Goal: Task Accomplishment & Management: Manage account settings

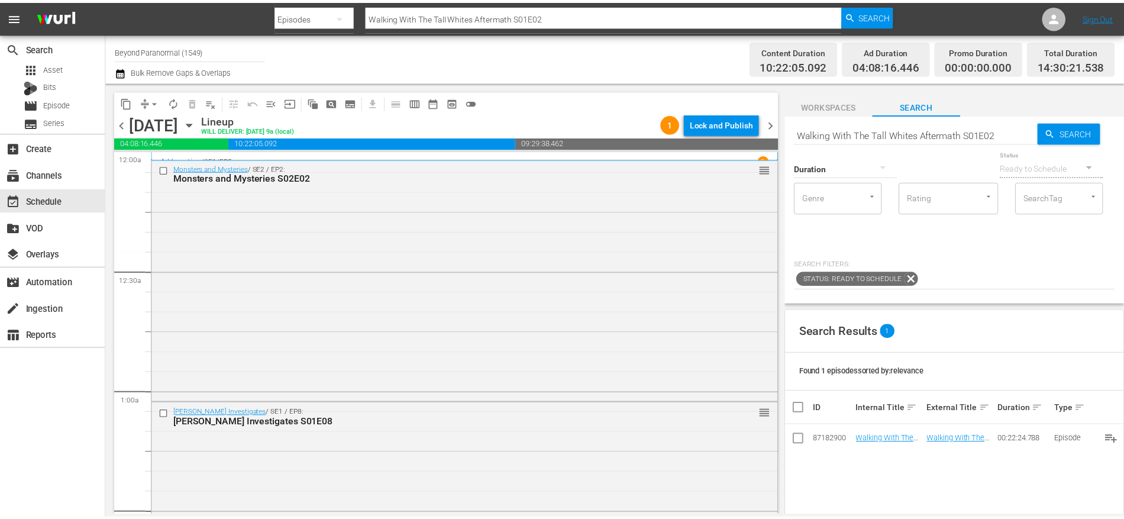
scroll to position [3386, 0]
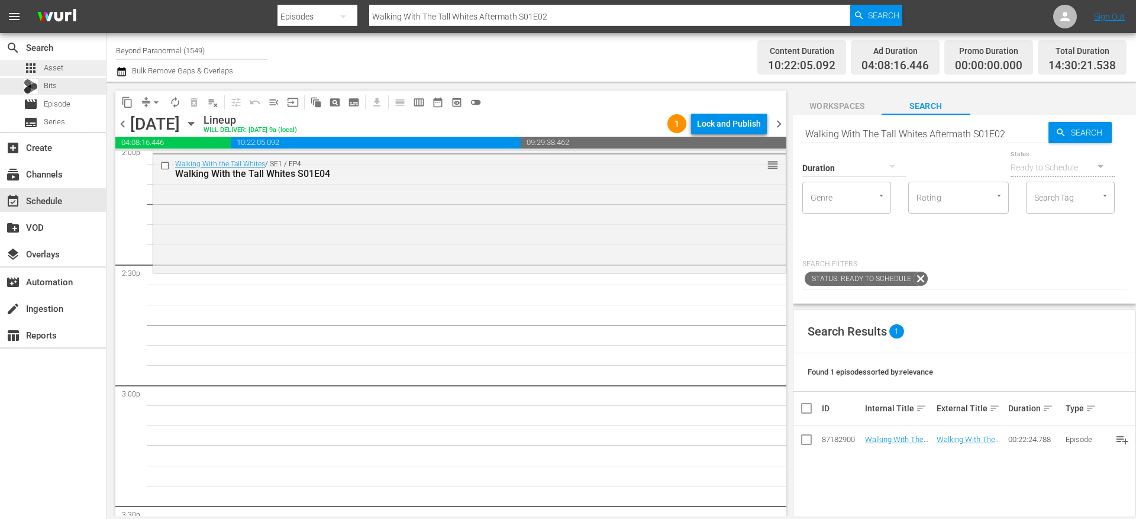
click at [71, 66] on div "apps Asset" at bounding box center [53, 68] width 106 height 17
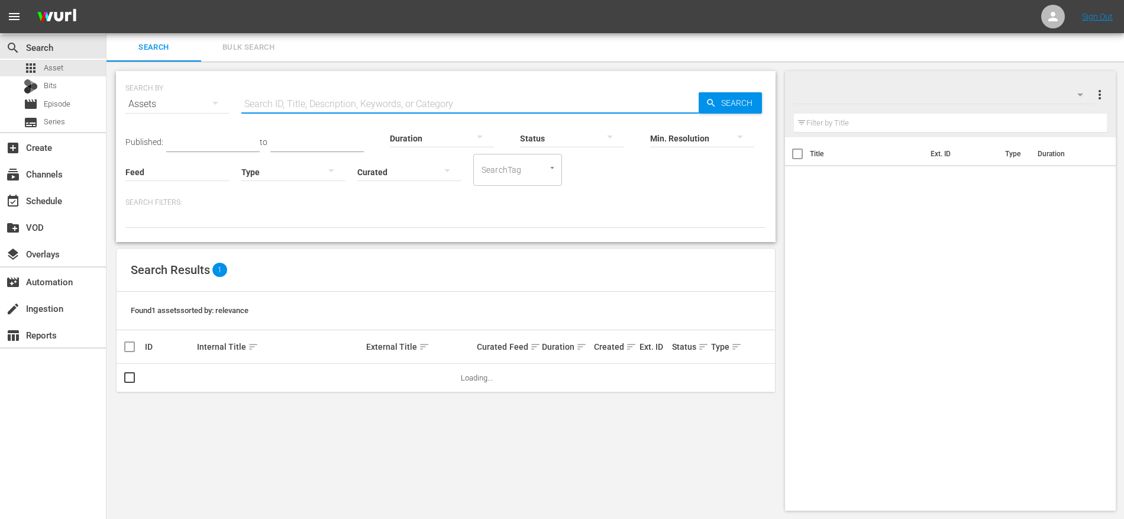
click at [357, 101] on input "text" at bounding box center [469, 104] width 457 height 28
paste input "Walking With The Tall Whites Aftermath S01E04"
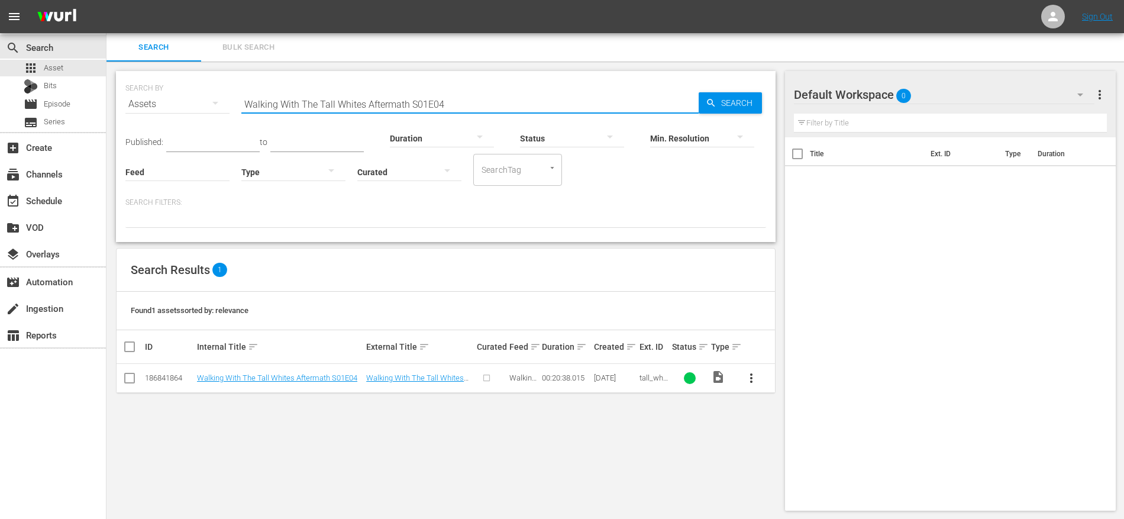
type input "Walking With The Tall Whites Aftermath S01E04"
click at [132, 377] on input "checkbox" at bounding box center [129, 380] width 14 height 14
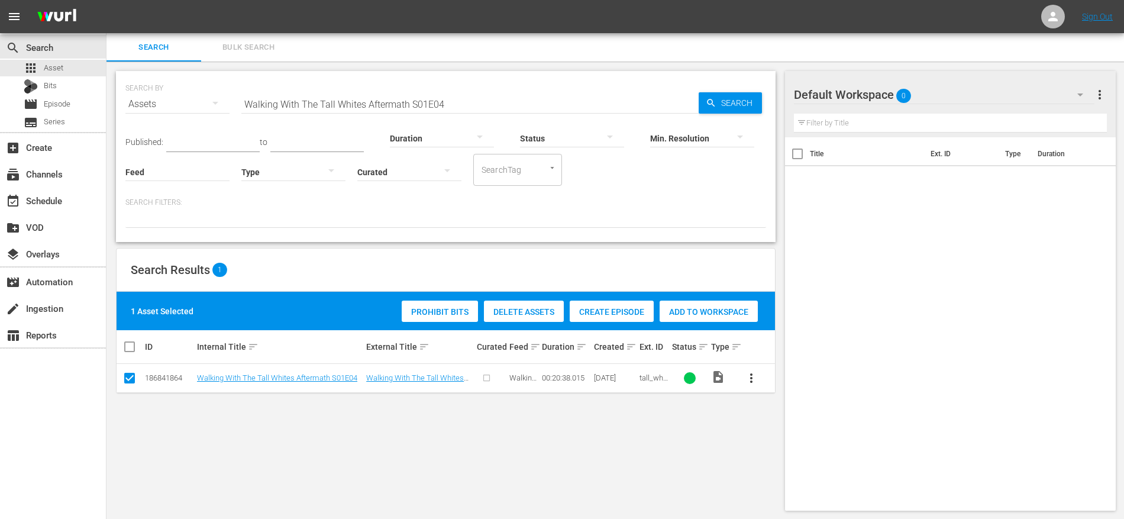
click at [600, 312] on span "Create Episode" at bounding box center [612, 311] width 84 height 9
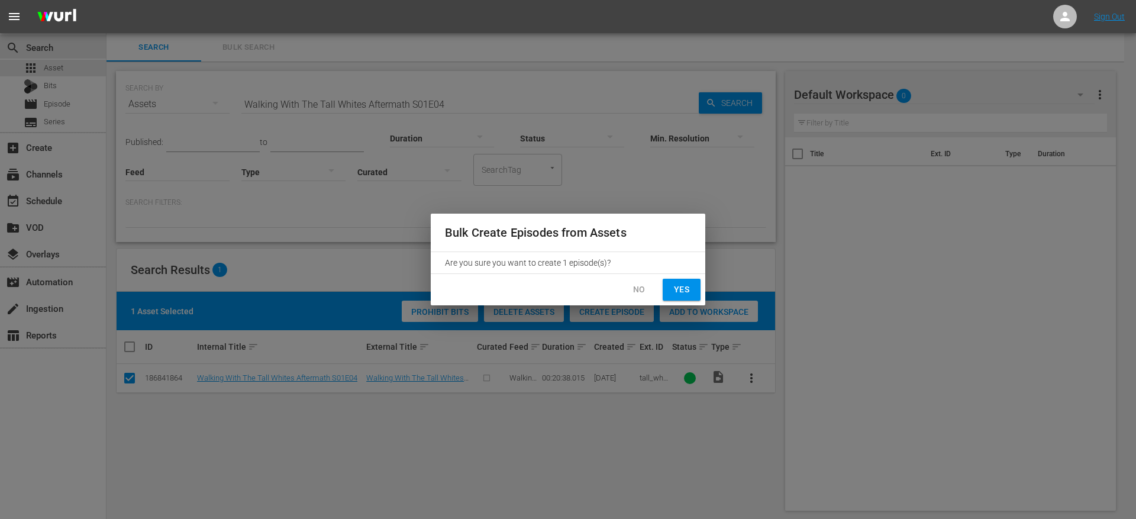
click at [690, 285] on span "Yes" at bounding box center [681, 289] width 19 height 15
checkbox input "false"
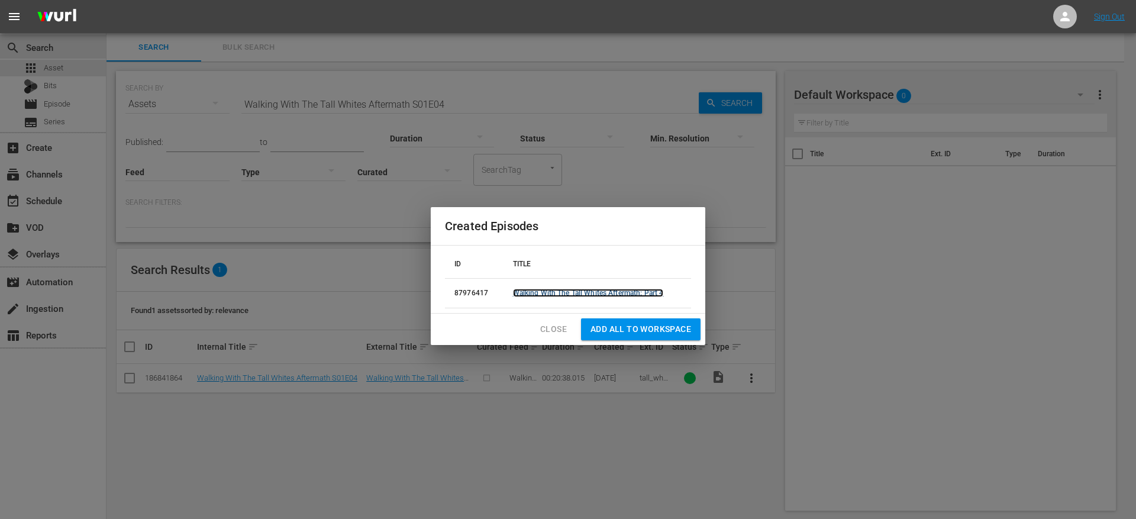
click at [648, 290] on link "Walking With The Tall Whites Aftermath: Part 4" at bounding box center [588, 293] width 151 height 8
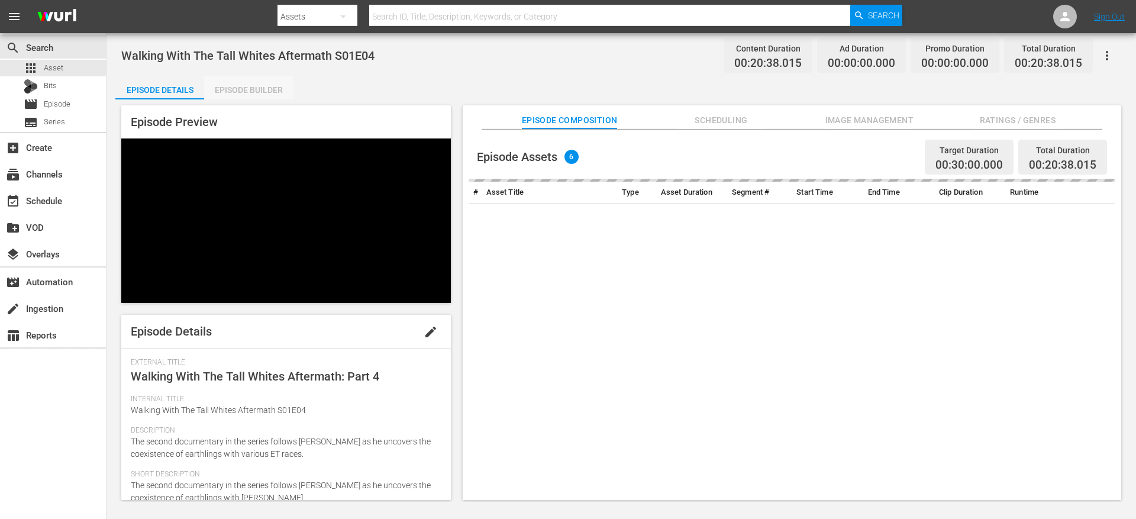
click at [259, 92] on div "Episode Builder" at bounding box center [248, 90] width 89 height 28
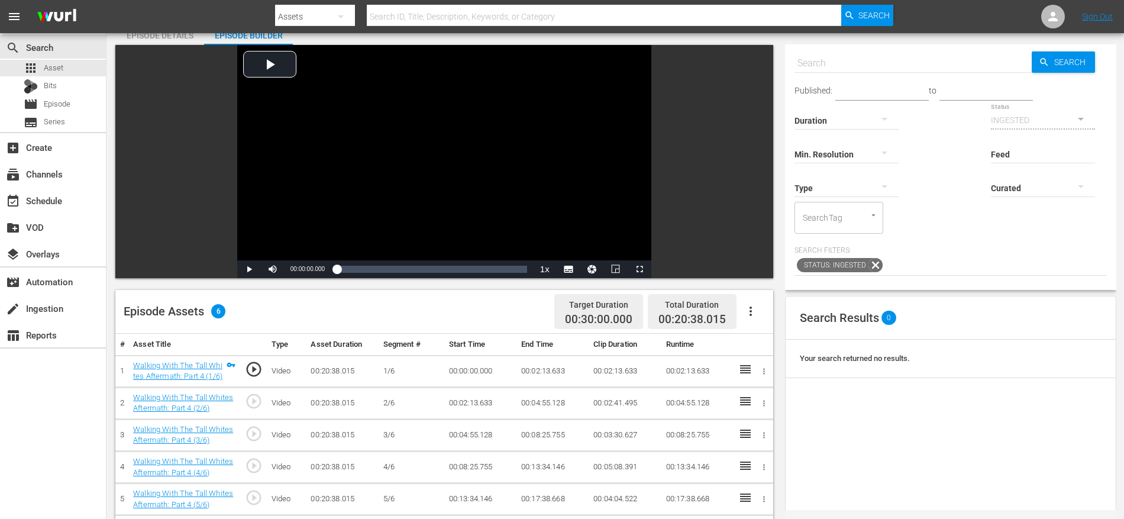
scroll to position [79, 0]
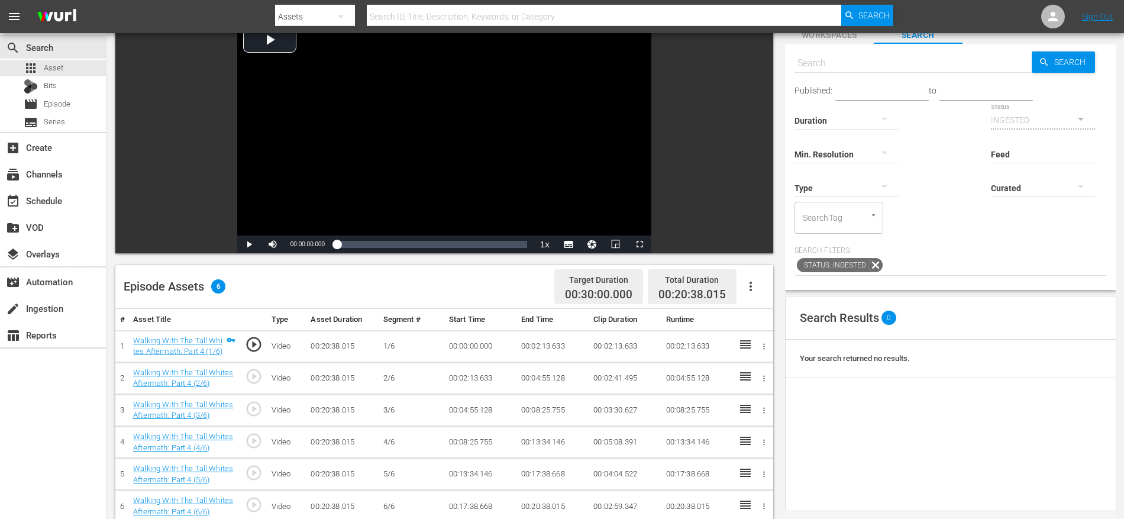
click at [754, 290] on icon "button" at bounding box center [751, 286] width 14 height 14
click at [763, 292] on div "Fill with Ads" at bounding box center [786, 290] width 80 height 28
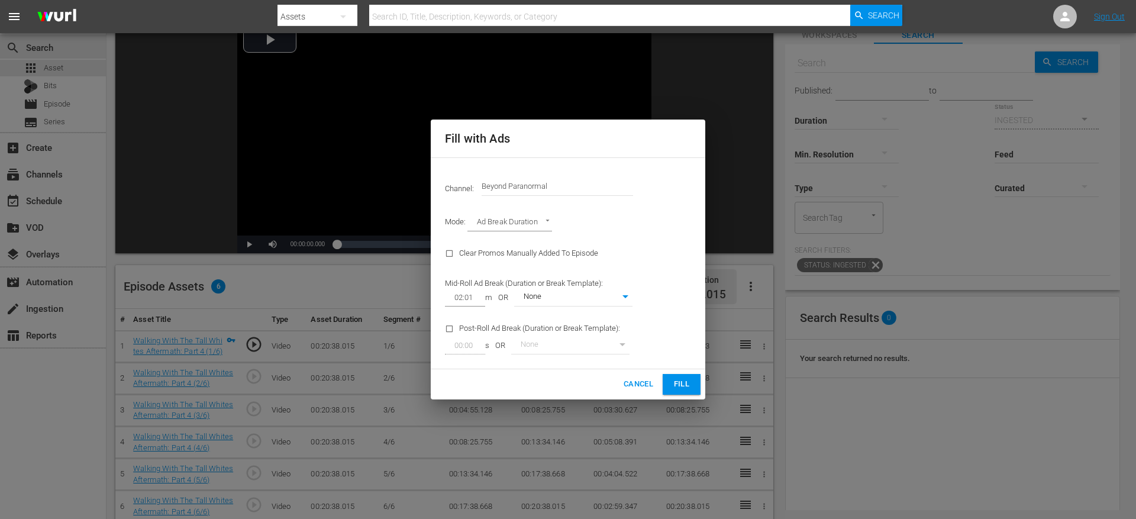
click at [679, 387] on span "Fill" at bounding box center [681, 384] width 19 height 14
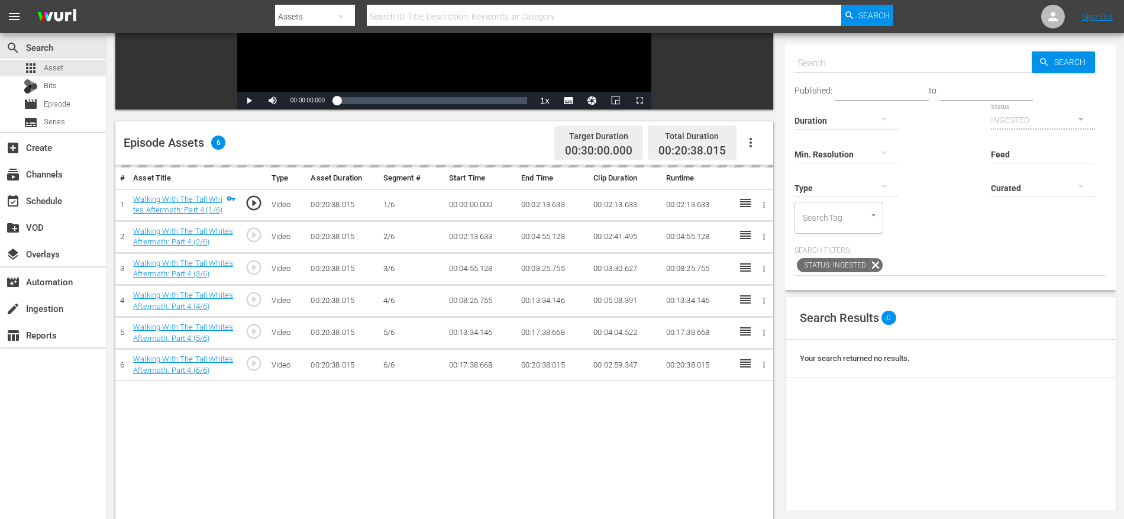
scroll to position [224, 0]
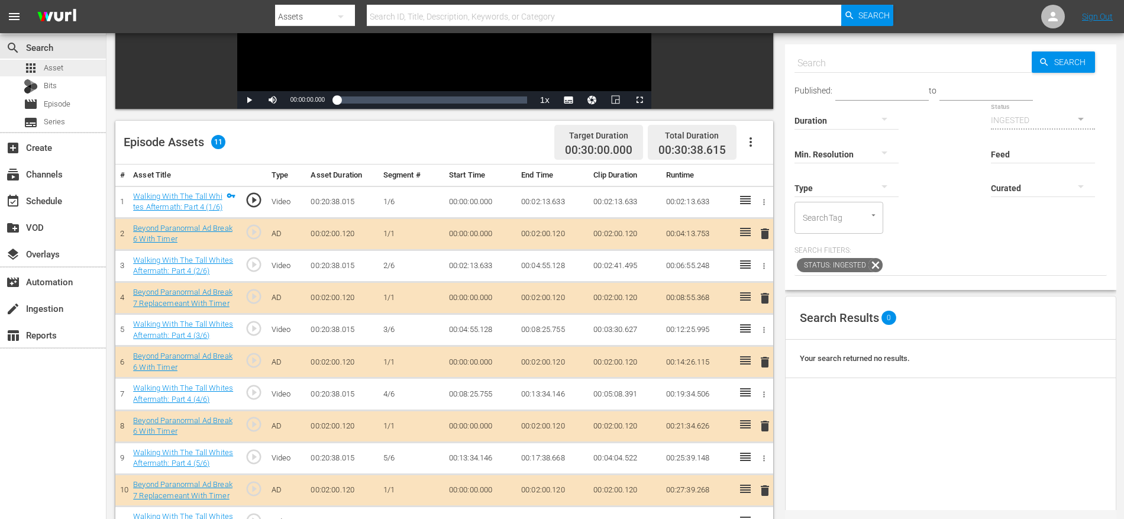
click at [69, 61] on div "apps Asset" at bounding box center [53, 68] width 106 height 17
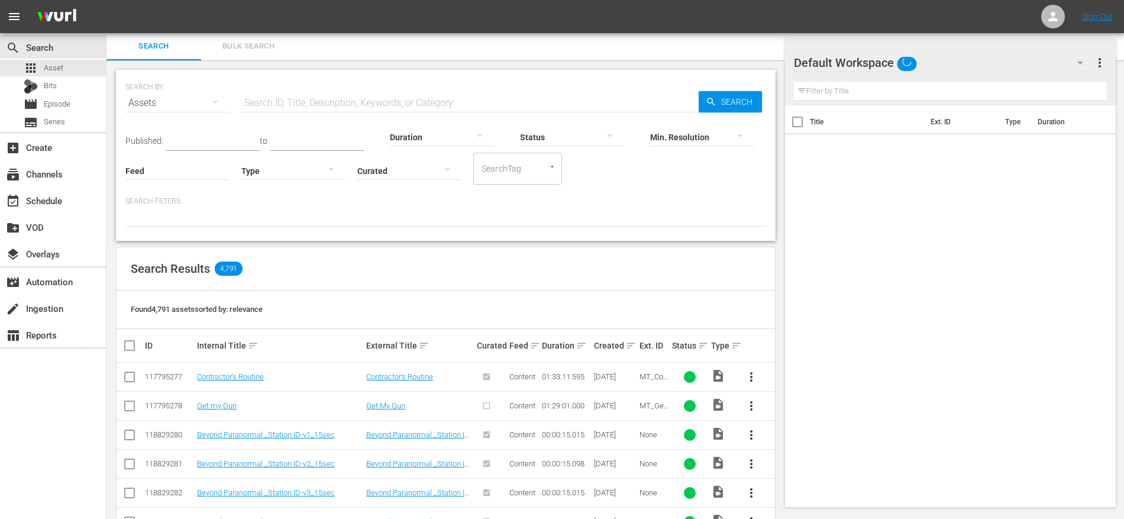
scroll to position [224, 0]
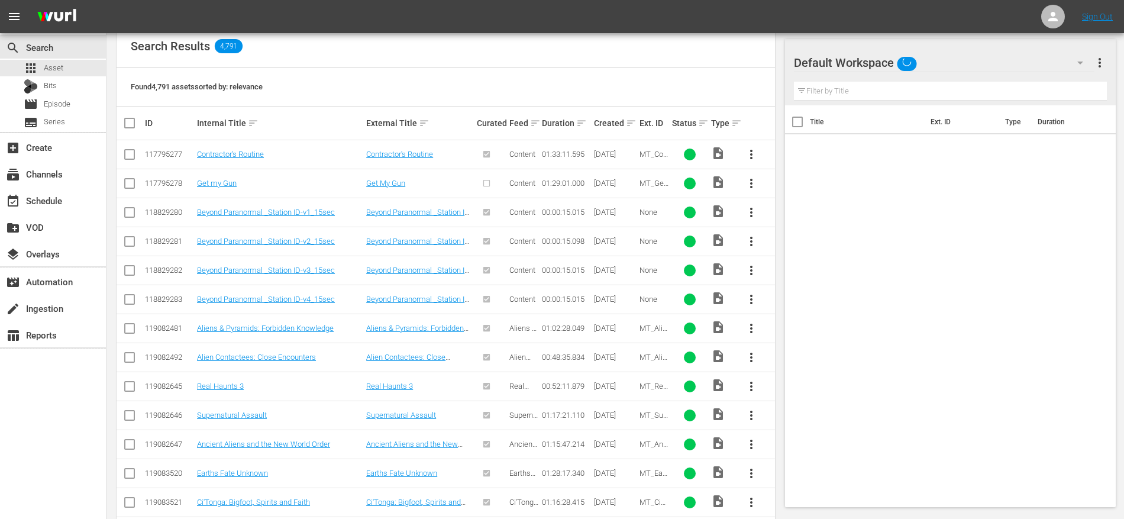
click at [324, 99] on div "Found 4,791 assets sorted by: relevance" at bounding box center [446, 87] width 658 height 38
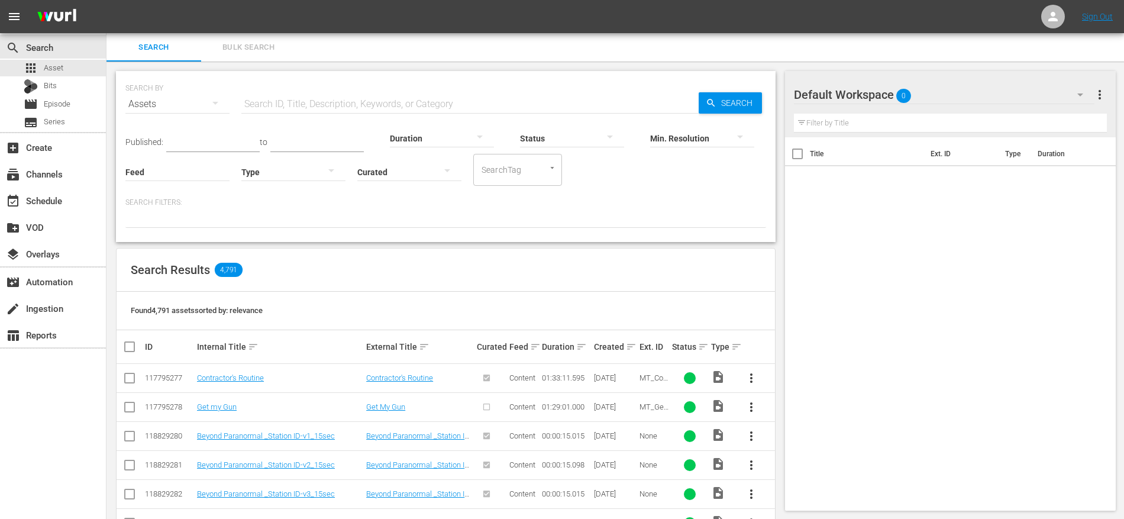
click at [305, 112] on input "text" at bounding box center [469, 104] width 457 height 28
paste input "Walking With The Tall Whites Aftermath S01E03"
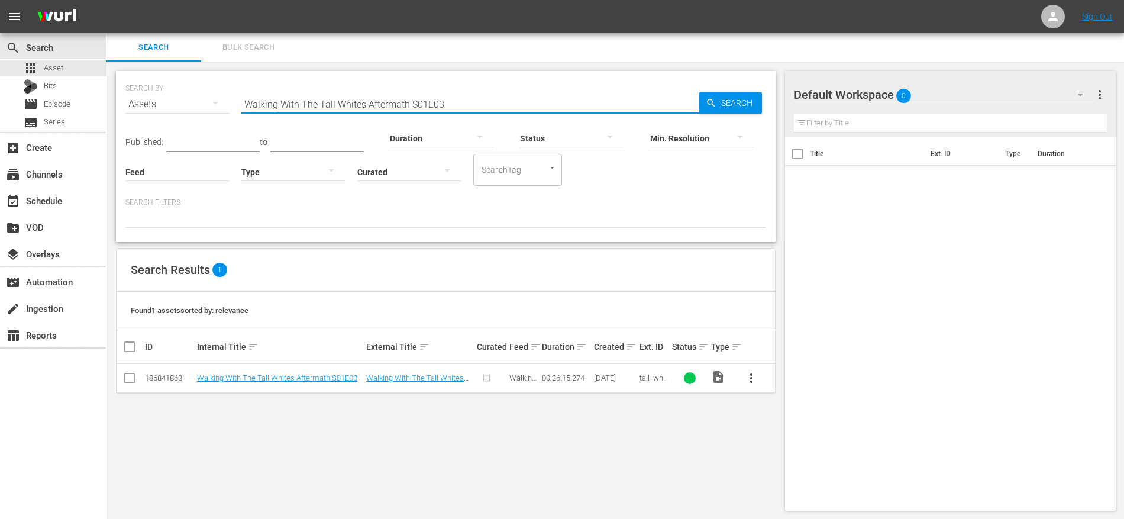
type input "Walking With The Tall Whites Aftermath S01E03"
click at [131, 380] on input "checkbox" at bounding box center [129, 380] width 14 height 14
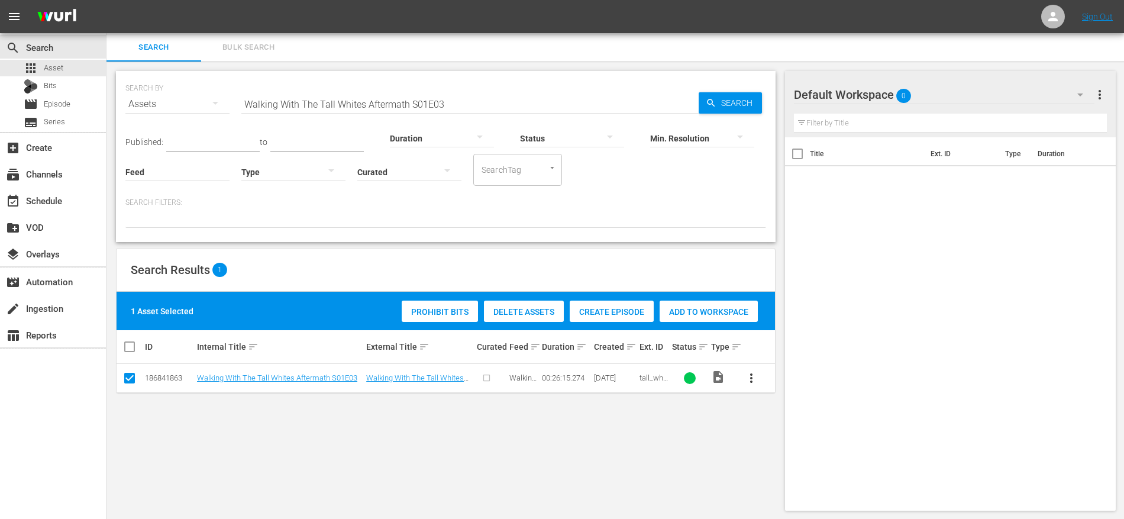
click at [616, 315] on span "Create Episode" at bounding box center [612, 311] width 84 height 9
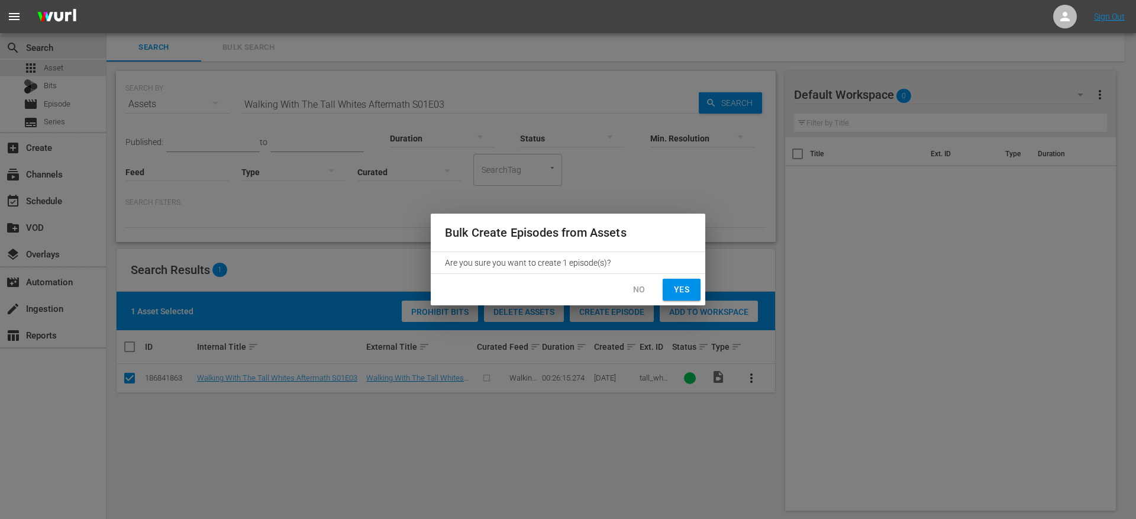
click at [688, 287] on span "Yes" at bounding box center [681, 289] width 19 height 15
checkbox input "false"
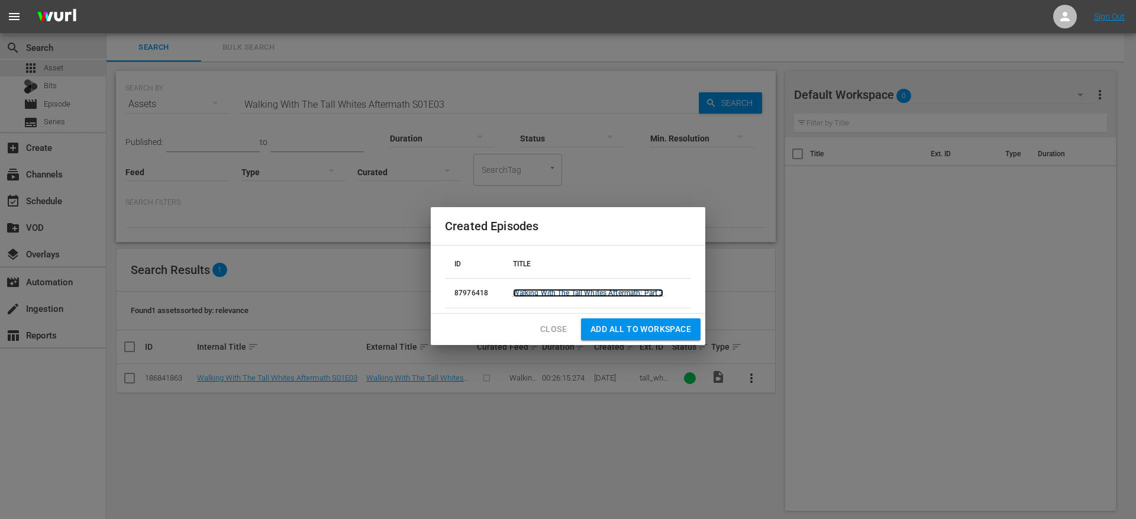
click at [641, 296] on link "Walking With The Tall Whites Aftermath: Part 3" at bounding box center [588, 293] width 151 height 8
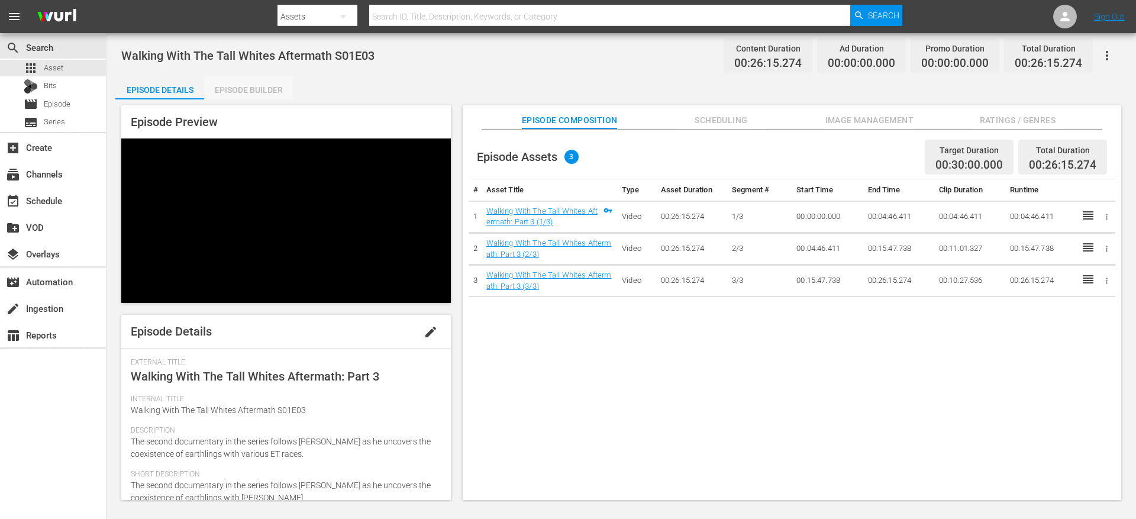
click at [268, 96] on div "Episode Builder" at bounding box center [248, 90] width 89 height 28
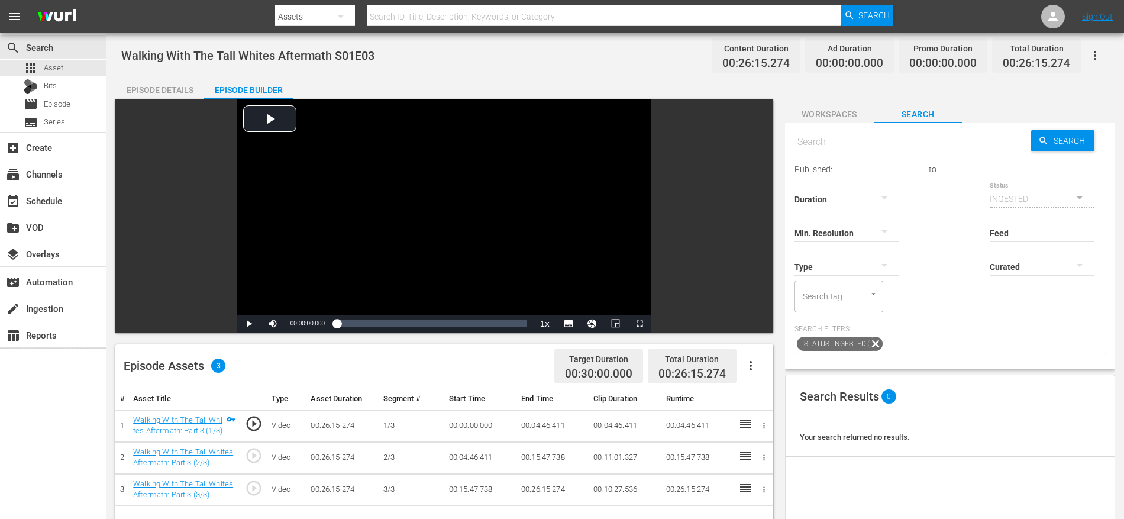
click at [760, 364] on button "button" at bounding box center [750, 365] width 28 height 28
click at [772, 369] on div "Fill with Ads" at bounding box center [786, 370] width 80 height 28
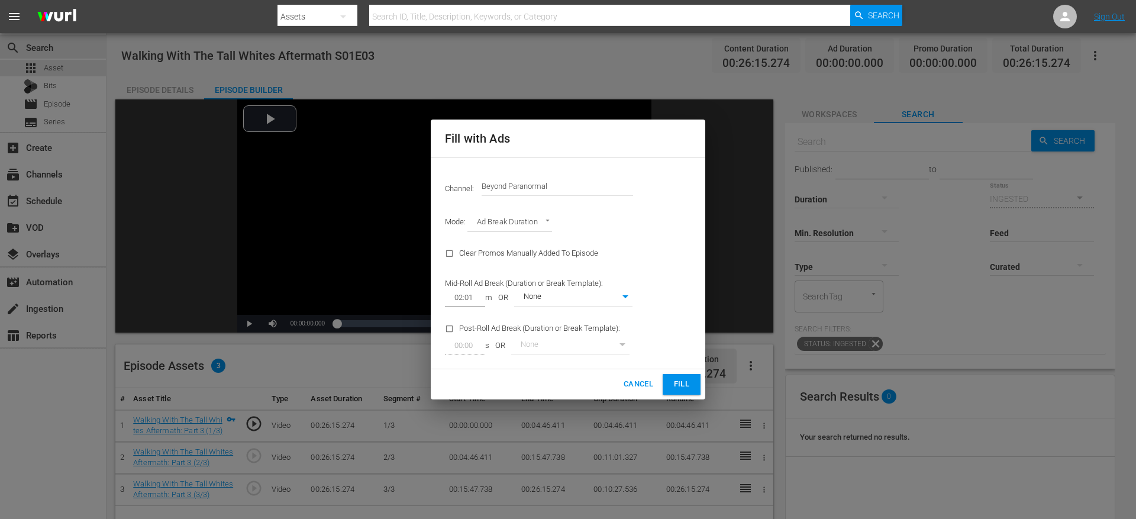
click at [683, 383] on span "Fill" at bounding box center [681, 384] width 19 height 14
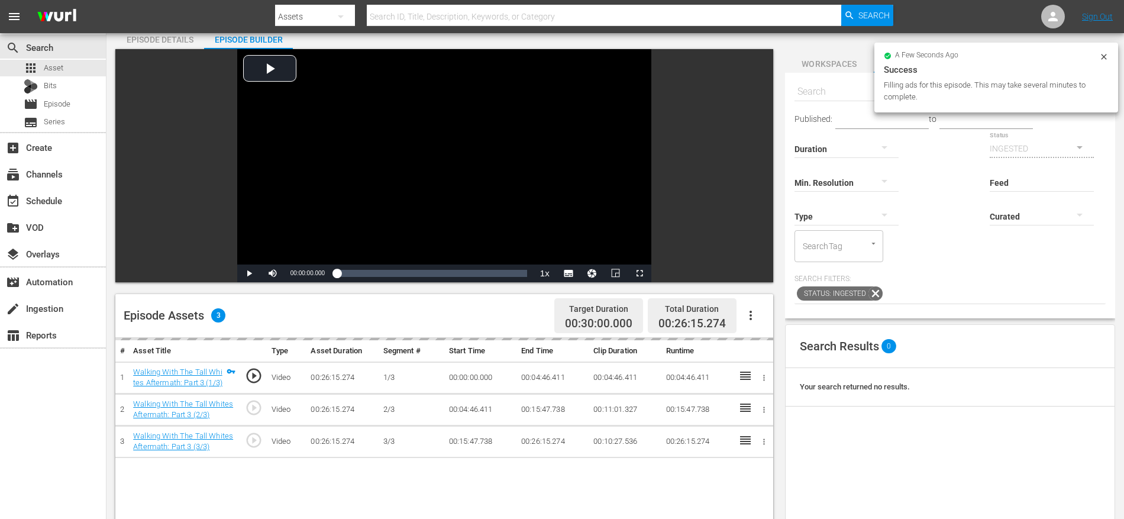
scroll to position [70, 0]
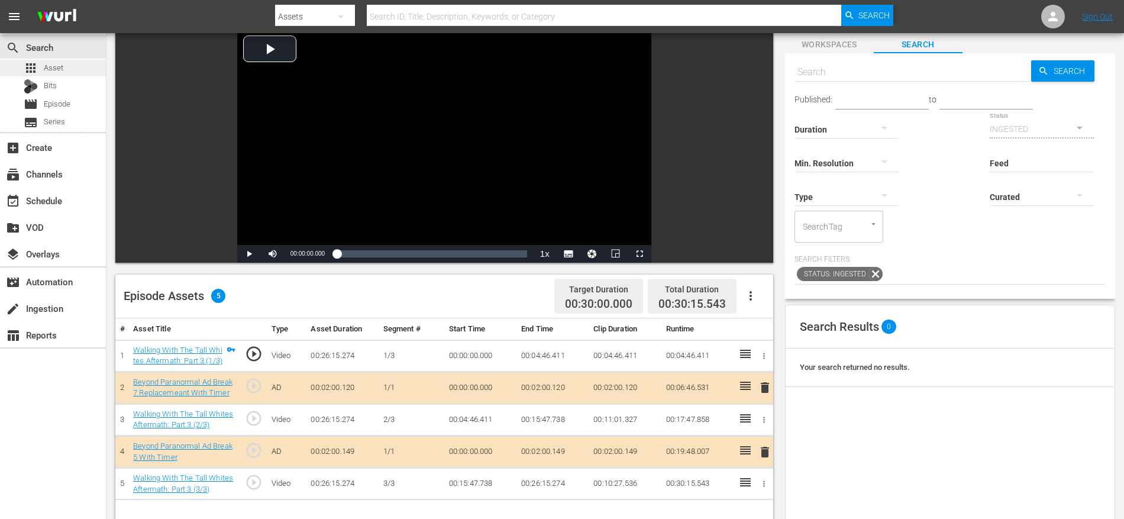
click at [86, 69] on div "apps Asset" at bounding box center [53, 68] width 106 height 17
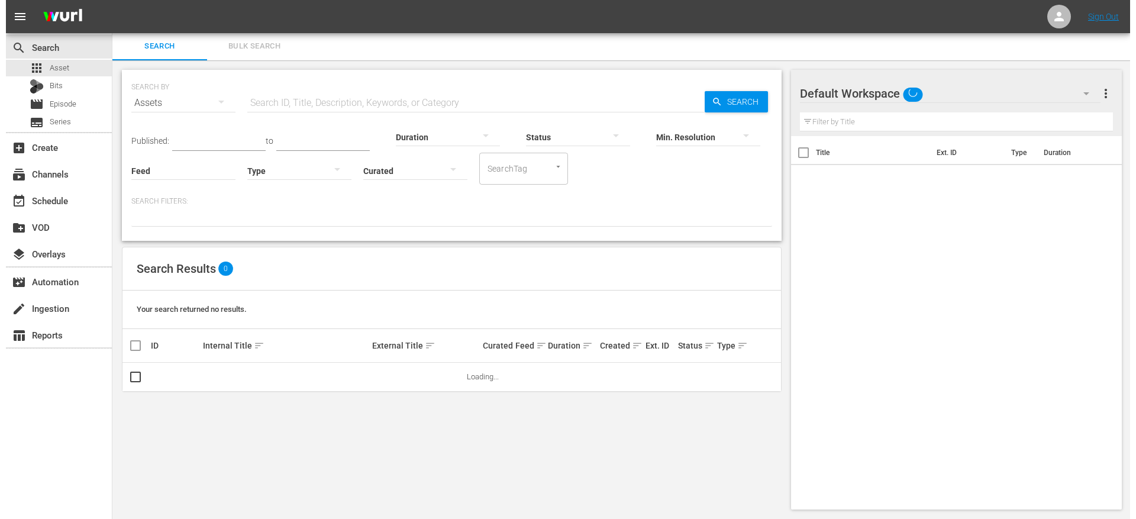
scroll to position [1, 0]
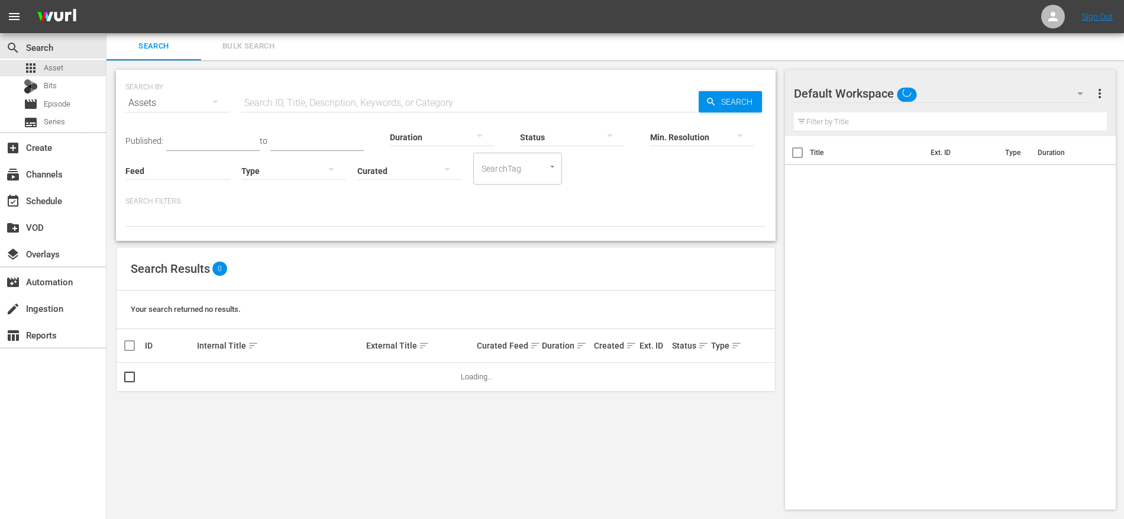
click at [505, 95] on input "text" at bounding box center [469, 103] width 457 height 28
paste input "Walking With The Tall Whites Aftermath S01E02"
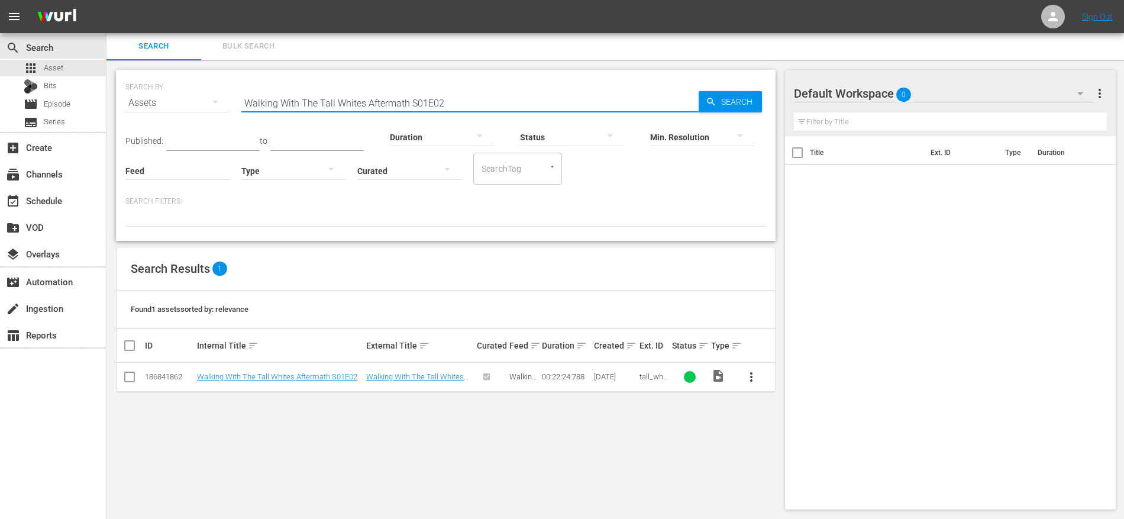
type input "Walking With The Tall Whites Aftermath S01E02"
click at [128, 377] on input "checkbox" at bounding box center [129, 379] width 14 height 14
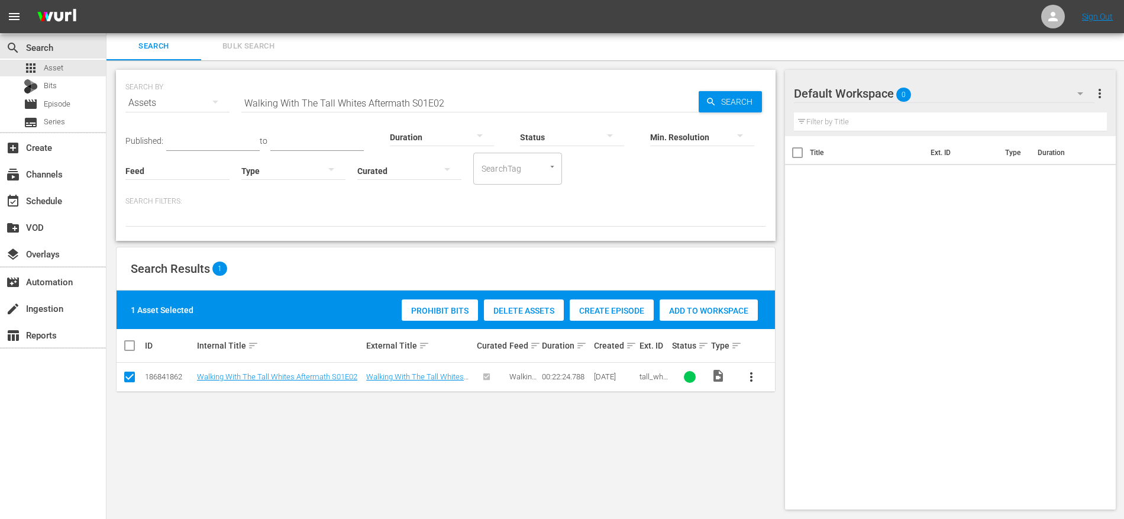
click at [602, 311] on span "Create Episode" at bounding box center [612, 310] width 84 height 9
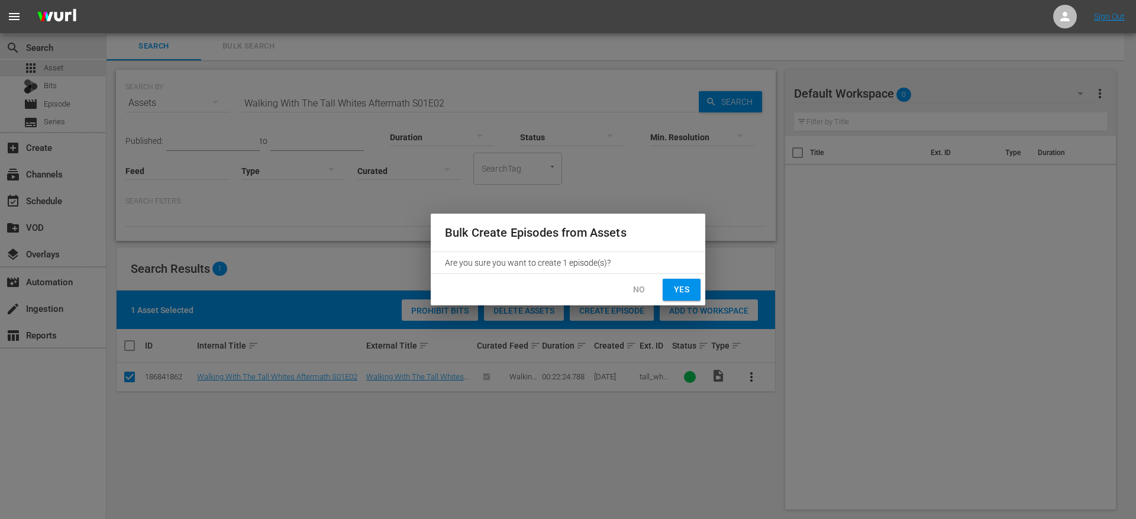
click at [678, 295] on span "Yes" at bounding box center [681, 289] width 19 height 15
checkbox input "false"
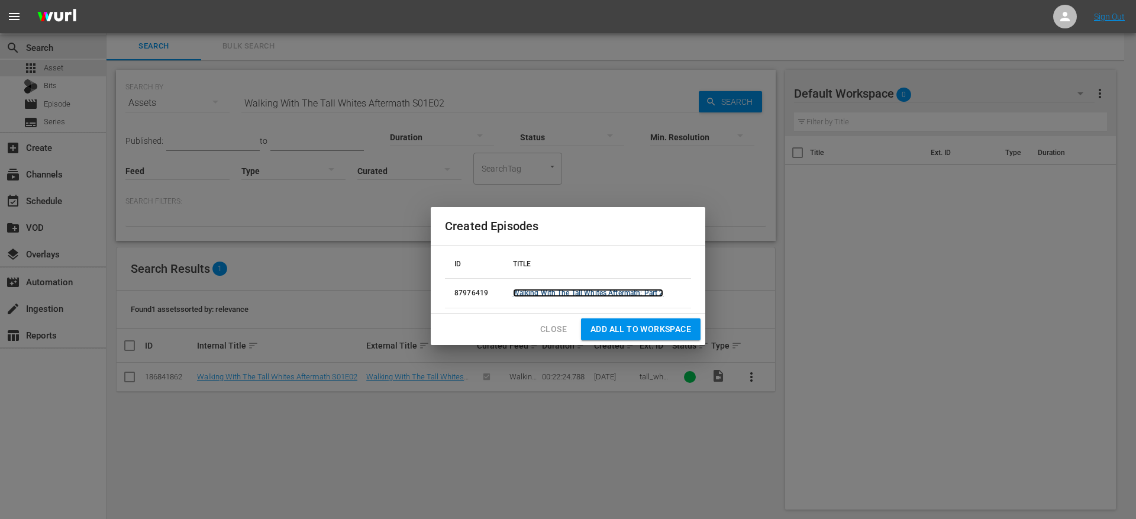
click at [576, 295] on link "Walking With The Tall Whites Aftermath: Part 2" at bounding box center [588, 293] width 151 height 8
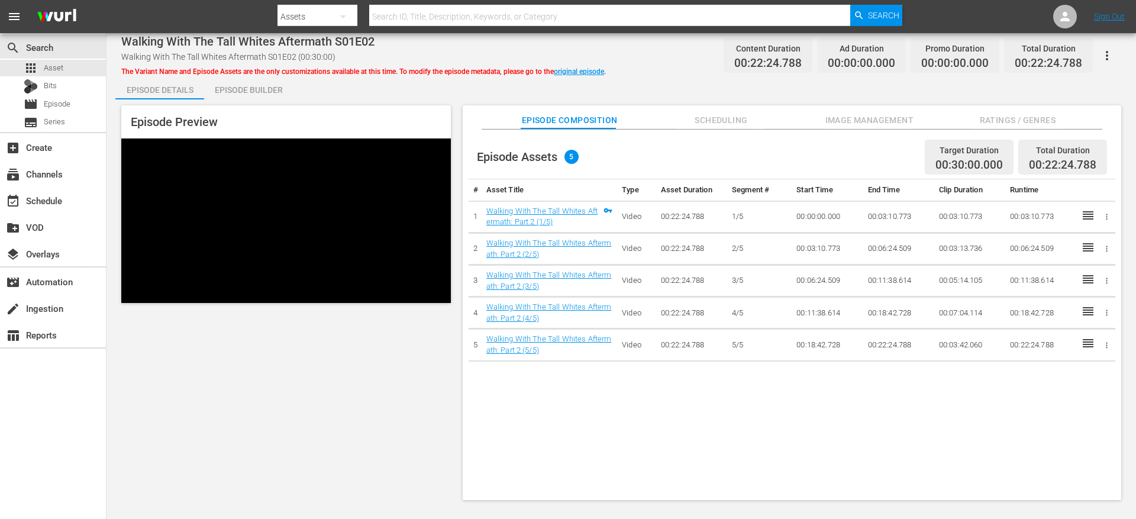
click at [261, 92] on div "Episode Builder" at bounding box center [248, 90] width 89 height 28
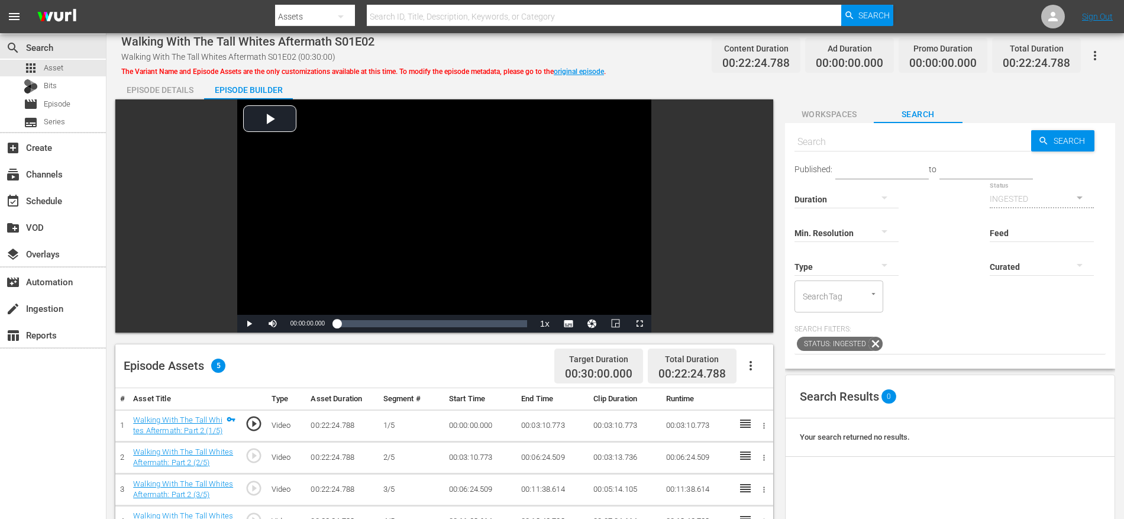
click at [758, 360] on button "button" at bounding box center [750, 365] width 28 height 28
click at [759, 366] on div "Fill with Ads" at bounding box center [786, 370] width 80 height 28
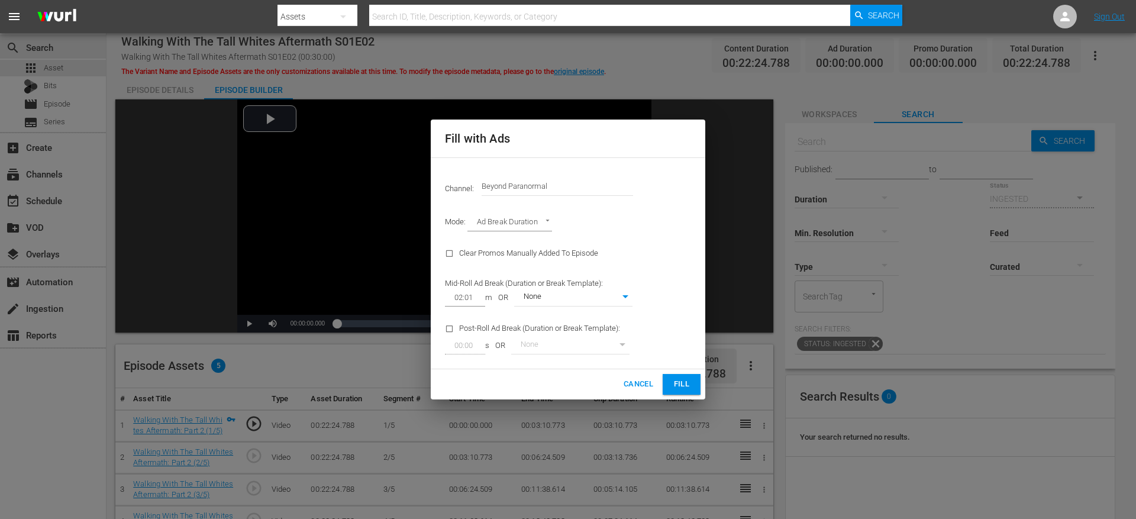
click at [684, 388] on span "Fill" at bounding box center [681, 384] width 19 height 14
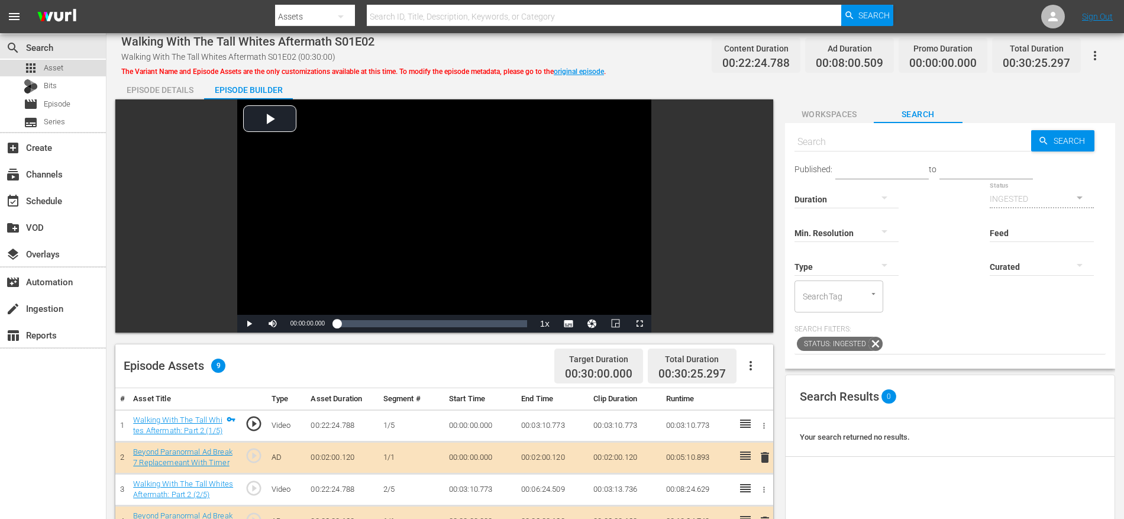
click at [94, 66] on div "apps Asset" at bounding box center [53, 68] width 106 height 17
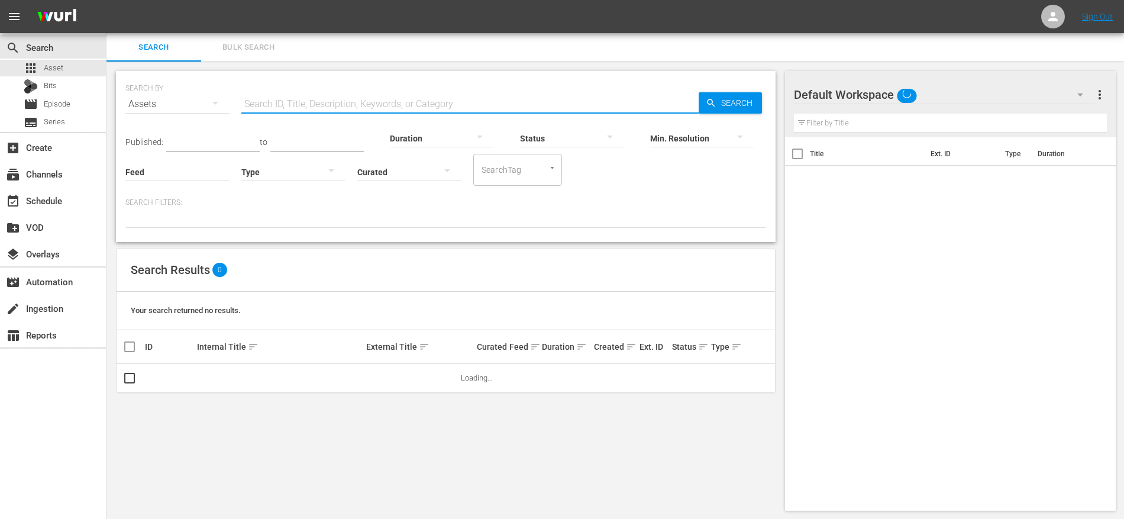
click at [399, 100] on input "text" at bounding box center [469, 104] width 457 height 28
paste input "Walking With The Tall Whites Aftermath S01E01"
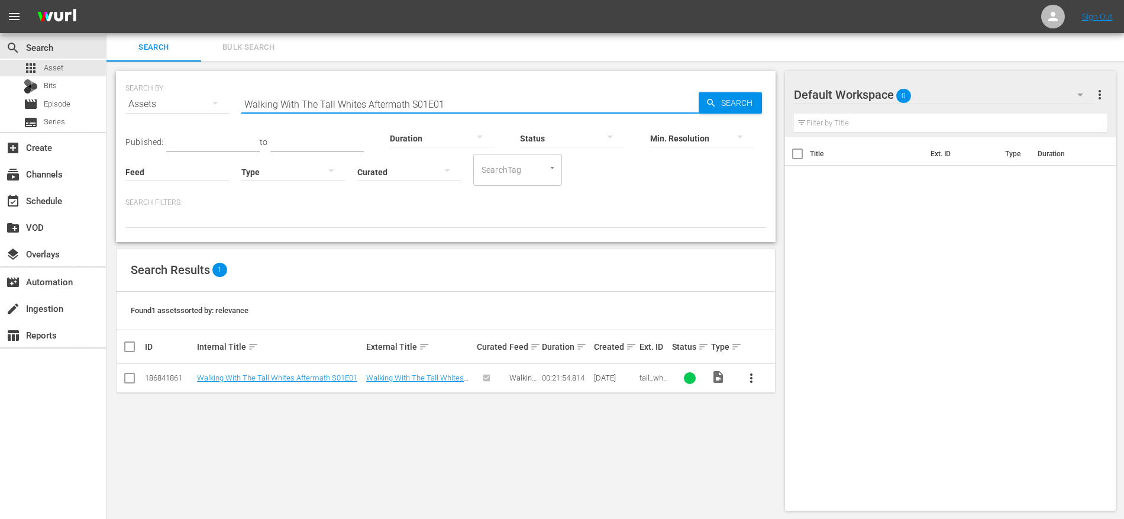
type input "Walking With The Tall Whites Aftermath S01E01"
click at [131, 376] on input "checkbox" at bounding box center [129, 380] width 14 height 14
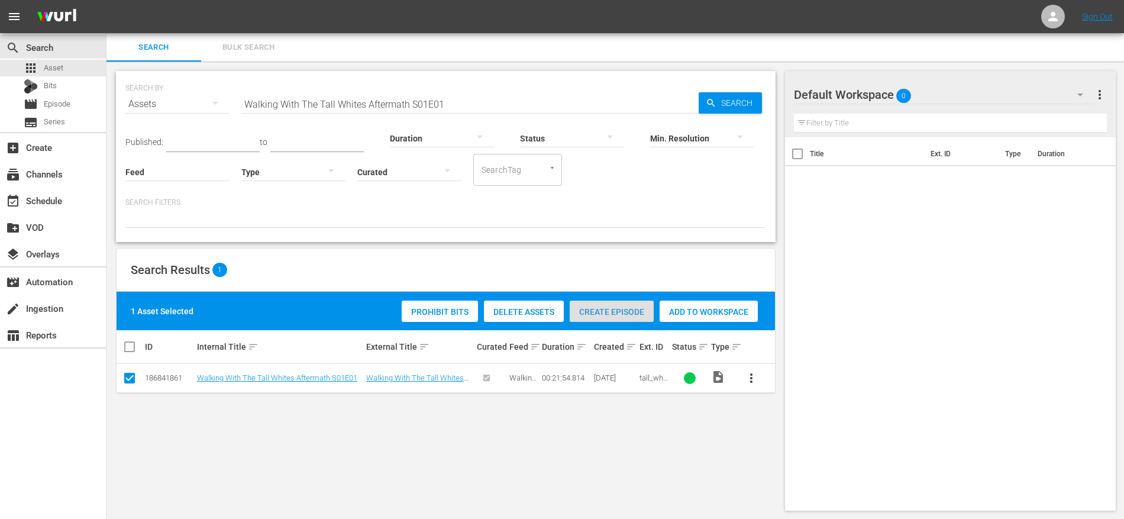
click at [610, 306] on div "Create Episode" at bounding box center [612, 312] width 84 height 22
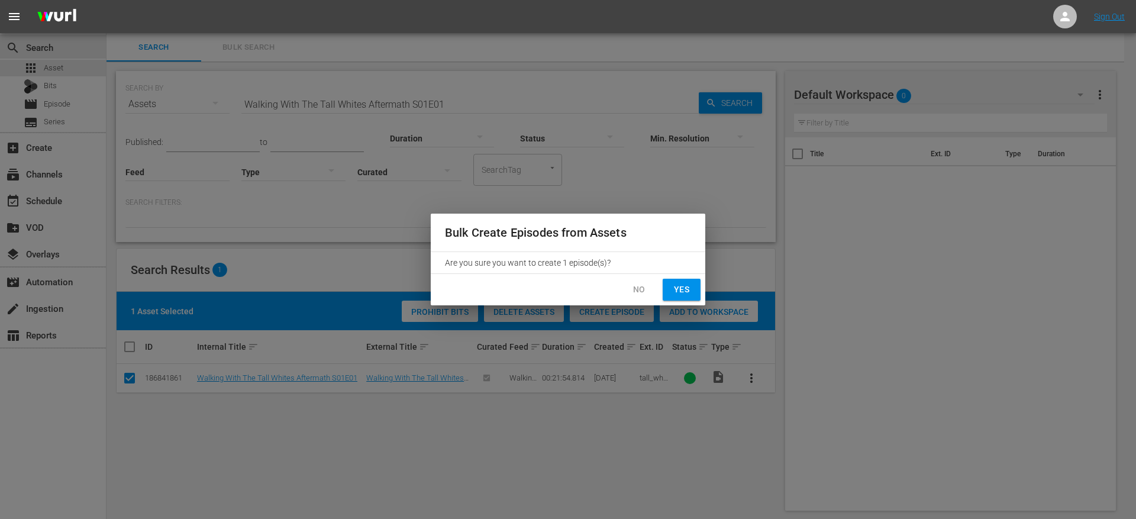
click at [675, 279] on button "Yes" at bounding box center [682, 290] width 38 height 22
checkbox input "false"
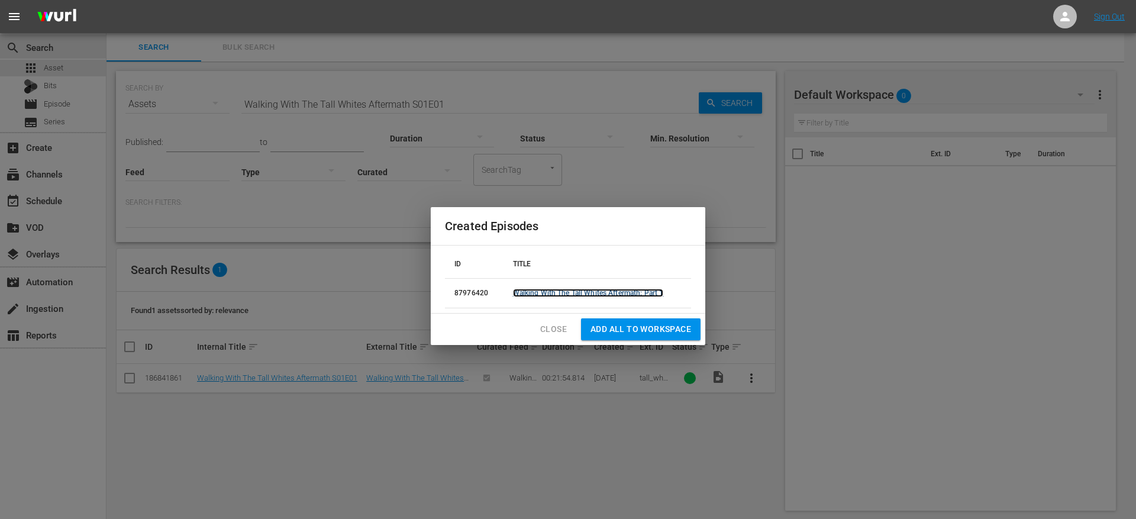
click at [599, 295] on link "Walking With The Tall Whites Aftermath: Part 1" at bounding box center [588, 293] width 151 height 8
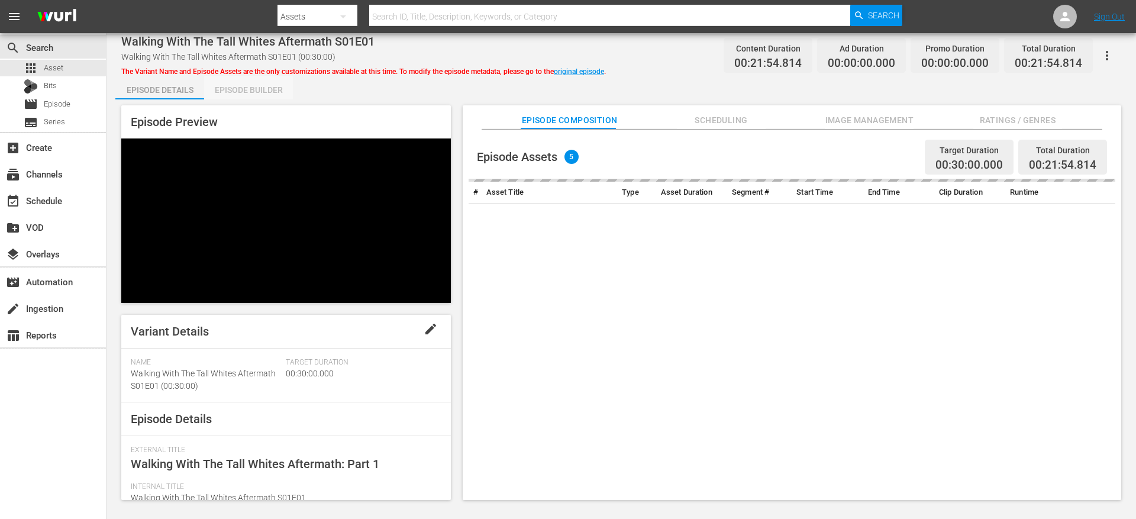
click at [242, 92] on div "Episode Builder" at bounding box center [248, 90] width 89 height 28
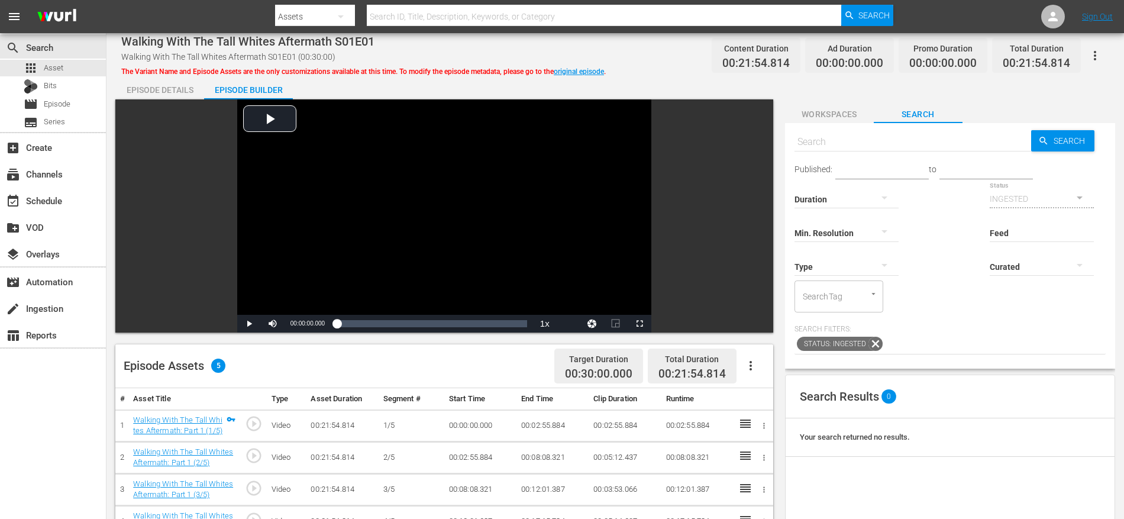
click at [757, 364] on icon "button" at bounding box center [751, 365] width 14 height 14
click at [778, 367] on div "Fill with Ads" at bounding box center [786, 370] width 80 height 28
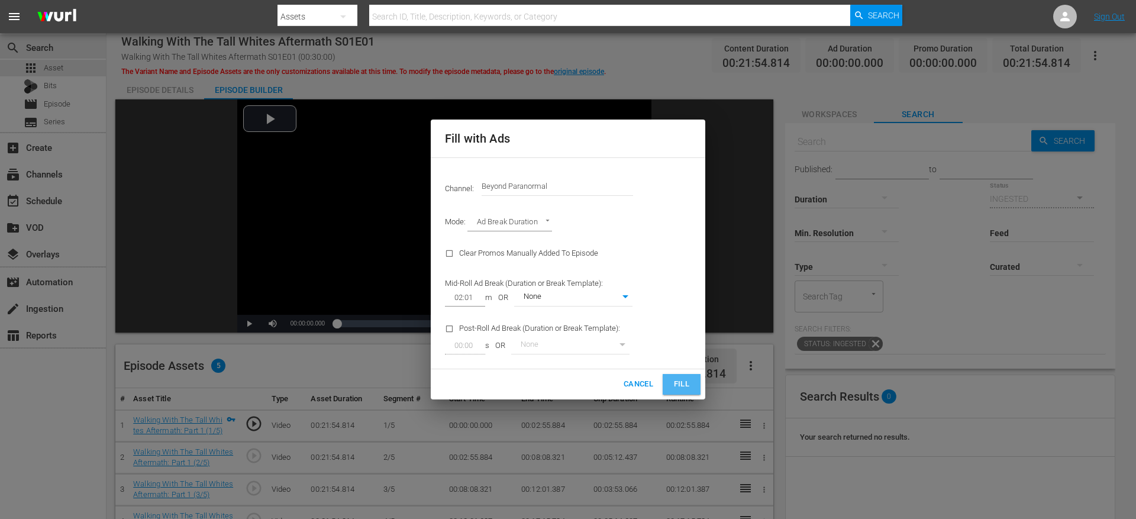
click at [685, 382] on span "Fill" at bounding box center [681, 384] width 19 height 14
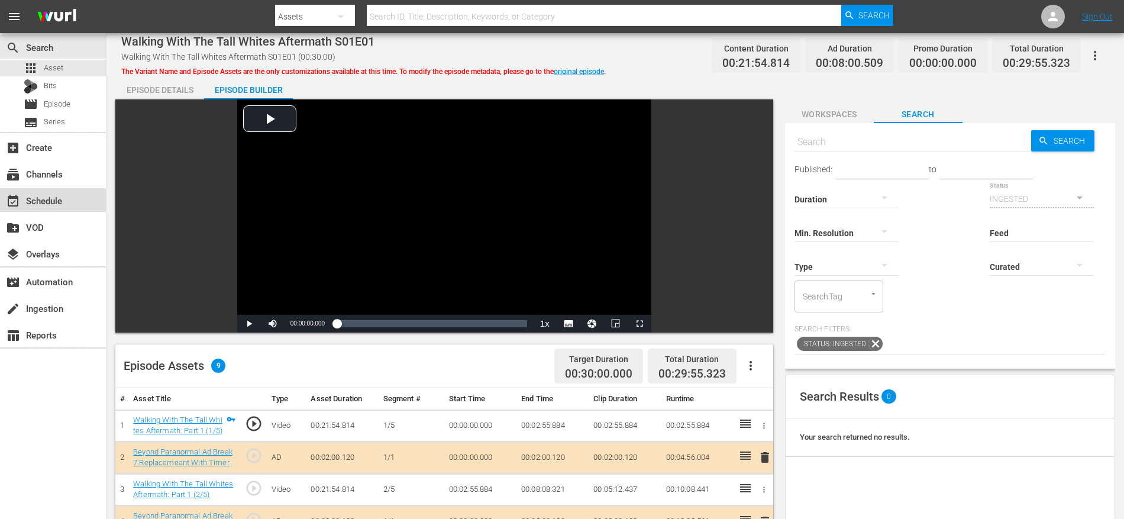
click at [61, 196] on div "event_available Schedule" at bounding box center [33, 198] width 66 height 11
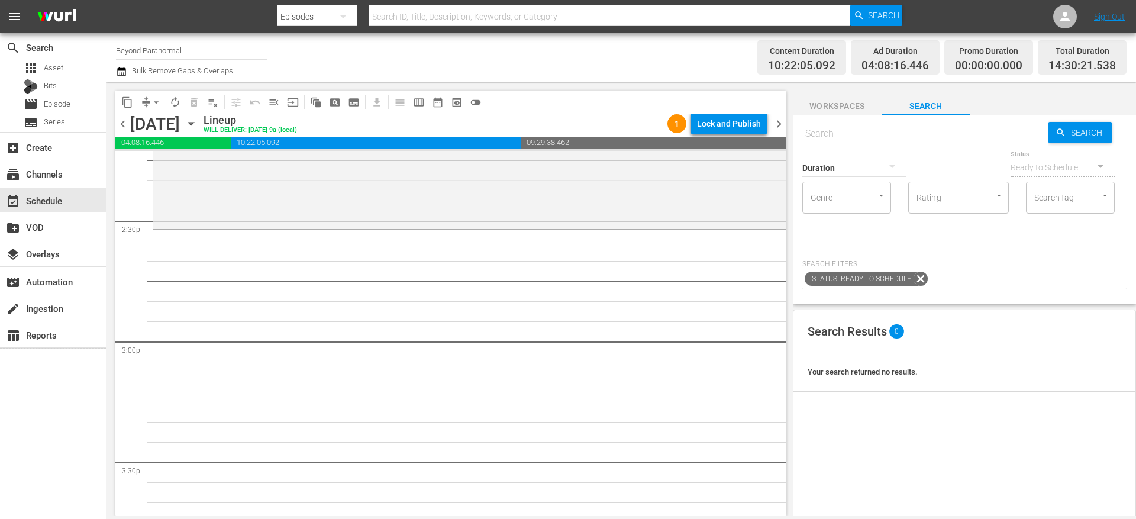
scroll to position [3427, 0]
click at [868, 146] on div "Duration" at bounding box center [854, 160] width 104 height 43
click at [865, 131] on input "text" at bounding box center [925, 133] width 246 height 28
paste input "Walking With The Tall Whites Aftermath S01E01"
type input "Walking With The Tall Whites Aftermath S01E01"
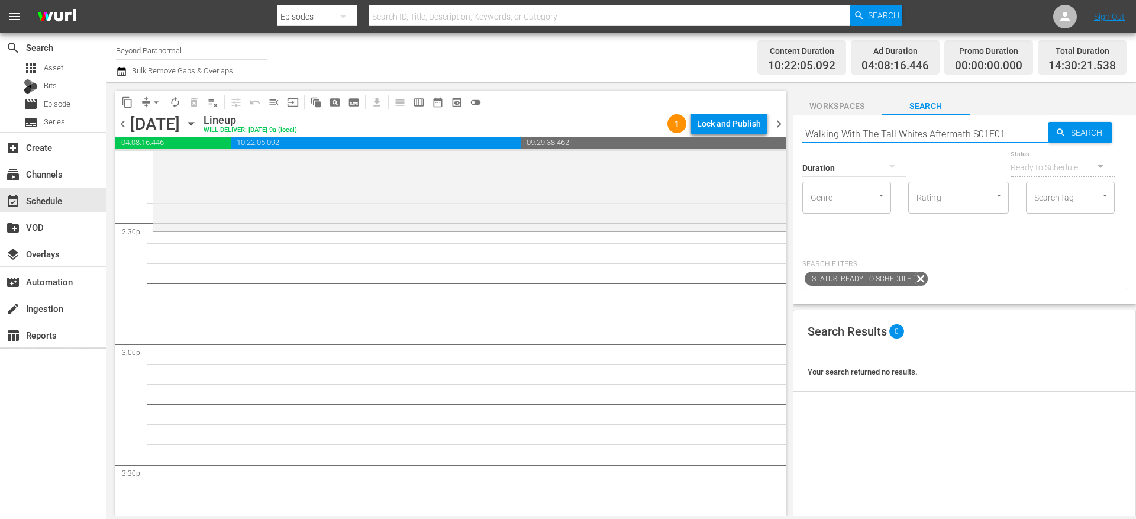
type input "Walking With The Tall Whites Aftermath S01E01"
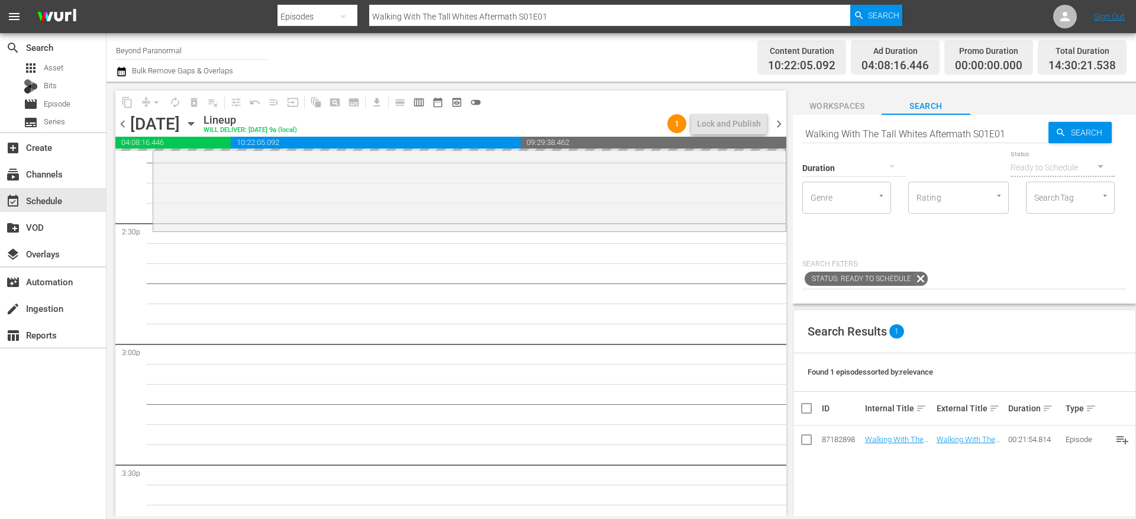
click at [832, 123] on input "Walking With The Tall Whites Aftermath S01E01" at bounding box center [925, 133] width 246 height 28
click at [832, 127] on input "Walking With The Tall Whites Aftermath S01E01" at bounding box center [925, 133] width 246 height 28
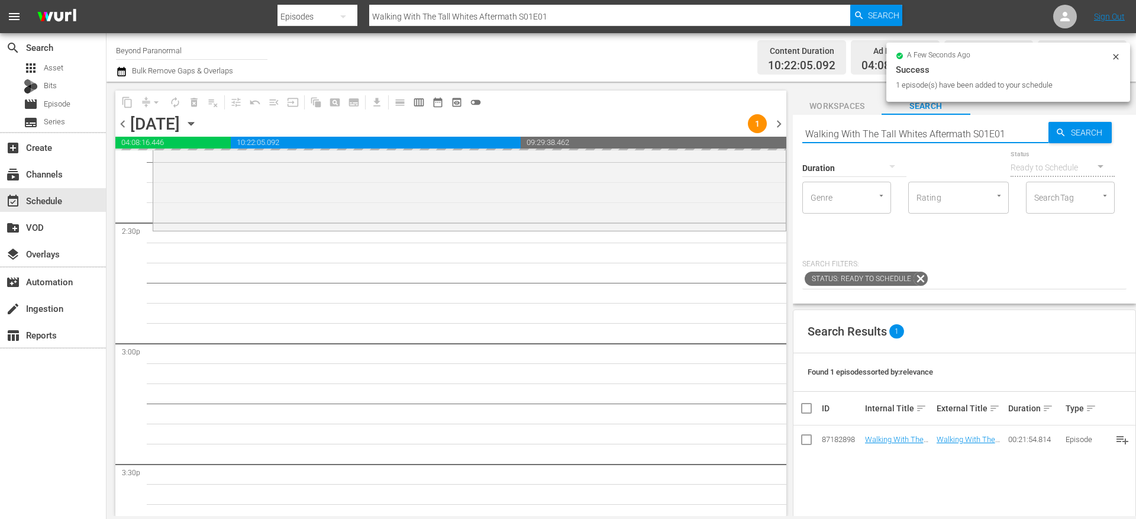
paste input "2"
type input "Walking With The Tall Whites Aftermath S01E02"
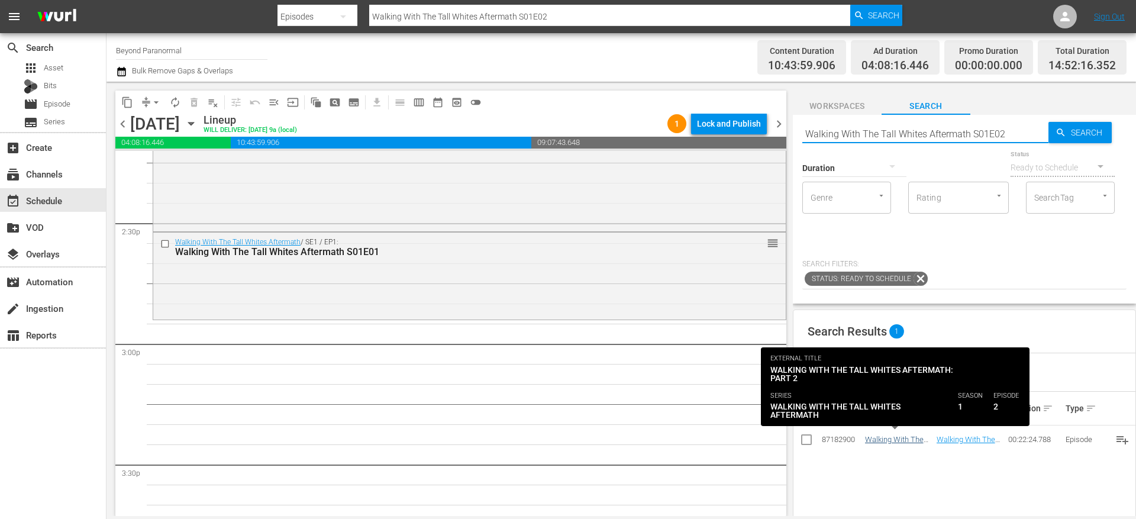
type input "Walking With The Tall Whites Aftermath S01E02"
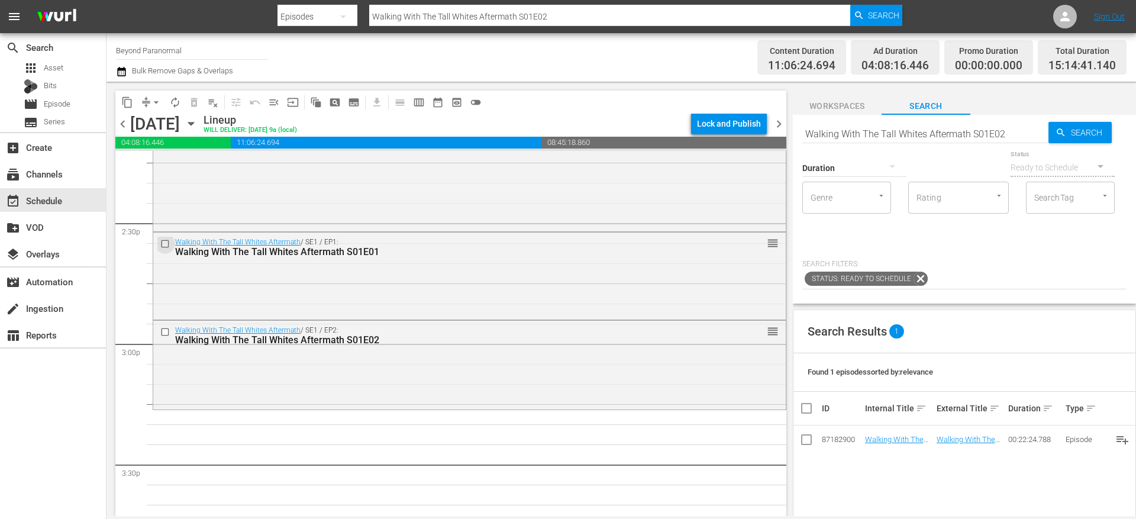
click at [164, 245] on input "checkbox" at bounding box center [166, 243] width 12 height 10
click at [164, 332] on input "checkbox" at bounding box center [166, 332] width 12 height 10
click at [196, 104] on span "delete_forever_outlined" at bounding box center [194, 102] width 12 height 12
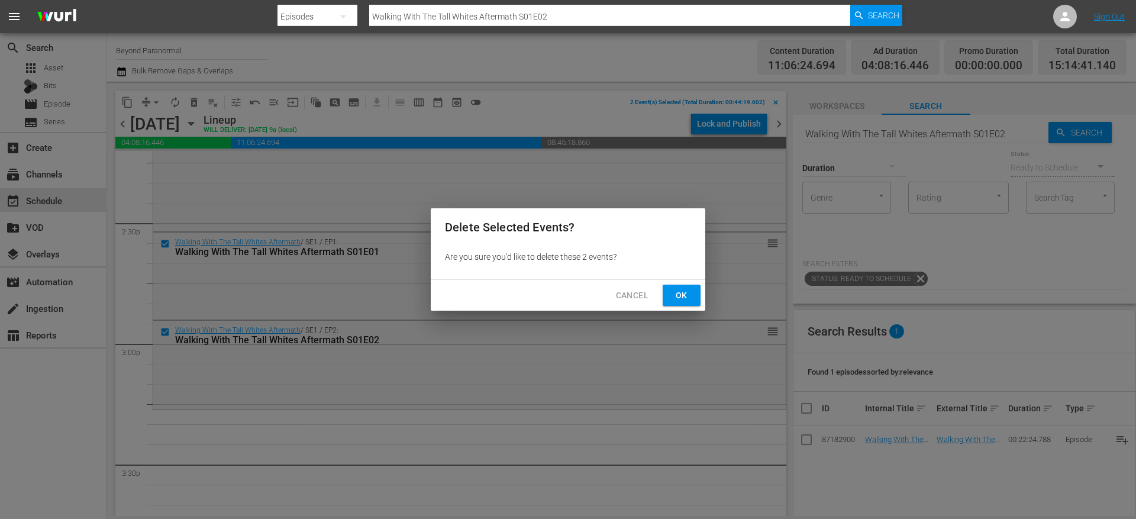
click at [686, 297] on span "Ok" at bounding box center [681, 295] width 19 height 15
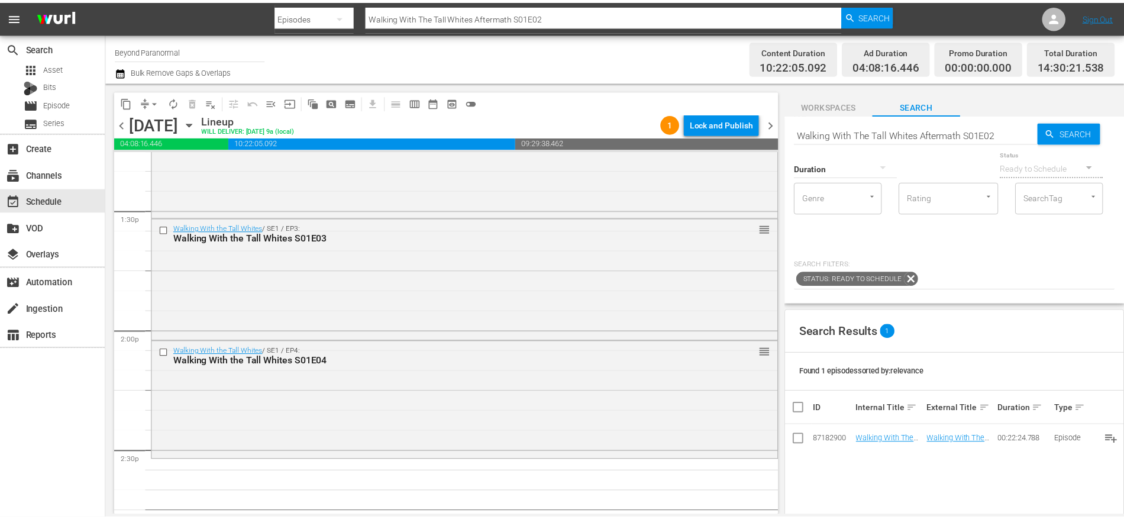
scroll to position [3198, 0]
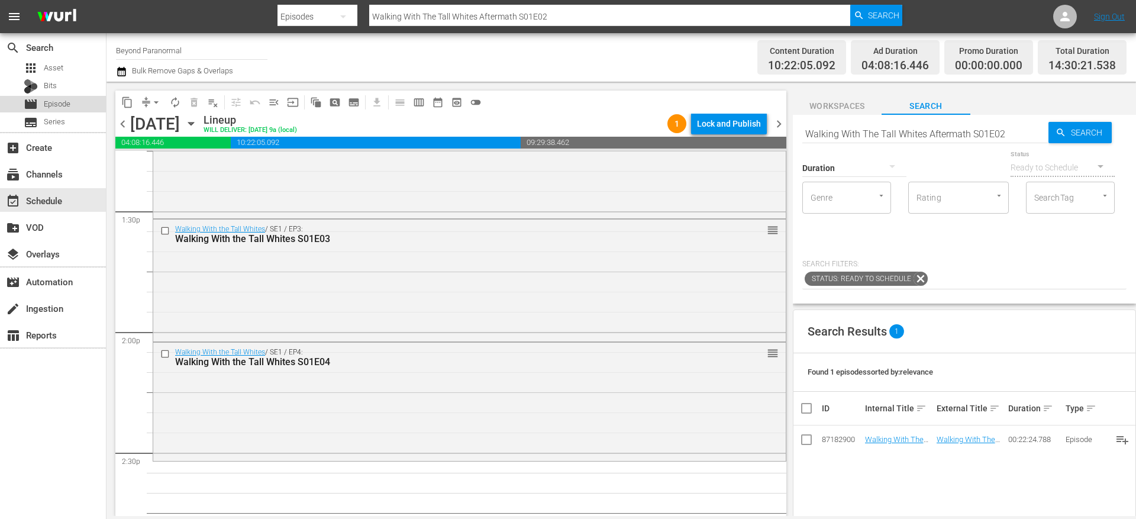
click at [61, 107] on span "Episode" at bounding box center [57, 104] width 27 height 12
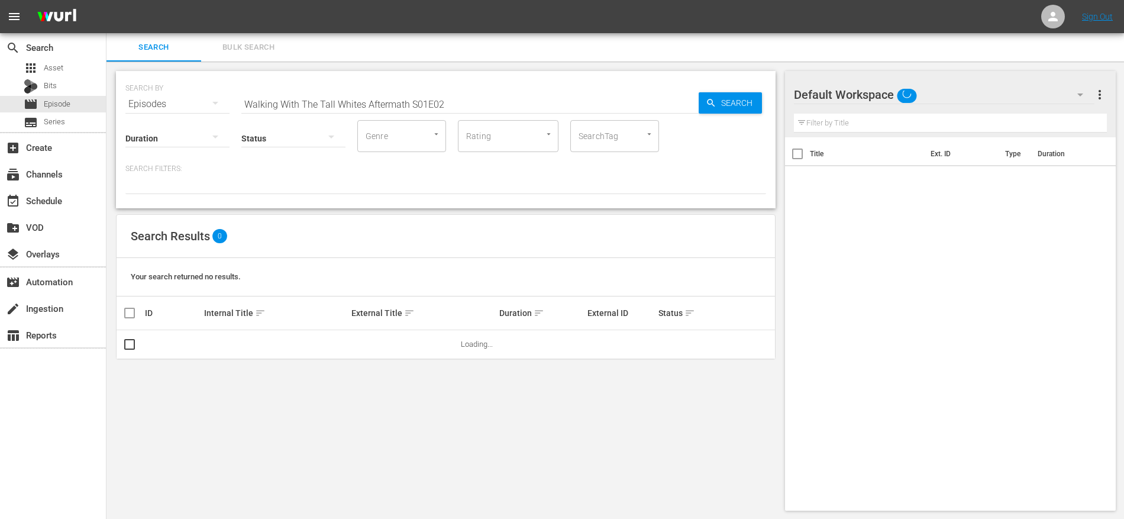
click at [387, 96] on input "Walking With The Tall Whites Aftermath S01E02" at bounding box center [469, 104] width 457 height 28
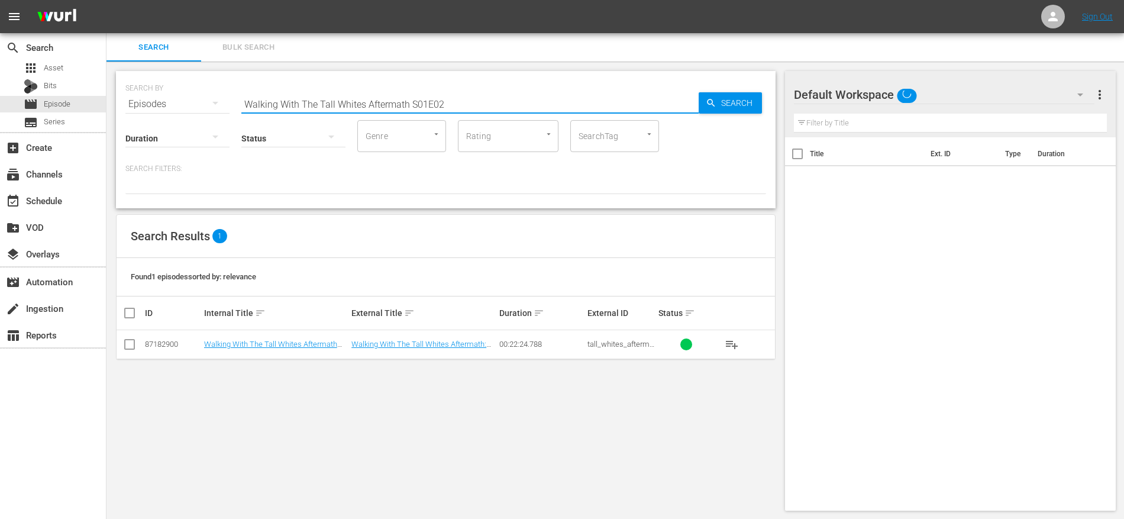
click at [387, 96] on input "Walking With The Tall Whites Aftermath S01E02" at bounding box center [469, 104] width 457 height 28
paste input "1"
type input "Walking With The Tall Whites Aftermath S01E01"
click at [424, 345] on link "Walking With The Tall Whites Aftermath: Part 1" at bounding box center [418, 349] width 135 height 18
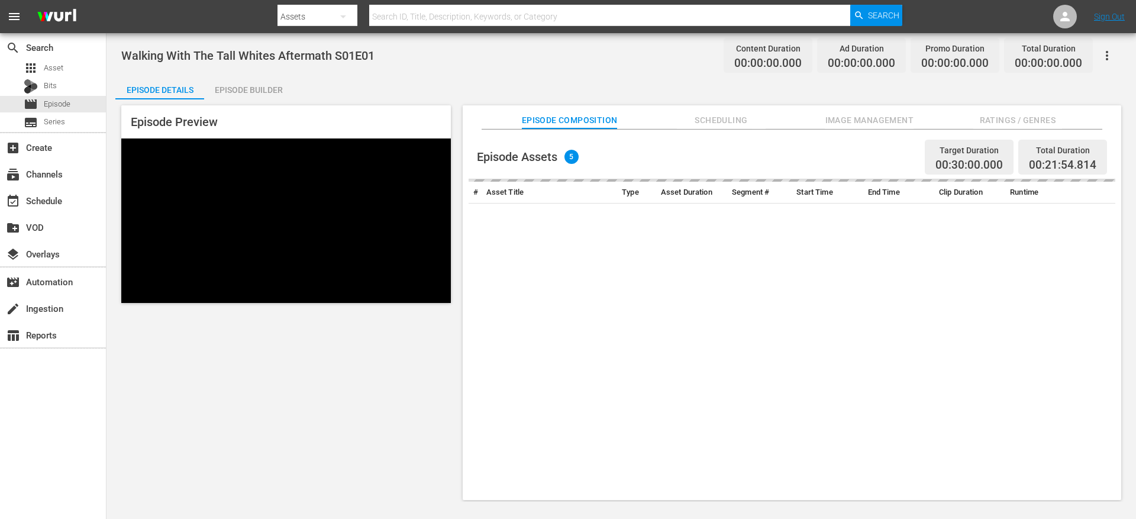
click at [277, 86] on div "Episode Builder" at bounding box center [248, 90] width 89 height 28
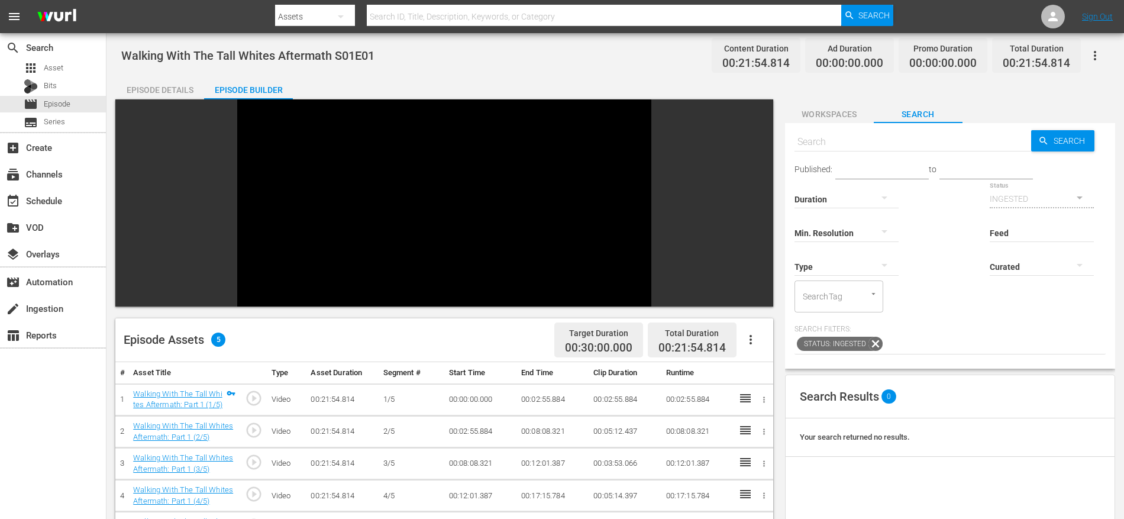
click at [760, 325] on button "button" at bounding box center [750, 339] width 28 height 28
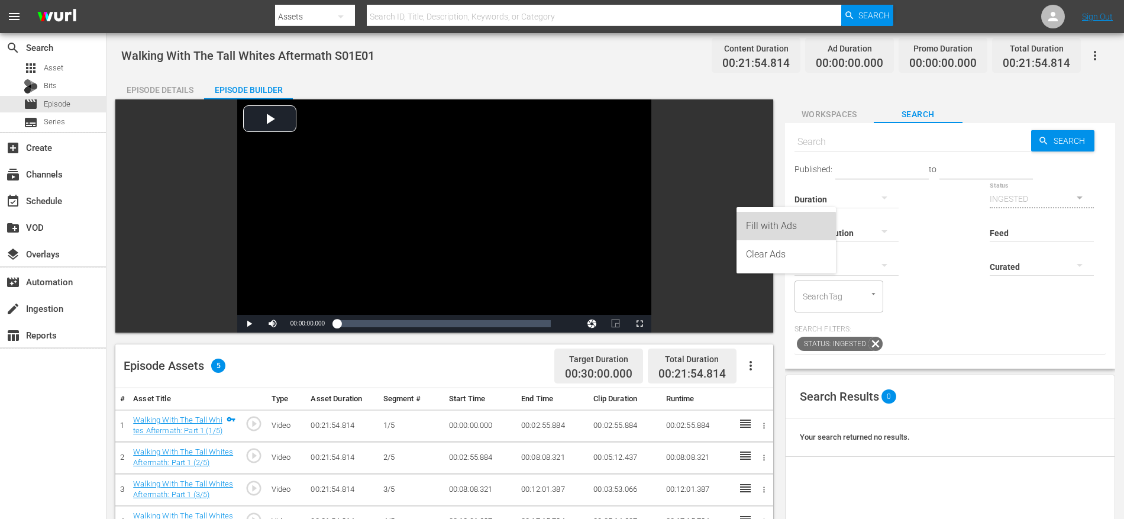
click at [763, 227] on div "Fill with Ads" at bounding box center [786, 226] width 80 height 28
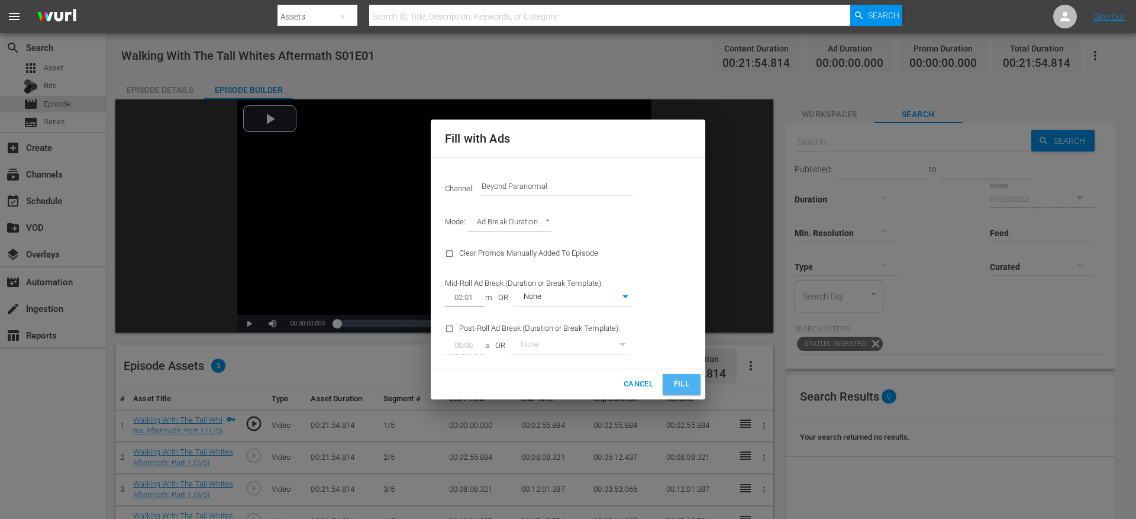
click at [688, 385] on span "Fill" at bounding box center [681, 384] width 19 height 14
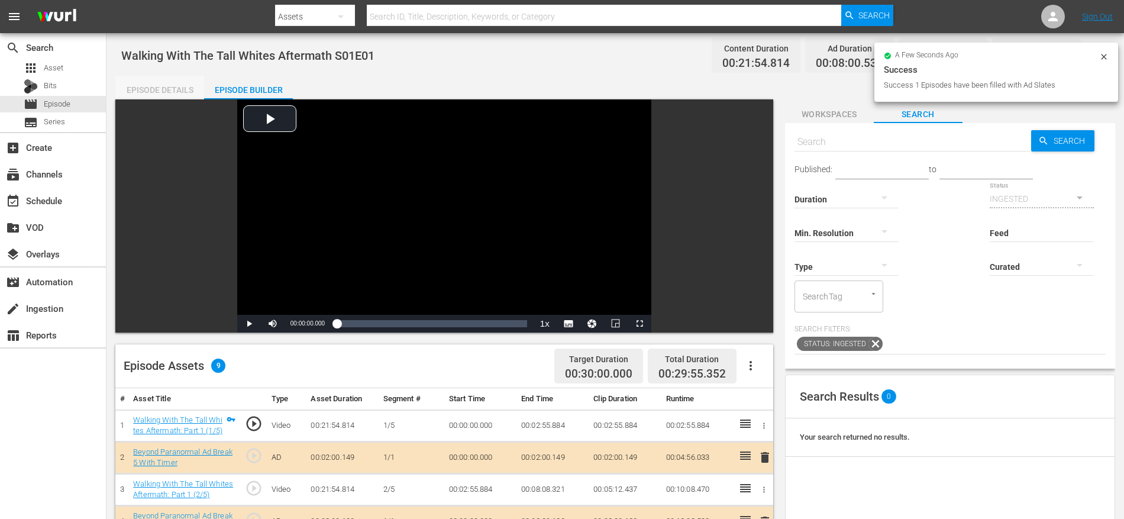
click at [163, 84] on div "Episode Details" at bounding box center [159, 90] width 89 height 28
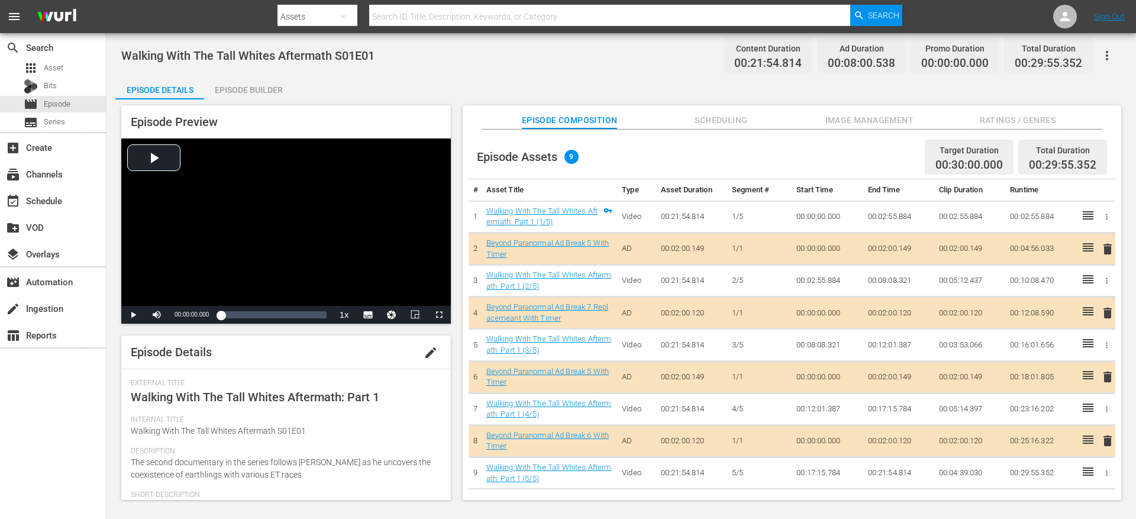
click at [237, 83] on div "Episode Builder" at bounding box center [248, 90] width 89 height 28
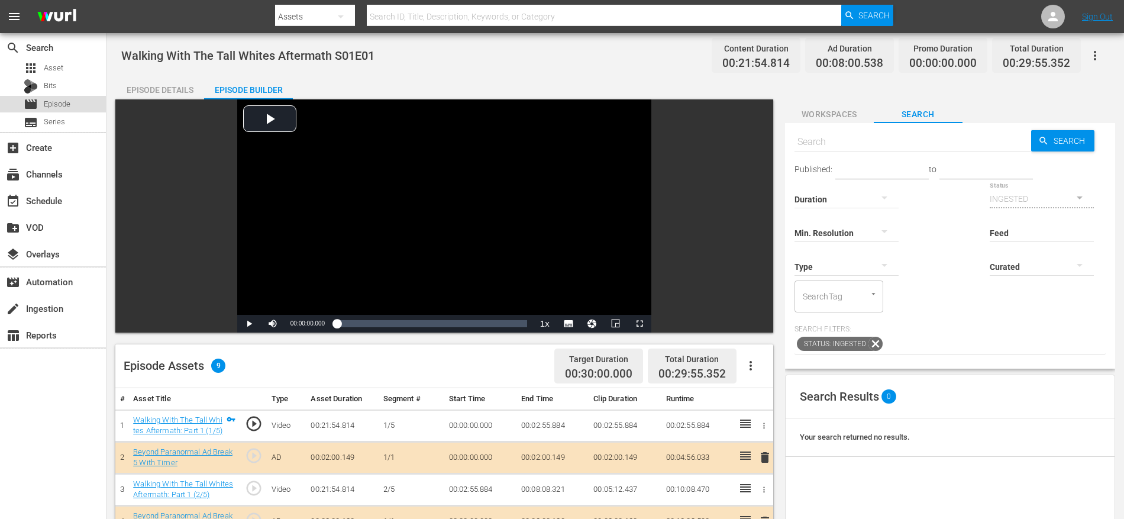
click at [56, 102] on span "Episode" at bounding box center [57, 104] width 27 height 12
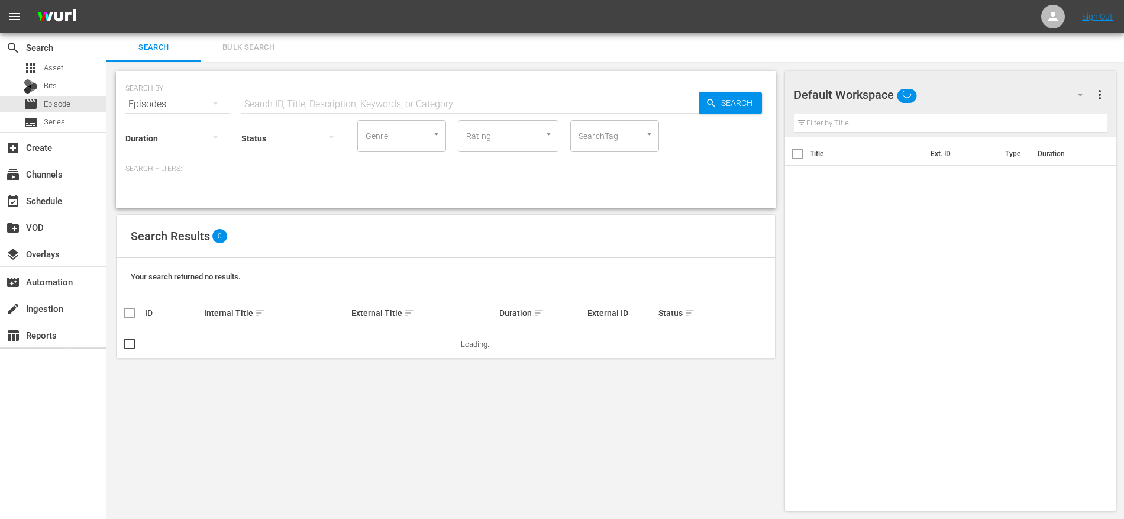
click at [304, 102] on input "text" at bounding box center [469, 104] width 457 height 28
paste input "Walking With The Tall Whites Aftermath S01E01"
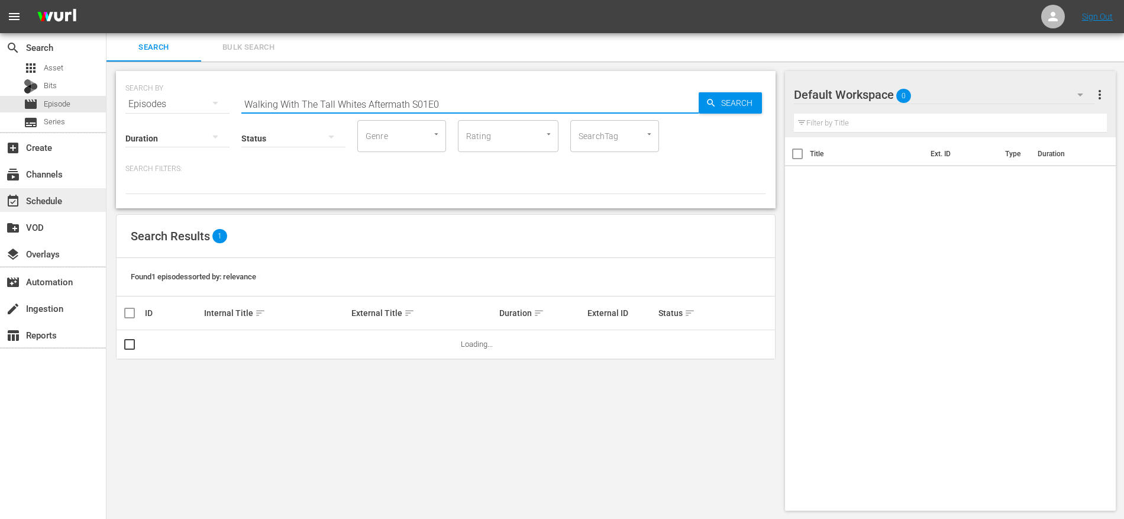
type input "Walking With The Tall Whites Aftermath S01E0"
click at [74, 198] on div "event_available Schedule" at bounding box center [53, 200] width 106 height 24
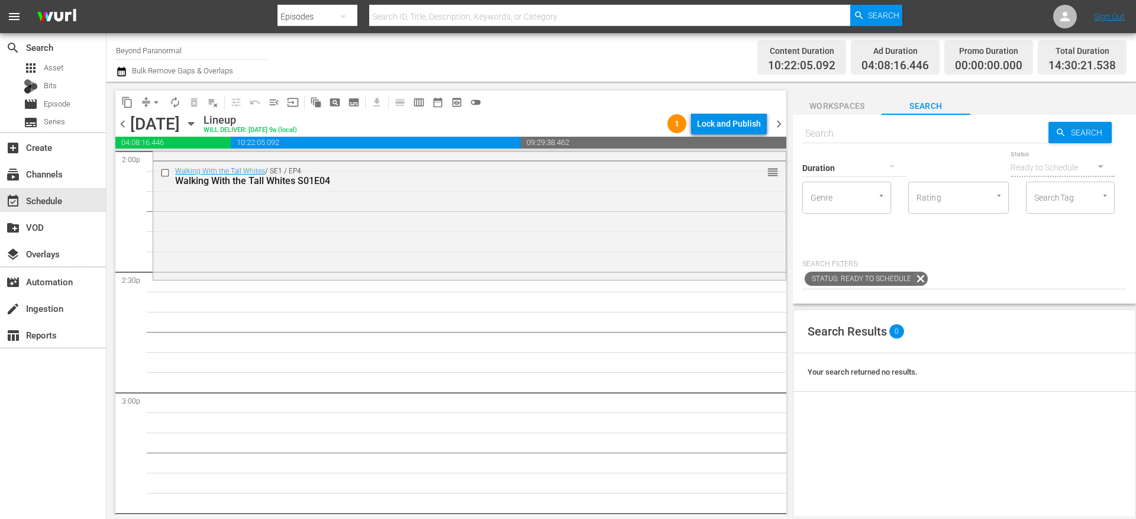
scroll to position [3364, 0]
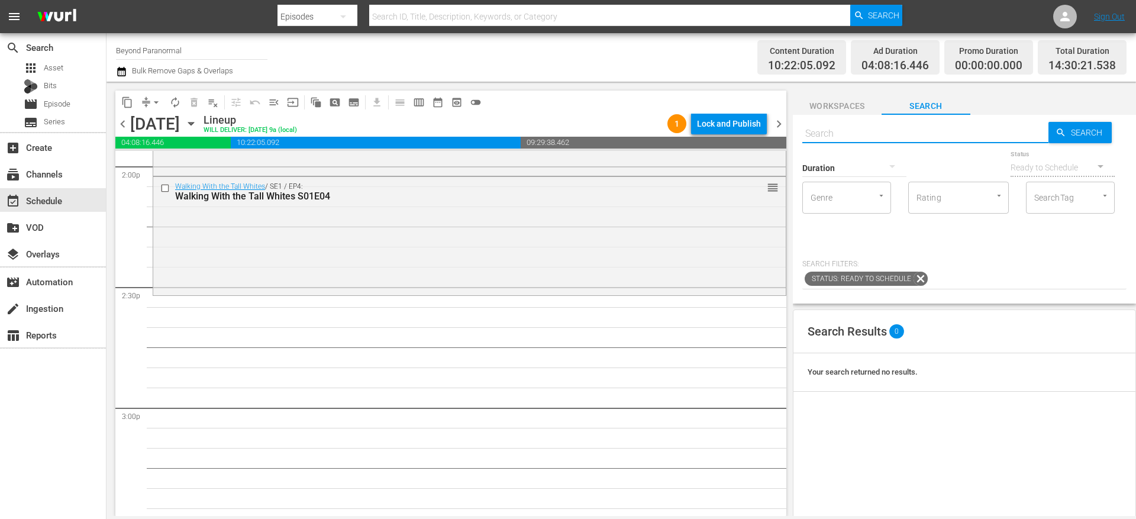
click at [884, 134] on input "text" at bounding box center [925, 133] width 246 height 28
paste input "Walking With The Tall Whites Aftermath S01E01"
type input "Walking With The Tall Whites Aftermath S01E01"
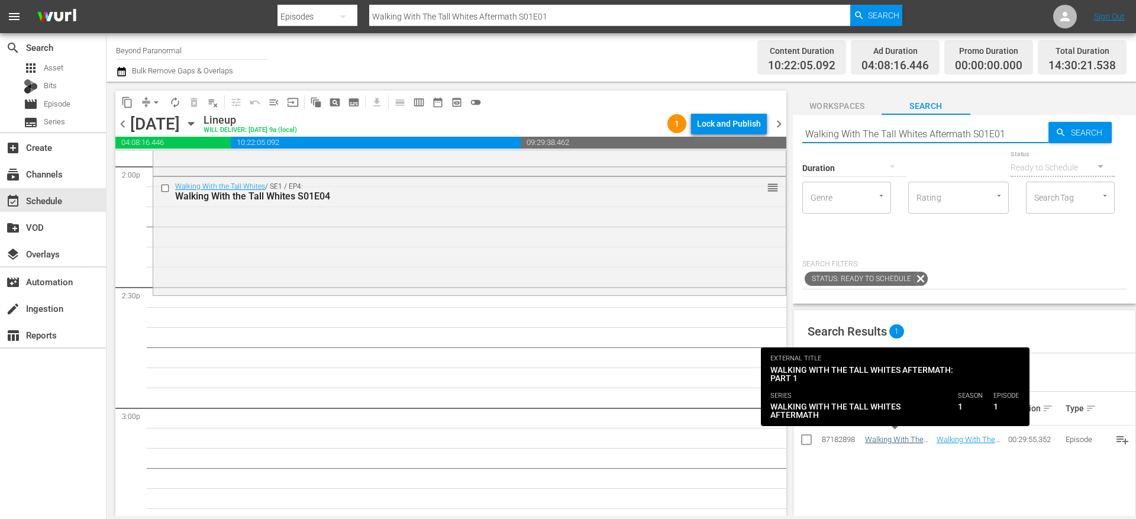
type input "Walking With The Tall Whites Aftermath S01E01"
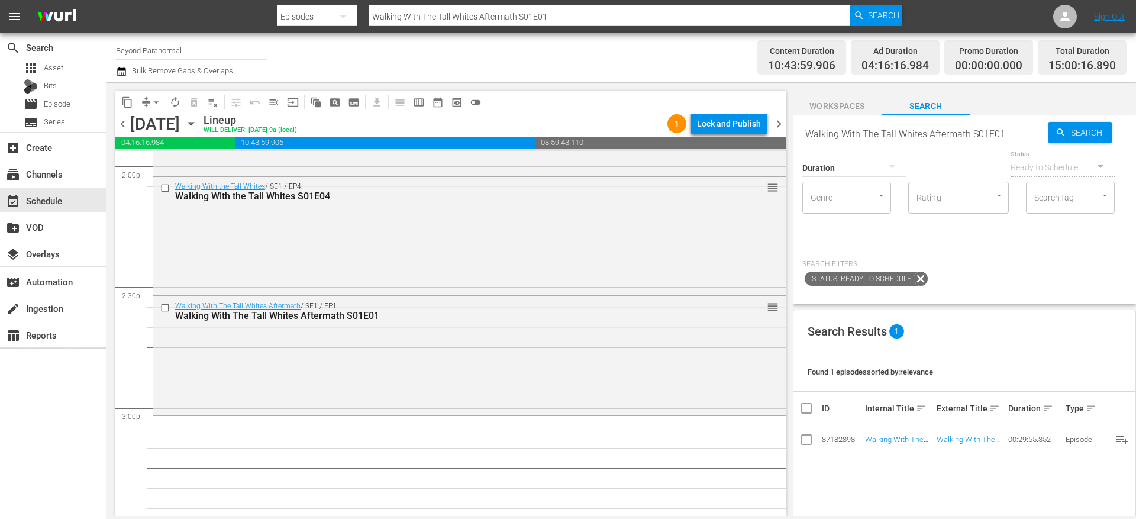
drag, startPoint x: 893, startPoint y: 440, endPoint x: 593, endPoint y: 9, distance: 525.1
click at [64, 96] on div "movie Episode" at bounding box center [47, 104] width 47 height 17
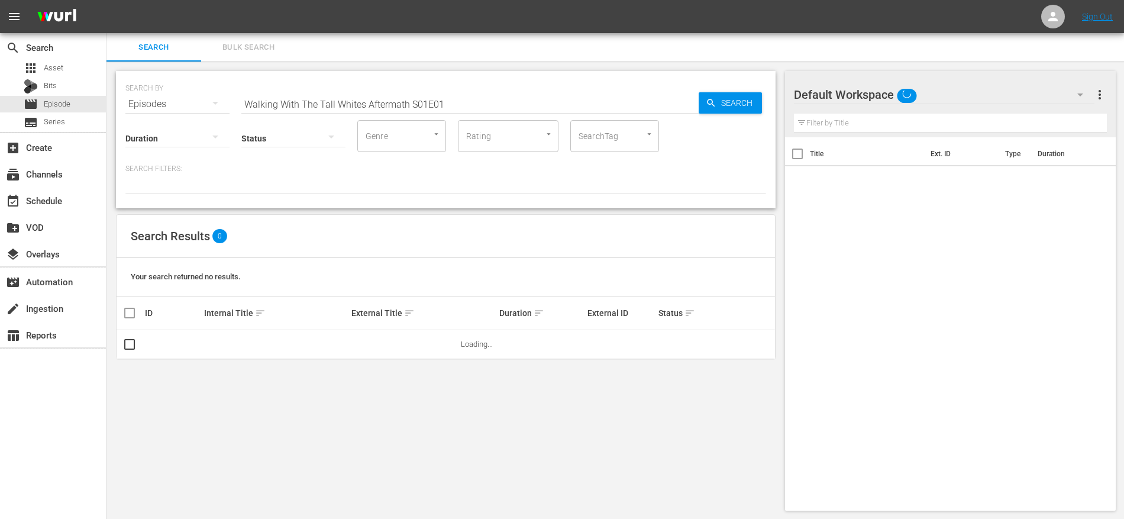
click at [313, 99] on input "Walking With The Tall Whites Aftermath S01E01" at bounding box center [469, 104] width 457 height 28
paste input "2"
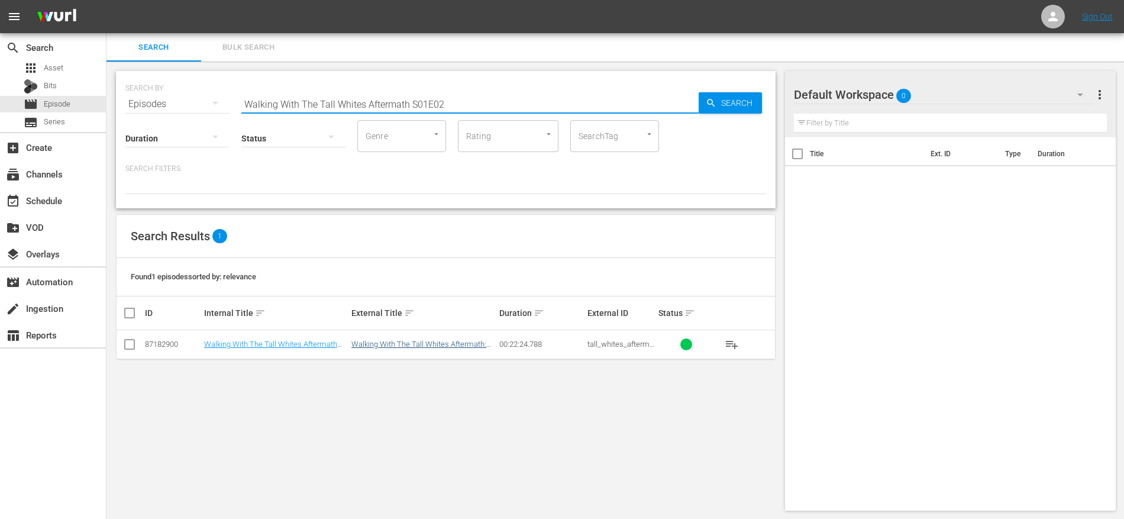
type input "Walking With The Tall Whites Aftermath S01E02"
click at [362, 344] on link "Walking With The Tall Whites Aftermath: Part 2" at bounding box center [418, 349] width 135 height 18
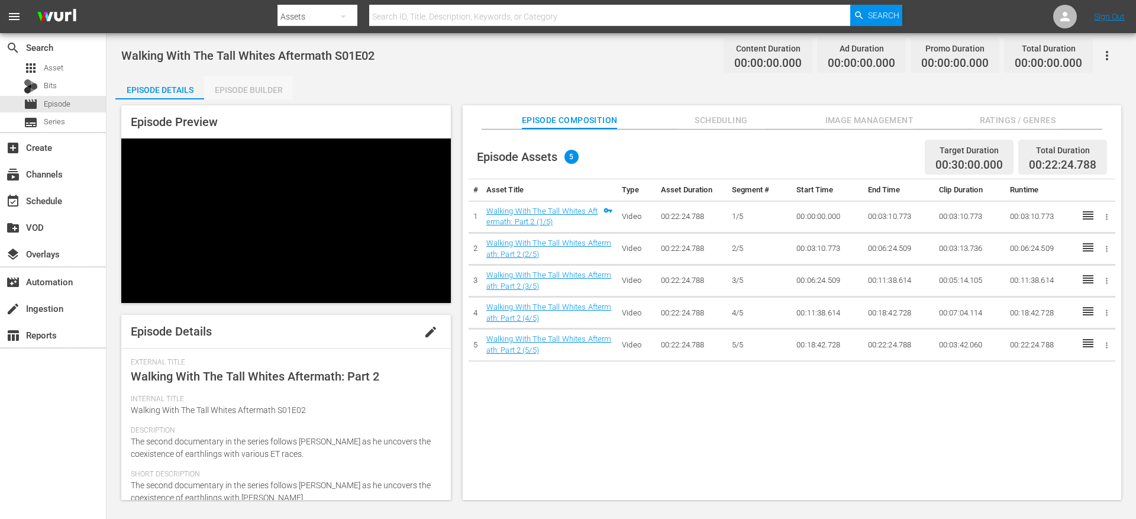
click at [264, 96] on div "Episode Builder" at bounding box center [248, 90] width 89 height 28
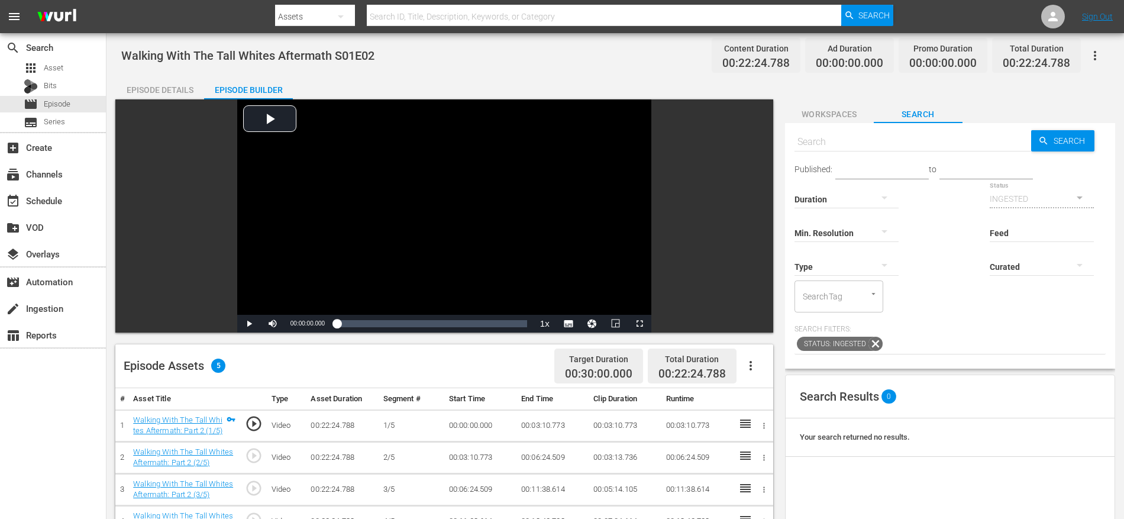
click at [755, 366] on icon "button" at bounding box center [751, 365] width 14 height 14
click at [777, 367] on div "Fill with Ads" at bounding box center [786, 370] width 80 height 28
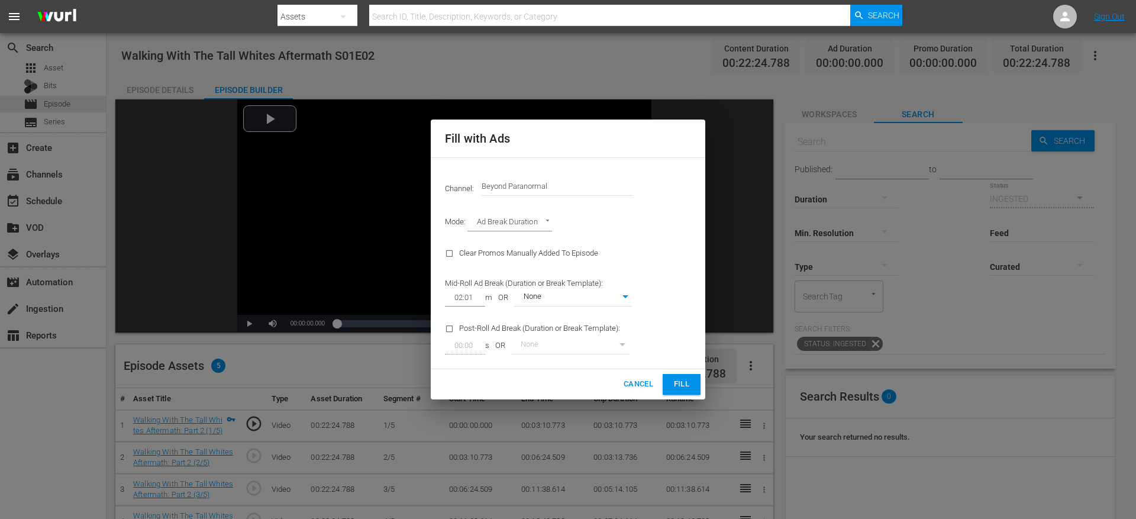
click at [682, 386] on span "Fill" at bounding box center [681, 384] width 19 height 14
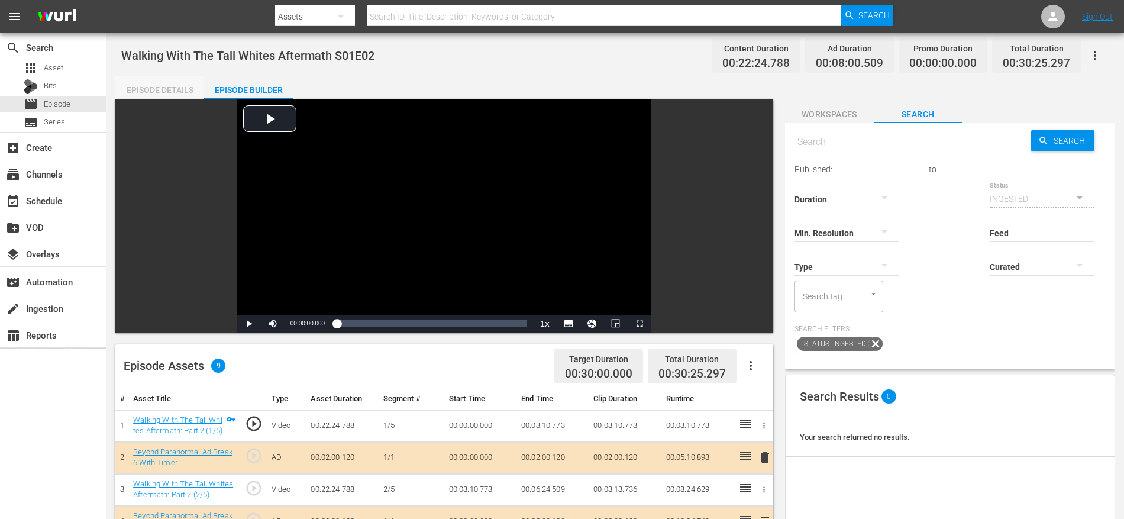
click at [175, 86] on div "Episode Details" at bounding box center [159, 90] width 89 height 28
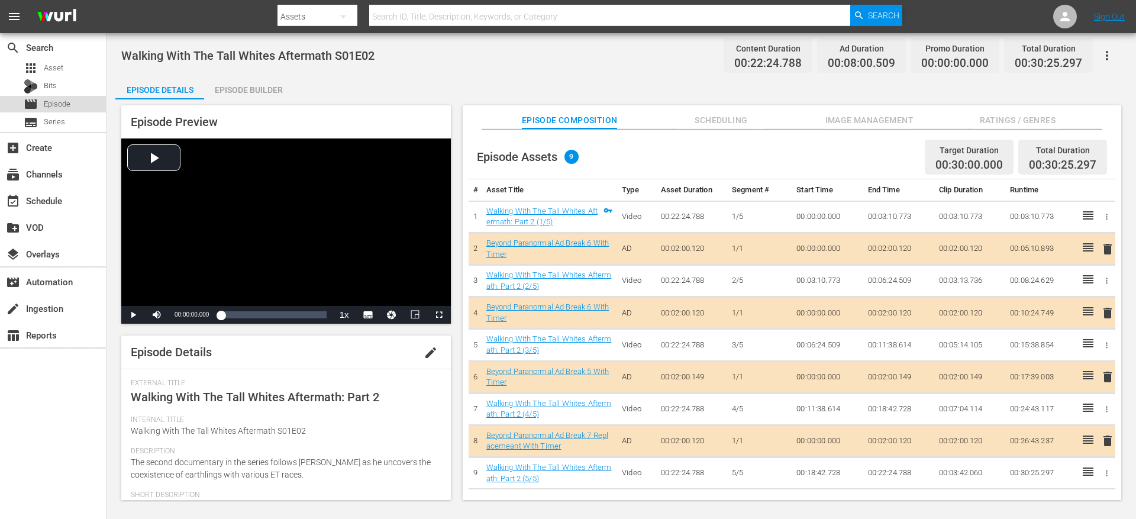
click at [76, 101] on div "movie Episode" at bounding box center [53, 104] width 106 height 17
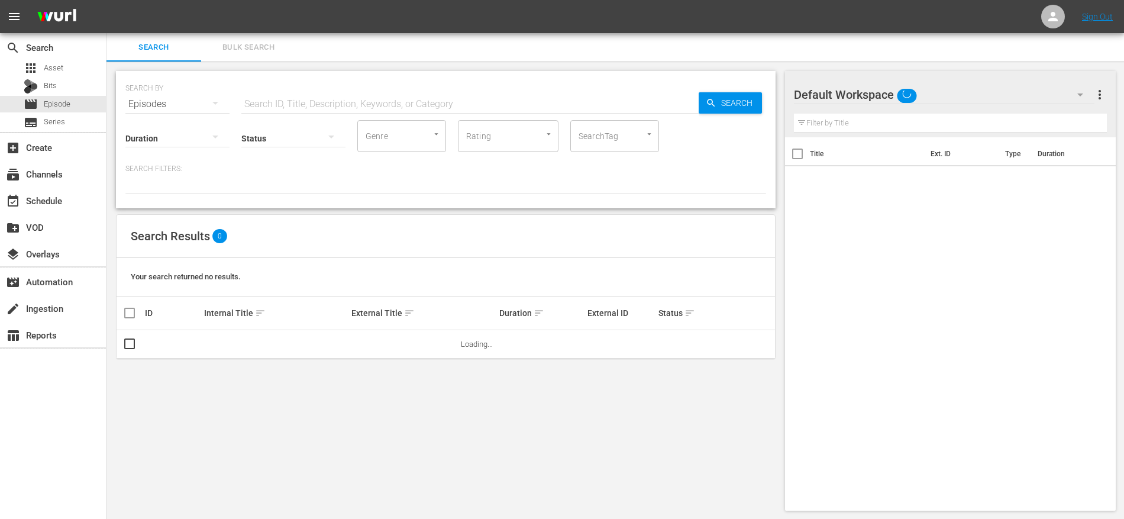
click at [476, 103] on input "text" at bounding box center [469, 104] width 457 height 28
paste input "Walking With The Tall Whites Aftermath S01E02"
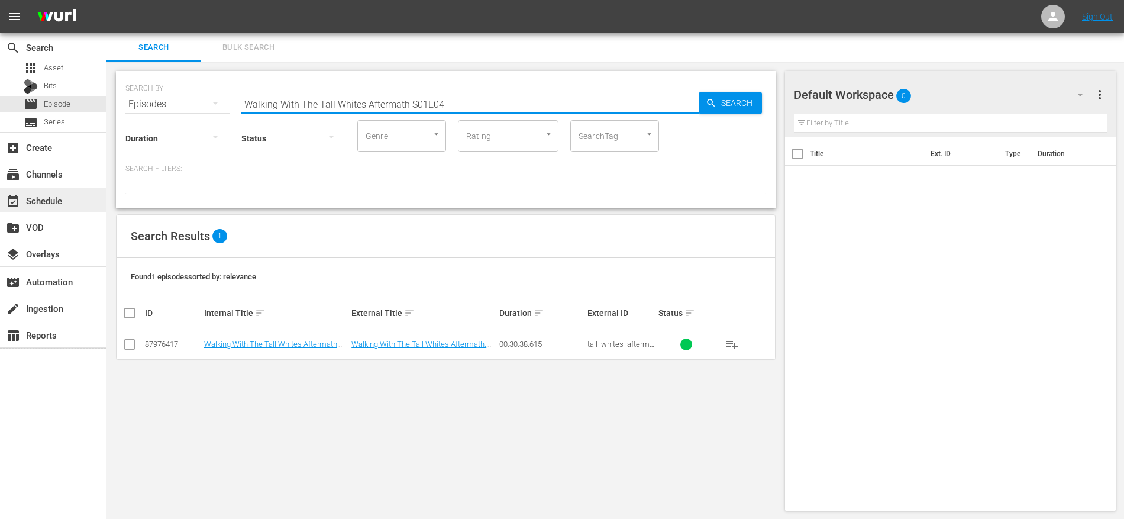
type input "Walking With The Tall Whites Aftermath S01E04"
click at [73, 198] on div "event_available Schedule" at bounding box center [53, 200] width 106 height 24
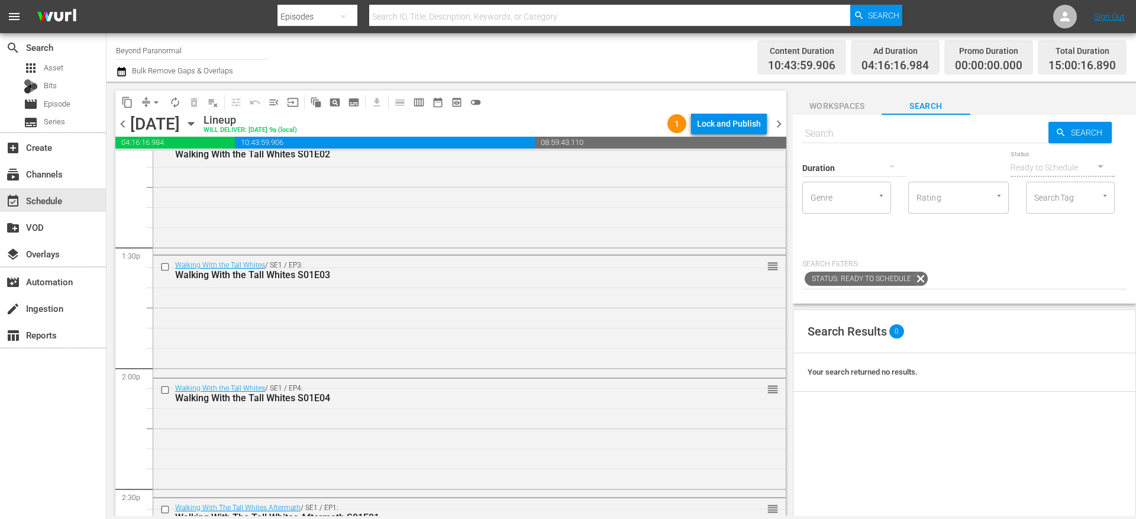
scroll to position [3338, 0]
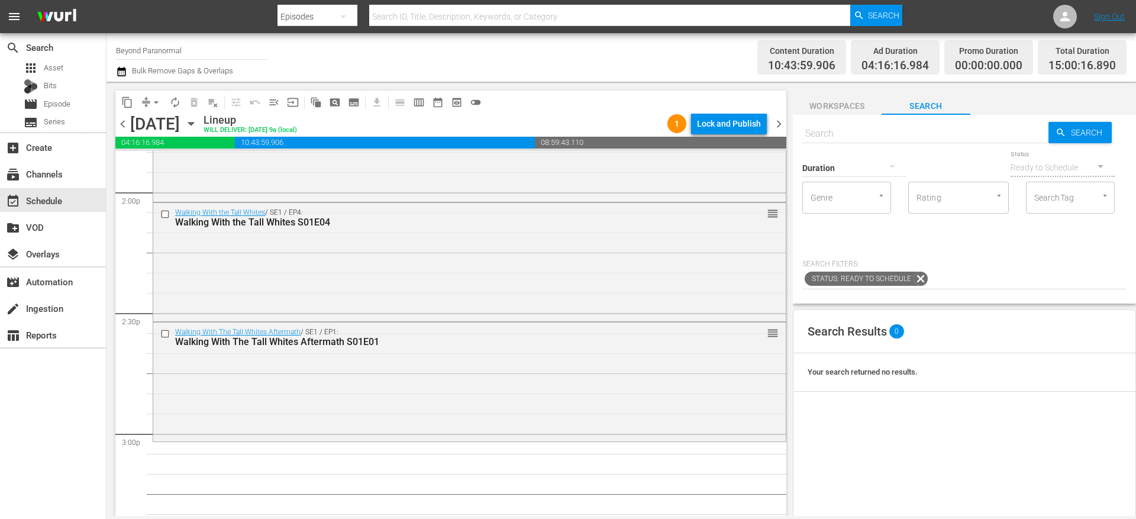
click at [844, 147] on div at bounding box center [854, 168] width 104 height 43
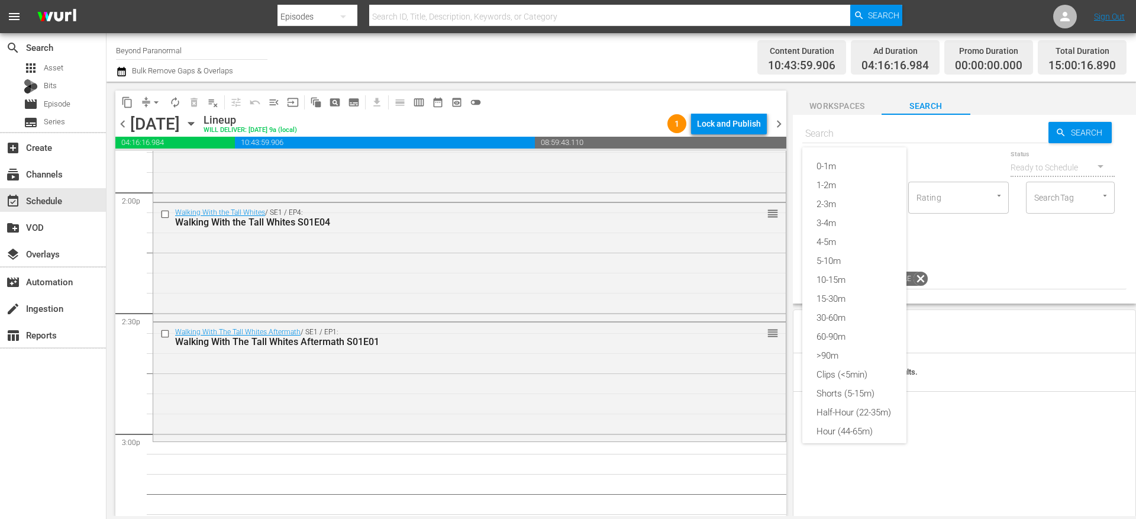
click at [844, 143] on div "0-1m 1-2m 2-3m 3-4m 4-5m 5-10m 10-15m 15-30m 30-60m 60-90m >90m Clips (<5min) S…" at bounding box center [568, 259] width 1136 height 519
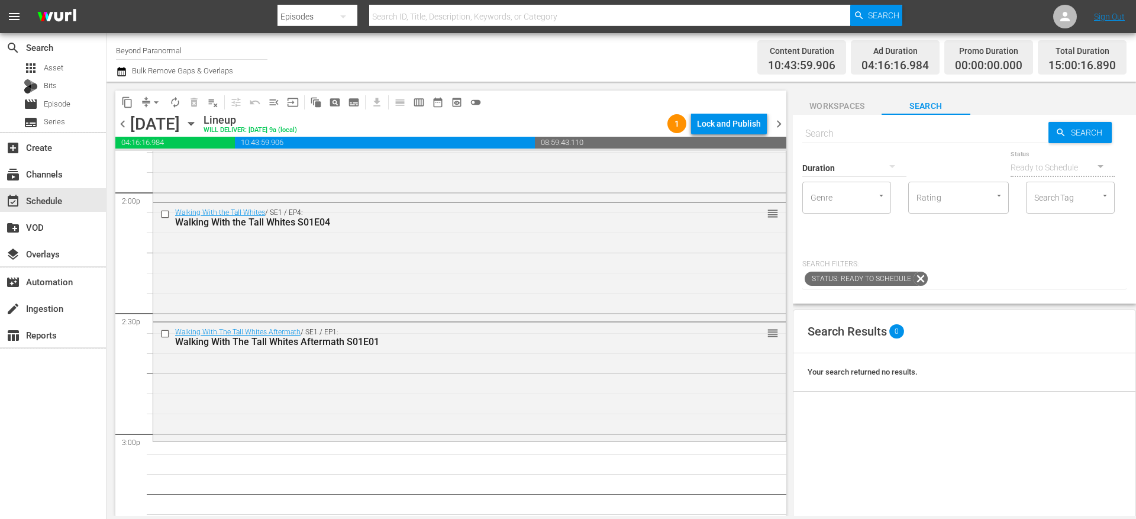
click at [812, 130] on input "text" at bounding box center [925, 133] width 246 height 28
paste input "Walking With The Tall Whites Aftermath S01E02"
type input "Walking With The Tall Whites Aftermath S01E02"
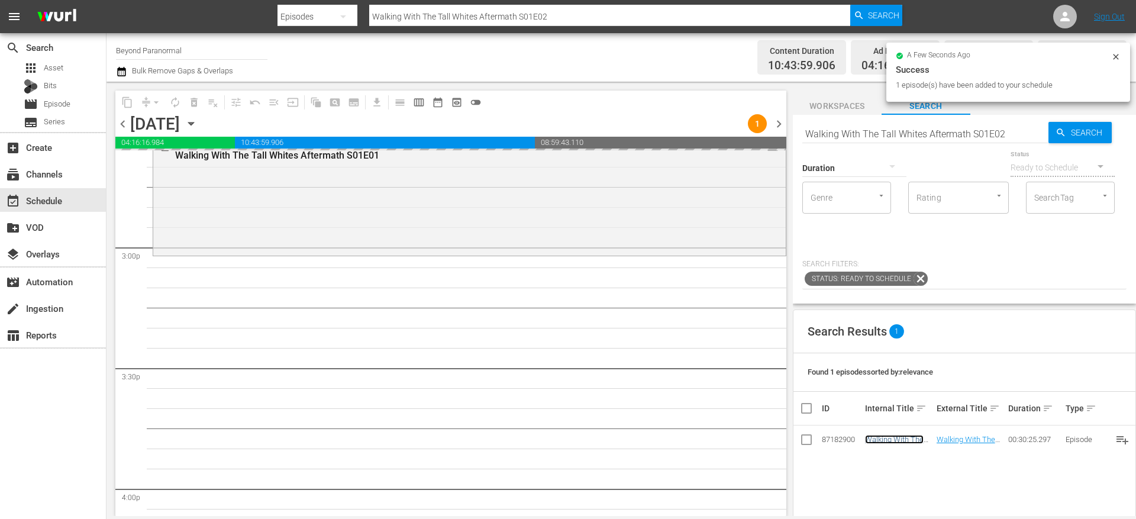
scroll to position [3580, 0]
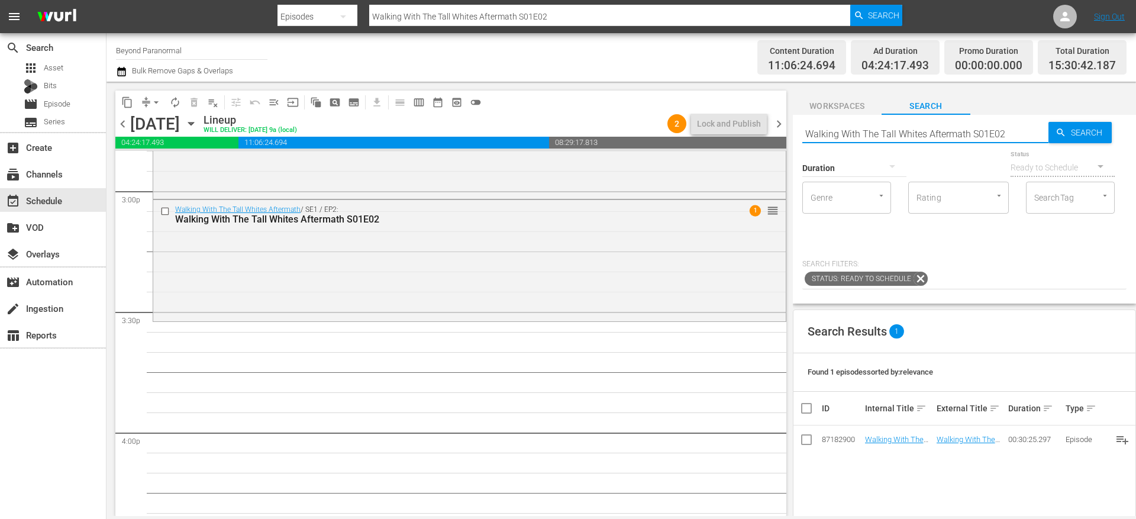
click at [854, 132] on input "Walking With The Tall Whites Aftermath S01E02" at bounding box center [925, 133] width 246 height 28
paste input "3"
type input "Walking With The Tall Whites Aftermath S01E03"
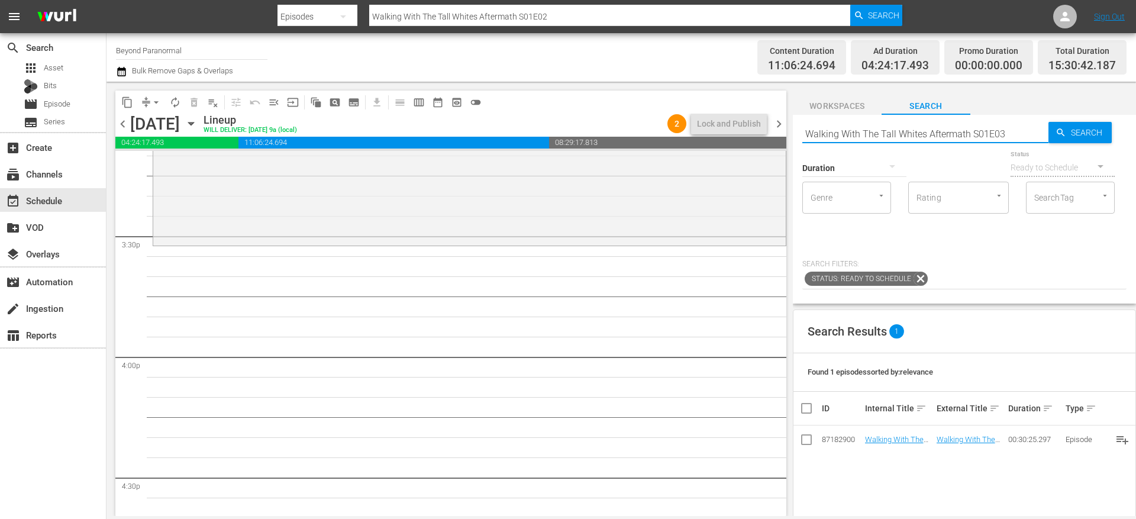
scroll to position [3657, 0]
type input "Walking With The Tall Whites Aftermath S01E03"
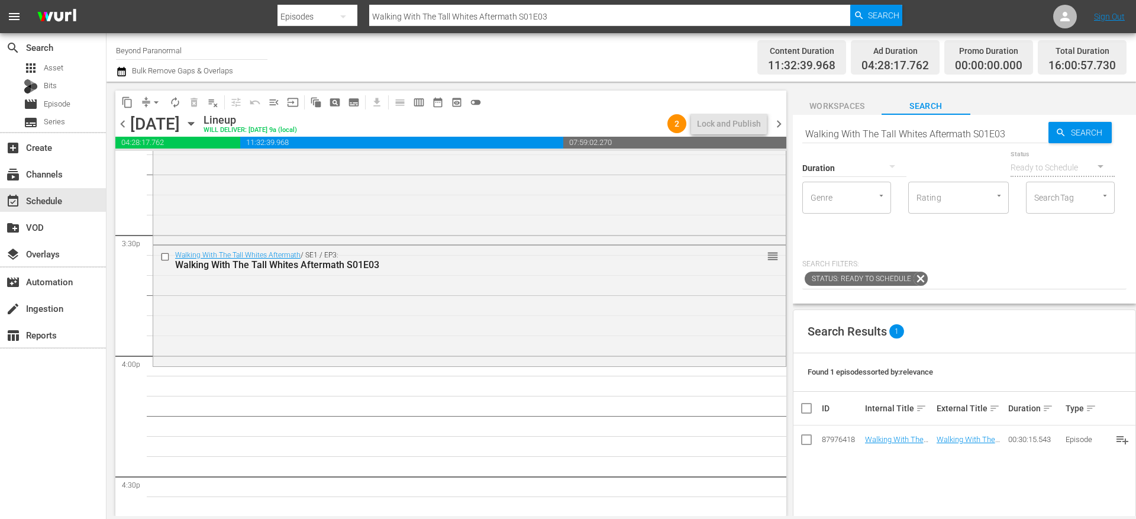
click at [850, 131] on input "Walking With The Tall Whites Aftermath S01E03" at bounding box center [925, 133] width 246 height 28
paste input "4"
type input "Walking With The Tall Whites Aftermath S01E04"
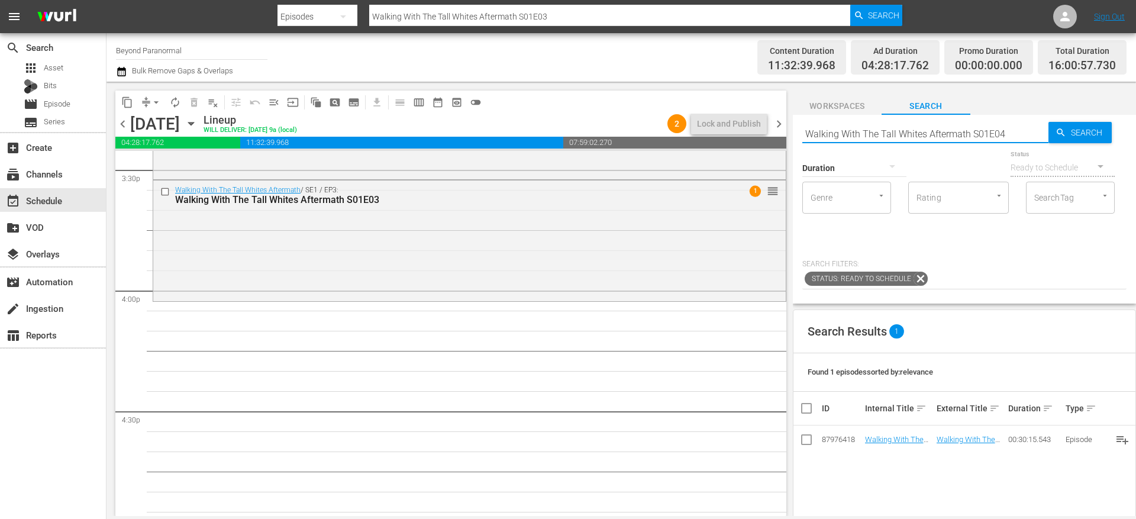
type input "Walking With The Tall Whites Aftermath S01E04"
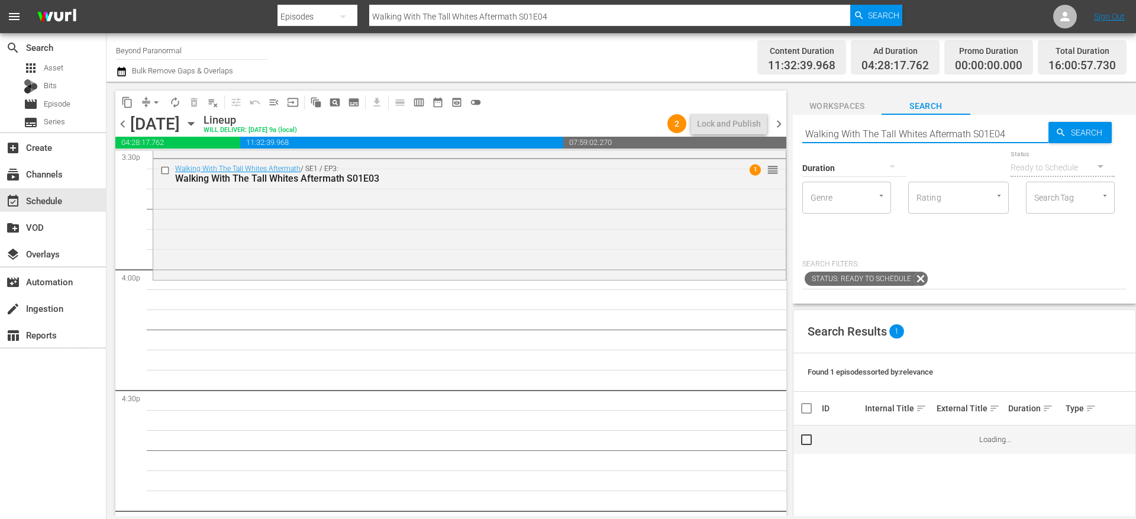
scroll to position [3746, 0]
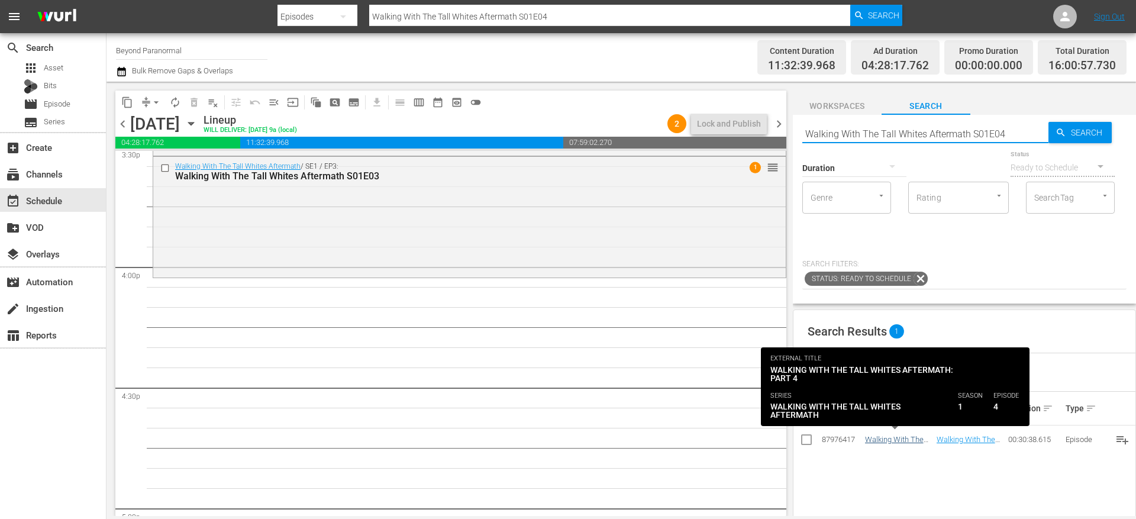
type input "Walking With The Tall Whites Aftermath S01E04"
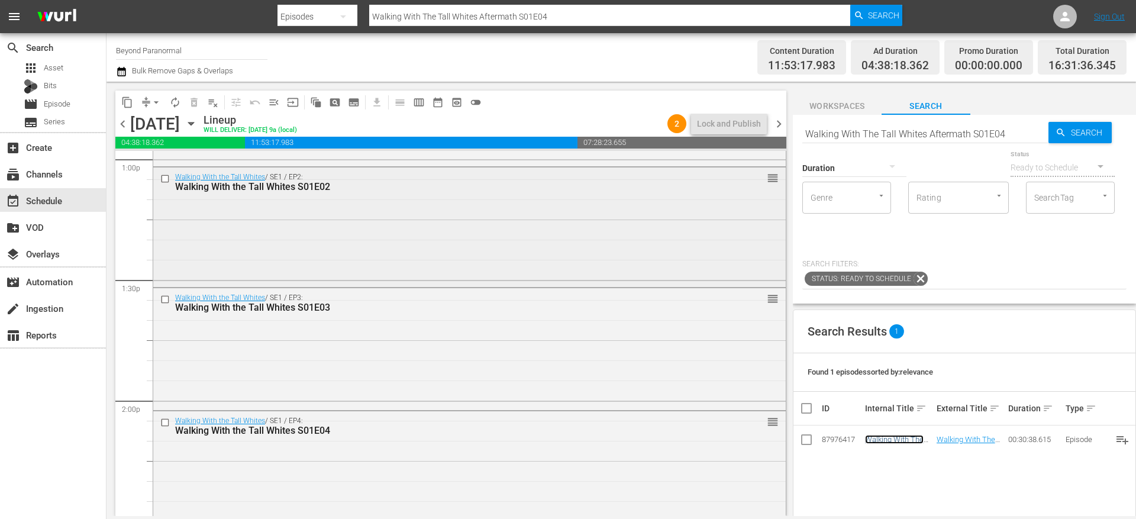
scroll to position [2942, 0]
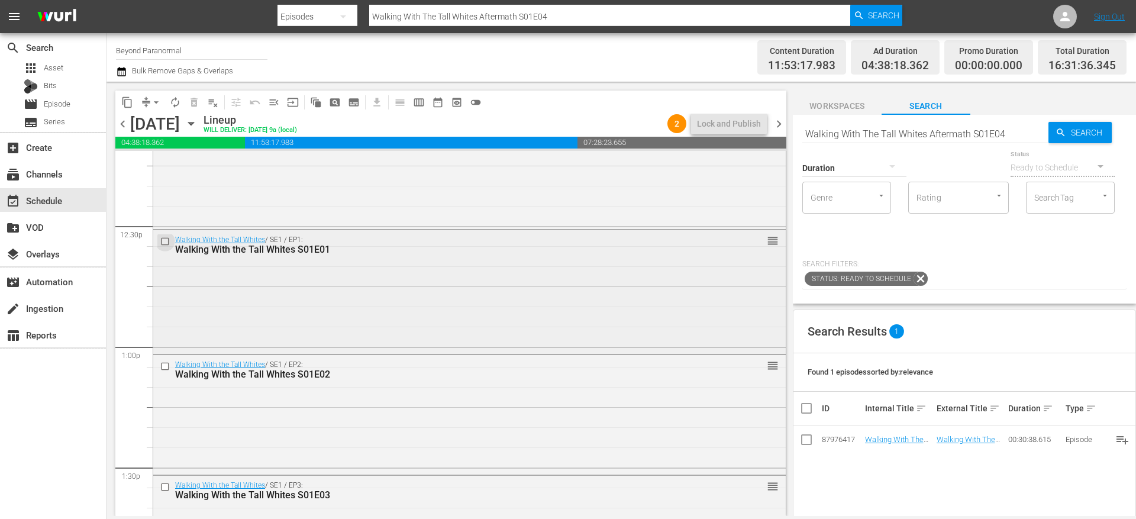
click at [166, 244] on input "checkbox" at bounding box center [166, 242] width 12 height 10
click at [167, 364] on input "checkbox" at bounding box center [166, 366] width 12 height 10
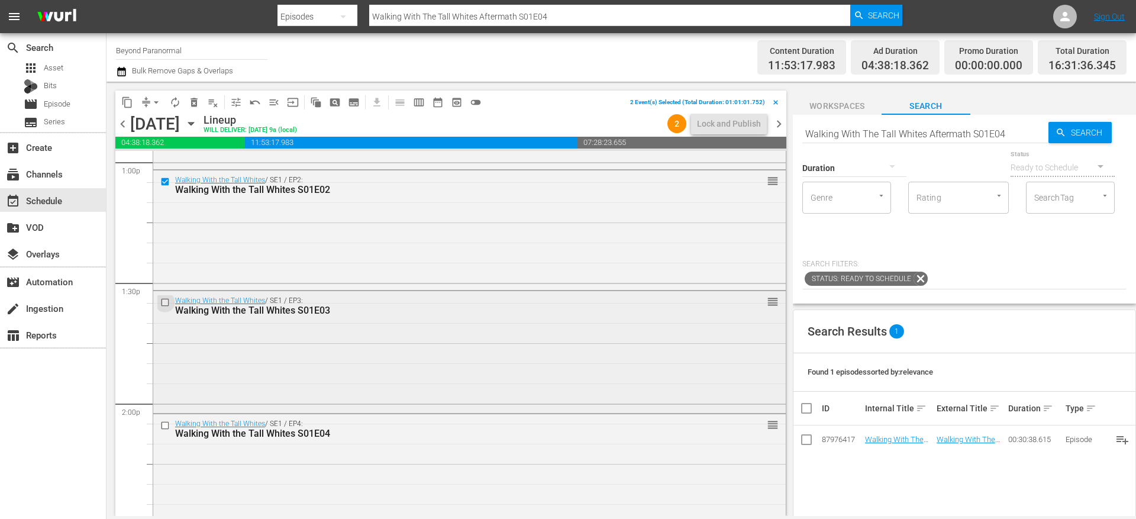
click at [164, 304] on input "checkbox" at bounding box center [166, 303] width 12 height 10
click at [167, 424] on input "checkbox" at bounding box center [166, 425] width 12 height 10
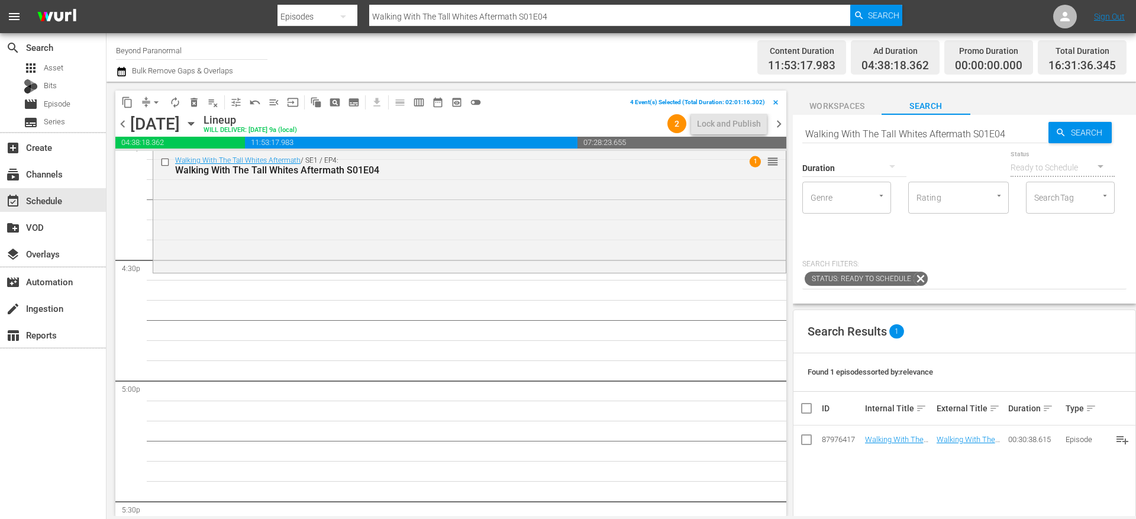
scroll to position [3884, 0]
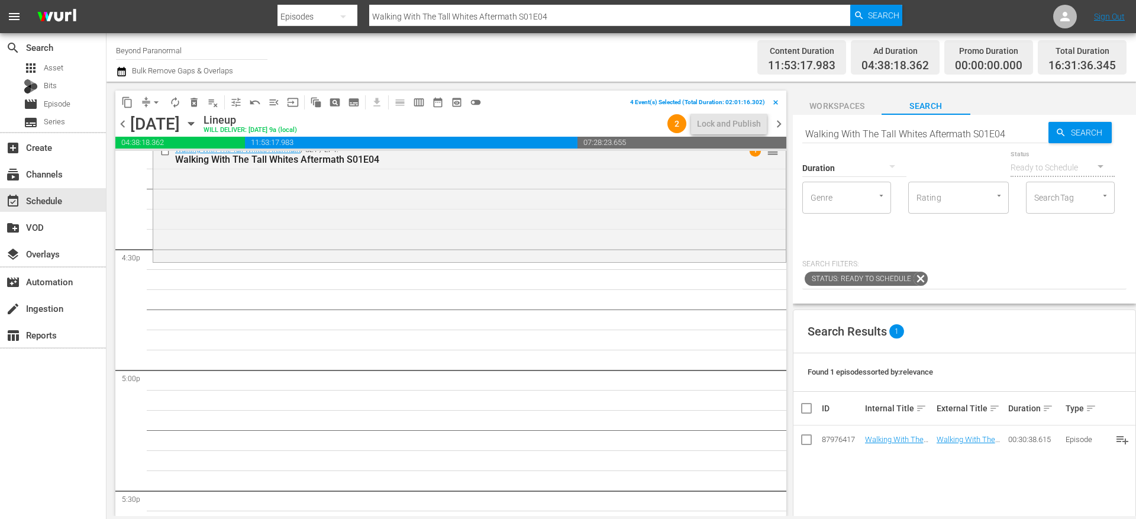
click at [131, 104] on span "content_copy" at bounding box center [127, 102] width 12 height 12
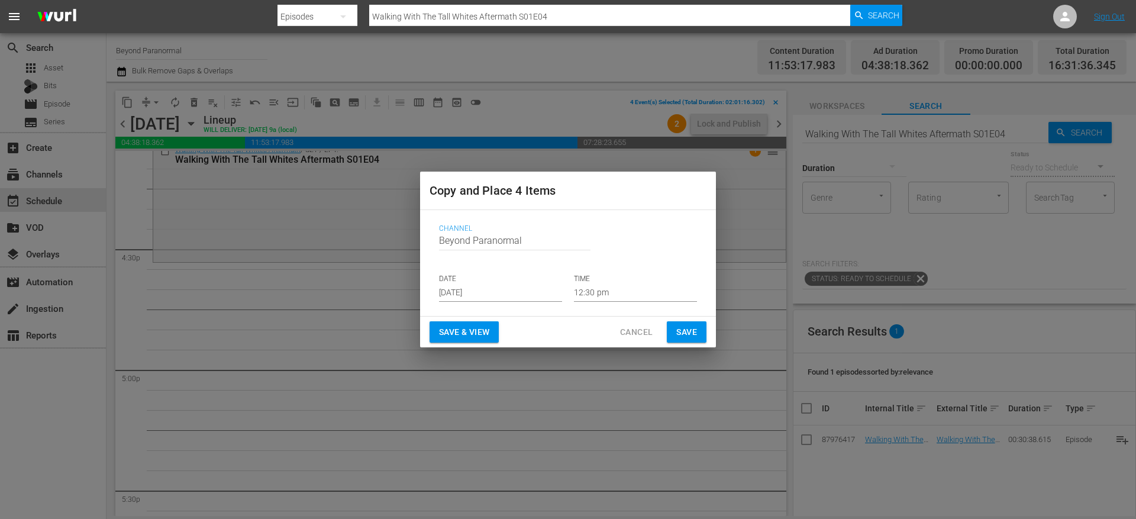
click at [461, 285] on input "[DATE]" at bounding box center [500, 293] width 123 height 18
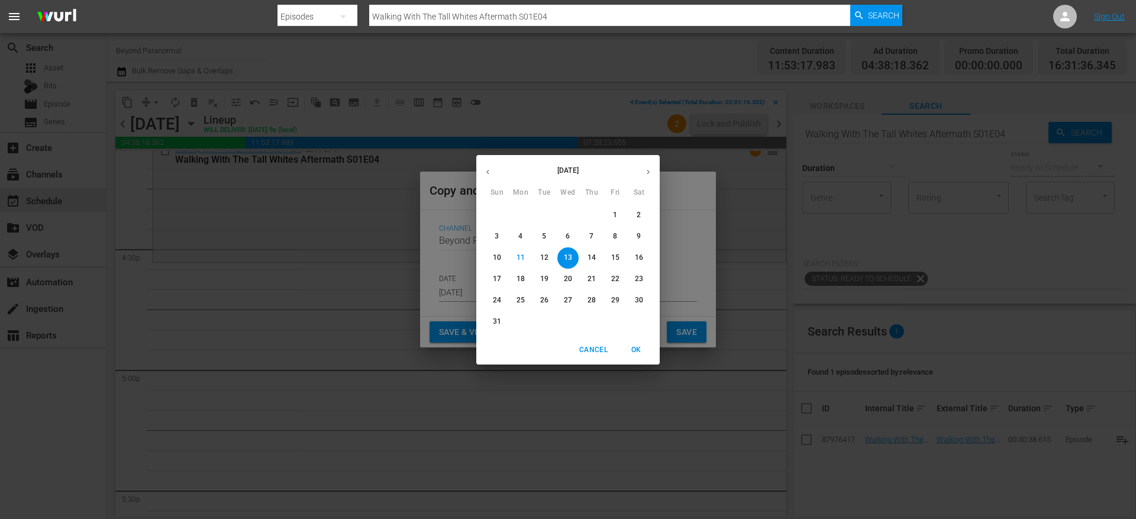
click at [648, 172] on icon "button" at bounding box center [648, 171] width 3 height 5
click at [637, 214] on p "6" at bounding box center [639, 215] width 4 height 10
type input "[DATE]"
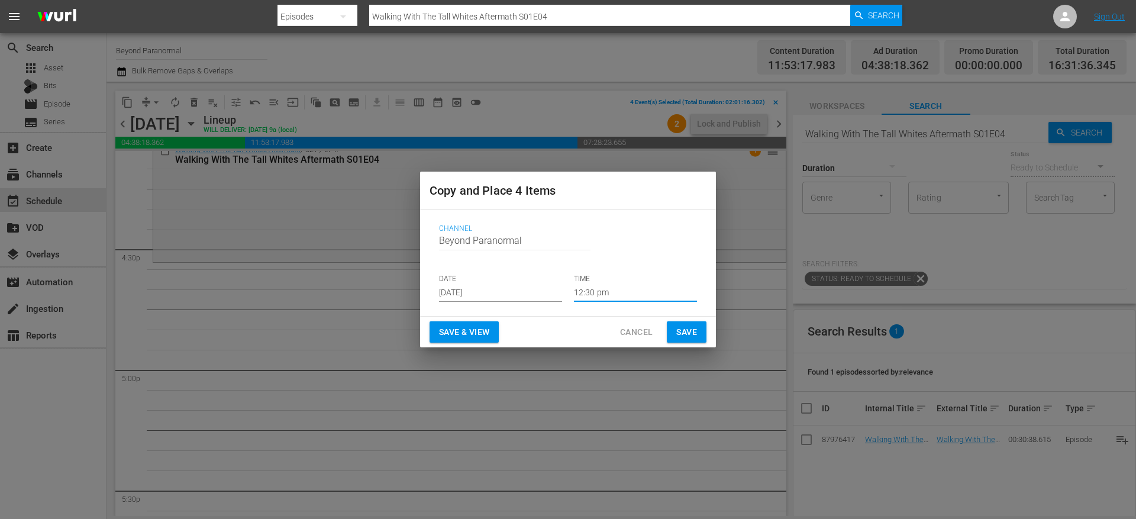
click at [599, 290] on input "12:30 pm" at bounding box center [635, 293] width 123 height 18
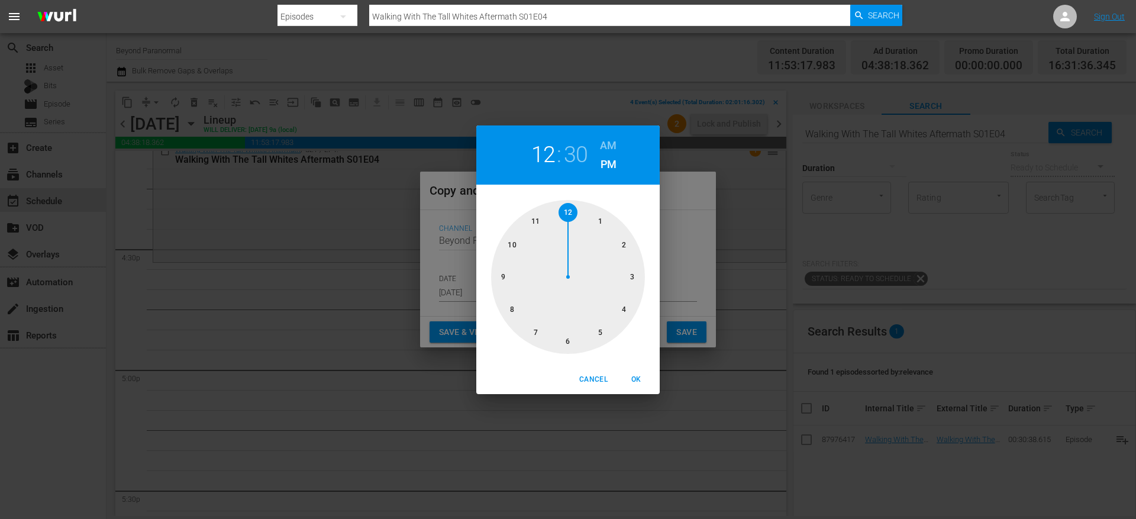
click at [630, 309] on div at bounding box center [568, 277] width 154 height 154
click at [640, 382] on span "OK" at bounding box center [636, 379] width 28 height 12
type input "04:30 pm"
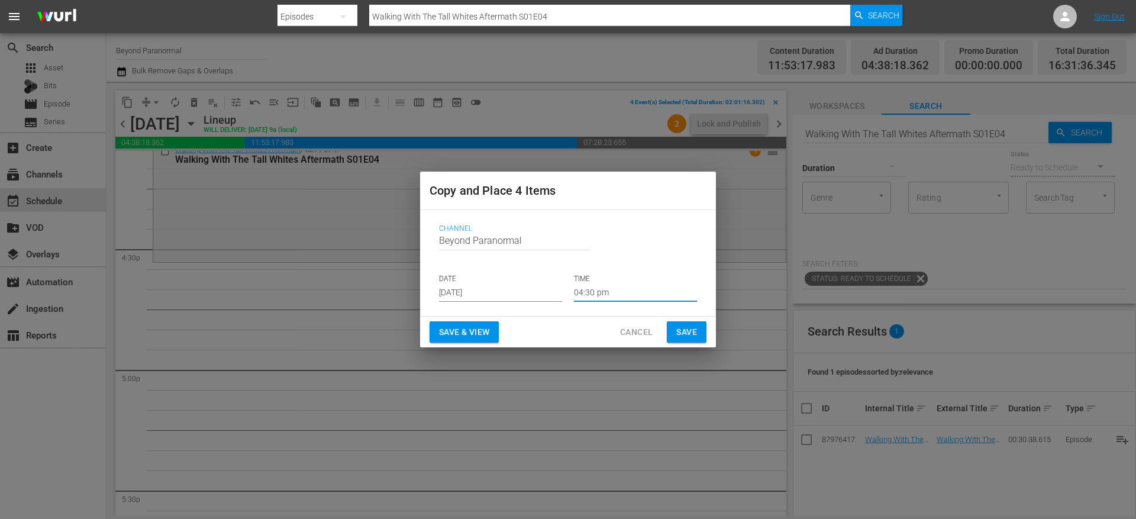
click at [679, 332] on span "Save" at bounding box center [686, 332] width 21 height 15
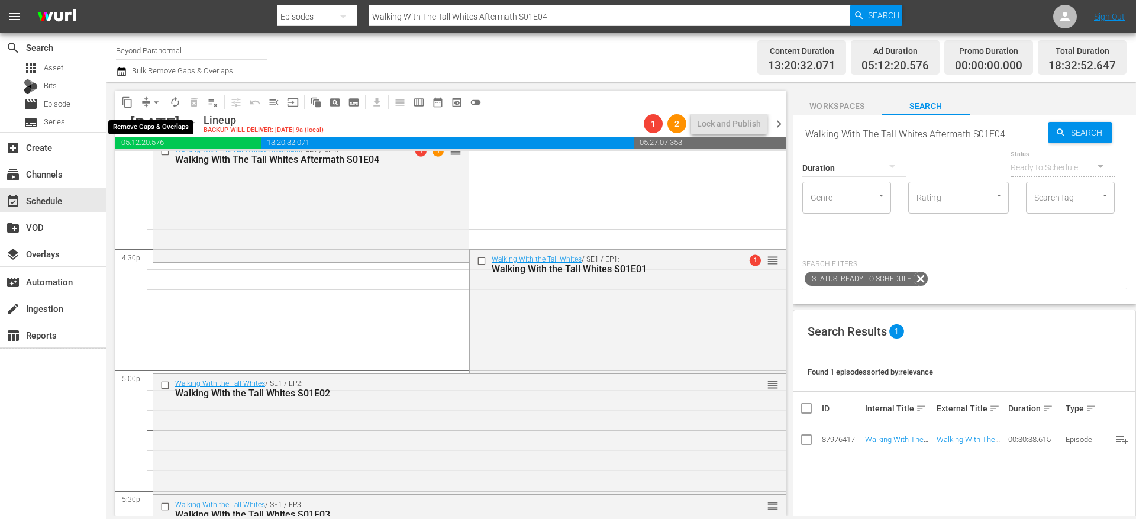
click at [152, 101] on span "arrow_drop_down" at bounding box center [156, 102] width 12 height 12
click at [179, 161] on li "Align to End of Previous Day" at bounding box center [157, 166] width 124 height 20
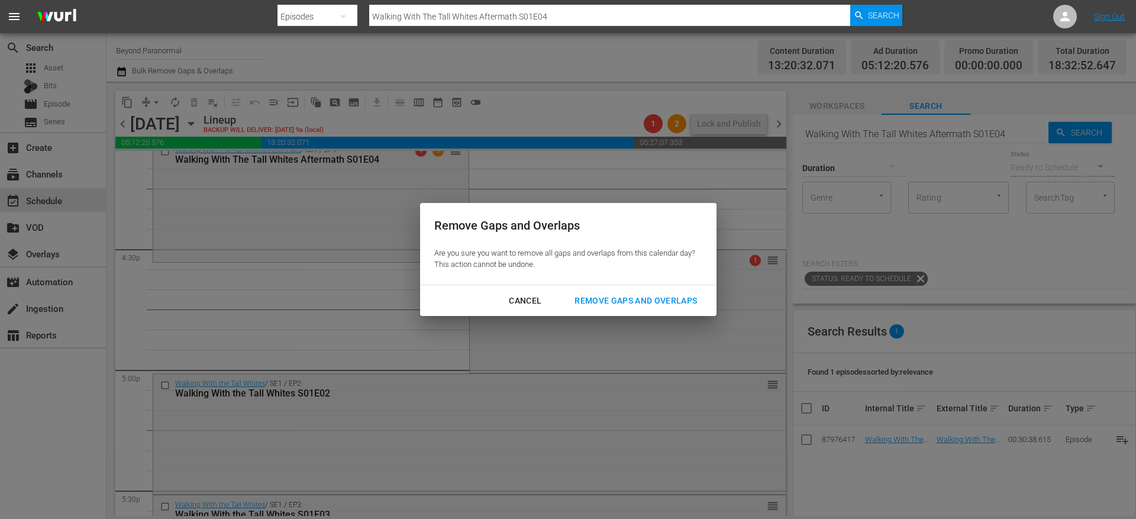
click at [628, 296] on div "Remove Gaps and Overlaps" at bounding box center [635, 300] width 141 height 15
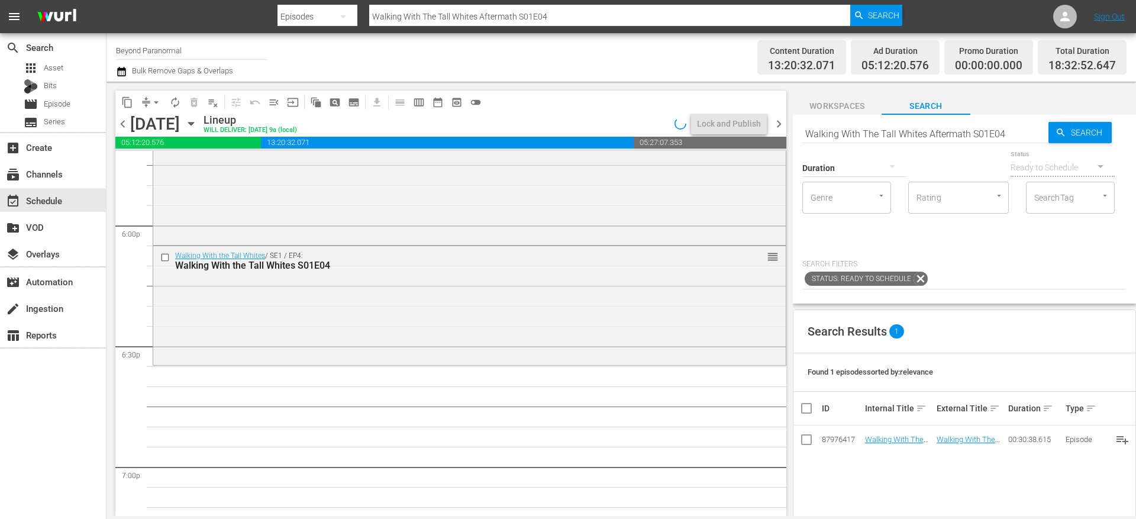
scroll to position [4271, 0]
click at [867, 122] on input "Walking With The Tall Whites Aftermath S01E04" at bounding box center [925, 133] width 246 height 28
click at [859, 137] on input "Walking With The Tall Whites Aftermath S01E04" at bounding box center [925, 133] width 246 height 28
click at [856, 136] on input "Walking With The Tall Whites Aftermath S01E04" at bounding box center [925, 133] width 246 height 28
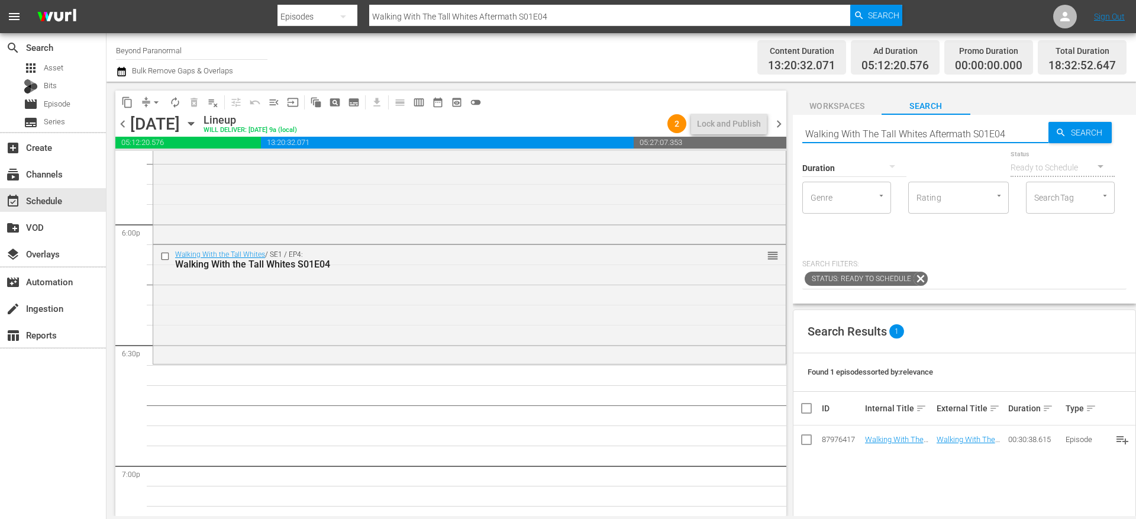
click at [856, 136] on input "Walking With The Tall Whites Aftermath S01E04" at bounding box center [925, 133] width 246 height 28
paste input "Breakthrough: JFK Murder Solved S01E01"
type input "Breakthrough: JFK Murder Solved S01E01"
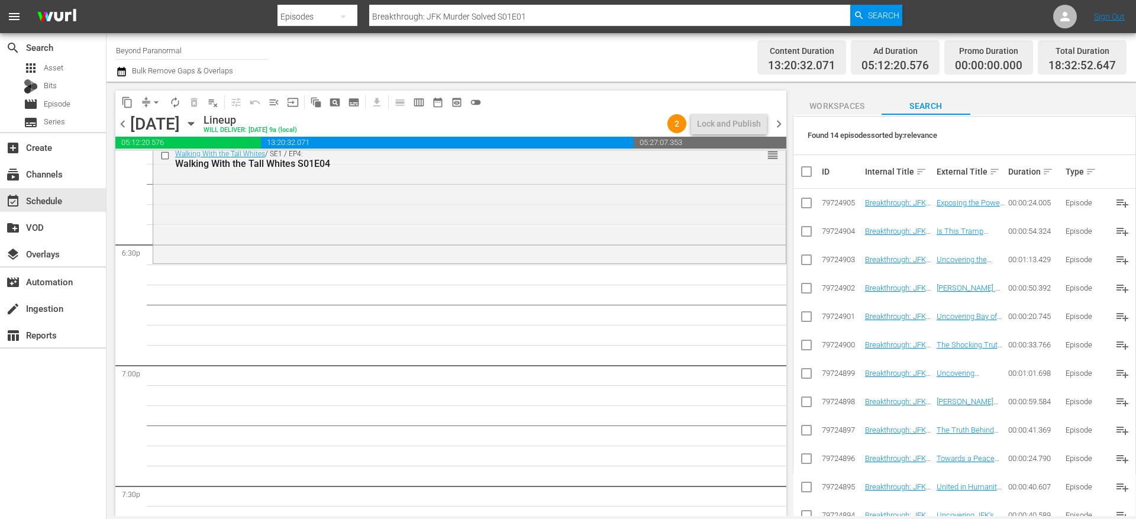
scroll to position [0, 0]
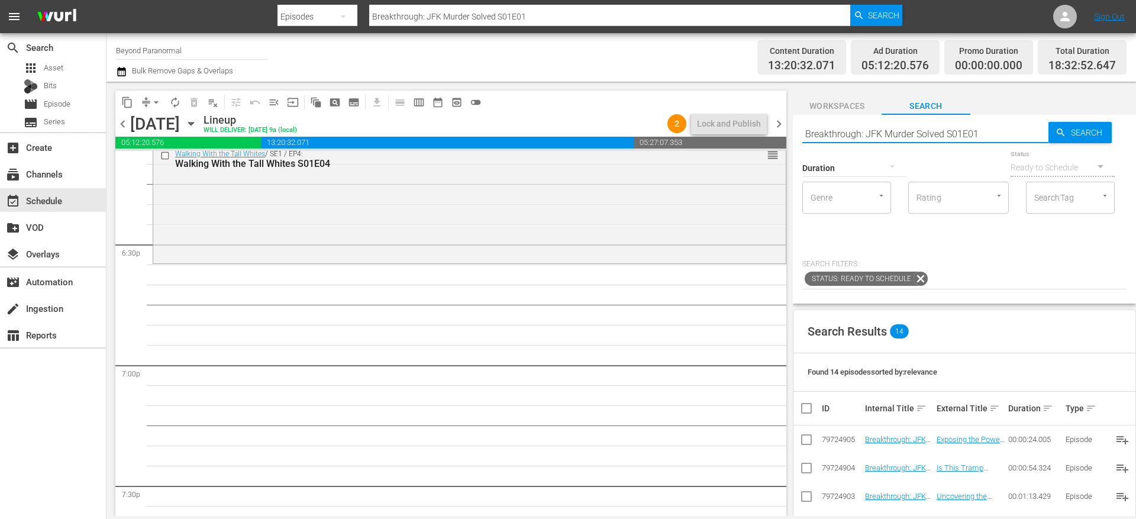
click at [836, 126] on input "Breakthrough: JFK Murder Solved S01E01" at bounding box center [925, 133] width 246 height 28
click at [836, 127] on input "Breakthrough: JFK Murder Solved S01E01" at bounding box center [925, 133] width 246 height 28
paste input "- Part"
type input "Breakthrough: JFK Murder Solved - Part 1"
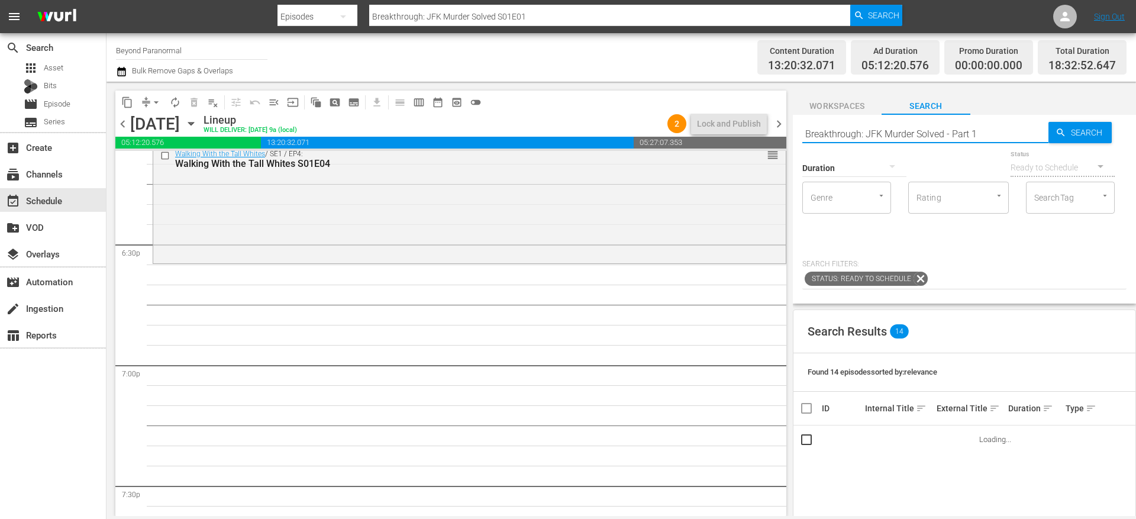
type input "Breakthrough: JFK Murder Solved - Part 1"
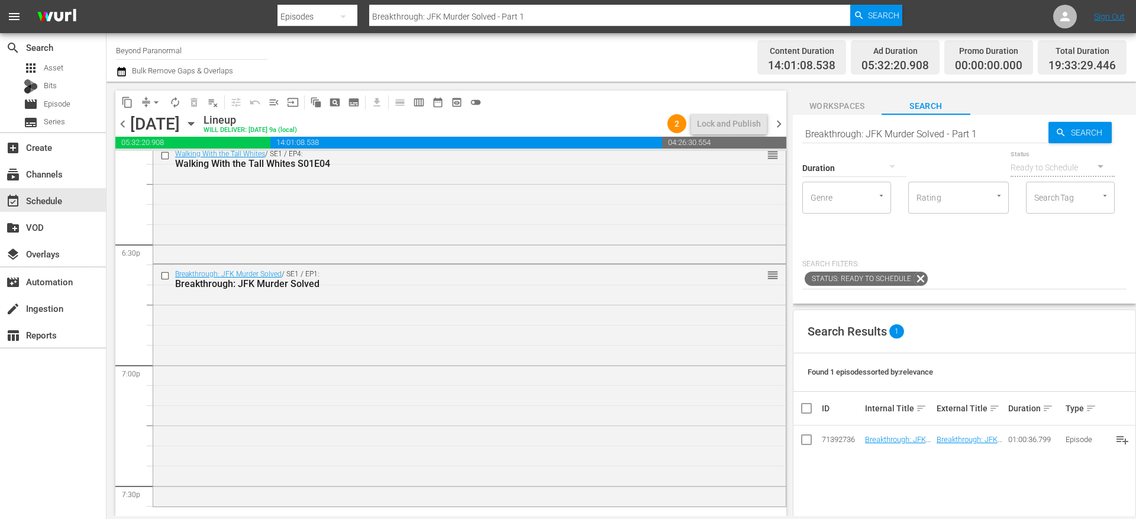
click at [871, 132] on input "Breakthrough: JFK Murder Solved - Part 1" at bounding box center [925, 133] width 246 height 28
paste input "Paranormal Quest S05E10"
type input "Paranormal Quest S05E10"
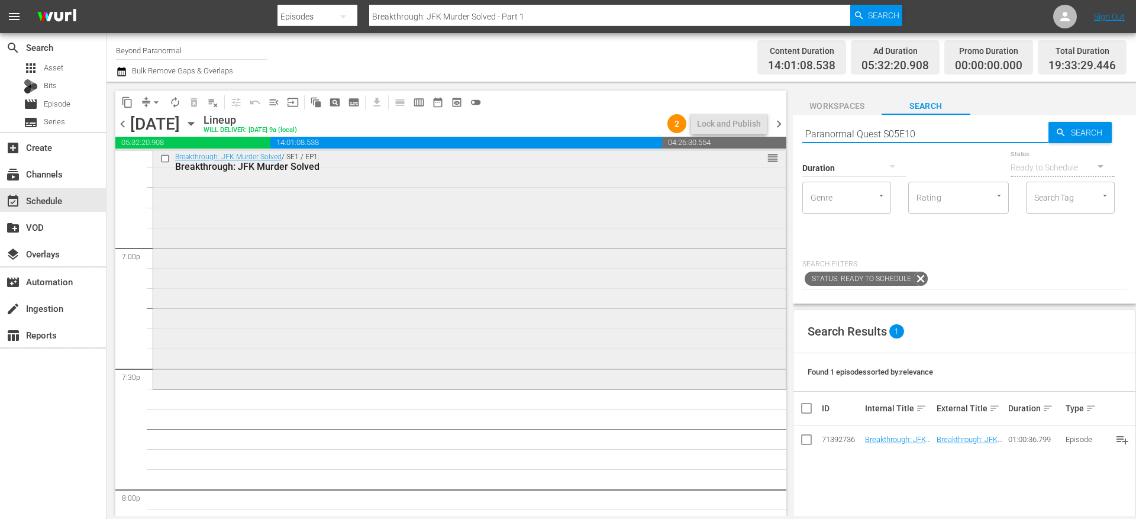
scroll to position [4493, 0]
type input "Paranormal Quest S05E10"
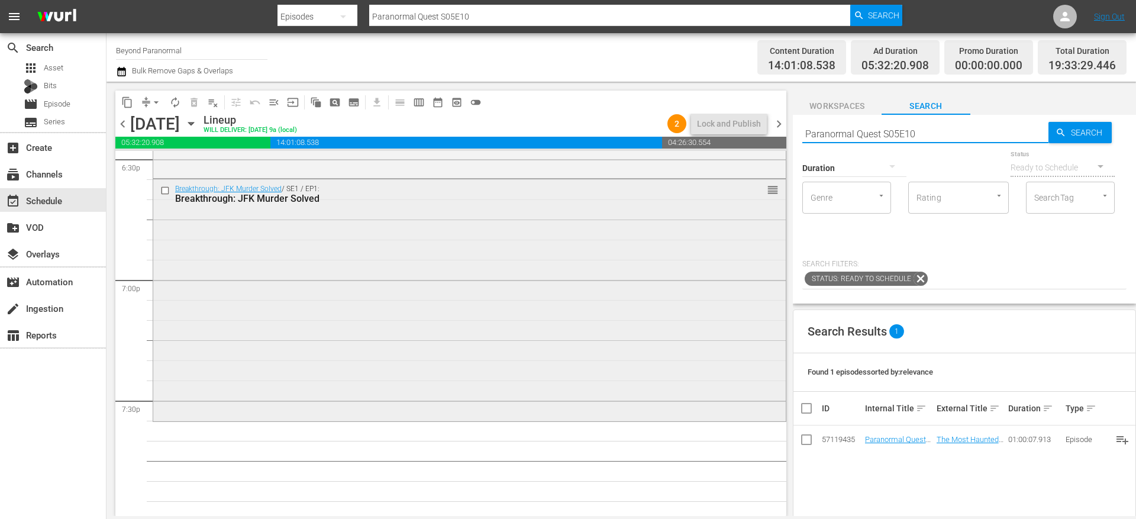
scroll to position [4446, 0]
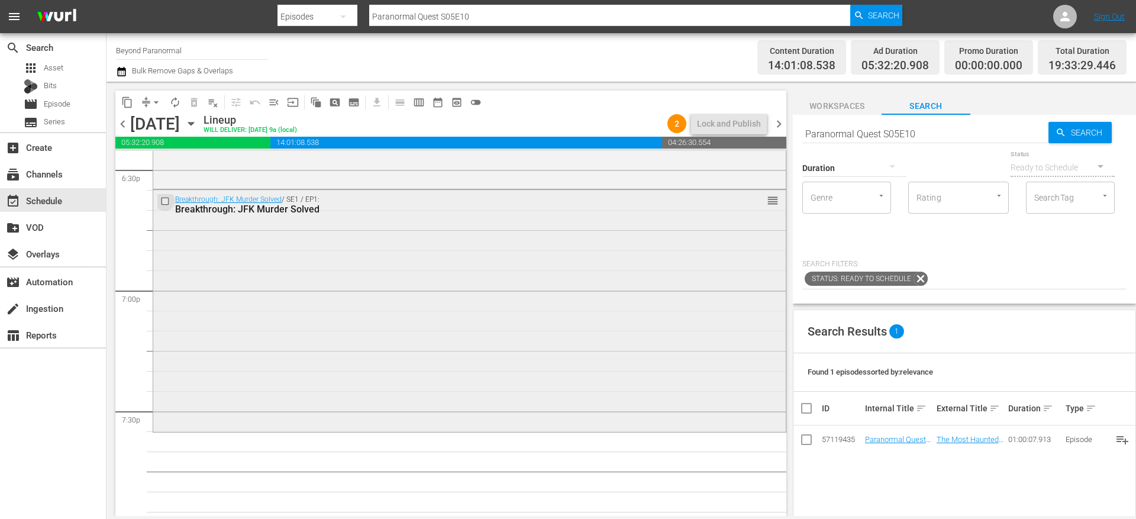
click at [167, 201] on input "checkbox" at bounding box center [166, 201] width 12 height 10
click at [193, 105] on span "delete_forever_outlined" at bounding box center [194, 102] width 12 height 12
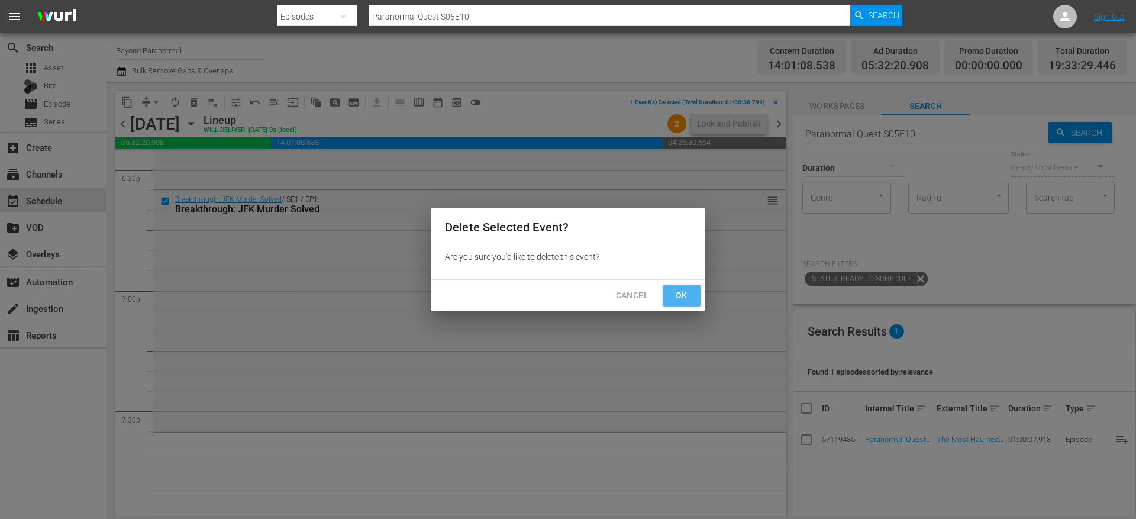
click at [690, 292] on span "Ok" at bounding box center [681, 295] width 19 height 15
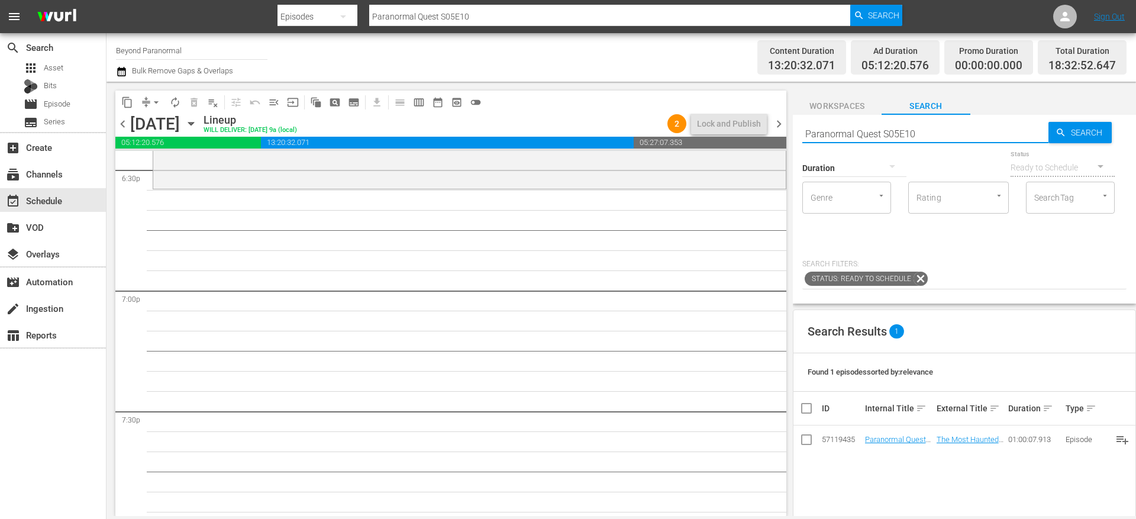
click at [884, 128] on input "Paranormal Quest S05E10" at bounding box center [925, 133] width 246 height 28
paste input "Avatars Of The Astral Worlds S01E01"
type input "Avatars Of The Astral Worlds S01E01"
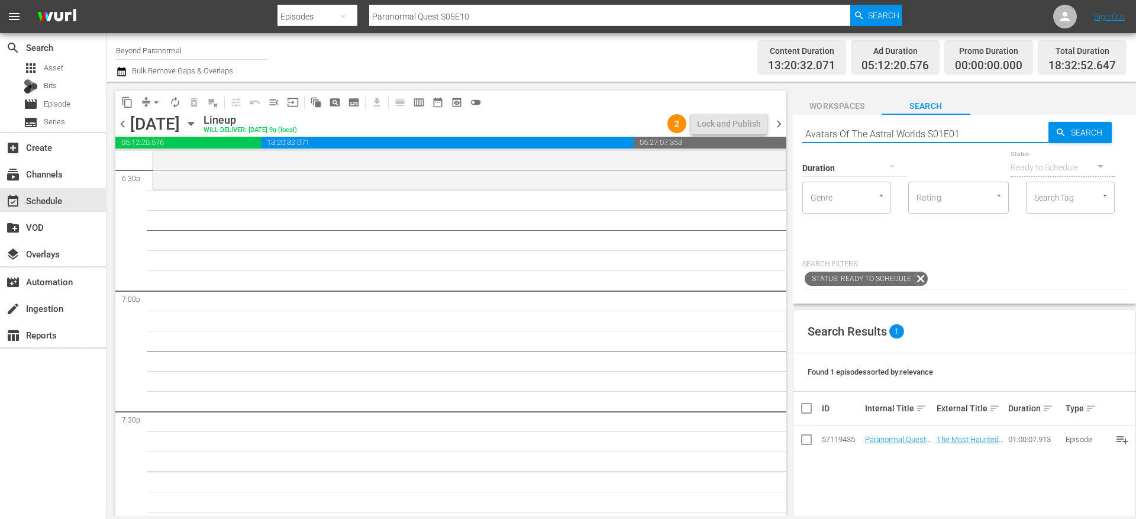
type input "Avatars Of The Astral Worlds S01E01"
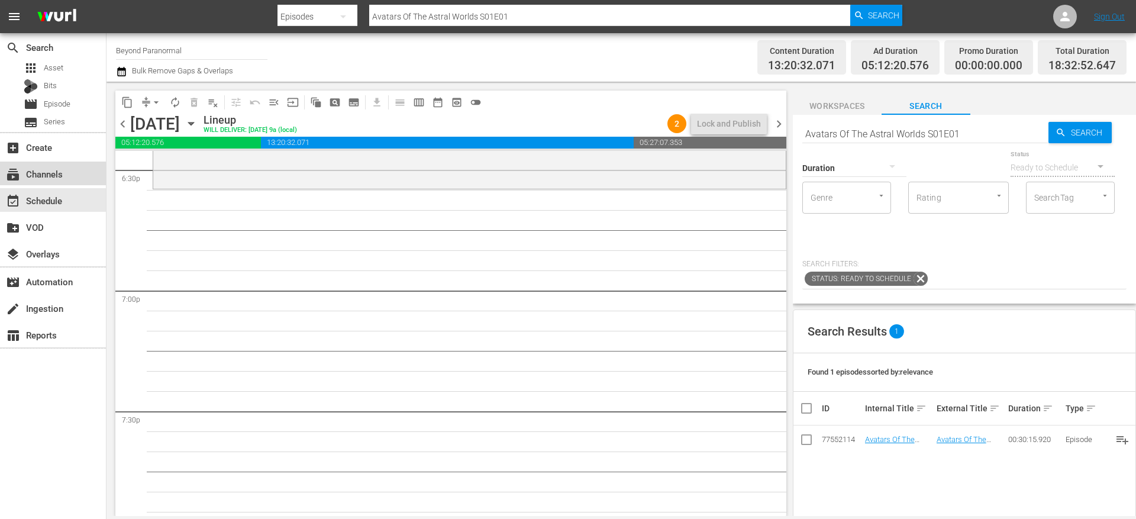
click at [47, 176] on div "subscriptions Channels" at bounding box center [33, 172] width 66 height 11
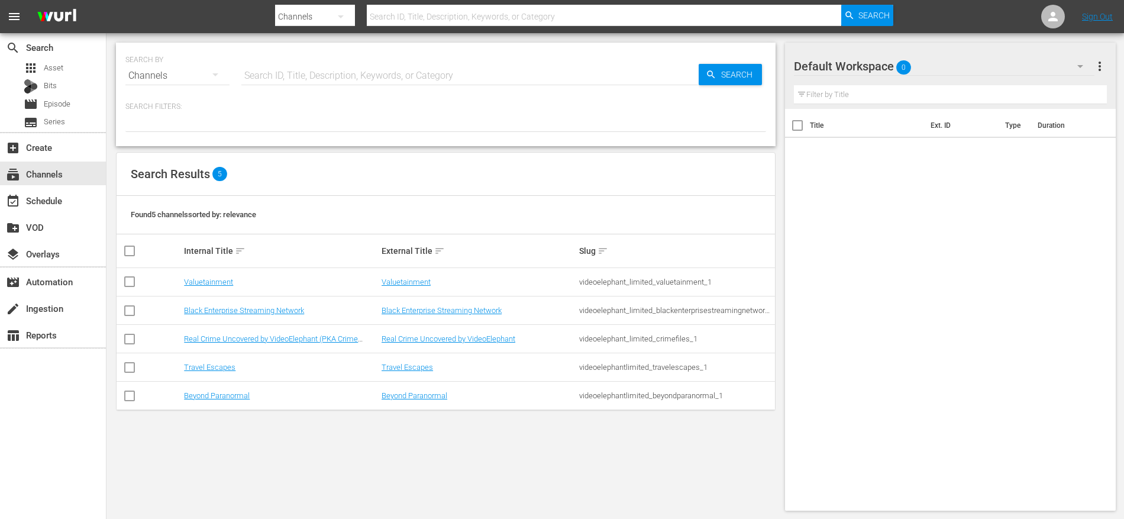
click at [131, 367] on input "checkbox" at bounding box center [129, 370] width 14 height 14
checkbox input "true"
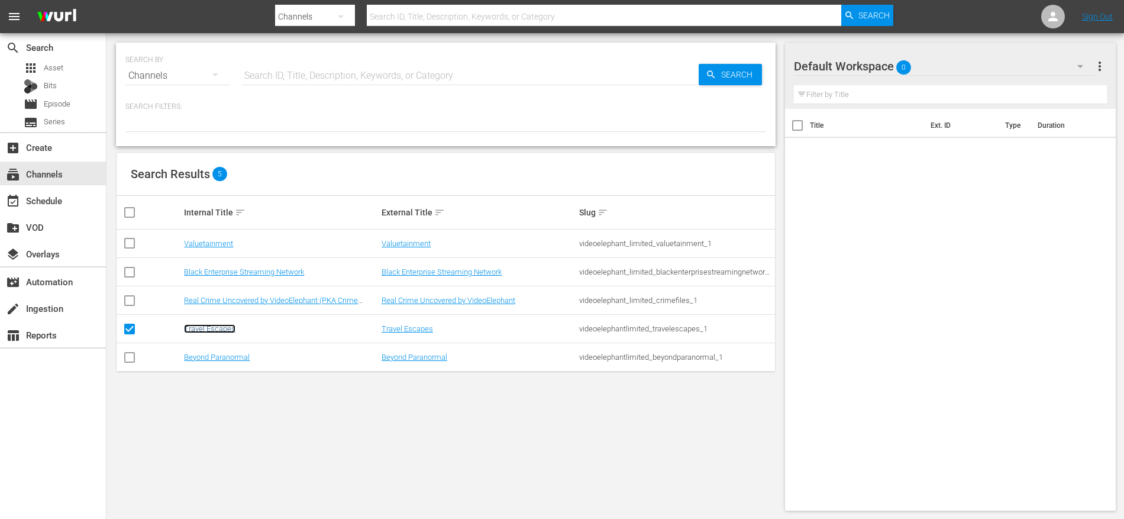
click at [214, 330] on link "Travel Escapes" at bounding box center [209, 328] width 51 height 9
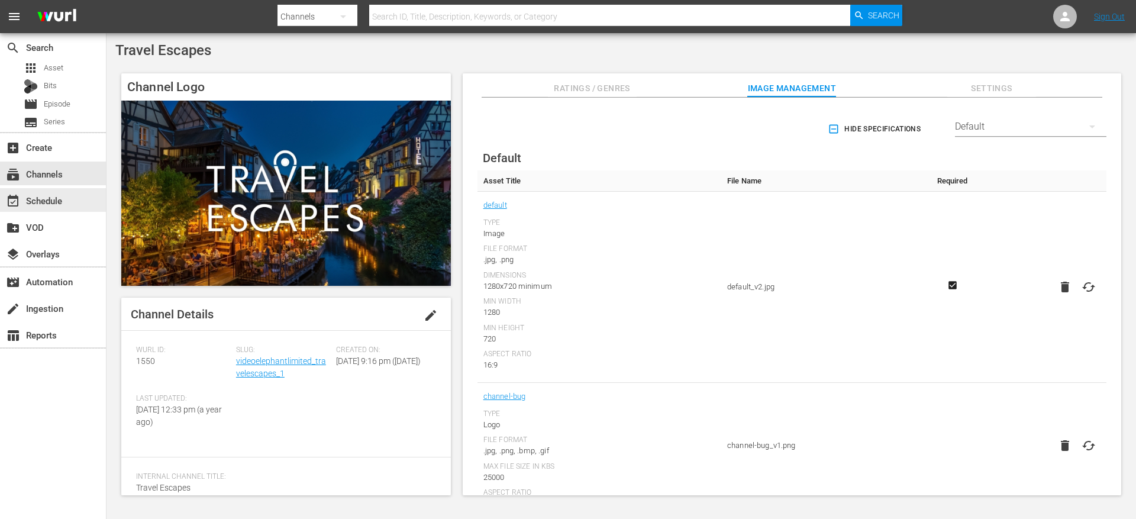
drag, startPoint x: 67, startPoint y: 195, endPoint x: 321, endPoint y: 1, distance: 319.8
click at [67, 195] on div "event_available Schedule" at bounding box center [53, 200] width 106 height 24
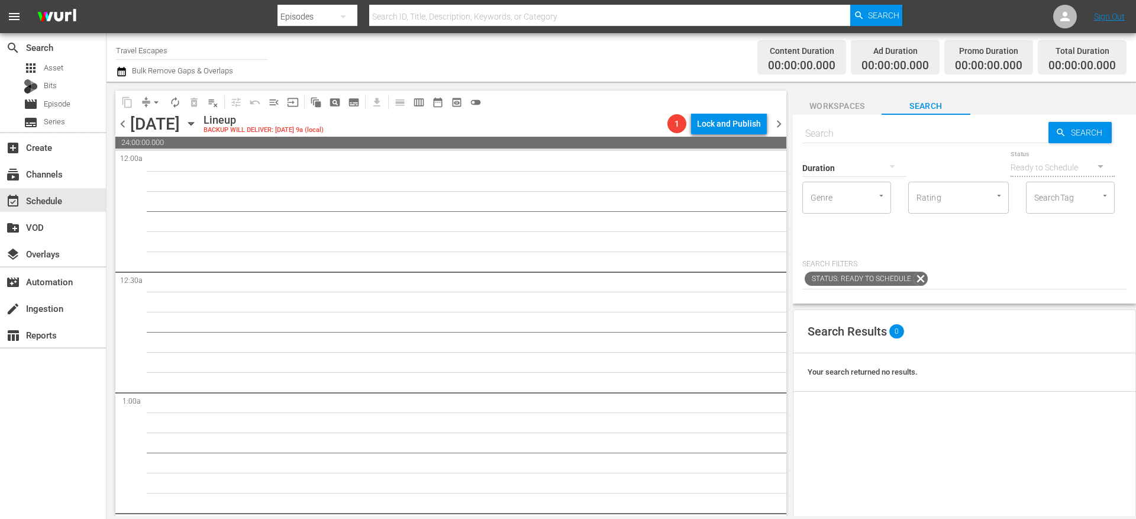
click at [118, 127] on span "chevron_left" at bounding box center [122, 124] width 15 height 15
click at [201, 119] on div "Friday, September 5th September 5th" at bounding box center [165, 124] width 70 height 20
click at [198, 119] on icon "button" at bounding box center [191, 123] width 13 height 13
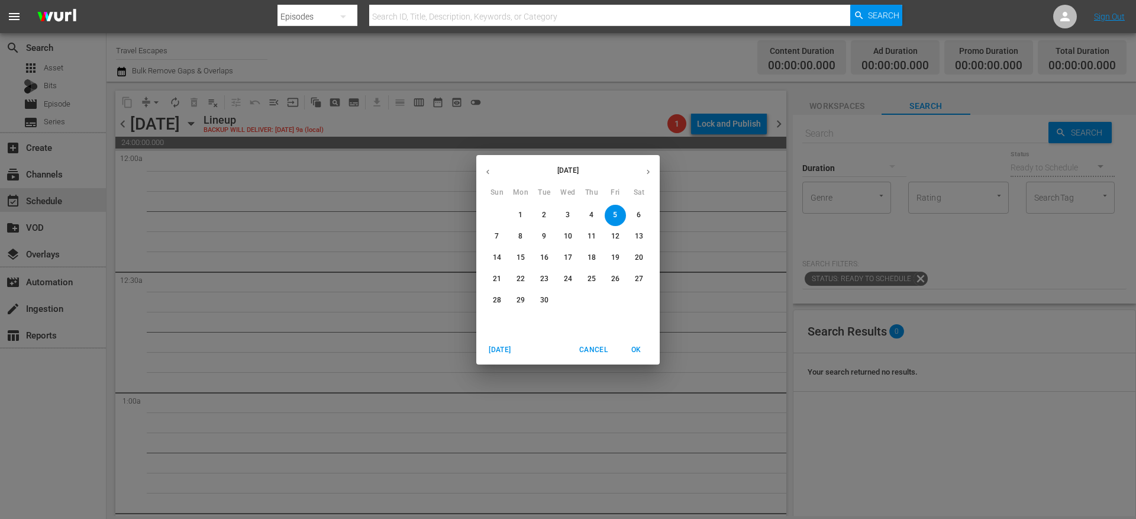
click at [566, 219] on p "3" at bounding box center [568, 215] width 4 height 10
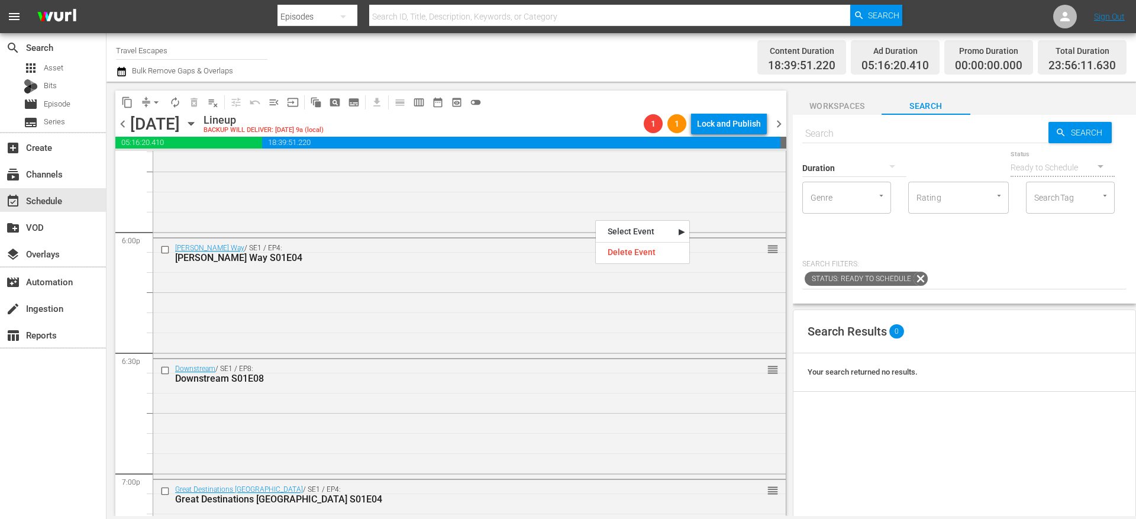
scroll to position [4275, 0]
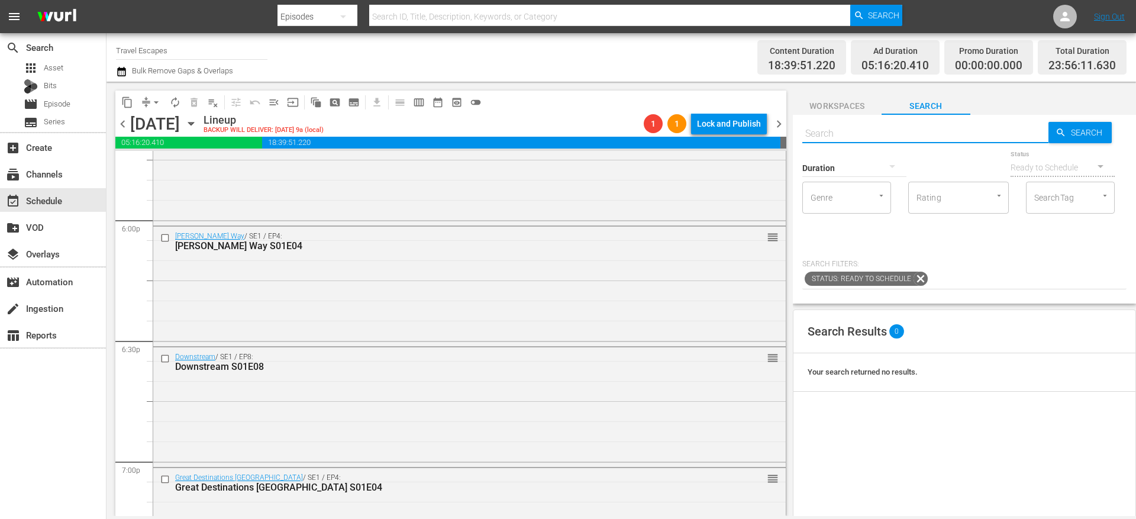
click at [849, 136] on input "text" at bounding box center [925, 133] width 246 height 28
type input "a"
type input "ask"
click at [828, 128] on input "text" at bounding box center [925, 133] width 246 height 28
paste input "INT_GoUsa_AAL_01"
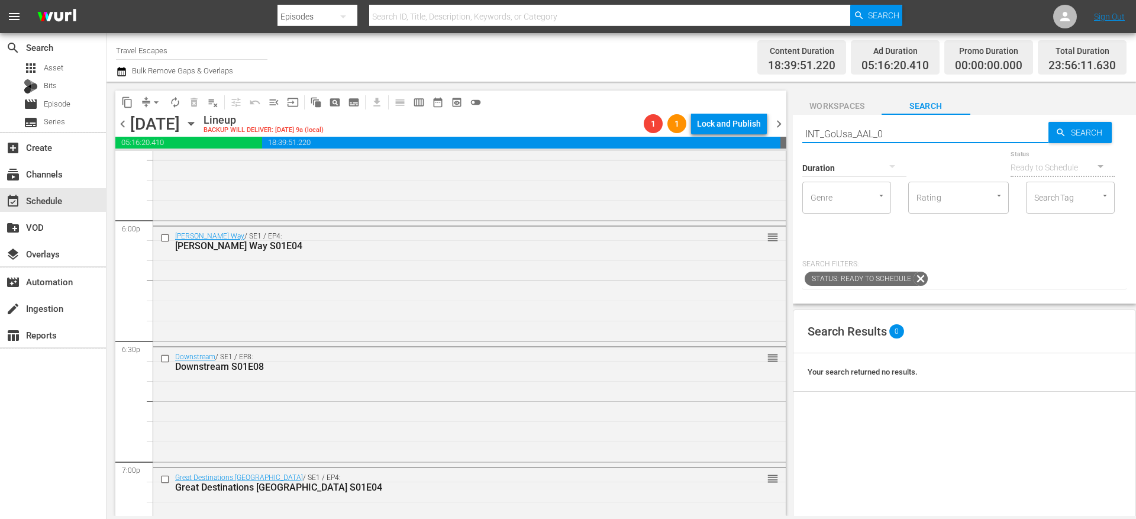
type input "INT_GoUsa_AAL_"
drag, startPoint x: 880, startPoint y: 134, endPoint x: 783, endPoint y: 134, distance: 97.0
click at [783, 134] on div "content_copy compress arrow_drop_down autorenew_outlined delete_forever_outline…" at bounding box center [620, 299] width 1029 height 434
type input "AAL"
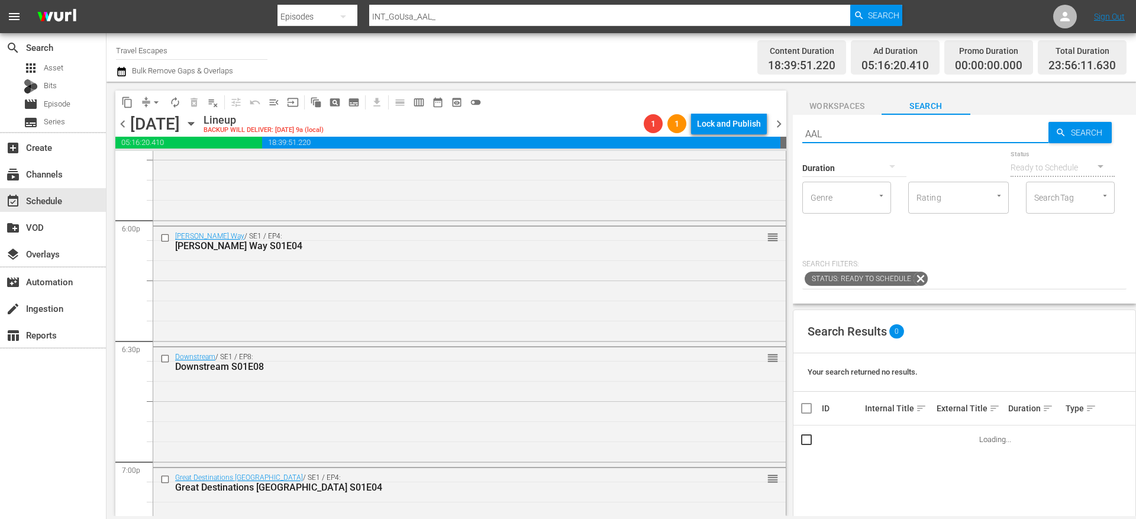
type input "AAL"
click at [813, 130] on input "AAL" at bounding box center [925, 133] width 246 height 28
type input "foodie"
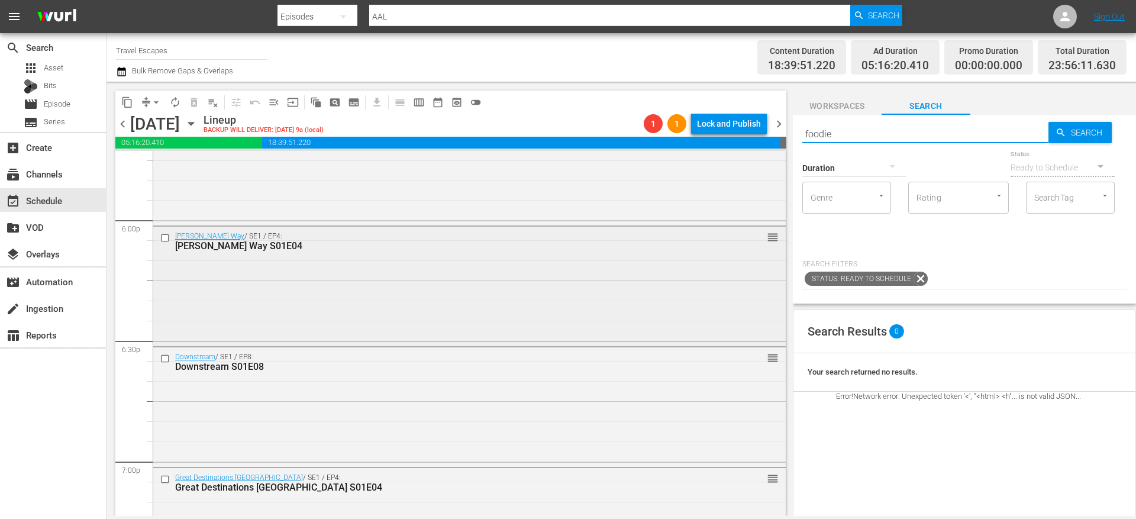
type input "foodie"
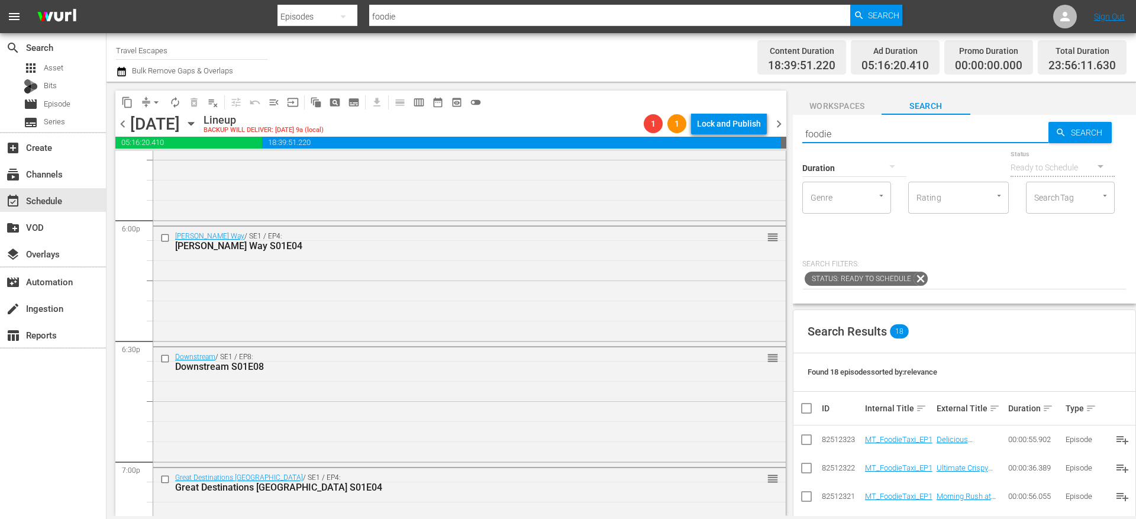
scroll to position [85, 0]
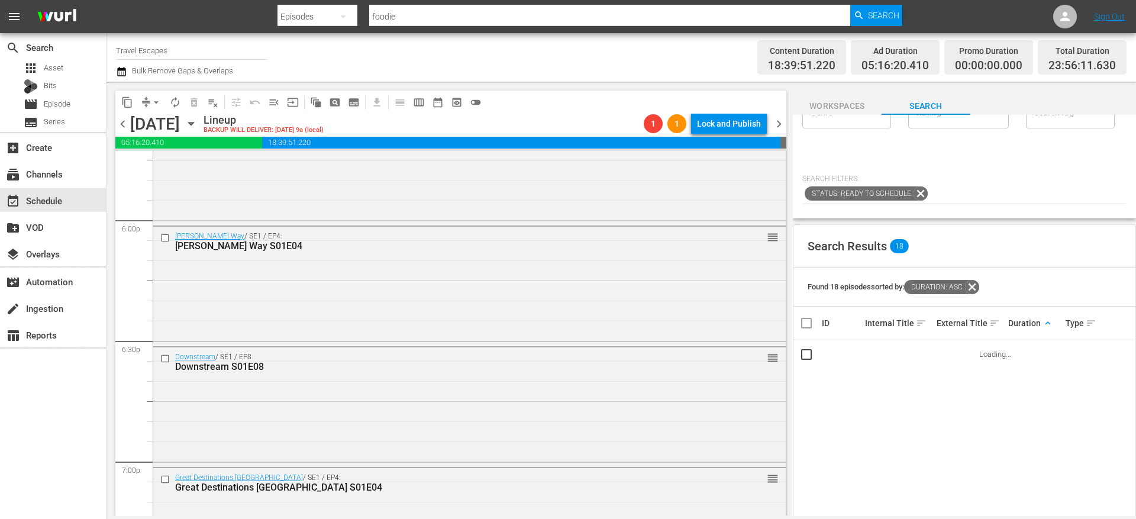
click at [1042, 322] on span "keyboard_arrow_up" at bounding box center [1047, 323] width 11 height 11
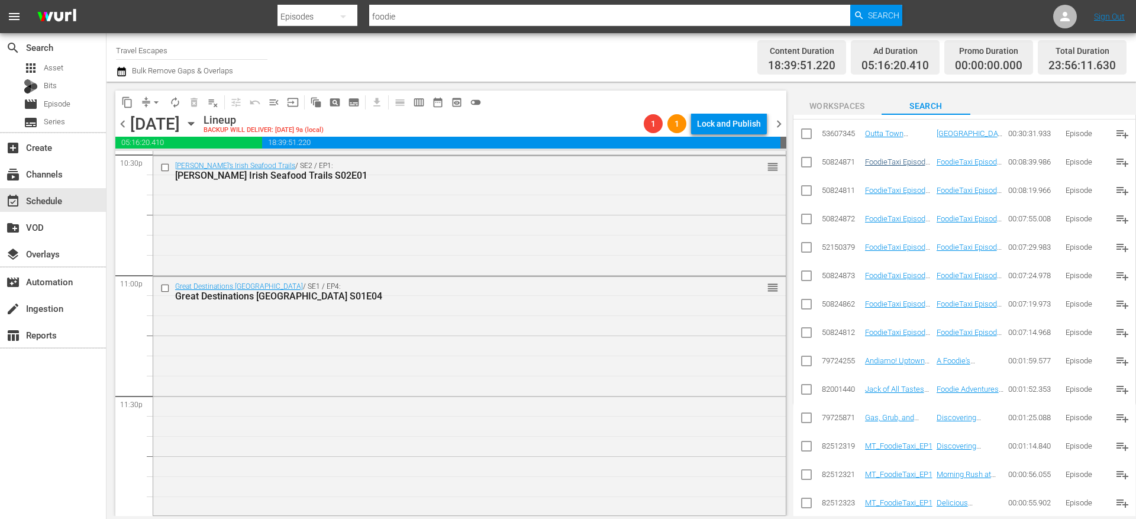
scroll to position [308, 0]
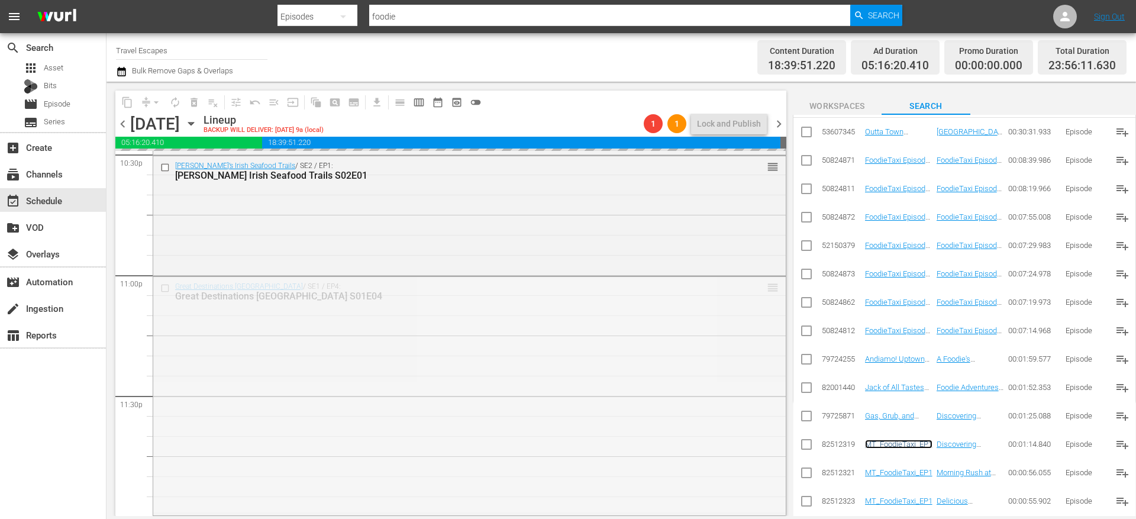
drag, startPoint x: 758, startPoint y: 287, endPoint x: 758, endPoint y: 298, distance: 10.6
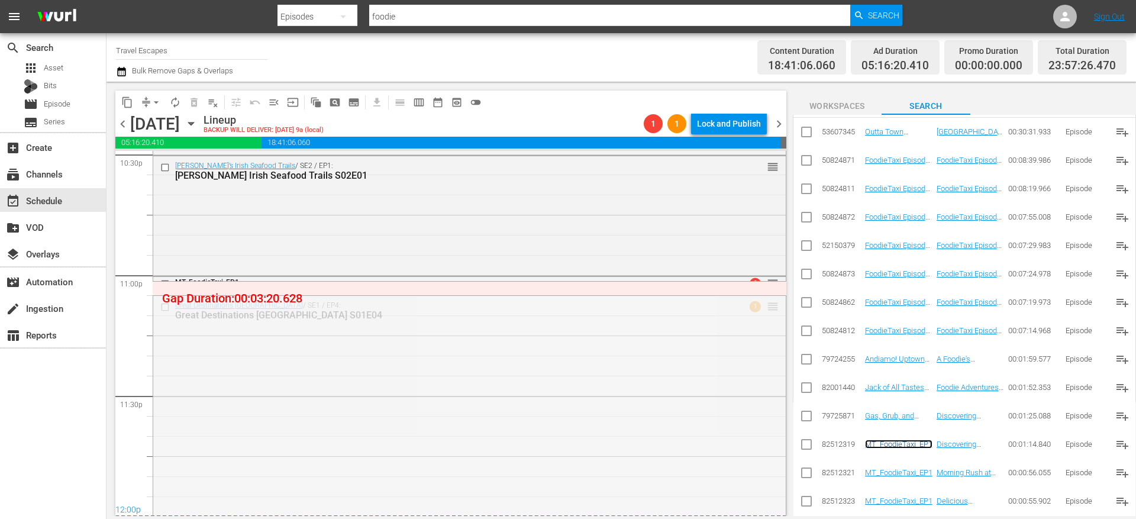
drag, startPoint x: 764, startPoint y: 303, endPoint x: 765, endPoint y: 285, distance: 18.4
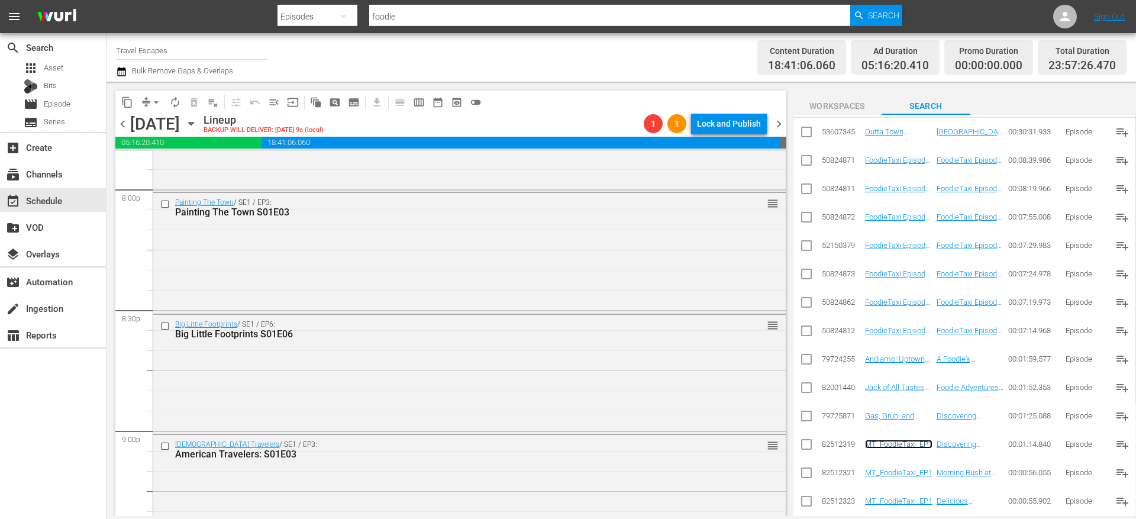
scroll to position [4789, 0]
click at [165, 328] on input "checkbox" at bounding box center [166, 325] width 12 height 10
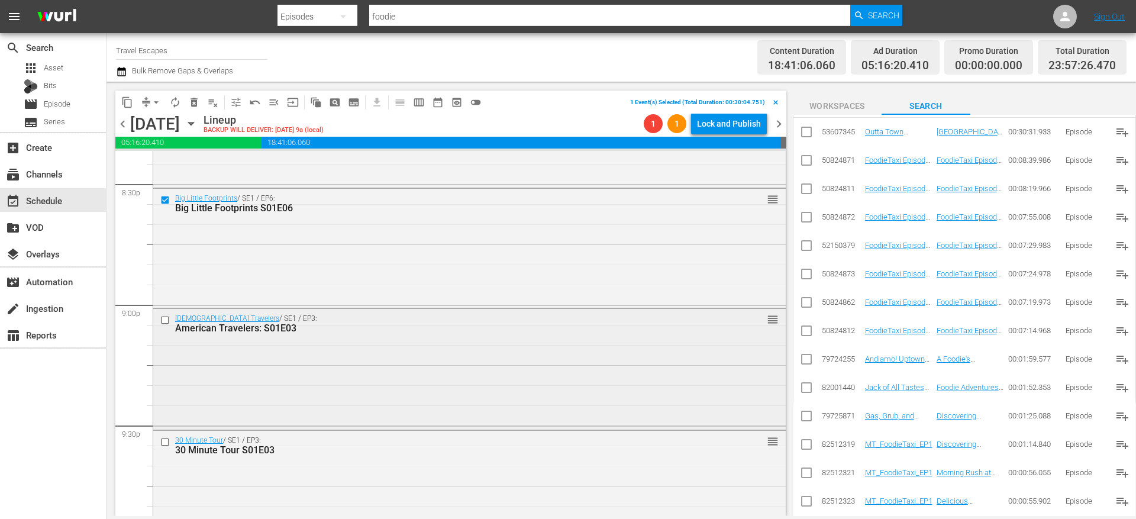
click at [163, 315] on input "checkbox" at bounding box center [166, 320] width 12 height 10
click at [167, 444] on input "checkbox" at bounding box center [166, 442] width 12 height 10
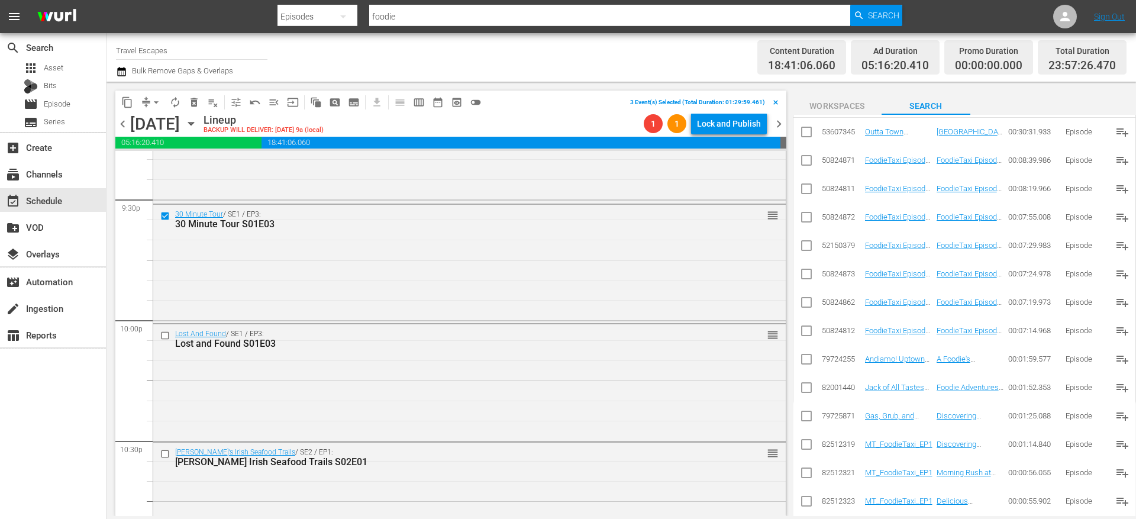
scroll to position [5167, 0]
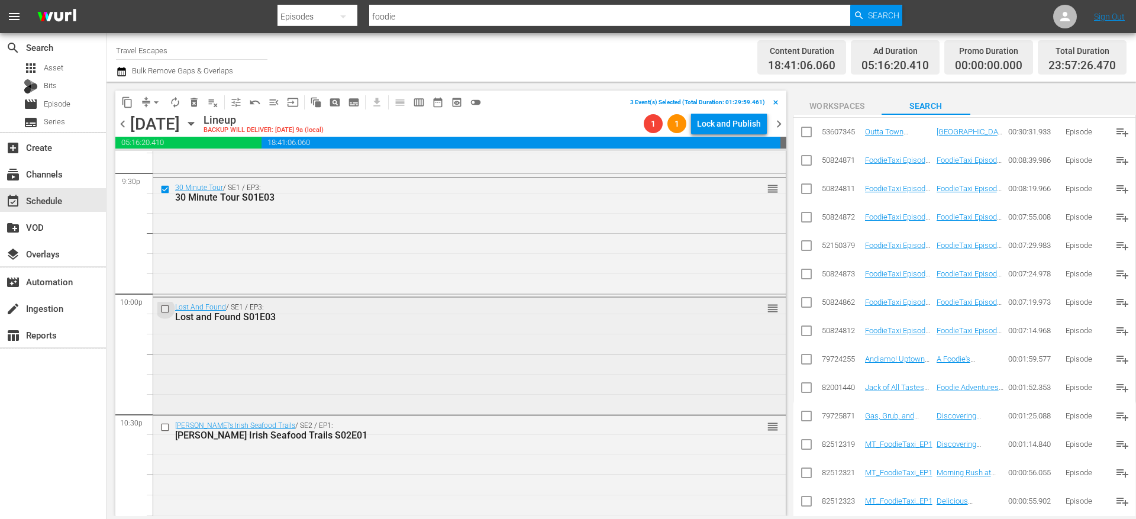
click at [162, 308] on input "checkbox" at bounding box center [166, 308] width 12 height 10
click at [166, 427] on input "checkbox" at bounding box center [166, 427] width 12 height 10
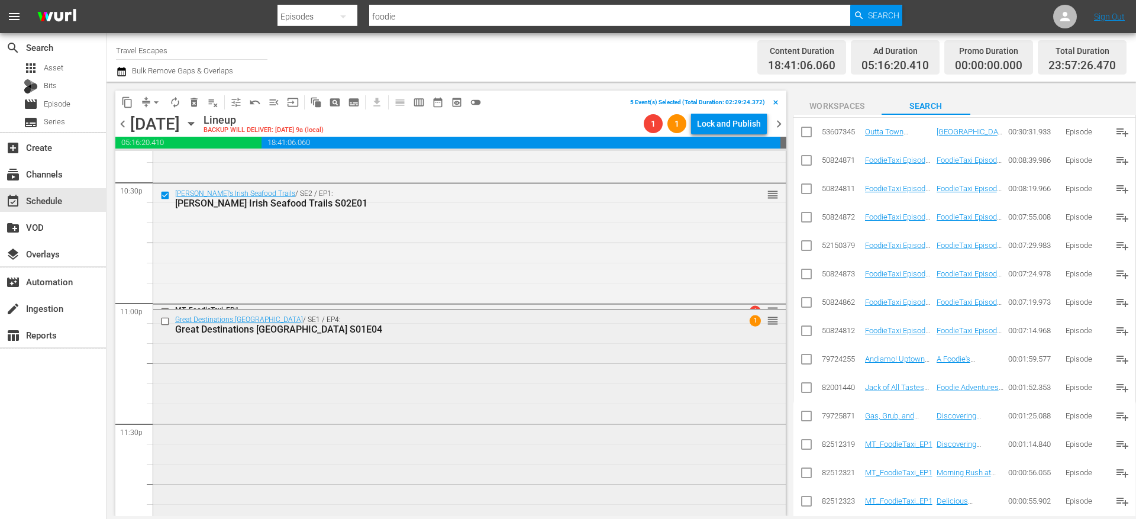
scroll to position [5417, 0]
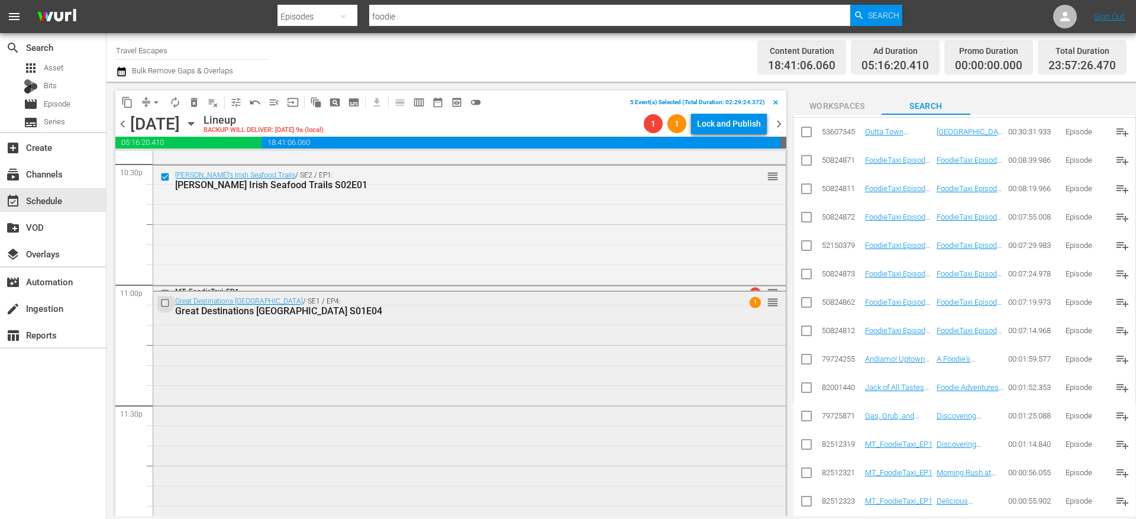
click at [165, 302] on input "checkbox" at bounding box center [166, 303] width 12 height 10
click at [132, 100] on span "content_copy" at bounding box center [127, 102] width 12 height 12
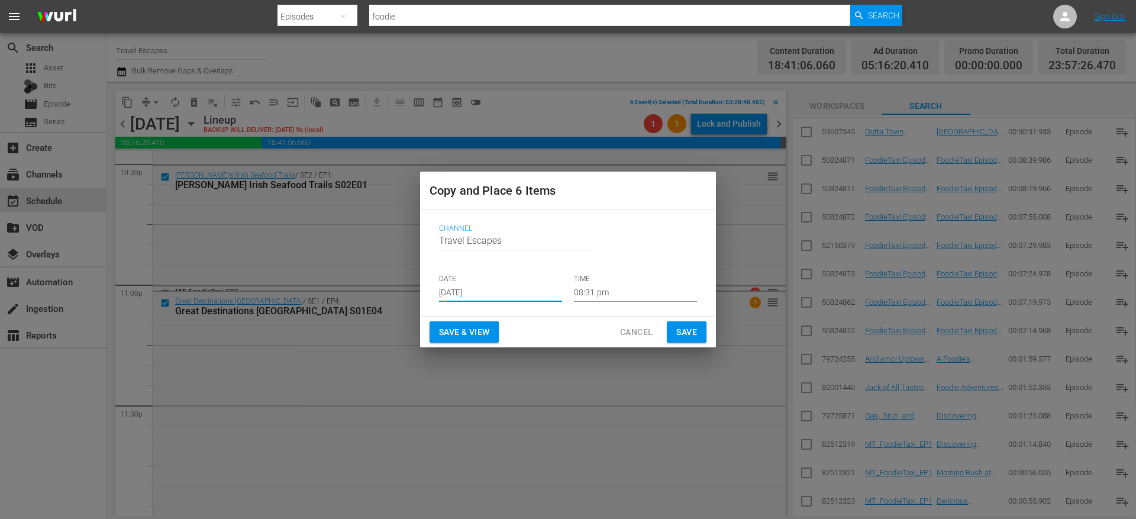
click at [471, 288] on input "[DATE]" at bounding box center [500, 293] width 123 height 18
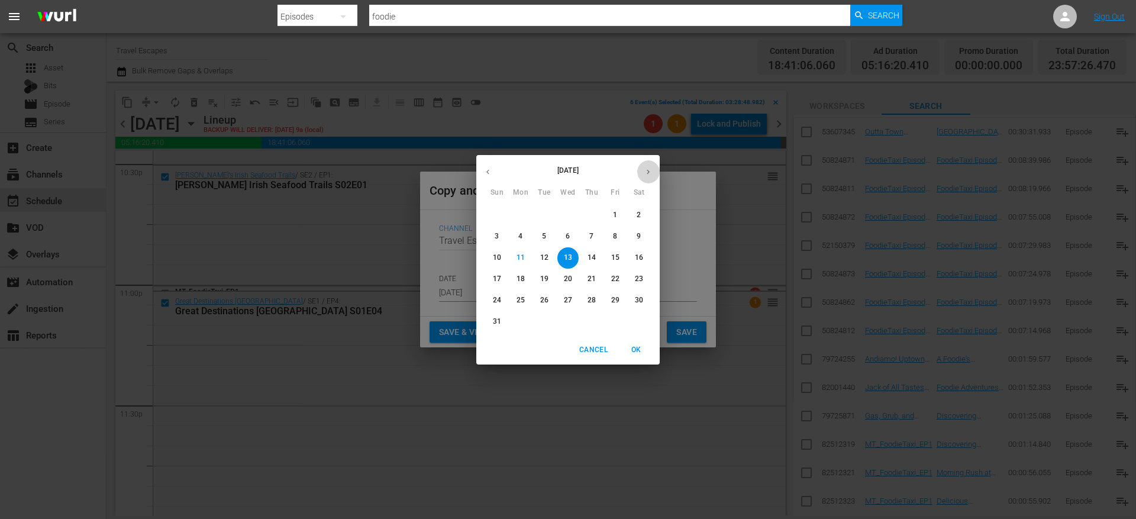
click at [651, 170] on icon "button" at bounding box center [648, 171] width 9 height 9
click at [589, 215] on span "4" at bounding box center [591, 215] width 21 height 10
type input "Sep 4th 2025"
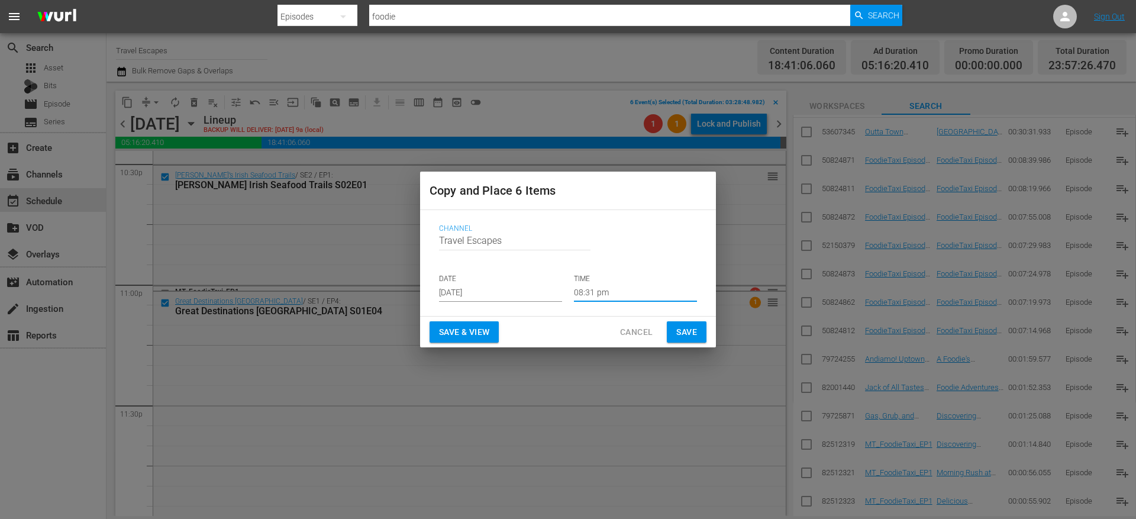
click at [603, 290] on input "08:31 pm" at bounding box center [635, 293] width 123 height 18
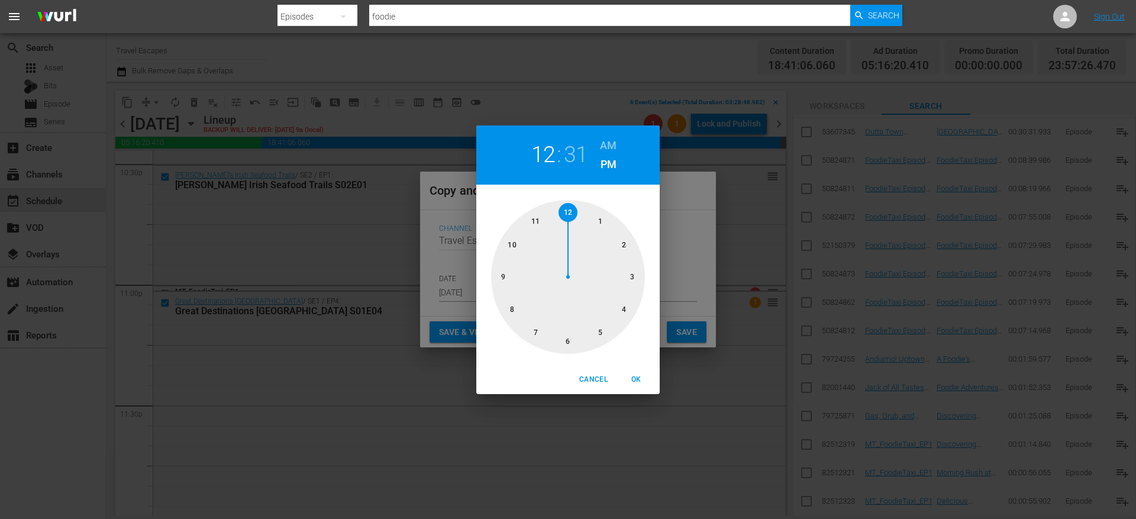
click at [568, 211] on div at bounding box center [568, 277] width 154 height 154
click at [604, 143] on h6 "AM" at bounding box center [608, 145] width 17 height 19
click at [599, 218] on div at bounding box center [568, 277] width 154 height 154
click at [634, 377] on span "OK" at bounding box center [636, 379] width 28 height 12
type input "12:05 am"
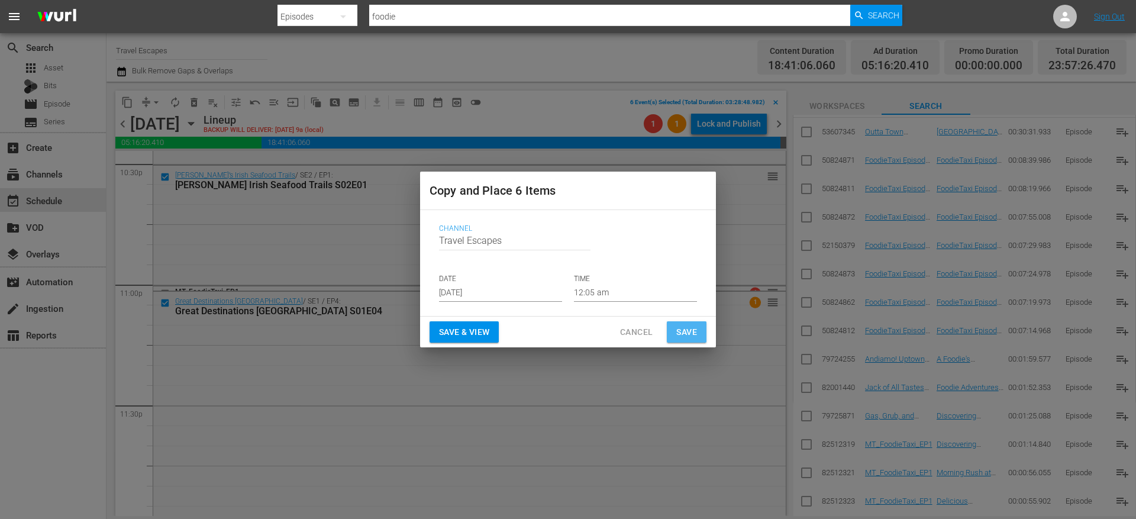
click at [679, 335] on span "Save" at bounding box center [686, 332] width 21 height 15
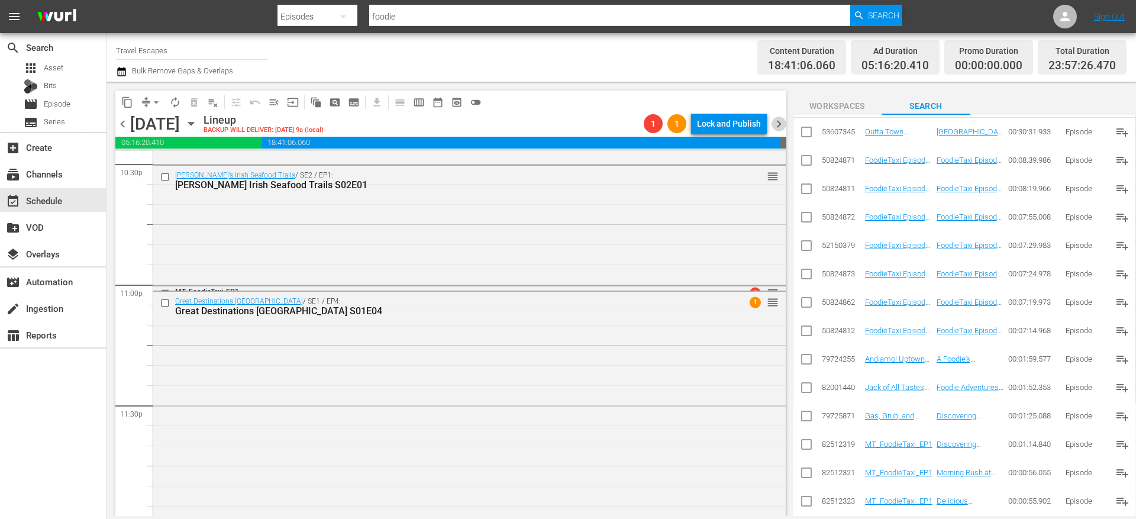
click at [780, 117] on span "chevron_right" at bounding box center [778, 124] width 15 height 15
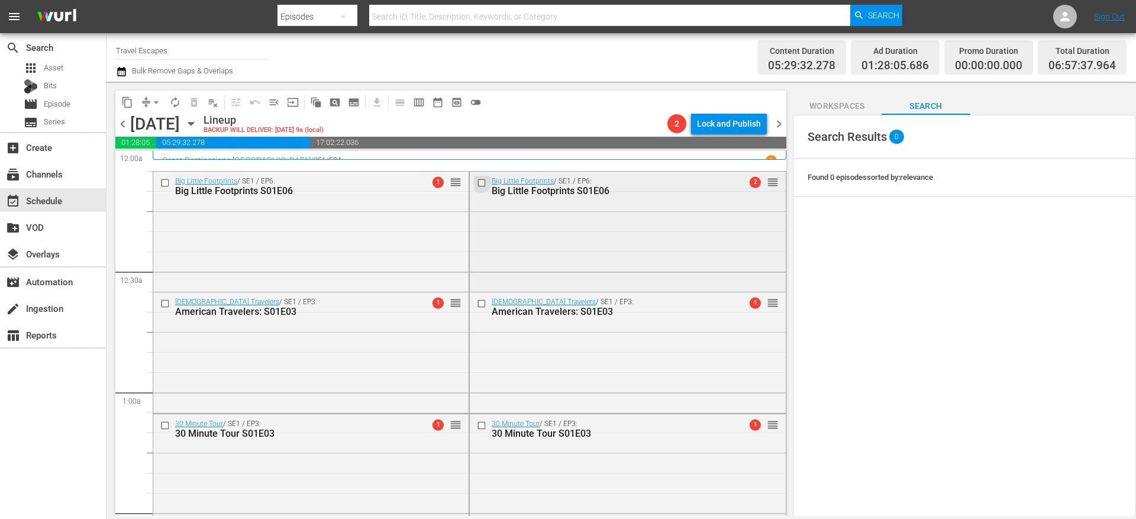
click at [478, 183] on input "checkbox" at bounding box center [483, 182] width 12 height 10
click at [477, 301] on input "checkbox" at bounding box center [483, 304] width 12 height 10
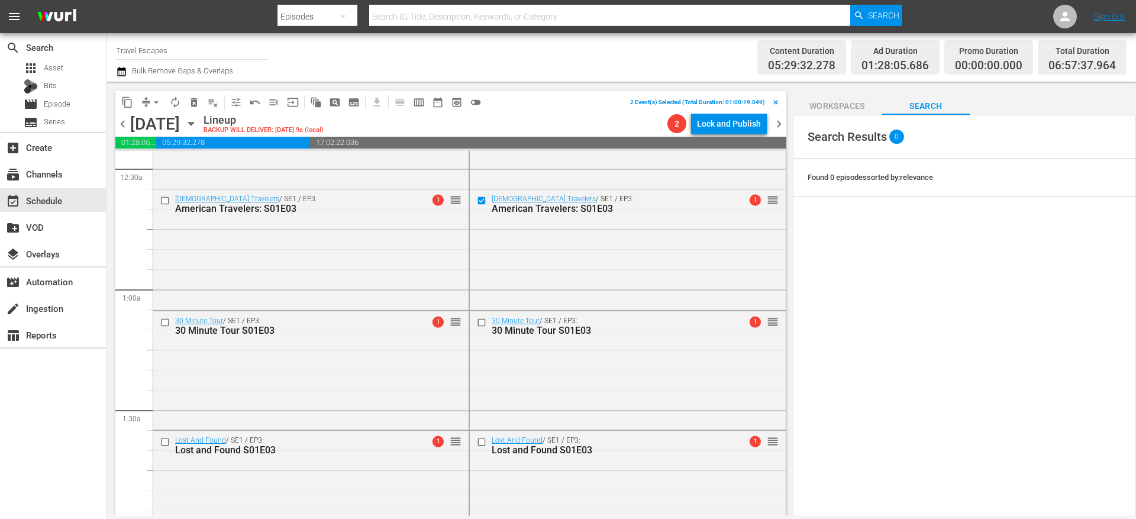
scroll to position [105, 0]
click at [478, 321] on input "checkbox" at bounding box center [483, 321] width 12 height 10
click at [477, 438] on input "checkbox" at bounding box center [483, 440] width 12 height 10
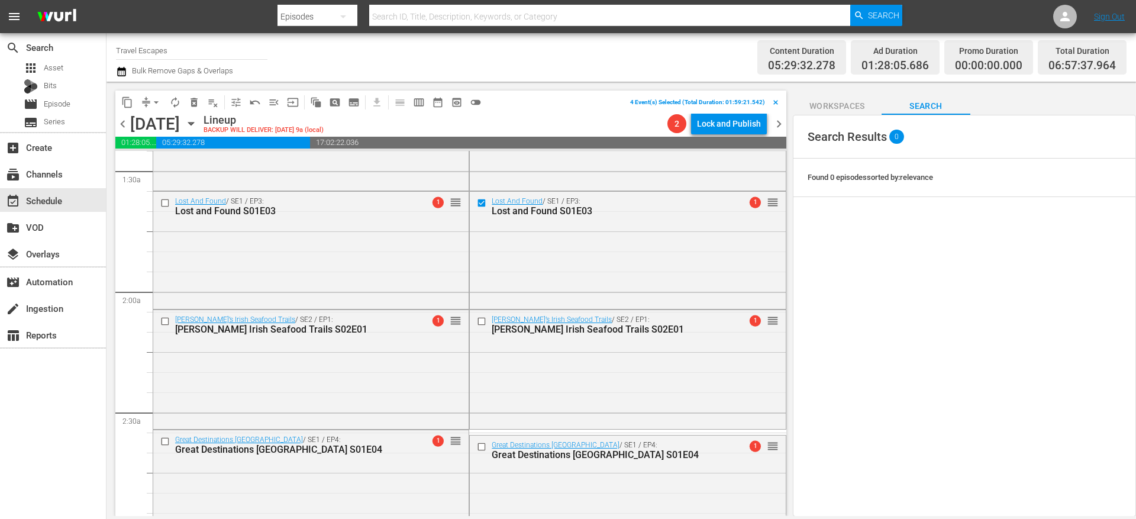
scroll to position [356, 0]
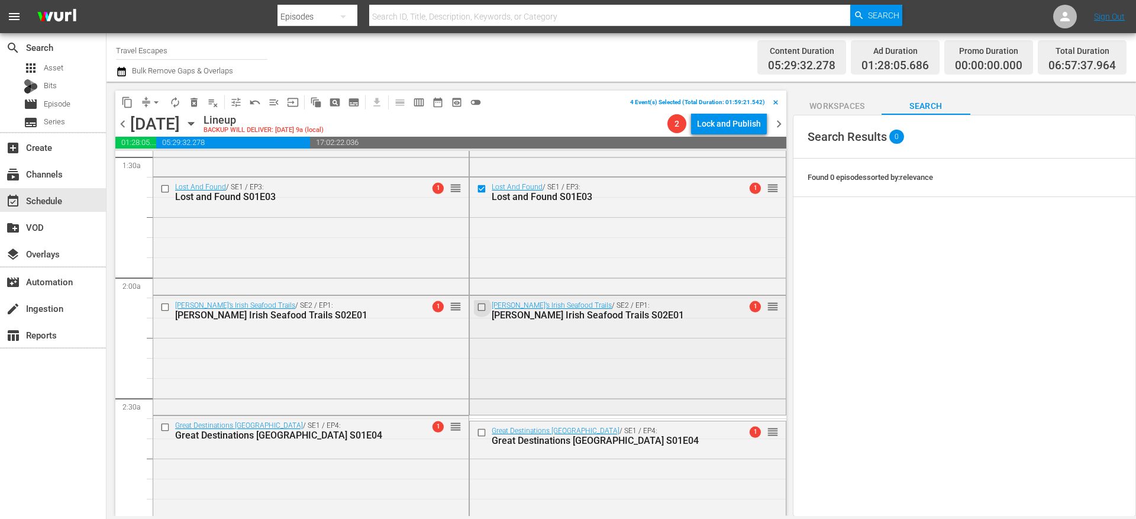
click at [477, 308] on input "checkbox" at bounding box center [483, 307] width 12 height 10
click at [477, 433] on input "checkbox" at bounding box center [483, 433] width 12 height 10
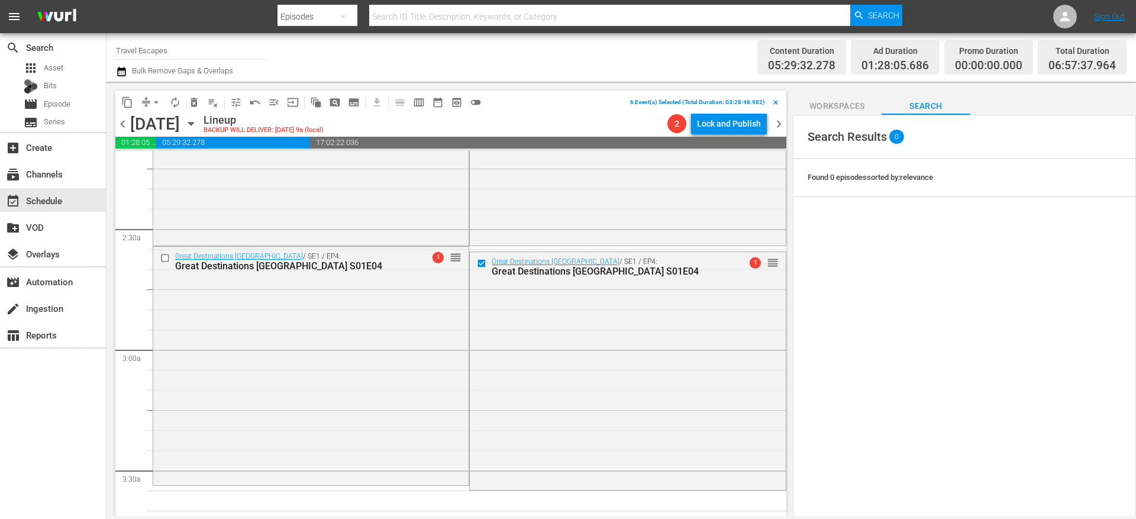
scroll to position [559, 0]
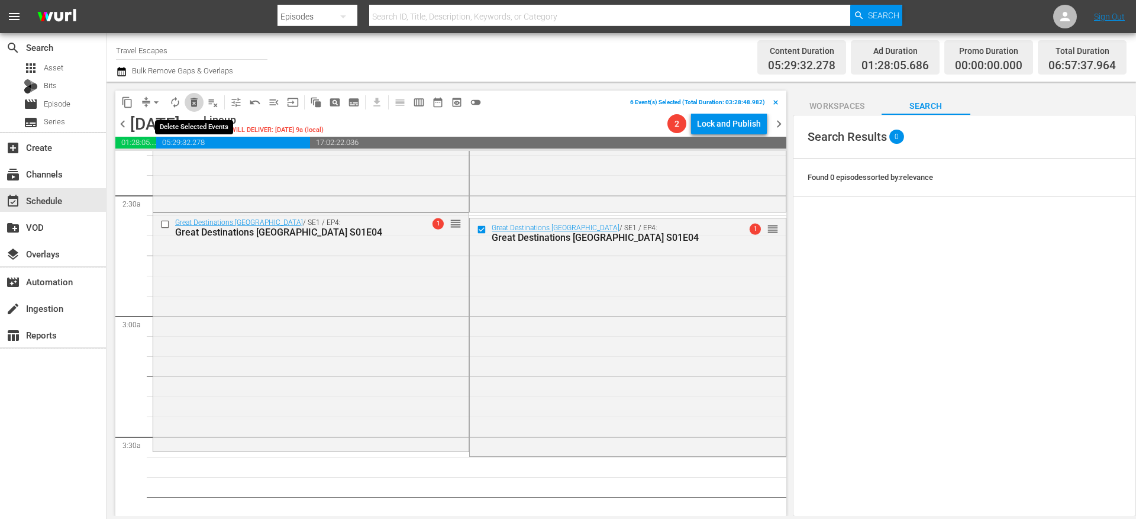
click at [196, 101] on span "delete_forever_outlined" at bounding box center [194, 102] width 12 height 12
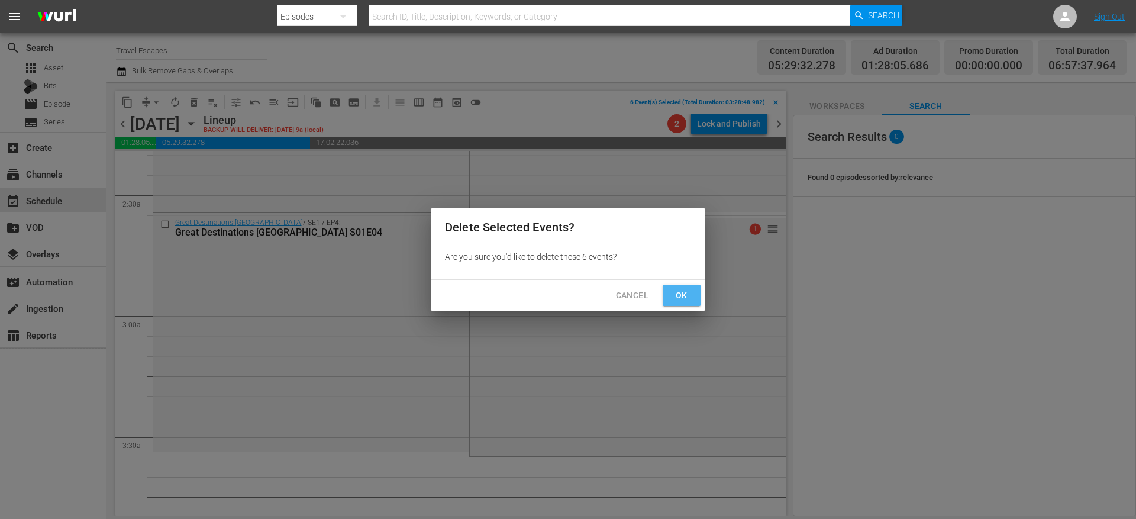
click at [677, 295] on span "Ok" at bounding box center [681, 295] width 19 height 15
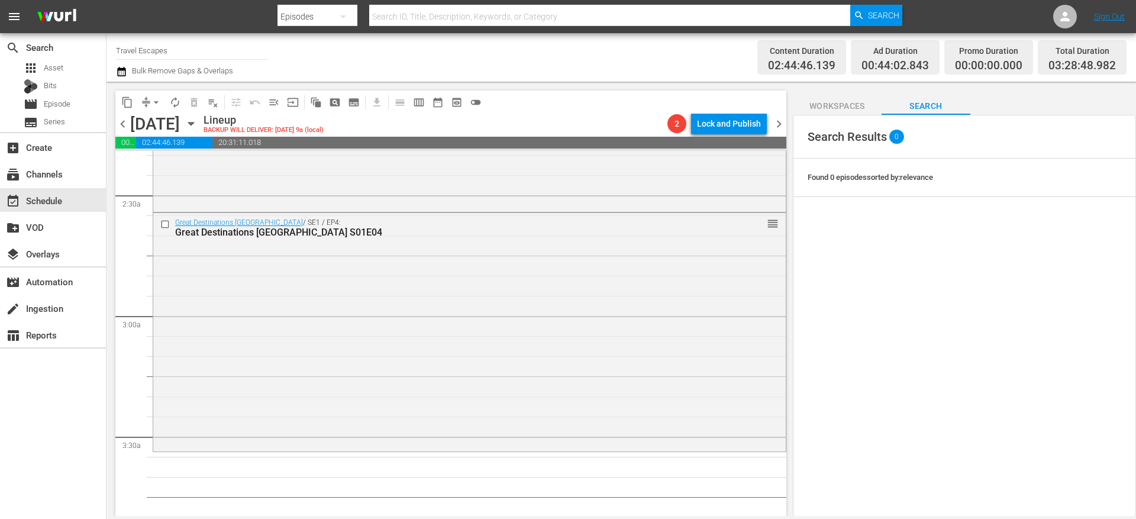
click at [121, 121] on span "chevron_left" at bounding box center [122, 124] width 15 height 15
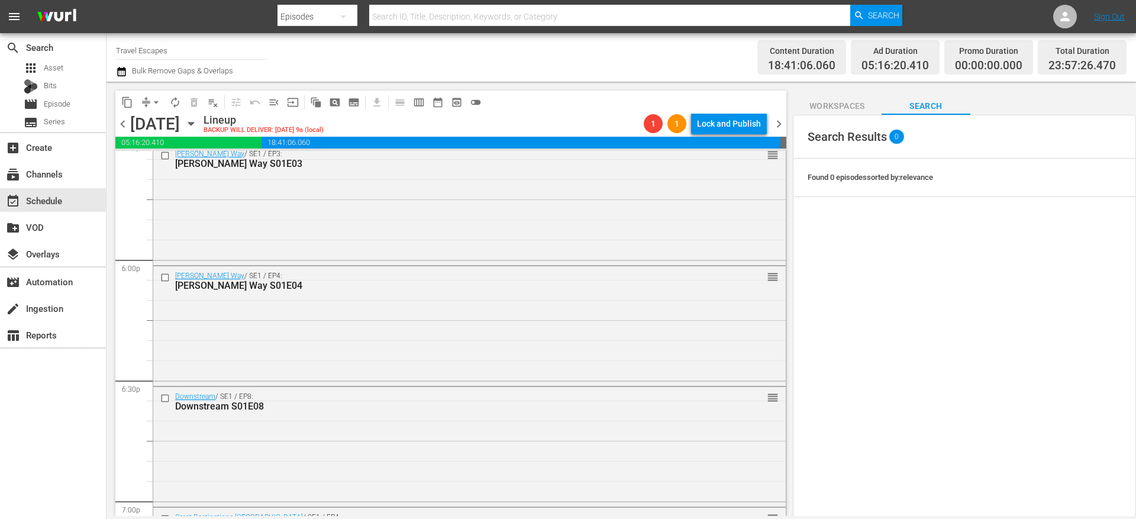
scroll to position [4239, 0]
click at [163, 392] on input "checkbox" at bounding box center [166, 395] width 12 height 10
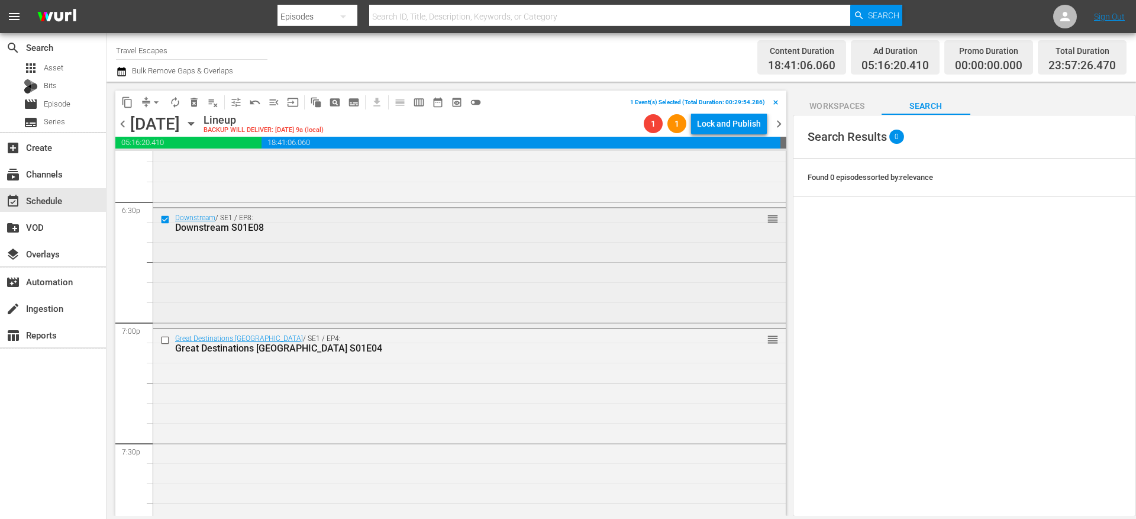
scroll to position [4431, 0]
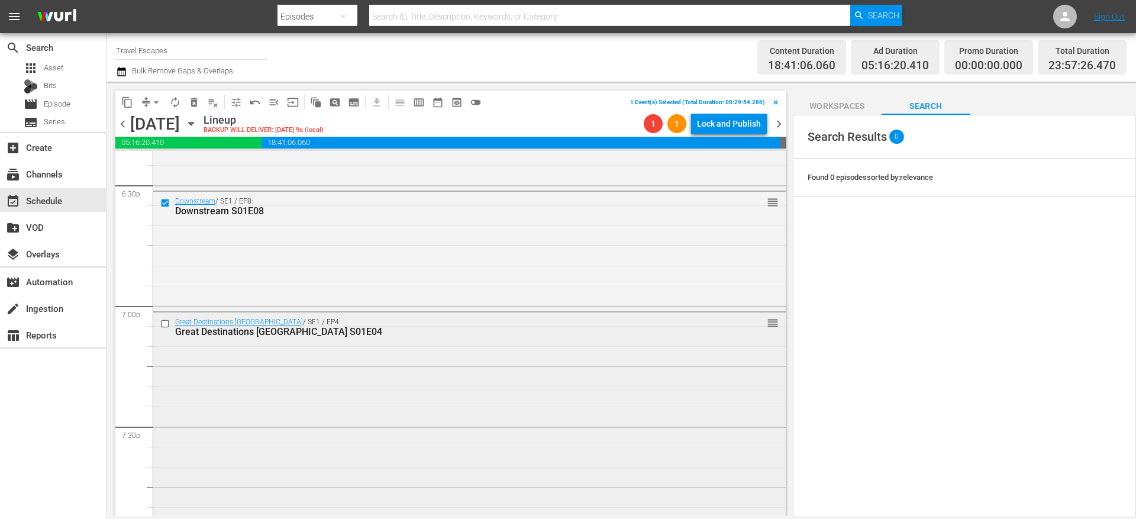
click at [166, 321] on input "checkbox" at bounding box center [166, 323] width 12 height 10
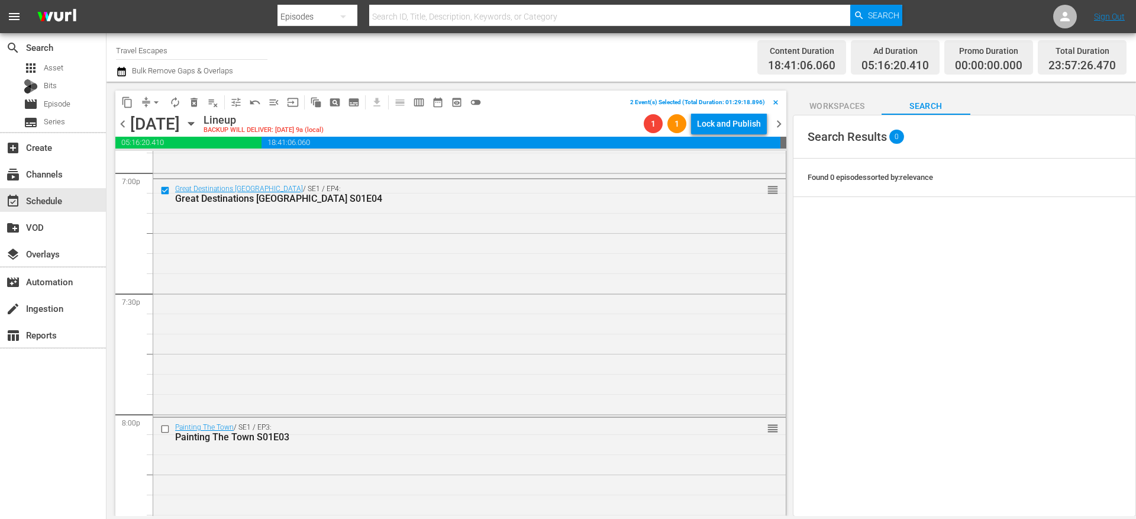
scroll to position [4630, 0]
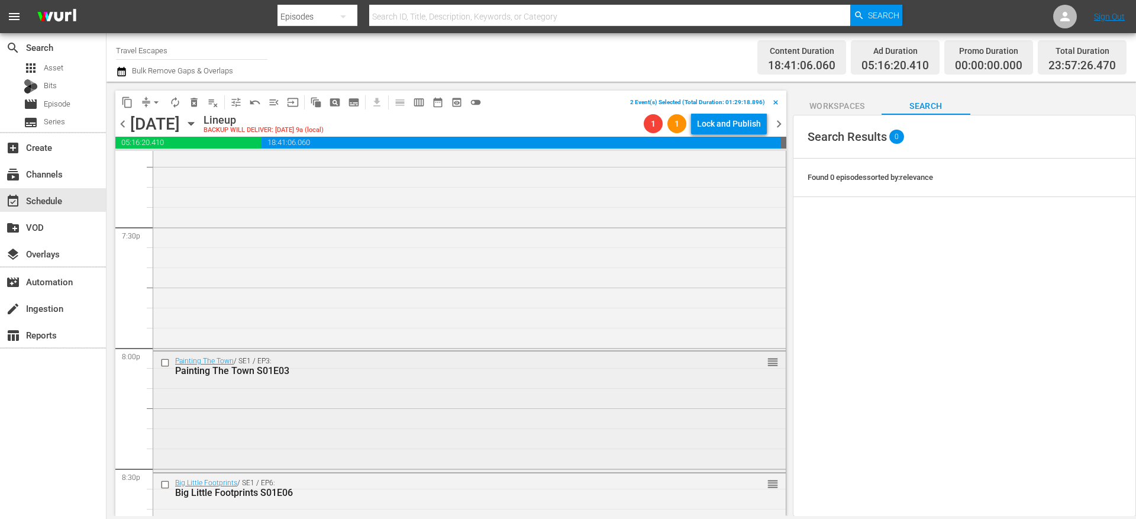
click at [164, 362] on input "checkbox" at bounding box center [166, 363] width 12 height 10
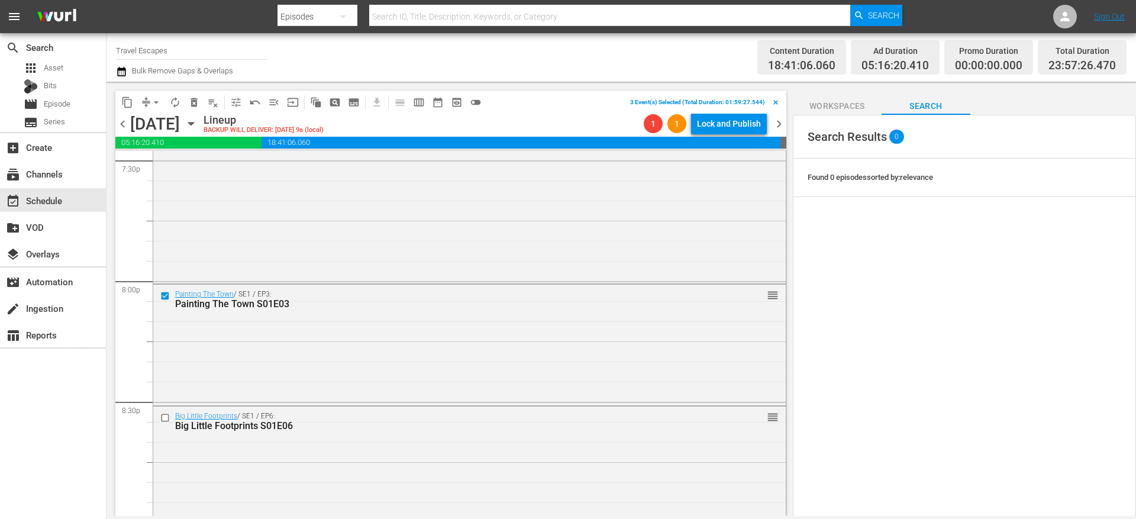
scroll to position [4727, 0]
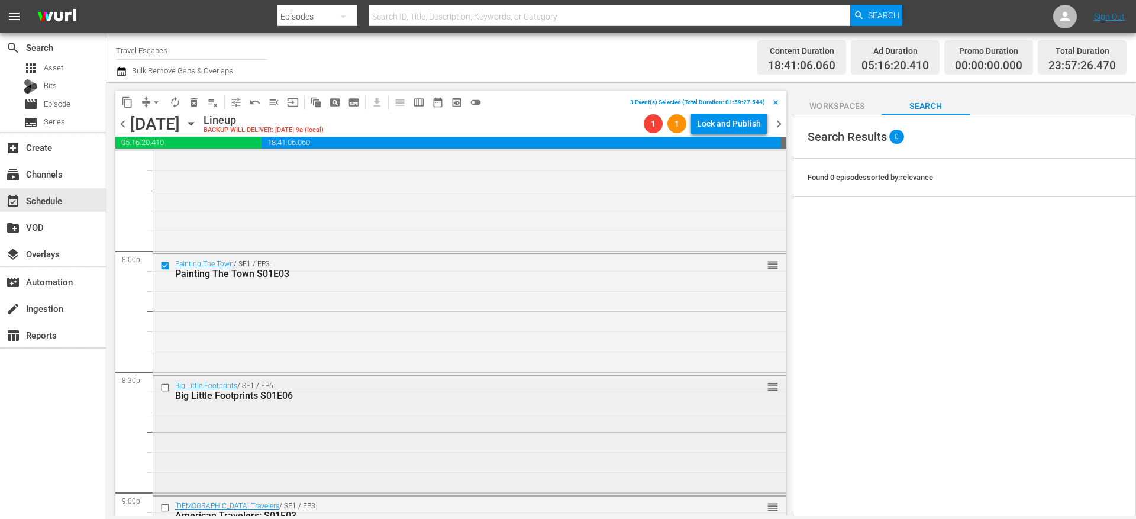
click at [164, 385] on input "checkbox" at bounding box center [166, 387] width 12 height 10
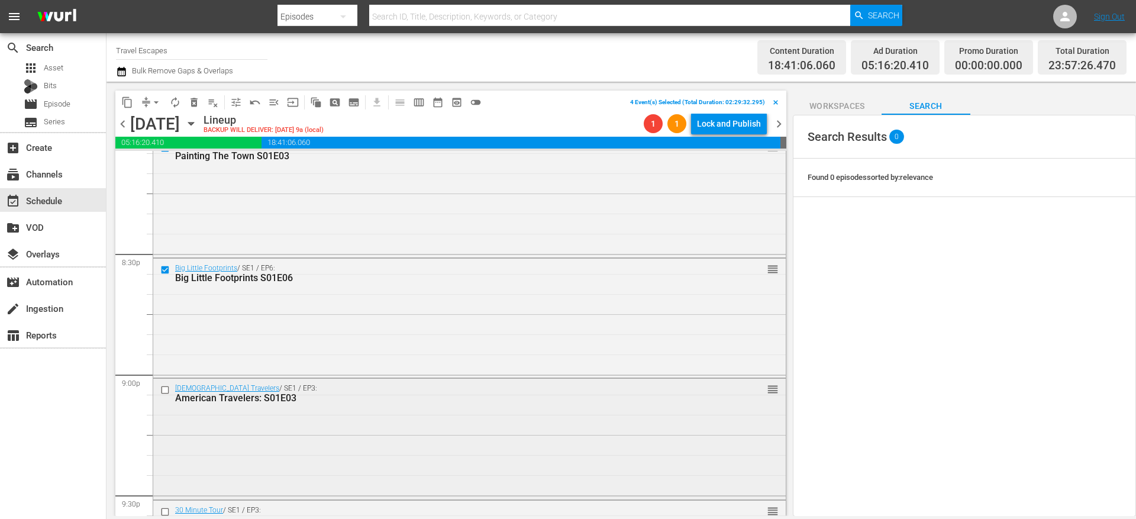
click at [164, 390] on input "checkbox" at bounding box center [166, 390] width 12 height 10
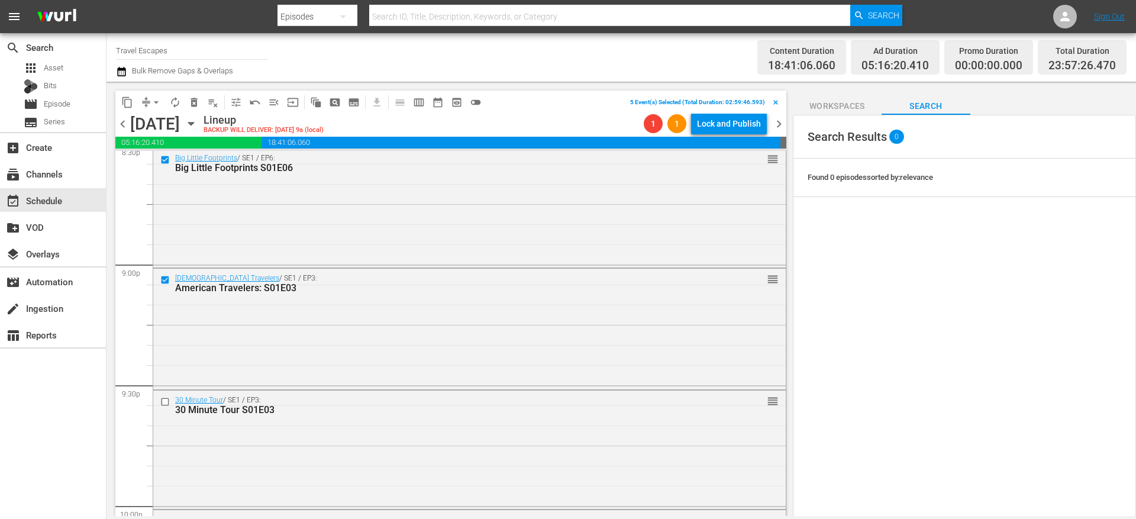
scroll to position [4983, 0]
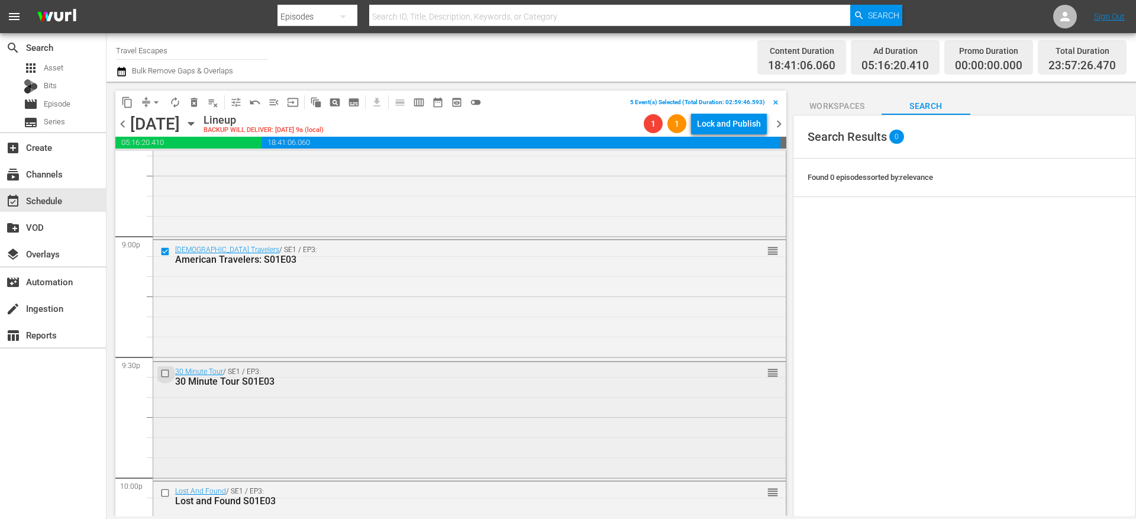
click at [163, 372] on input "checkbox" at bounding box center [166, 374] width 12 height 10
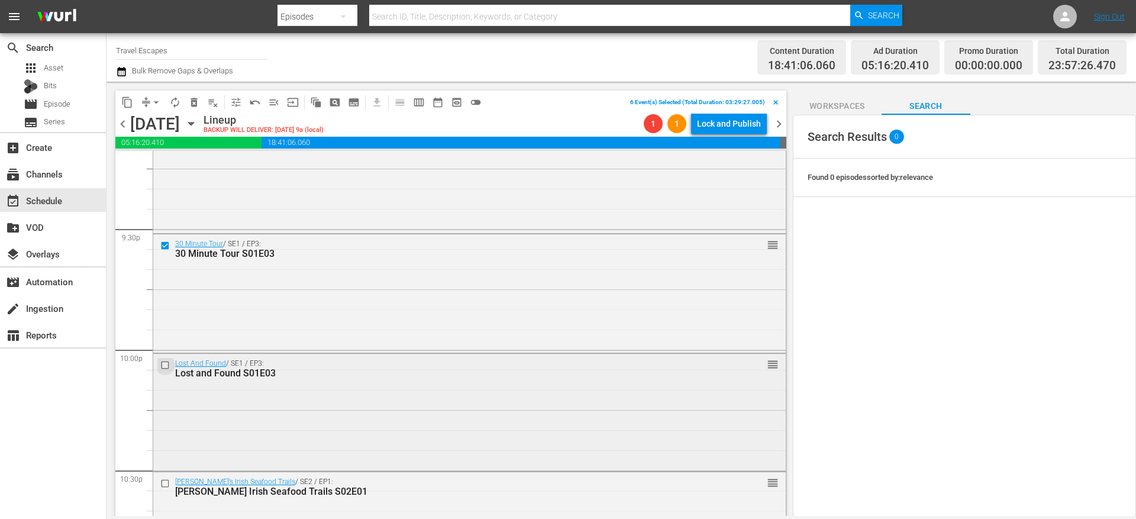
click at [167, 363] on input "checkbox" at bounding box center [166, 365] width 12 height 10
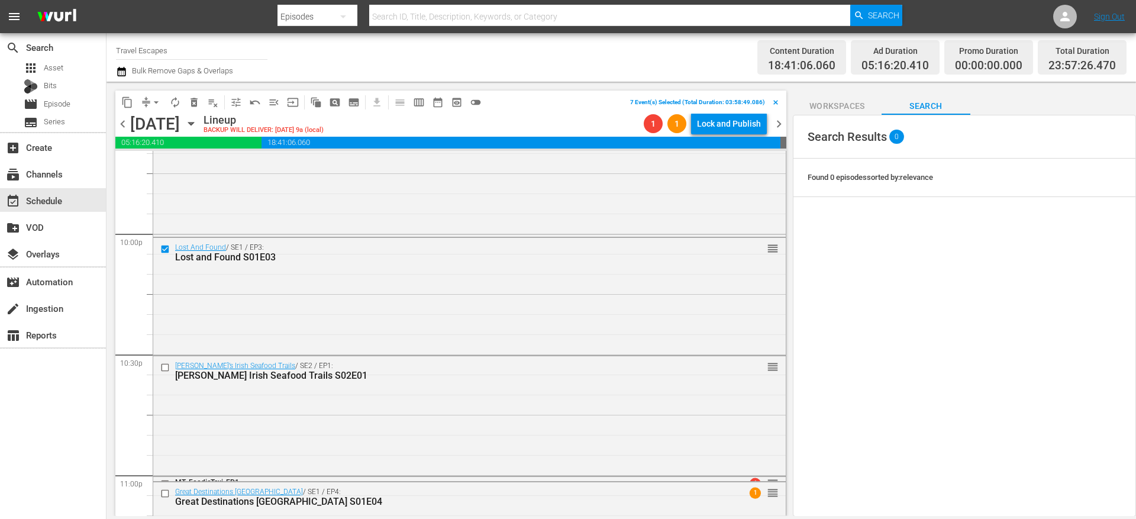
scroll to position [5229, 0]
click at [167, 363] on input "checkbox" at bounding box center [166, 365] width 12 height 10
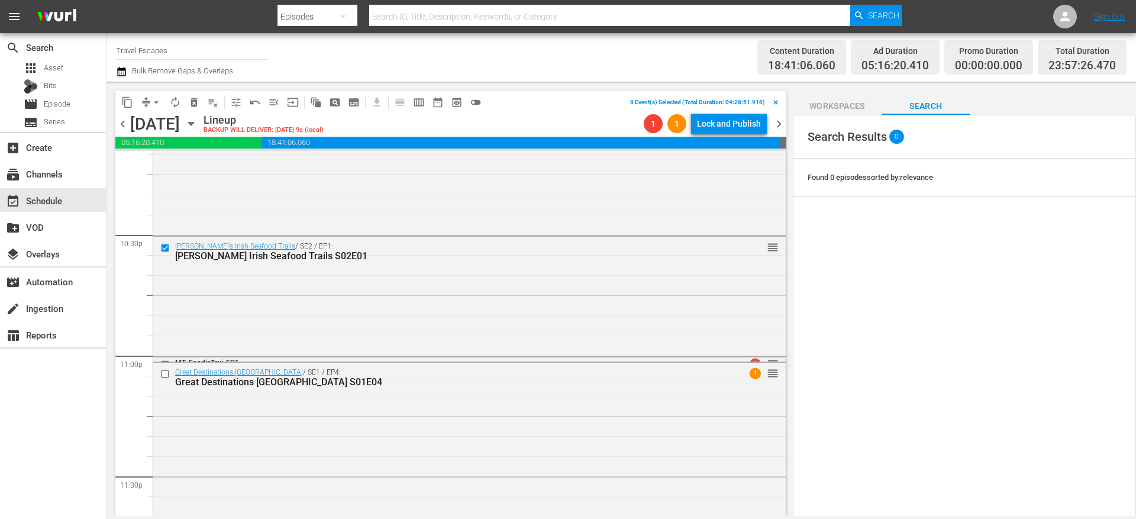
scroll to position [5358, 0]
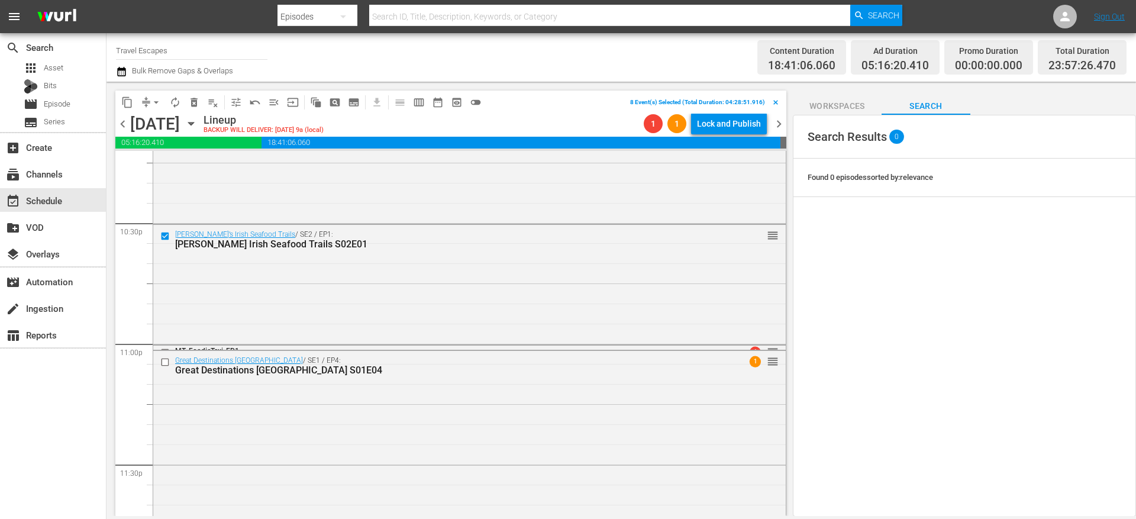
click at [167, 363] on input "checkbox" at bounding box center [166, 362] width 12 height 10
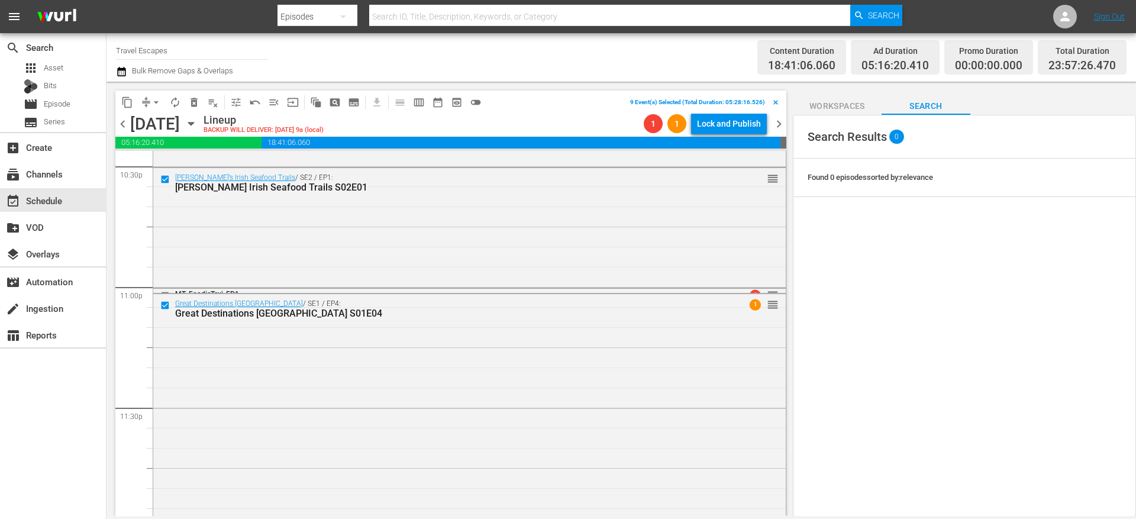
scroll to position [5430, 0]
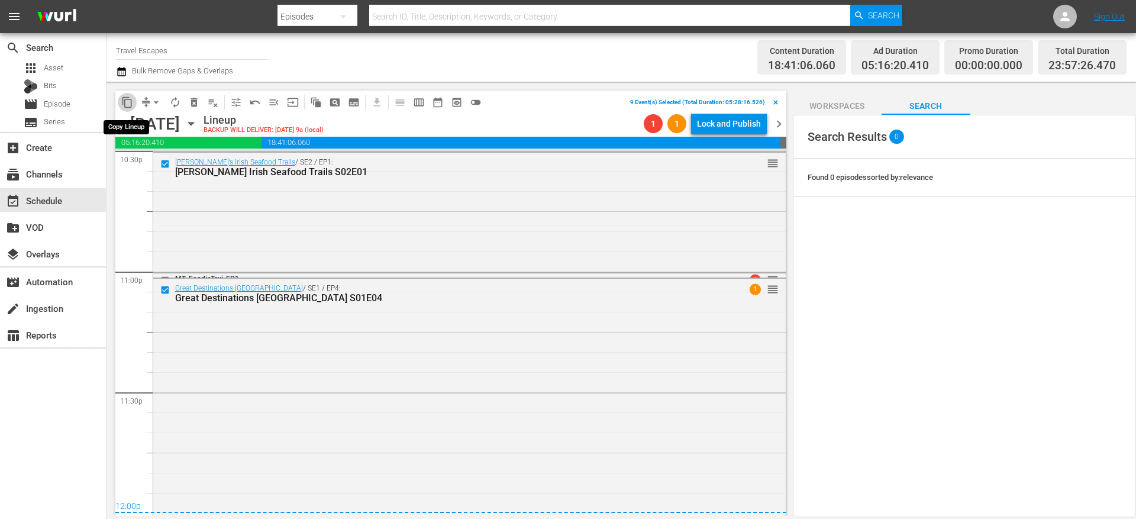
click at [127, 105] on span "content_copy" at bounding box center [127, 102] width 12 height 12
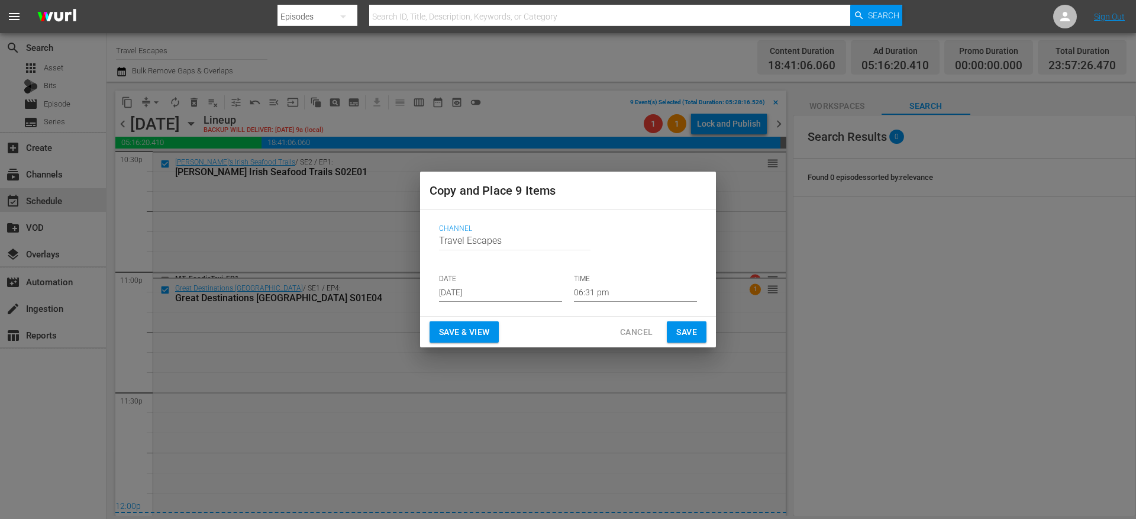
click at [473, 300] on input "[DATE]" at bounding box center [500, 293] width 123 height 18
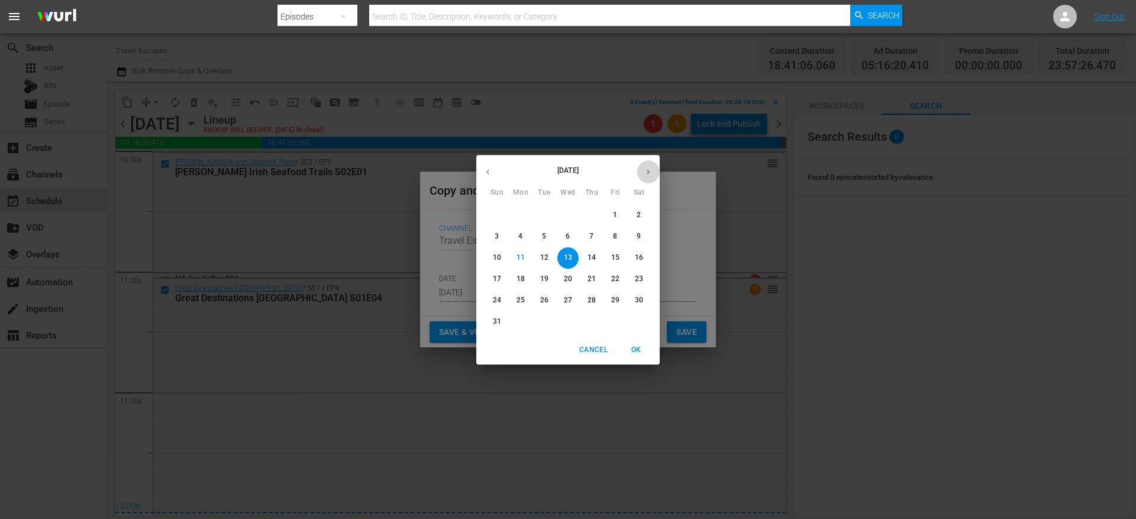
click at [648, 178] on button "button" at bounding box center [648, 171] width 23 height 23
click at [593, 211] on p "4" at bounding box center [591, 215] width 4 height 10
type input "Sep 4th 2025"
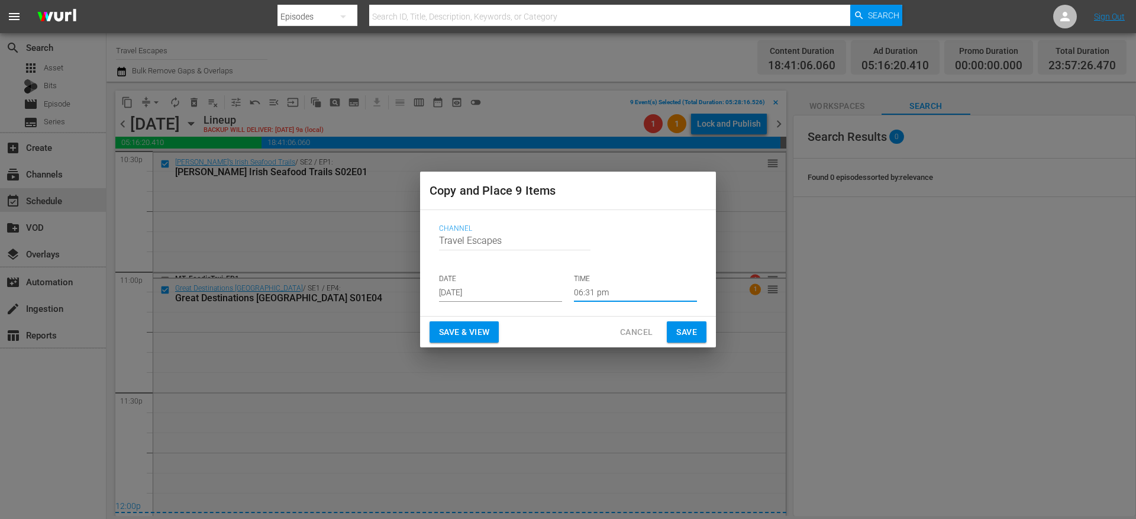
click at [608, 293] on input "06:31 pm" at bounding box center [635, 293] width 123 height 18
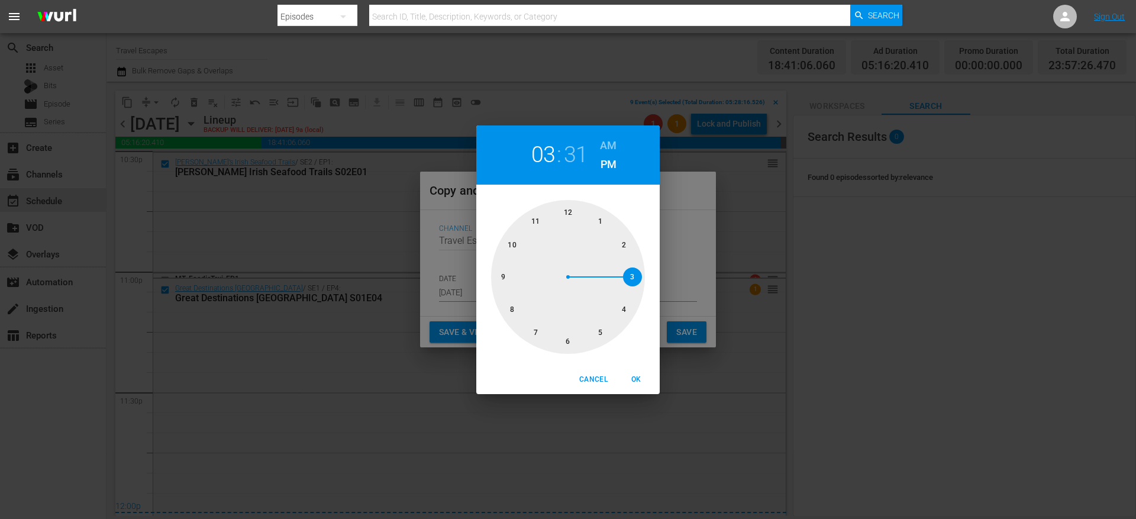
click at [632, 275] on div at bounding box center [568, 277] width 154 height 154
click at [609, 149] on h6 "AM" at bounding box center [608, 145] width 17 height 19
click at [639, 376] on span "OK" at bounding box center [636, 379] width 28 height 12
type input "03:31 am"
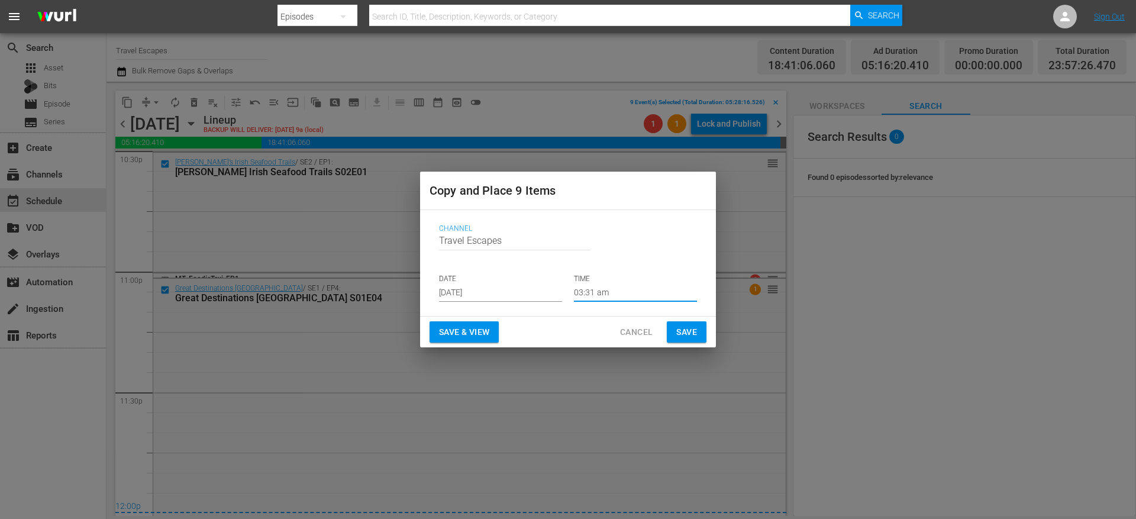
click at [690, 329] on span "Save" at bounding box center [686, 332] width 21 height 15
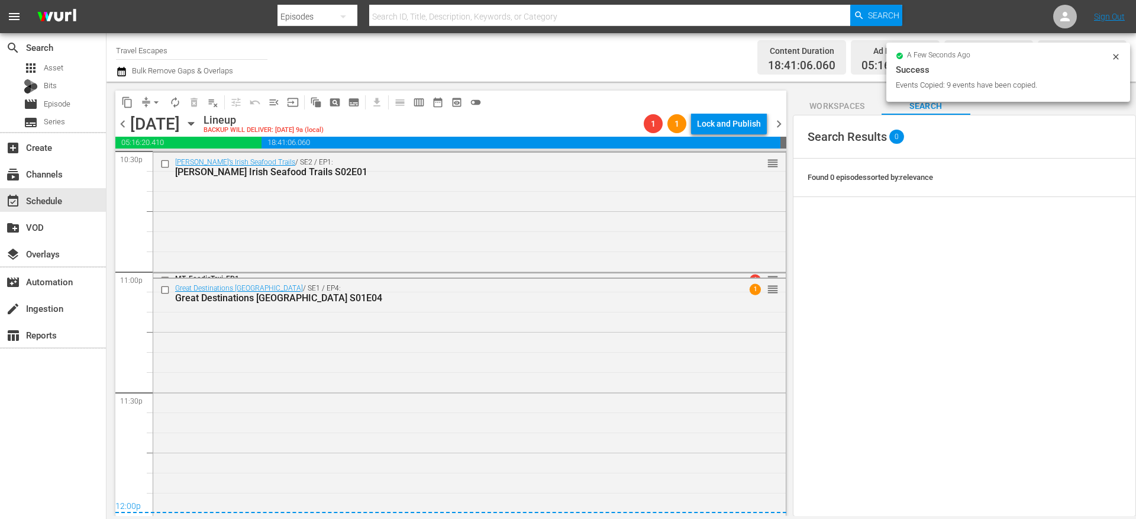
click at [779, 128] on span "chevron_right" at bounding box center [778, 124] width 15 height 15
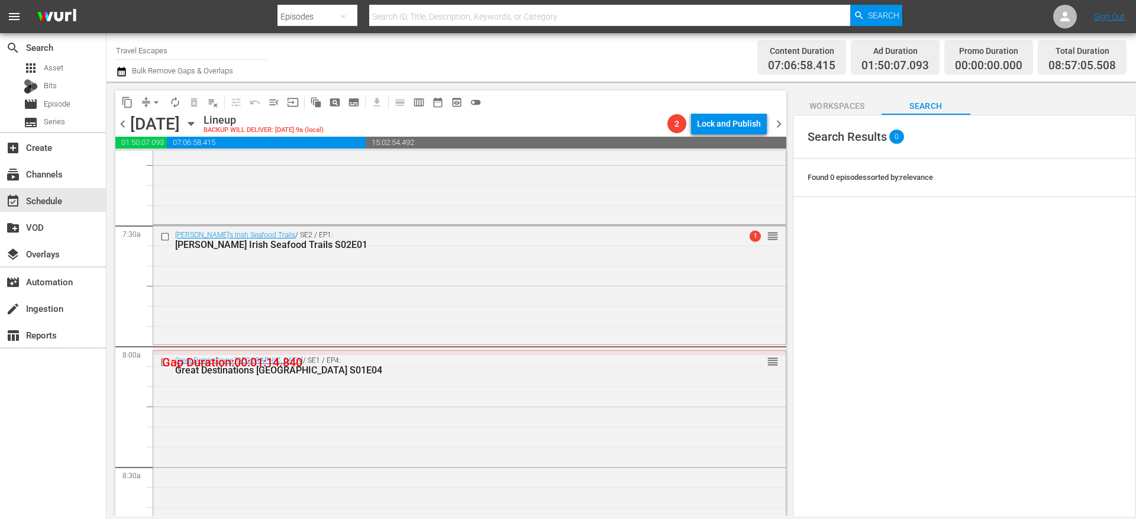
scroll to position [1817, 0]
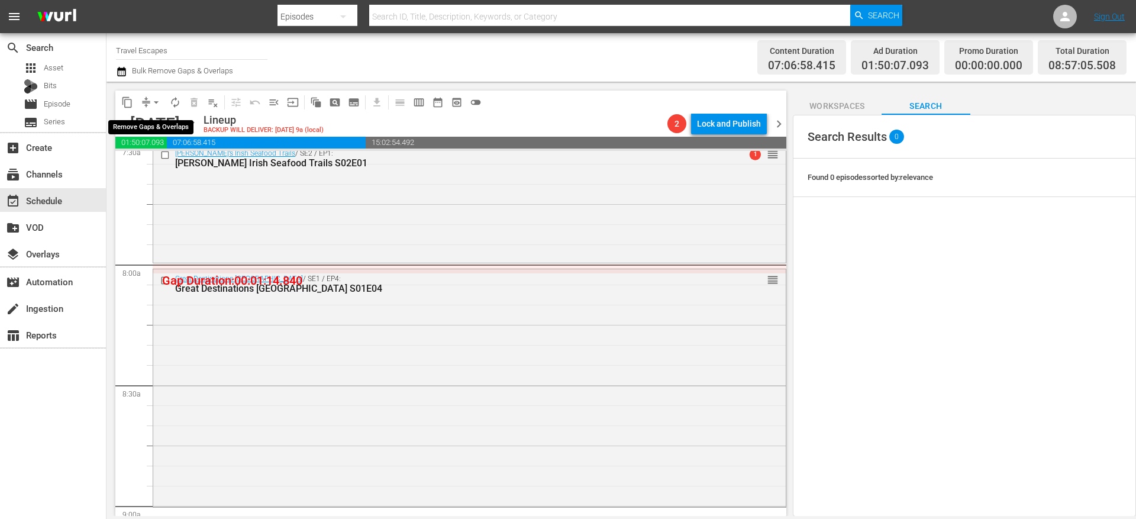
click at [148, 101] on button "arrow_drop_down" at bounding box center [156, 102] width 19 height 19
click at [168, 170] on li "Align to End of Previous Day" at bounding box center [157, 166] width 124 height 20
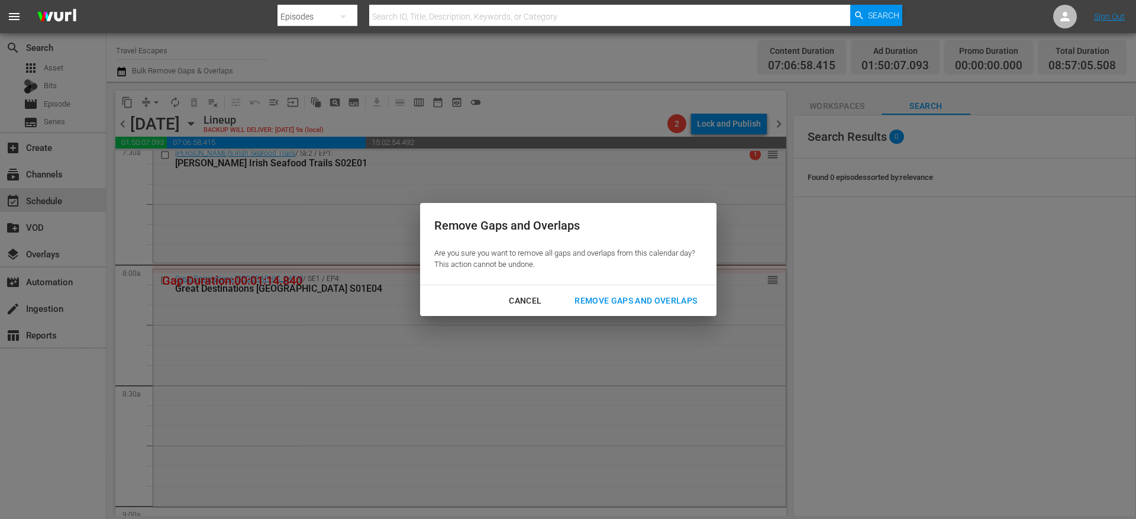
click at [631, 307] on div "Remove Gaps and Overlaps" at bounding box center [635, 300] width 141 height 15
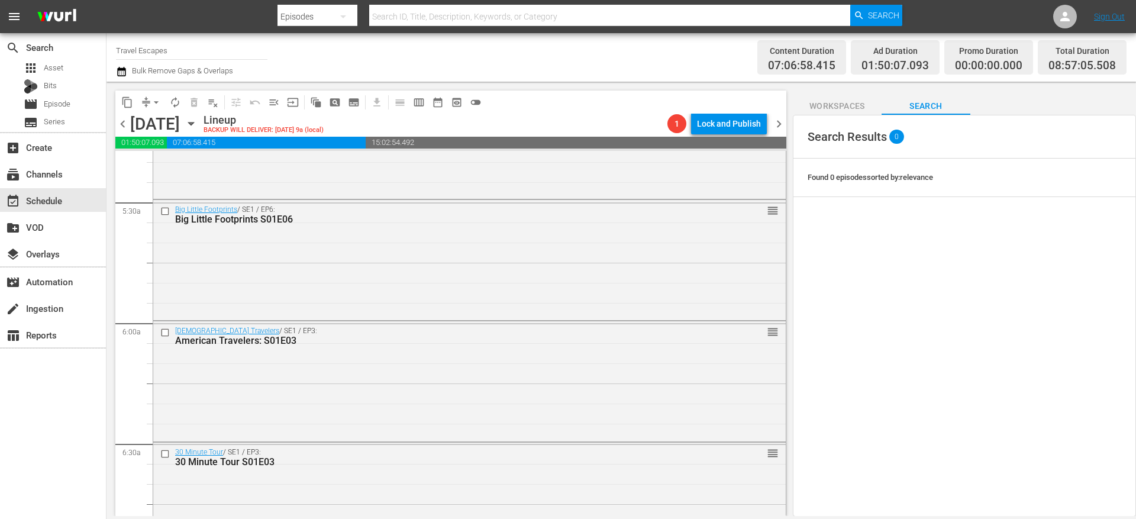
scroll to position [1207, 0]
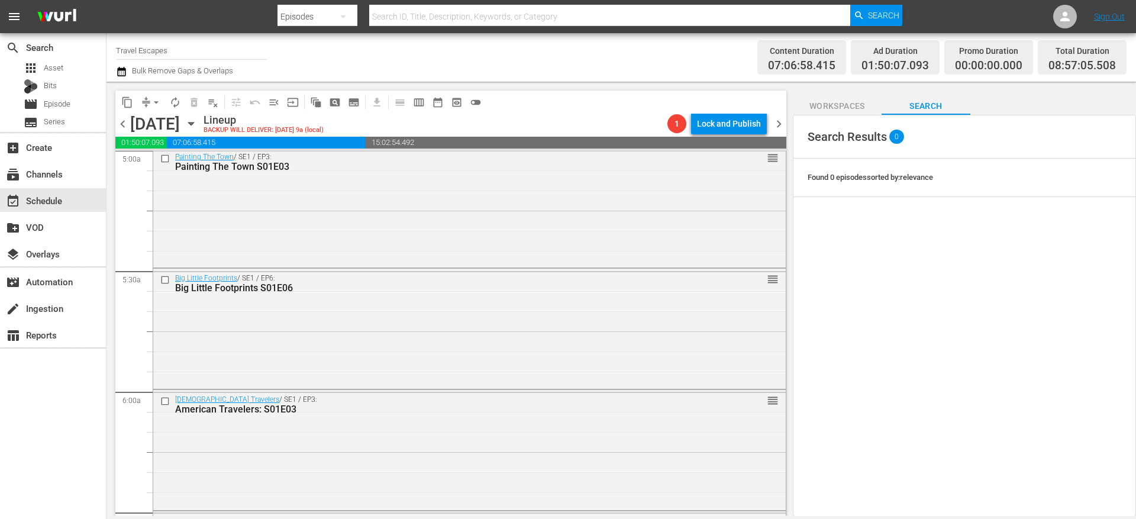
drag, startPoint x: 167, startPoint y: 280, endPoint x: 399, endPoint y: 22, distance: 346.8
click at [167, 280] on input "checkbox" at bounding box center [166, 280] width 12 height 10
click at [164, 399] on input "checkbox" at bounding box center [166, 401] width 12 height 10
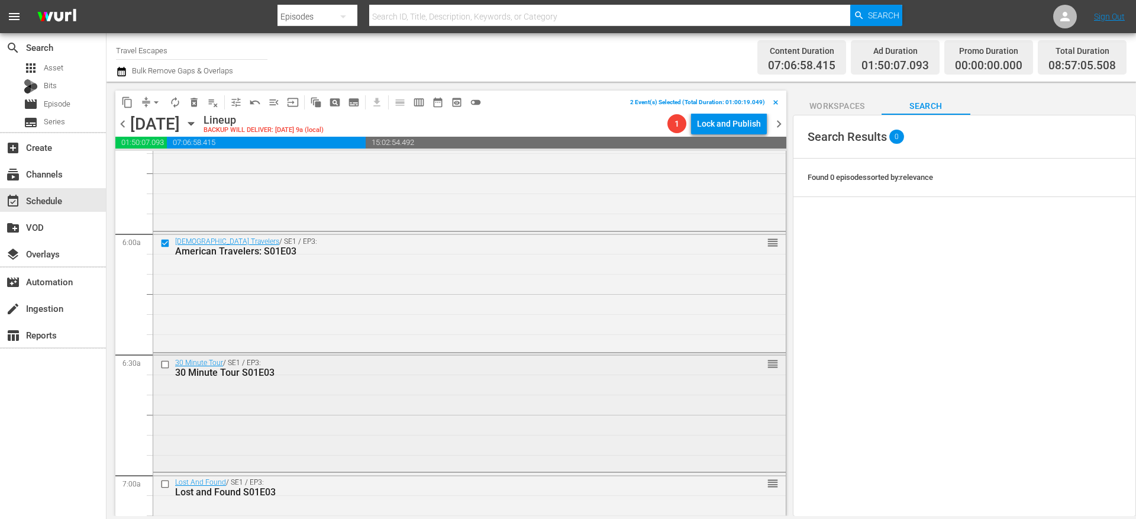
scroll to position [1366, 0]
click at [166, 366] on input "checkbox" at bounding box center [166, 364] width 12 height 10
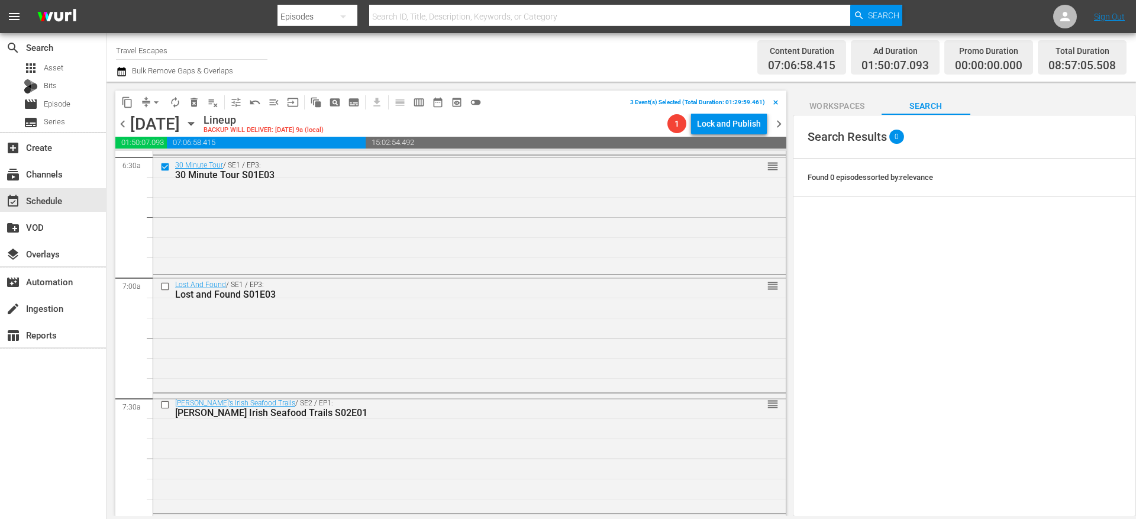
scroll to position [1594, 0]
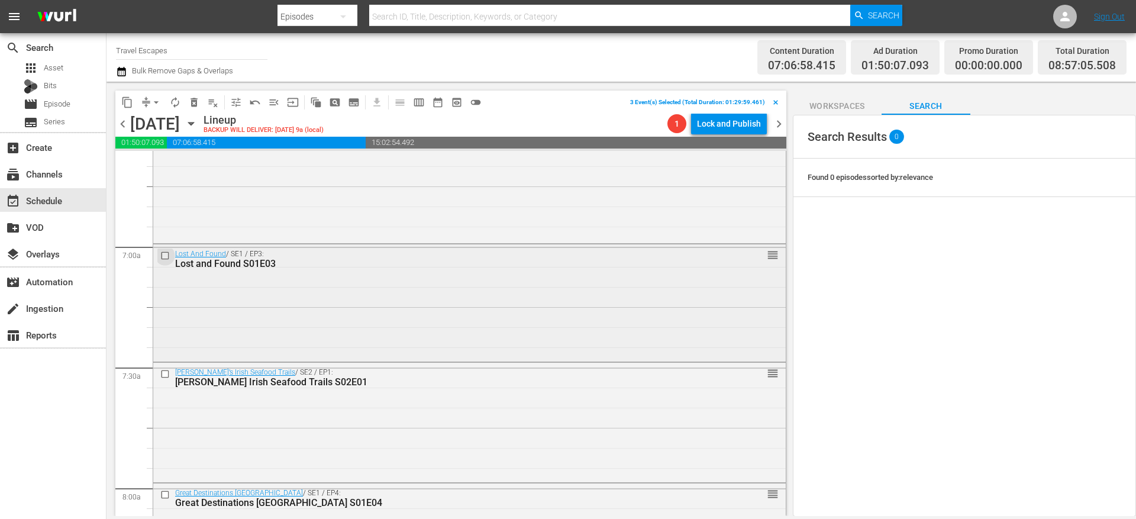
click at [166, 257] on input "checkbox" at bounding box center [166, 256] width 12 height 10
click at [167, 374] on input "checkbox" at bounding box center [166, 374] width 12 height 10
click at [166, 492] on input "checkbox" at bounding box center [166, 495] width 12 height 10
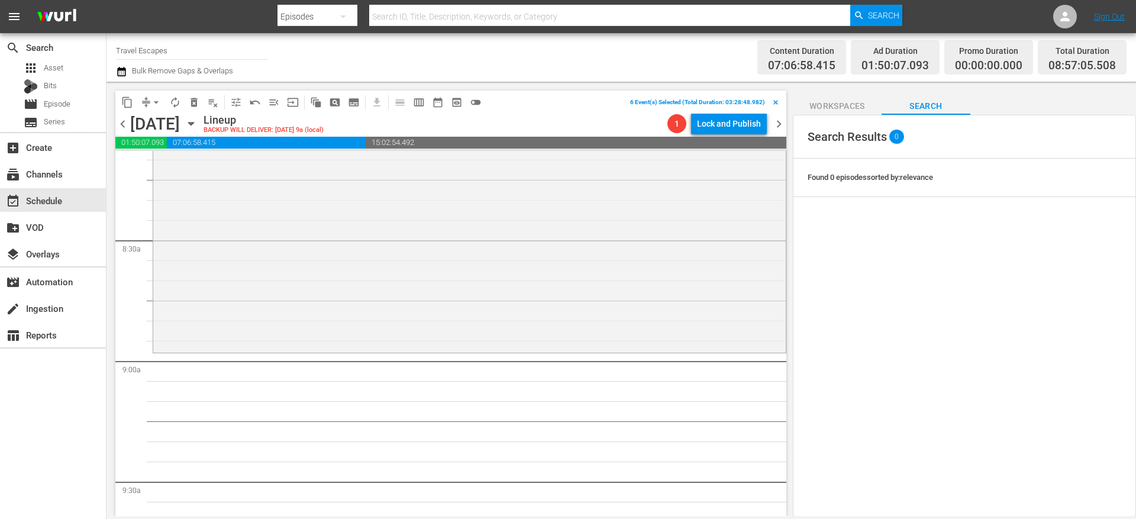
scroll to position [1965, 0]
click at [129, 104] on span "content_copy" at bounding box center [127, 102] width 12 height 12
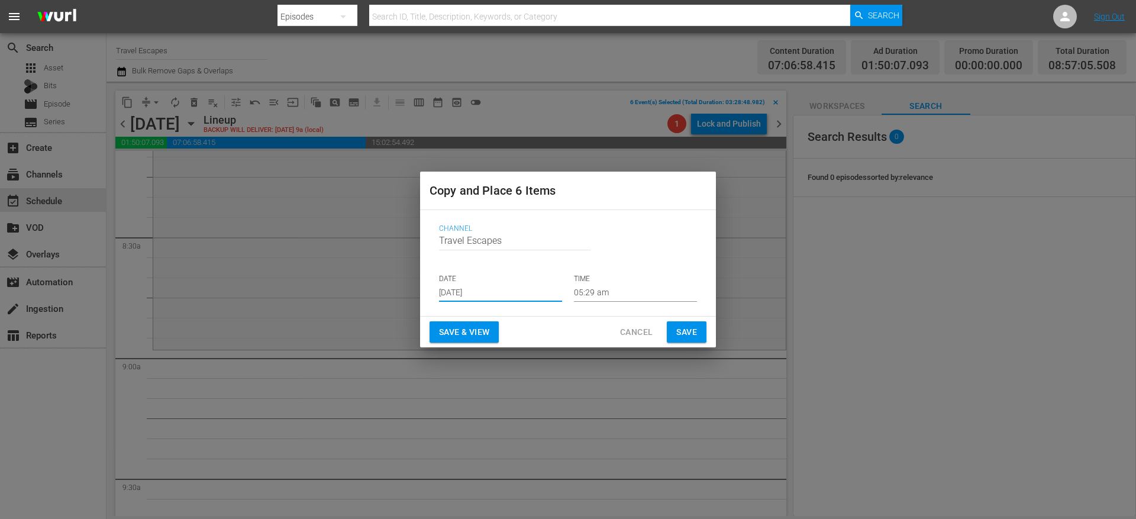
click at [470, 296] on input "[DATE]" at bounding box center [500, 293] width 123 height 18
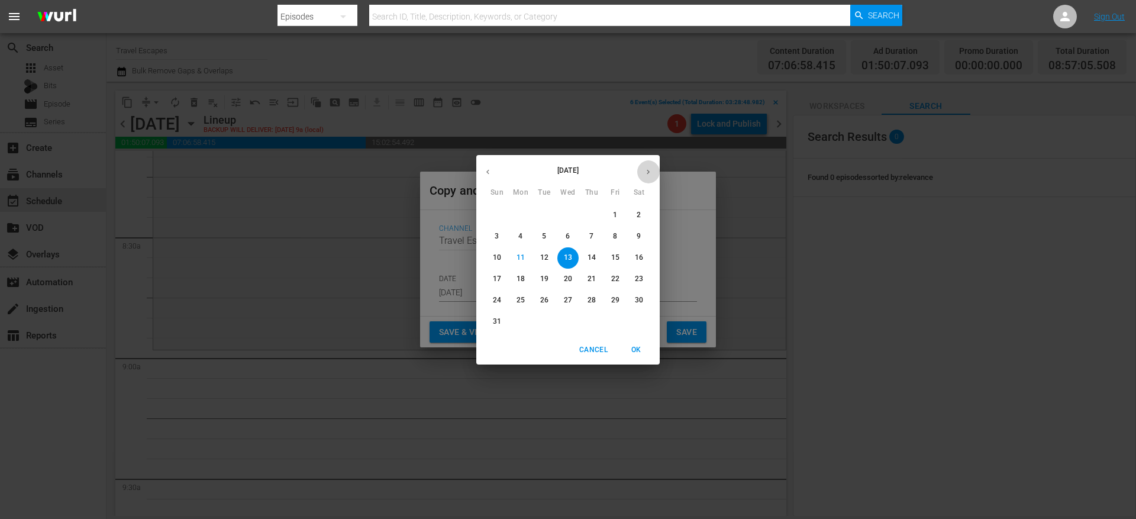
click at [646, 173] on icon "button" at bounding box center [648, 171] width 9 height 9
click at [595, 214] on span "4" at bounding box center [591, 215] width 21 height 10
type input "Sep 4th 2025"
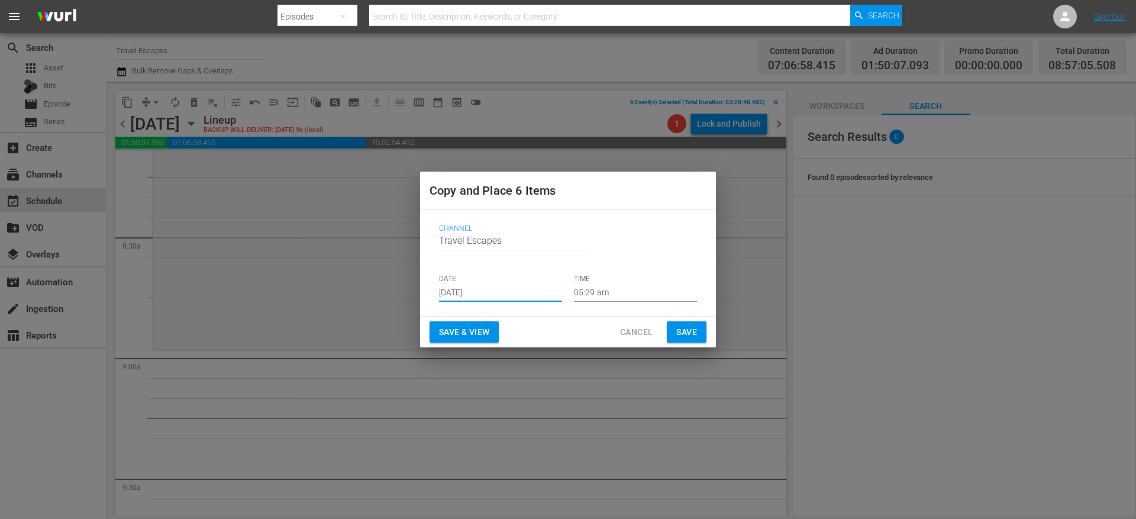
click at [599, 290] on input "05:29 am" at bounding box center [635, 293] width 123 height 18
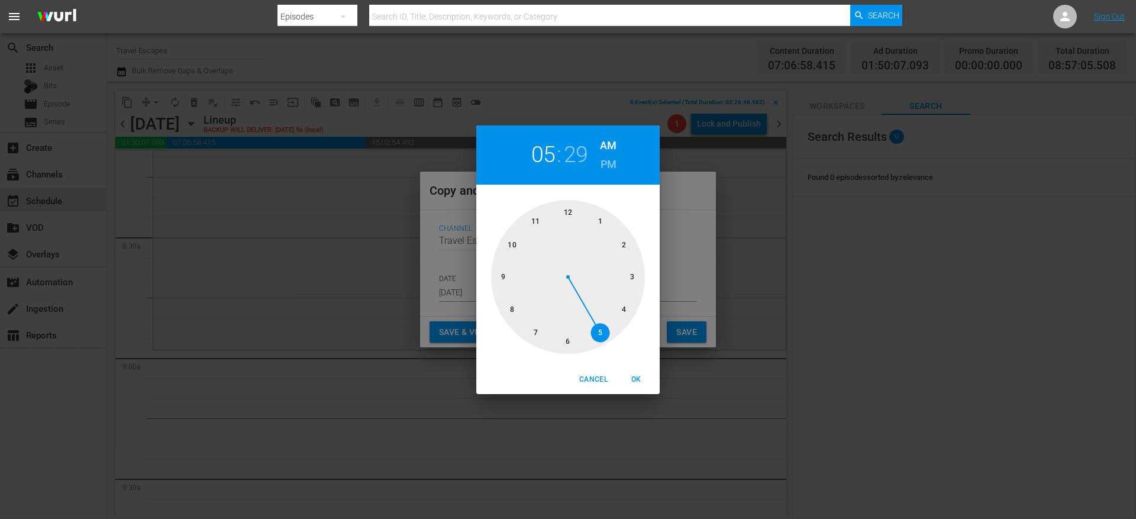
click at [506, 276] on div at bounding box center [568, 277] width 154 height 154
click at [569, 216] on div at bounding box center [568, 277] width 154 height 154
click at [637, 376] on span "OK" at bounding box center [636, 379] width 28 height 12
type input "09:00 am"
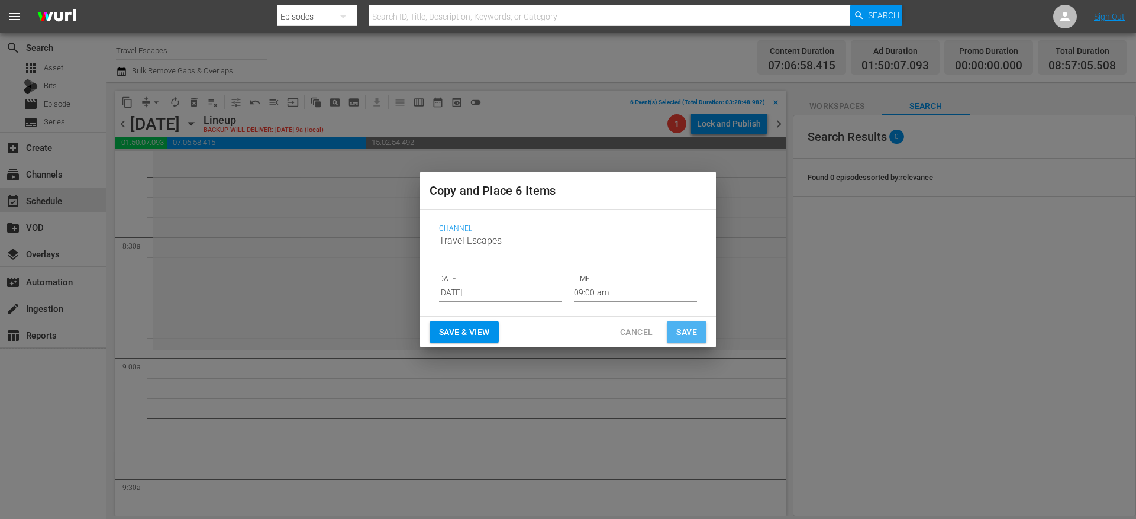
click at [680, 333] on span "Save" at bounding box center [686, 332] width 21 height 15
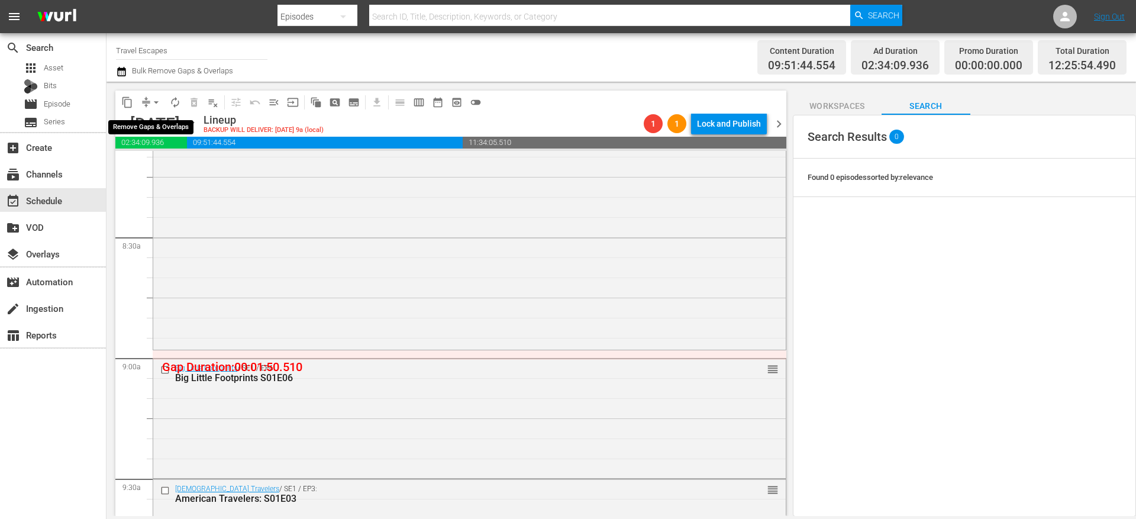
click at [147, 102] on button "arrow_drop_down" at bounding box center [156, 102] width 19 height 19
click at [203, 168] on li "Align to End of Previous Day" at bounding box center [157, 166] width 124 height 20
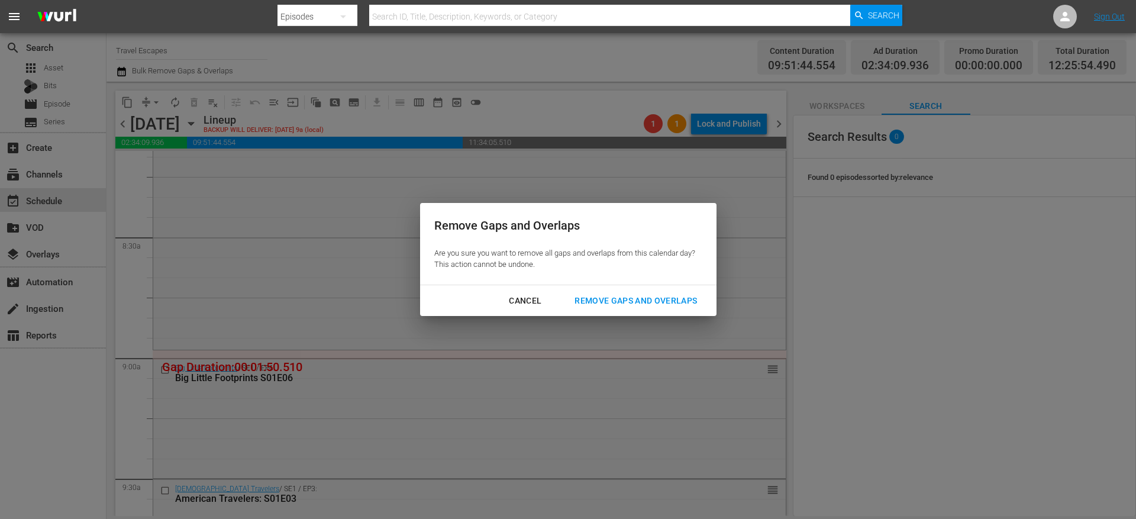
click at [590, 294] on div "Remove Gaps and Overlaps" at bounding box center [635, 300] width 141 height 15
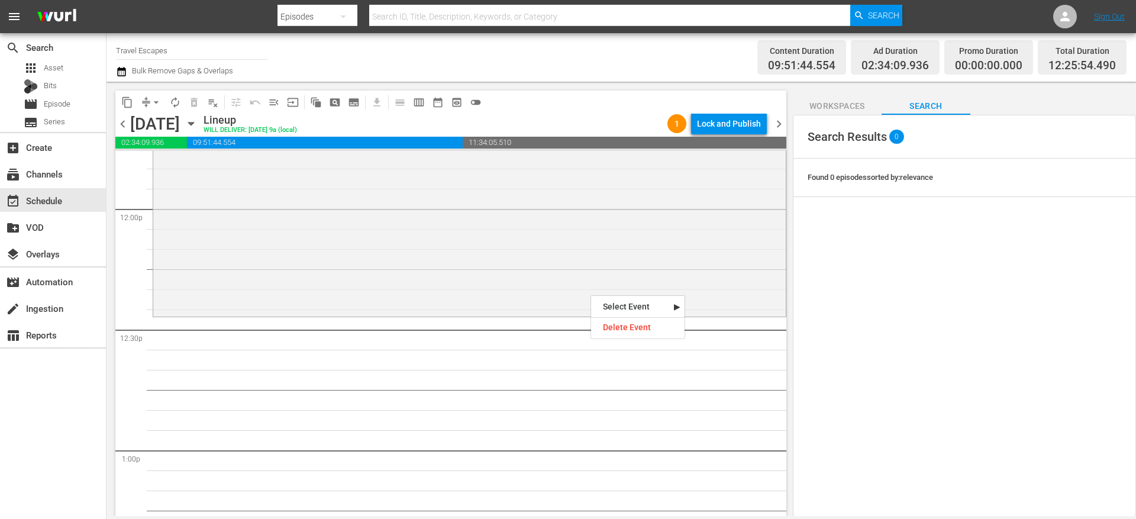
scroll to position [0, 0]
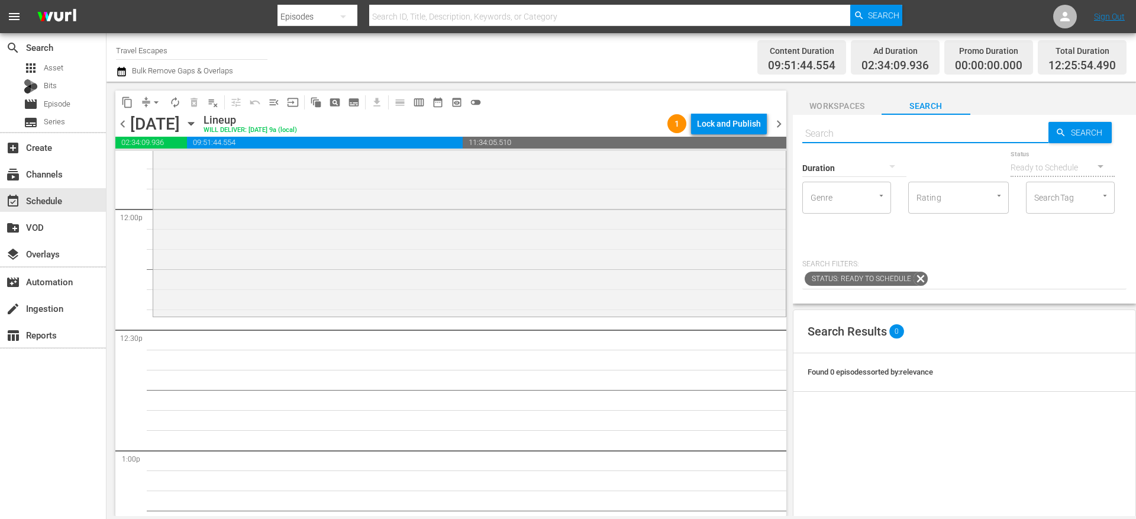
click at [839, 132] on input "text" at bounding box center [925, 133] width 246 height 28
paste input "Going Beyond S01E01"
type input "Going Beyond S01E01"
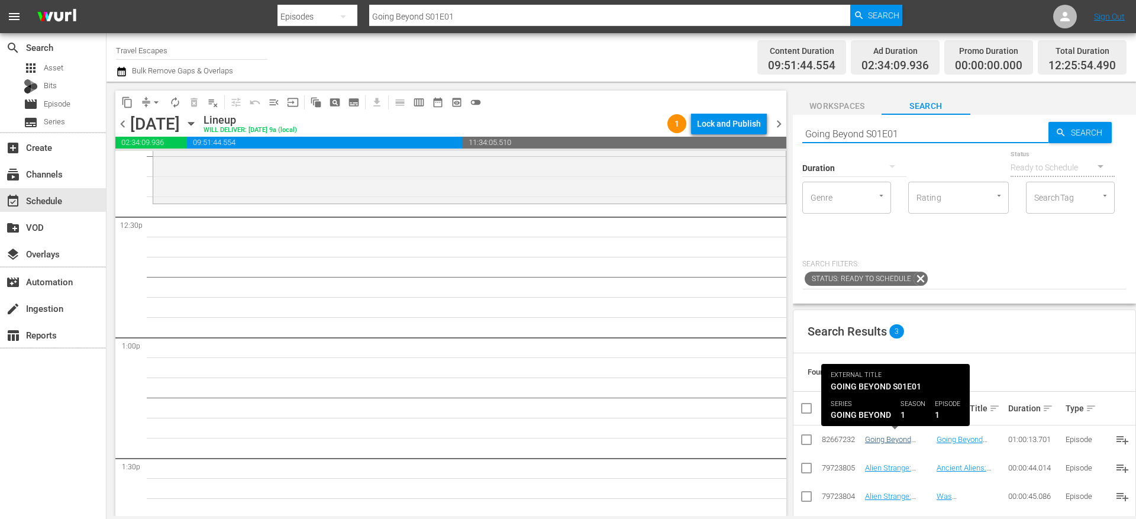
type input "Going Beyond S01E01"
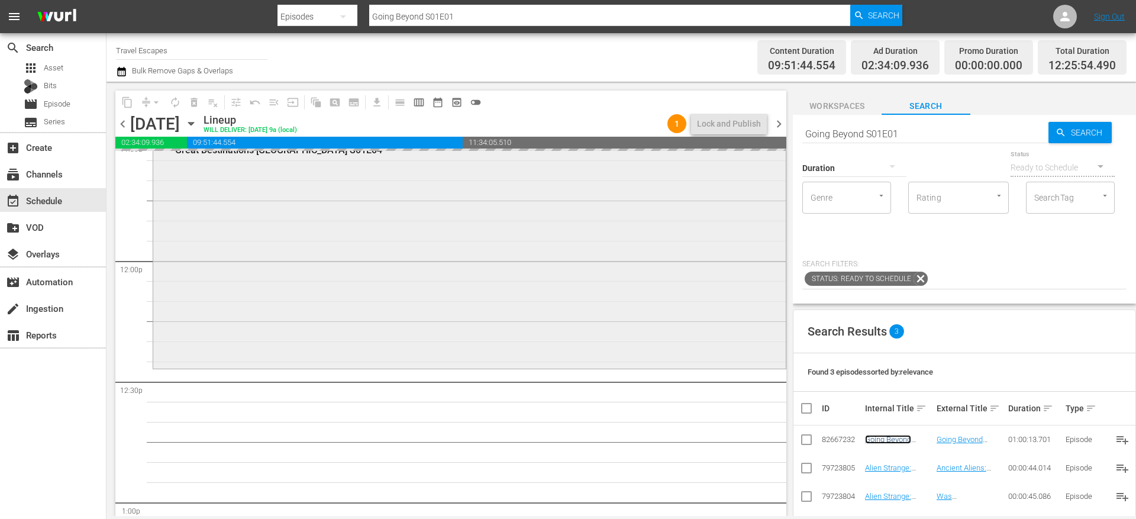
scroll to position [2787, 0]
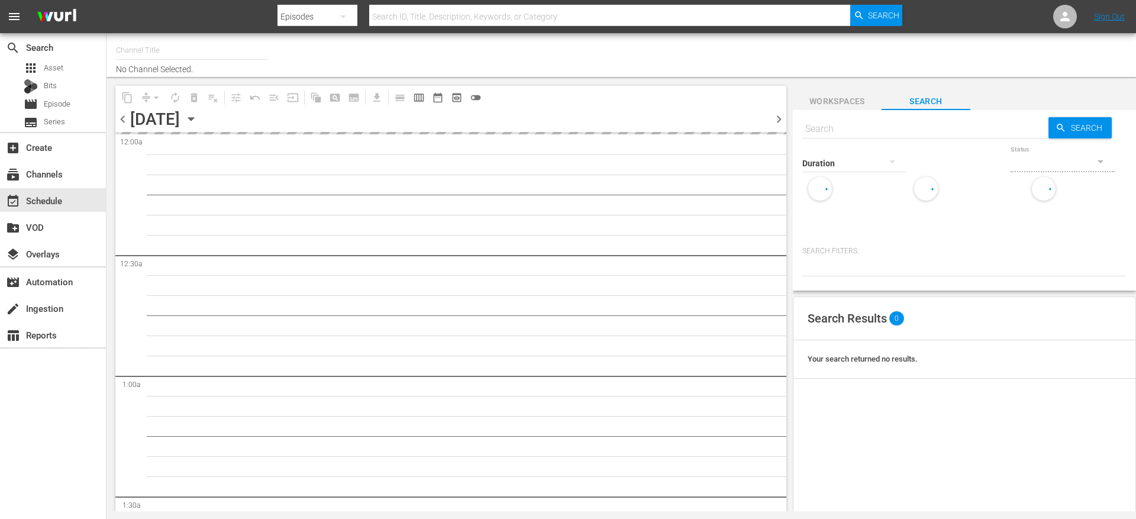
type input "Travel Escapes (1550)"
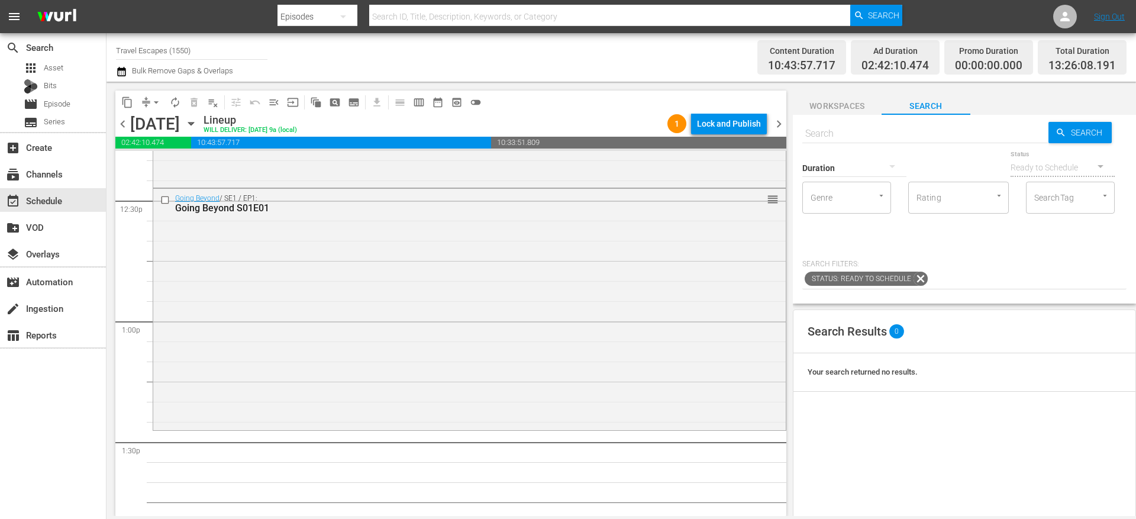
scroll to position [2980, 0]
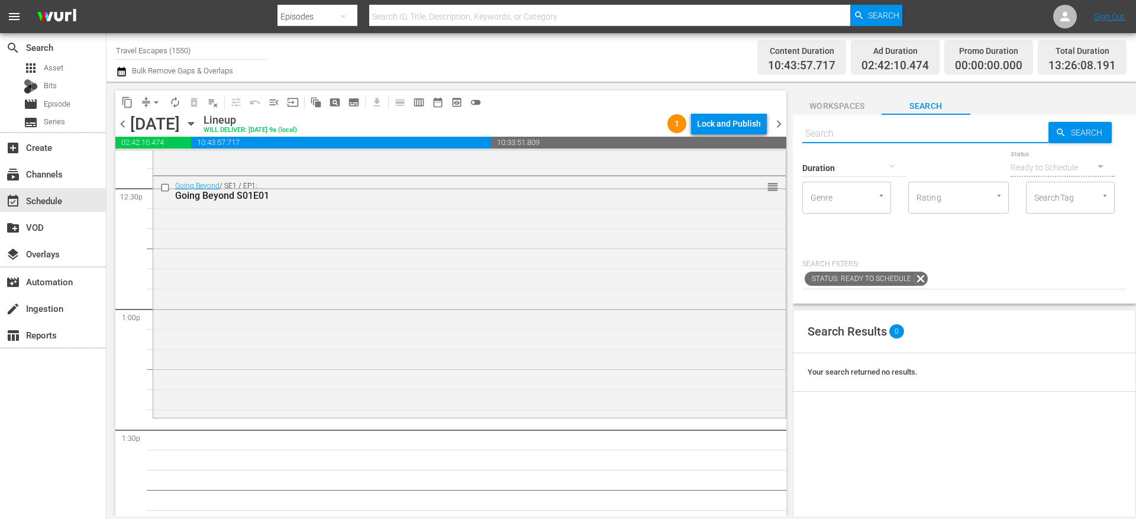
click at [824, 134] on input "text" at bounding box center [925, 133] width 246 height 28
paste input "Going Beyond S01E02"
type input "Going Beyond S01E02"
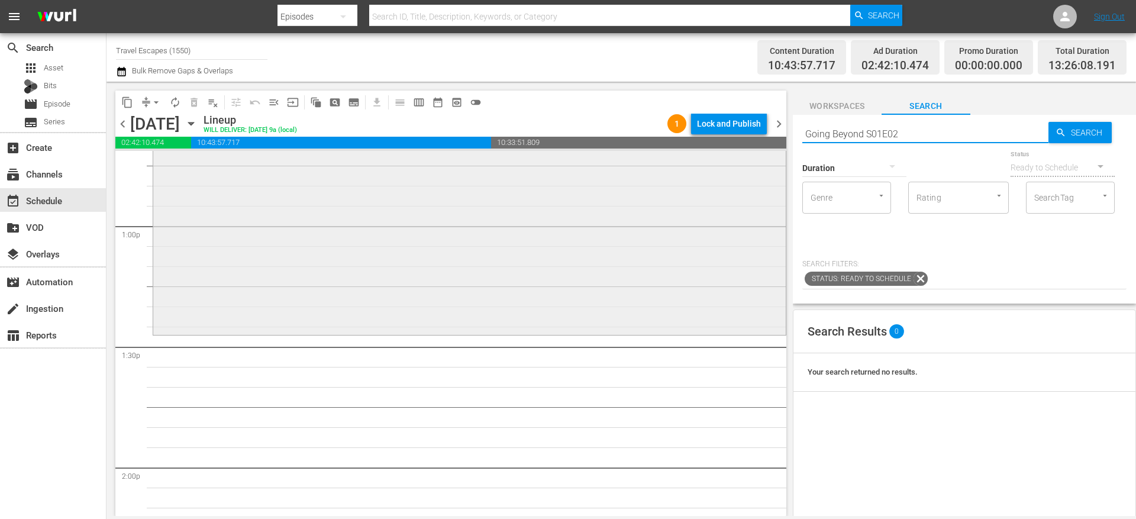
scroll to position [3088, 0]
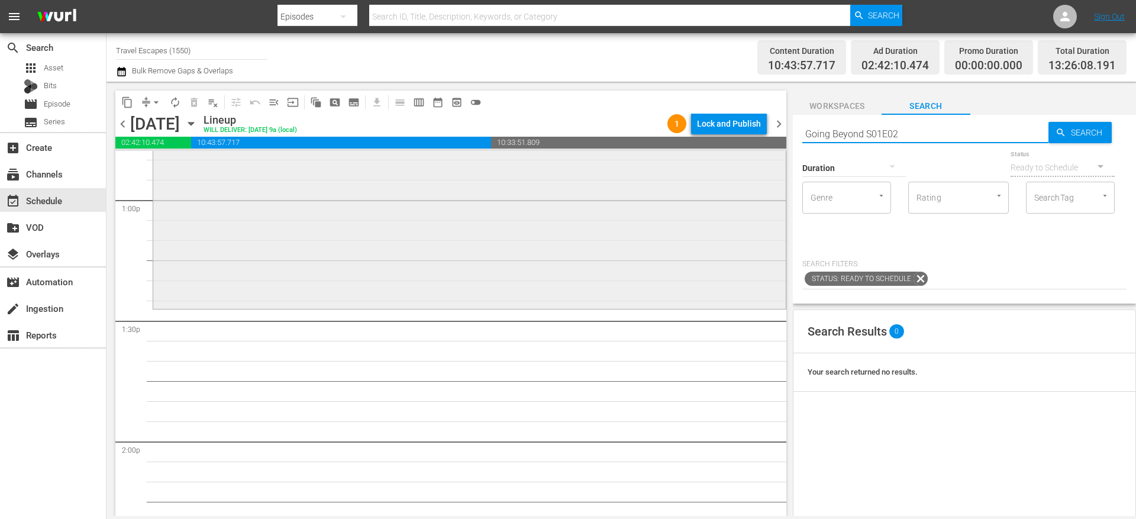
type input "Going Beyond S01E02"
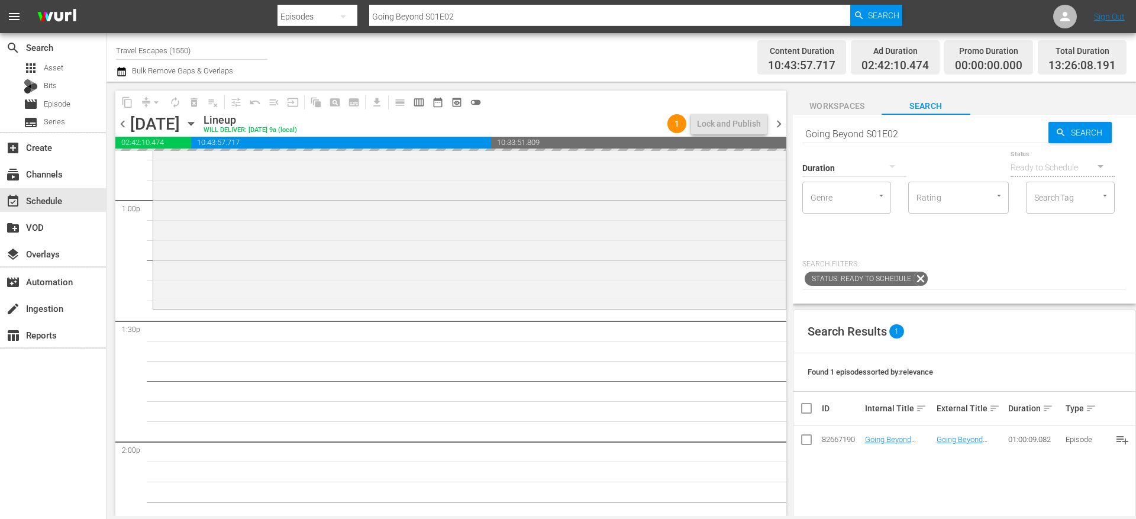
click at [912, 127] on input "Going Beyond S01E02" at bounding box center [925, 133] width 246 height 28
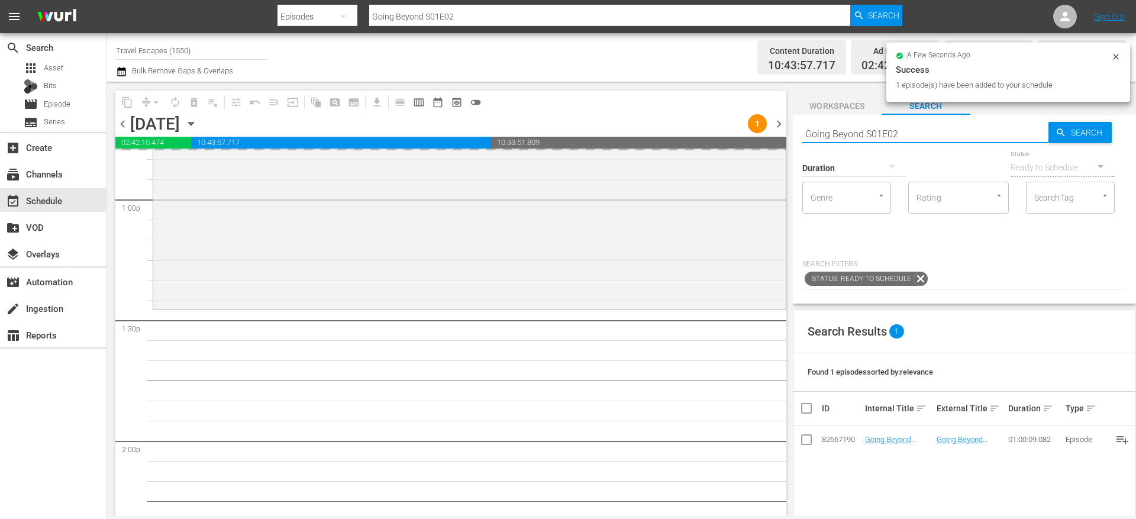
click at [925, 131] on input "Going Beyond S01E02" at bounding box center [925, 133] width 246 height 28
type input "Going Beyond S01E03"
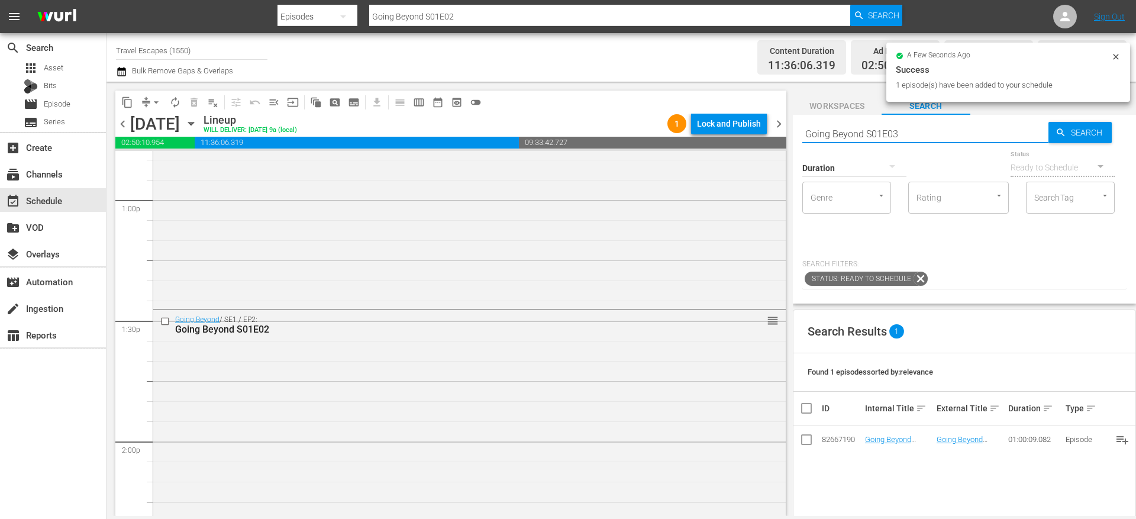
type input "Going Beyond S01E03"
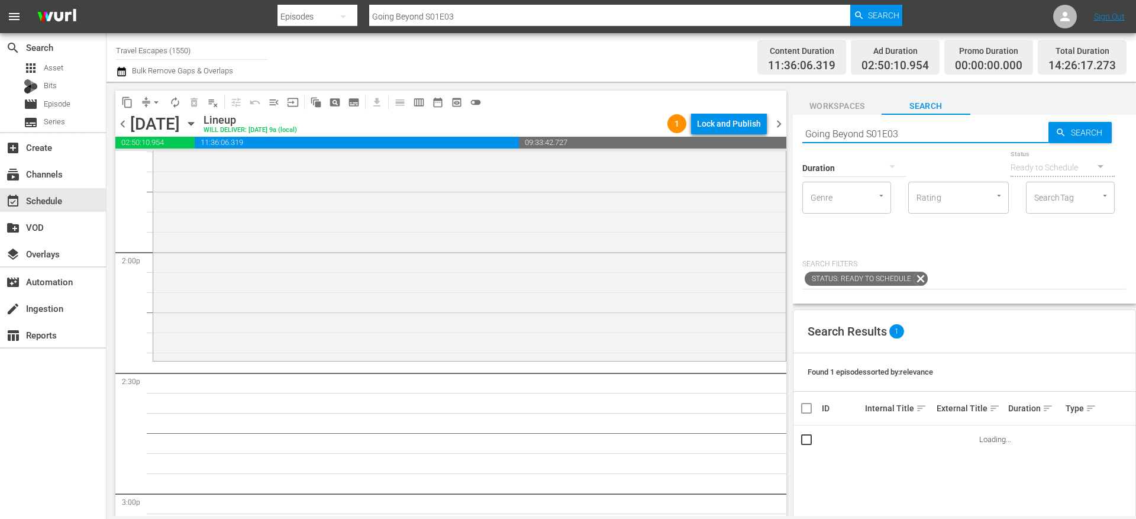
scroll to position [3292, 0]
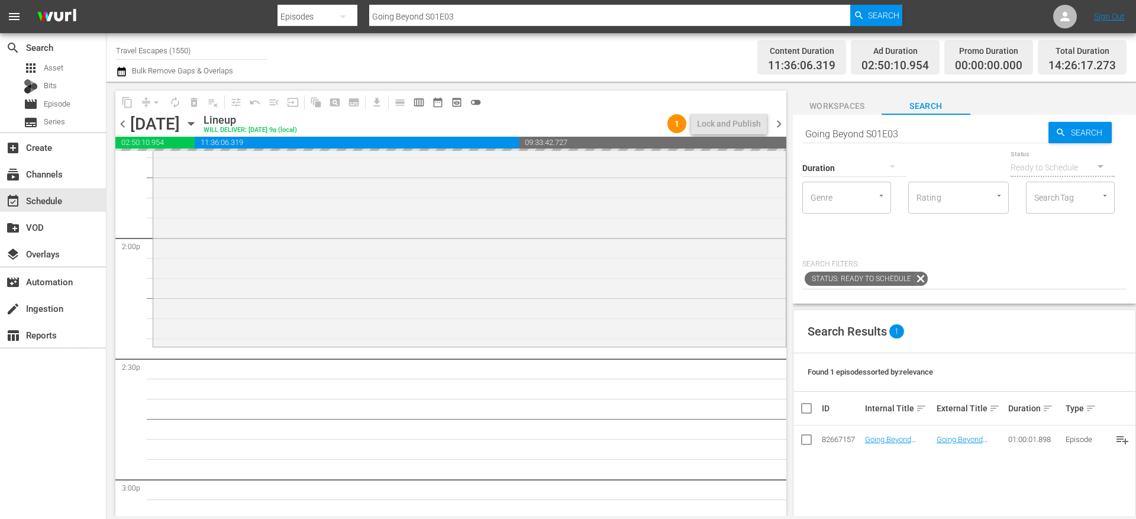
drag, startPoint x: 878, startPoint y: 440, endPoint x: 514, endPoint y: 4, distance: 568.2
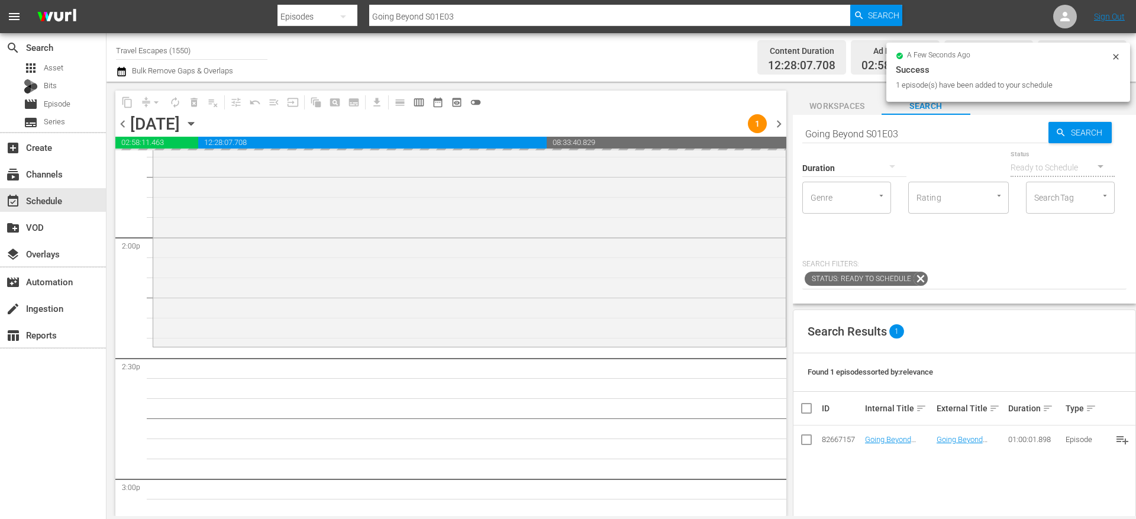
click at [917, 131] on input "Going Beyond S01E03" at bounding box center [925, 133] width 246 height 28
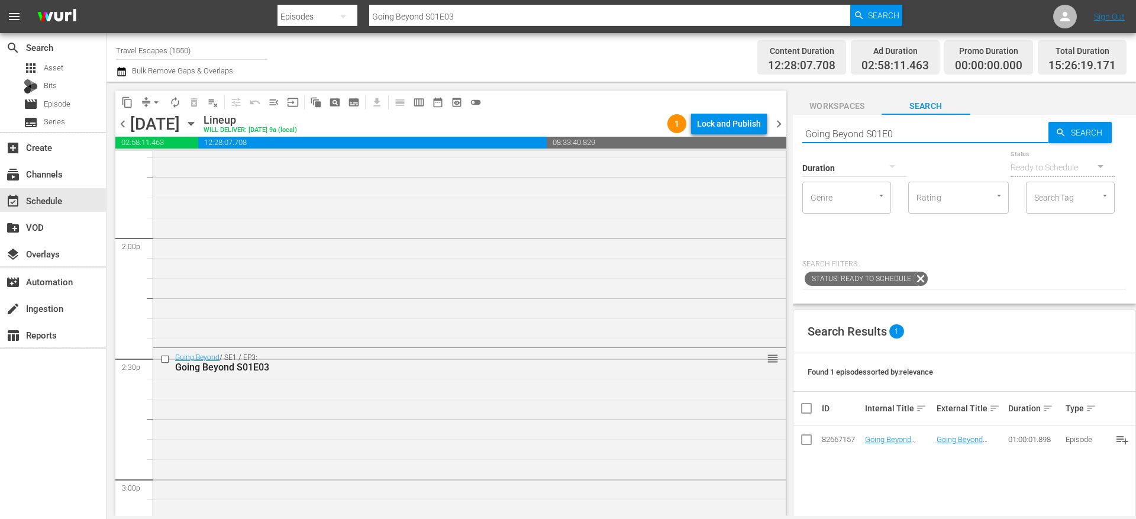
type input "Going Beyond S01E04"
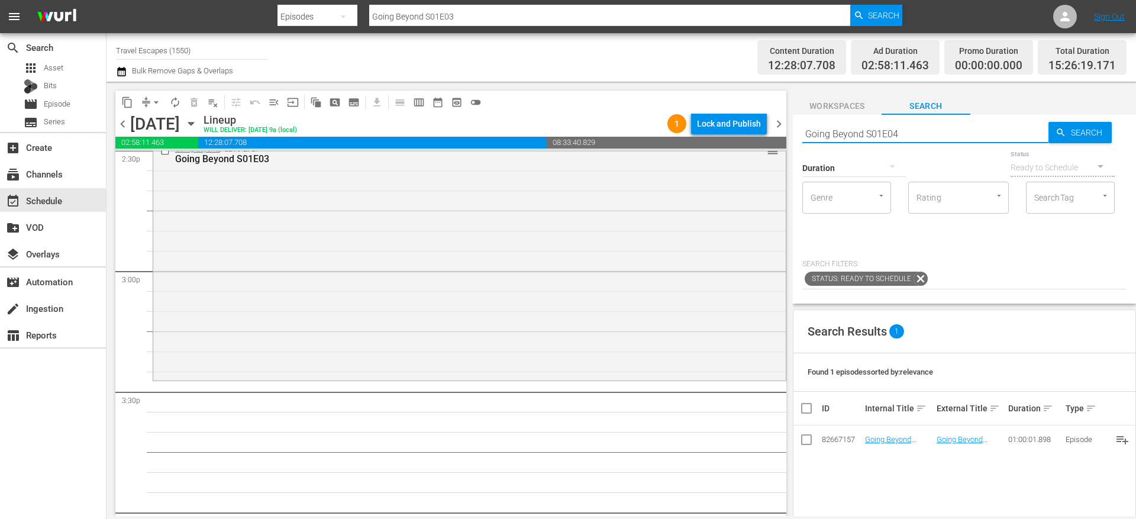
scroll to position [3533, 0]
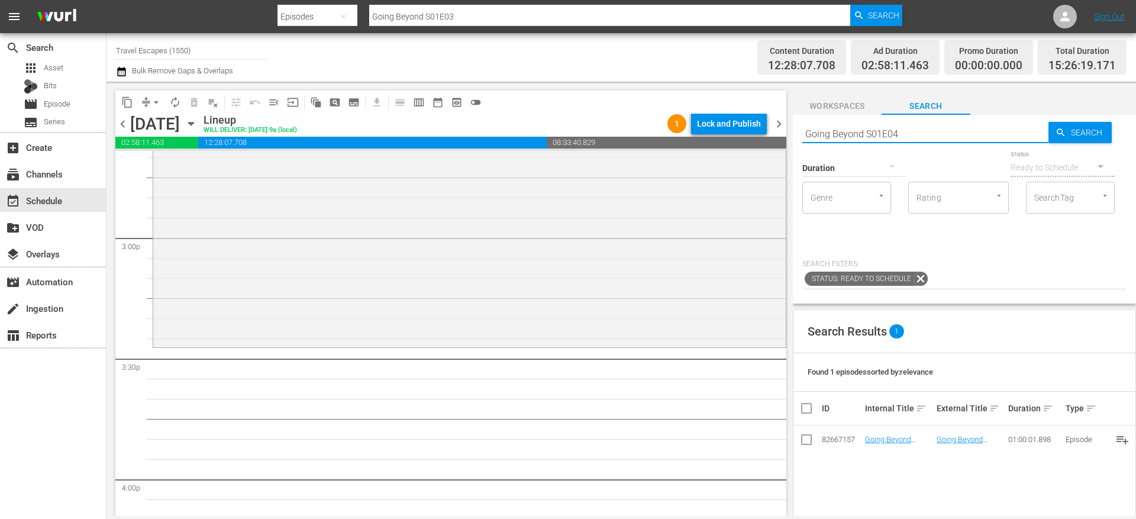
type input "Going Beyond S01E04"
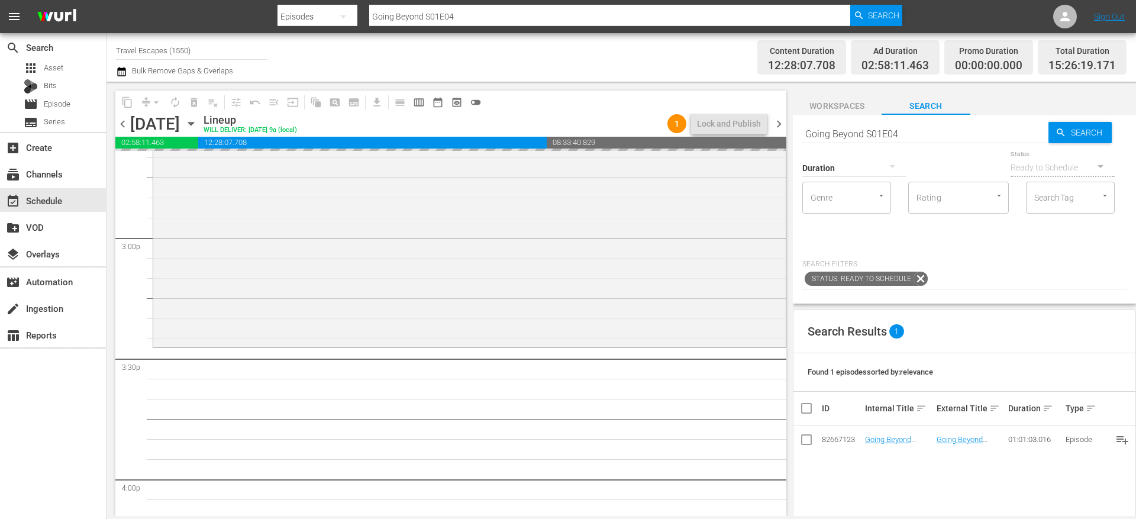
click at [908, 129] on input "Going Beyond S01E04" at bounding box center [925, 133] width 246 height 28
type input "Going Beyond S01E05"
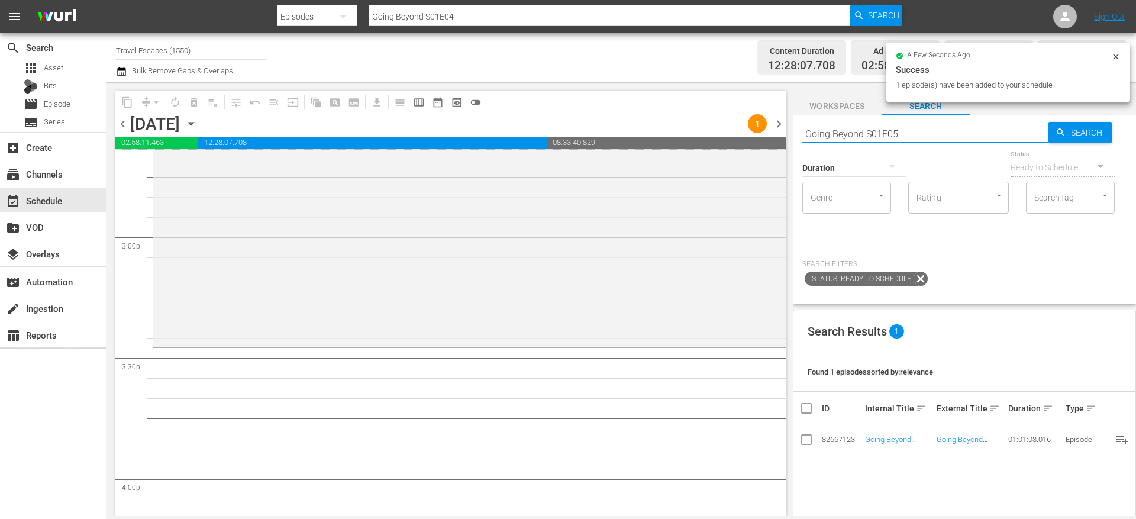
type input "Going Beyond S01E05"
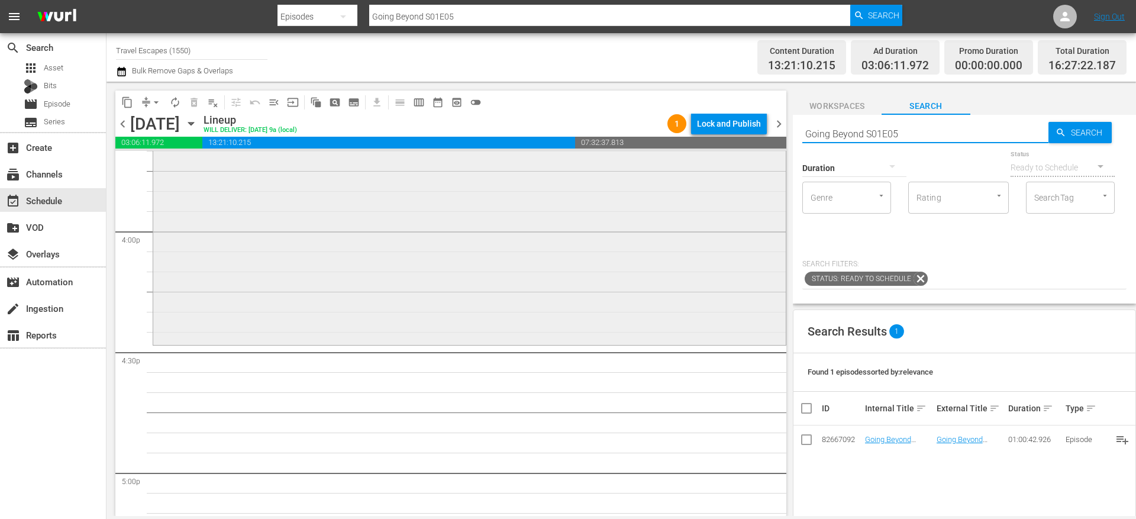
scroll to position [3792, 0]
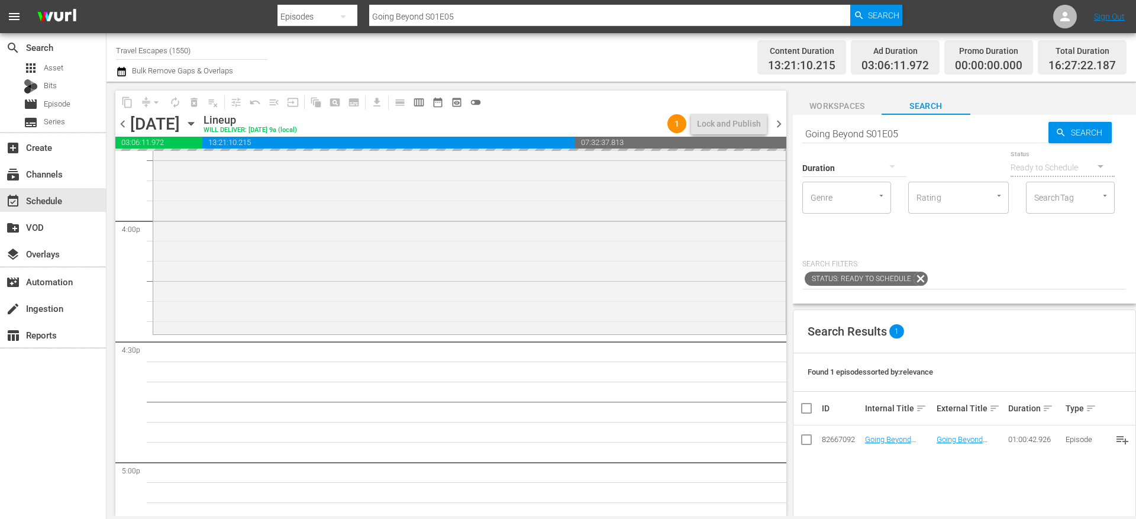
click at [912, 133] on input "Going Beyond S01E05" at bounding box center [925, 133] width 246 height 28
type input "Going Beyond S01E06"
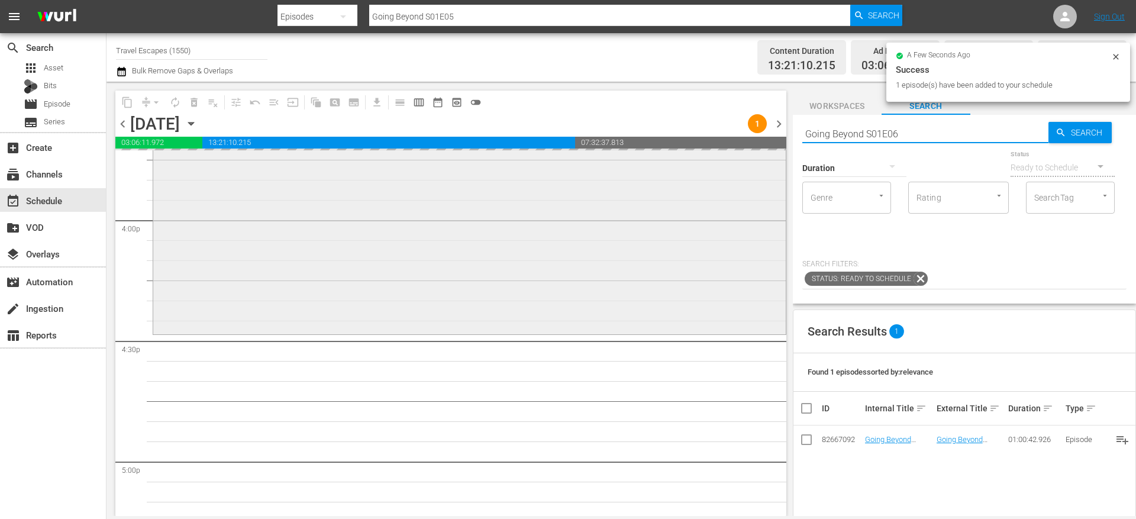
type input "Going Beyond S01E06"
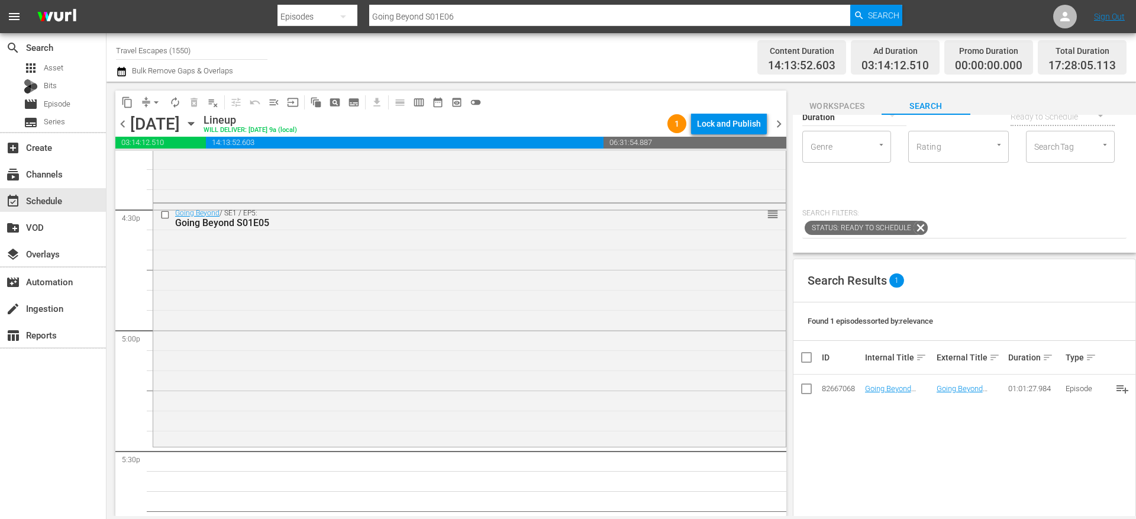
scroll to position [82, 0]
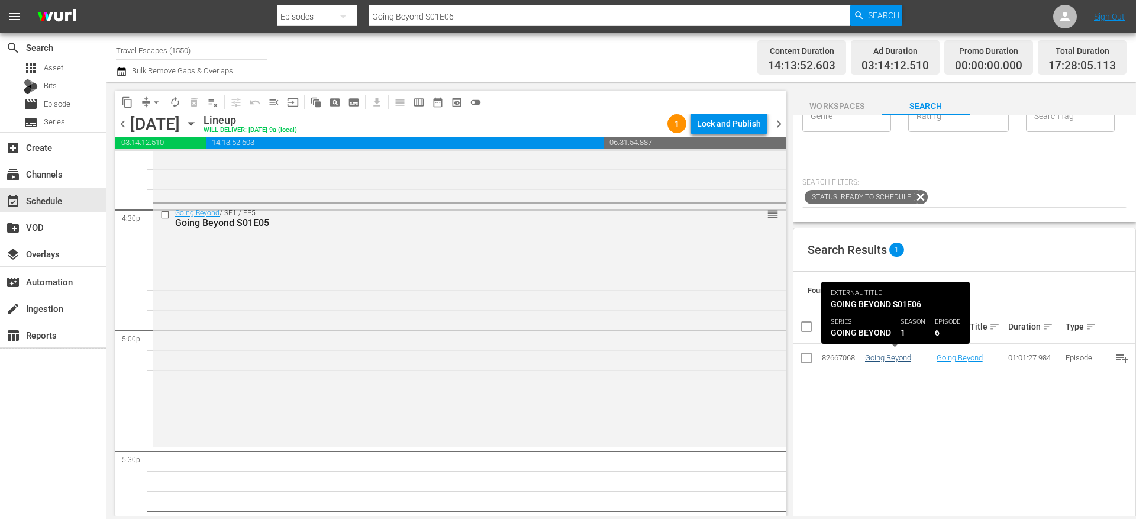
type input "Going Beyond S01E06"
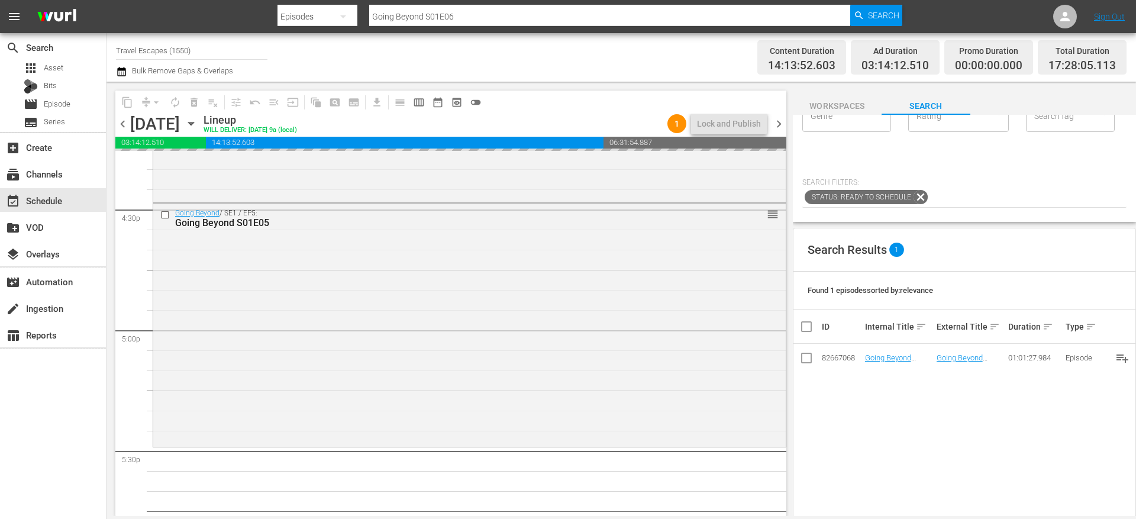
drag, startPoint x: 894, startPoint y: 353, endPoint x: 595, endPoint y: 7, distance: 457.9
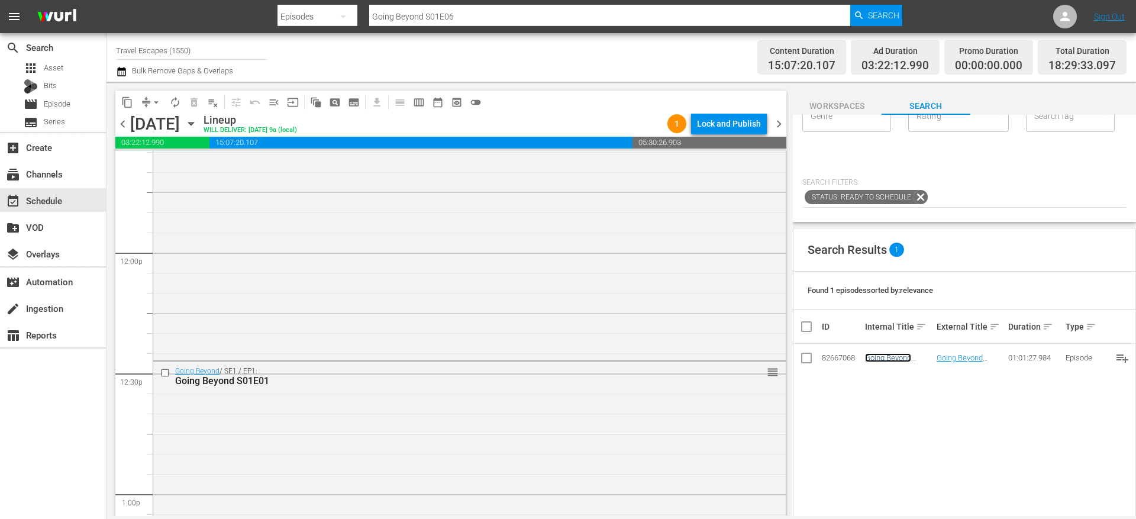
scroll to position [2803, 0]
click at [166, 364] on input "checkbox" at bounding box center [166, 364] width 12 height 10
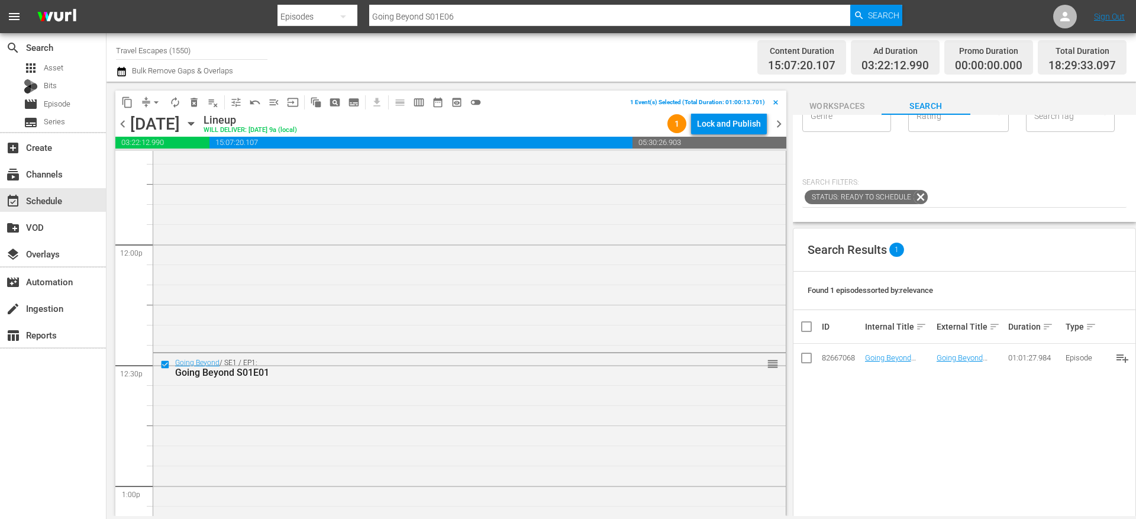
scroll to position [3004, 0]
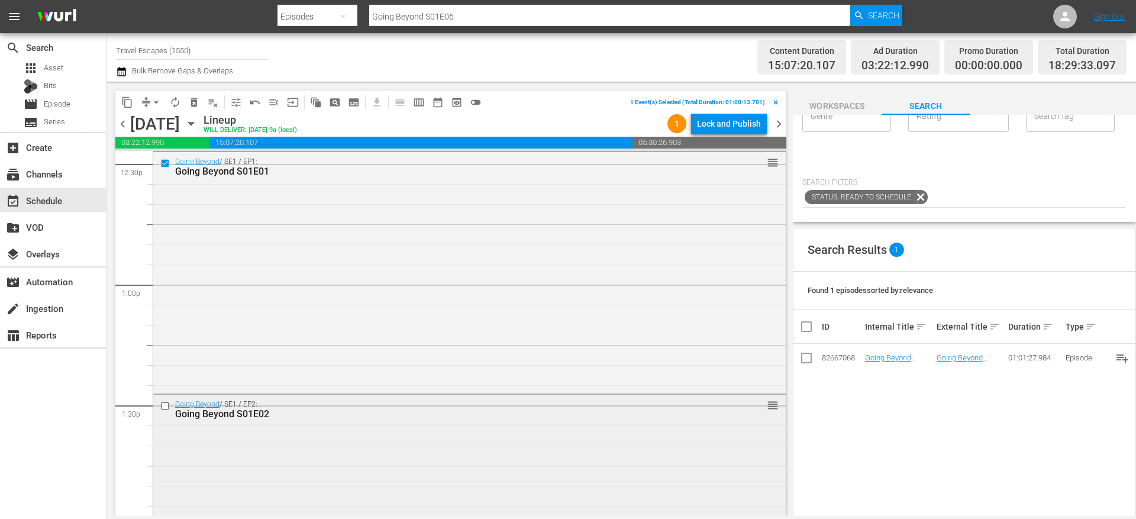
click at [168, 406] on input "checkbox" at bounding box center [166, 406] width 12 height 10
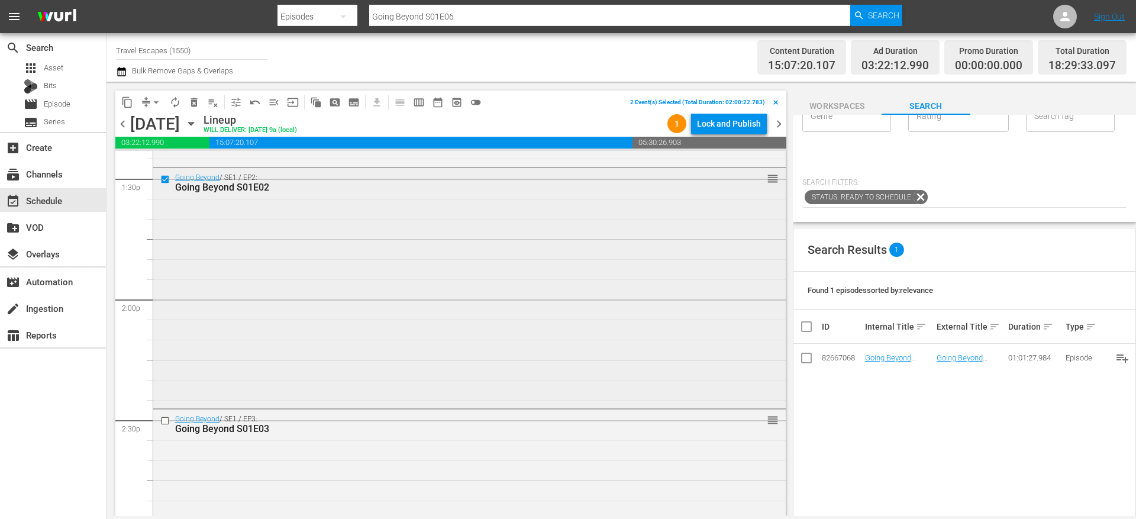
scroll to position [3256, 0]
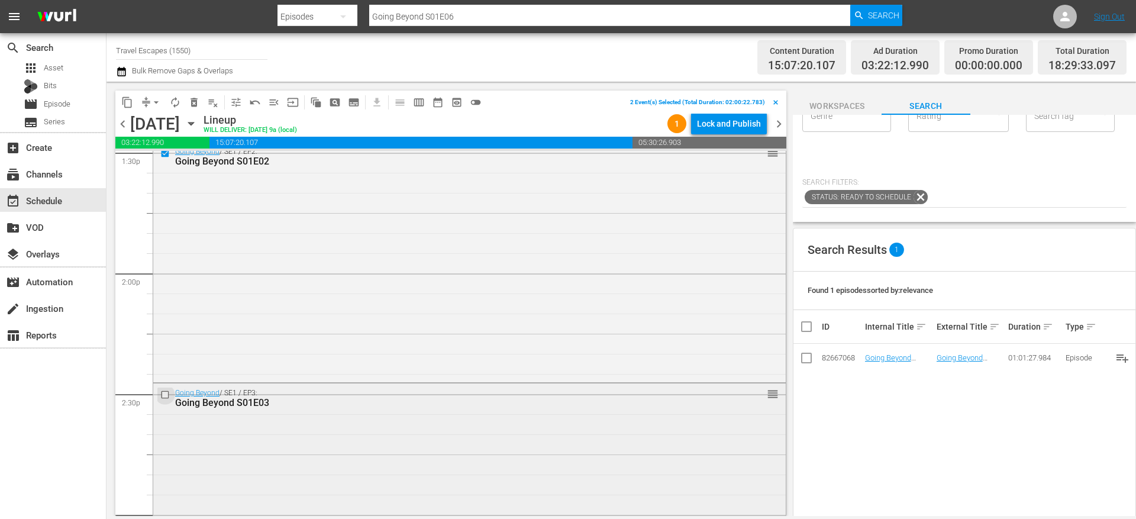
click at [166, 398] on input "checkbox" at bounding box center [166, 395] width 12 height 10
click at [167, 386] on input "checkbox" at bounding box center [166, 387] width 12 height 10
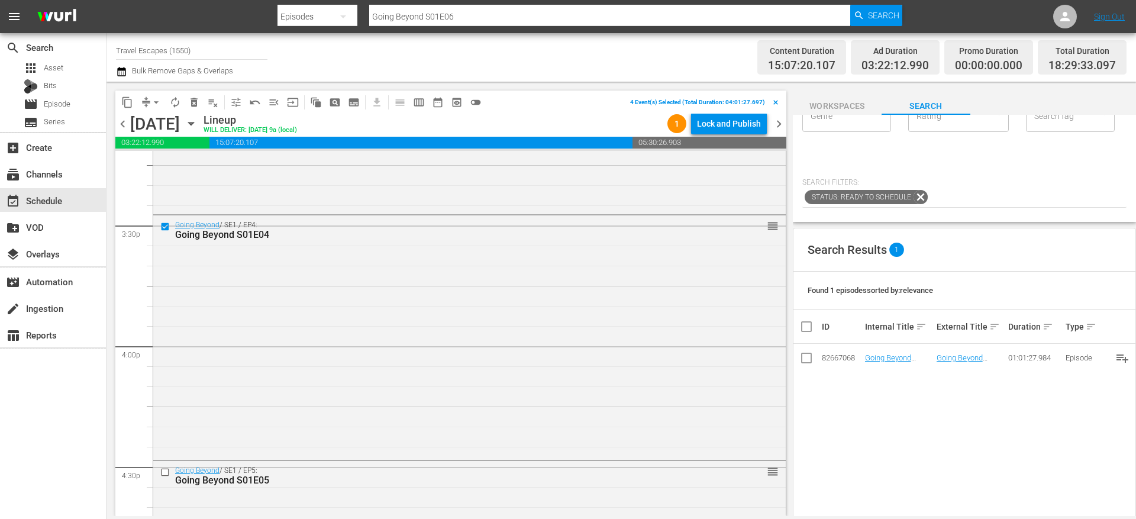
scroll to position [3704, 0]
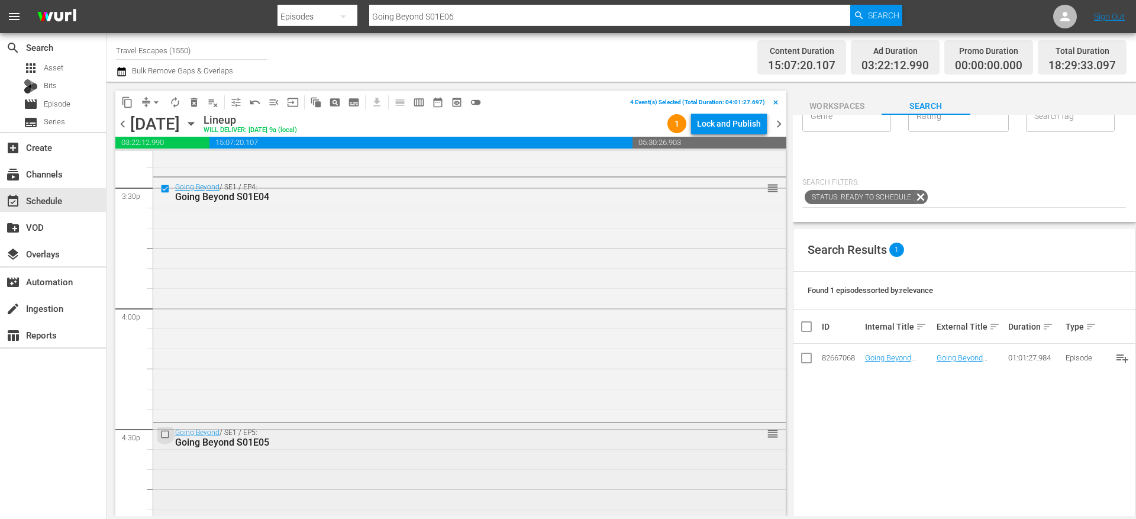
click at [166, 431] on input "checkbox" at bounding box center [166, 434] width 12 height 10
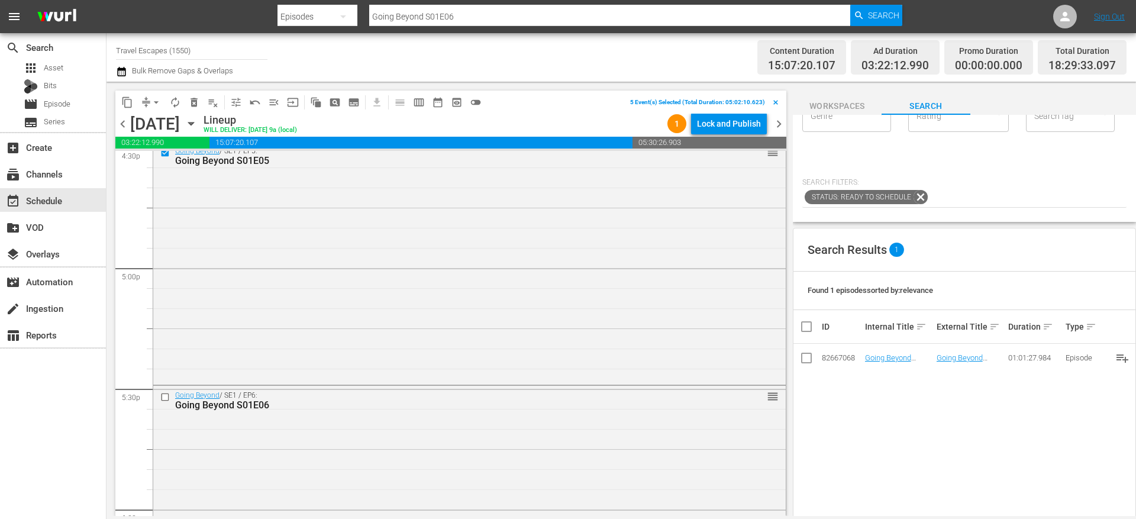
scroll to position [4033, 0]
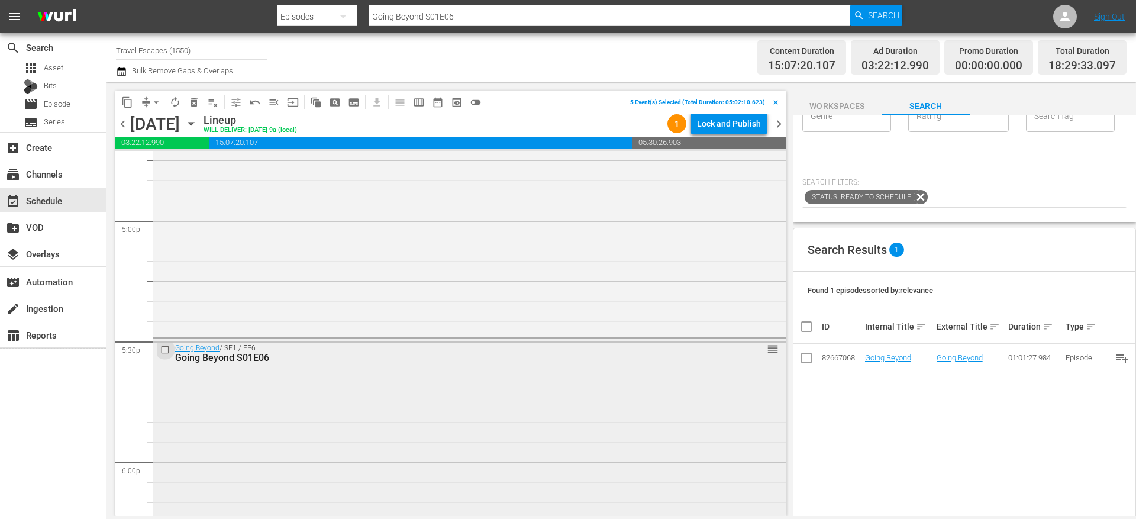
click at [167, 351] on input "checkbox" at bounding box center [166, 350] width 12 height 10
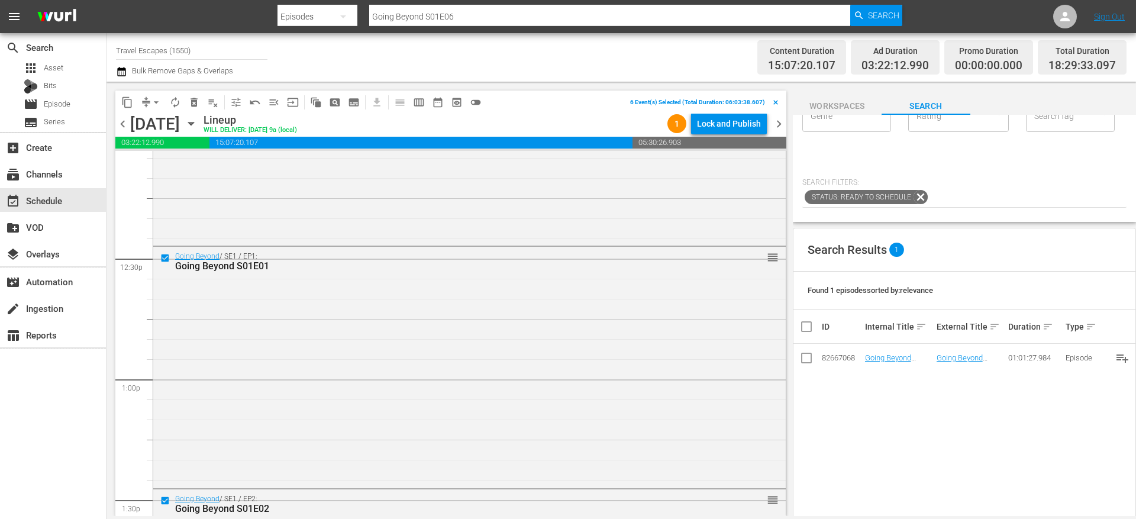
scroll to position [2913, 0]
click at [130, 102] on span "content_copy" at bounding box center [127, 102] width 12 height 12
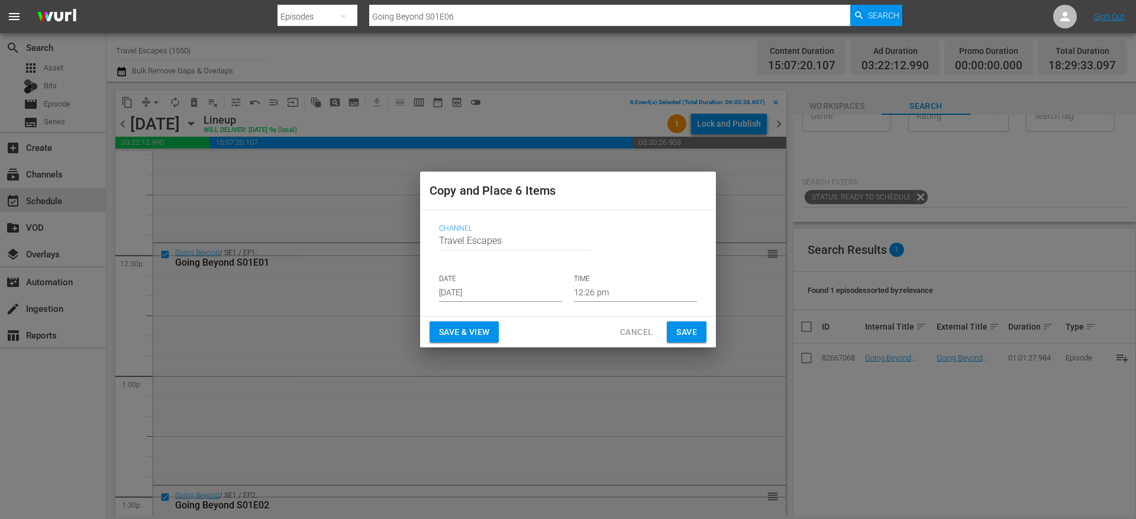
click at [490, 290] on input "[DATE]" at bounding box center [500, 293] width 123 height 18
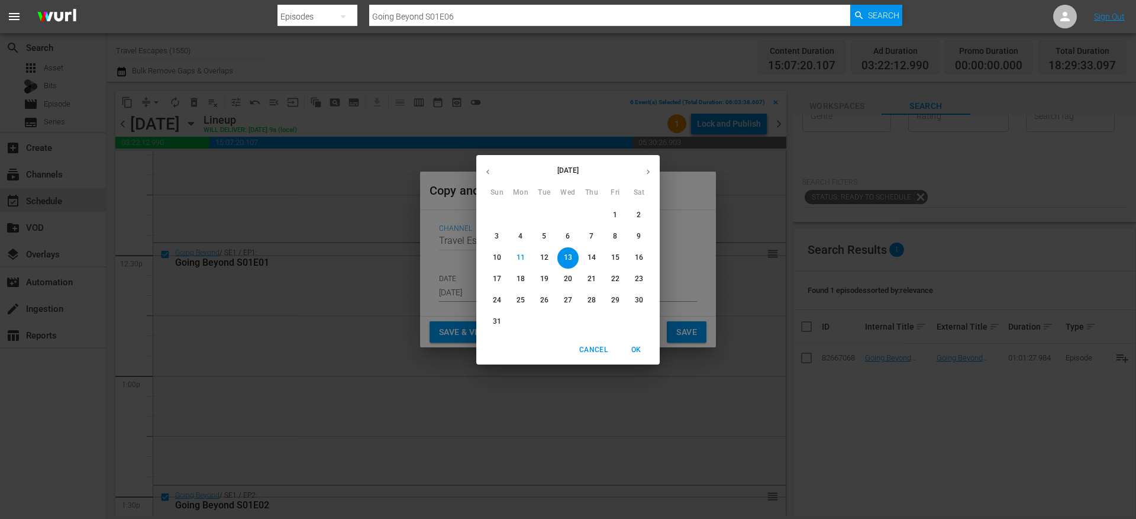
click at [650, 170] on icon "button" at bounding box center [648, 171] width 9 height 9
click at [616, 215] on p "5" at bounding box center [615, 215] width 4 height 10
type input "Sep 5th 2025"
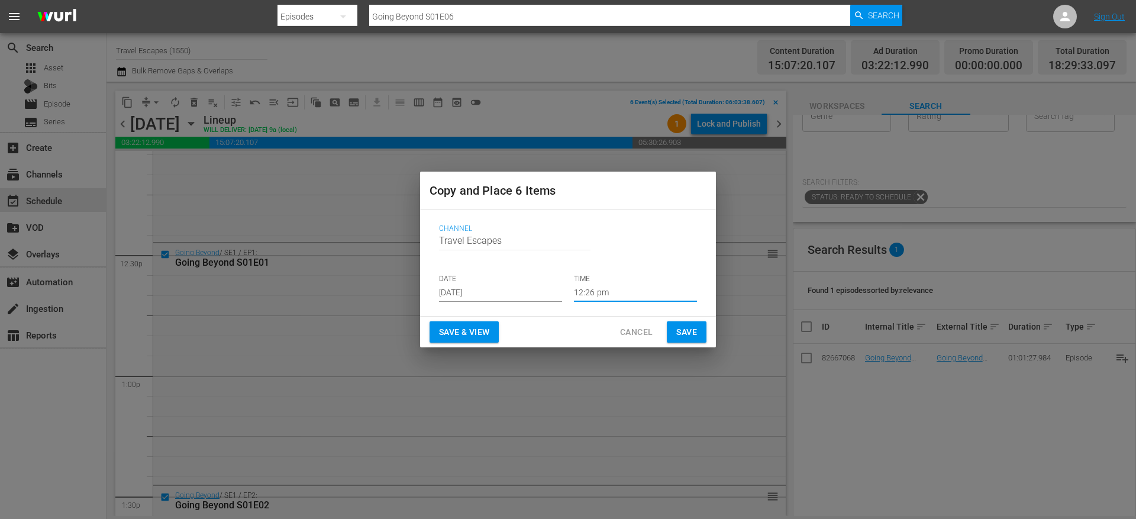
click at [598, 289] on input "12:26 pm" at bounding box center [635, 293] width 123 height 18
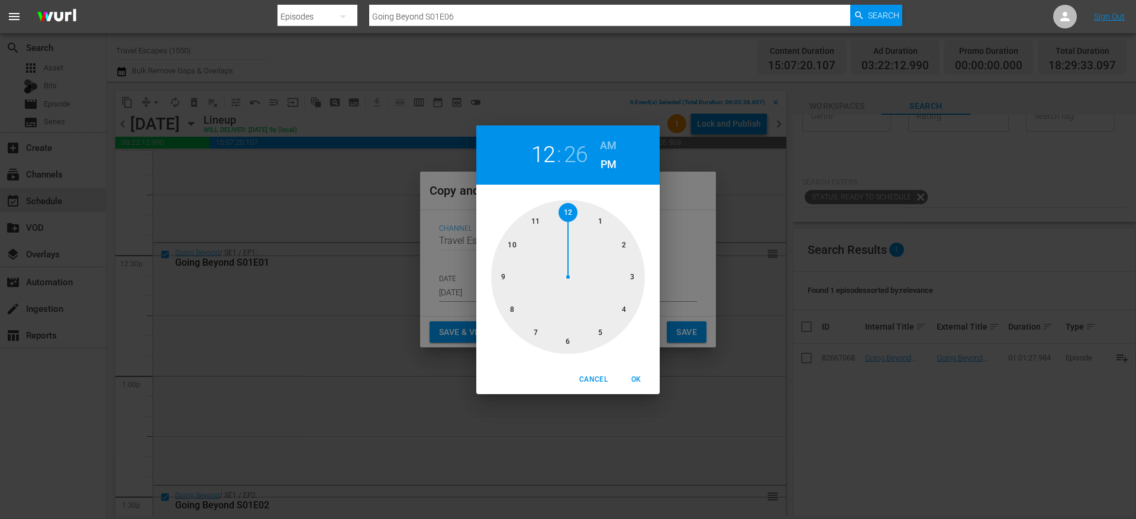
click at [572, 338] on div at bounding box center [568, 277] width 154 height 154
click at [539, 156] on h2 "06" at bounding box center [543, 154] width 24 height 27
click at [573, 212] on div at bounding box center [568, 277] width 154 height 154
click at [570, 344] on div at bounding box center [568, 277] width 154 height 154
click at [637, 375] on span "OK" at bounding box center [636, 379] width 28 height 12
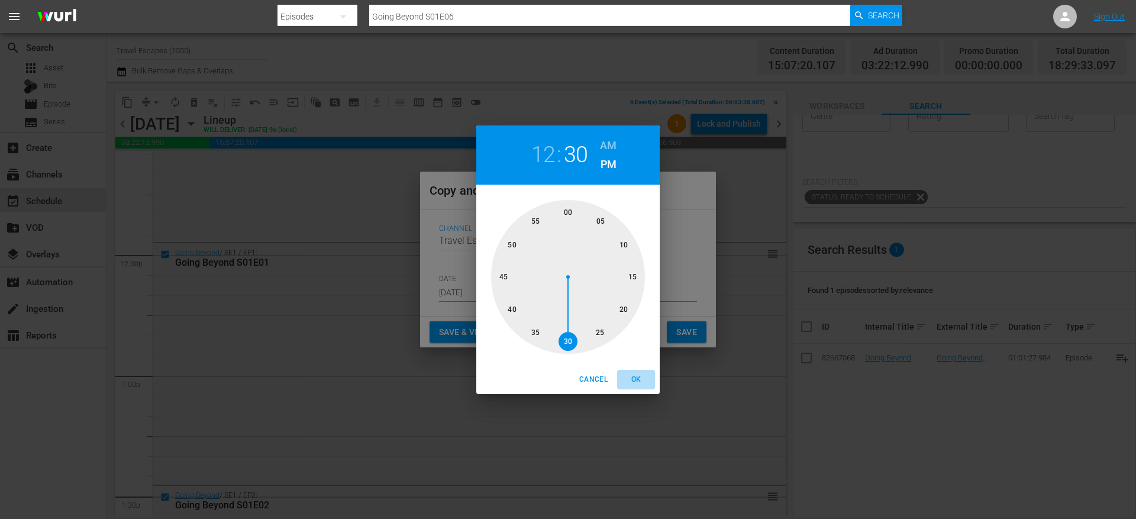
type input "12:30 pm"
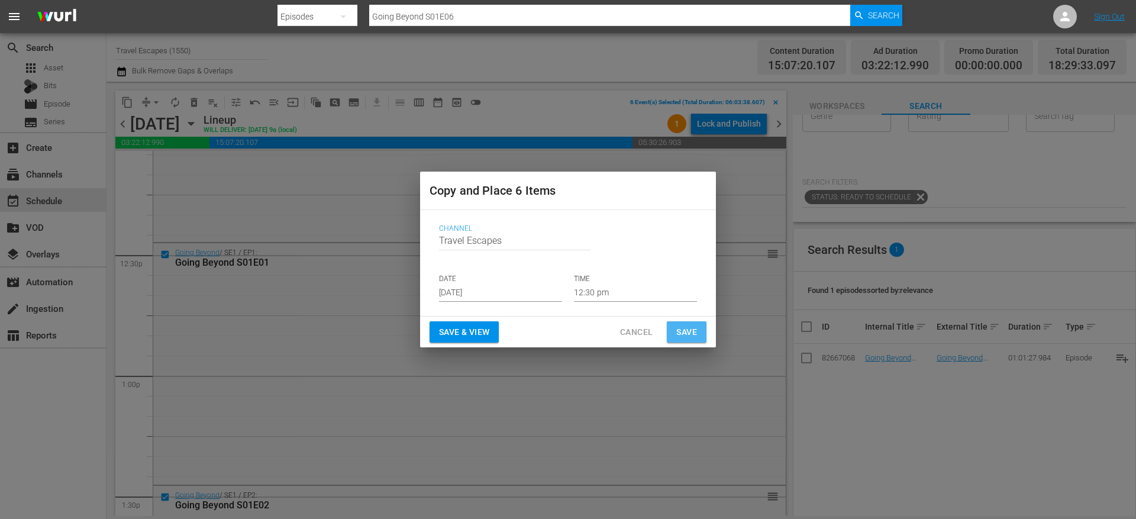
click at [697, 337] on button "Save" at bounding box center [687, 332] width 40 height 22
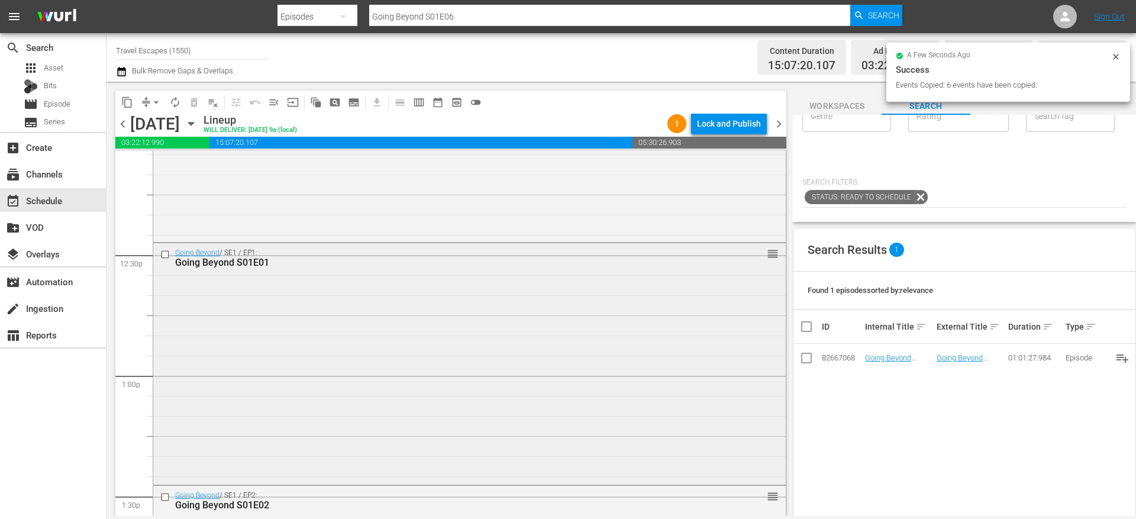
click at [165, 251] on input "checkbox" at bounding box center [166, 254] width 12 height 10
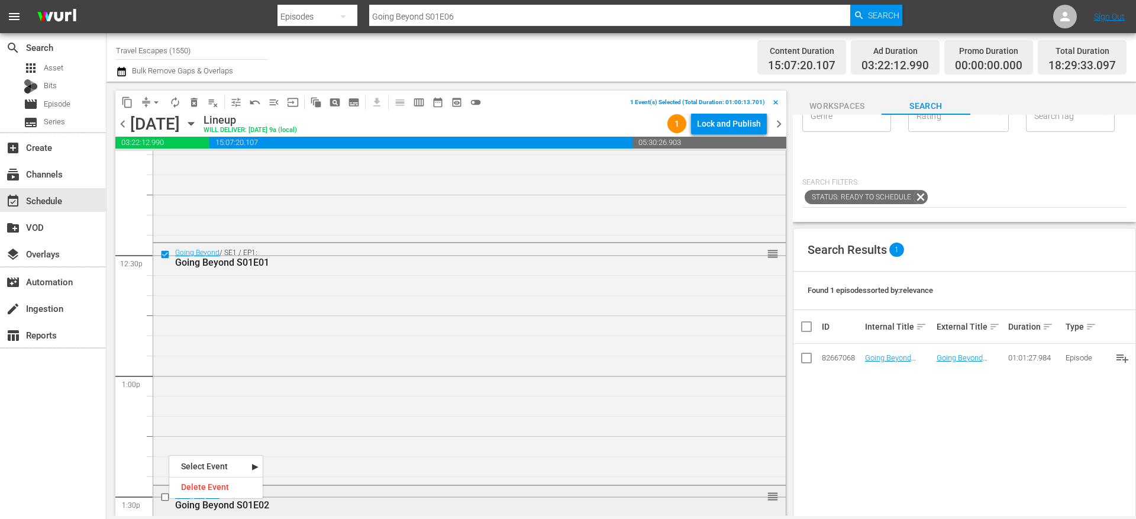
click at [164, 496] on input "checkbox" at bounding box center [166, 497] width 12 height 10
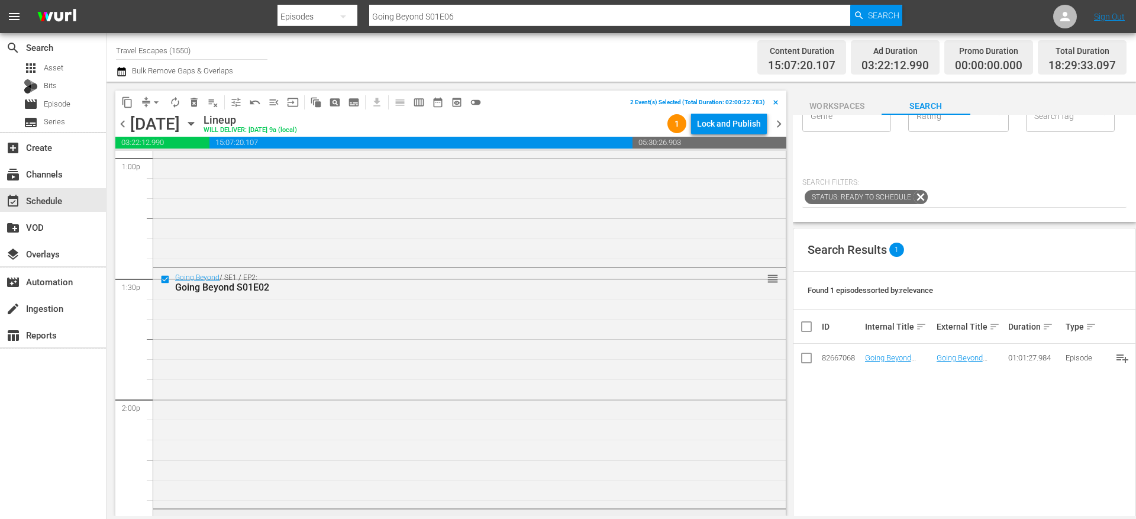
scroll to position [3183, 0]
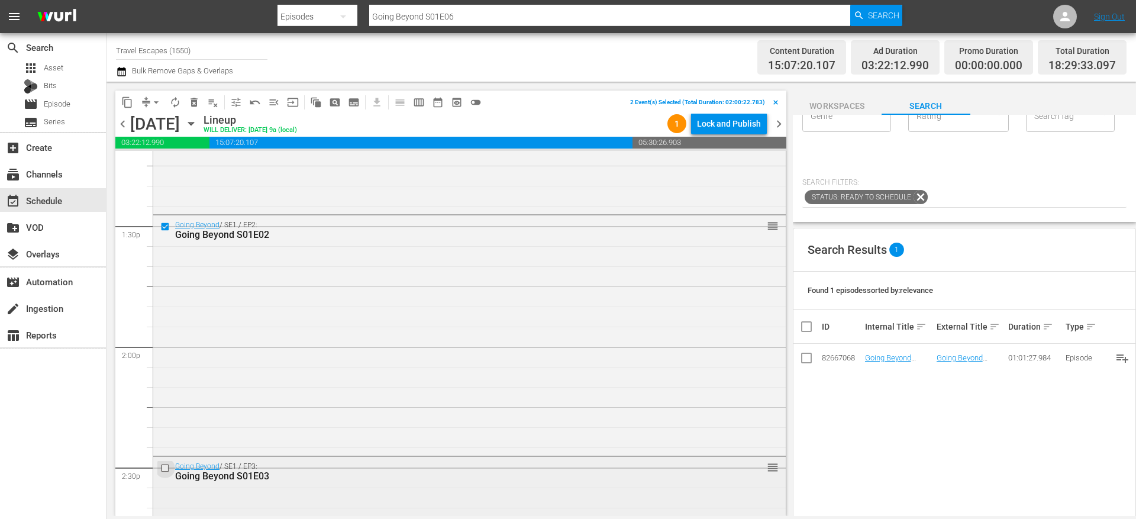
click at [164, 467] on input "checkbox" at bounding box center [166, 468] width 12 height 10
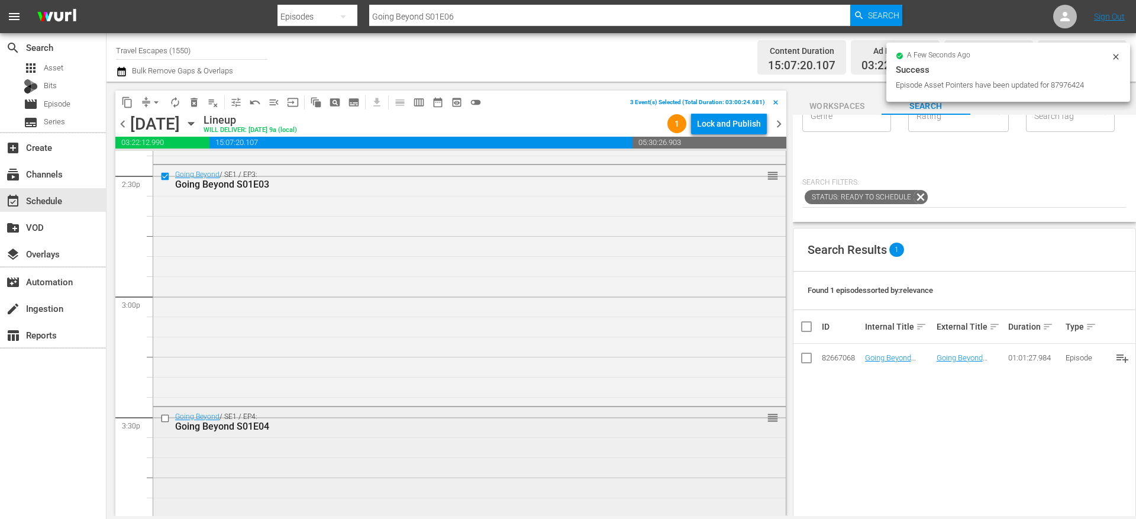
click at [164, 416] on input "checkbox" at bounding box center [166, 418] width 12 height 10
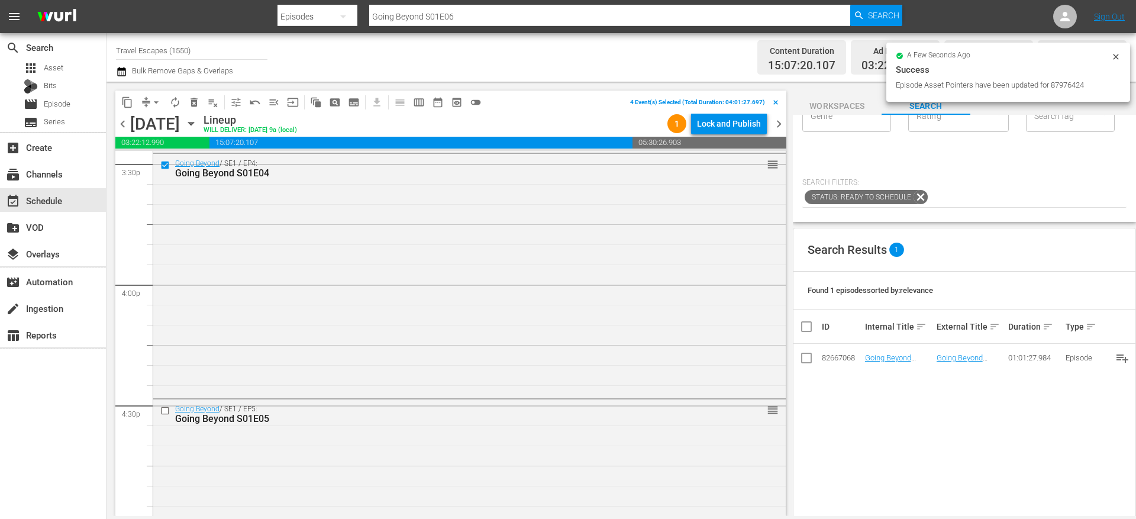
scroll to position [3776, 0]
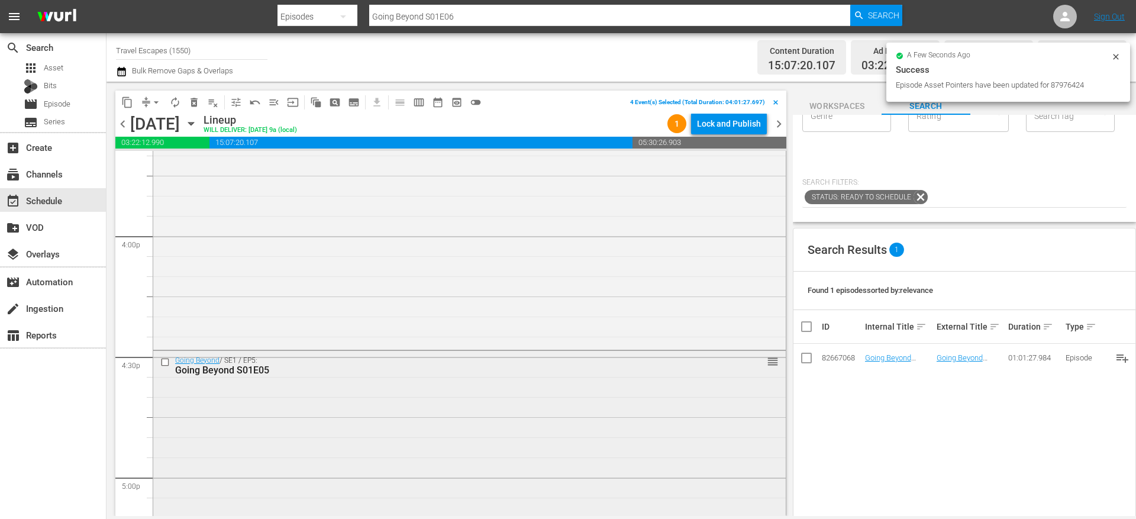
click at [166, 362] on input "checkbox" at bounding box center [166, 362] width 12 height 10
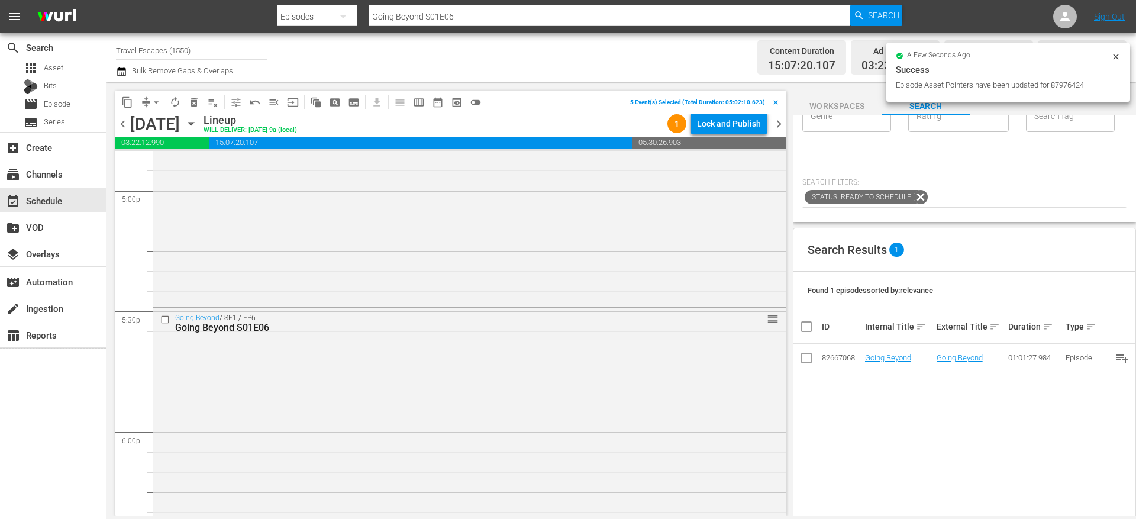
scroll to position [4073, 0]
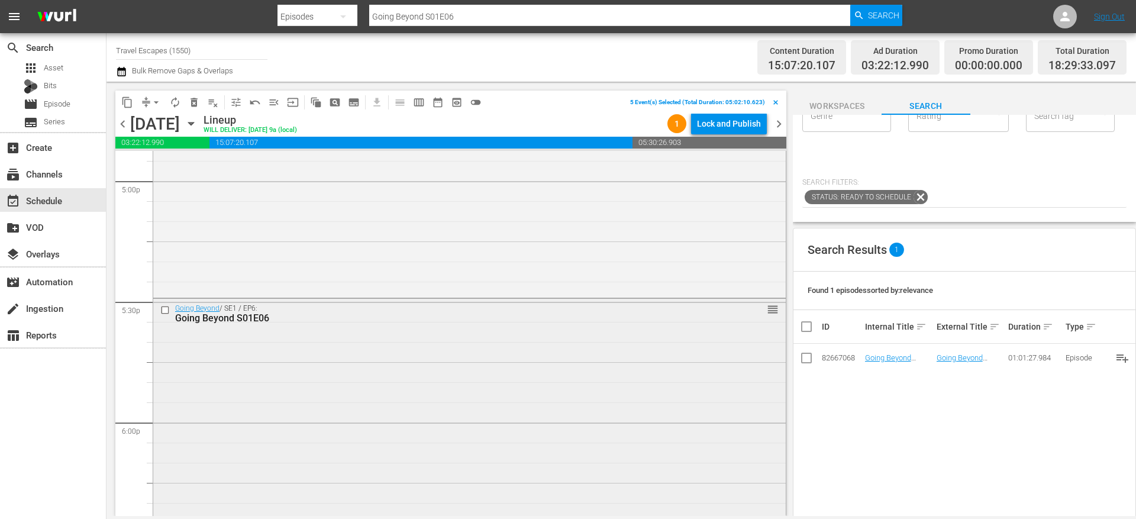
click at [165, 311] on input "checkbox" at bounding box center [166, 310] width 12 height 10
click at [196, 104] on span "delete_forever_outlined" at bounding box center [194, 102] width 12 height 12
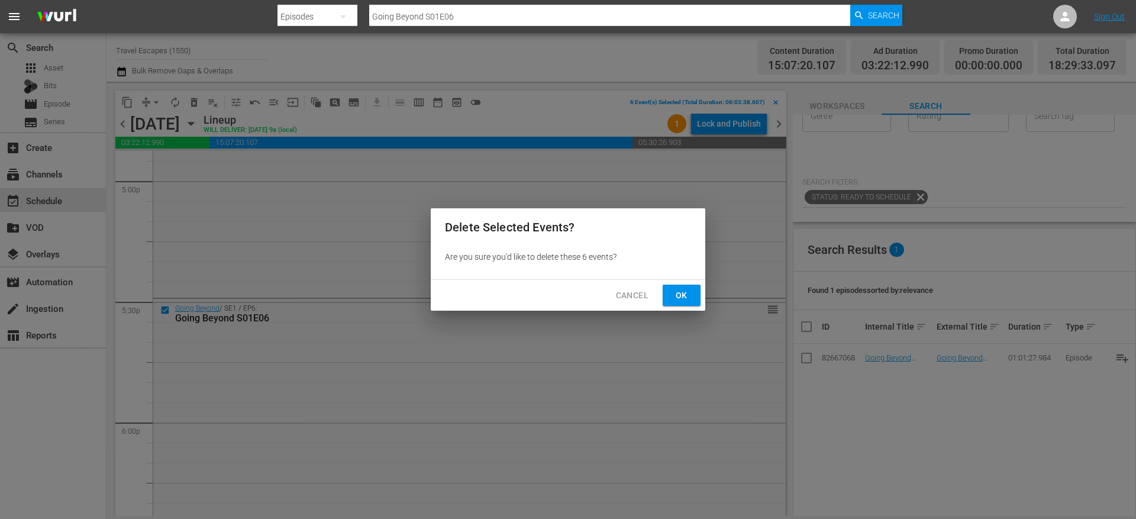
click at [679, 290] on span "Ok" at bounding box center [681, 295] width 19 height 15
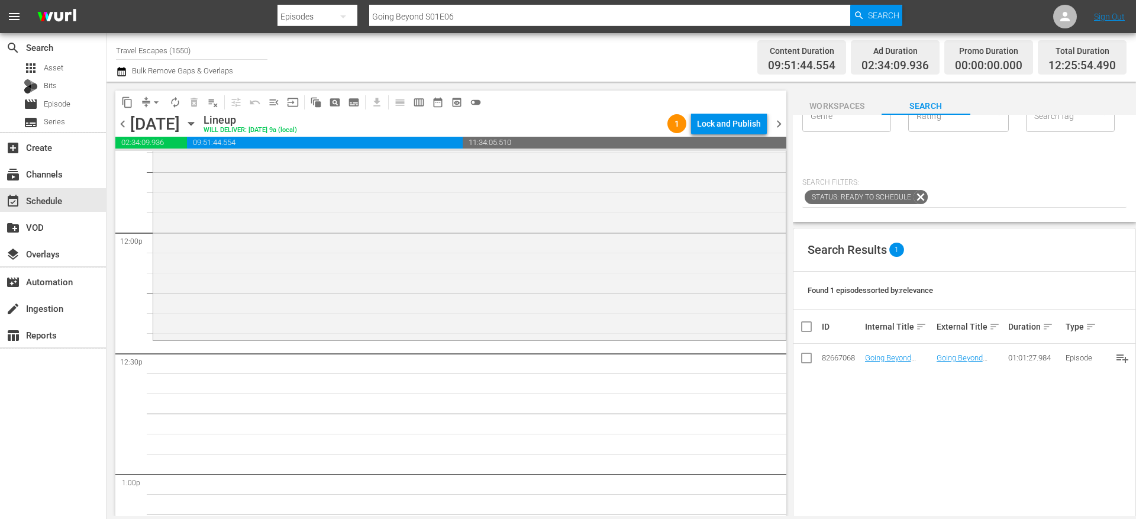
scroll to position [0, 0]
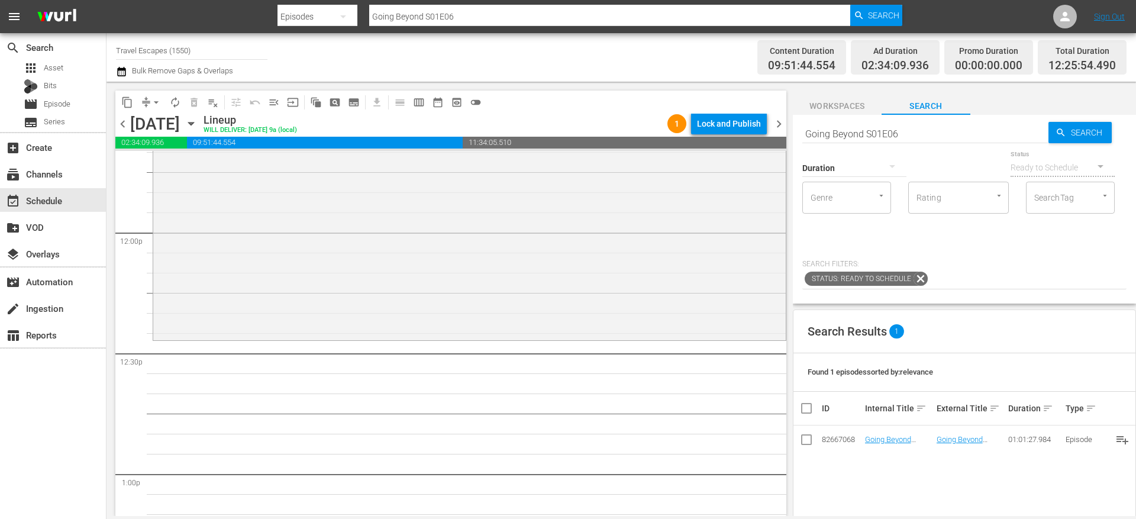
click at [849, 133] on input "Going Beyond S01E06" at bounding box center [925, 133] width 246 height 28
paste input "Big Little Footprints S01E01"
type input "Big Little Footprints S01E01"
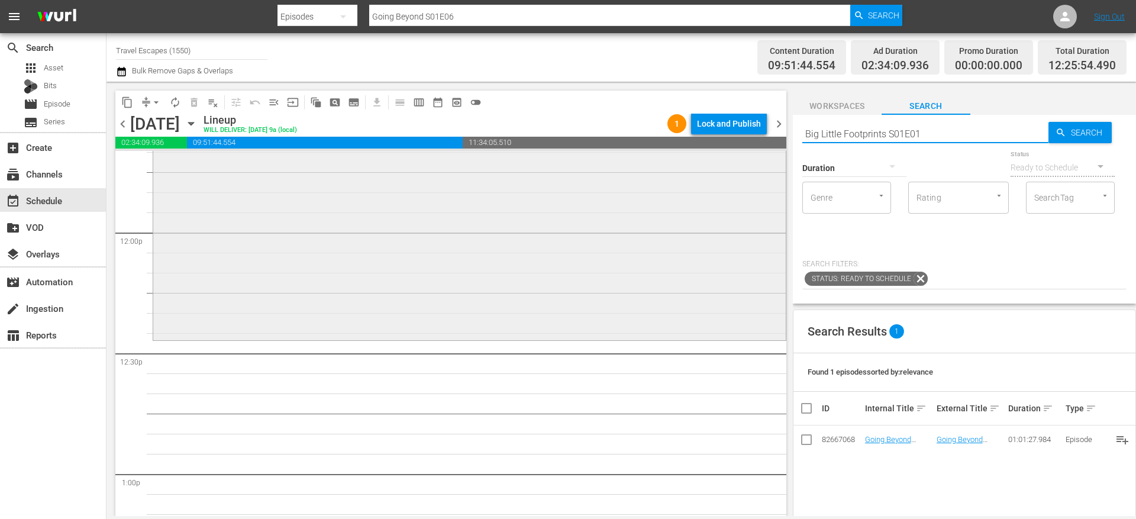
type input "Big Little Footprints S01E01"
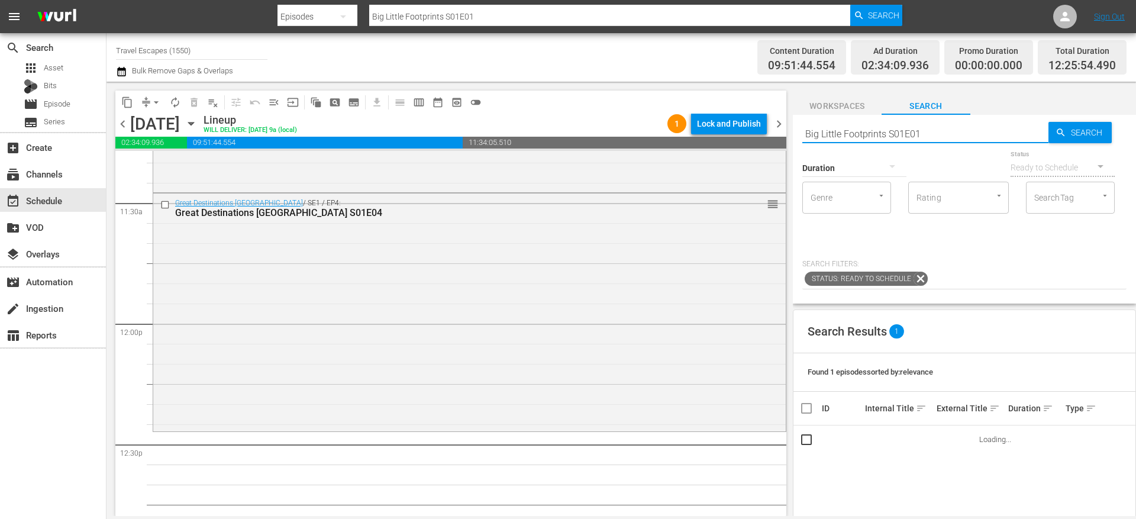
scroll to position [2712, 0]
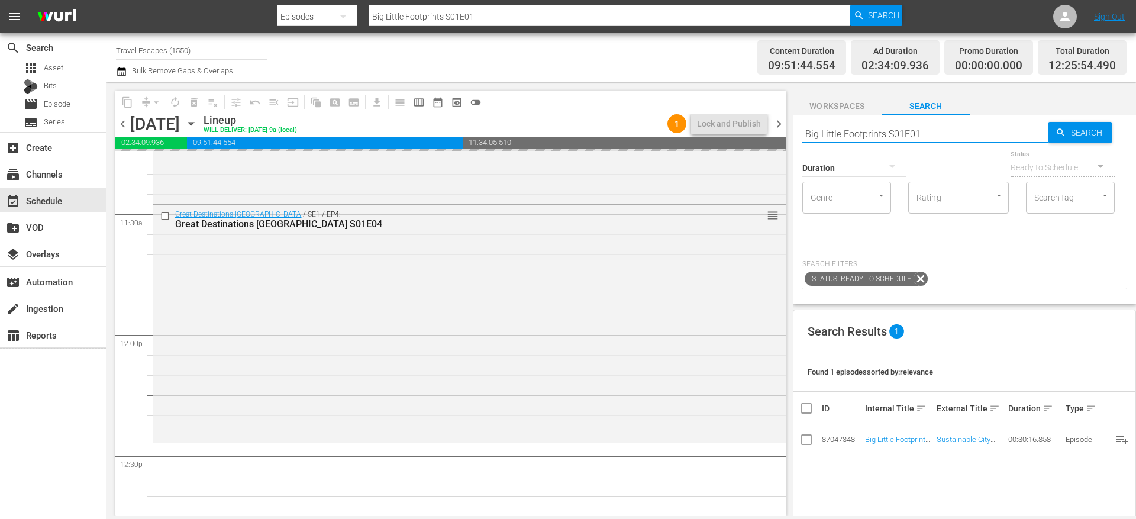
click at [966, 131] on input "Big Little Footprints S01E01" at bounding box center [925, 133] width 246 height 28
type input "Big Little Footprints S01E02"
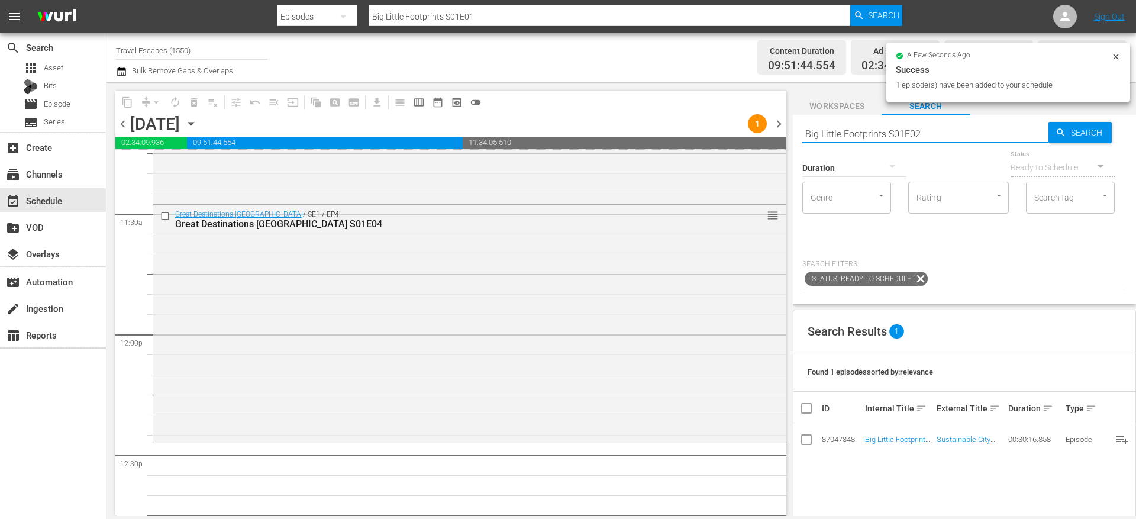
type input "Big Little Footprints S01E02"
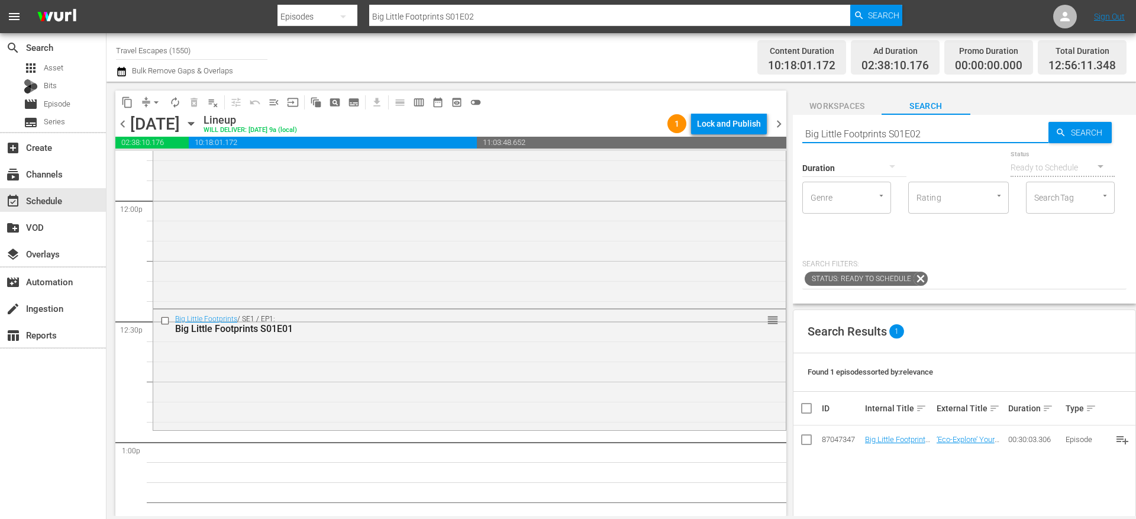
scroll to position [2902, 0]
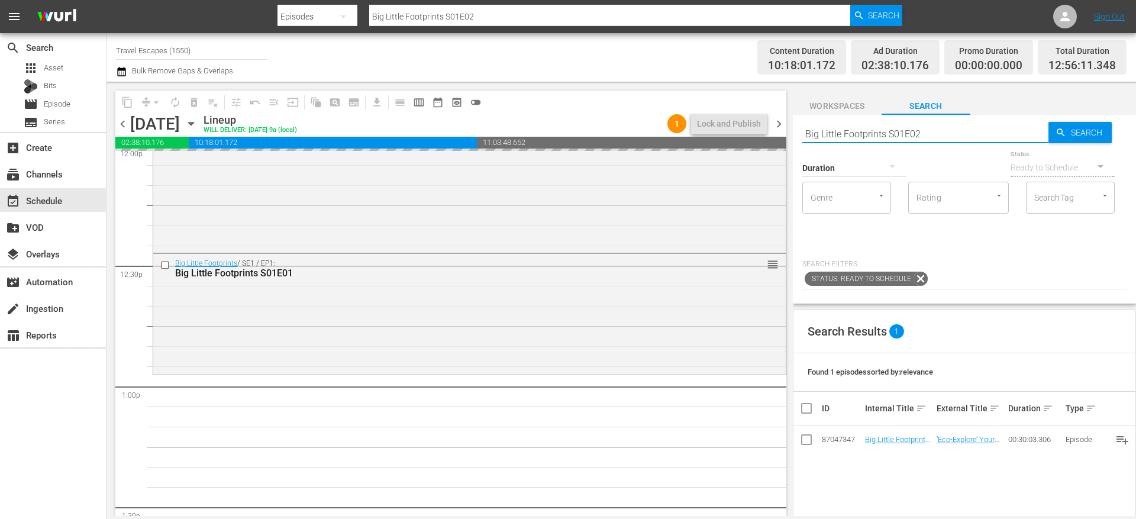
click at [933, 132] on input "Big Little Footprints S01E02" at bounding box center [925, 133] width 246 height 28
type input "Big Little Footprints S01E03"
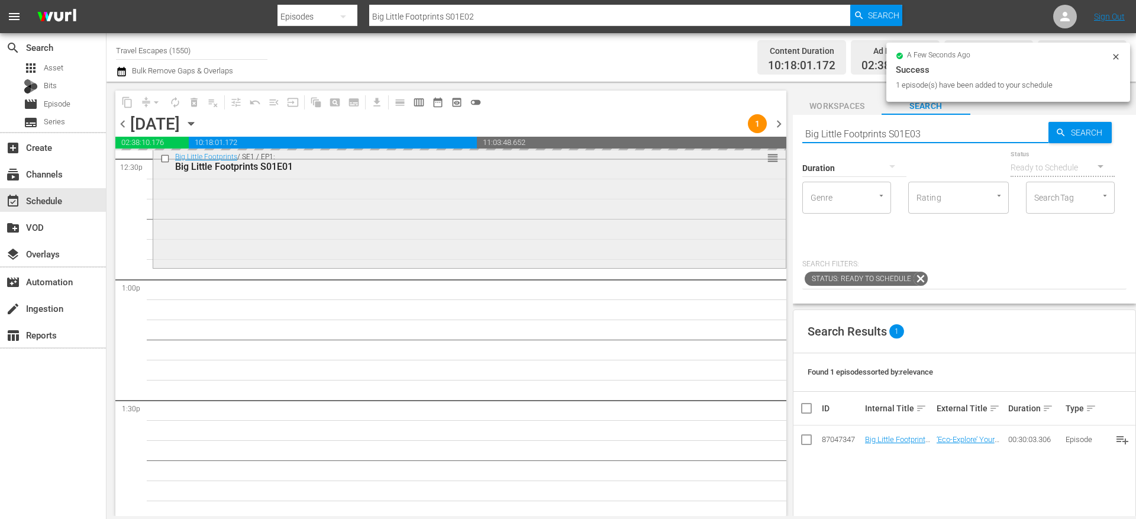
scroll to position [3013, 0]
type input "Big Little Footprints S01E03"
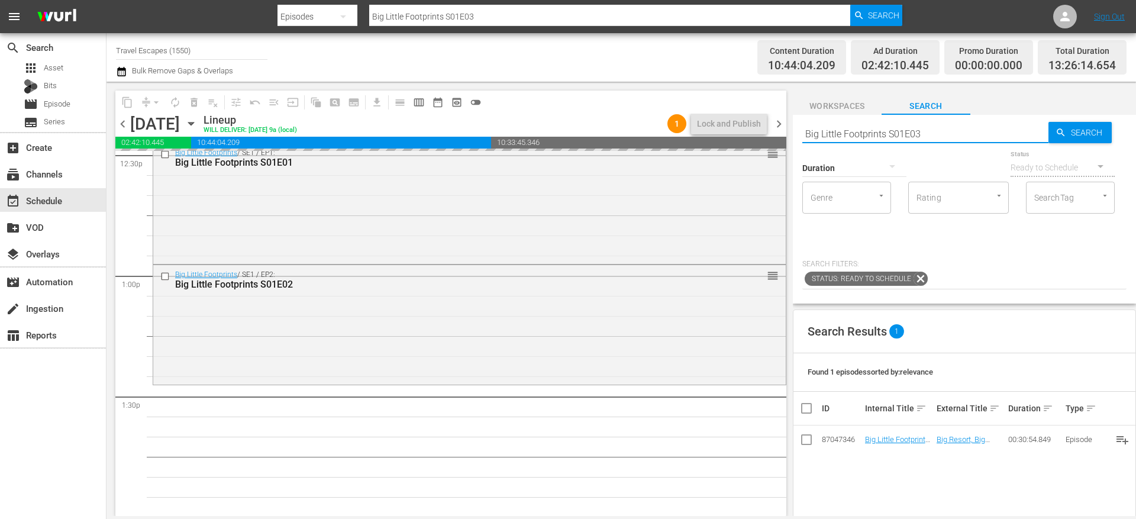
click at [930, 133] on input "Big Little Footprints S01E03" at bounding box center [925, 133] width 246 height 28
type input "Big Little Footprints S01E04"
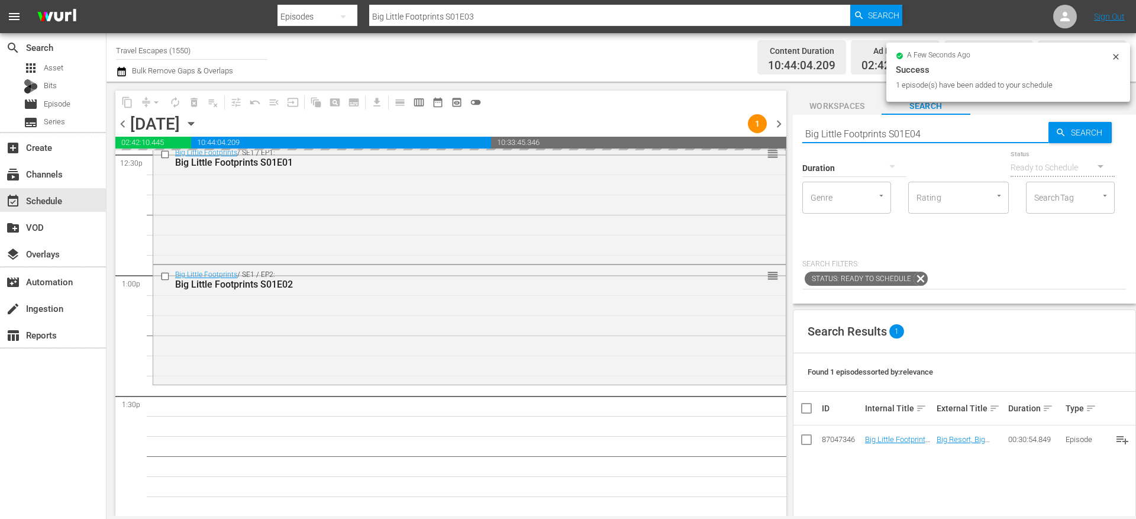
type input "Big Little Footprints S01E04"
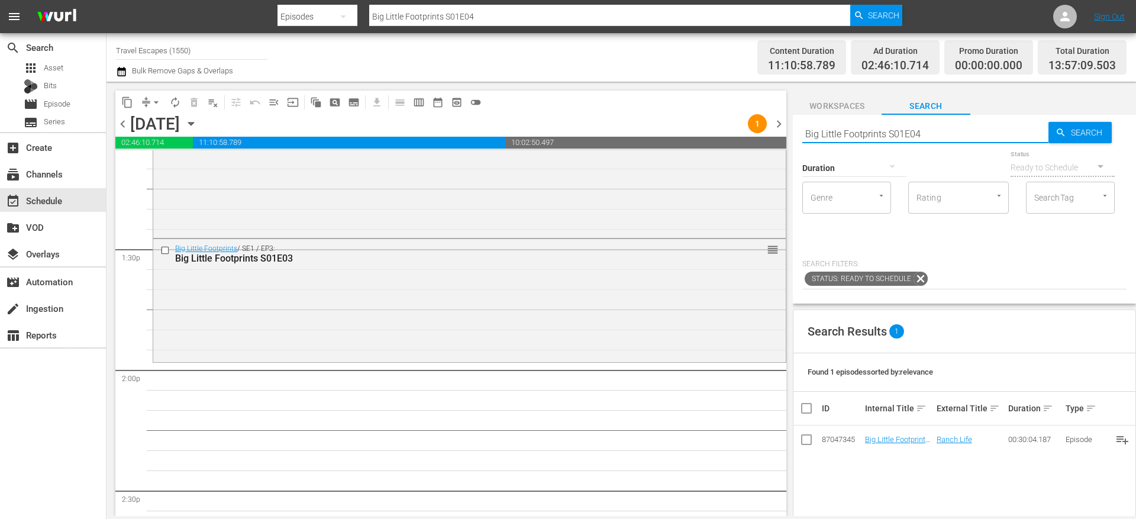
scroll to position [3161, 0]
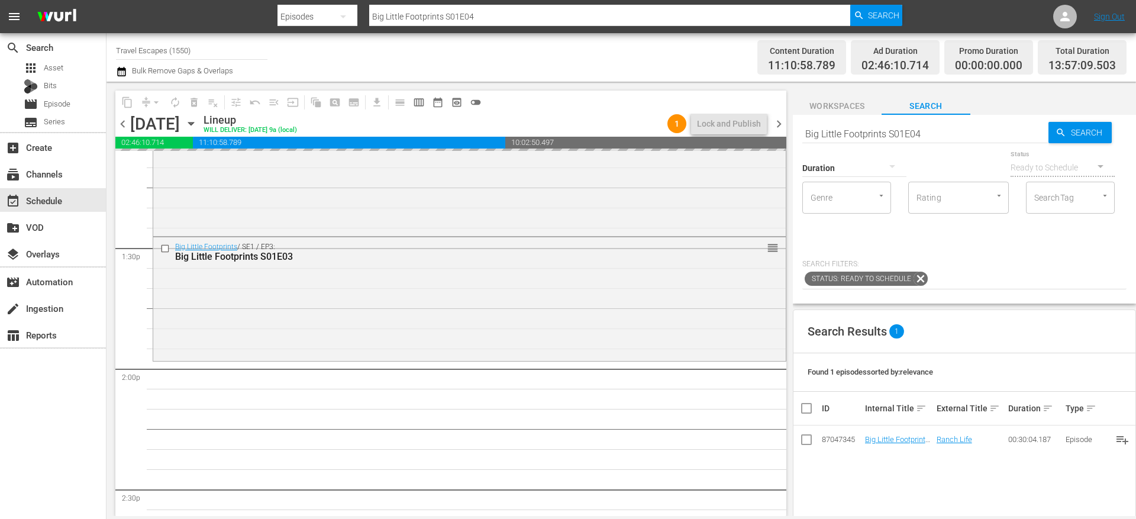
click at [944, 133] on input "Big Little Footprints S01E04" at bounding box center [925, 133] width 246 height 28
type input "Big Little Footprints S01E05"
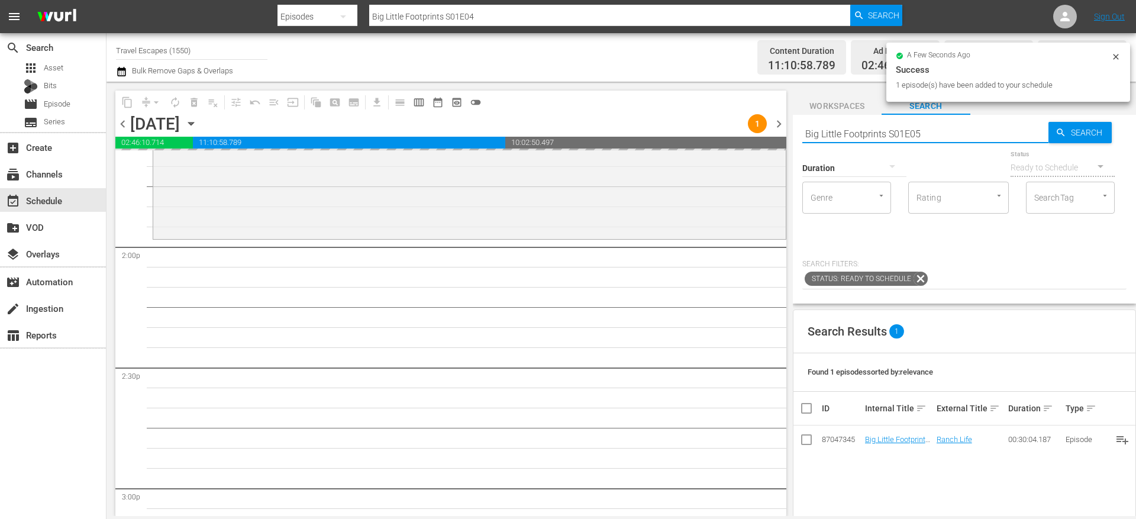
scroll to position [3299, 0]
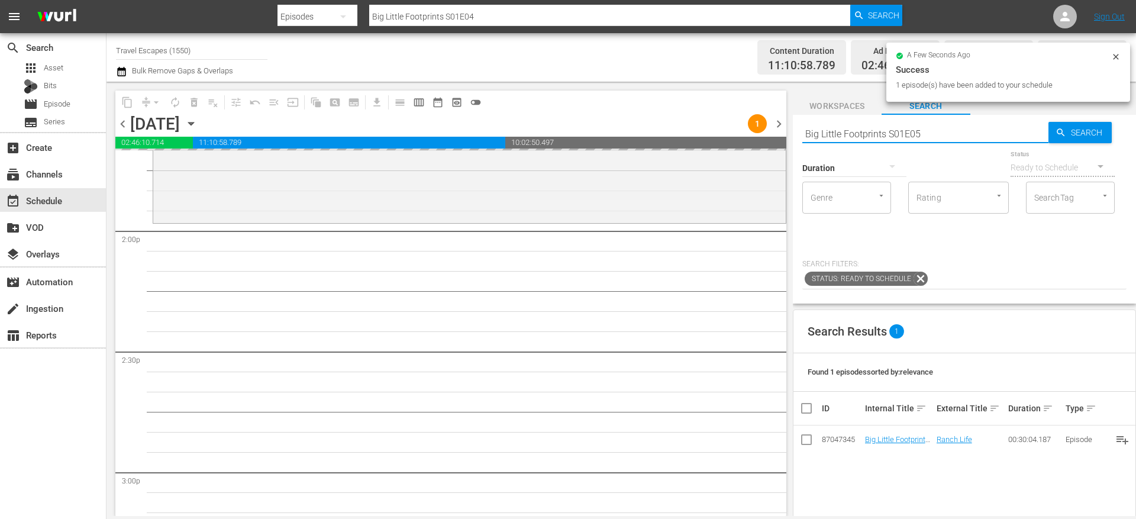
type input "Big Little Footprints S01E05"
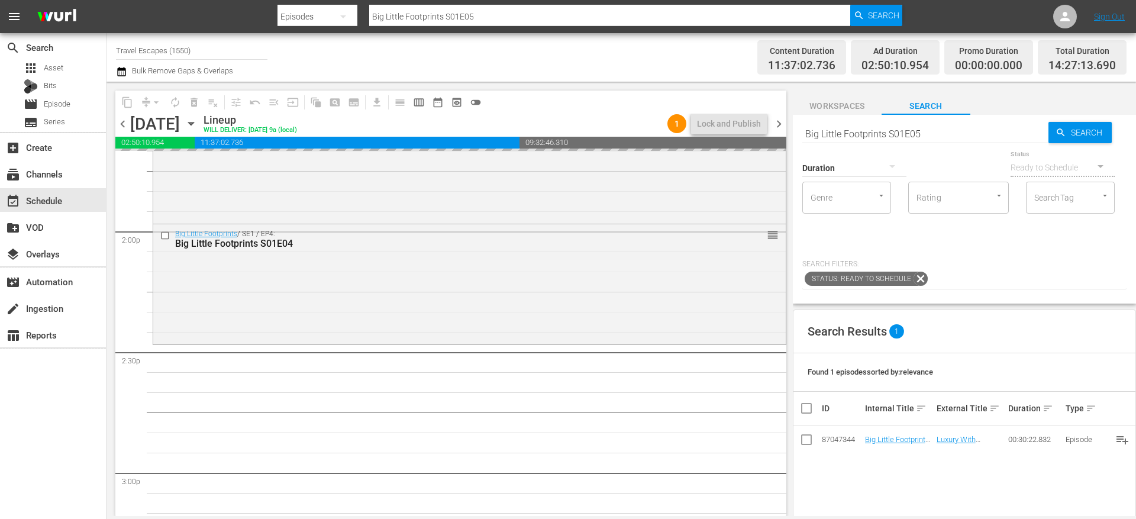
click at [931, 137] on input "Big Little Footprints S01E05" at bounding box center [925, 133] width 246 height 28
type input "Big Little Footprints S01E06"
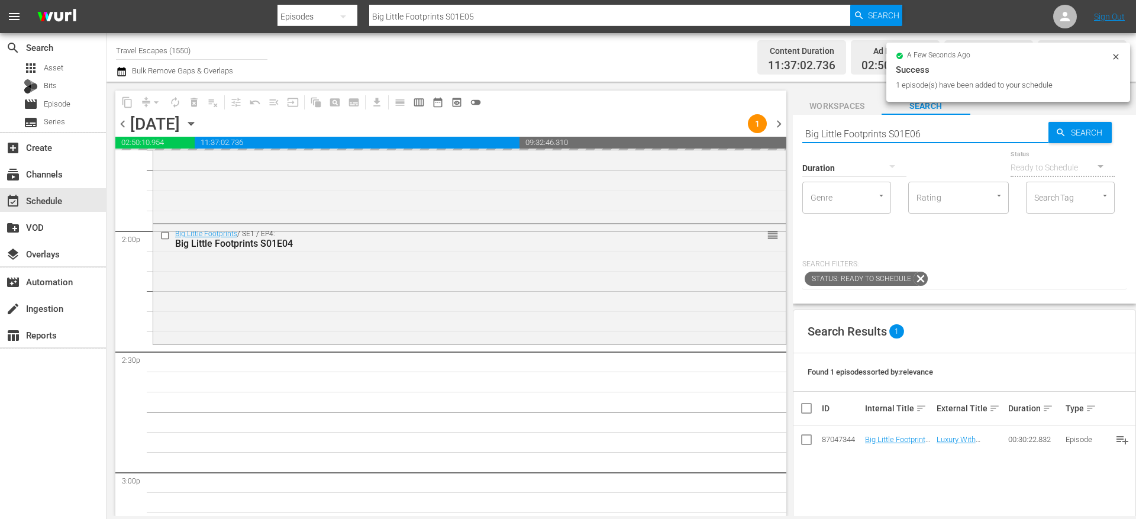
type input "Big Little Footprints S01E06"
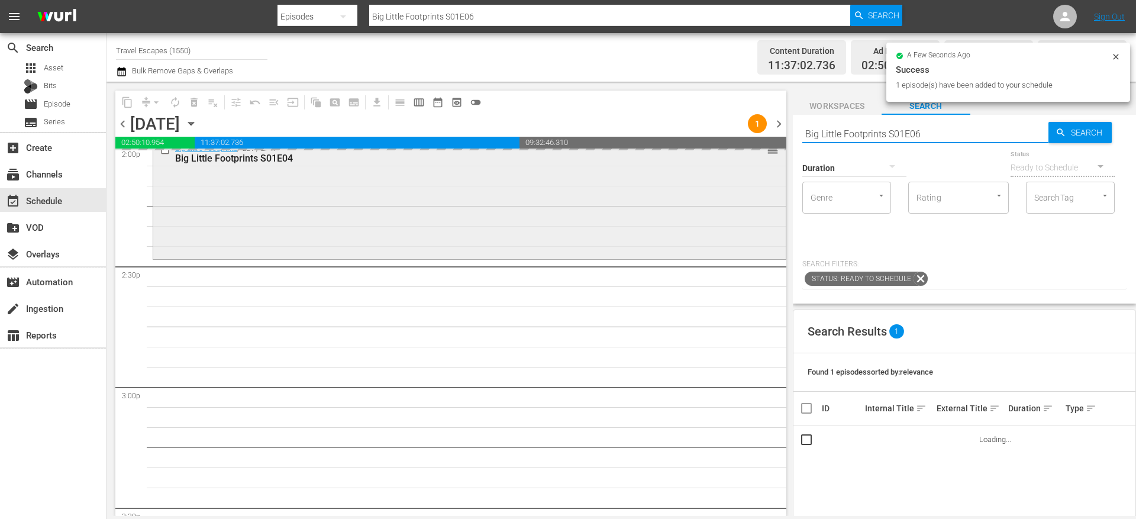
scroll to position [3391, 0]
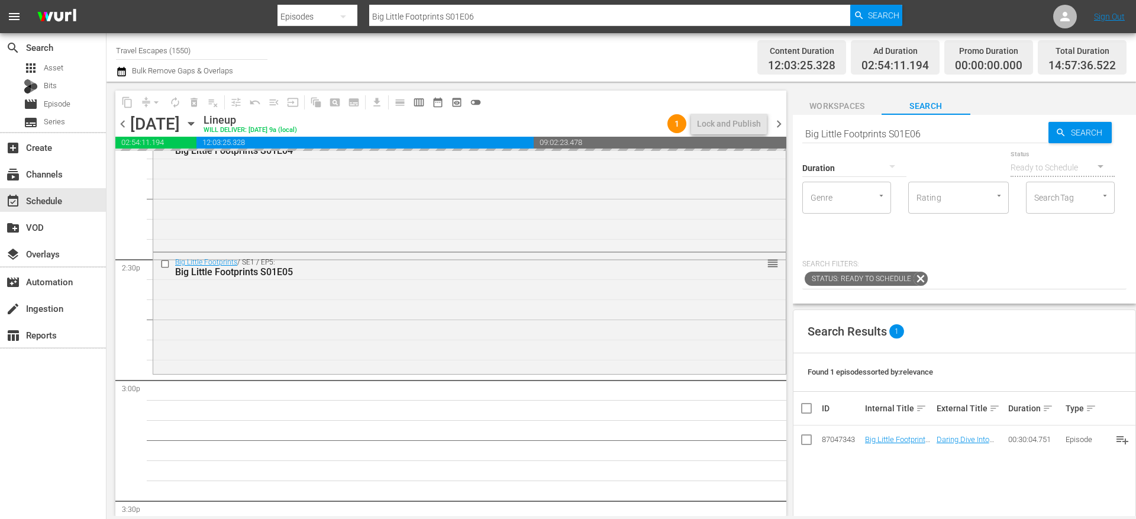
drag, startPoint x: 903, startPoint y: 437, endPoint x: 571, endPoint y: 13, distance: 537.7
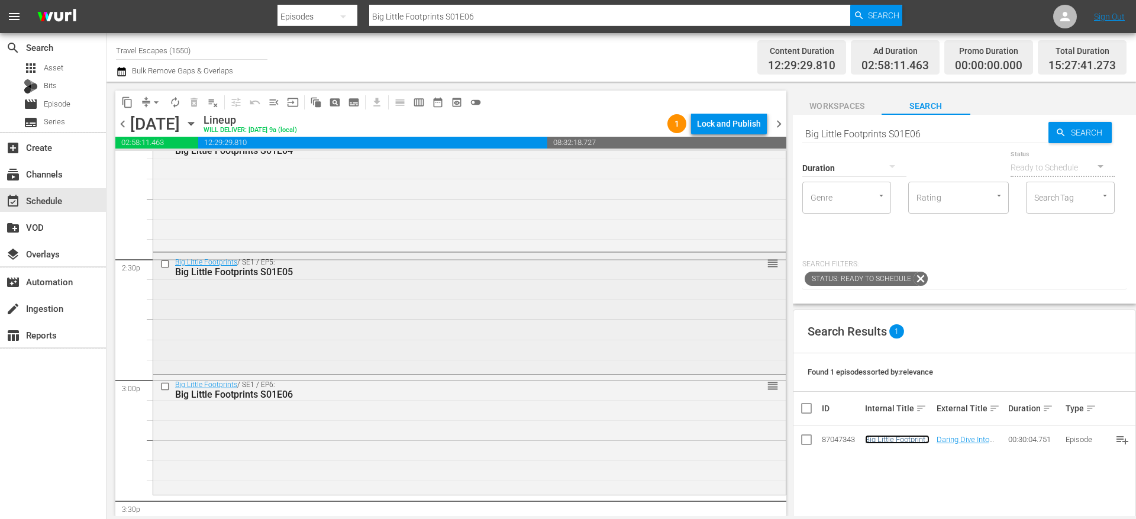
scroll to position [3497, 0]
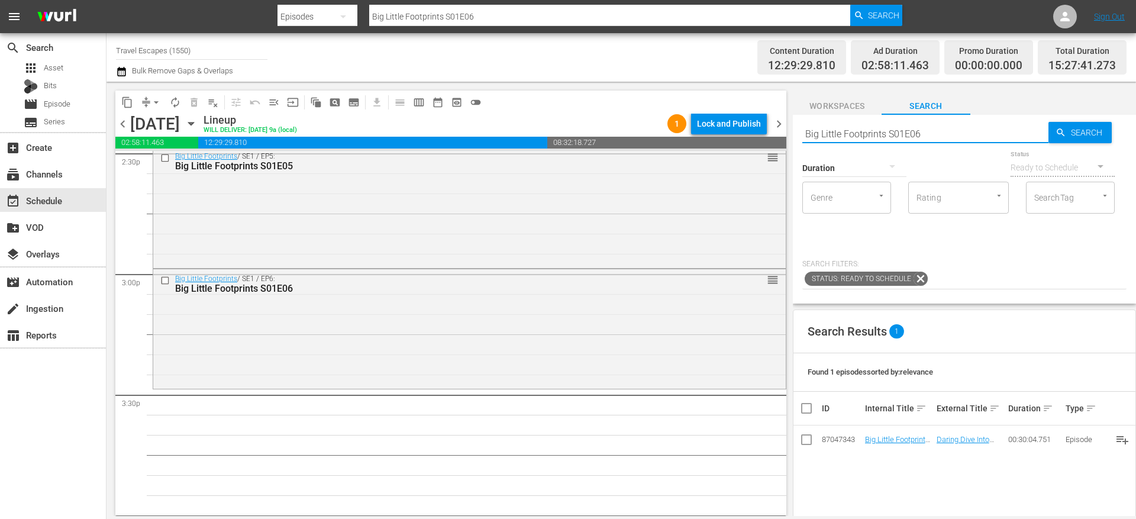
click at [847, 137] on input "Big Little Footprints S01E06" at bounding box center [925, 133] width 246 height 28
paste input "7"
type input "Big Little Footprints S01E07"
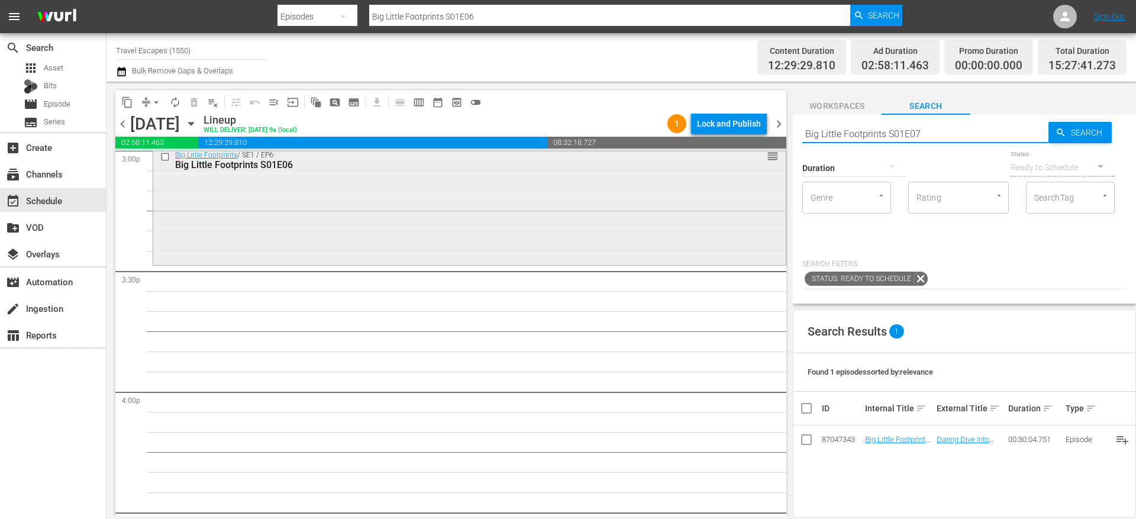
type input "Big Little Footprints S01E07"
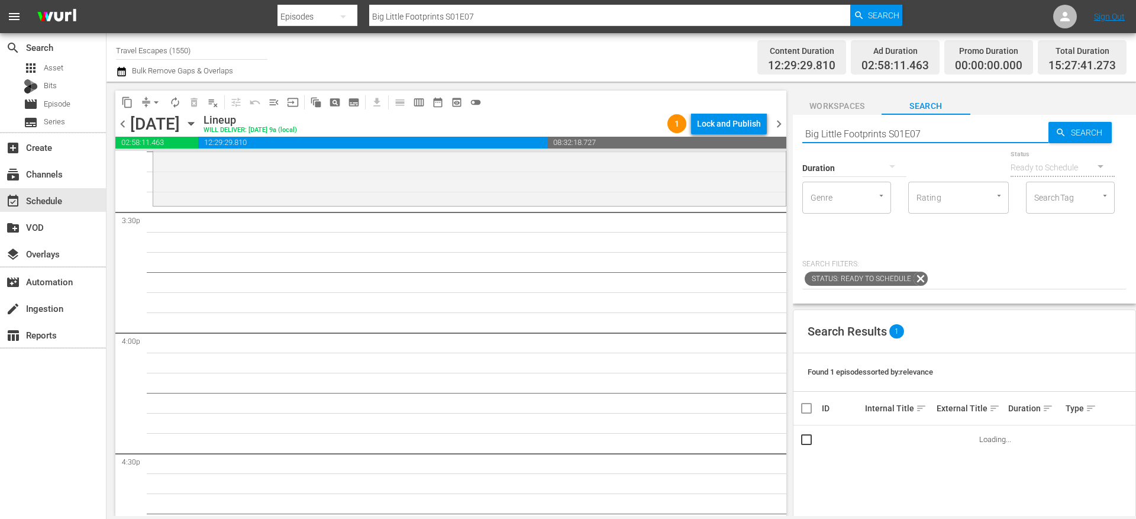
scroll to position [3684, 0]
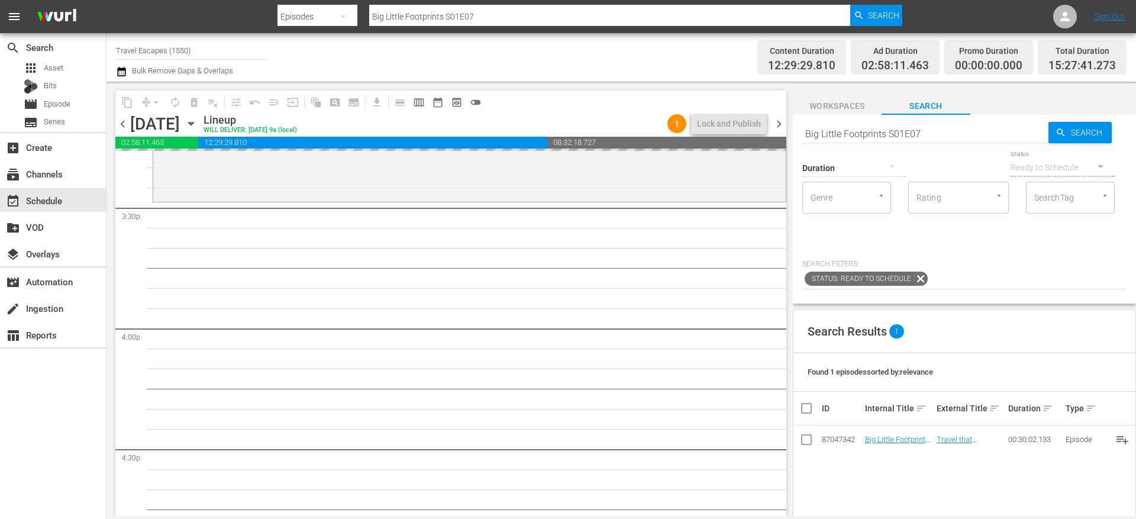
click at [936, 131] on input "Big Little Footprints S01E07" at bounding box center [925, 133] width 246 height 28
type input "Big Little Footprints S01E08"
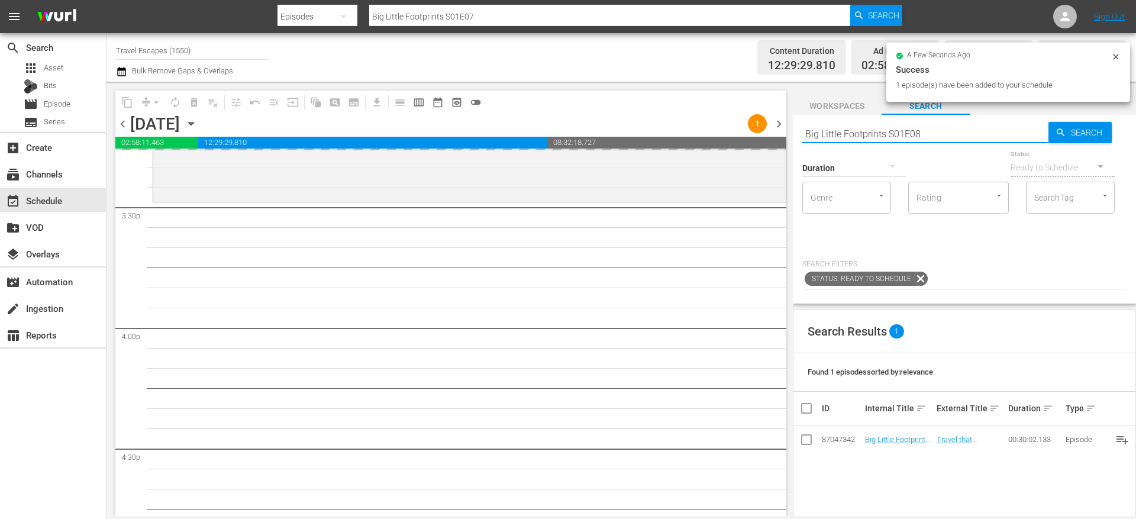
type input "Big Little Footprints S01E08"
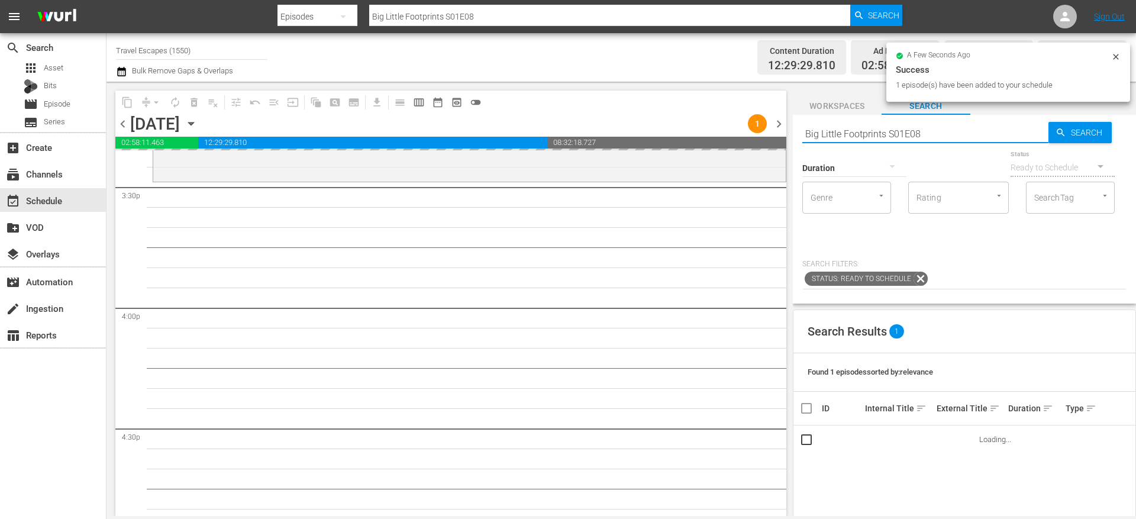
scroll to position [3710, 0]
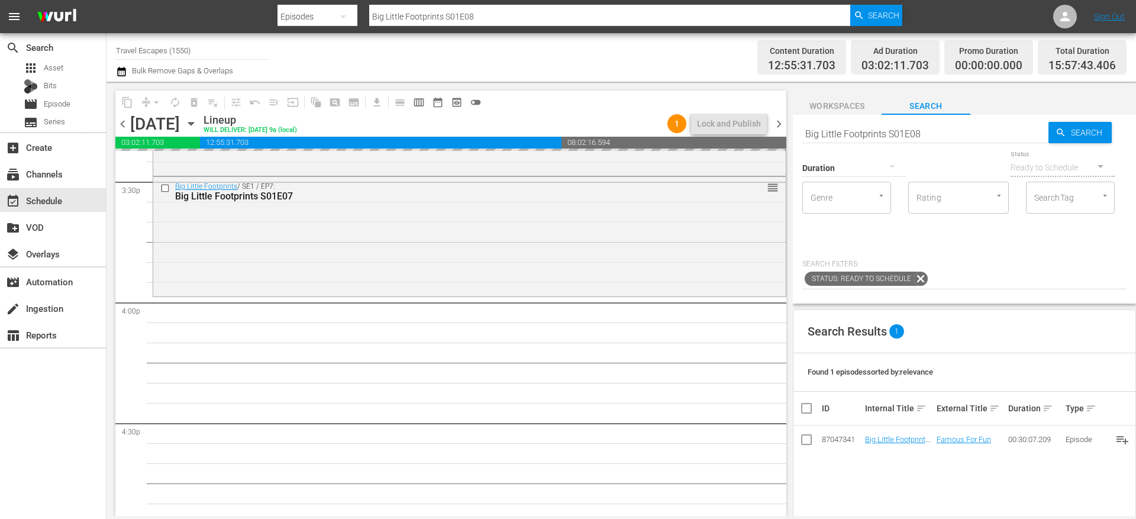
drag, startPoint x: 900, startPoint y: 438, endPoint x: 591, endPoint y: 11, distance: 527.5
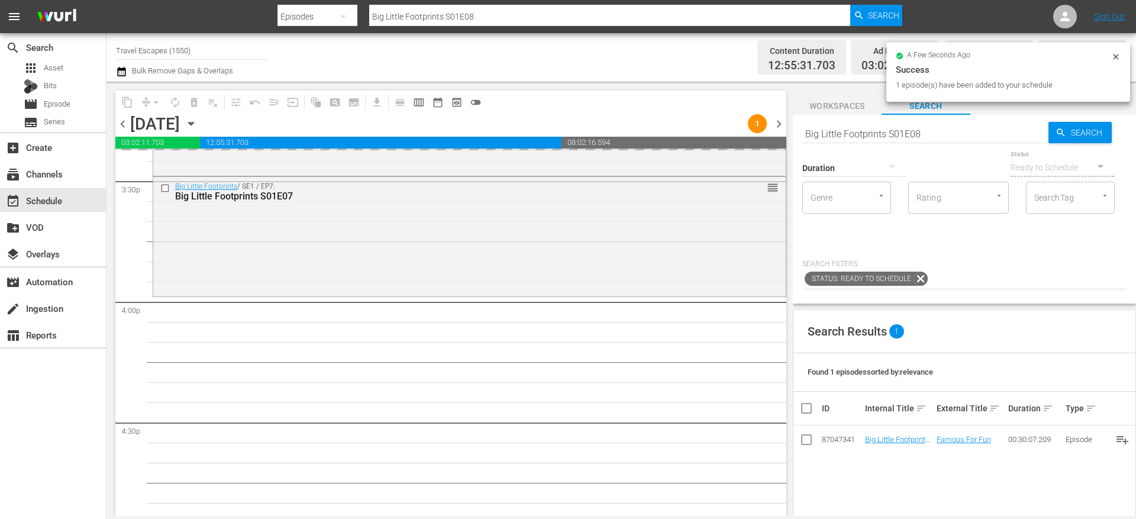
click at [938, 137] on input "Big Little Footprints S01E08" at bounding box center [925, 133] width 246 height 28
type input "Big Little Footprints S01E09"
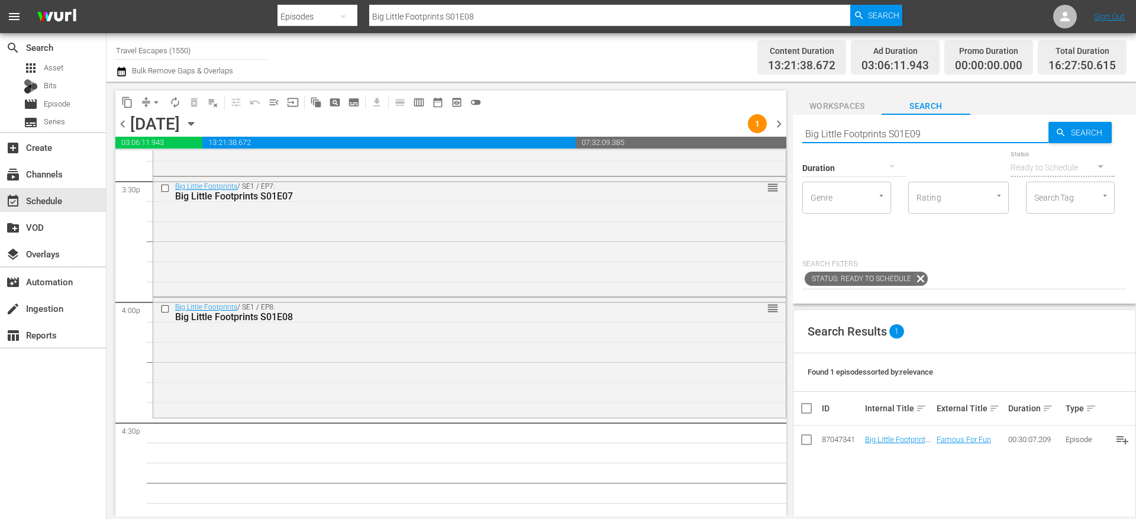
type input "Big Little Footprints S01E09"
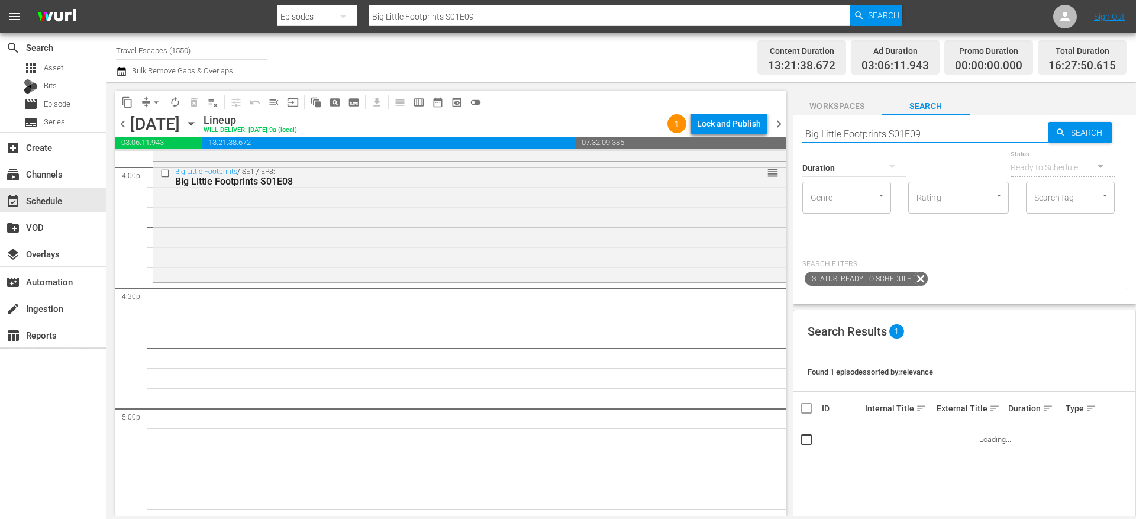
scroll to position [3846, 0]
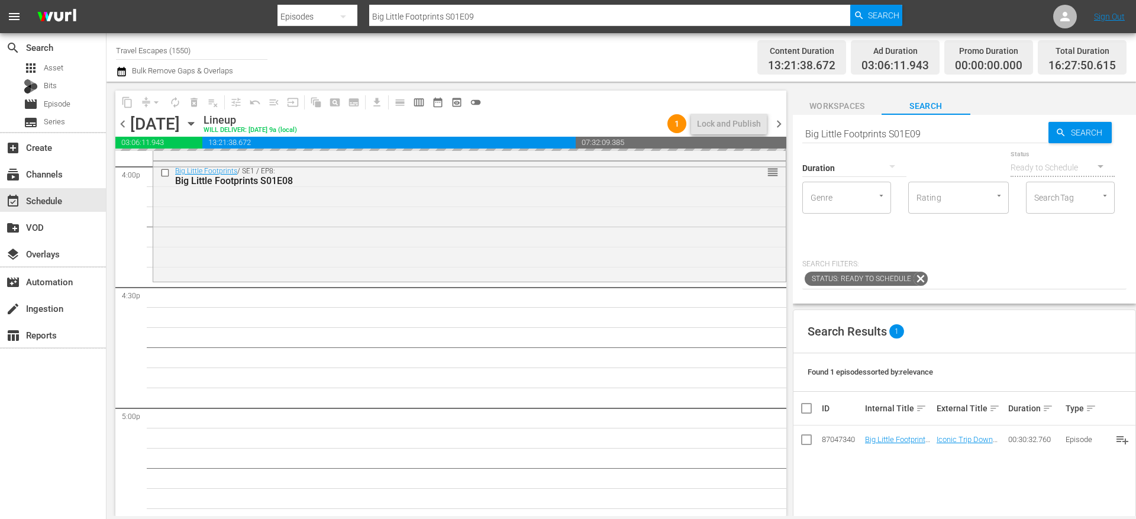
click at [929, 133] on input "Big Little Footprints S01E09" at bounding box center [925, 133] width 246 height 28
type input "Big Little Footprints S01E10"
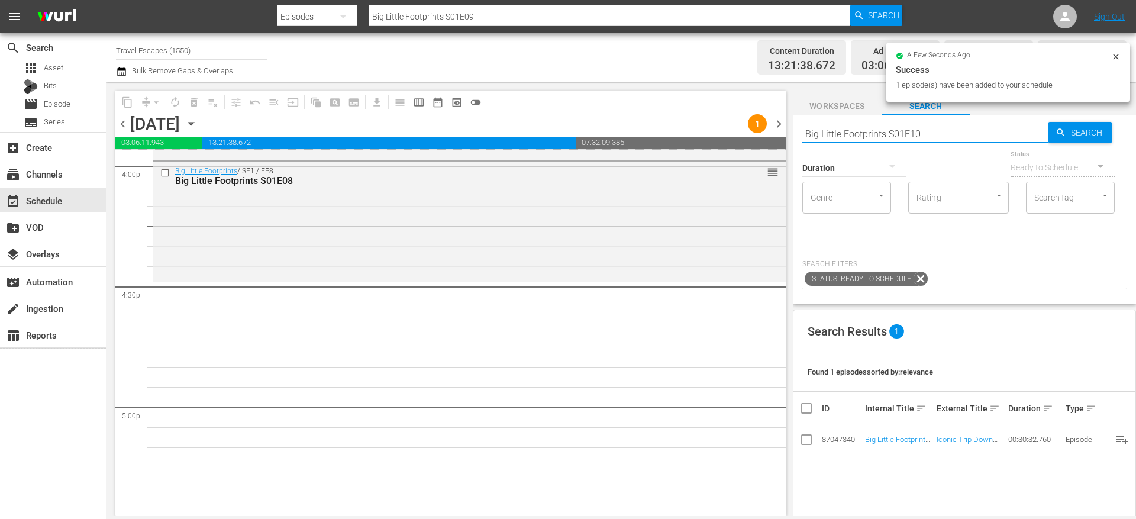
type input "Big Little Footprints S01E10"
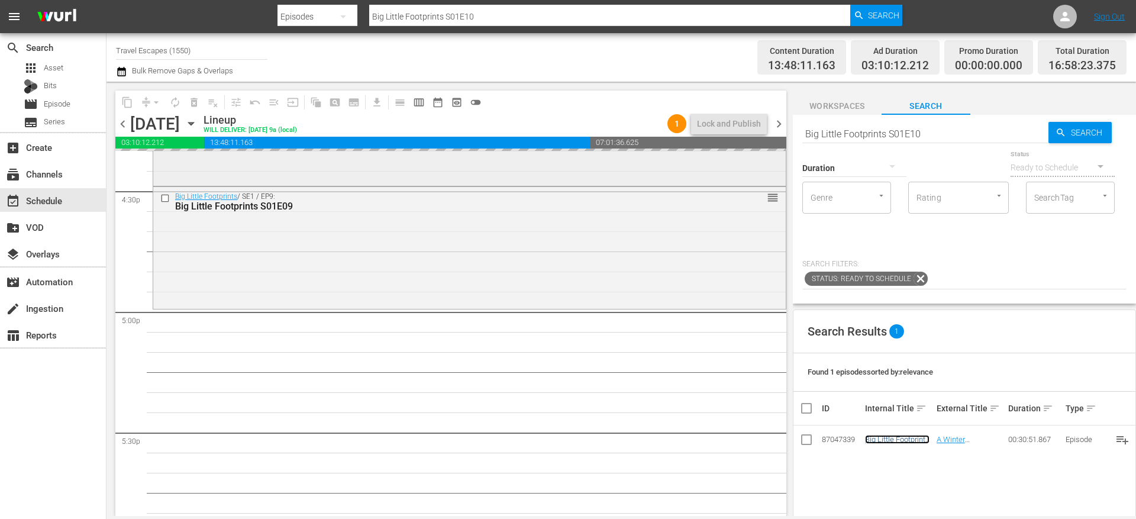
scroll to position [3971, 0]
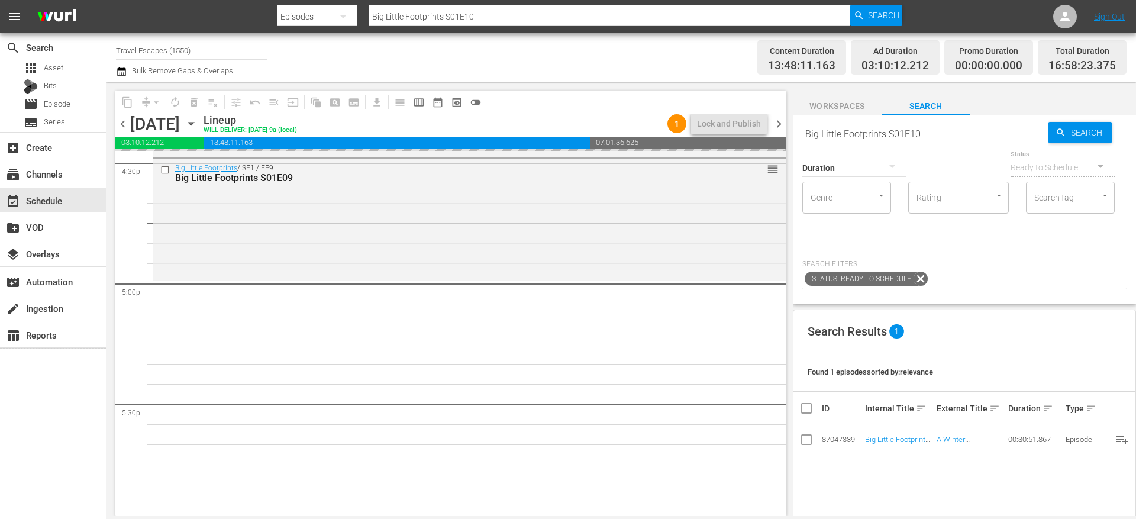
drag, startPoint x: 898, startPoint y: 439, endPoint x: 534, endPoint y: 12, distance: 560.6
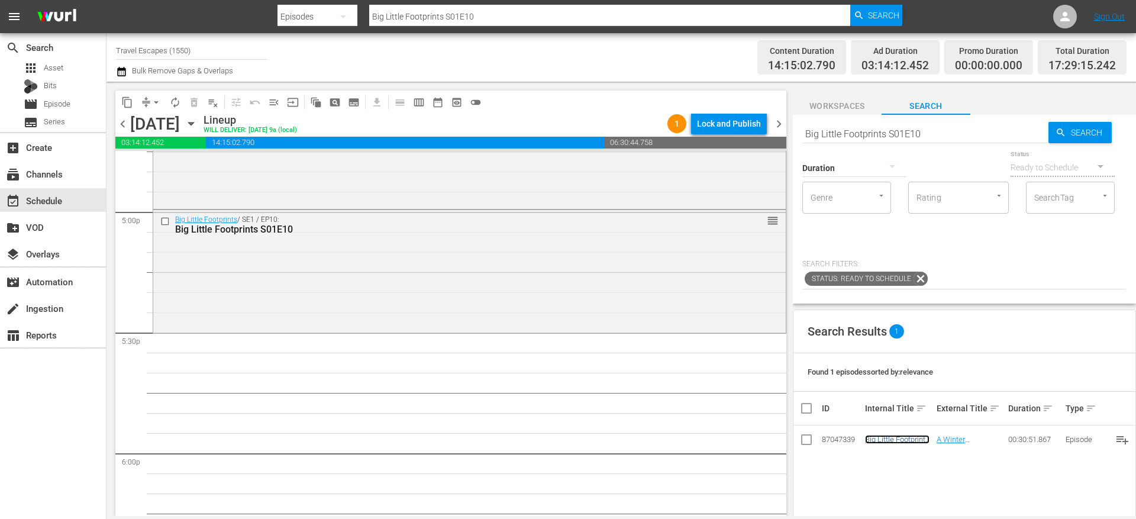
scroll to position [4054, 0]
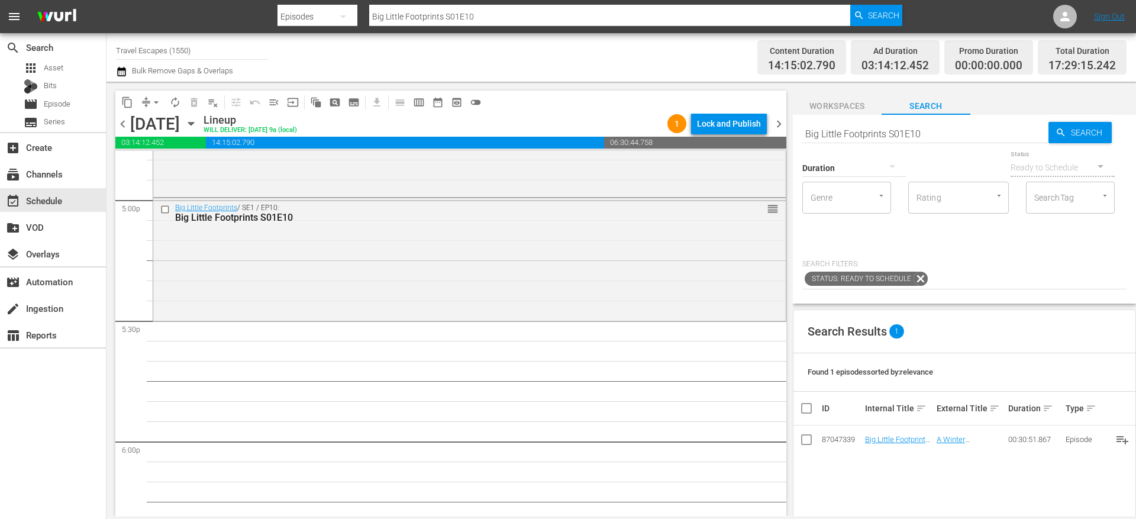
click at [863, 138] on input "Big Little Footprints S01E10" at bounding box center [925, 133] width 246 height 28
paste input "Downstream S01E09"
type input "Downstream S01E09"
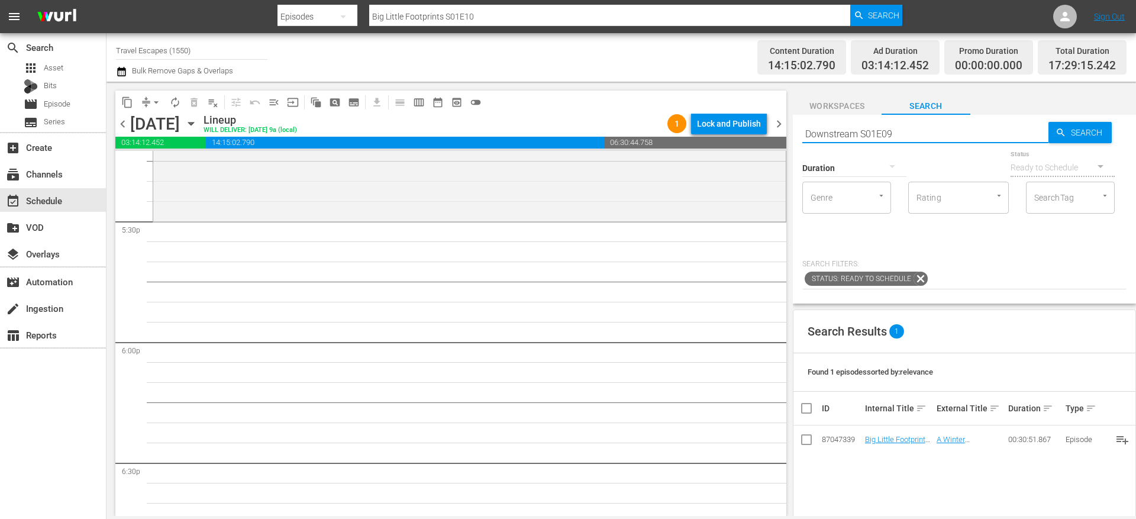
scroll to position [4155, 0]
type input "Downstream S01E09"
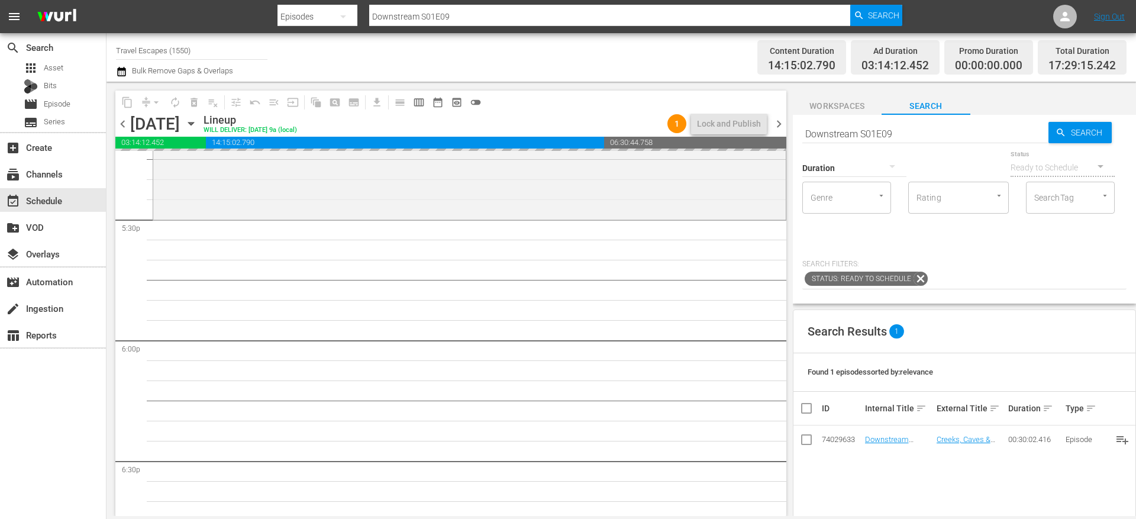
drag, startPoint x: 889, startPoint y: 440, endPoint x: 537, endPoint y: 6, distance: 559.3
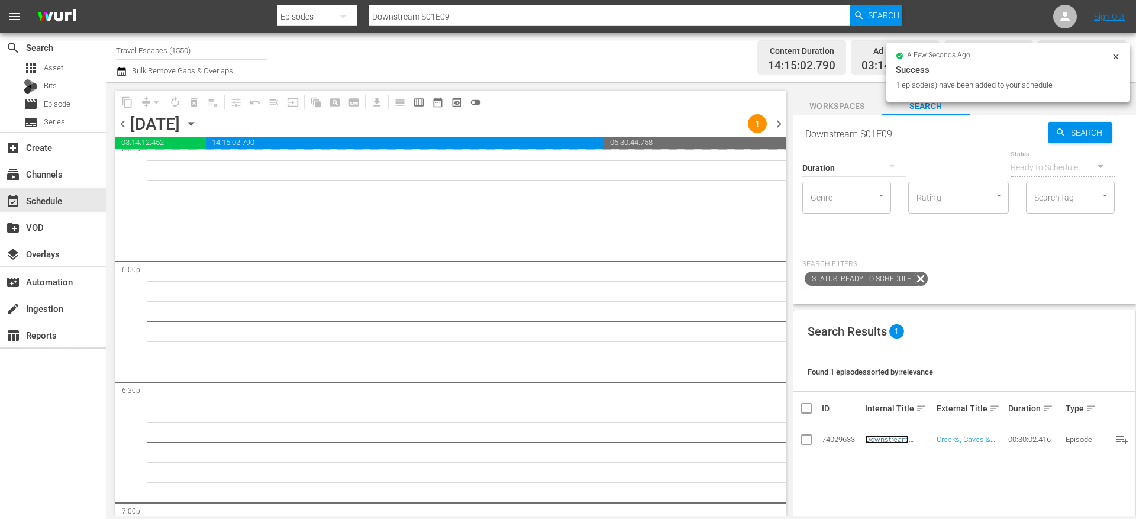
scroll to position [4243, 0]
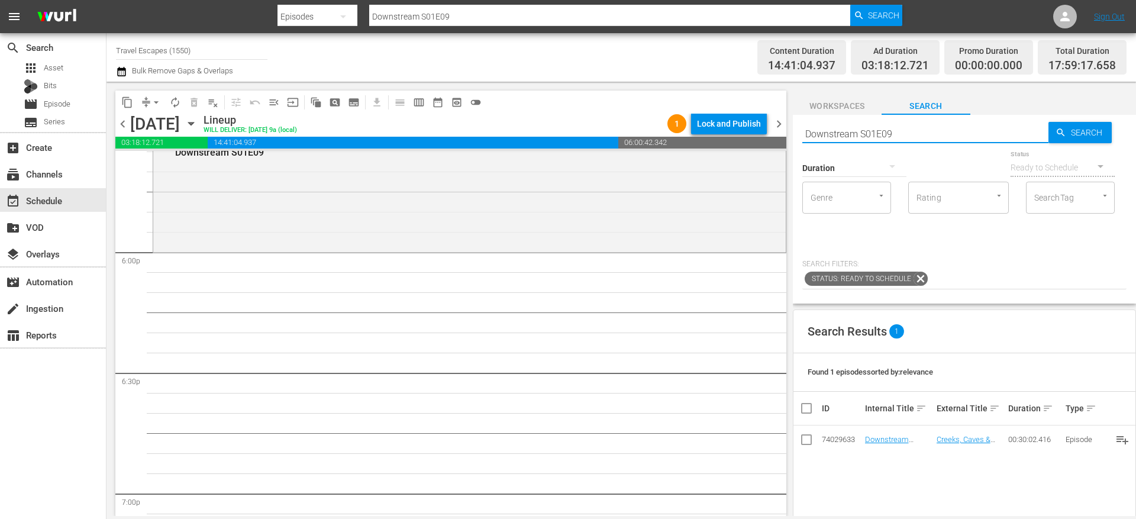
click at [851, 133] on input "Downstream S01E09" at bounding box center [925, 133] width 246 height 28
paste input "Great Destinations [GEOGRAPHIC_DATA] S01E05"
type input "Great Destinations [GEOGRAPHIC_DATA] S01E05"
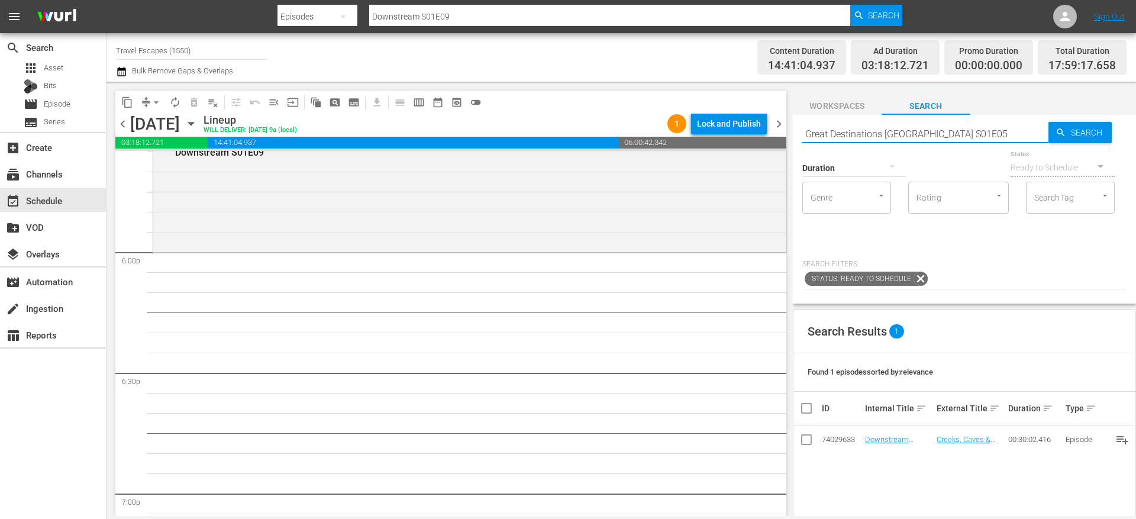
type input "Great Destinations [GEOGRAPHIC_DATA] S01E05"
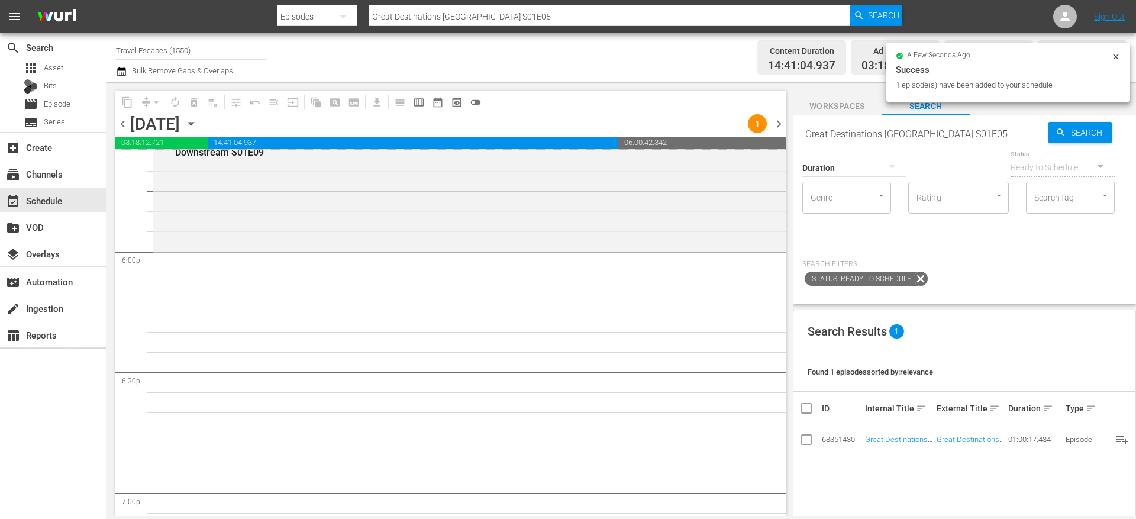
drag, startPoint x: 900, startPoint y: 437, endPoint x: 526, endPoint y: 1, distance: 574.7
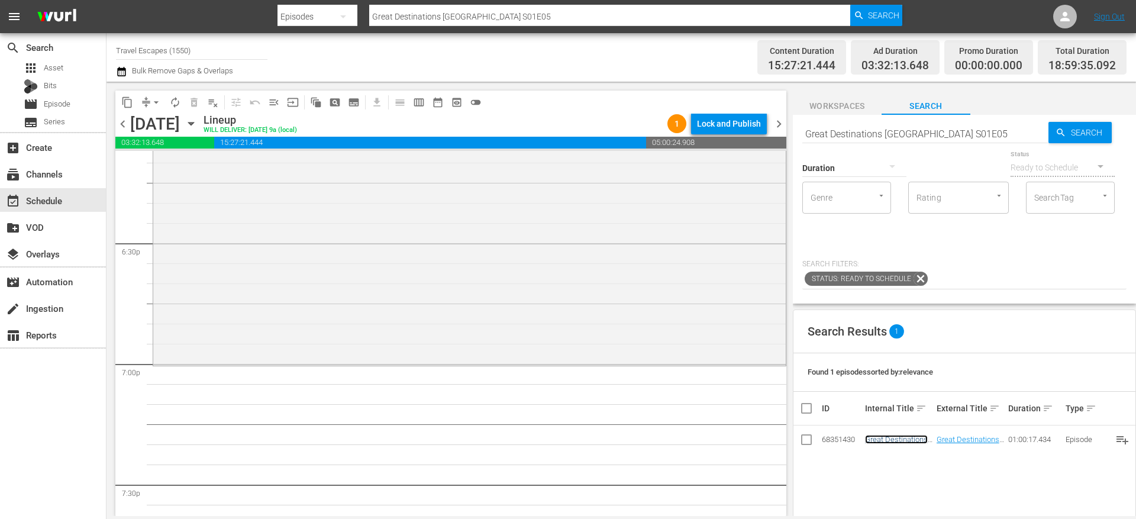
scroll to position [4381, 0]
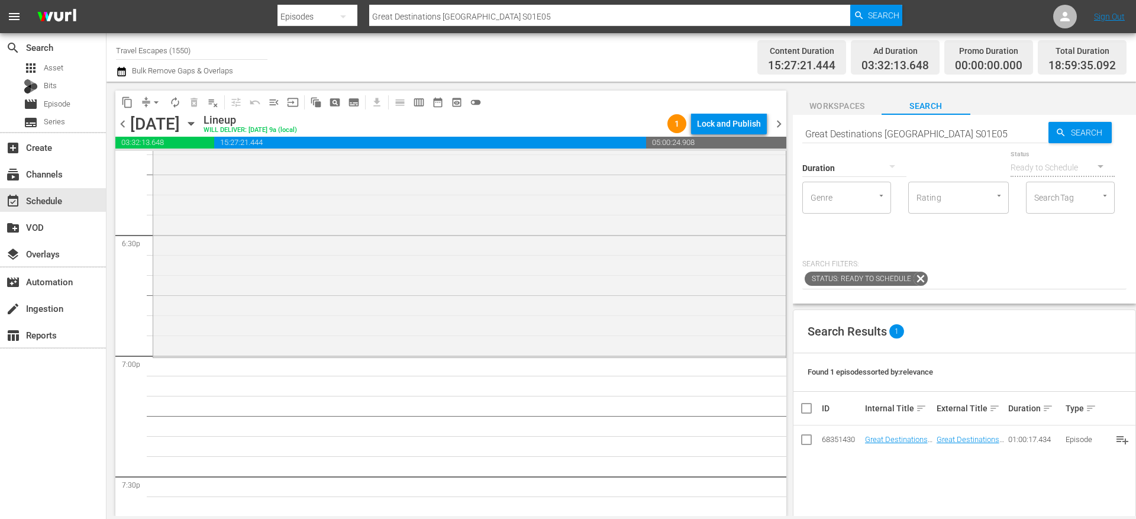
click at [900, 132] on input "Great Destinations [GEOGRAPHIC_DATA] S01E05" at bounding box center [925, 133] width 246 height 28
paste input "Painting the Town 104"
type input "Painting the Town a01e04"
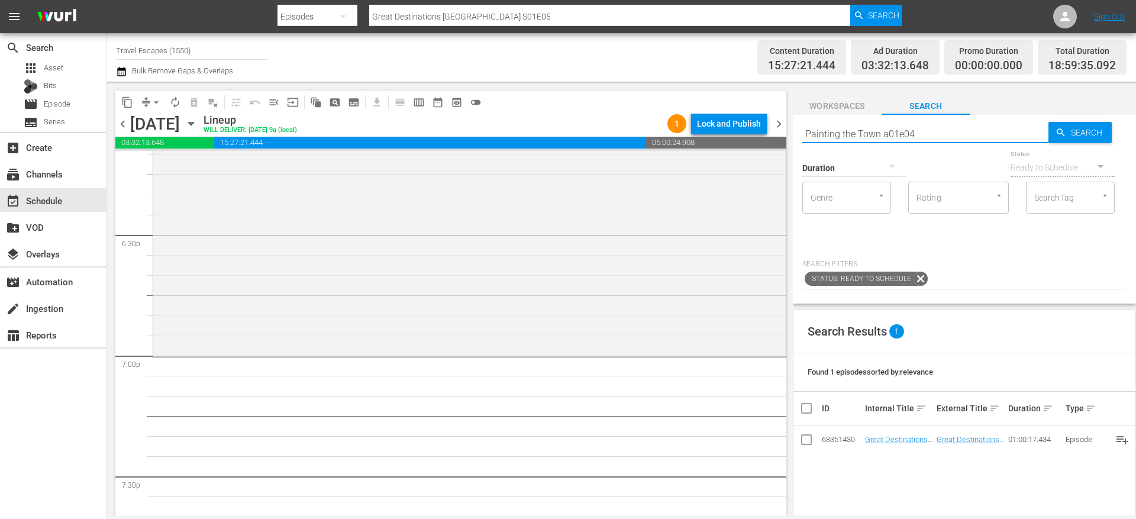
type input "Painting the Town a01e04"
click at [885, 131] on input "Painting the Town a01e04" at bounding box center [925, 133] width 246 height 28
type input "Painting the Town s01e04"
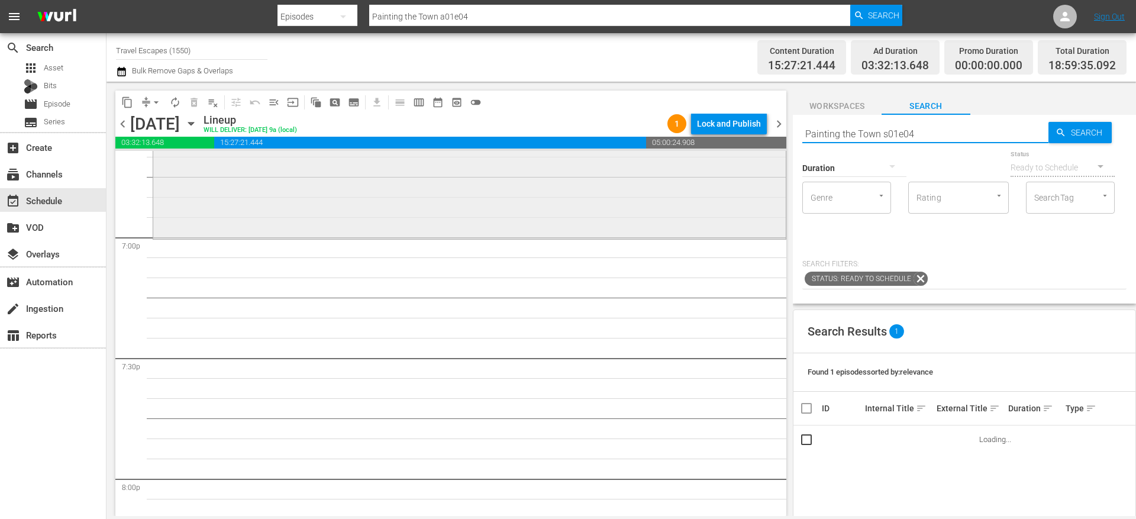
scroll to position [4503, 0]
type input "Painting the Town s01e04"
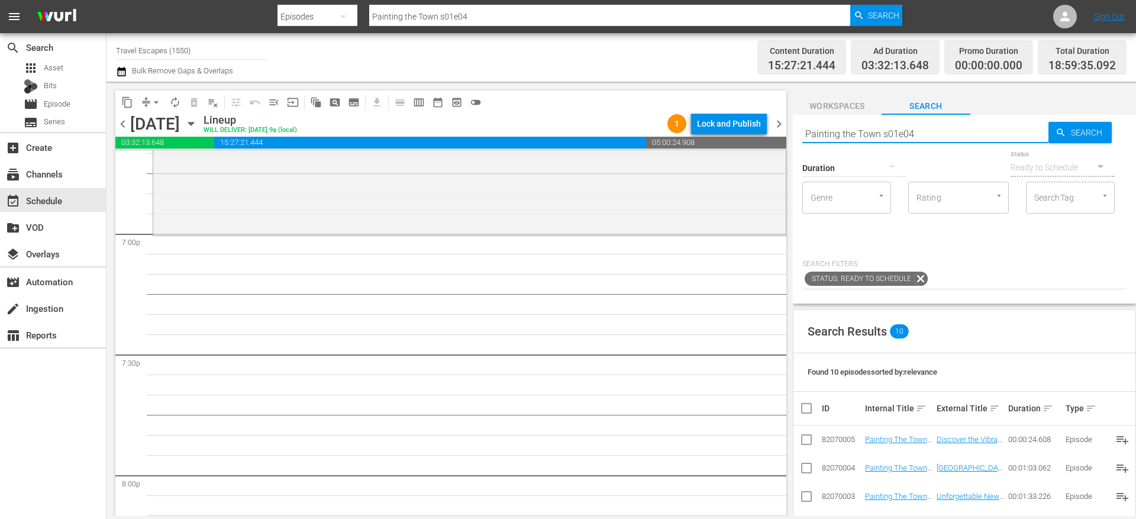
type input "Painting the Town s01e04"
click at [837, 140] on div "Duration" at bounding box center [854, 160] width 104 height 43
click at [837, 139] on div "Duration" at bounding box center [854, 160] width 104 height 43
click at [837, 135] on input "Painting the Town s01e04" at bounding box center [925, 133] width 246 height 28
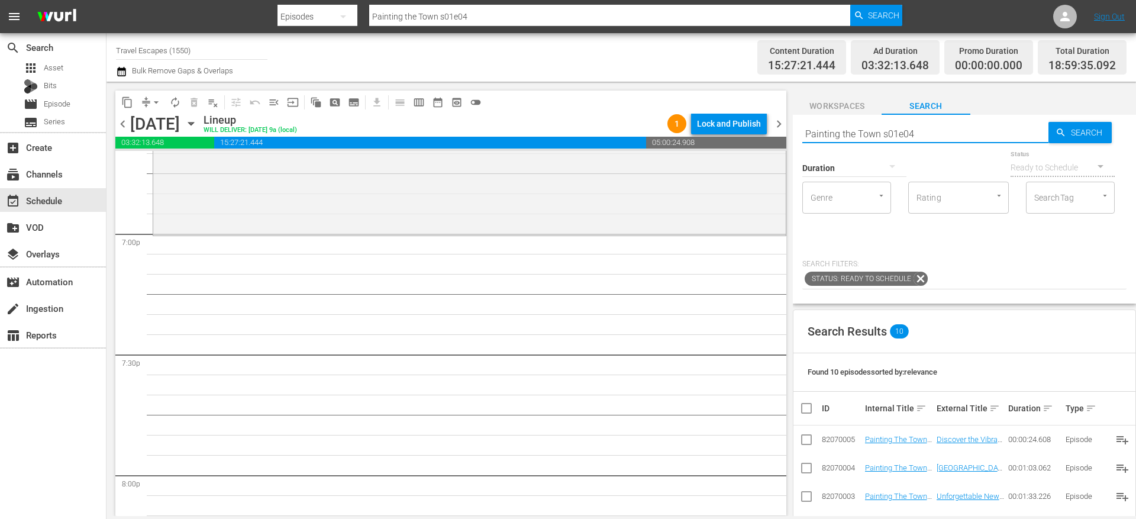
click at [837, 135] on input "Painting the Town s01e04" at bounding box center [925, 133] width 246 height 28
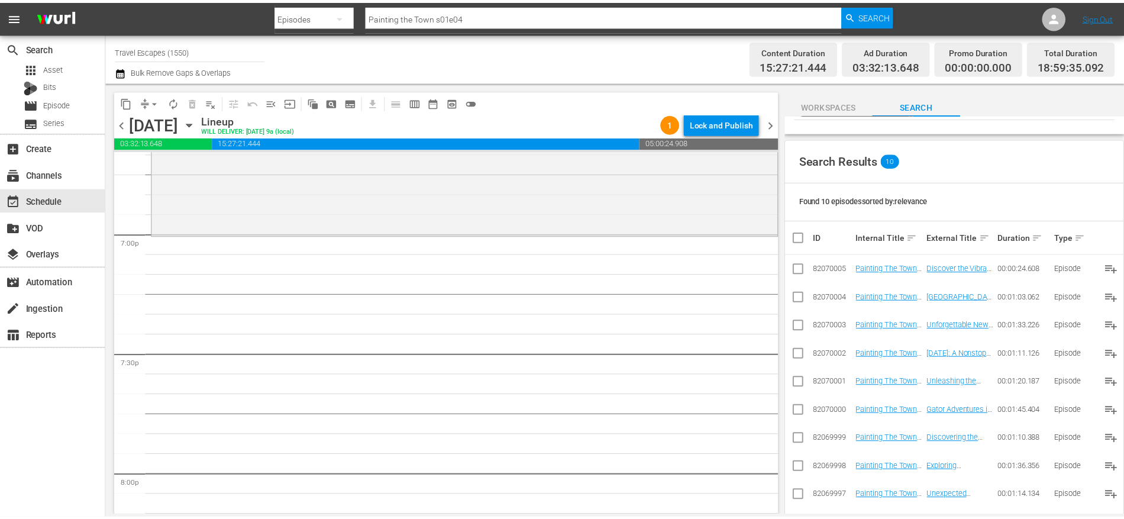
scroll to position [164, 0]
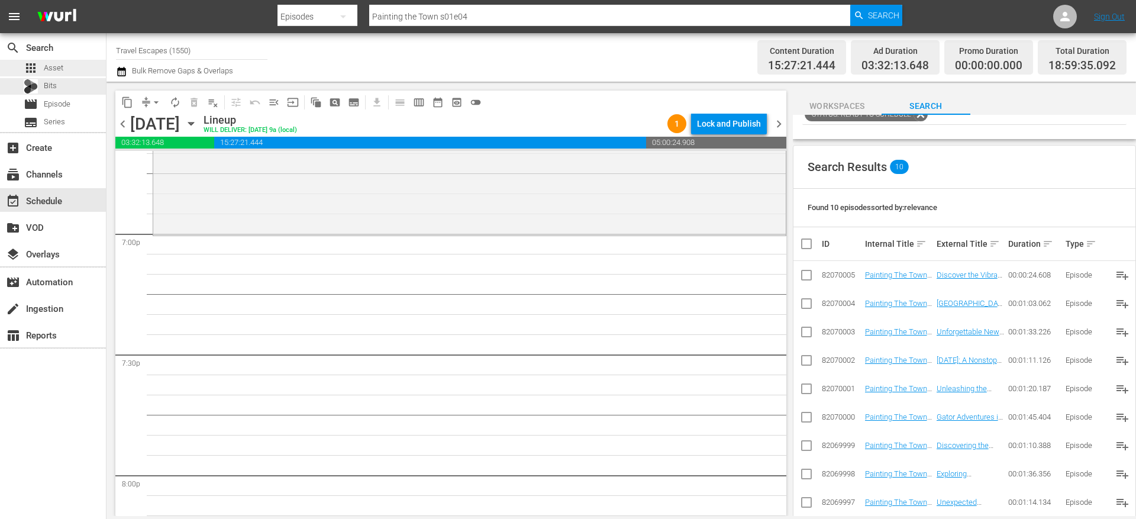
click at [77, 75] on div "apps Asset" at bounding box center [53, 68] width 106 height 17
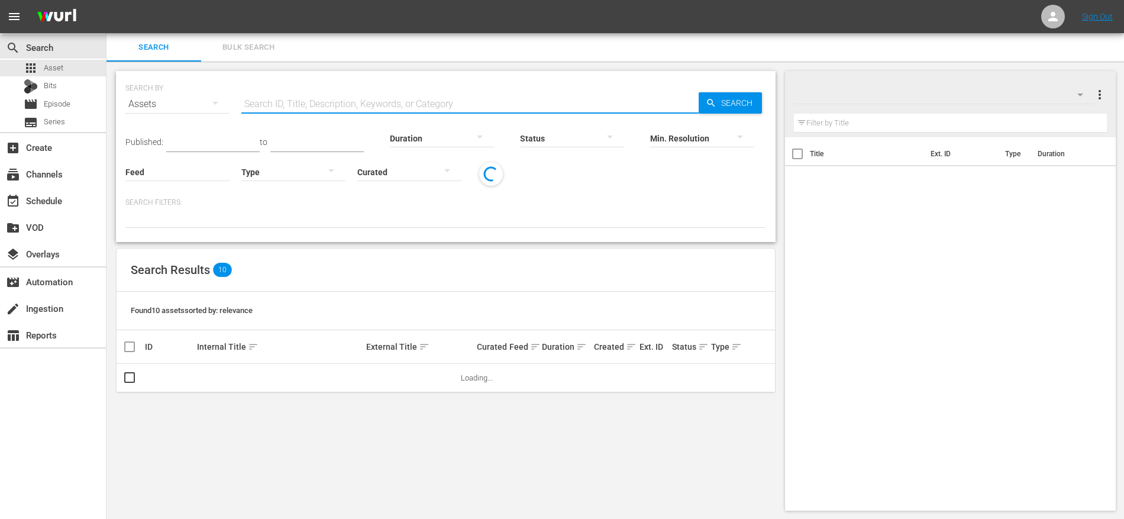
click at [265, 104] on input "text" at bounding box center [469, 104] width 457 height 28
paste input "Painting the Town s01e04"
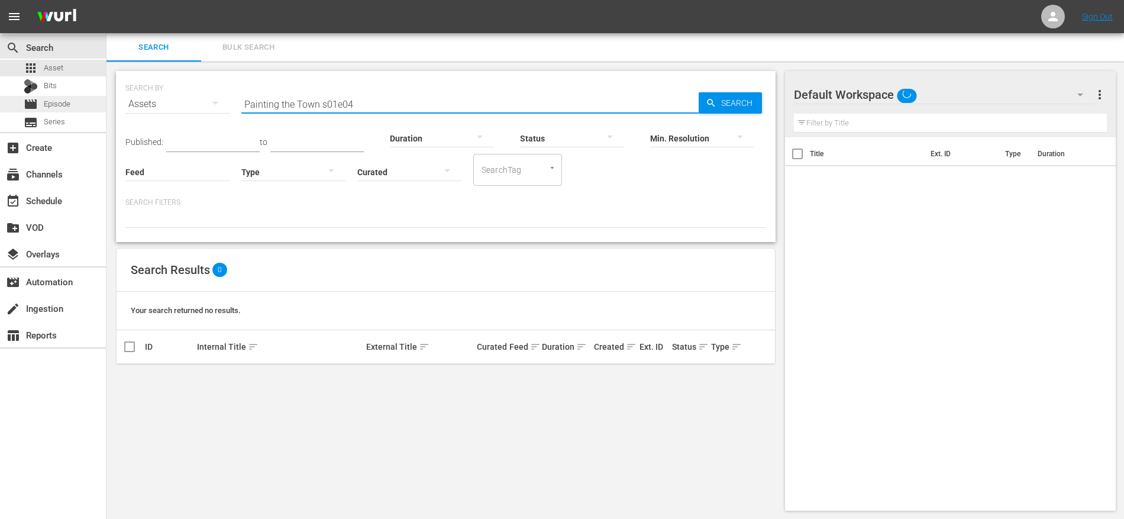
type input "Painting the Town s01e04"
click at [75, 104] on div "movie Episode" at bounding box center [53, 104] width 106 height 17
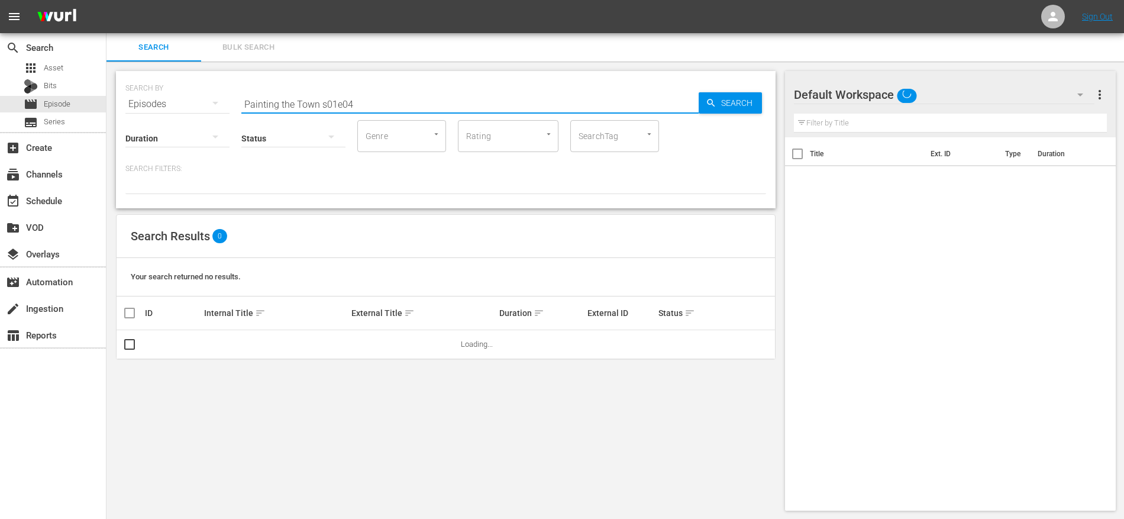
click at [356, 102] on input "Painting the Town s01e04" at bounding box center [469, 104] width 457 height 28
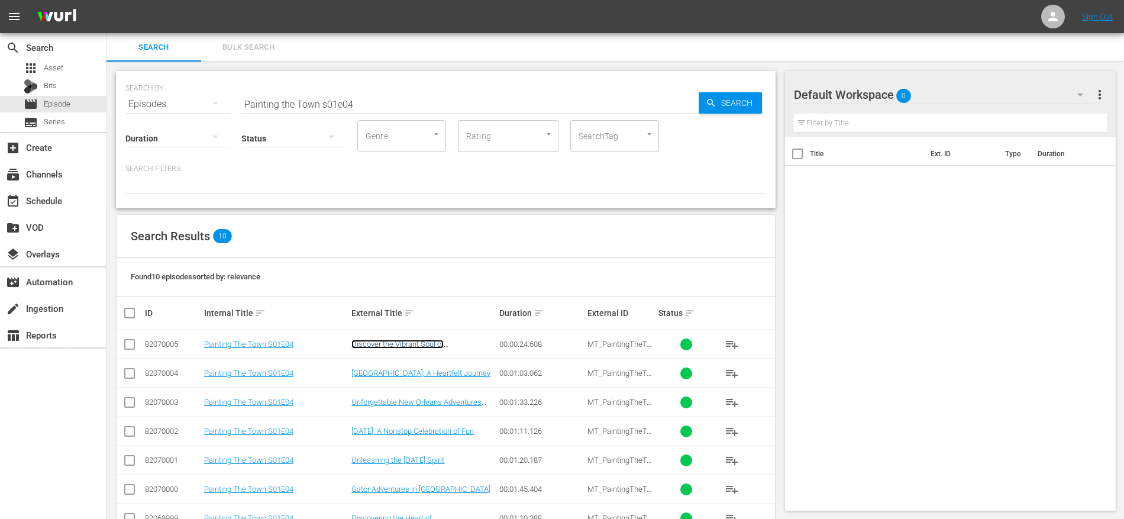
click at [412, 342] on link "Discover the Vibrant Soul of New Orleans" at bounding box center [397, 349] width 92 height 18
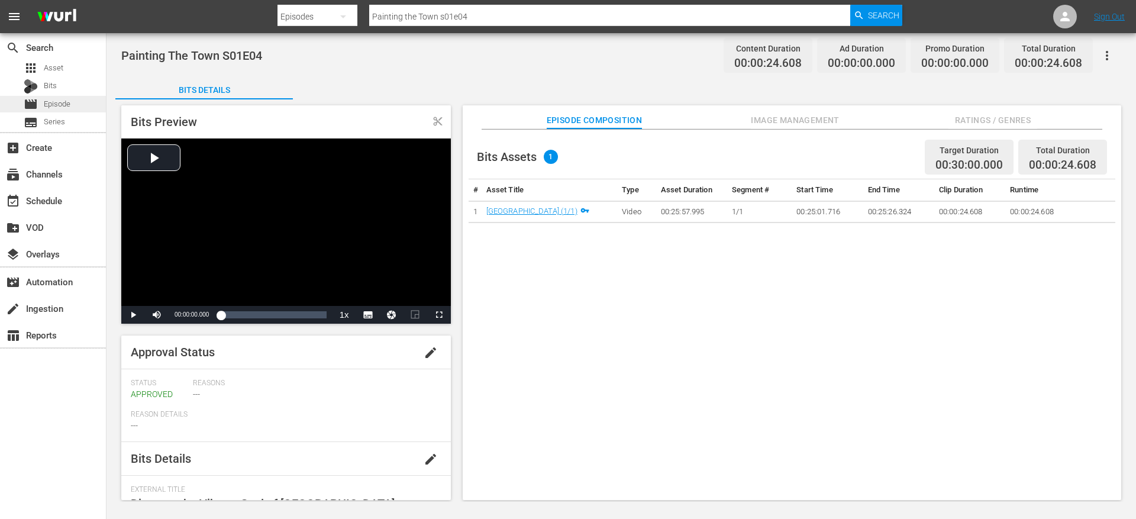
click at [63, 99] on span "Episode" at bounding box center [57, 104] width 27 height 12
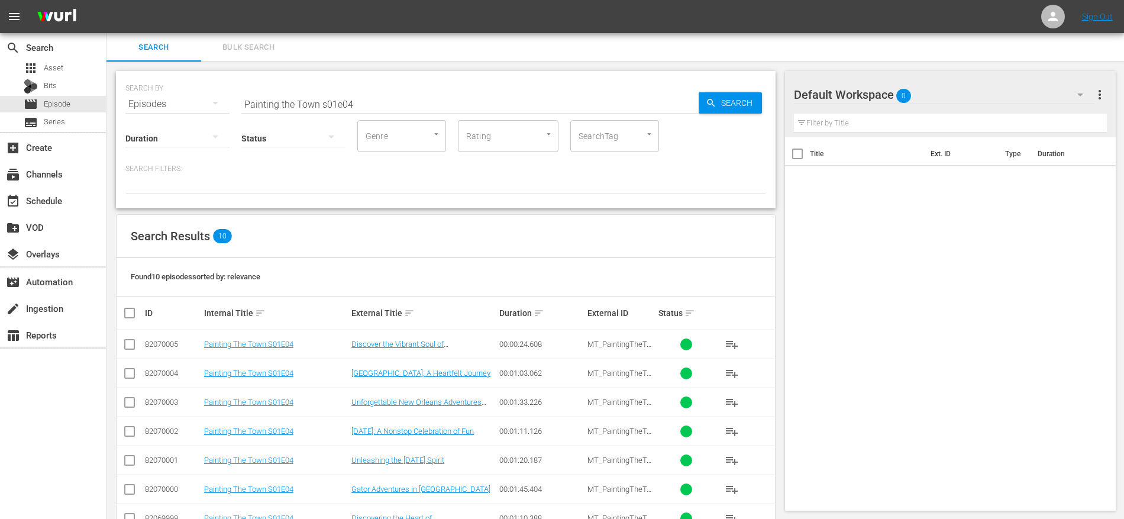
click at [297, 93] on input "Painting the Town s01e04" at bounding box center [469, 104] width 457 height 28
click at [297, 94] on input "Painting the Town s01e04" at bounding box center [469, 104] width 457 height 28
paste input "The Town S01E05"
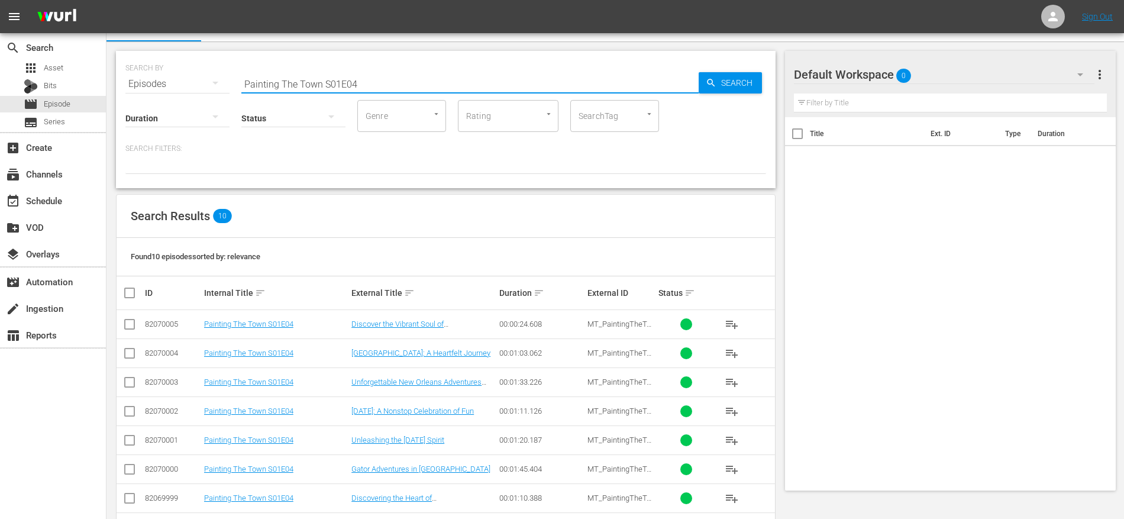
scroll to position [119, 0]
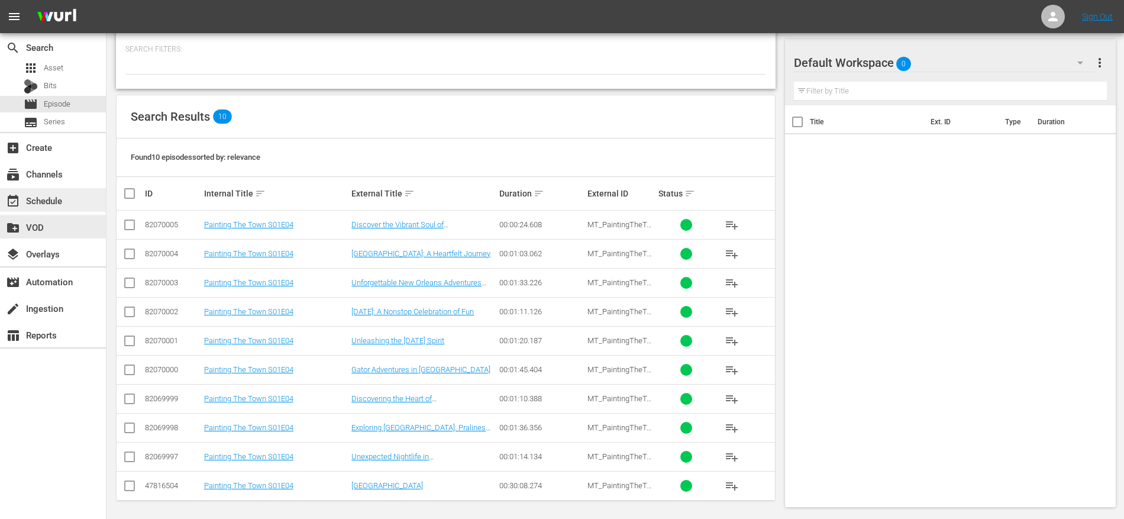
type input "Painting The Town S01E04"
click at [66, 199] on div "event_available Schedule" at bounding box center [33, 198] width 66 height 11
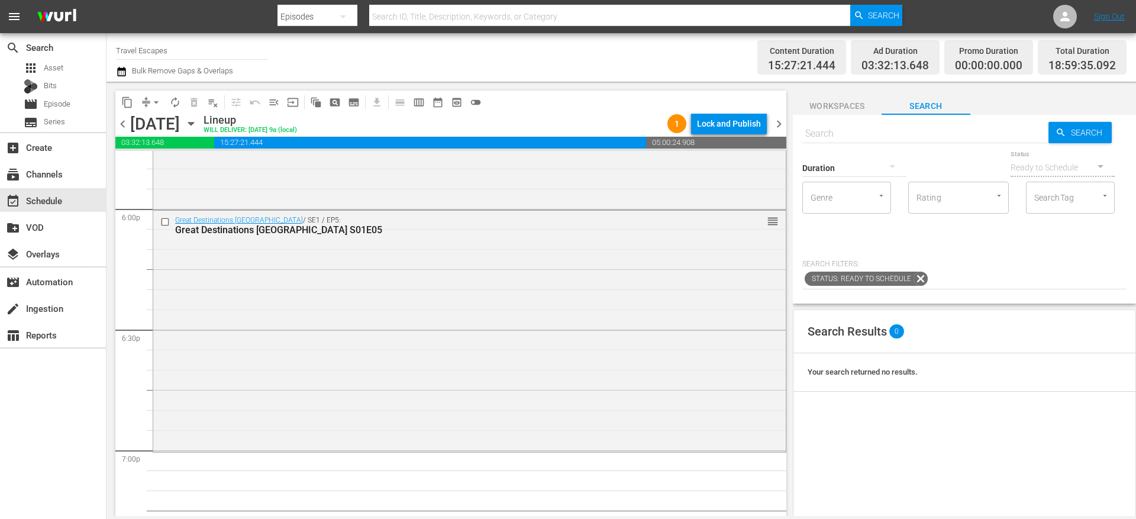
scroll to position [4295, 0]
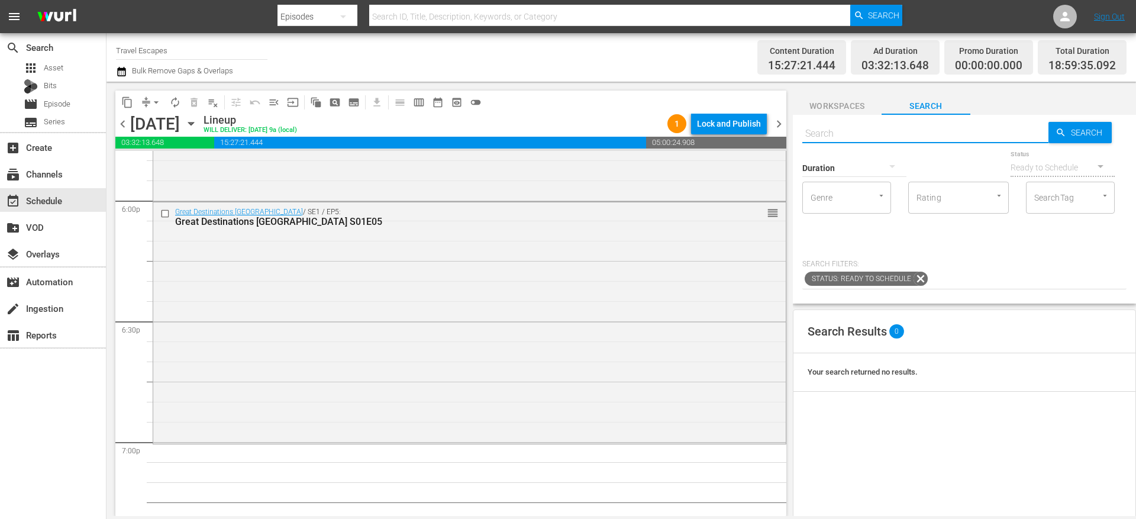
click at [851, 138] on input "text" at bounding box center [925, 133] width 246 height 28
paste input "Painting The Town S01E05"
type input "Painting The Town S01E05"
type input "Painting The Town S01E04"
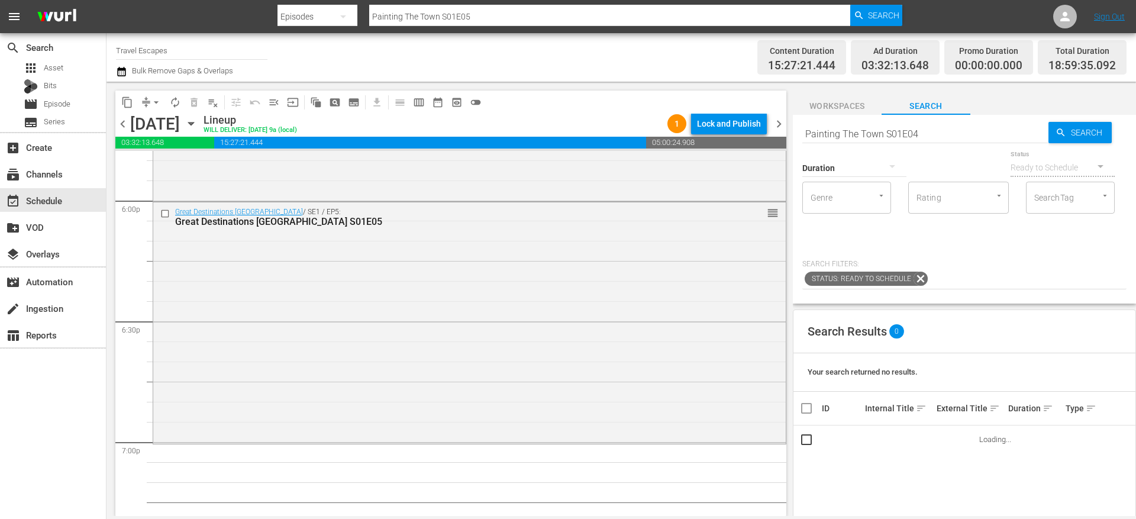
type input "Painting The Town S01E04"
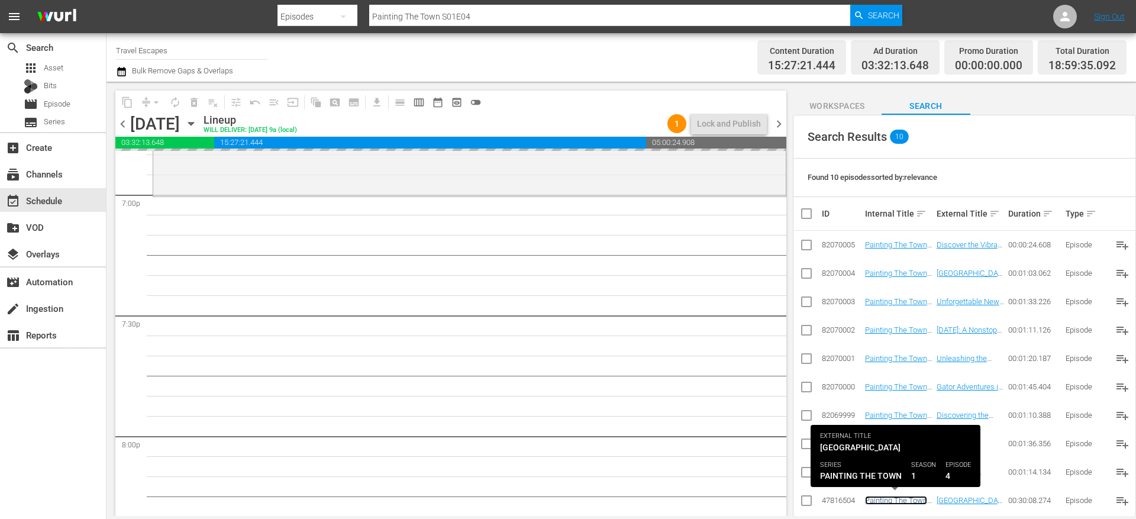
scroll to position [4562, 0]
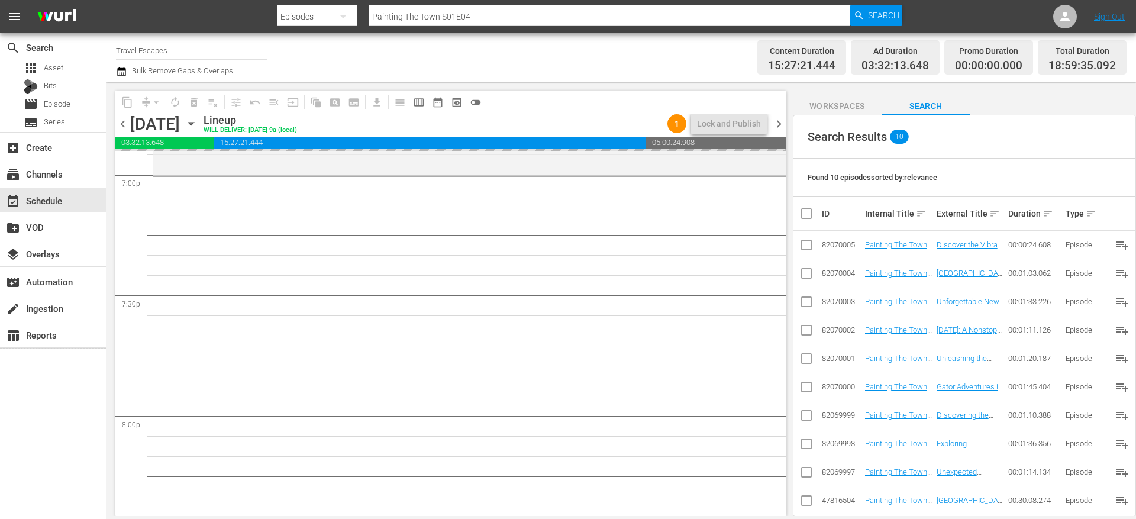
drag, startPoint x: 890, startPoint y: 498, endPoint x: 531, endPoint y: 6, distance: 609.2
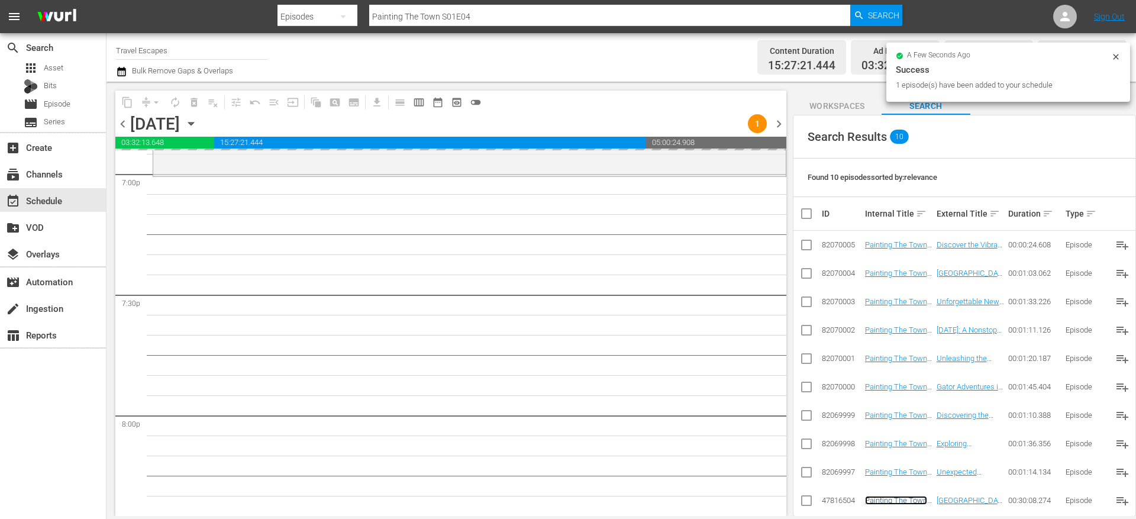
scroll to position [0, 0]
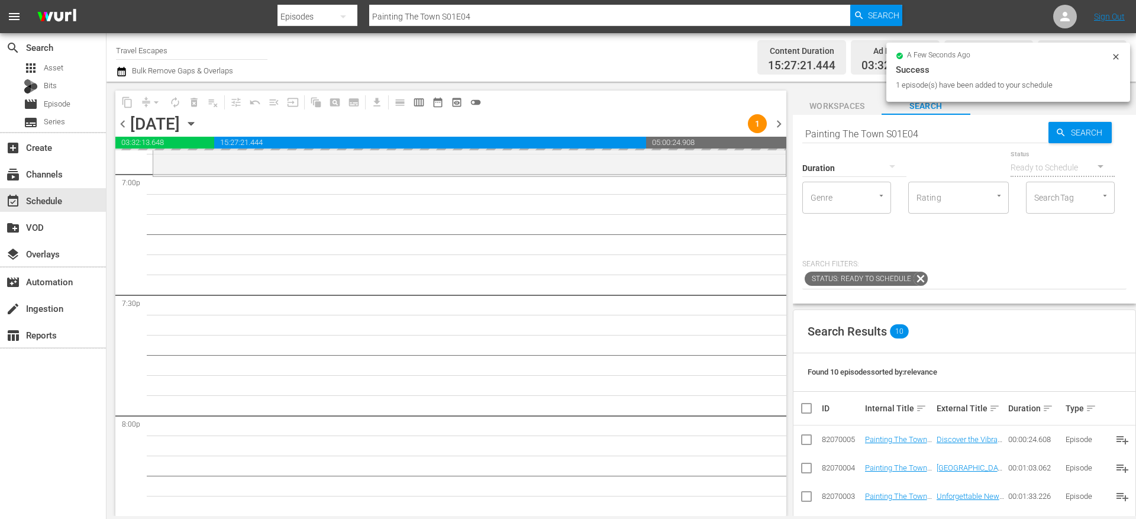
click at [864, 130] on input "Painting The Town S01E04" at bounding box center [925, 133] width 246 height 28
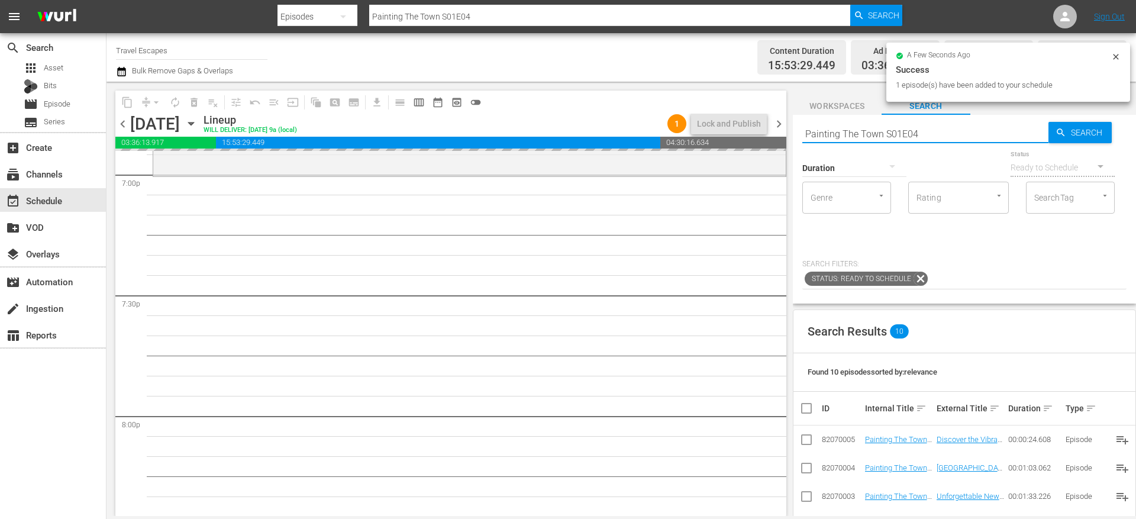
paste input "Big Little Footprints S01E08"
type input "Big Little Footprints S01E08"
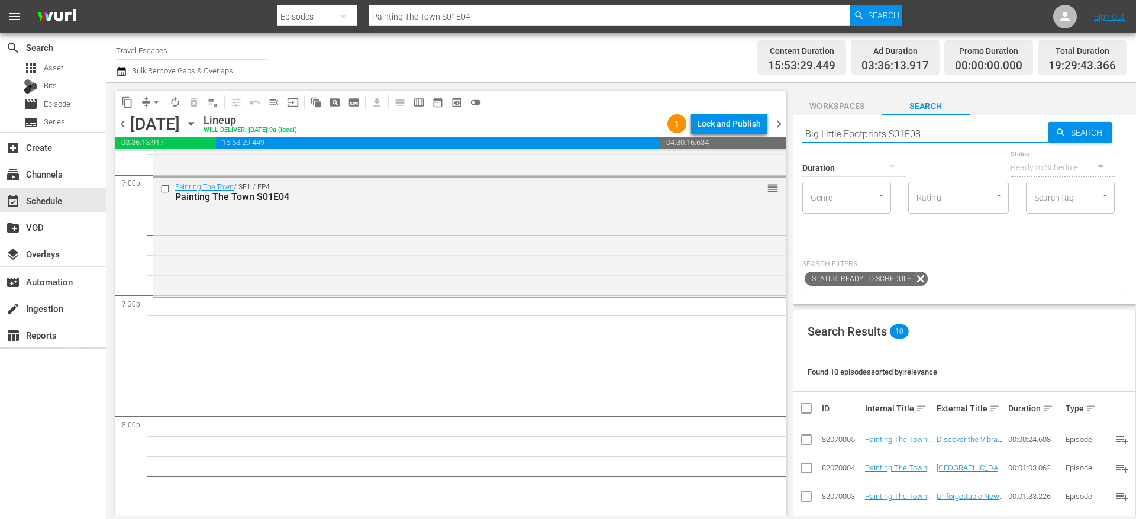
type input "Big Little Footprints S01E08"
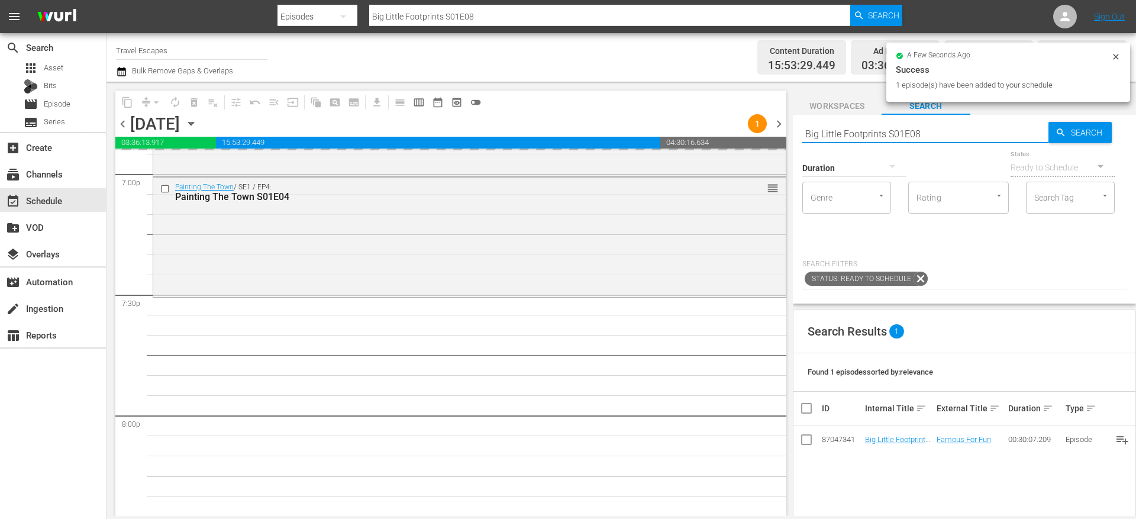
click at [904, 137] on input "Big Little Footprints S01E08" at bounding box center [925, 133] width 246 height 28
click at [904, 136] on input "Big Little Footprints S01E08" at bounding box center [925, 133] width 246 height 28
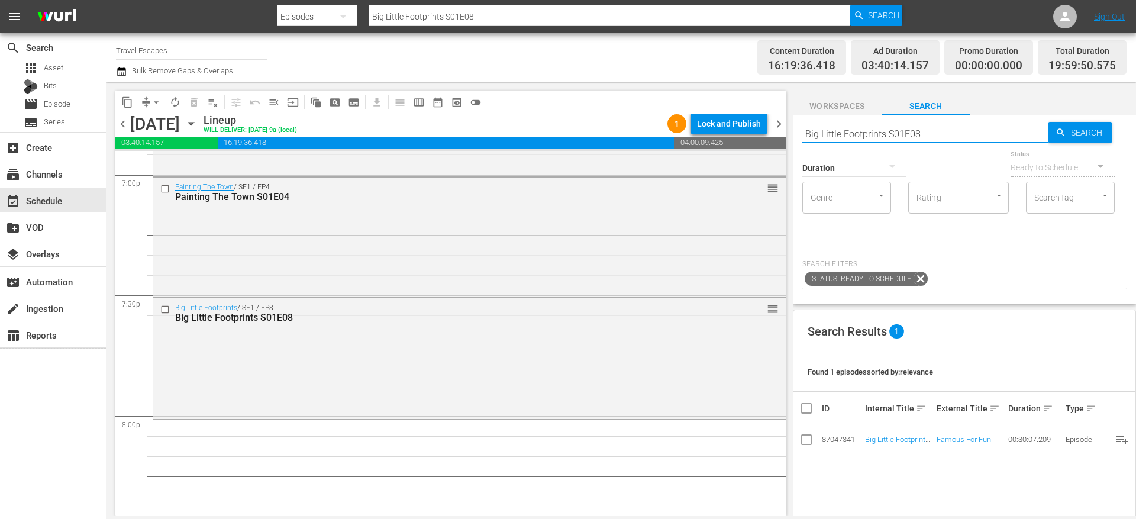
paste input "American Travelers: S01E04"
type input "American Travelers: S01E04"
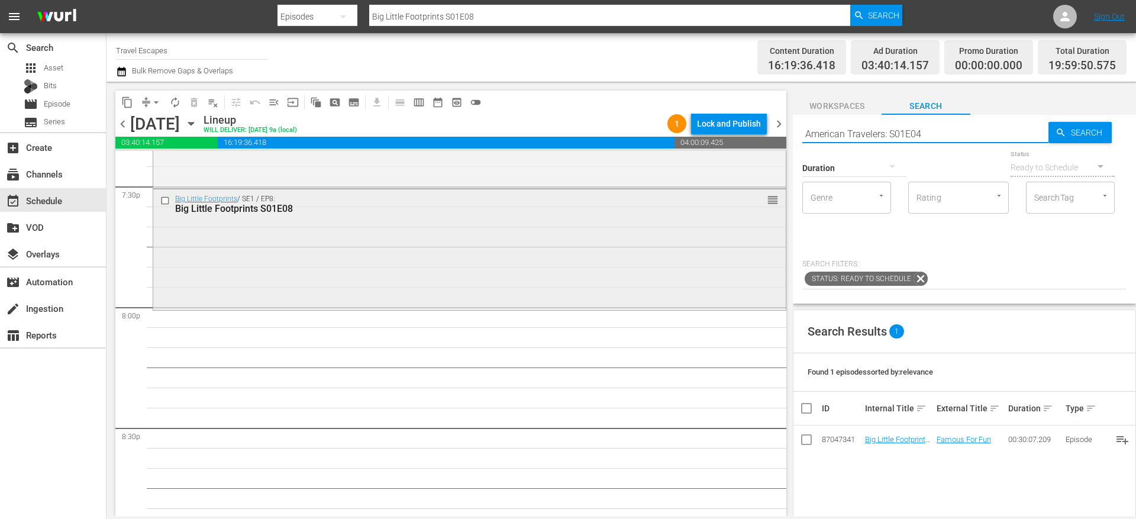
type input "American Travelers: S01E04"
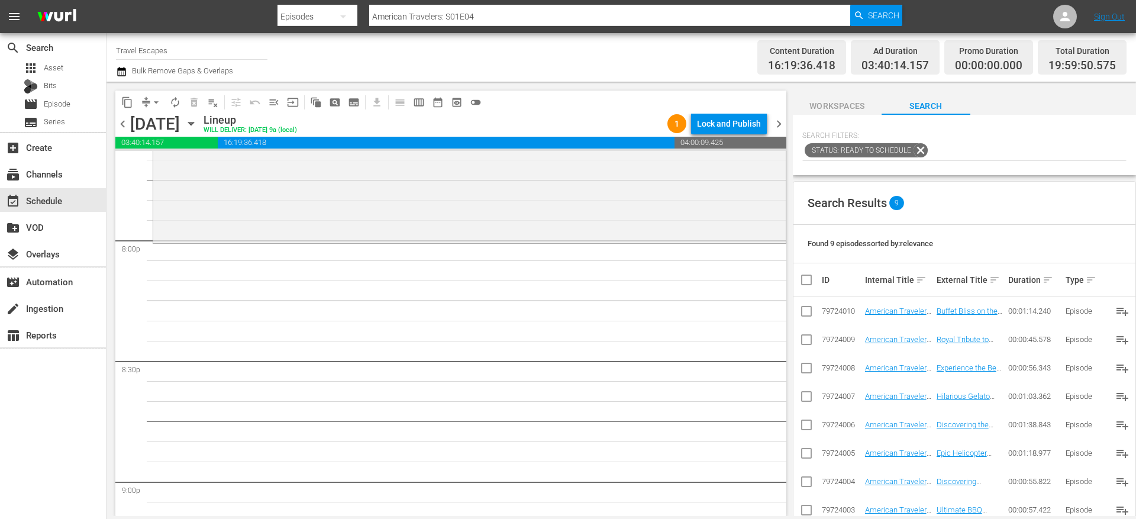
scroll to position [195, 0]
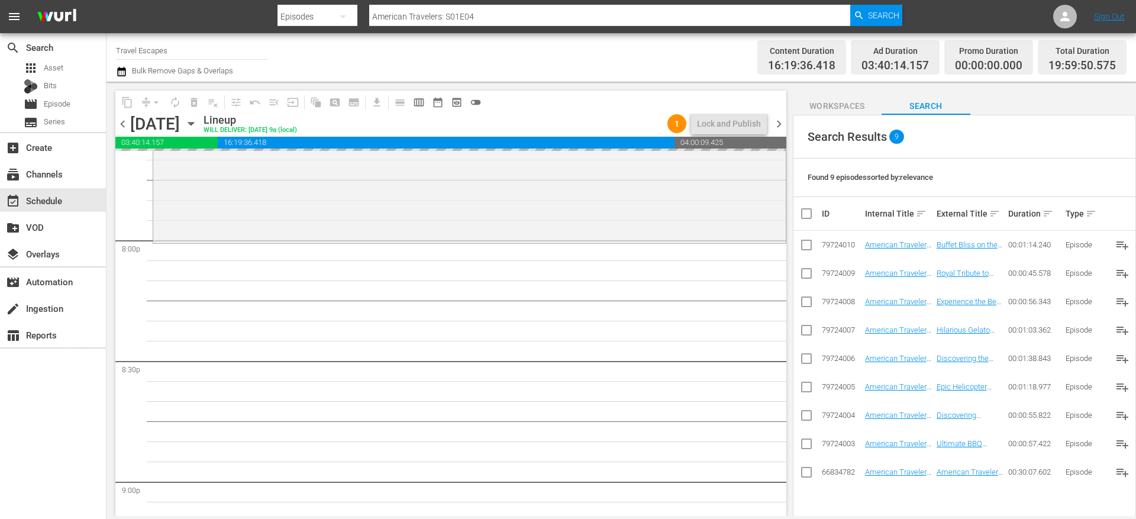
drag, startPoint x: 877, startPoint y: 470, endPoint x: 550, endPoint y: 2, distance: 570.8
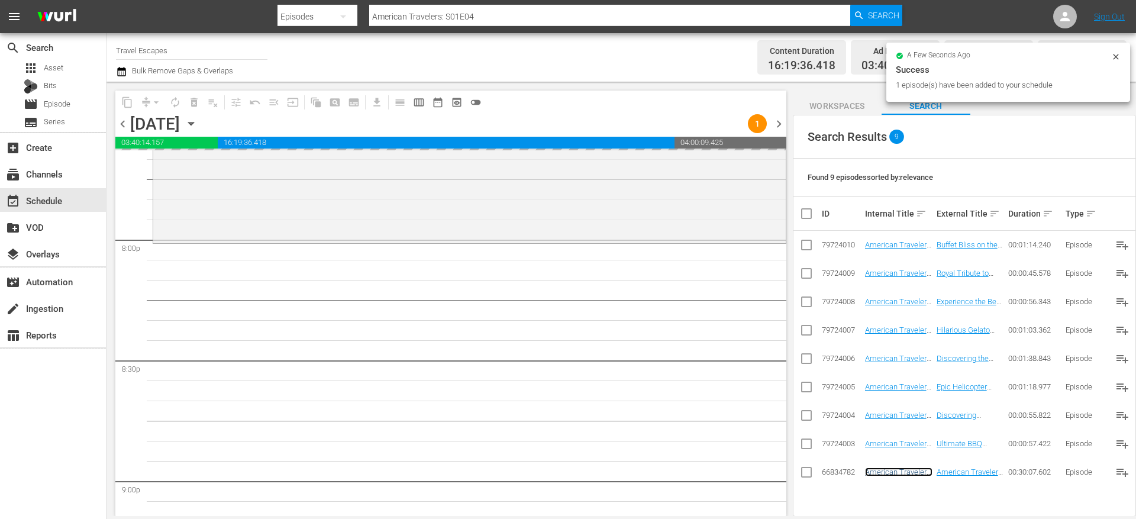
scroll to position [0, 0]
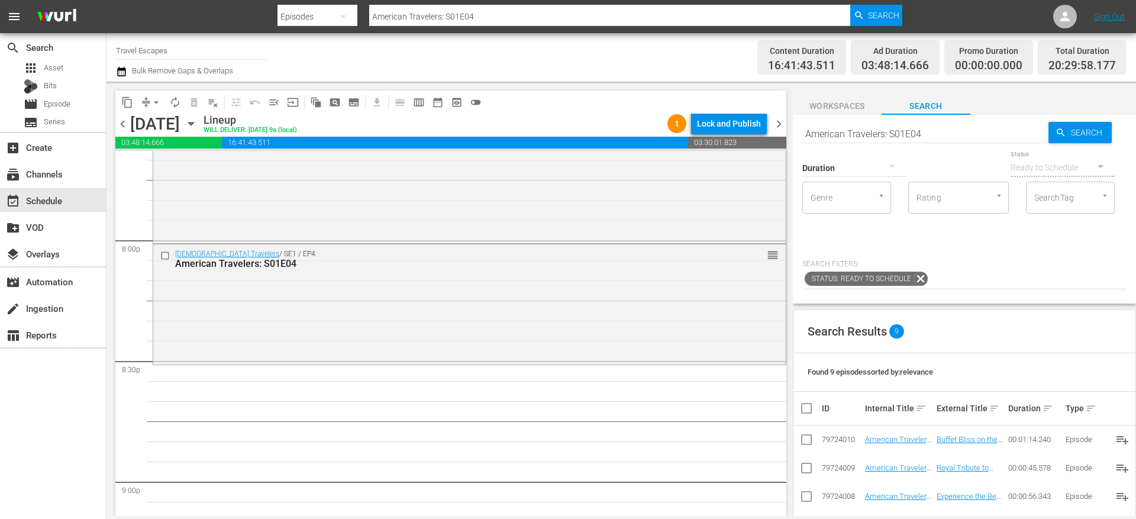
click at [848, 128] on input "American Travelers: S01E04" at bounding box center [925, 133] width 246 height 28
paste input "30 Minute Tour"
type input "30 Minute Tour S01E04"
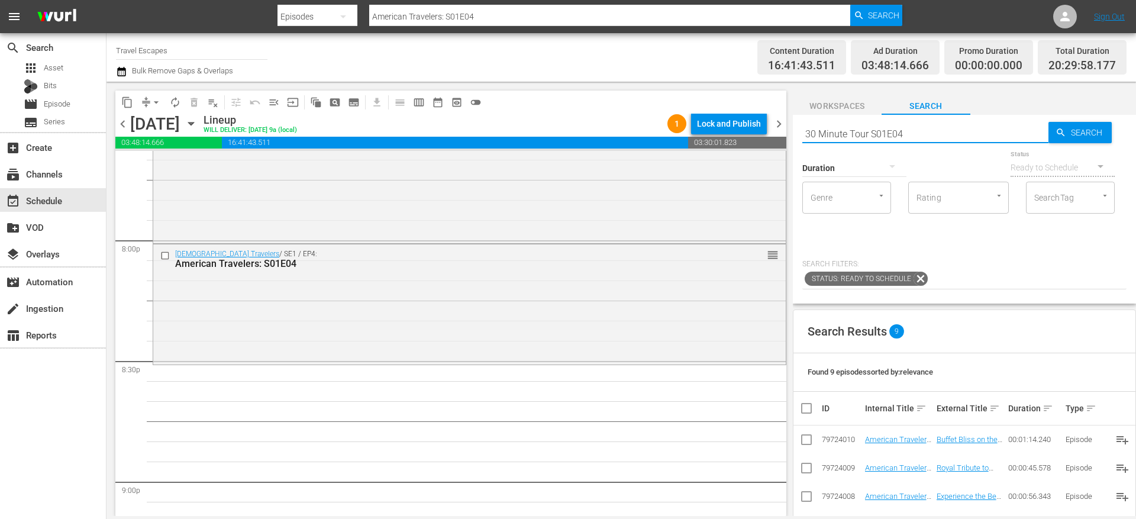
type input "30 Minute Tour S01E04"
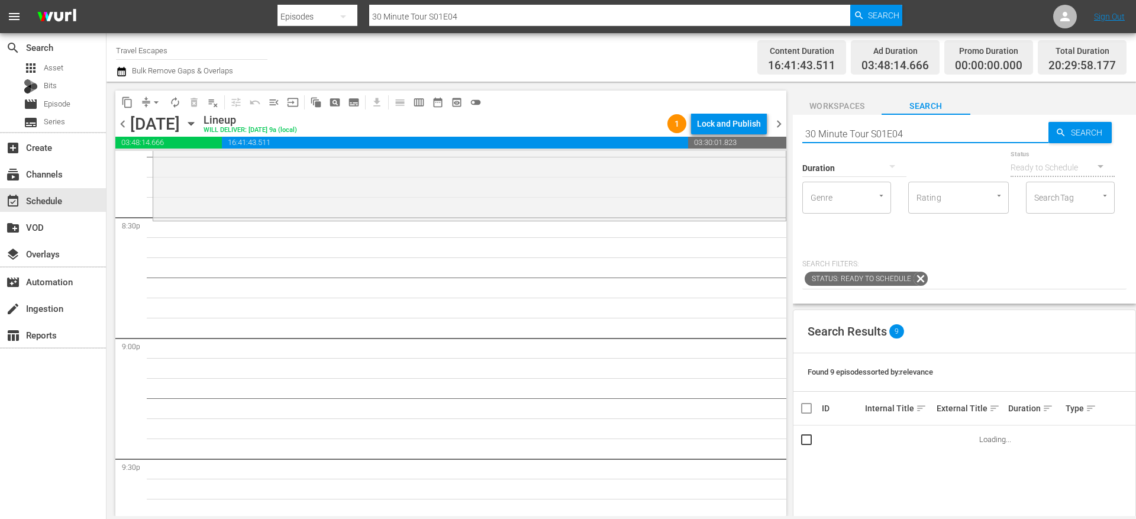
scroll to position [4892, 0]
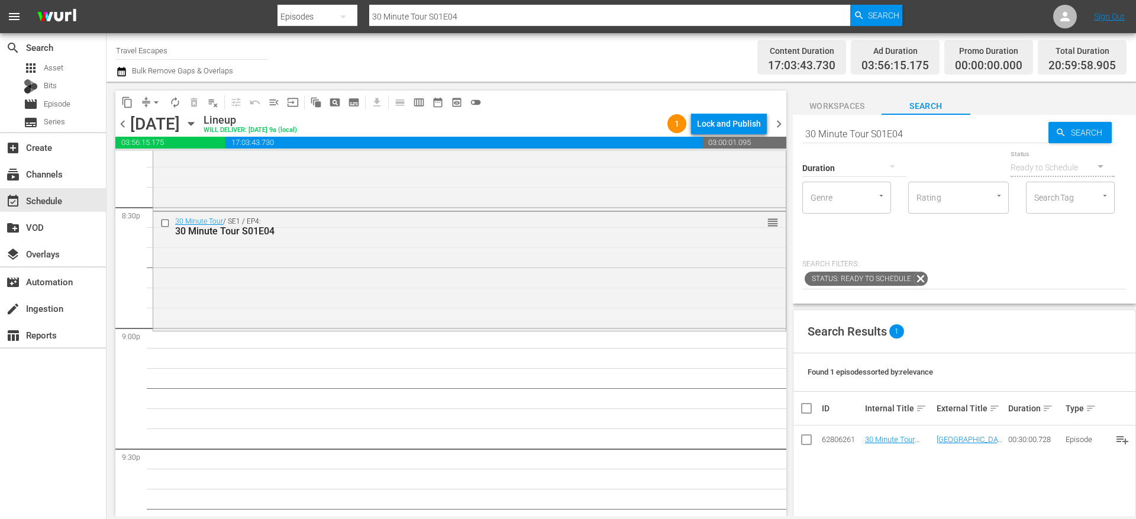
click at [838, 135] on input "30 Minute Tour S01E04" at bounding box center [925, 133] width 246 height 28
paste input "Lost and Found"
type input "Lost and Found S01E04"
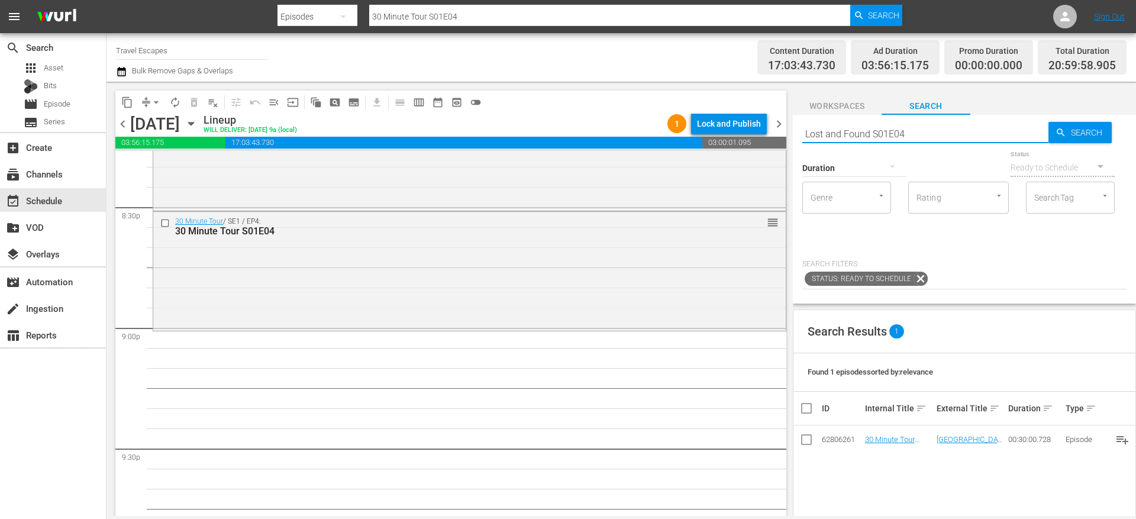
type input "Lost and Found S01E04"
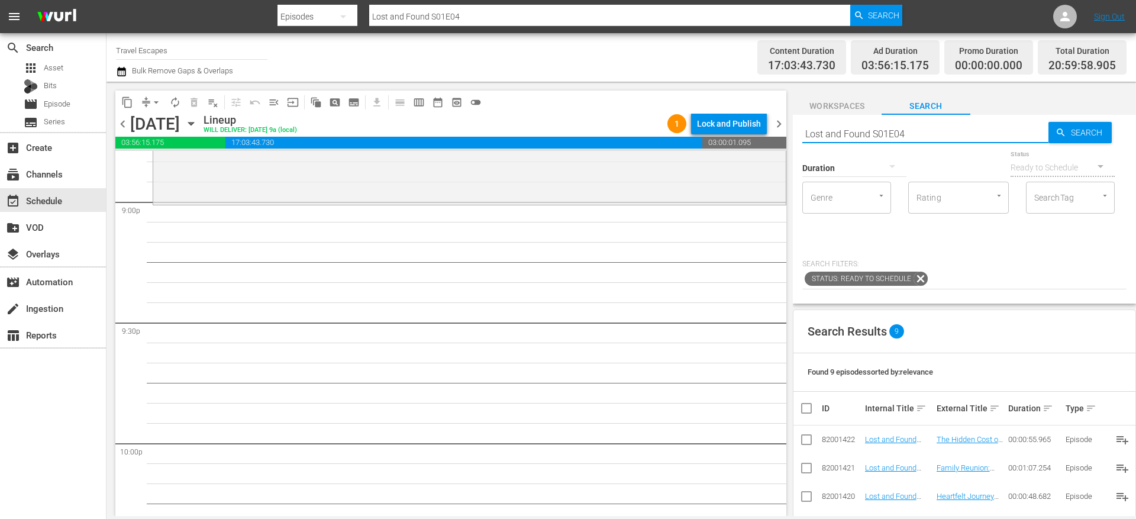
scroll to position [195, 0]
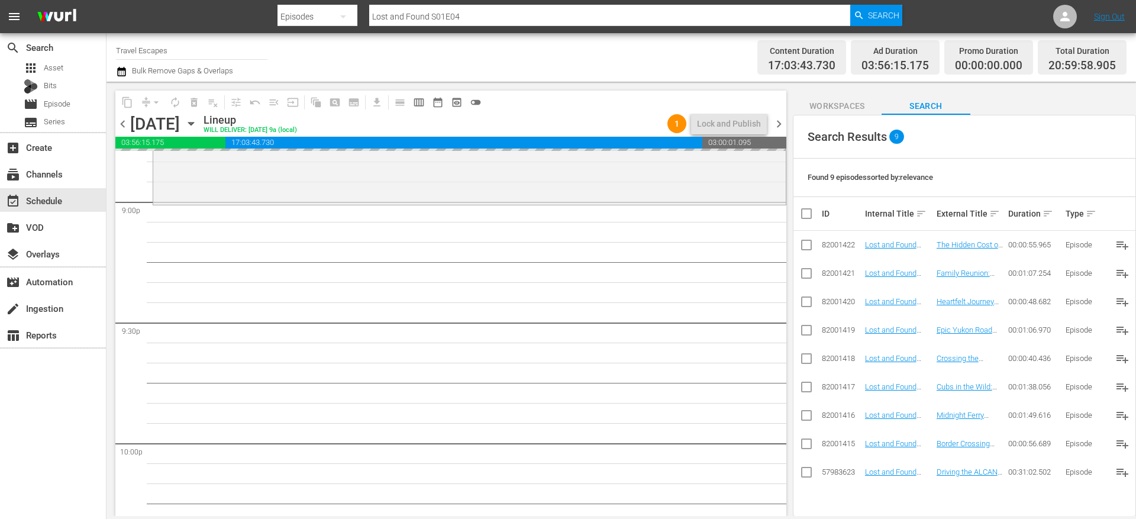
drag, startPoint x: 893, startPoint y: 469, endPoint x: 563, endPoint y: 12, distance: 563.6
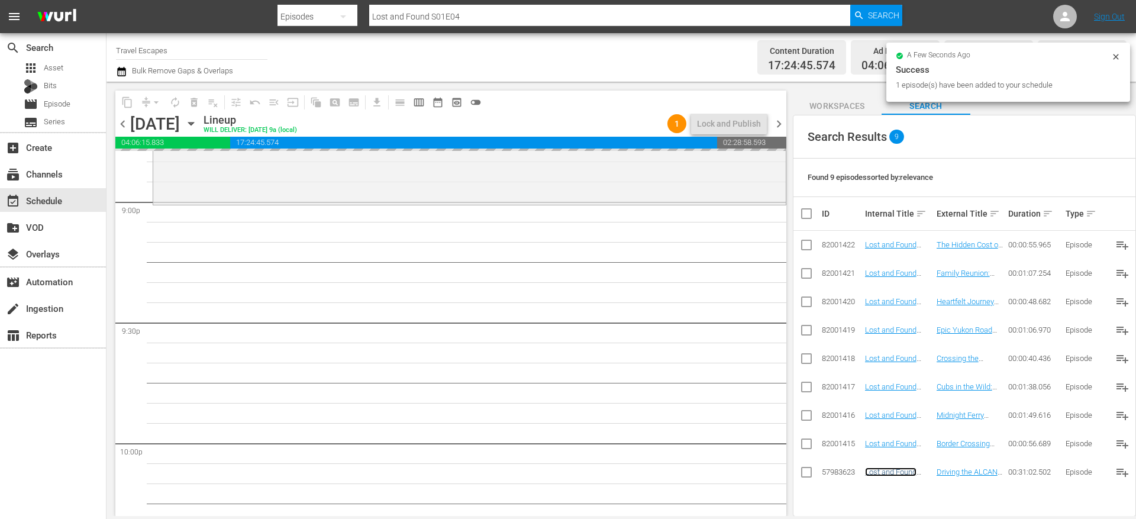
scroll to position [0, 0]
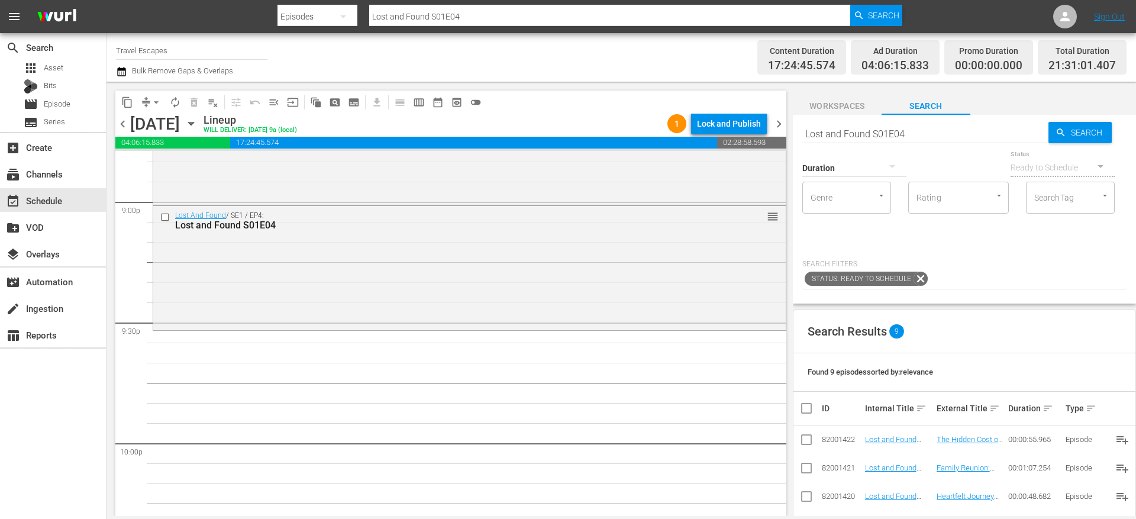
click at [838, 133] on input "Lost and Found S01E04" at bounding box center [925, 133] width 246 height 28
paste input "Nevens Irish Seafood Trails S02E02"
type input "Nevens Irish Seafood Trails S02E02"
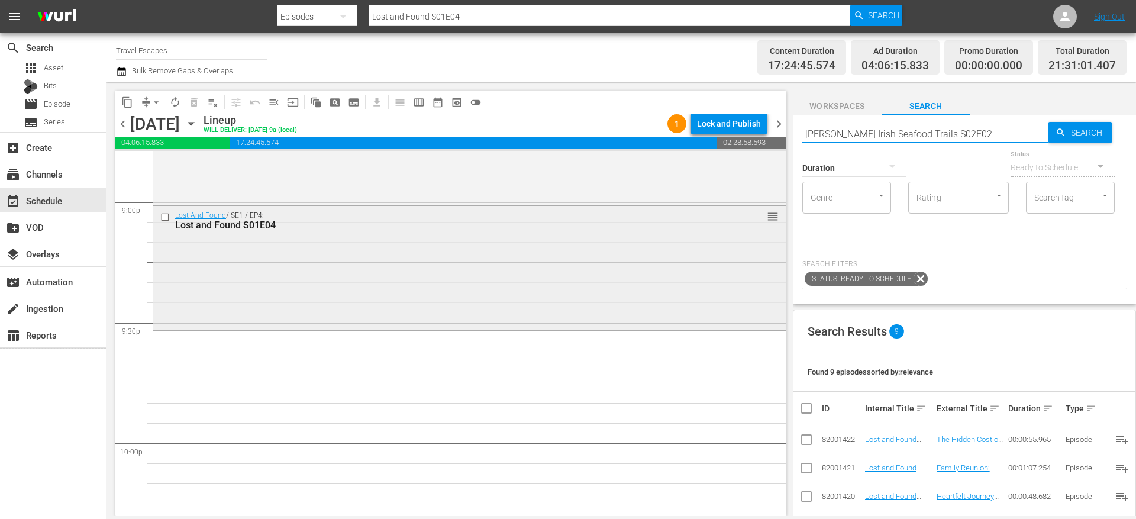
type input "Nevens Irish Seafood Trails S02E02"
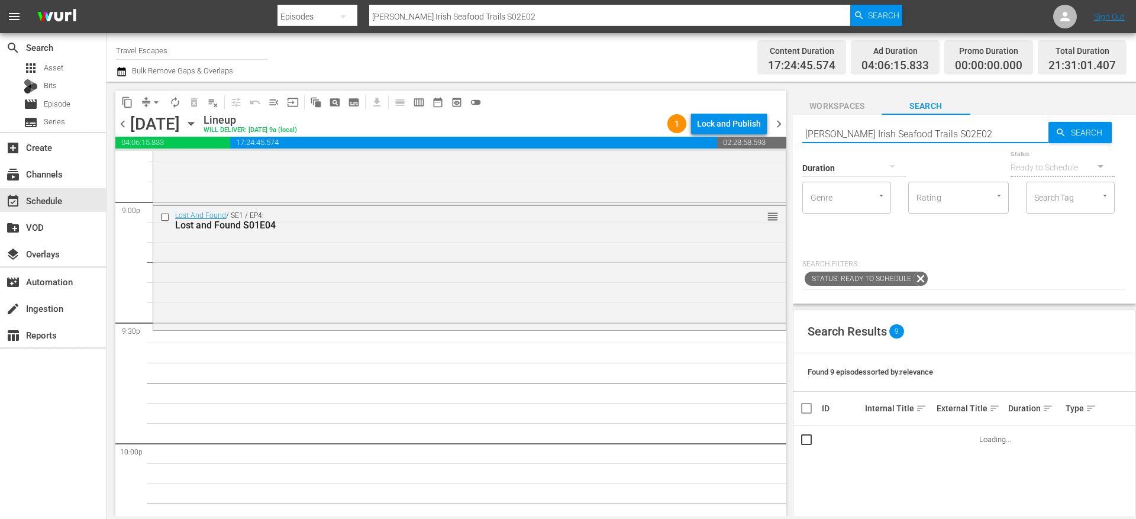
scroll to position [5114, 0]
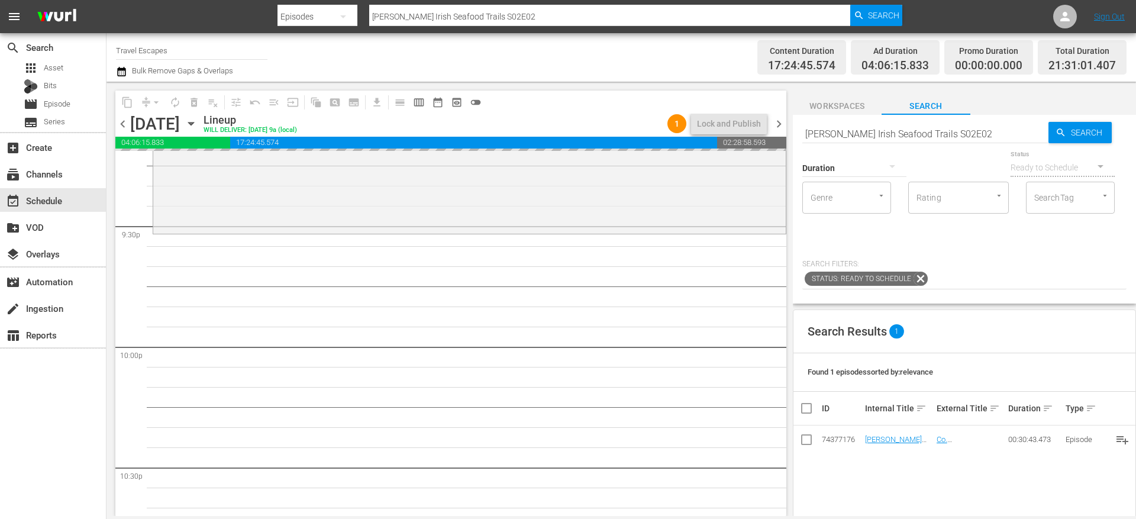
click at [849, 131] on input "Nevens Irish Seafood Trails S02E02" at bounding box center [925, 133] width 246 height 28
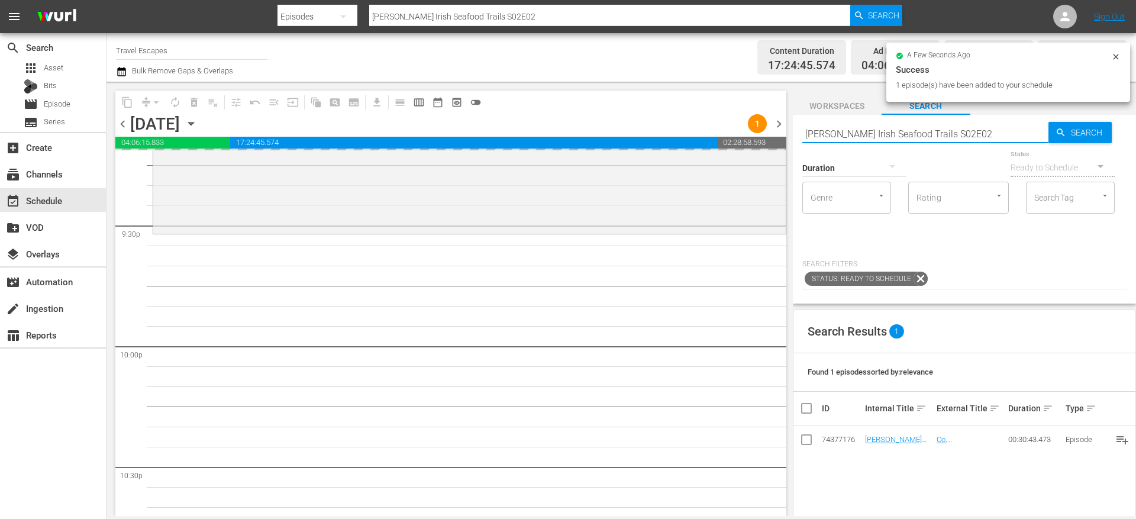
paste input "Great Destinations Europe S01E05"
type input "Great Destinations Europe S01E05"
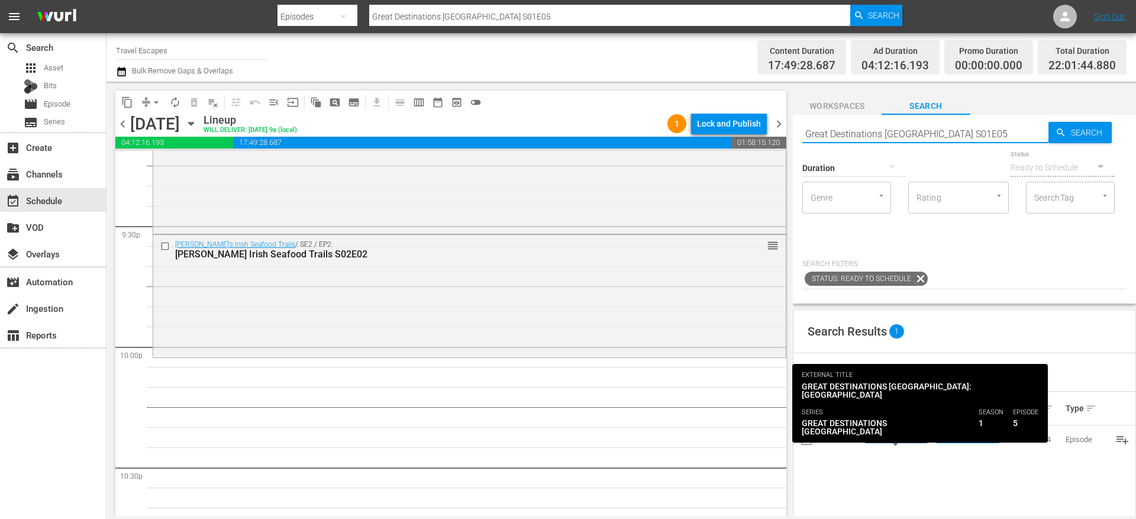
type input "Great Destinations Europe S01E05"
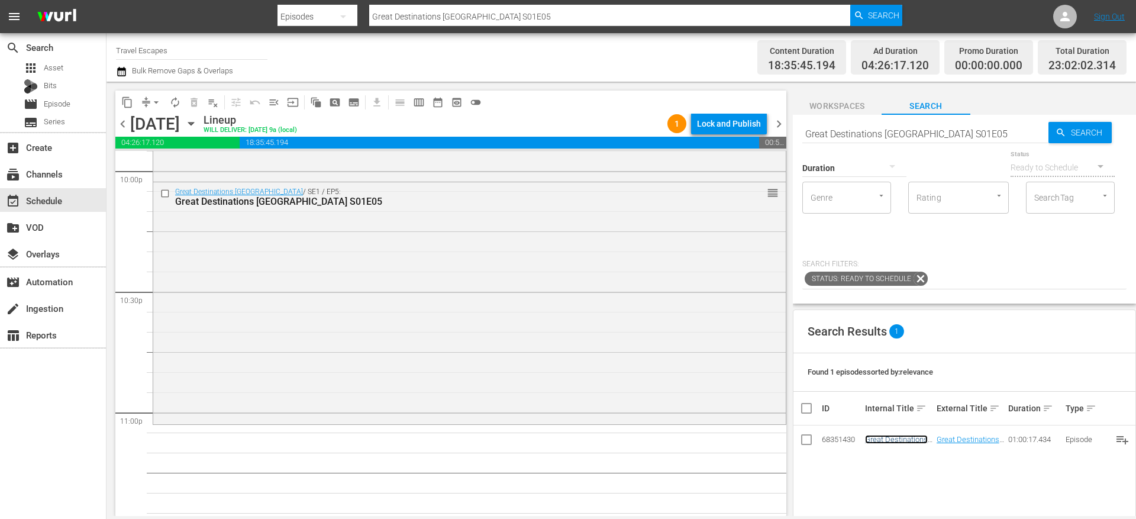
scroll to position [5311, 0]
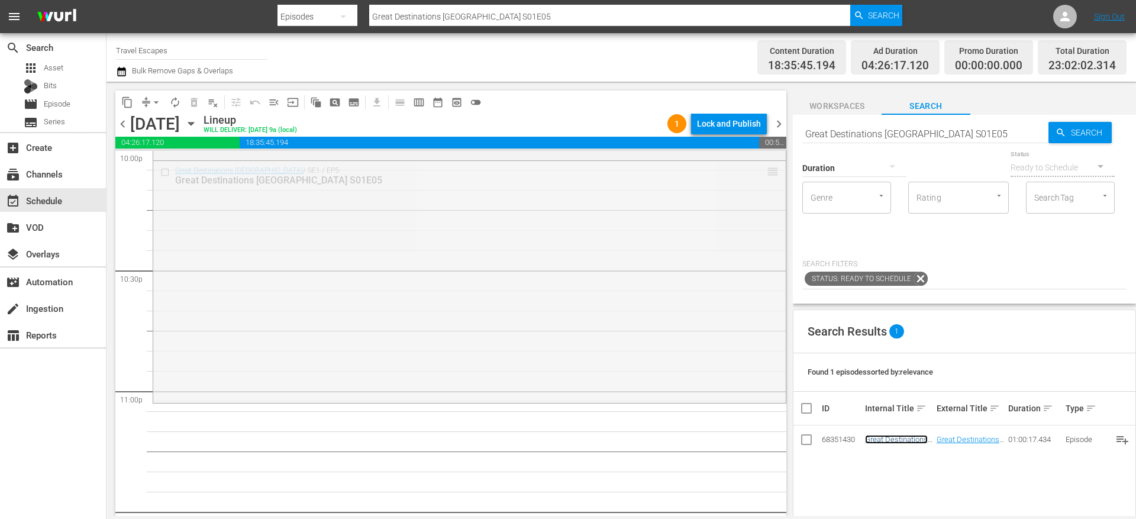
drag, startPoint x: 764, startPoint y: 170, endPoint x: 768, endPoint y: 398, distance: 227.8
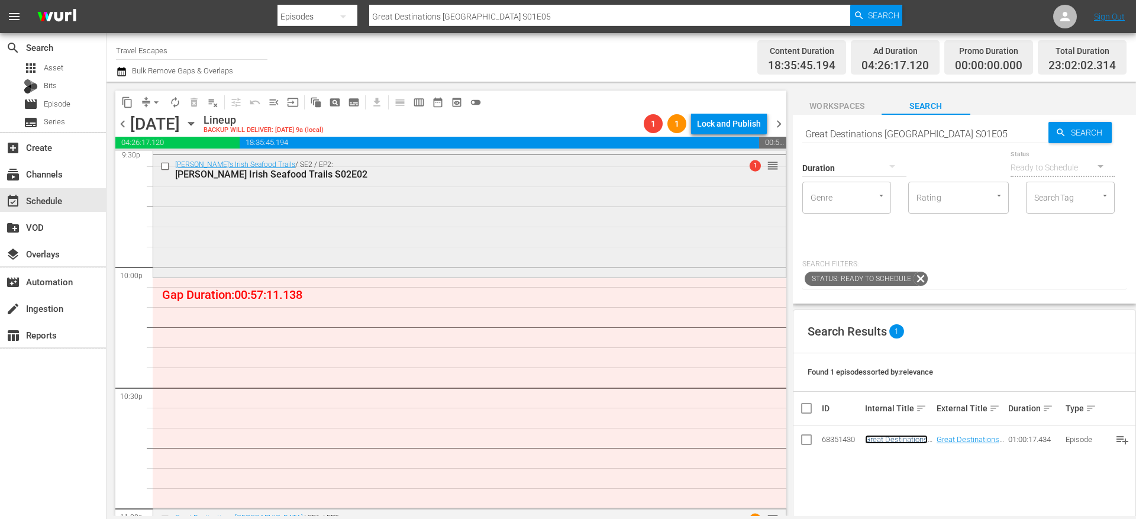
scroll to position [5195, 0]
drag, startPoint x: 765, startPoint y: 164, endPoint x: 761, endPoint y: 380, distance: 215.9
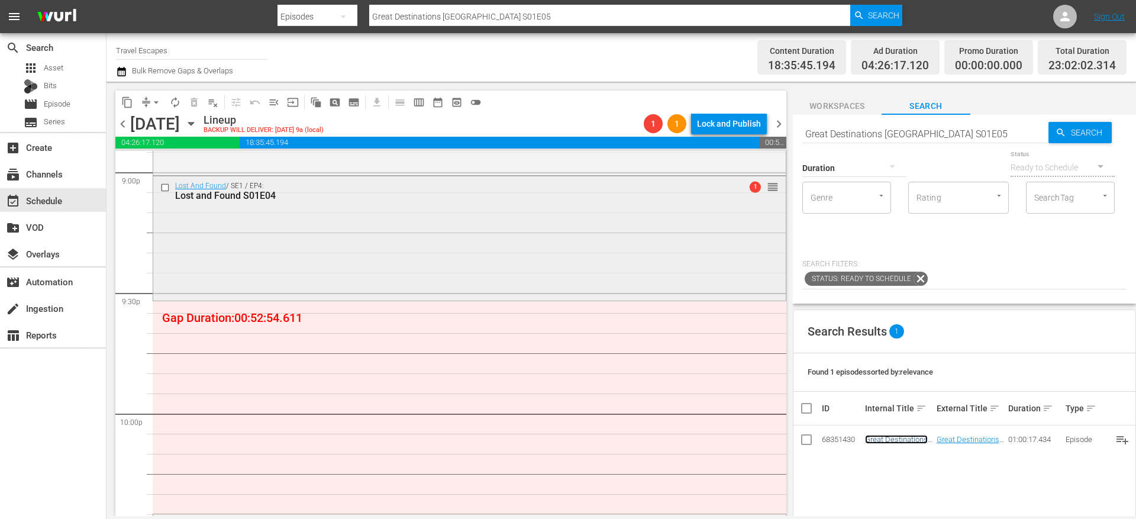
scroll to position [5050, 0]
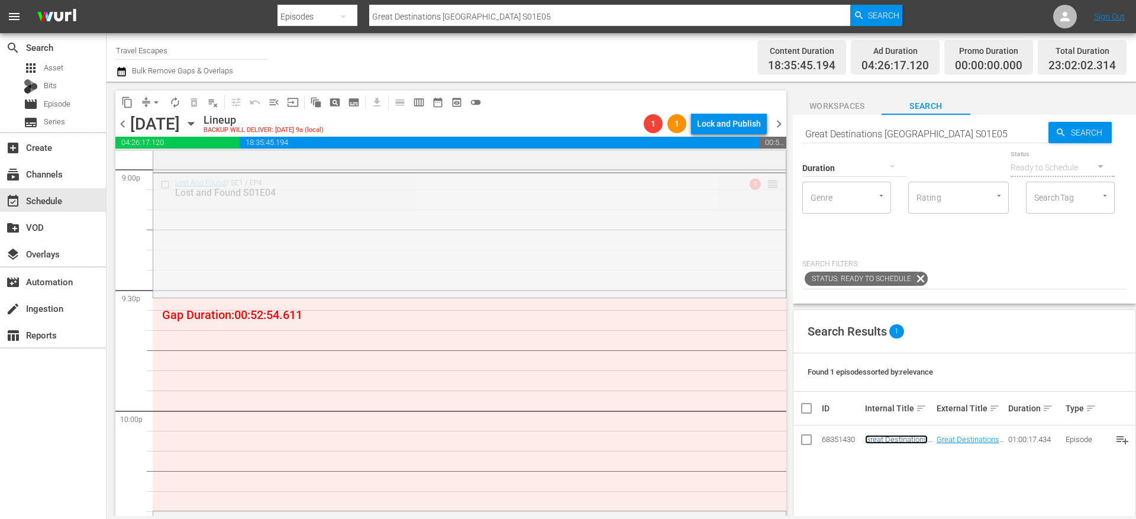
drag, startPoint x: 760, startPoint y: 187, endPoint x: 754, endPoint y: 376, distance: 188.8
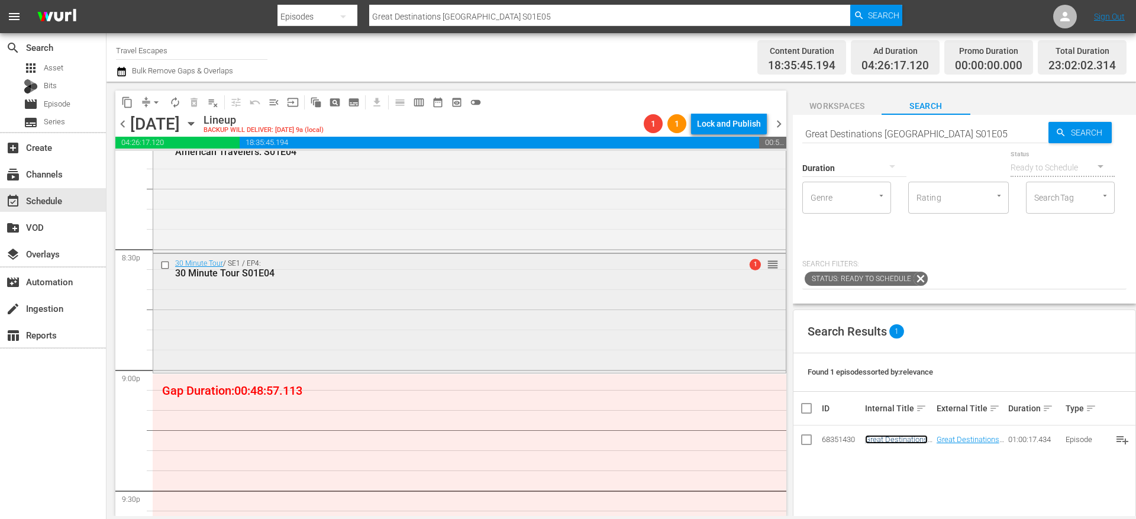
scroll to position [4841, 0]
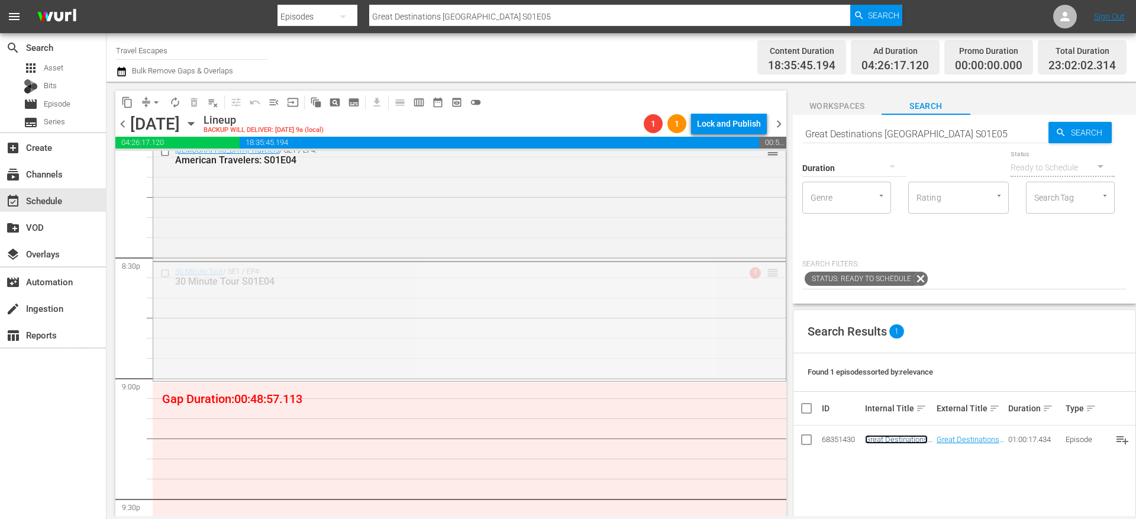
drag, startPoint x: 763, startPoint y: 273, endPoint x: 756, endPoint y: 487, distance: 214.3
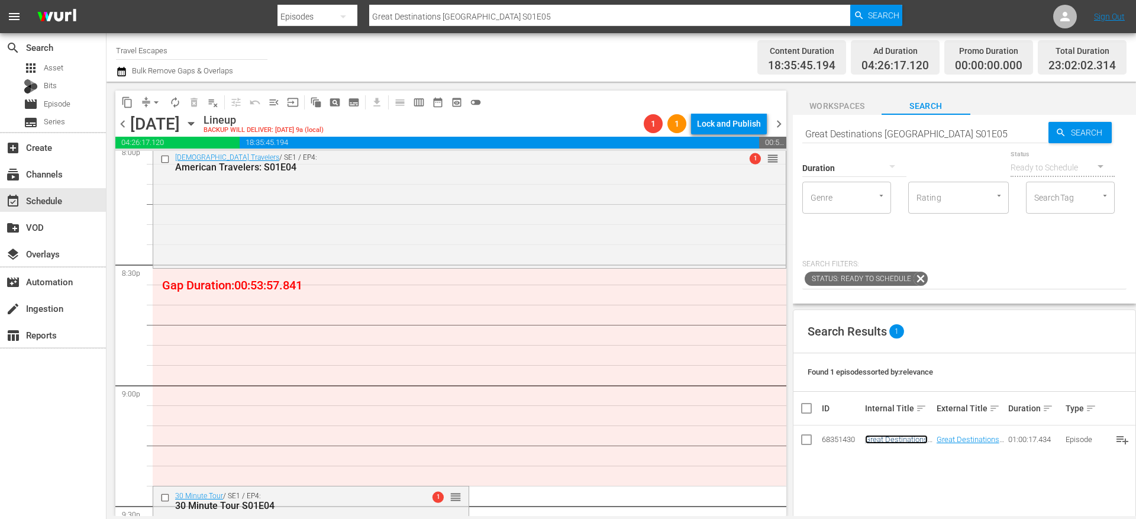
scroll to position [4835, 0]
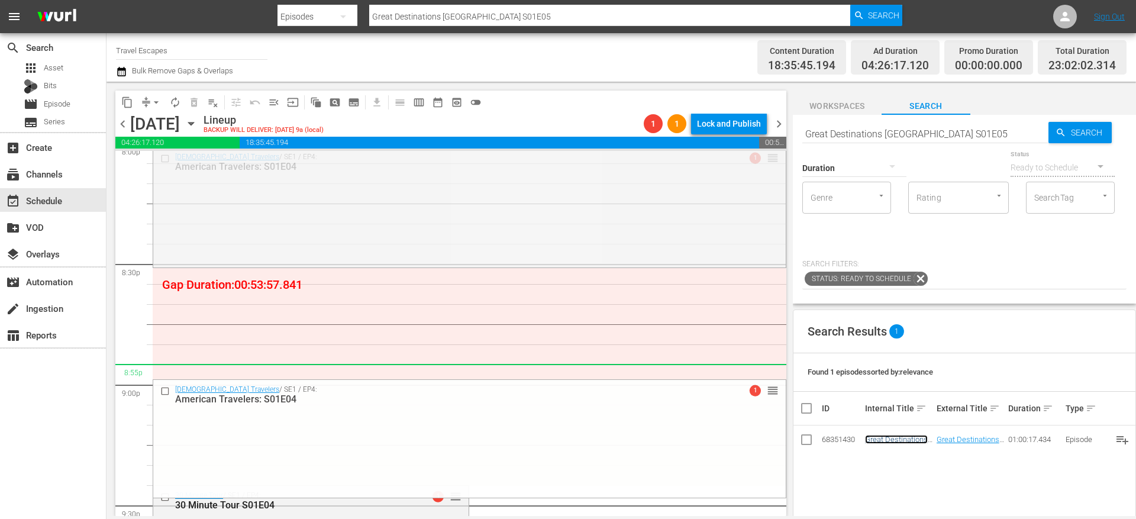
drag, startPoint x: 761, startPoint y: 160, endPoint x: 751, endPoint y: 370, distance: 210.9
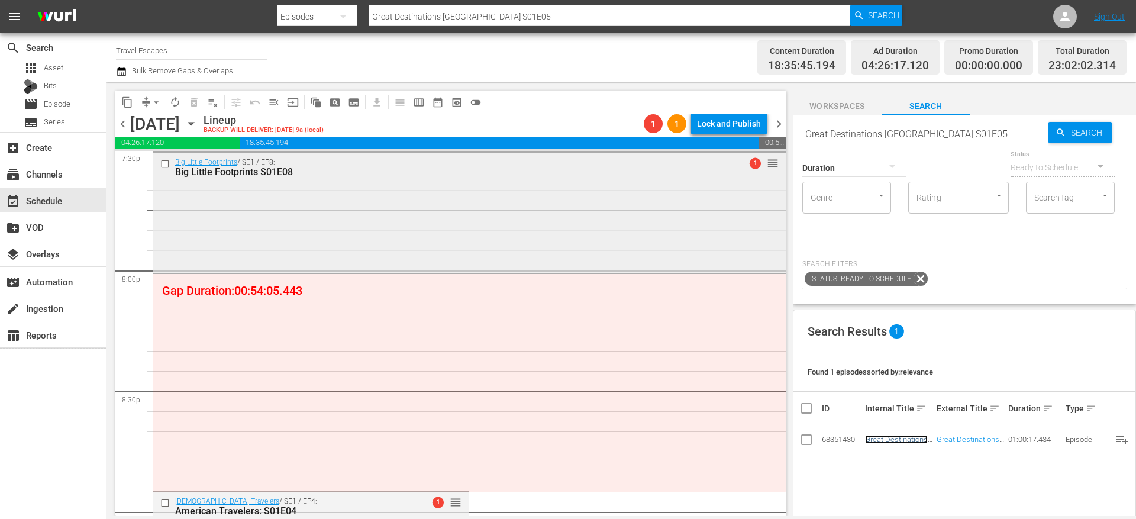
scroll to position [4713, 0]
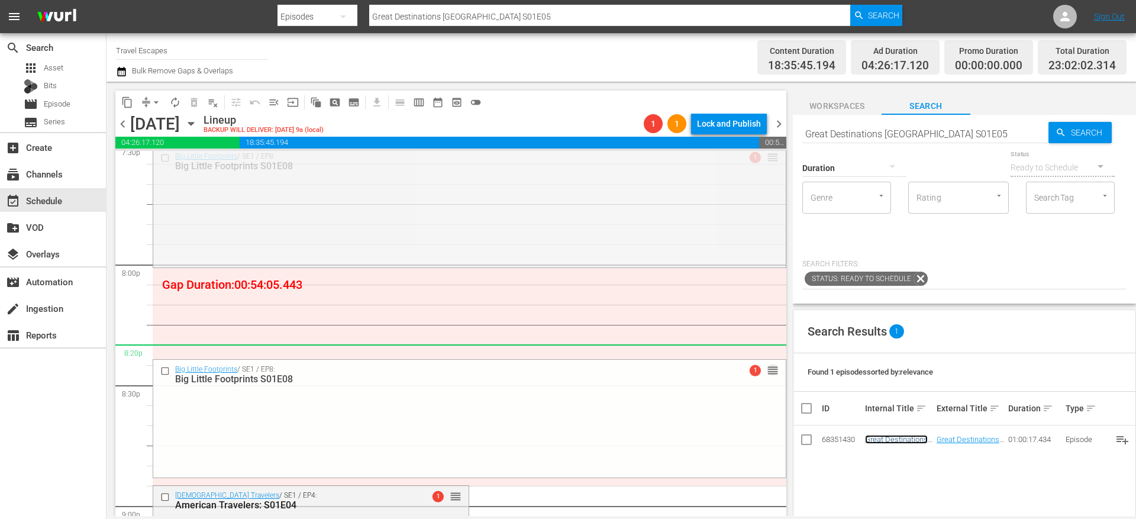
drag, startPoint x: 761, startPoint y: 161, endPoint x: 758, endPoint y: 356, distance: 194.6
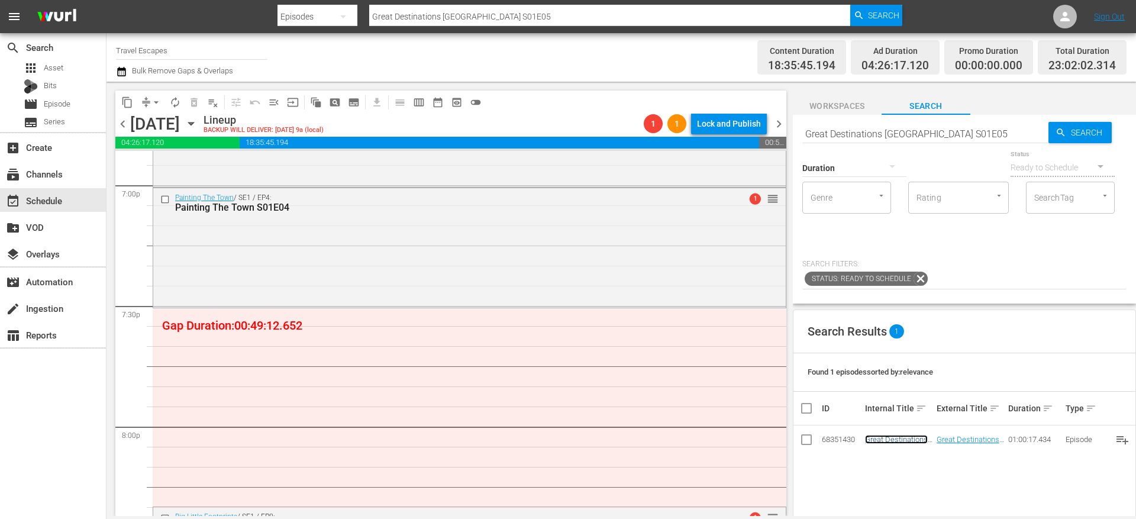
scroll to position [4551, 0]
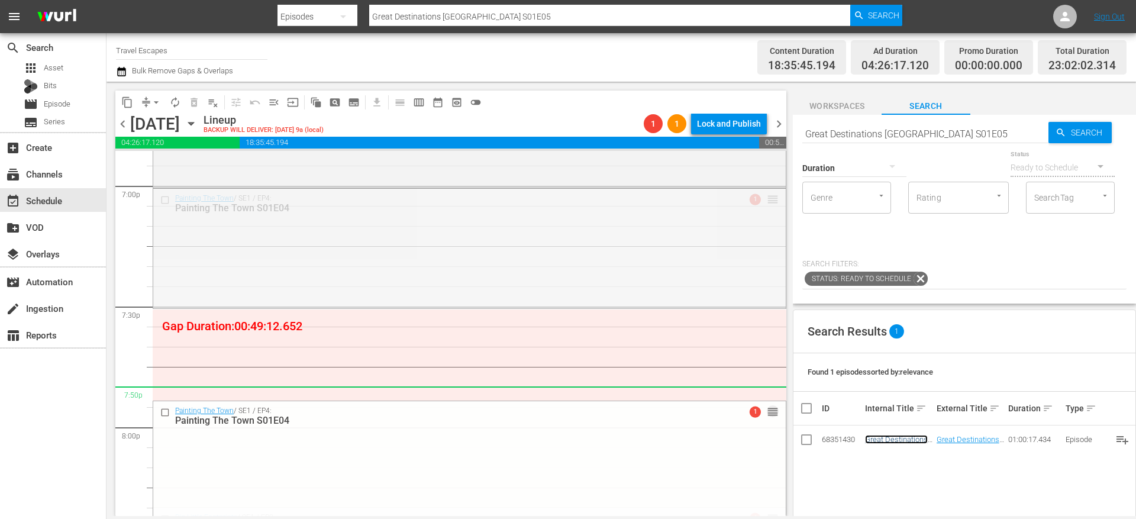
drag, startPoint x: 761, startPoint y: 199, endPoint x: 760, endPoint y: 389, distance: 190.5
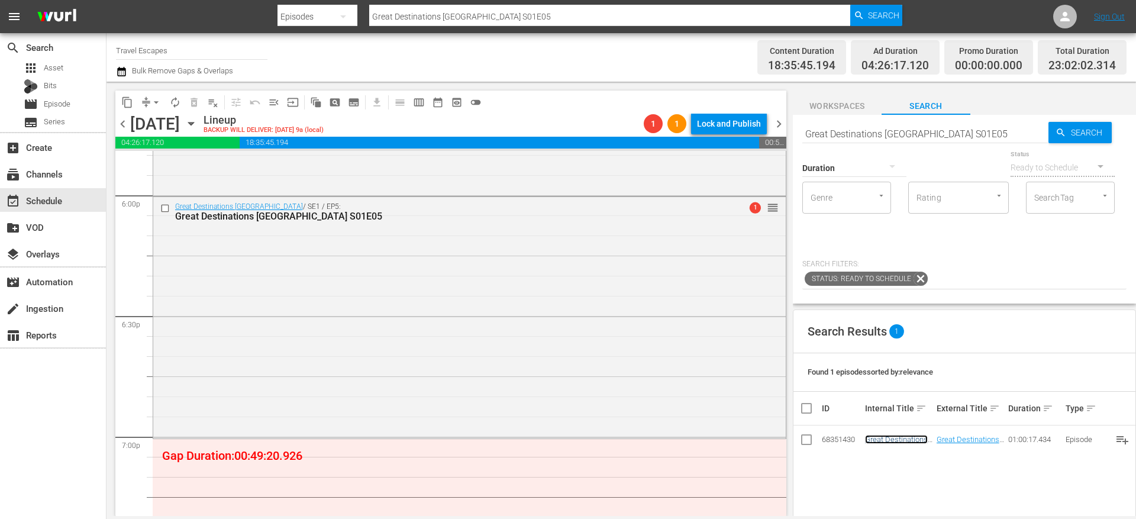
scroll to position [4288, 0]
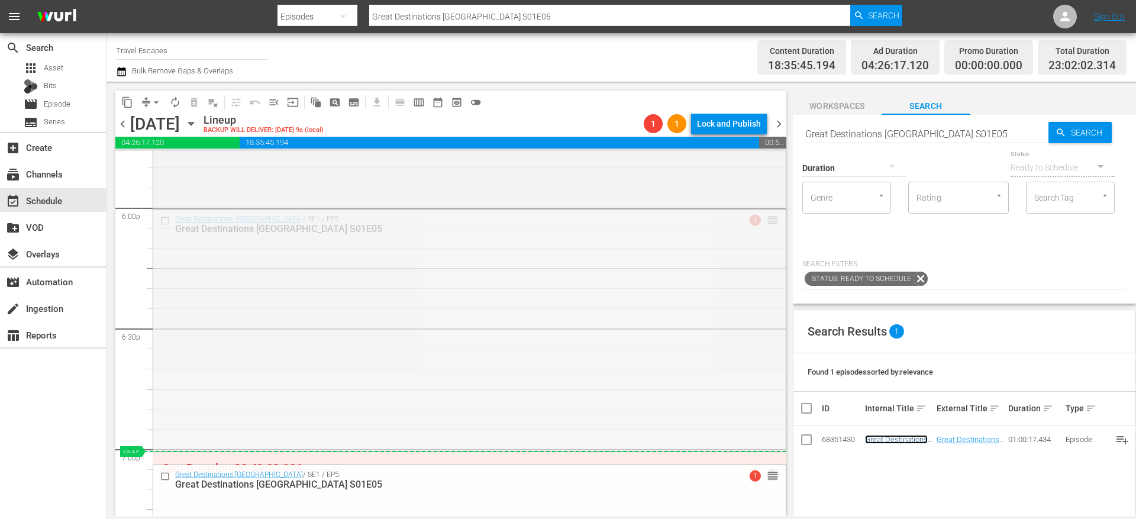
drag, startPoint x: 760, startPoint y: 221, endPoint x: 765, endPoint y: 458, distance: 237.3
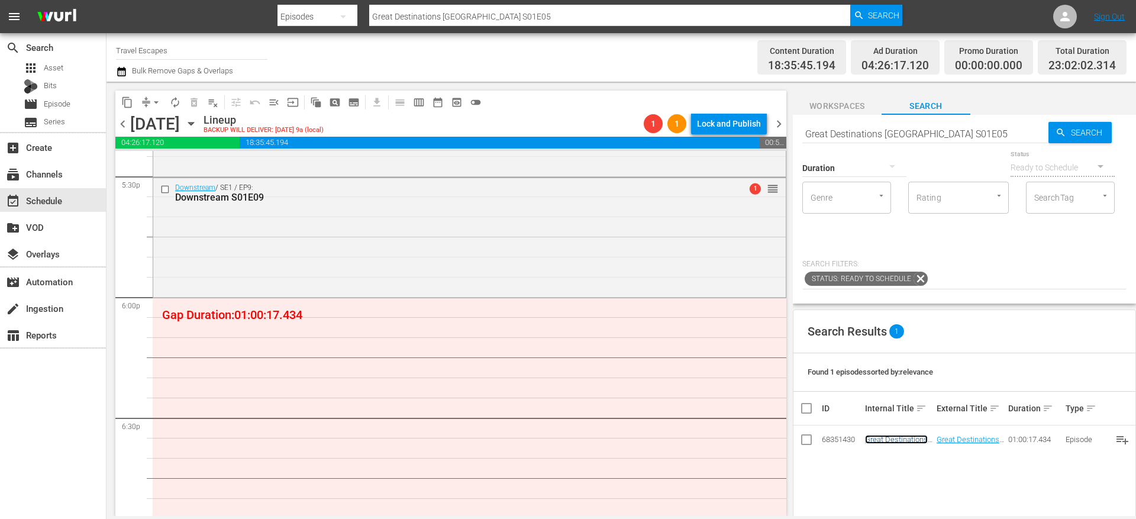
scroll to position [4226, 0]
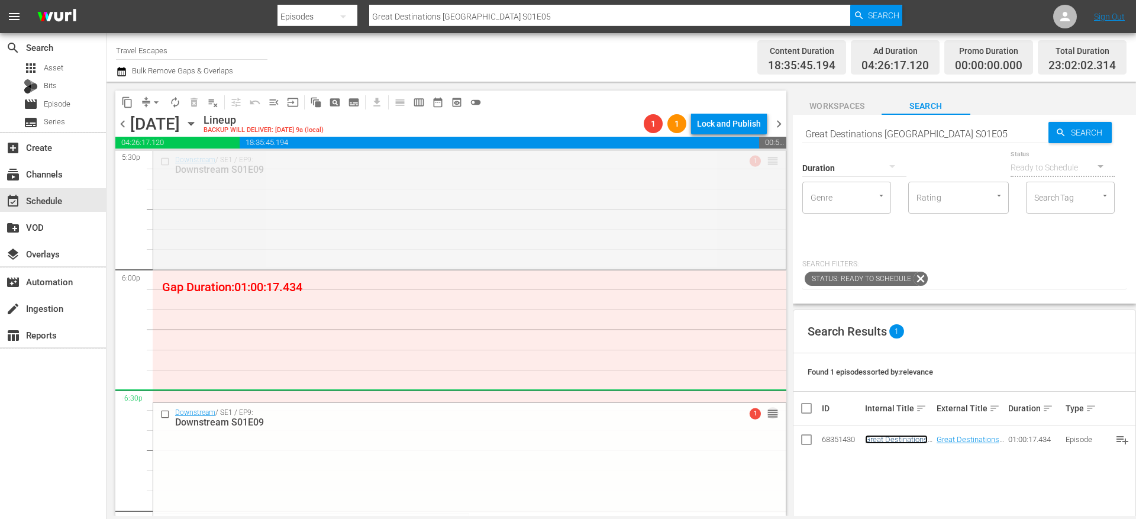
drag, startPoint x: 763, startPoint y: 165, endPoint x: 760, endPoint y: 393, distance: 228.4
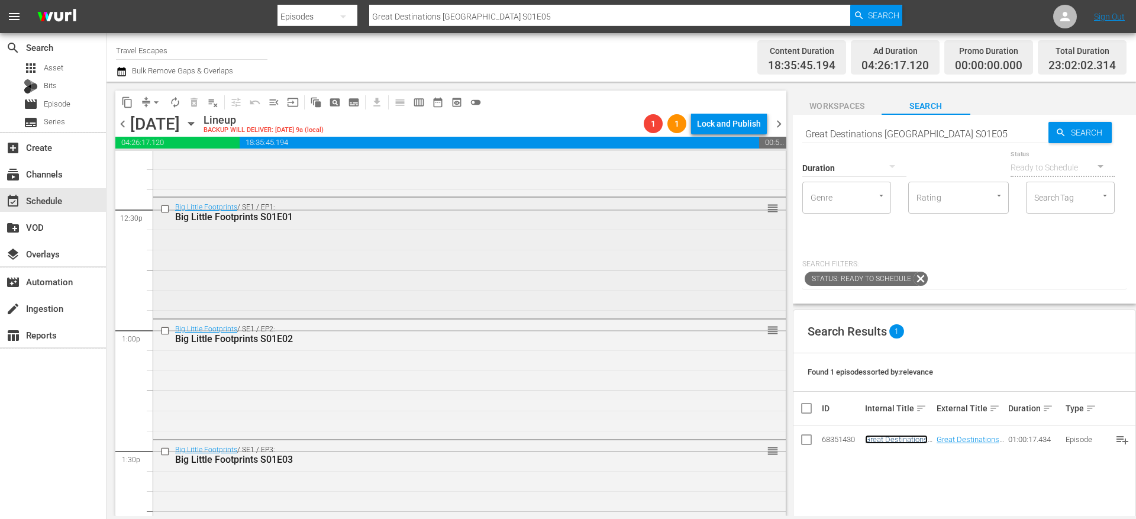
scroll to position [2951, 0]
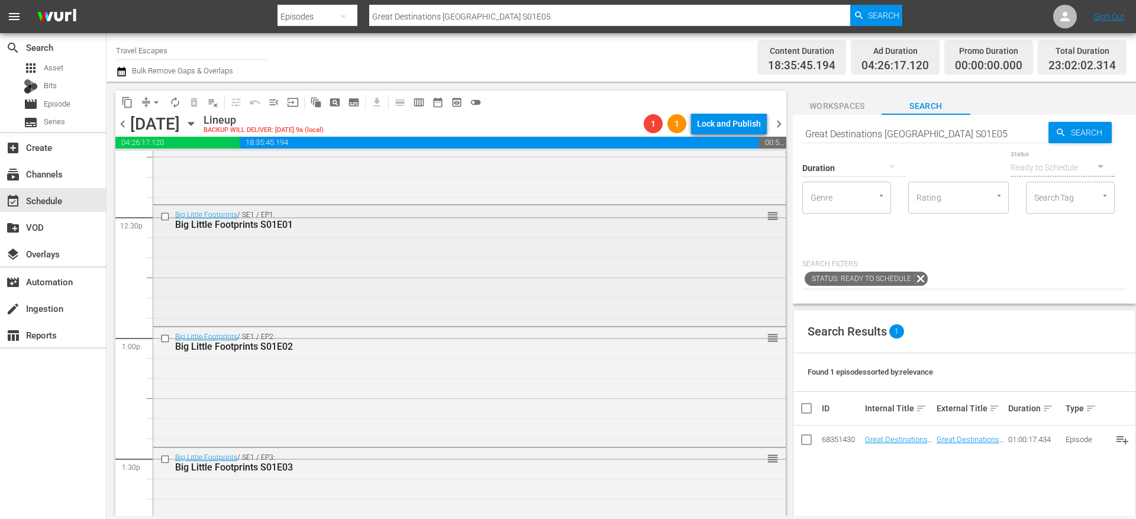
click at [165, 214] on input "checkbox" at bounding box center [166, 216] width 12 height 10
click at [166, 338] on input "checkbox" at bounding box center [166, 339] width 12 height 10
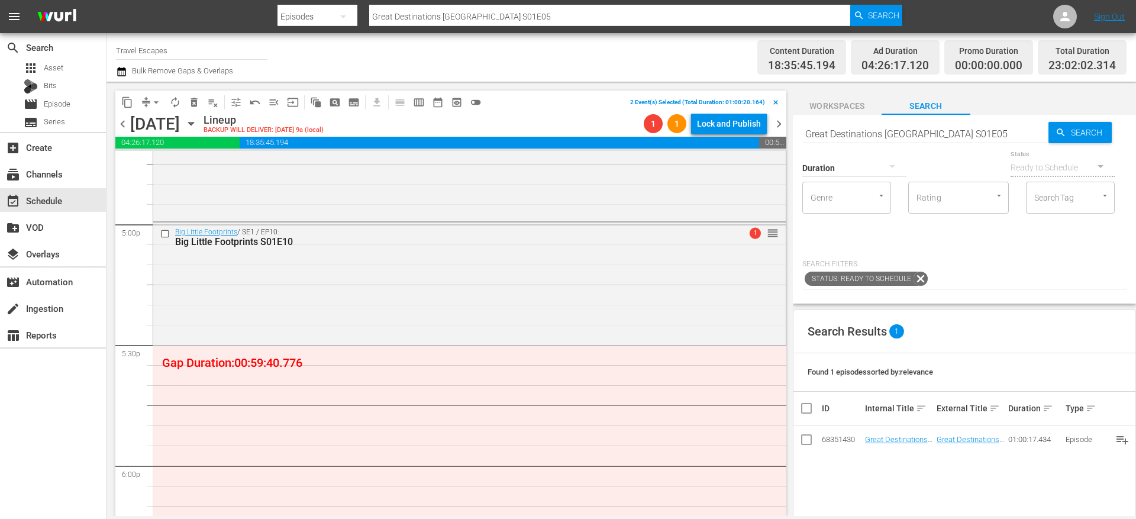
scroll to position [4031, 0]
click at [128, 103] on span "content_copy" at bounding box center [127, 102] width 12 height 12
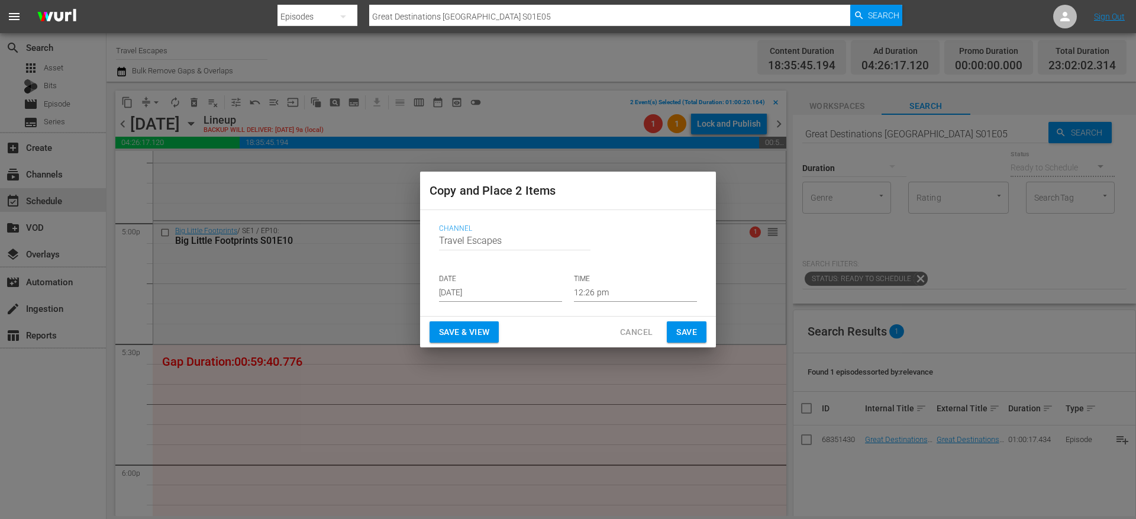
click at [469, 282] on p "DATE" at bounding box center [500, 279] width 123 height 10
click at [488, 292] on input "[DATE]" at bounding box center [500, 293] width 123 height 18
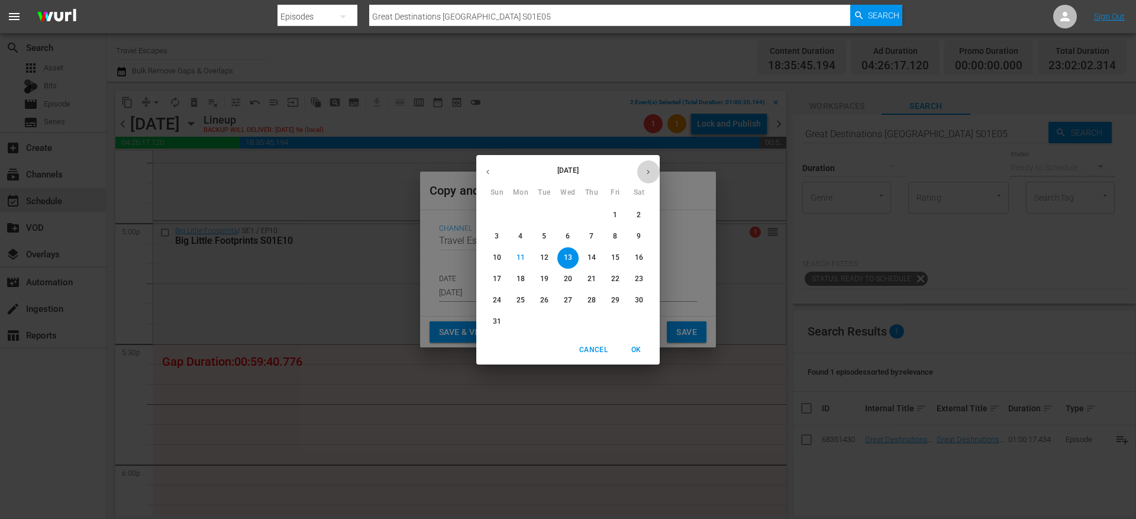
click at [647, 170] on icon "button" at bounding box center [648, 171] width 3 height 5
click at [594, 216] on span "4" at bounding box center [591, 215] width 21 height 10
type input "Sep 4th 2025"
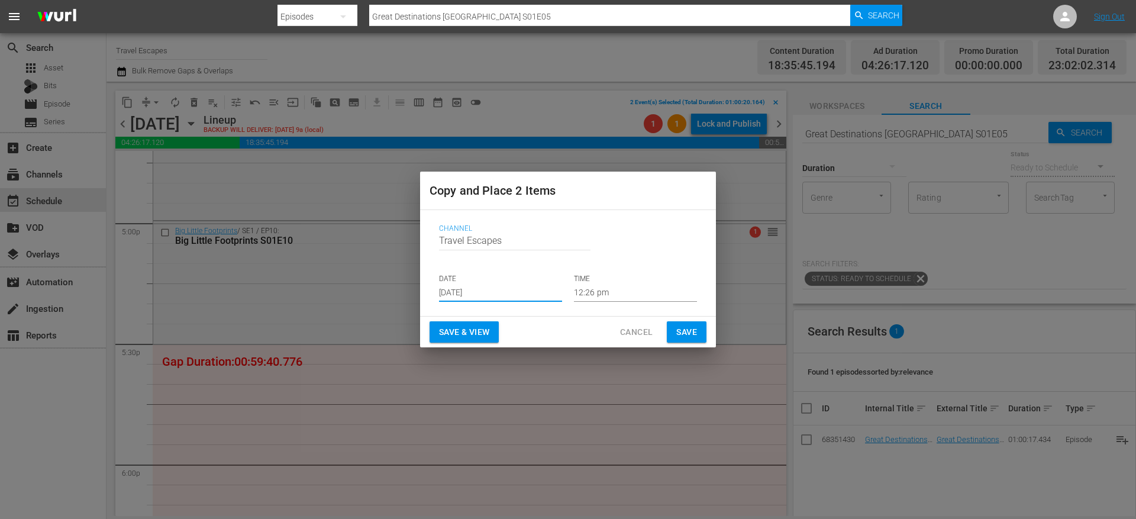
click at [589, 293] on input "12:26 pm" at bounding box center [635, 293] width 123 height 18
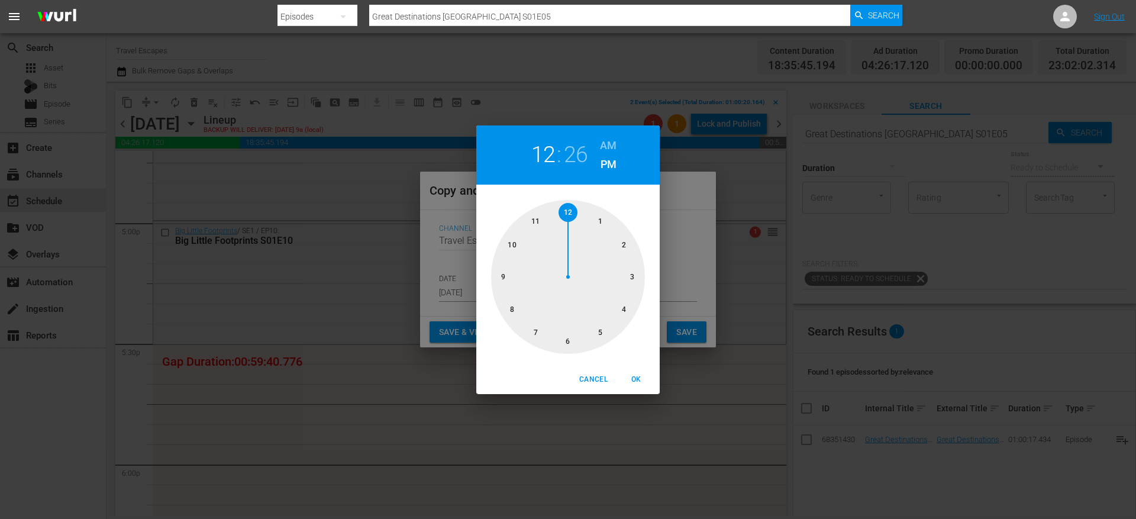
click at [596, 330] on div at bounding box center [568, 277] width 154 height 154
click at [568, 340] on div at bounding box center [568, 277] width 154 height 154
click at [641, 377] on span "OK" at bounding box center [636, 379] width 28 height 12
type input "05:30 pm"
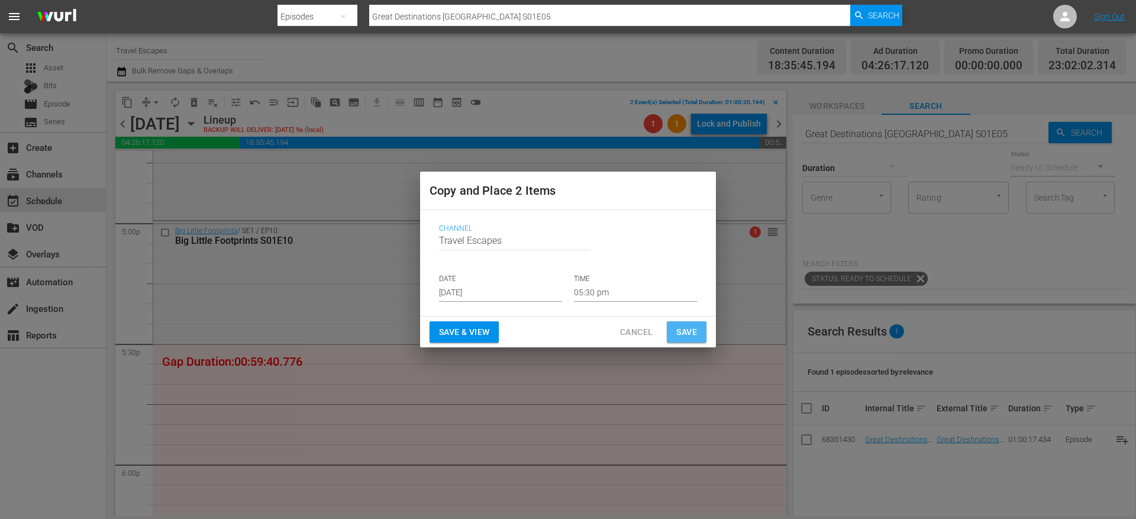
click at [689, 328] on span "Save" at bounding box center [686, 332] width 21 height 15
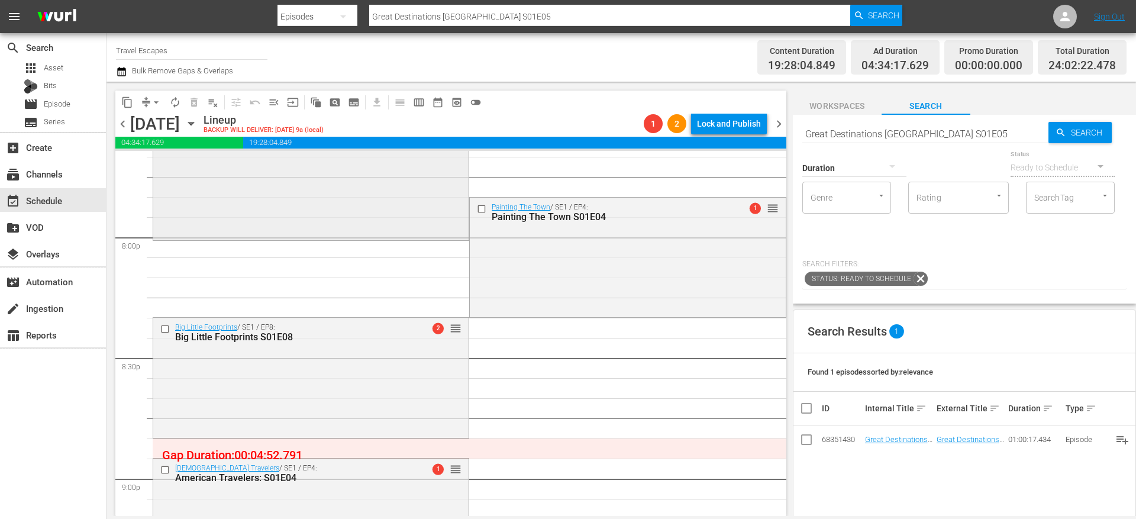
scroll to position [4750, 0]
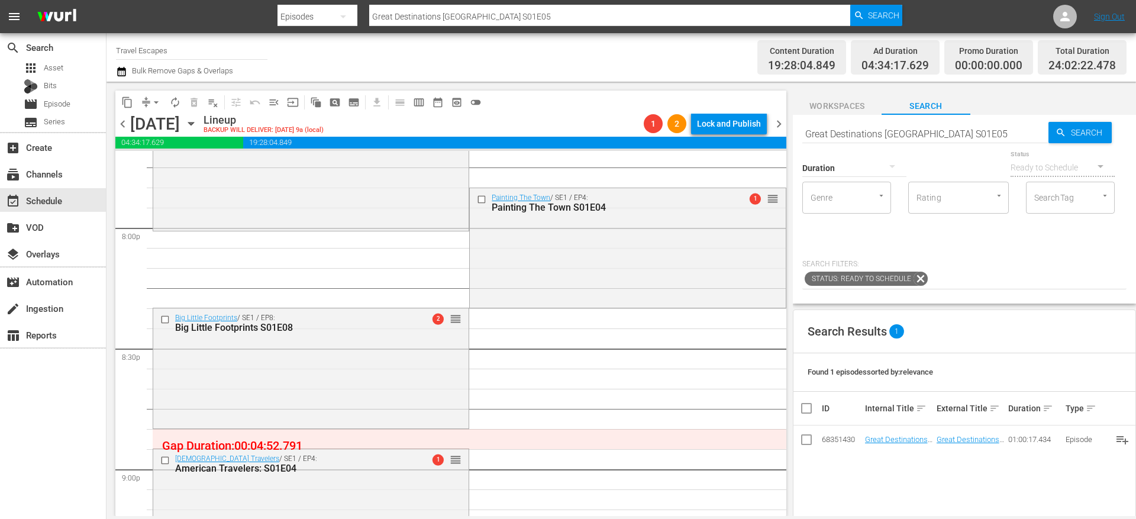
click at [148, 101] on button "arrow_drop_down" at bounding box center [156, 102] width 19 height 19
click at [181, 160] on li "Align to End of Previous Day" at bounding box center [157, 166] width 124 height 20
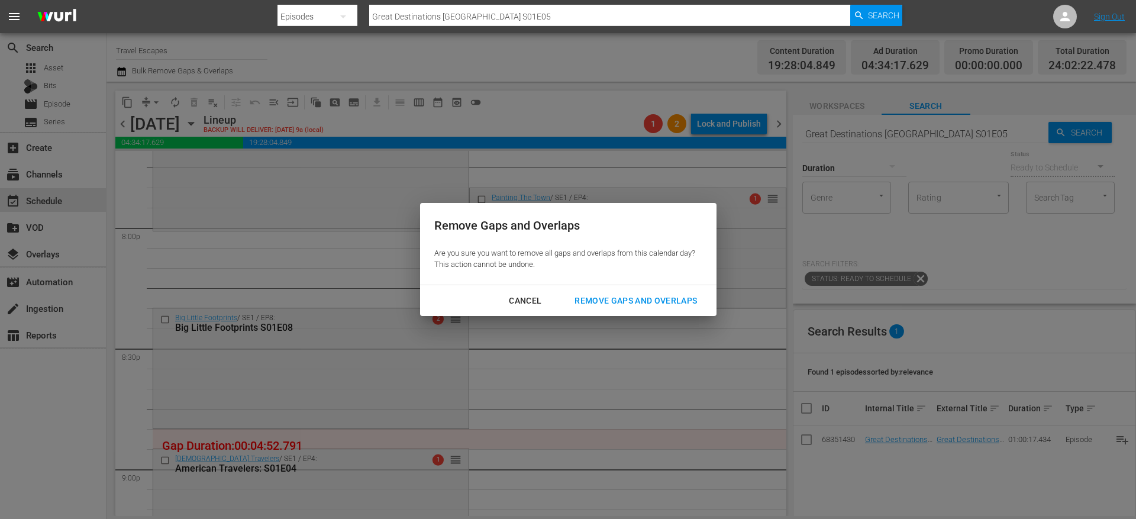
click at [641, 297] on div "Remove Gaps and Overlaps" at bounding box center [635, 300] width 141 height 15
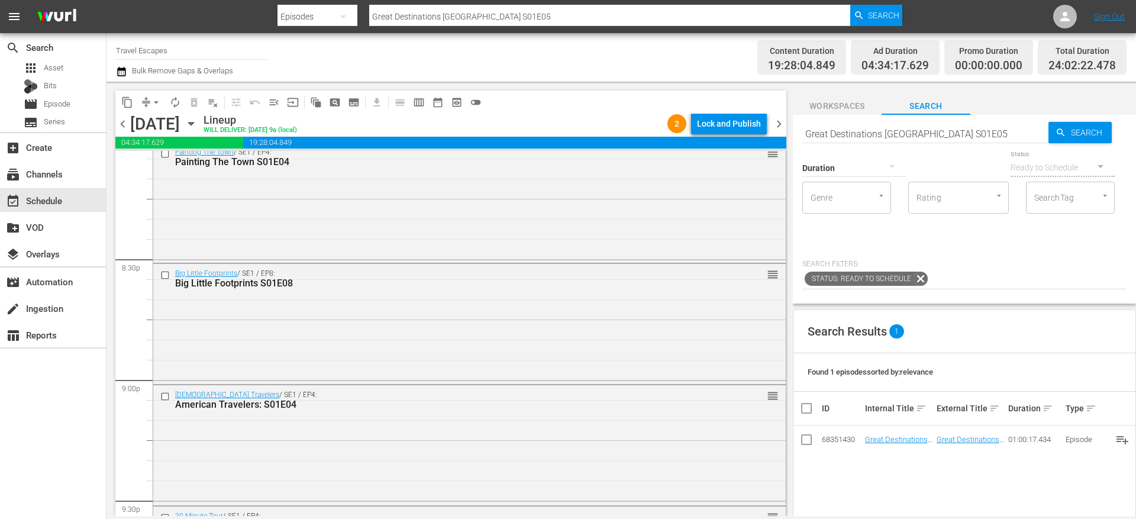
scroll to position [4830, 0]
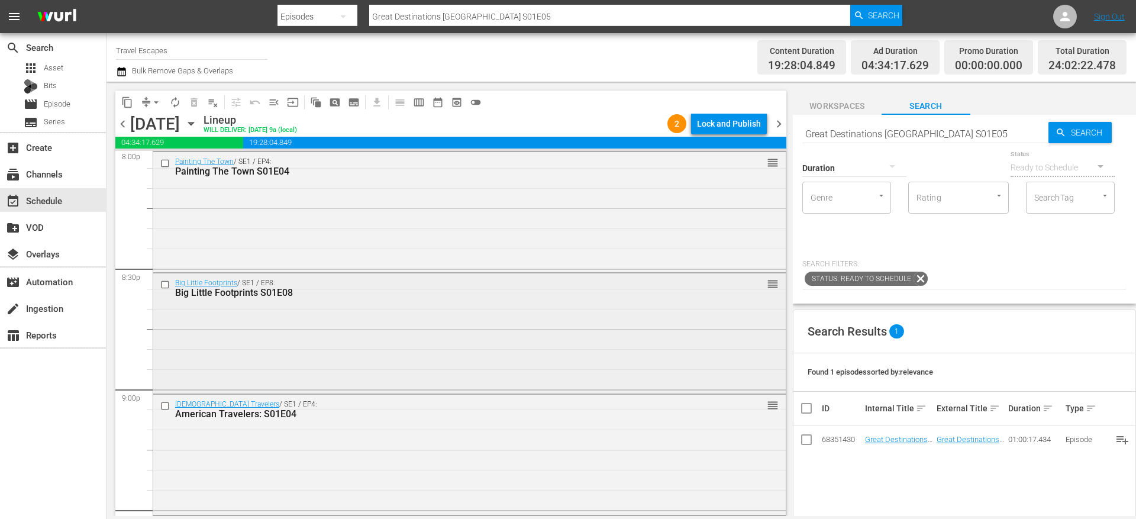
click at [164, 285] on input "checkbox" at bounding box center [166, 284] width 12 height 10
click at [168, 406] on input "checkbox" at bounding box center [166, 406] width 12 height 10
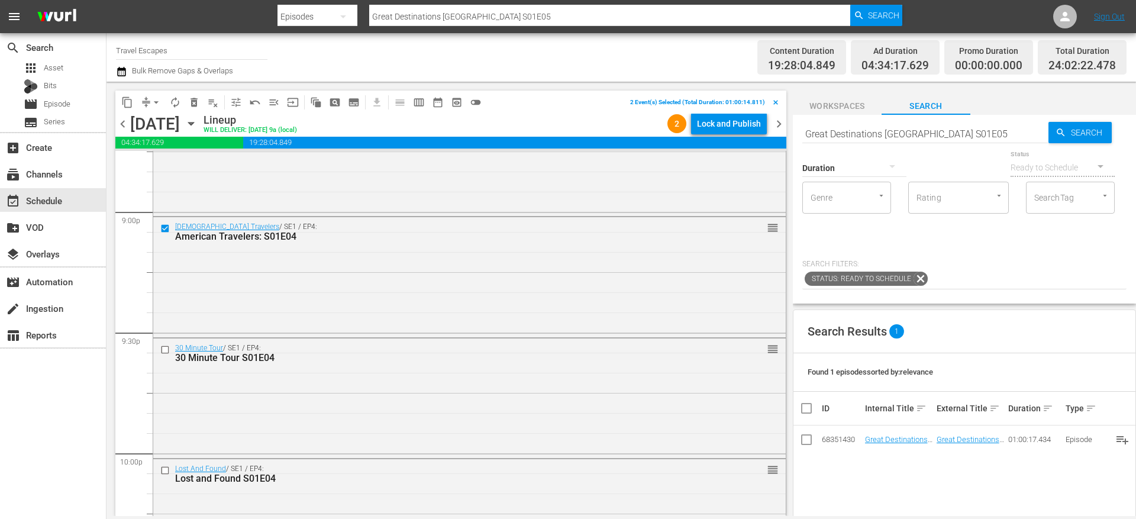
scroll to position [5010, 0]
click at [167, 350] on input "checkbox" at bounding box center [166, 348] width 12 height 10
click at [166, 466] on input "checkbox" at bounding box center [166, 468] width 12 height 10
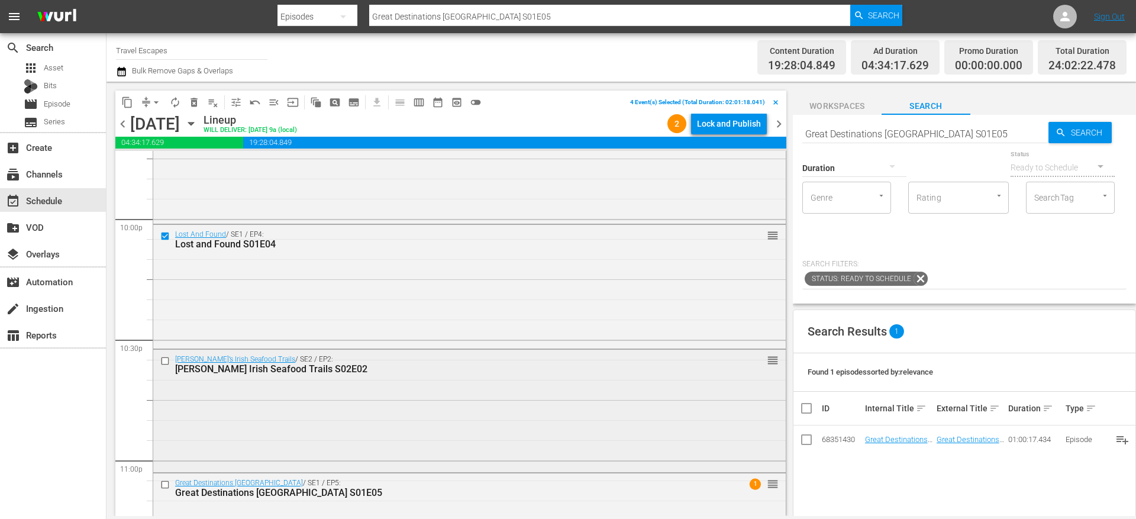
scroll to position [5239, 0]
click at [168, 365] on input "checkbox" at bounding box center [166, 363] width 12 height 10
click at [167, 486] on input "checkbox" at bounding box center [166, 487] width 12 height 10
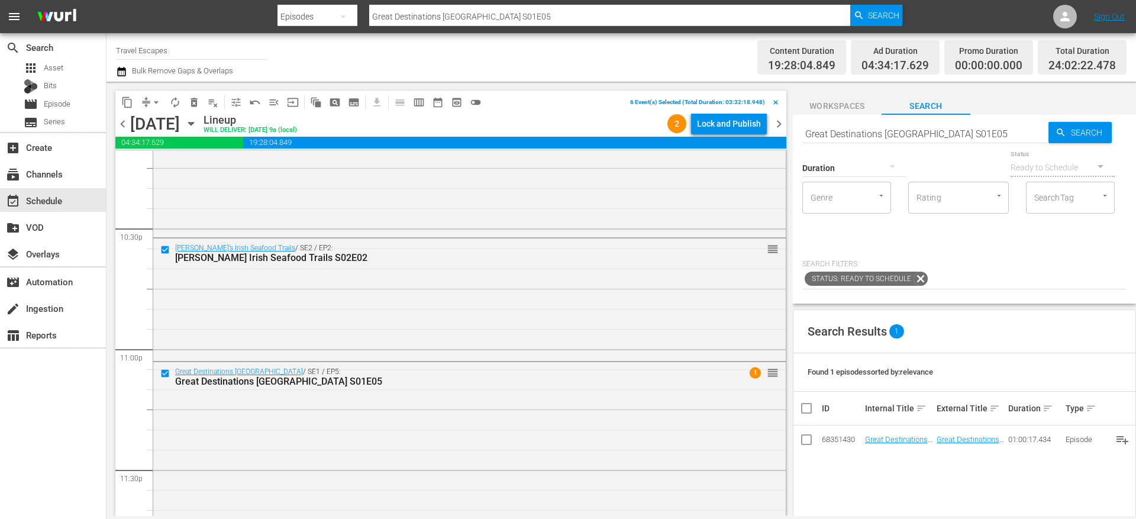
scroll to position [5441, 0]
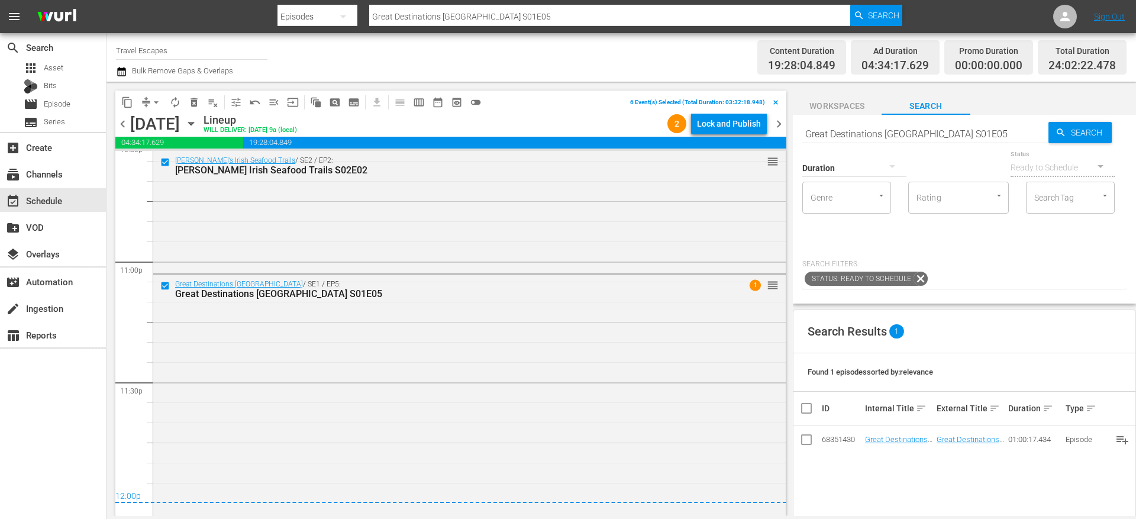
click at [130, 105] on span "content_copy" at bounding box center [127, 102] width 12 height 12
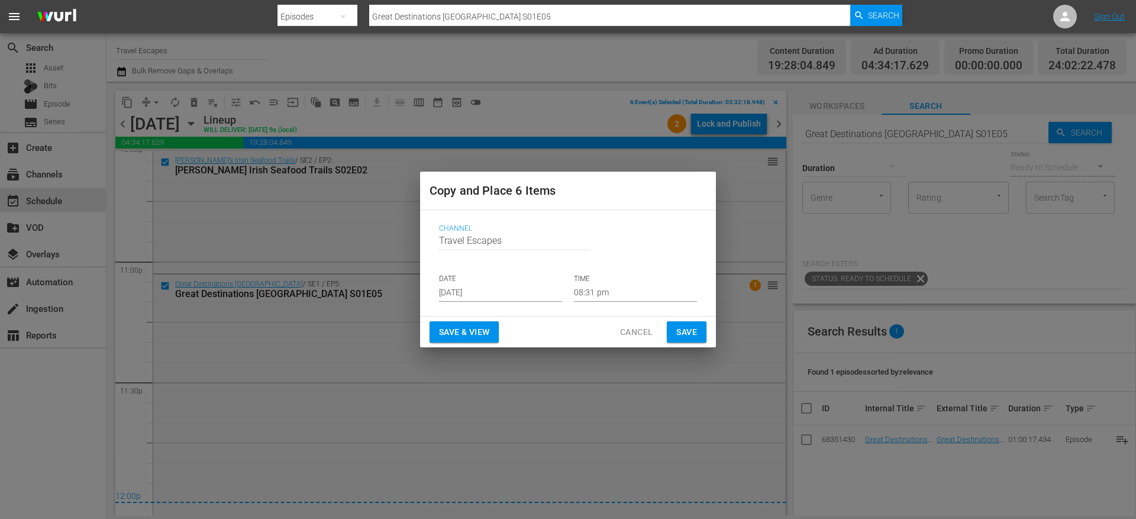
click at [467, 282] on p "DATE" at bounding box center [500, 279] width 123 height 10
click at [481, 292] on input "[DATE]" at bounding box center [500, 293] width 123 height 18
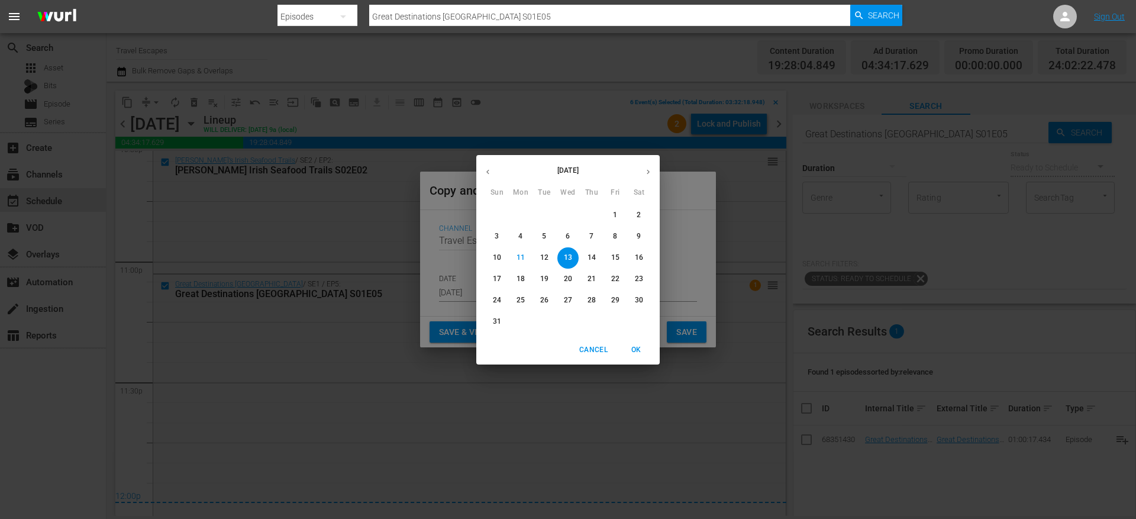
click at [648, 173] on icon "button" at bounding box center [648, 171] width 9 height 9
click at [619, 213] on span "5" at bounding box center [615, 215] width 21 height 10
type input "Sep 5th 2025"
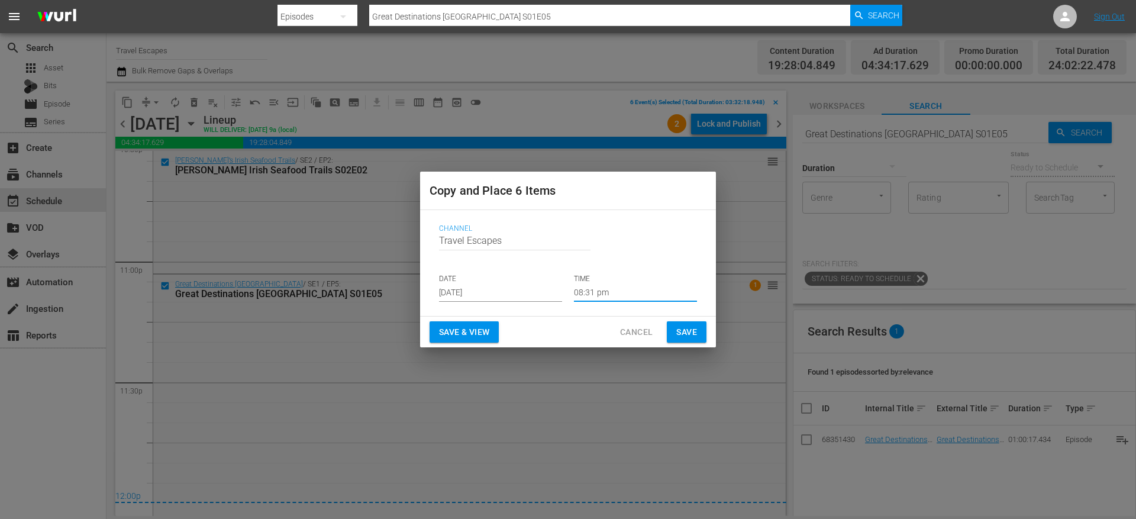
click at [597, 288] on input "08:31 pm" at bounding box center [635, 293] width 123 height 18
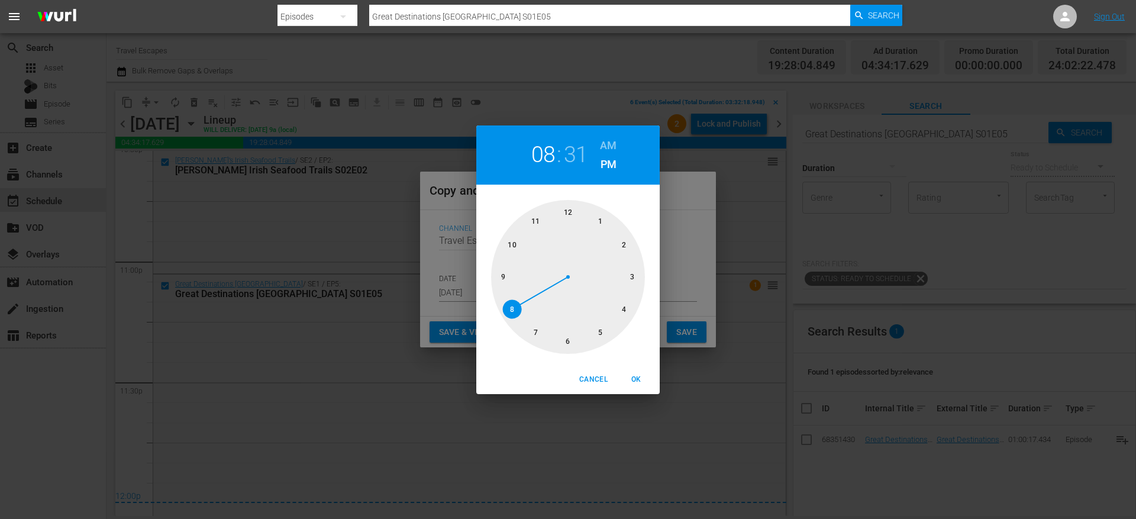
click at [570, 203] on div at bounding box center [568, 277] width 154 height 154
click at [608, 140] on h6 "AM" at bounding box center [608, 145] width 17 height 19
click at [569, 208] on div at bounding box center [568, 277] width 154 height 154
click at [635, 376] on span "OK" at bounding box center [636, 379] width 28 height 12
type input "12:00 am"
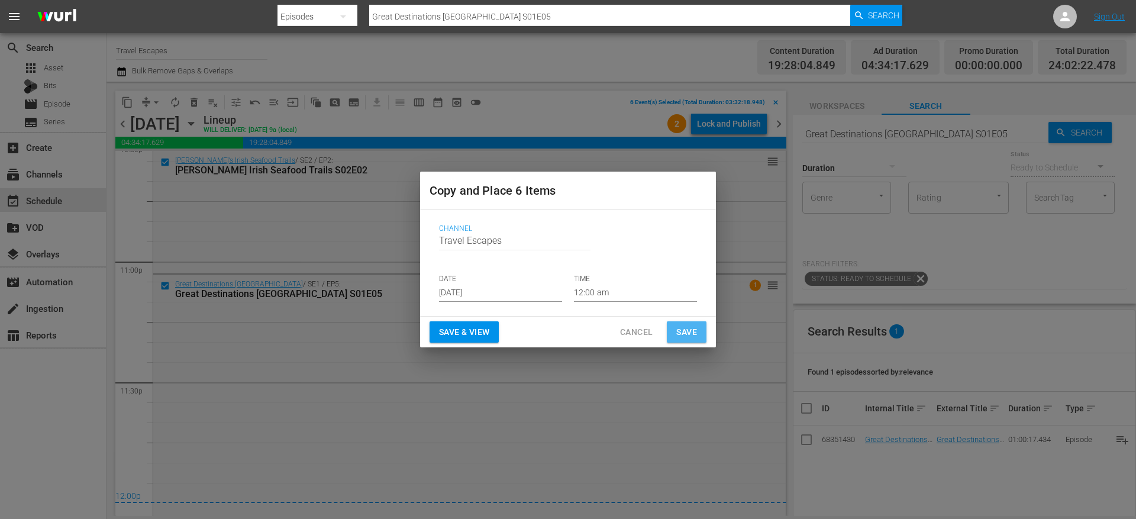
click at [692, 332] on span "Save" at bounding box center [686, 332] width 21 height 15
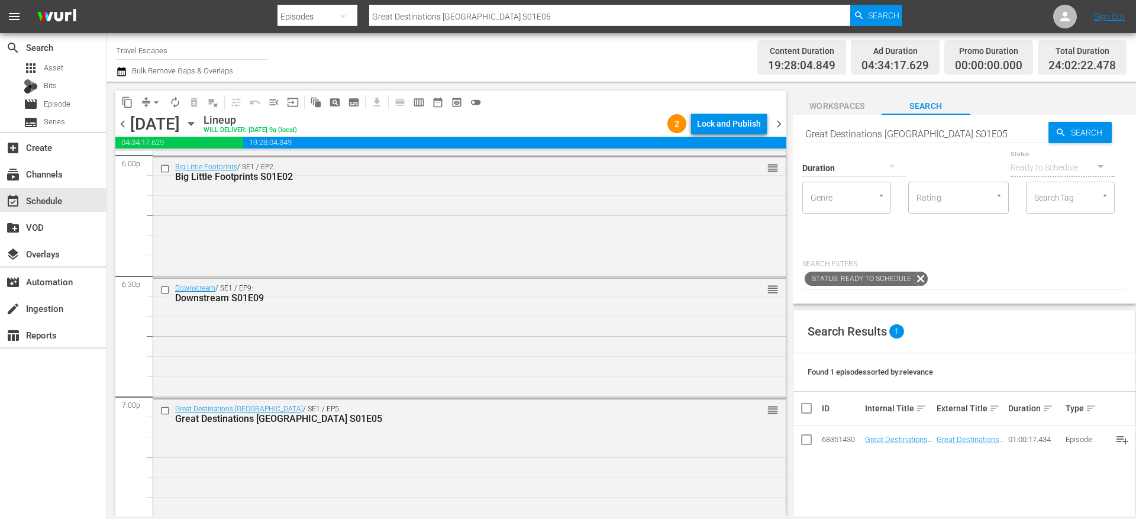
scroll to position [4334, 0]
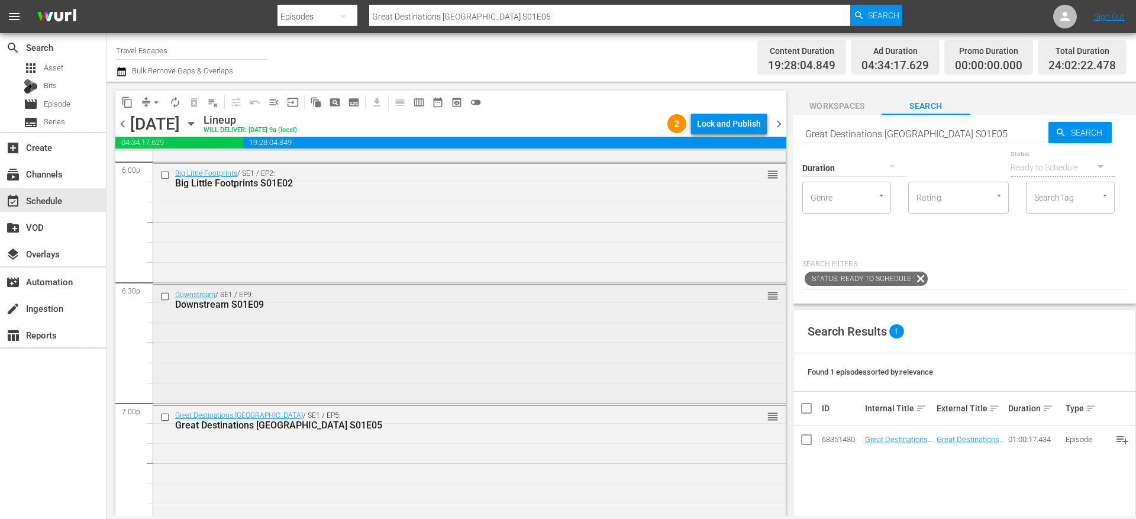
click at [167, 296] on input "checkbox" at bounding box center [166, 297] width 12 height 10
click at [167, 416] on input "checkbox" at bounding box center [166, 417] width 12 height 10
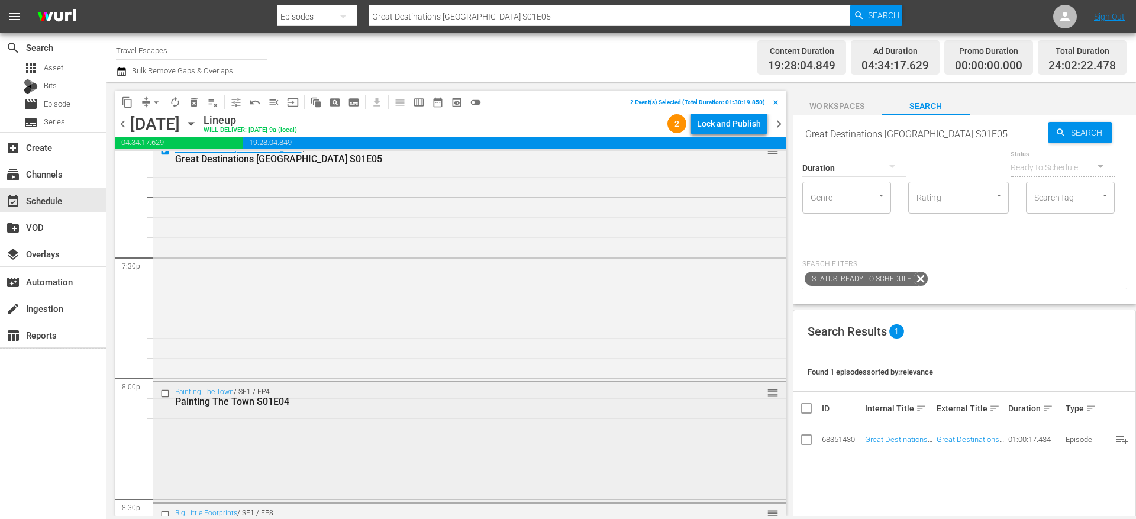
click at [166, 392] on input "checkbox" at bounding box center [166, 394] width 12 height 10
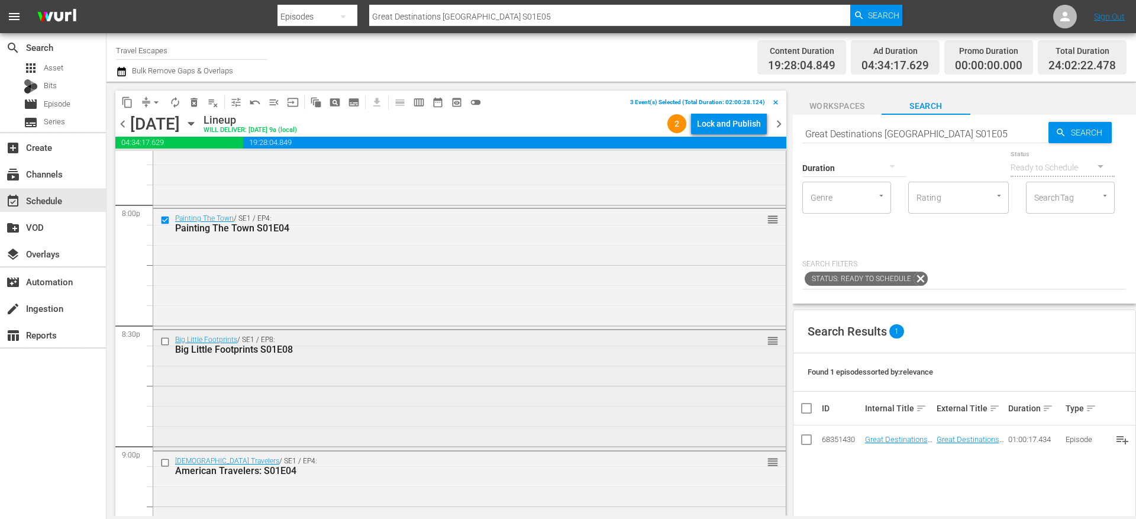
scroll to position [4782, 0]
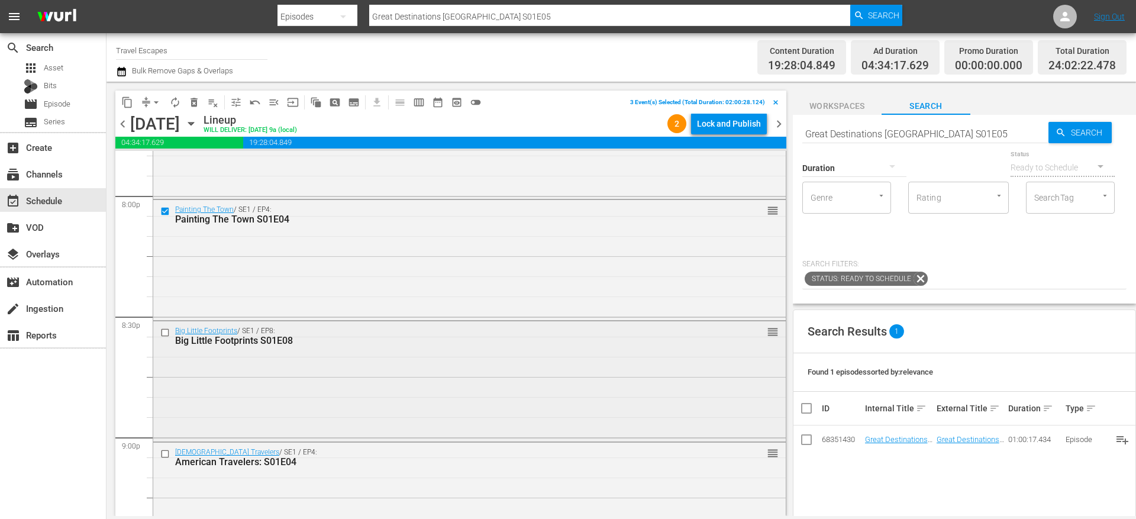
click at [166, 335] on input "checkbox" at bounding box center [166, 332] width 12 height 10
click at [166, 453] on input "checkbox" at bounding box center [166, 454] width 12 height 10
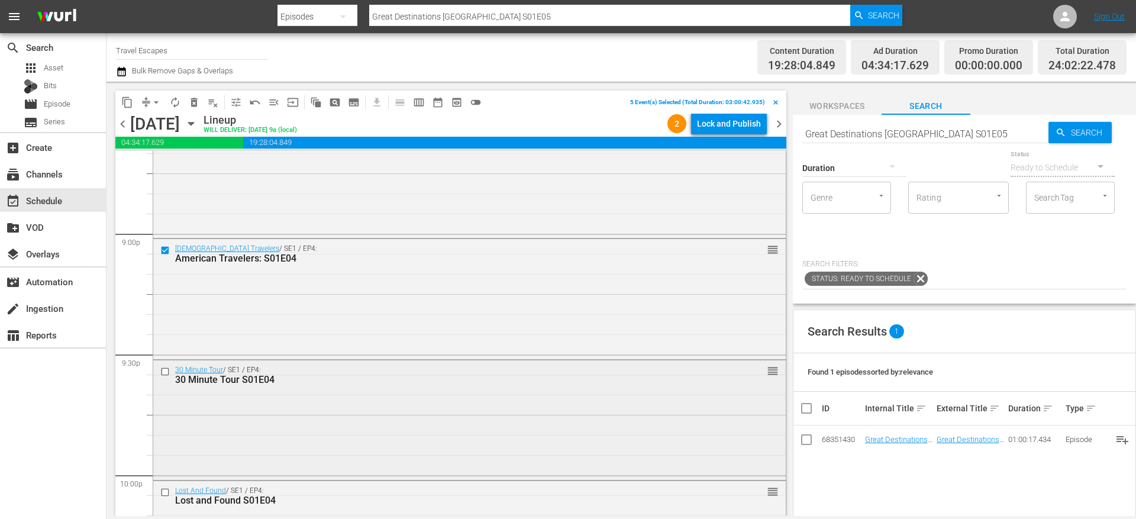
scroll to position [5000, 0]
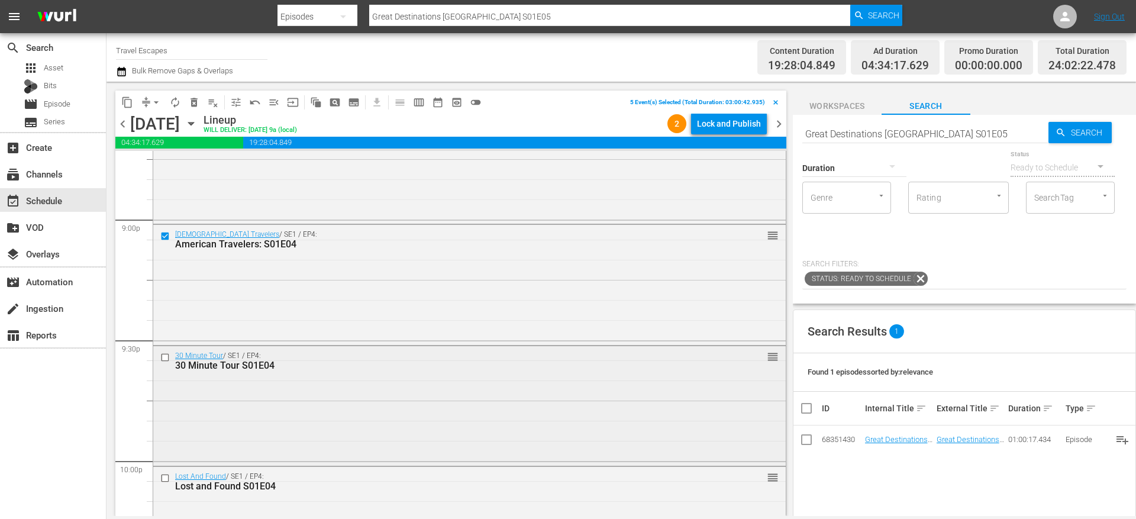
click at [164, 358] on input "checkbox" at bounding box center [166, 358] width 12 height 10
click at [164, 478] on input "checkbox" at bounding box center [166, 478] width 12 height 10
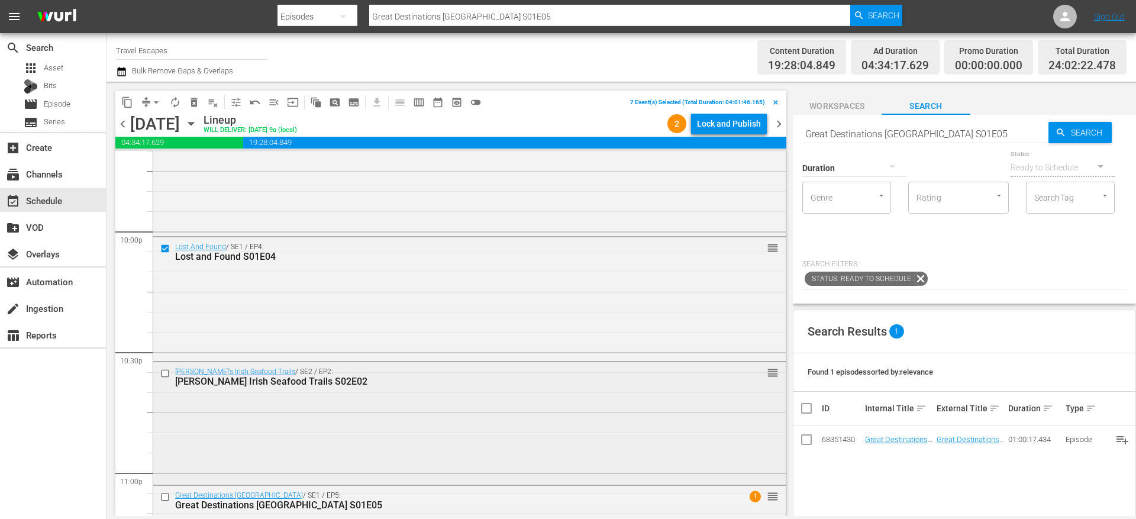
scroll to position [5251, 0]
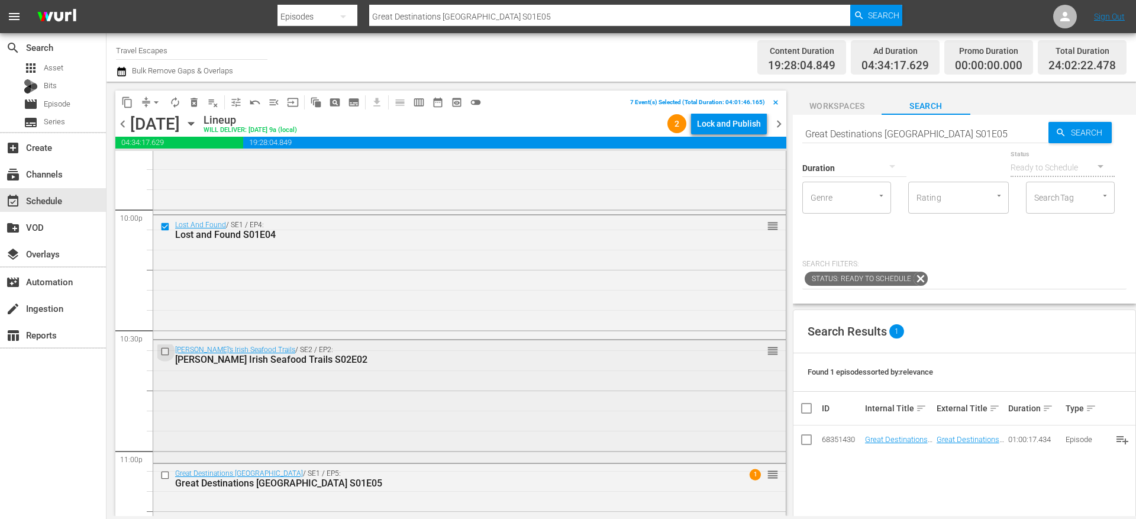
click at [166, 353] on input "checkbox" at bounding box center [166, 352] width 12 height 10
click at [166, 473] on input "checkbox" at bounding box center [166, 475] width 12 height 10
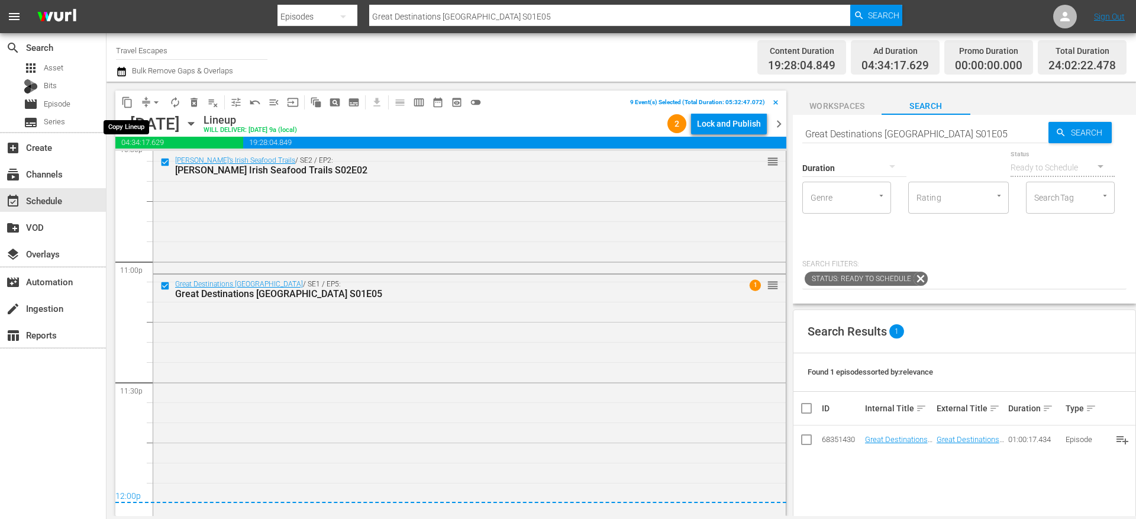
click at [128, 102] on span "content_copy" at bounding box center [127, 102] width 12 height 12
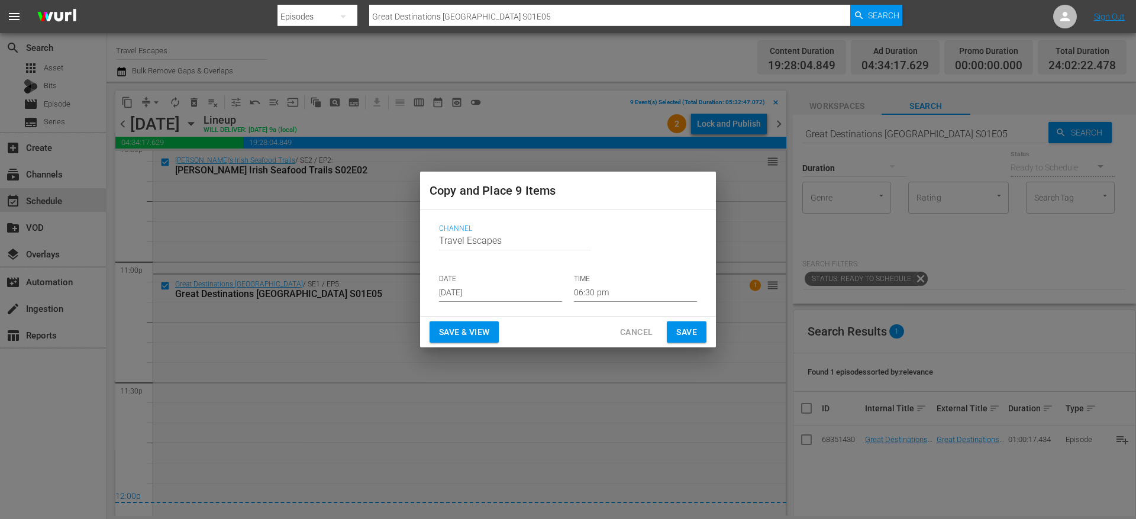
click at [477, 299] on input "[DATE]" at bounding box center [500, 293] width 123 height 18
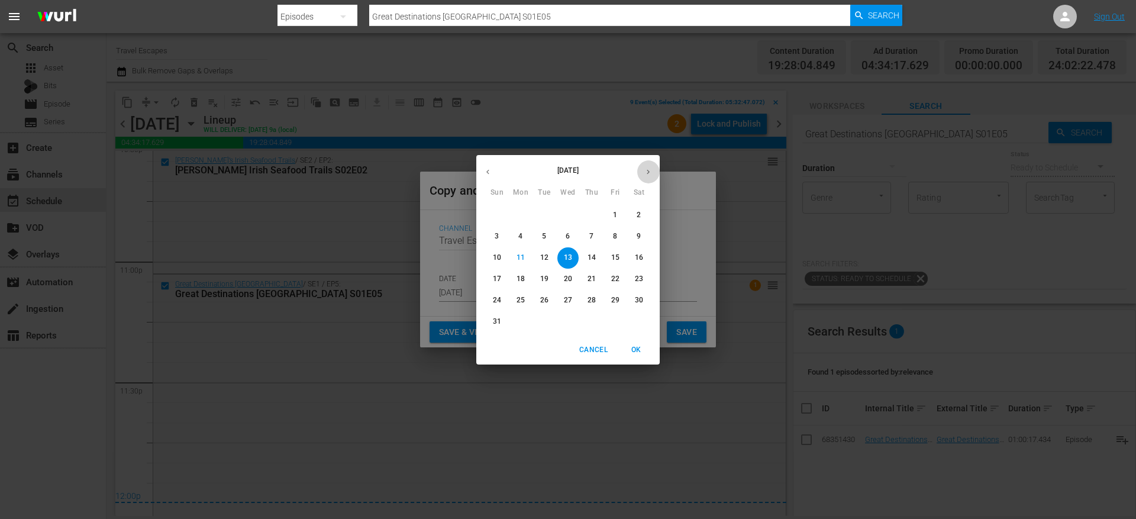
click at [652, 163] on button "button" at bounding box center [648, 171] width 23 height 23
click at [615, 217] on p "5" at bounding box center [615, 215] width 4 height 10
type input "Sep 5th 2025"
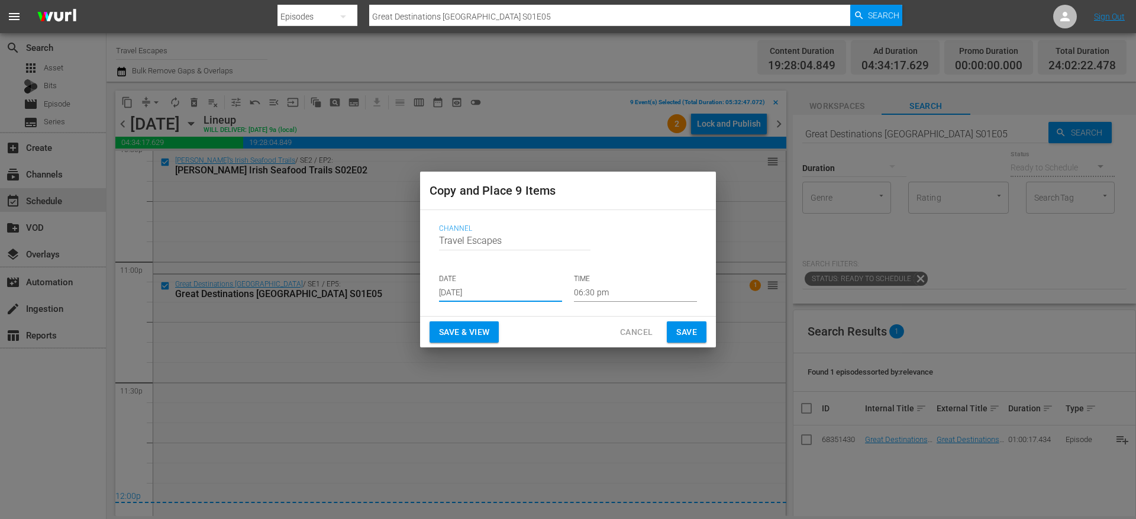
click at [600, 292] on input "06:30 pm" at bounding box center [635, 293] width 123 height 18
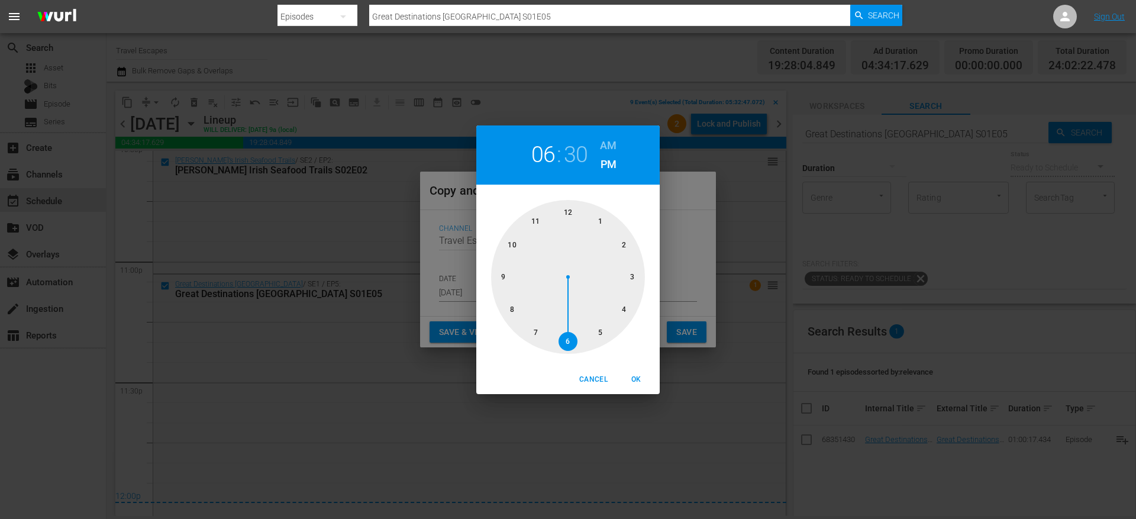
click at [634, 276] on div at bounding box center [568, 277] width 154 height 154
click at [608, 143] on h6 "AM" at bounding box center [608, 145] width 17 height 19
click at [639, 376] on span "OK" at bounding box center [636, 379] width 28 height 12
type input "03:30 am"
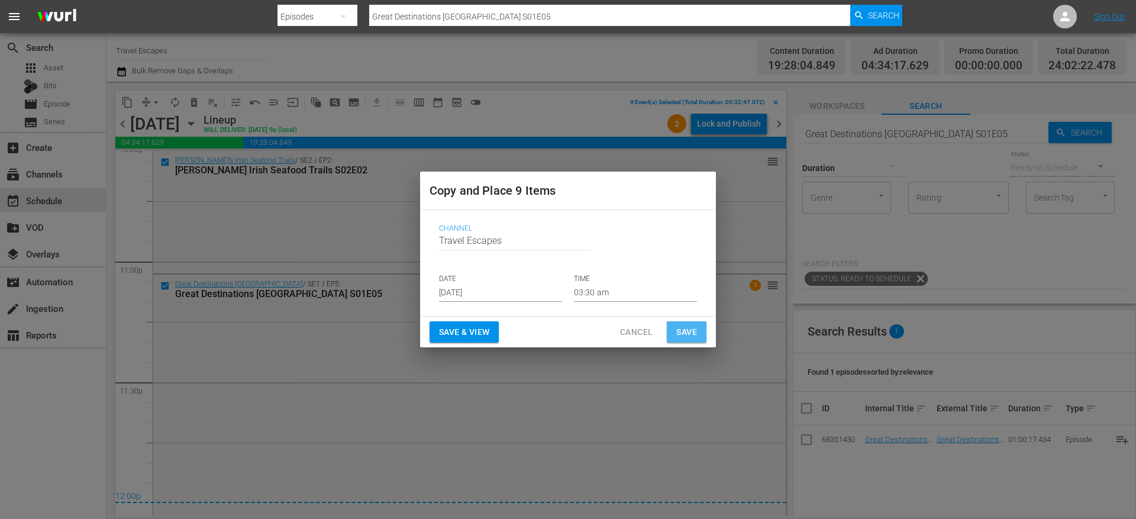
click at [685, 329] on span "Save" at bounding box center [686, 332] width 21 height 15
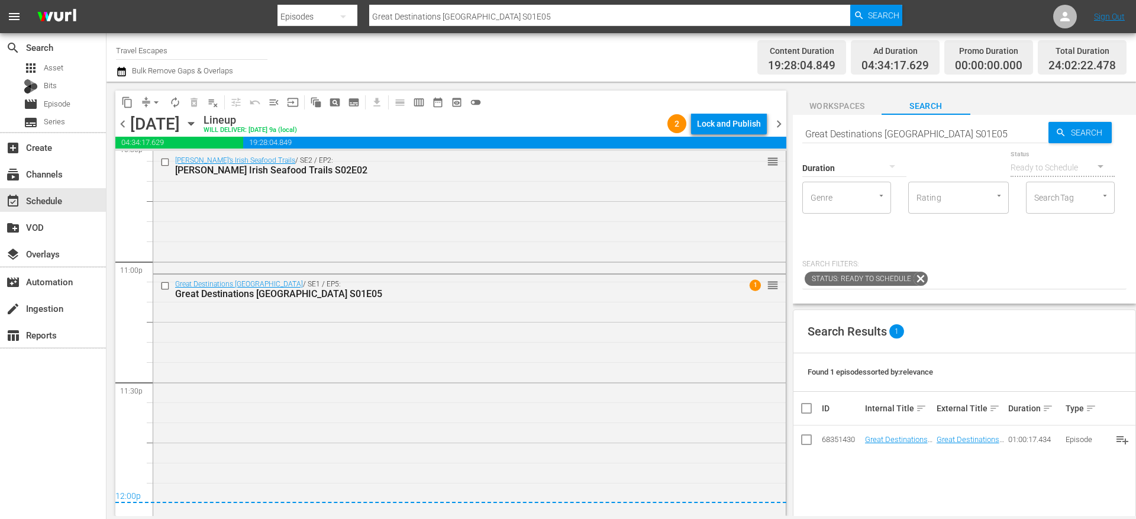
click at [777, 123] on span "chevron_right" at bounding box center [778, 124] width 15 height 15
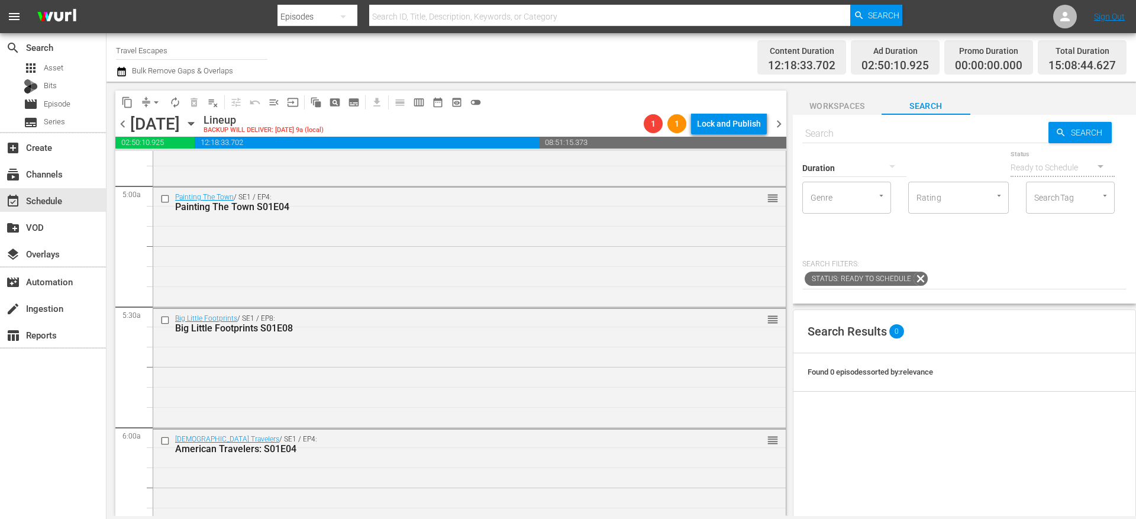
scroll to position [1170, 0]
click at [166, 323] on input "checkbox" at bounding box center [166, 322] width 12 height 10
click at [169, 442] on input "checkbox" at bounding box center [166, 443] width 12 height 10
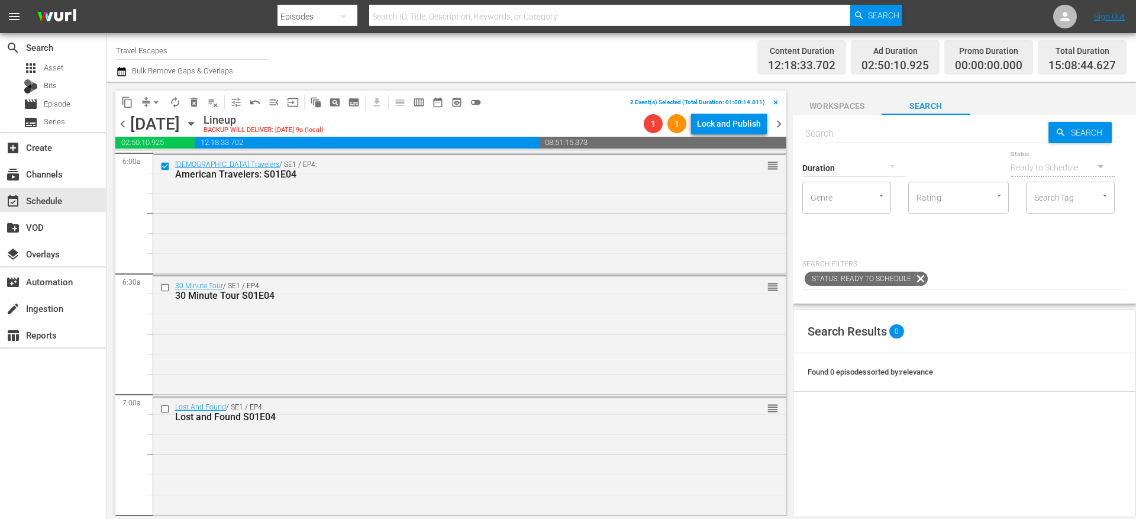
scroll to position [1456, 0]
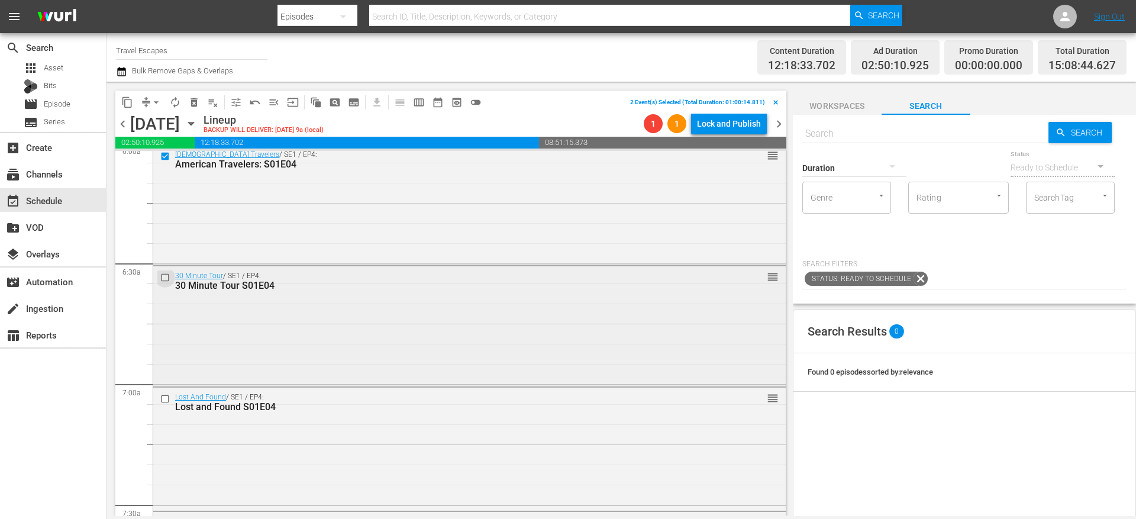
click at [165, 278] on input "checkbox" at bounding box center [166, 278] width 12 height 10
click at [167, 396] on input "checkbox" at bounding box center [166, 398] width 12 height 10
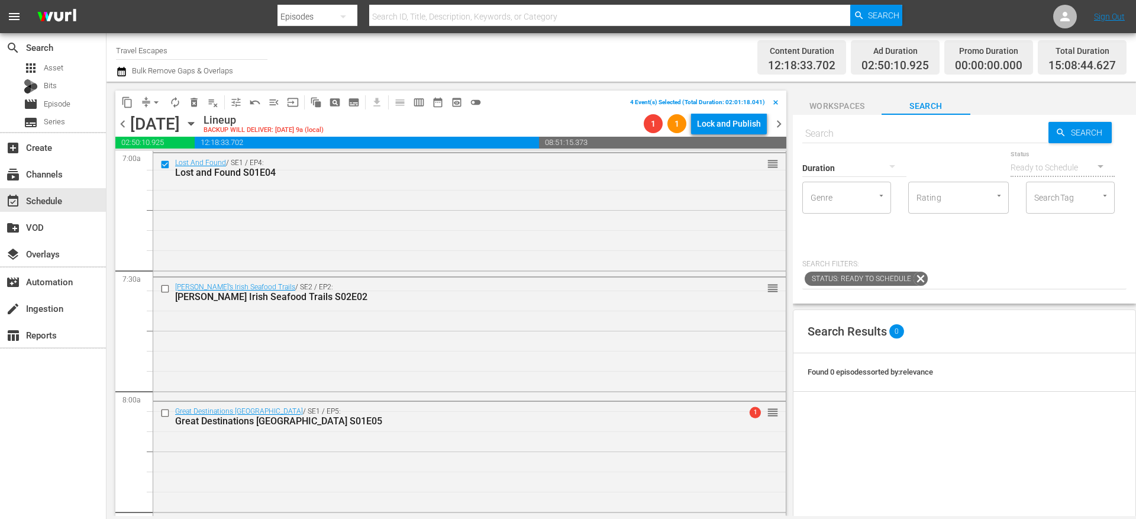
scroll to position [1754, 0]
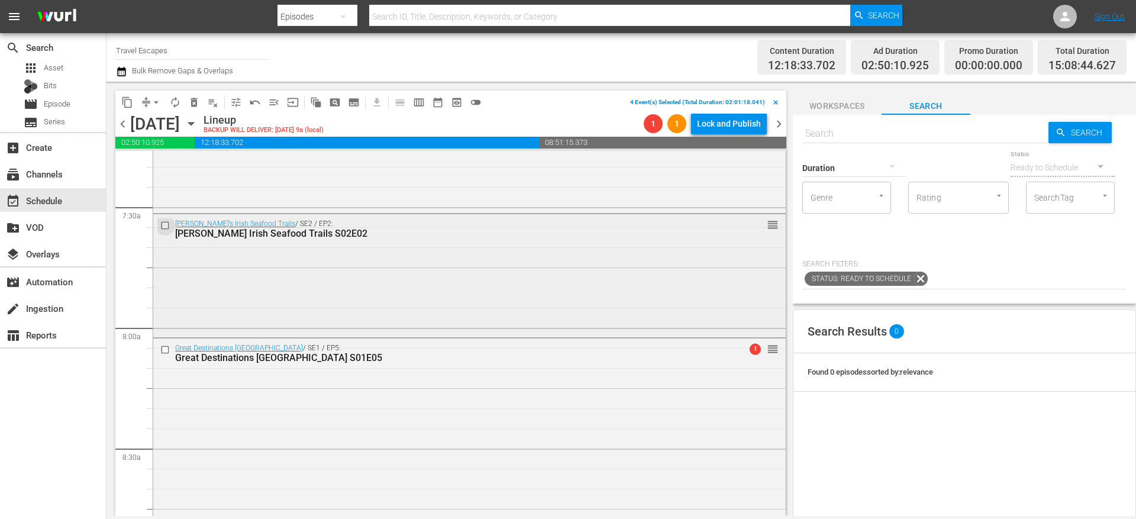
click at [167, 225] on input "checkbox" at bounding box center [166, 226] width 12 height 10
click at [166, 350] on input "checkbox" at bounding box center [166, 349] width 12 height 10
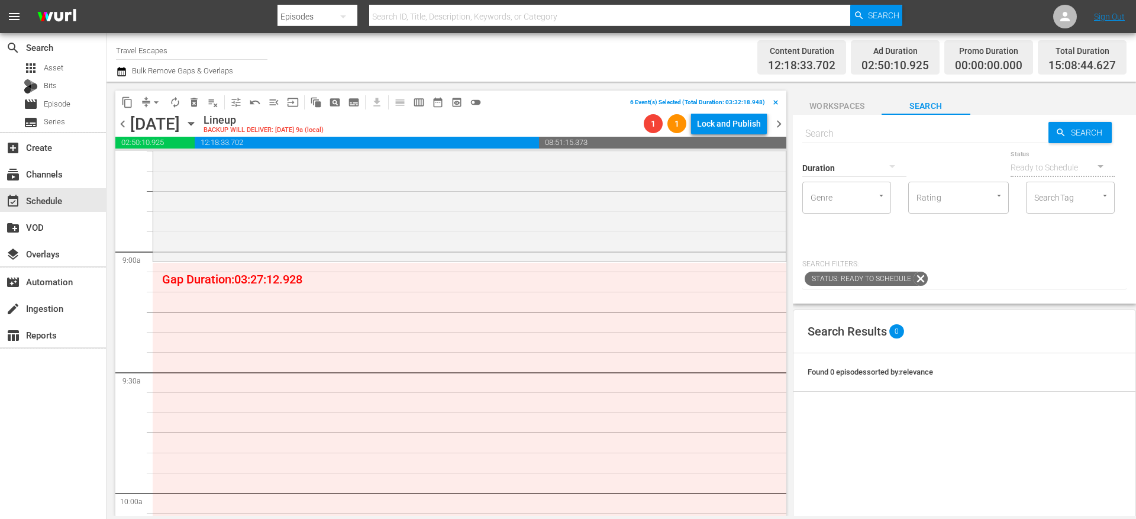
scroll to position [2101, 0]
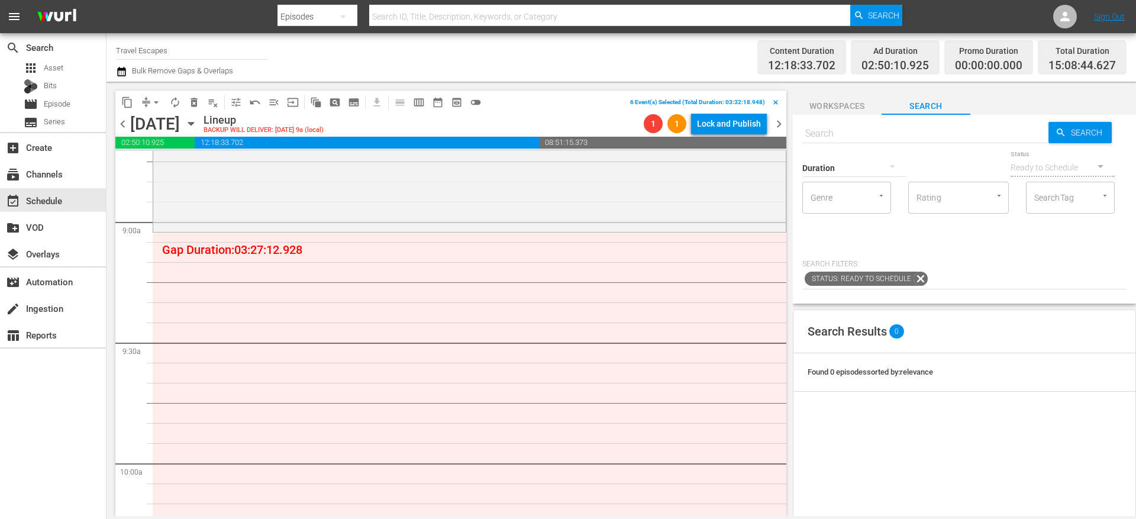
click at [127, 102] on span "content_copy" at bounding box center [127, 102] width 12 height 12
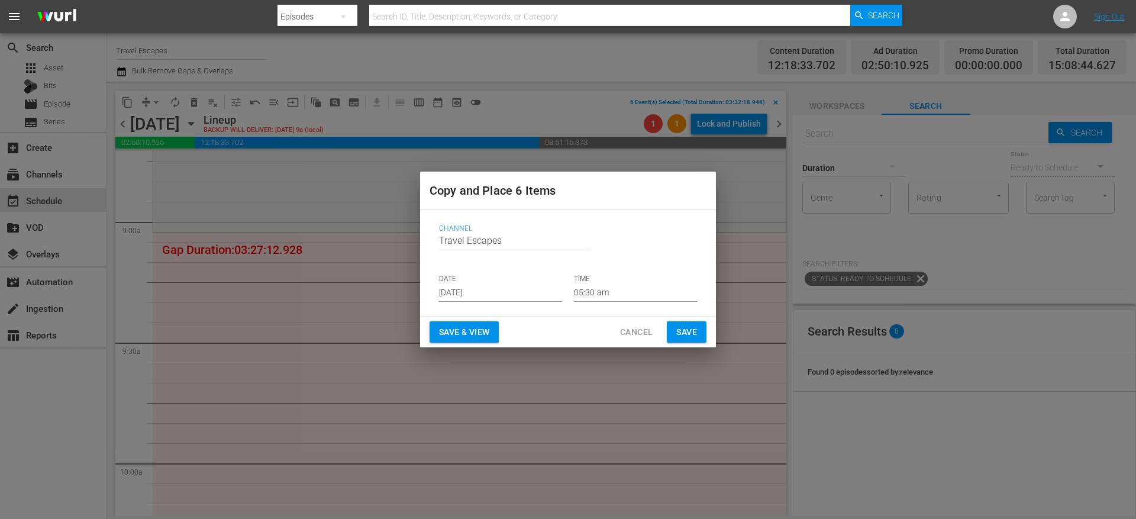
click at [467, 298] on input "[DATE]" at bounding box center [500, 293] width 123 height 18
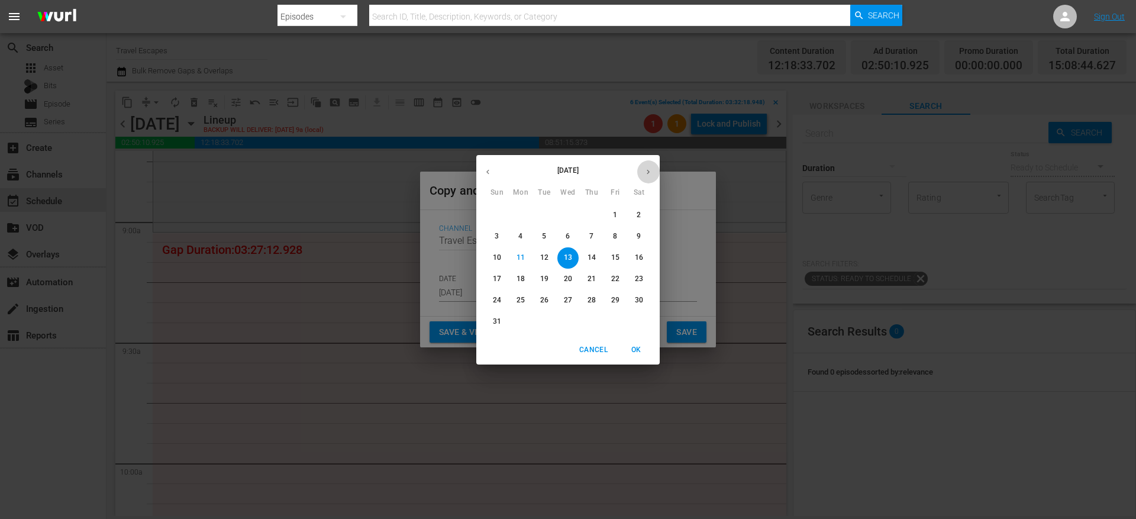
click at [651, 171] on icon "button" at bounding box center [648, 171] width 9 height 9
click at [615, 216] on p "5" at bounding box center [615, 215] width 4 height 10
type input "Sep 5th 2025"
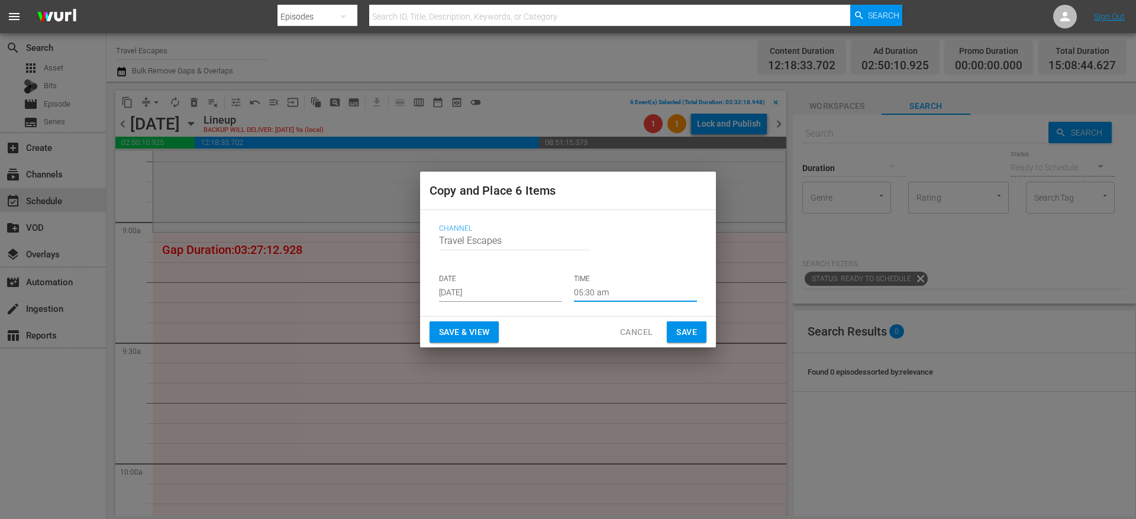
click at [586, 293] on input "05:30 am" at bounding box center [635, 293] width 123 height 18
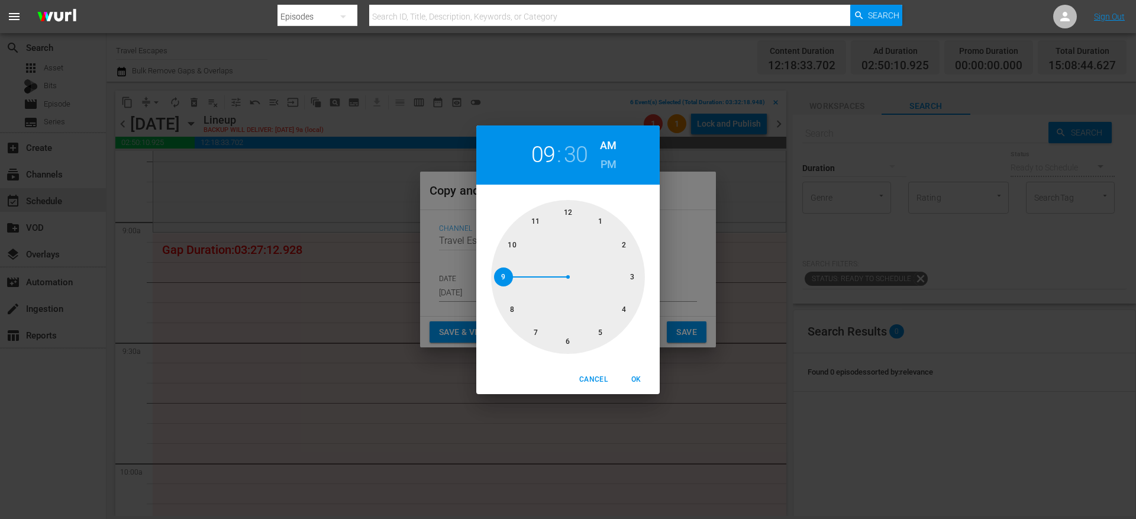
click at [503, 273] on div at bounding box center [568, 277] width 154 height 154
click at [566, 218] on div at bounding box center [568, 277] width 154 height 154
click at [631, 375] on span "OK" at bounding box center [636, 379] width 28 height 12
type input "09:00 am"
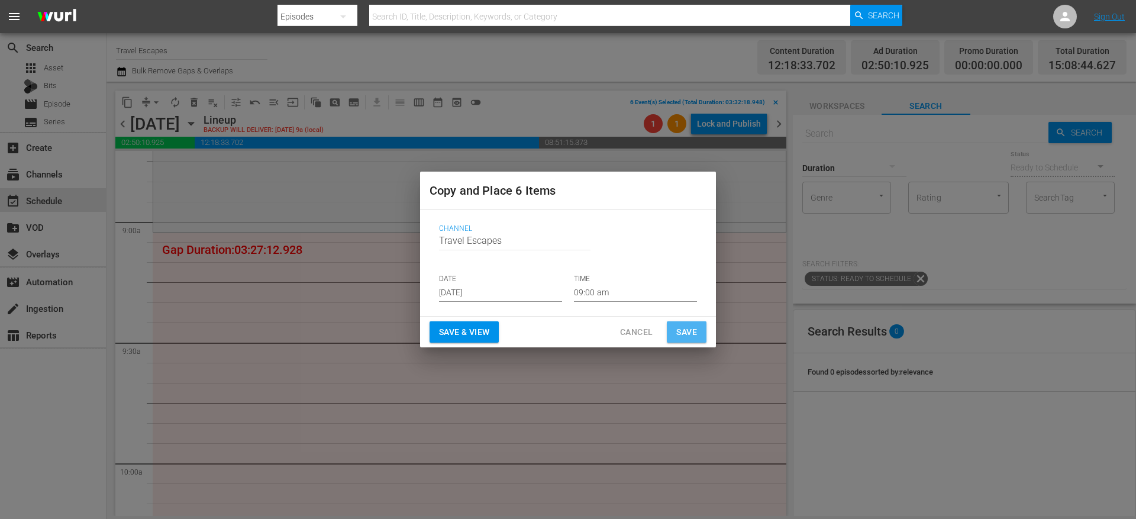
click at [702, 332] on button "Save" at bounding box center [687, 332] width 40 height 22
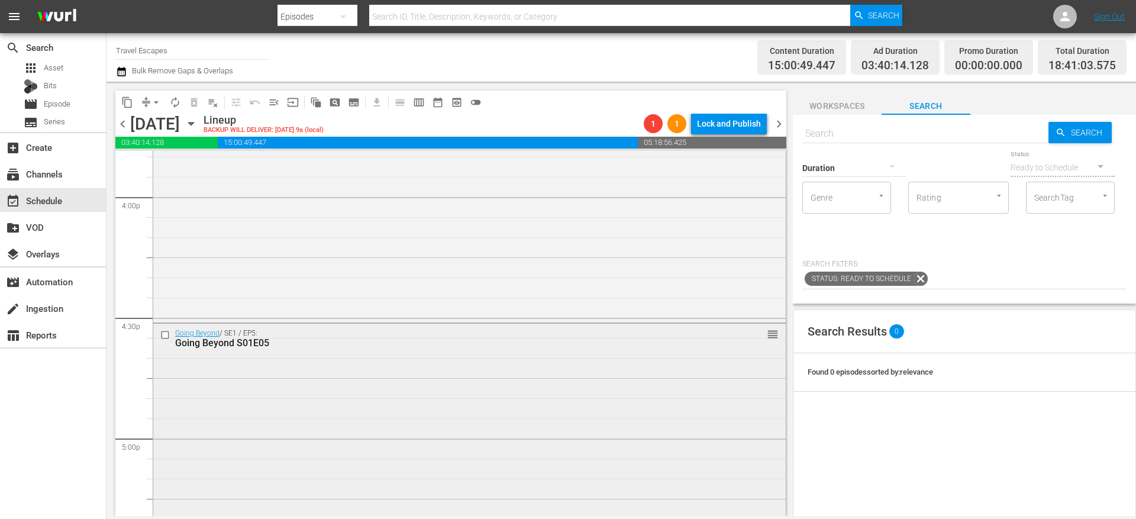
scroll to position [3864, 0]
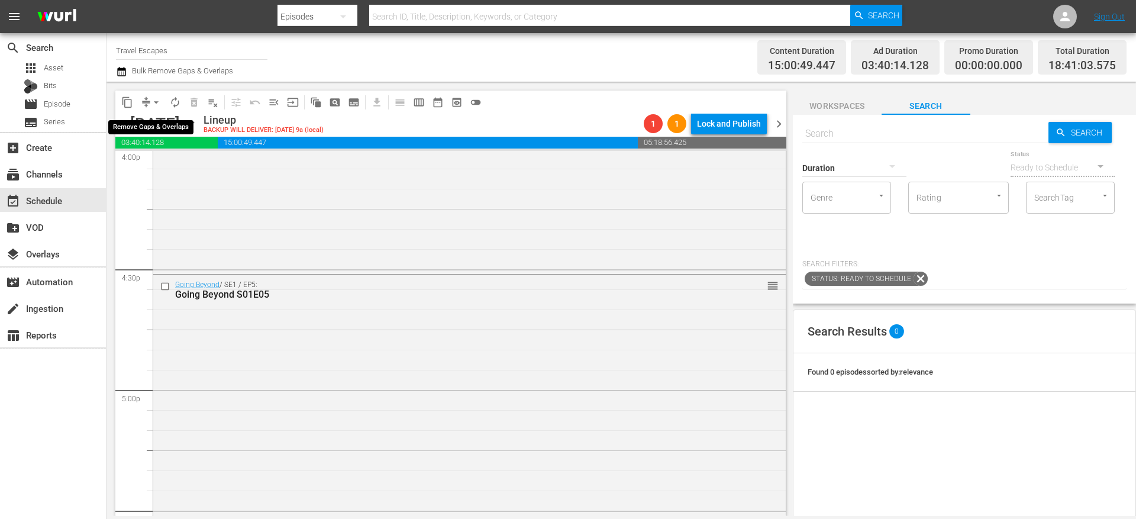
click at [144, 98] on span "compress" at bounding box center [146, 102] width 12 height 12
click at [150, 105] on span "arrow_drop_down" at bounding box center [156, 102] width 12 height 12
click at [160, 164] on li "Align to End of Previous Day" at bounding box center [157, 166] width 124 height 20
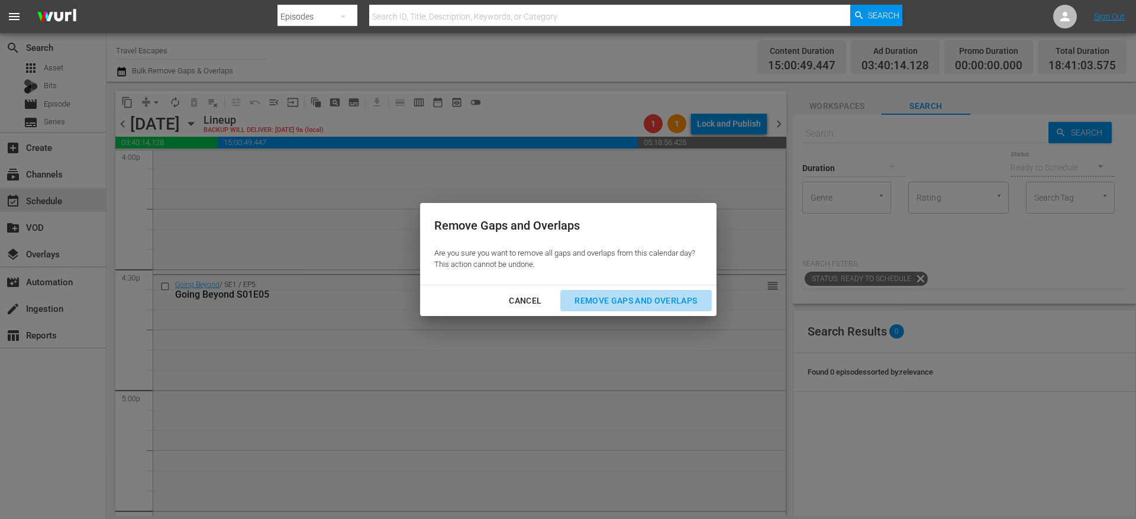
click at [637, 295] on div "Remove Gaps and Overlaps" at bounding box center [635, 300] width 141 height 15
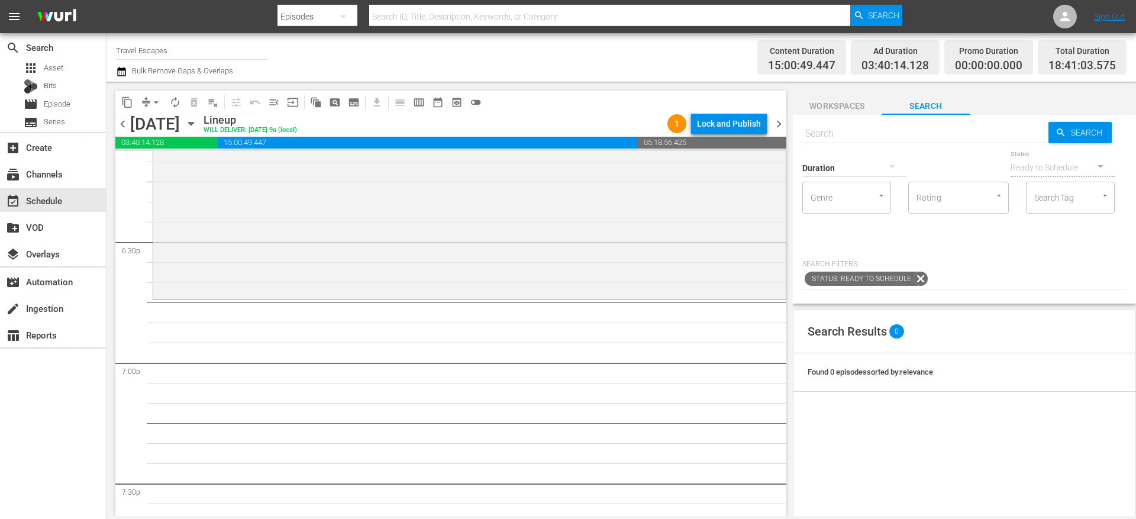
scroll to position [4386, 0]
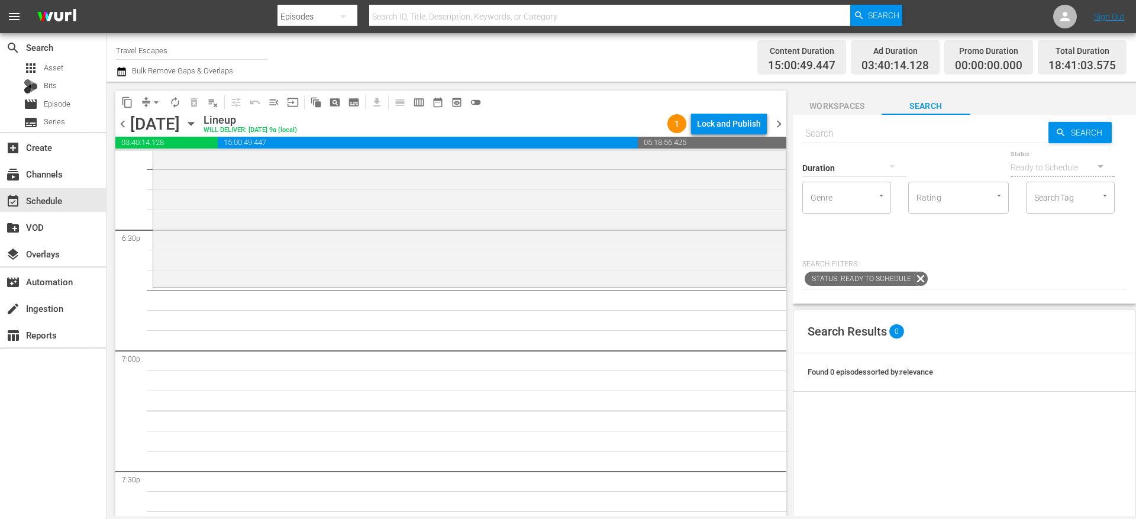
click at [904, 143] on div "Duration" at bounding box center [854, 160] width 104 height 43
click at [894, 139] on div "Duration" at bounding box center [854, 160] width 104 height 43
paste input "Downstream S01E10"
type input "Downstream S01E10"
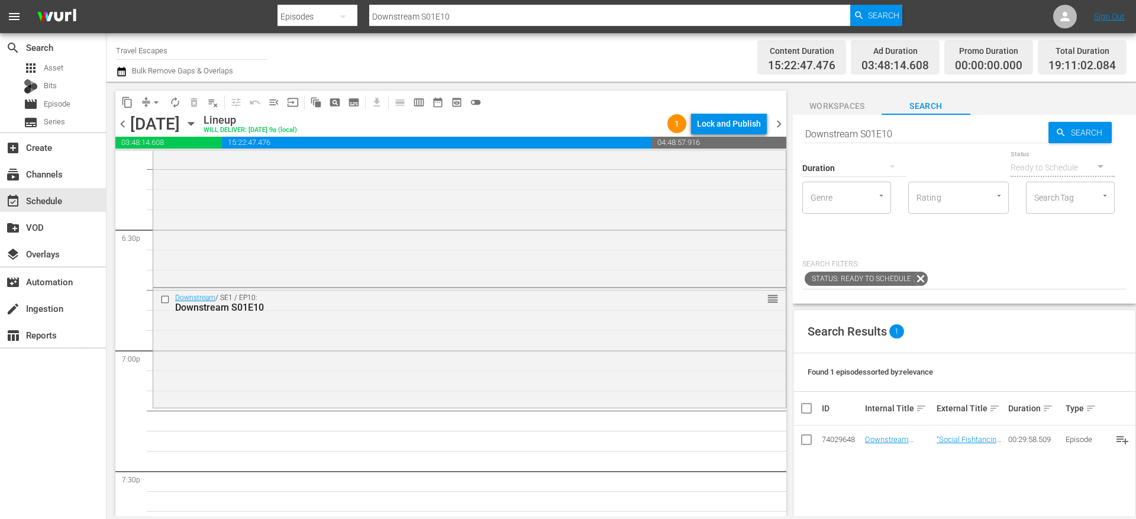
click at [867, 135] on input "Downstream S01E10" at bounding box center [925, 133] width 246 height 28
paste input "Great Destinations Europe S01E06"
type input "Great Destinations Europe S01E06"
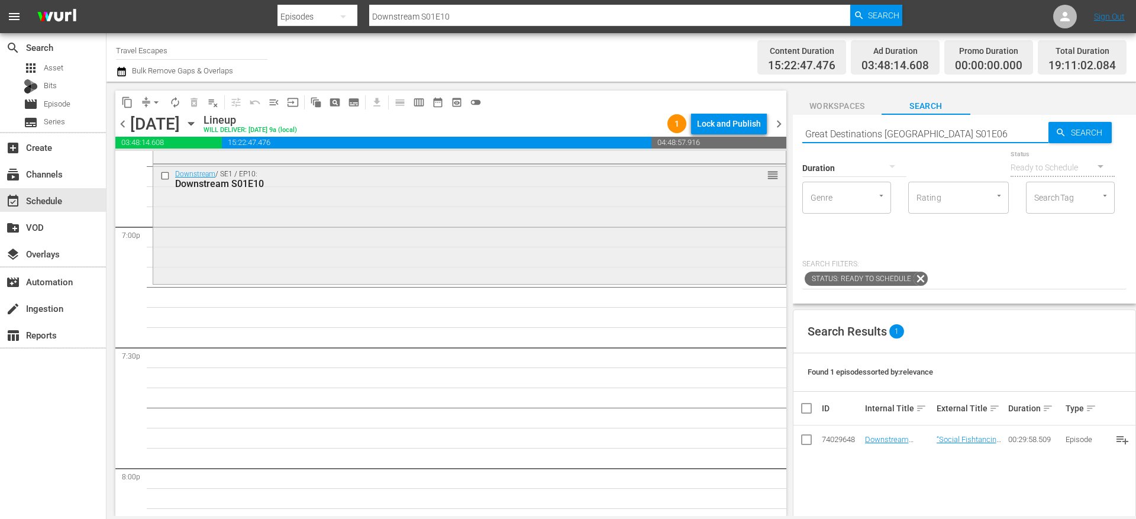
type input "Great Destinations Europe S01E06"
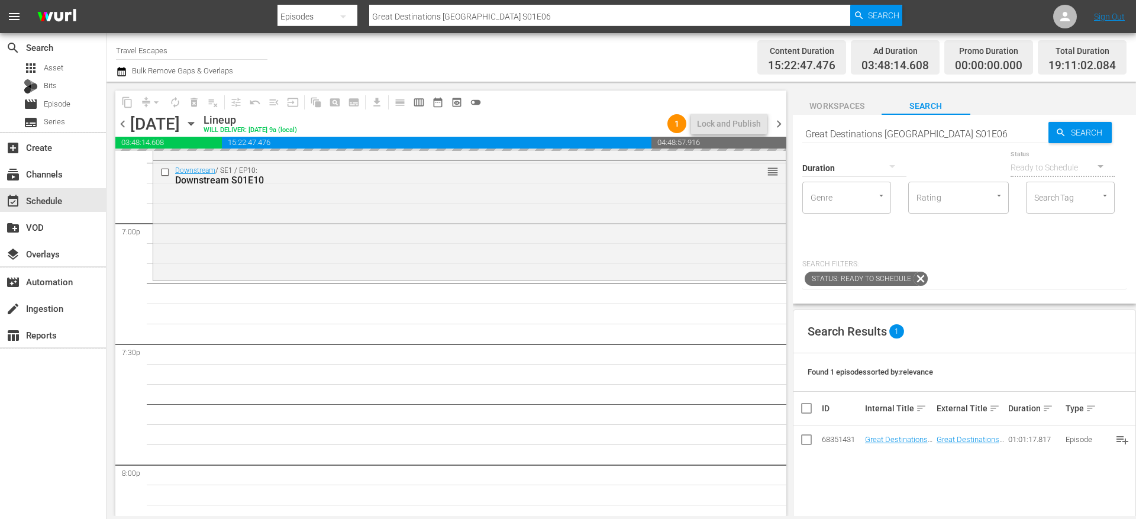
drag, startPoint x: 880, startPoint y: 435, endPoint x: 638, endPoint y: 20, distance: 479.8
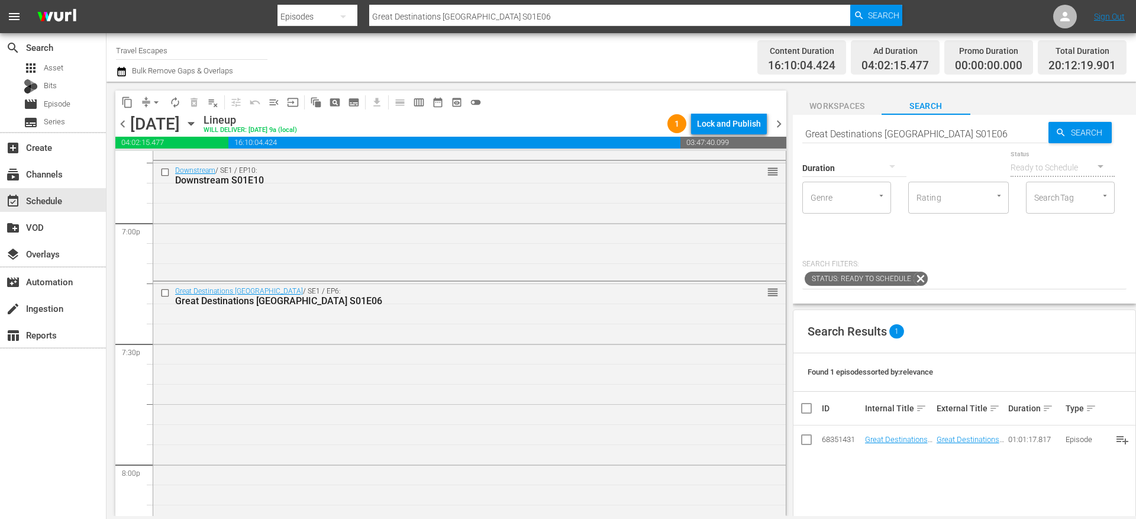
click at [839, 135] on input "Great Destinations Europe S01E06" at bounding box center [925, 133] width 246 height 28
paste input "Painting the Town 105"
type input "Painting the Town 105"
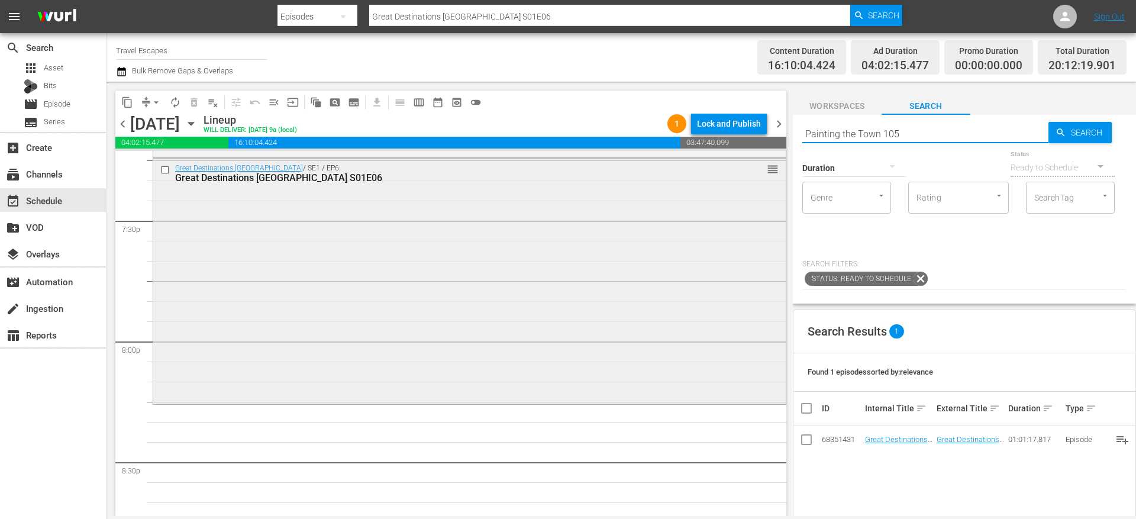
scroll to position [4682, 0]
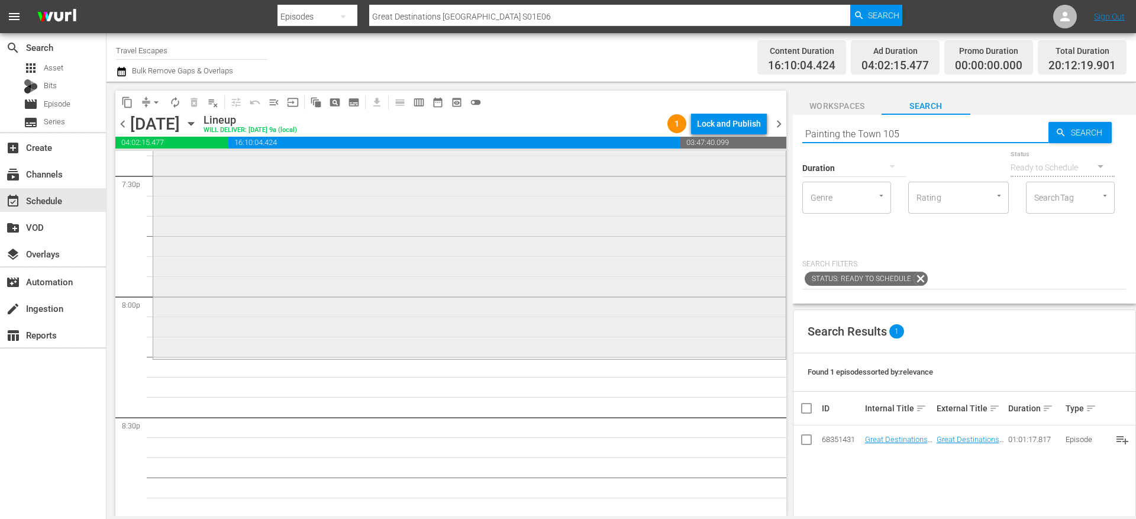
type input "Painting the Town 105"
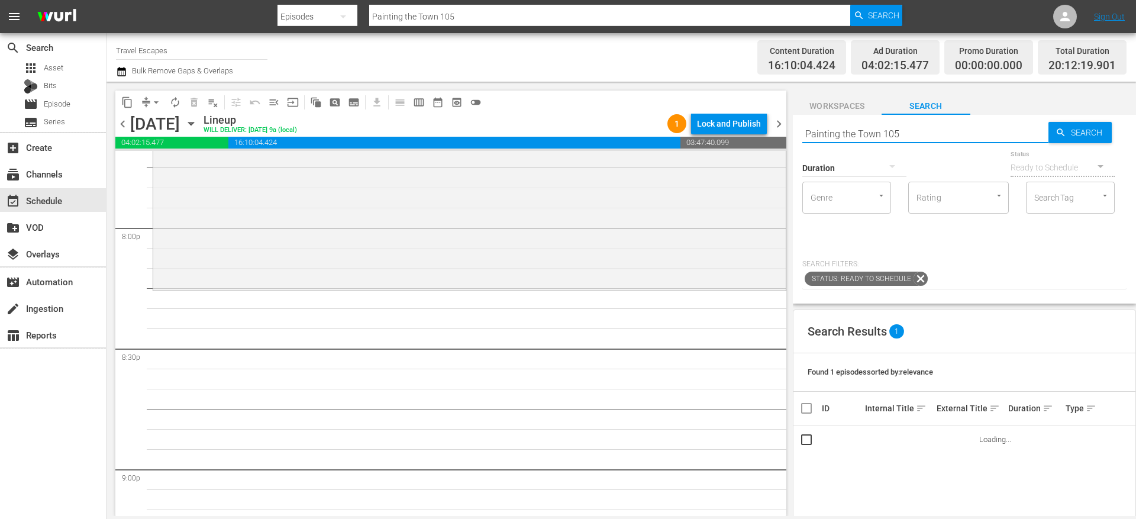
scroll to position [4751, 0]
type input "Painting the Town s01e05"
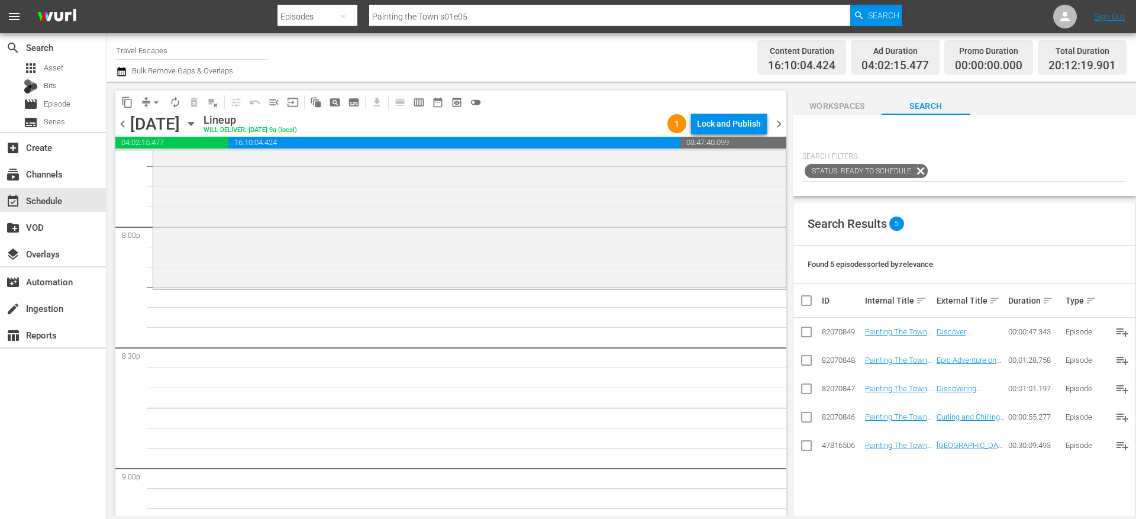
scroll to position [109, 0]
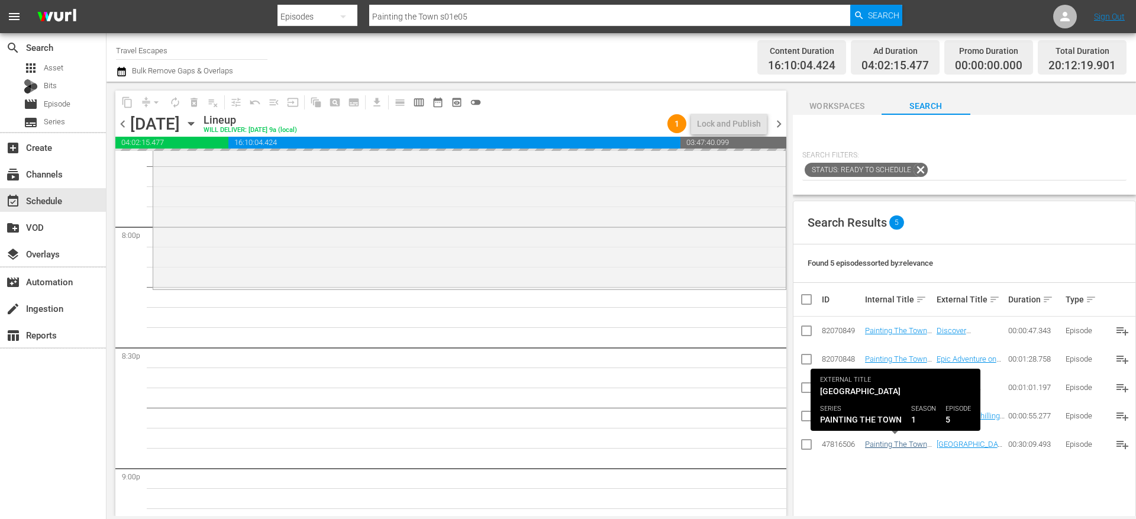
drag, startPoint x: 893, startPoint y: 442, endPoint x: 885, endPoint y: 442, distance: 7.7
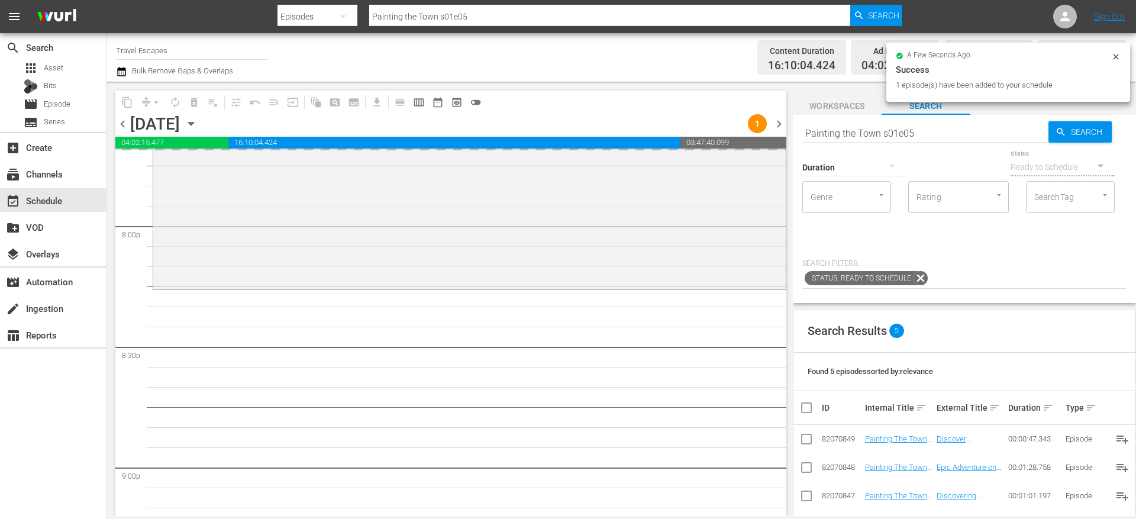
scroll to position [0, 0]
click at [836, 130] on input "Painting the Town s01e05" at bounding box center [925, 133] width 246 height 28
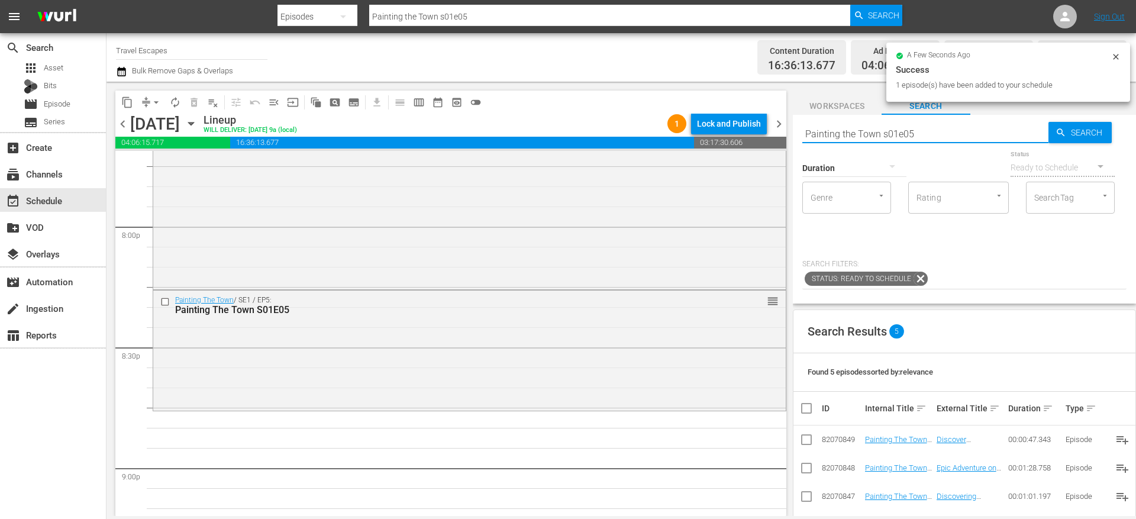
click at [836, 130] on input "Painting the Town s01e05" at bounding box center [925, 133] width 246 height 28
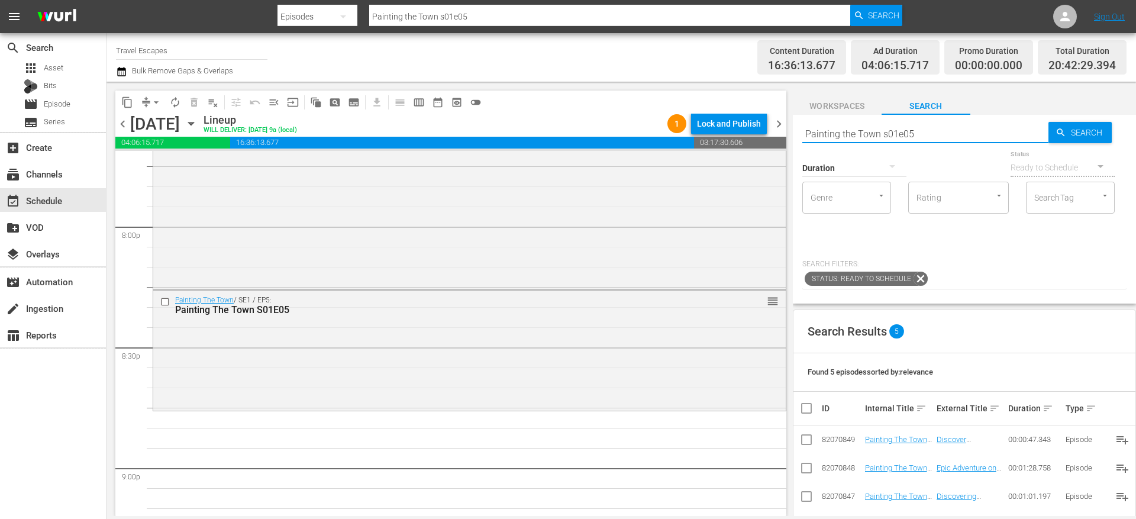
paste input "Big Little Footprints S01E10"
type input "Big Little Footprints S01E10"
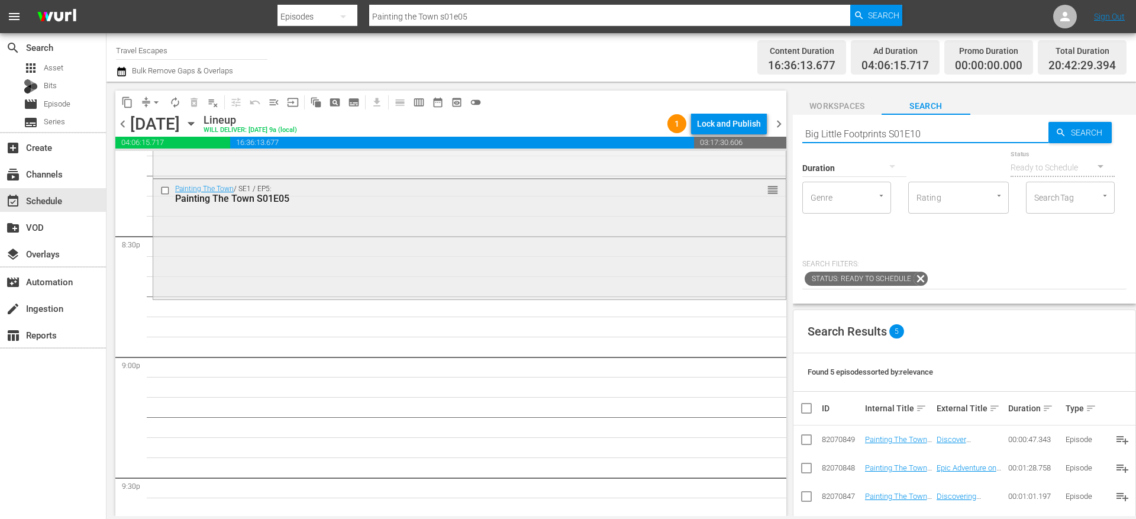
scroll to position [4864, 0]
type input "Big Little Footprints S01E10"
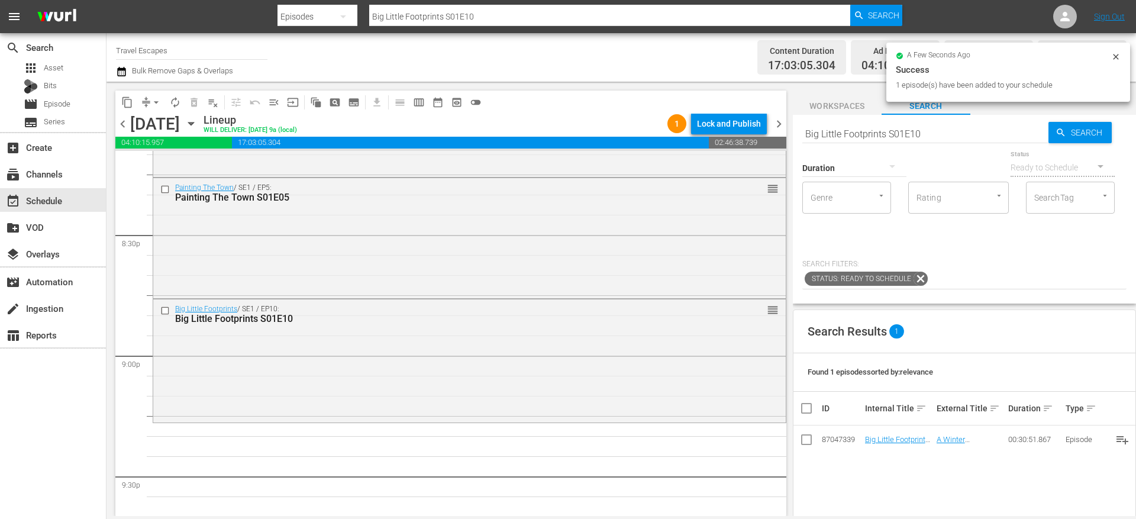
click at [841, 135] on input "Big Little Footprints S01E10" at bounding box center [925, 133] width 246 height 28
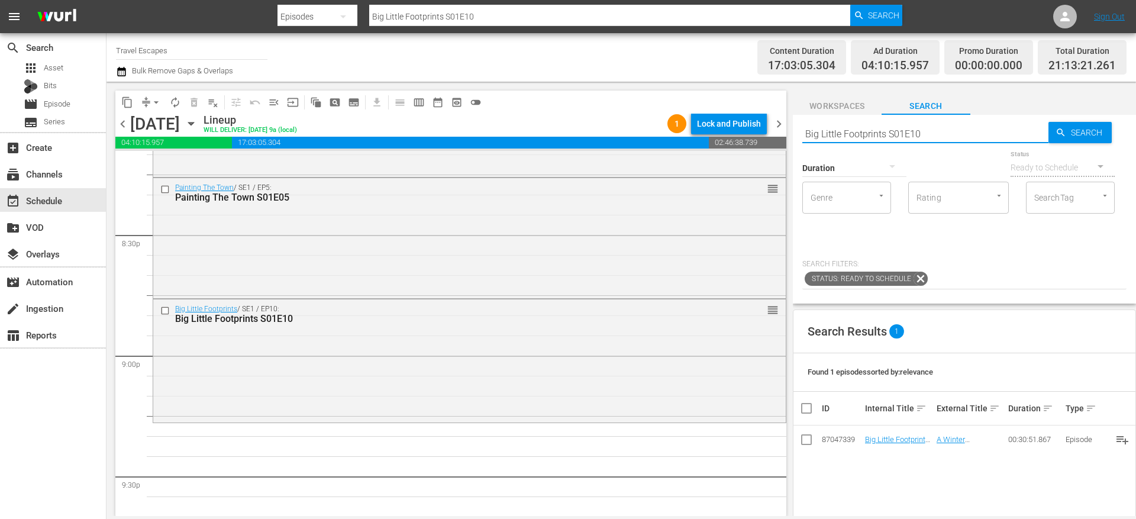
click at [841, 135] on input "Big Little Footprints S01E10" at bounding box center [925, 133] width 246 height 28
paste input "American Travelers: S01E05"
type input "American Travelers: S01E05"
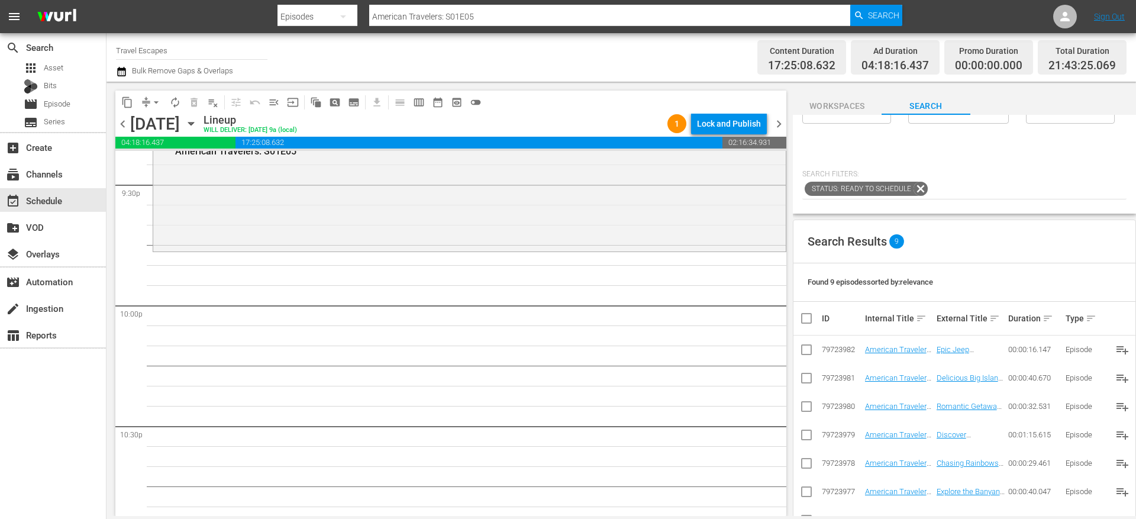
scroll to position [0, 0]
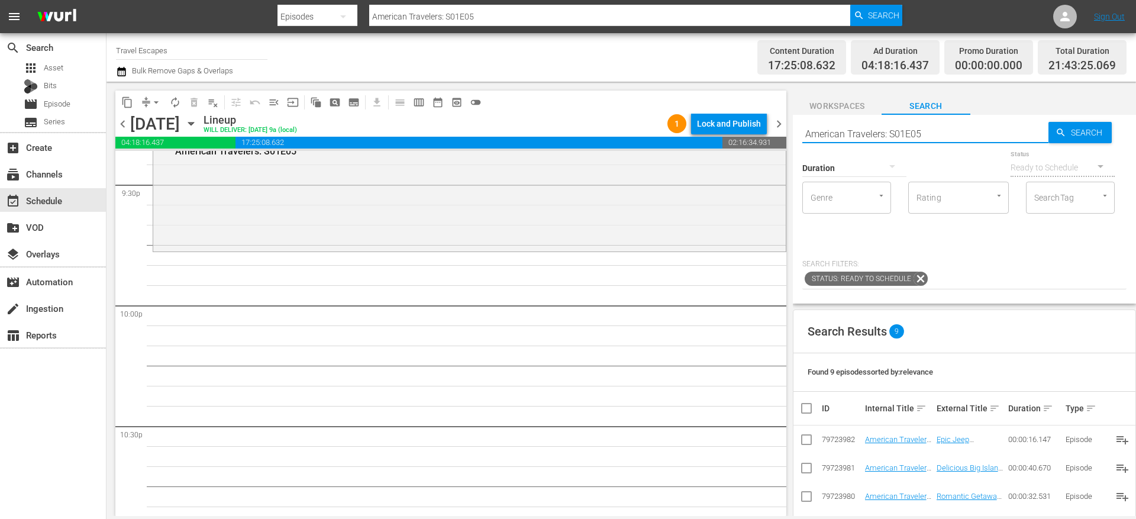
click at [841, 133] on input "American Travelers: S01E05" at bounding box center [925, 133] width 246 height 28
paste input "30 Minute Tour"
type input "30 Minute Tour S01E05"
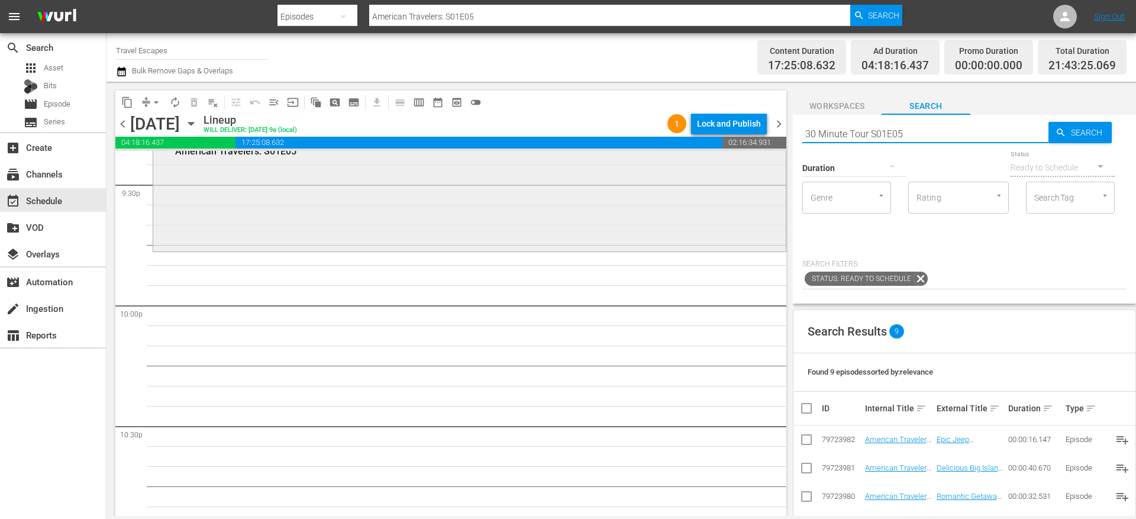
type input "30 Minute Tour S01E05"
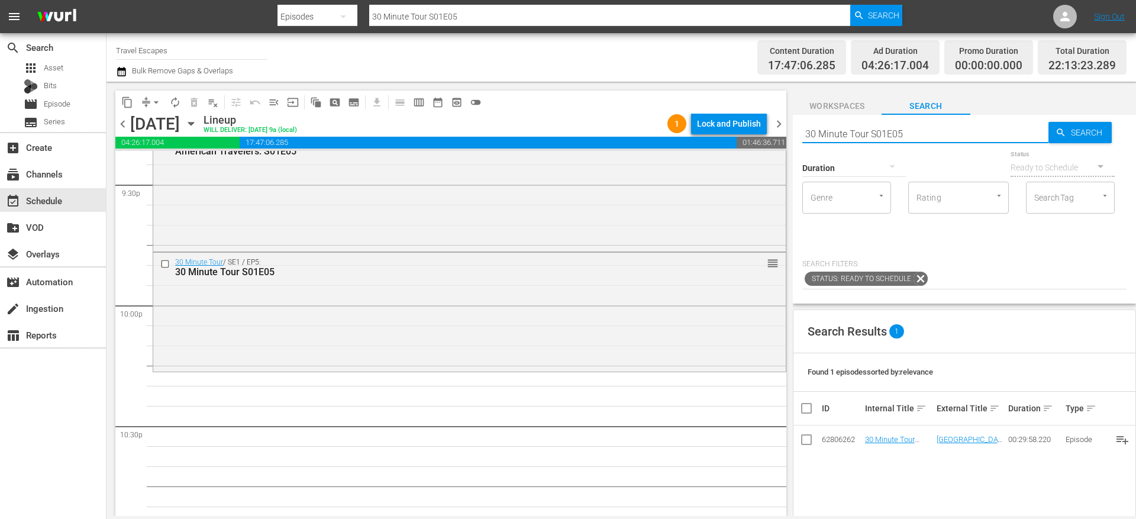
click at [883, 127] on input "30 Minute Tour S01E05" at bounding box center [925, 133] width 246 height 28
click at [882, 127] on input "30 Minute Tour S01E05" at bounding box center [925, 133] width 246 height 28
paste input "Lost and Found"
type input "Lost and Found S01E05"
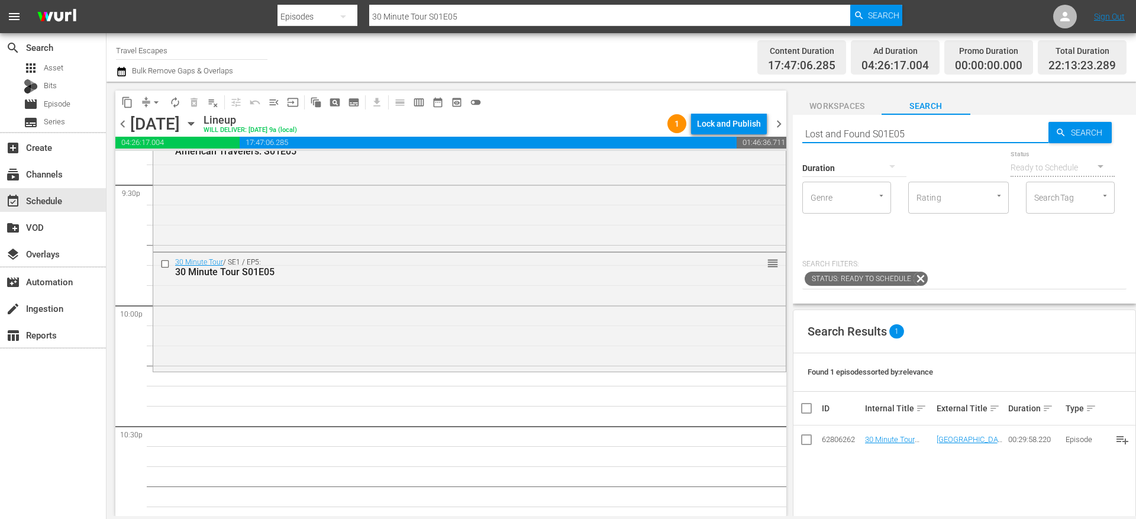
type input "Lost and Found S01E05"
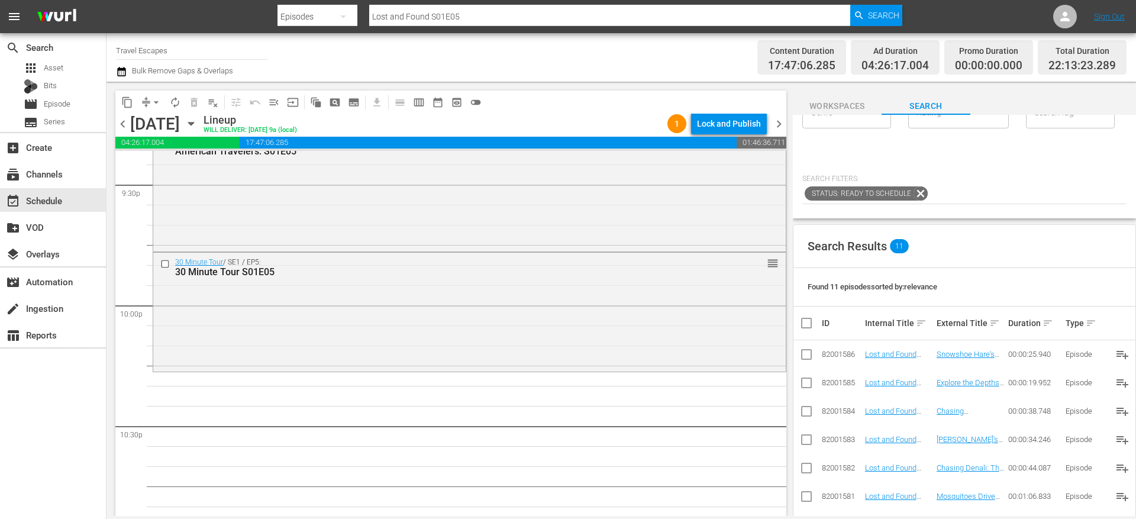
click at [859, 430] on td "82001583" at bounding box center [841, 439] width 43 height 28
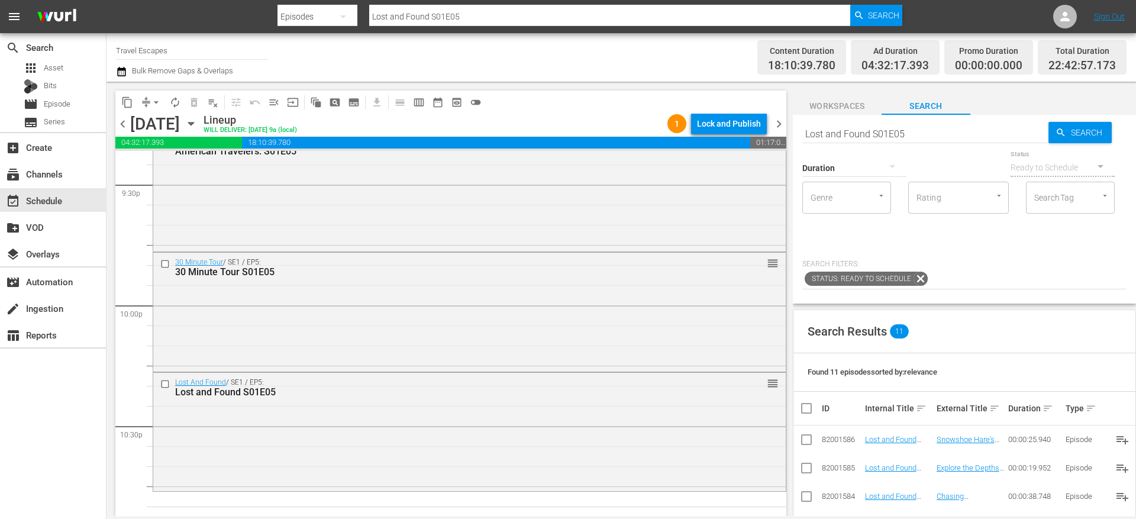
click at [861, 134] on input "Lost and Found S01E05" at bounding box center [925, 133] width 246 height 28
paste input "Nevens Irish Seafood Trails S02E03"
type input "Nevens Irish Seafood Trails S02E03"
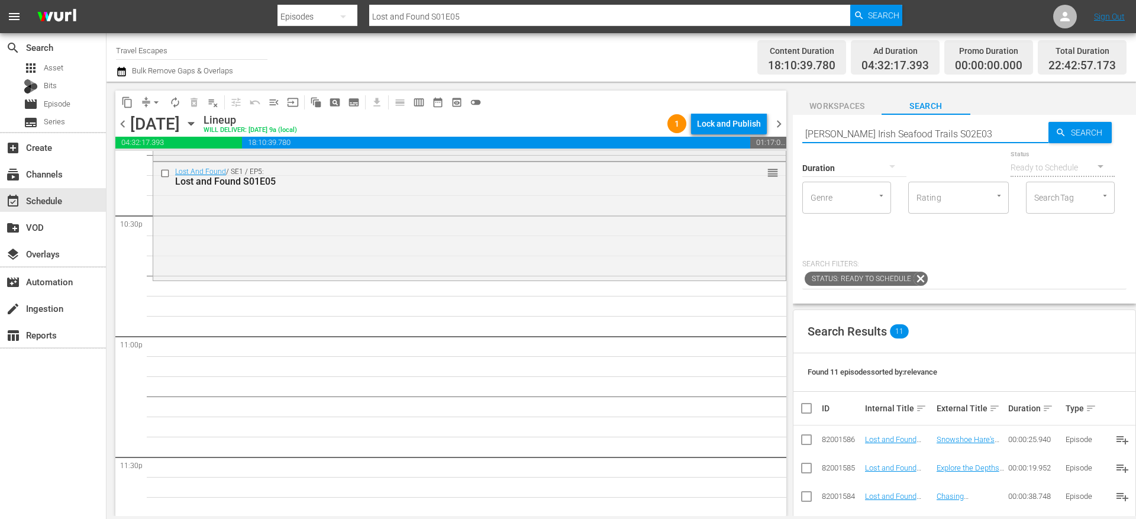
scroll to position [5427, 0]
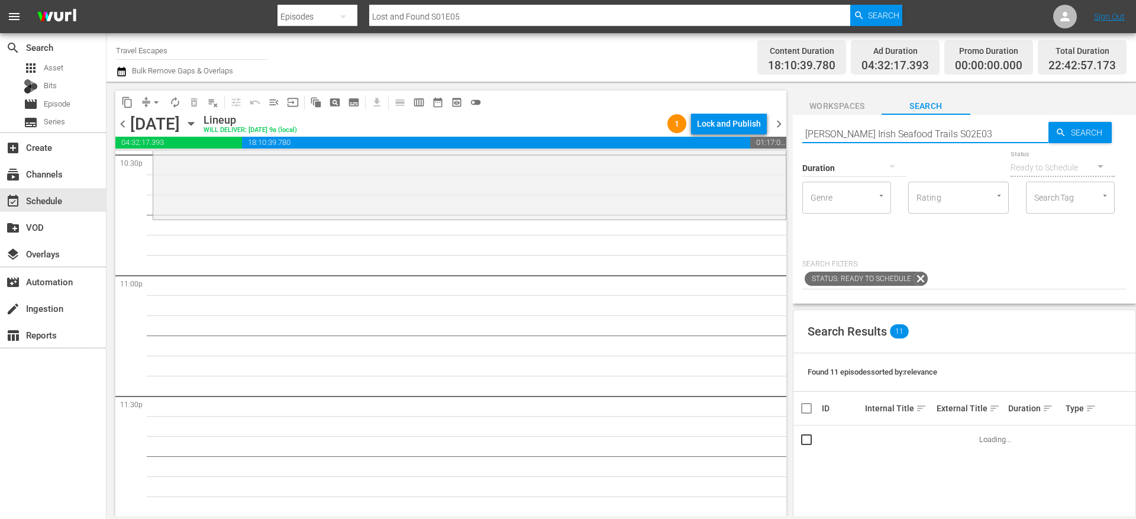
type input "Nevens Irish Seafood Trails S02E03"
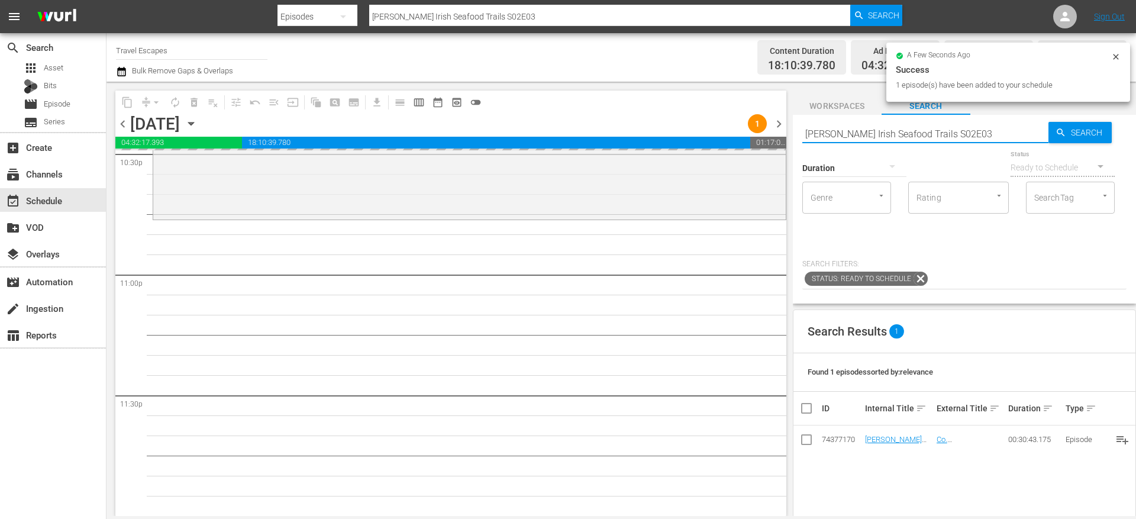
click at [839, 128] on input "Nevens Irish Seafood Trails S02E03" at bounding box center [925, 133] width 246 height 28
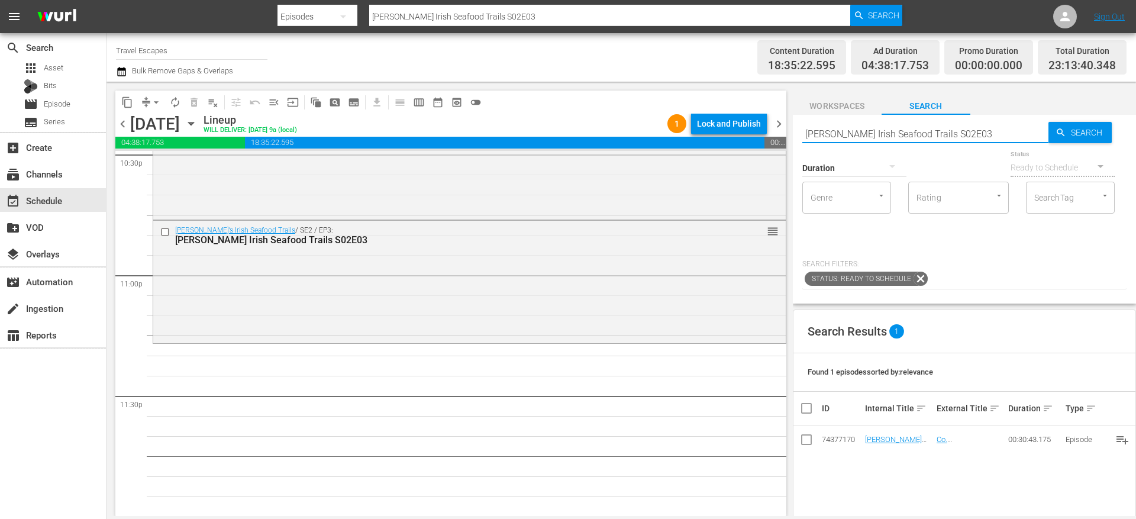
paste input "Great Destinations Europe S01E06"
type input "Great Destinations Europe S01E06"
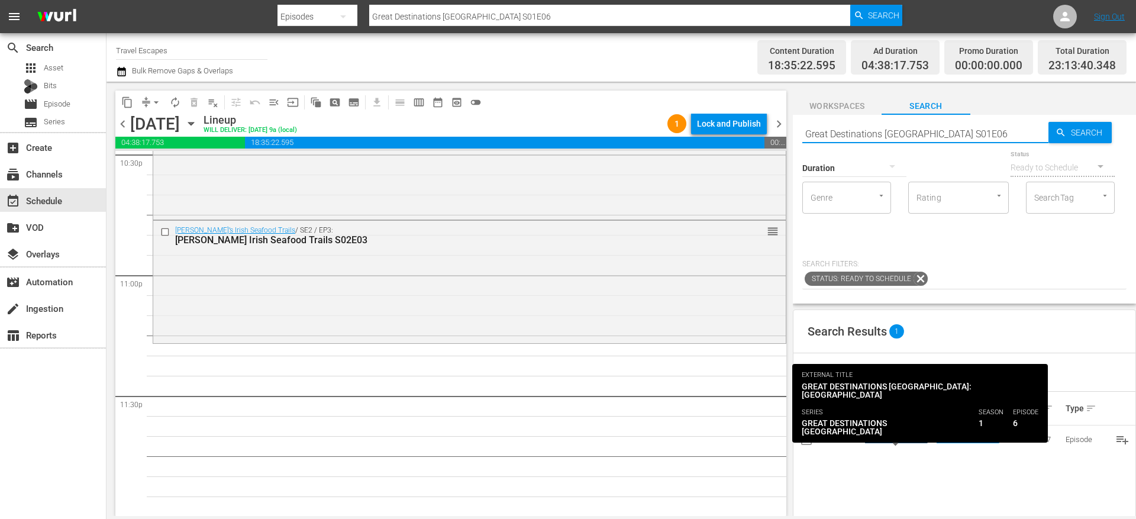
type input "Great Destinations Europe S01E06"
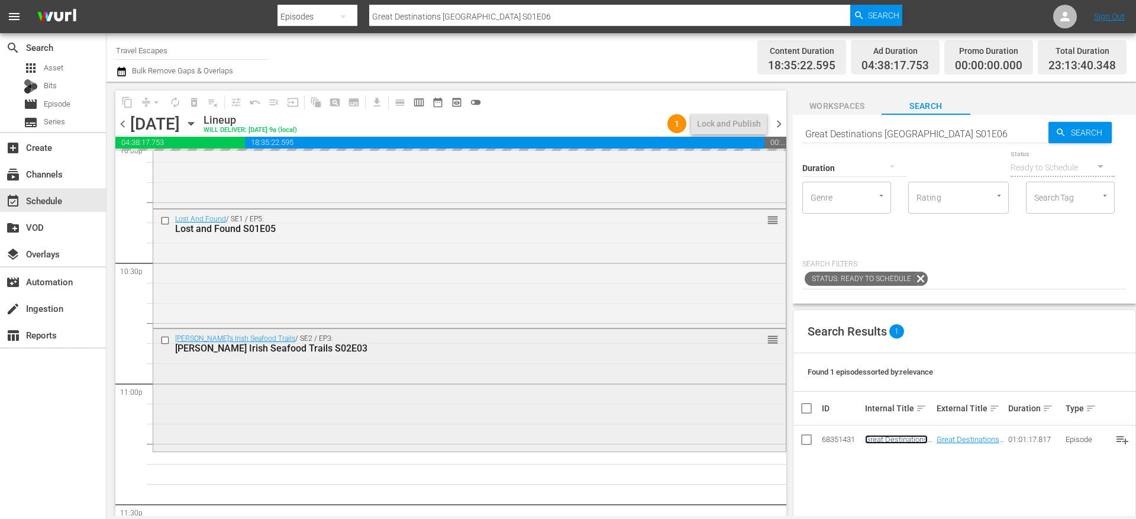
scroll to position [5244, 0]
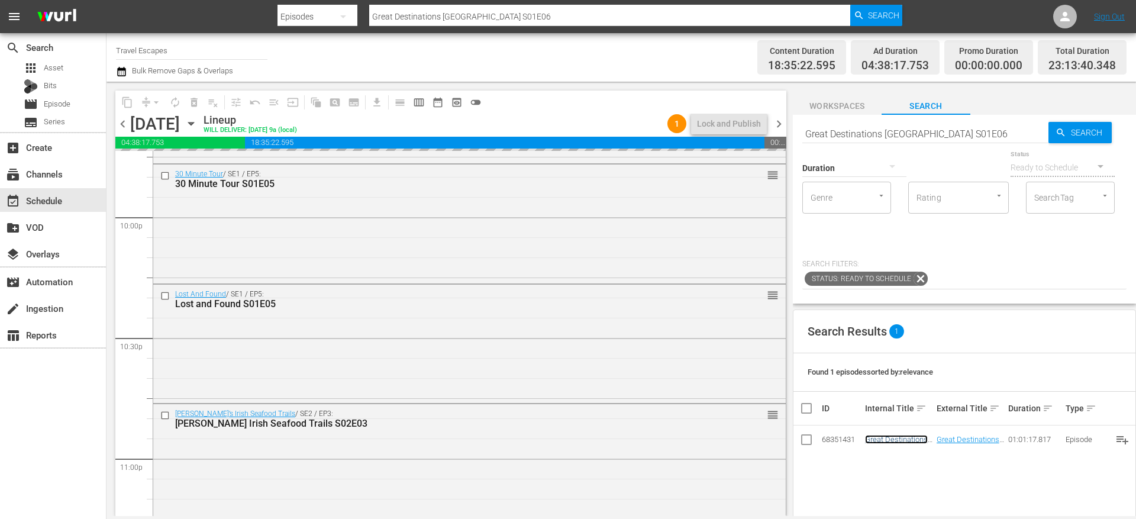
drag, startPoint x: 888, startPoint y: 441, endPoint x: 554, endPoint y: 6, distance: 548.9
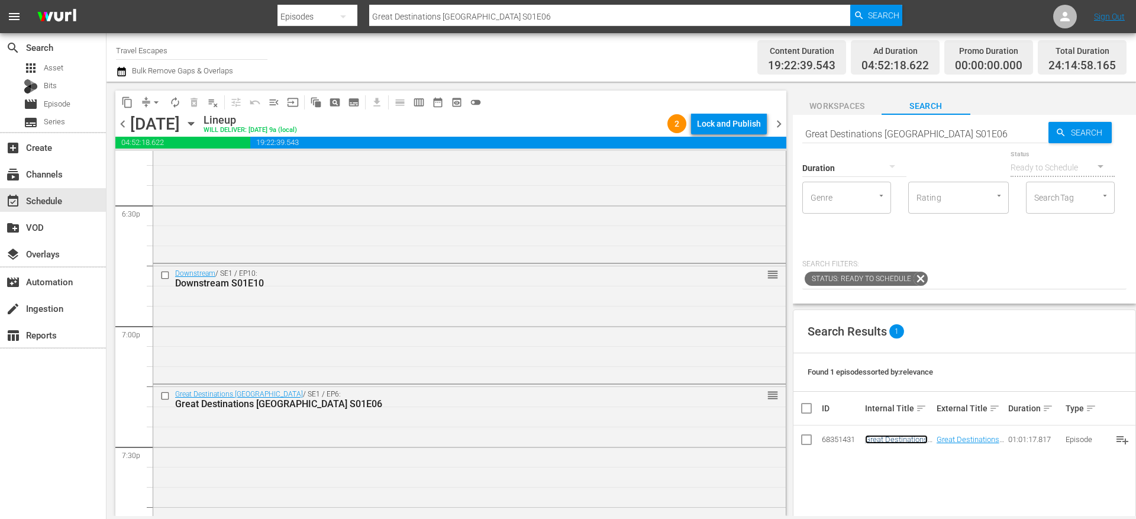
scroll to position [4408, 0]
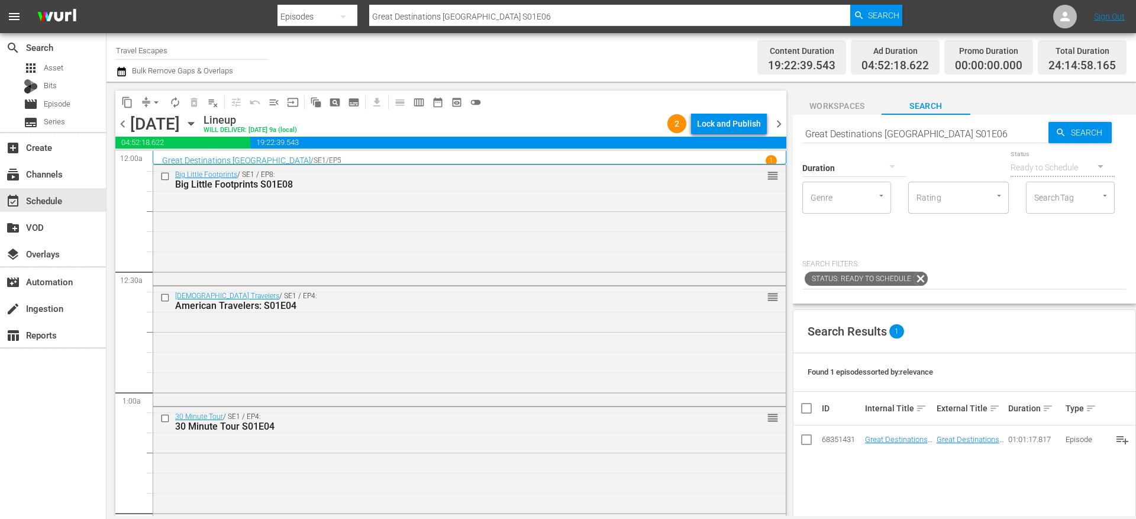
scroll to position [4408, 0]
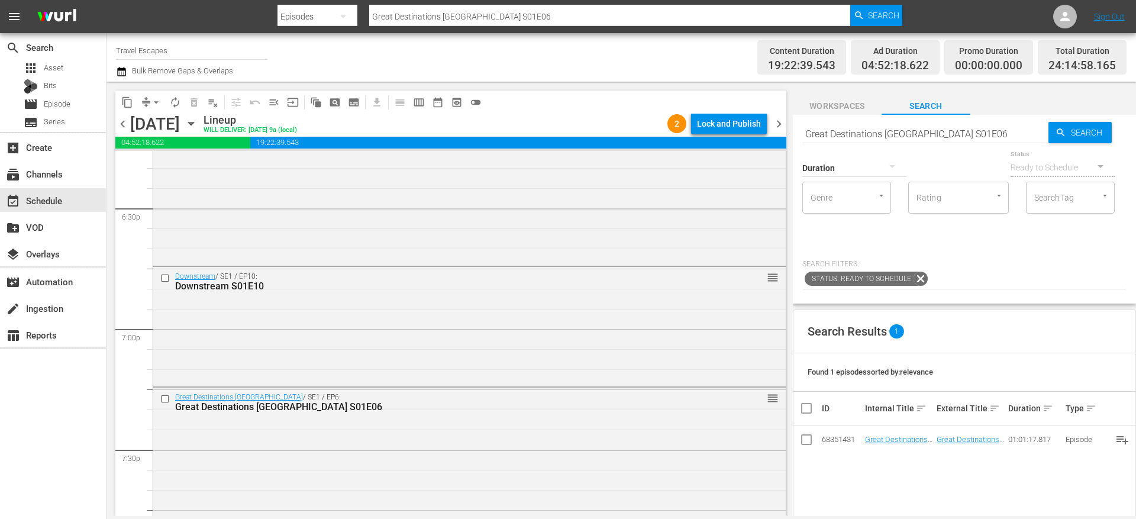
click at [299, 293] on div "Downstream / SE1 / EP10: Downstream S01E10 reorder" at bounding box center [469, 281] width 632 height 29
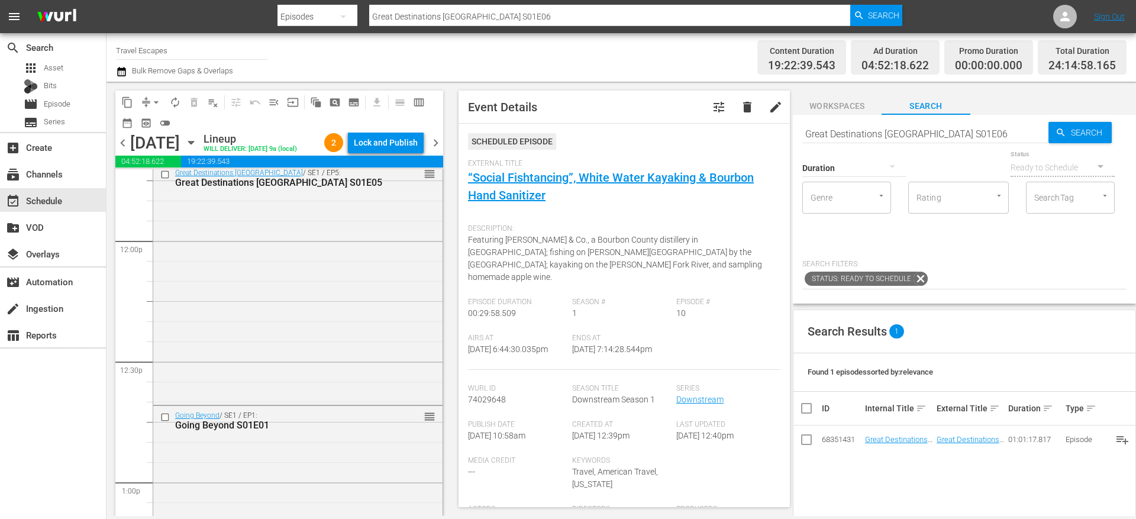
scroll to position [2824, 0]
click at [376, 462] on div "Going Beyond / SE1 / EP1: Going Beyond S01E01 reorder" at bounding box center [297, 525] width 289 height 239
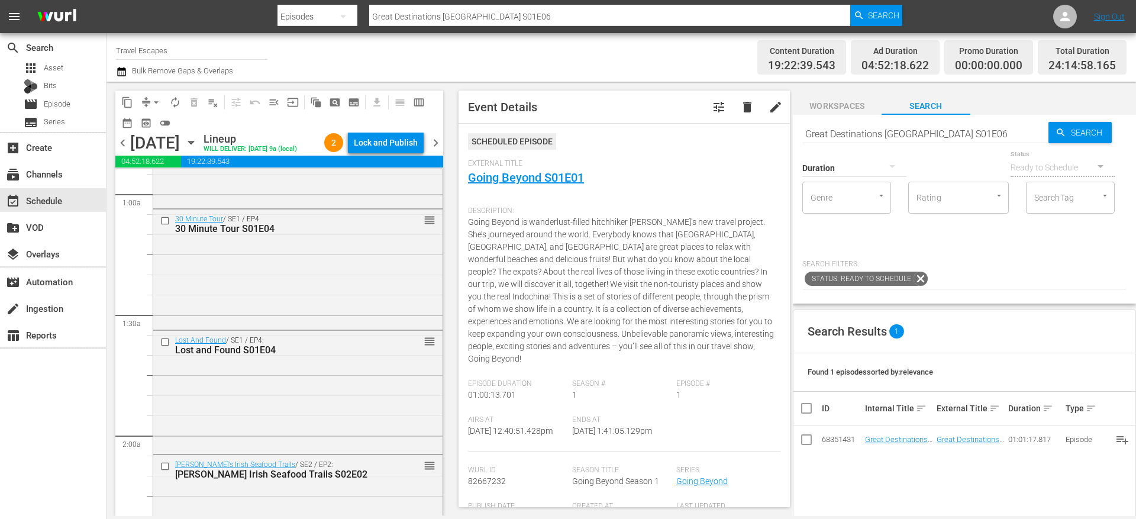
scroll to position [263, 0]
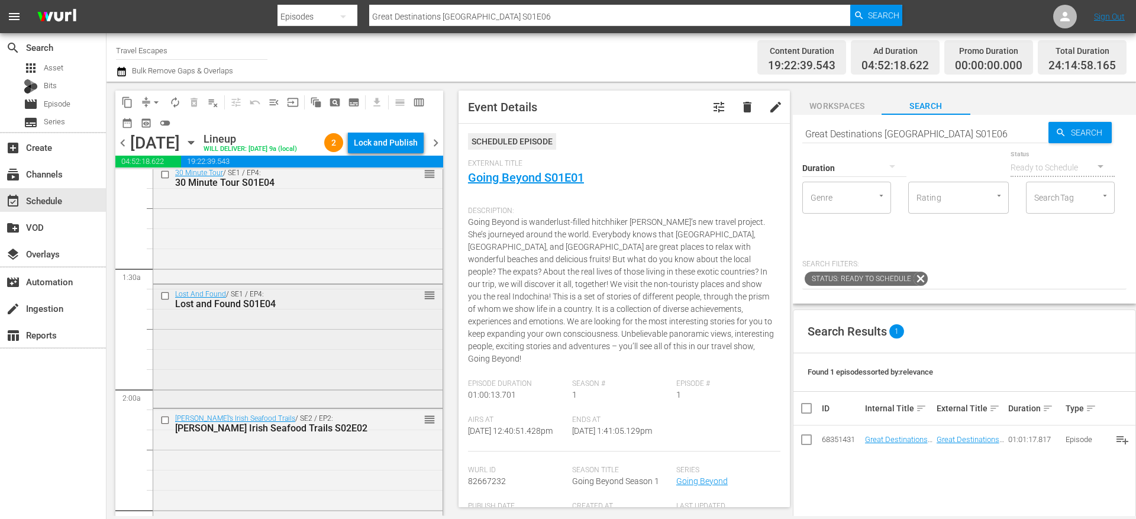
click at [167, 296] on input "checkbox" at bounding box center [166, 295] width 12 height 10
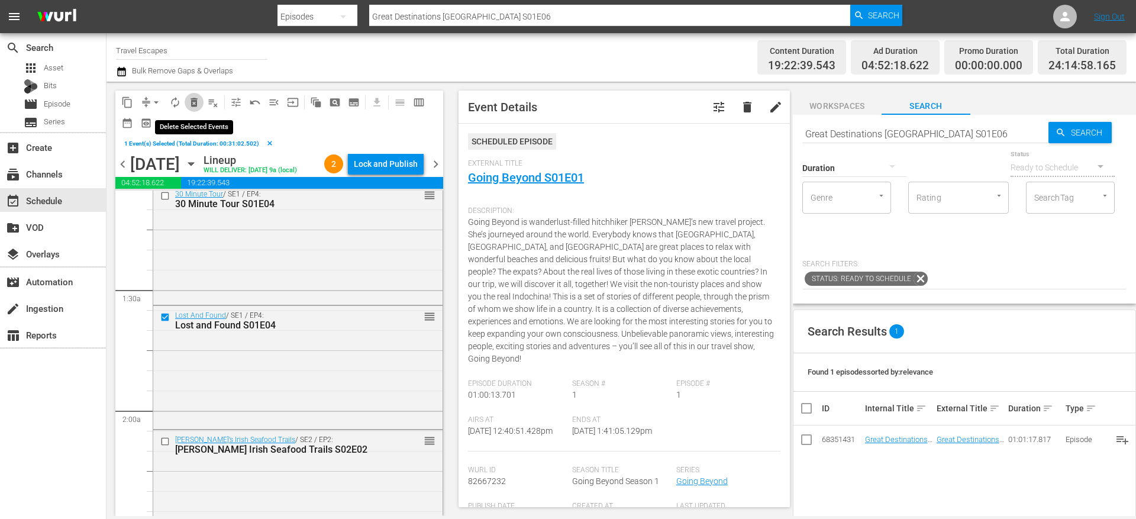
click at [192, 102] on span "delete_forever_outlined" at bounding box center [194, 102] width 12 height 12
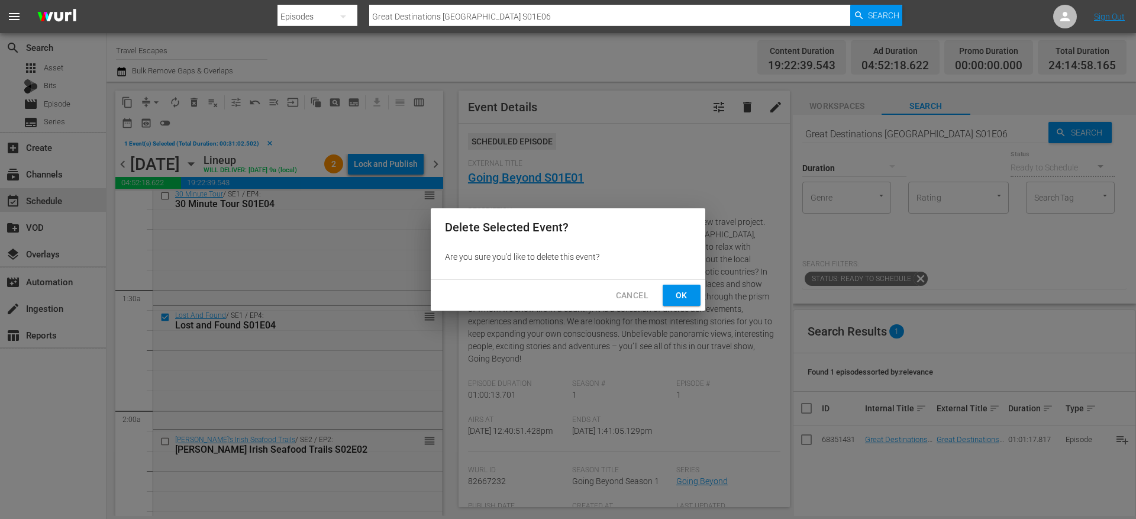
click at [682, 296] on span "Ok" at bounding box center [681, 295] width 19 height 15
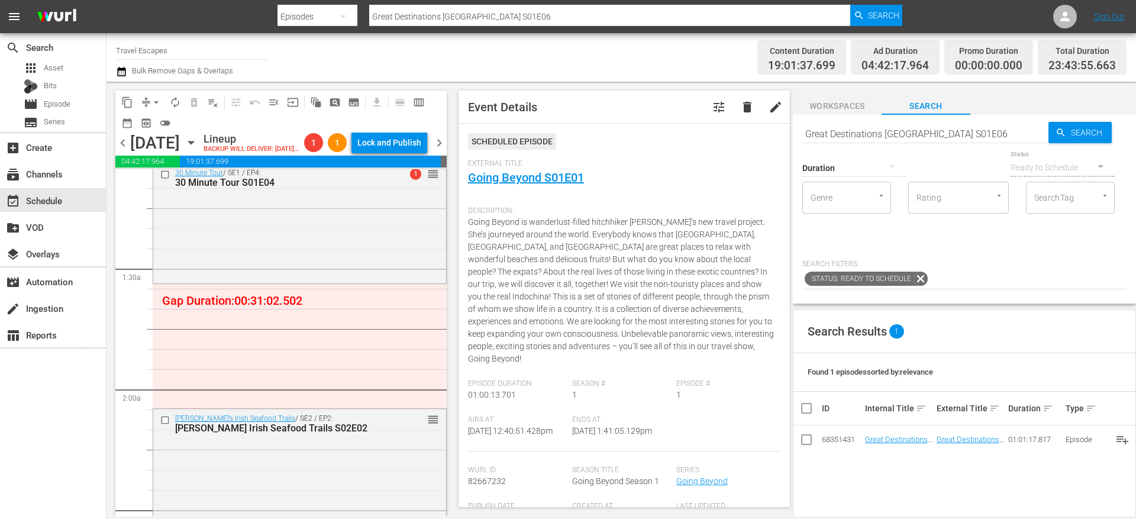
click at [883, 124] on input "Great Destinations [GEOGRAPHIC_DATA] S01E06" at bounding box center [925, 133] width 246 height 28
click at [883, 125] on input "Great Destinations [GEOGRAPHIC_DATA] S01E06" at bounding box center [925, 133] width 246 height 28
type input "foodie"
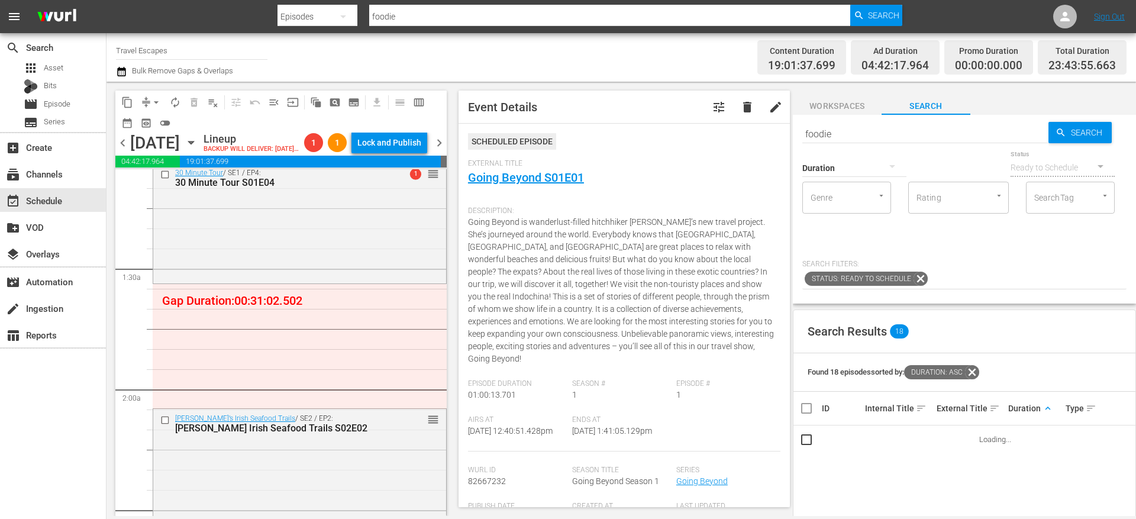
click at [1042, 411] on span "keyboard_arrow_up" at bounding box center [1047, 408] width 11 height 11
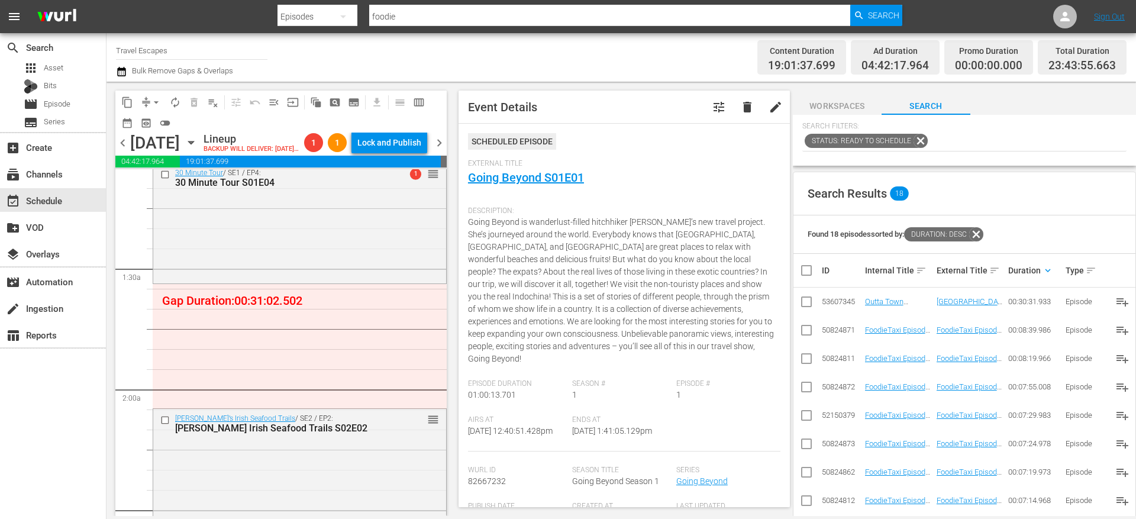
scroll to position [144, 0]
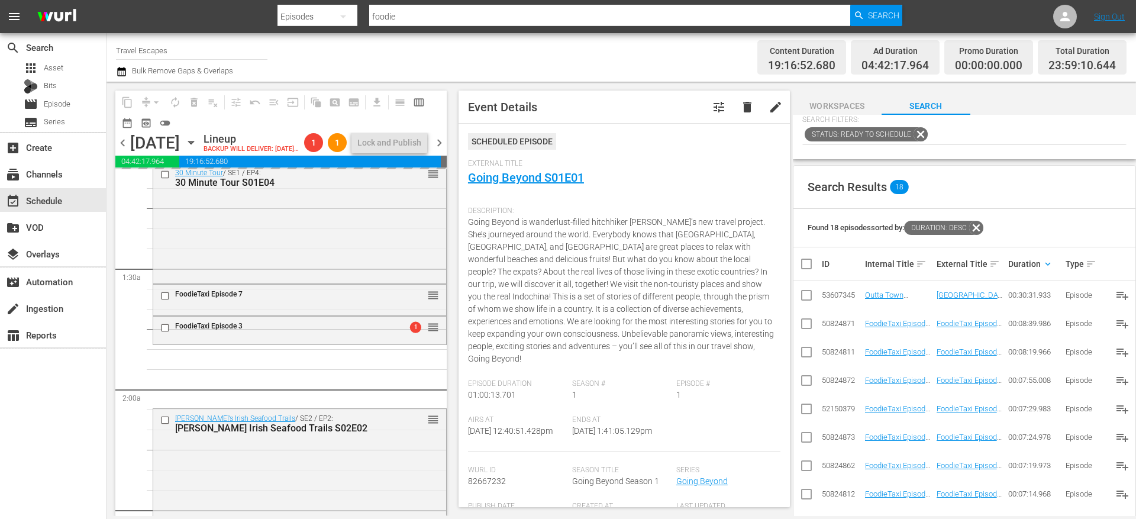
drag, startPoint x: 908, startPoint y: 493, endPoint x: 264, endPoint y: 22, distance: 797.5
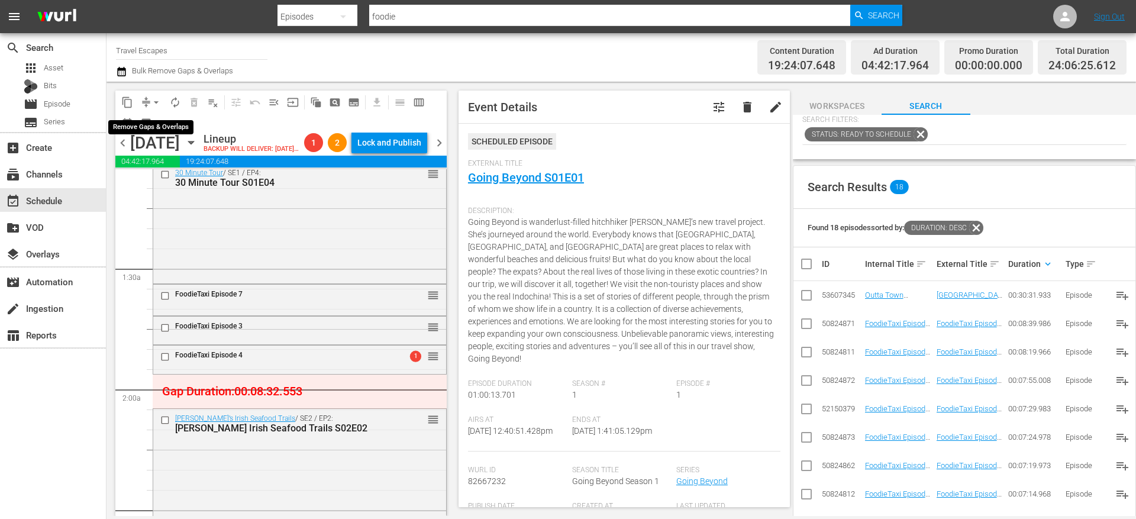
click at [148, 100] on button "arrow_drop_down" at bounding box center [156, 102] width 19 height 19
click at [179, 165] on li "Align to End of Previous Day" at bounding box center [157, 166] width 124 height 20
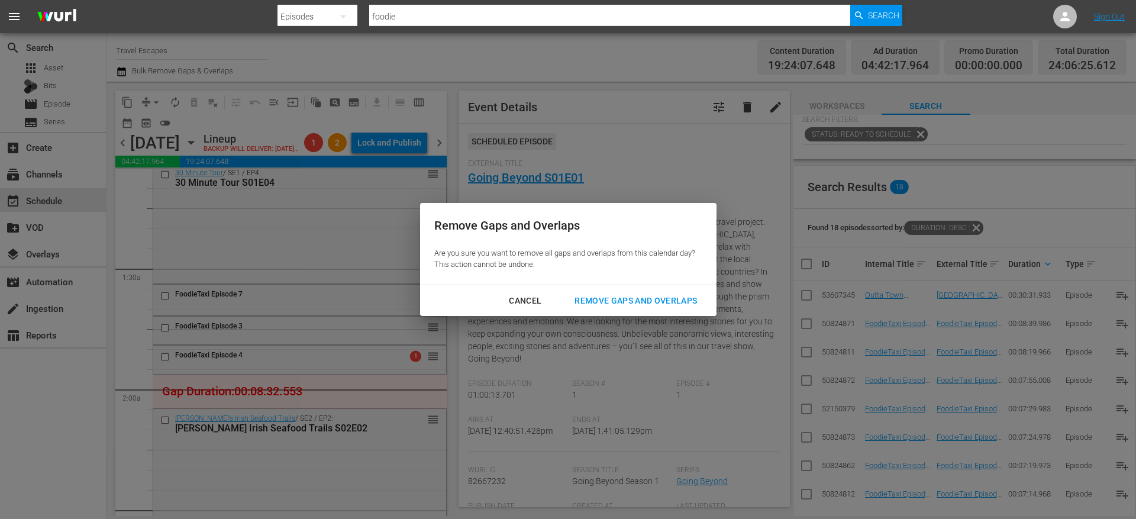
click at [648, 308] on button "Remove Gaps and Overlaps" at bounding box center [635, 301] width 151 height 22
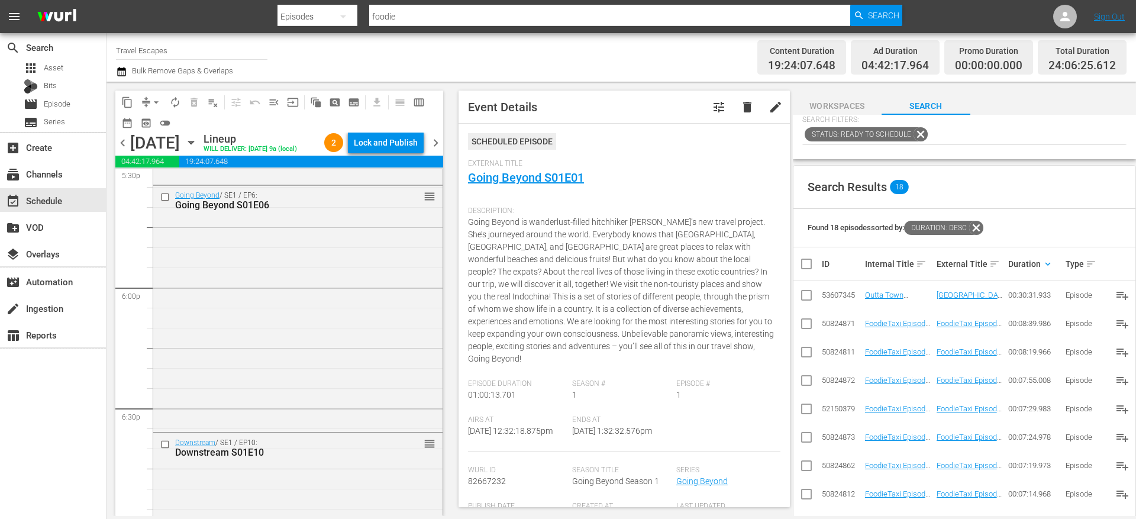
scroll to position [4204, 0]
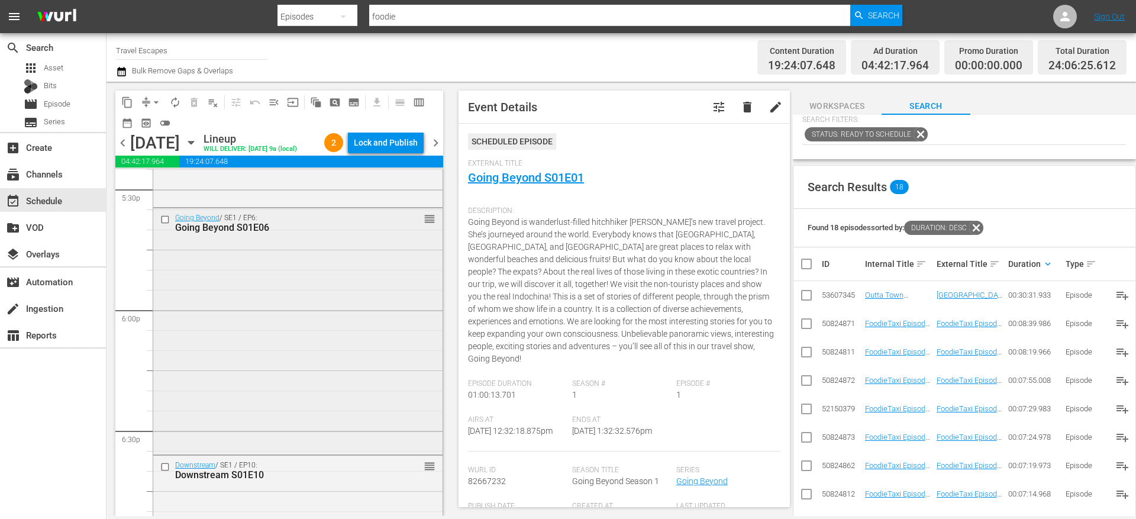
click at [167, 218] on input "checkbox" at bounding box center [166, 220] width 12 height 10
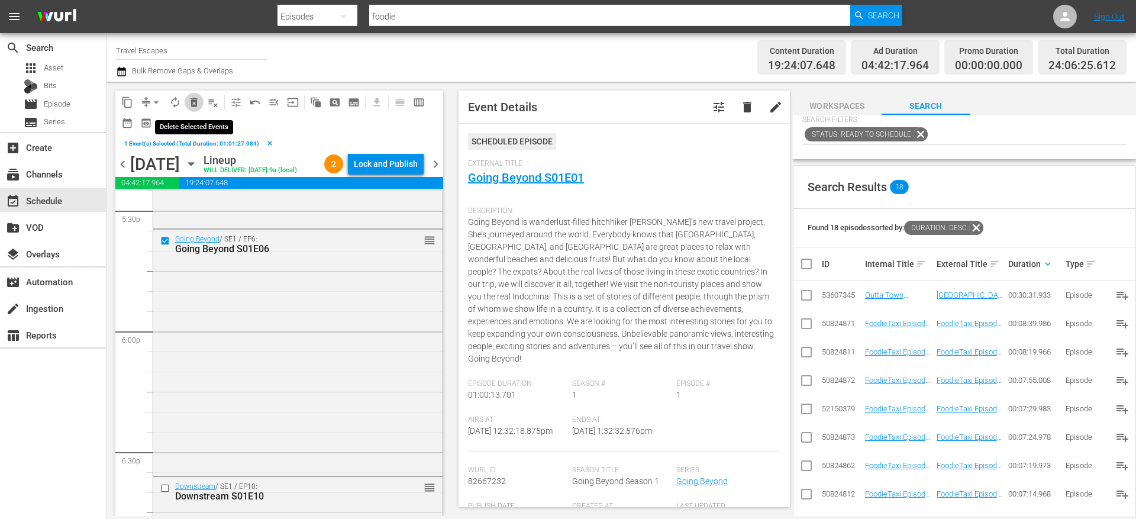
click at [193, 103] on span "delete_forever_outlined" at bounding box center [194, 102] width 12 height 12
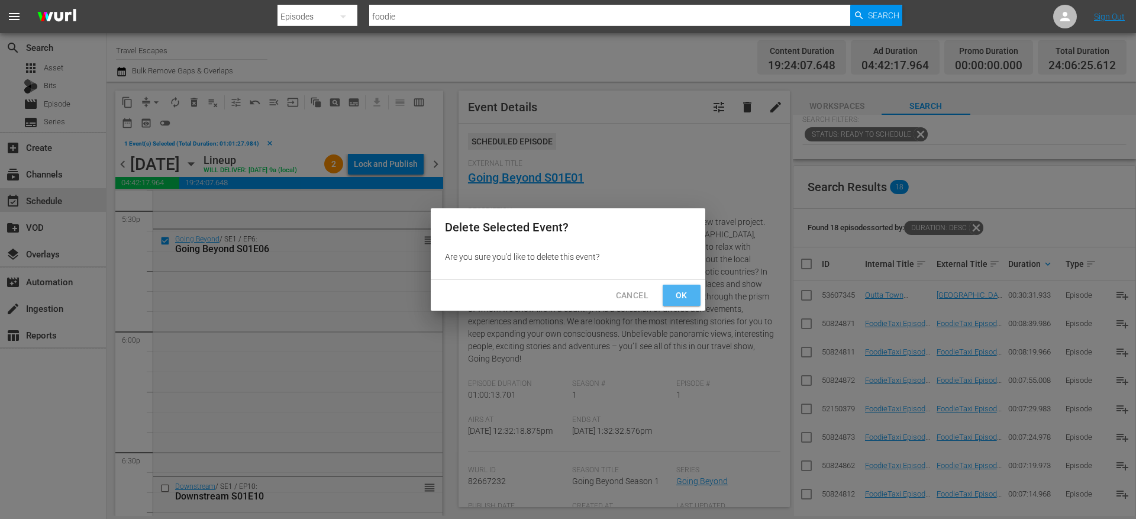
click at [680, 296] on span "Ok" at bounding box center [681, 295] width 19 height 15
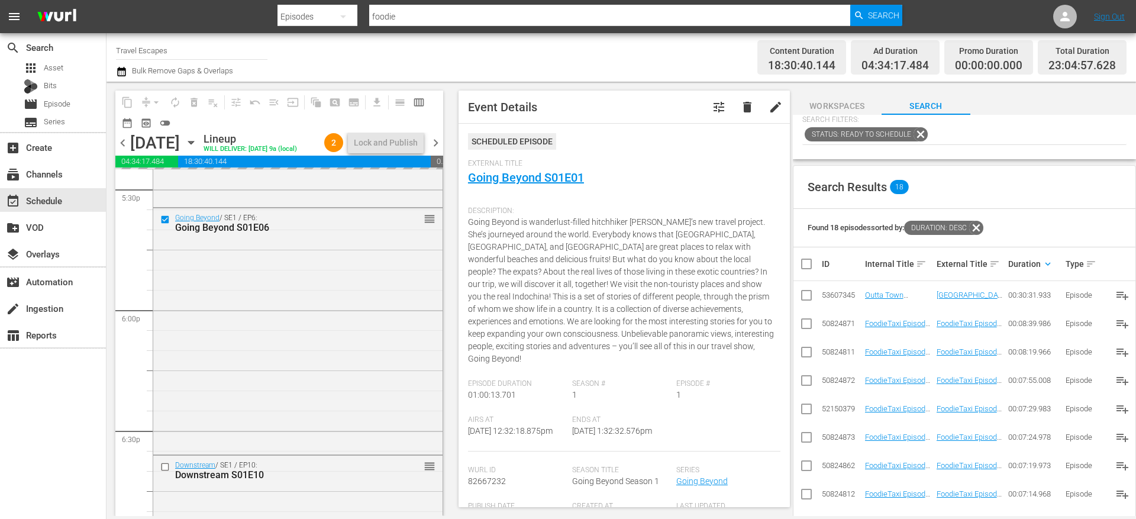
scroll to position [0, 0]
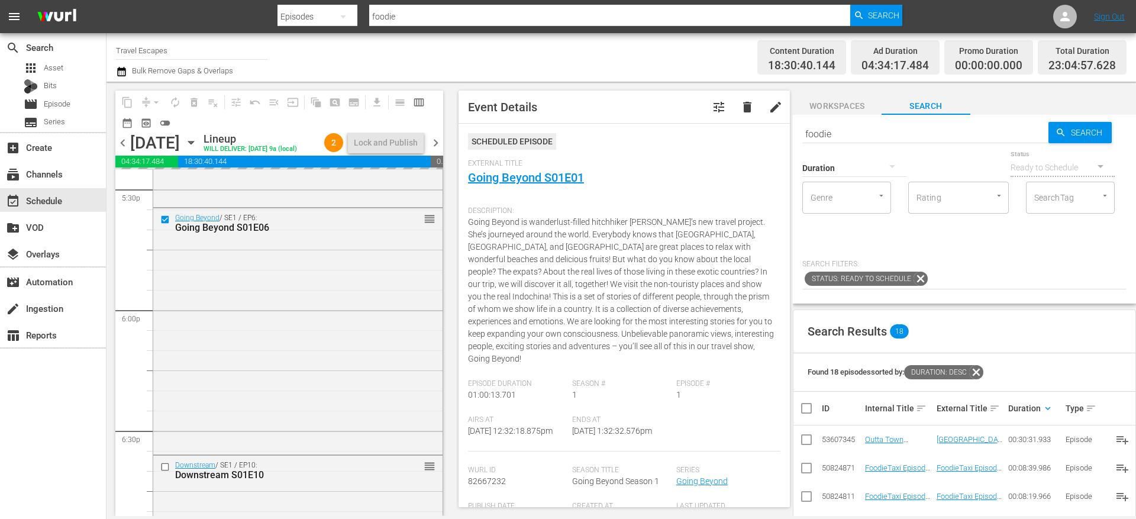
click at [860, 134] on input "foodie" at bounding box center [925, 133] width 246 height 28
click at [859, 134] on input "foodie" at bounding box center [925, 133] width 246 height 28
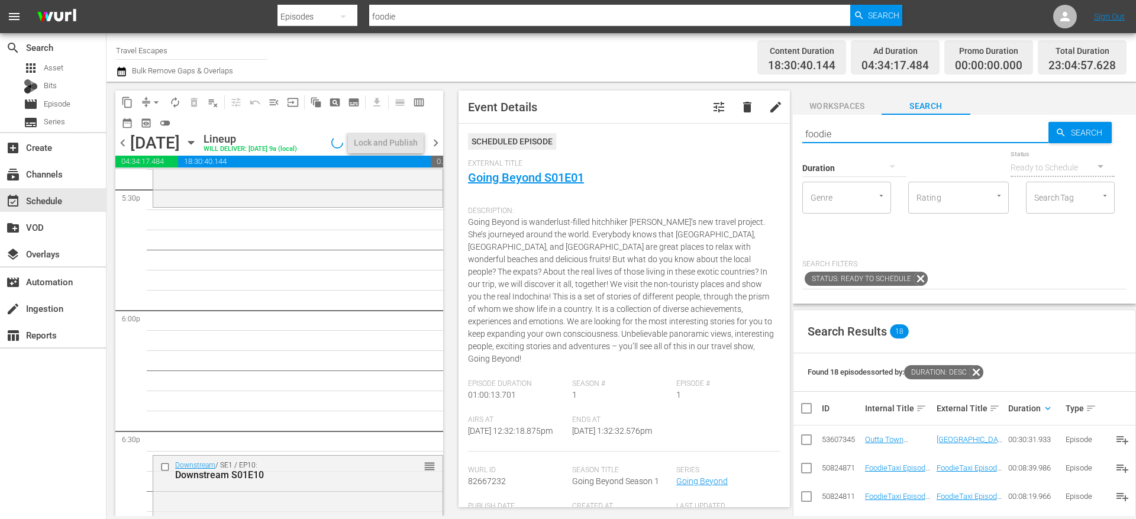
paste input "Going Beyond S01E01"
type input "Going Beyond S01E01"
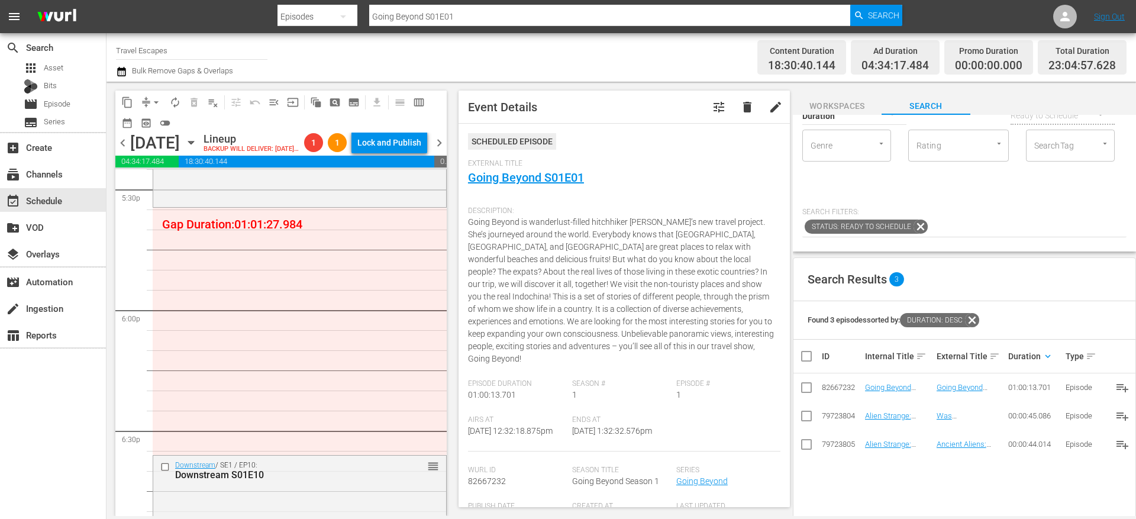
scroll to position [64, 0]
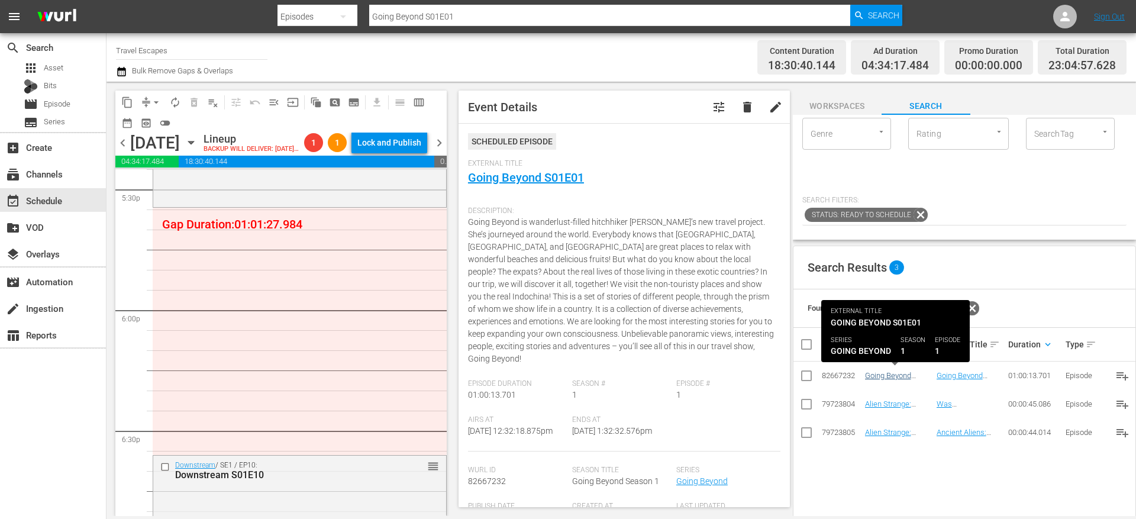
type input "Going Beyond S01E01"
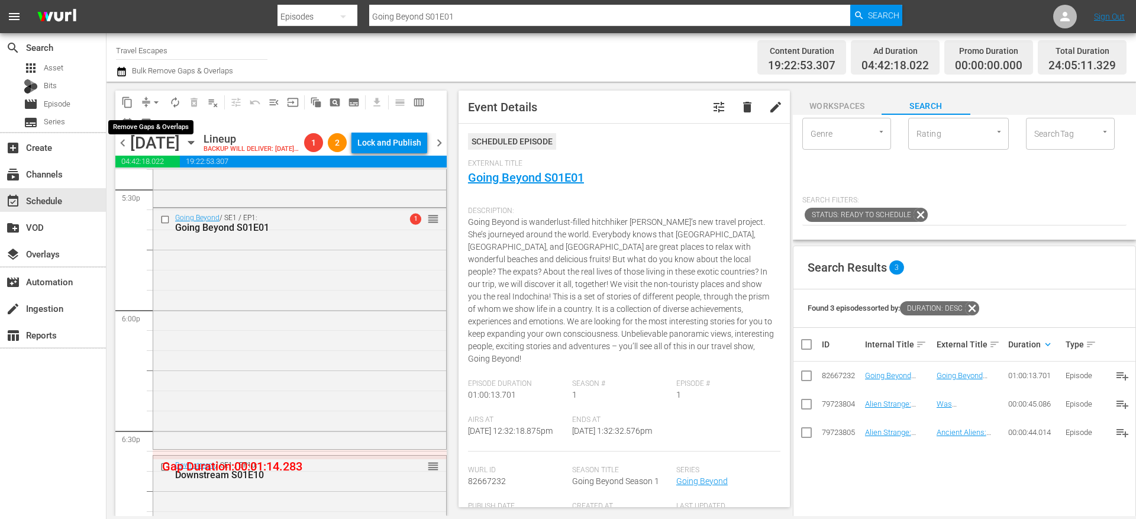
click at [151, 102] on span "arrow_drop_down" at bounding box center [156, 102] width 12 height 12
click at [164, 162] on li "Align to End of Previous Day" at bounding box center [157, 166] width 124 height 20
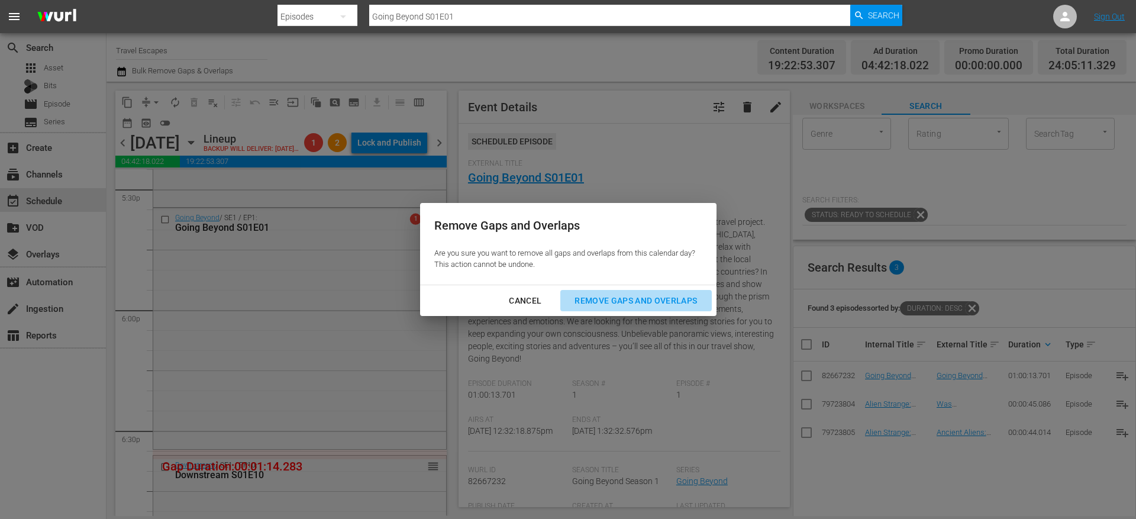
click at [637, 303] on div "Remove Gaps and Overlaps" at bounding box center [635, 300] width 141 height 15
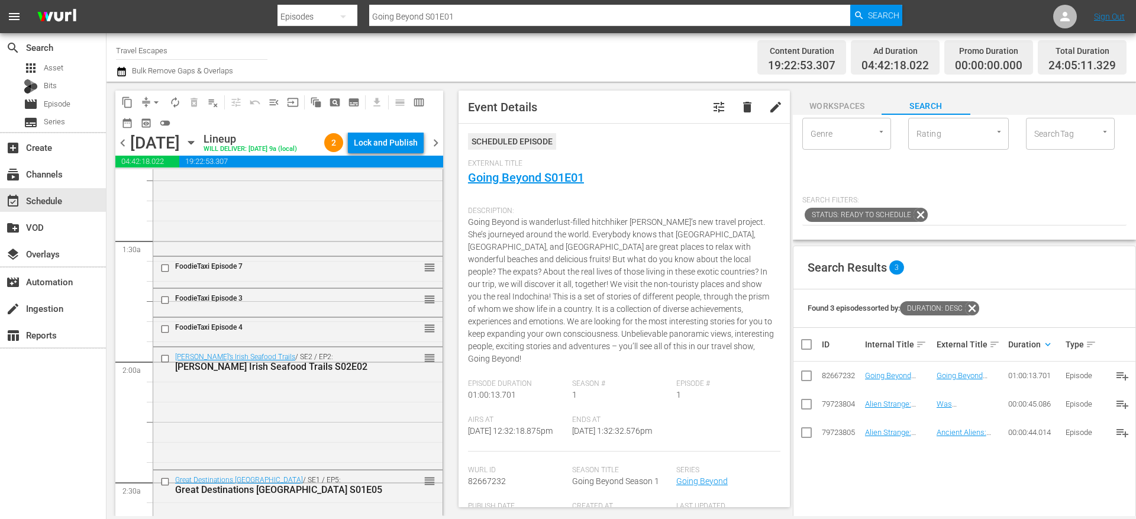
scroll to position [285, 0]
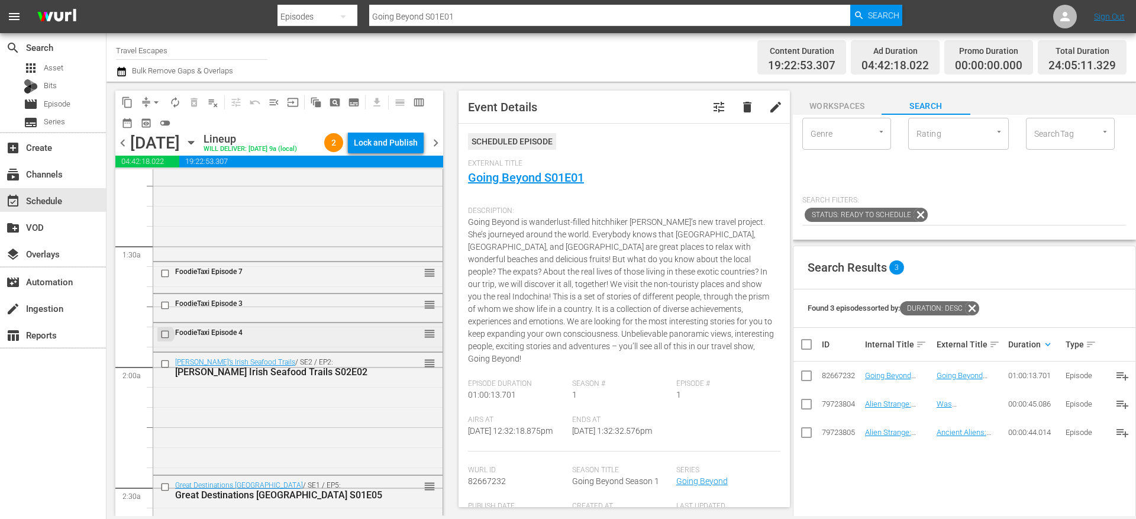
click at [169, 333] on input "checkbox" at bounding box center [166, 334] width 12 height 10
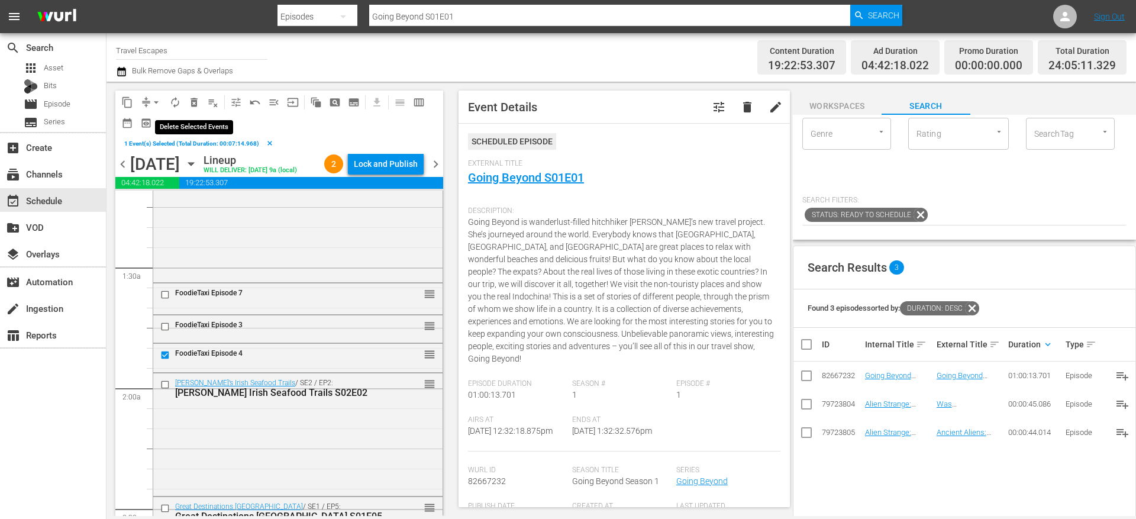
click at [192, 101] on span "delete_forever_outlined" at bounding box center [194, 102] width 12 height 12
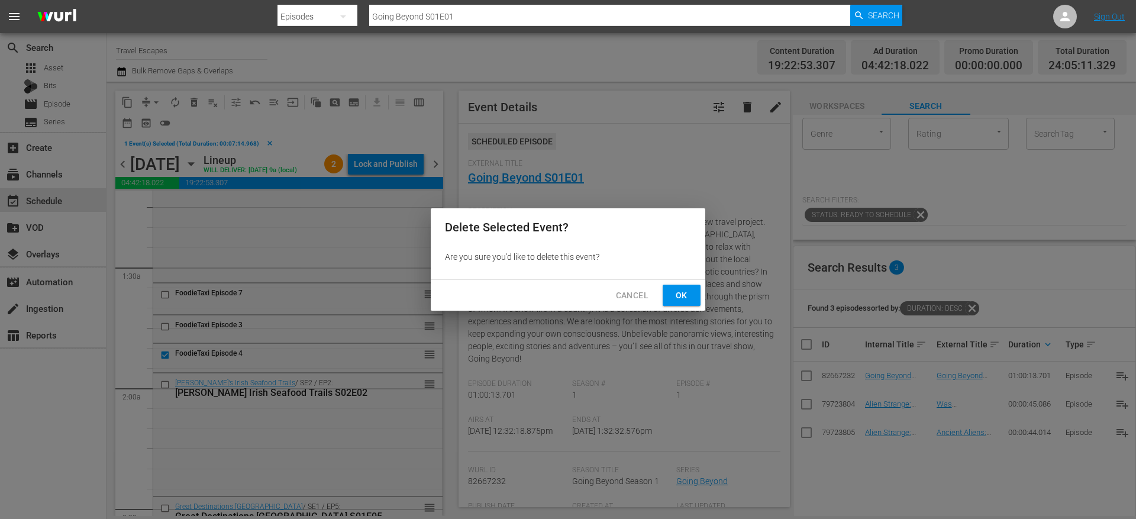
click at [689, 290] on span "Ok" at bounding box center [681, 295] width 19 height 15
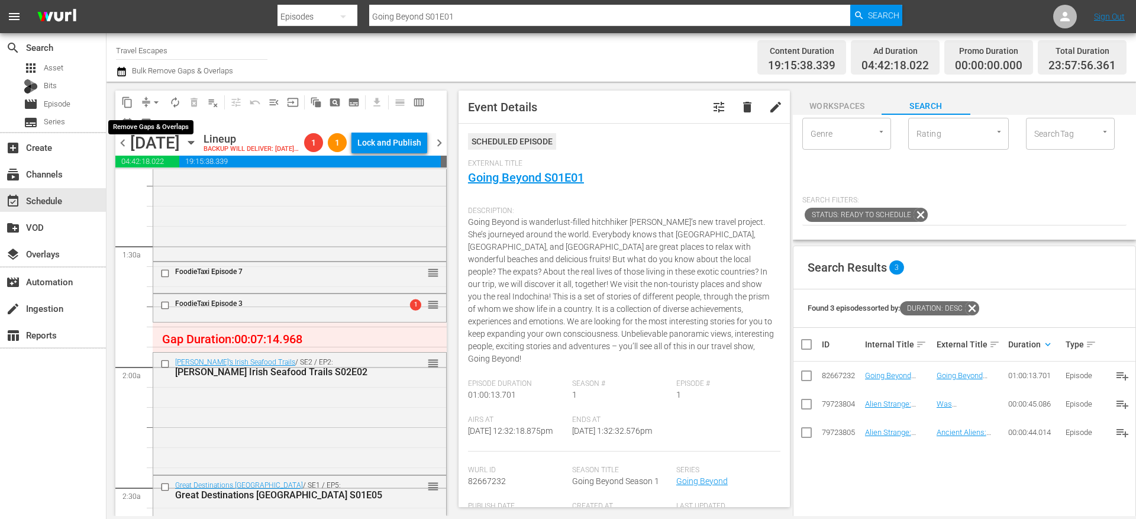
click at [153, 104] on span "arrow_drop_down" at bounding box center [156, 102] width 12 height 12
click at [160, 167] on li "Align to End of Previous Day" at bounding box center [157, 166] width 124 height 20
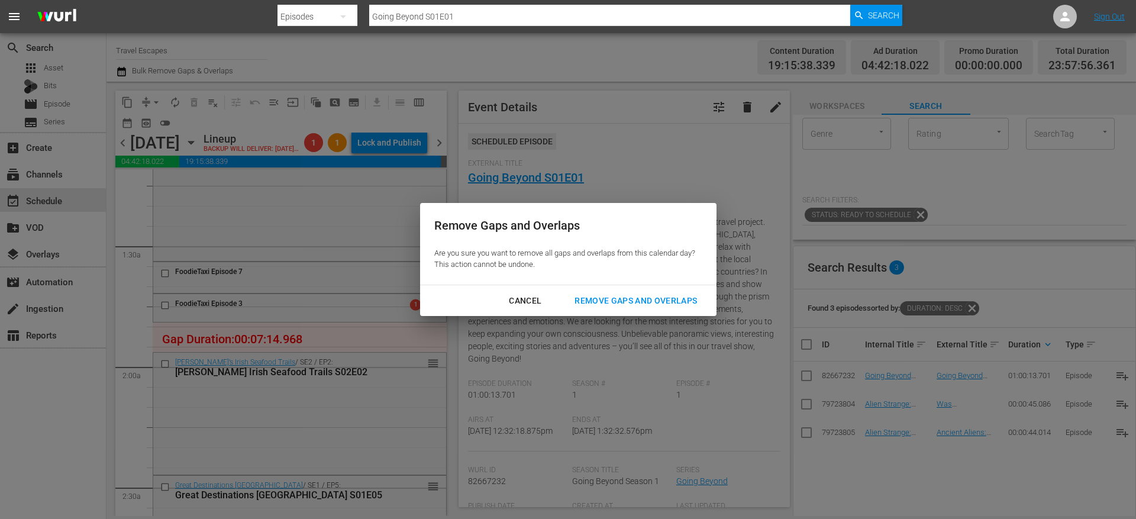
click at [646, 301] on div "Remove Gaps and Overlaps" at bounding box center [635, 300] width 141 height 15
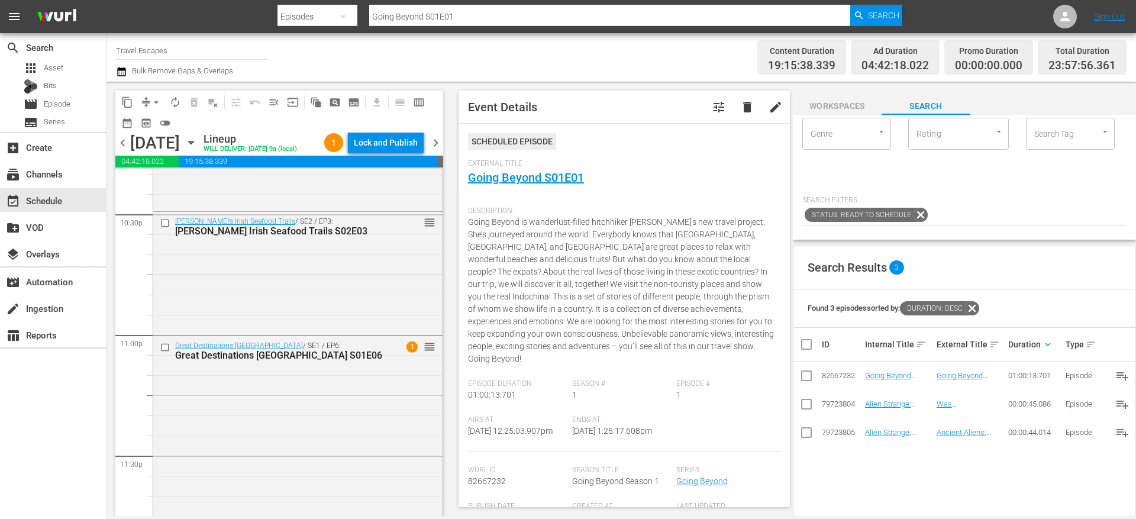
scroll to position [5451, 0]
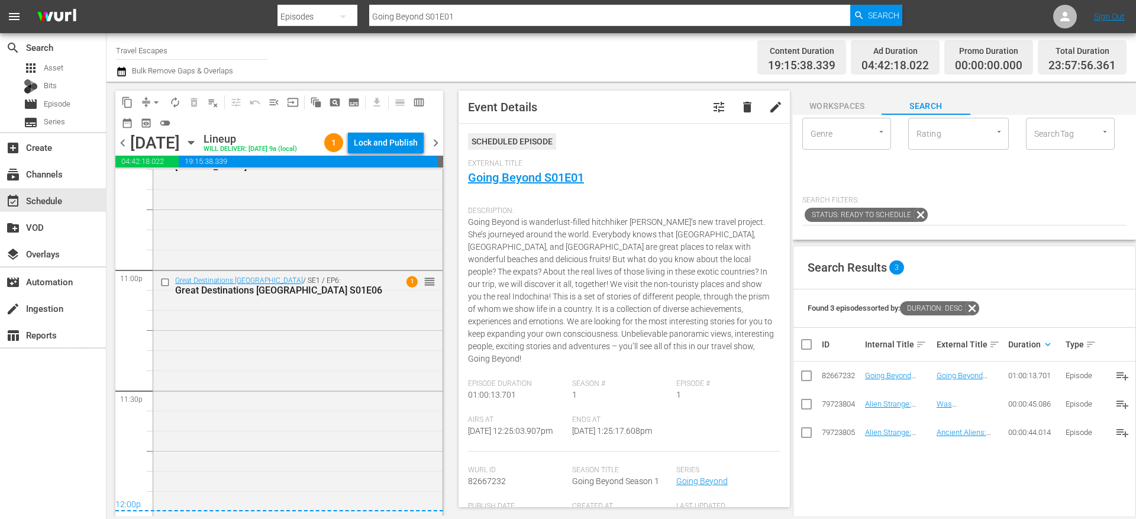
click at [193, 144] on icon "button" at bounding box center [190, 142] width 5 height 3
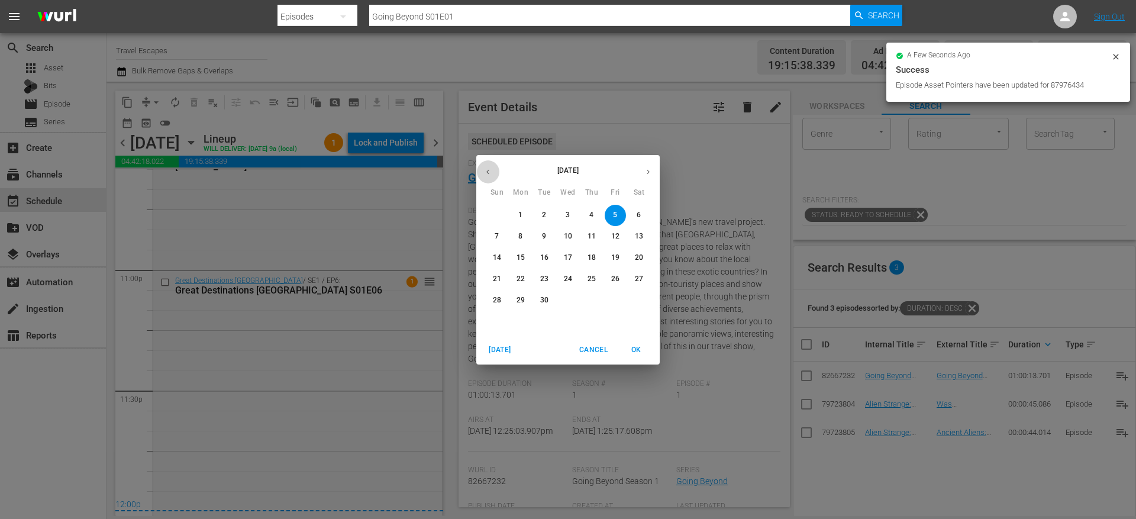
click at [487, 169] on icon "button" at bounding box center [487, 171] width 9 height 9
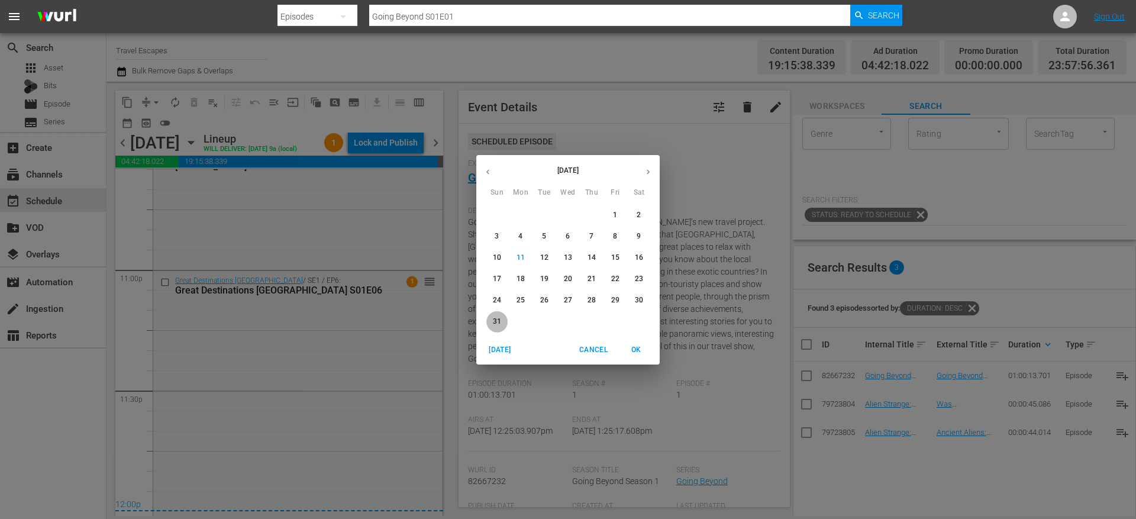
click at [499, 320] on p "31" at bounding box center [497, 321] width 8 height 10
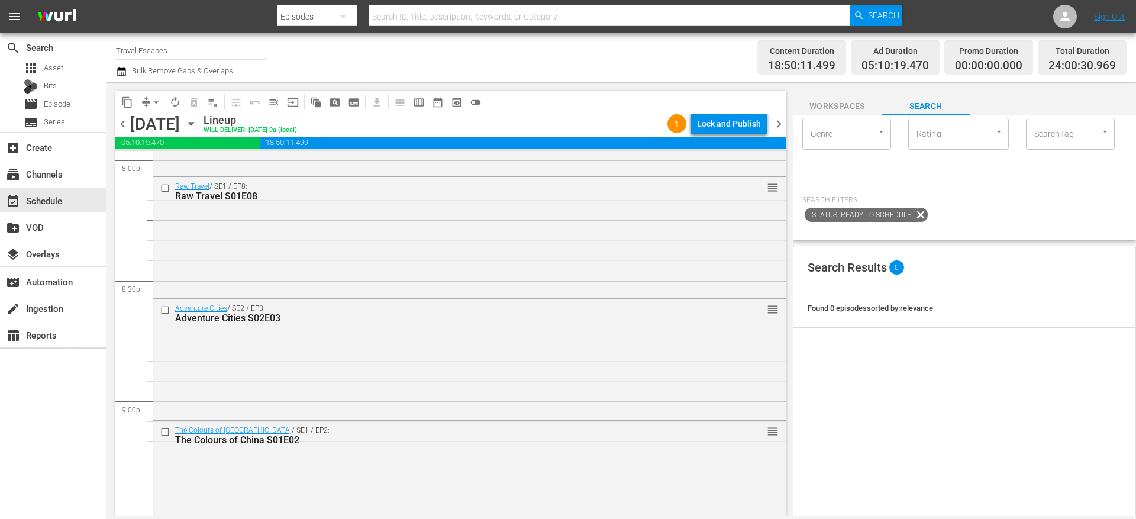
scroll to position [4887, 0]
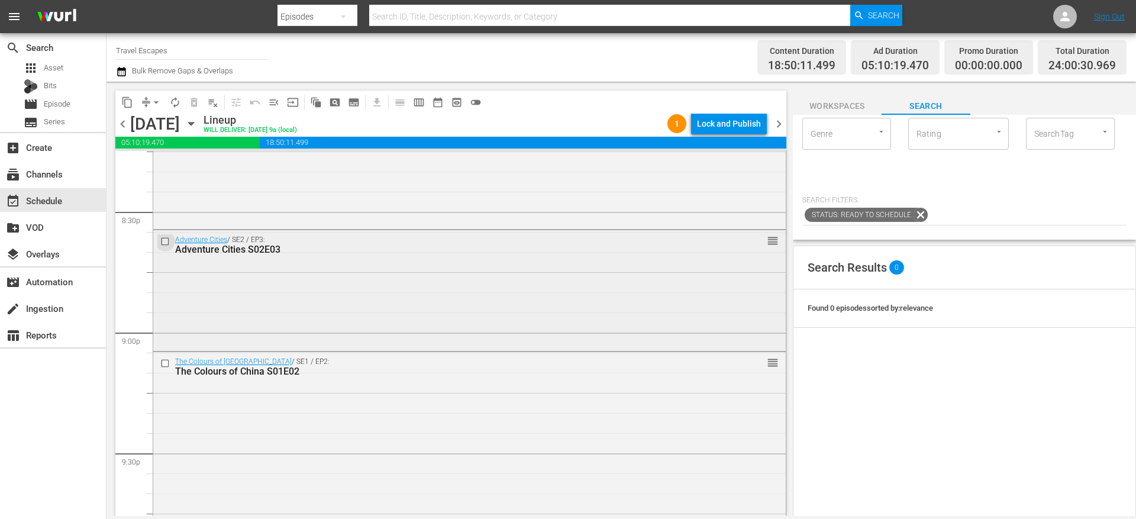
click at [167, 241] on input "checkbox" at bounding box center [166, 242] width 12 height 10
click at [167, 363] on input "checkbox" at bounding box center [166, 363] width 12 height 10
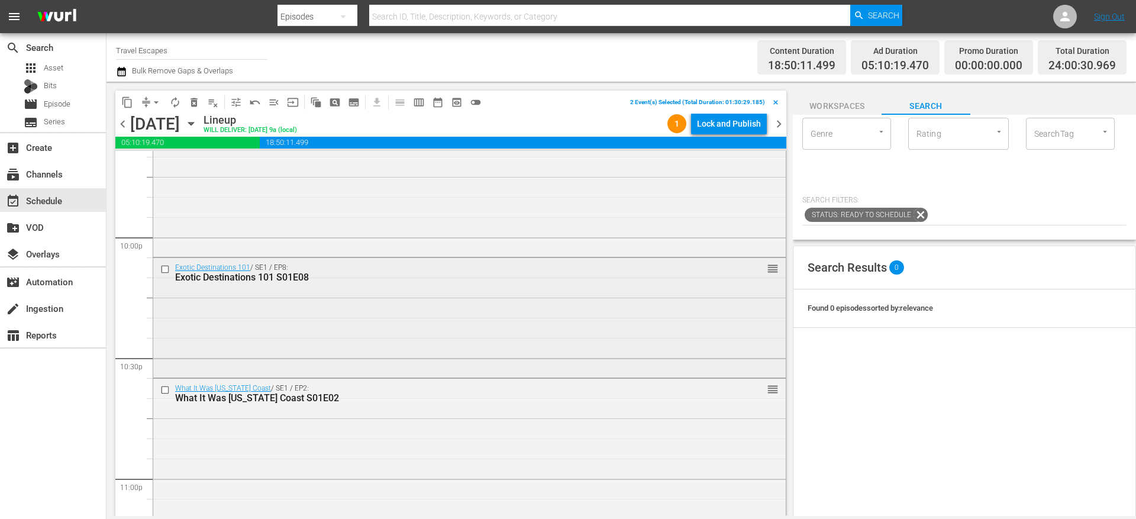
scroll to position [5231, 0]
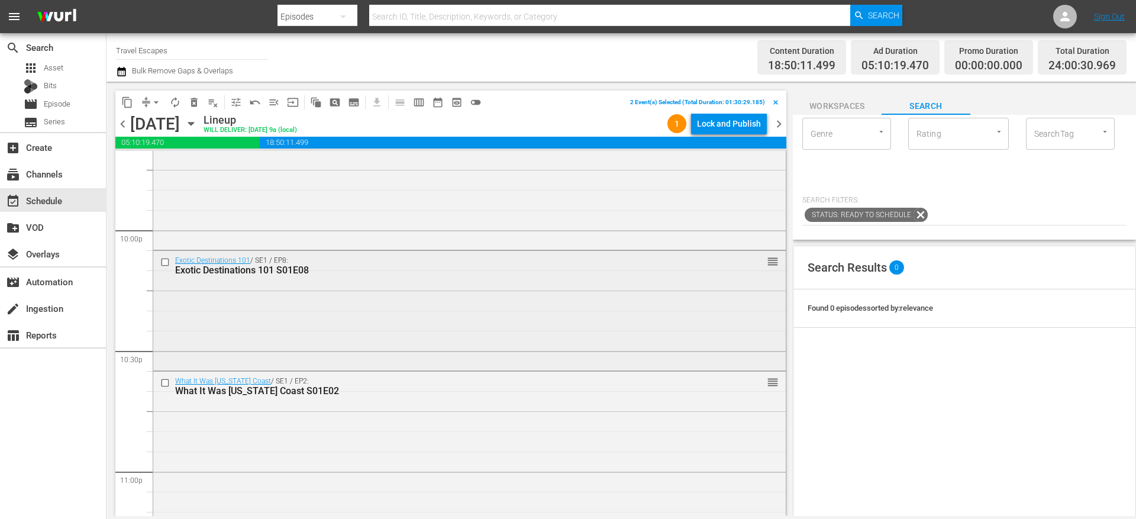
click at [164, 264] on input "checkbox" at bounding box center [166, 262] width 12 height 10
click at [164, 379] on input "checkbox" at bounding box center [166, 382] width 12 height 10
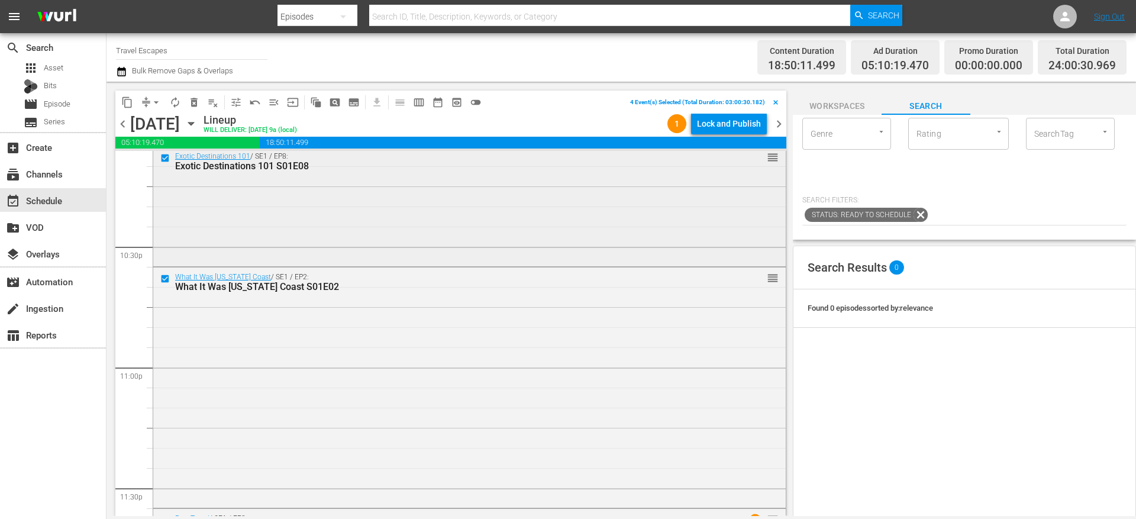
scroll to position [5449, 0]
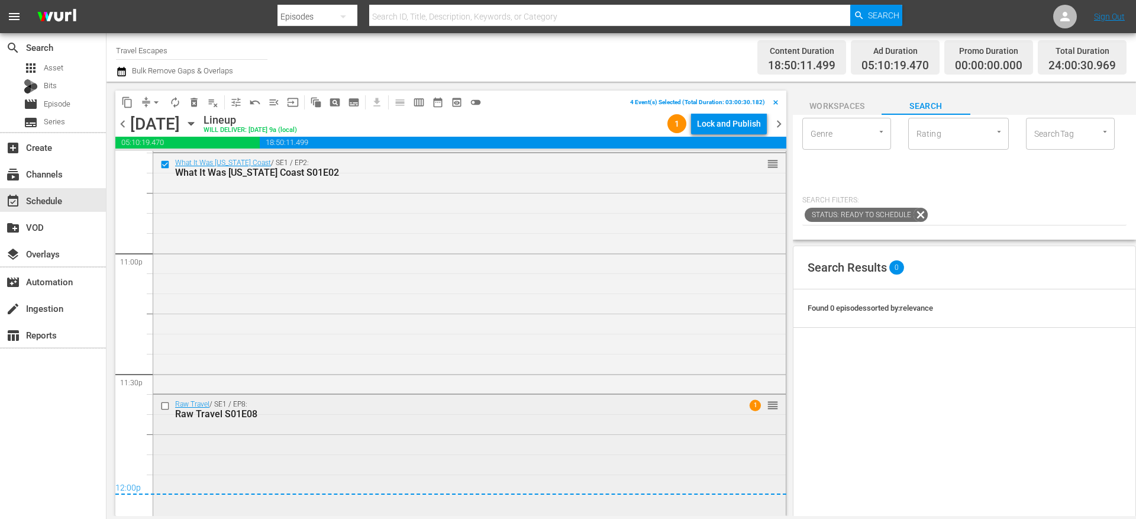
click at [167, 408] on input "checkbox" at bounding box center [166, 406] width 12 height 10
click at [129, 104] on span "content_copy" at bounding box center [127, 102] width 12 height 12
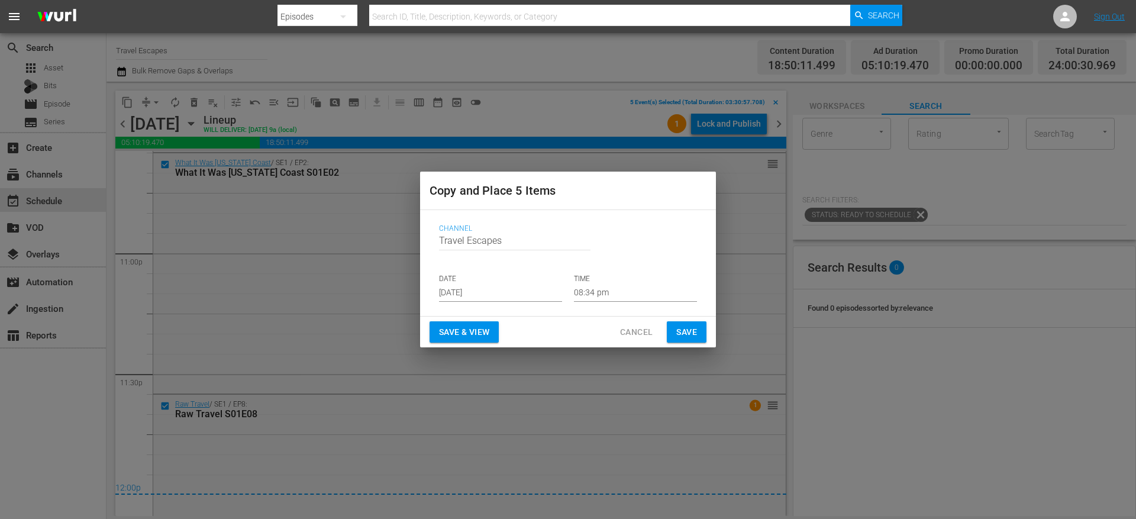
click at [452, 289] on input "[DATE]" at bounding box center [500, 293] width 123 height 18
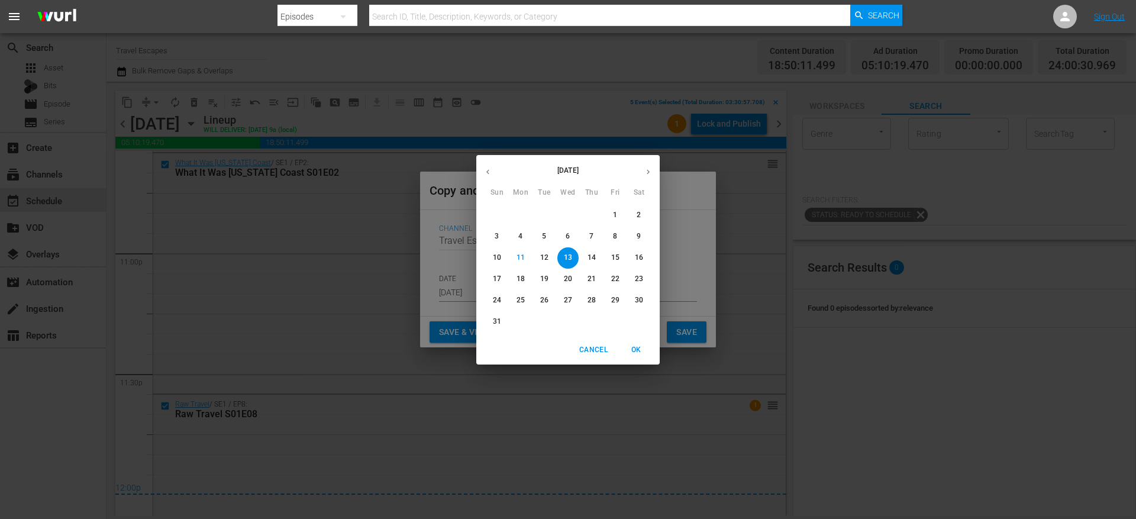
click at [648, 175] on icon "button" at bounding box center [648, 171] width 9 height 9
click at [638, 217] on p "6" at bounding box center [639, 215] width 4 height 10
type input "[DATE]"
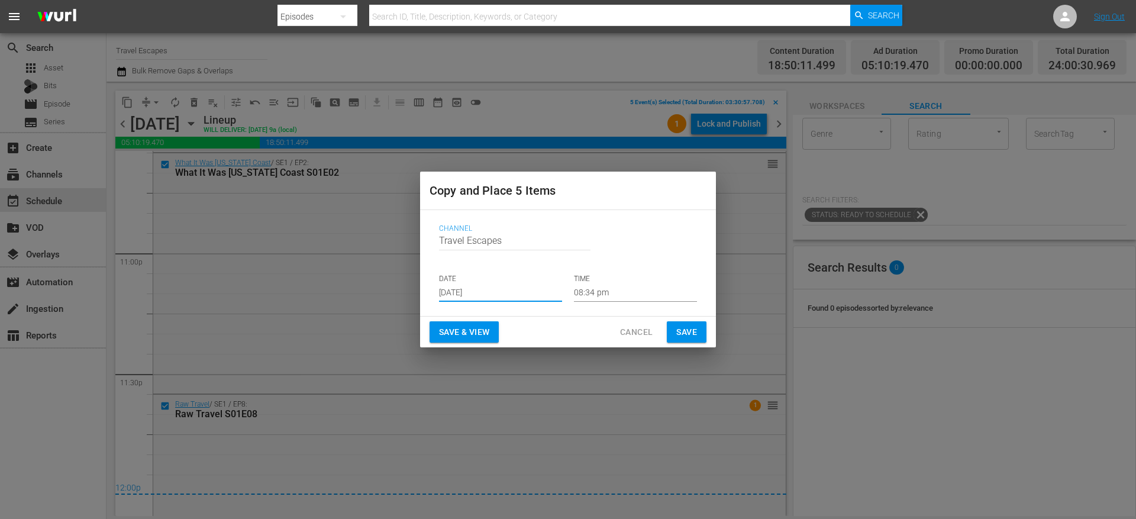
click at [587, 288] on input "08:34 pm" at bounding box center [635, 293] width 123 height 18
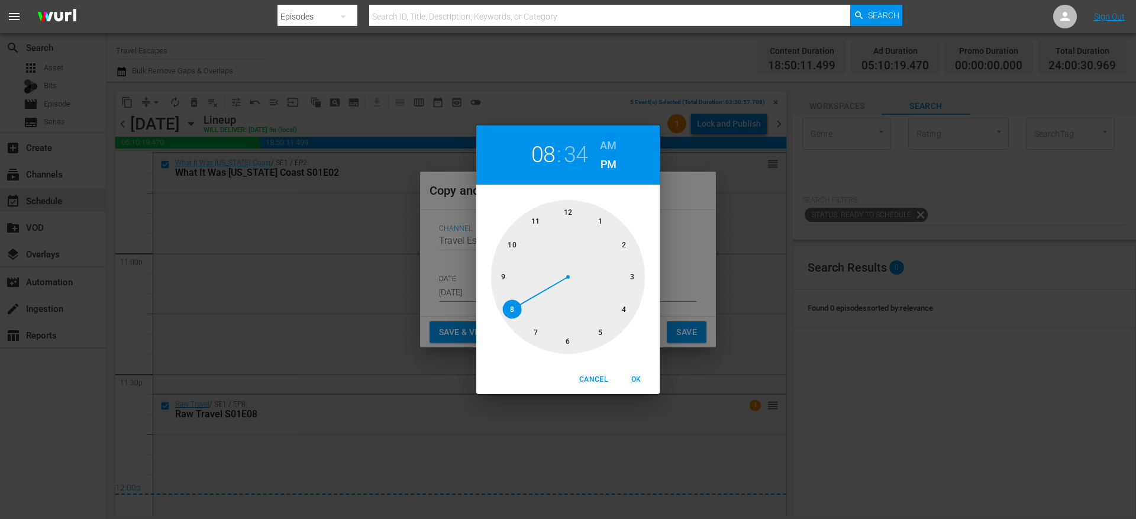
click at [571, 208] on div at bounding box center [568, 277] width 154 height 154
click at [570, 212] on div at bounding box center [568, 277] width 154 height 154
click at [611, 145] on h6 "AM" at bounding box center [608, 145] width 17 height 19
click at [638, 378] on span "OK" at bounding box center [636, 379] width 28 height 12
type input "12:00 am"
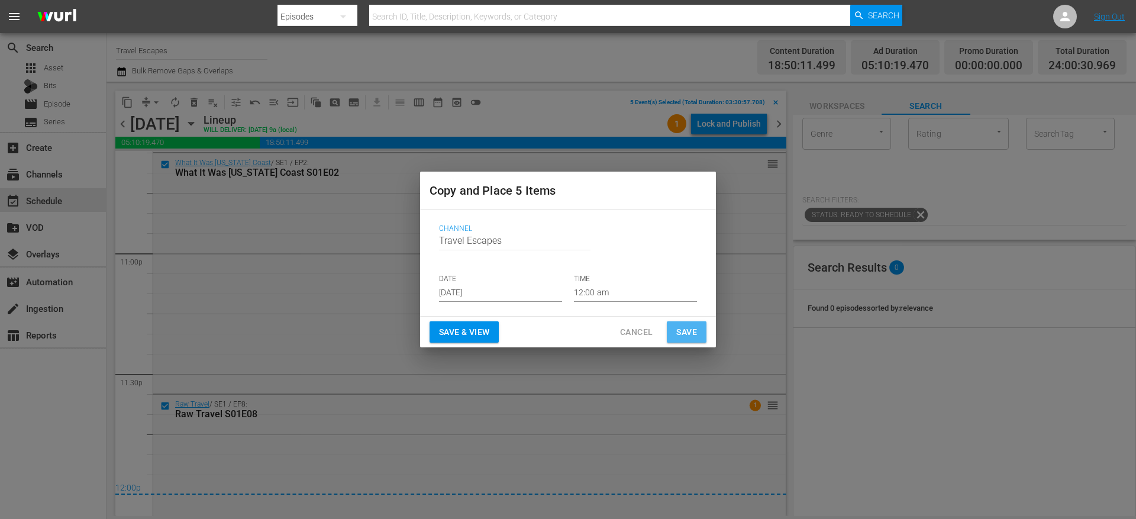
click at [688, 332] on span "Save" at bounding box center [686, 332] width 21 height 15
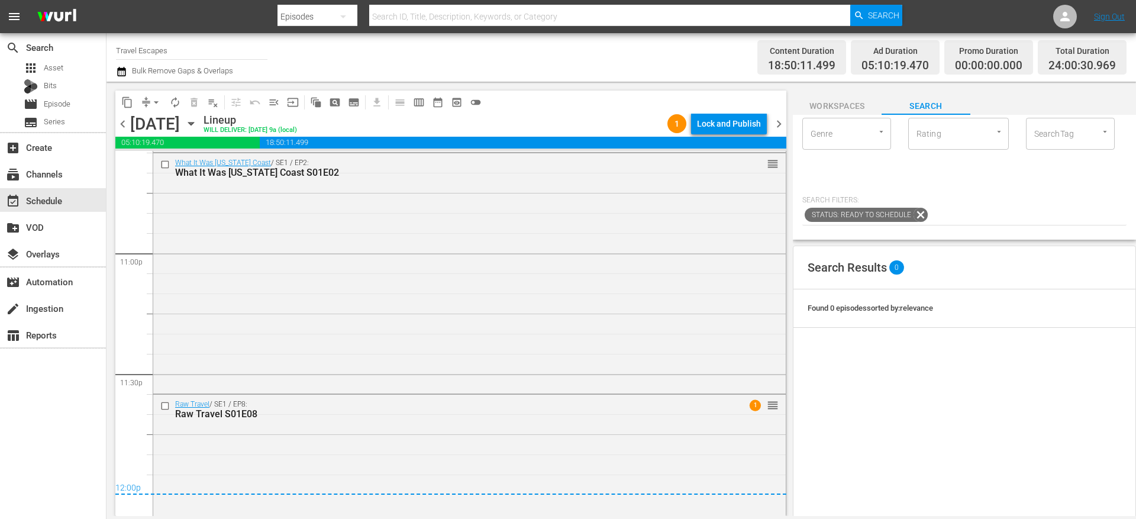
click at [193, 124] on icon "button" at bounding box center [190, 123] width 5 height 3
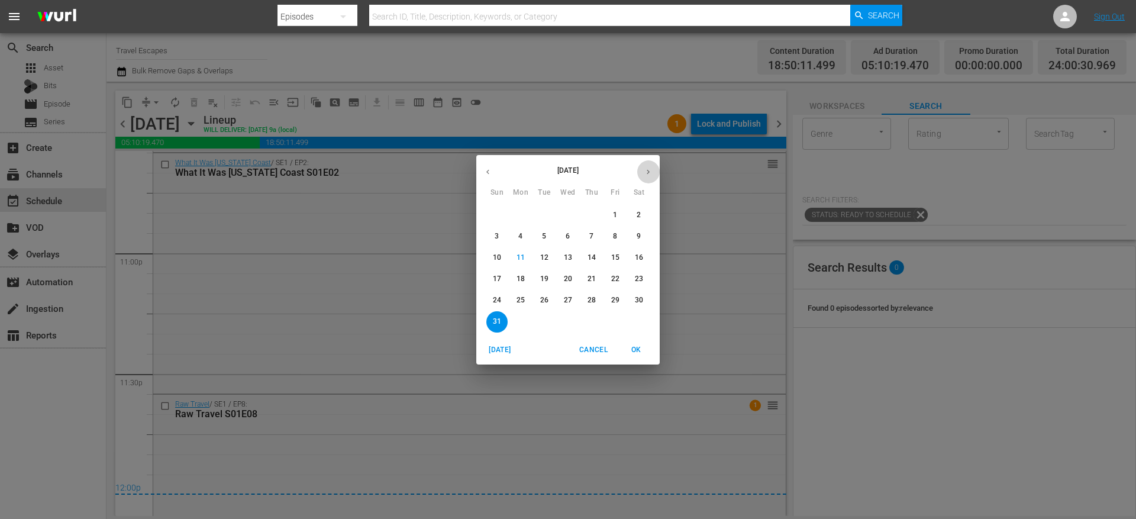
click at [647, 173] on icon "button" at bounding box center [648, 171] width 9 height 9
click at [634, 214] on span "6" at bounding box center [638, 215] width 21 height 10
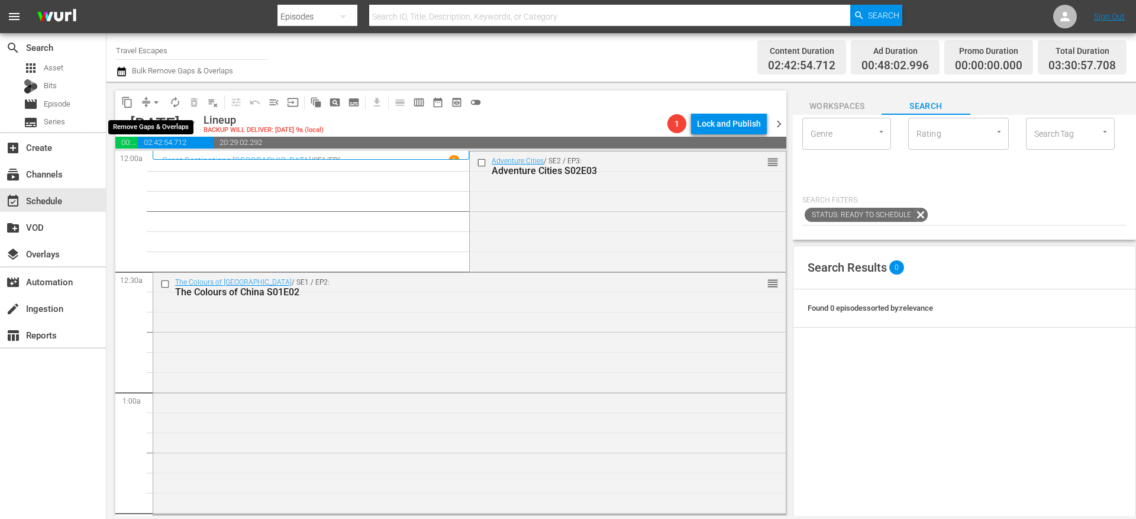
click at [146, 98] on span "compress" at bounding box center [146, 102] width 12 height 12
click at [150, 106] on span "arrow_drop_down" at bounding box center [156, 102] width 12 height 12
click at [167, 167] on li "Align to End of Previous Day" at bounding box center [157, 166] width 124 height 20
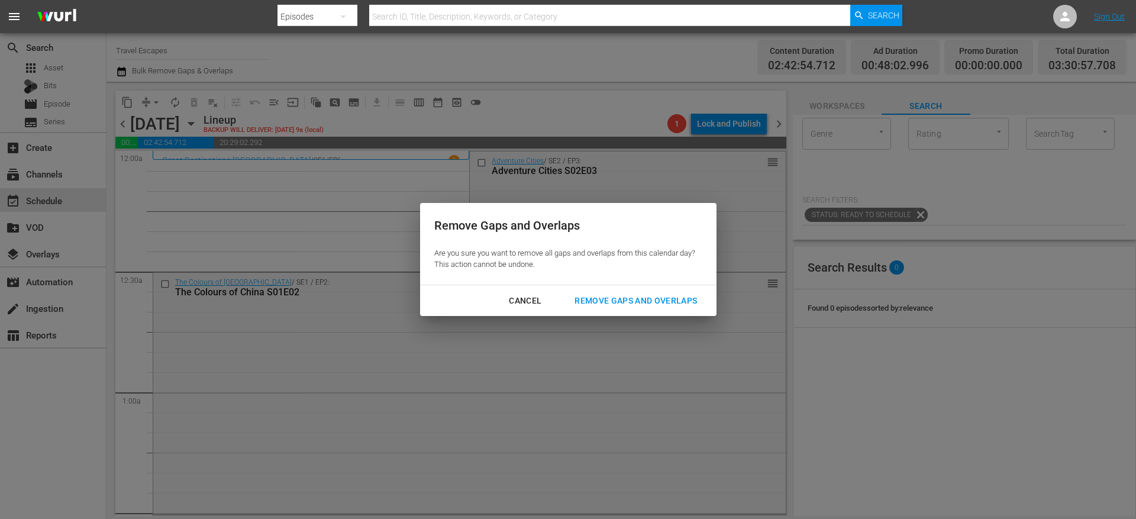
click at [637, 289] on div "Cancel Remove Gaps and Overlaps" at bounding box center [568, 300] width 296 height 31
click at [628, 295] on div "Remove Gaps and Overlaps" at bounding box center [635, 300] width 141 height 15
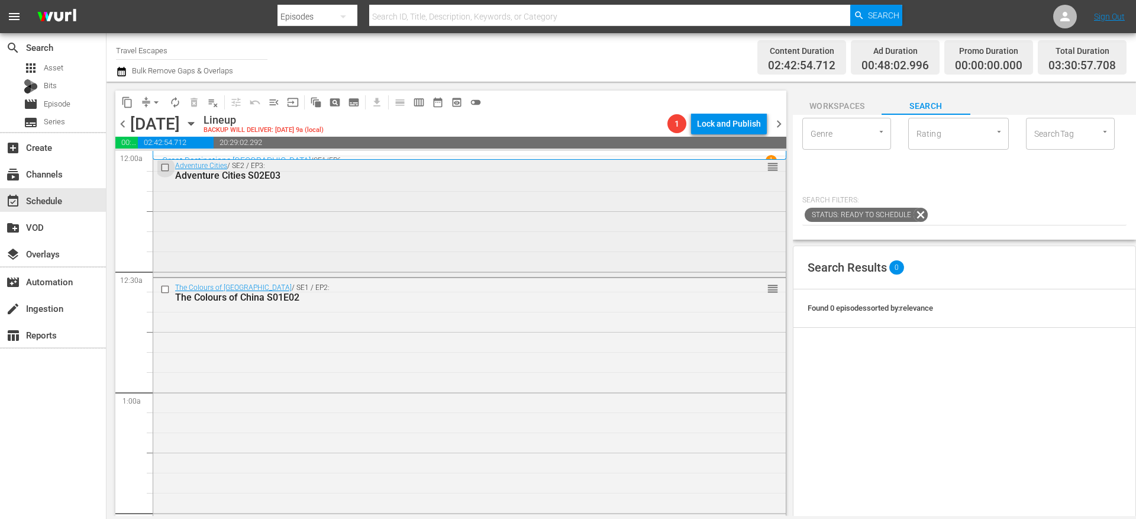
click at [166, 167] on input "checkbox" at bounding box center [166, 168] width 12 height 10
click at [167, 289] on input "checkbox" at bounding box center [166, 290] width 12 height 10
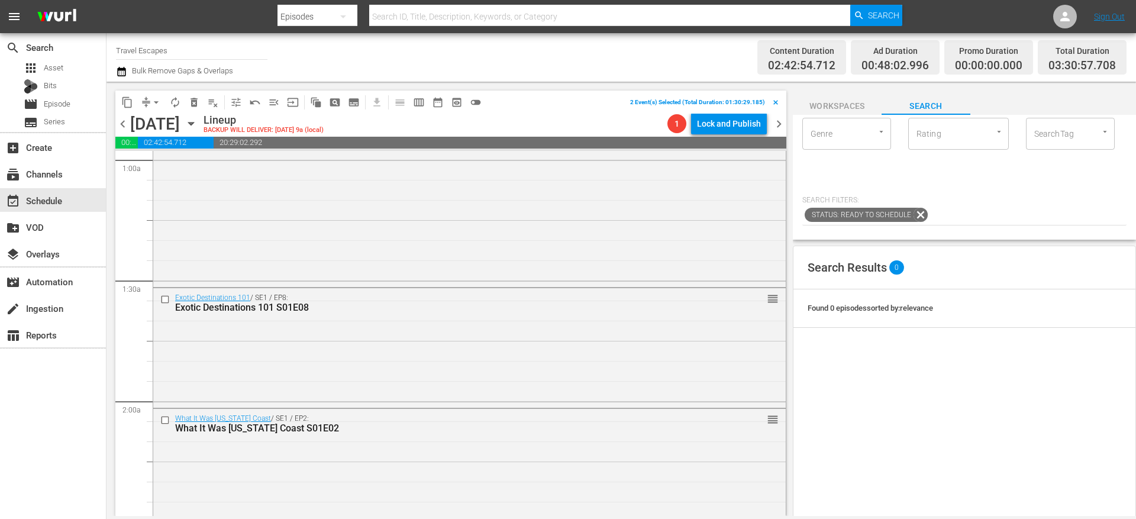
scroll to position [242, 0]
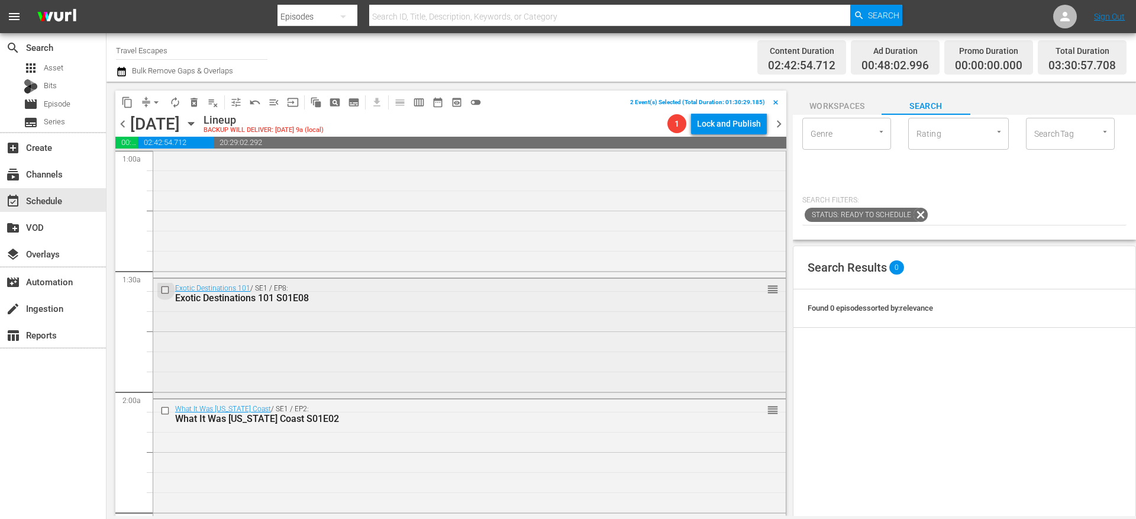
click at [167, 290] on input "checkbox" at bounding box center [166, 290] width 12 height 10
click at [167, 409] on input "checkbox" at bounding box center [166, 411] width 12 height 10
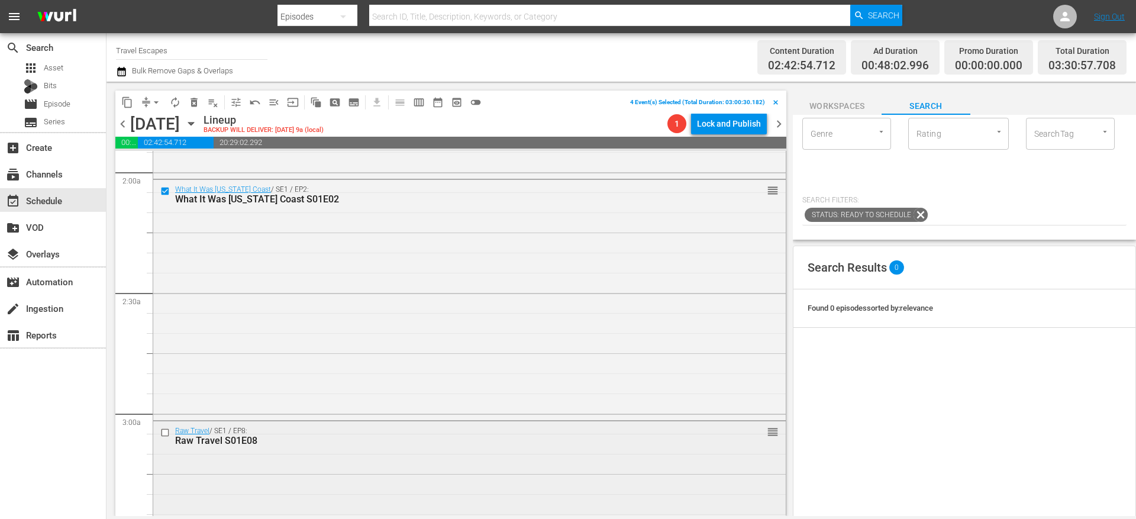
click at [166, 431] on input "checkbox" at bounding box center [166, 433] width 12 height 10
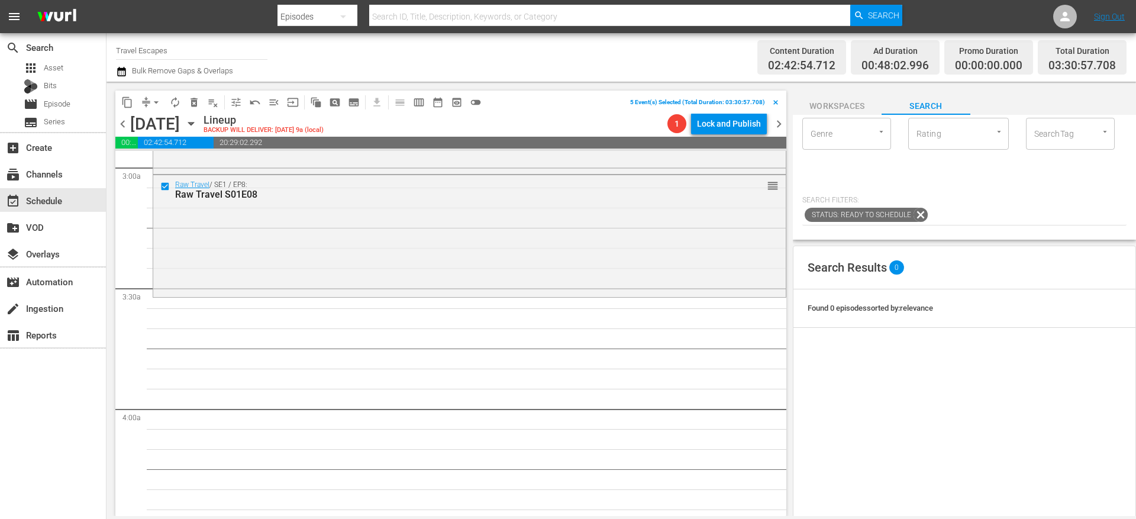
scroll to position [713, 0]
click at [124, 97] on span "content_copy" at bounding box center [127, 102] width 12 height 12
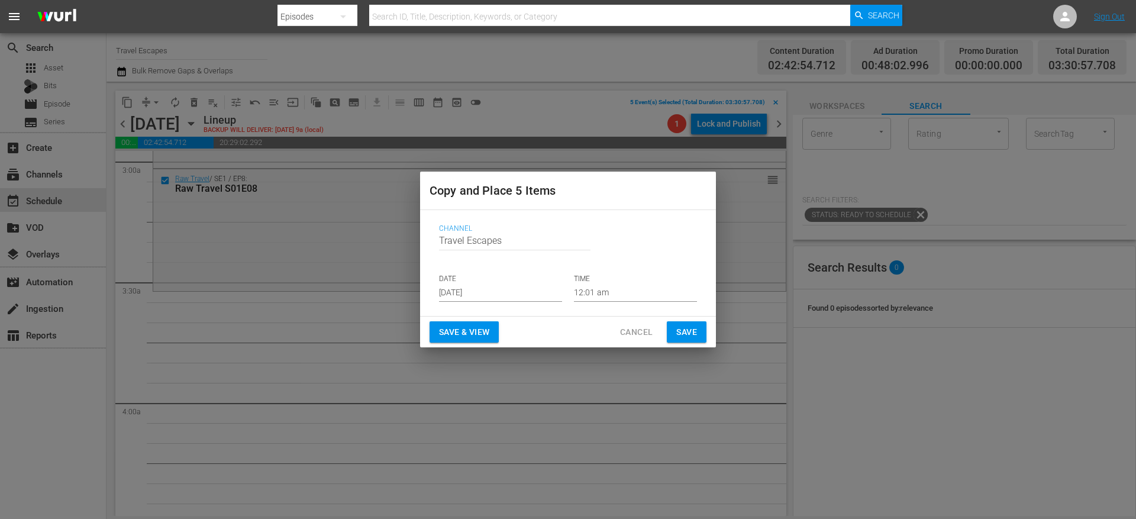
click at [480, 293] on input "[DATE]" at bounding box center [500, 293] width 123 height 18
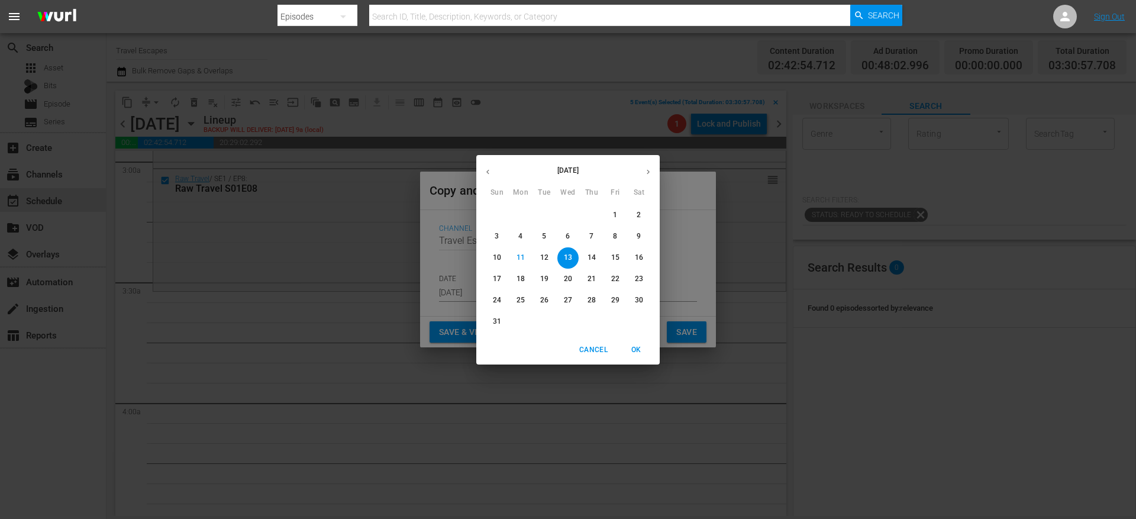
click at [645, 168] on icon "button" at bounding box center [648, 171] width 9 height 9
click at [639, 218] on p "6" at bounding box center [639, 215] width 4 height 10
type input "[DATE]"
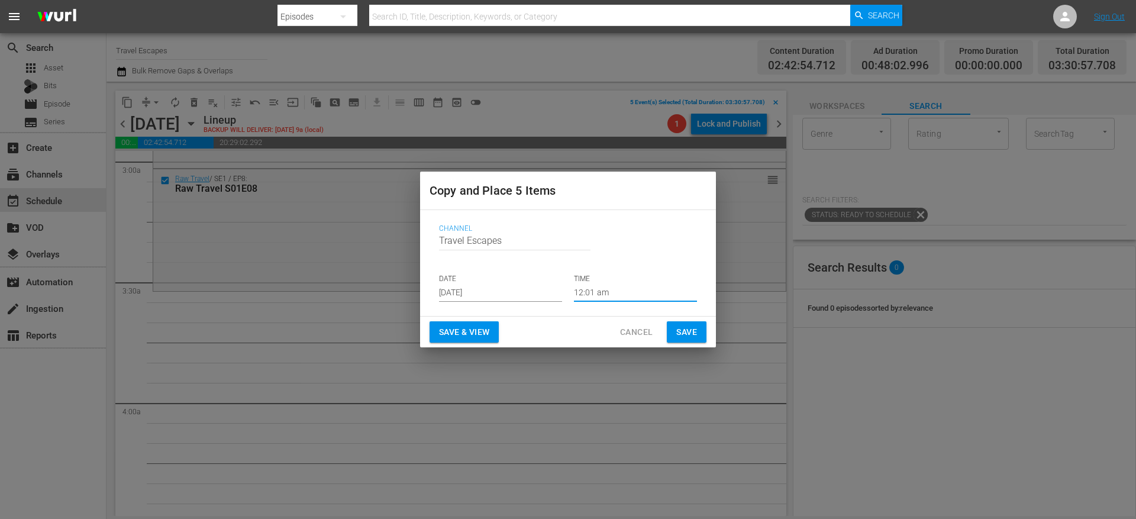
click at [600, 290] on input "12:01 am" at bounding box center [635, 293] width 123 height 18
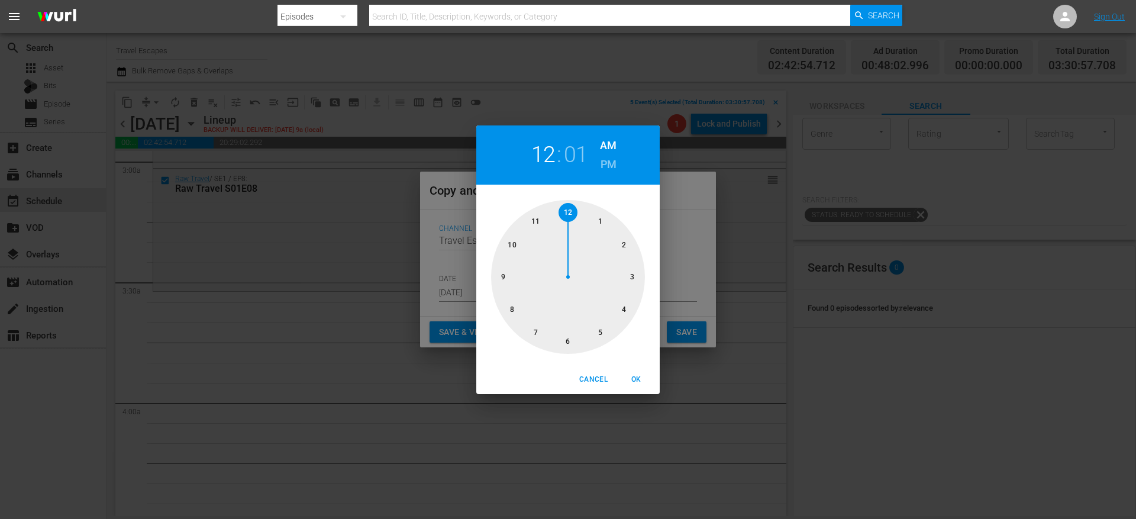
click at [633, 276] on div at bounding box center [568, 277] width 154 height 154
click at [566, 341] on div at bounding box center [568, 277] width 154 height 154
click at [632, 390] on div "Cancel OK" at bounding box center [567, 379] width 183 height 29
click at [639, 377] on span "OK" at bounding box center [636, 379] width 28 height 12
type input "03:30 am"
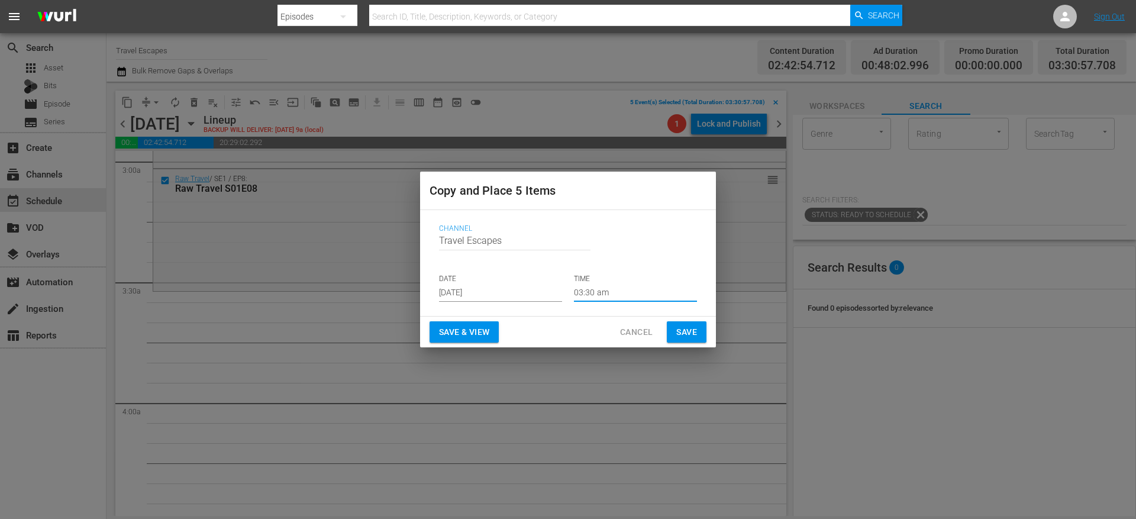
click at [691, 337] on span "Save" at bounding box center [686, 332] width 21 height 15
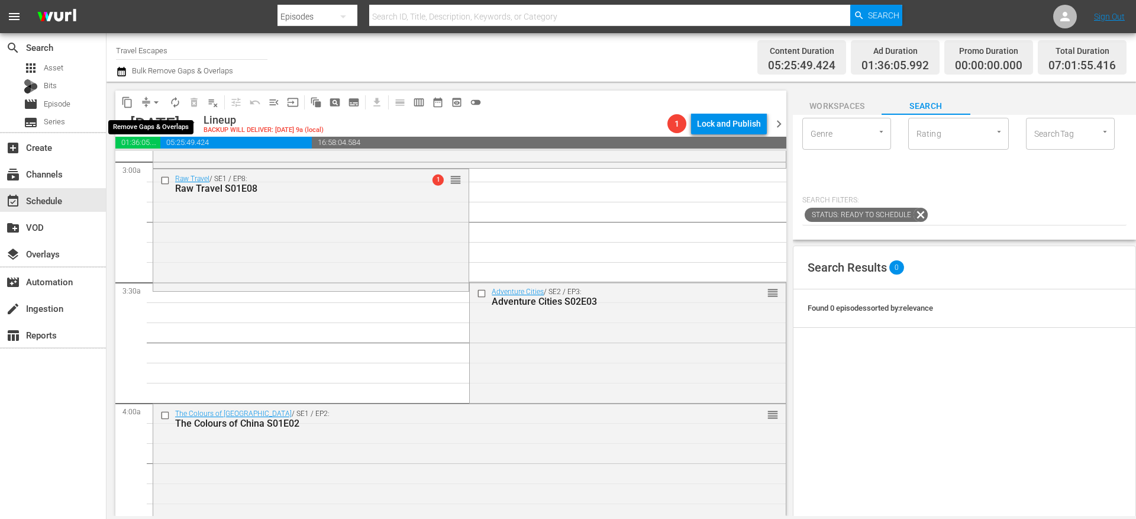
click at [150, 102] on span "arrow_drop_down" at bounding box center [156, 102] width 12 height 12
click at [167, 160] on li "Align to End of Previous Day" at bounding box center [157, 166] width 124 height 20
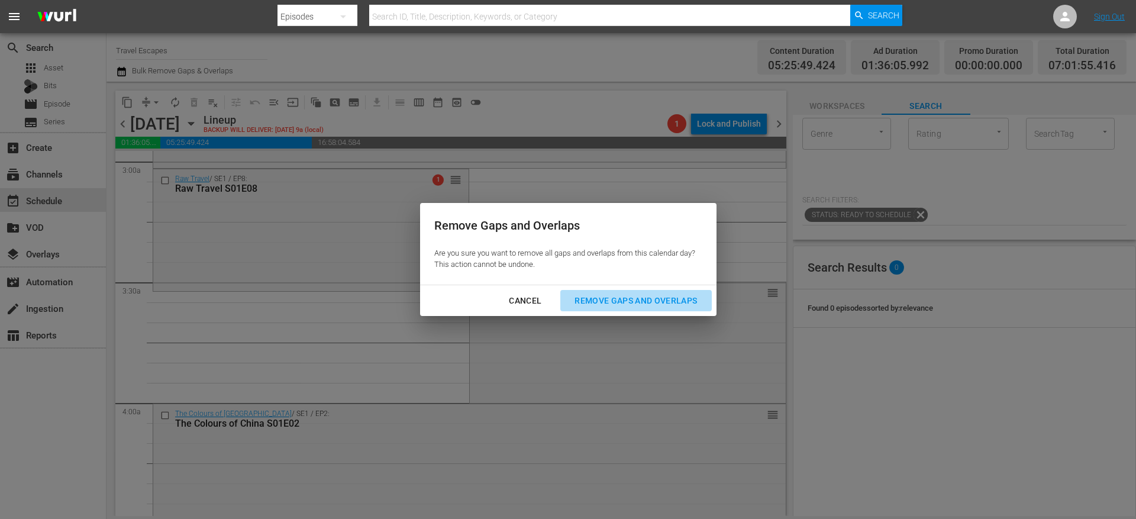
click at [647, 303] on div "Remove Gaps and Overlaps" at bounding box center [635, 300] width 141 height 15
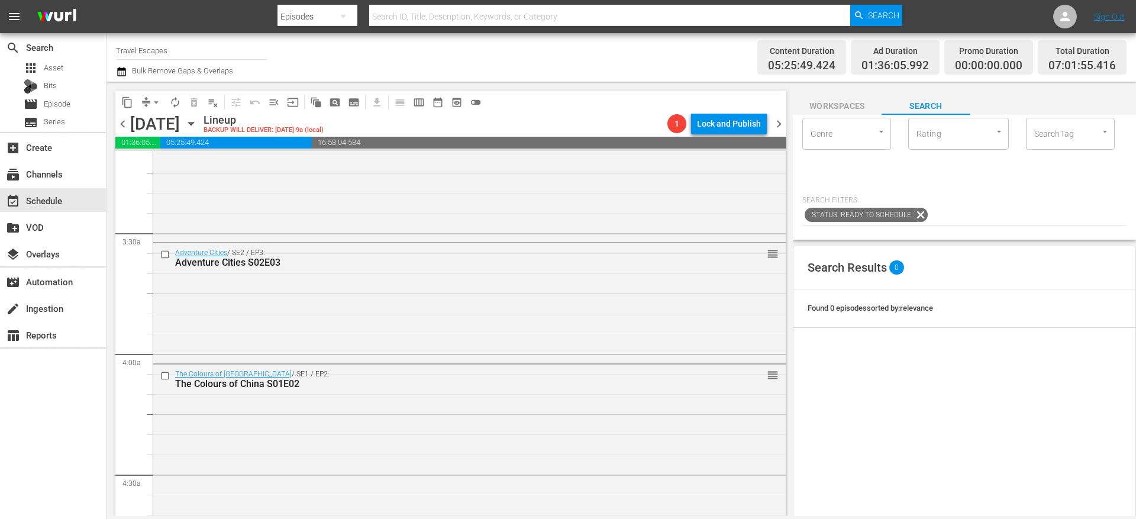
scroll to position [760, 0]
click at [167, 254] on input "checkbox" at bounding box center [166, 256] width 12 height 10
click at [167, 376] on input "checkbox" at bounding box center [166, 378] width 12 height 10
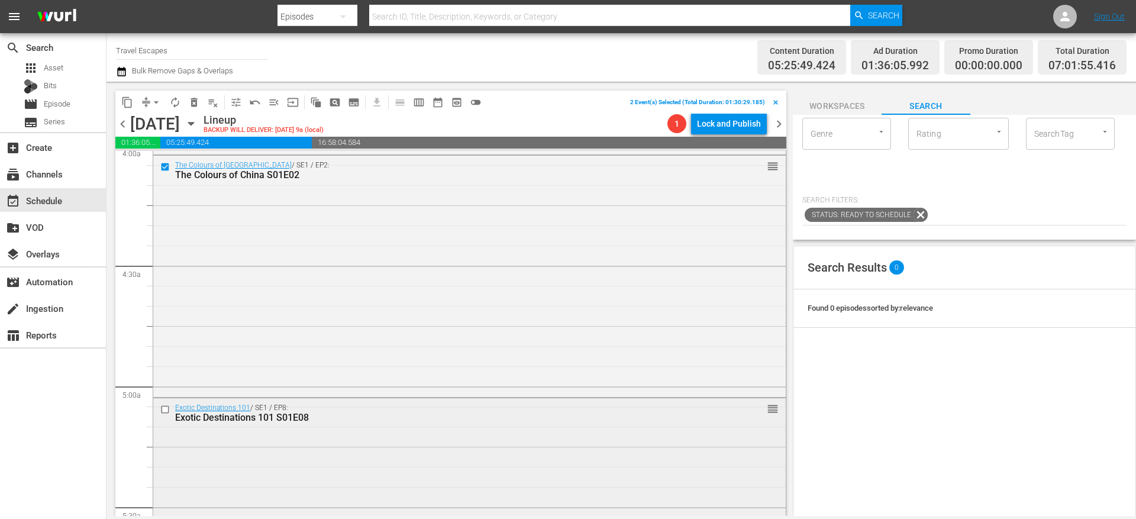
click at [163, 404] on input "checkbox" at bounding box center [166, 409] width 12 height 10
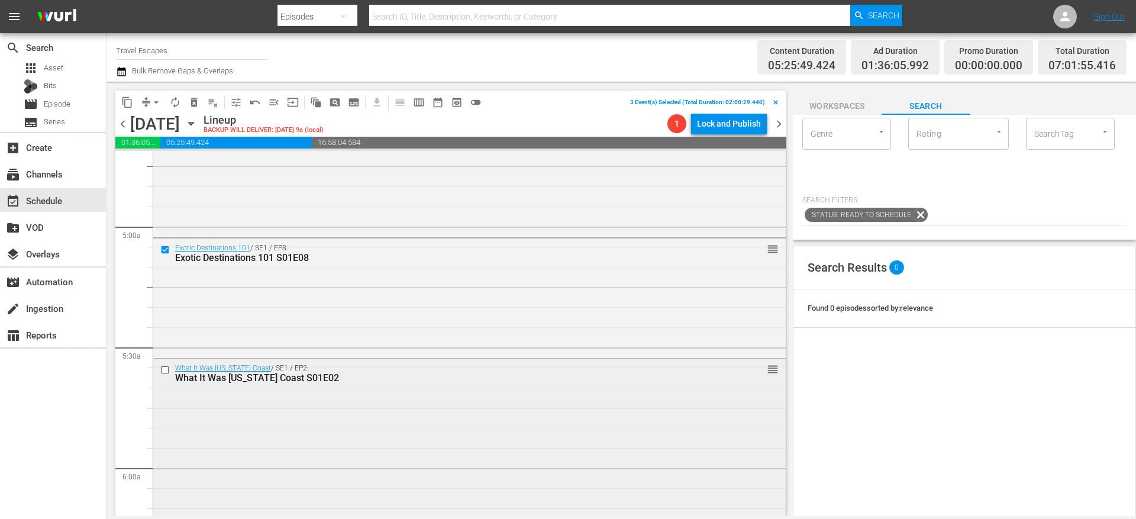
click at [165, 372] on input "checkbox" at bounding box center [166, 370] width 12 height 10
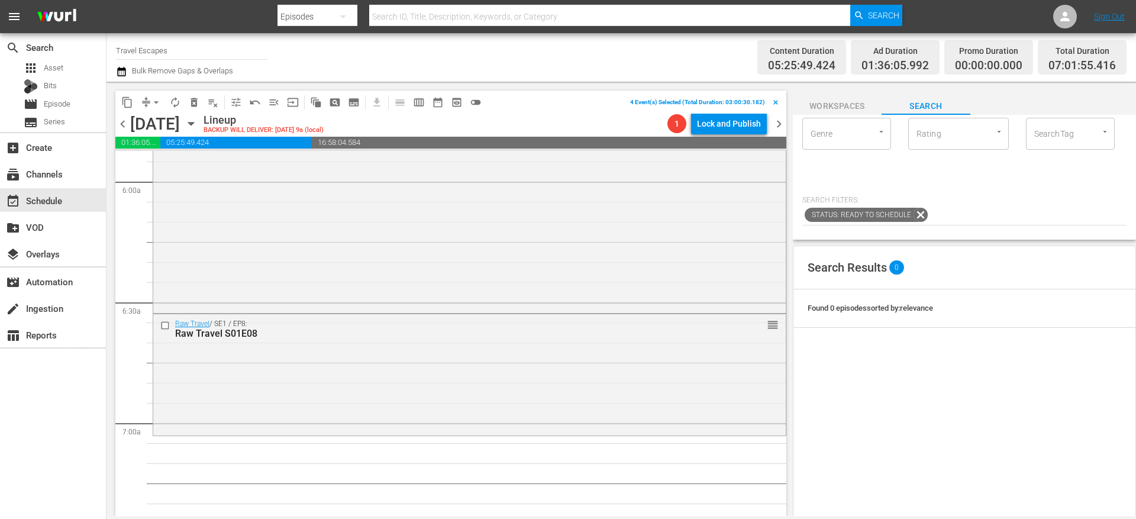
scroll to position [1420, 0]
click at [165, 325] on input "checkbox" at bounding box center [166, 323] width 12 height 10
click at [127, 102] on span "content_copy" at bounding box center [127, 102] width 12 height 12
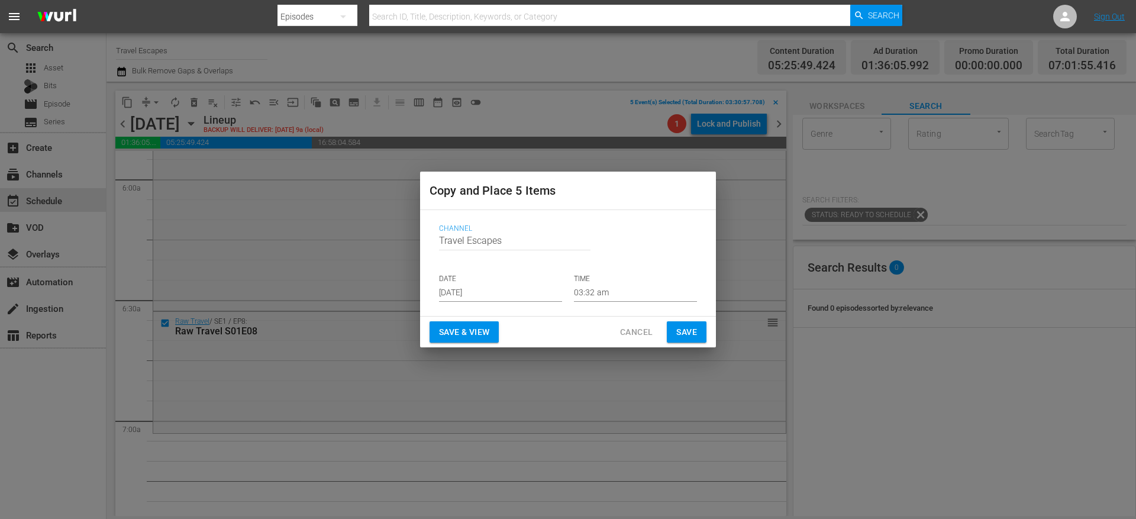
click at [482, 292] on input "[DATE]" at bounding box center [500, 293] width 123 height 18
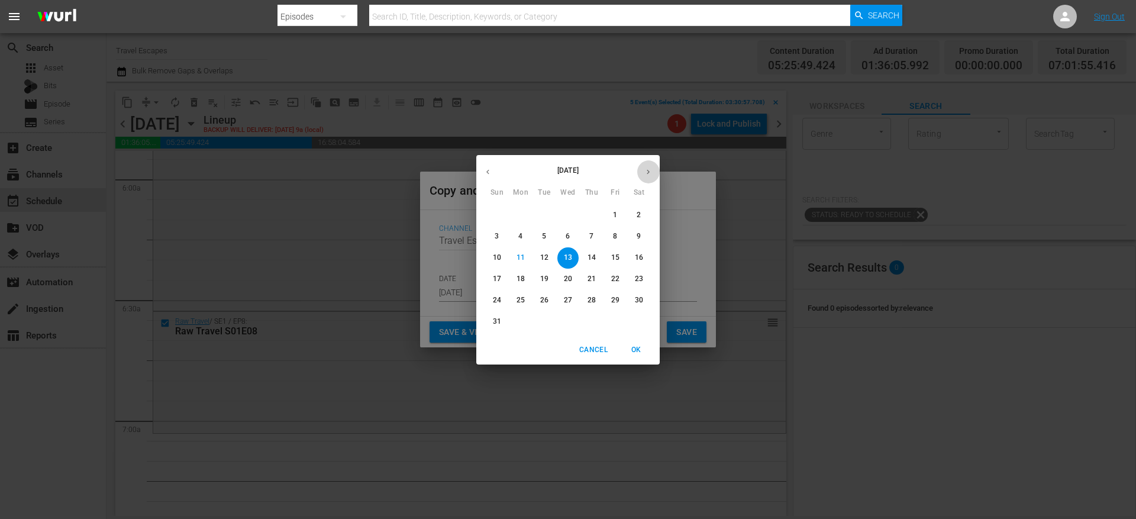
click at [648, 173] on icon "button" at bounding box center [648, 171] width 9 height 9
click at [635, 212] on span "6" at bounding box center [638, 215] width 21 height 10
type input "[DATE]"
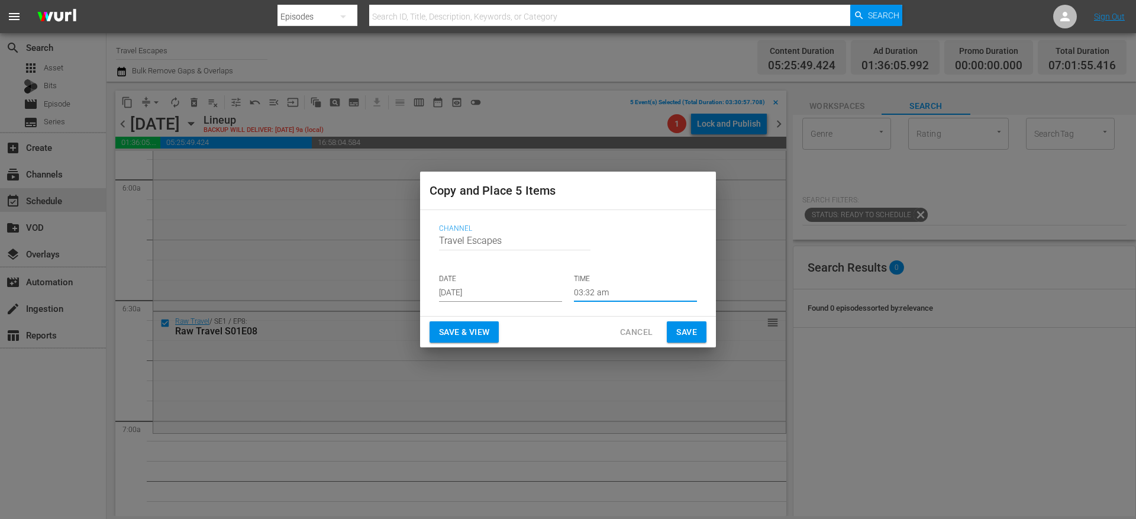
click at [589, 290] on input "03:32 am" at bounding box center [635, 293] width 123 height 18
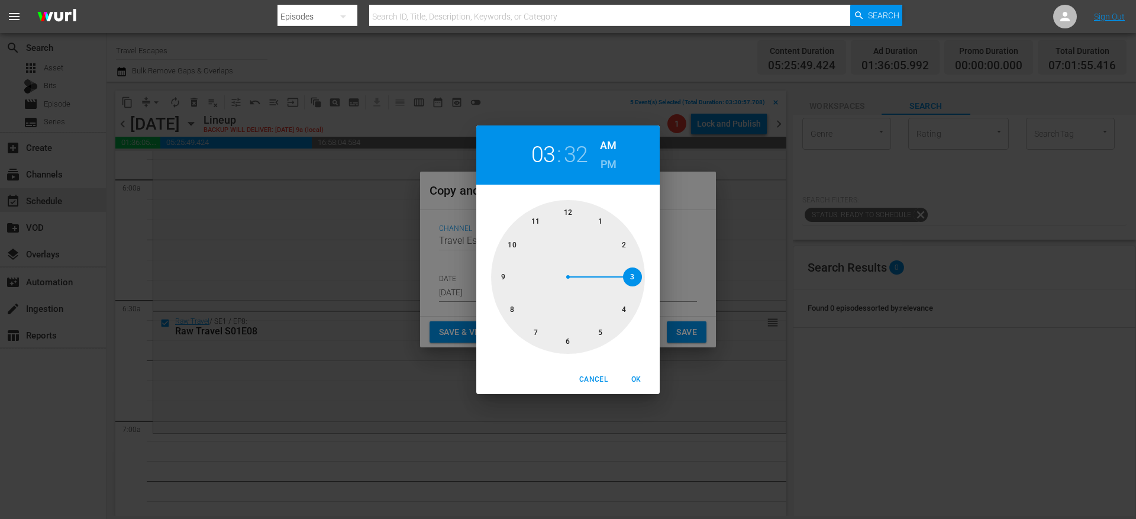
click at [567, 337] on div at bounding box center [568, 277] width 154 height 154
click at [637, 379] on span "OK" at bounding box center [636, 379] width 28 height 12
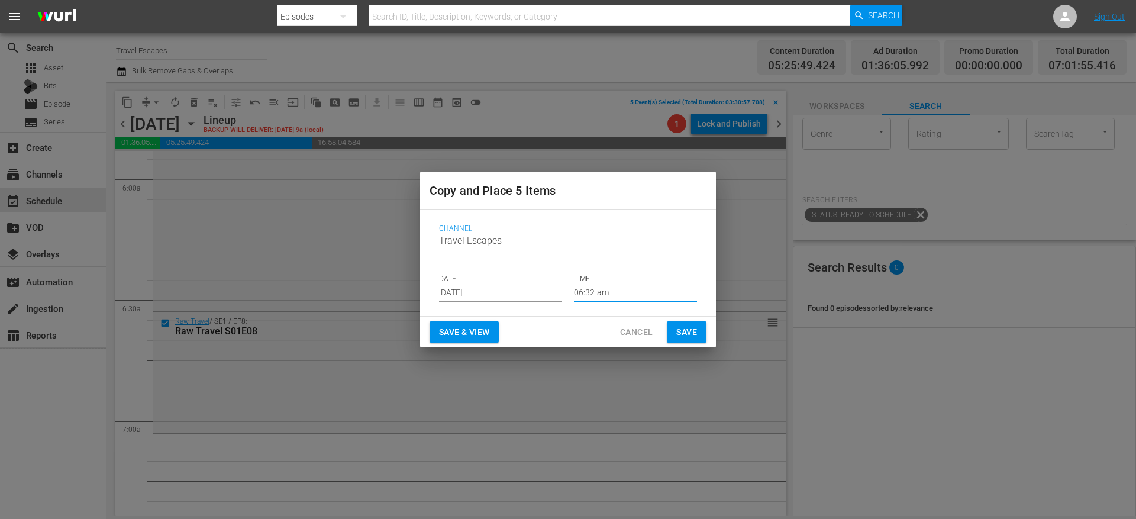
click at [602, 291] on input "06:32 am" at bounding box center [635, 293] width 123 height 18
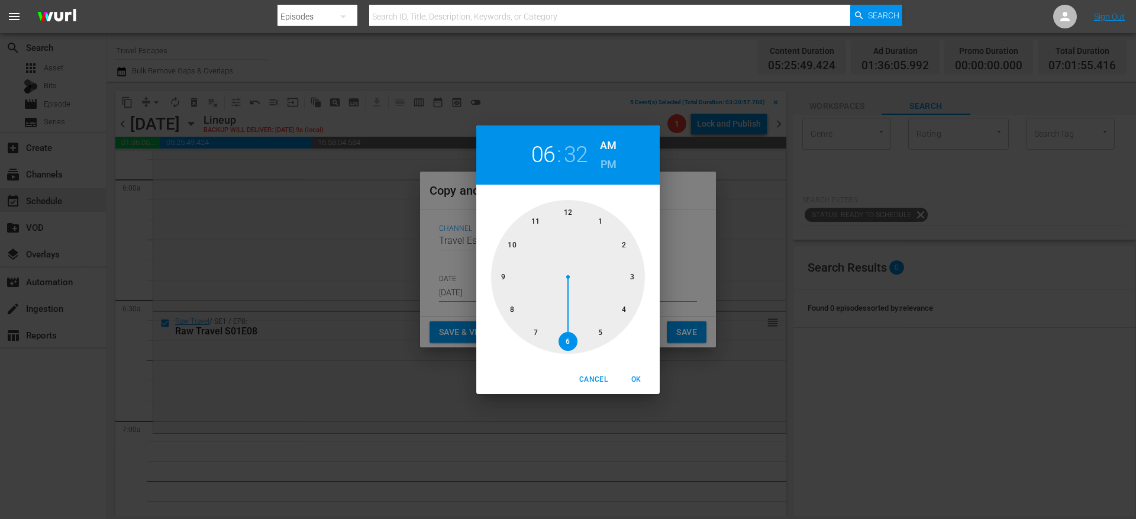
click at [532, 329] on div at bounding box center [568, 277] width 154 height 154
click at [567, 206] on div at bounding box center [568, 277] width 154 height 154
click at [632, 371] on button "OK" at bounding box center [636, 380] width 38 height 20
type input "07:00 am"
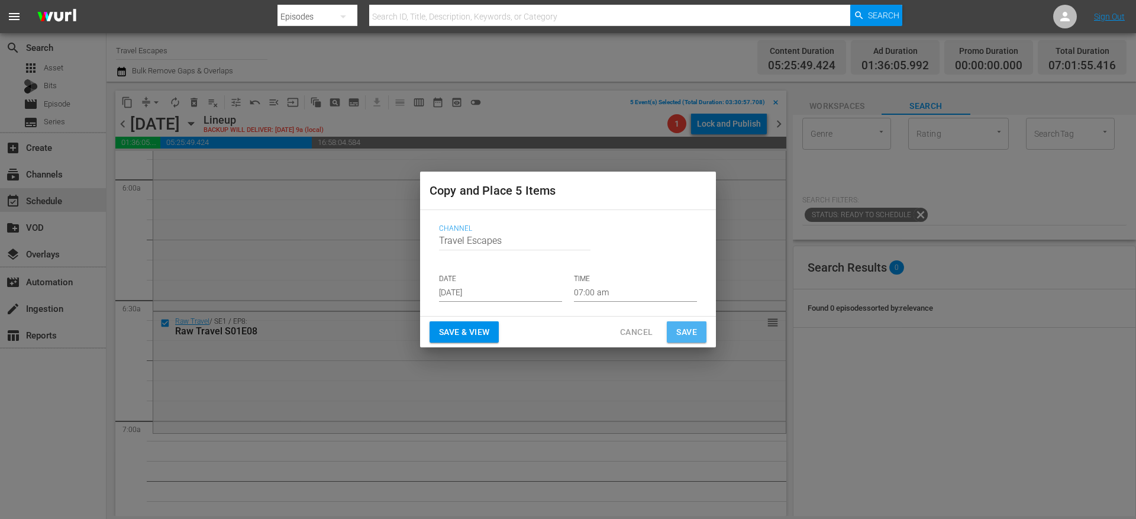
click at [681, 337] on span "Save" at bounding box center [686, 332] width 21 height 15
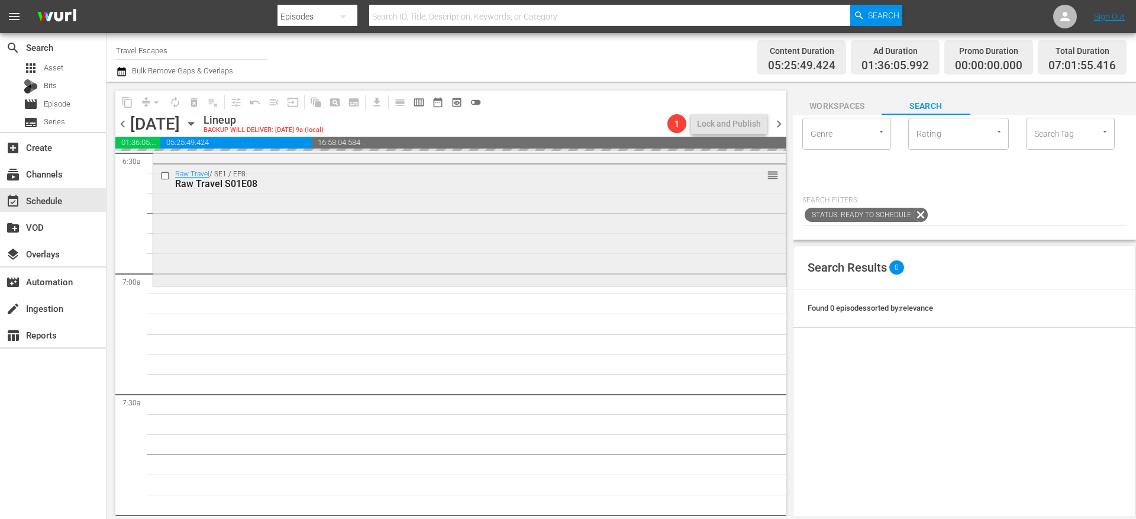
scroll to position [1568, 0]
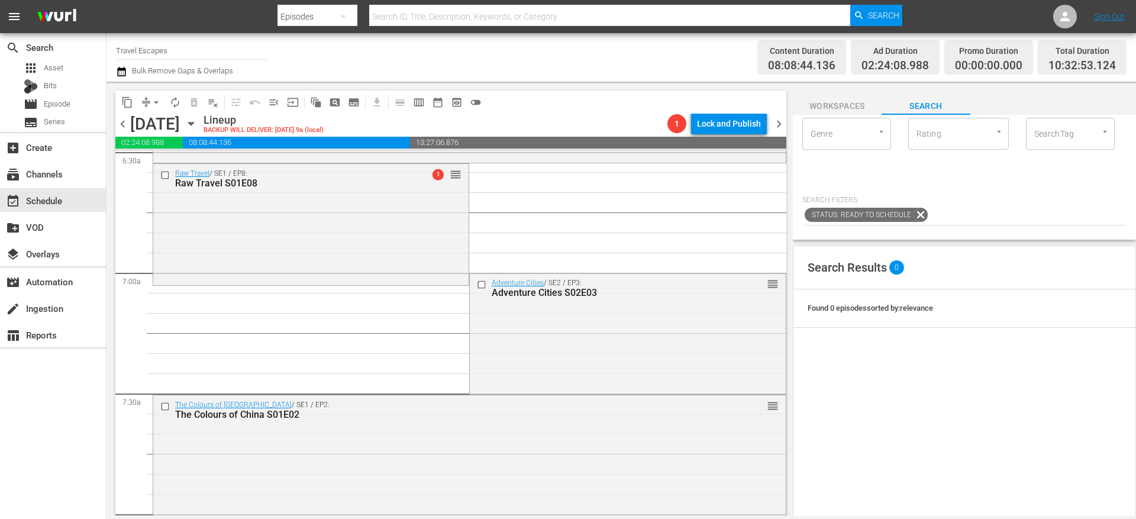
click at [151, 106] on span "arrow_drop_down" at bounding box center [156, 102] width 12 height 12
click at [179, 163] on li "Align to End of Previous Day" at bounding box center [157, 166] width 124 height 20
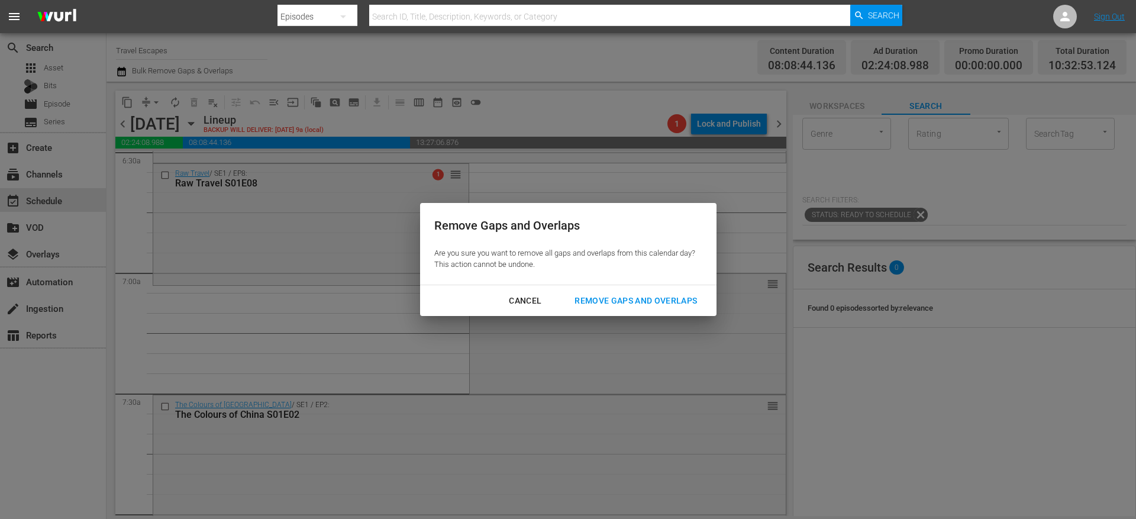
click at [582, 302] on div "Remove Gaps and Overlaps" at bounding box center [635, 300] width 141 height 15
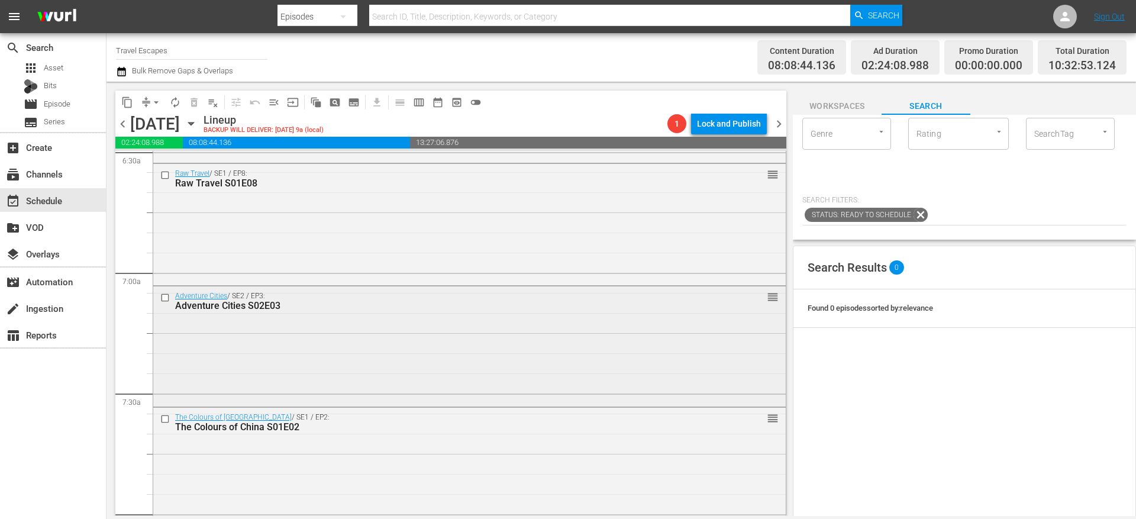
click at [166, 298] on input "checkbox" at bounding box center [166, 298] width 12 height 10
click at [164, 418] on input "checkbox" at bounding box center [166, 419] width 12 height 10
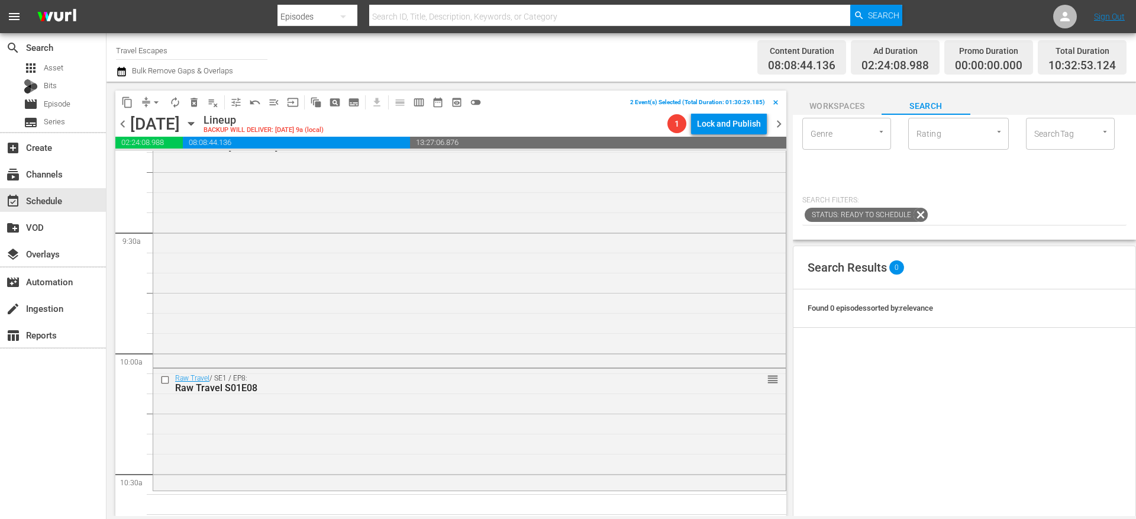
scroll to position [2336, 0]
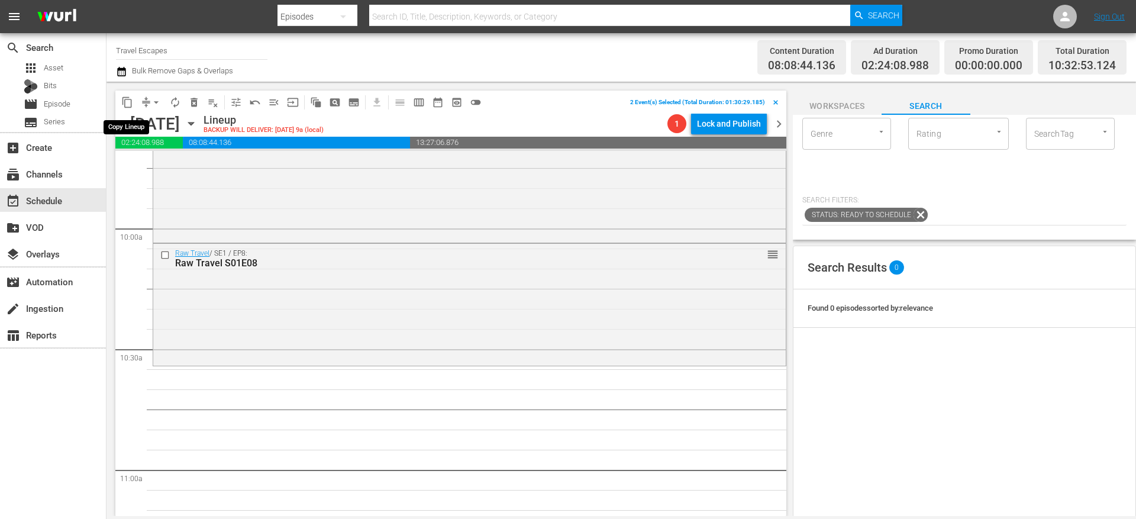
click at [128, 104] on span "content_copy" at bounding box center [127, 102] width 12 height 12
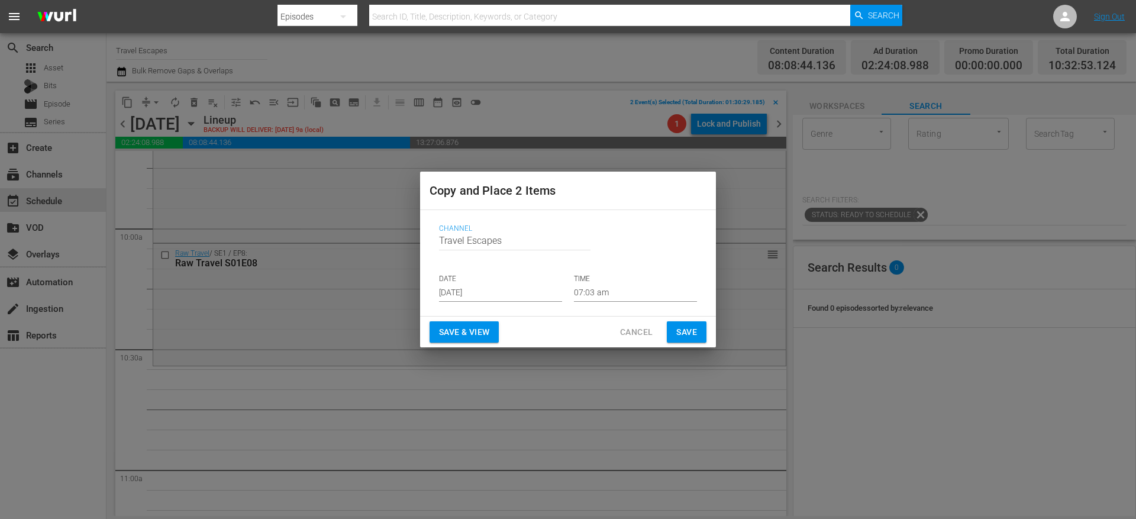
click at [464, 289] on input "[DATE]" at bounding box center [500, 293] width 123 height 18
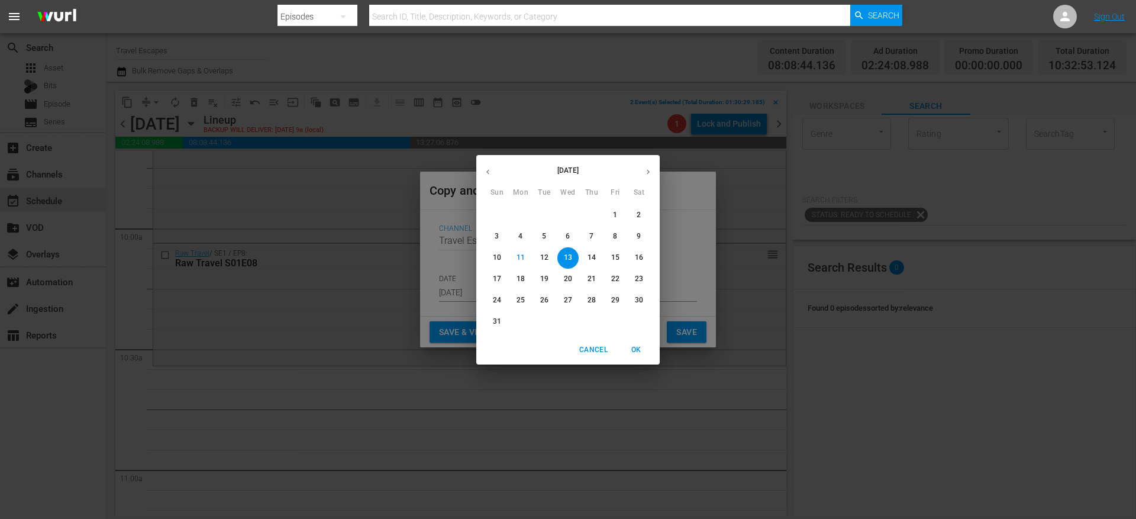
click at [650, 172] on icon "button" at bounding box center [648, 171] width 9 height 9
click at [638, 215] on p "6" at bounding box center [639, 215] width 4 height 10
type input "[DATE]"
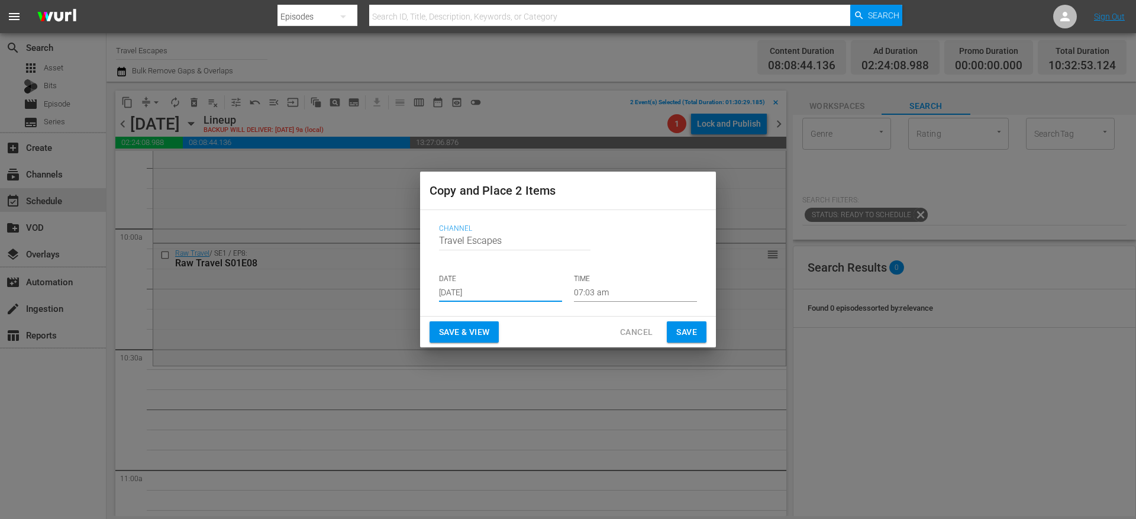
click at [597, 292] on input "07:03 am" at bounding box center [635, 293] width 123 height 18
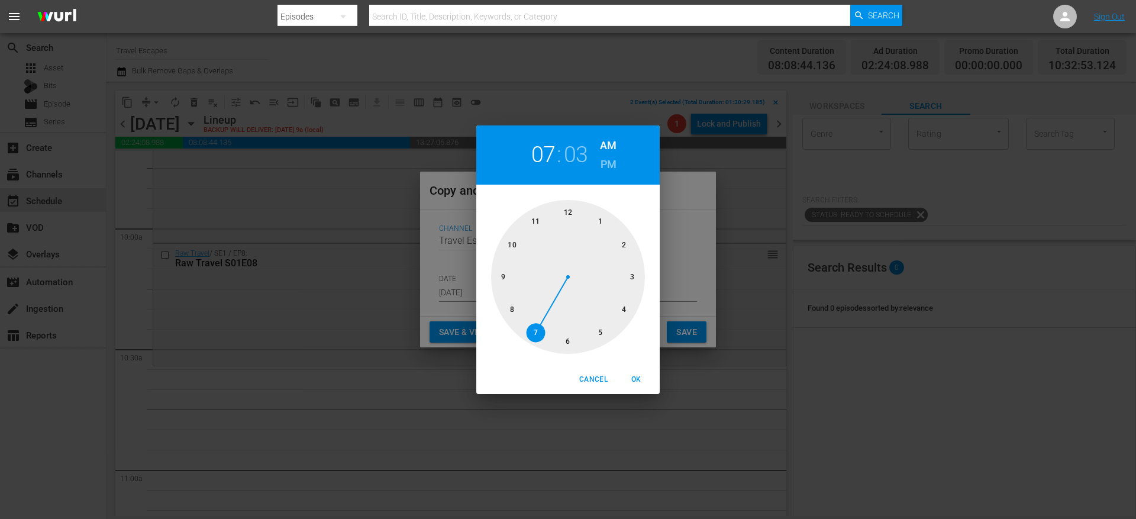
click at [506, 254] on div at bounding box center [568, 277] width 154 height 154
click at [638, 375] on span "OK" at bounding box center [636, 379] width 28 height 12
type input "10:03 am"
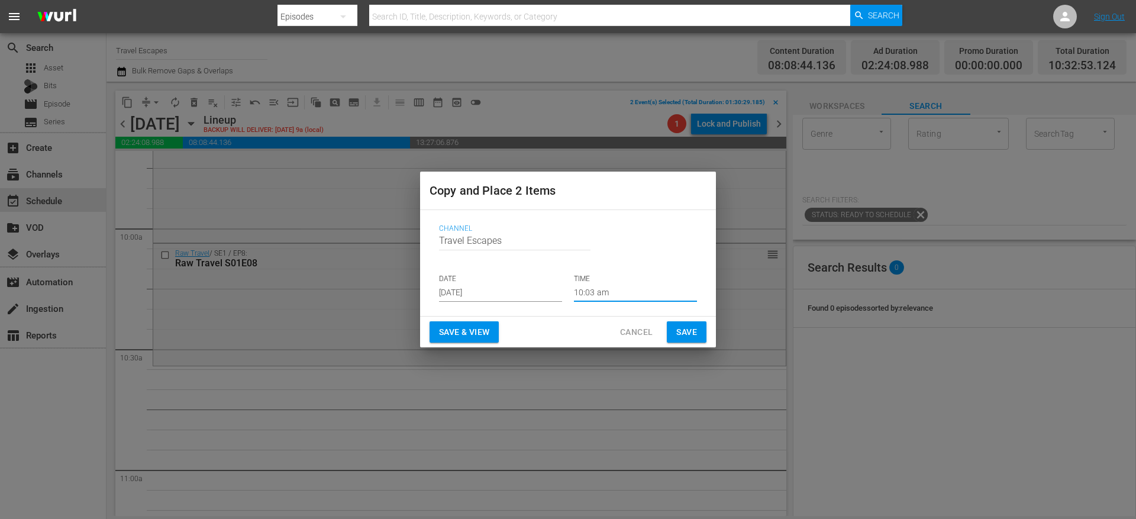
click at [679, 331] on span "Save" at bounding box center [686, 332] width 21 height 15
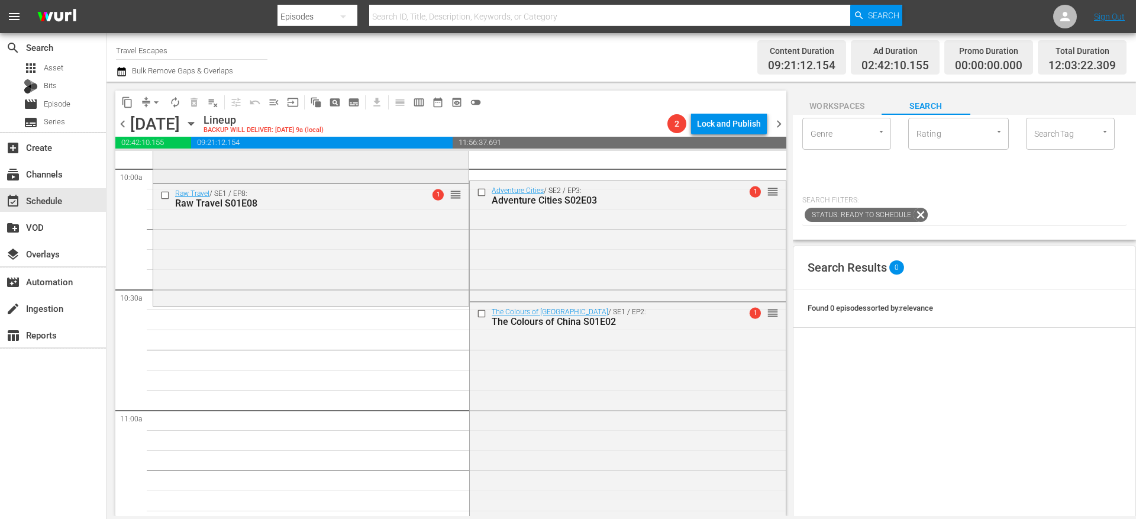
scroll to position [2390, 0]
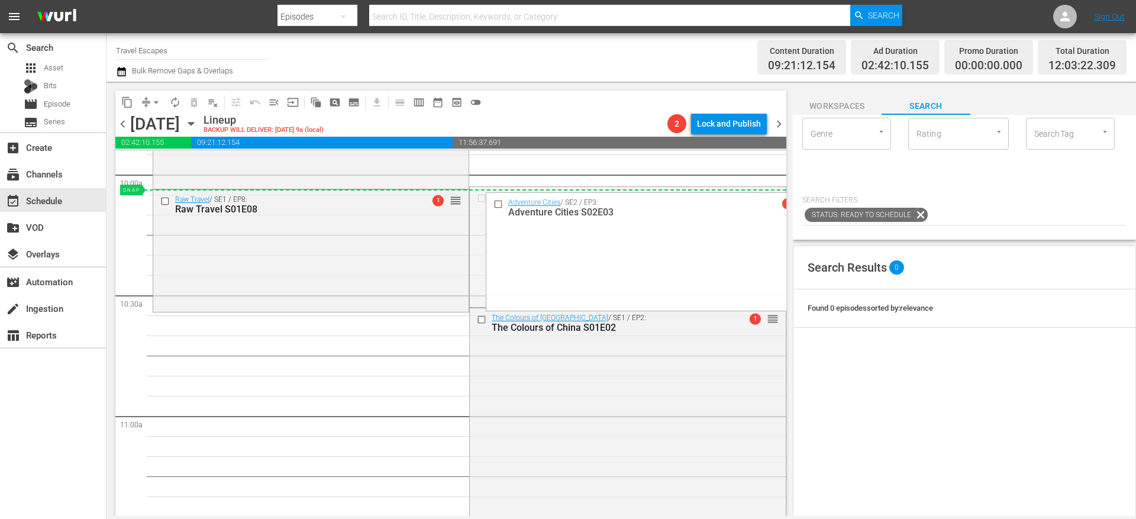
drag, startPoint x: 763, startPoint y: 202, endPoint x: 696, endPoint y: 190, distance: 67.3
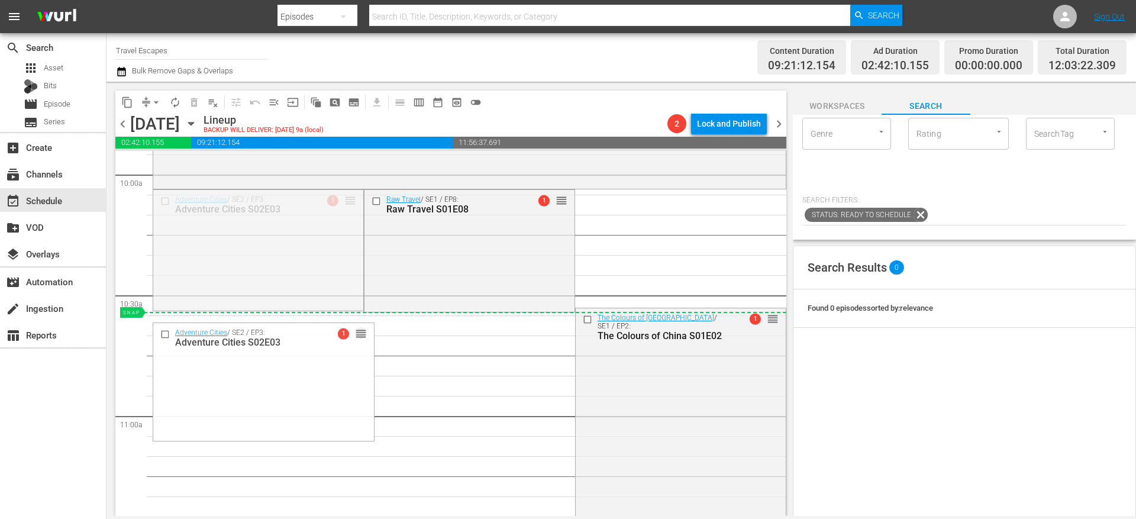
drag, startPoint x: 341, startPoint y: 200, endPoint x: 359, endPoint y: 320, distance: 121.4
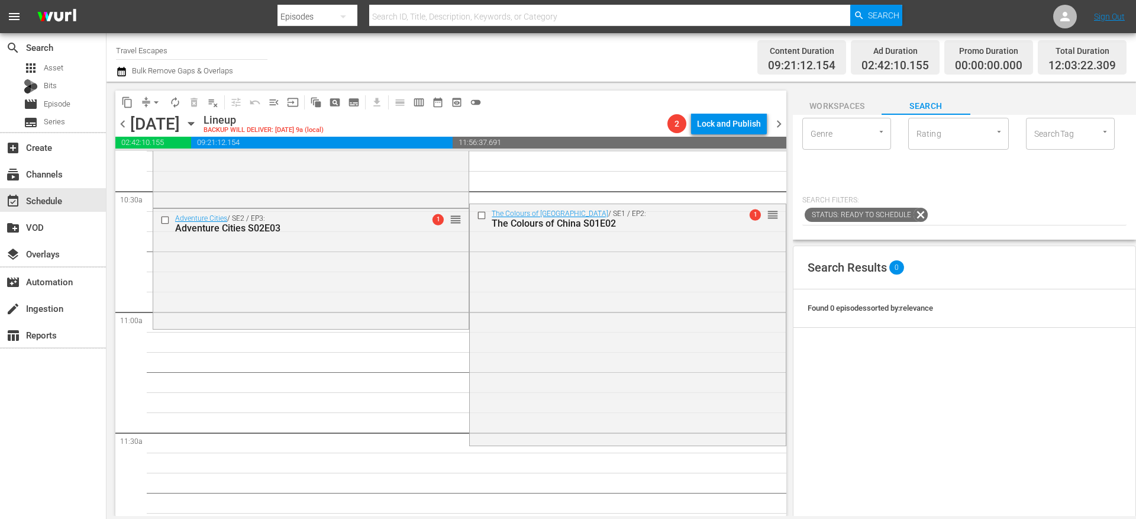
scroll to position [2509, 0]
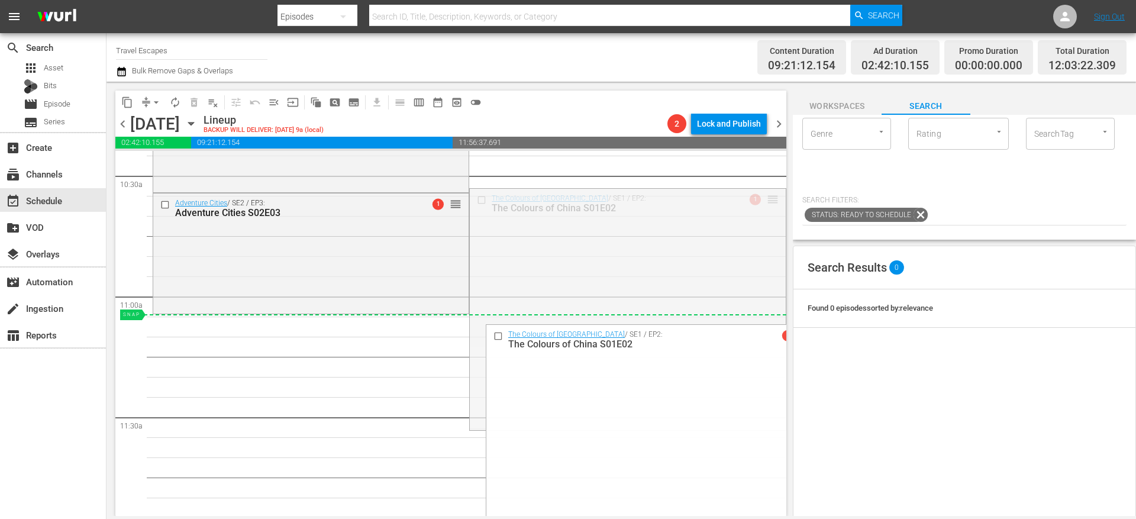
drag, startPoint x: 761, startPoint y: 197, endPoint x: 726, endPoint y: 316, distance: 123.9
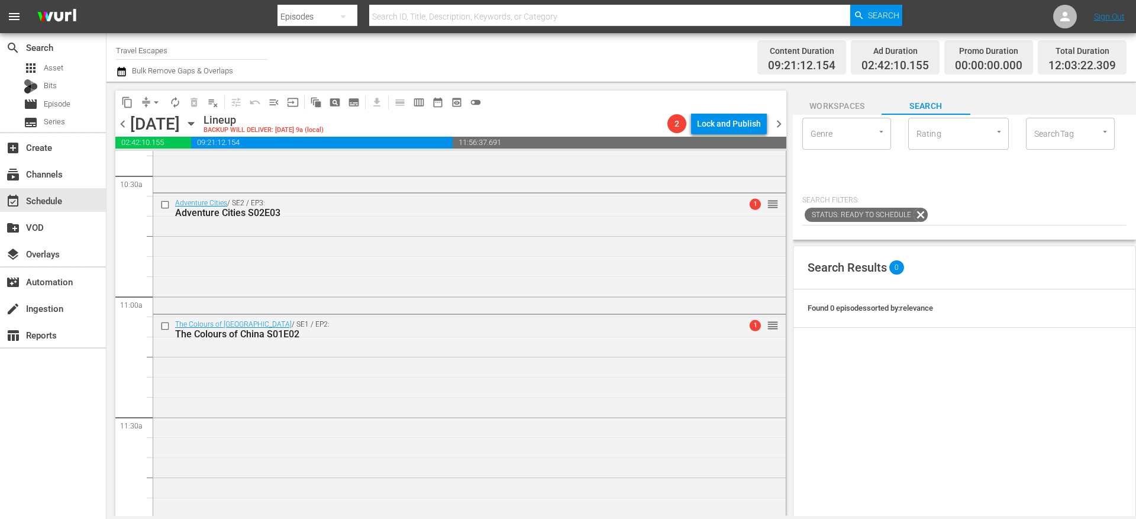
scroll to position [0, 0]
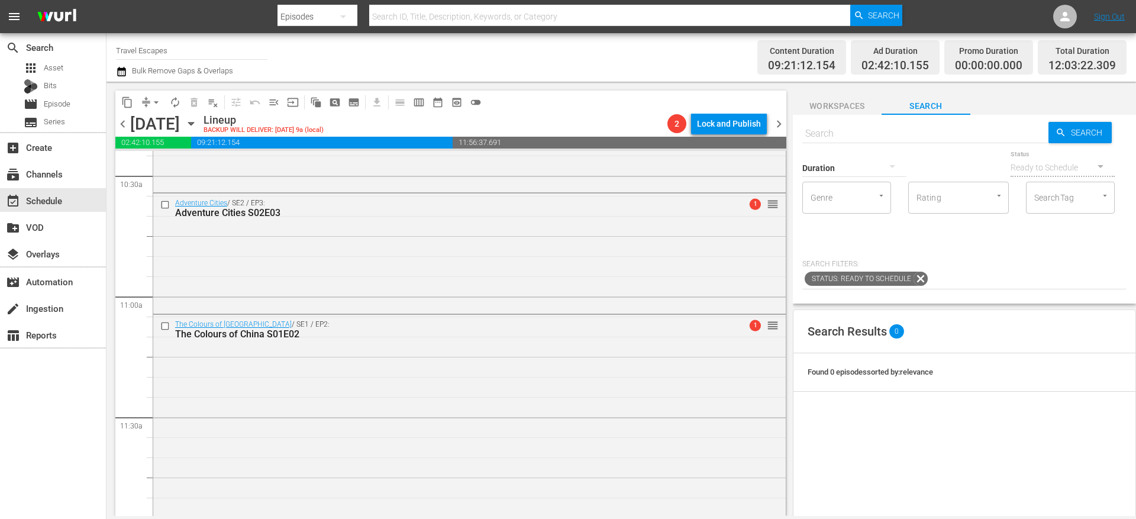
click at [888, 123] on input "text" at bounding box center [925, 133] width 246 height 28
paste input "World Tour S01E01"
type input "World Tour S01E01"
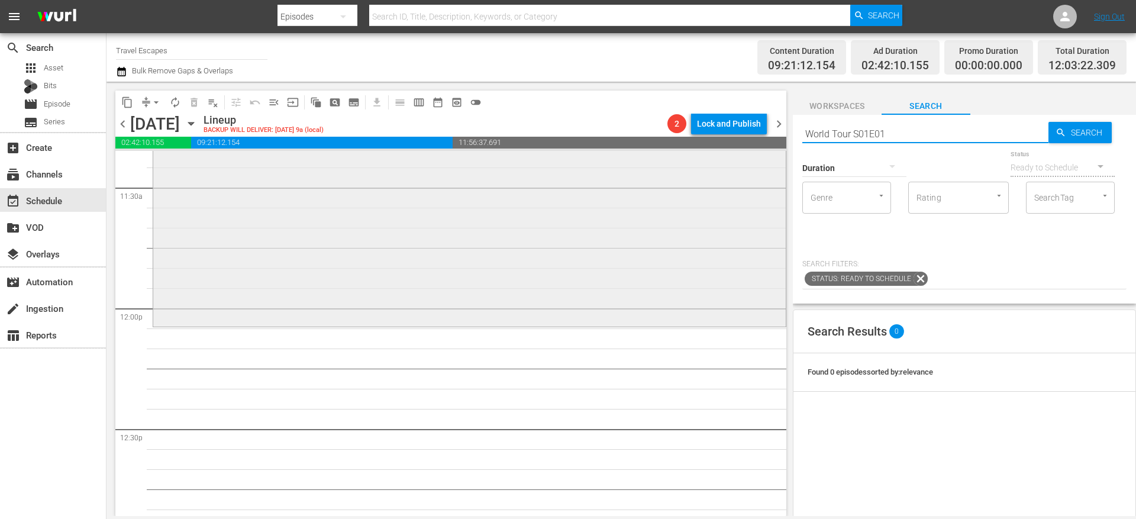
scroll to position [2748, 0]
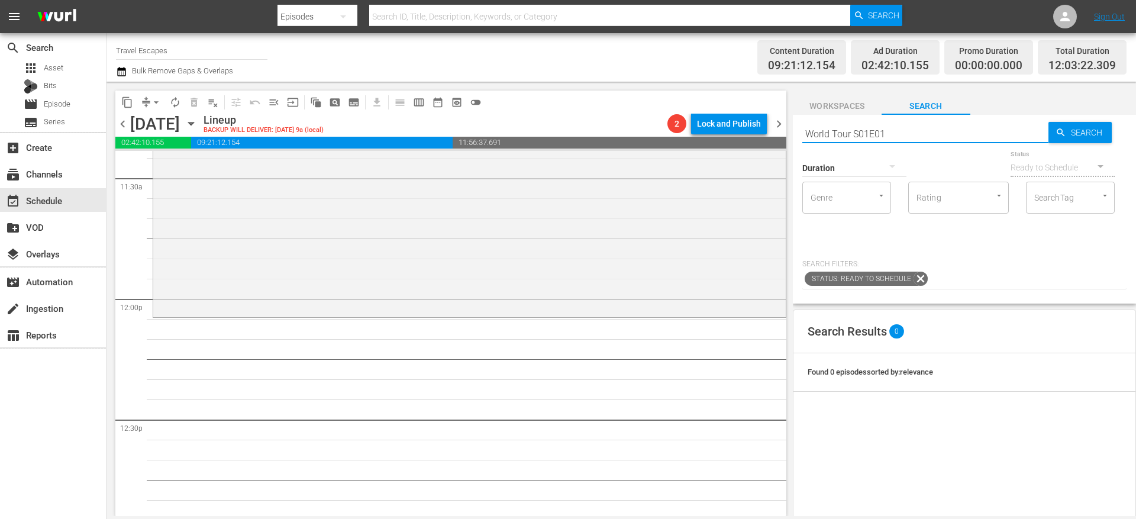
type input "World Tour S01E01"
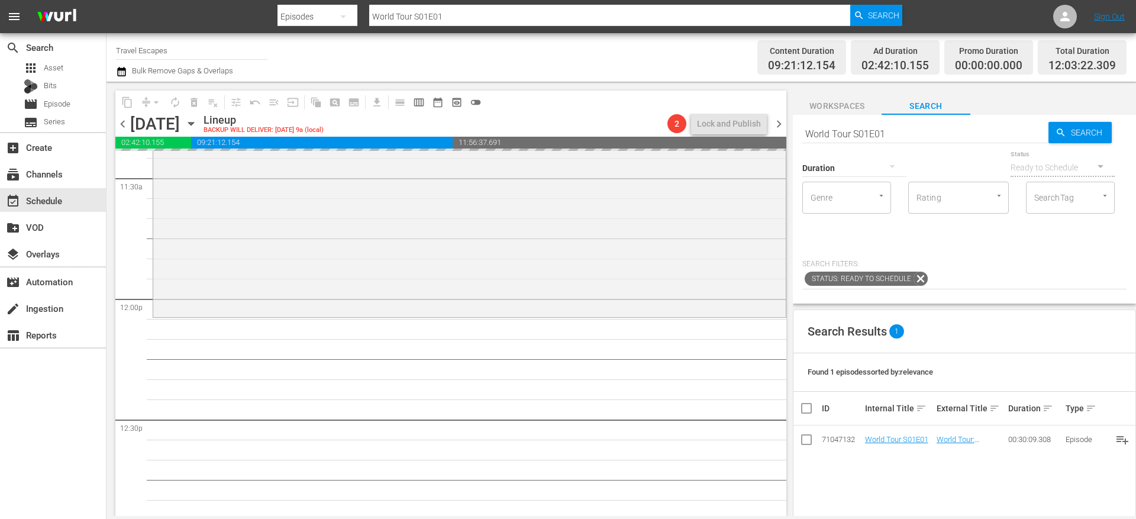
click at [900, 139] on div "Duration" at bounding box center [854, 160] width 104 height 43
click at [900, 138] on input "World Tour S01E01" at bounding box center [925, 133] width 246 height 28
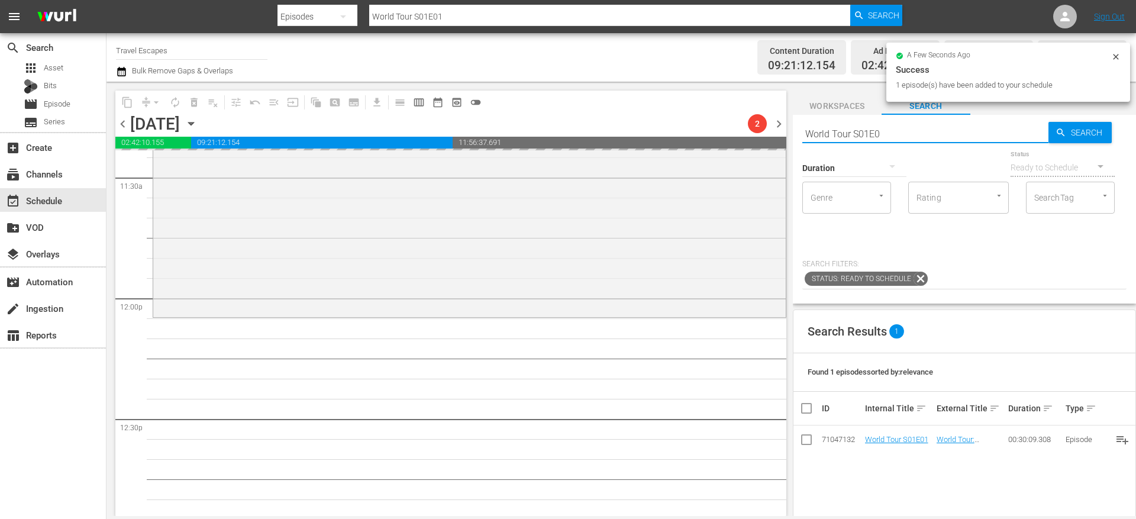
type input "World Tour S01E02"
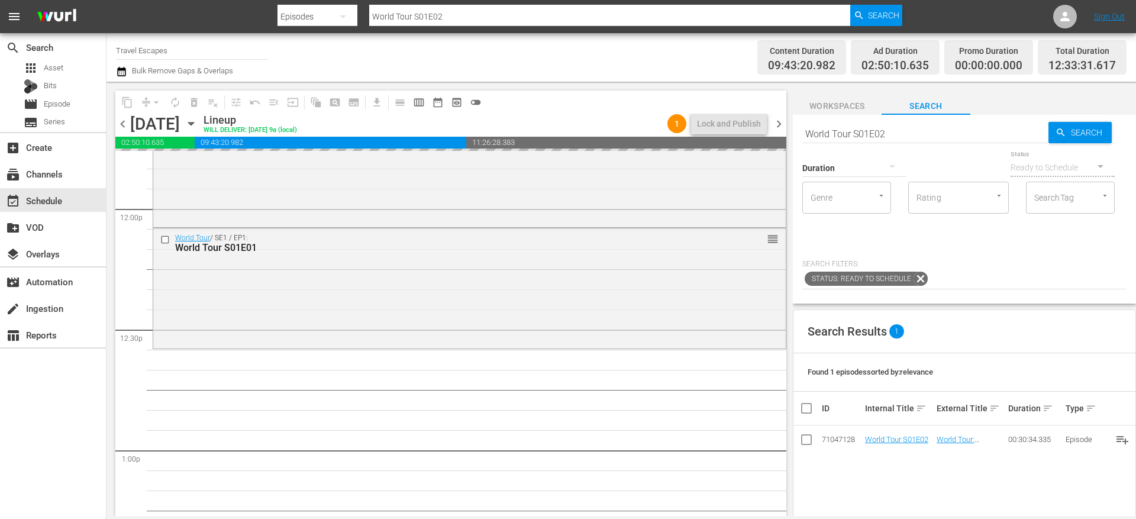
click at [974, 133] on input "World Tour S01E02" at bounding box center [925, 133] width 246 height 28
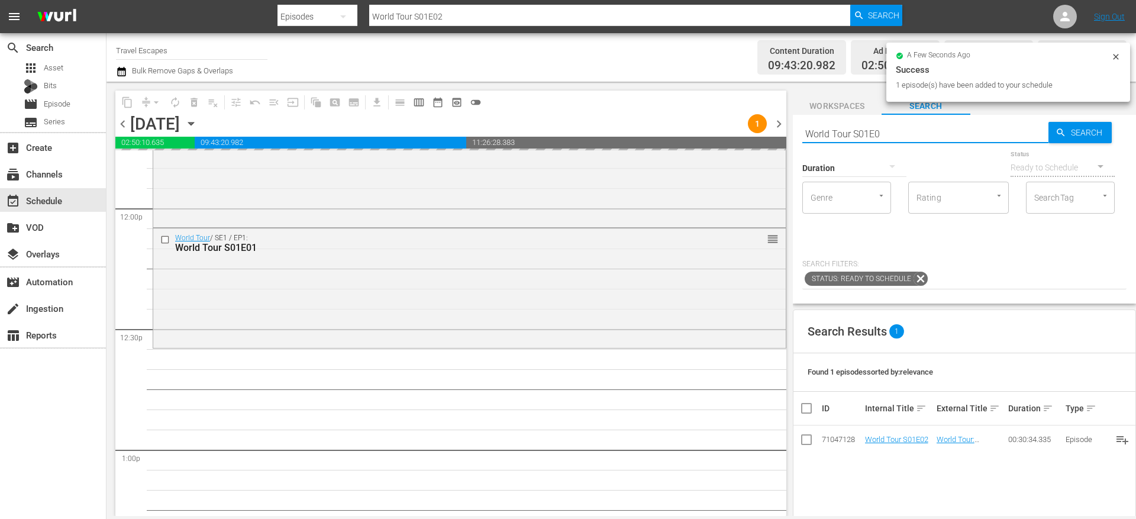
type input "World Tour S01E03"
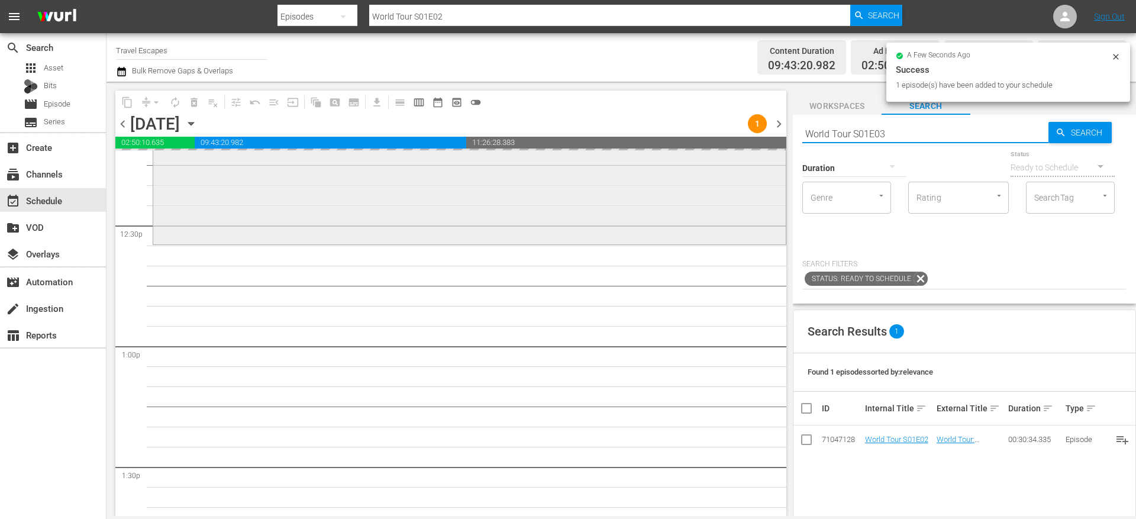
scroll to position [2945, 0]
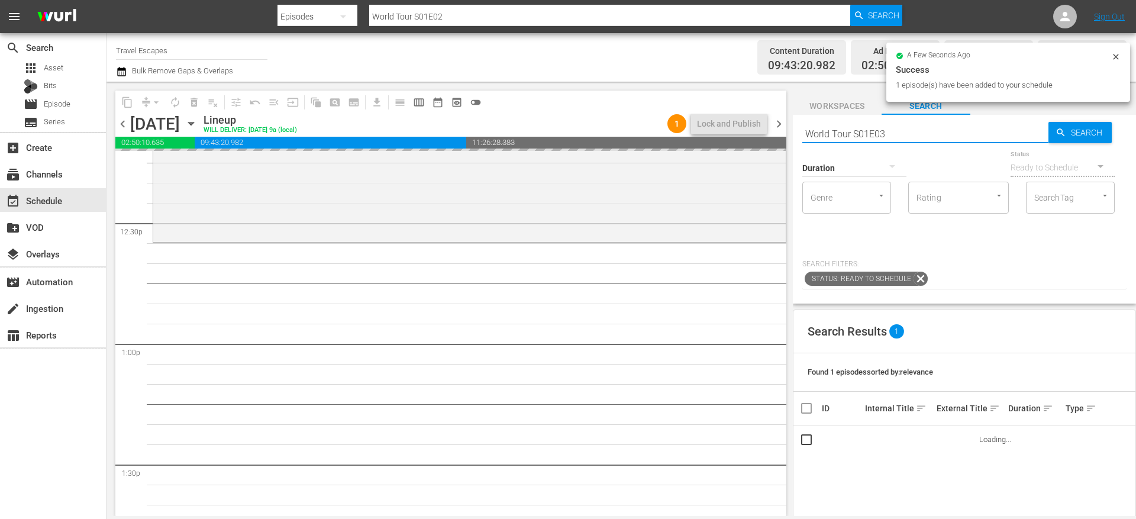
type input "World Tour S01E03"
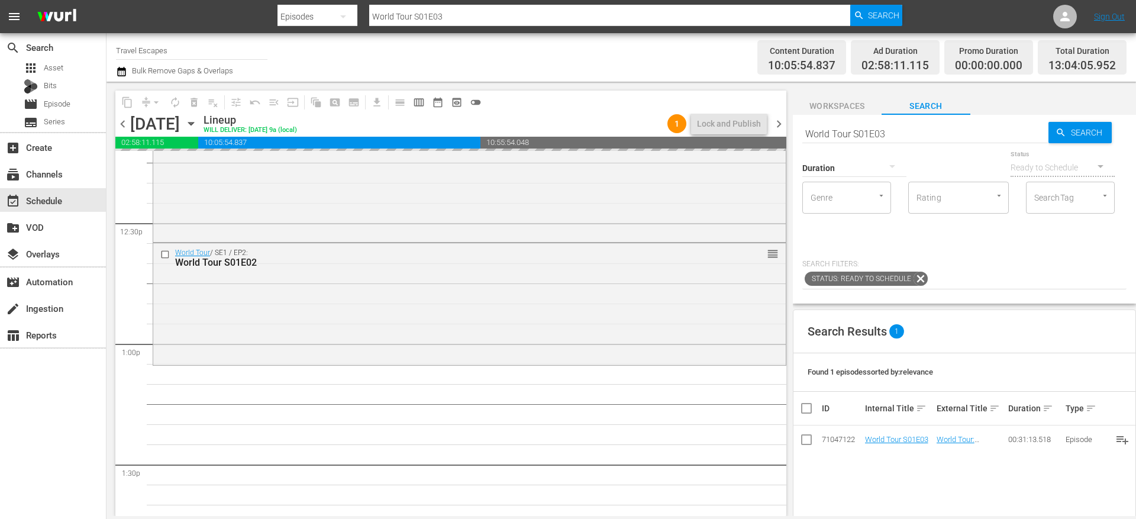
click at [898, 134] on input "World Tour S01E03" at bounding box center [925, 133] width 246 height 28
type input "World Tour S01E04"
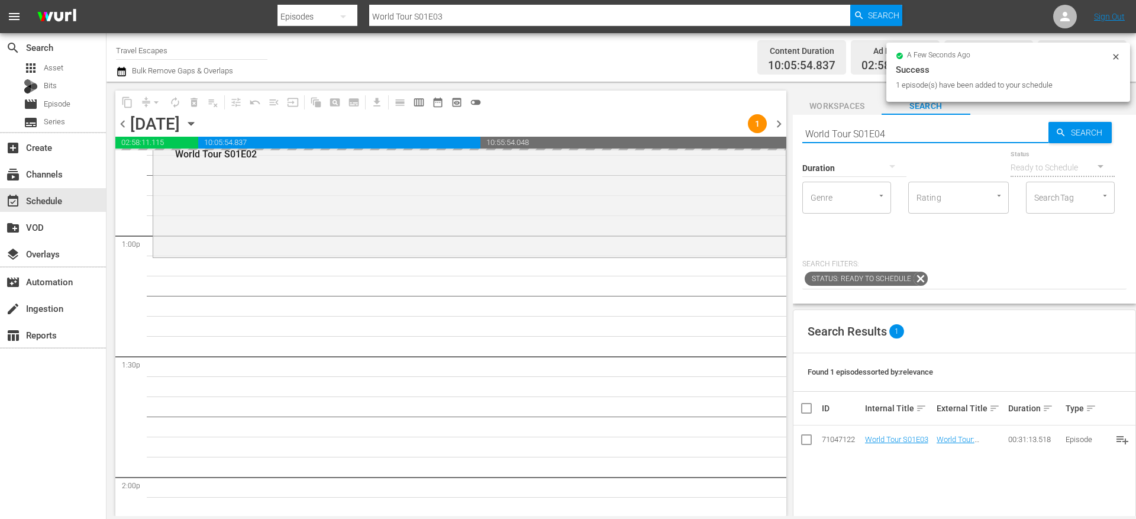
type input "World Tour S01E04"
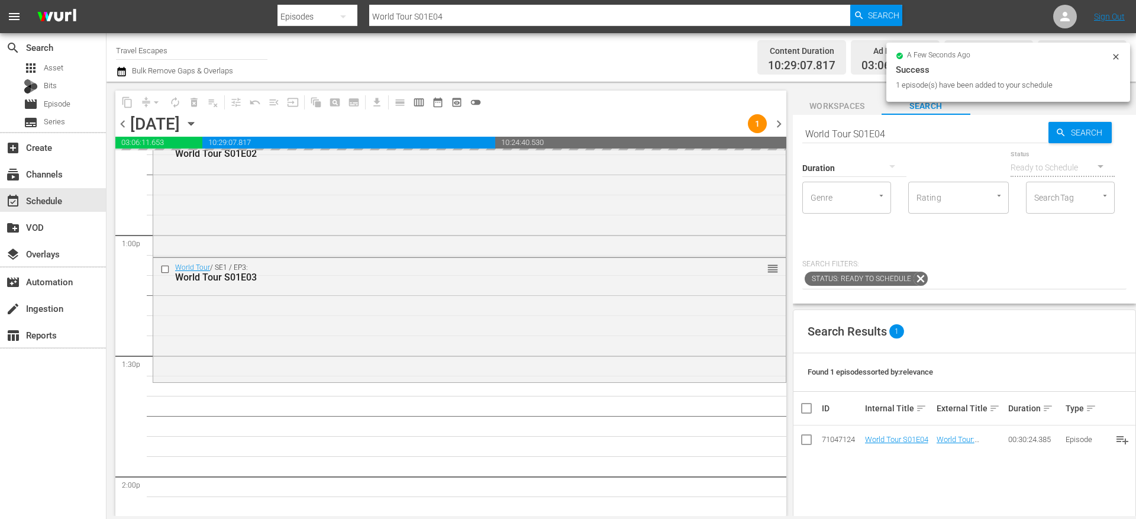
click at [909, 129] on input "World Tour S01E04" at bounding box center [925, 133] width 246 height 28
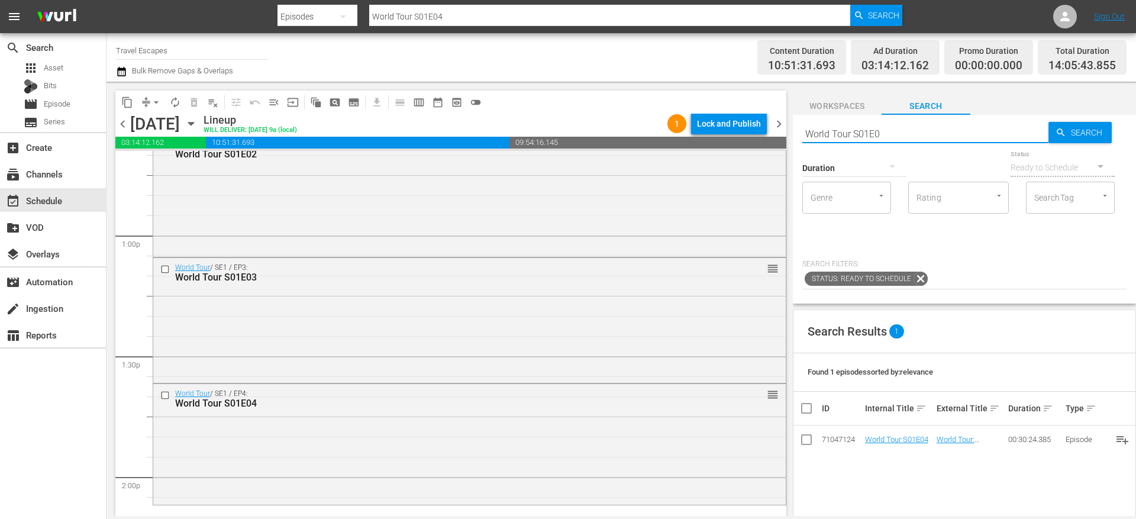
type input "World Tour S01E05"
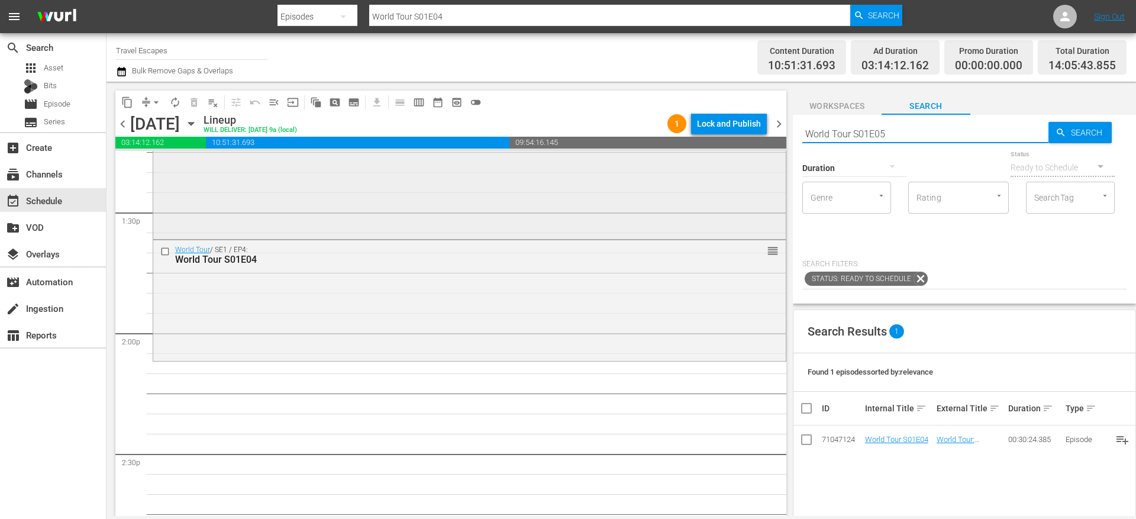
scroll to position [3198, 0]
type input "World Tour S01E05"
click at [887, 128] on input "World Tour S01E05" at bounding box center [925, 133] width 246 height 28
click at [901, 129] on input "World Tour S01E05" at bounding box center [925, 133] width 246 height 28
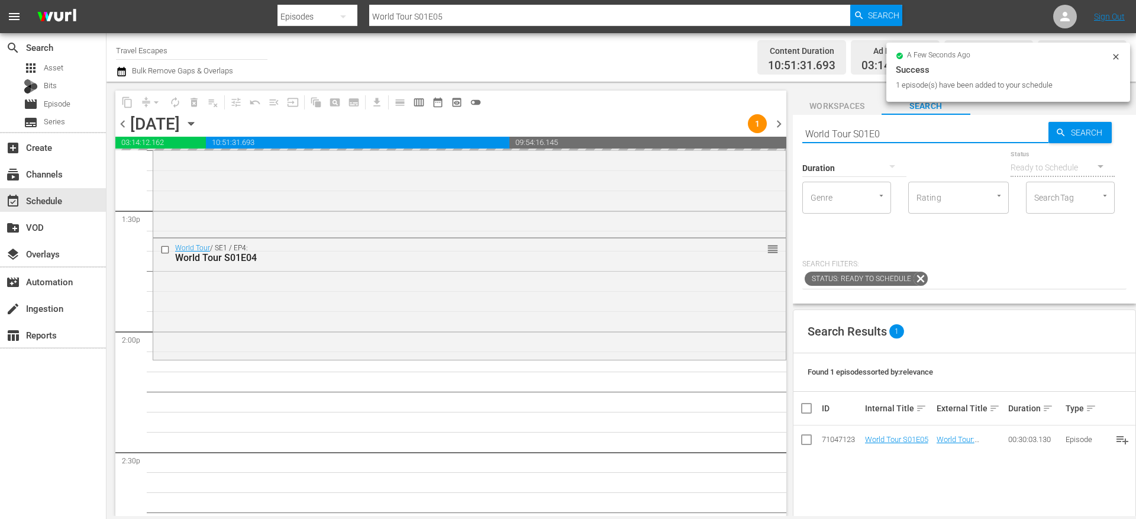
type input "World Tour S01E06"
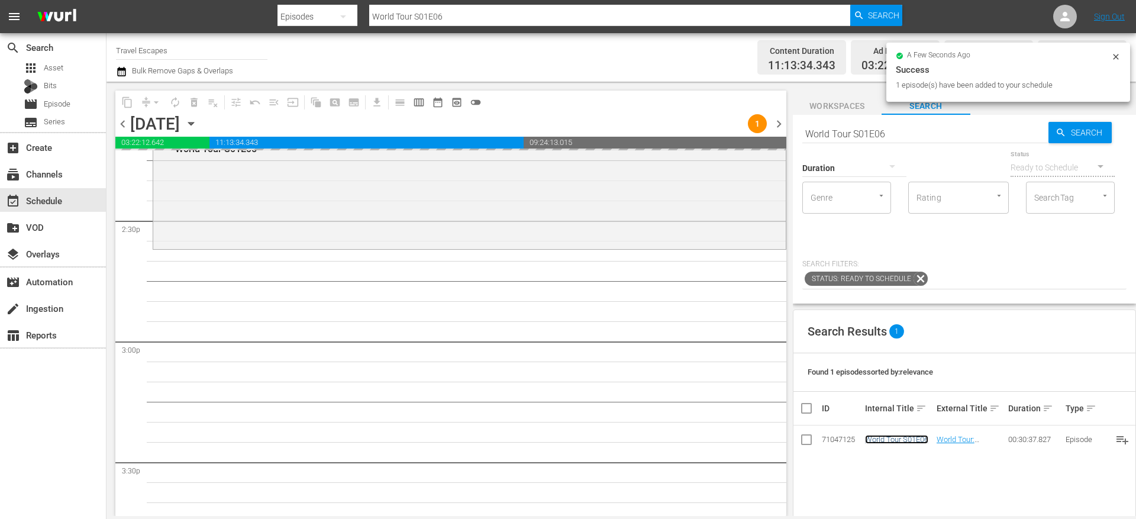
scroll to position [3478, 0]
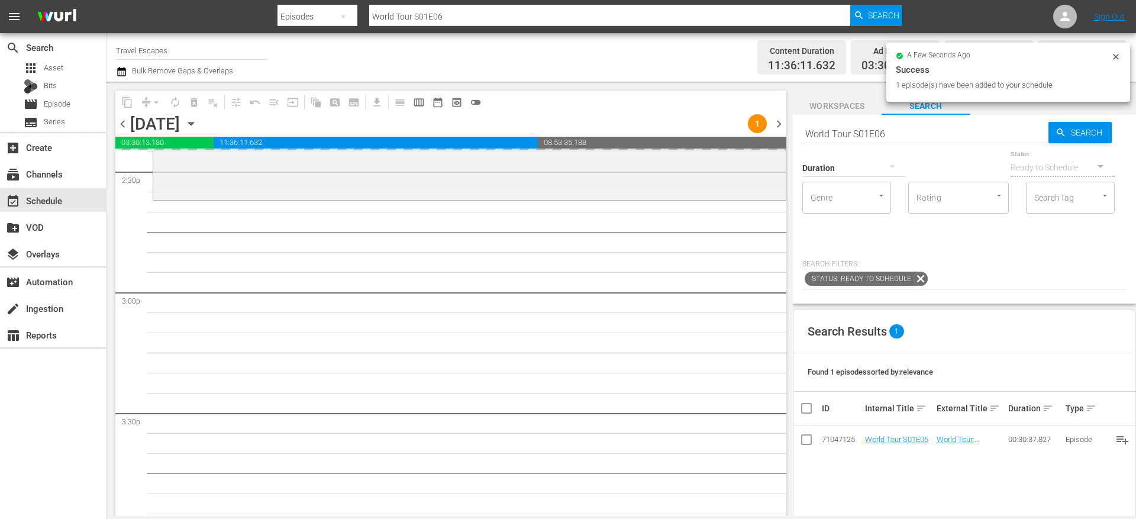
click at [903, 134] on input "World Tour S01E06" at bounding box center [925, 133] width 246 height 28
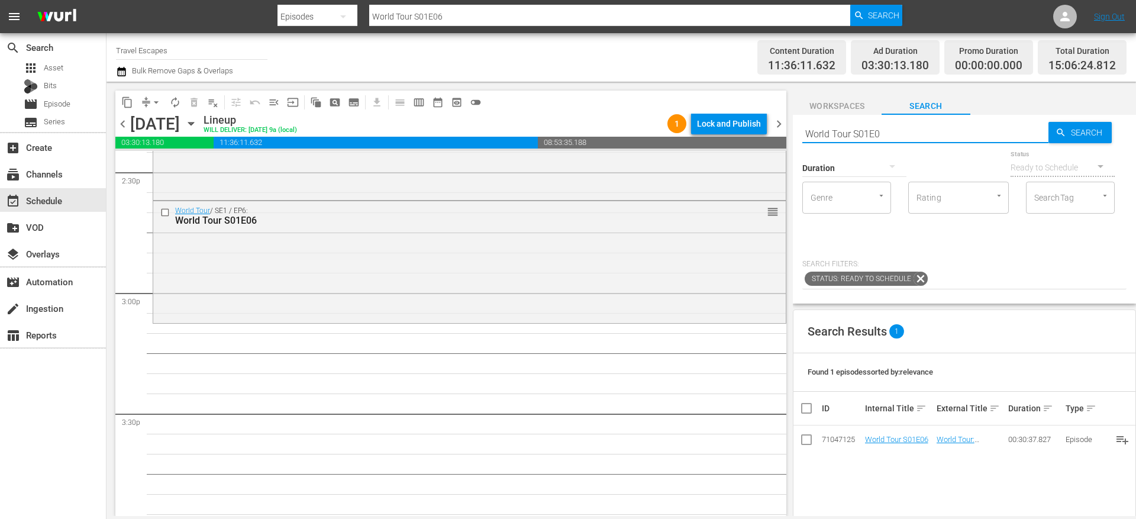
type input "World Tour S01E07"
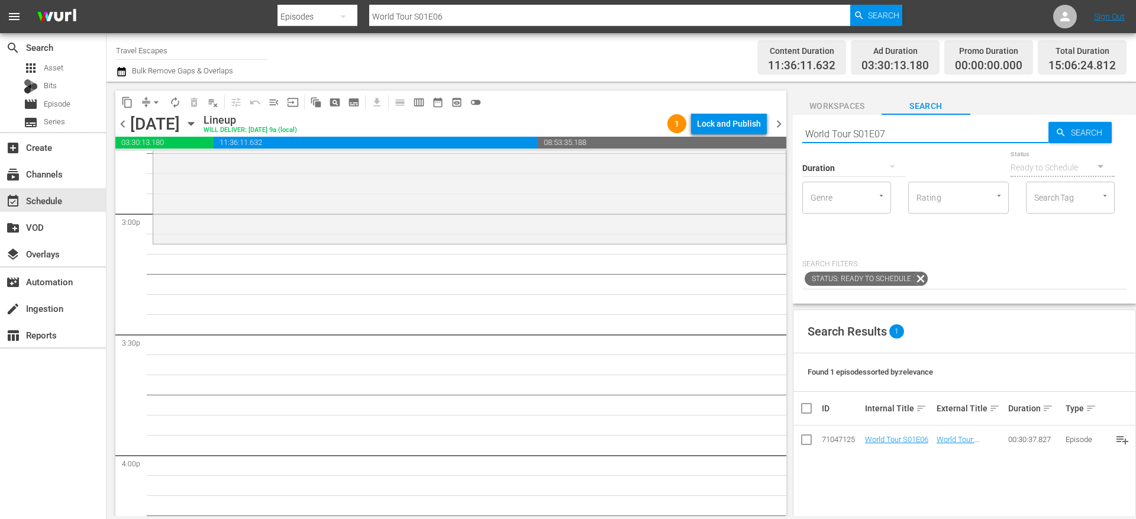
scroll to position [3559, 0]
type input "World Tour S01E07"
click at [893, 128] on input "World Tour S01E07" at bounding box center [925, 133] width 246 height 28
type input "World Tour S01E08"
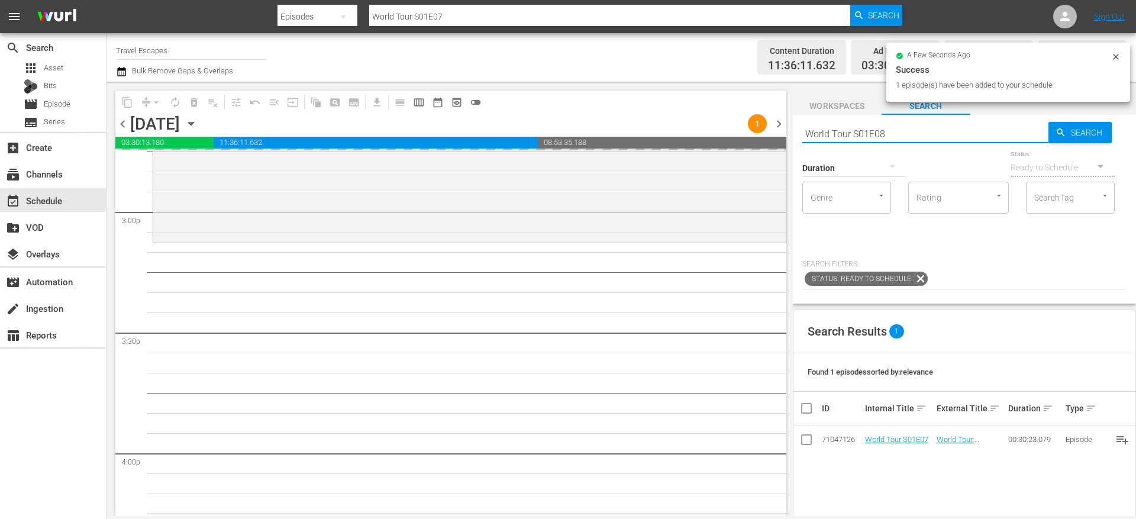
type input "World Tour S01E08"
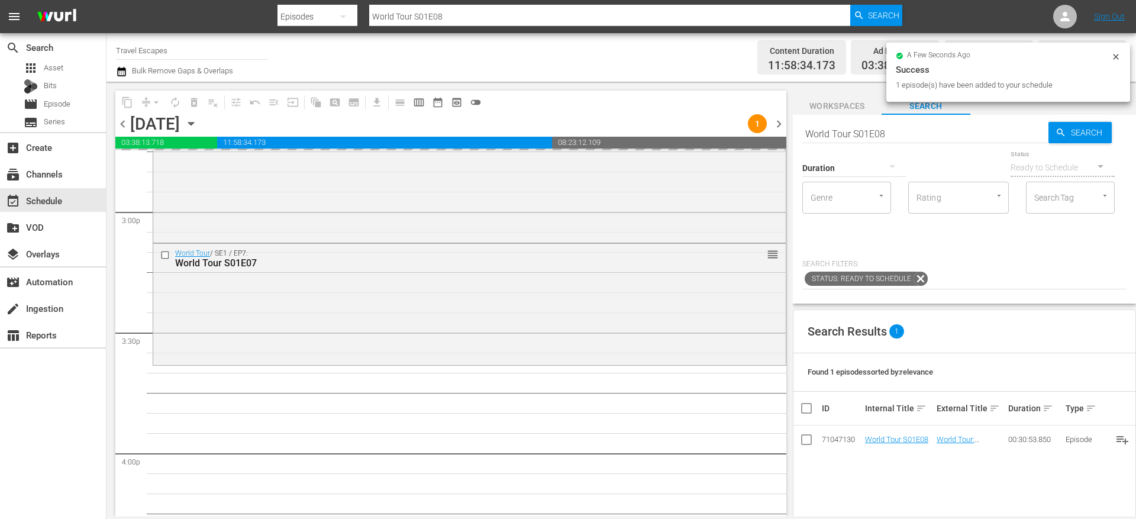
click at [909, 134] on input "World Tour S01E08" at bounding box center [925, 133] width 246 height 28
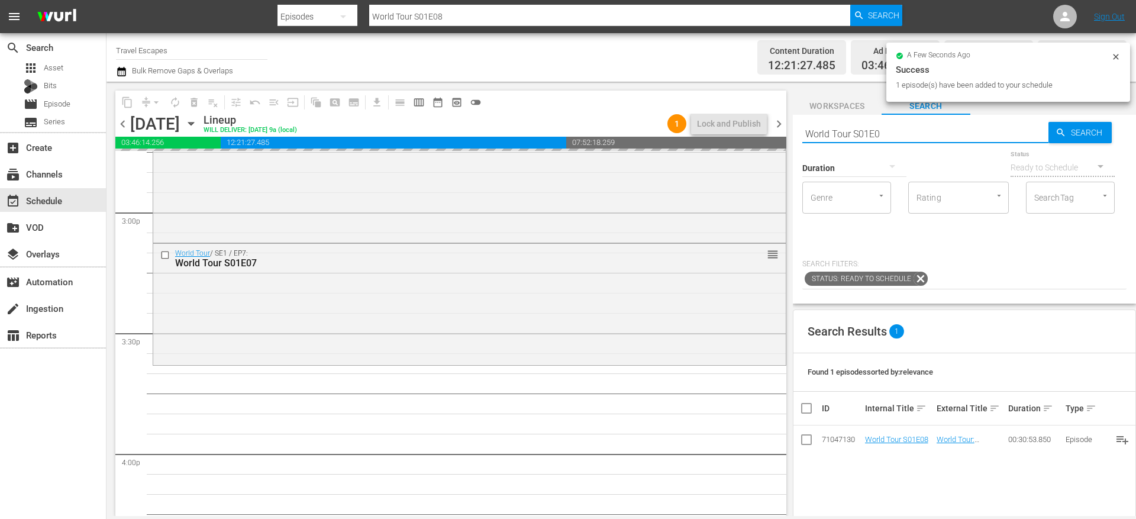
type input "World Tour S01E09"
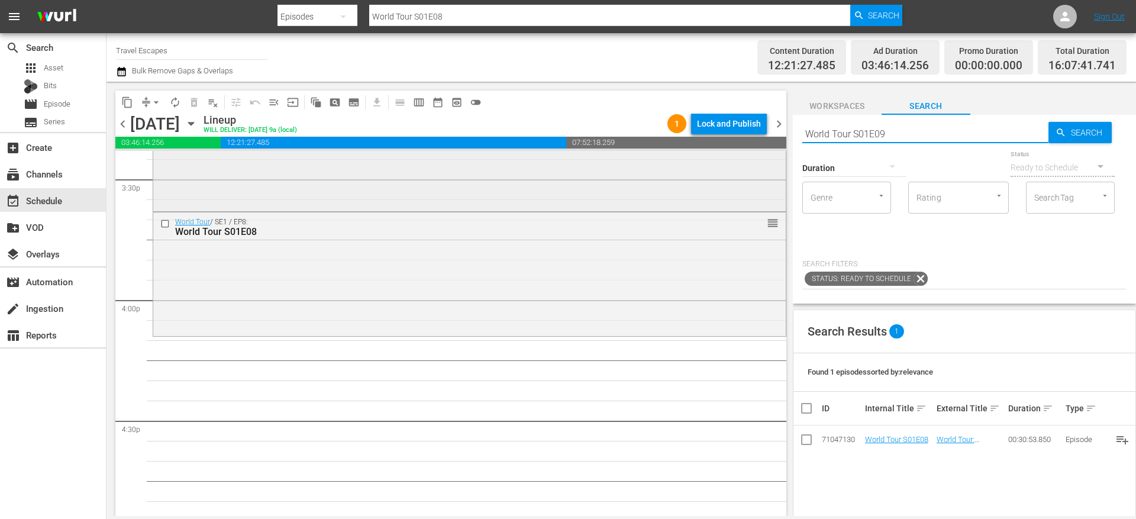
scroll to position [3714, 0]
type input "World Tour S01E09"
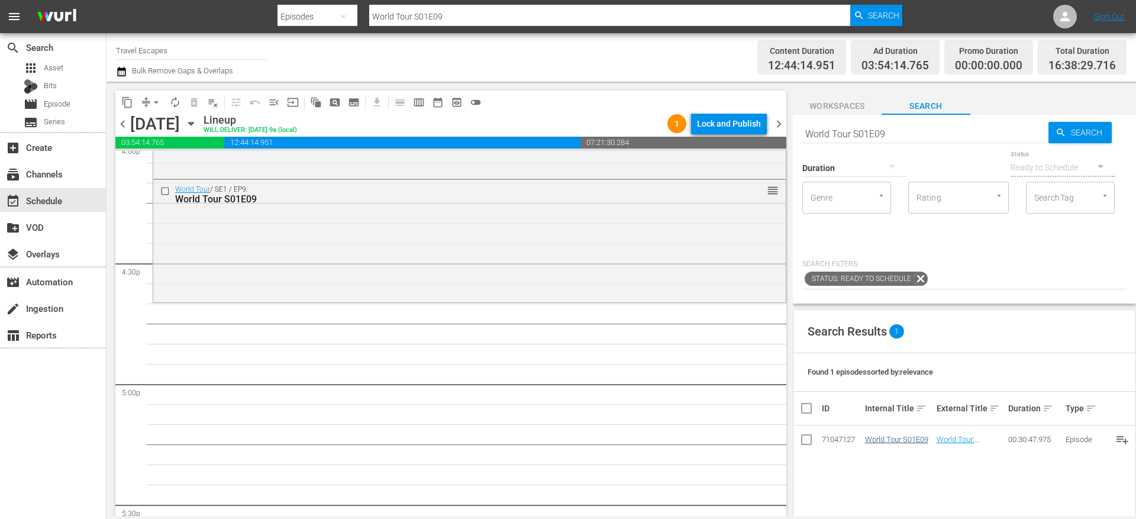
scroll to position [3876, 0]
click at [896, 130] on input "World Tour S01E09" at bounding box center [925, 133] width 246 height 28
type input "World Tour S01E10"
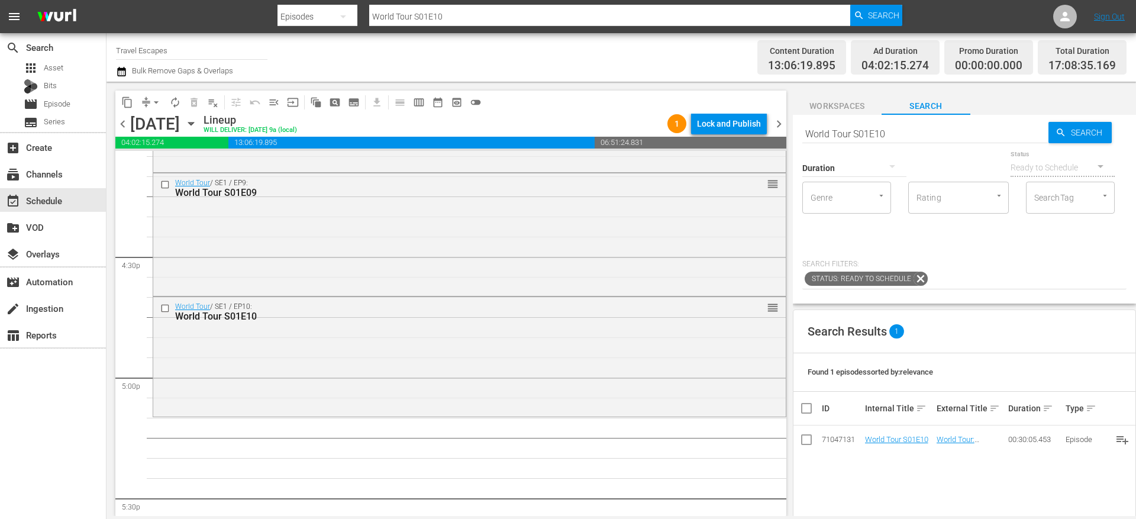
drag, startPoint x: 881, startPoint y: 434, endPoint x: 432, endPoint y: 514, distance: 456.1
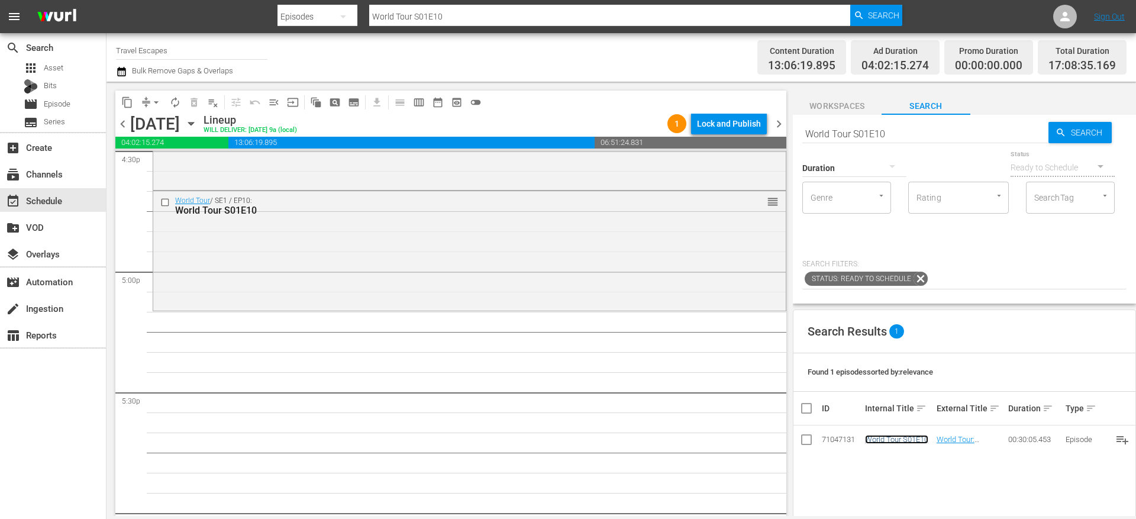
scroll to position [4000, 0]
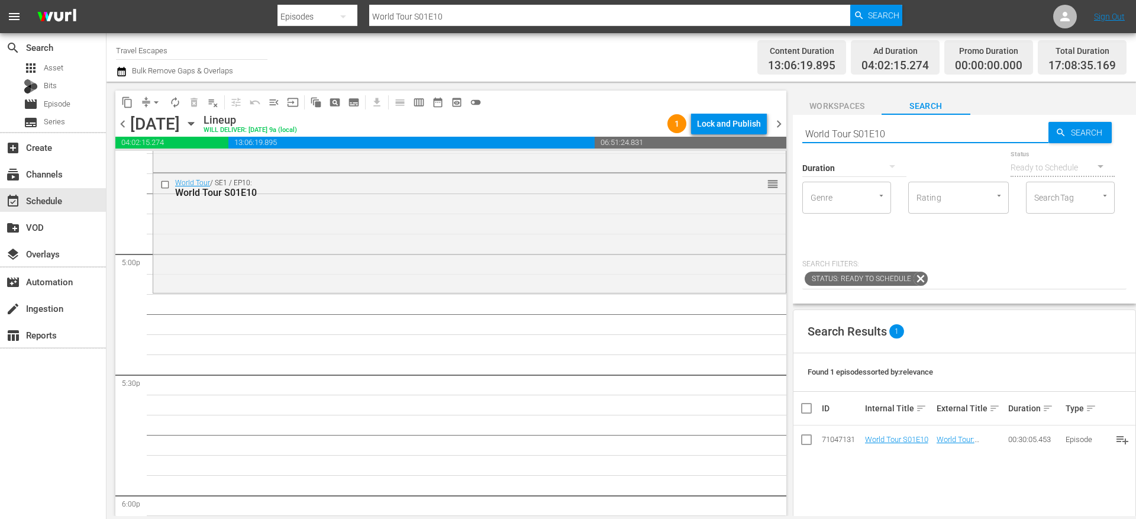
click at [894, 135] on input "World Tour S01E10" at bounding box center [925, 133] width 246 height 28
click at [894, 134] on input "World Tour S01E10" at bounding box center [925, 133] width 246 height 28
paste input "01"
type input "World Tour S01E01"
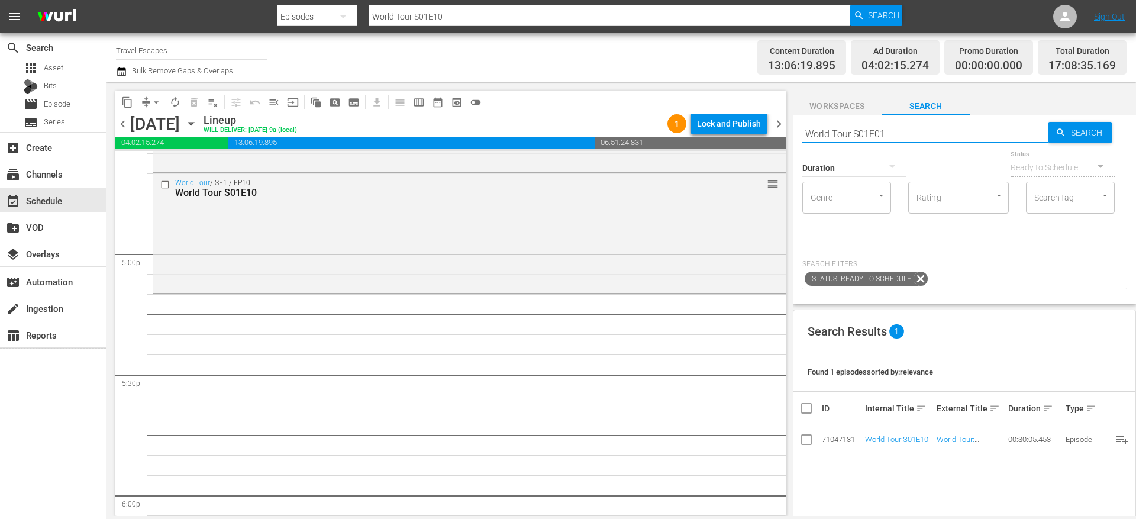
type input "World Tour S01E01"
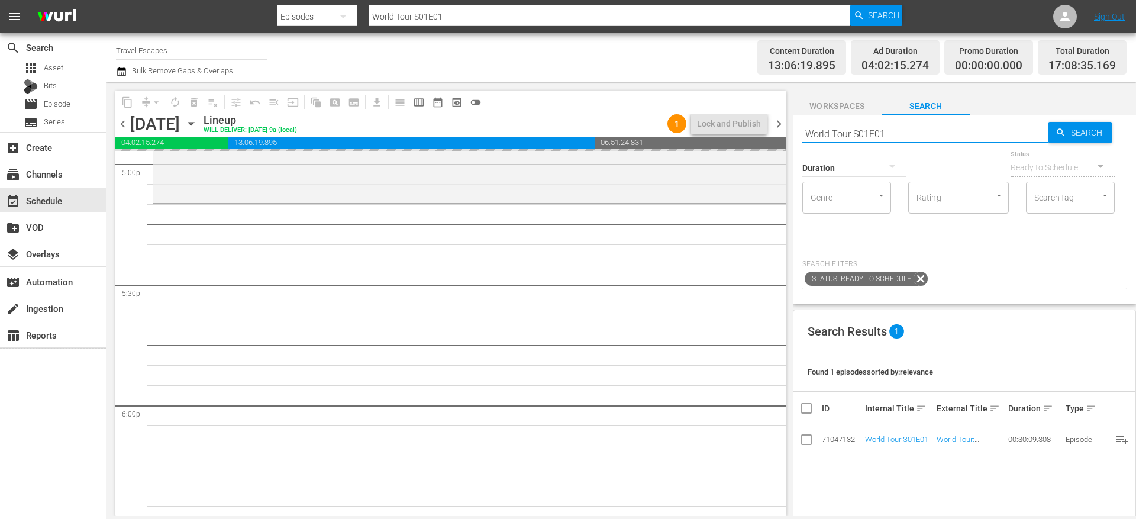
click at [897, 131] on input "World Tour S01E01" at bounding box center [925, 133] width 246 height 28
type input "World Tour S01E02"
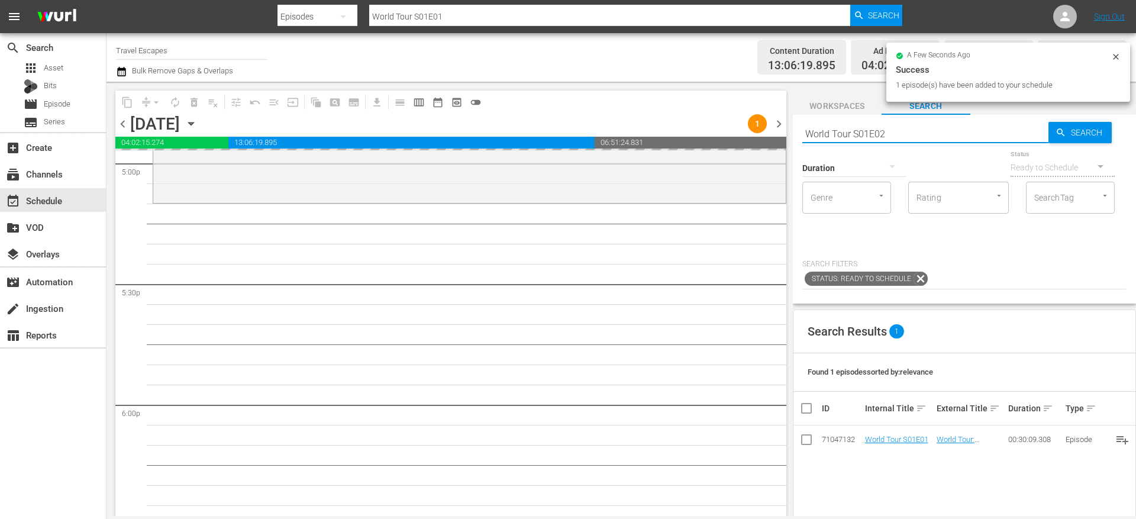
type input "World Tour S01E02"
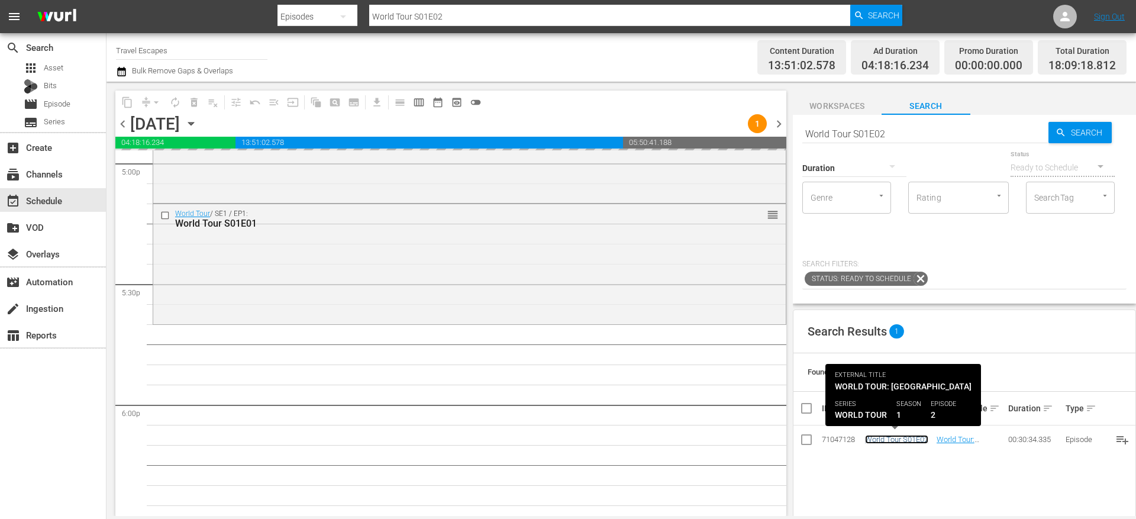
drag, startPoint x: 894, startPoint y: 438, endPoint x: 590, endPoint y: 7, distance: 528.1
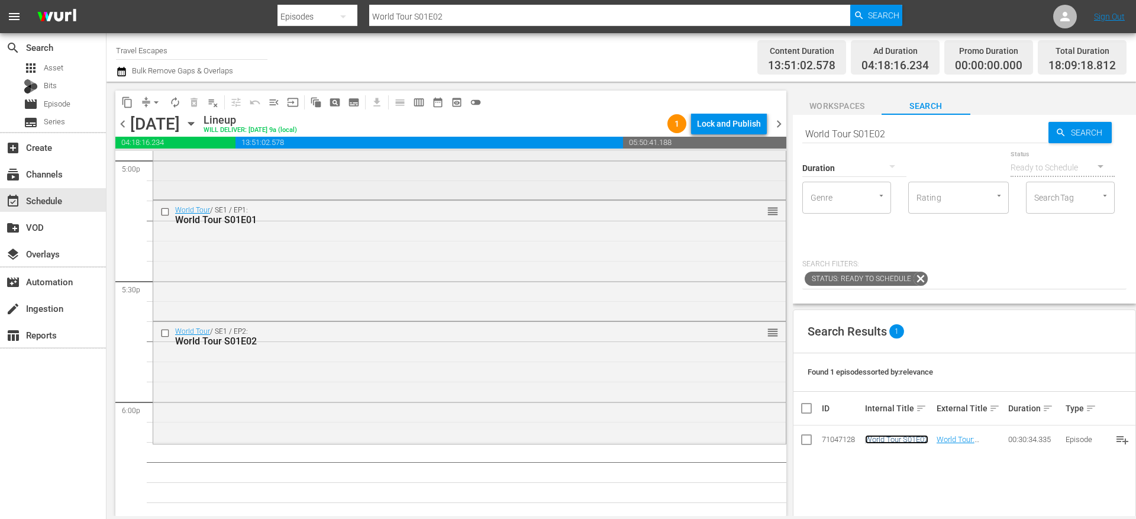
scroll to position [4094, 0]
click at [165, 209] on input "checkbox" at bounding box center [166, 211] width 12 height 10
click at [166, 330] on input "checkbox" at bounding box center [166, 333] width 12 height 10
click at [190, 110] on button "delete_forever_outlined" at bounding box center [194, 102] width 19 height 19
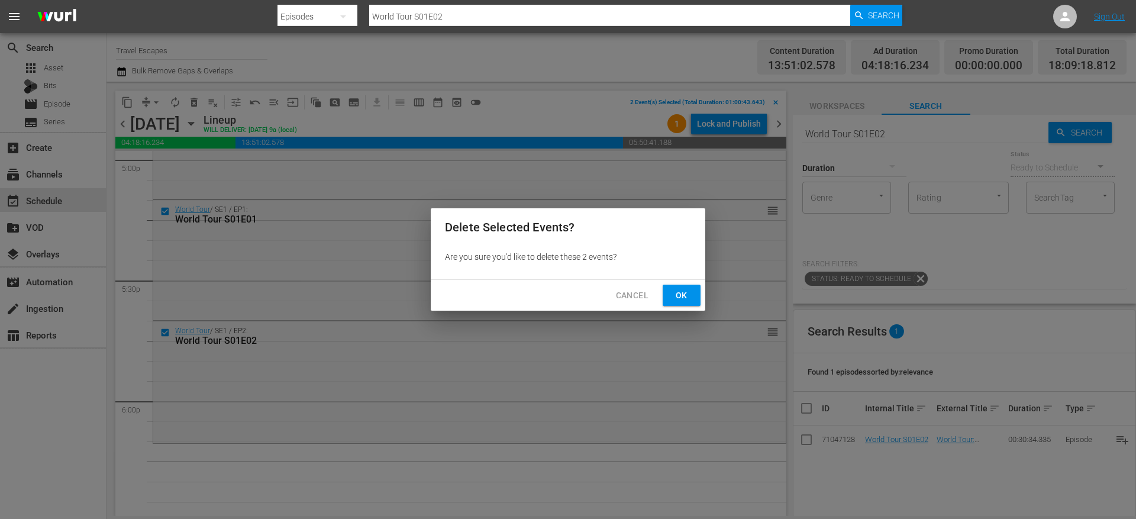
click at [679, 295] on span "Ok" at bounding box center [681, 295] width 19 height 15
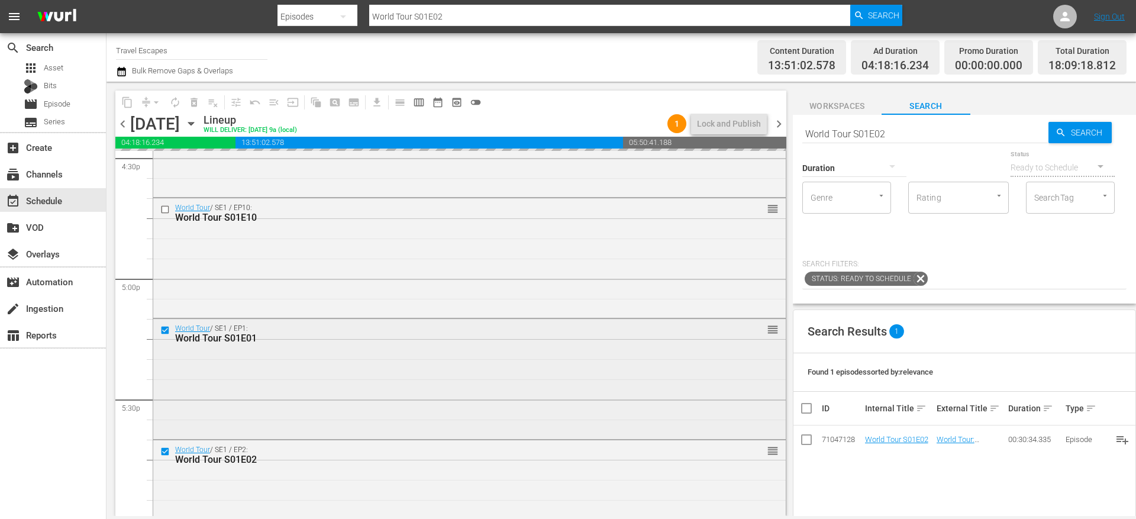
scroll to position [3978, 0]
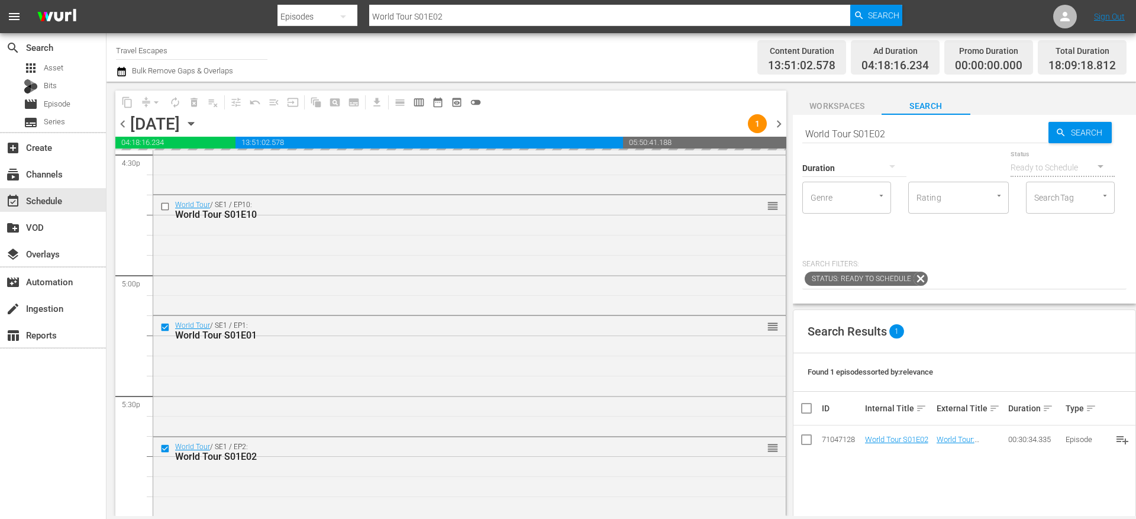
click at [903, 130] on input "World Tour S01E02" at bounding box center [925, 133] width 246 height 28
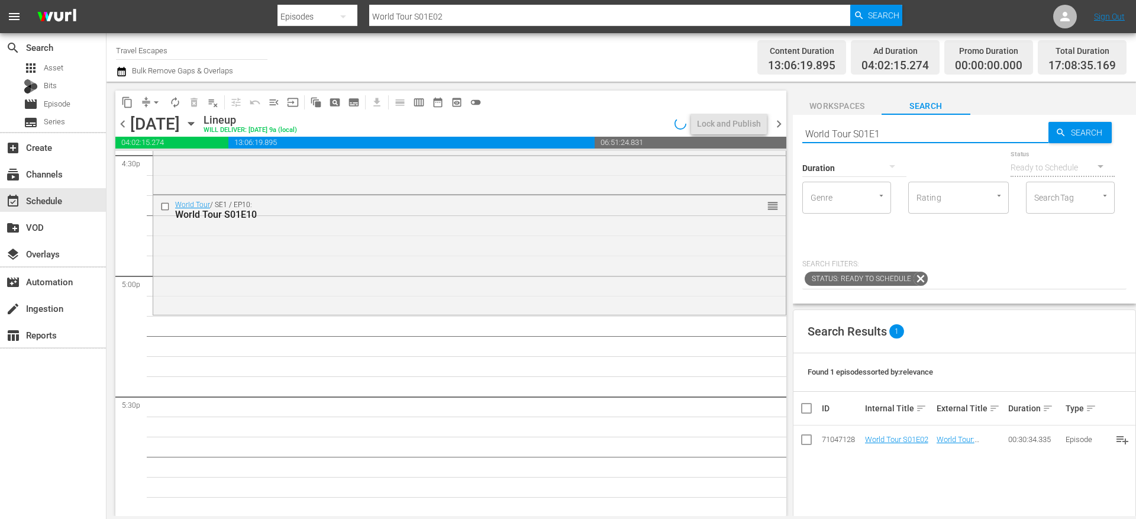
type input "World Tour S01E11"
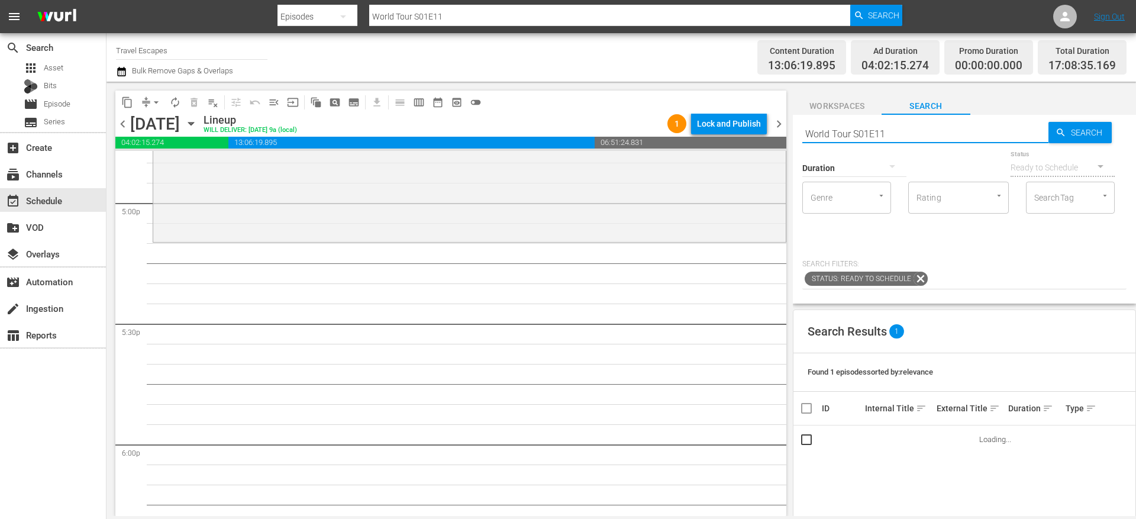
scroll to position [4053, 0]
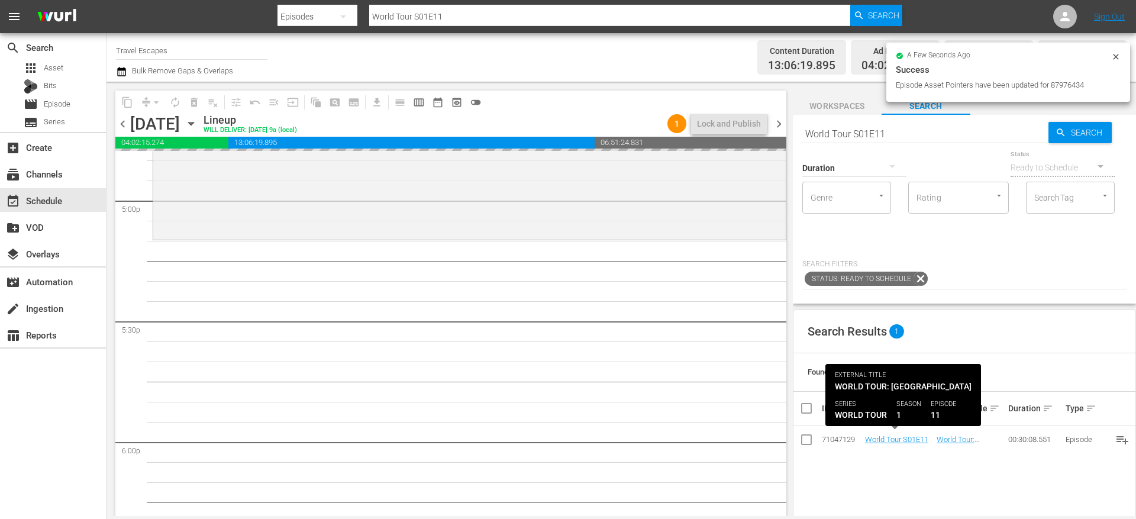
click at [902, 131] on input "World Tour S01E11" at bounding box center [925, 133] width 246 height 28
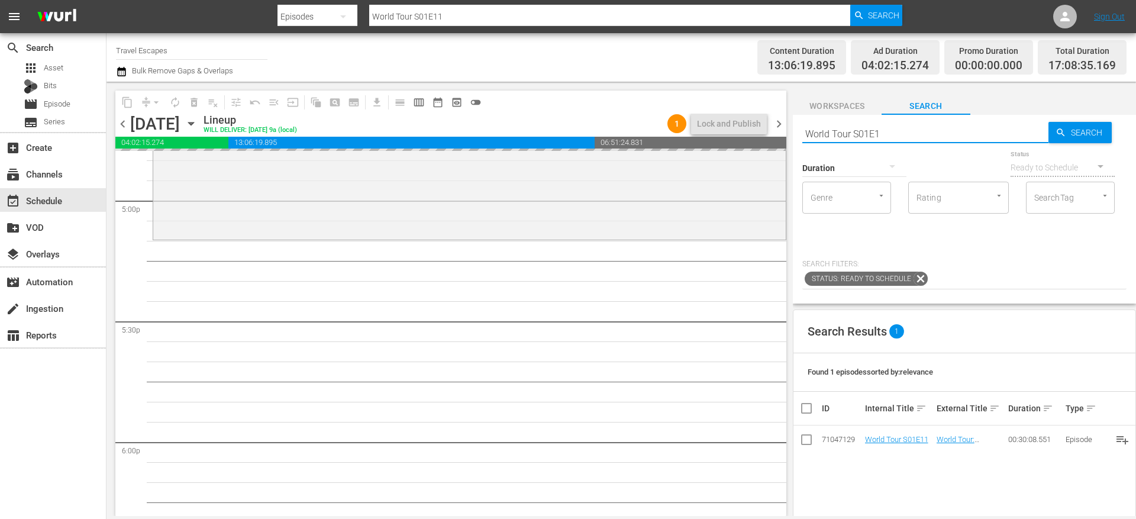
type input "World Tour S01E12"
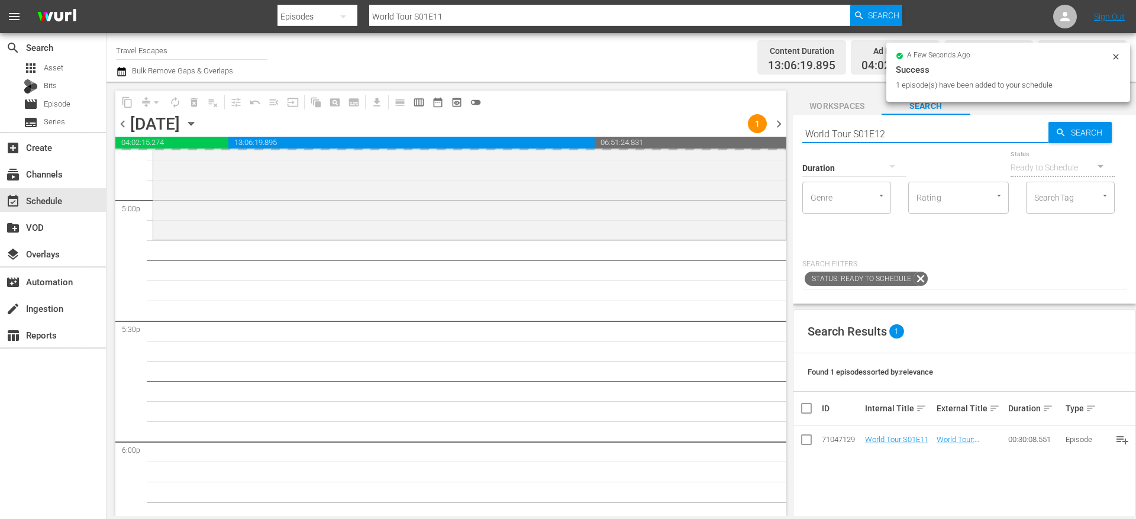
type input "World Tour S01E12"
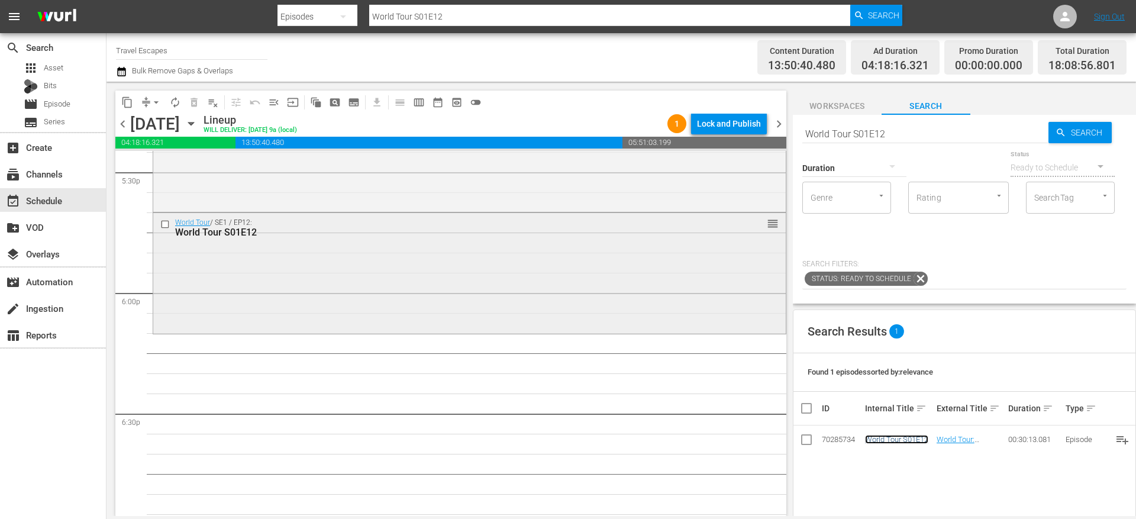
scroll to position [4220, 0]
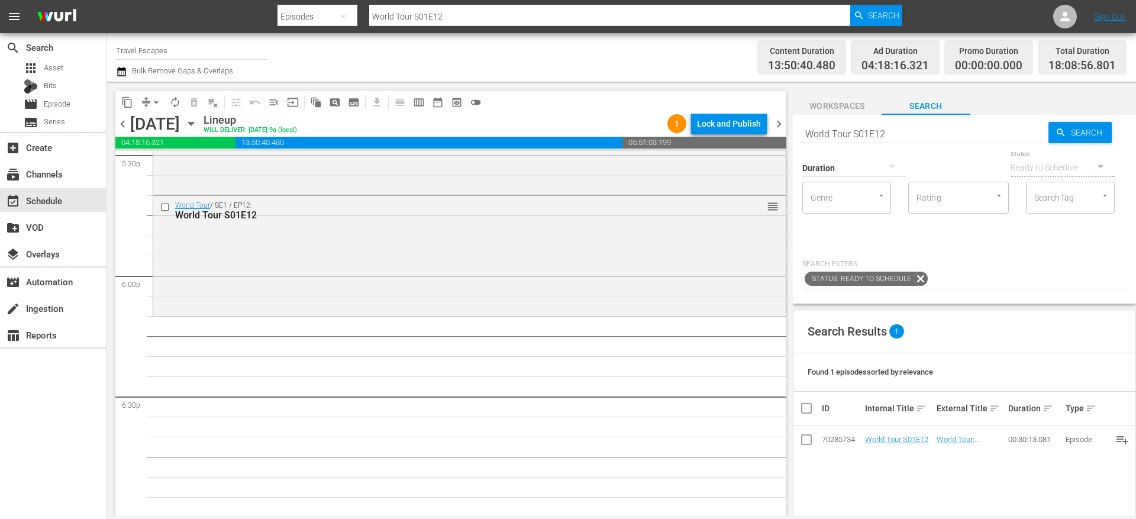
click at [931, 135] on input "World Tour S01E12" at bounding box center [925, 133] width 246 height 28
type input "World Tour S01E01"
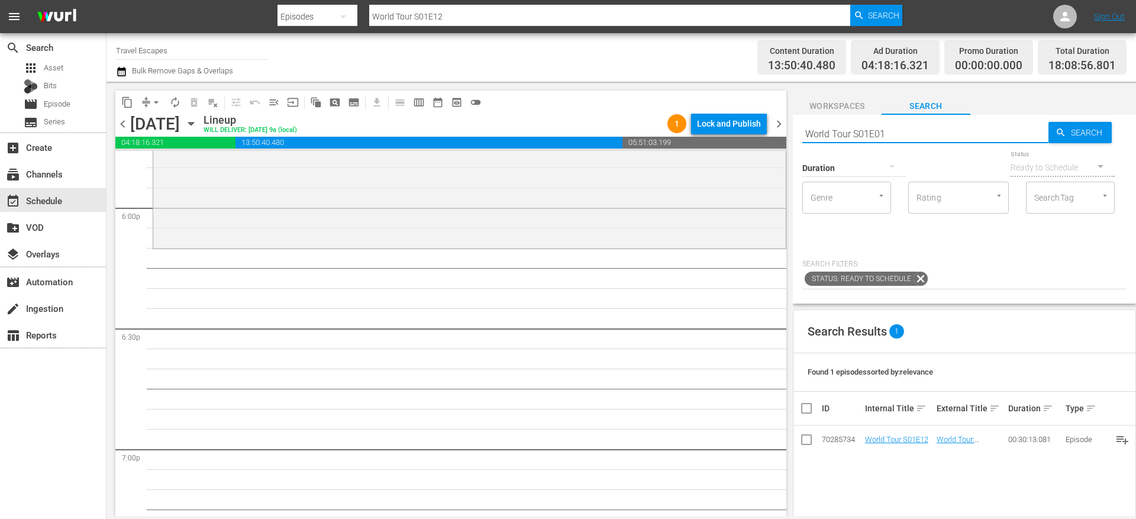
scroll to position [4309, 0]
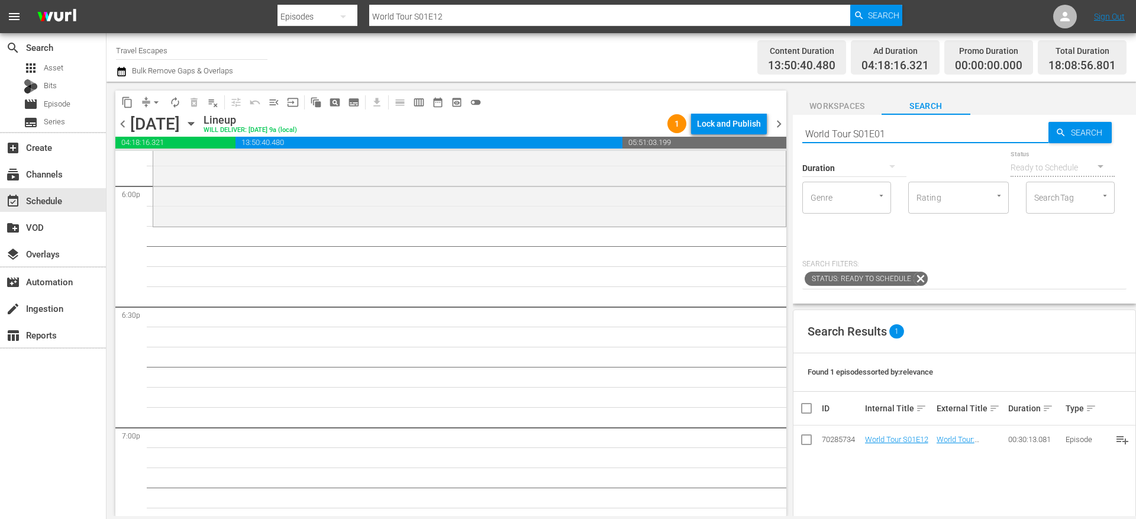
type input "World Tour S01E01"
click at [896, 131] on input "World Tour S01E01" at bounding box center [925, 133] width 246 height 28
type input "World Tour S01E02"
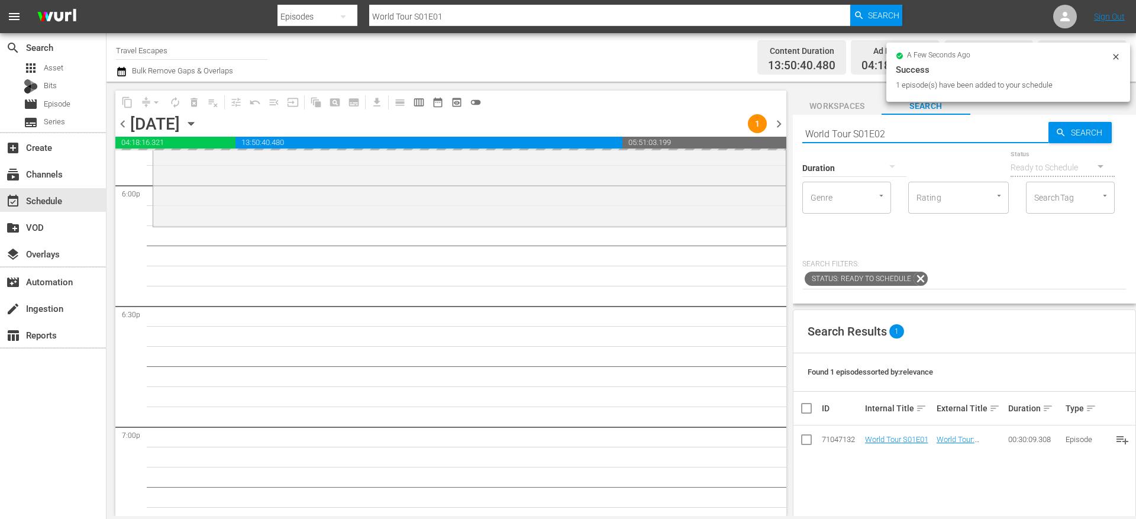
type input "World Tour S01E02"
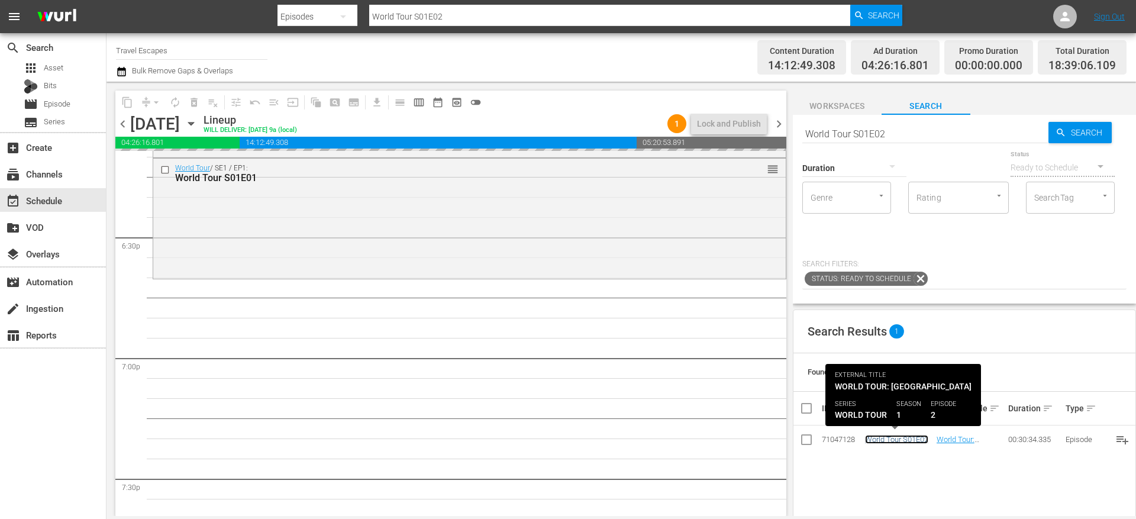
scroll to position [4461, 0]
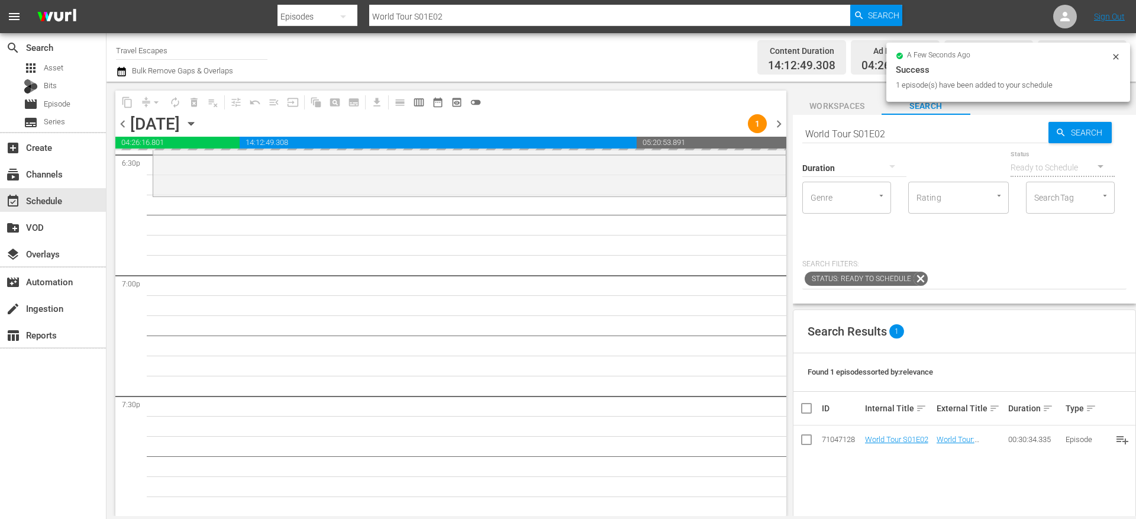
drag, startPoint x: 881, startPoint y: 437, endPoint x: 526, endPoint y: 1, distance: 561.4
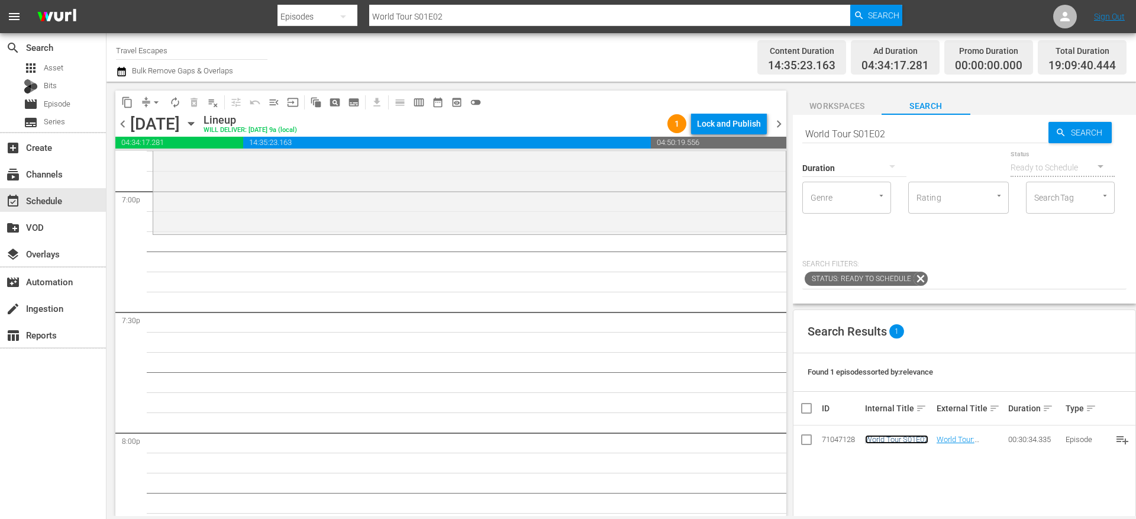
scroll to position [4549, 0]
click at [882, 133] on input "World Tour S01E02" at bounding box center [925, 133] width 246 height 28
paste input "Rustic Adventures: Argentina 101"
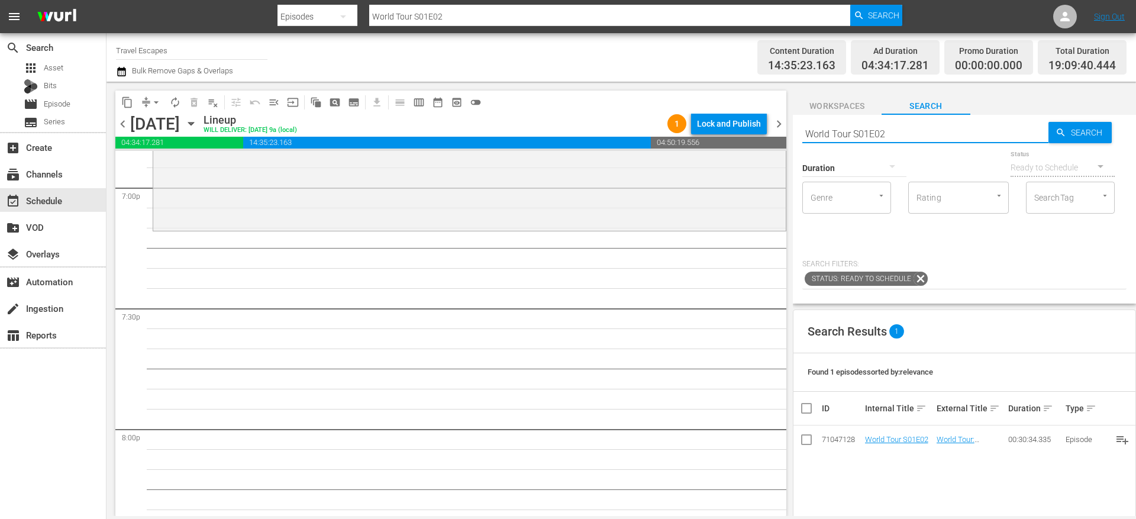
type input "Rustic Adventures: Argentina 101"
click at [883, 130] on input "Rustic Adventures: Argentina 101" at bounding box center [925, 133] width 246 height 28
type input "Rustic Adventures Argentina 101"
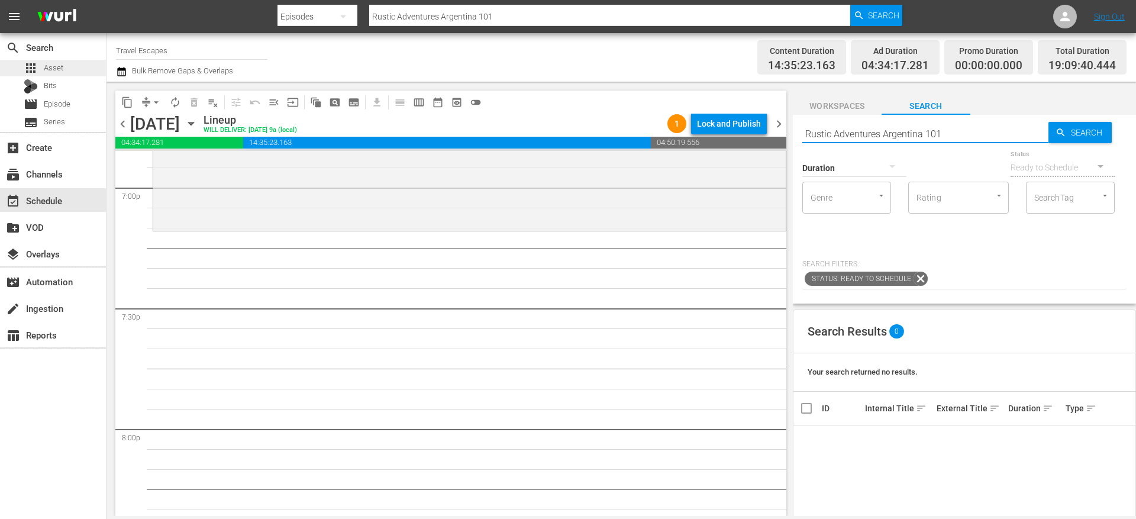
type input "Rustic Adventures Argentina 101"
click at [77, 68] on div "apps Asset" at bounding box center [53, 68] width 106 height 17
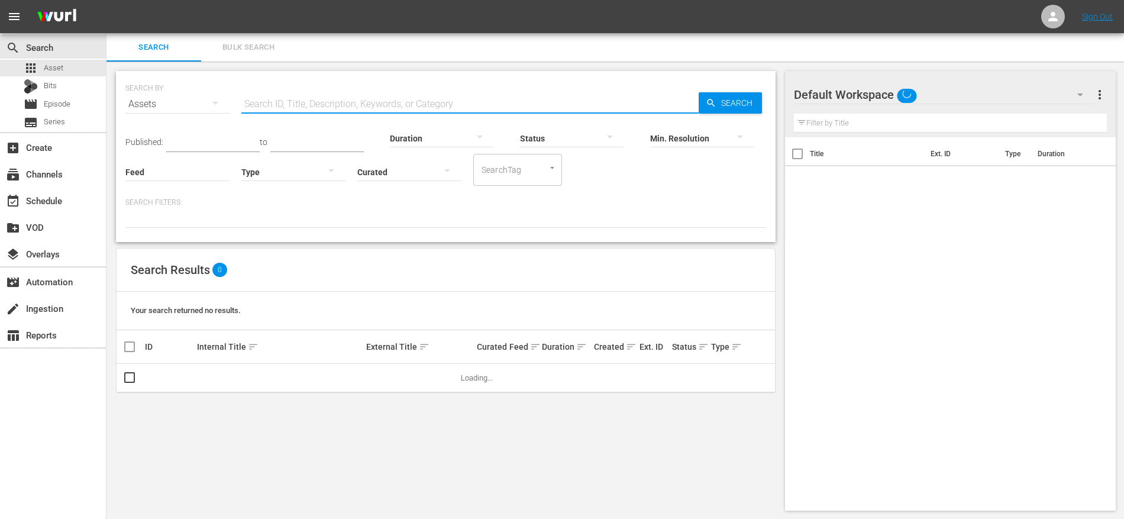
click at [266, 112] on input "text" at bounding box center [469, 104] width 457 height 28
paste input "Rustic Adventures: Argentina 101"
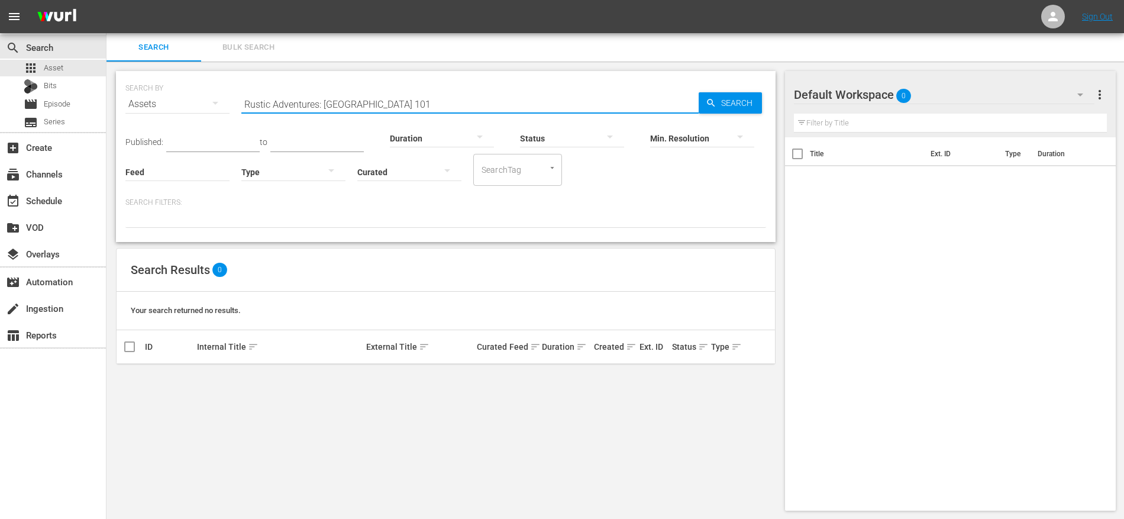
drag, startPoint x: 316, startPoint y: 98, endPoint x: 469, endPoint y: 107, distance: 153.5
click at [466, 107] on input "Rustic Adventures: Argentina 101" at bounding box center [469, 104] width 457 height 28
click at [323, 102] on input "Rustic Adventures: Argentina 101" at bounding box center [469, 104] width 457 height 28
drag, startPoint x: 318, startPoint y: 101, endPoint x: 542, endPoint y: 101, distance: 224.2
click at [541, 101] on input "Rustic Adventures: Argentina 101" at bounding box center [469, 104] width 457 height 28
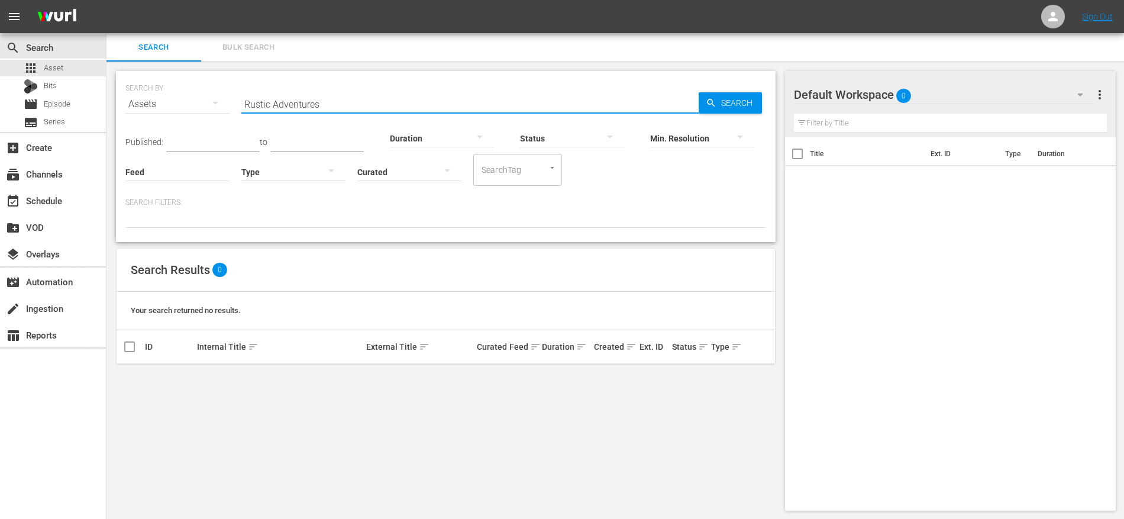
type input "Rustic Adventures"
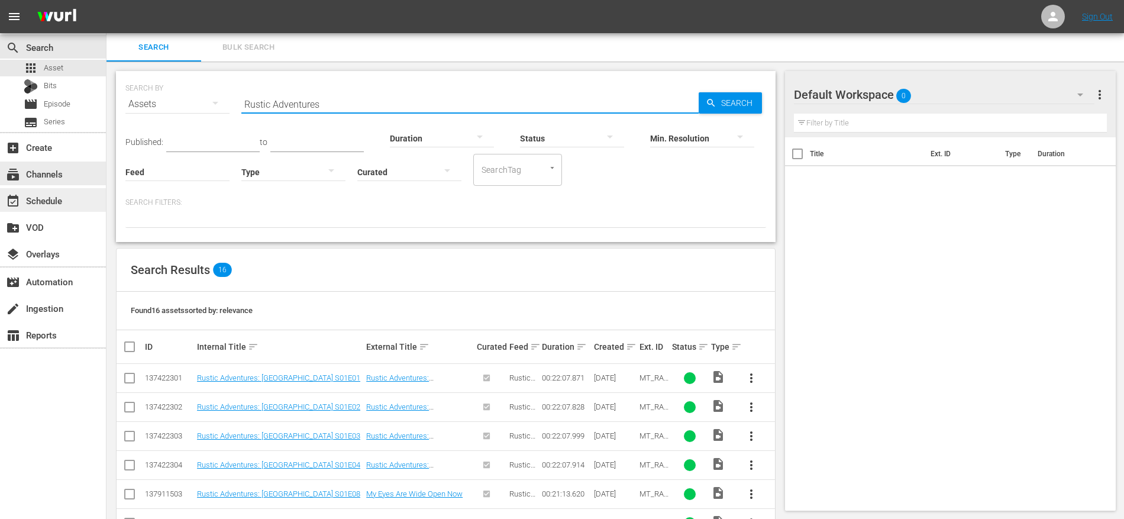
click at [64, 200] on div "event_available Schedule" at bounding box center [33, 198] width 66 height 11
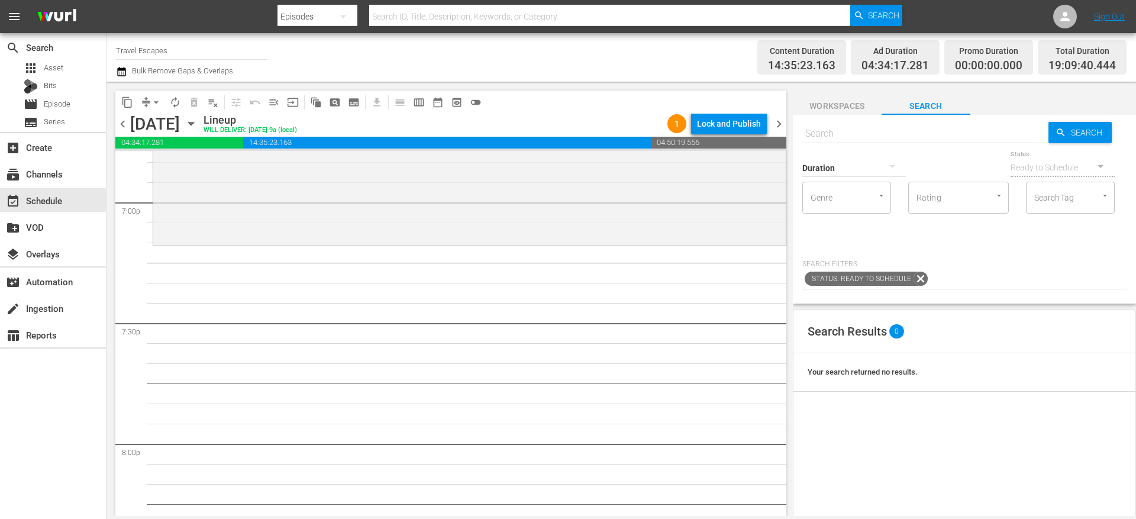
scroll to position [4495, 0]
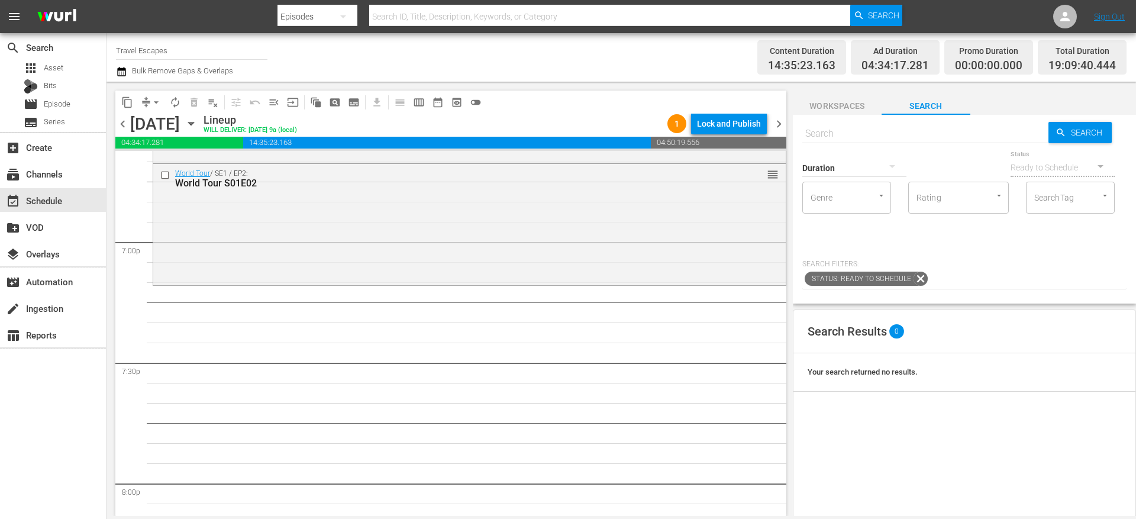
click at [858, 130] on input "text" at bounding box center [925, 133] width 246 height 28
paste input "Rustic Adventures: [GEOGRAPHIC_DATA] S01E01"
type input "Rustic Adventures: [GEOGRAPHIC_DATA] S01E01"
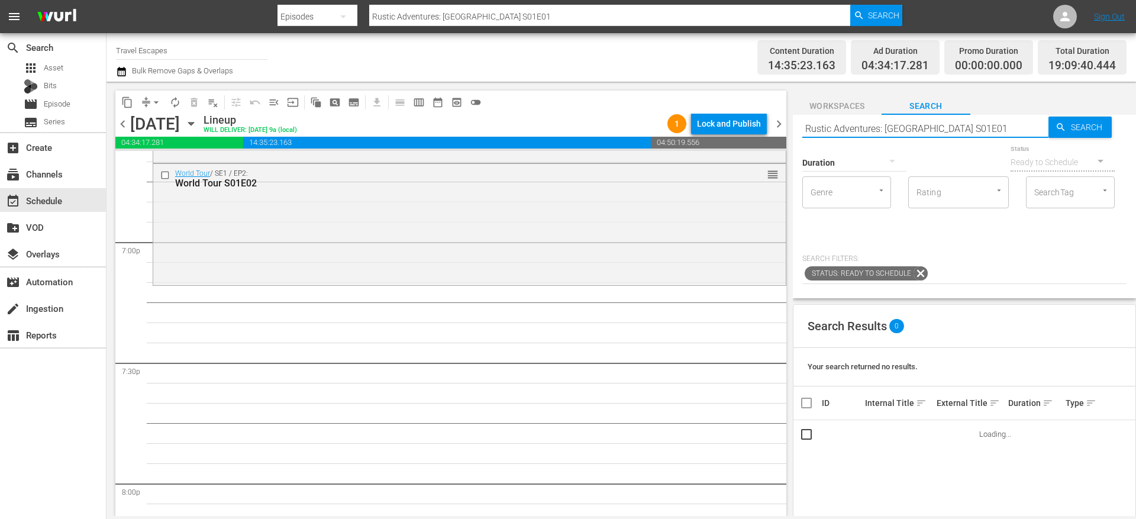
scroll to position [0, 0]
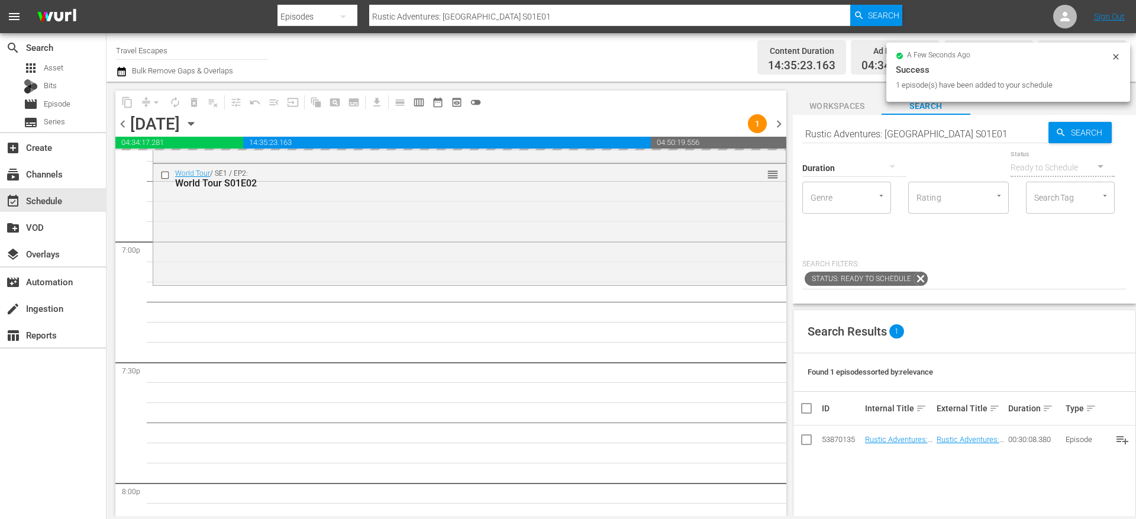
click at [844, 128] on input "Rustic Adventures: [GEOGRAPHIC_DATA] S01E01" at bounding box center [925, 133] width 246 height 28
paste input "TODO BIEN 1"
type input "TODO BIEN s01e01"
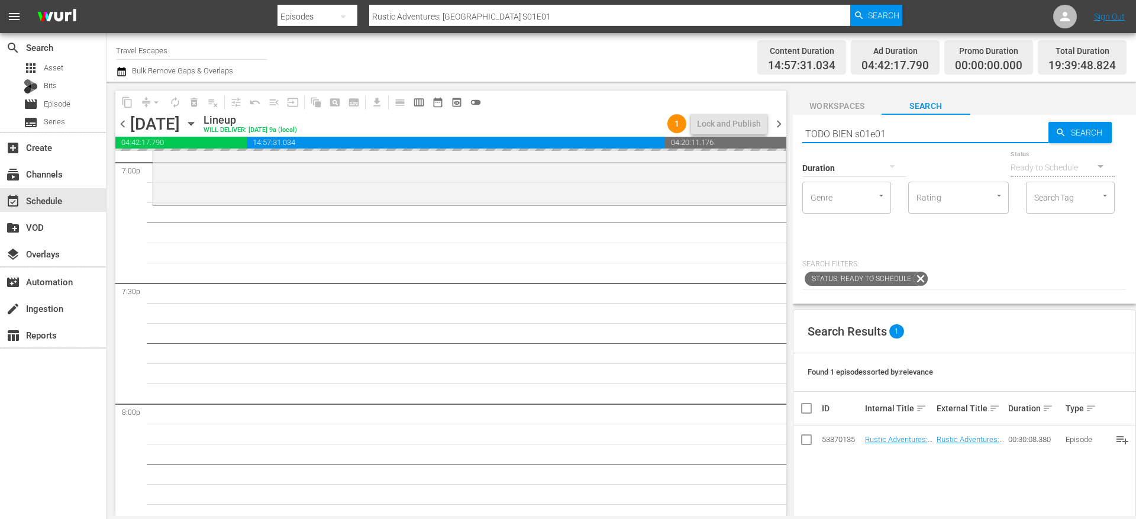
scroll to position [4577, 0]
type input "TODO BIEN s01e01"
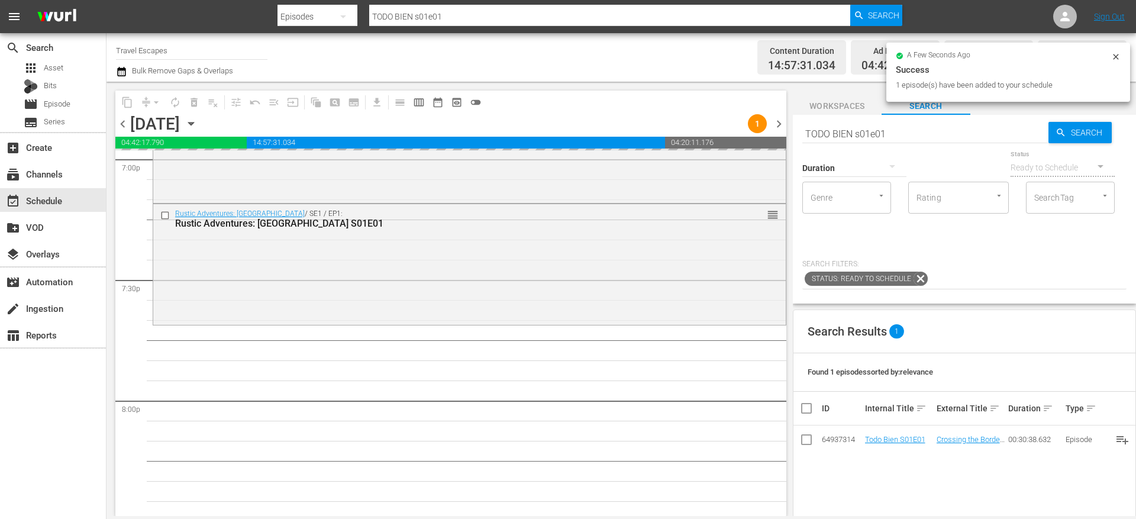
click at [828, 128] on input "TODO BIEN s01e01" at bounding box center [925, 133] width 246 height 28
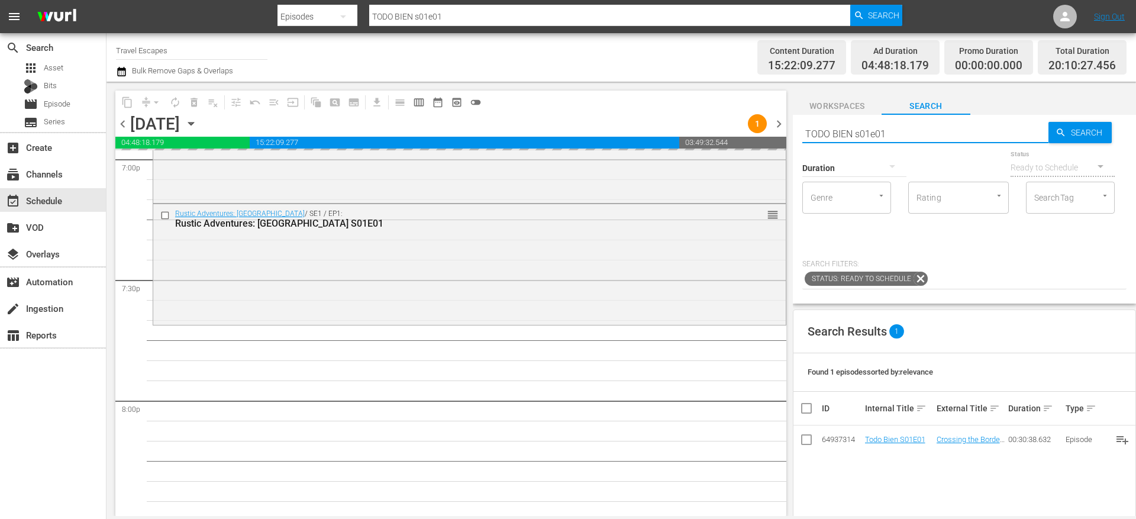
paste input "Raw Travel S01E09"
type input "Raw Travel S01E09"
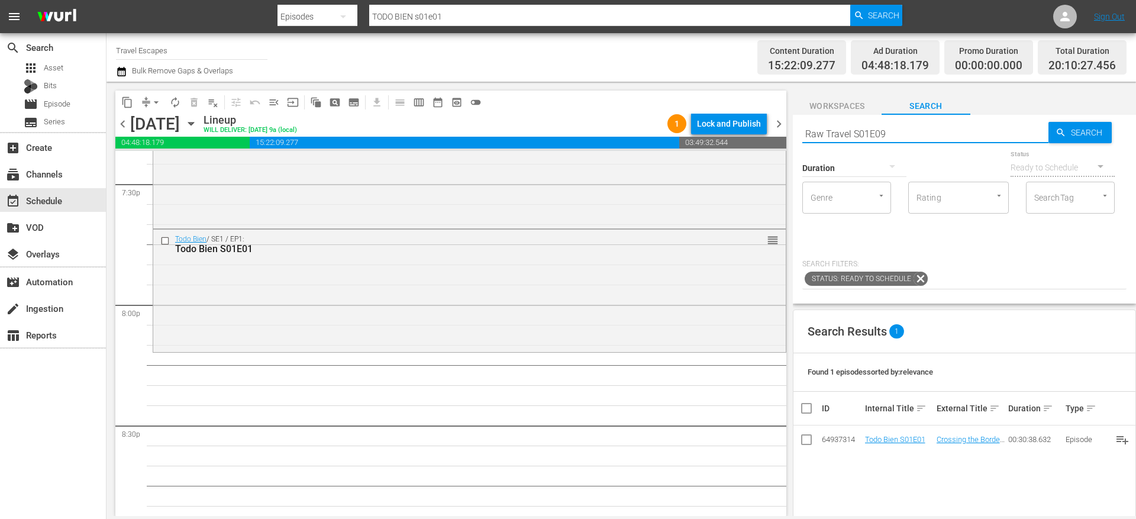
type input "Raw Travel S01E09"
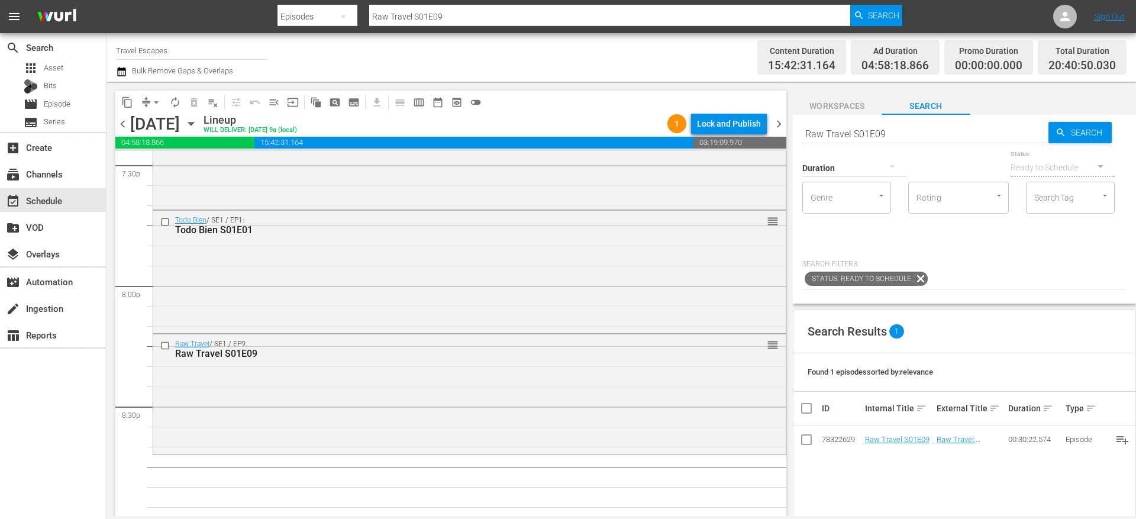
click at [830, 136] on input "Raw Travel S01E09" at bounding box center [925, 133] width 246 height 28
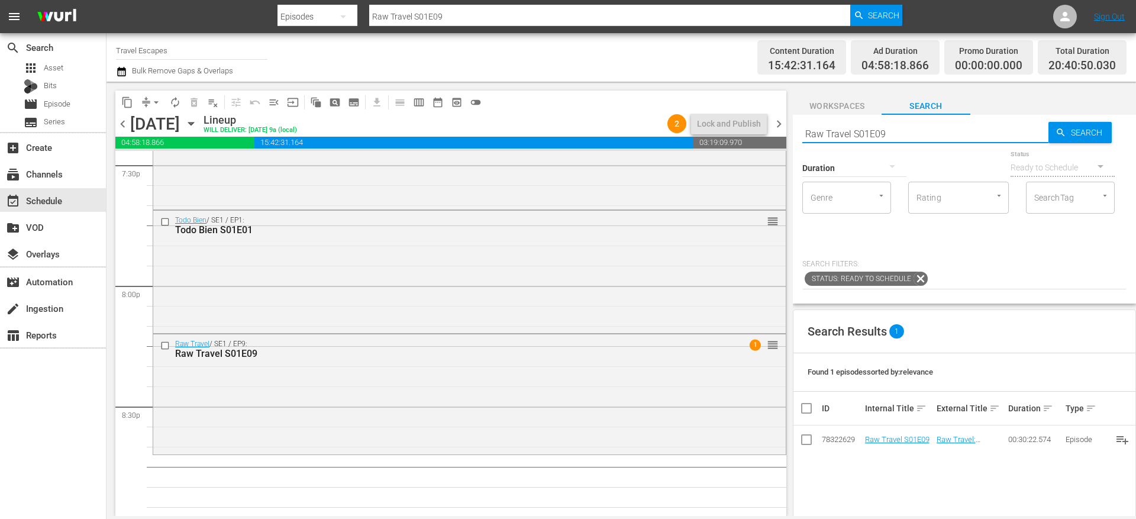
click at [830, 136] on input "Raw Travel S01E09" at bounding box center [925, 133] width 246 height 28
paste input "Adventure Cities S02E04"
type input "Adventure Cities S02E04"
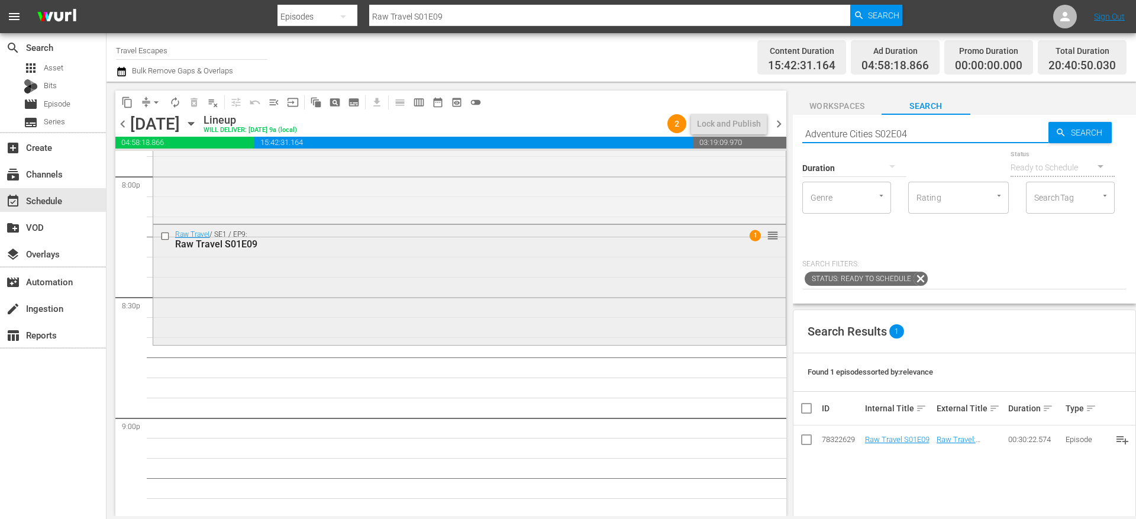
scroll to position [4813, 0]
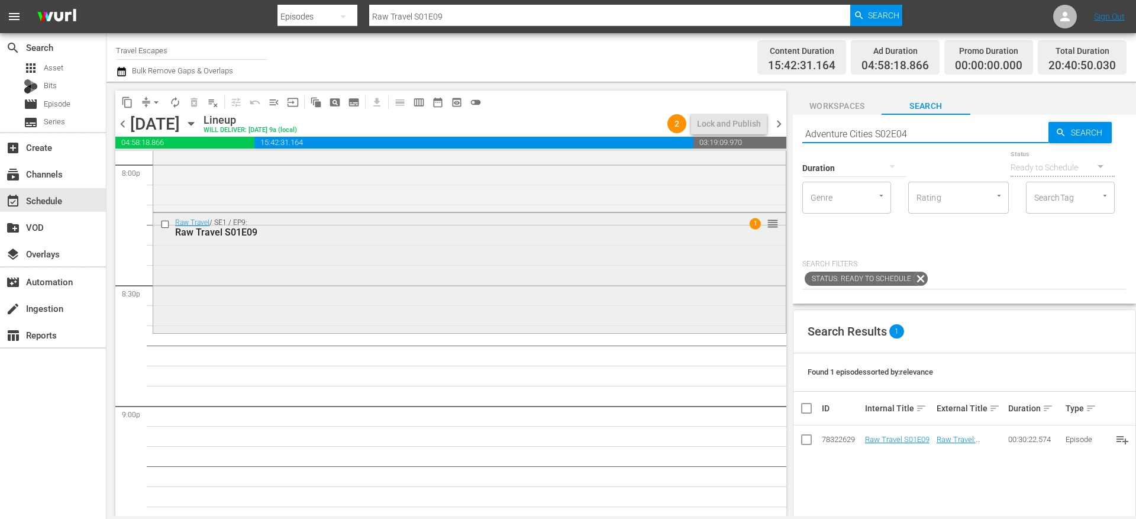
type input "Adventure Cities S02E04"
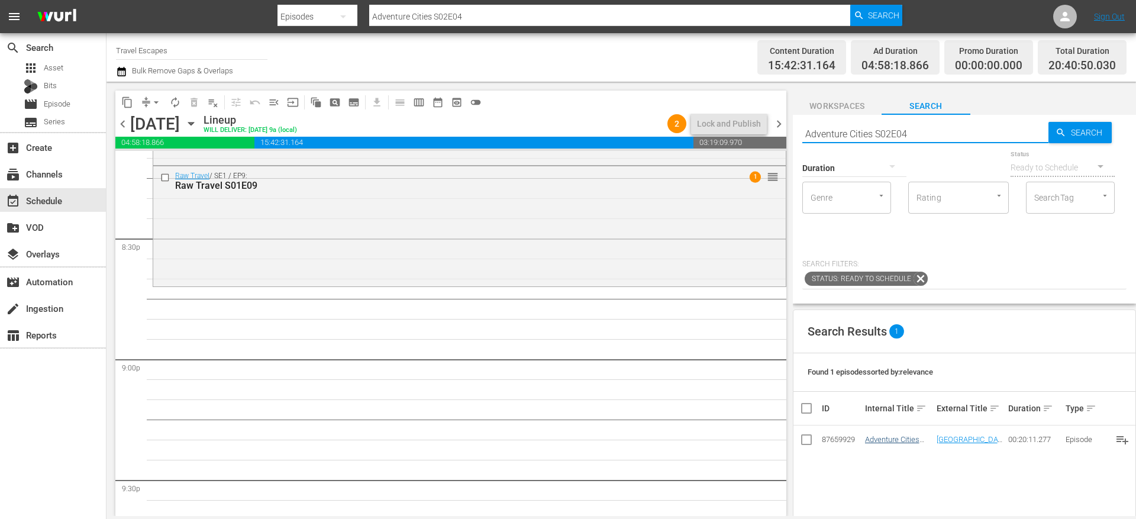
type input "Adventure Cities S02E04"
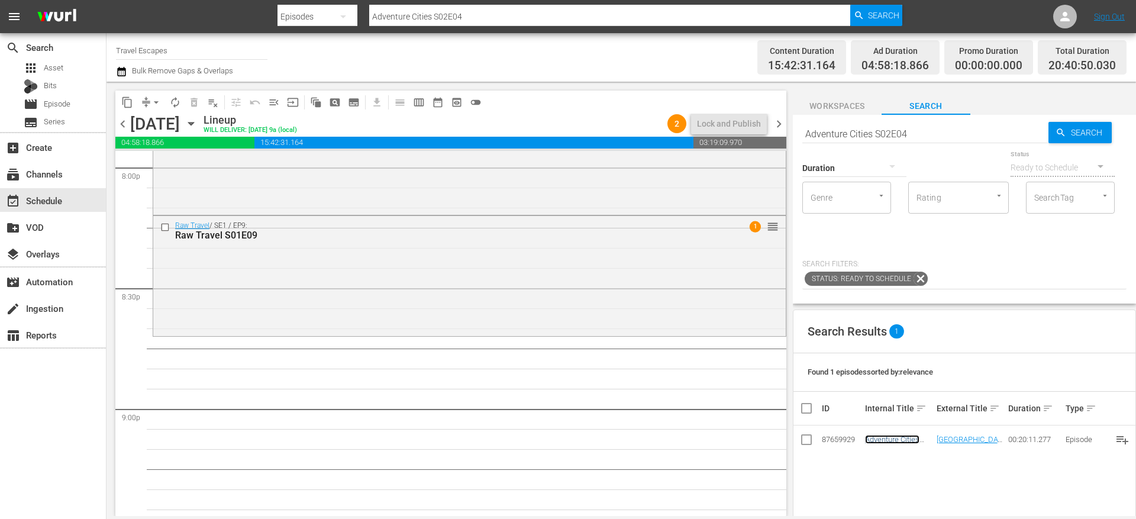
scroll to position [4809, 0]
click at [76, 96] on div "movie Episode" at bounding box center [53, 104] width 106 height 17
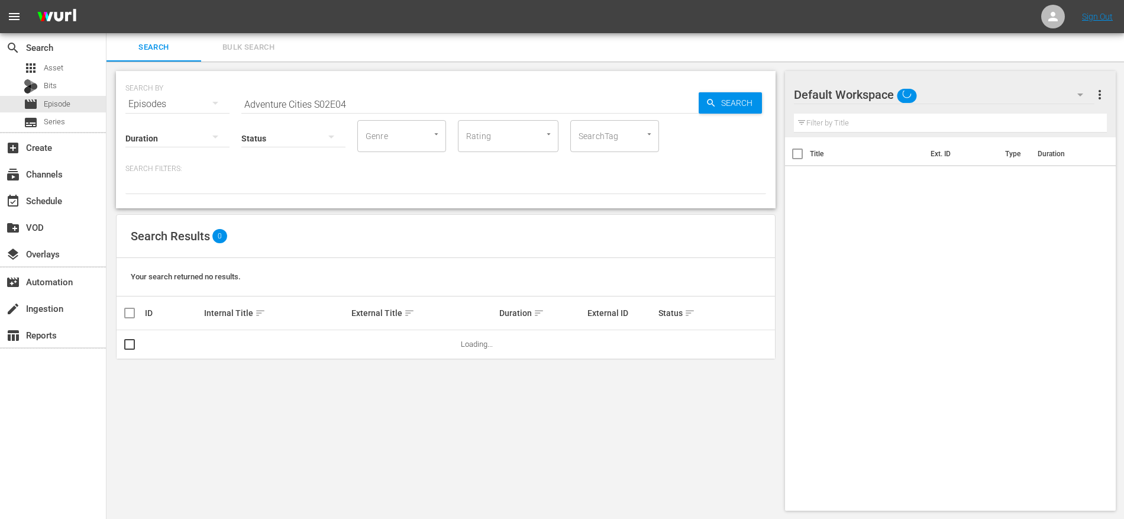
click at [335, 105] on input "Adventure Cities S02E04" at bounding box center [469, 104] width 457 height 28
click at [128, 340] on input "checkbox" at bounding box center [129, 347] width 14 height 14
checkbox input "true"
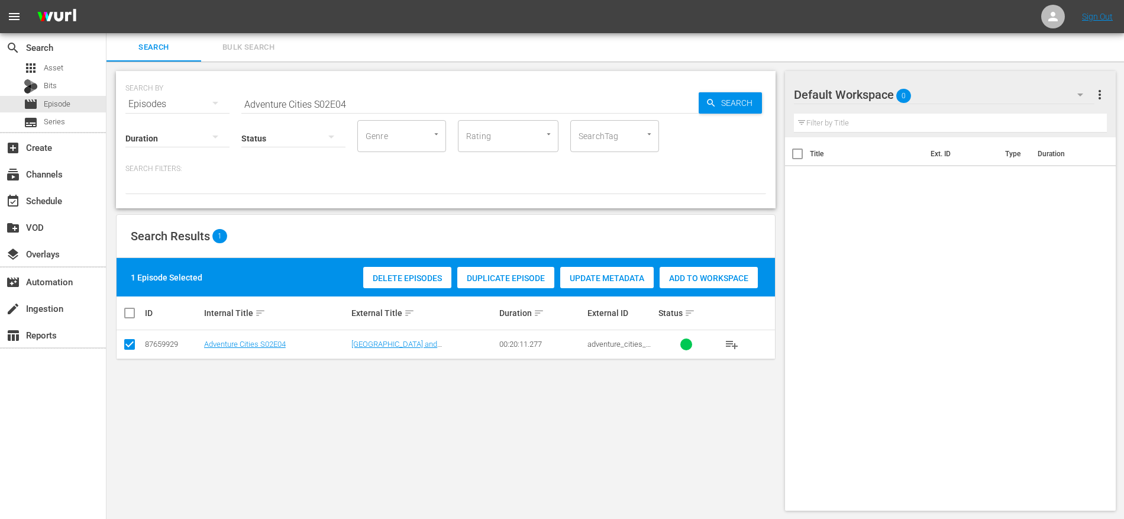
click at [597, 279] on span "Update Metadata" at bounding box center [606, 277] width 93 height 9
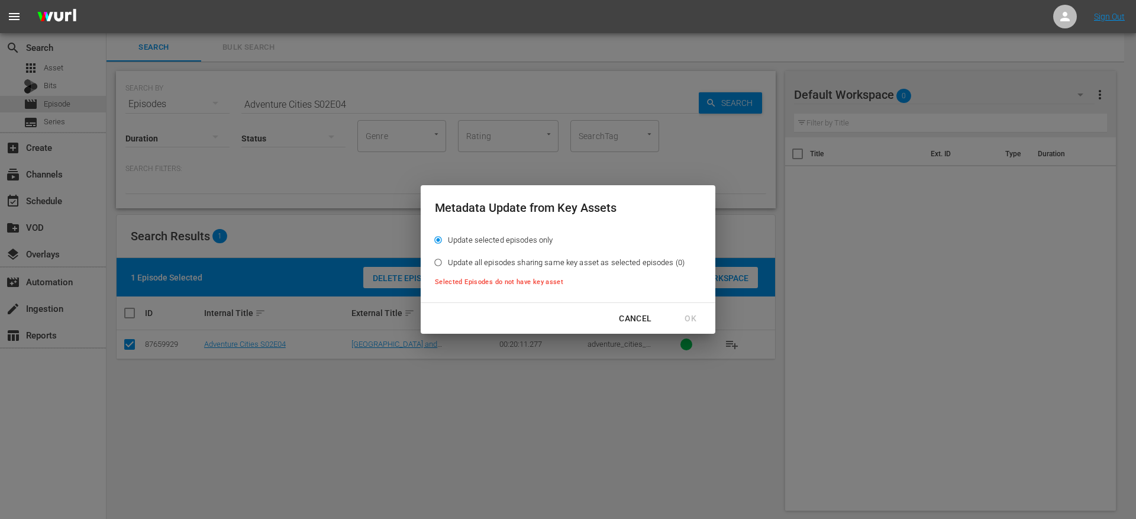
click at [626, 318] on div "Cancel" at bounding box center [634, 318] width 51 height 15
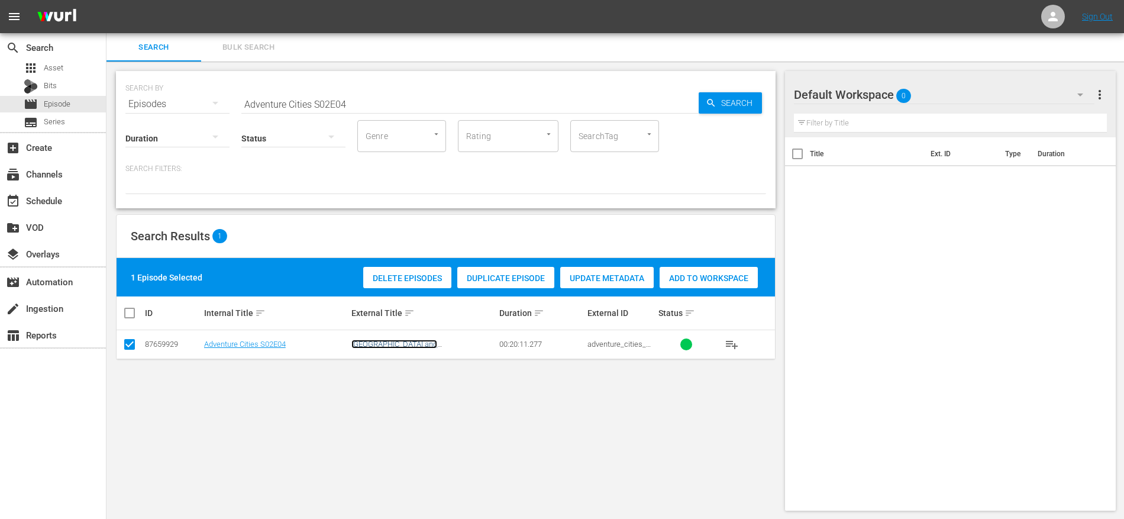
click at [393, 344] on link "[GEOGRAPHIC_DATA] and [GEOGRAPHIC_DATA]" at bounding box center [394, 349] width 86 height 18
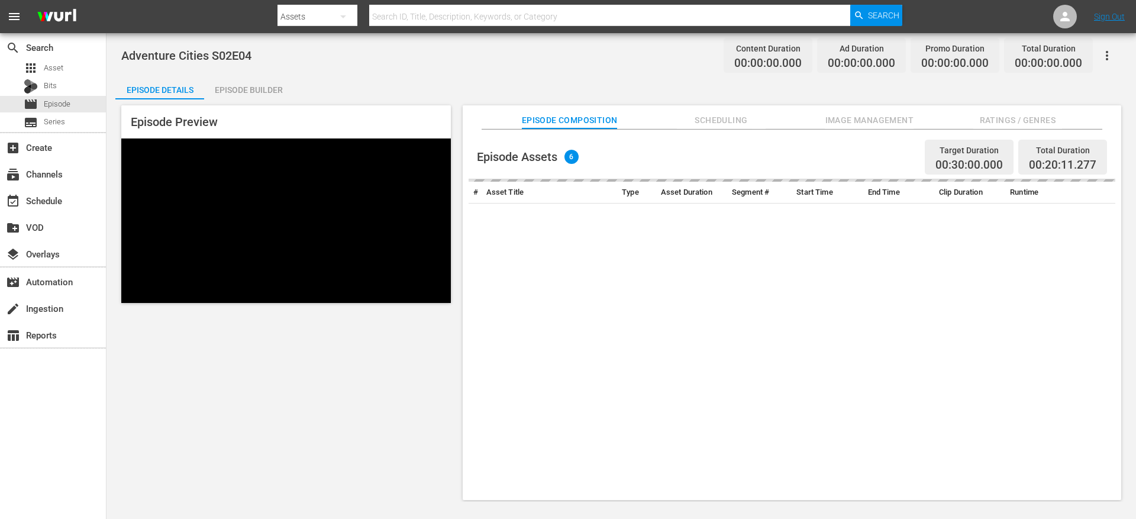
click at [263, 86] on div "Episode Builder" at bounding box center [248, 90] width 89 height 28
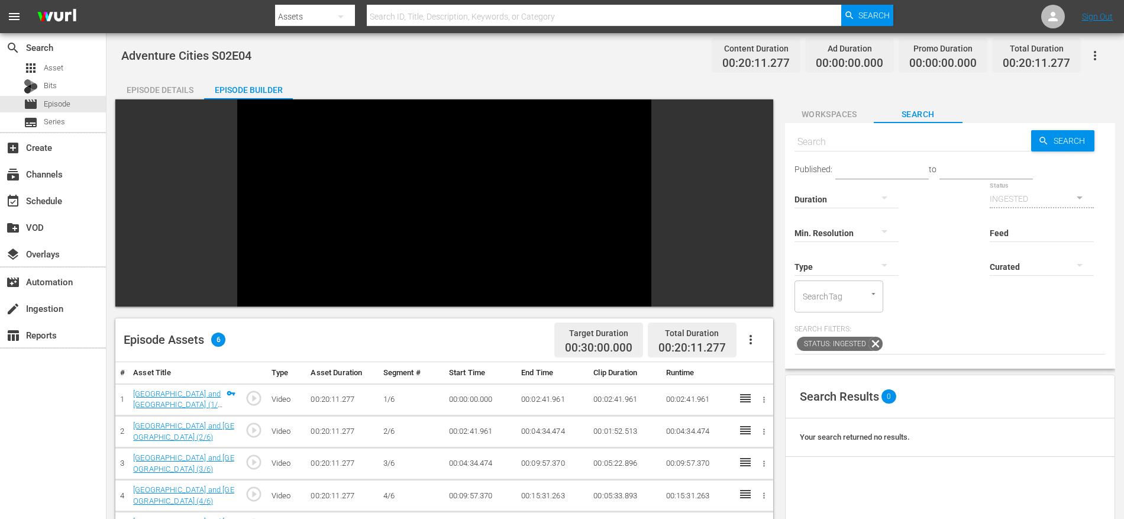
click at [754, 332] on icon "button" at bounding box center [751, 339] width 14 height 14
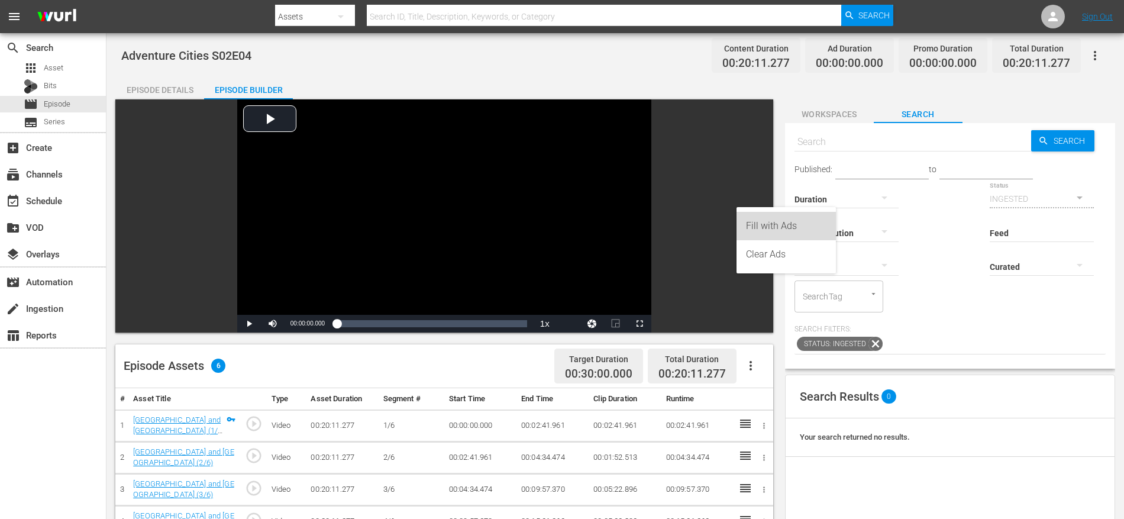
click at [751, 227] on div "Fill with Ads" at bounding box center [786, 226] width 80 height 28
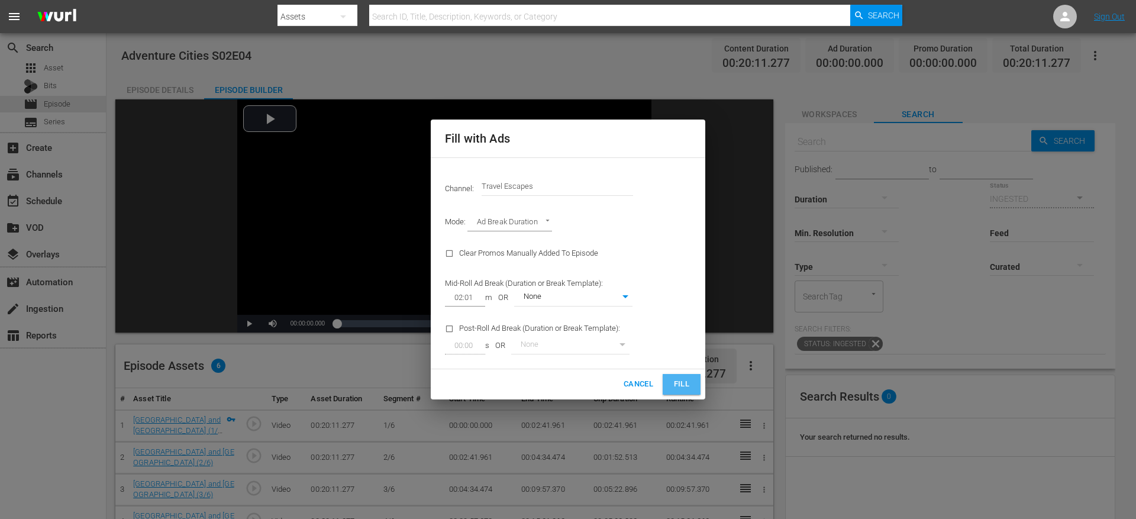
click at [694, 379] on button "Fill" at bounding box center [682, 384] width 38 height 21
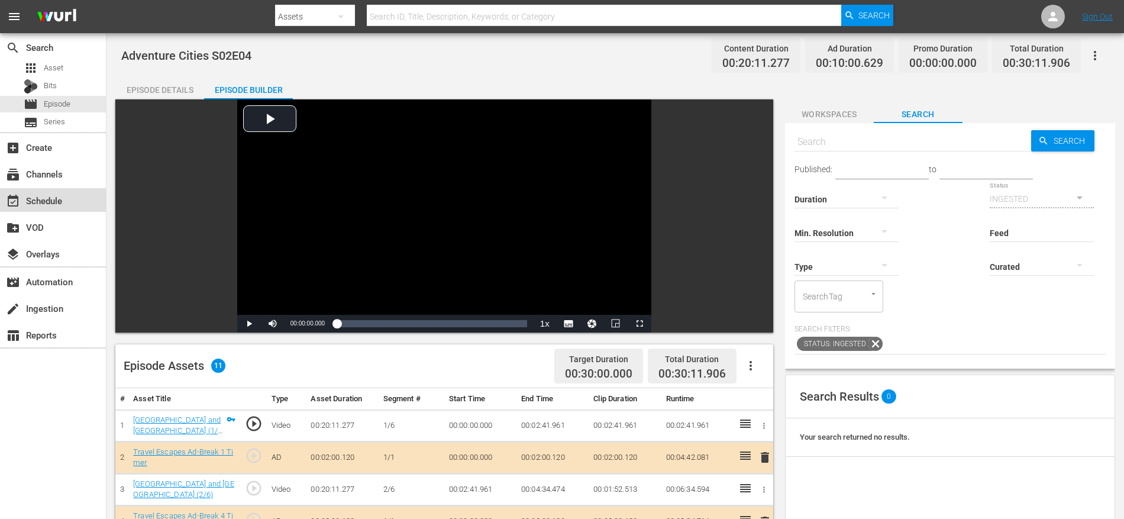
click at [54, 201] on div "event_available Schedule" at bounding box center [33, 198] width 66 height 11
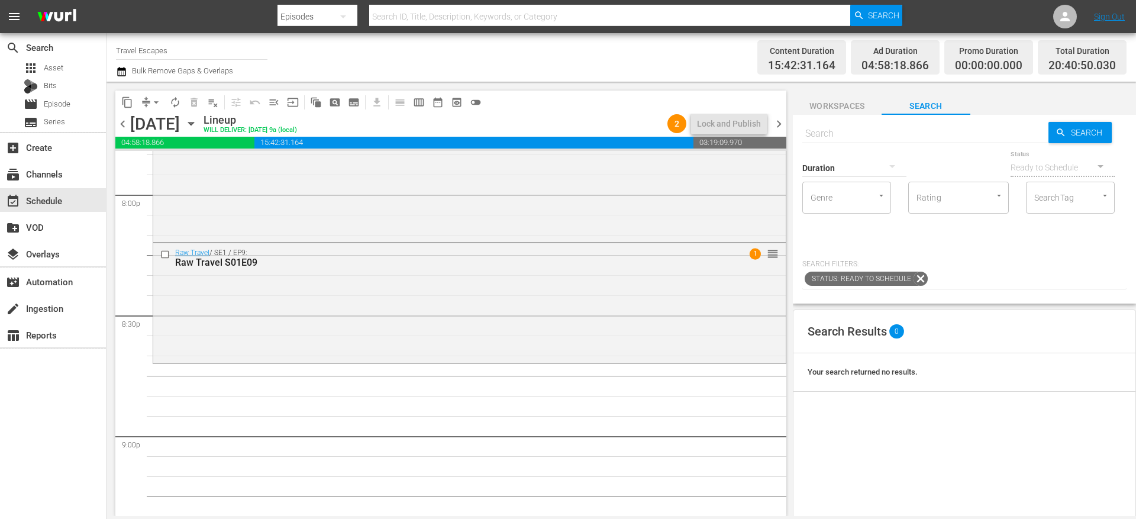
scroll to position [4787, 0]
click at [851, 133] on input "text" at bounding box center [925, 133] width 246 height 28
paste input "Adventure Cities S02E04"
type input "Adventure Cities S02E04"
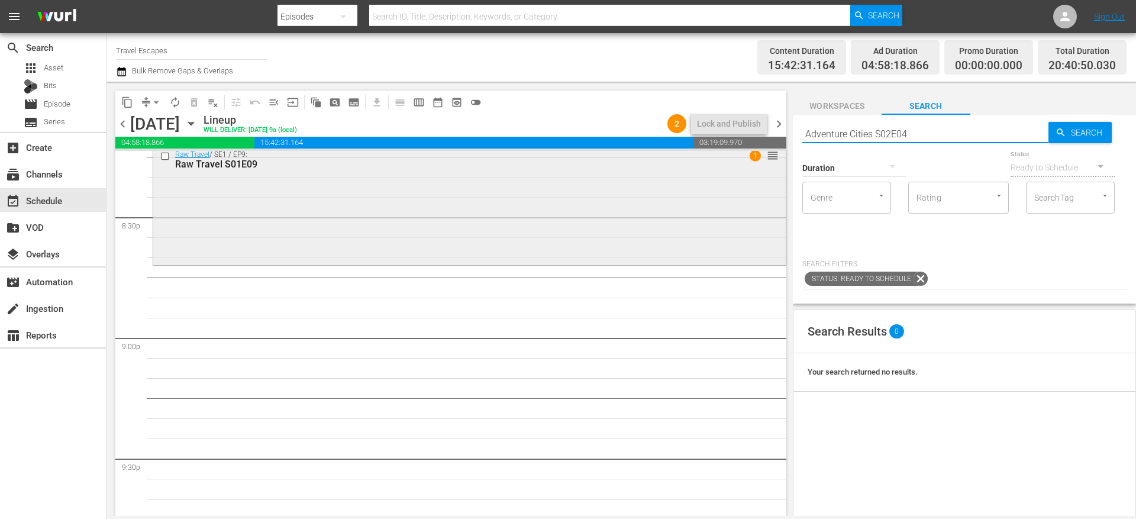
type input "Adventure Cities S02E04"
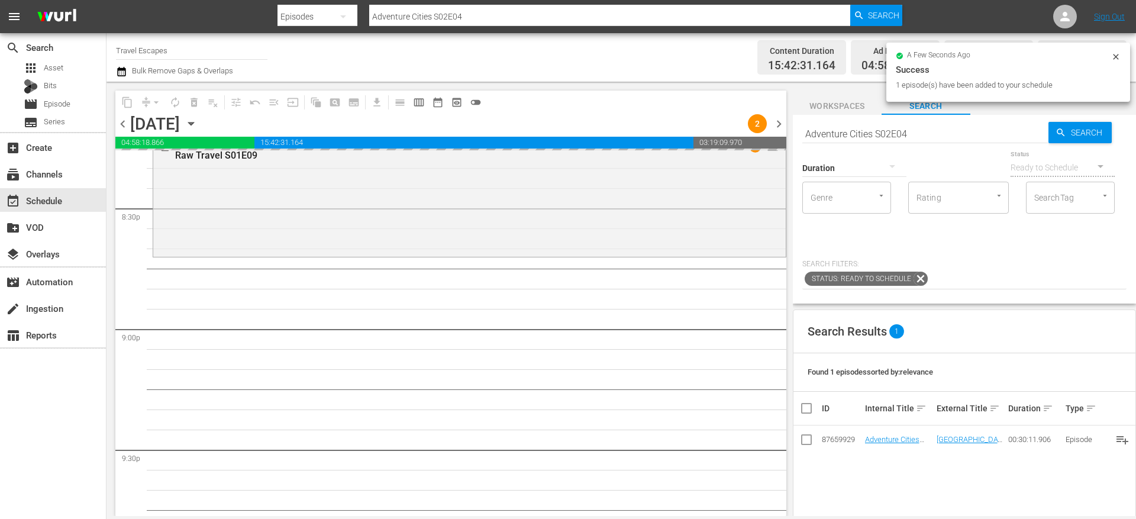
click at [861, 132] on input "Adventure Cities S02E04" at bounding box center [925, 133] width 246 height 28
paste input "Isles of the Queen 101"
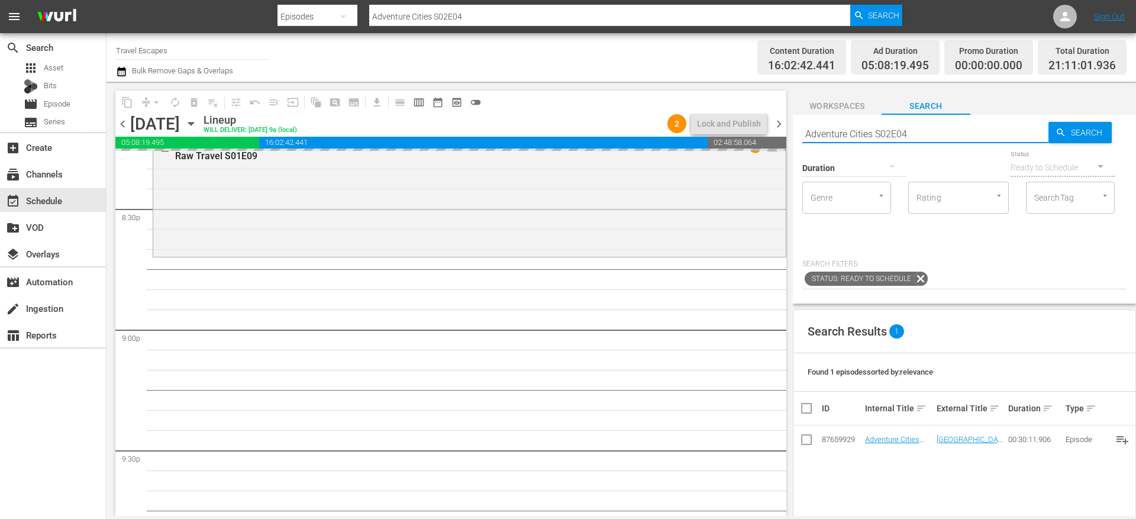
type input "Isles of the Queen 101"
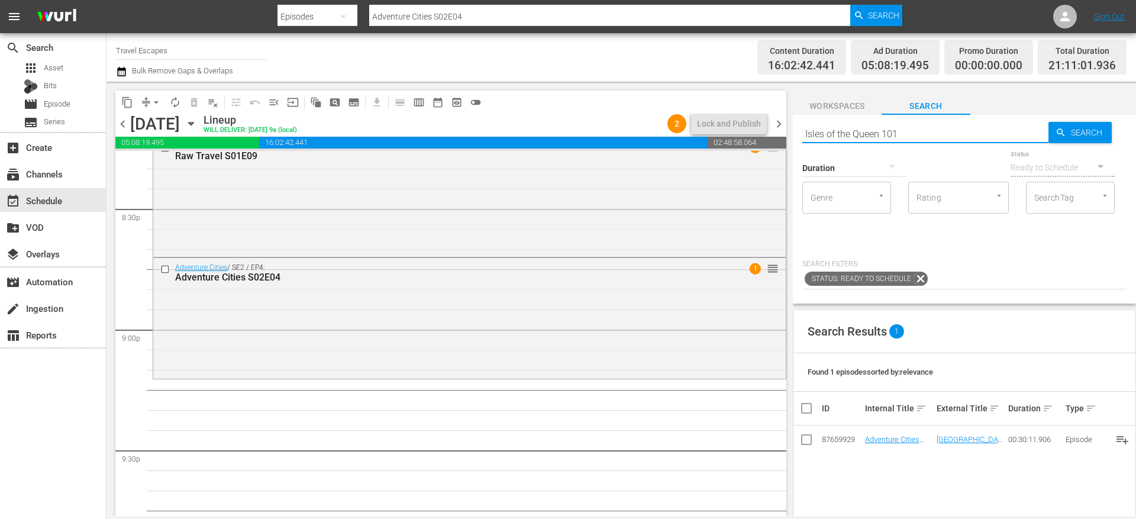
type input "Isles of the Queen 101"
type input "Isles of the Queen s01e01"
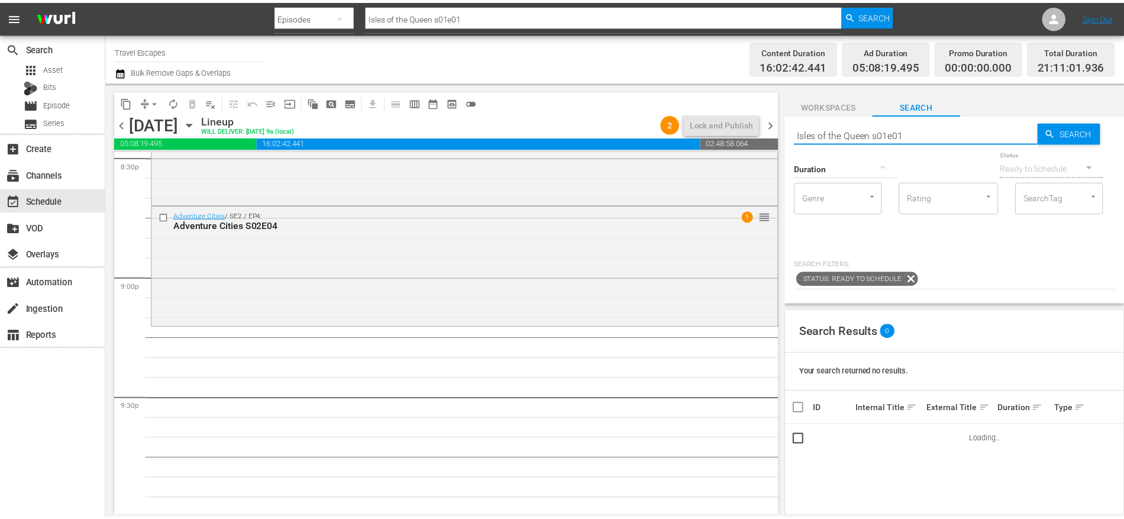
scroll to position [4941, 0]
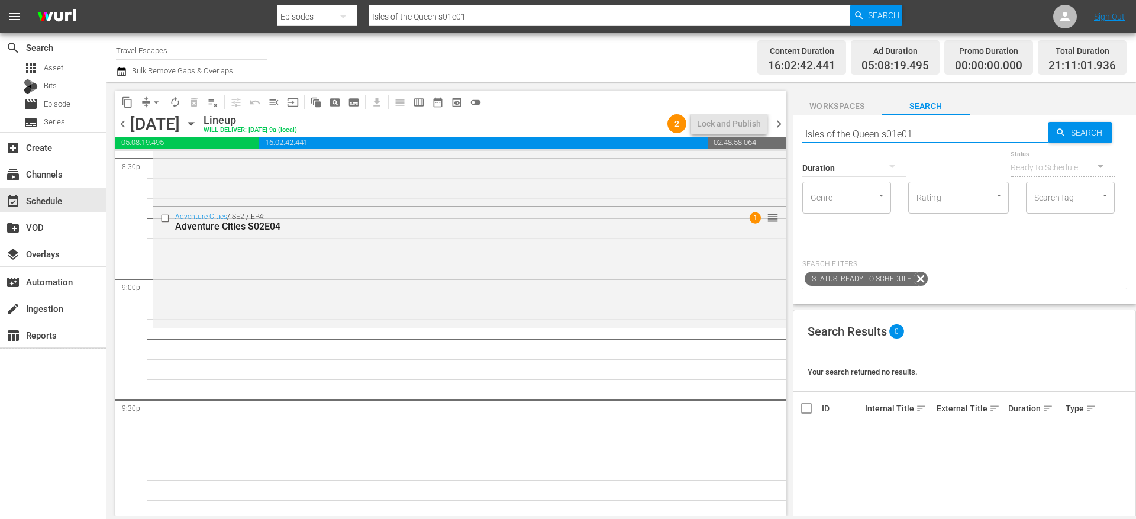
click at [896, 132] on input "Isles of the Queen s01e01" at bounding box center [925, 133] width 246 height 28
type input "Isles of the Queen"
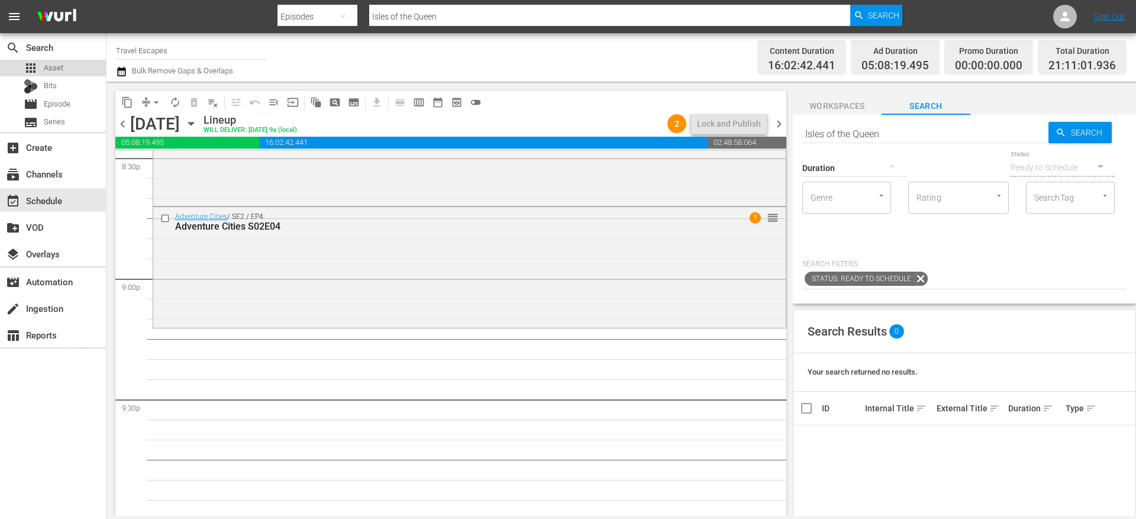
click at [59, 66] on span "Asset" at bounding box center [54, 68] width 20 height 12
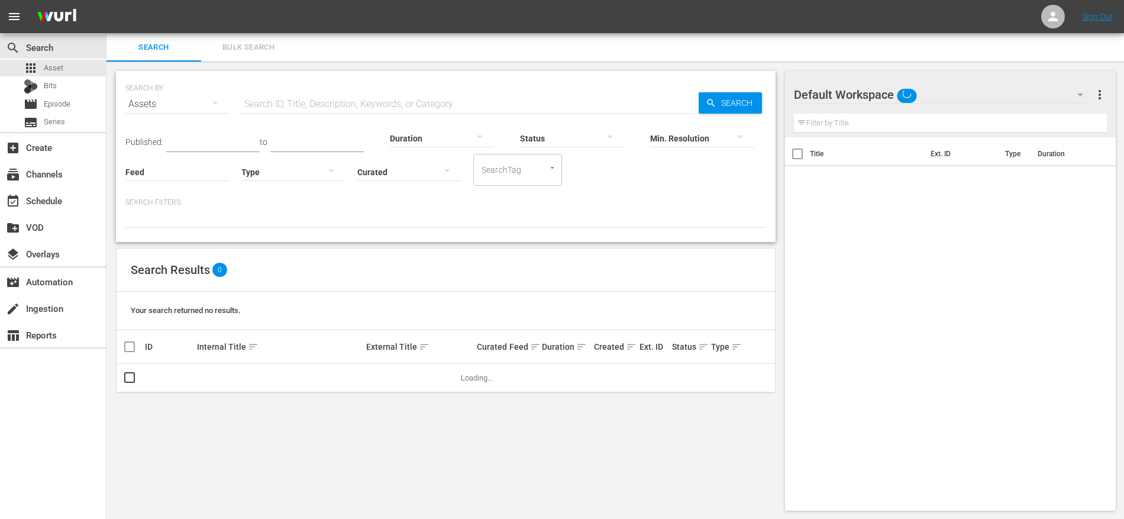
click at [331, 108] on input "text" at bounding box center [469, 104] width 457 height 28
paste input "Isles of the Queen 101"
type input "Isles of the Queen"
click at [255, 247] on div "SEARCH BY Search By Assets Search ID, Title, Description, Keywords, or Category…" at bounding box center [445, 291] width 679 height 458
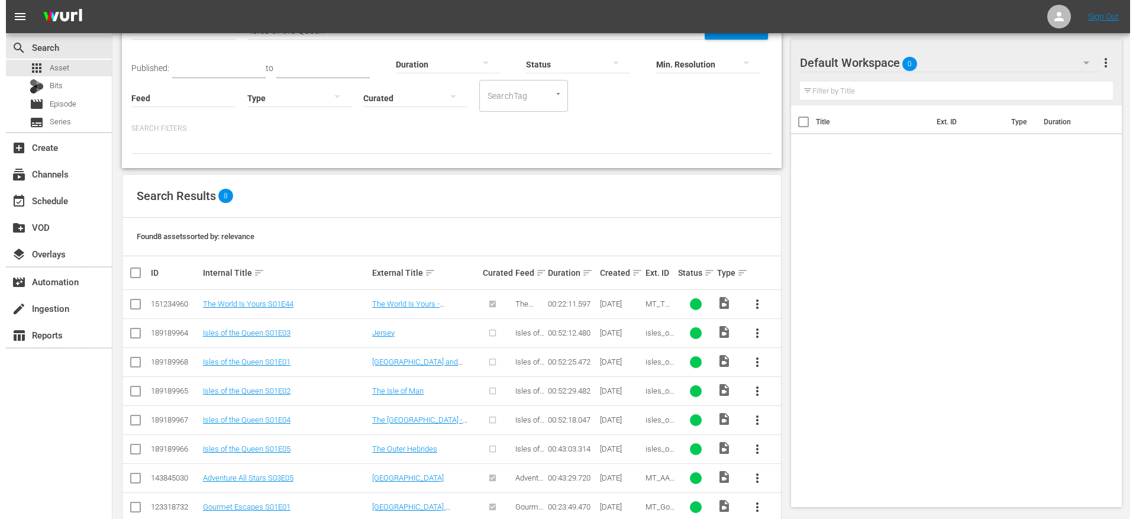
scroll to position [96, 0]
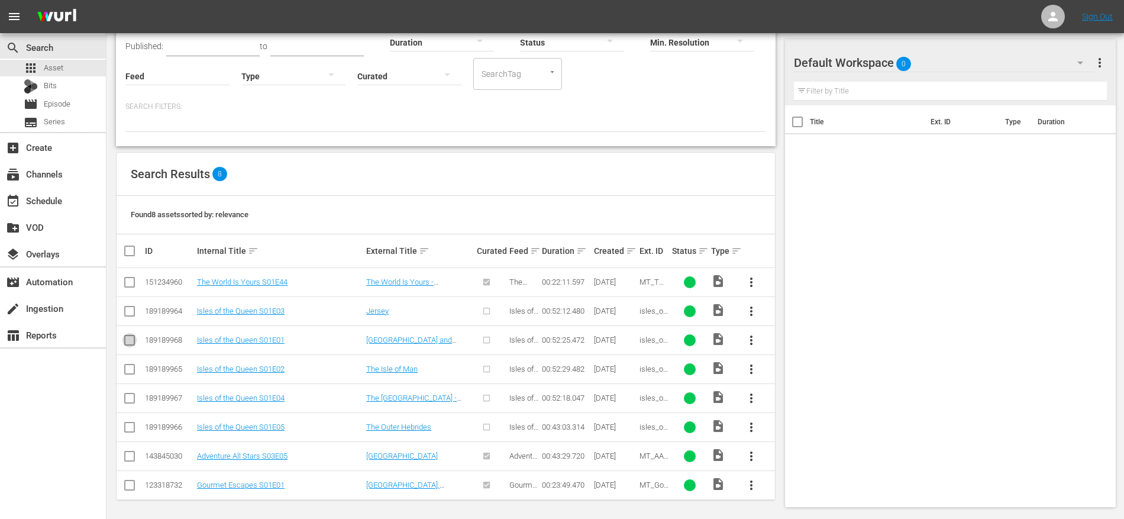
click at [131, 338] on input "checkbox" at bounding box center [129, 342] width 14 height 14
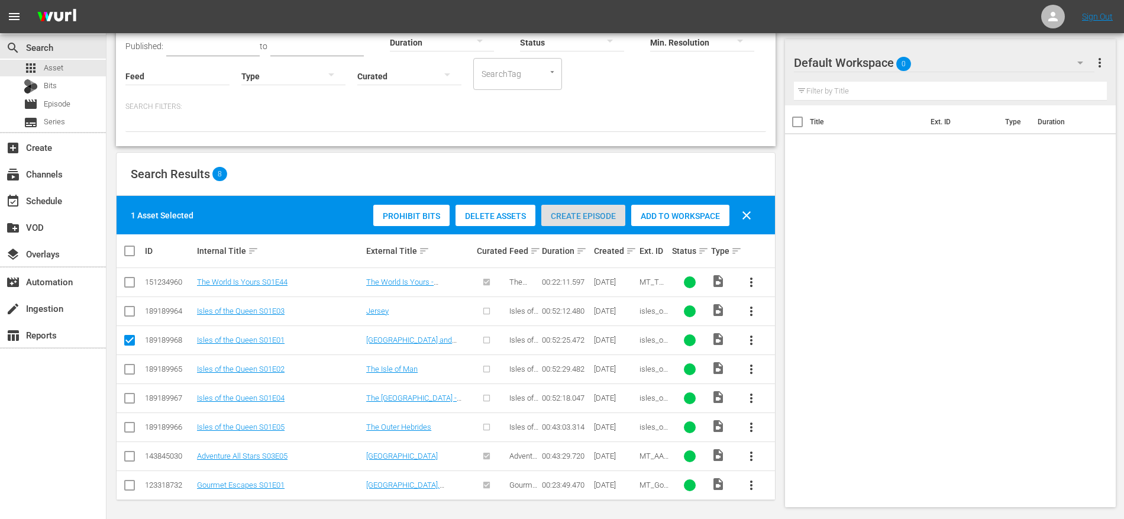
click at [573, 209] on div "Create Episode" at bounding box center [583, 216] width 84 height 22
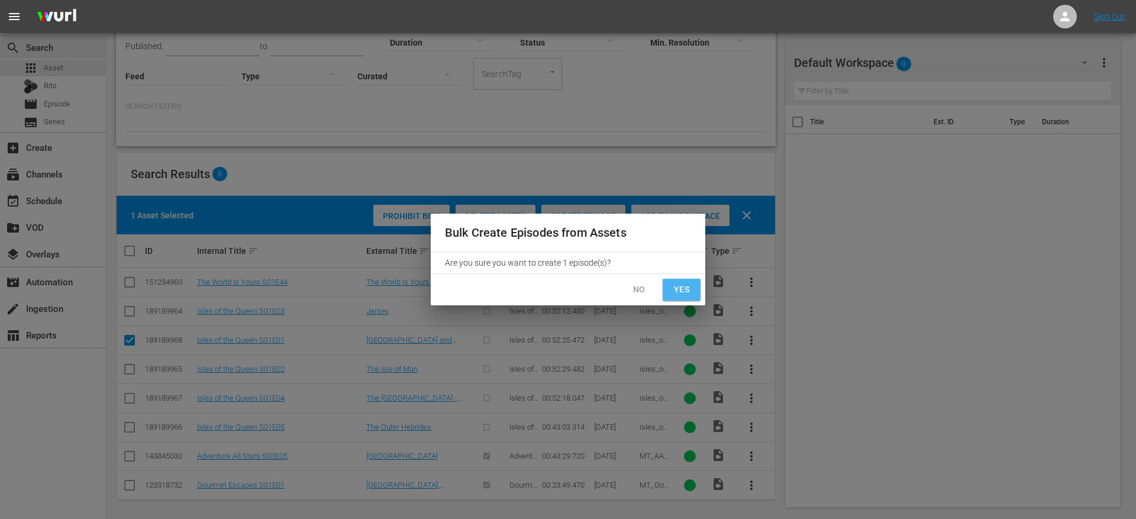
click at [689, 293] on span "Yes" at bounding box center [681, 289] width 19 height 15
checkbox input "false"
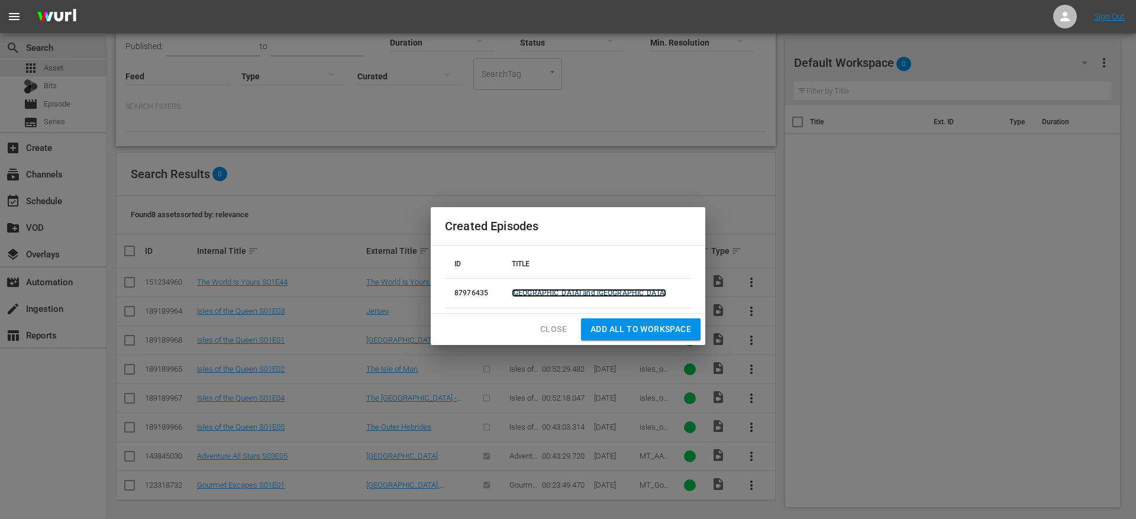
click at [609, 294] on link "[GEOGRAPHIC_DATA] and [GEOGRAPHIC_DATA]" at bounding box center [589, 293] width 154 height 8
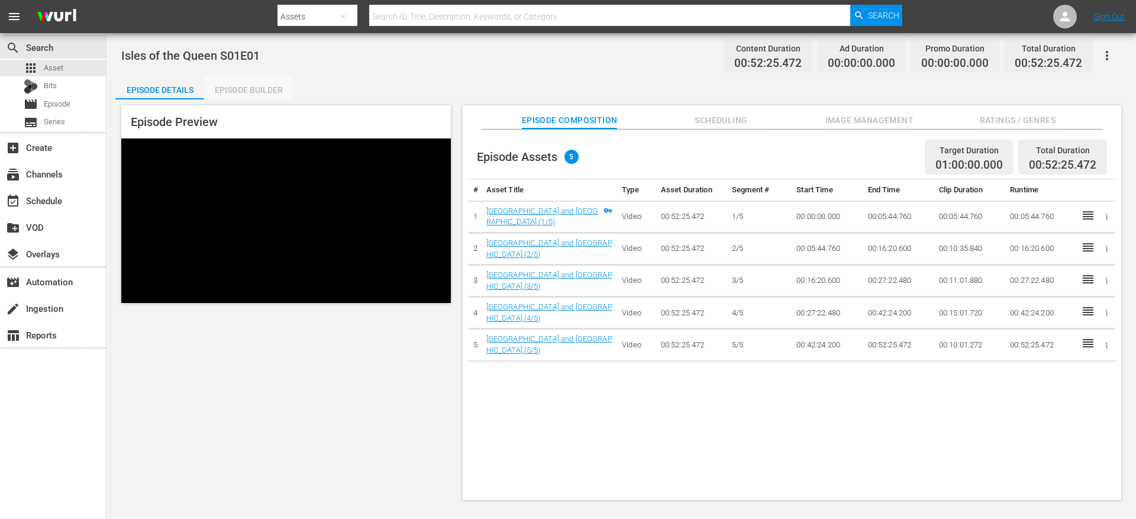
click at [253, 90] on div "Episode Builder" at bounding box center [248, 90] width 89 height 28
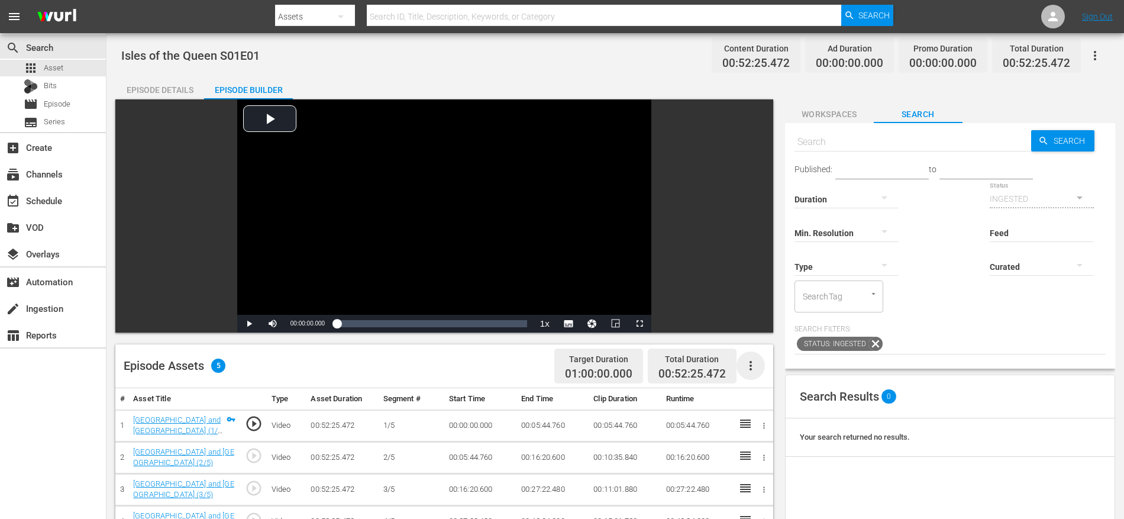
click at [756, 370] on icon "button" at bounding box center [751, 365] width 14 height 14
click at [768, 360] on div "Fill with Ads" at bounding box center [786, 370] width 80 height 28
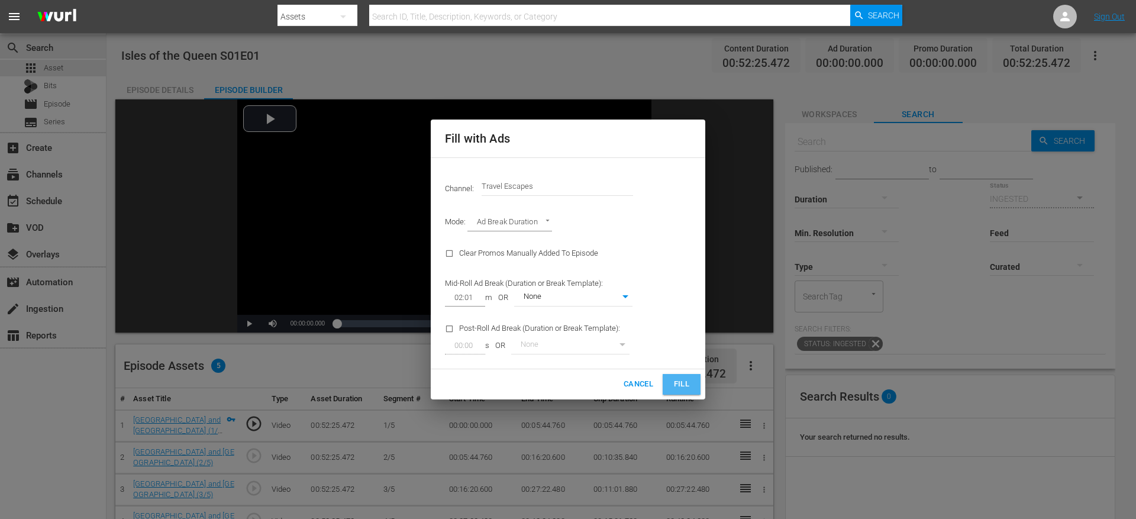
click at [672, 376] on button "Fill" at bounding box center [682, 384] width 38 height 21
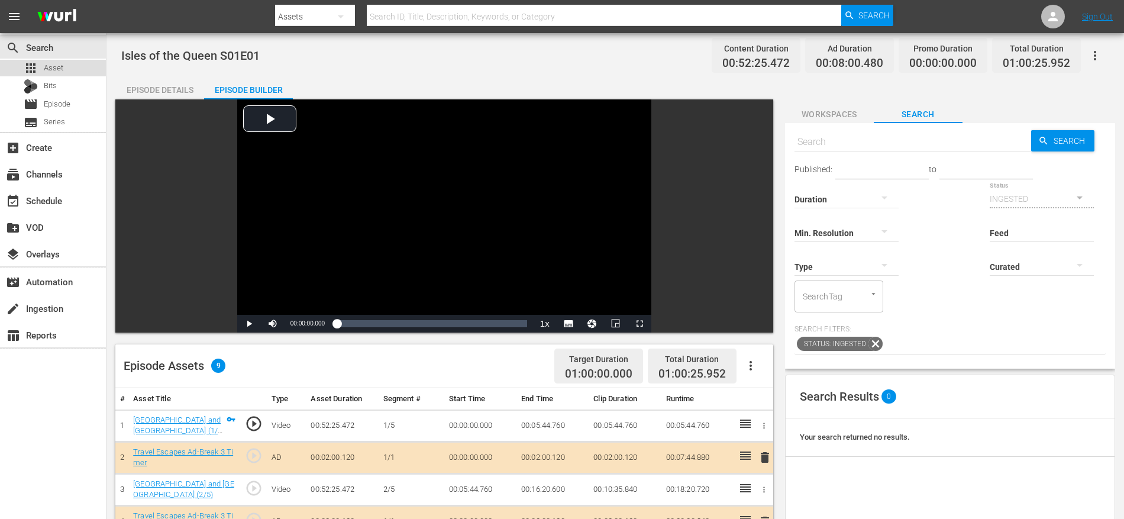
click at [79, 68] on div "apps Asset" at bounding box center [53, 68] width 106 height 17
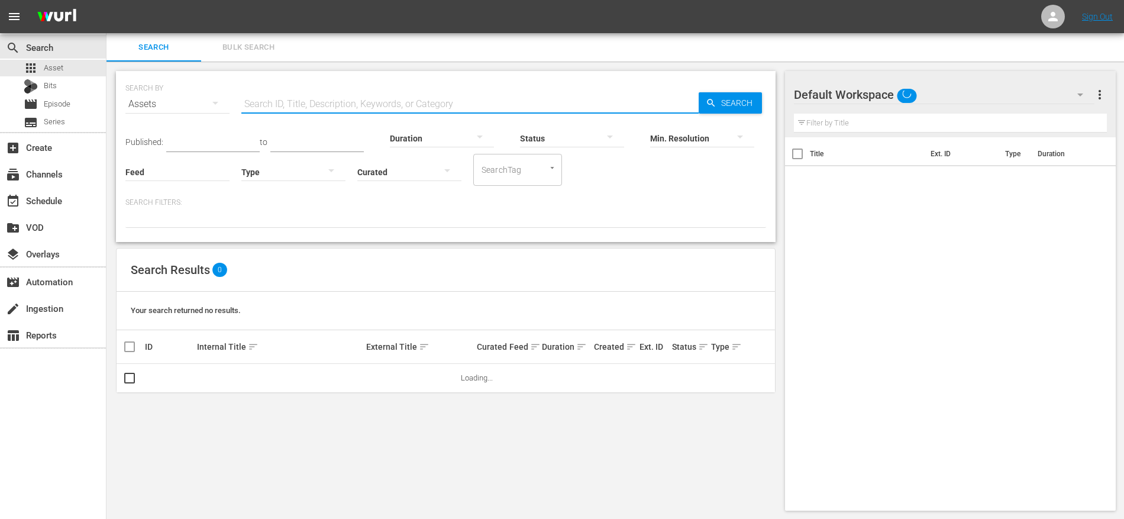
click at [309, 96] on input "text" at bounding box center [469, 104] width 457 height 28
paste input "Isles of the Queen 101"
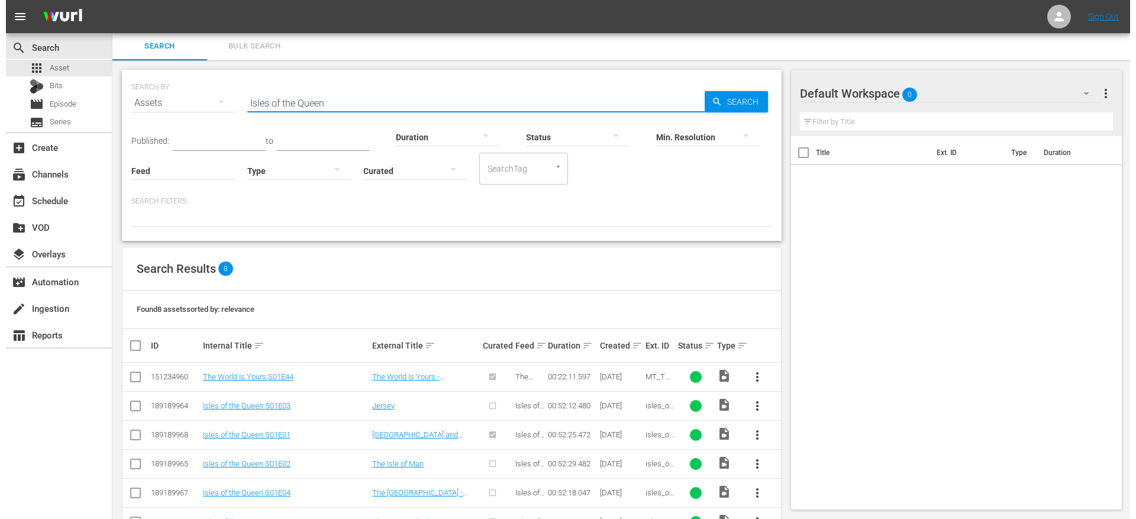
scroll to position [96, 0]
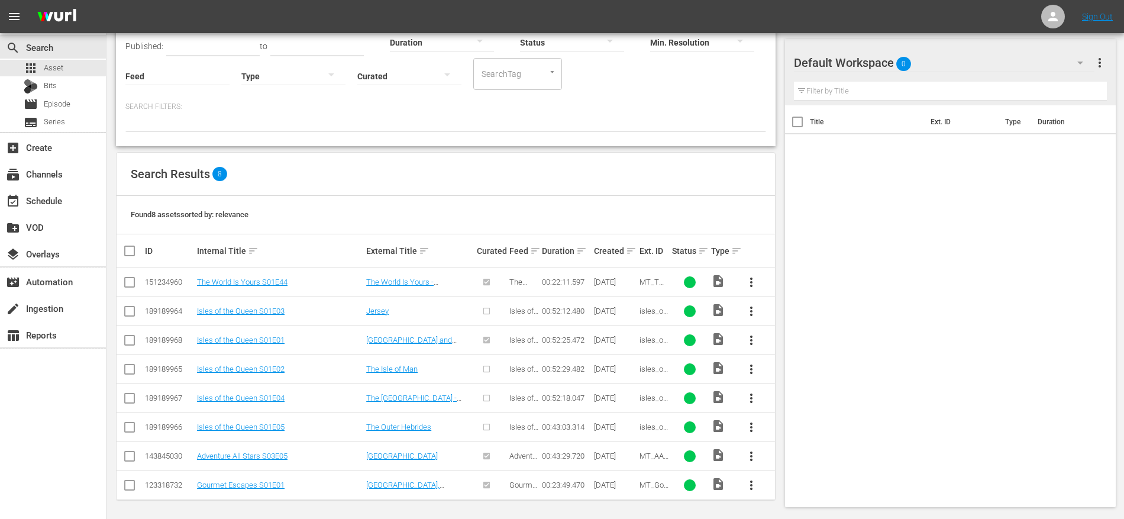
type input "Isles of the Queen"
click at [130, 368] on input "checkbox" at bounding box center [129, 371] width 14 height 14
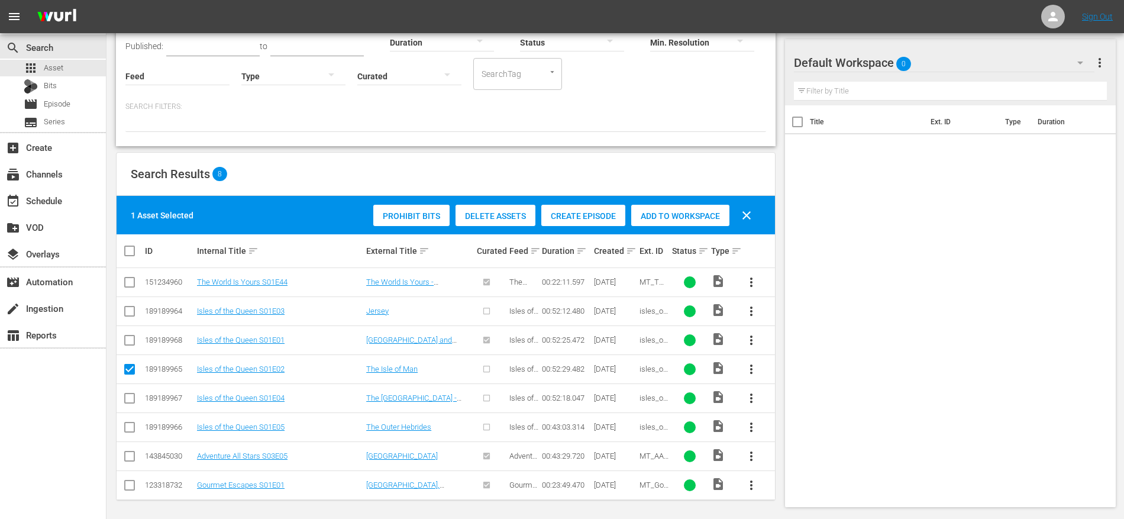
click at [579, 217] on span "Create Episode" at bounding box center [583, 215] width 84 height 9
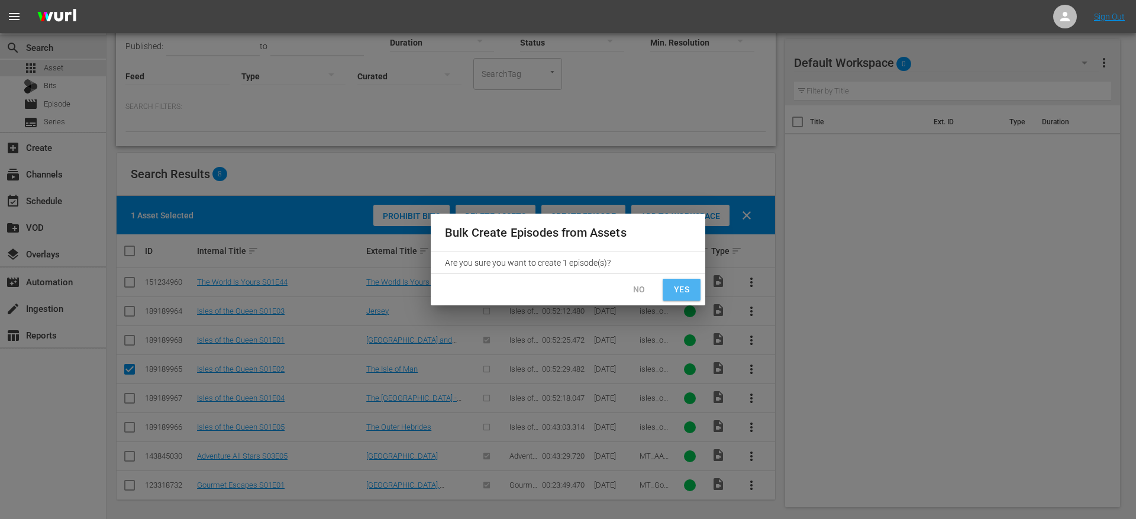
click at [678, 286] on span "Yes" at bounding box center [681, 289] width 19 height 15
checkbox input "false"
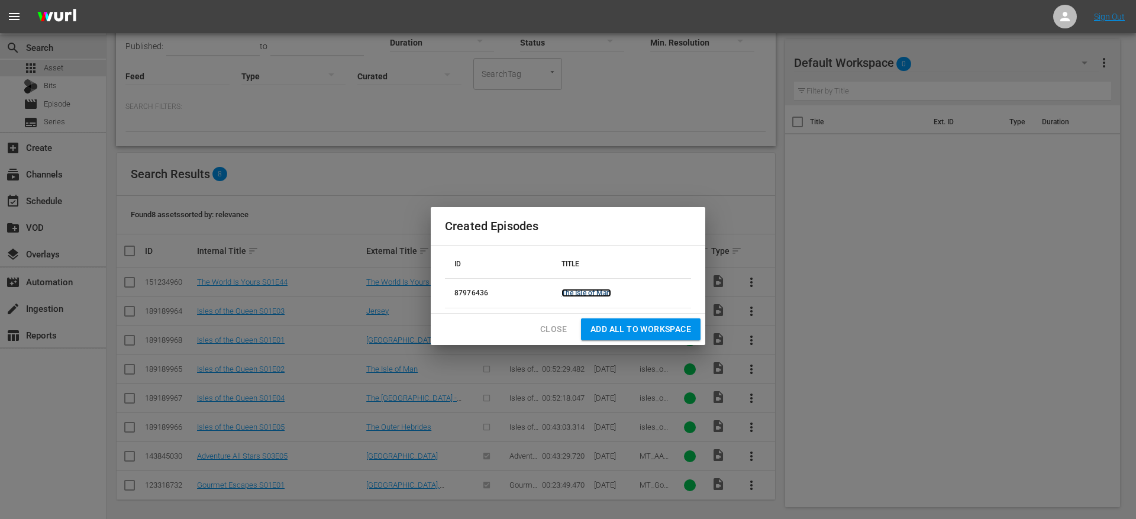
click at [605, 292] on link "The Isle of Man" at bounding box center [586, 293] width 50 height 8
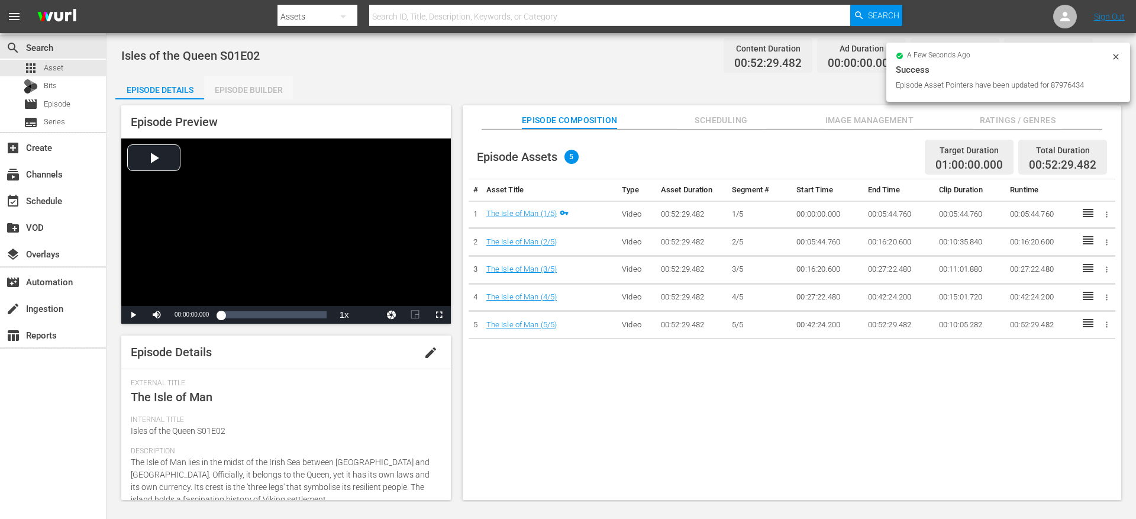
click at [245, 92] on div "Episode Builder" at bounding box center [248, 90] width 89 height 28
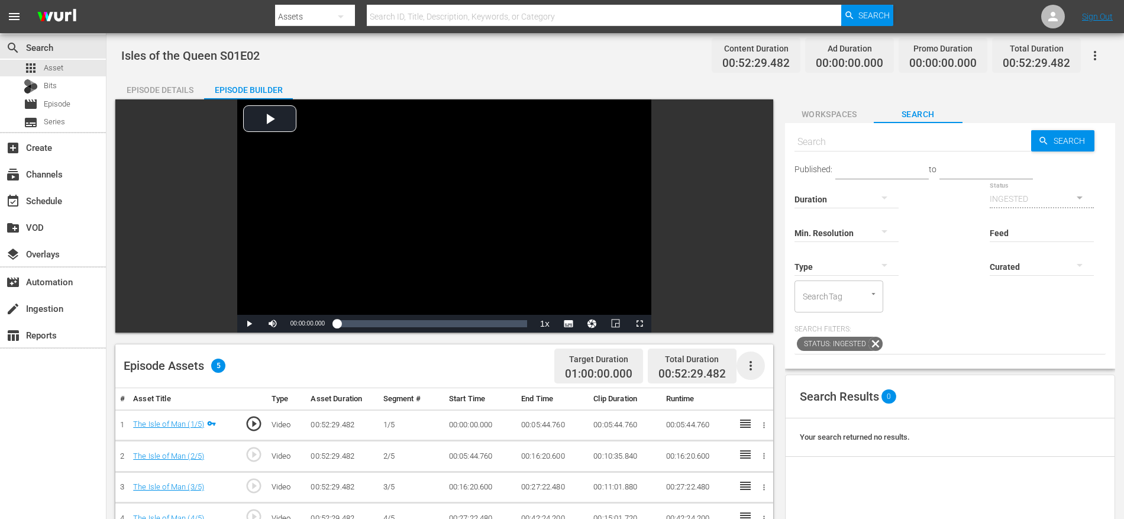
click at [757, 361] on icon "button" at bounding box center [751, 365] width 14 height 14
click at [779, 361] on div "Fill with Ads" at bounding box center [786, 370] width 80 height 28
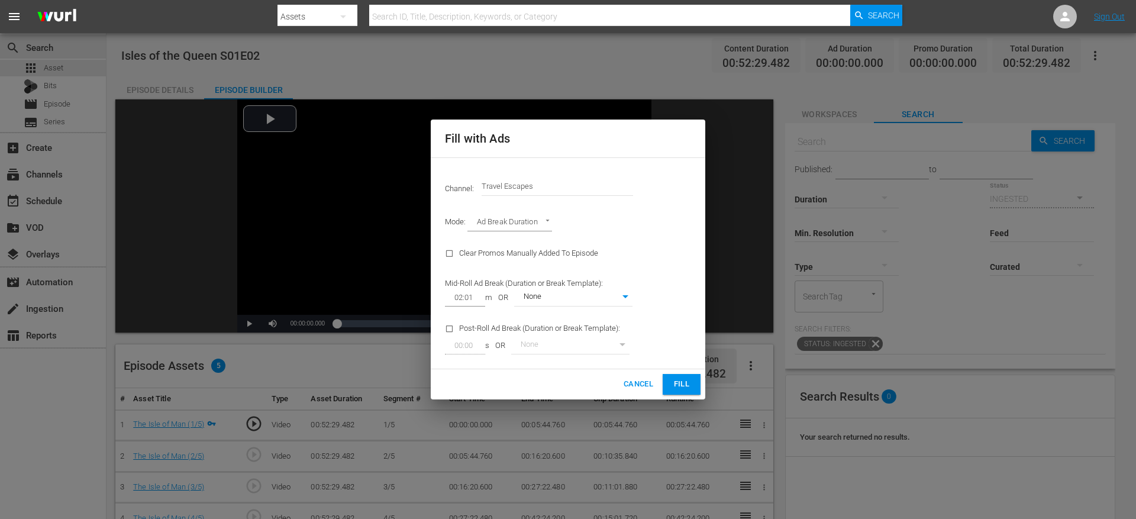
click at [674, 376] on button "Fill" at bounding box center [682, 384] width 38 height 21
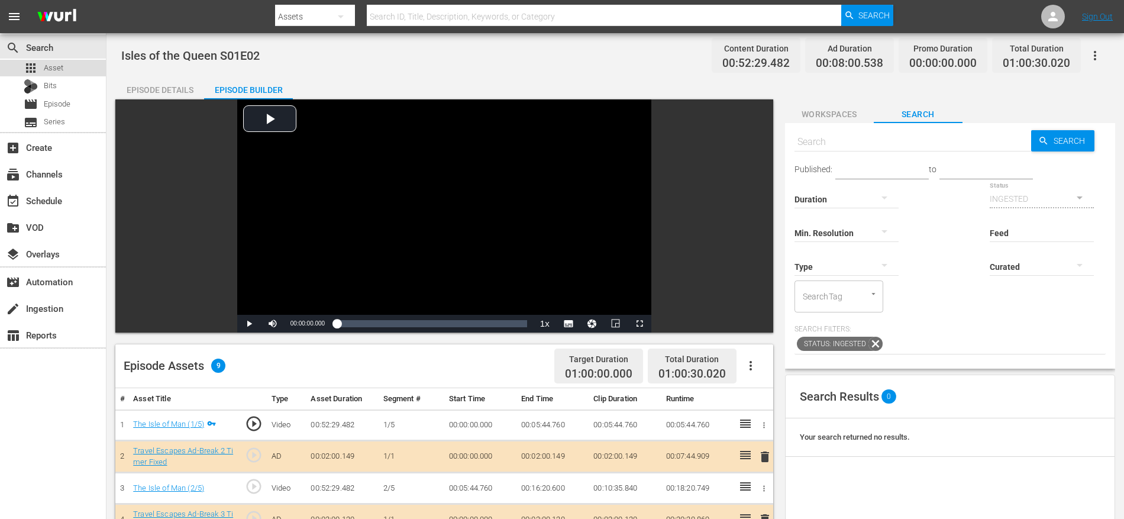
click at [72, 70] on div "apps Asset" at bounding box center [53, 68] width 106 height 17
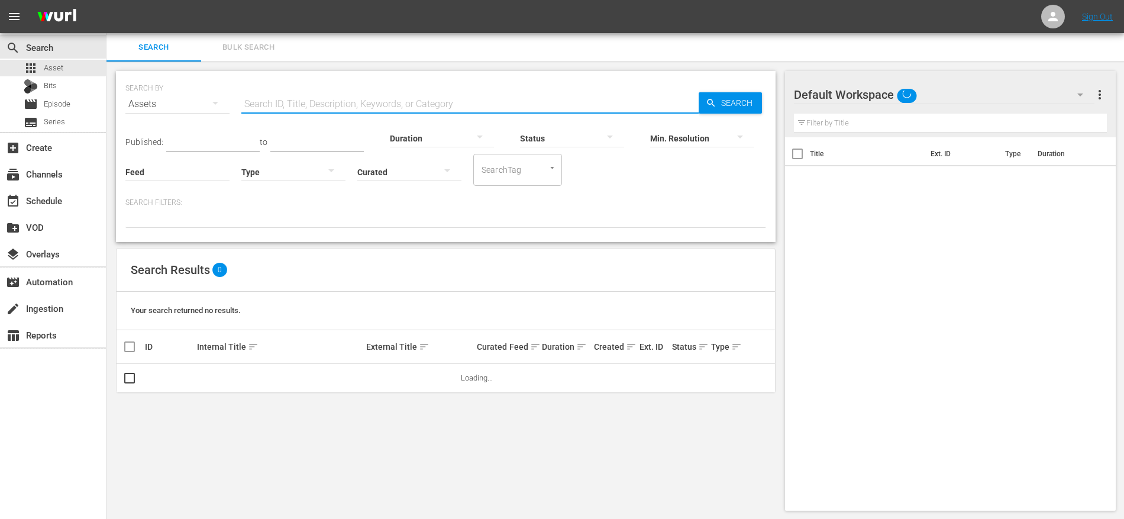
click at [321, 103] on input "text" at bounding box center [469, 104] width 457 height 28
paste input "Isles of the Queen 101"
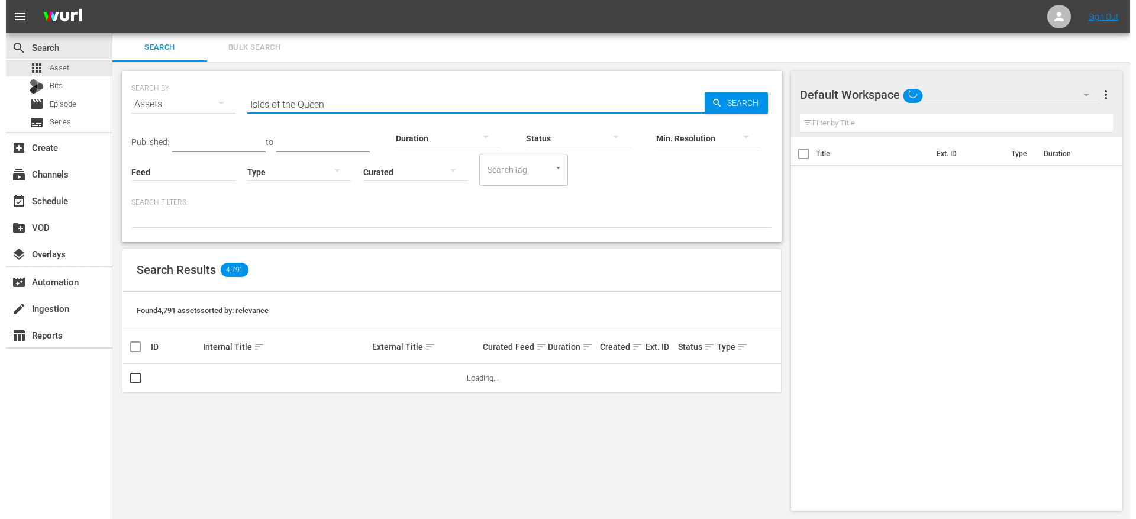
scroll to position [1, 0]
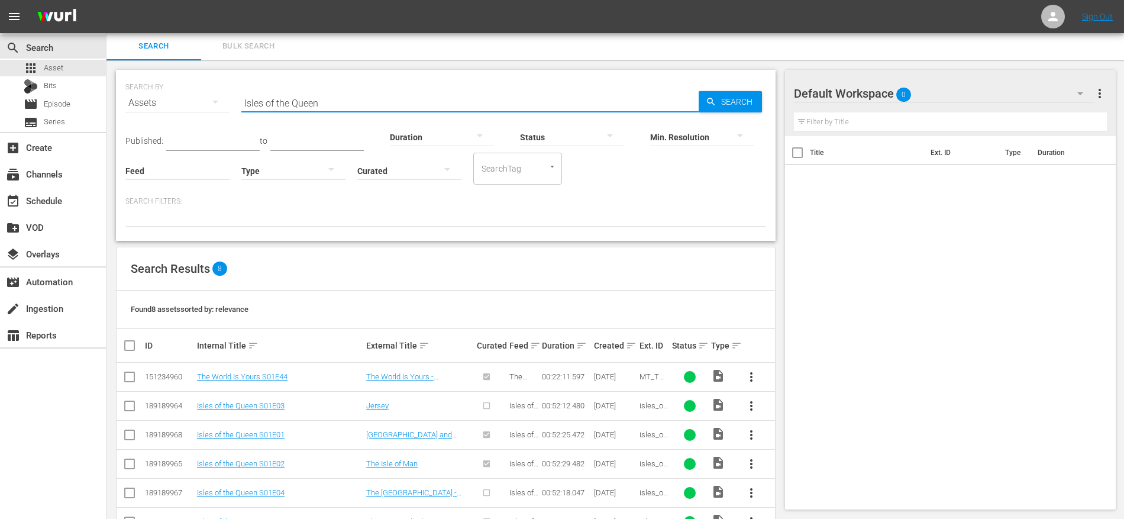
type input "Isles of the Queen"
click at [133, 404] on input "checkbox" at bounding box center [129, 408] width 14 height 14
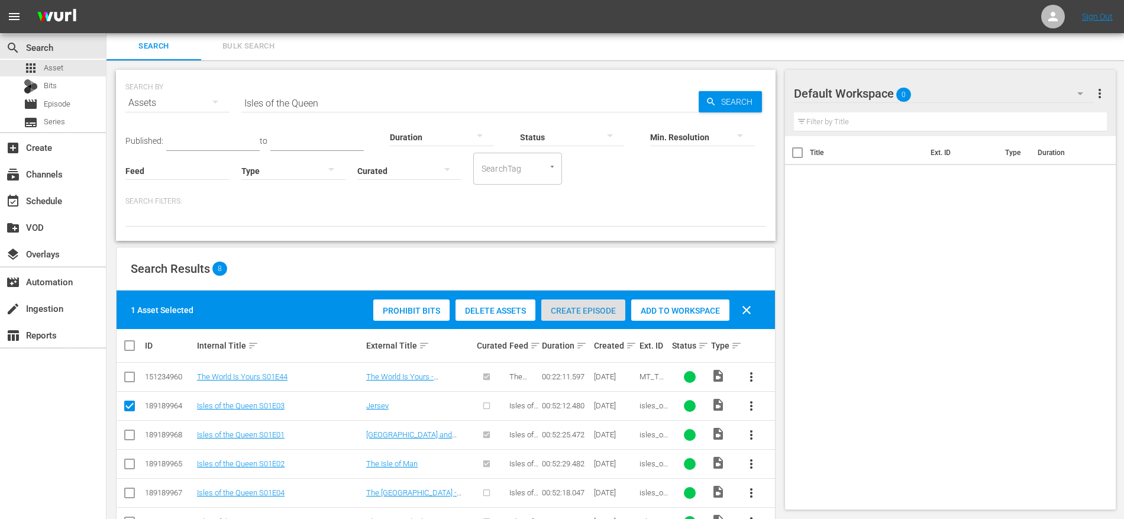
click at [576, 312] on span "Create Episode" at bounding box center [583, 310] width 84 height 9
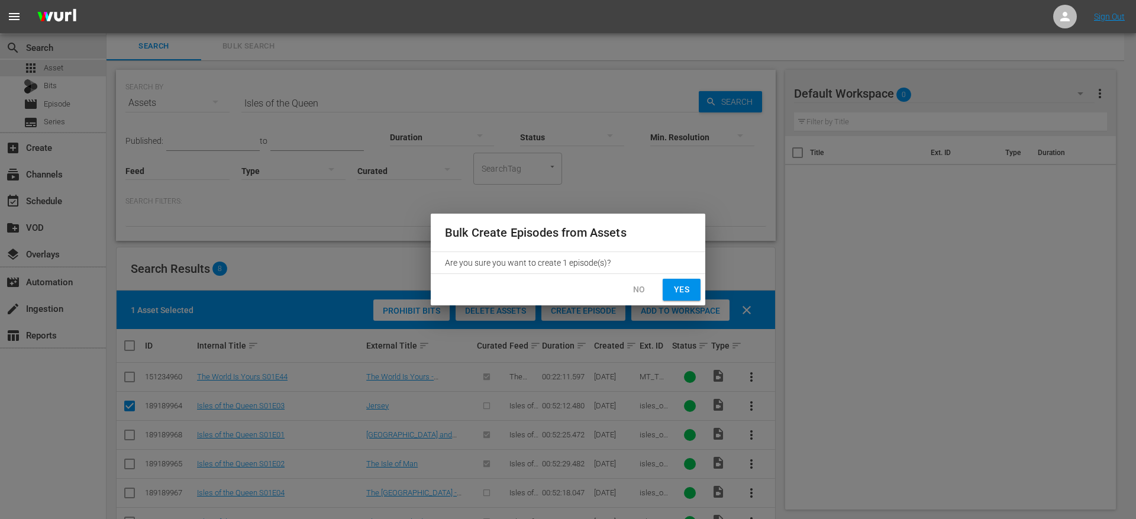
click at [676, 289] on span "Yes" at bounding box center [681, 289] width 19 height 15
checkbox input "false"
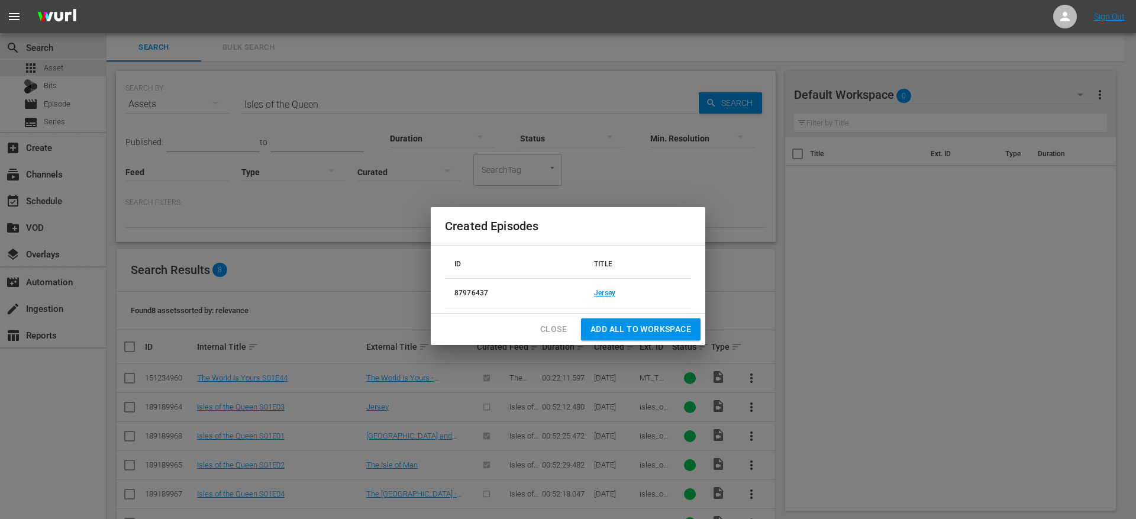
scroll to position [1, 0]
click at [607, 291] on link "Jersey" at bounding box center [604, 293] width 21 height 8
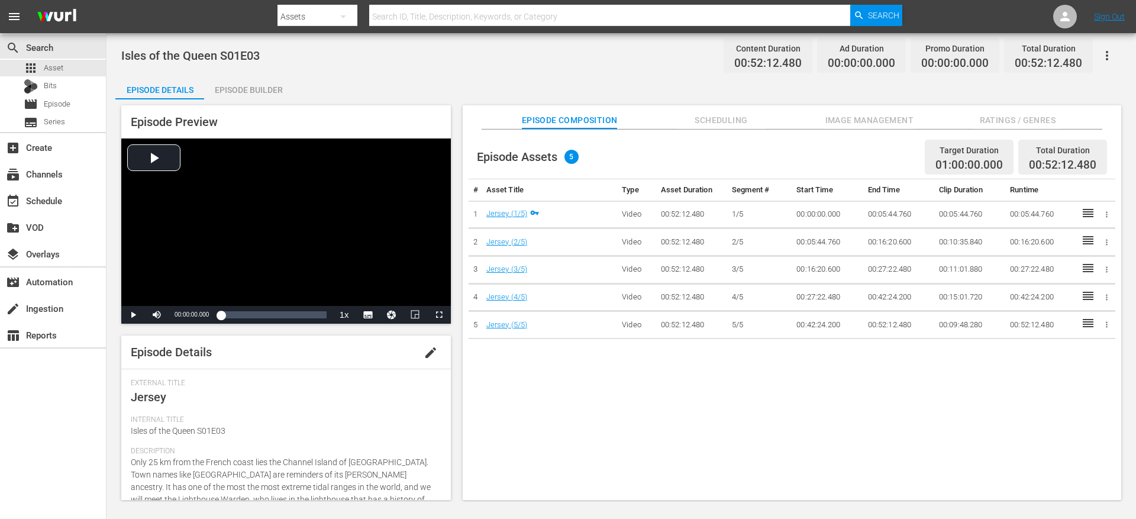
click at [259, 90] on div "Episode Builder" at bounding box center [248, 90] width 89 height 28
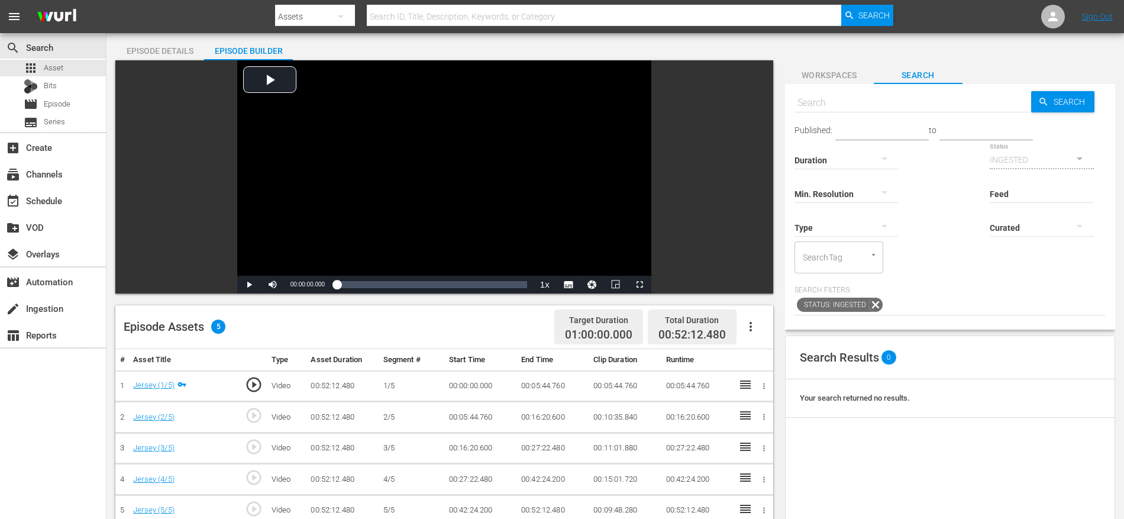
scroll to position [50, 0]
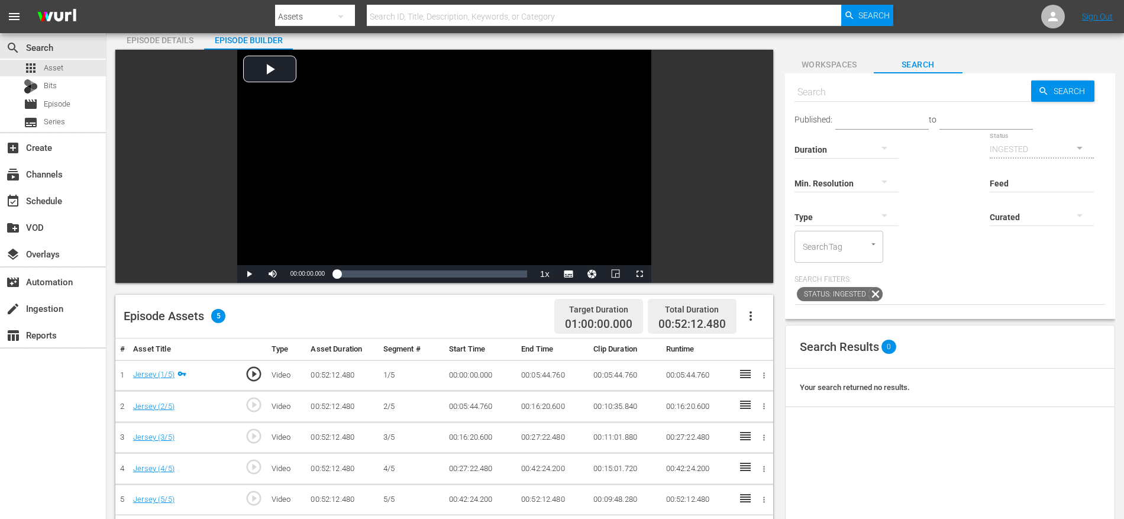
click at [750, 313] on icon "button" at bounding box center [750, 315] width 2 height 9
click at [769, 315] on div "Fill with Ads" at bounding box center [786, 320] width 80 height 28
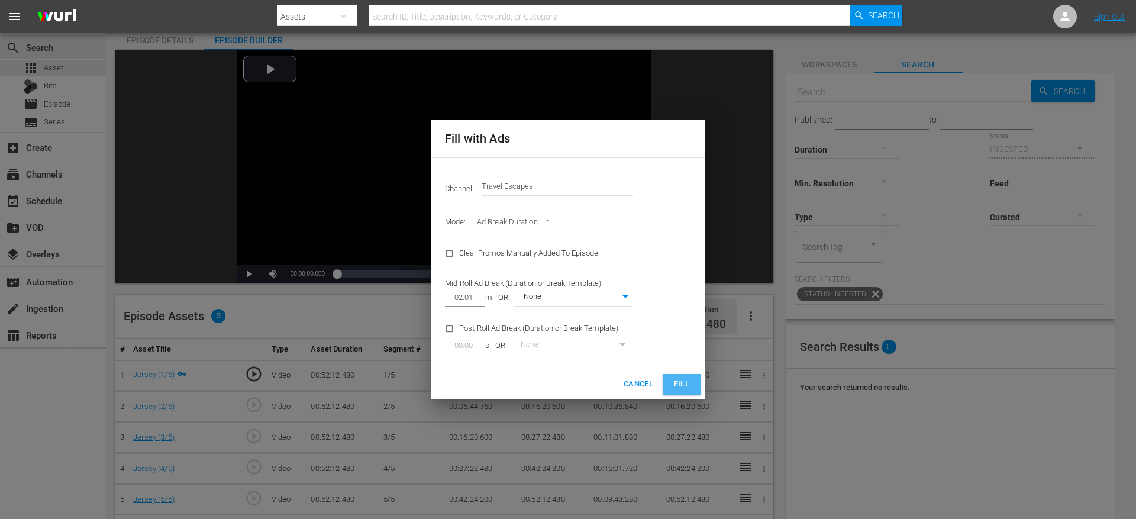
click at [675, 379] on span "Fill" at bounding box center [681, 384] width 19 height 14
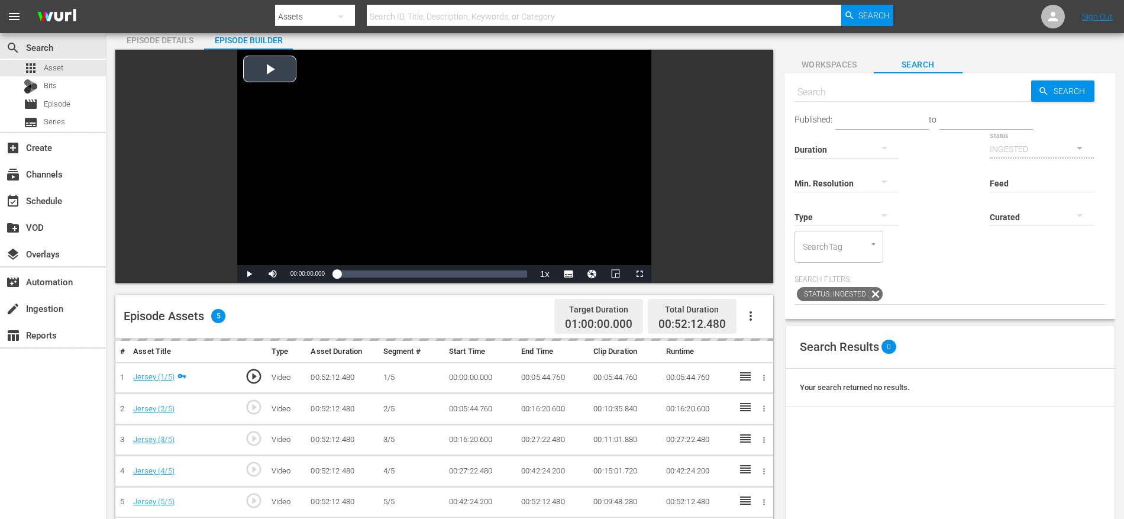
scroll to position [0, 0]
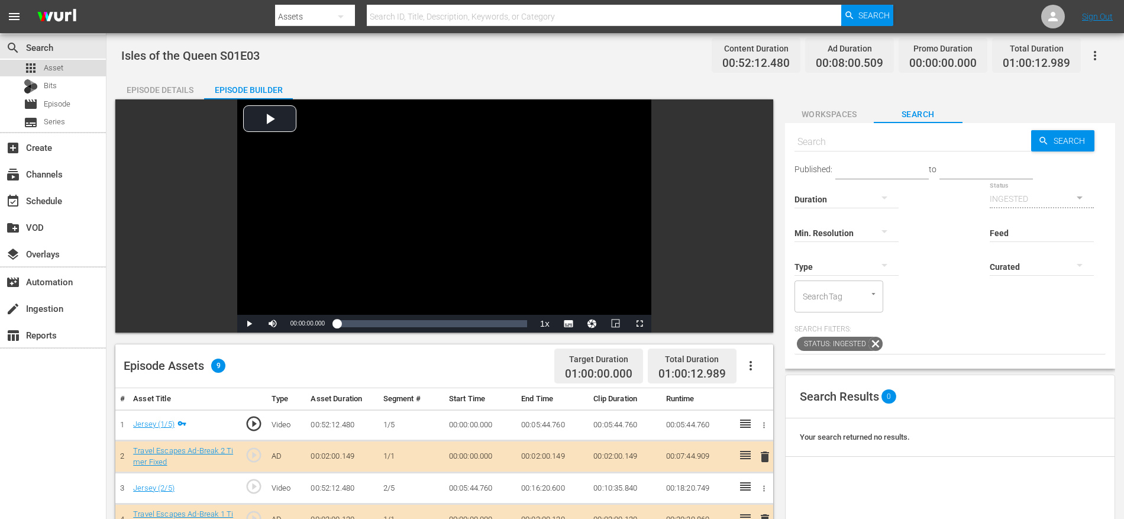
click at [79, 70] on div "apps Asset" at bounding box center [53, 68] width 106 height 17
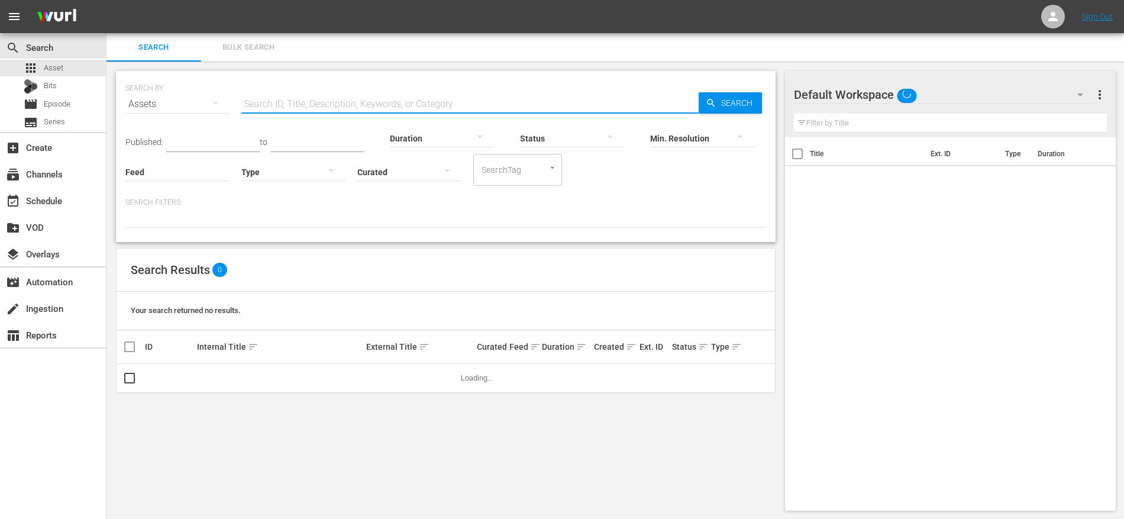
click at [370, 106] on input "text" at bounding box center [469, 104] width 457 height 28
paste input "Isles of the Queen 101"
type input "Isles of the Queen"
click at [399, 264] on div "Search Results 4,791" at bounding box center [446, 269] width 658 height 43
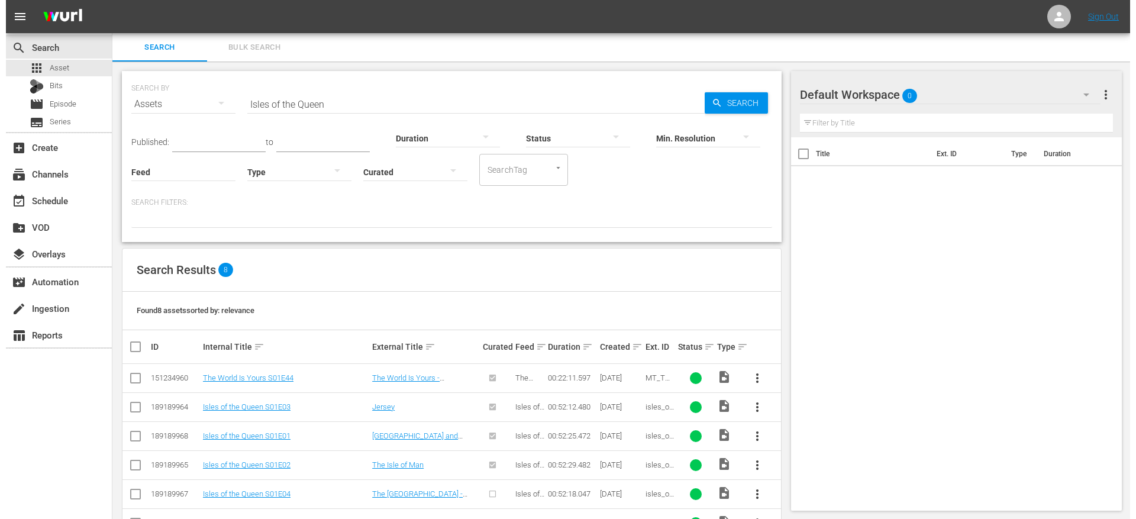
scroll to position [96, 0]
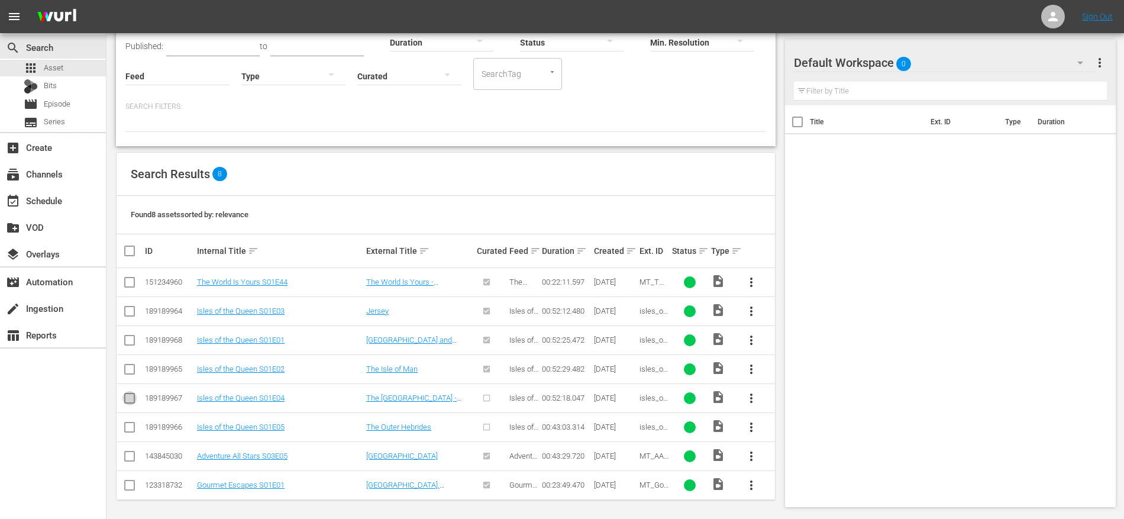
click at [131, 398] on input "checkbox" at bounding box center [129, 400] width 14 height 14
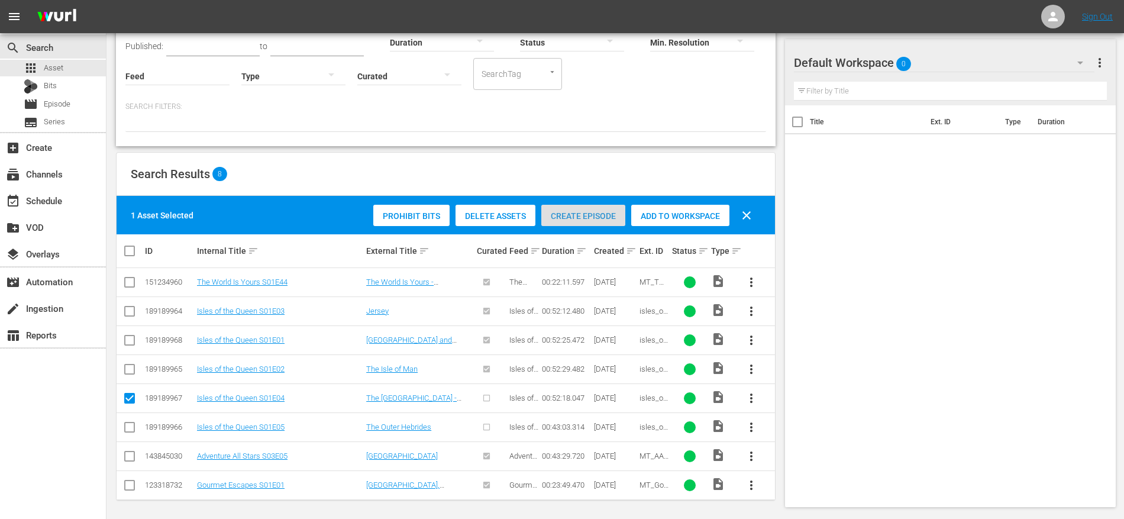
click at [605, 206] on div "Create Episode" at bounding box center [583, 216] width 84 height 22
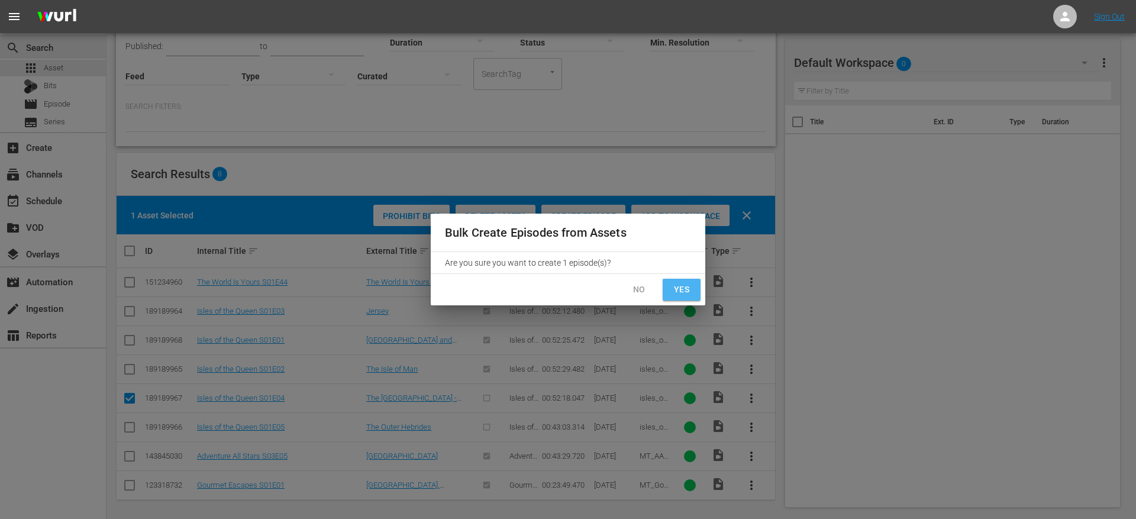
click at [680, 286] on span "Yes" at bounding box center [681, 289] width 19 height 15
checkbox input "false"
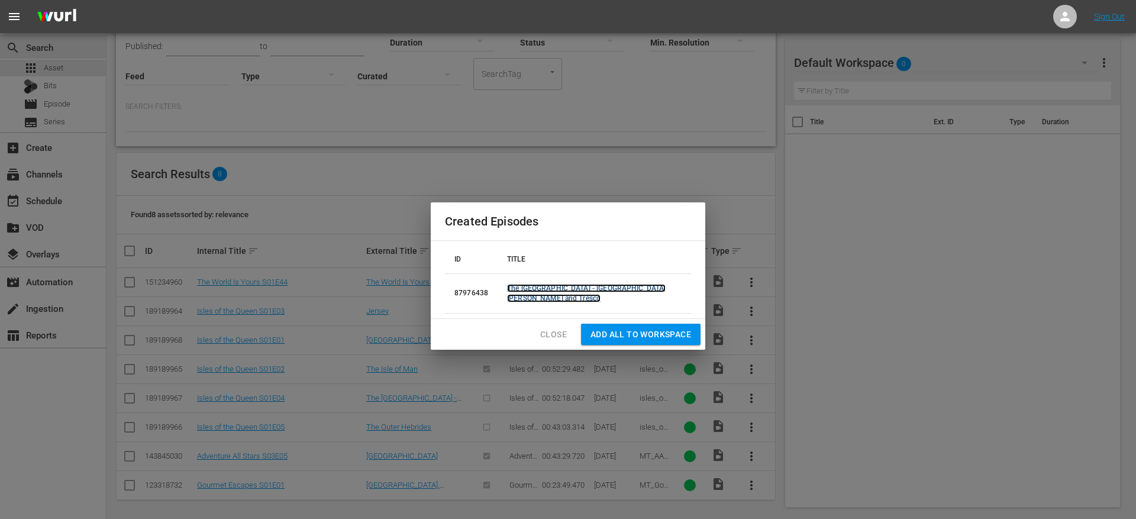
click at [604, 296] on link "The [GEOGRAPHIC_DATA] - [GEOGRAPHIC_DATA][PERSON_NAME] and Tresco" at bounding box center [586, 293] width 159 height 18
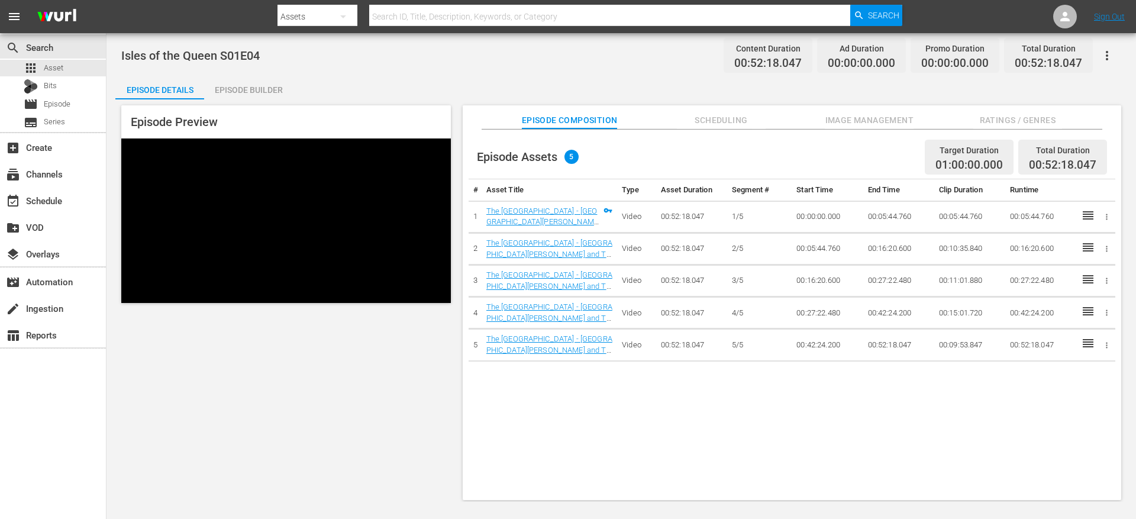
click at [236, 93] on div "Episode Builder" at bounding box center [248, 90] width 89 height 28
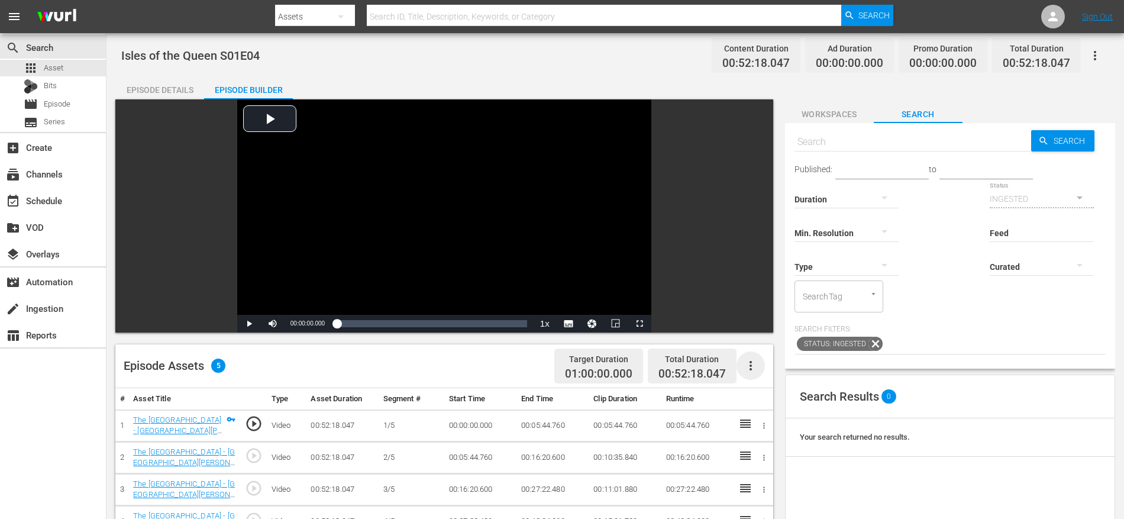
click at [750, 367] on icon "button" at bounding box center [751, 365] width 14 height 14
click at [763, 364] on div "Fill with Ads" at bounding box center [786, 370] width 80 height 28
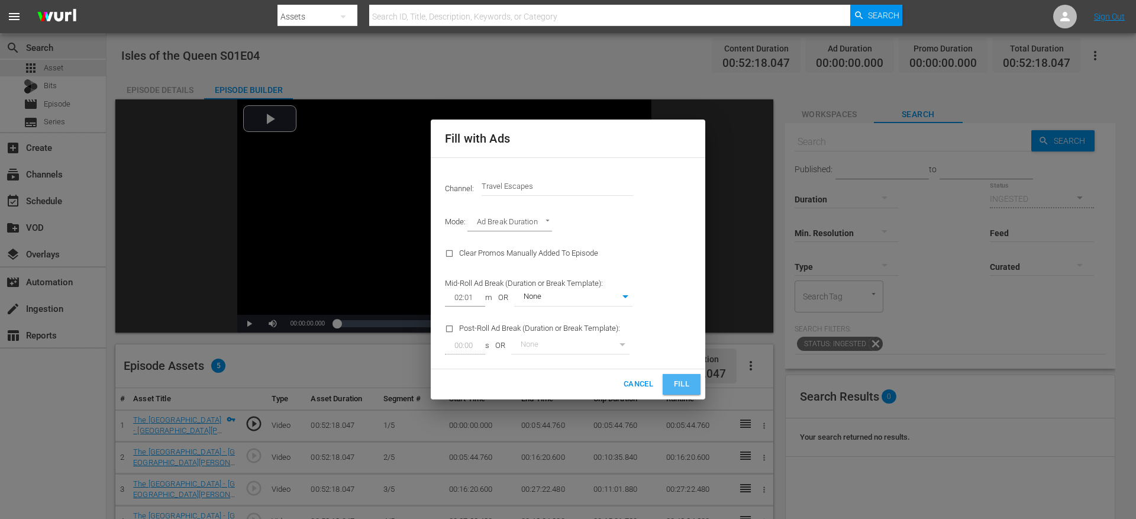
click at [679, 386] on span "Fill" at bounding box center [681, 384] width 19 height 14
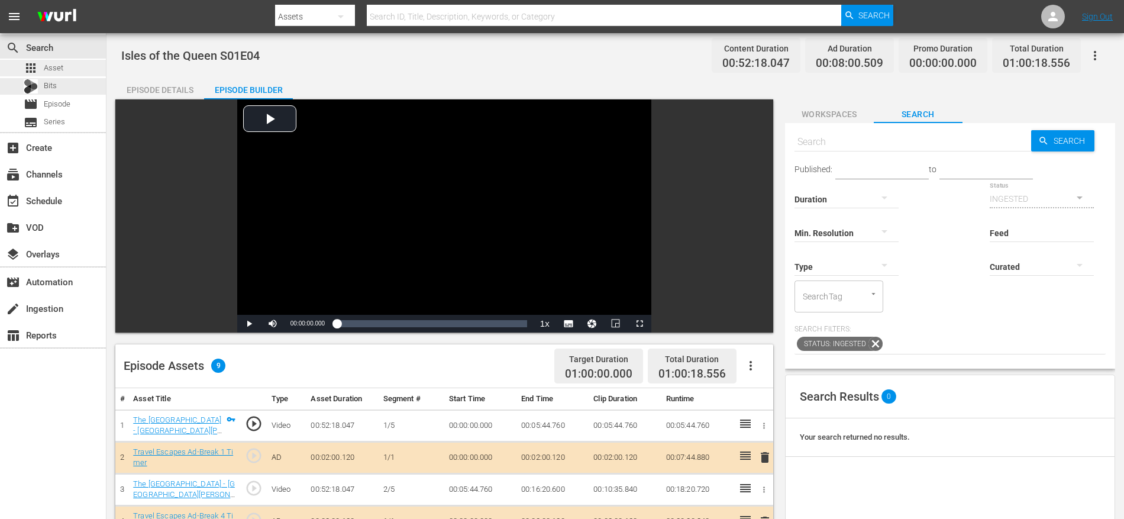
click at [64, 69] on div "apps Asset" at bounding box center [53, 68] width 106 height 17
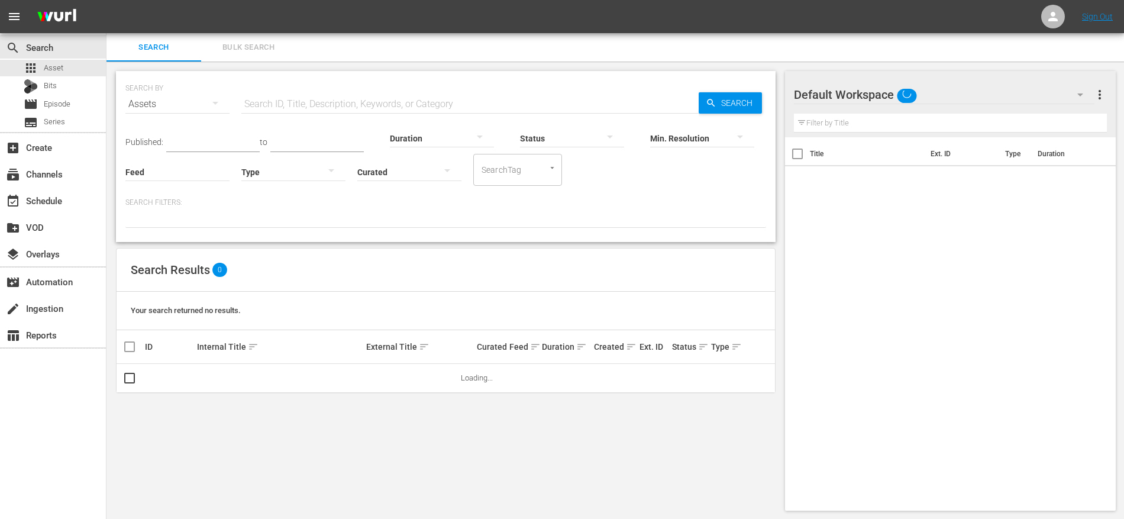
click at [354, 106] on input "text" at bounding box center [469, 104] width 457 height 28
paste input "Isles of the Queen 101"
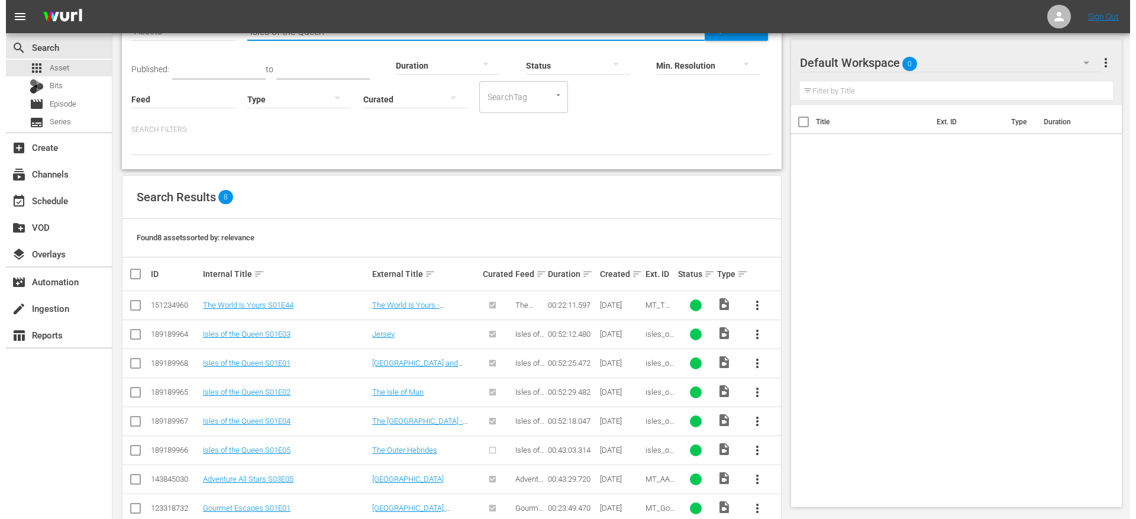
scroll to position [96, 0]
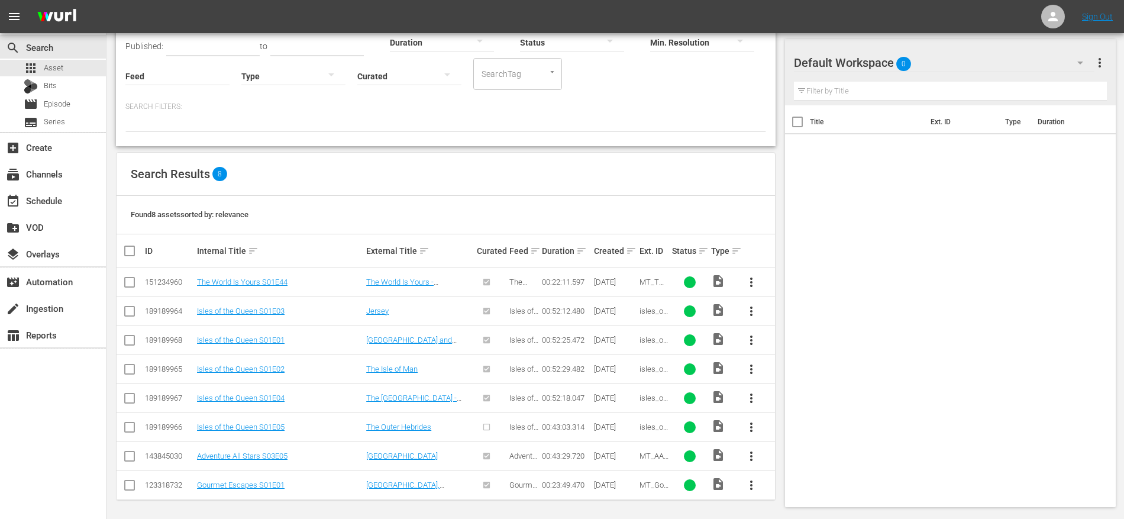
type input "Isles of the Queen"
click at [134, 424] on input "checkbox" at bounding box center [129, 429] width 14 height 14
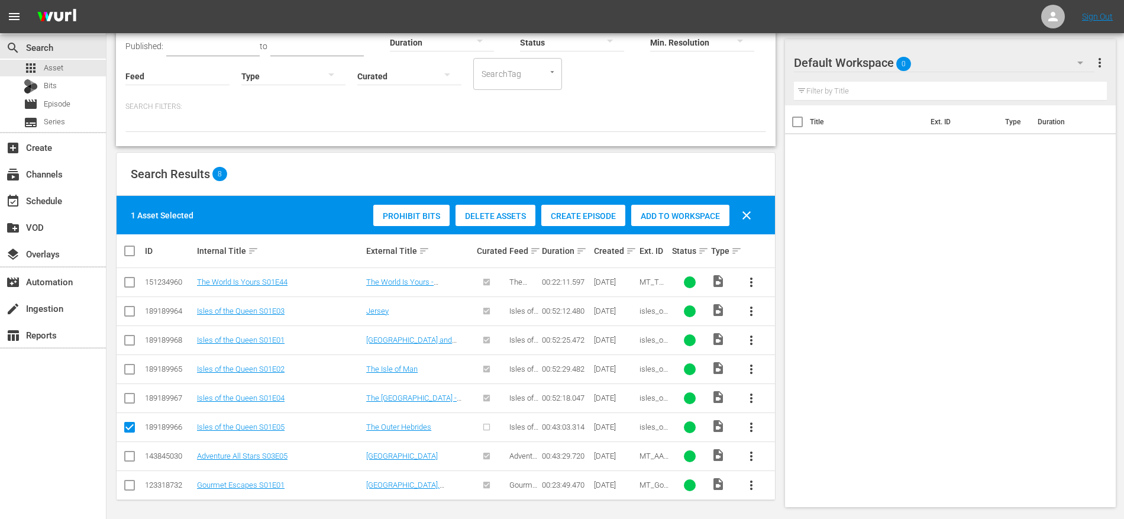
click at [593, 212] on span "Create Episode" at bounding box center [583, 215] width 84 height 9
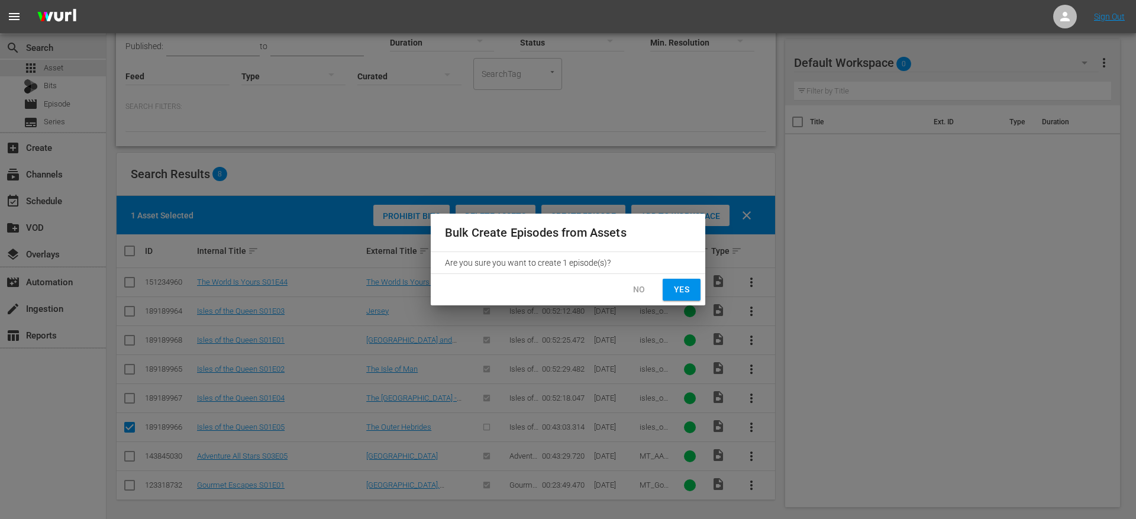
click at [674, 295] on span "Yes" at bounding box center [681, 289] width 19 height 15
checkbox input "false"
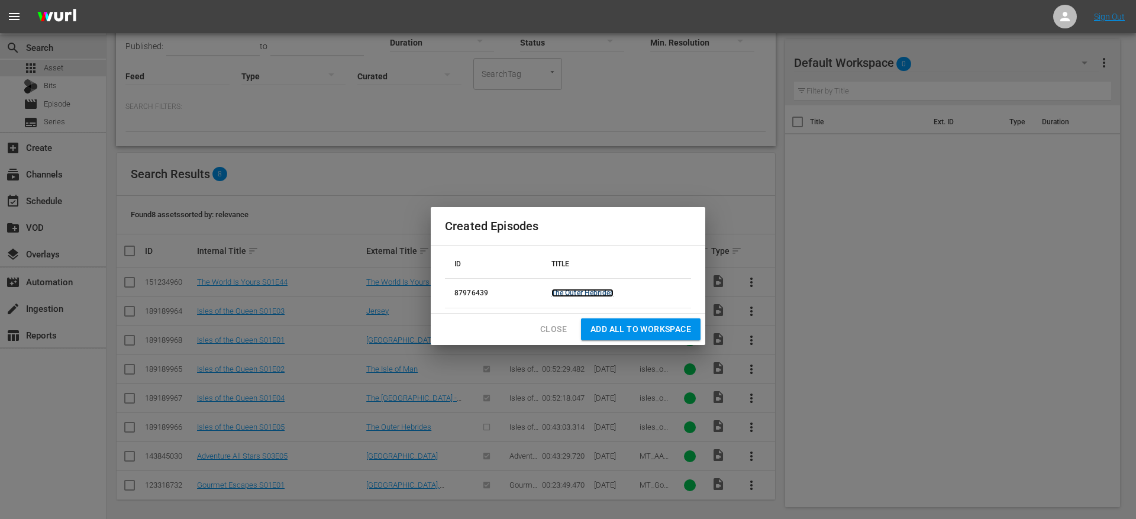
click at [590, 293] on link "The Outer Hebrides" at bounding box center [582, 293] width 62 height 8
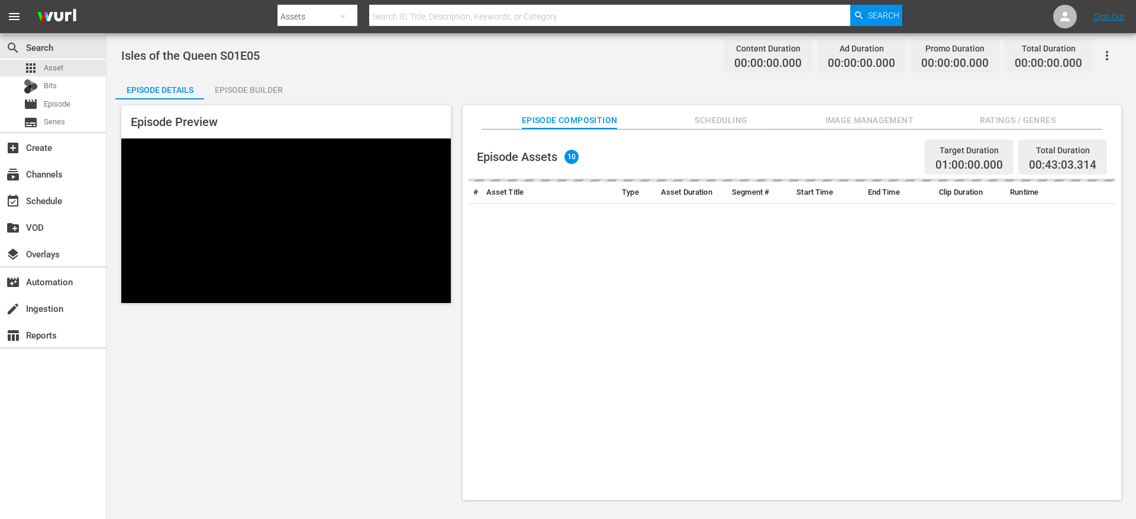
click at [230, 87] on div "Episode Builder" at bounding box center [248, 90] width 89 height 28
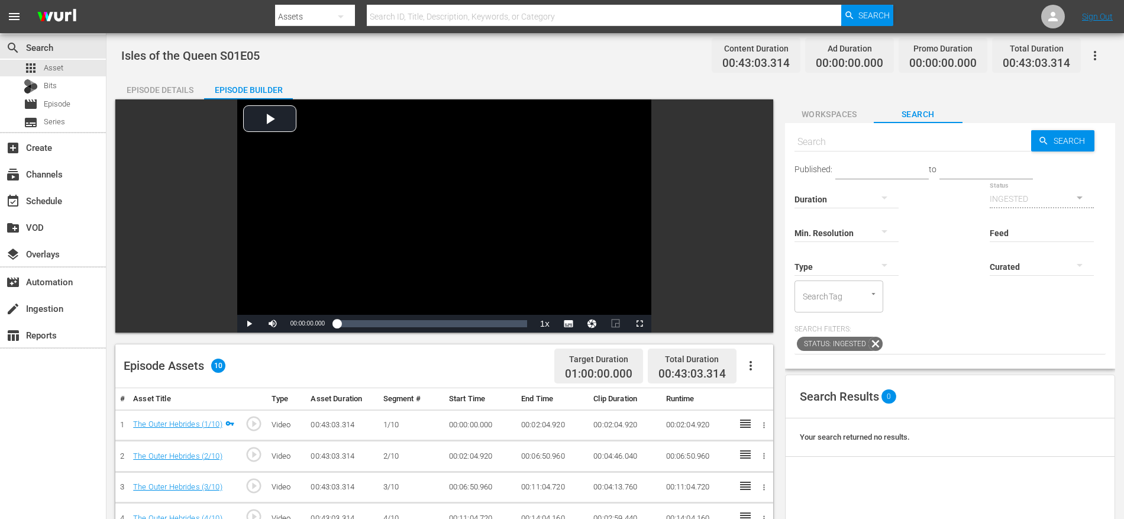
click at [747, 358] on icon "button" at bounding box center [751, 365] width 14 height 14
click at [764, 362] on div "Fill with Ads" at bounding box center [786, 370] width 80 height 28
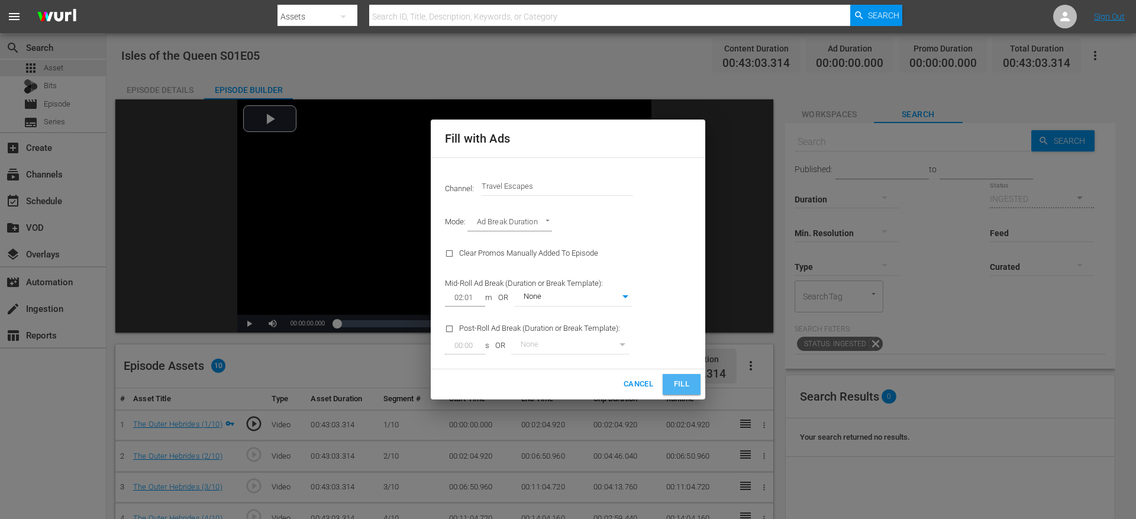
click at [675, 383] on span "Fill" at bounding box center [681, 384] width 19 height 14
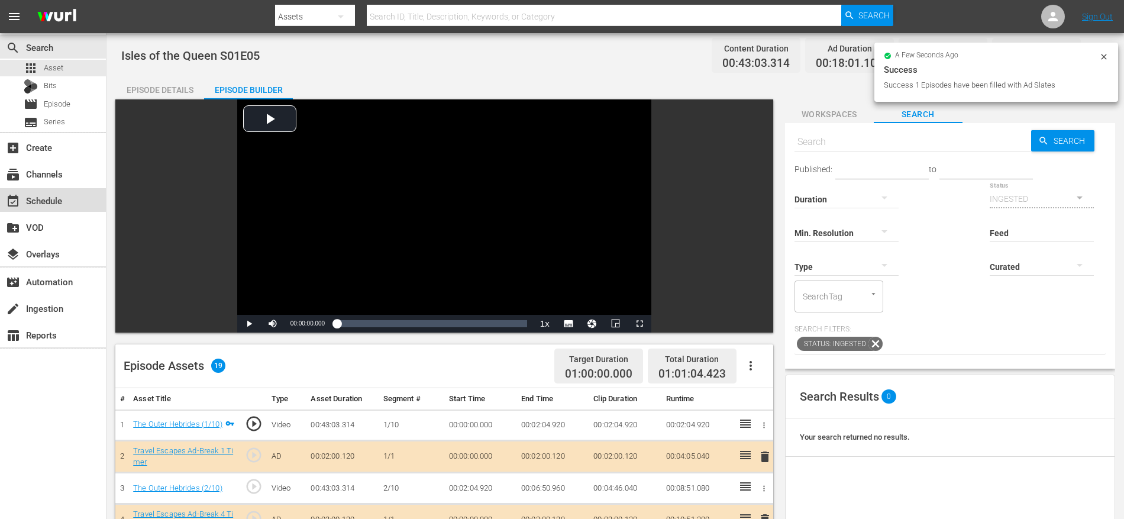
click at [56, 190] on div "event_available Schedule" at bounding box center [53, 200] width 106 height 24
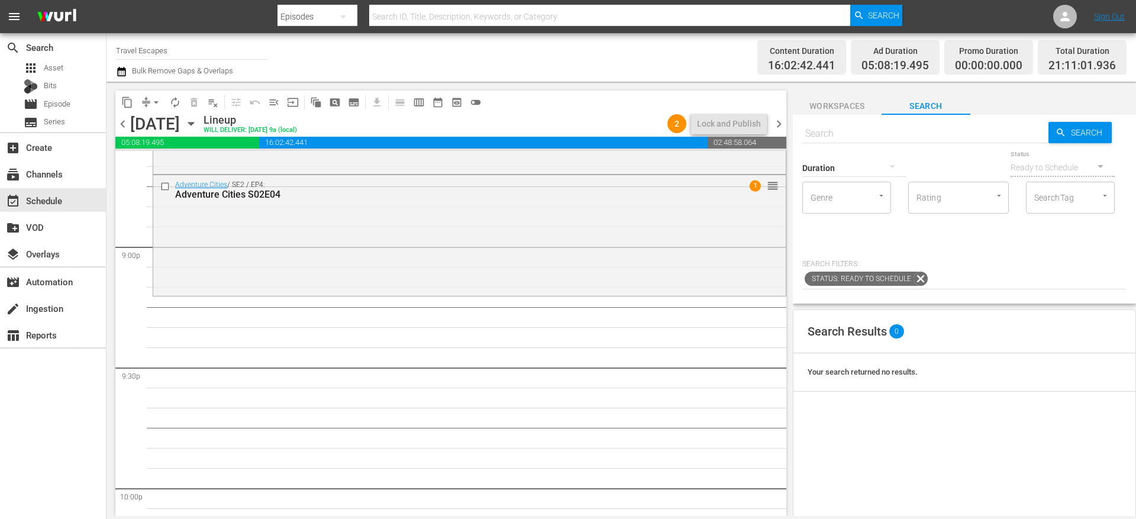
scroll to position [4993, 0]
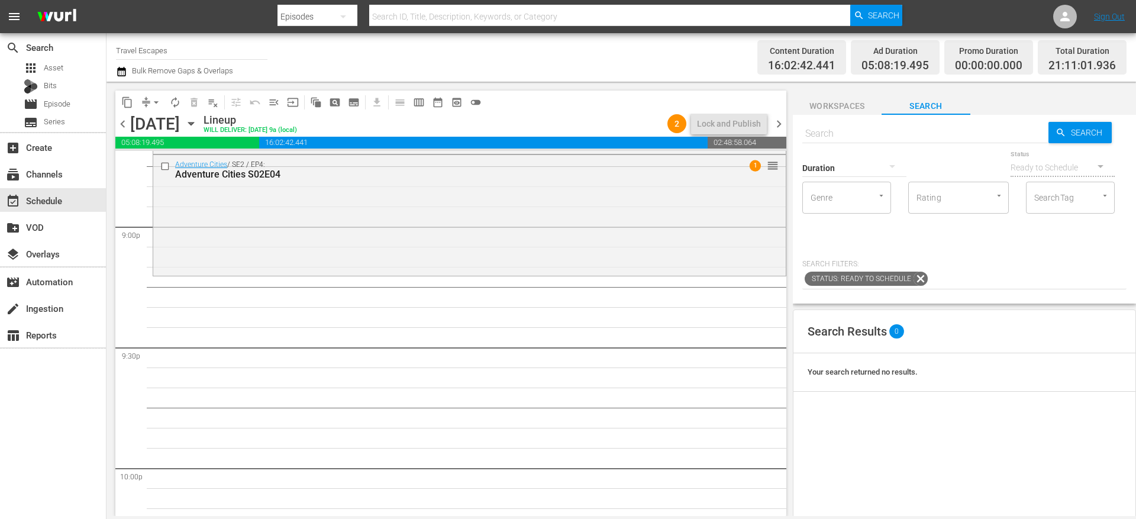
click at [813, 151] on div at bounding box center [854, 167] width 104 height 33
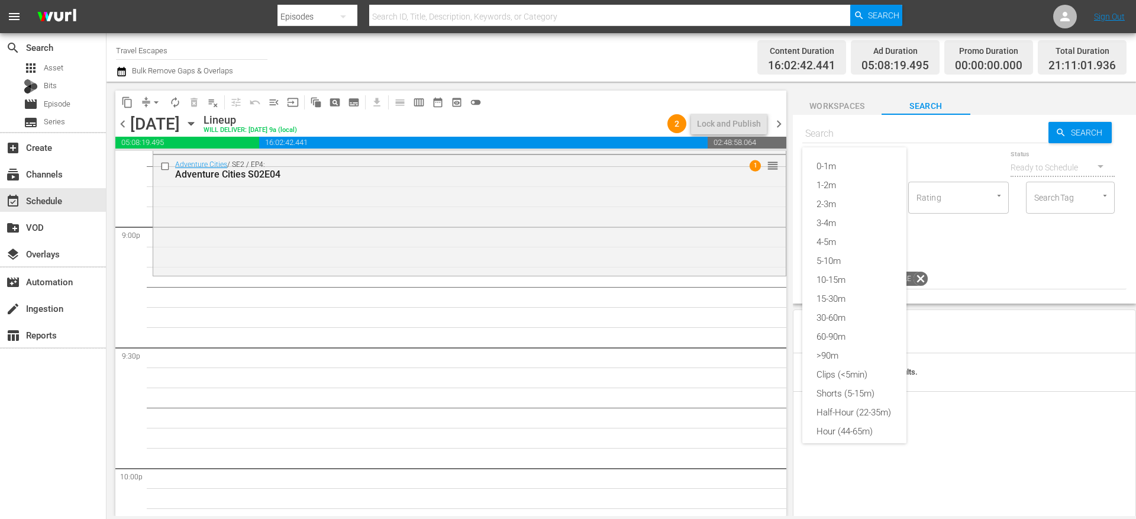
click at [815, 136] on div "0-1m 1-2m 2-3m 3-4m 4-5m 5-10m 10-15m 15-30m 30-60m 60-90m >90m Clips (<5min) S…" at bounding box center [568, 259] width 1136 height 519
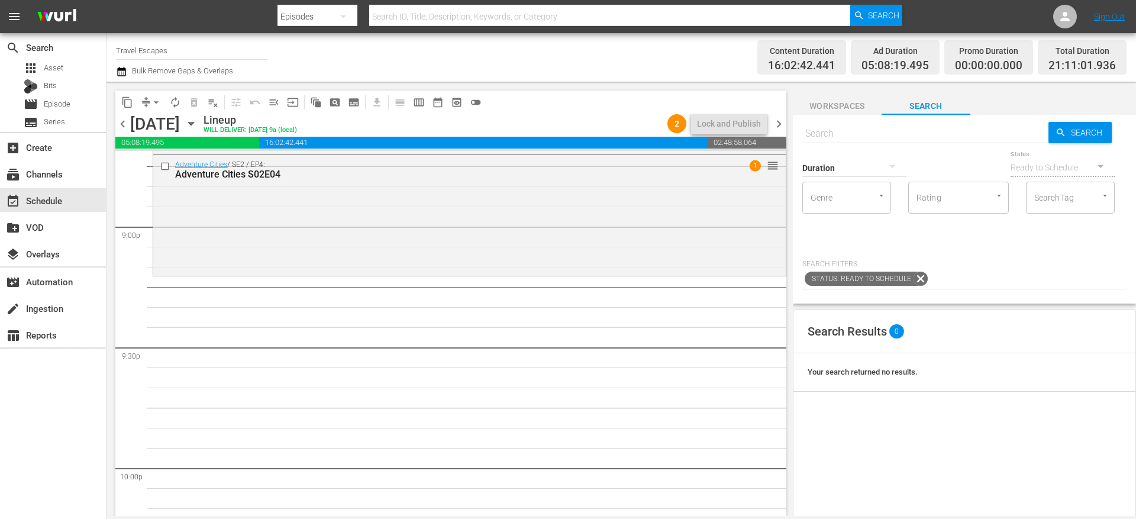
click at [829, 132] on div "0-1m 1-2m 2-3m 3-4m 4-5m 5-10m 10-15m 15-30m 30-60m 60-90m >90m Clips (<5min) S…" at bounding box center [568, 259] width 1136 height 519
click at [845, 132] on input "text" at bounding box center [925, 133] width 246 height 28
paste input "Isles of the Queen 101"
type input "Isles of the Queen s01e01"
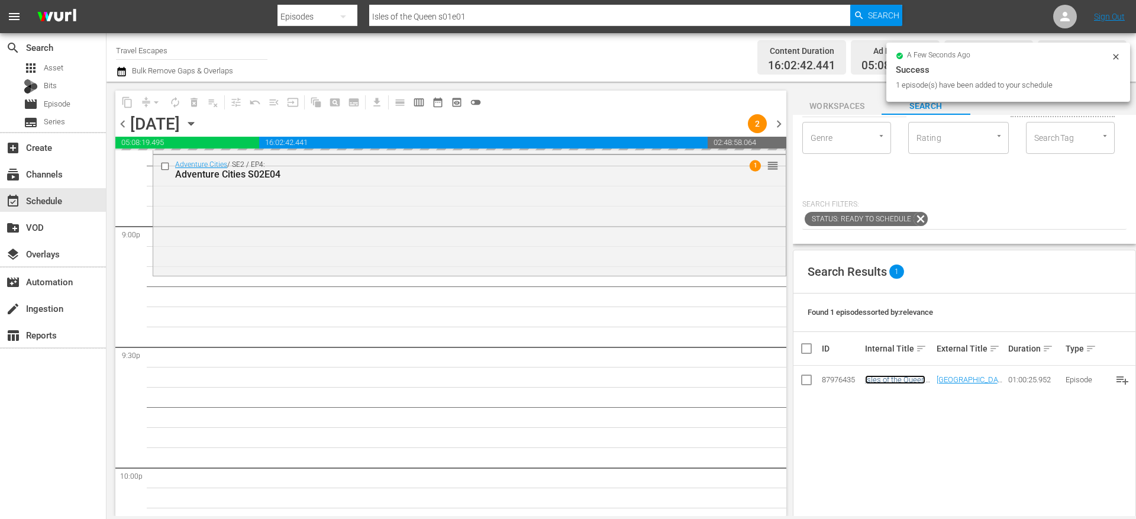
scroll to position [0, 0]
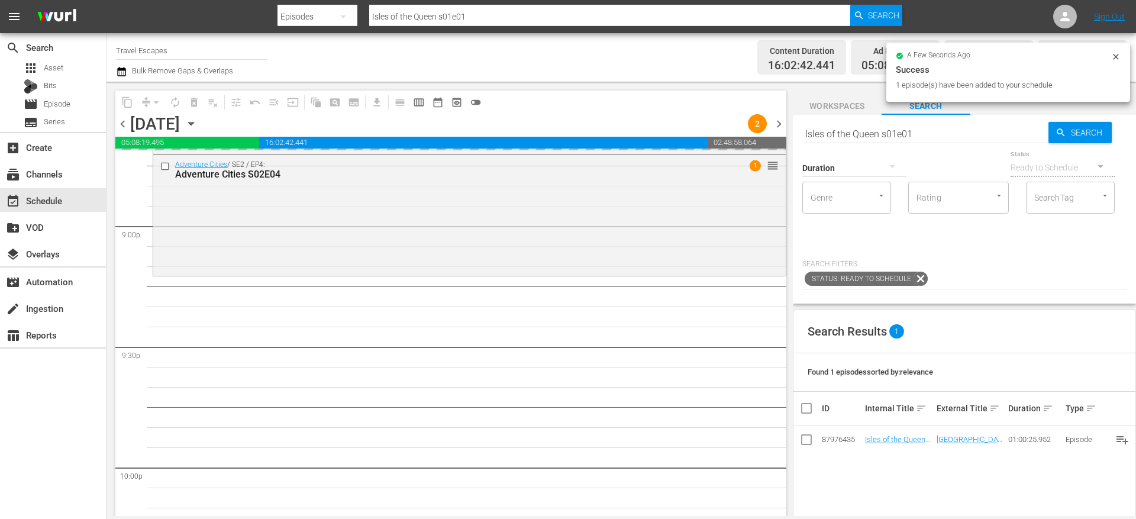
click at [838, 135] on input "Isles of the Queen s01e01" at bounding box center [925, 133] width 246 height 28
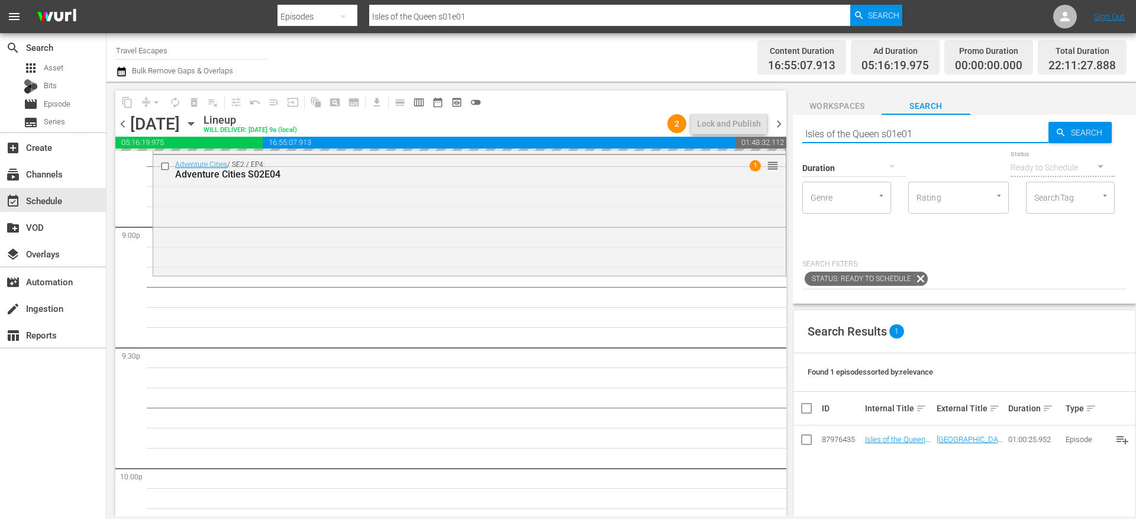
paste input "Exotic Destinations 101 S01E09"
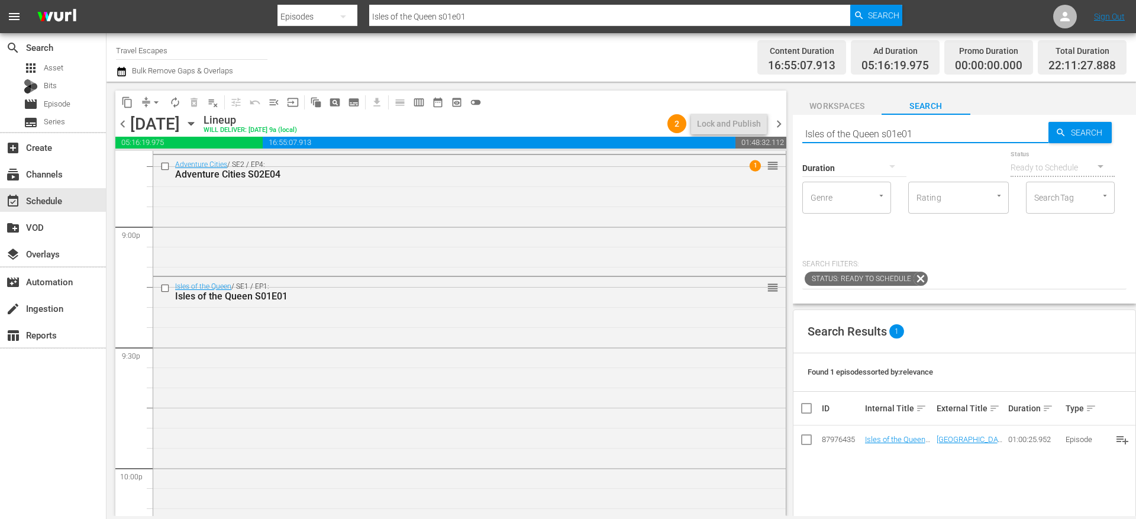
type input "Exotic Destinations 101 S01E09"
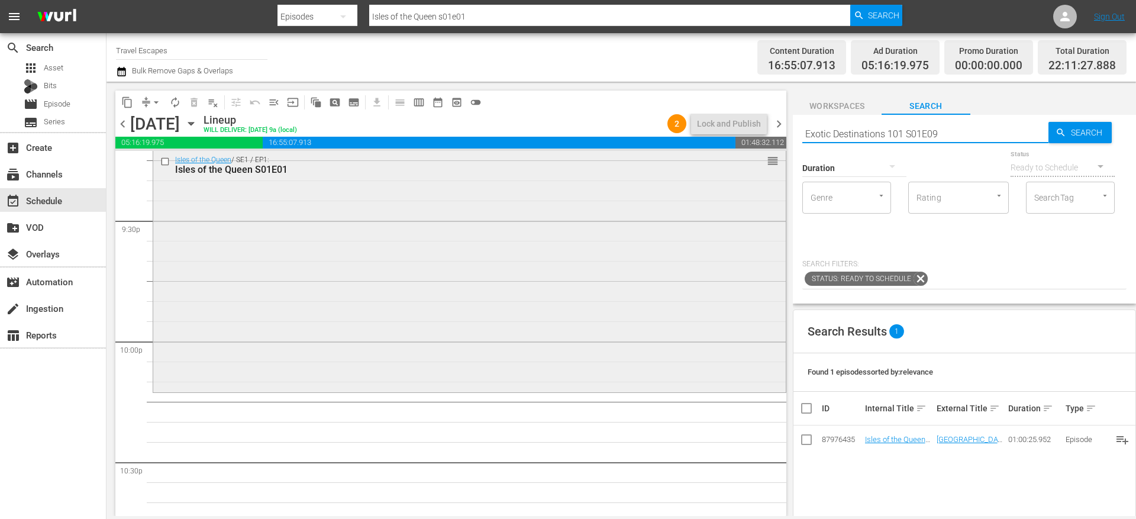
scroll to position [5123, 0]
type input "Exotic Destinations 101 S01E09"
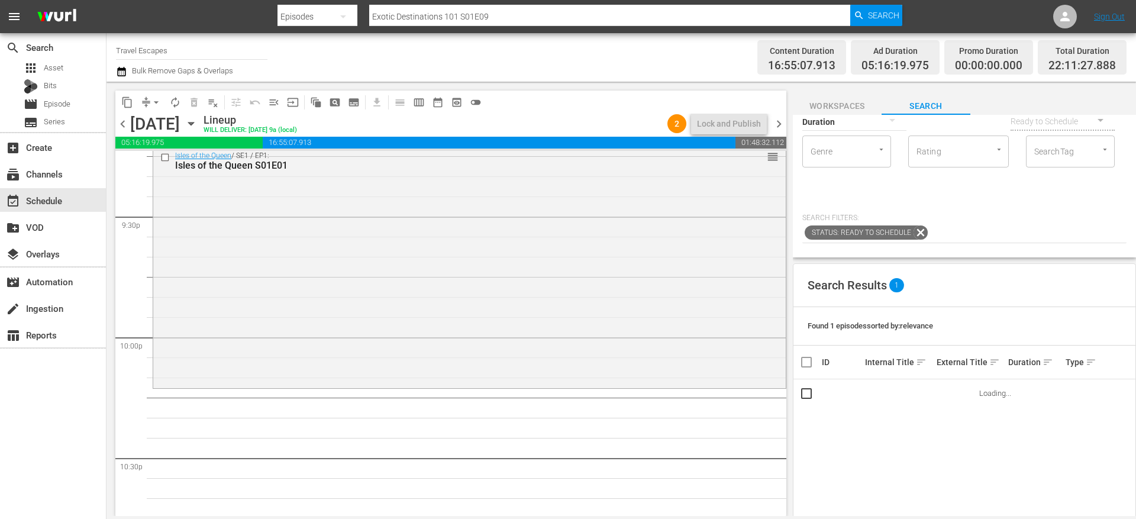
scroll to position [62, 0]
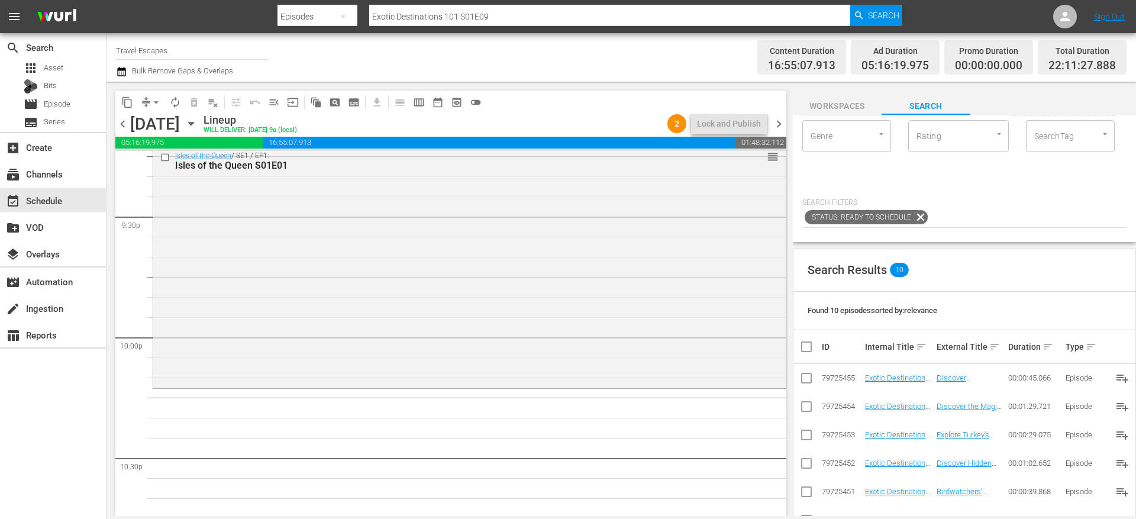
type input "Exotic Destinations 101 S01E09"
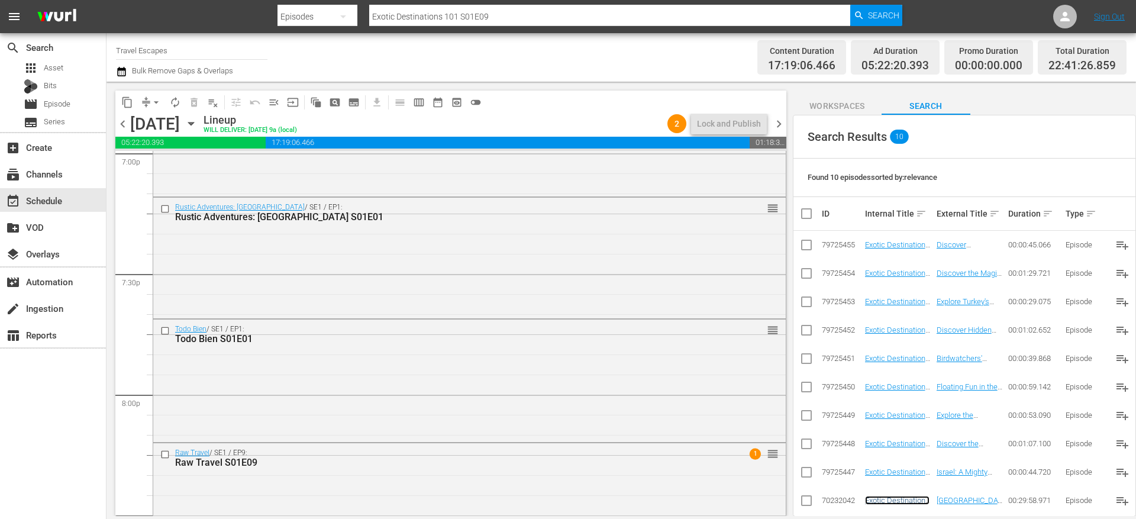
scroll to position [4577, 0]
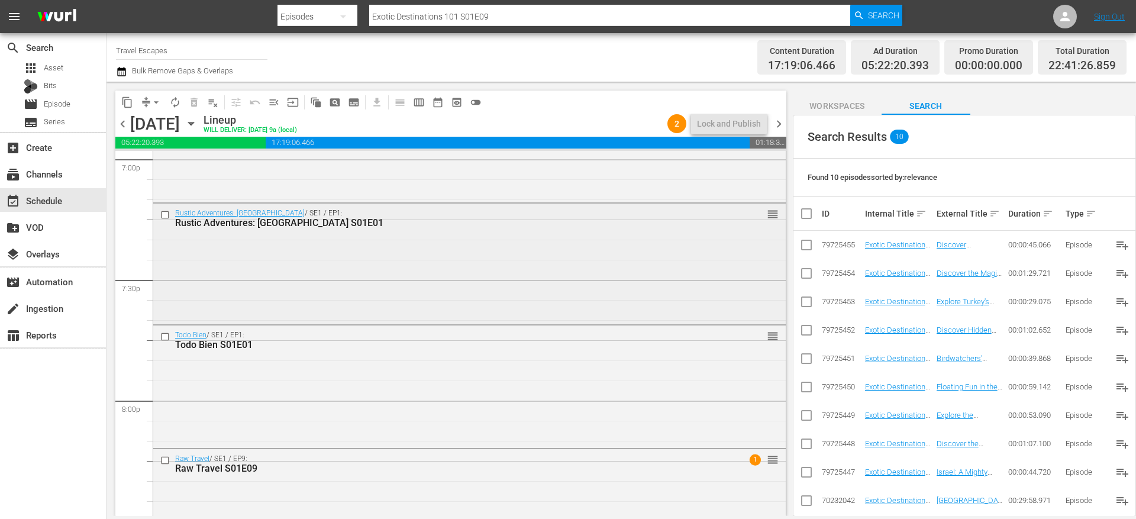
click at [167, 215] on input "checkbox" at bounding box center [166, 215] width 12 height 10
click at [166, 338] on input "checkbox" at bounding box center [166, 337] width 12 height 10
click at [167, 457] on input "checkbox" at bounding box center [166, 460] width 12 height 10
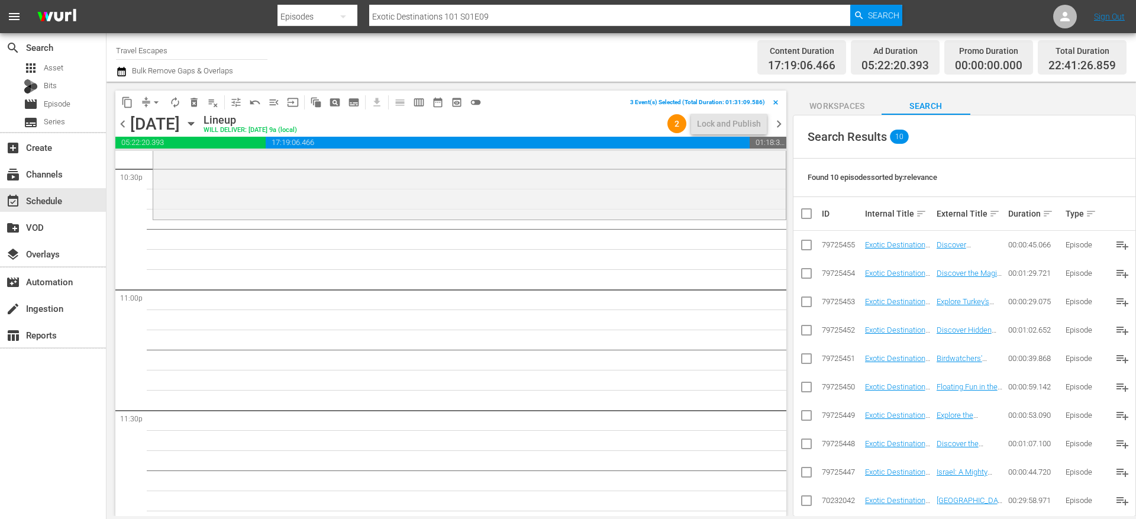
scroll to position [5427, 0]
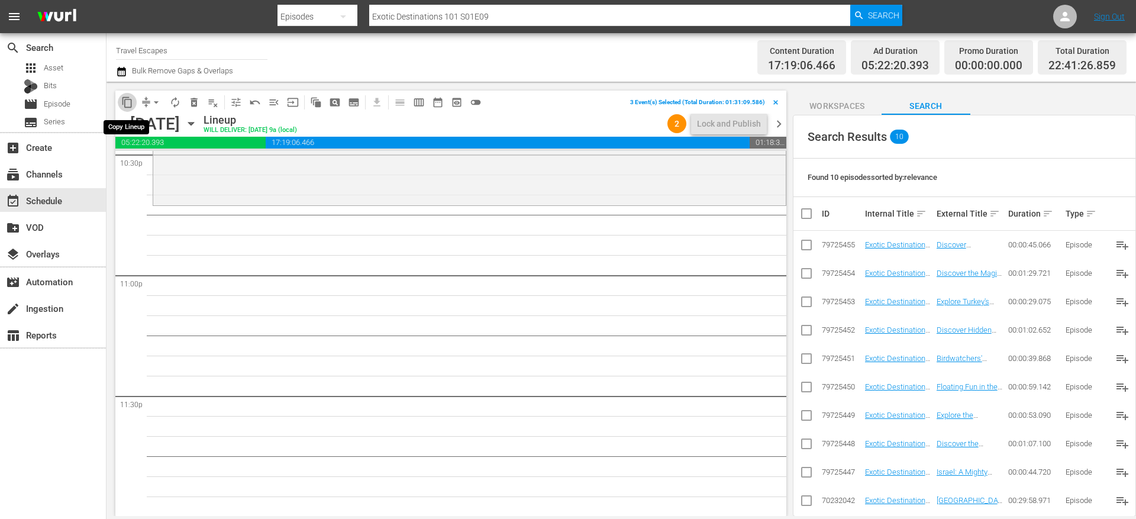
click at [128, 105] on span "content_copy" at bounding box center [127, 102] width 12 height 12
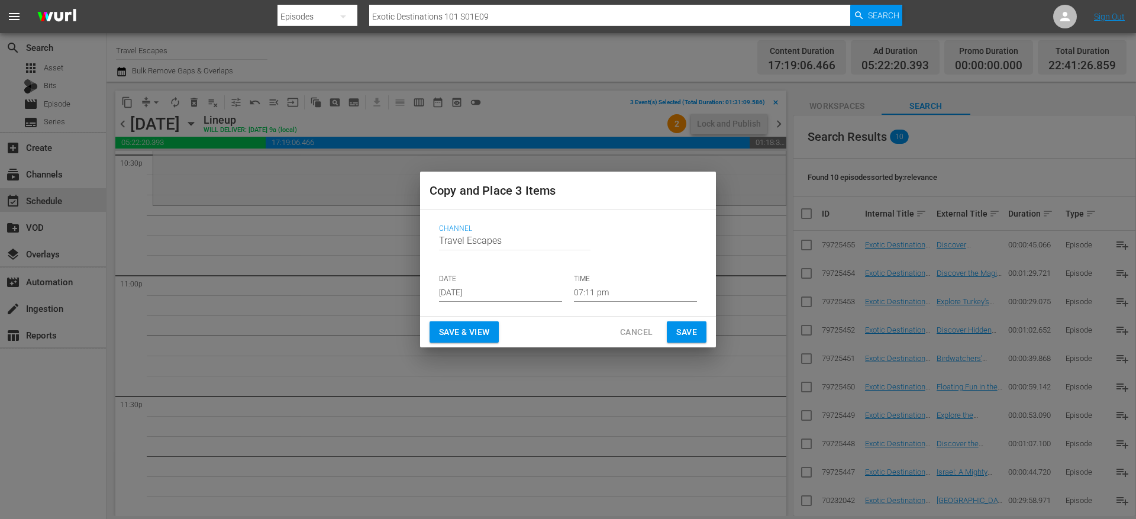
click at [467, 291] on input "[DATE]" at bounding box center [500, 293] width 123 height 18
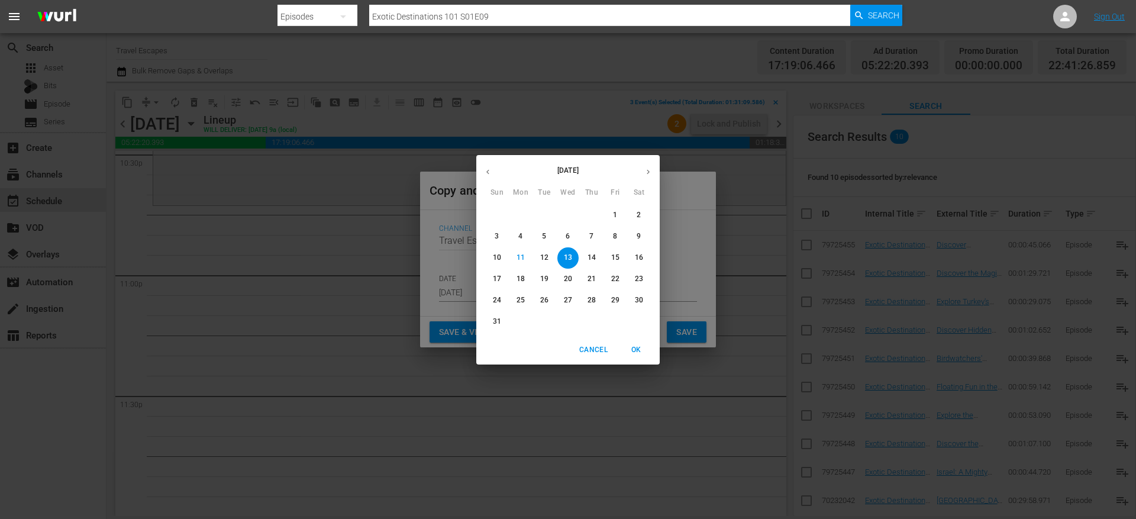
click at [651, 177] on button "button" at bounding box center [648, 171] width 23 height 23
click at [634, 217] on span "6" at bounding box center [638, 215] width 21 height 10
type input "[DATE]"
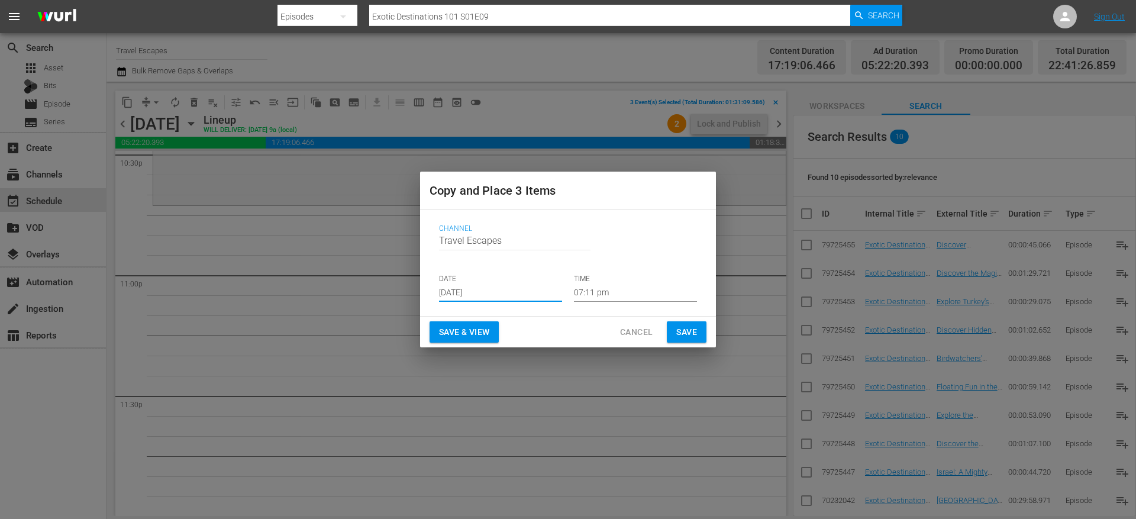
click at [598, 293] on input "07:11 pm" at bounding box center [635, 293] width 123 height 18
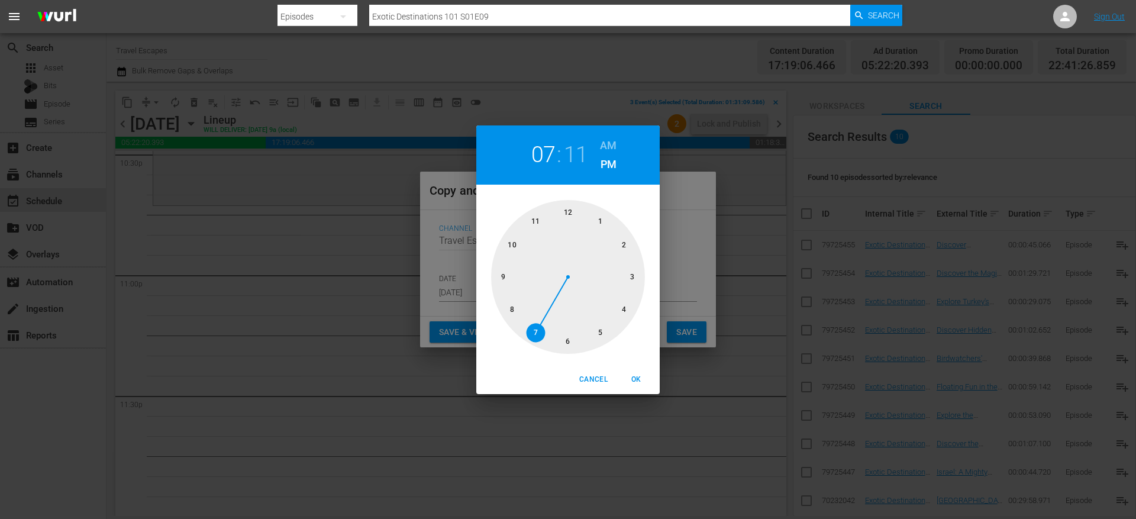
click at [516, 241] on div at bounding box center [568, 277] width 154 height 154
click at [515, 300] on div at bounding box center [568, 277] width 154 height 154
click at [639, 379] on span "OK" at bounding box center [636, 379] width 28 height 12
type input "10:40 pm"
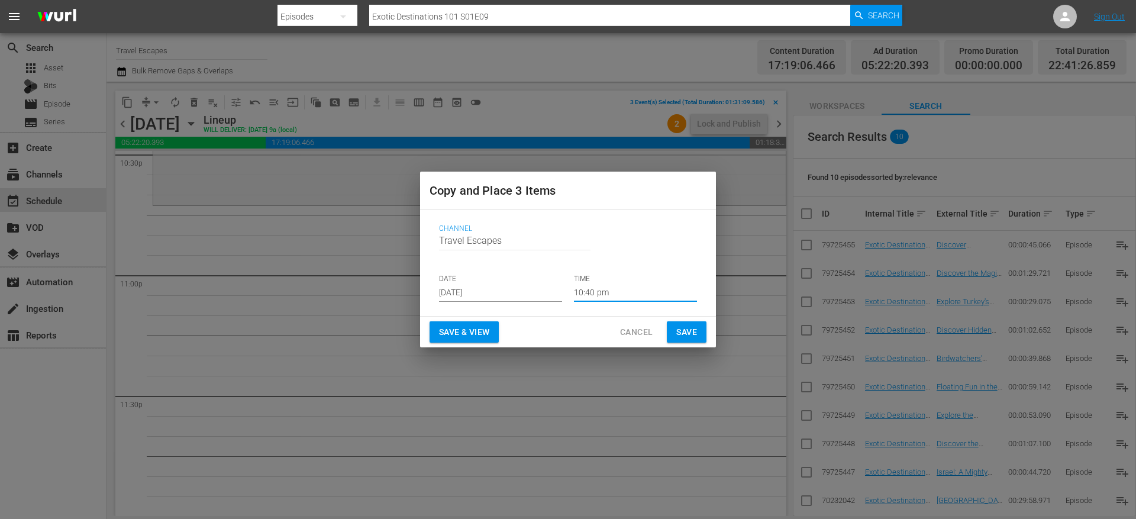
click at [679, 337] on span "Save" at bounding box center [686, 332] width 21 height 15
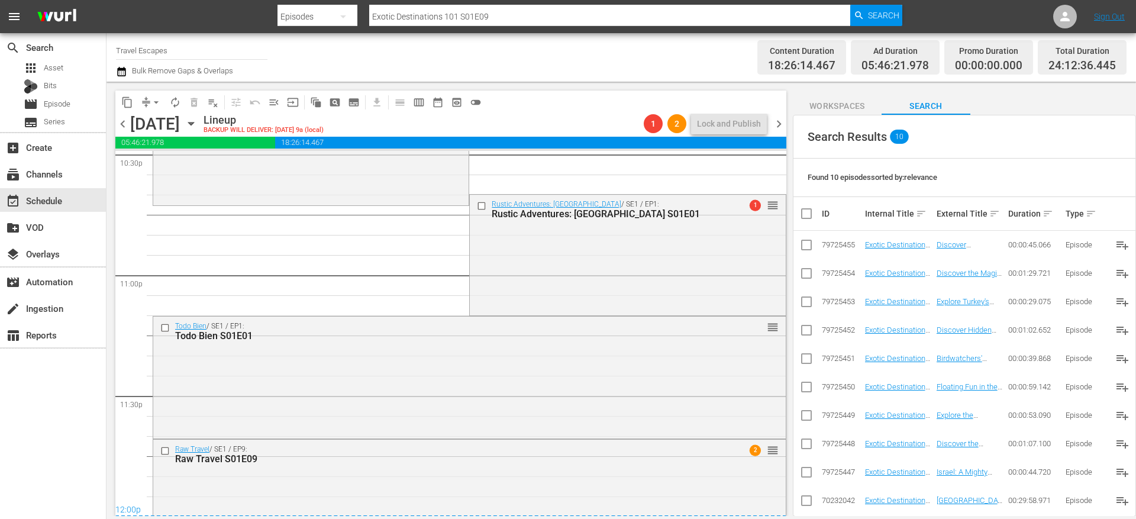
click at [150, 101] on span "arrow_drop_down" at bounding box center [156, 102] width 12 height 12
click at [191, 166] on li "Align to End of Previous Day" at bounding box center [157, 166] width 124 height 20
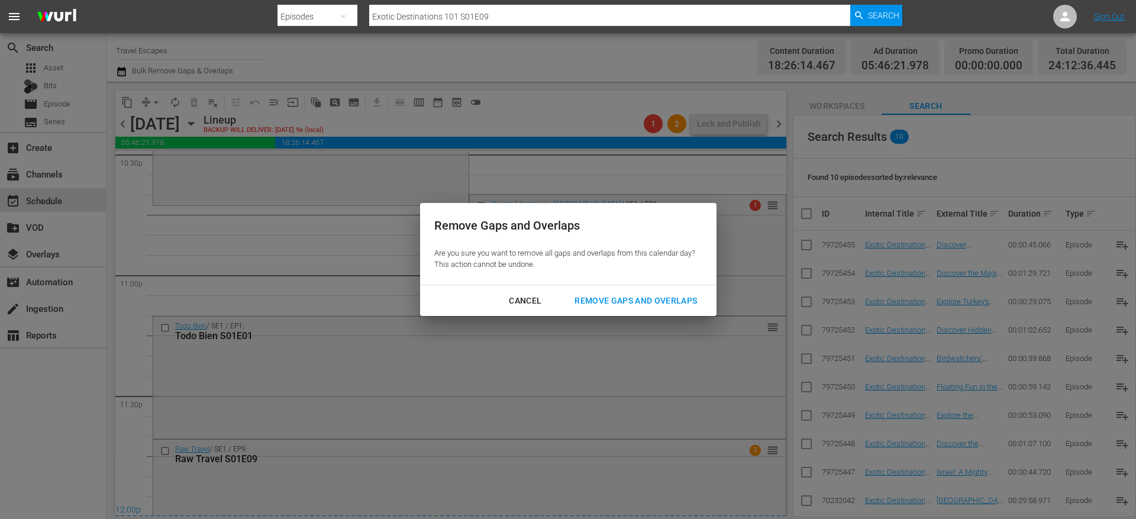
click at [614, 316] on div "Remove Gaps and Overlaps Are you sure you want to remove all gaps and overlaps …" at bounding box center [568, 259] width 1136 height 519
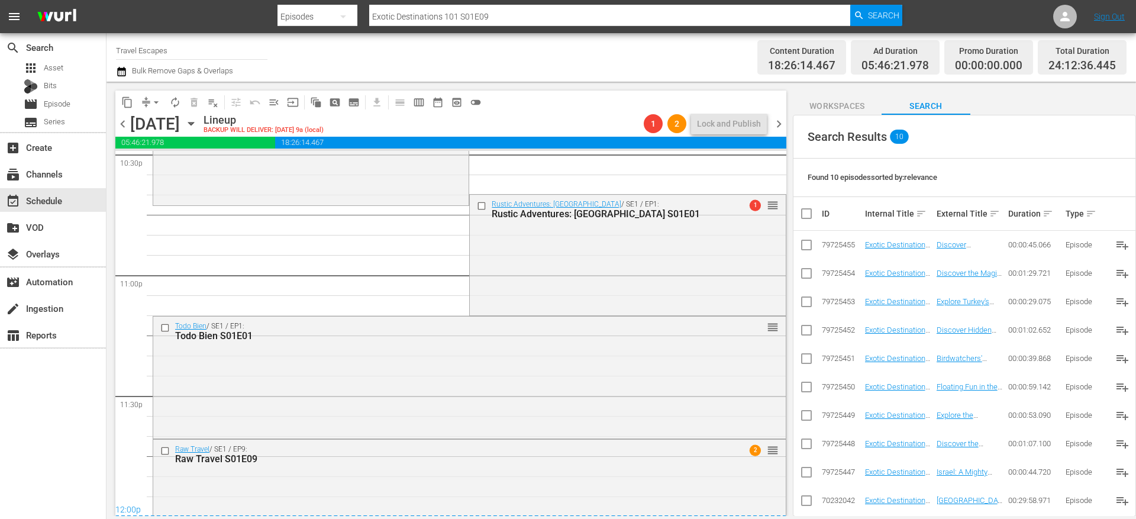
drag, startPoint x: 613, startPoint y: 302, endPoint x: 431, endPoint y: 201, distance: 208.6
click at [613, 302] on div "Rustic Adventures: Argentina / SE1 / EP1: Rustic Adventures: Argentina S01E01 1…" at bounding box center [627, 254] width 315 height 118
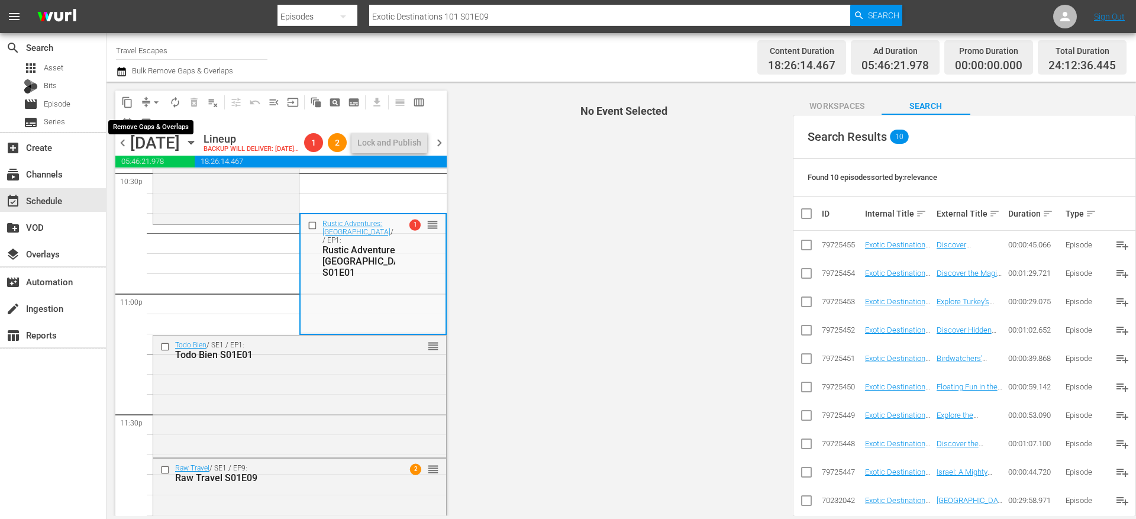
click at [147, 98] on button "arrow_drop_down" at bounding box center [156, 102] width 19 height 19
click at [170, 166] on li "Align to End of Previous Day" at bounding box center [157, 166] width 124 height 20
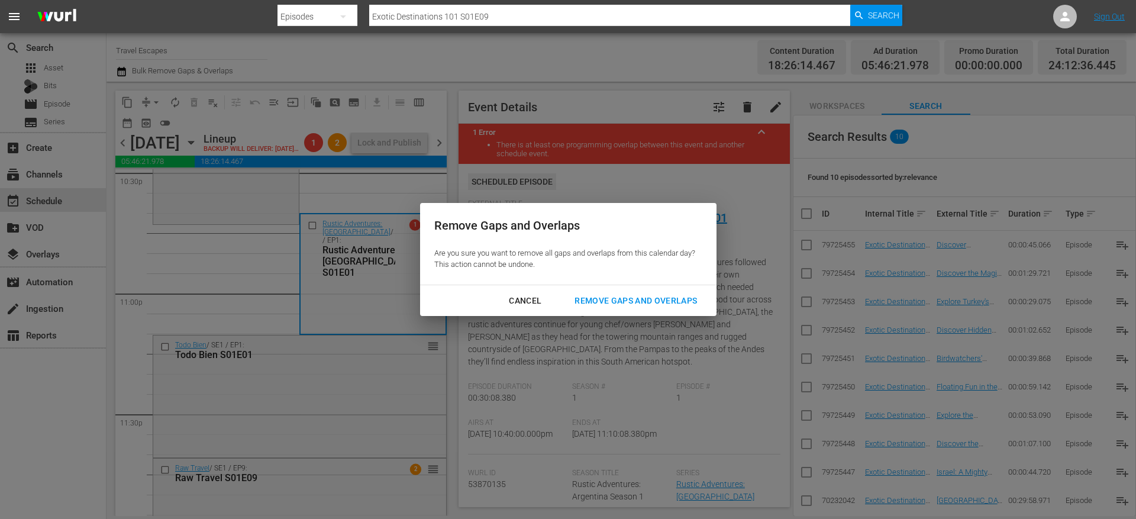
click at [627, 303] on div "Remove Gaps and Overlaps" at bounding box center [635, 300] width 141 height 15
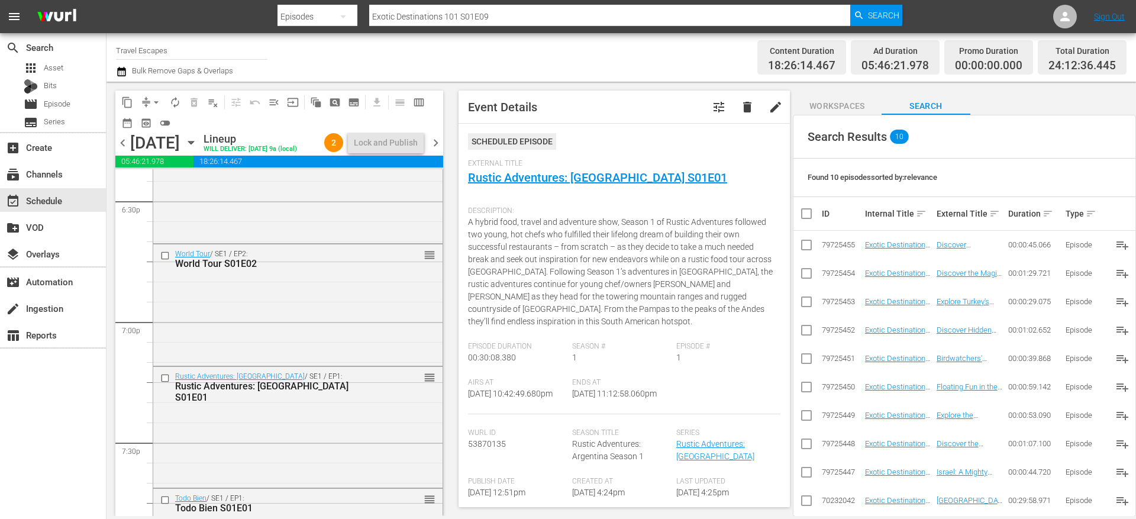
scroll to position [4435, 0]
click at [347, 434] on div "Rustic Adventures: Argentina / SE1 / EP1: Rustic Adventures: Argentina S01E01 r…" at bounding box center [297, 423] width 289 height 118
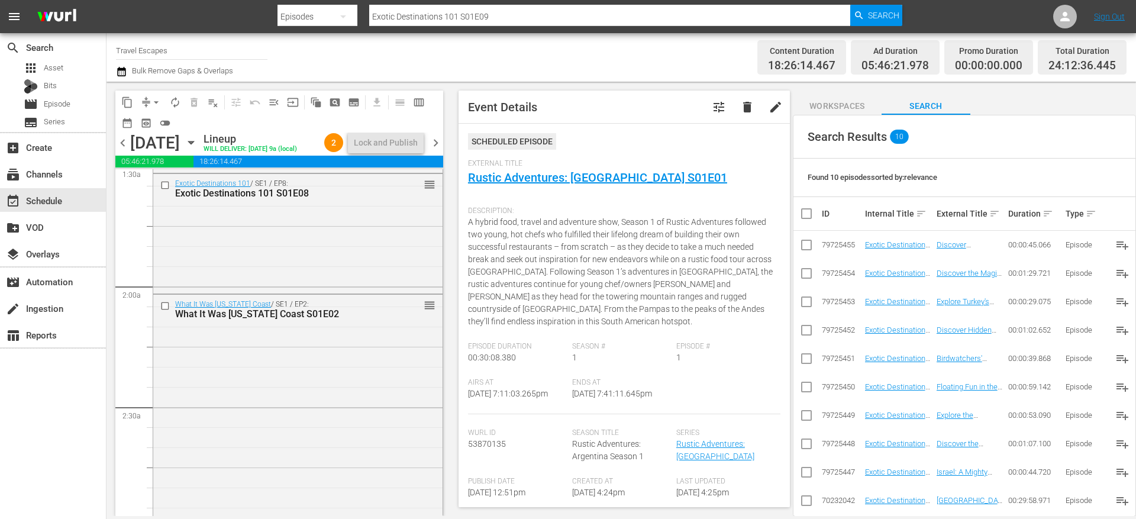
scroll to position [320, 0]
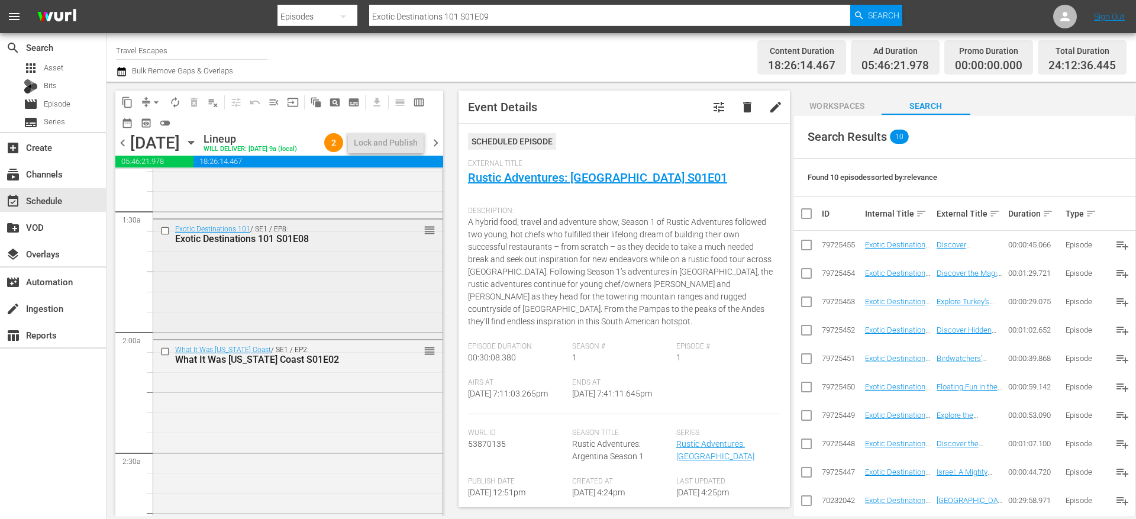
click at [167, 236] on input "checkbox" at bounding box center [166, 231] width 12 height 10
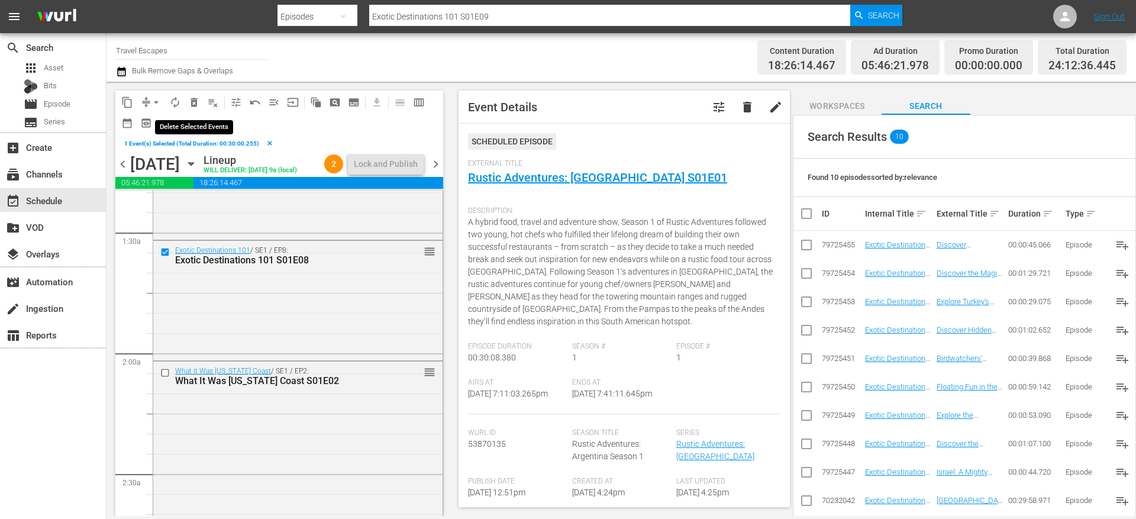
click at [193, 104] on span "delete_forever_outlined" at bounding box center [194, 102] width 12 height 12
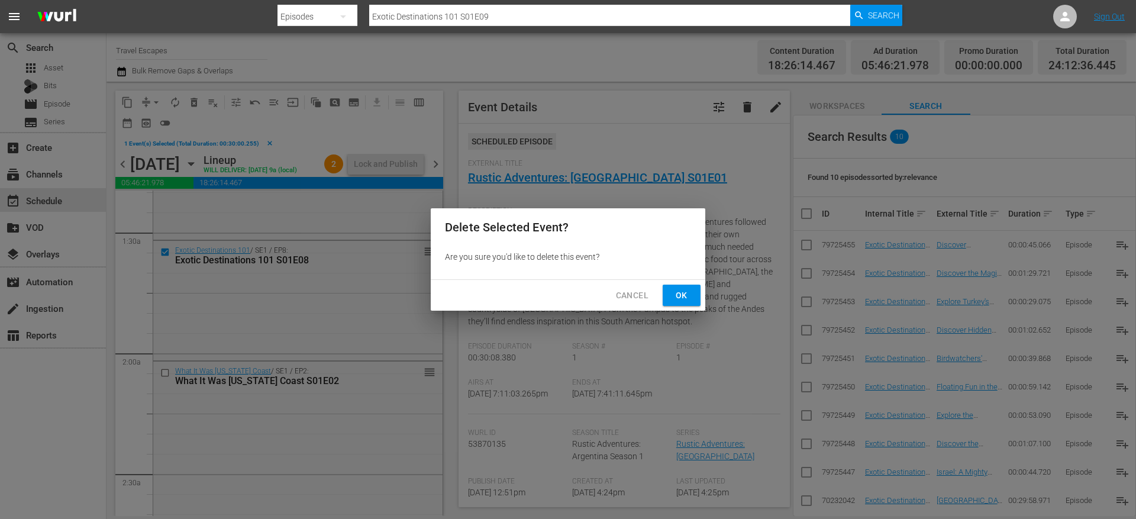
click at [690, 301] on span "Ok" at bounding box center [681, 295] width 19 height 15
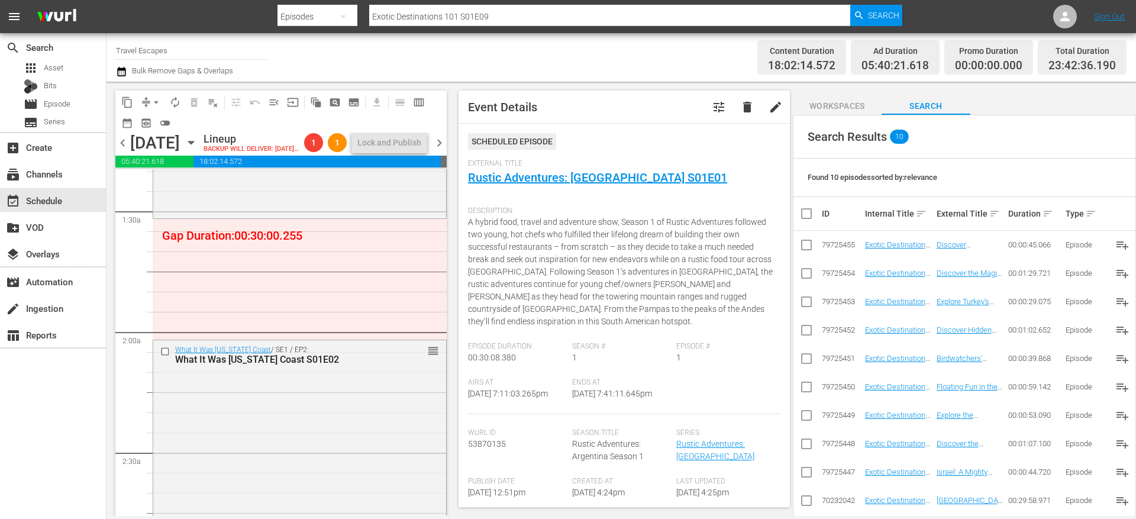
scroll to position [0, 0]
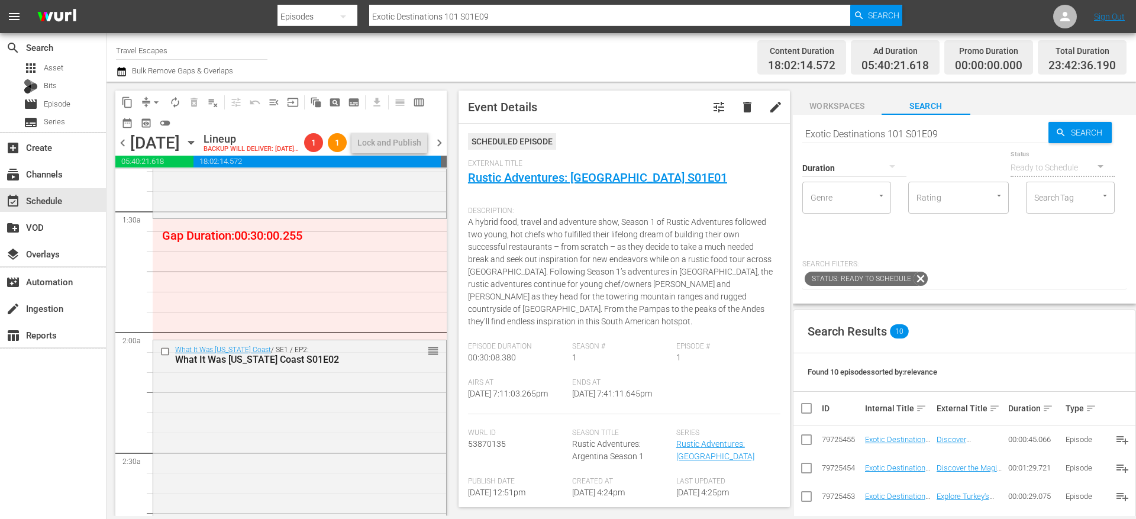
click at [874, 130] on input "Exotic Destinations 101 S01E09" at bounding box center [925, 133] width 246 height 28
type input "foodie"
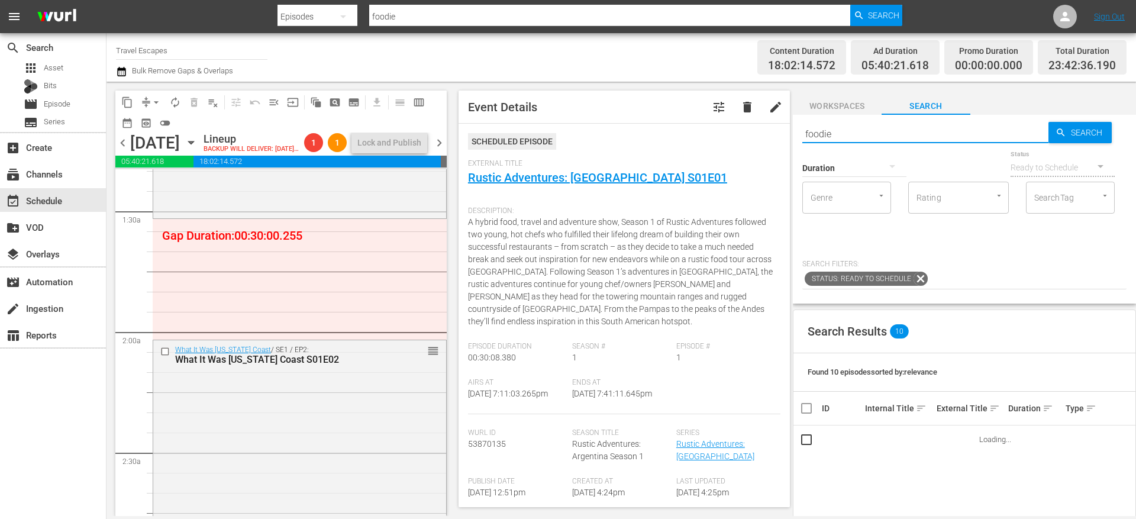
type input "foodie"
click at [1042, 411] on span "sort" at bounding box center [1047, 408] width 11 height 11
click at [1042, 411] on span "keyboard_arrow_up" at bounding box center [1047, 408] width 11 height 11
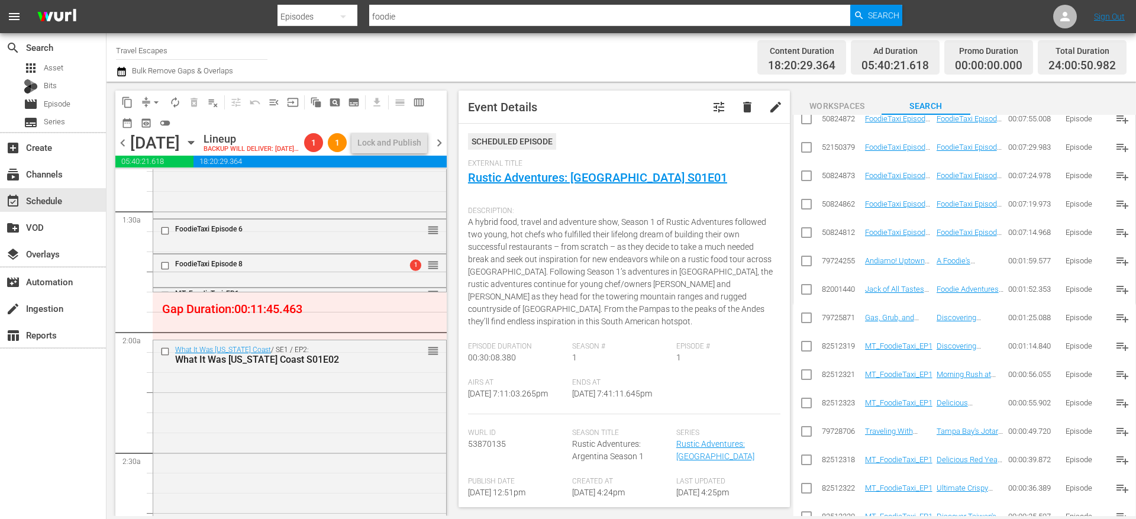
scroll to position [414, 0]
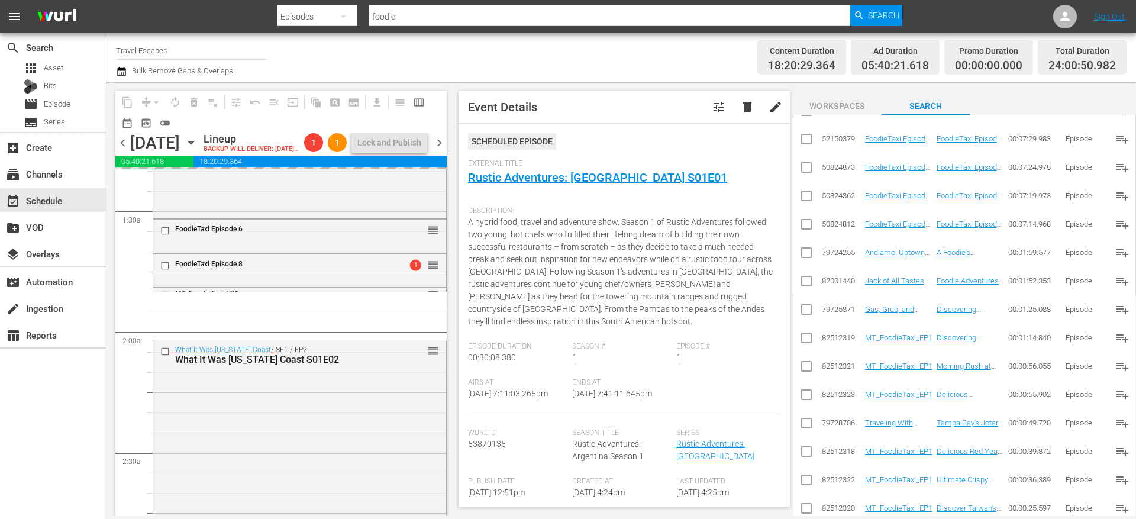
drag, startPoint x: 891, startPoint y: 452, endPoint x: 221, endPoint y: 5, distance: 805.4
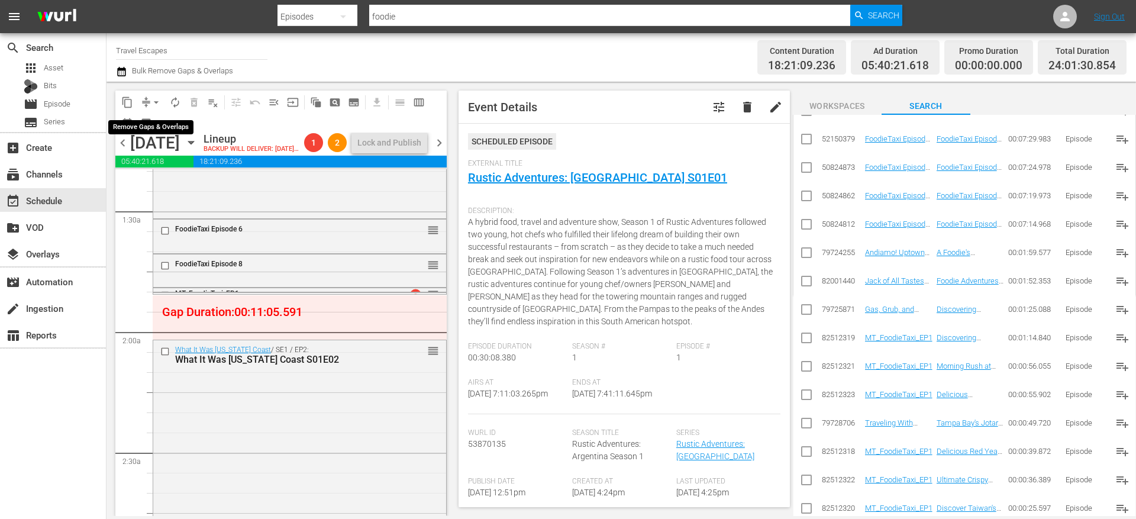
click at [145, 101] on span "compress" at bounding box center [146, 102] width 12 height 12
click at [150, 99] on button "arrow_drop_down" at bounding box center [156, 102] width 19 height 19
click at [150, 162] on li "Align to End of Previous Day" at bounding box center [157, 166] width 124 height 20
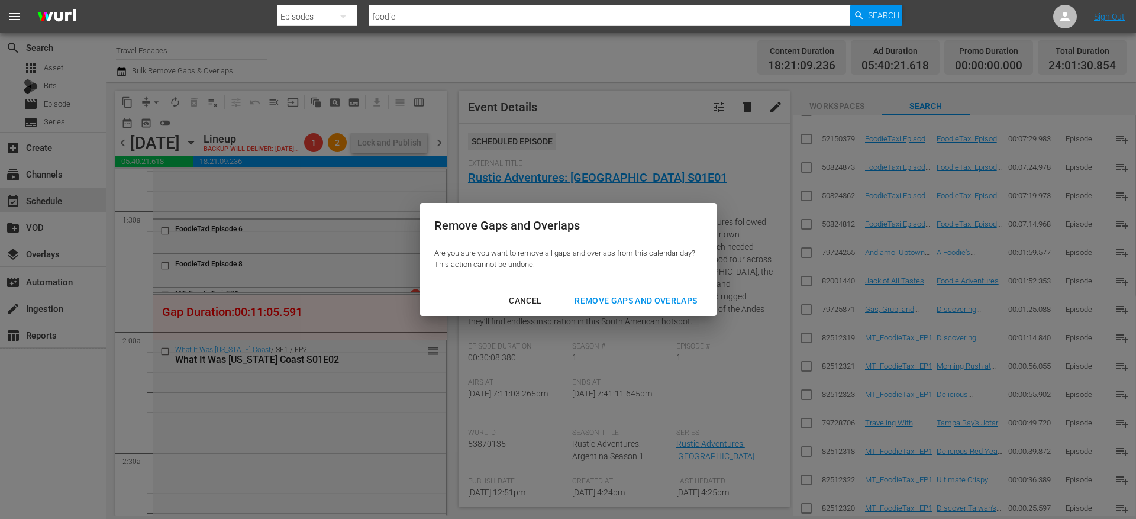
click at [610, 301] on div "Remove Gaps and Overlaps" at bounding box center [635, 300] width 141 height 15
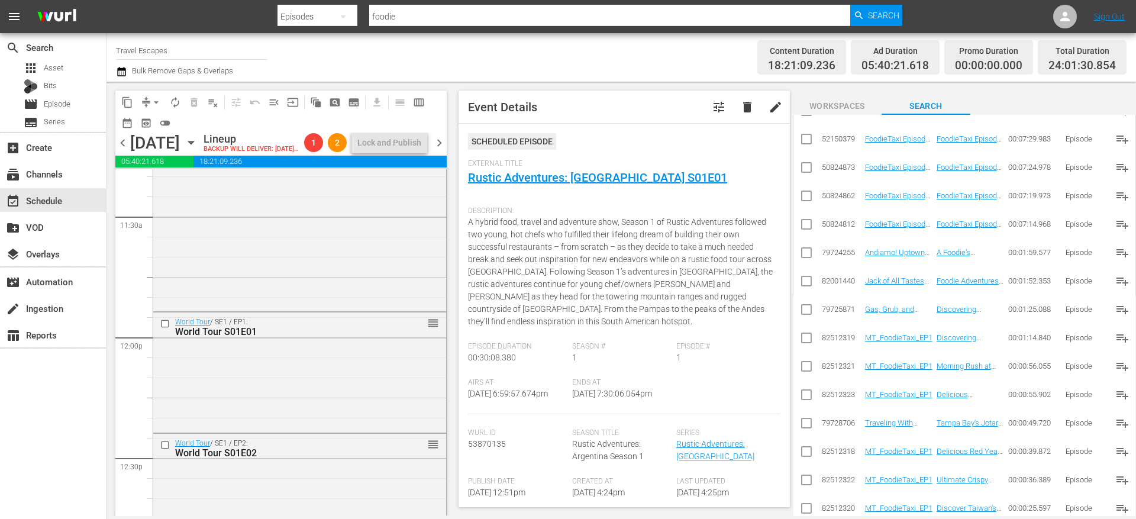
scroll to position [3050, 0]
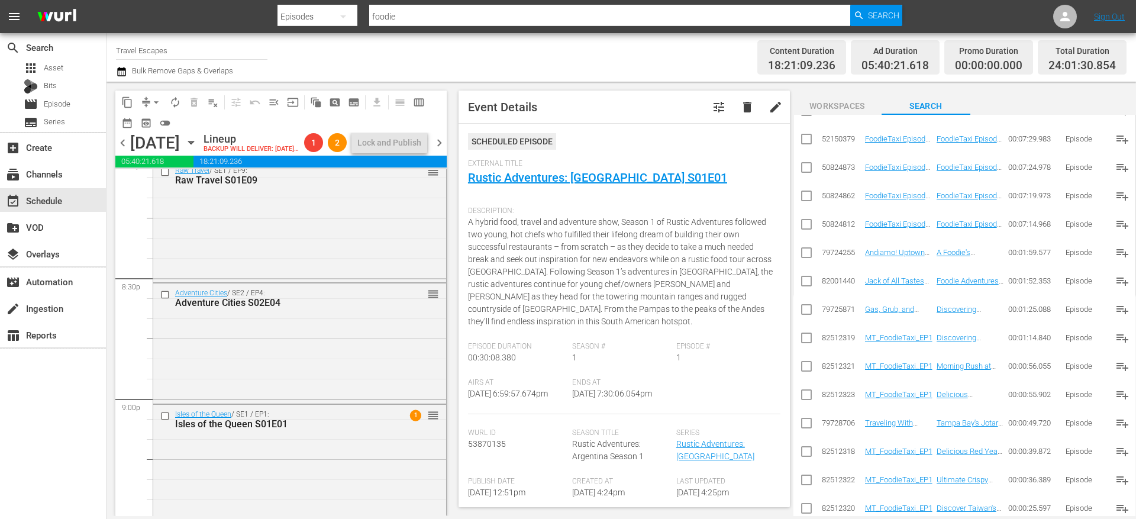
scroll to position [4836, 0]
click at [166, 302] on input "checkbox" at bounding box center [166, 297] width 12 height 10
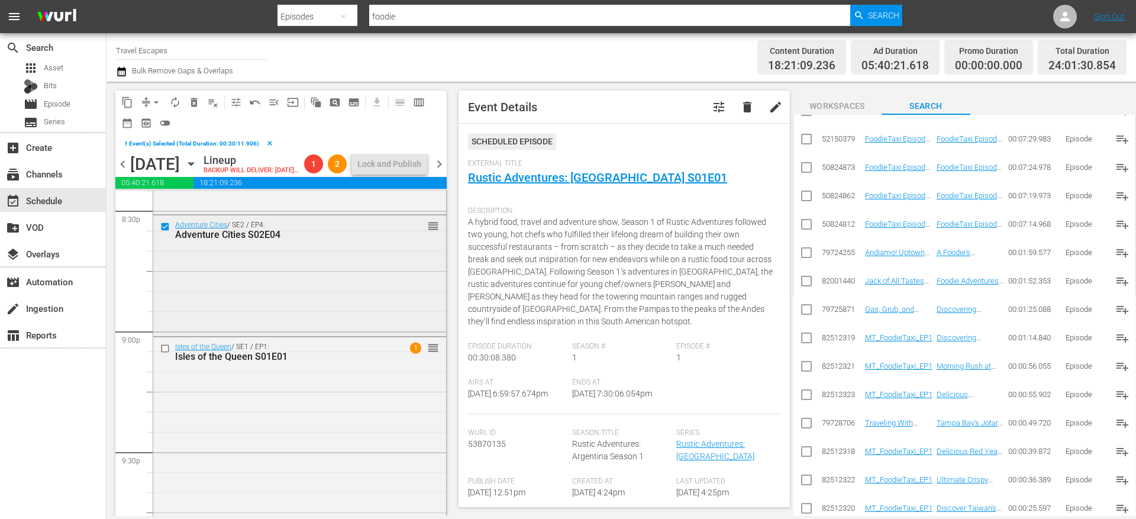
scroll to position [5010, 0]
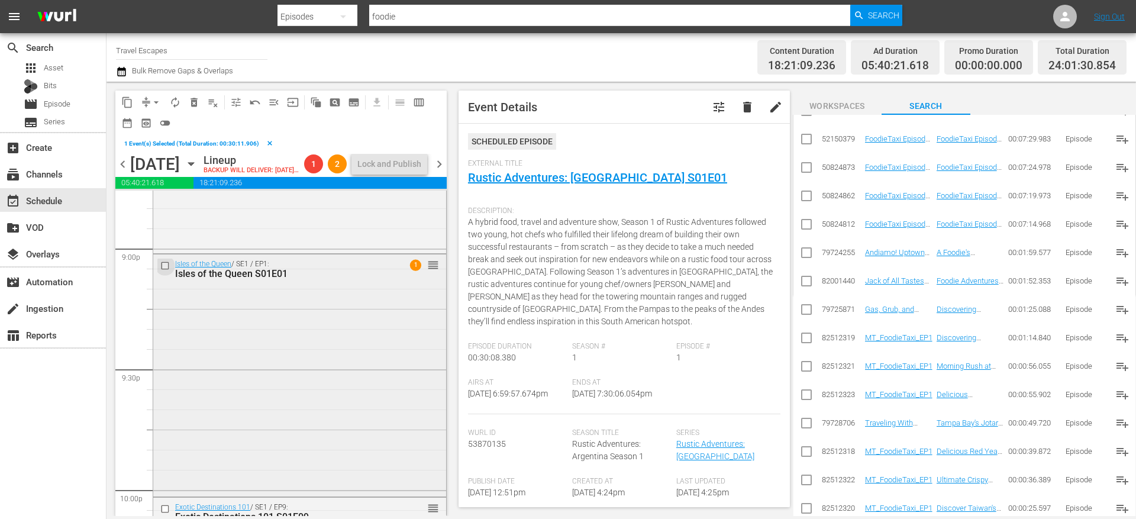
click at [166, 271] on input "checkbox" at bounding box center [166, 266] width 12 height 10
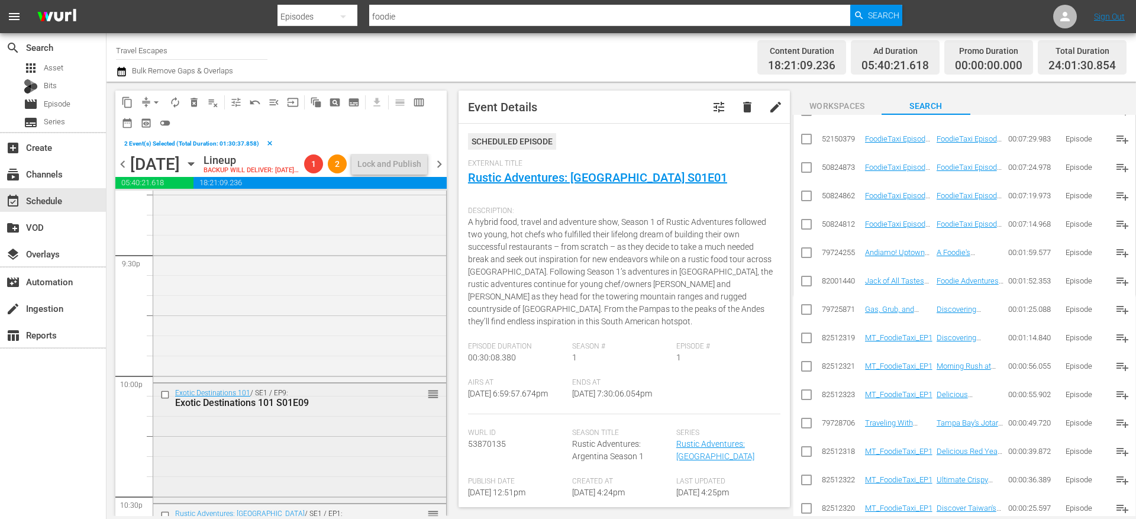
scroll to position [5164, 0]
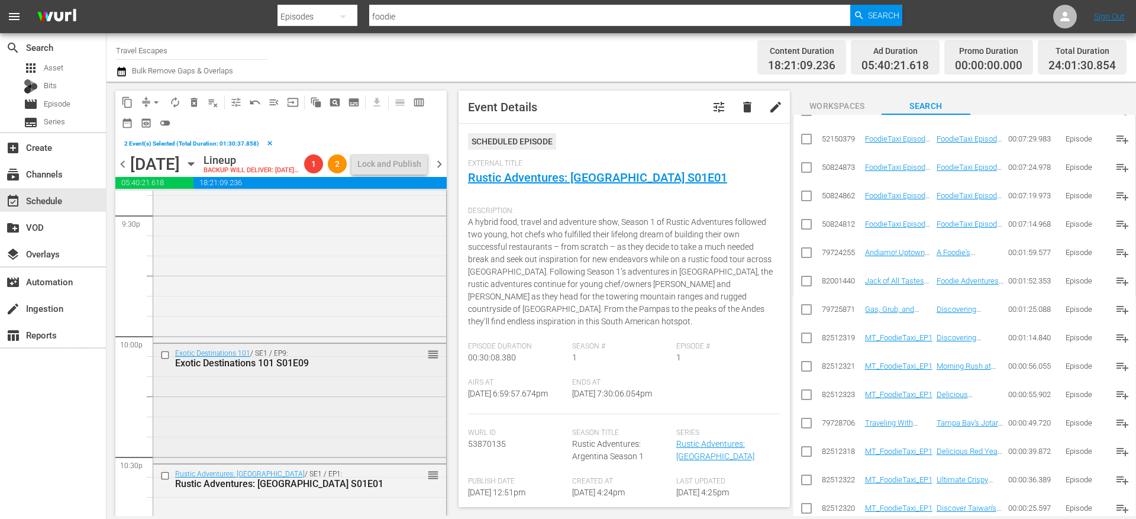
click at [165, 360] on input "checkbox" at bounding box center [166, 355] width 12 height 10
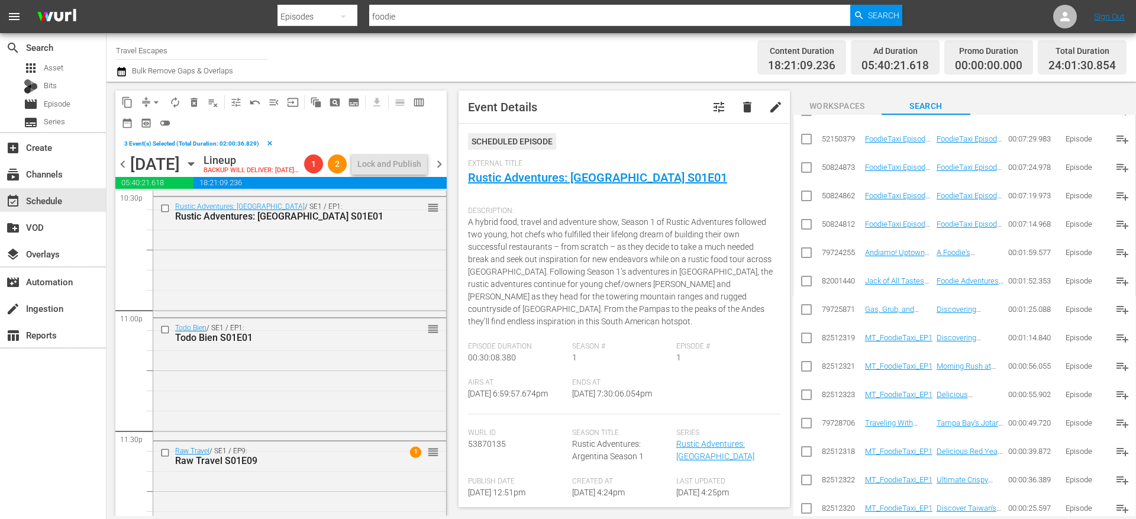
scroll to position [5446, 0]
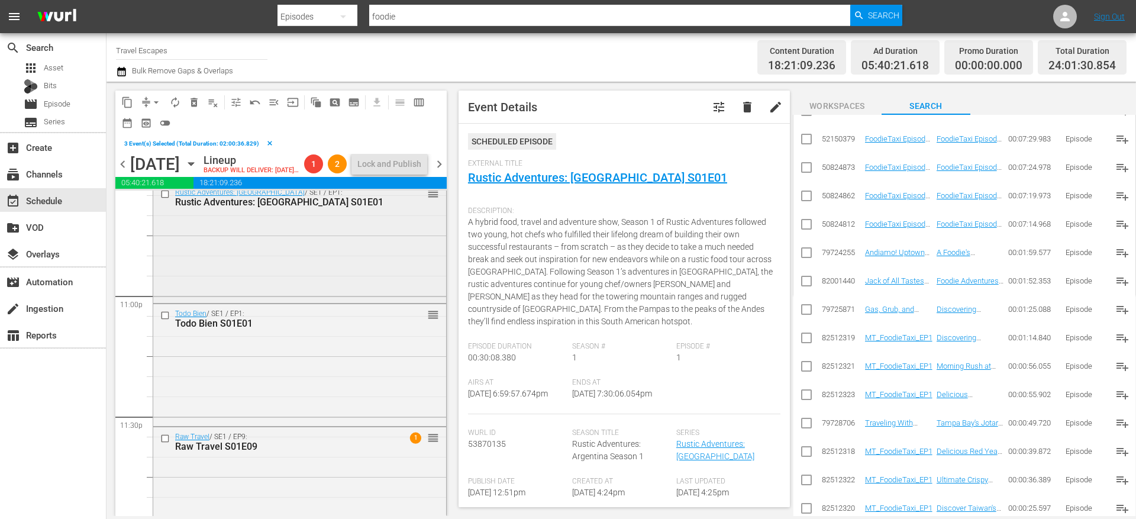
click at [166, 199] on input "checkbox" at bounding box center [166, 194] width 12 height 10
click at [164, 320] on input "checkbox" at bounding box center [166, 315] width 12 height 10
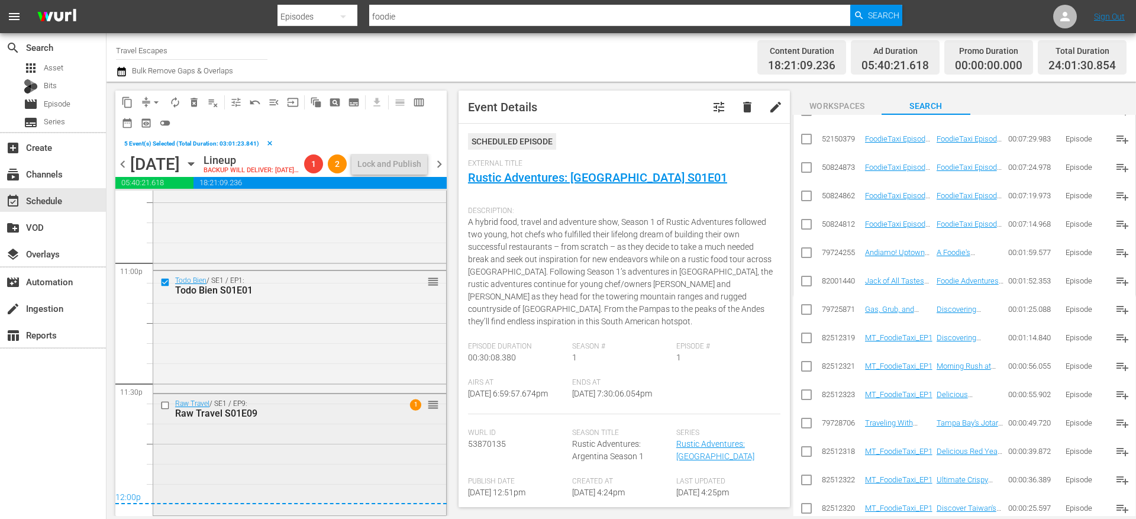
click at [164, 408] on input "checkbox" at bounding box center [166, 405] width 12 height 10
click at [128, 99] on span "content_copy" at bounding box center [127, 102] width 12 height 12
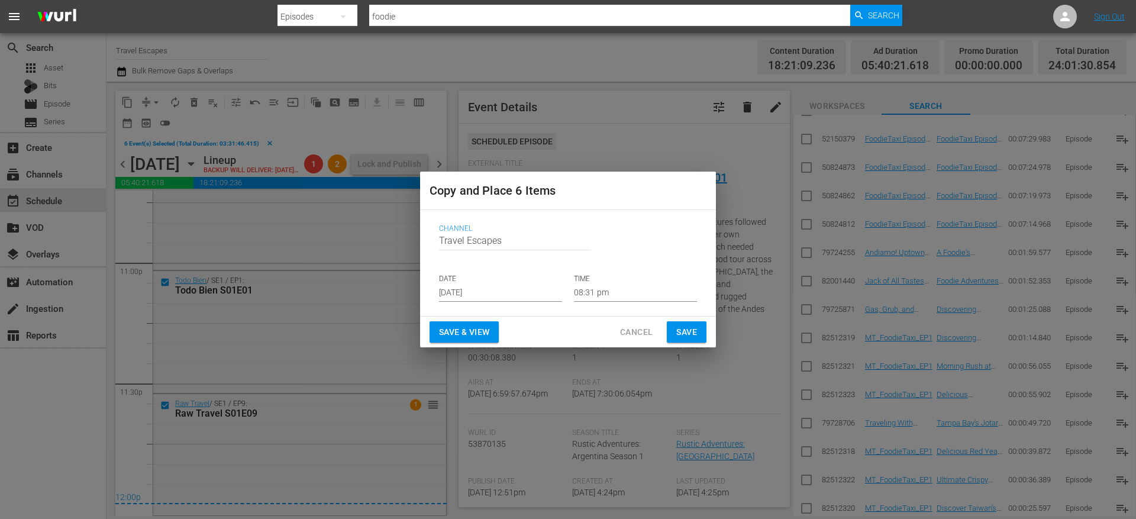
click at [482, 292] on input "[DATE]" at bounding box center [500, 293] width 123 height 18
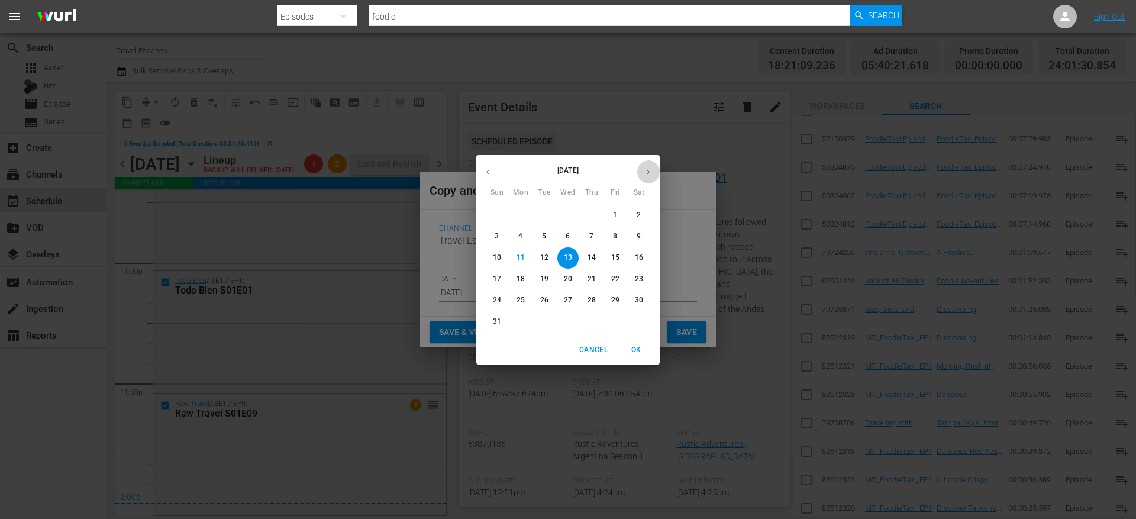
click at [646, 171] on icon "button" at bounding box center [648, 171] width 9 height 9
click at [498, 233] on p "7" at bounding box center [497, 236] width 4 height 10
type input "[DATE]"
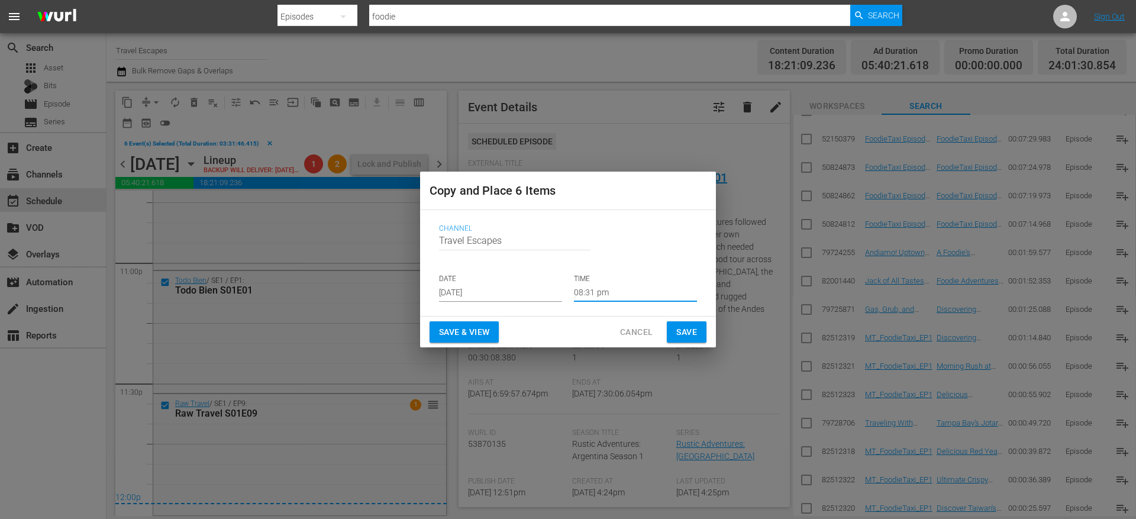
click at [586, 289] on input "08:31 pm" at bounding box center [635, 293] width 123 height 18
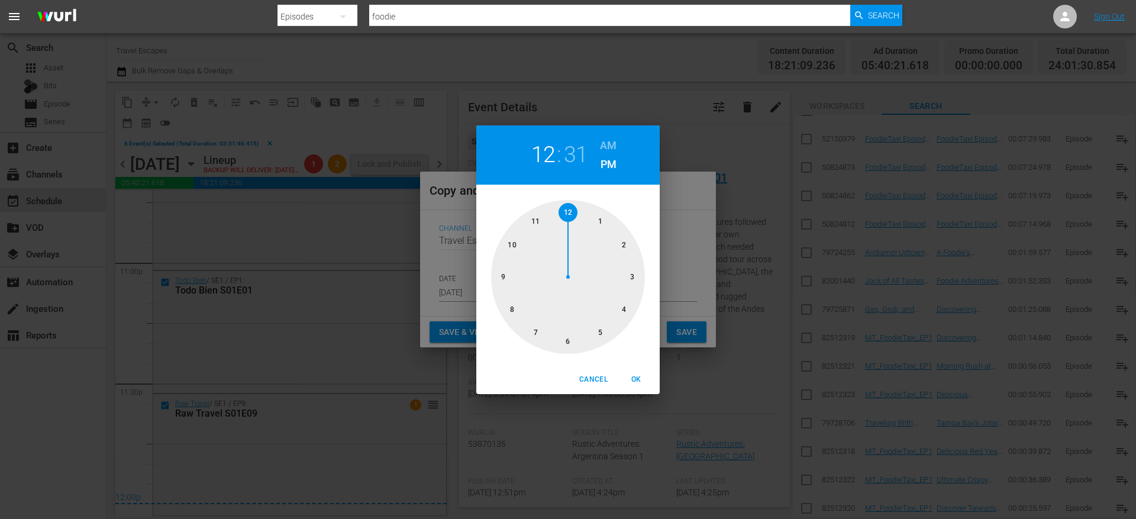
click at [566, 202] on div at bounding box center [568, 277] width 154 height 154
click at [608, 141] on h6 "AM" at bounding box center [608, 145] width 17 height 19
click at [574, 208] on div at bounding box center [568, 277] width 154 height 154
click at [639, 379] on span "OK" at bounding box center [636, 379] width 28 height 12
type input "12:00 am"
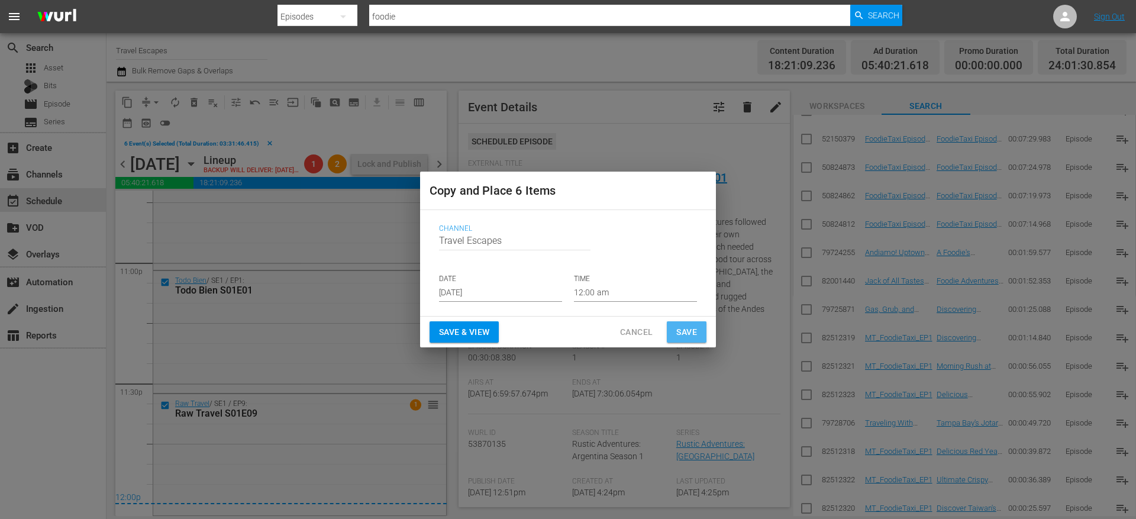
click at [683, 331] on span "Save" at bounding box center [686, 332] width 21 height 15
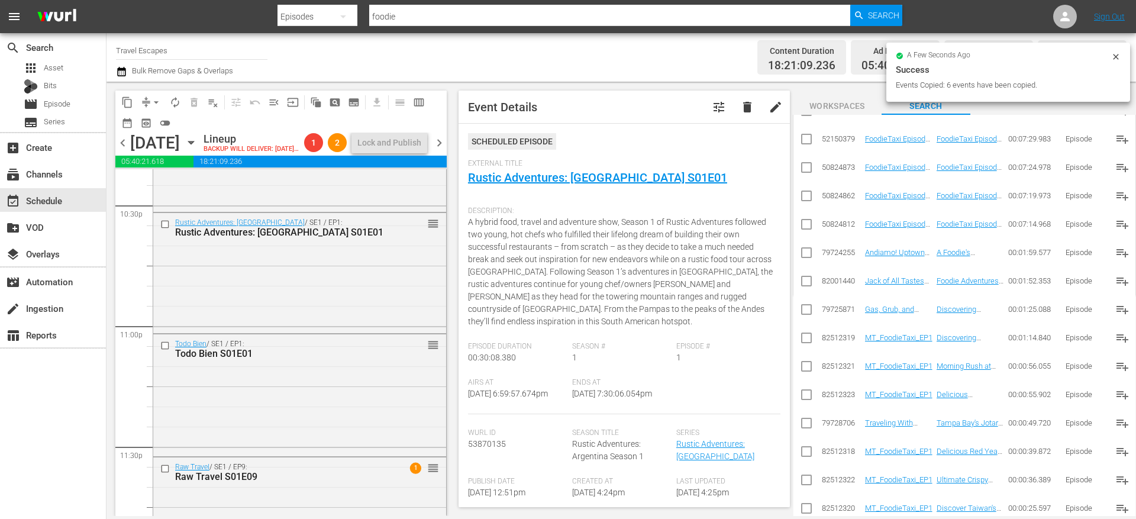
scroll to position [5382, 0]
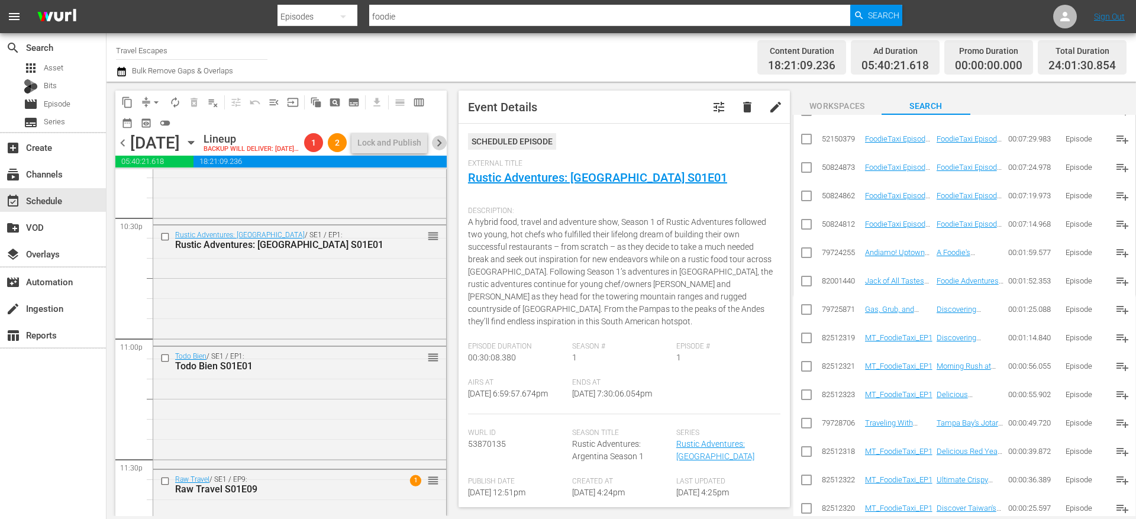
click at [440, 148] on span "chevron_right" at bounding box center [439, 142] width 15 height 15
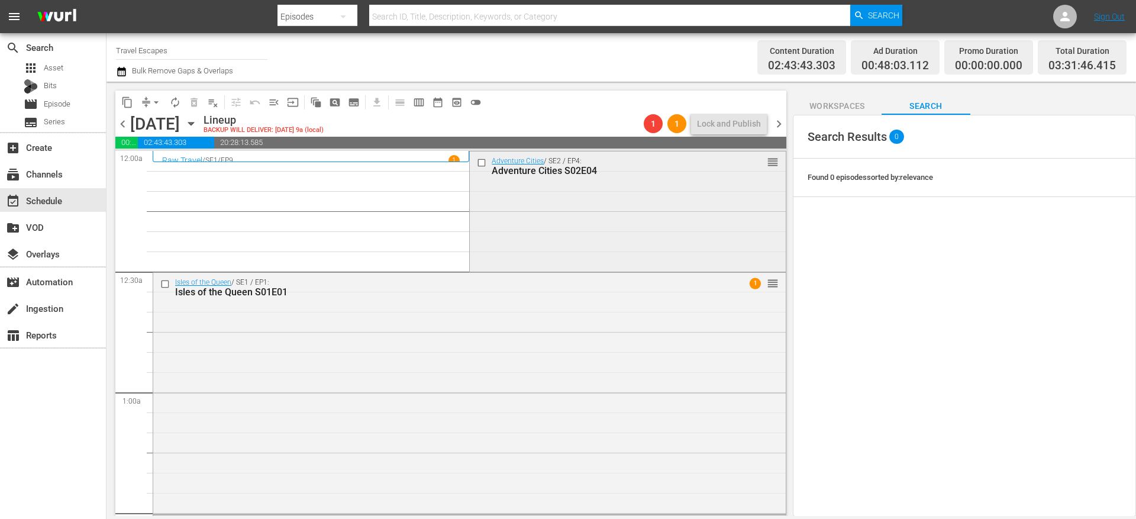
click at [480, 164] on input "checkbox" at bounding box center [483, 162] width 12 height 10
click at [168, 284] on input "checkbox" at bounding box center [166, 284] width 12 height 10
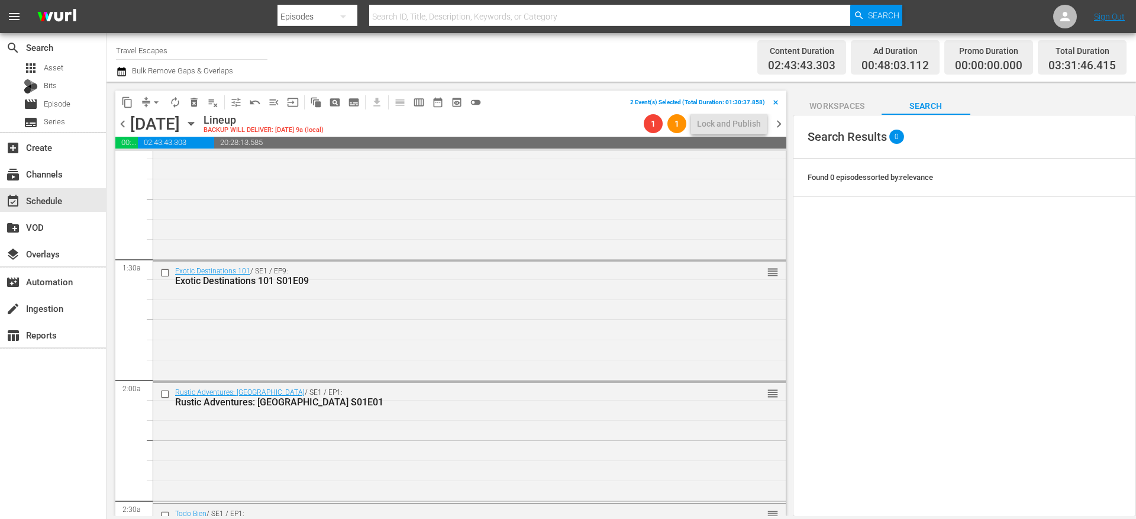
scroll to position [256, 0]
click at [165, 272] on input "checkbox" at bounding box center [166, 271] width 12 height 10
click at [166, 391] on input "checkbox" at bounding box center [166, 392] width 12 height 10
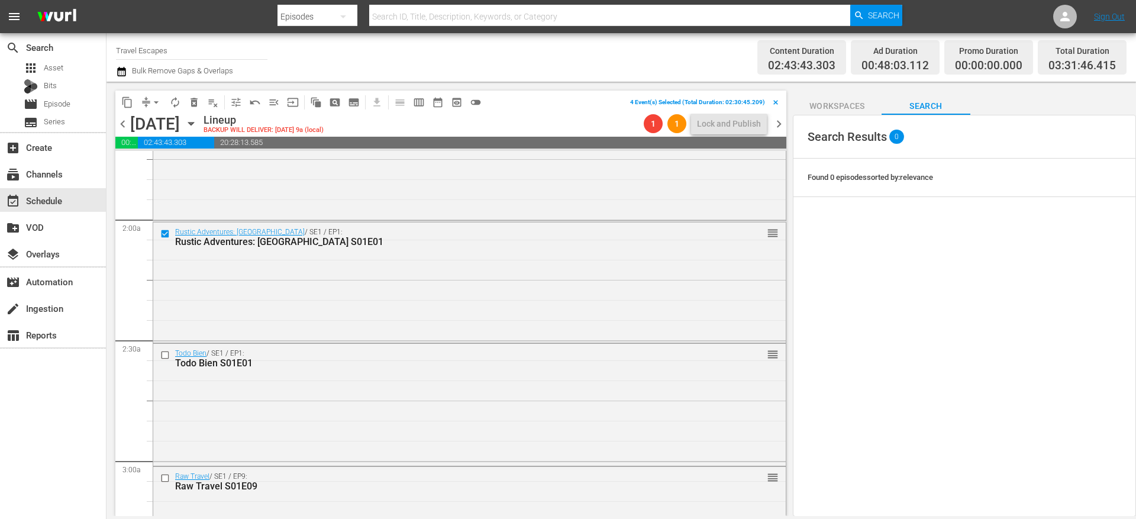
scroll to position [421, 0]
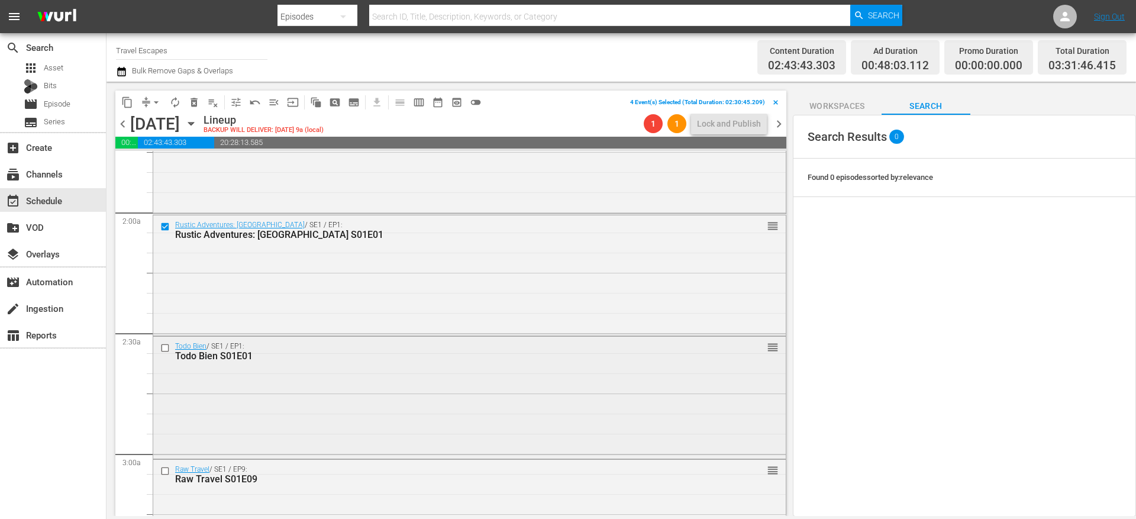
click at [166, 347] on input "checkbox" at bounding box center [166, 348] width 12 height 10
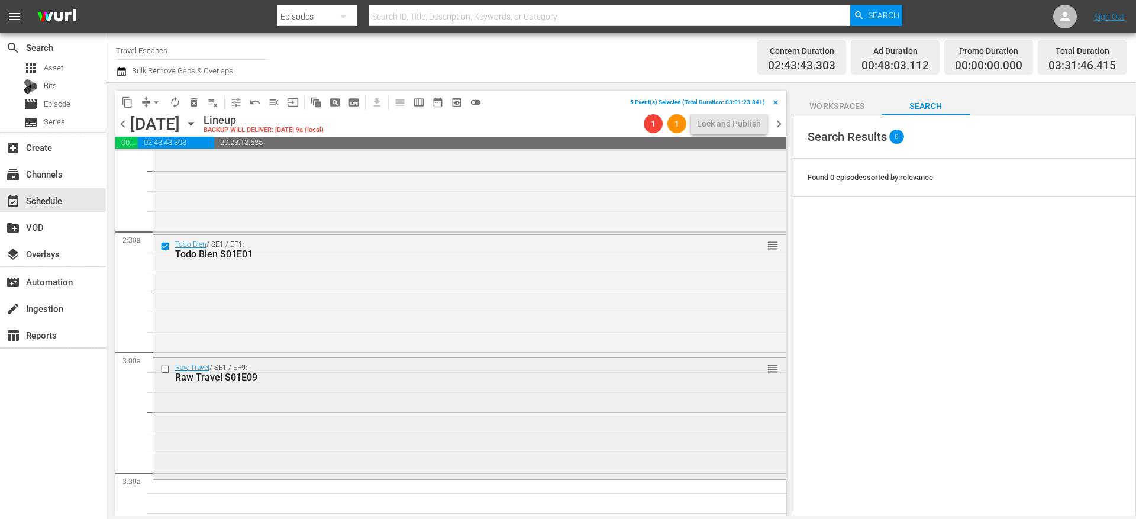
click at [164, 367] on input "checkbox" at bounding box center [166, 369] width 12 height 10
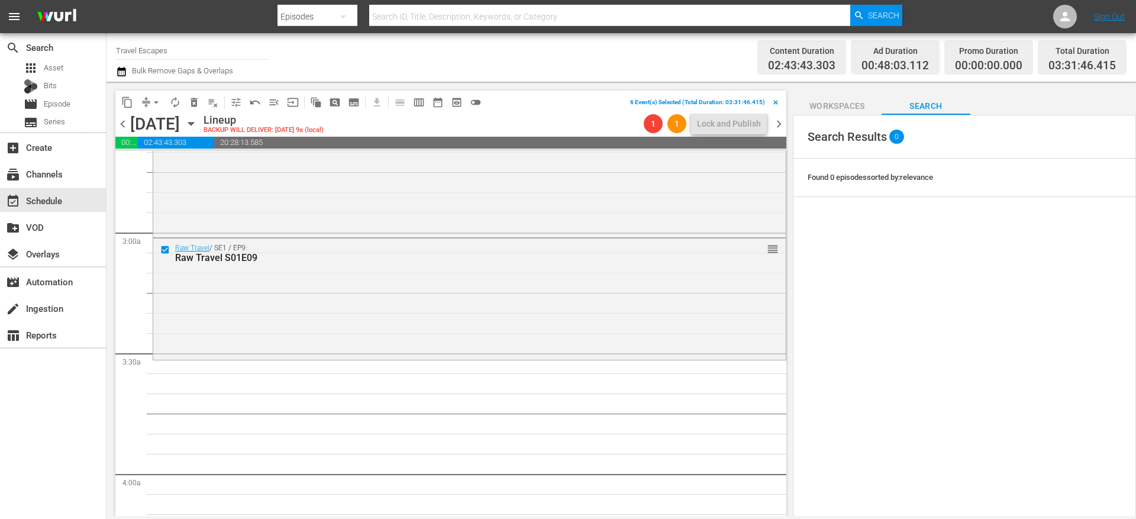
scroll to position [666, 0]
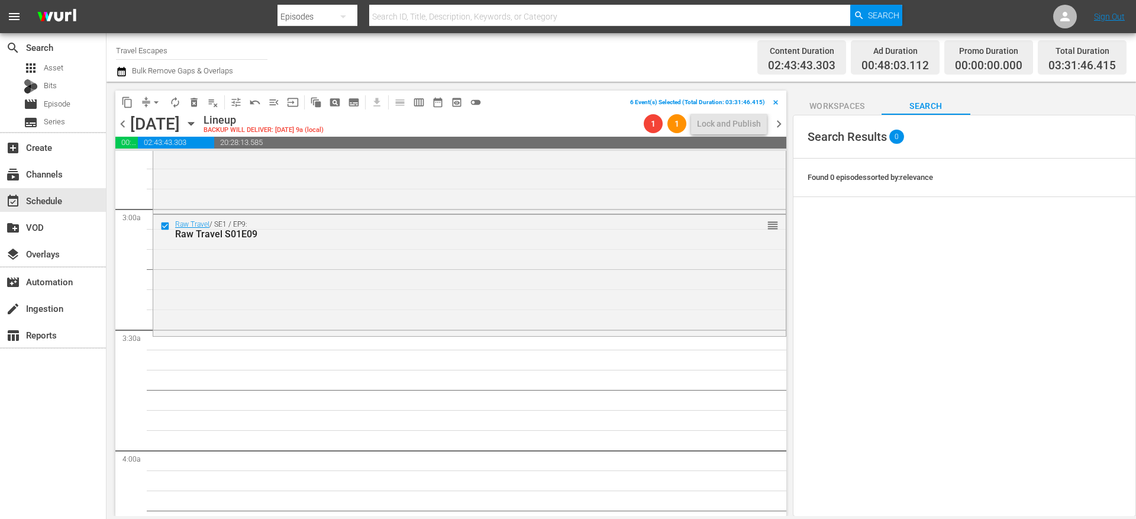
click at [128, 104] on span "content_copy" at bounding box center [127, 102] width 12 height 12
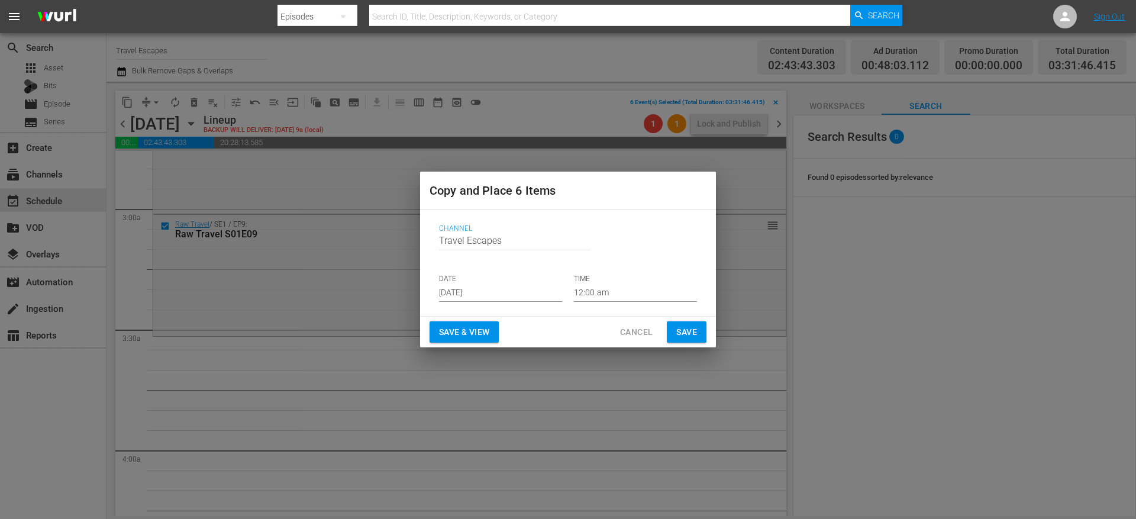
click at [484, 282] on p "DATE" at bounding box center [500, 279] width 123 height 10
click at [482, 289] on input "[DATE]" at bounding box center [500, 293] width 123 height 18
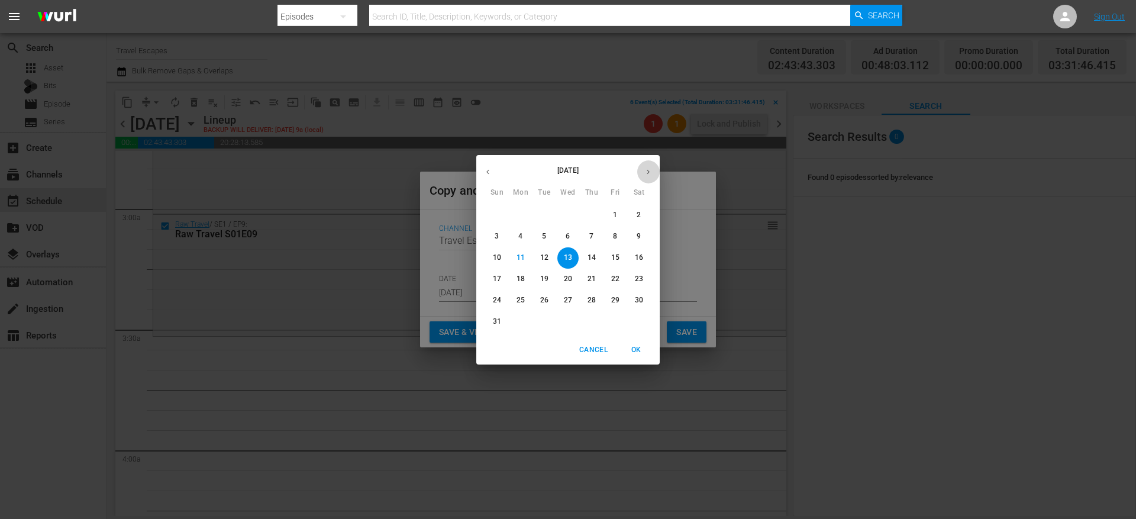
click at [647, 174] on icon "button" at bounding box center [648, 171] width 9 height 9
click at [496, 230] on button "7" at bounding box center [496, 236] width 21 height 21
type input "[DATE]"
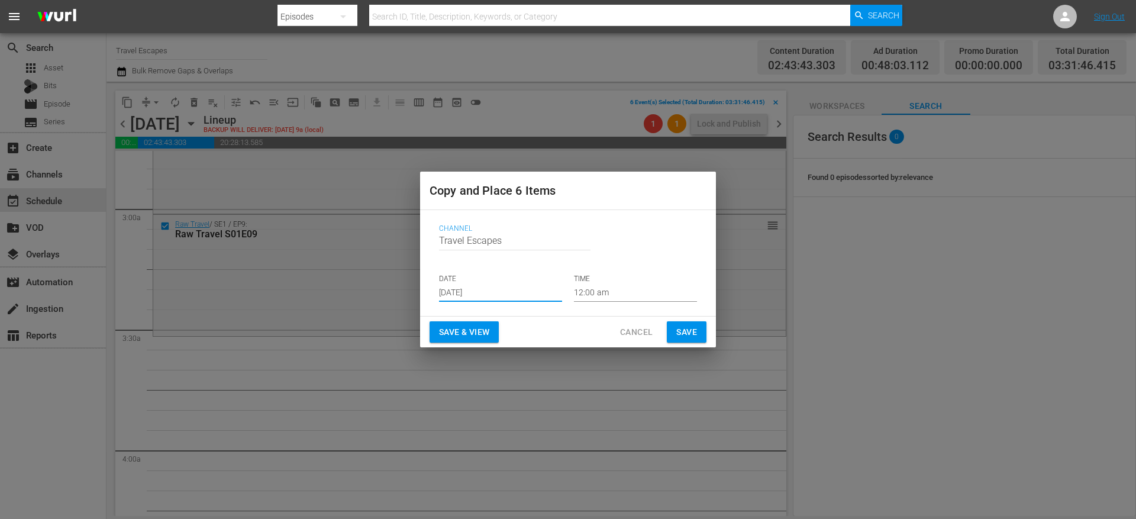
click at [603, 293] on input "12:00 am" at bounding box center [635, 293] width 123 height 18
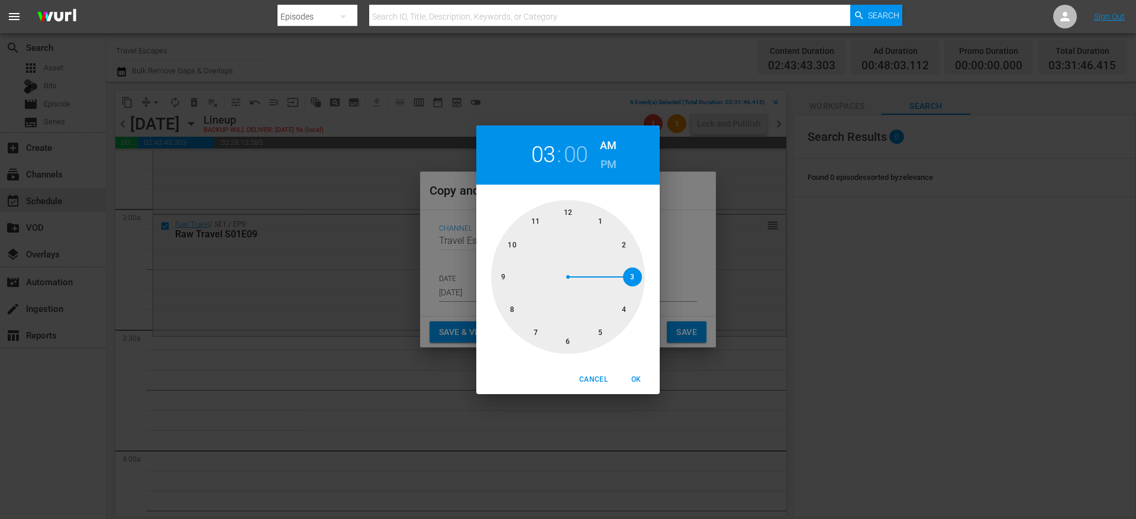
click at [634, 278] on div at bounding box center [568, 277] width 154 height 154
click at [567, 340] on div at bounding box center [568, 277] width 154 height 154
click at [632, 382] on span "OK" at bounding box center [636, 379] width 28 height 12
type input "03:30 am"
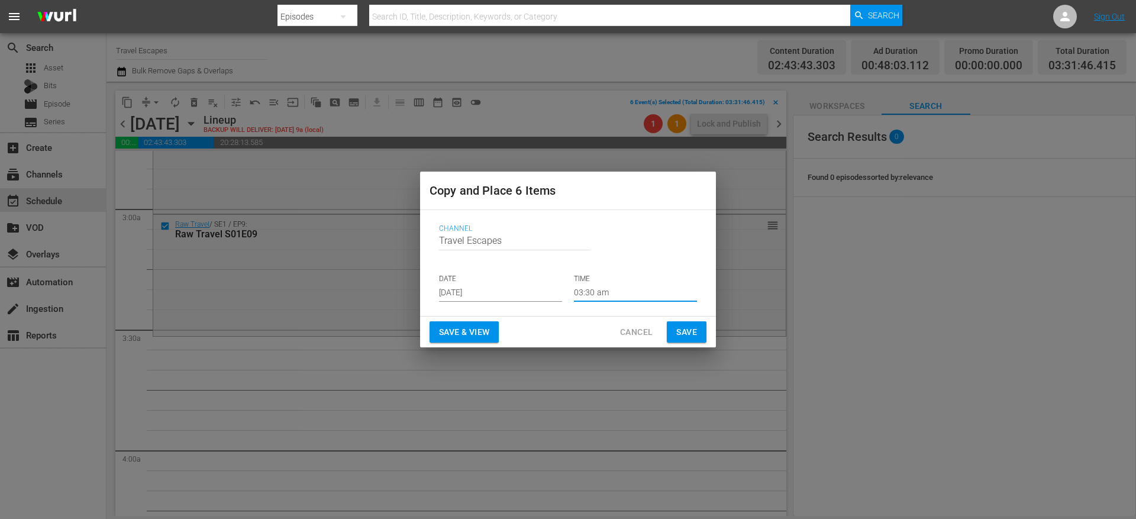
click at [696, 346] on div "Save & View Cancel Save" at bounding box center [568, 331] width 296 height 31
click at [690, 332] on span "Save" at bounding box center [686, 332] width 21 height 15
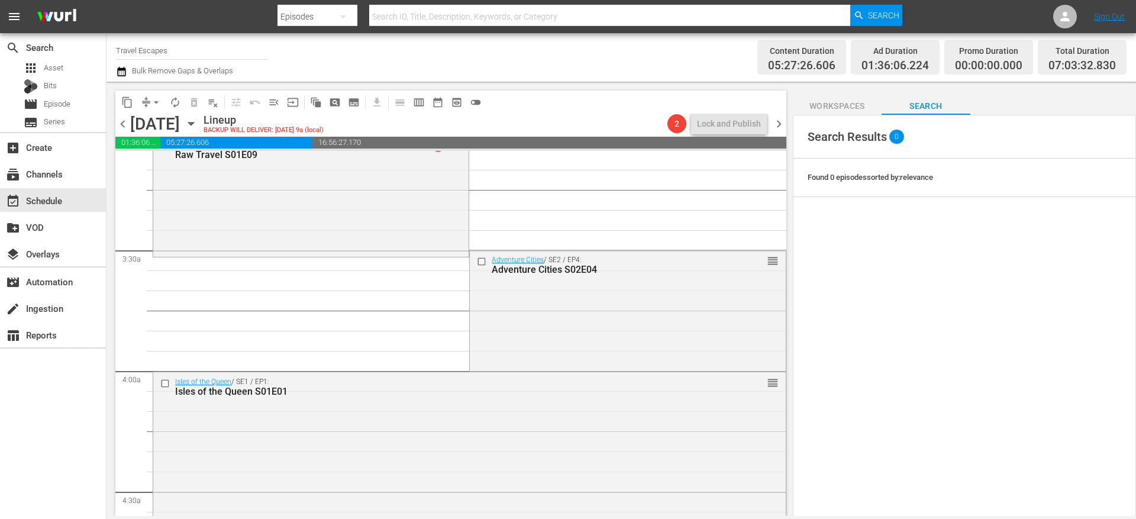
scroll to position [747, 0]
click at [479, 260] on input "checkbox" at bounding box center [483, 261] width 12 height 10
click at [166, 382] on input "checkbox" at bounding box center [166, 382] width 12 height 10
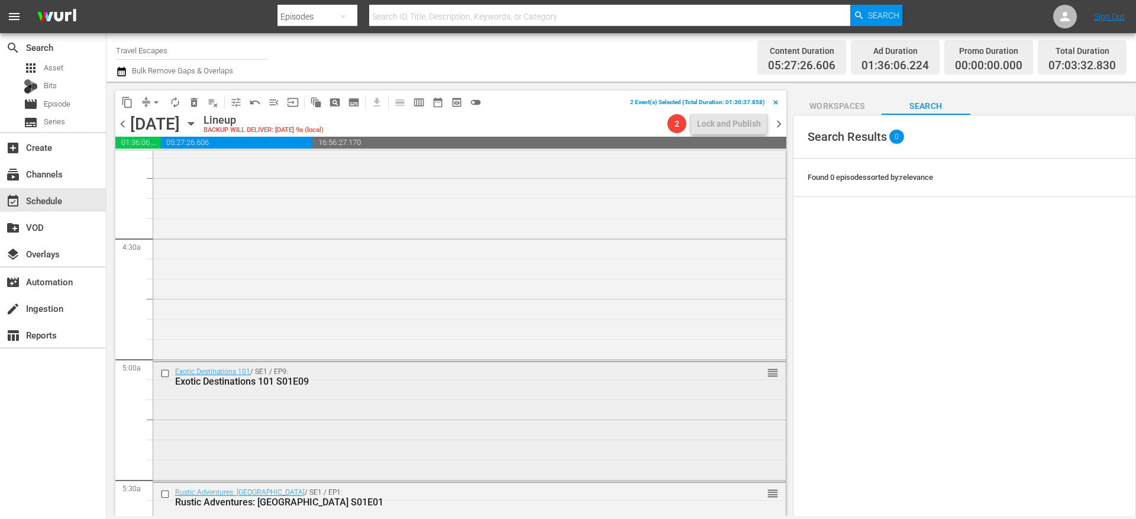
click at [166, 374] on input "checkbox" at bounding box center [166, 374] width 12 height 10
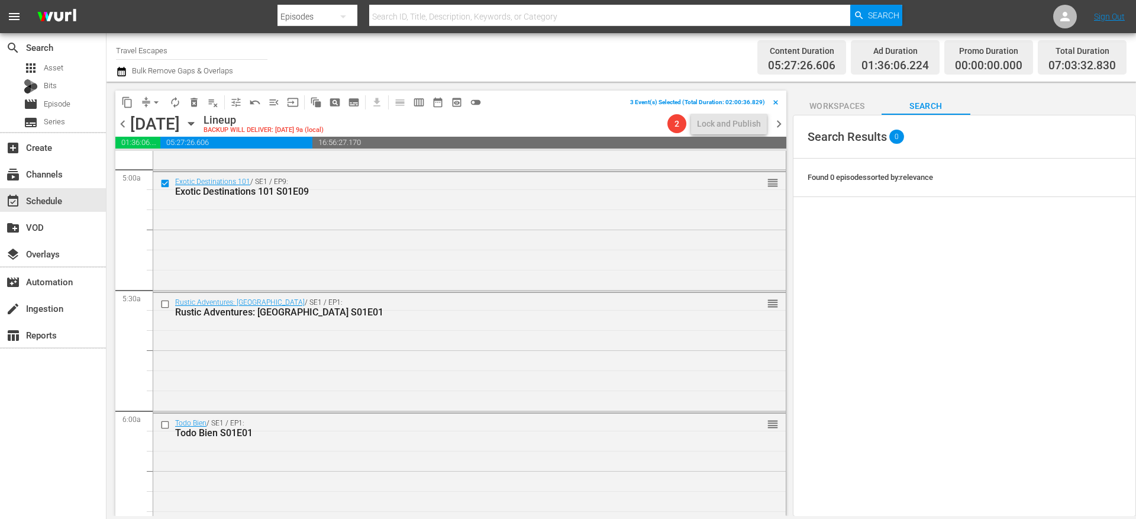
scroll to position [1198, 0]
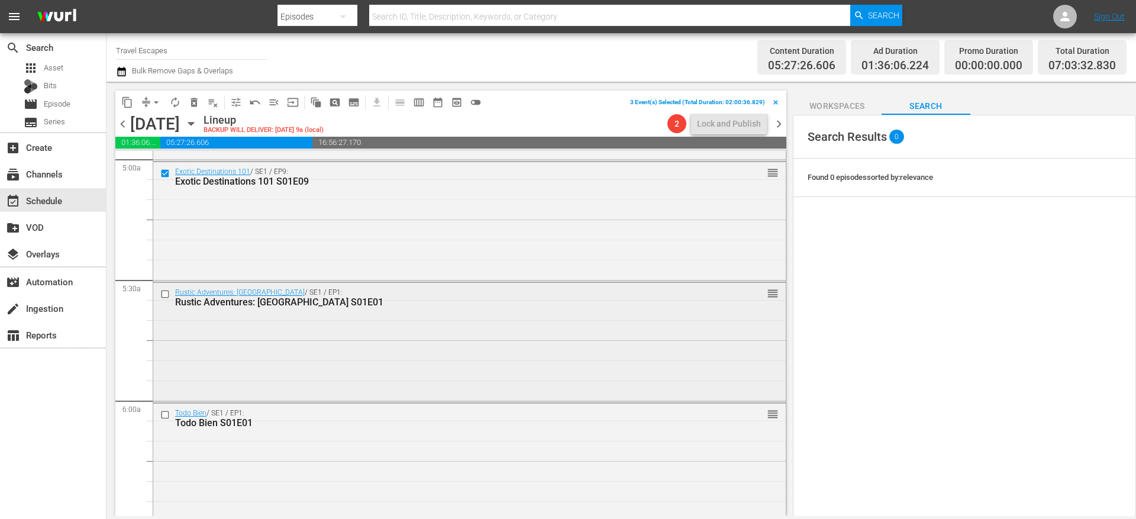
click at [166, 293] on input "checkbox" at bounding box center [166, 294] width 12 height 10
click at [167, 412] on input "checkbox" at bounding box center [166, 415] width 12 height 10
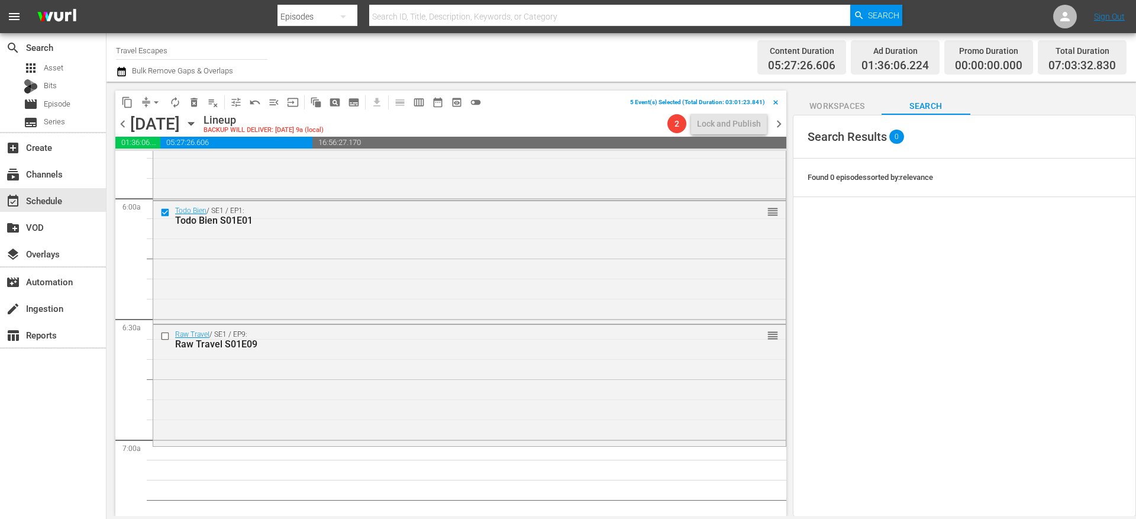
scroll to position [1415, 0]
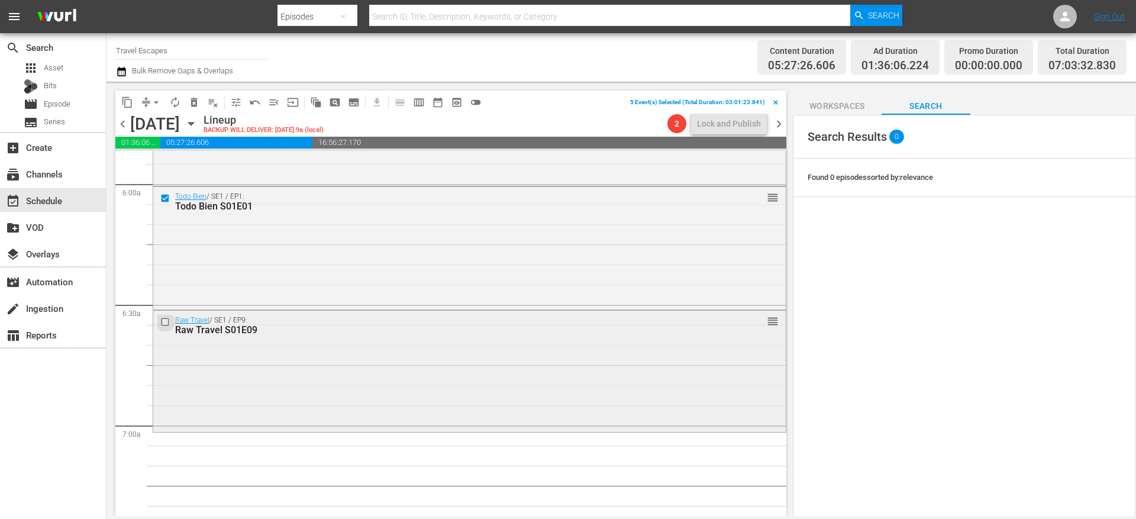
click at [166, 322] on input "checkbox" at bounding box center [166, 322] width 12 height 10
click at [130, 102] on span "content_copy" at bounding box center [127, 102] width 12 height 12
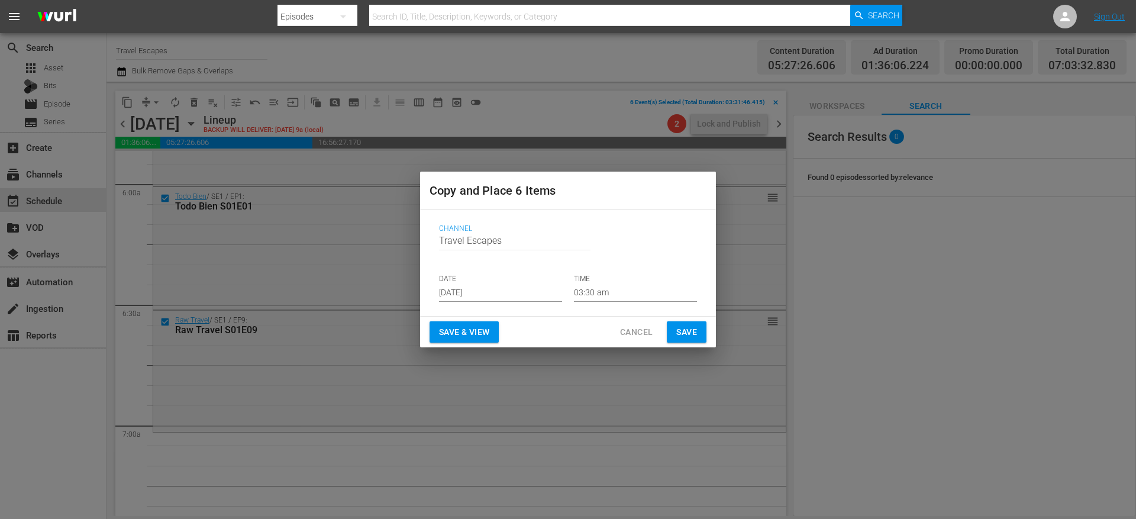
click at [490, 300] on input "[DATE]" at bounding box center [500, 293] width 123 height 18
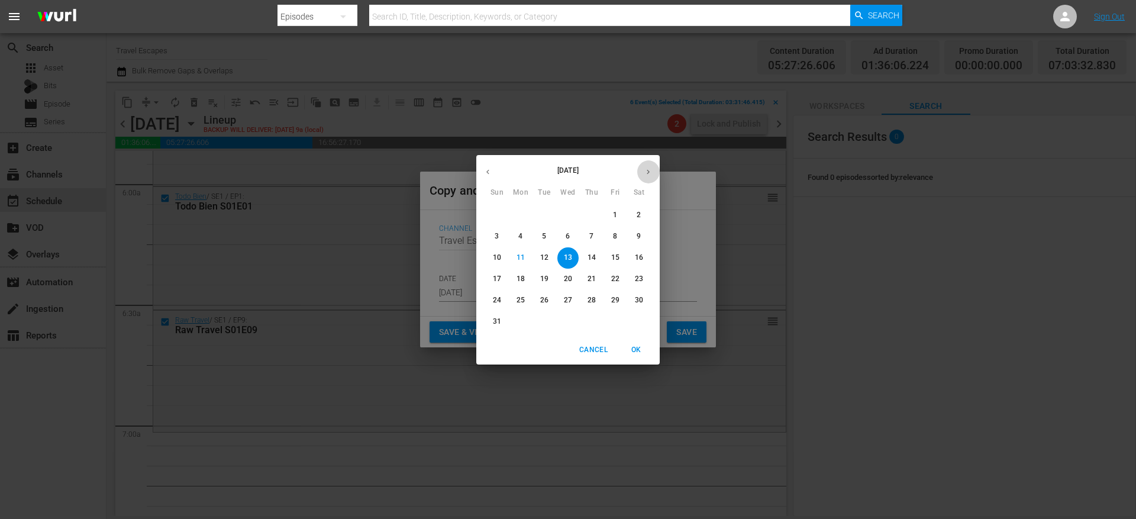
click at [651, 163] on button "button" at bounding box center [648, 171] width 23 height 23
click at [496, 237] on p "7" at bounding box center [497, 236] width 4 height 10
type input "[DATE]"
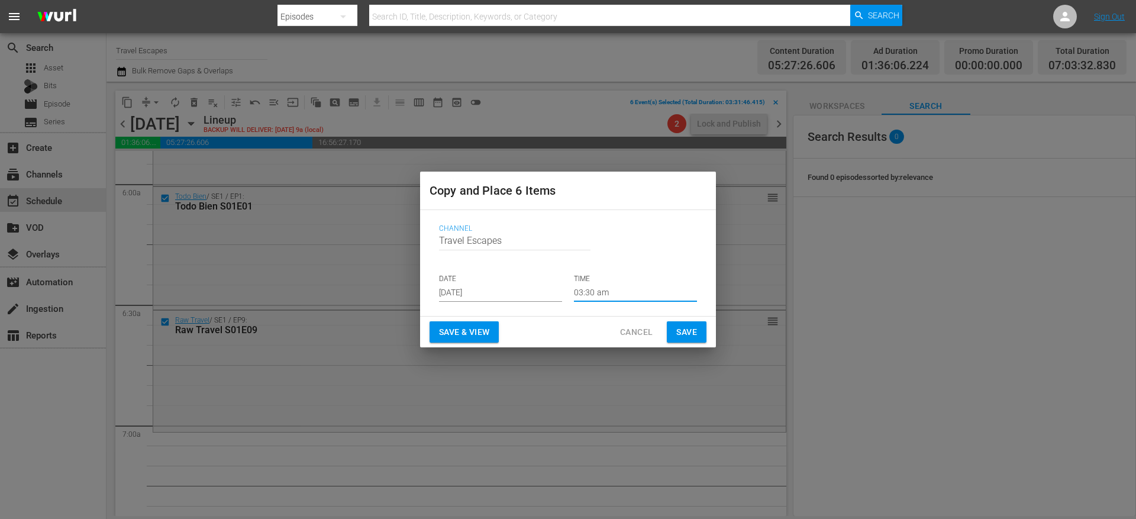
click at [587, 285] on input "03:30 am" at bounding box center [635, 293] width 123 height 18
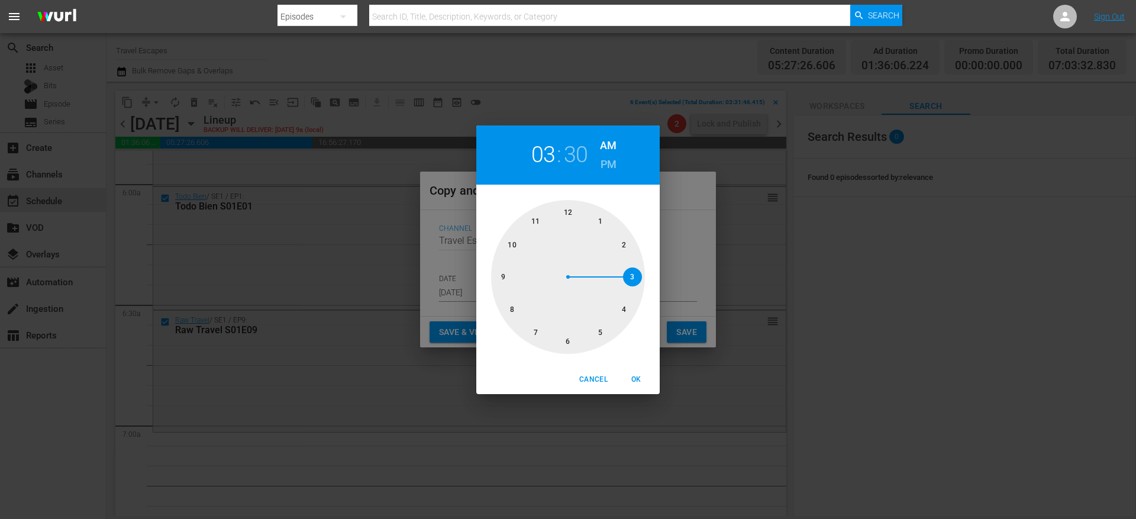
click at [538, 334] on div at bounding box center [568, 277] width 154 height 154
click at [568, 212] on div at bounding box center [568, 277] width 154 height 154
click at [638, 380] on span "OK" at bounding box center [636, 379] width 28 height 12
type input "07:00 am"
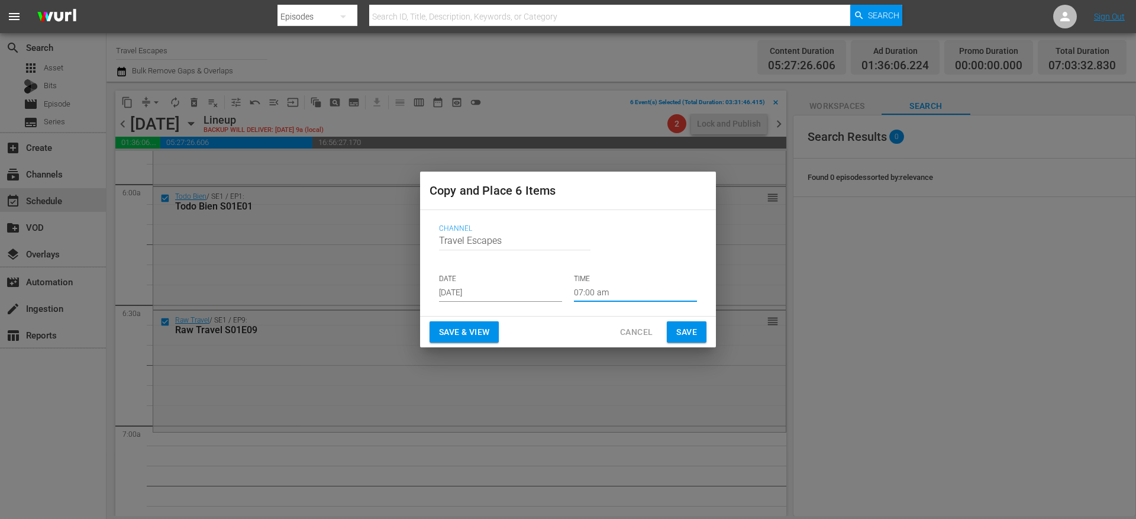
click at [681, 329] on span "Save" at bounding box center [686, 332] width 21 height 15
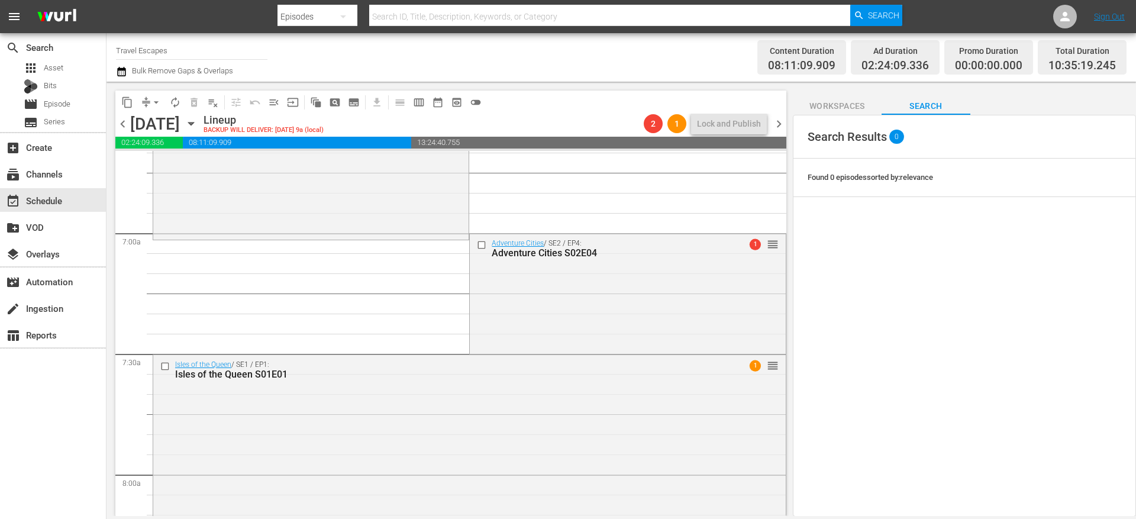
scroll to position [1591, 0]
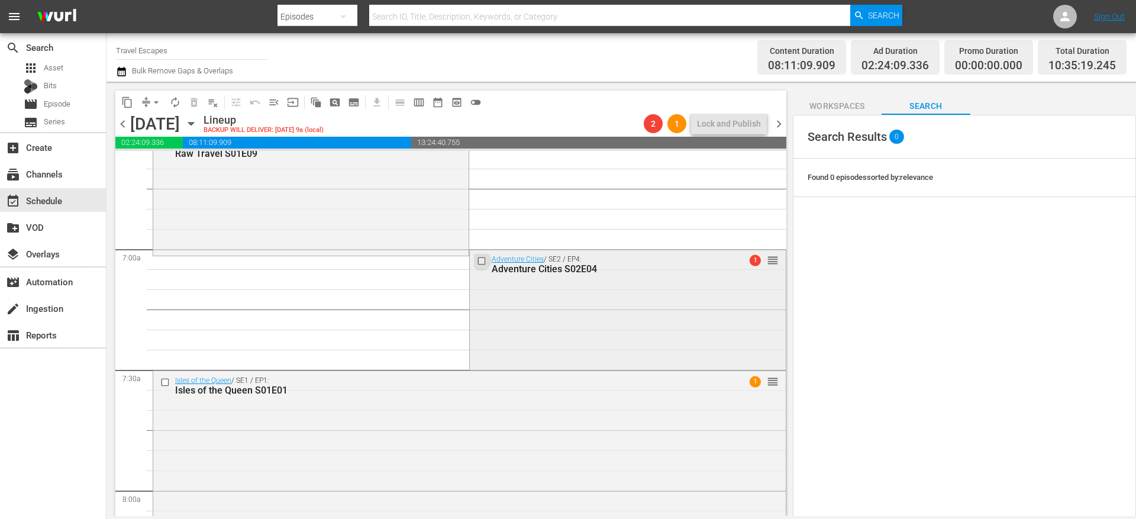
click at [477, 257] on input "checkbox" at bounding box center [483, 261] width 12 height 10
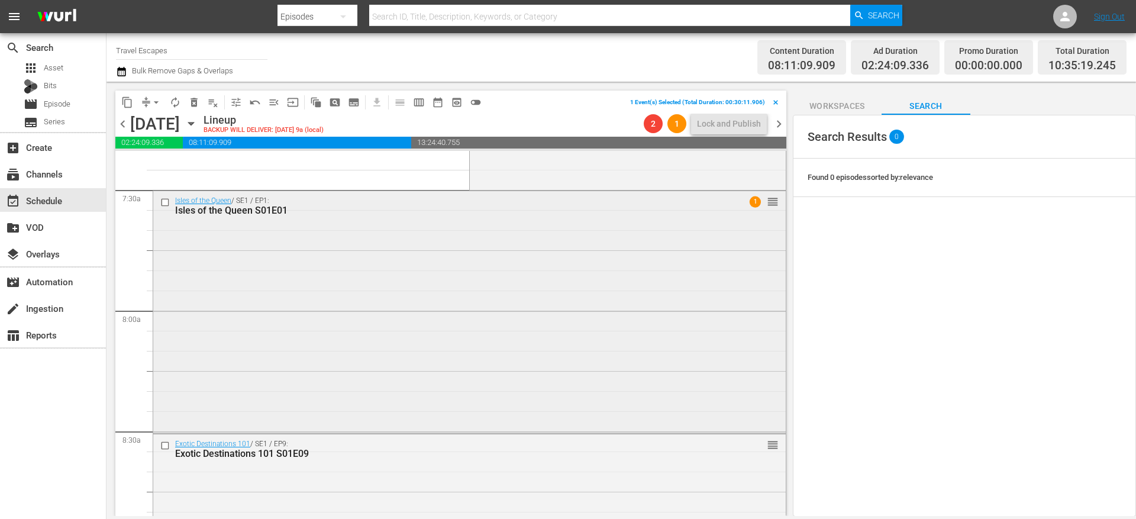
click at [167, 204] on input "checkbox" at bounding box center [166, 202] width 12 height 10
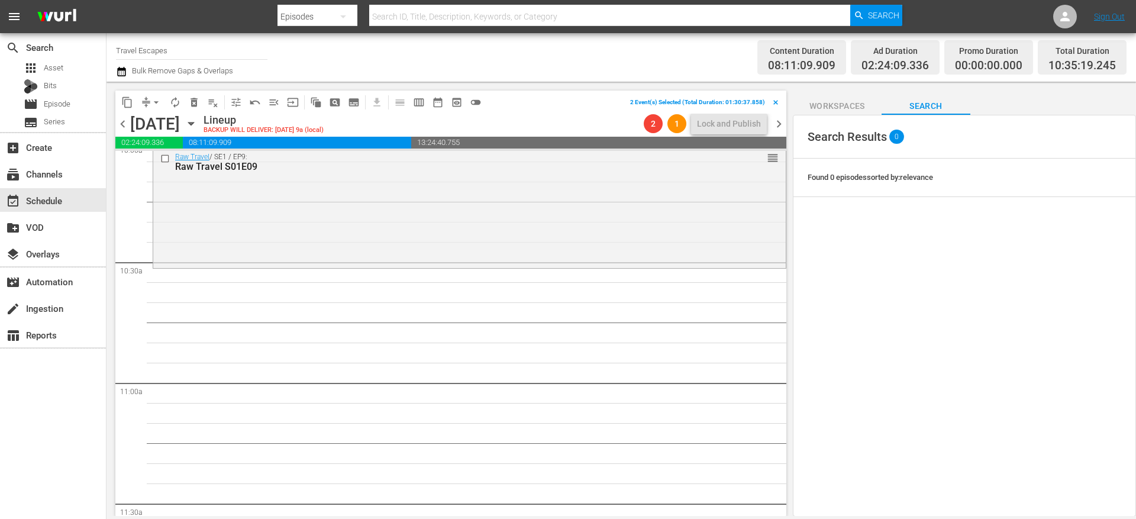
scroll to position [2419, 0]
click at [128, 108] on button "content_copy" at bounding box center [127, 102] width 19 height 19
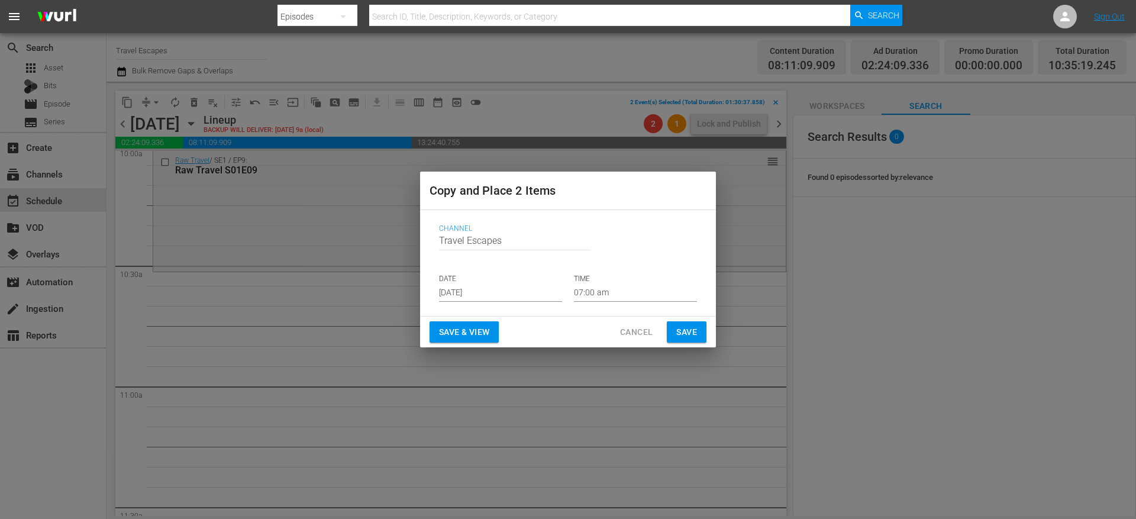
click at [476, 290] on input "[DATE]" at bounding box center [500, 293] width 123 height 18
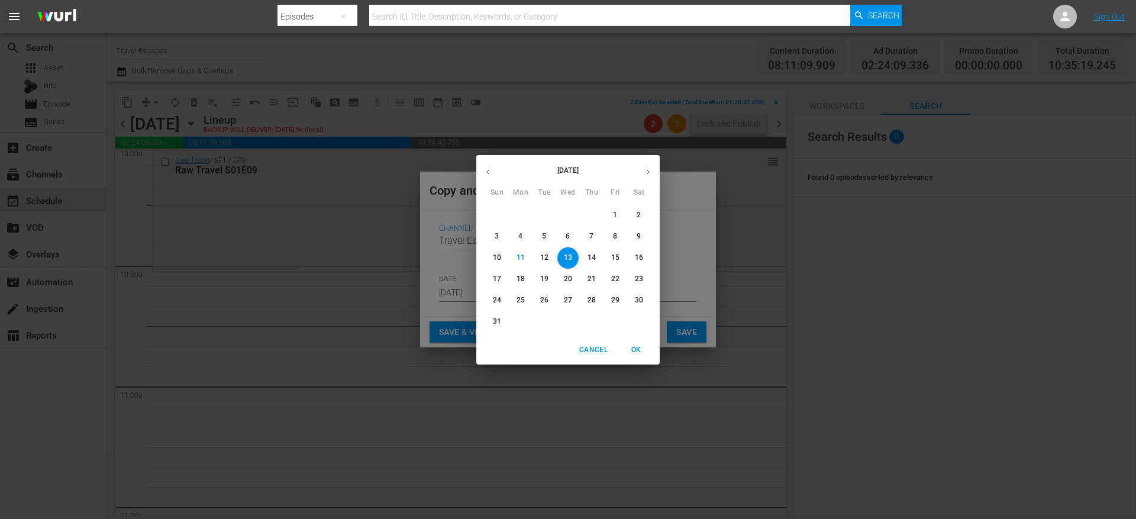
click at [650, 173] on icon "button" at bounding box center [648, 171] width 9 height 9
click at [502, 236] on span "7" at bounding box center [496, 236] width 21 height 10
type input "[DATE]"
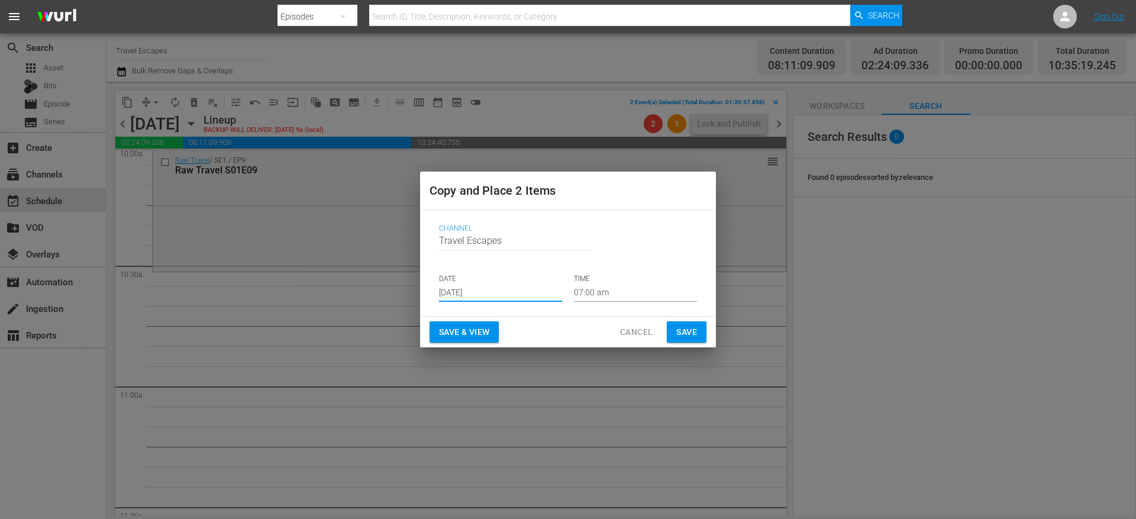
click at [598, 292] on input "07:00 am" at bounding box center [635, 293] width 123 height 18
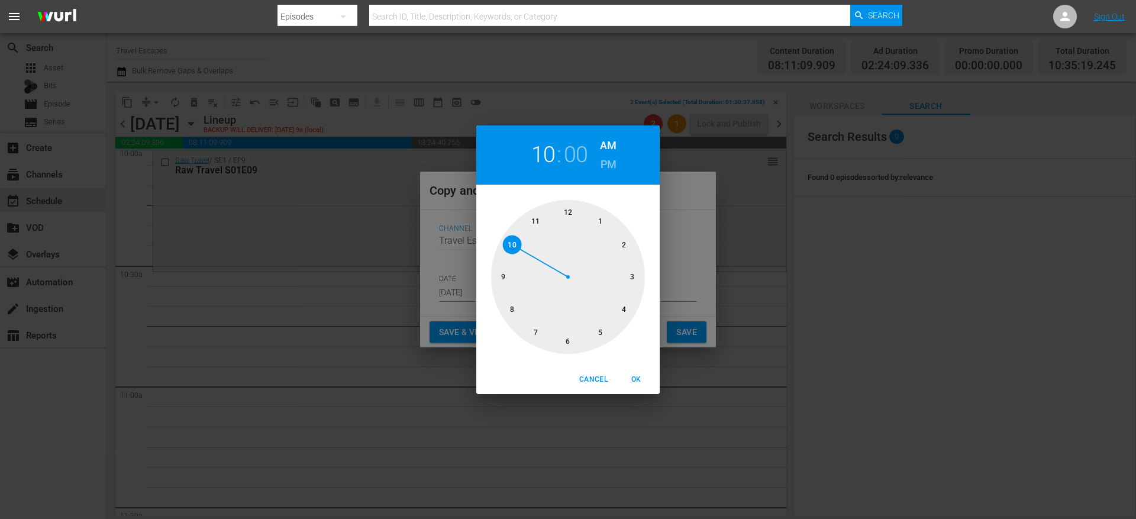
click at [517, 238] on div at bounding box center [568, 277] width 154 height 154
click at [570, 345] on div at bounding box center [568, 277] width 154 height 154
click at [641, 383] on span "OK" at bounding box center [636, 379] width 28 height 12
type input "10:30 am"
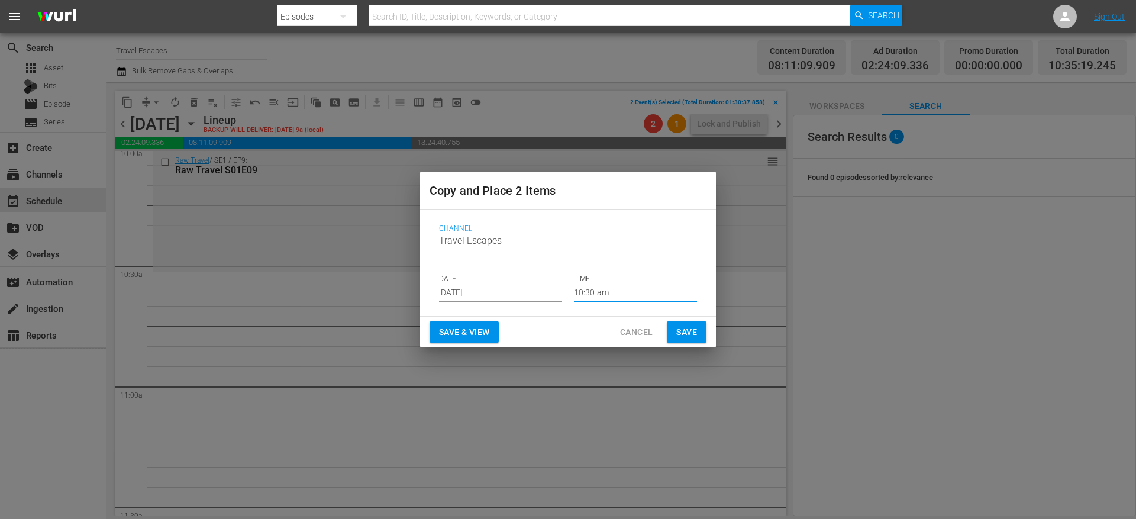
click at [684, 336] on span "Save" at bounding box center [686, 332] width 21 height 15
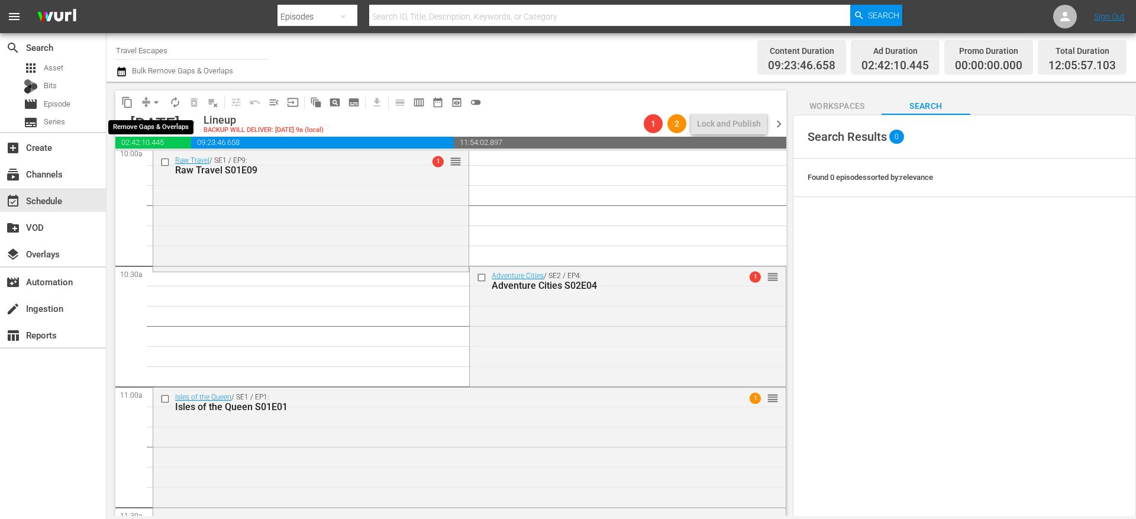
click at [149, 100] on button "arrow_drop_down" at bounding box center [156, 102] width 19 height 19
click at [194, 165] on li "Align to End of Previous Day" at bounding box center [157, 166] width 124 height 20
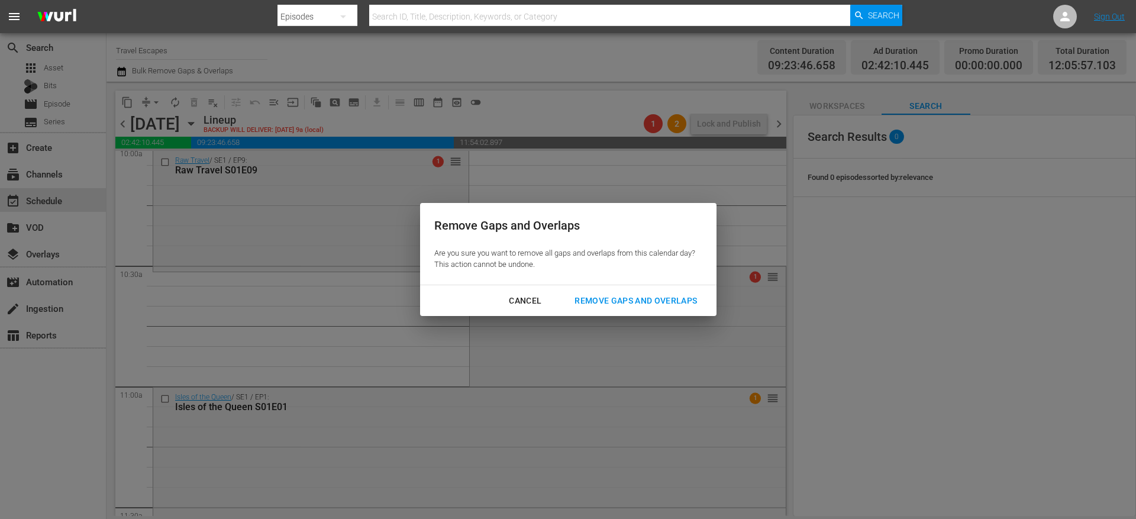
click at [601, 298] on div "Remove Gaps and Overlaps" at bounding box center [635, 300] width 141 height 15
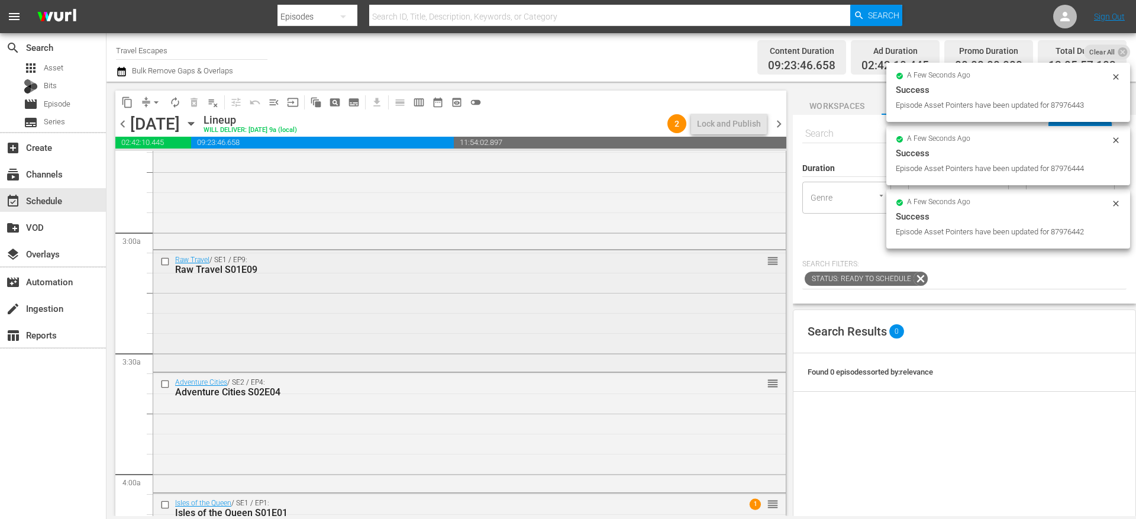
scroll to position [644, 0]
click at [166, 382] on input "checkbox" at bounding box center [166, 382] width 12 height 10
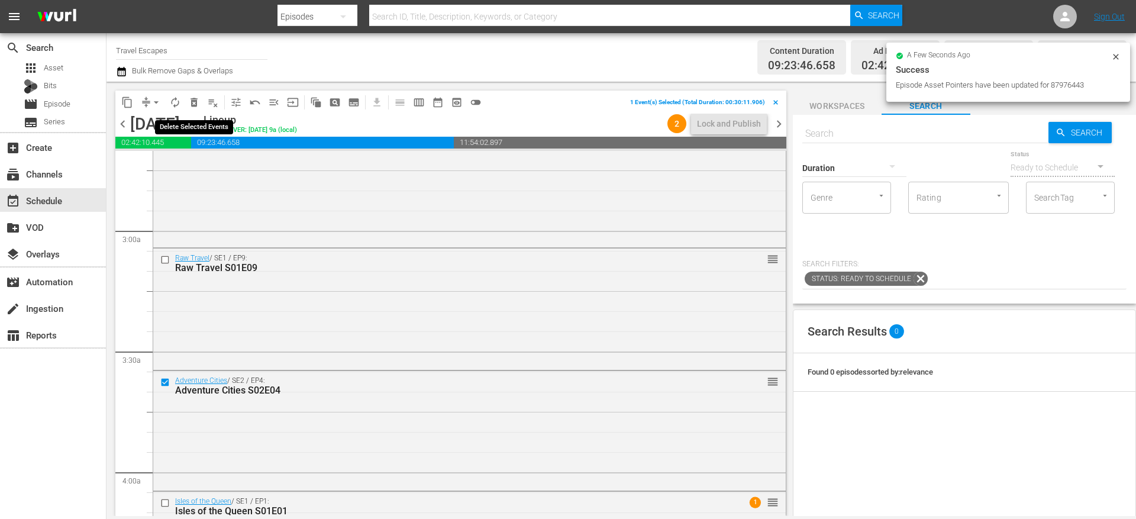
click at [194, 105] on span "delete_forever_outlined" at bounding box center [194, 102] width 12 height 12
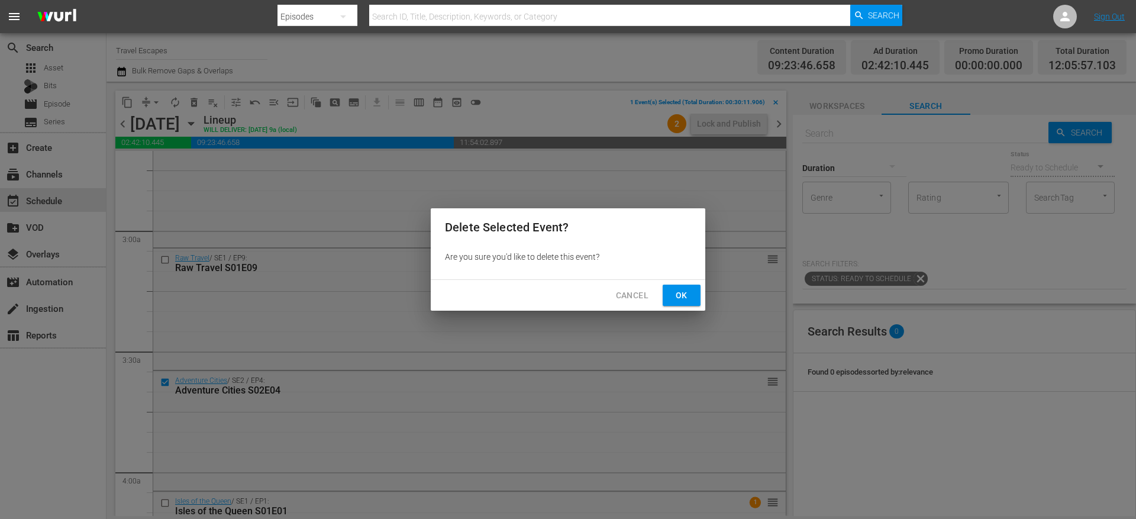
click at [686, 298] on span "Ok" at bounding box center [681, 295] width 19 height 15
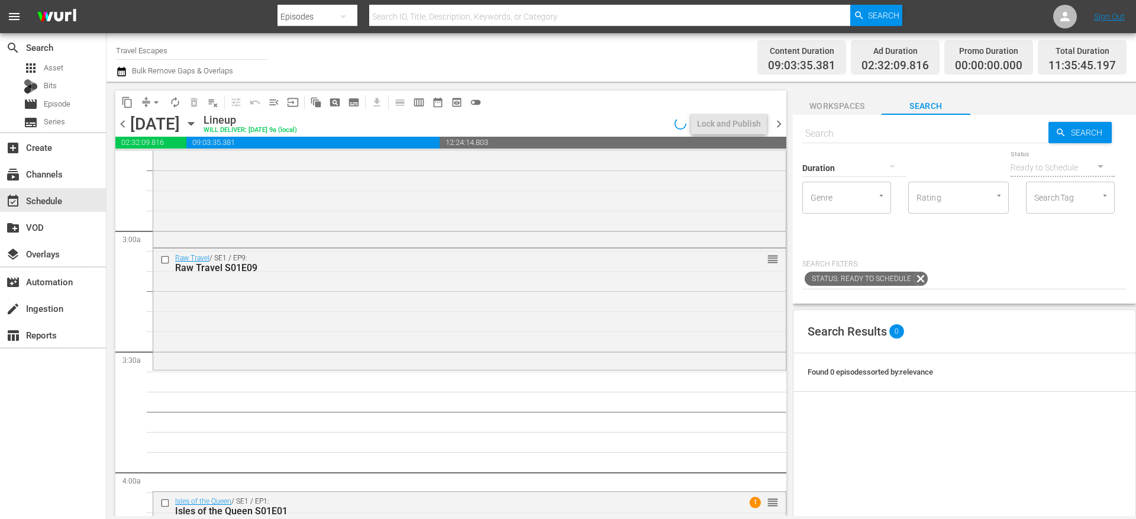
click at [829, 135] on input "text" at bounding box center [925, 133] width 246 height 28
type input "foodie"
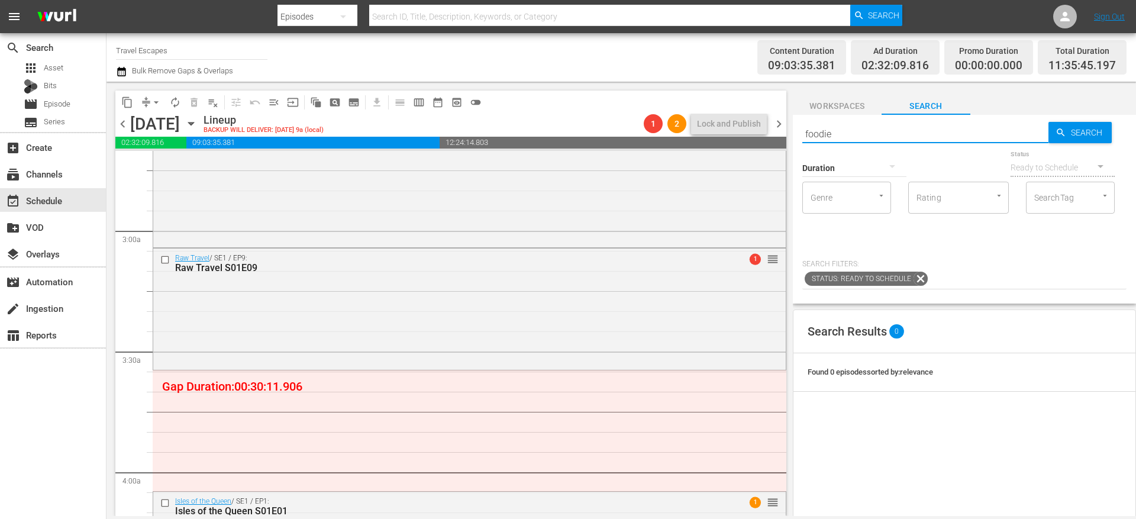
type input "foodie"
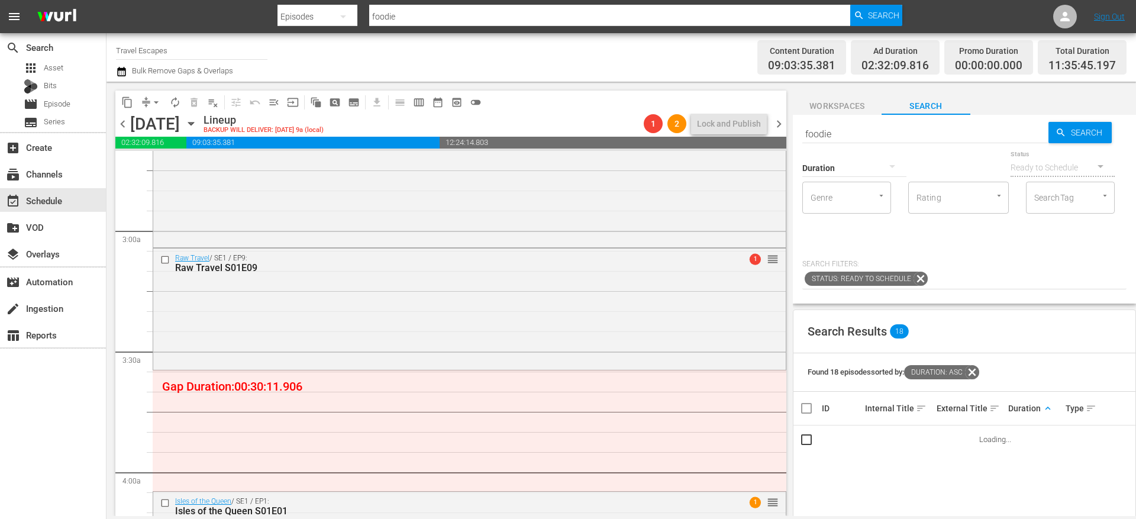
click at [1042, 412] on span "keyboard_arrow_up" at bounding box center [1047, 408] width 11 height 11
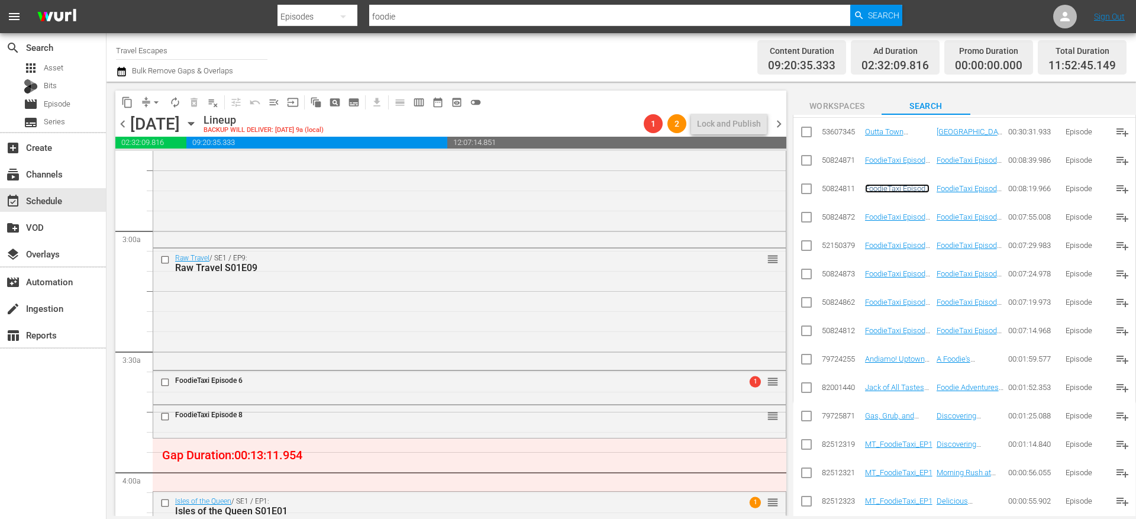
scroll to position [306, 0]
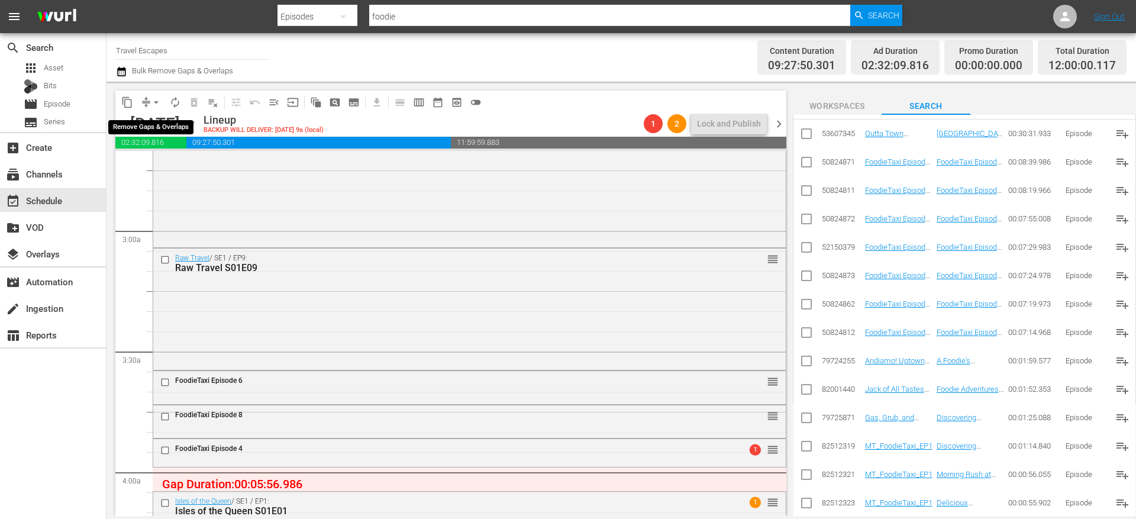
click at [151, 103] on span "arrow_drop_down" at bounding box center [156, 102] width 12 height 12
click at [191, 166] on li "Align to End of Previous Day" at bounding box center [157, 166] width 124 height 20
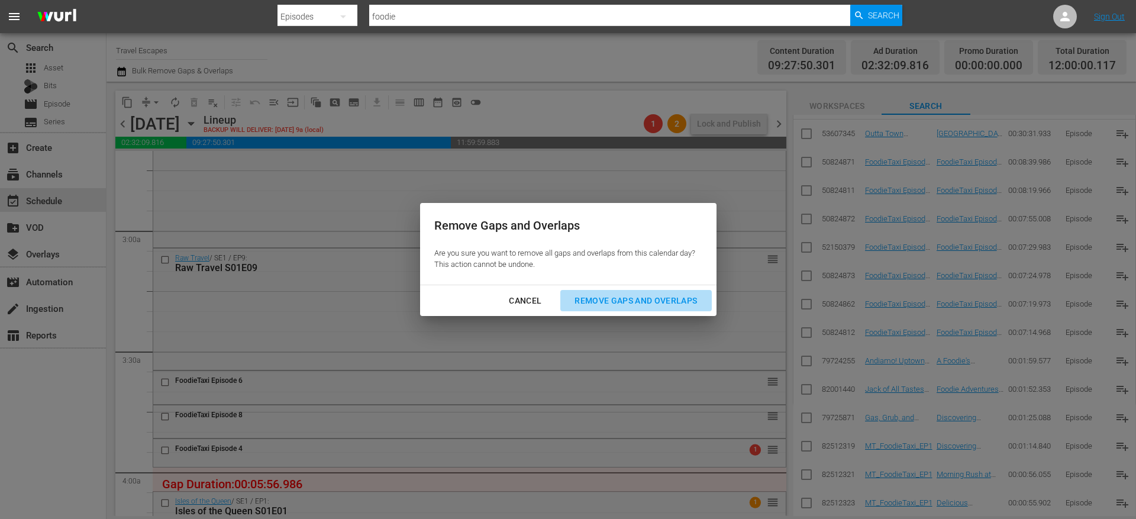
click at [613, 296] on div "Remove Gaps and Overlaps" at bounding box center [635, 300] width 141 height 15
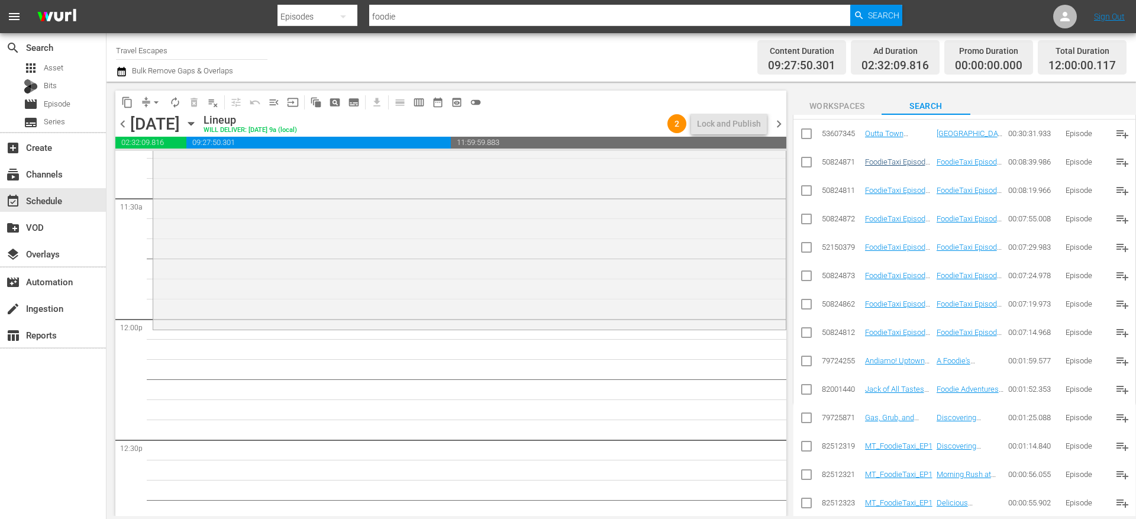
scroll to position [0, 0]
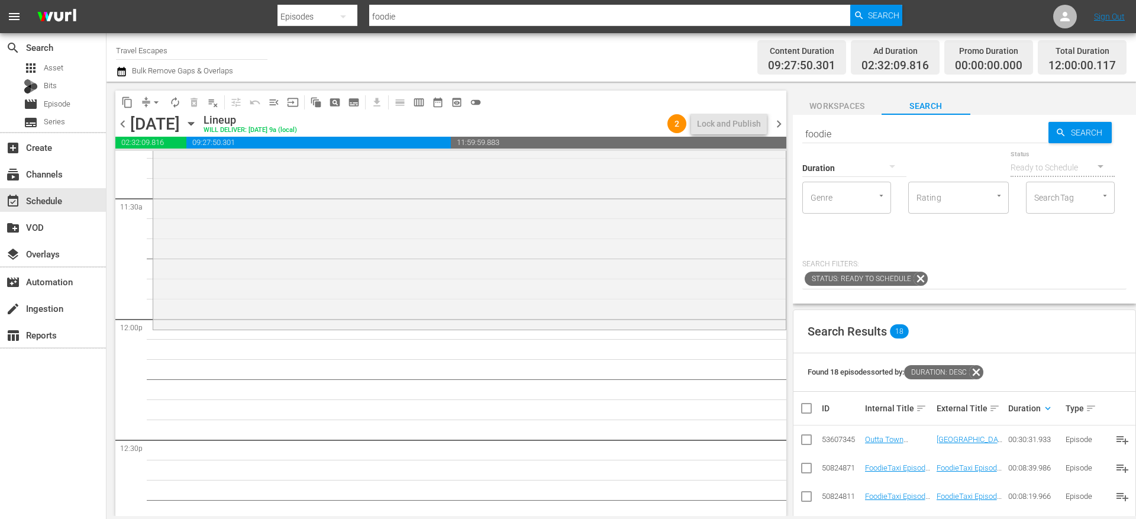
click at [861, 127] on input "foodie" at bounding box center [925, 133] width 246 height 28
paste input "30 Minute Tour S01E01"
type input "30 Minute Tour S01E01"
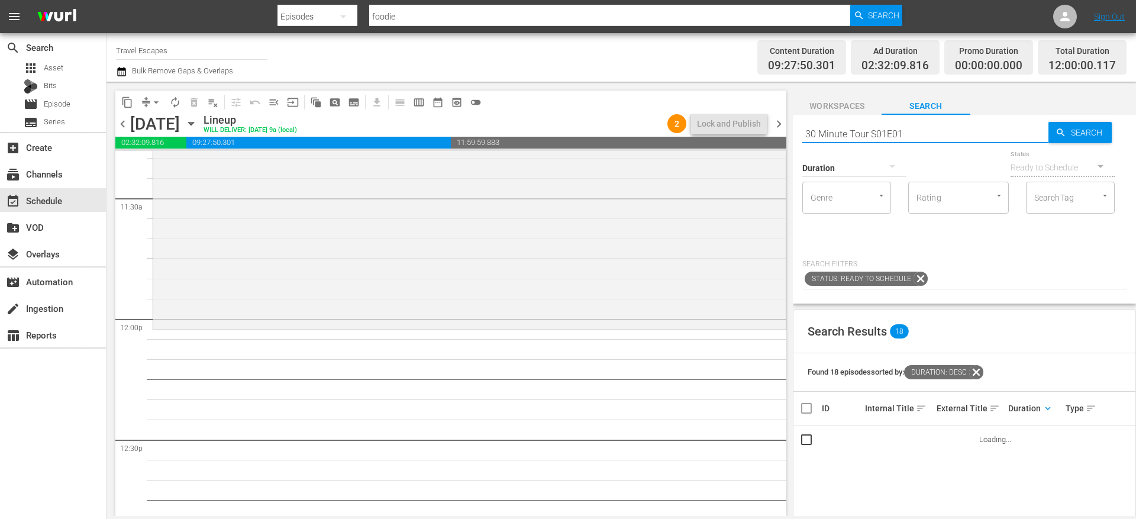
type input "30 Minute Tour S01E01"
click at [920, 135] on input "30 Minute Tour S01E01" at bounding box center [925, 133] width 246 height 28
type input "30 Minute Tour S01E02"
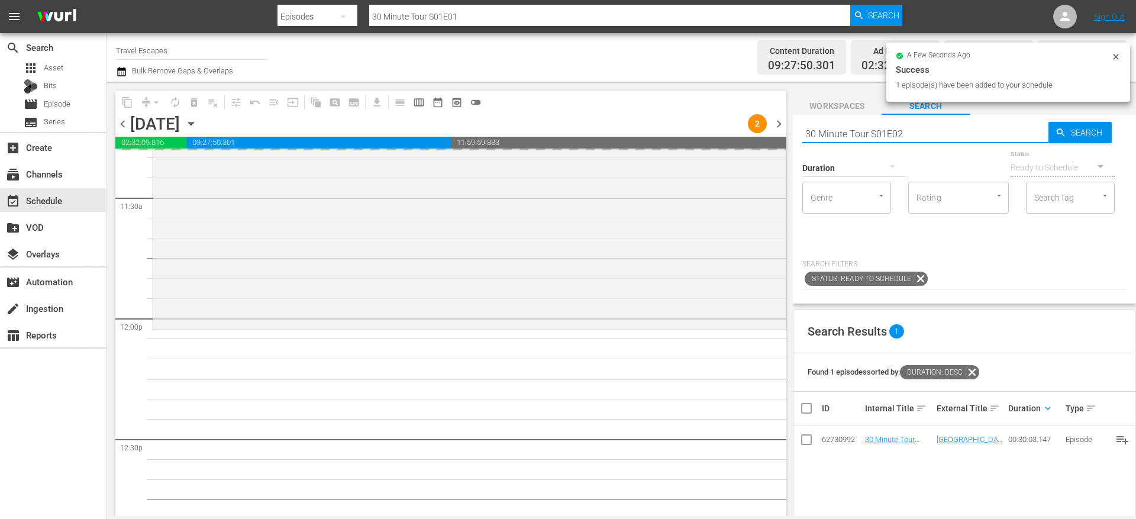
type input "30 Minute Tour S01E02"
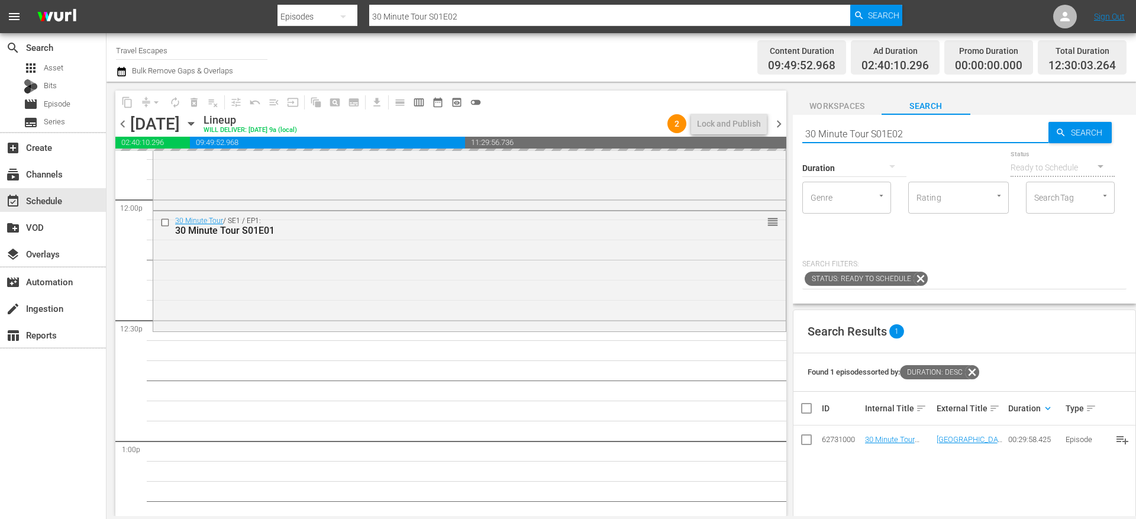
click at [925, 133] on input "30 Minute Tour S01E02" at bounding box center [925, 133] width 246 height 28
type input "30 Minute Tour S01E03"
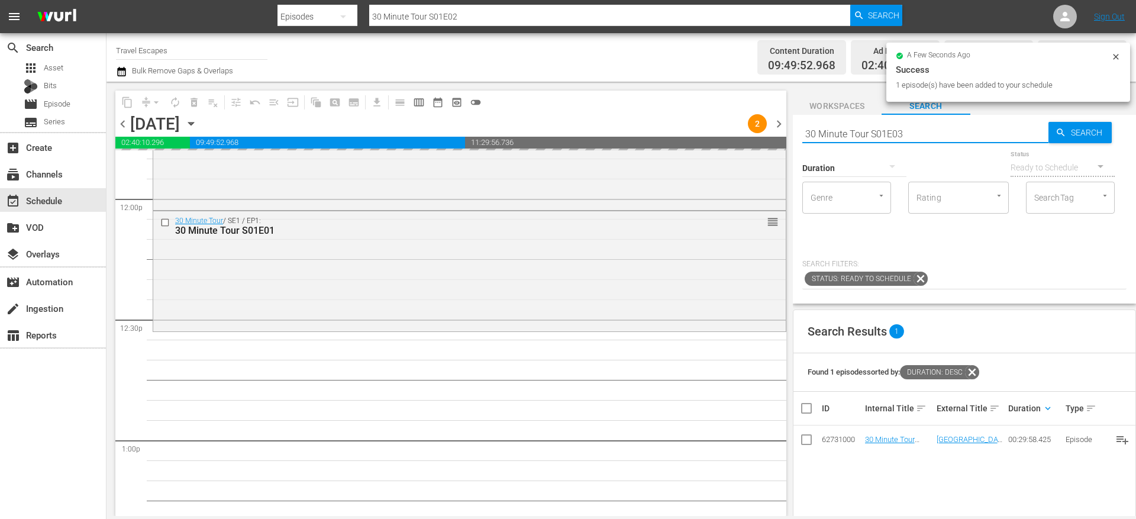
type input "30 Minute Tour S01E03"
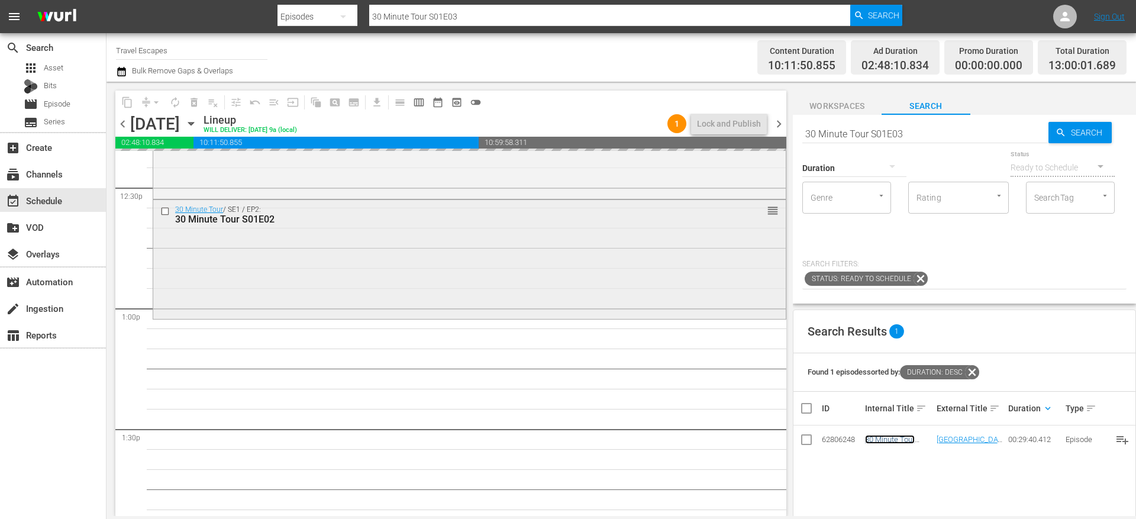
scroll to position [2984, 0]
click at [920, 130] on input "30 Minute Tour S01E03" at bounding box center [925, 133] width 246 height 28
type input "30 Minute Tour S01E04"
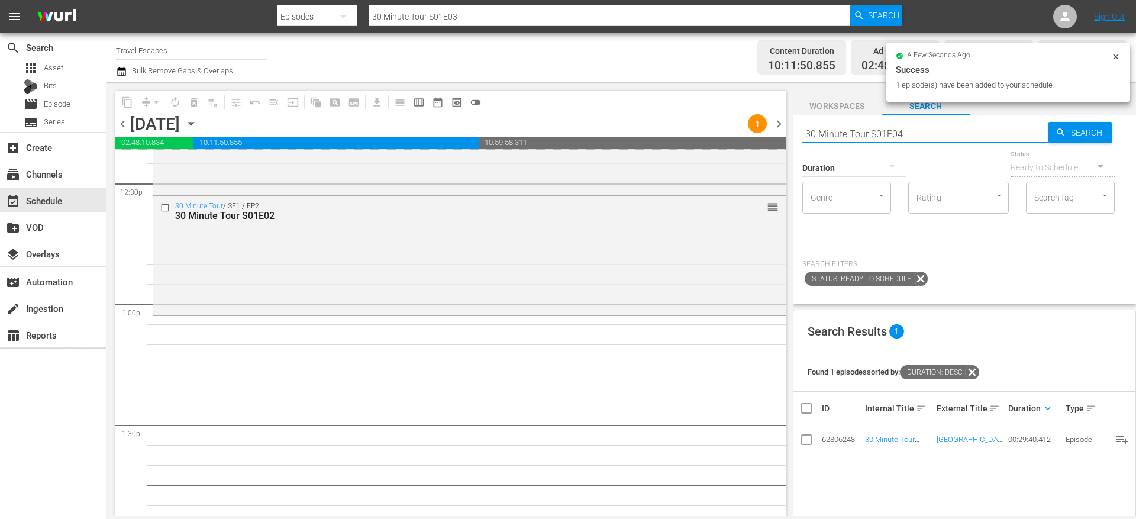
type input "30 Minute Tour S01E04"
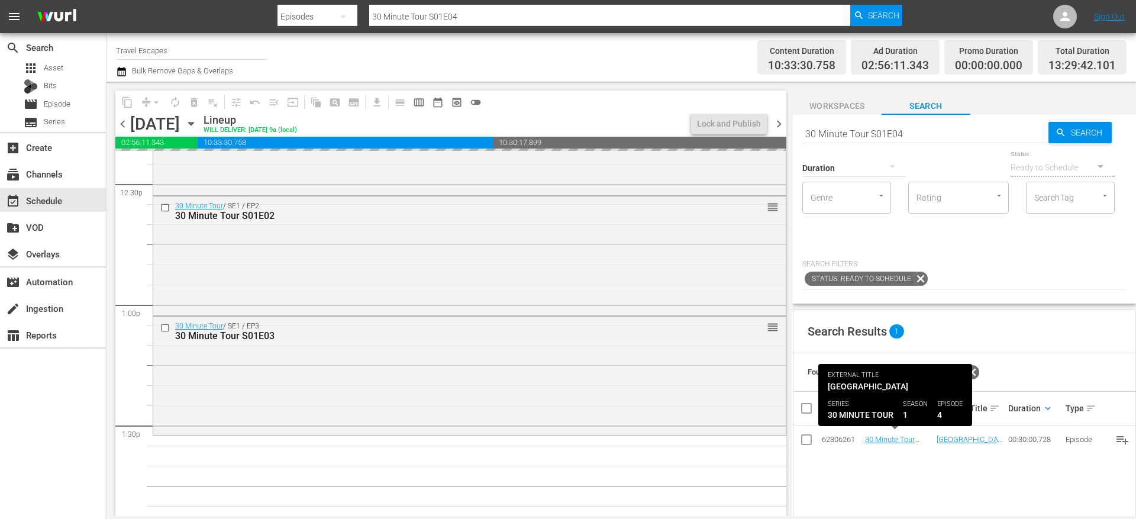
click at [925, 131] on input "30 Minute Tour S01E04" at bounding box center [925, 133] width 246 height 28
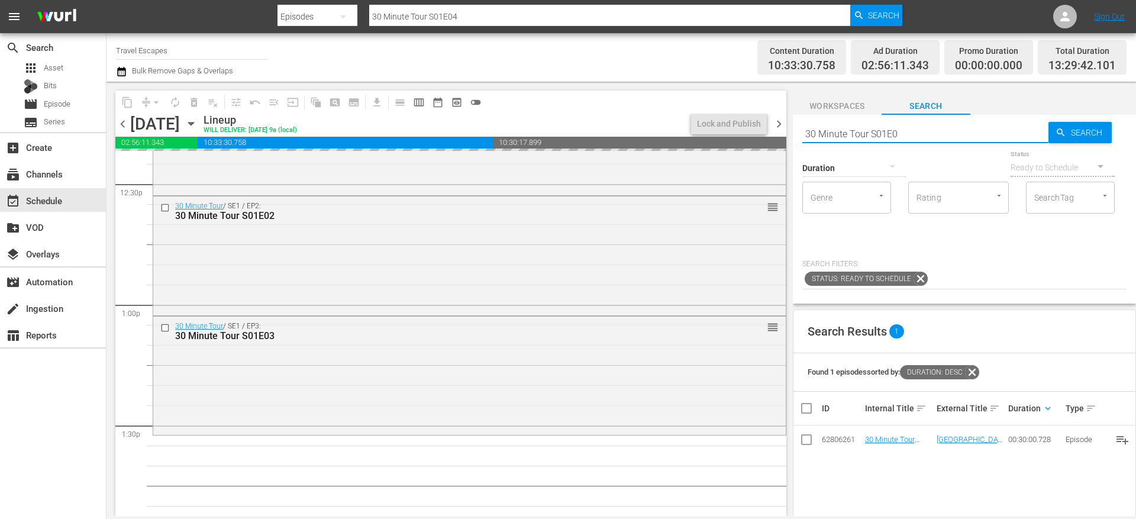
type input "30 Minute Tour S01E05"
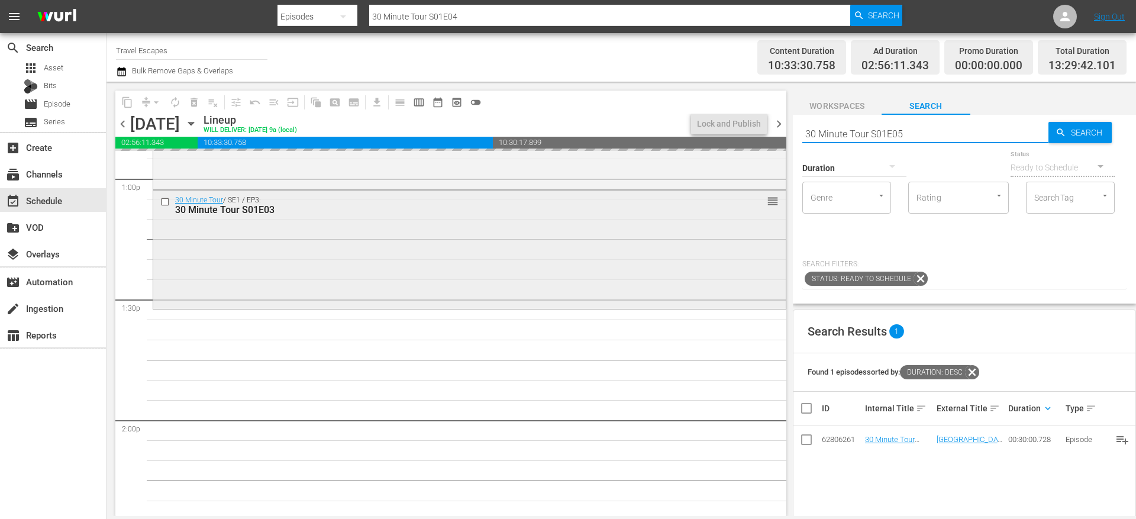
type input "30 Minute Tour S01E05"
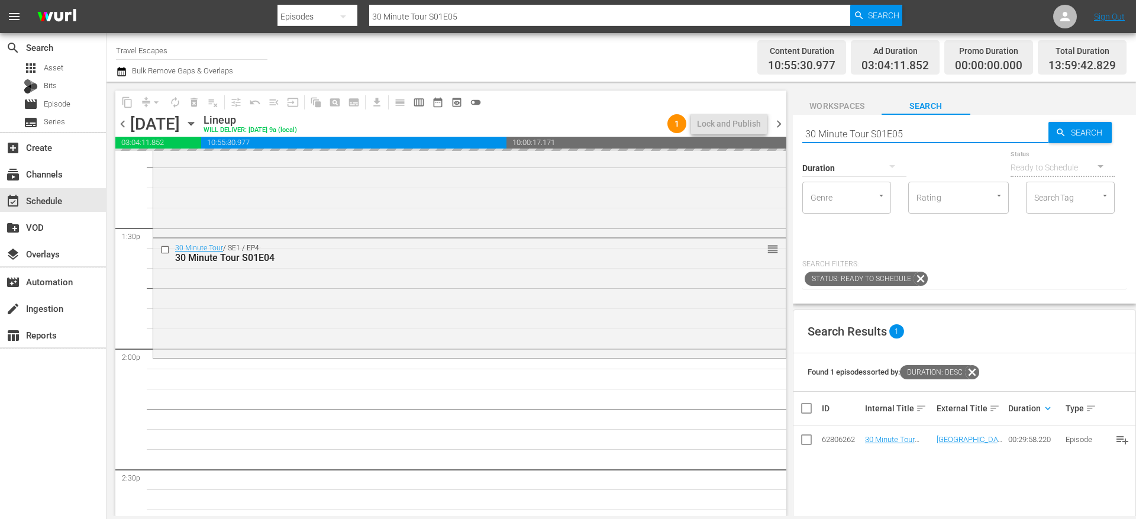
click at [919, 128] on input "30 Minute Tour S01E05" at bounding box center [925, 133] width 246 height 28
type input "30 Minute Tour S01E06"
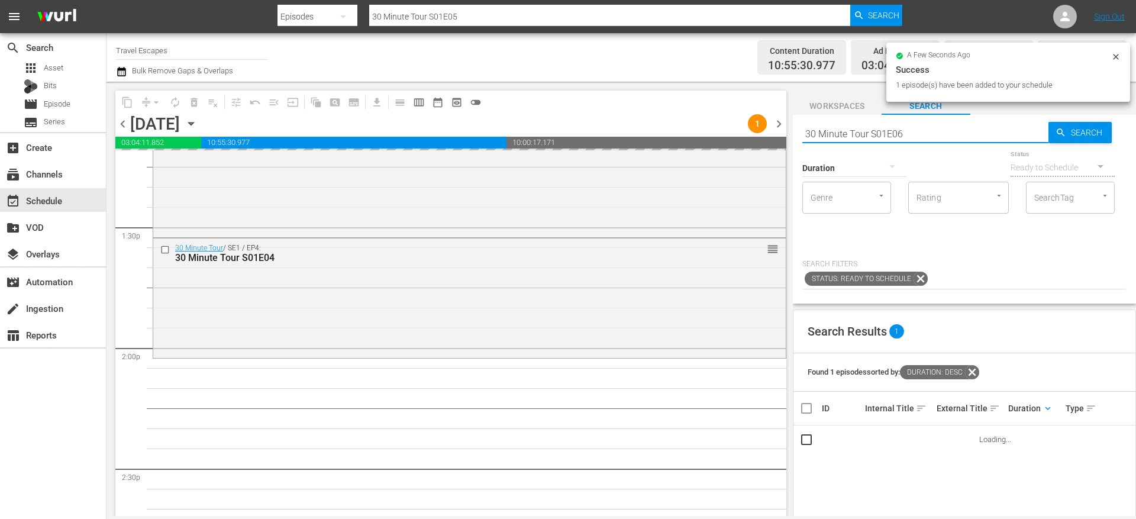
type input "30 Minute Tour S01E06"
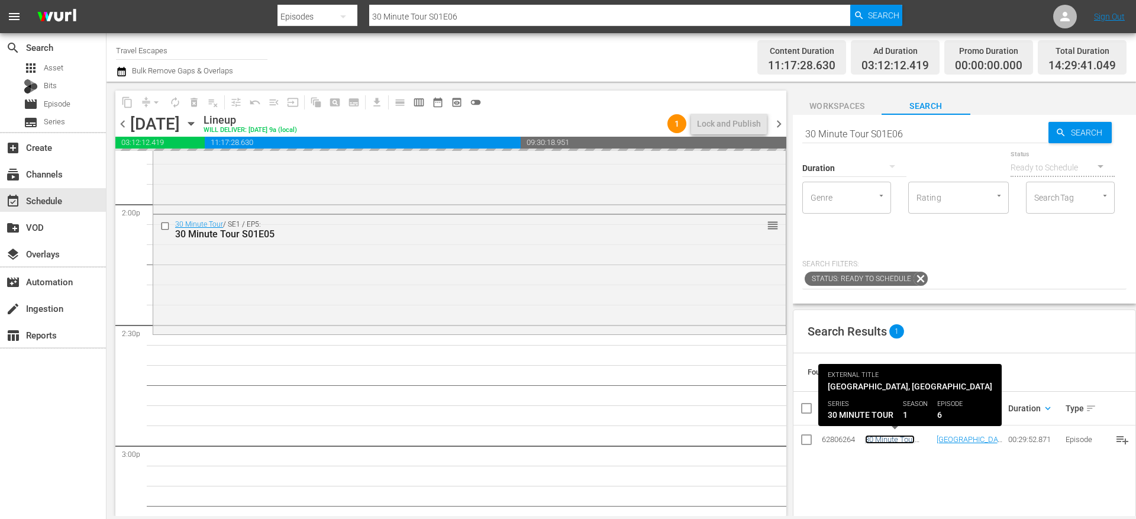
scroll to position [3339, 0]
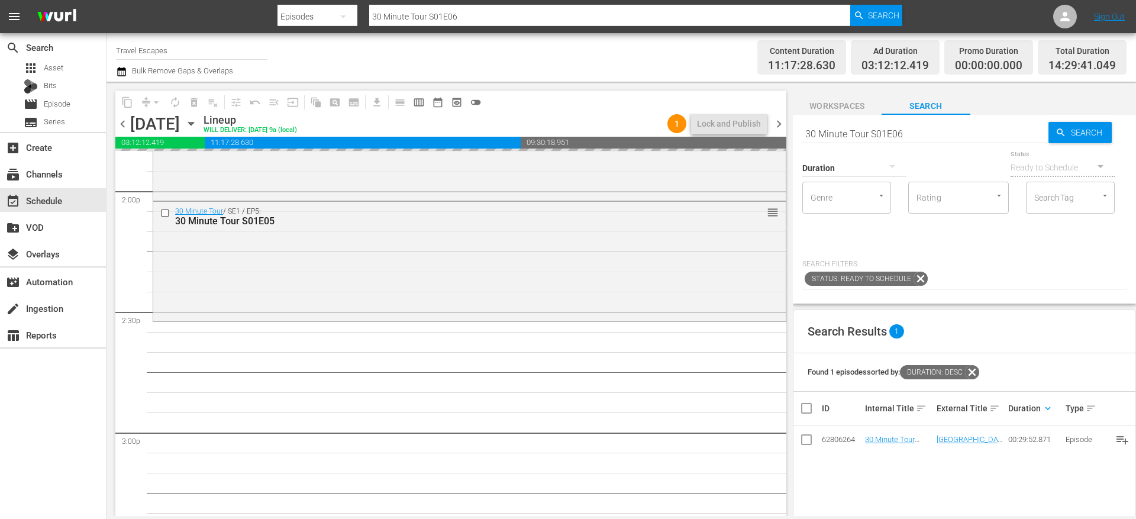
click at [933, 129] on input "30 Minute Tour S01E06" at bounding box center [925, 133] width 246 height 28
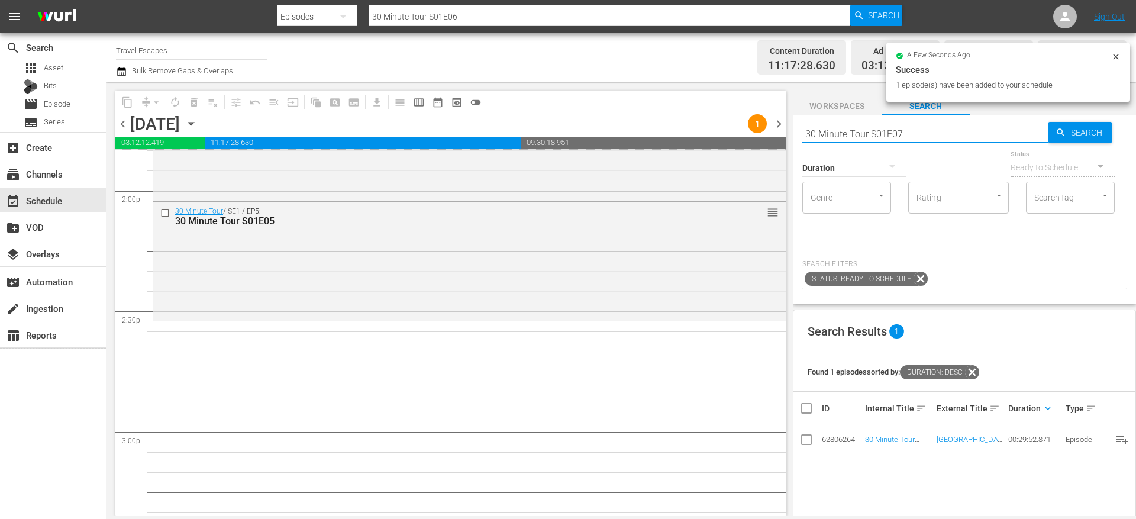
type input "30 Minute Tour S01E07"
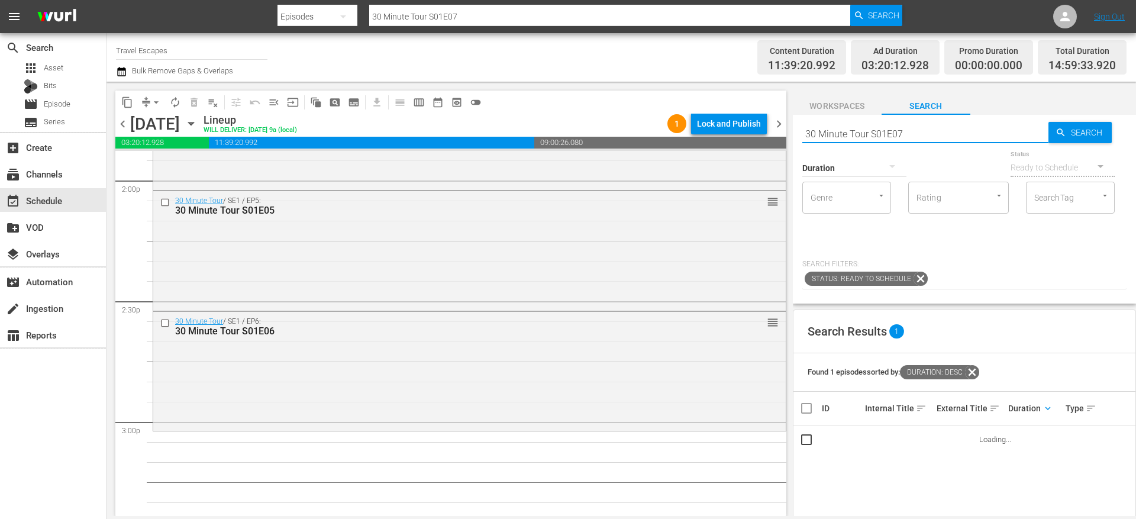
scroll to position [3420, 0]
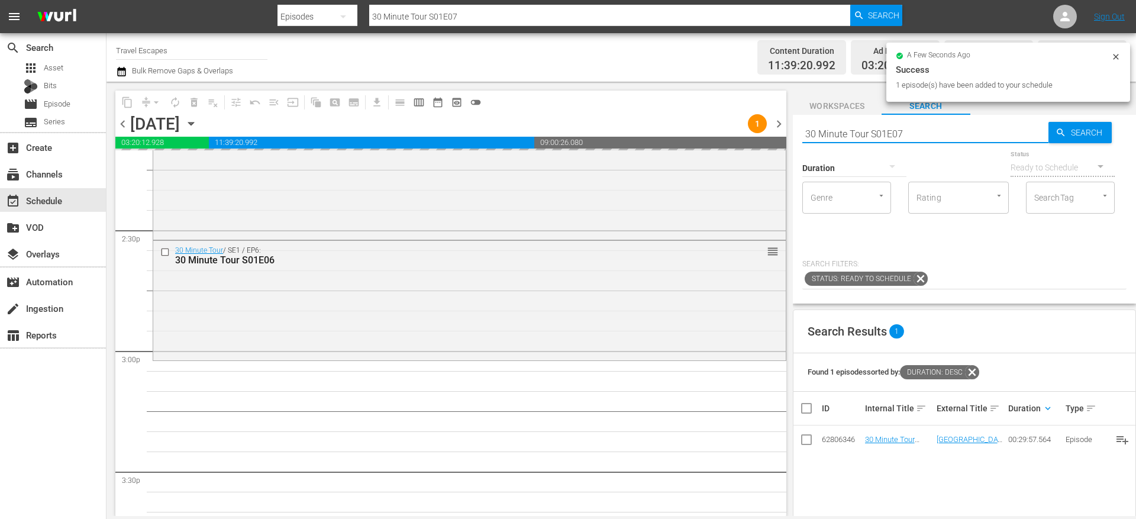
click at [912, 135] on input "30 Minute Tour S01E07" at bounding box center [925, 133] width 246 height 28
type input "30 Minute Tour S01E08"
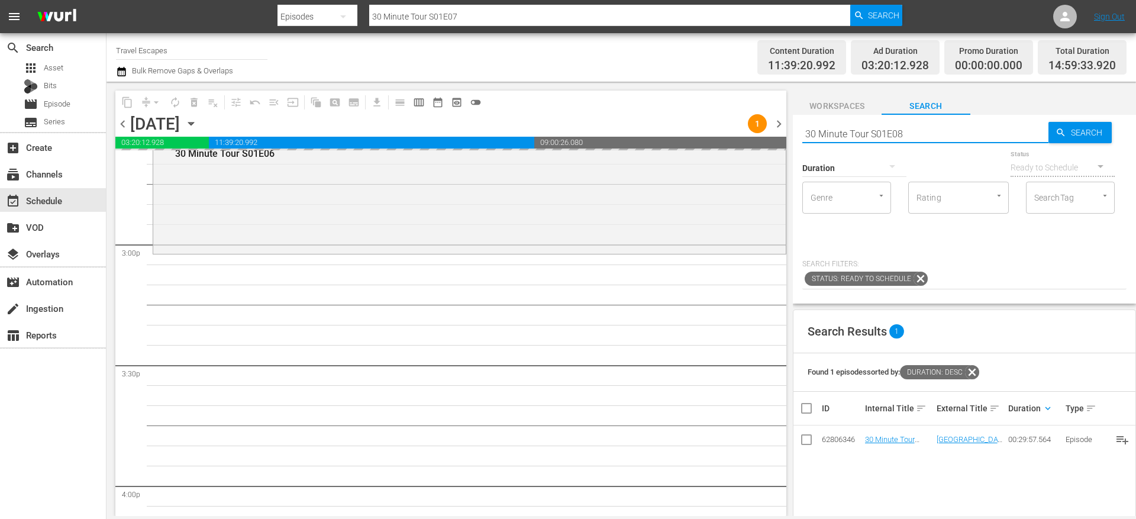
type input "30 Minute Tour S01E08"
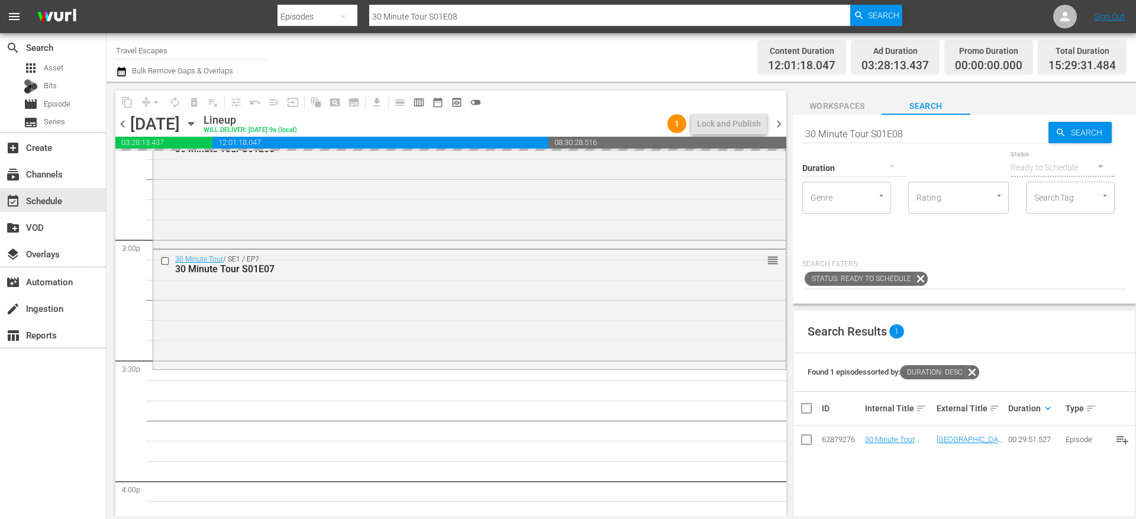
click at [922, 131] on input "30 Minute Tour S01E08" at bounding box center [925, 133] width 246 height 28
type input "30 Minute Tour S01E09"
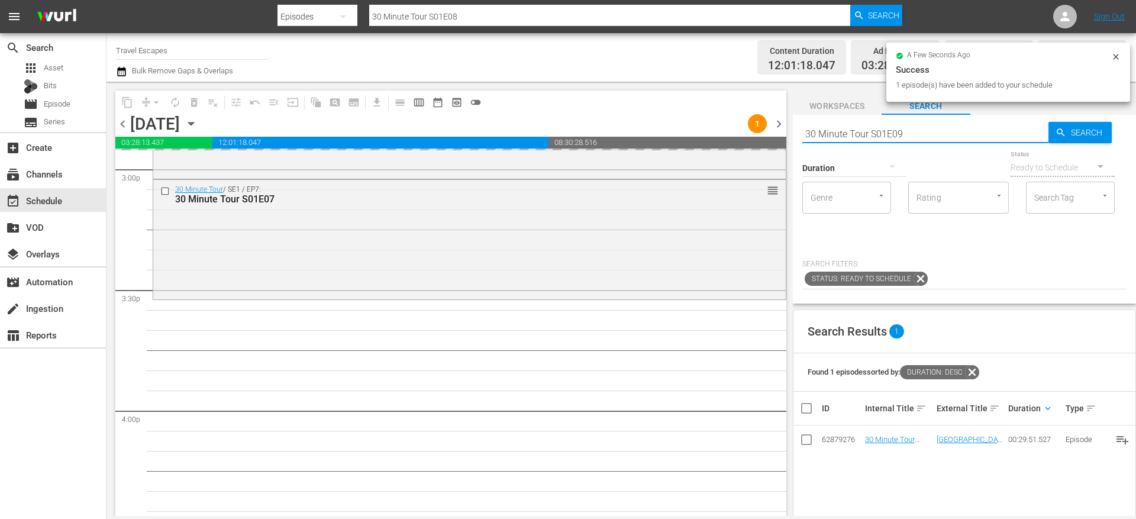
type input "30 Minute Tour S01E09"
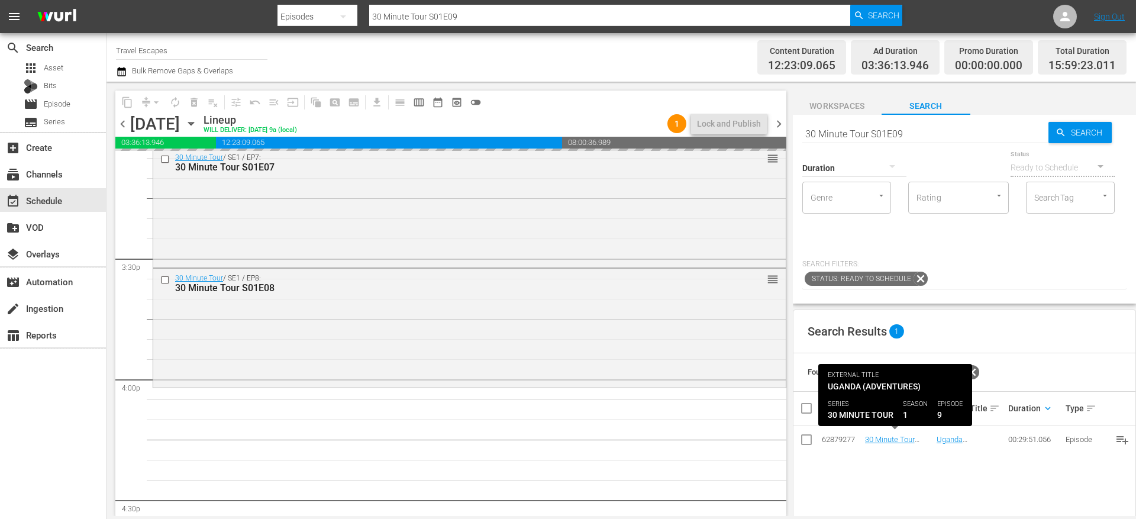
click at [910, 131] on input "30 Minute Tour S01E09" at bounding box center [925, 133] width 246 height 28
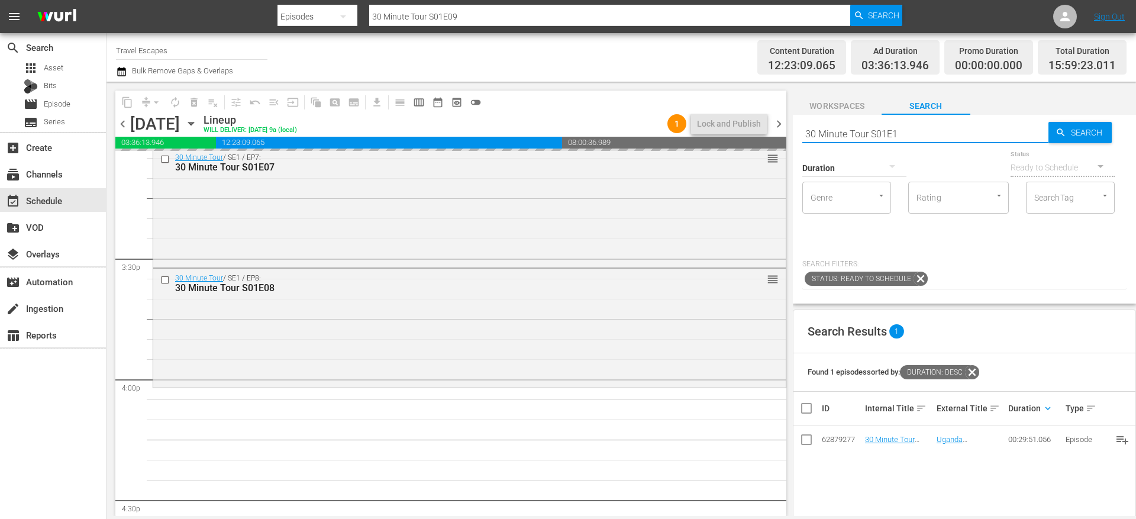
type input "30 Minute Tour S01E10"
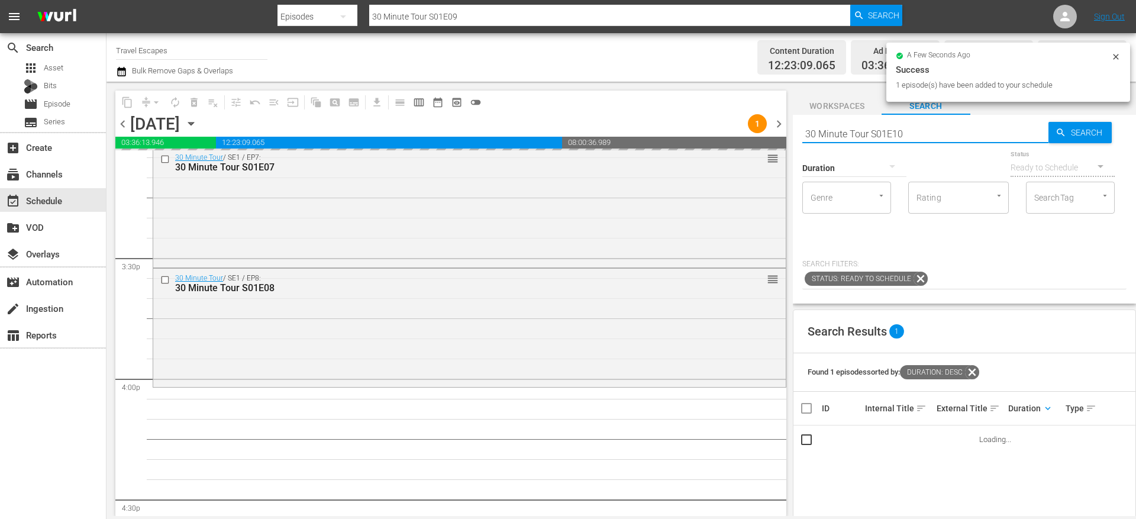
type input "30 Minute Tour S01E10"
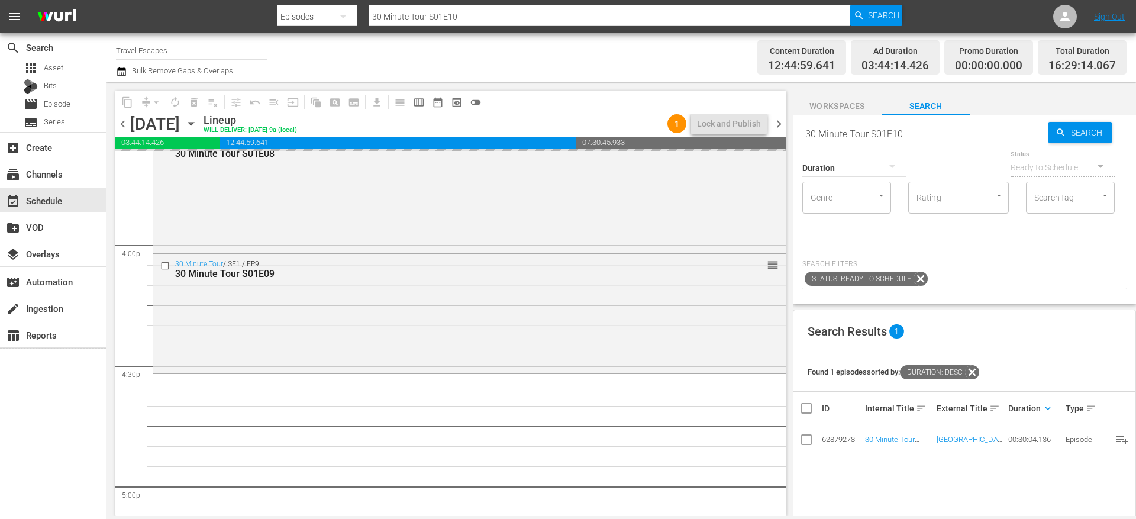
click at [907, 130] on input "30 Minute Tour S01E10" at bounding box center [925, 133] width 246 height 28
type input "30 Minute Tour S01E11"
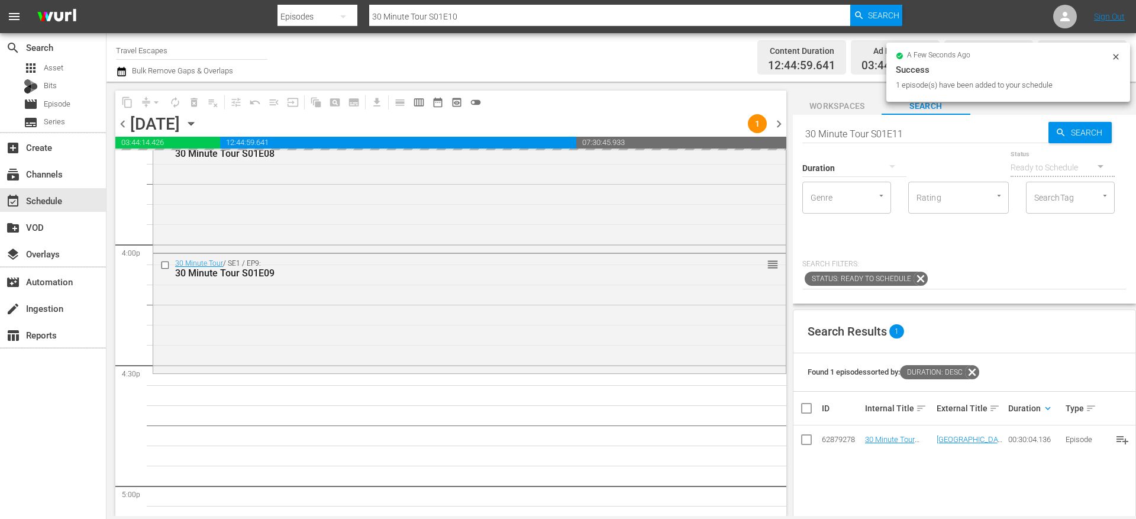
type input "30 Minute Tour S01E11"
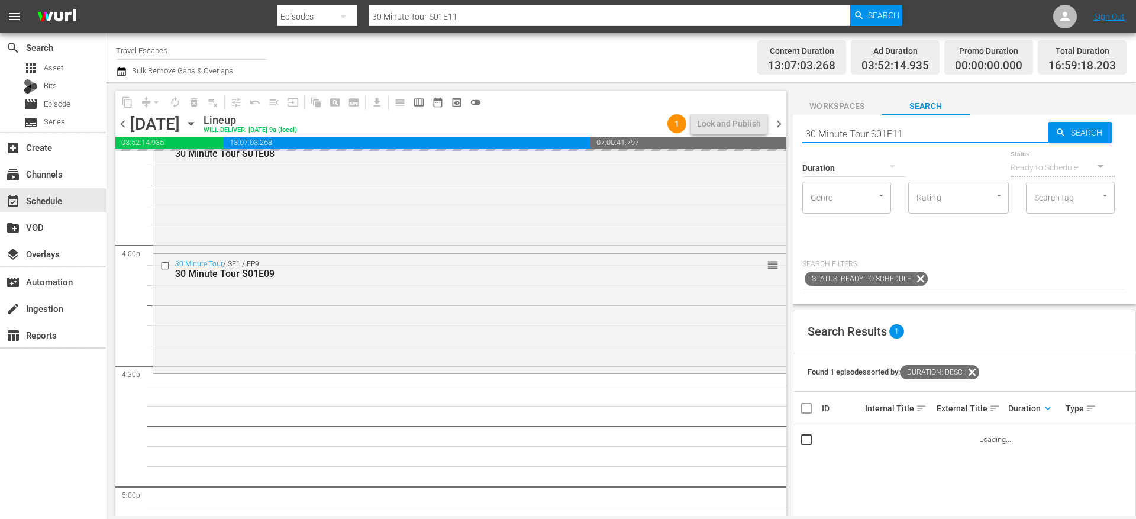
scroll to position [3895, 0]
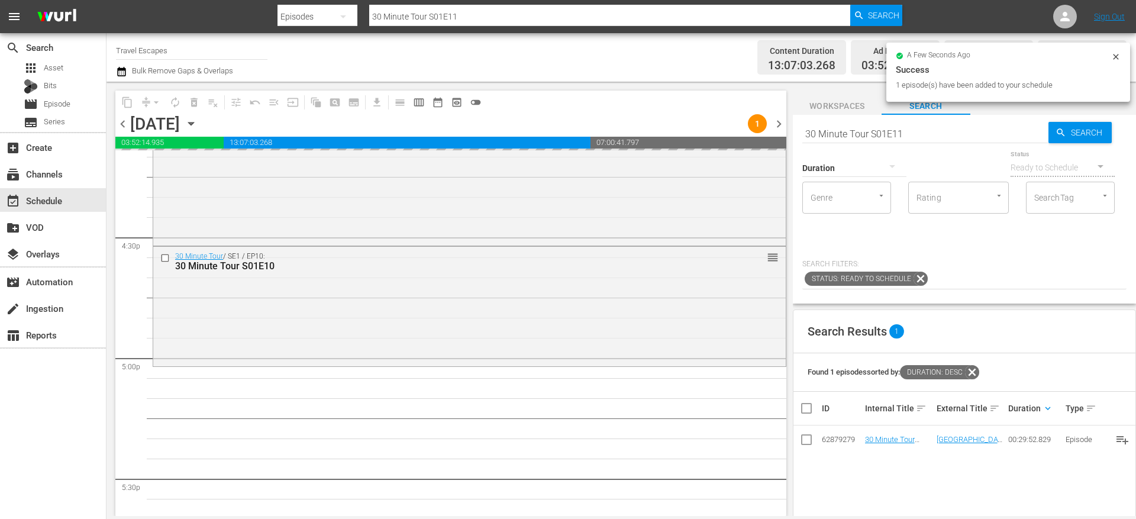
click at [915, 131] on input "30 Minute Tour S01E11" at bounding box center [925, 133] width 246 height 28
type input "30 Minute Tour S01E12"
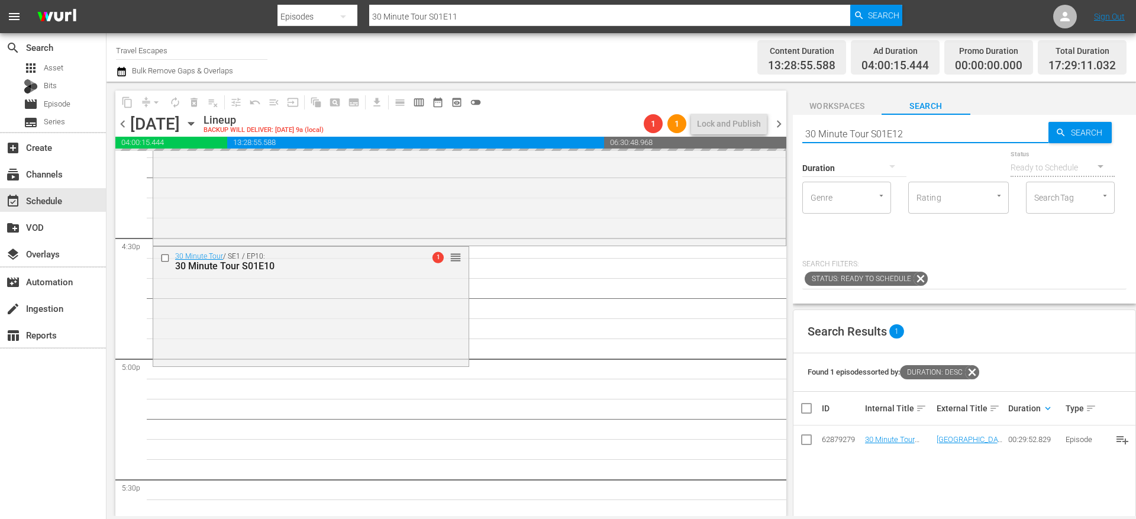
scroll to position [3998, 0]
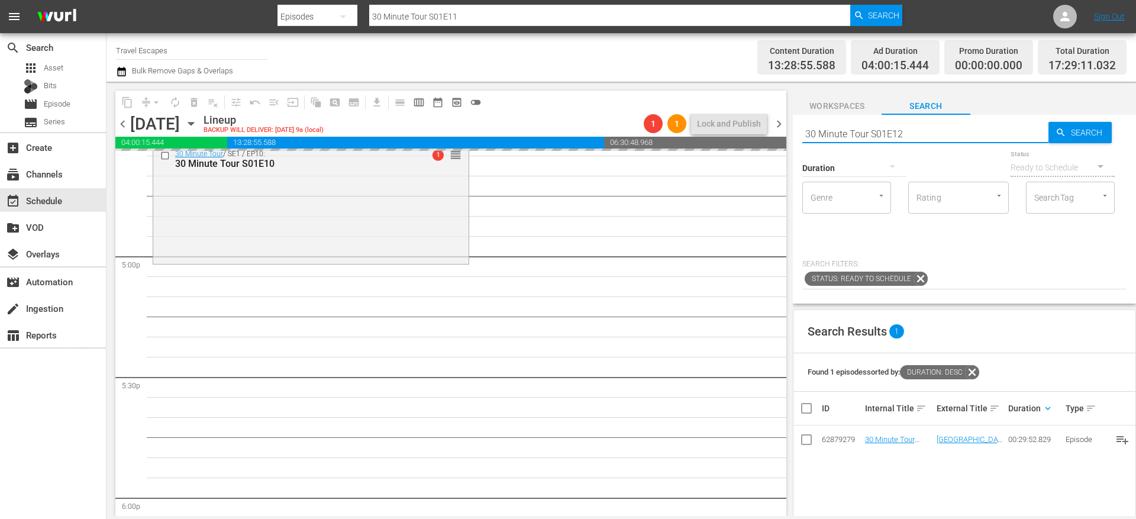
type input "30 Minute Tour S01E12"
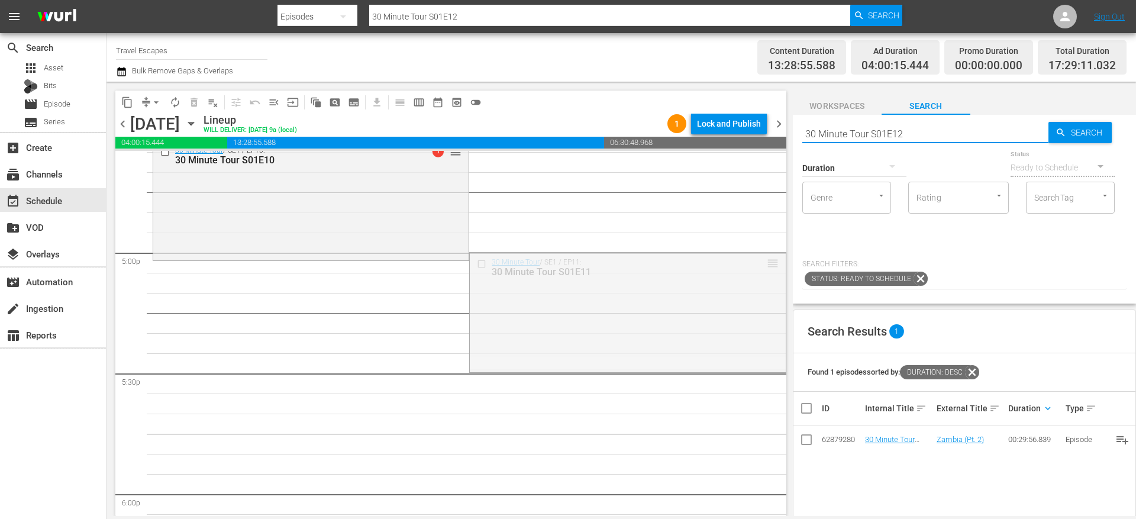
drag, startPoint x: 761, startPoint y: 259, endPoint x: 761, endPoint y: 267, distance: 7.7
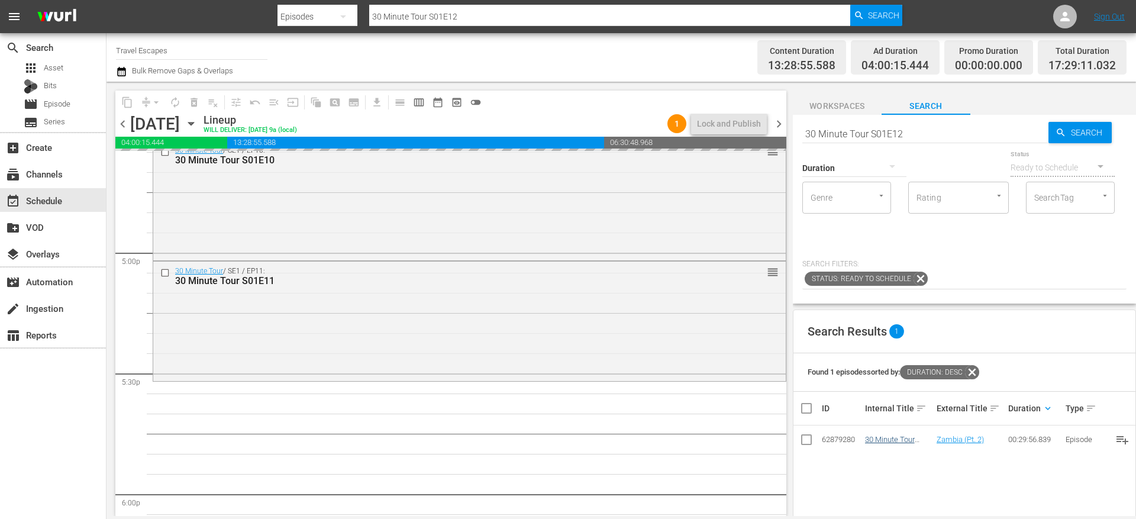
click at [911, 133] on input "30 Minute Tour S01E12" at bounding box center [925, 133] width 246 height 28
type input "30 Minute Tour S01E13"
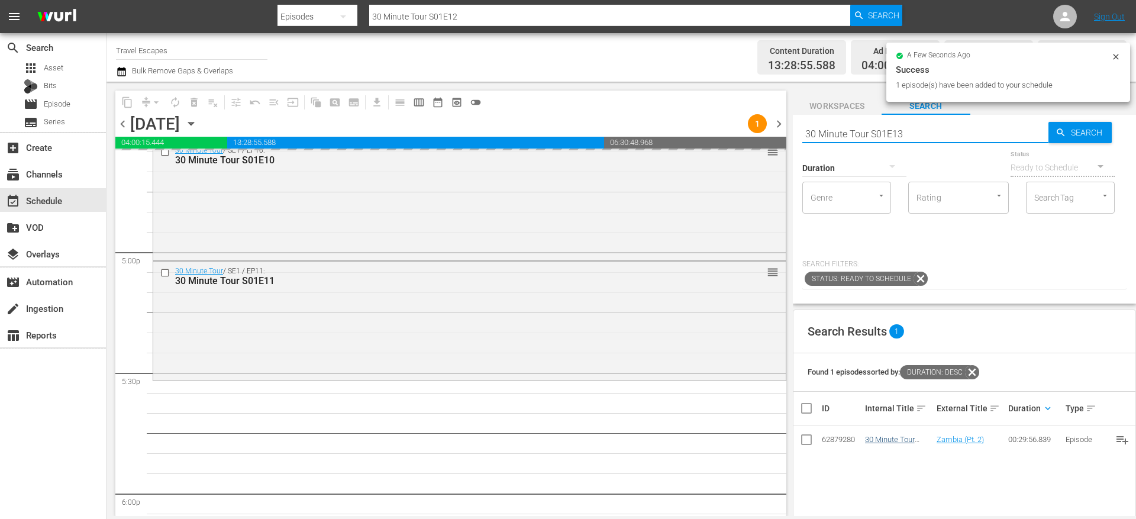
type input "30 Minute Tour S01E13"
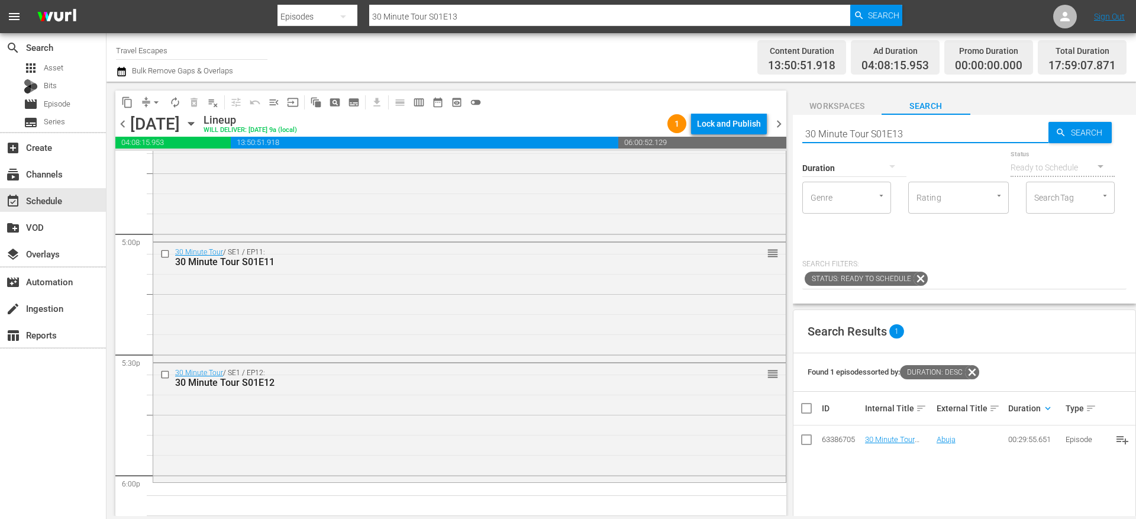
scroll to position [4123, 0]
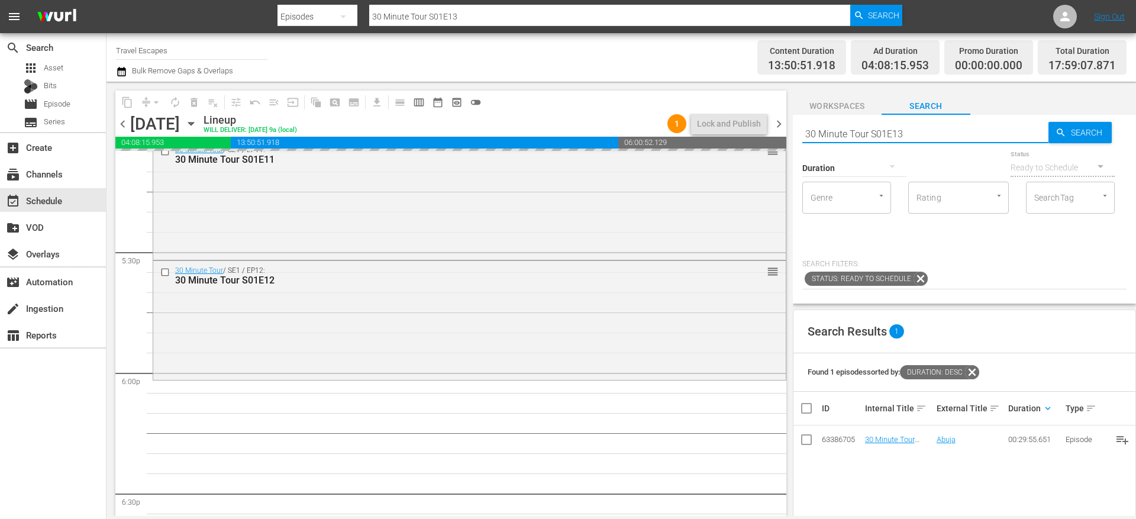
click at [911, 131] on input "30 Minute Tour S01E13" at bounding box center [925, 133] width 246 height 28
type input "30 Minute Tour S01E14"
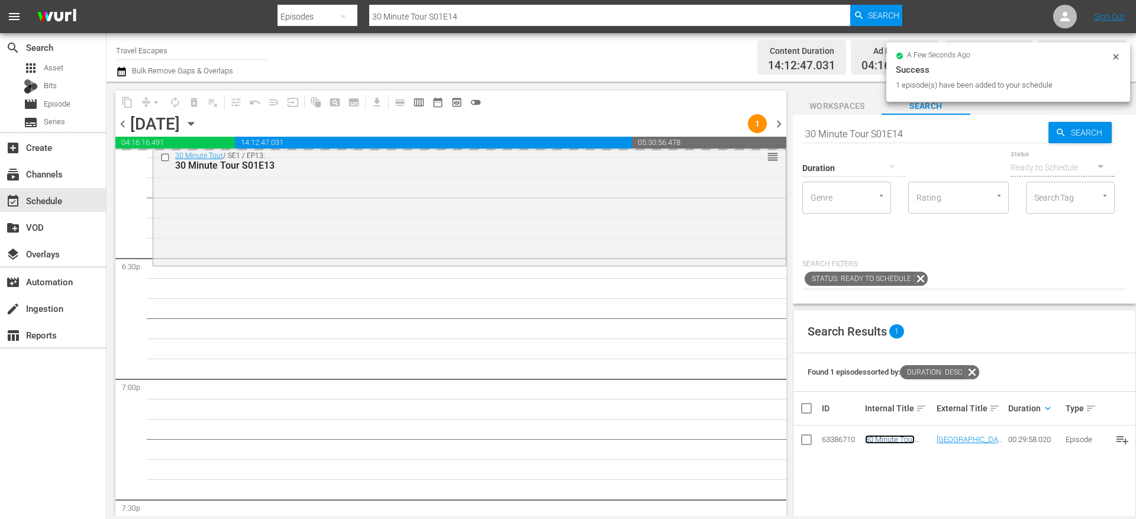
scroll to position [4364, 0]
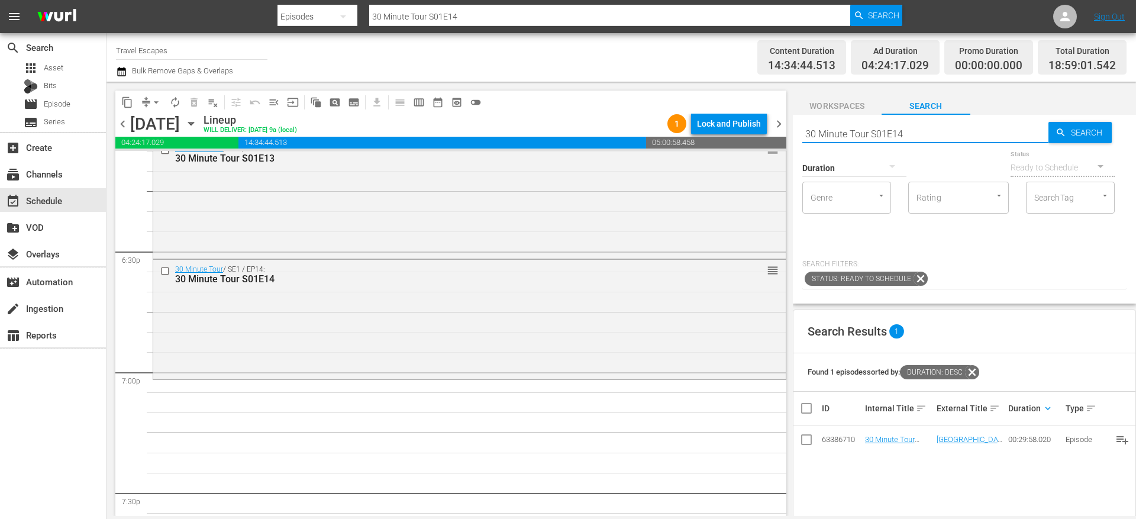
click at [929, 129] on input "30 Minute Tour S01E14" at bounding box center [925, 133] width 246 height 28
click at [929, 128] on input "30 Minute Tour S01E14" at bounding box center [925, 133] width 246 height 28
paste input "Rustic Adventures: Argentina 102"
type input "Rustic Adventures: Argentina s01e02"
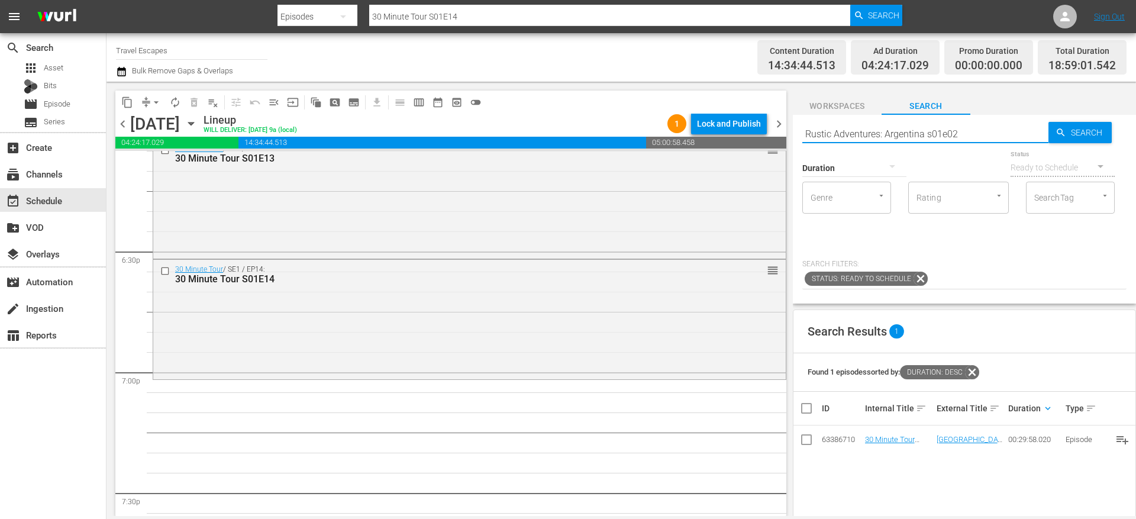
type input "Rustic Adventures: Argentina s01e02"
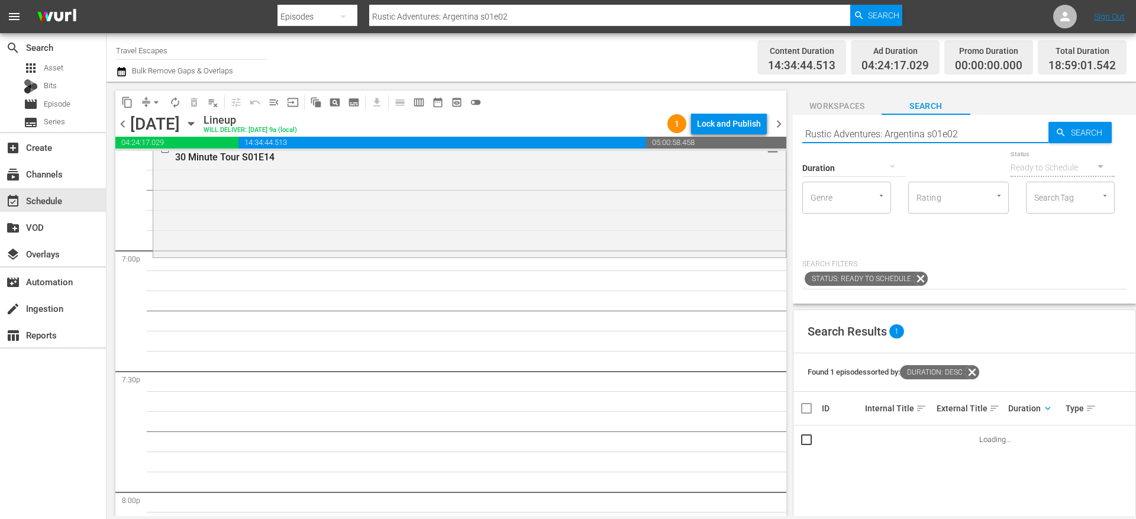
scroll to position [4489, 0]
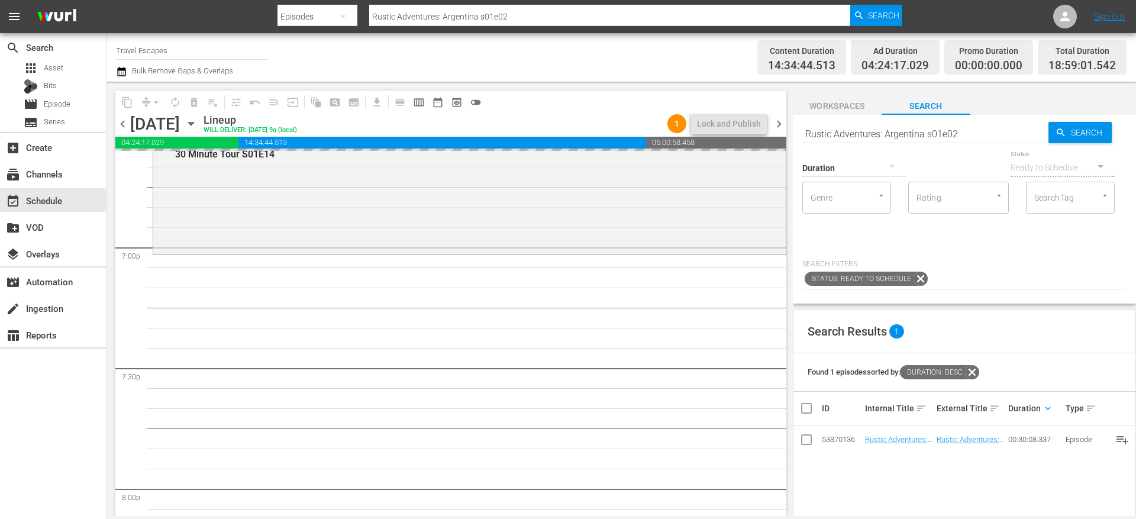
click at [884, 138] on input "Rustic Adventures: Argentina s01e02" at bounding box center [925, 133] width 246 height 28
click at [884, 125] on input "Rustic Adventures: Argentina s01e02" at bounding box center [925, 133] width 246 height 28
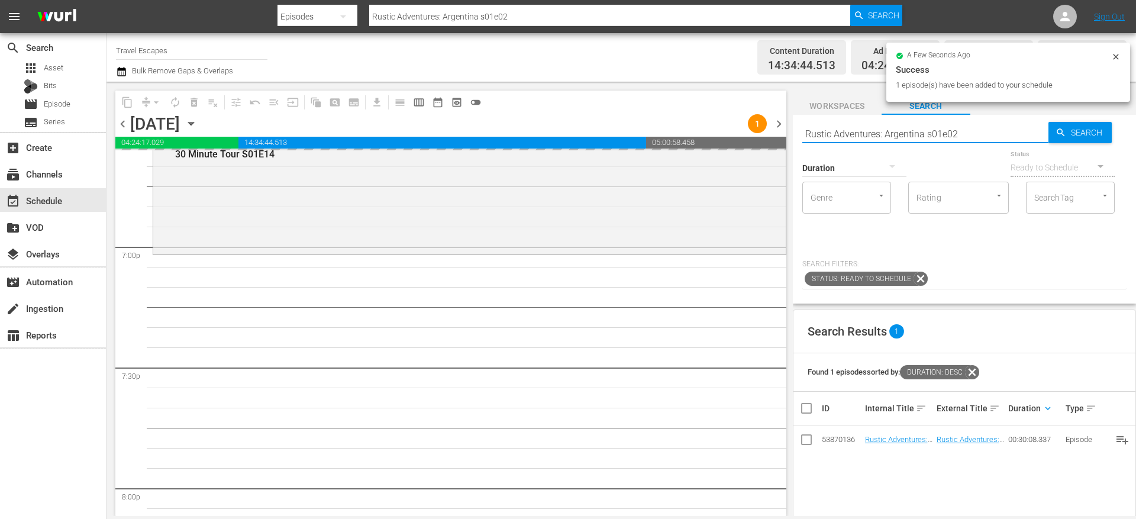
click at [864, 134] on input "Rustic Adventures: Argentina s01e02" at bounding box center [925, 133] width 246 height 28
click at [863, 134] on input "Rustic Adventures: Argentina s01e02" at bounding box center [925, 133] width 246 height 28
paste input "TODO BIEN 1"
type input "TODO BIEN s01e02"
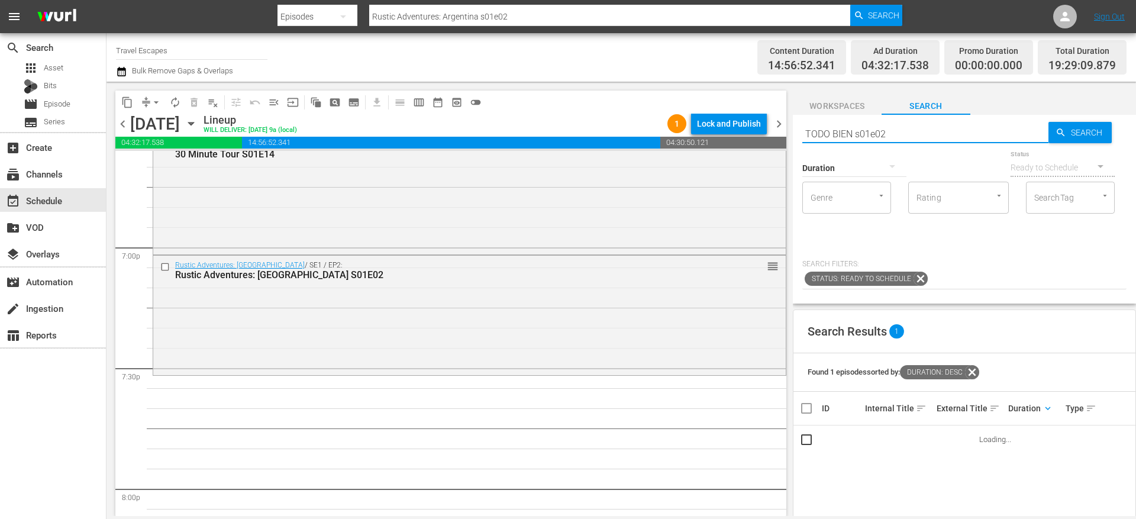
type input "TODO BIEN s01e02"
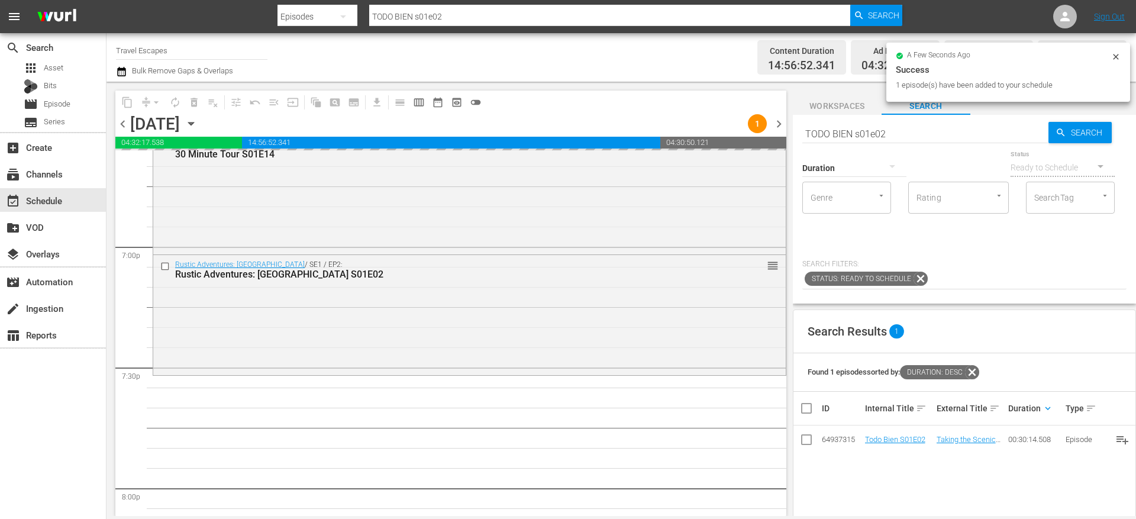
click at [899, 131] on input "TODO BIEN s01e02" at bounding box center [925, 133] width 246 height 28
paste input "Raw Travel S01E10"
type input "Raw Travel S01E10"
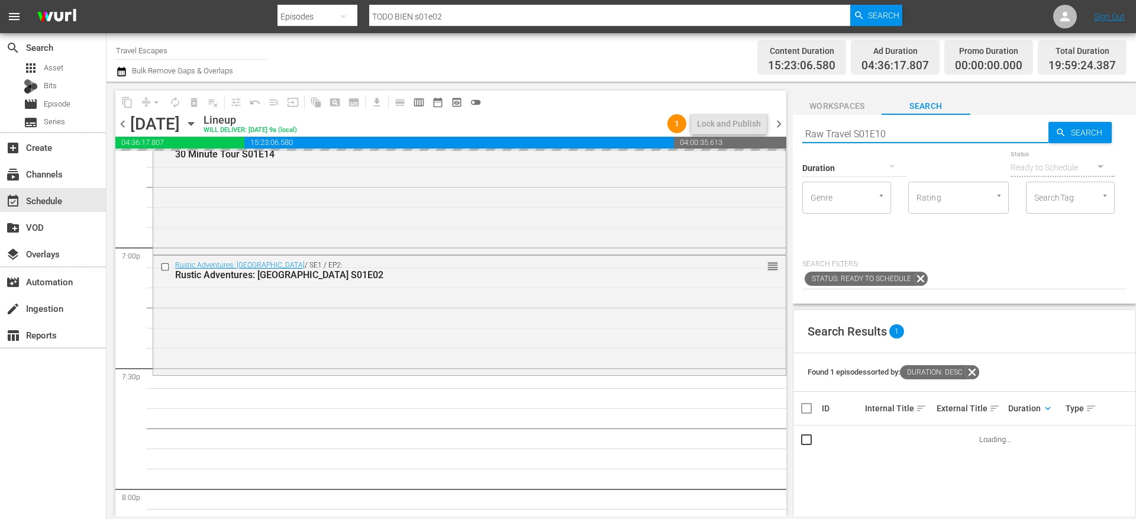
type input "Raw Travel S01E10"
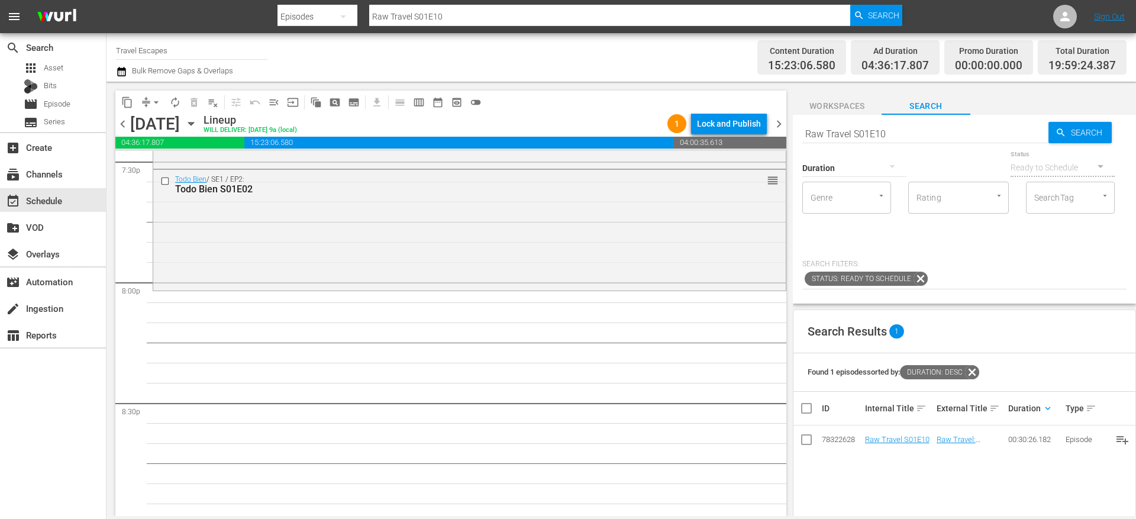
scroll to position [4721, 0]
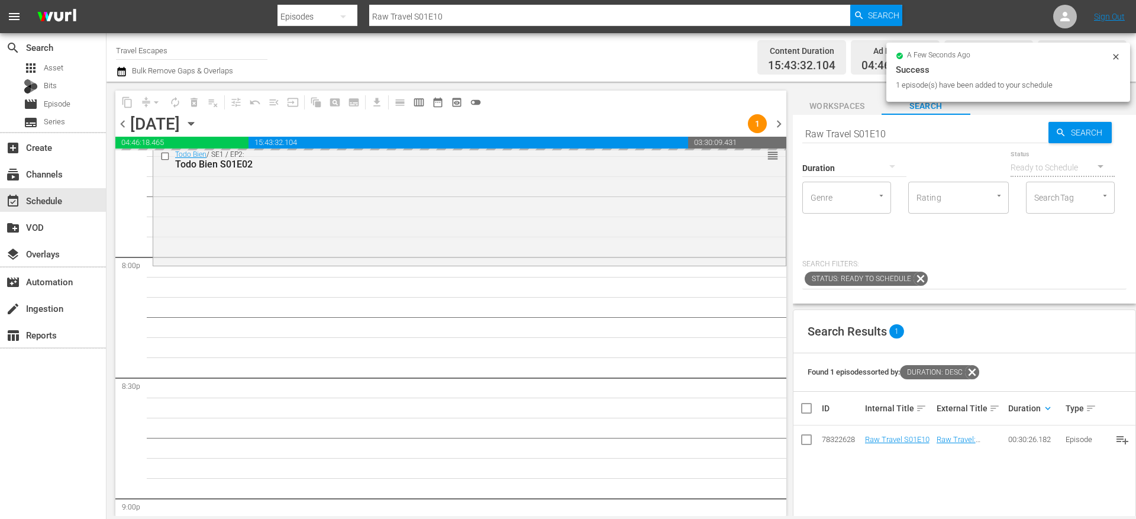
click at [858, 131] on input "Raw Travel S01E10" at bounding box center [925, 133] width 246 height 28
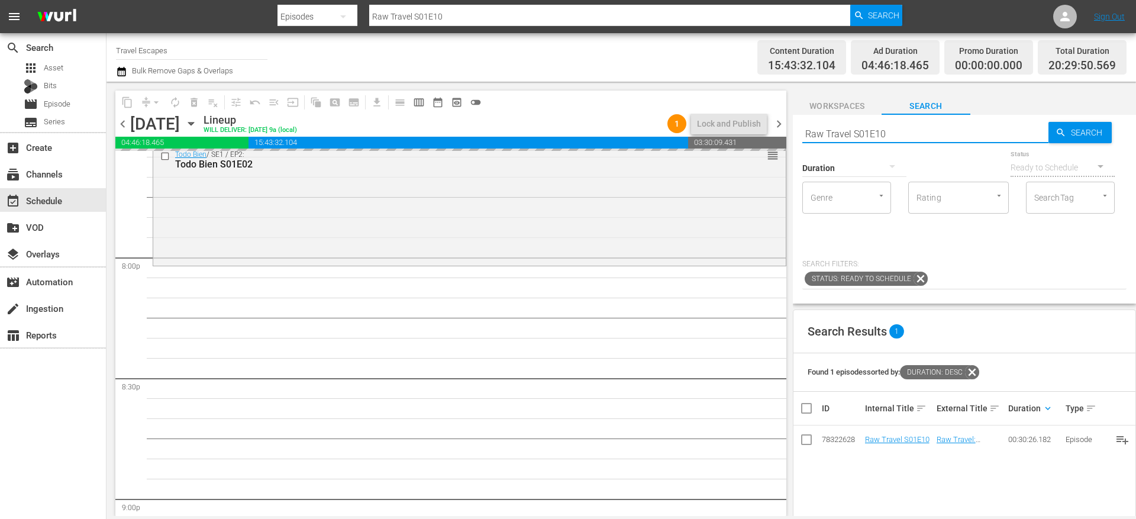
click at [858, 131] on input "Raw Travel S01E10" at bounding box center [925, 133] width 246 height 28
paste input "Adventure Cities S02E05"
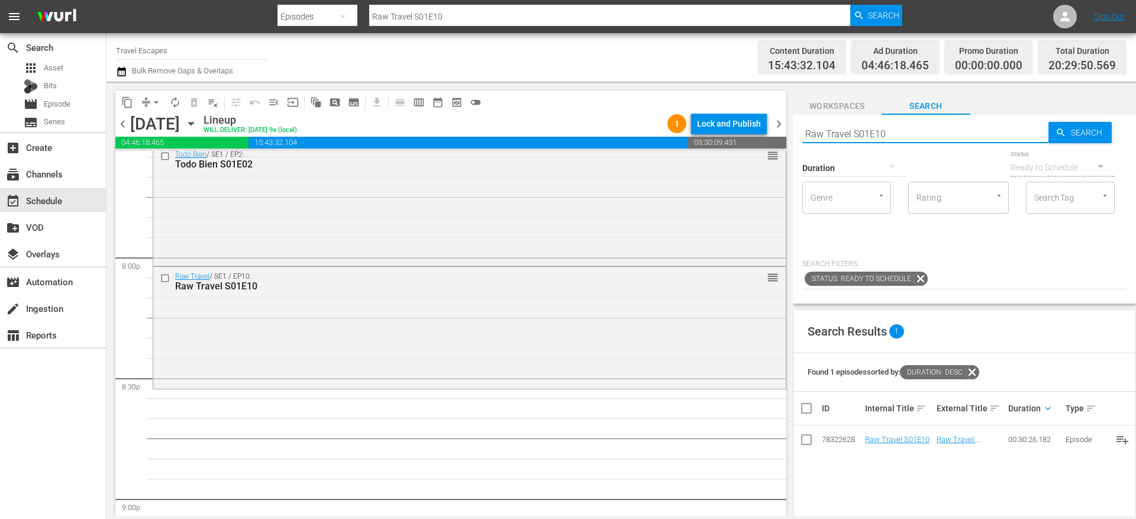
type input "Adventure Cities S02E05"
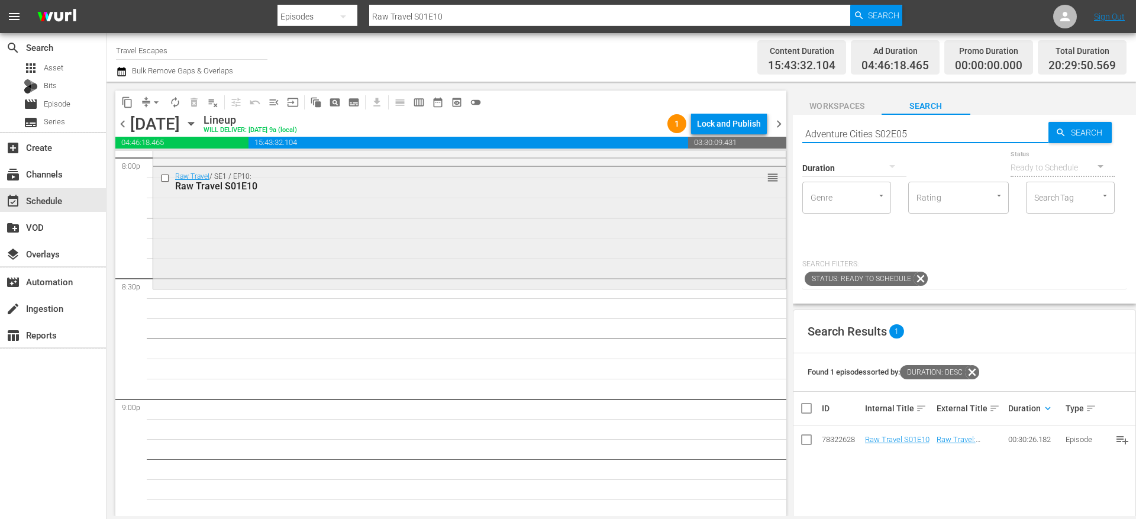
type input "Adventure Cities S02E05"
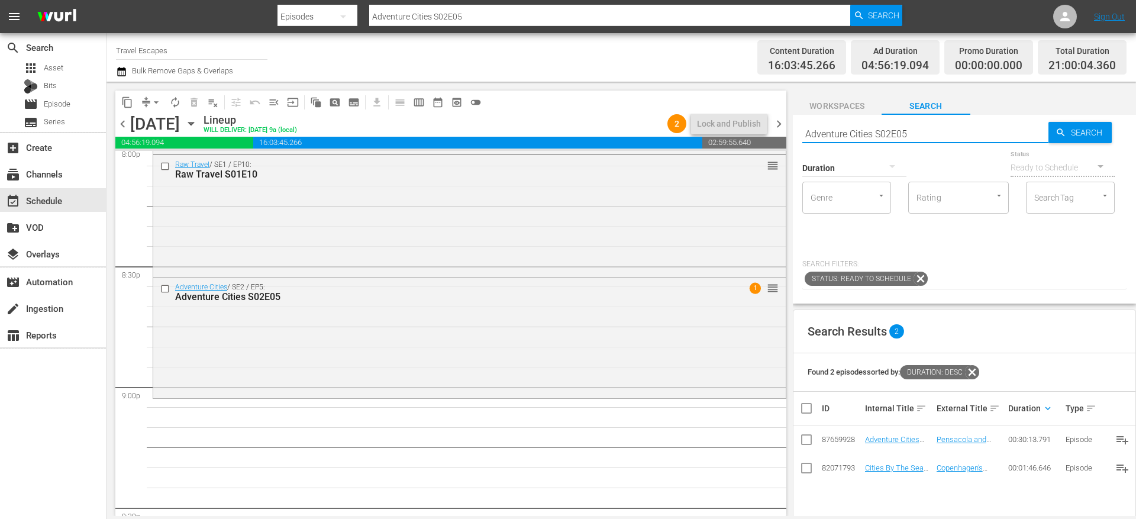
click at [844, 130] on input "Adventure Cities S02E05" at bounding box center [925, 133] width 246 height 28
paste input "Isles of the Queen 102"
type input "Isles of the Queen s01e02"
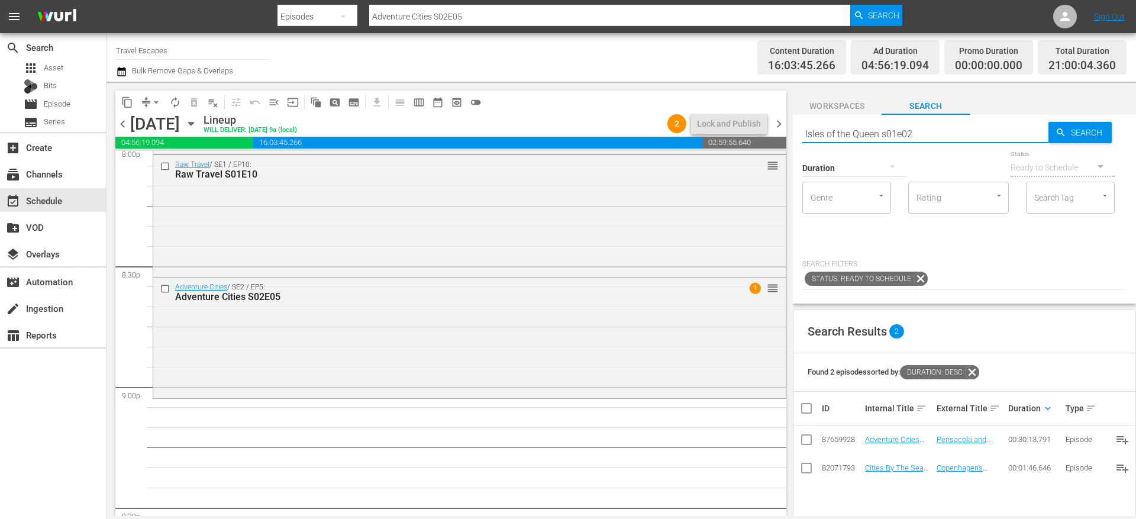
type input "Isles of the Queen s01e02"
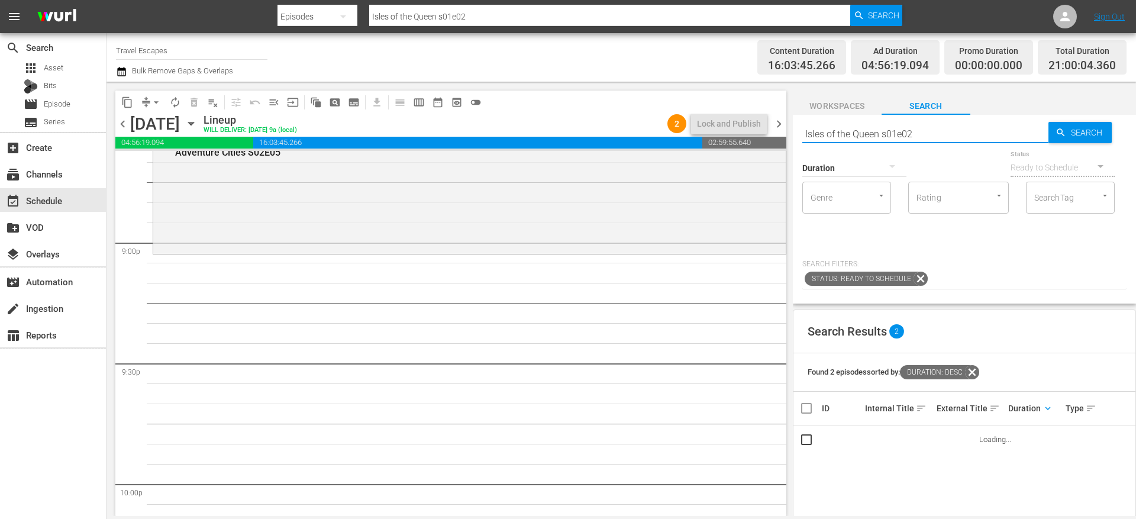
scroll to position [4979, 0]
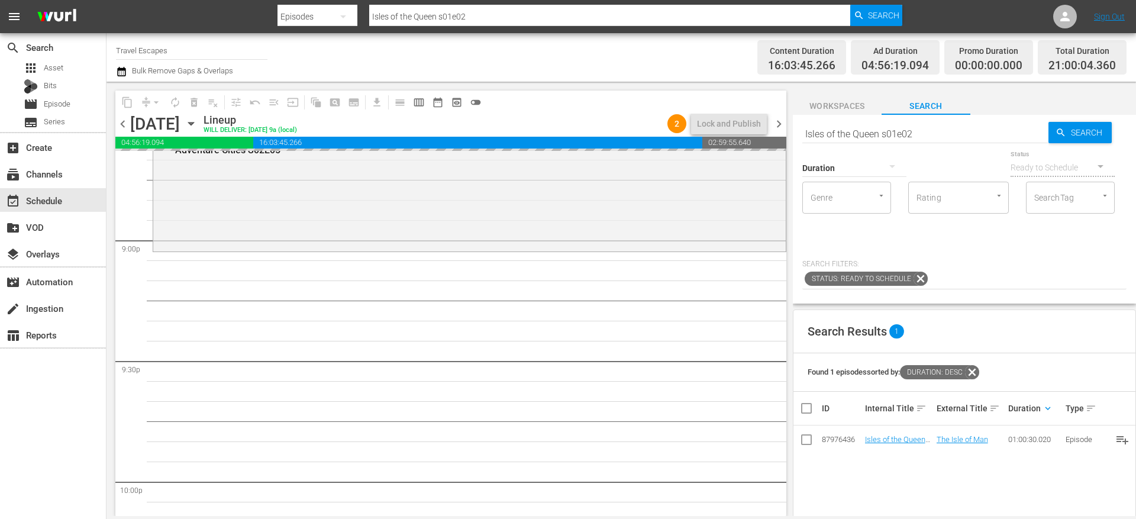
click at [866, 133] on input "Isles of the Queen s01e02" at bounding box center [925, 133] width 246 height 28
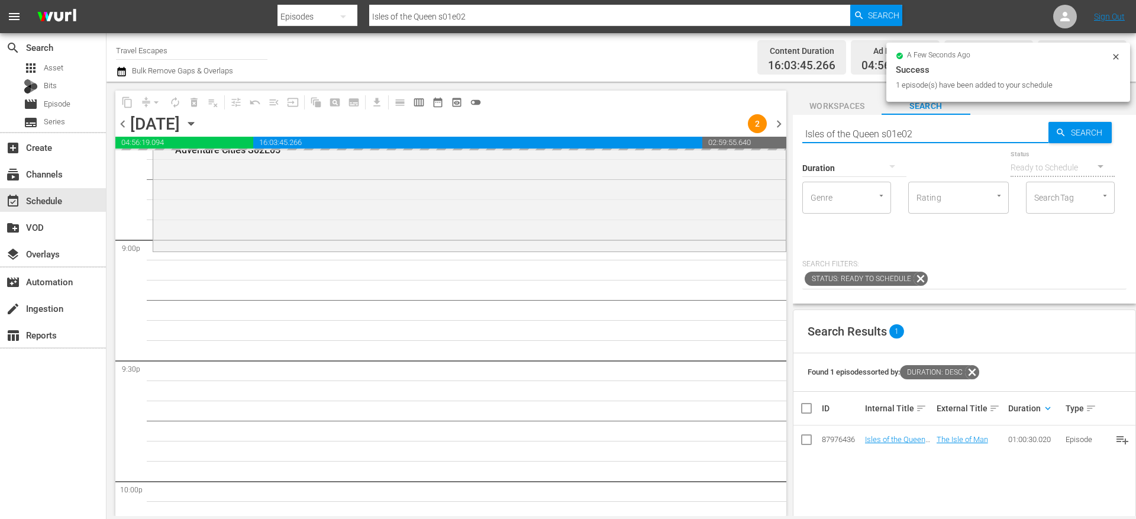
paste input "Exotic Destinations 101 S01E10"
type input "Exotic Destinations 101 S01E10"
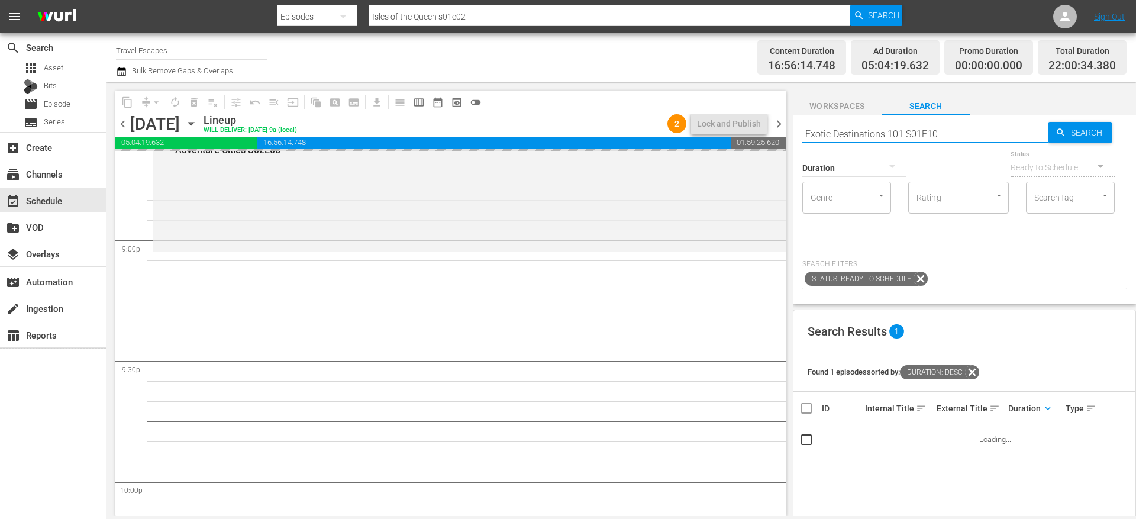
type input "Exotic Destinations 101 S01E10"
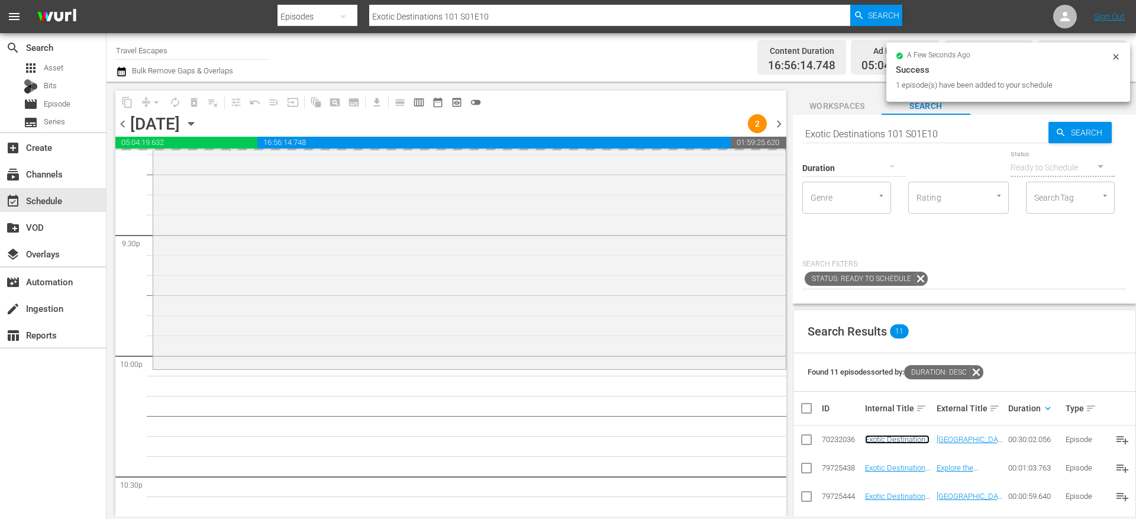
scroll to position [5235, 0]
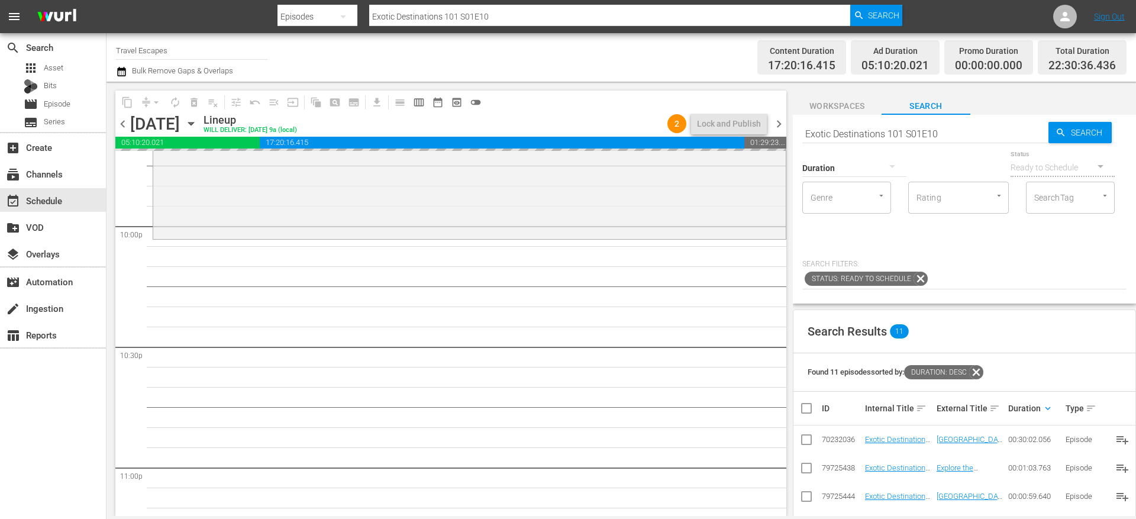
click at [832, 135] on input "Exotic Destinations 101 S01E10" at bounding box center [925, 133] width 246 height 28
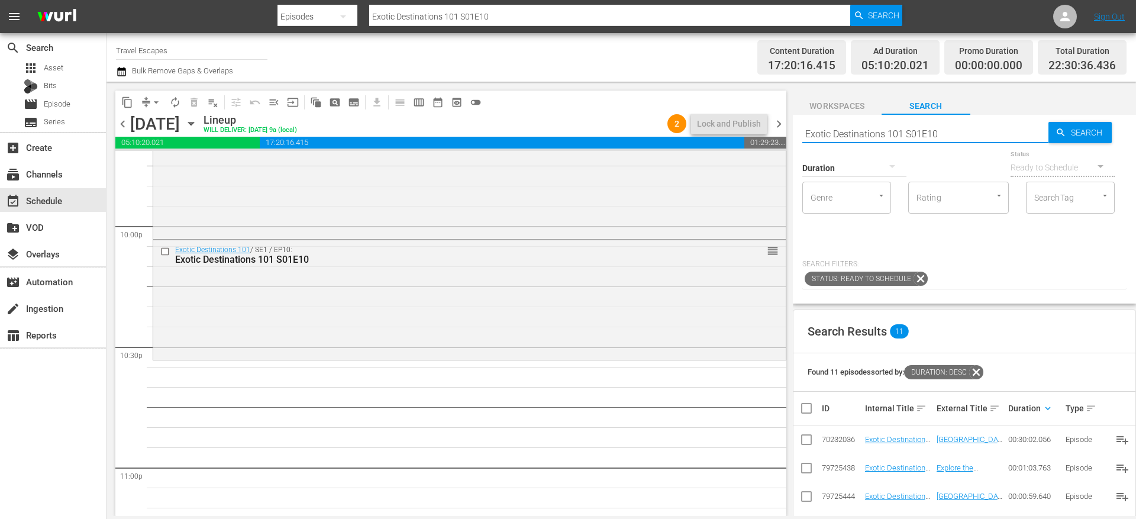
paste input "Rustic Adventures: Argentina 102"
type input "Rustic Adventures: Argentina s01e02"
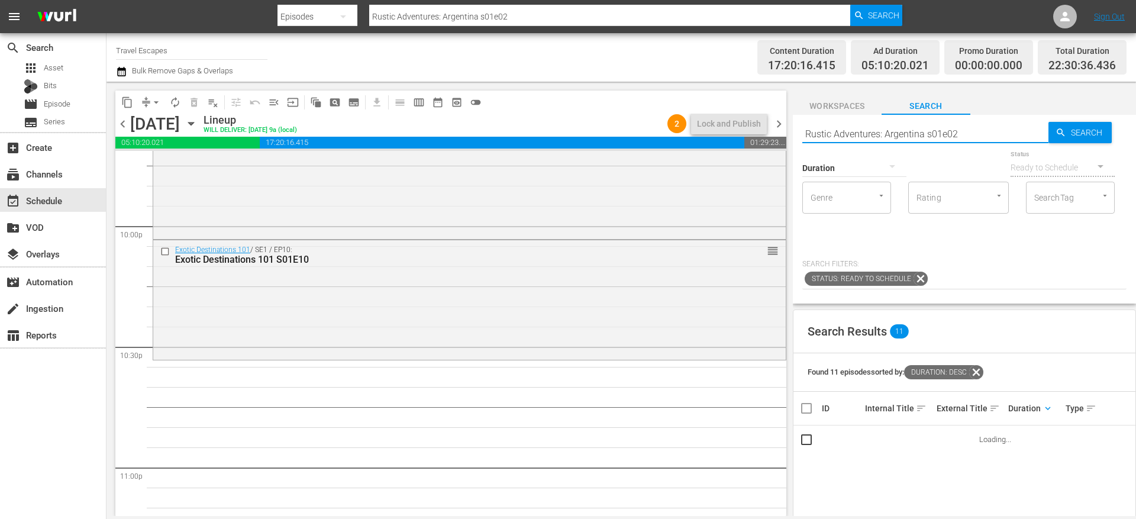
scroll to position [5322, 0]
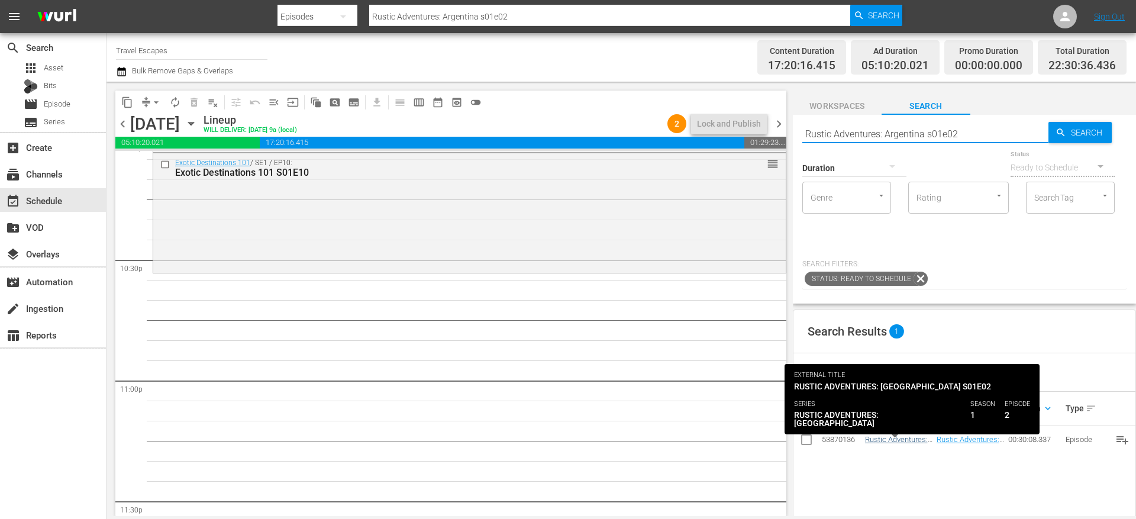
type input "Rustic Adventures: Argentina s01e02"
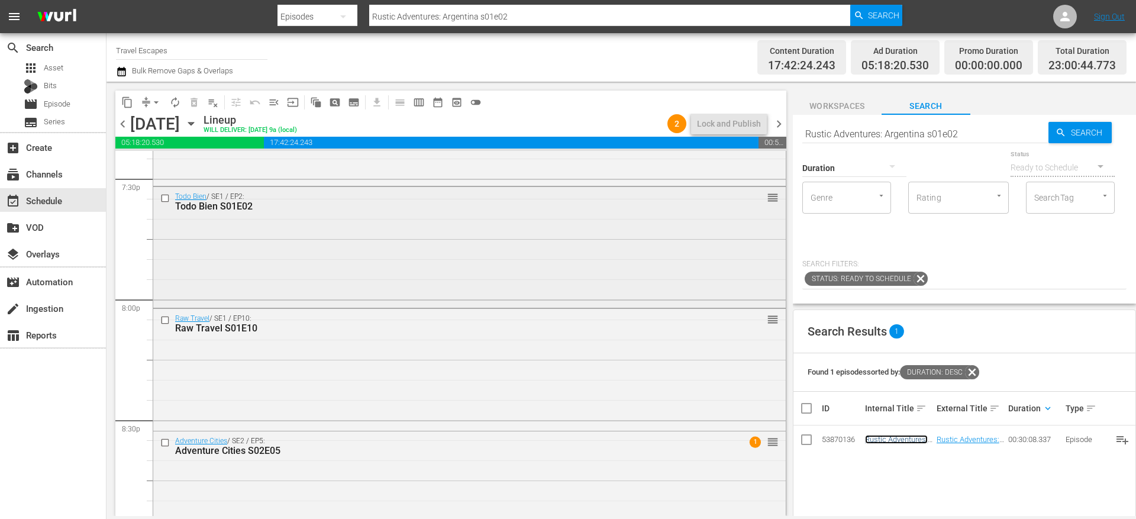
scroll to position [4674, 0]
click at [165, 202] on input "checkbox" at bounding box center [166, 203] width 12 height 10
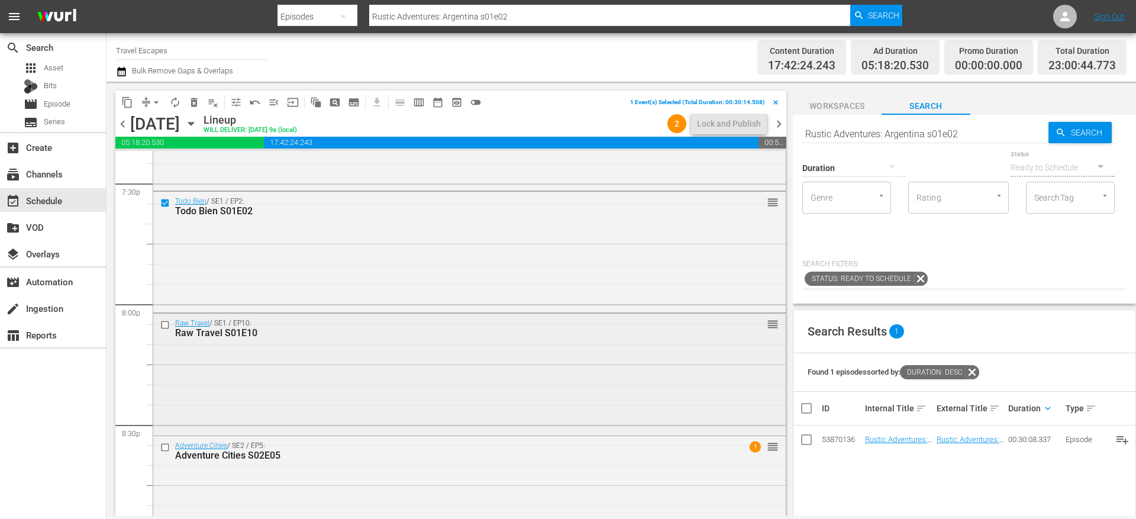
click at [166, 324] on input "checkbox" at bounding box center [166, 324] width 12 height 10
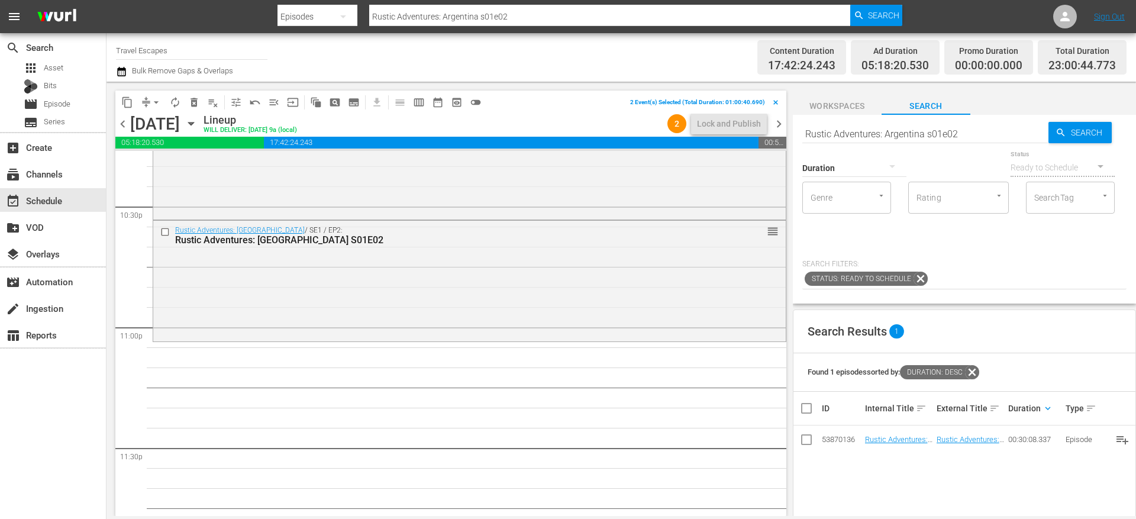
scroll to position [5427, 0]
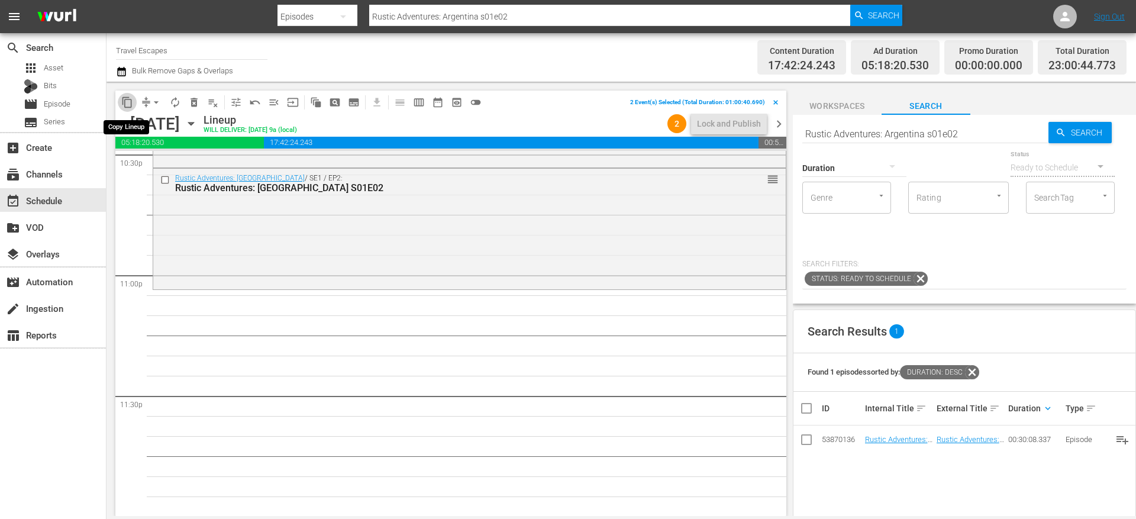
click at [125, 104] on span "content_copy" at bounding box center [127, 102] width 12 height 12
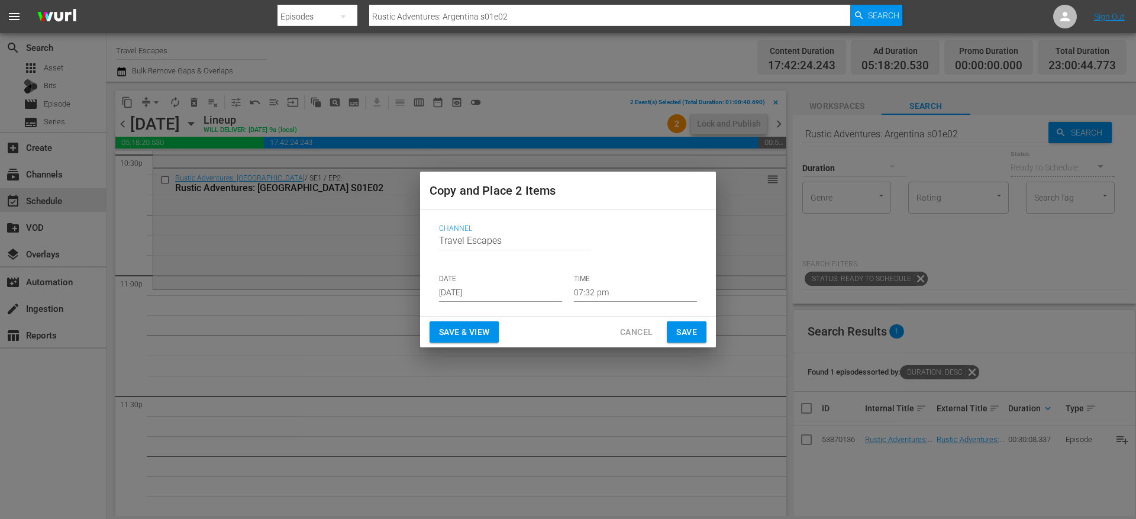
click at [505, 289] on input "[DATE]" at bounding box center [500, 293] width 123 height 18
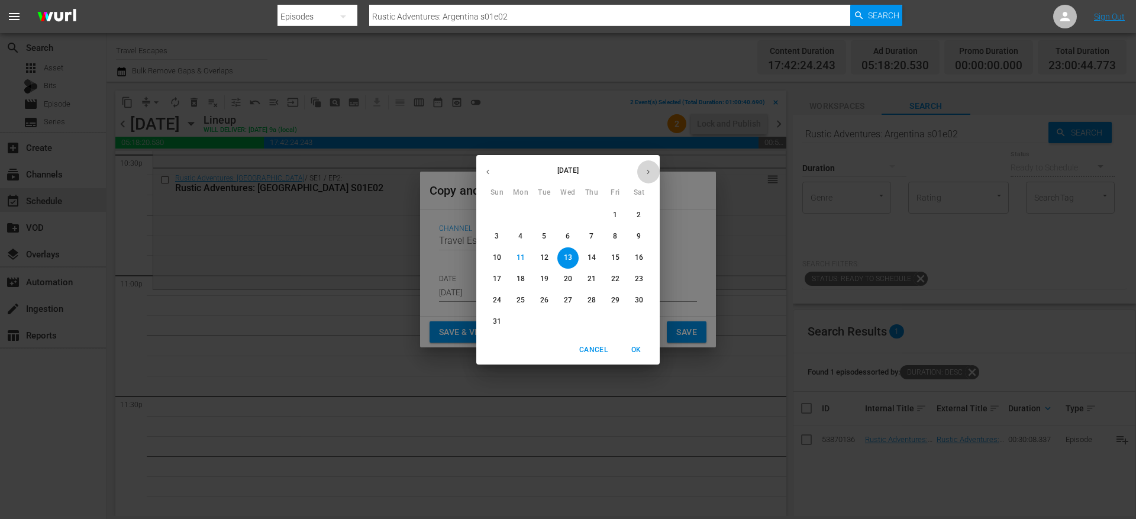
click at [646, 172] on icon "button" at bounding box center [648, 171] width 9 height 9
click at [499, 237] on span "7" at bounding box center [496, 236] width 21 height 10
type input "[DATE]"
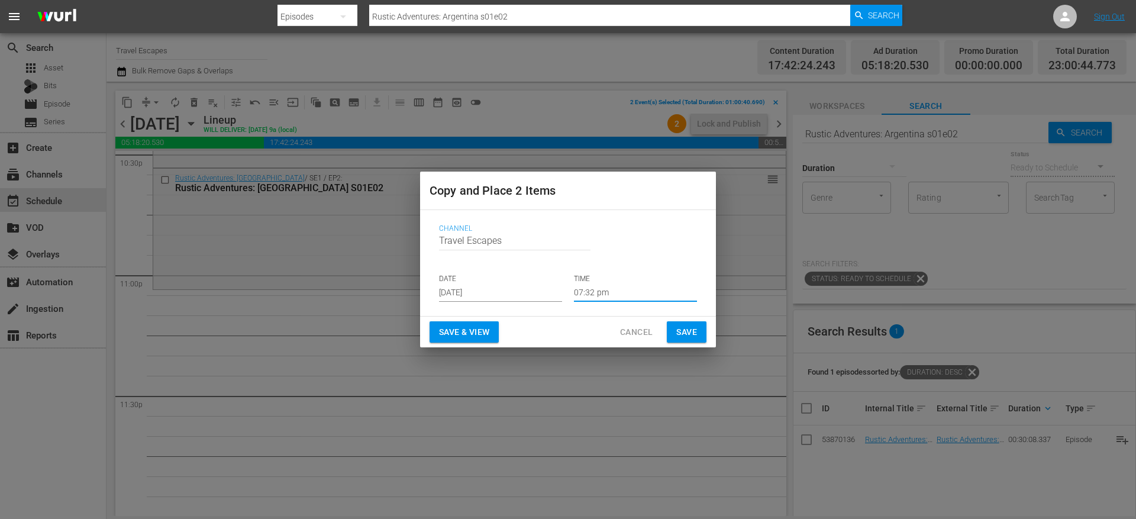
click at [597, 295] on input "07:32 pm" at bounding box center [635, 293] width 123 height 18
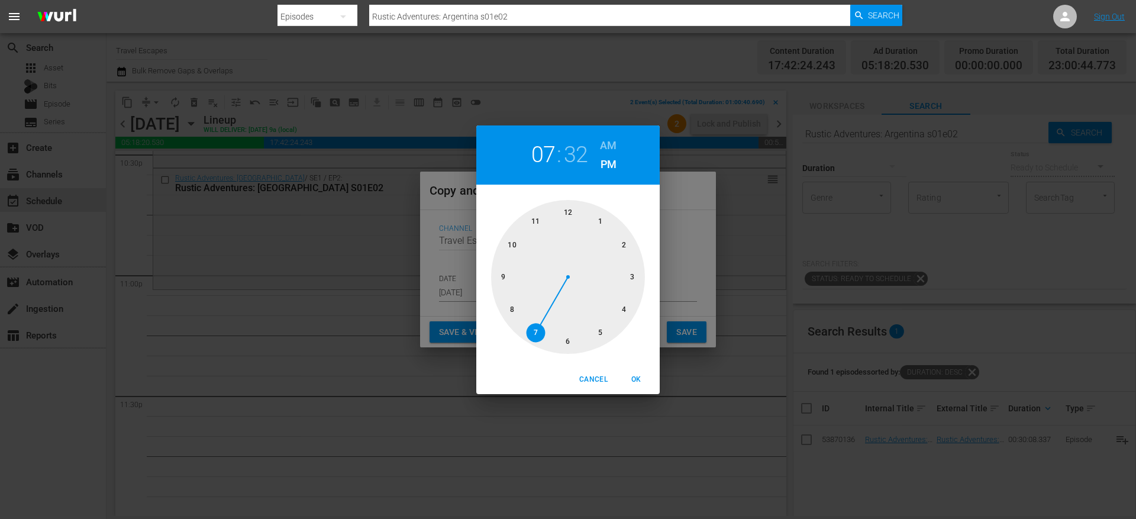
click at [538, 220] on div at bounding box center [568, 277] width 154 height 154
click at [564, 210] on div at bounding box center [568, 277] width 154 height 154
click at [607, 139] on h6 "AM" at bounding box center [608, 145] width 17 height 19
click at [615, 164] on h6 "PM" at bounding box center [608, 164] width 16 height 19
click at [638, 376] on span "OK" at bounding box center [636, 379] width 28 height 12
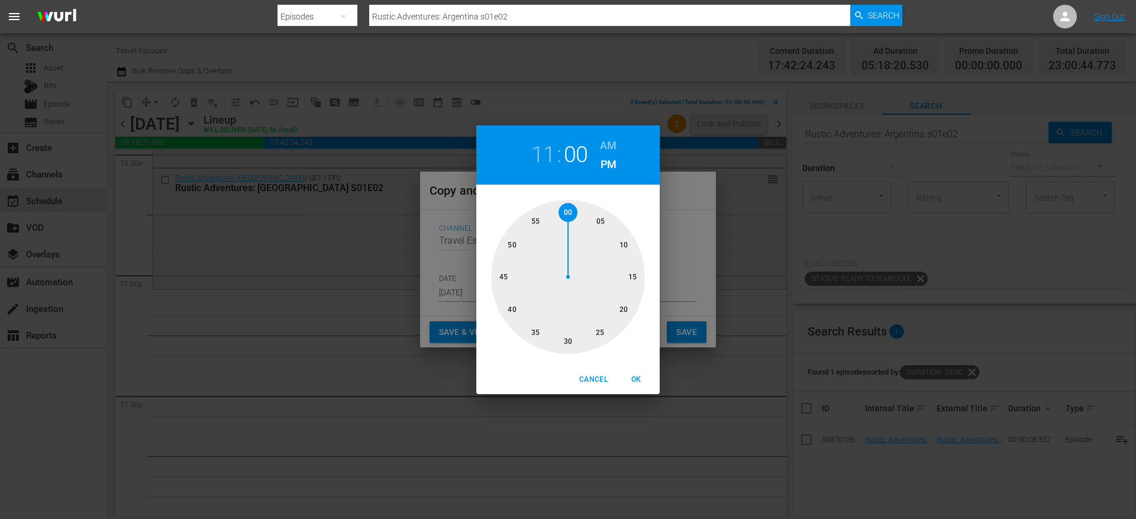
type input "11:00 pm"
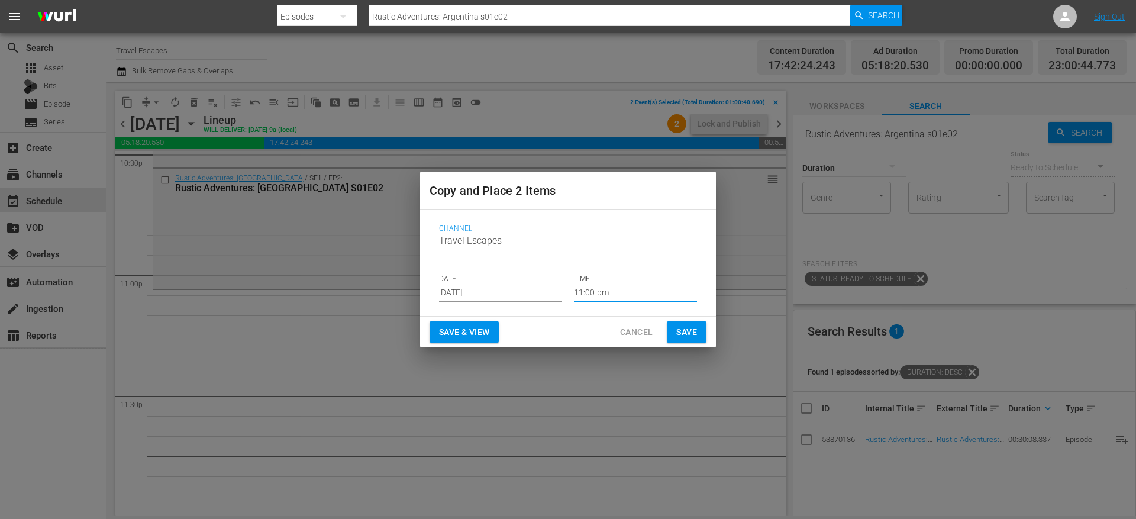
click at [689, 338] on span "Save" at bounding box center [686, 332] width 21 height 15
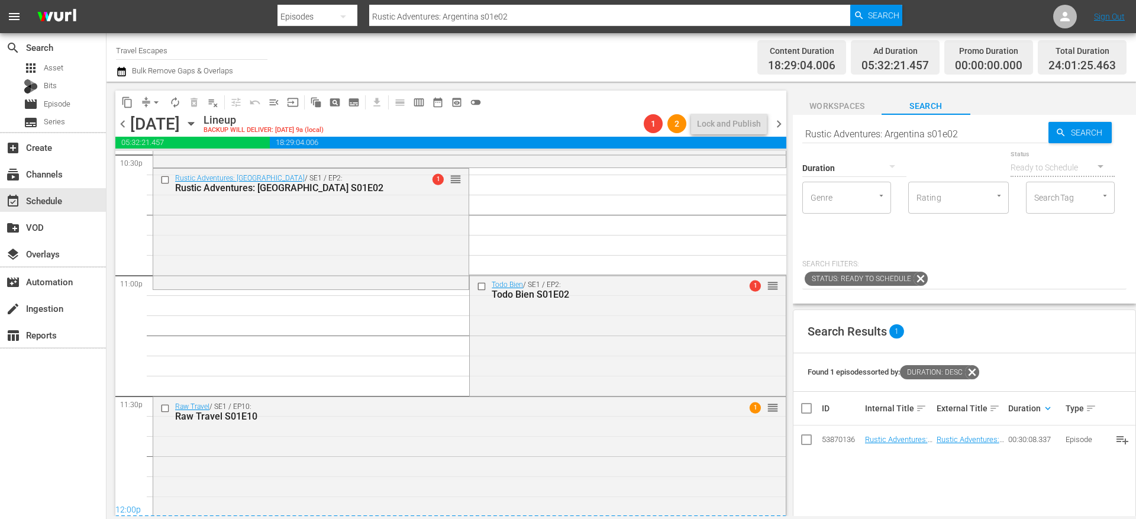
click at [151, 102] on span "arrow_drop_down" at bounding box center [156, 102] width 12 height 12
click at [152, 164] on li "Align to End of Previous Day" at bounding box center [157, 166] width 124 height 20
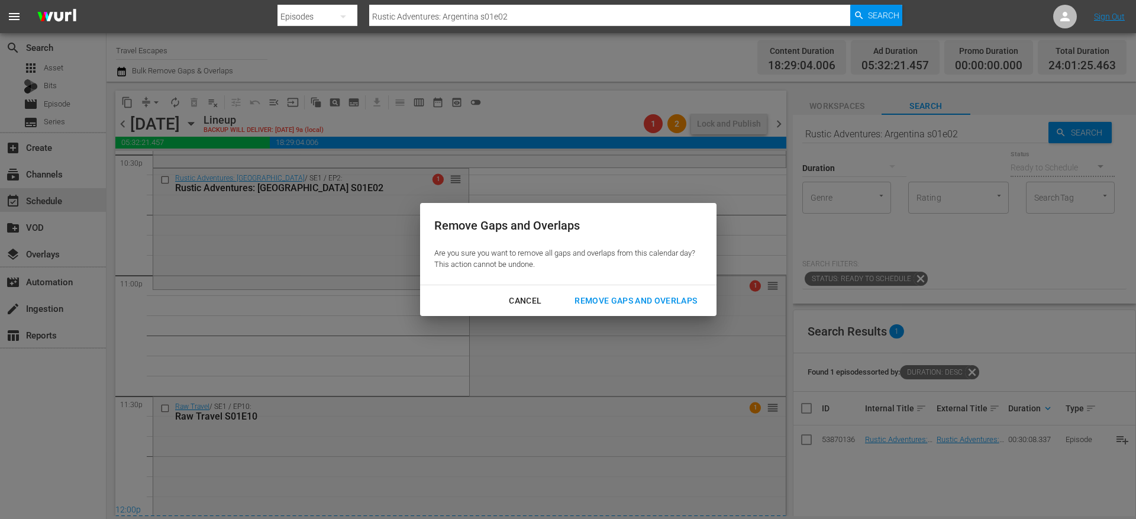
click at [645, 309] on button "Remove Gaps and Overlaps" at bounding box center [635, 301] width 151 height 22
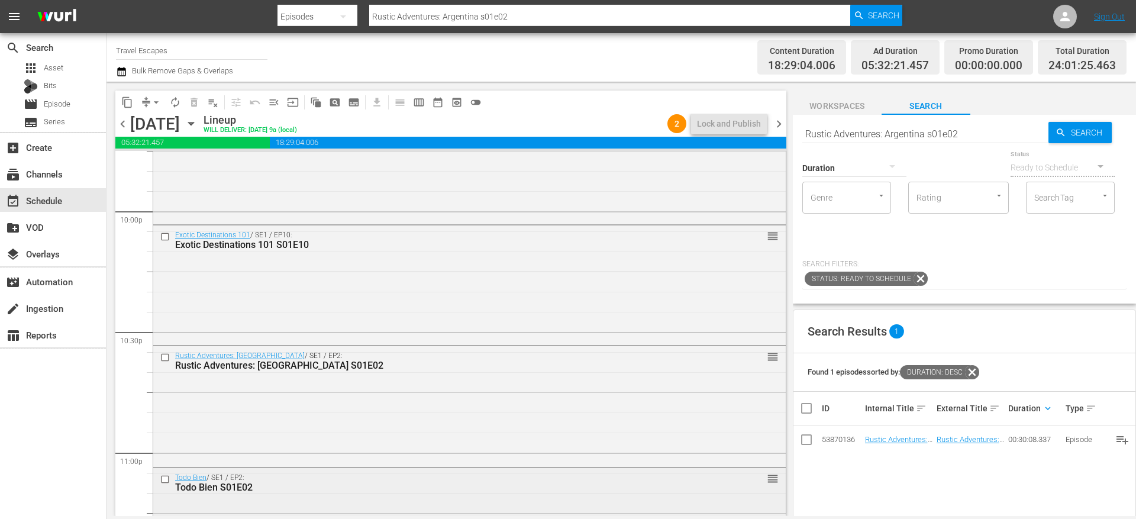
scroll to position [5236, 0]
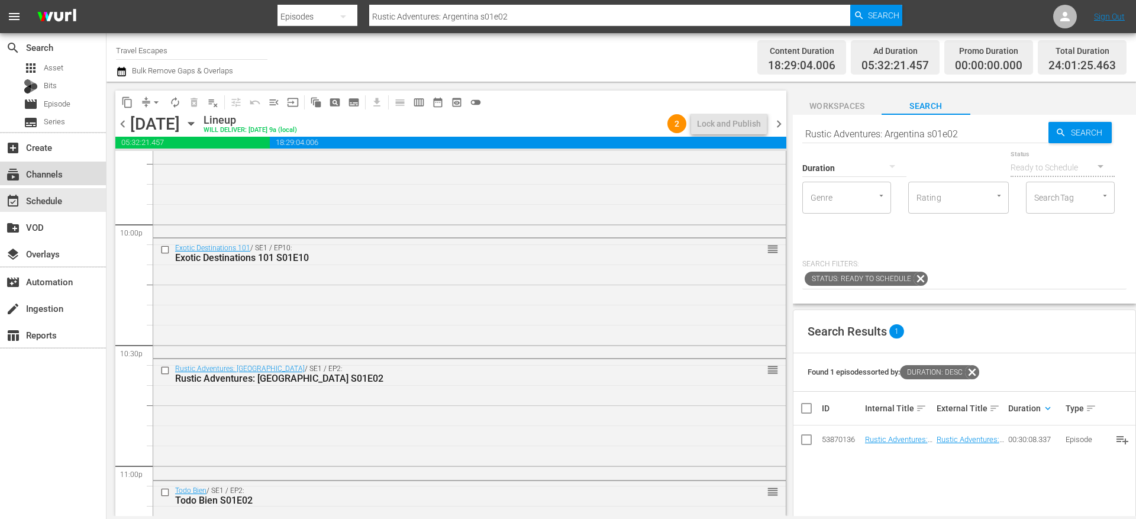
click at [60, 175] on div "subscriptions Channels" at bounding box center [33, 172] width 66 height 11
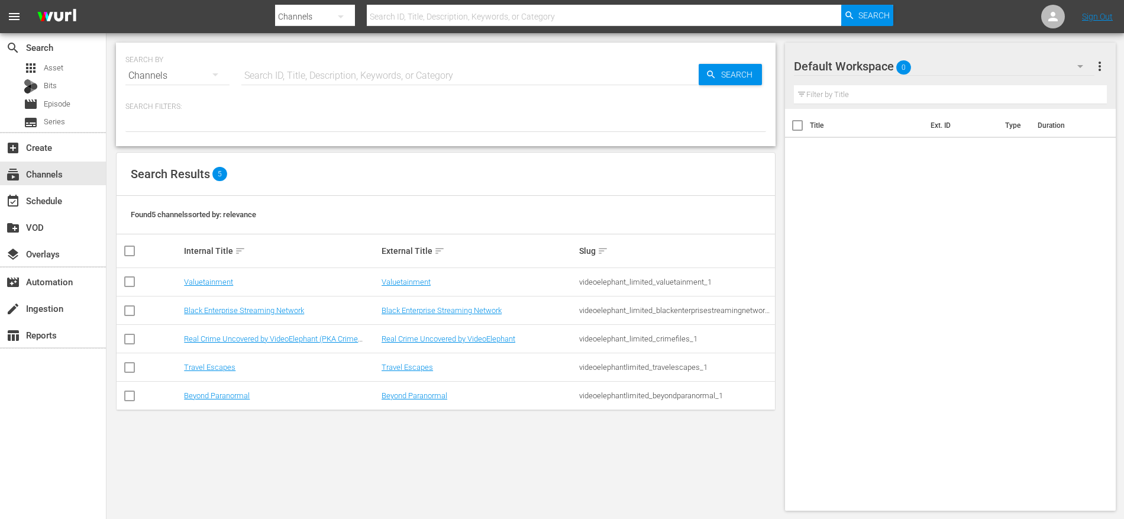
click at [129, 394] on input "checkbox" at bounding box center [129, 398] width 14 height 14
checkbox input "true"
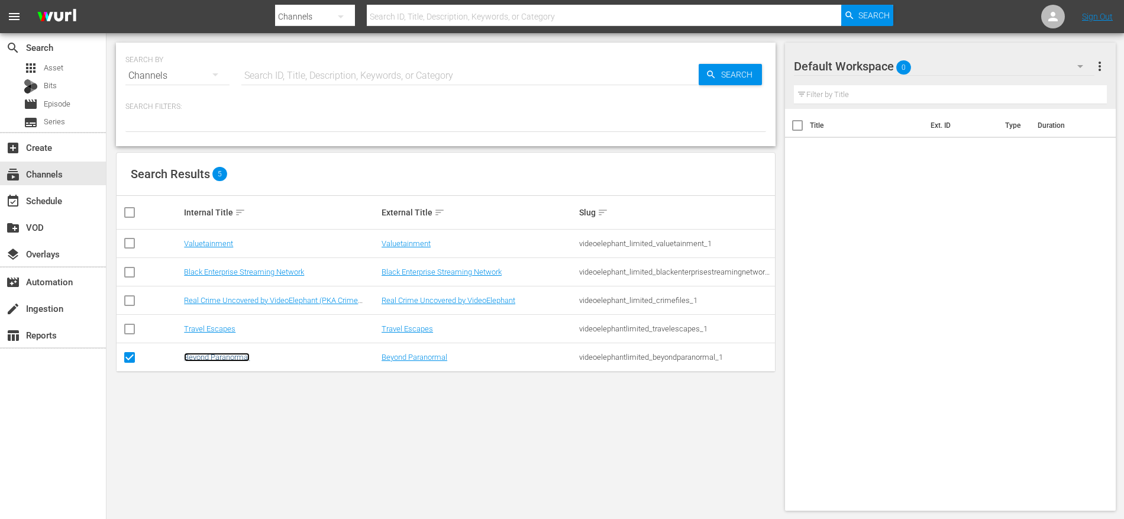
click at [226, 353] on link "Beyond Paranormal" at bounding box center [217, 357] width 66 height 9
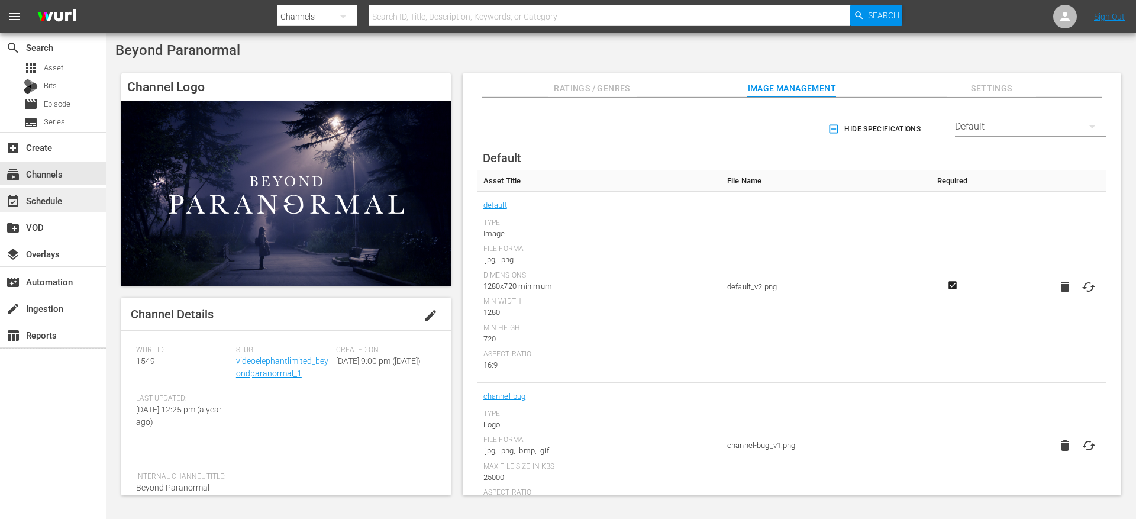
click at [62, 195] on div "event_available Schedule" at bounding box center [33, 198] width 66 height 11
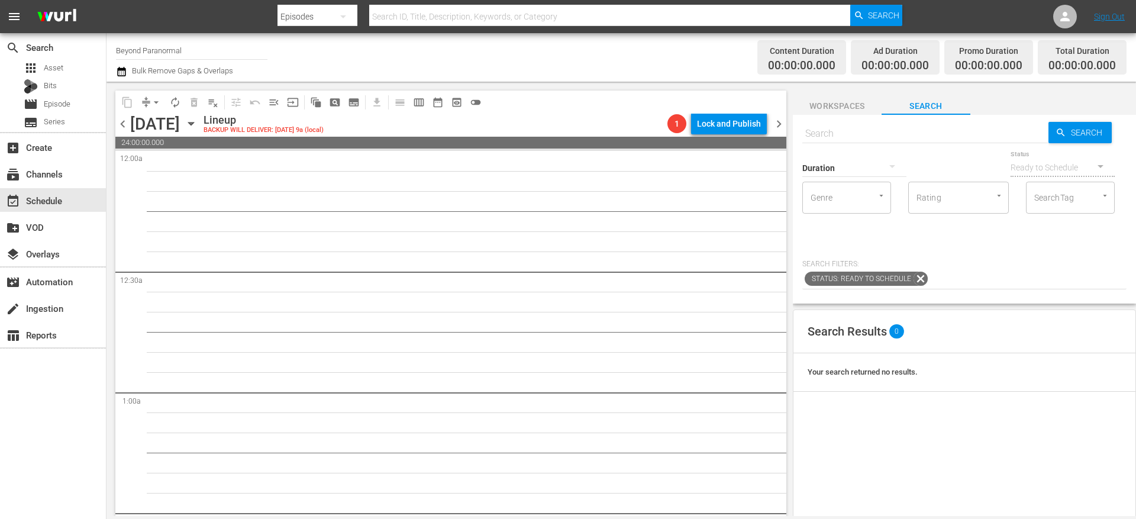
click at [121, 124] on span "chevron_left" at bounding box center [122, 124] width 15 height 15
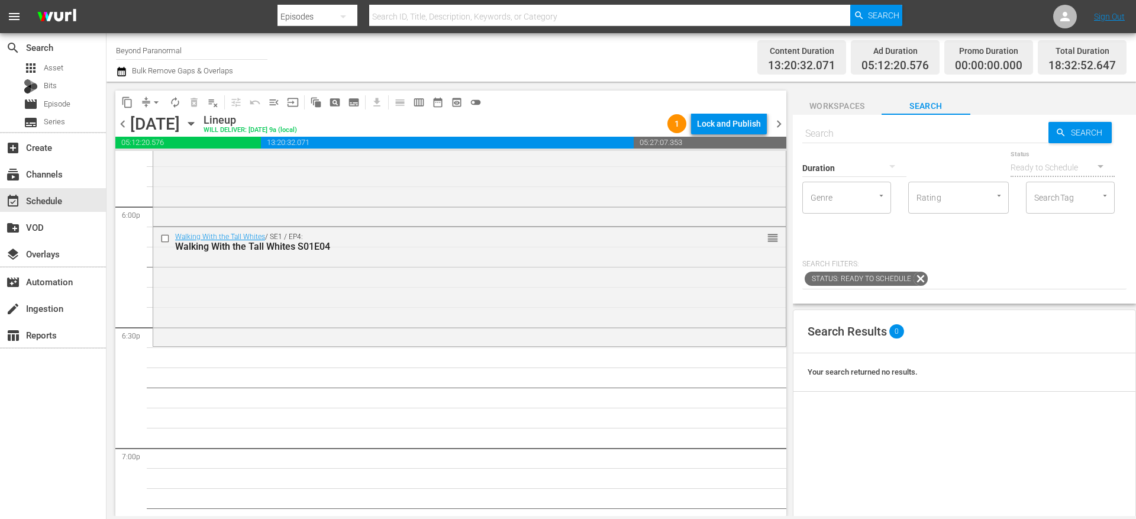
scroll to position [4260, 0]
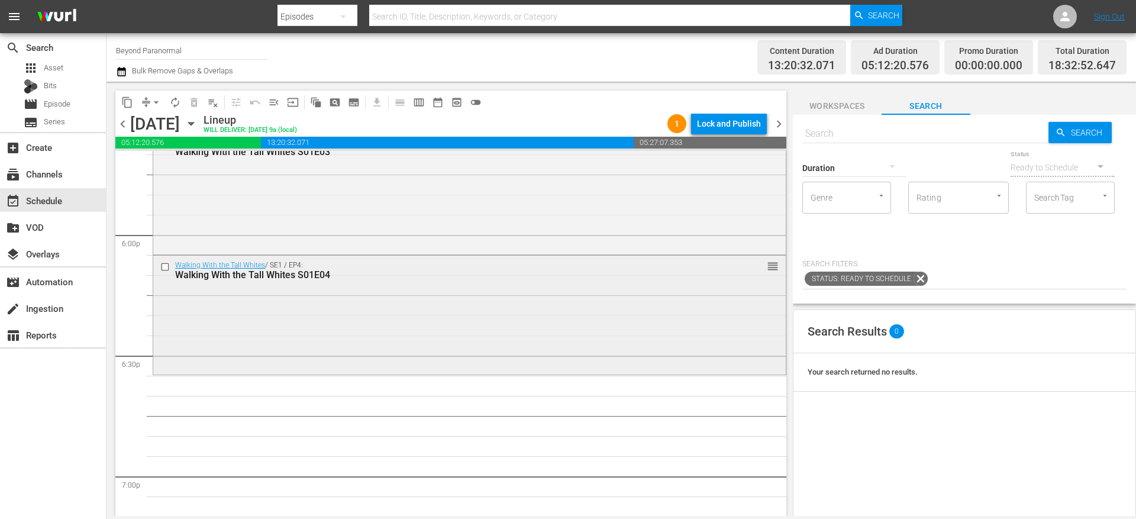
click at [167, 268] on input "checkbox" at bounding box center [166, 266] width 12 height 10
click at [196, 102] on span "delete_forever_outlined" at bounding box center [194, 102] width 12 height 12
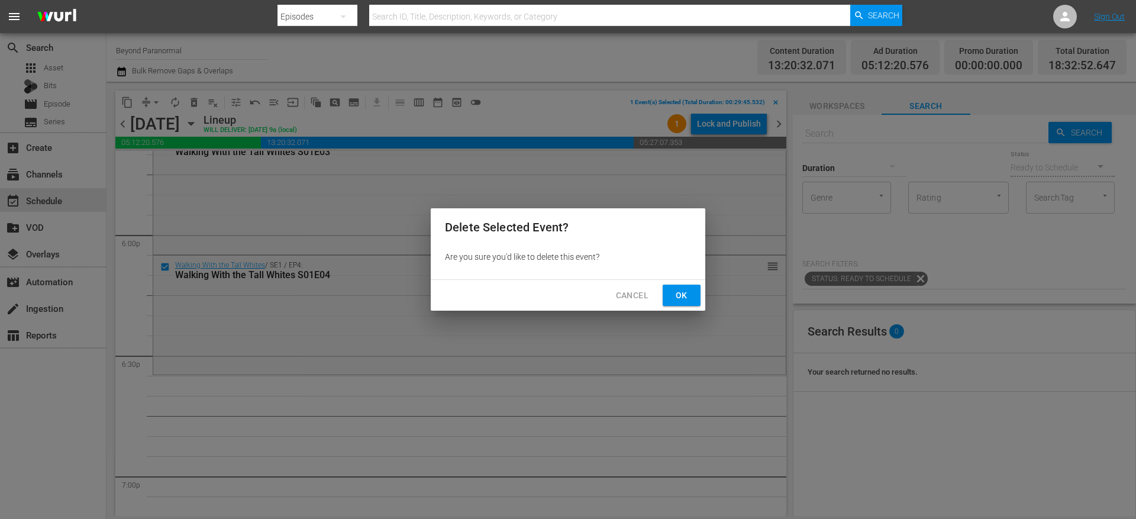
click at [621, 299] on span "Cancel" at bounding box center [632, 295] width 33 height 15
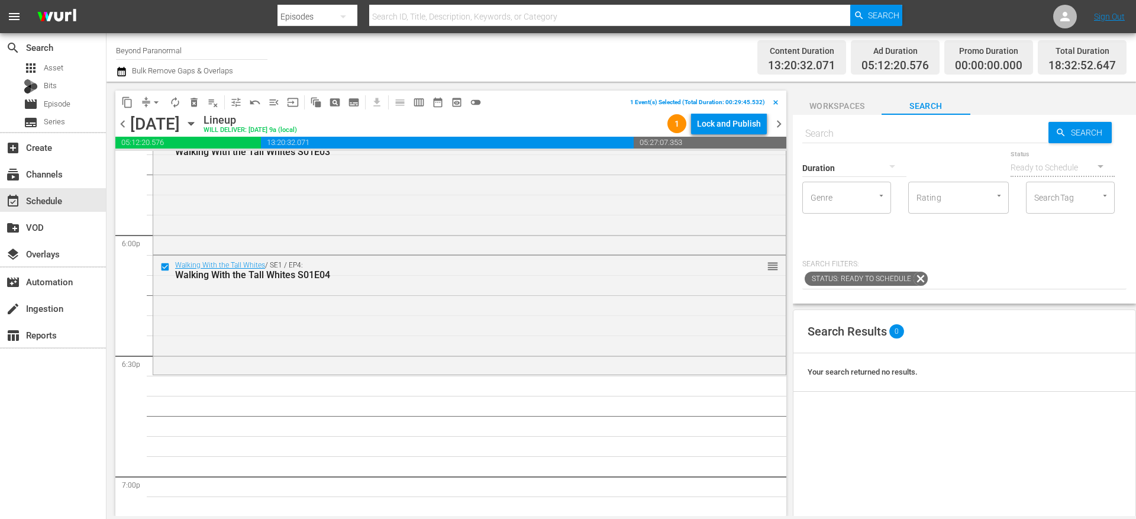
click at [194, 100] on span "delete_forever_outlined" at bounding box center [194, 102] width 12 height 12
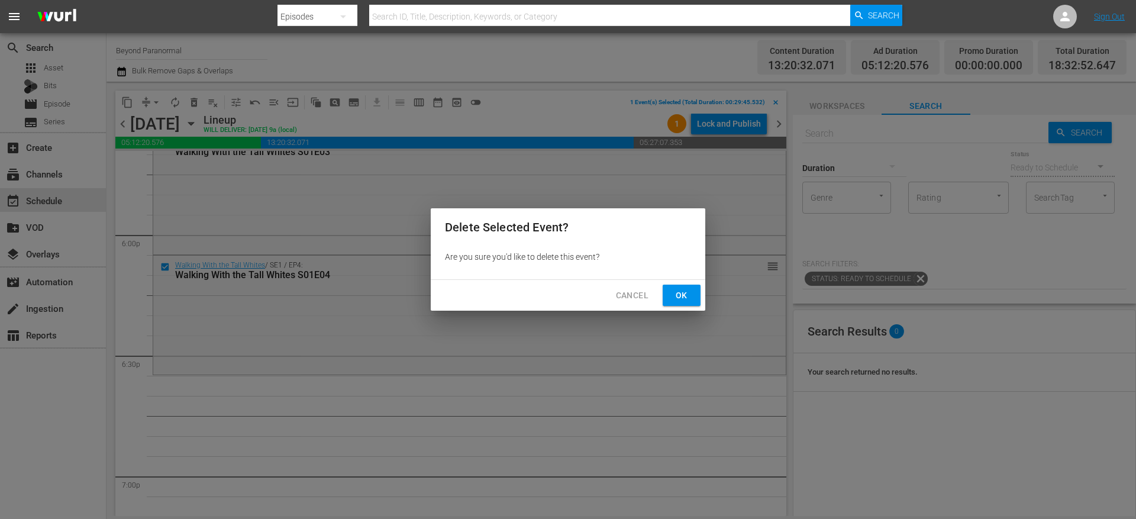
click at [678, 296] on span "Ok" at bounding box center [681, 295] width 19 height 15
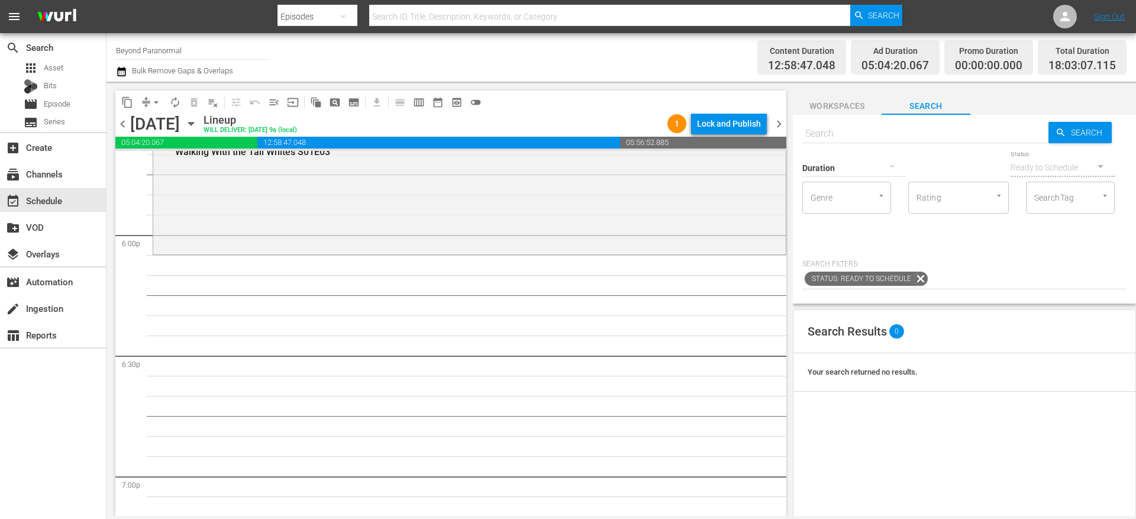
click at [819, 122] on input "text" at bounding box center [925, 133] width 246 height 28
paste input "Breakthrough: JFK Murder Solved S01E01"
type input "Breakthrough: JFK Murder Solved S01E01"
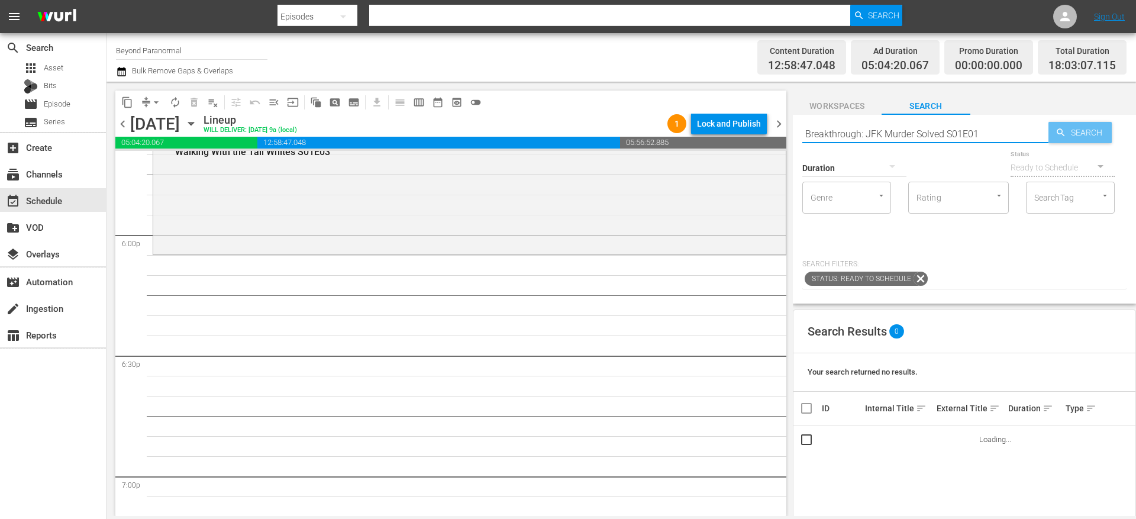
type input "Breakthrough: JFK Murder Solved S01E01"
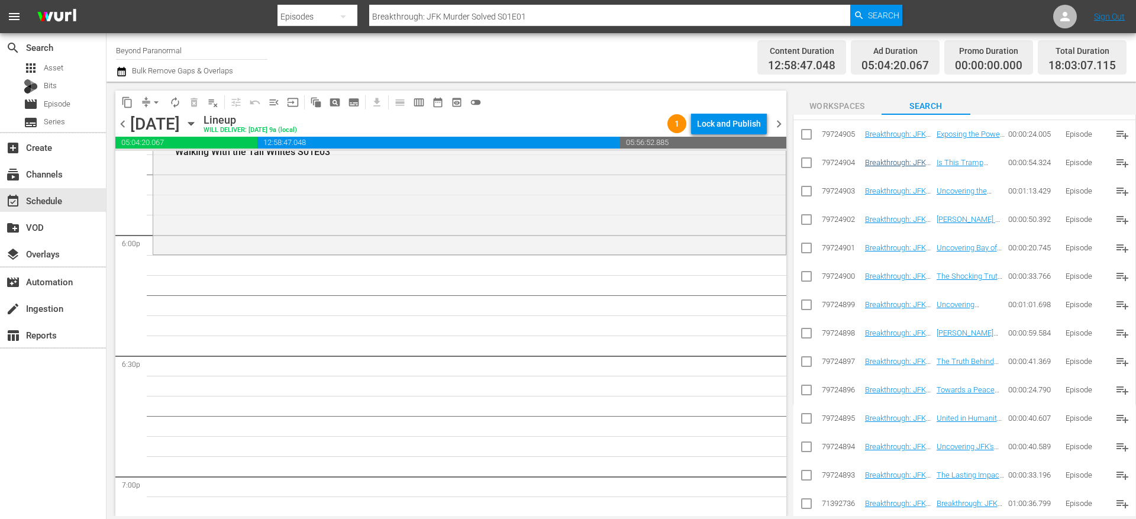
scroll to position [0, 0]
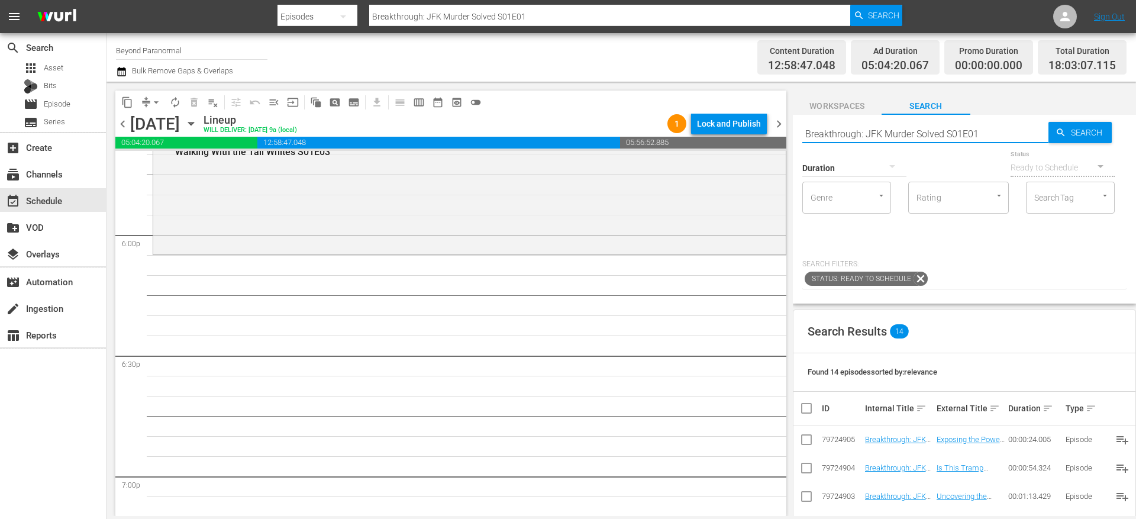
click at [884, 125] on input "Breakthrough: JFK Murder Solved S01E01" at bounding box center [925, 133] width 246 height 28
paste input "- Part"
type input "Breakthrough: JFK Murder Solved - Part 1"
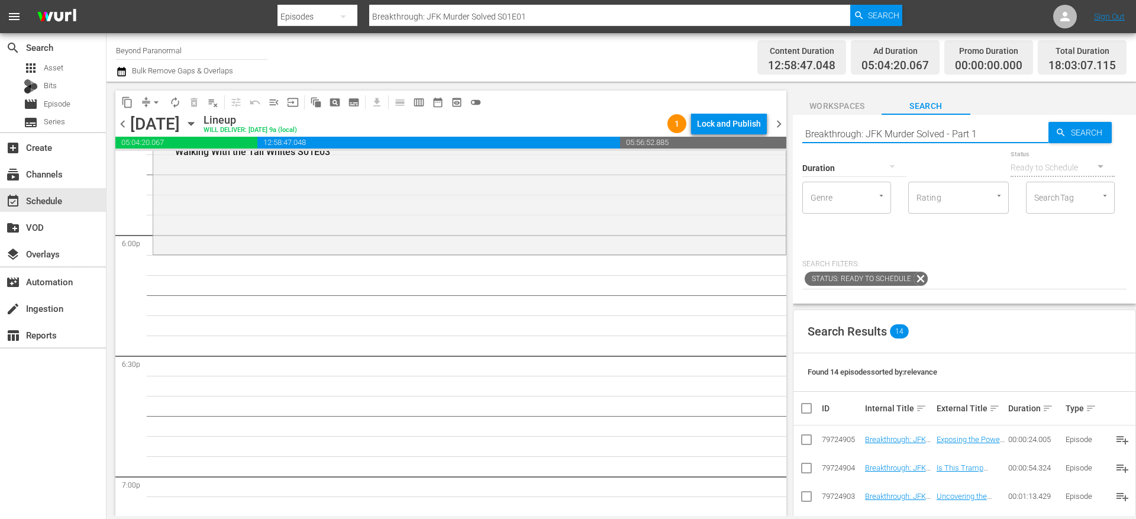
type input "Breakthrough: JFK Murder Solved - Part 1"
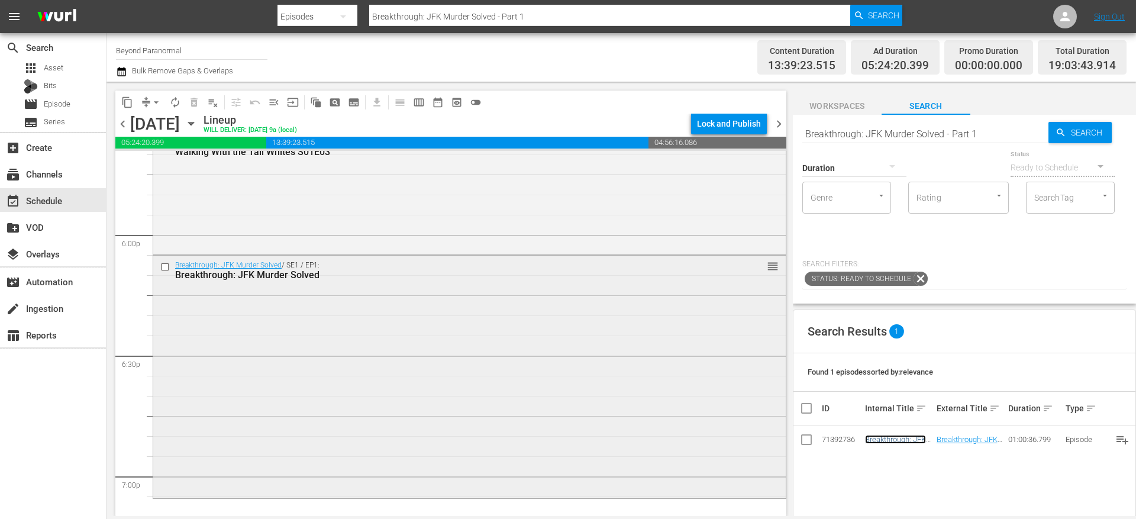
scroll to position [4346, 0]
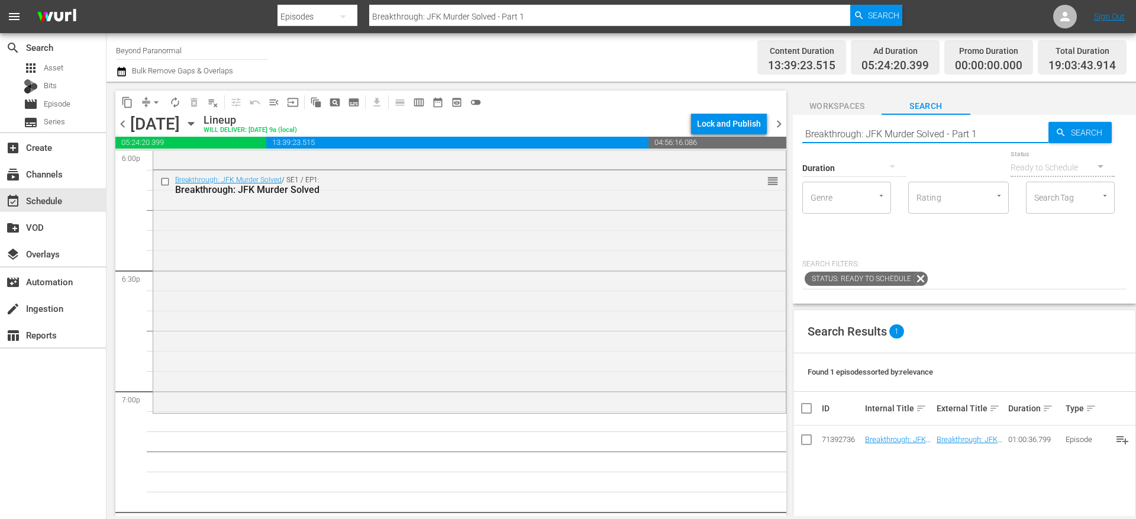
click at [883, 132] on input "Breakthrough: JFK Murder Solved - Part 1" at bounding box center [925, 133] width 246 height 28
click at [882, 132] on input "Breakthrough: JFK Murder Solved - Part 1" at bounding box center [925, 133] width 246 height 28
paste input "Paranormal Quest S05E10"
type input "Paranormal Quest S05E10"
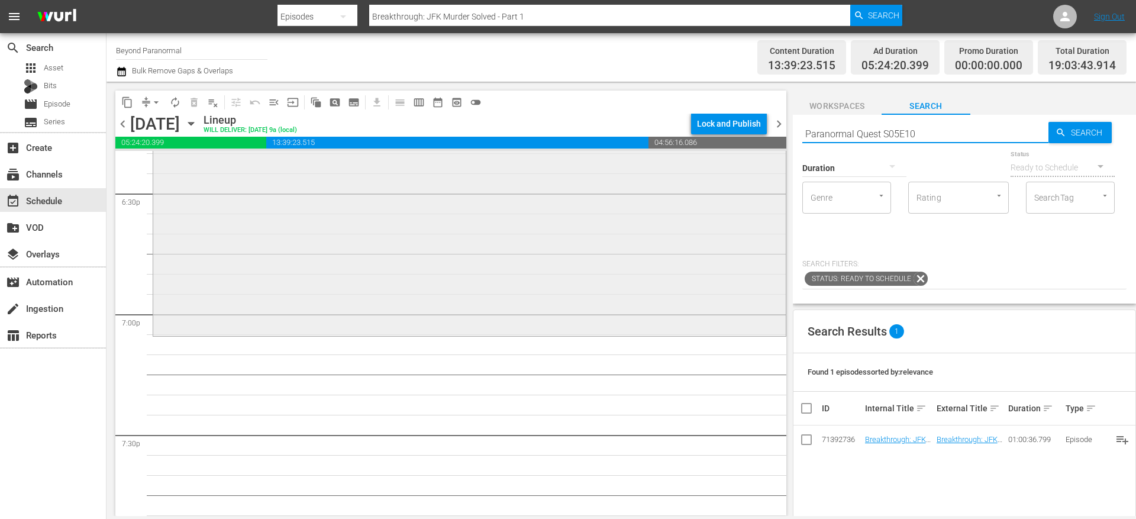
scroll to position [4424, 0]
type input "Paranormal Quest S05E10"
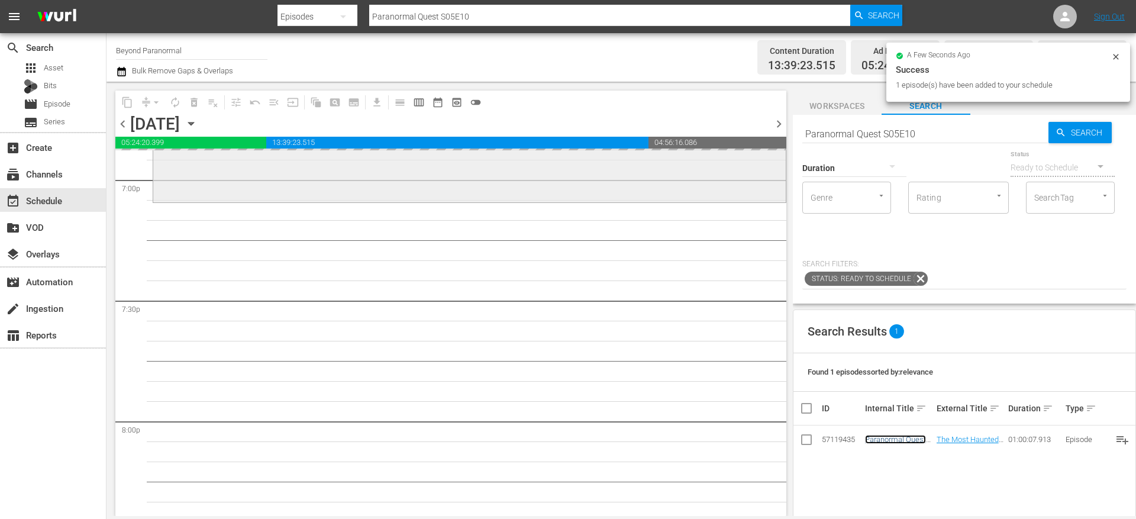
scroll to position [4563, 0]
click at [857, 134] on input "Paranormal Quest S05E10" at bounding box center [925, 133] width 246 height 28
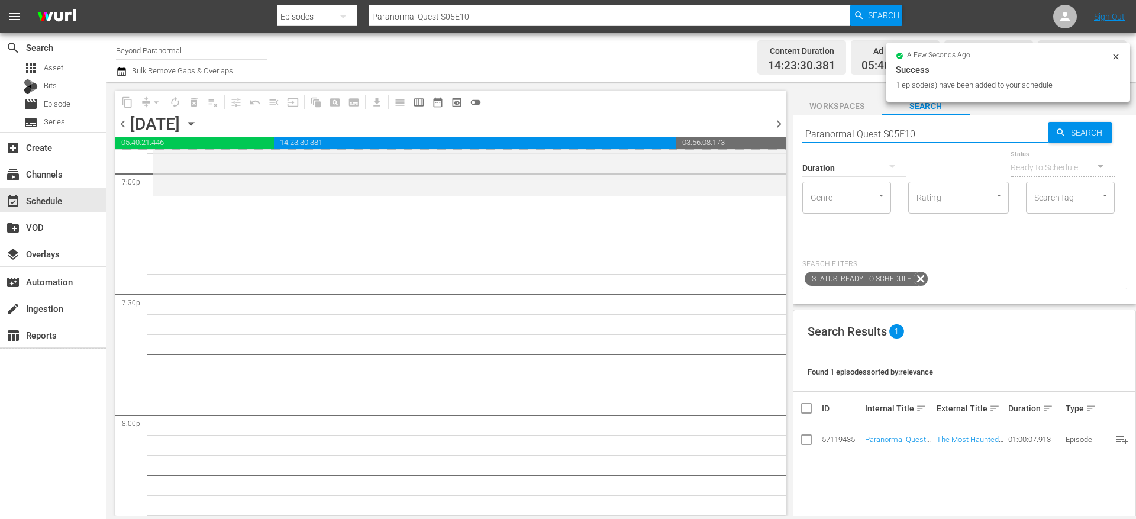
click at [857, 134] on input "Paranormal Quest S05E10" at bounding box center [925, 133] width 246 height 28
paste input "Avatars Of The Astral Worlds S01E01"
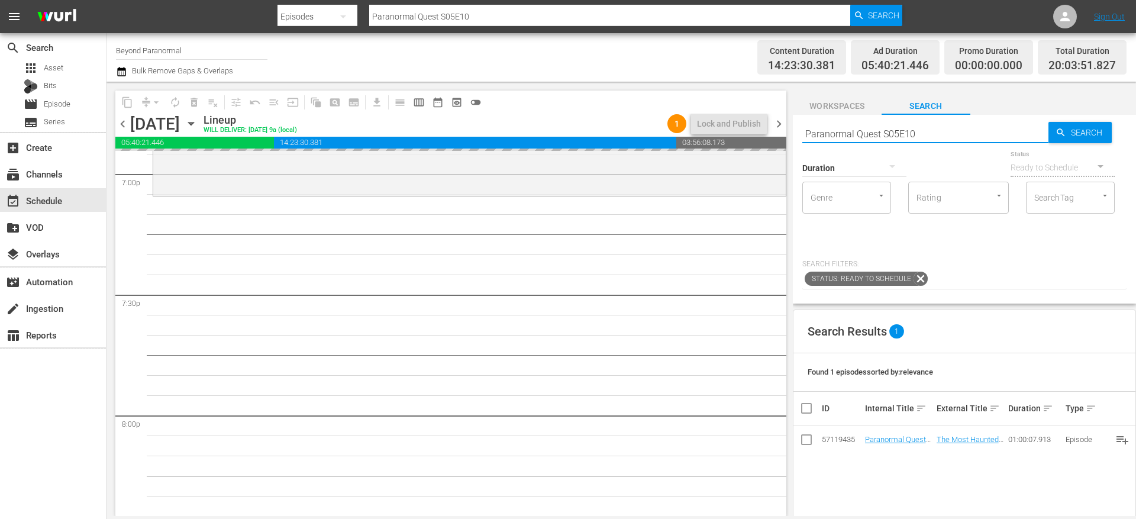
type input "Avatars Of The Astral Worlds S01E01"
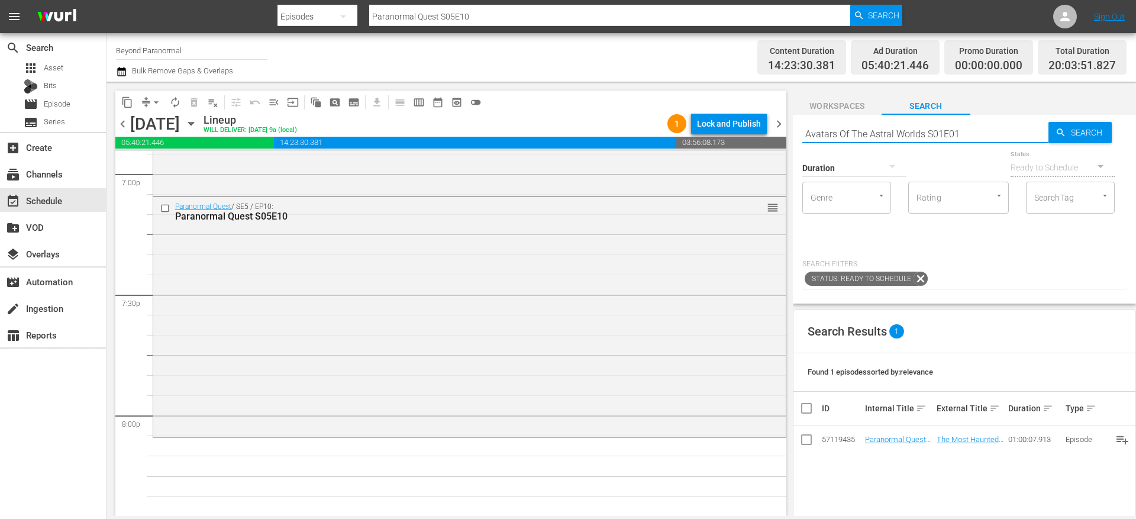
type input "Avatars Of The Astral Worlds S01E01"
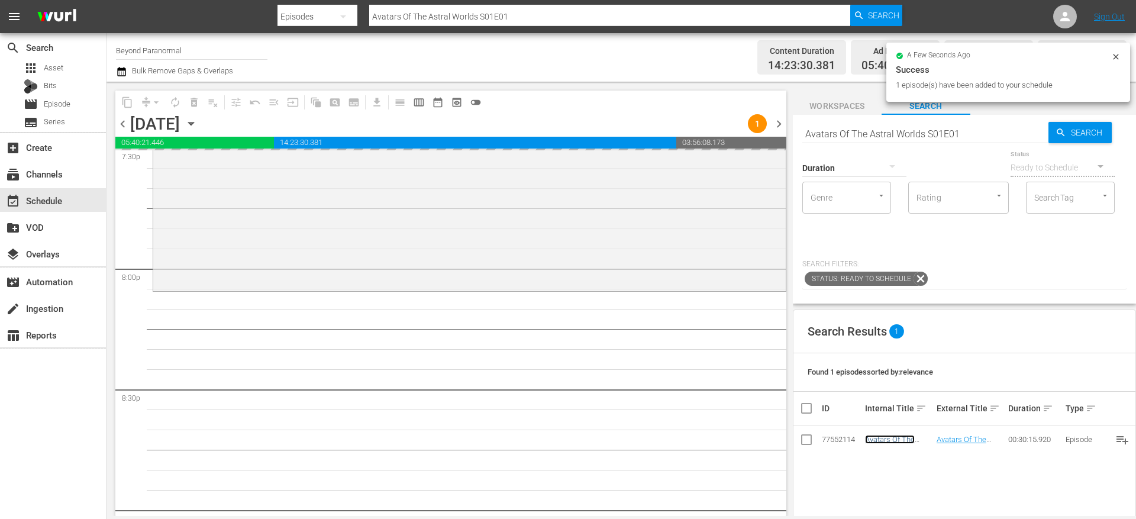
scroll to position [4714, 0]
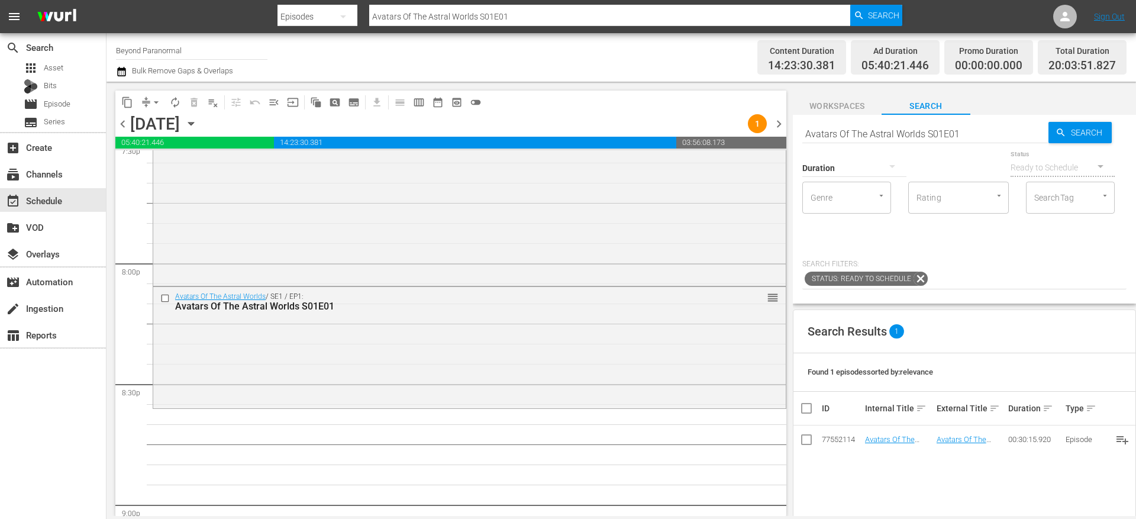
click at [851, 132] on input "Avatars Of The Astral Worlds S01E01" at bounding box center [925, 133] width 246 height 28
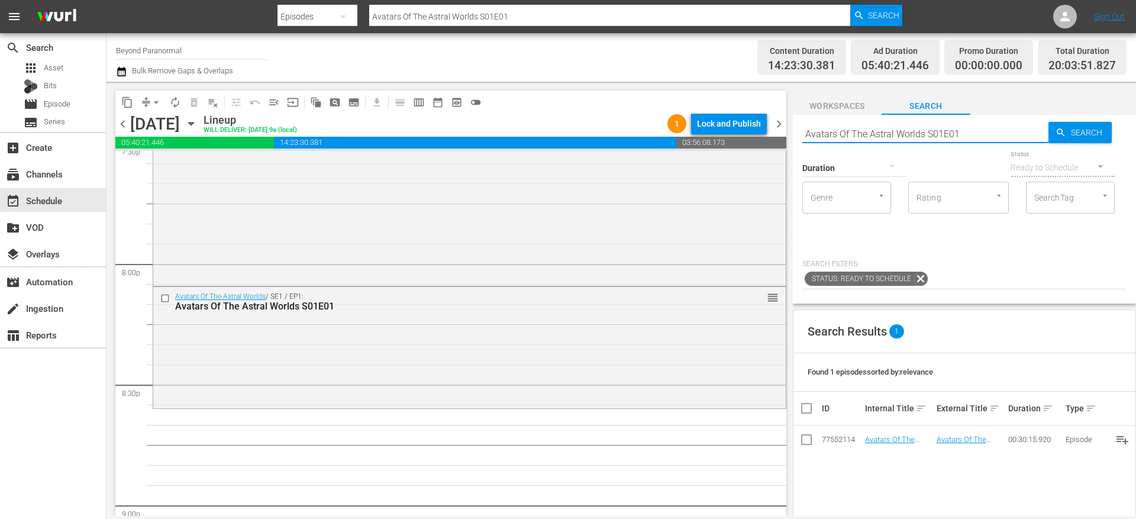
click at [851, 132] on input "Avatars Of The Astral Worlds S01E01" at bounding box center [925, 133] width 246 height 28
paste input "Monsters and Mysteries S02E03"
type input "Monsters and Mysteries S02E03"
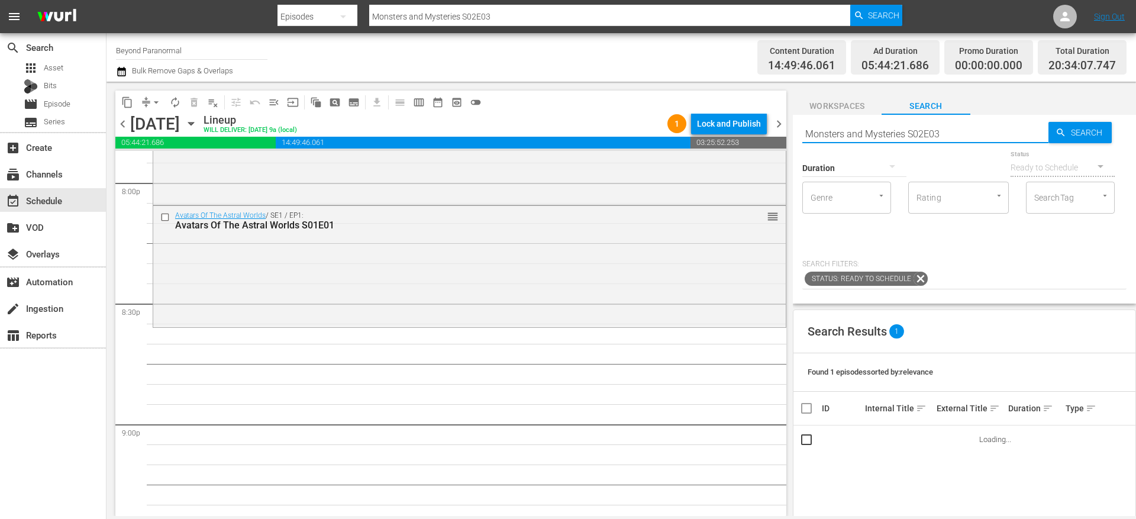
scroll to position [4801, 0]
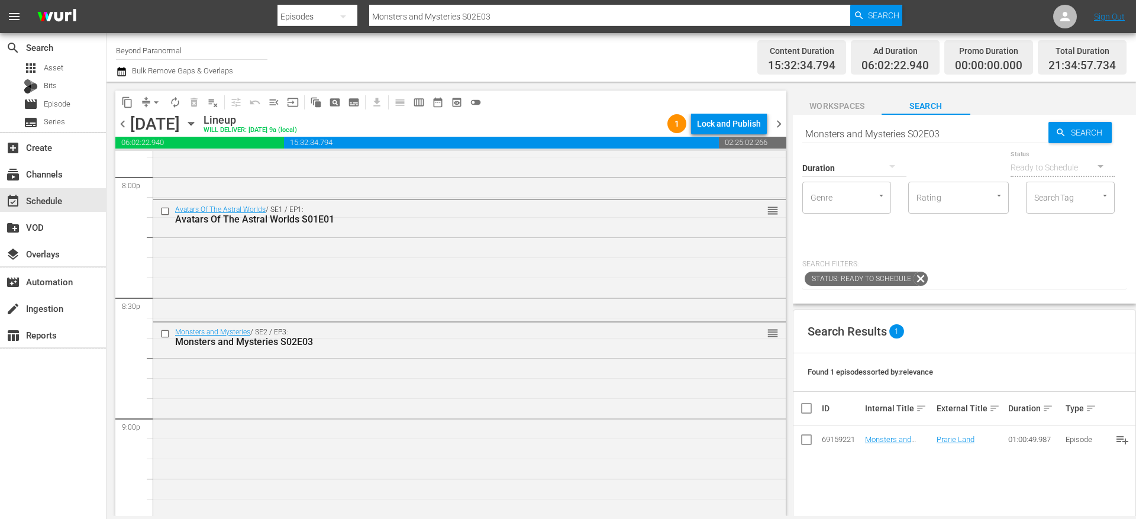
click at [871, 131] on input "Monsters and Mysteries S02E03" at bounding box center [925, 133] width 246 height 28
paste input "[PERSON_NAME] Investigates S01E09"
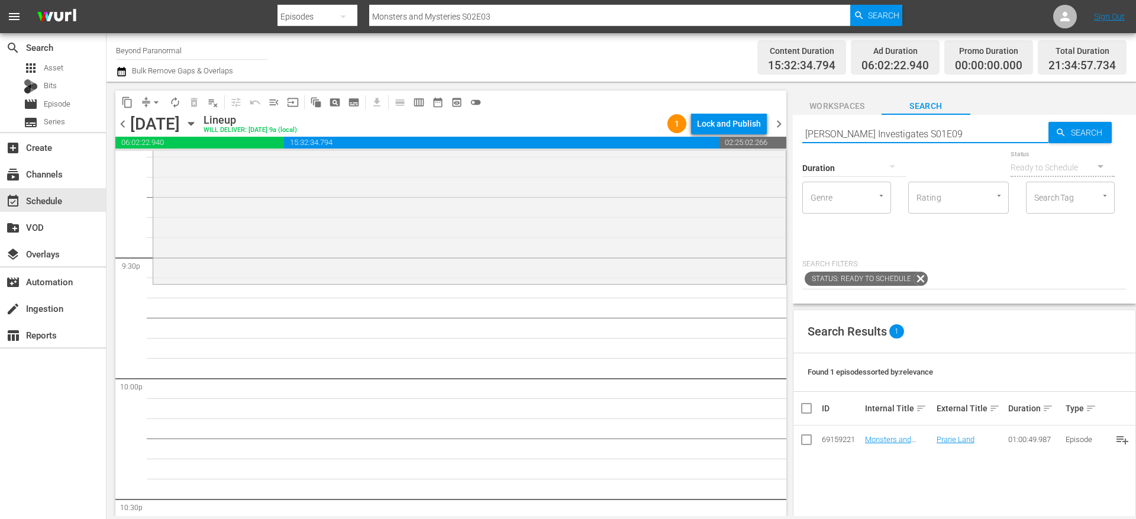
scroll to position [5086, 0]
type input "[PERSON_NAME] Investigates S01E09"
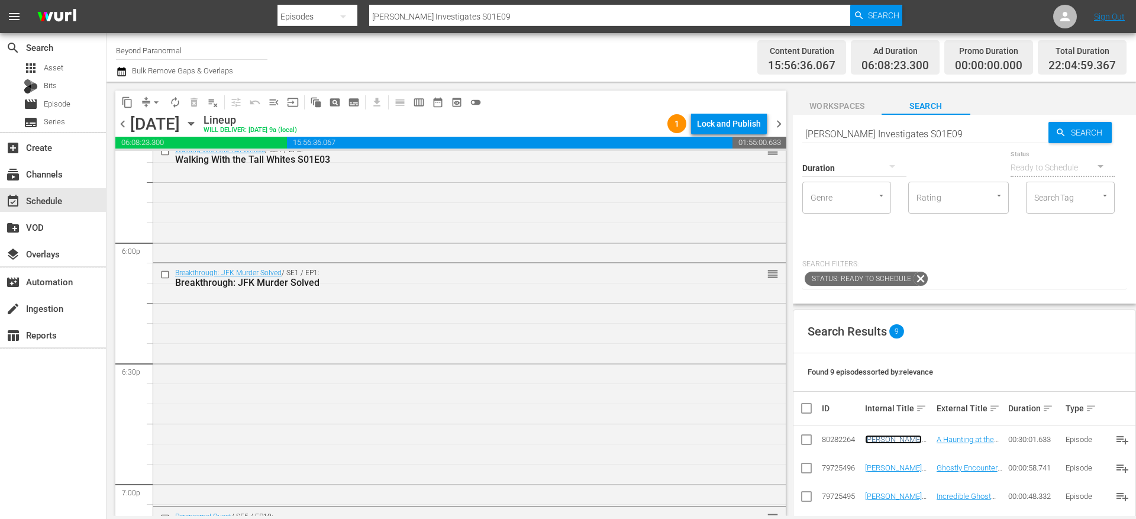
scroll to position [4258, 0]
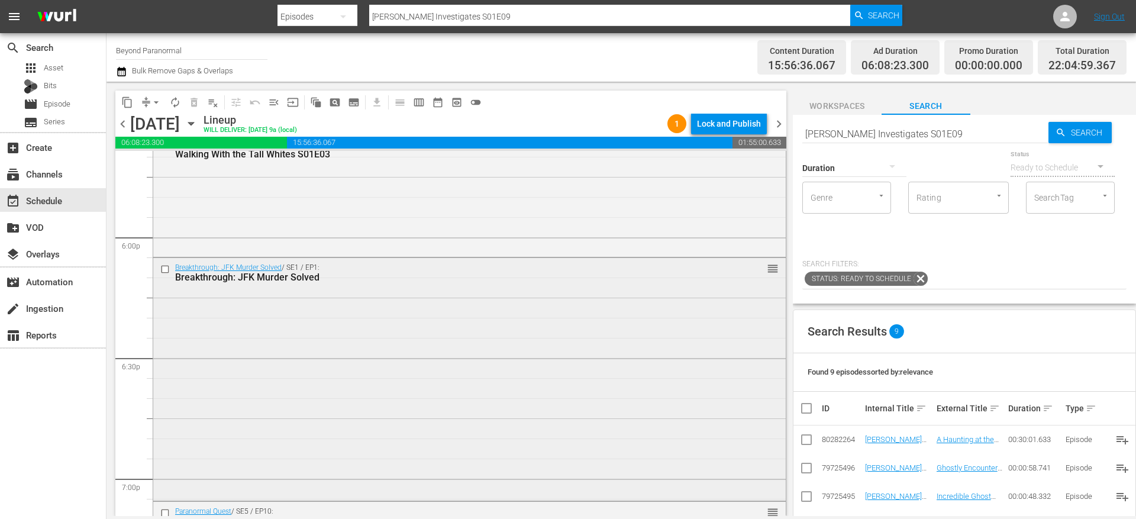
click at [165, 270] on input "checkbox" at bounding box center [166, 269] width 12 height 10
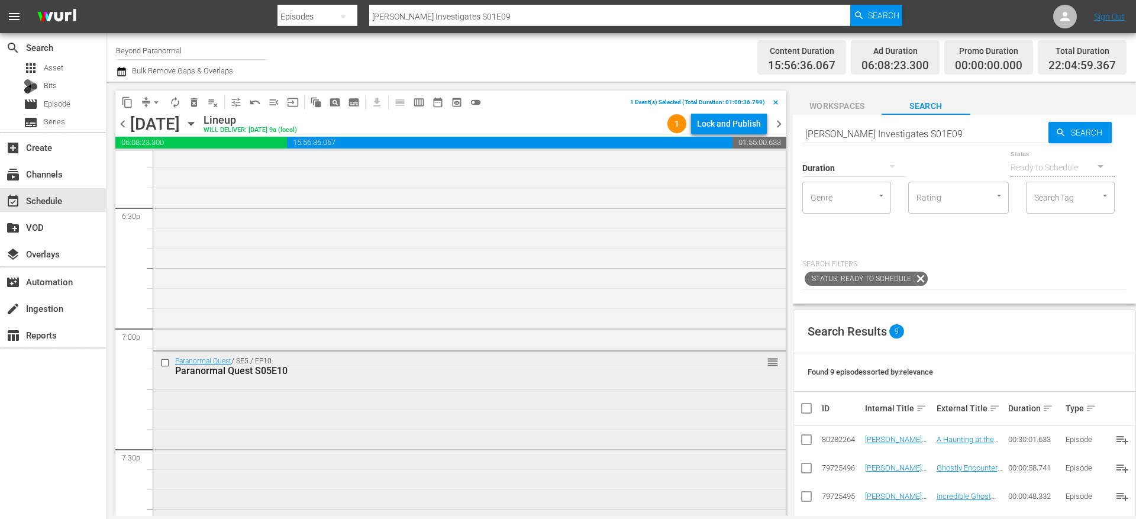
click at [165, 363] on input "checkbox" at bounding box center [166, 363] width 12 height 10
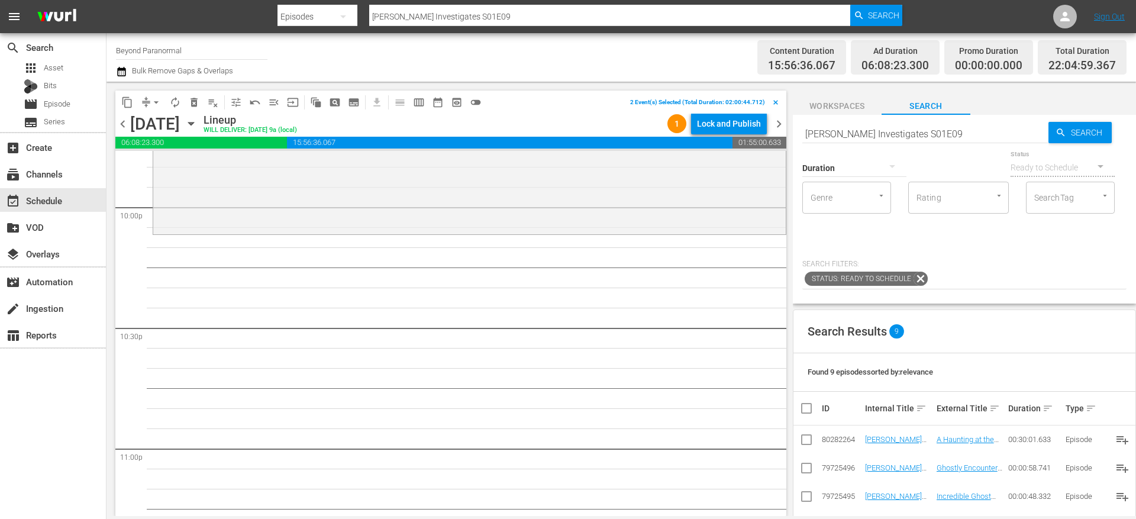
scroll to position [5300, 0]
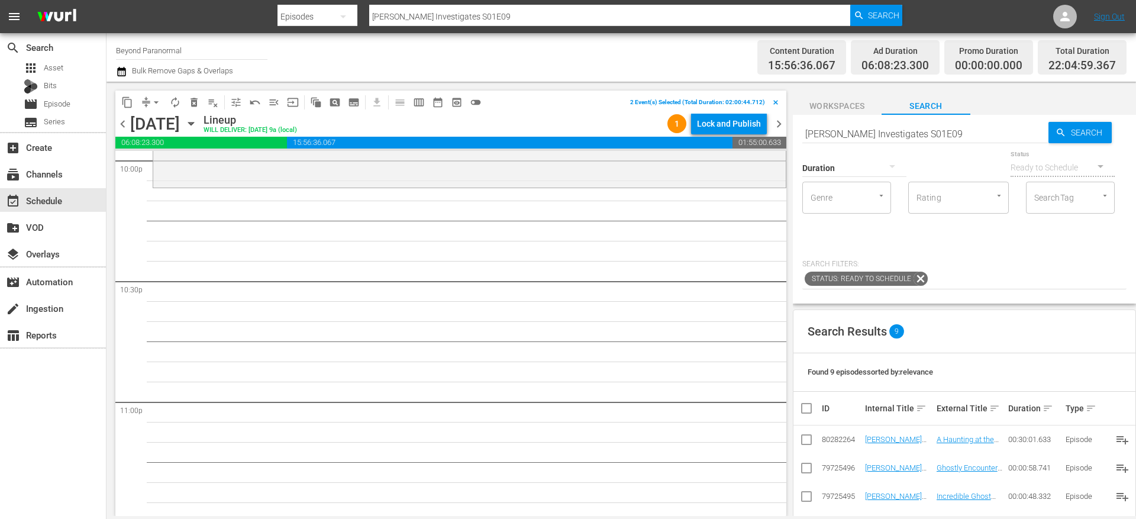
click at [128, 101] on span "content_copy" at bounding box center [127, 102] width 12 height 12
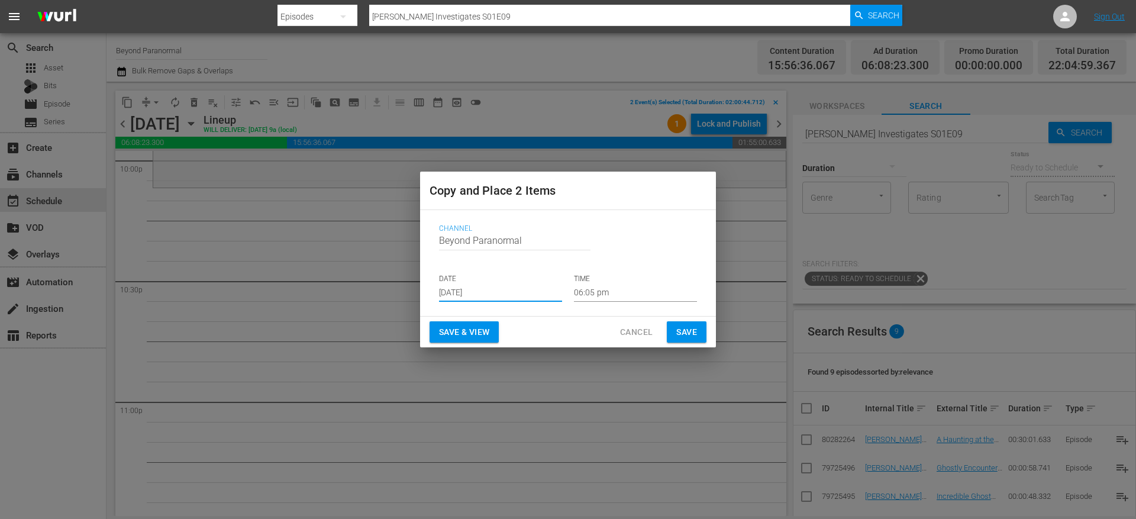
click at [479, 291] on input "[DATE]" at bounding box center [500, 293] width 123 height 18
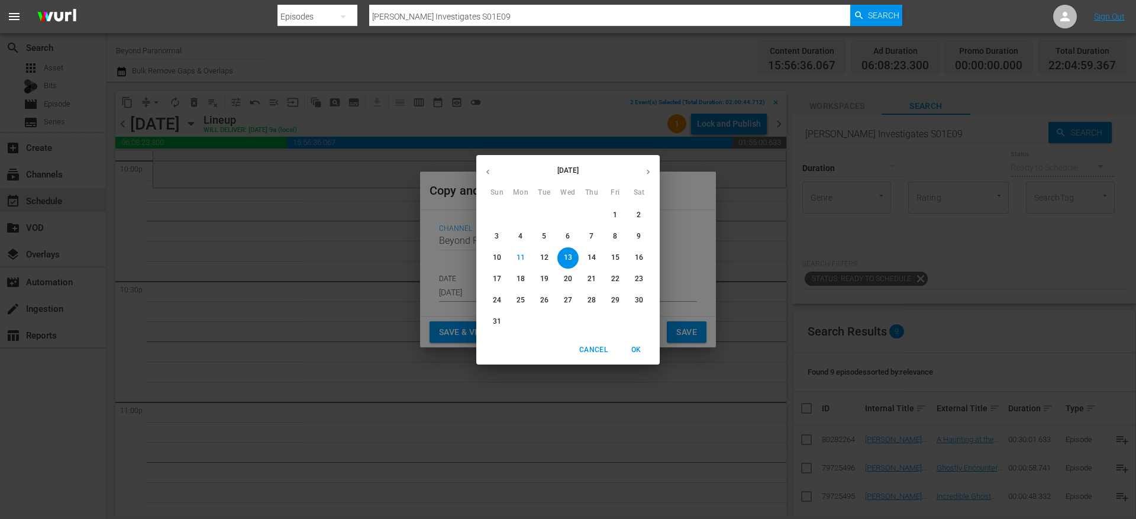
click at [647, 175] on icon "button" at bounding box center [648, 171] width 9 height 9
click at [639, 214] on p "6" at bounding box center [639, 215] width 4 height 10
type input "Sep 6th 2025"
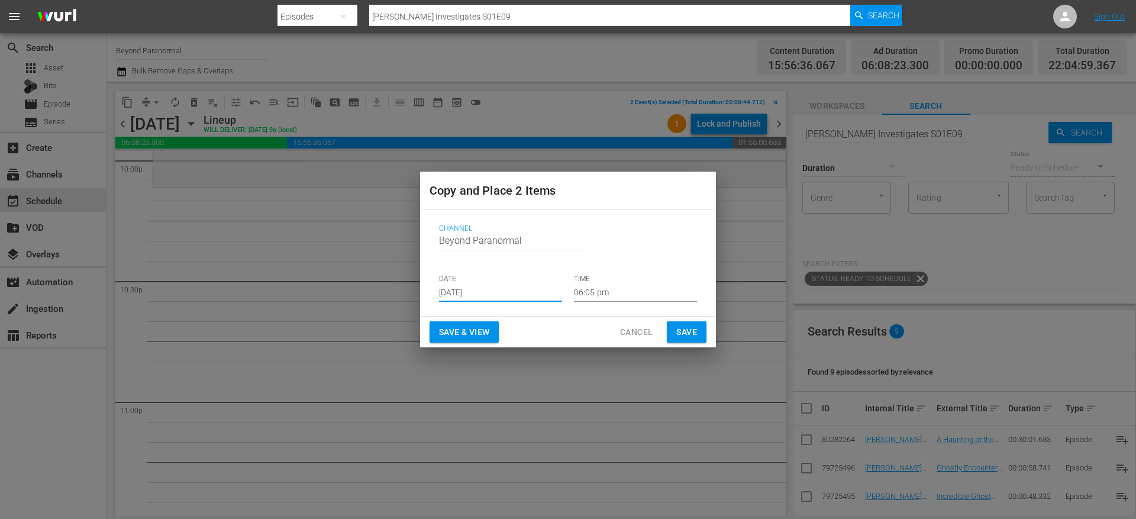
click at [593, 289] on input "06:05 pm" at bounding box center [635, 293] width 123 height 18
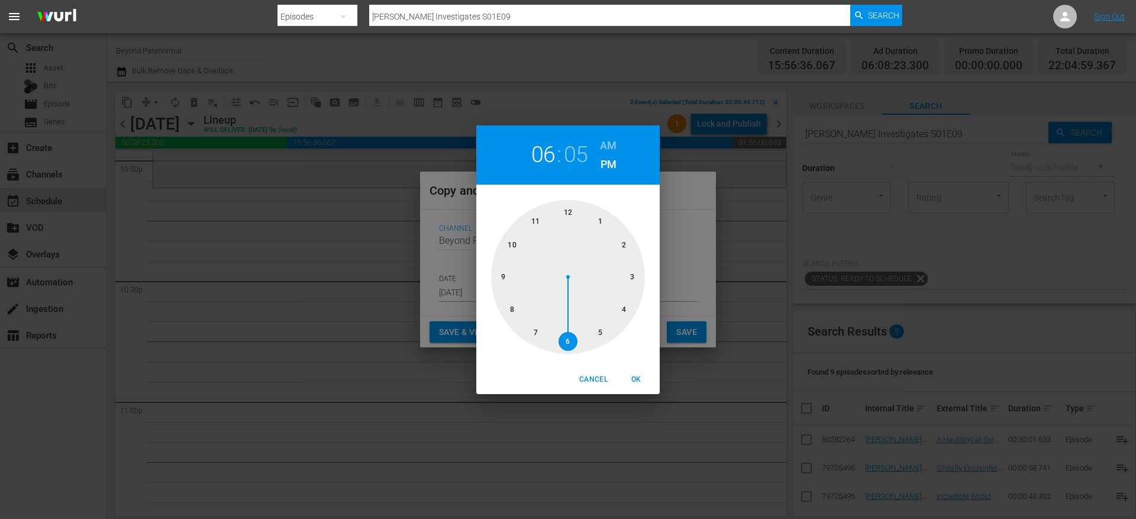
click at [512, 241] on div at bounding box center [568, 277] width 154 height 154
click at [636, 369] on div "Cancel OK" at bounding box center [567, 379] width 183 height 29
click at [635, 379] on span "OK" at bounding box center [636, 379] width 28 height 12
type input "10:05 pm"
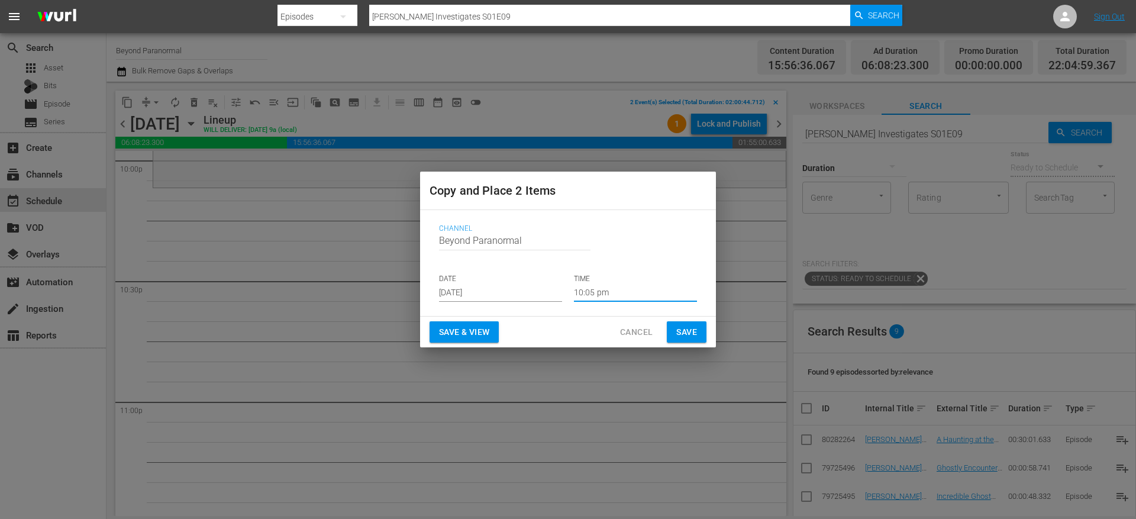
click at [687, 327] on span "Save" at bounding box center [686, 332] width 21 height 15
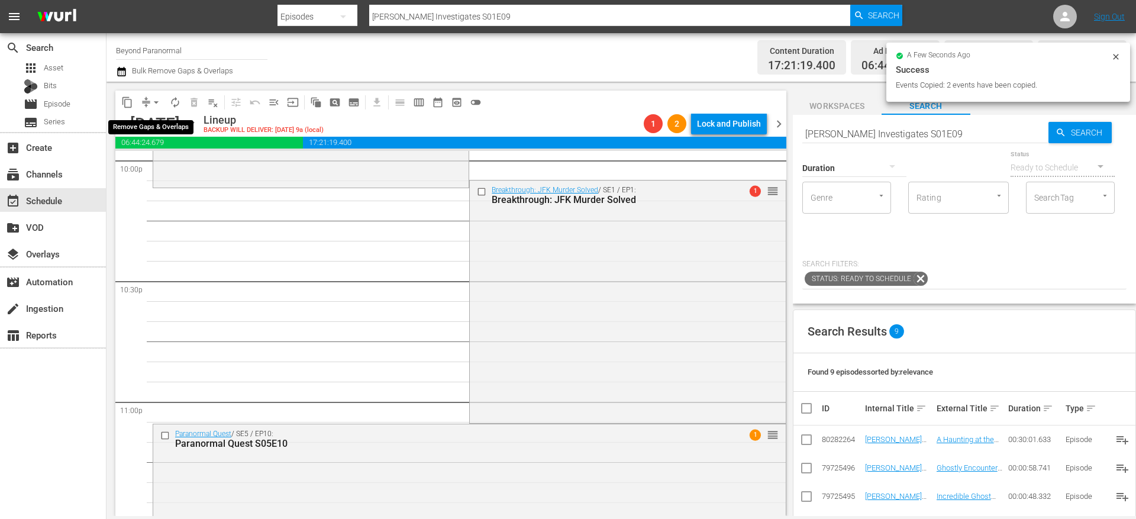
click at [148, 102] on button "arrow_drop_down" at bounding box center [156, 102] width 19 height 19
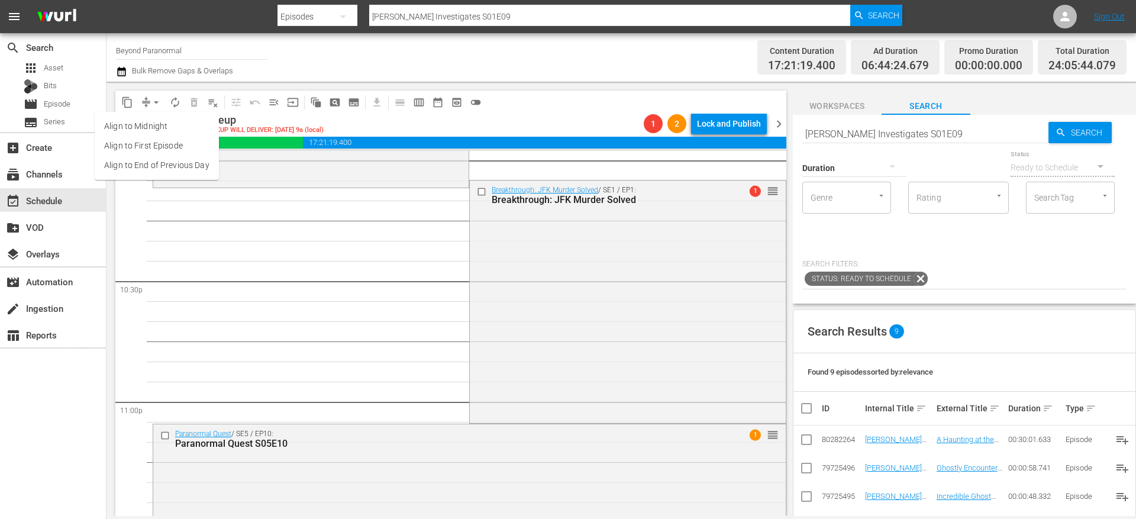
click at [156, 161] on li "Align to End of Previous Day" at bounding box center [157, 166] width 124 height 20
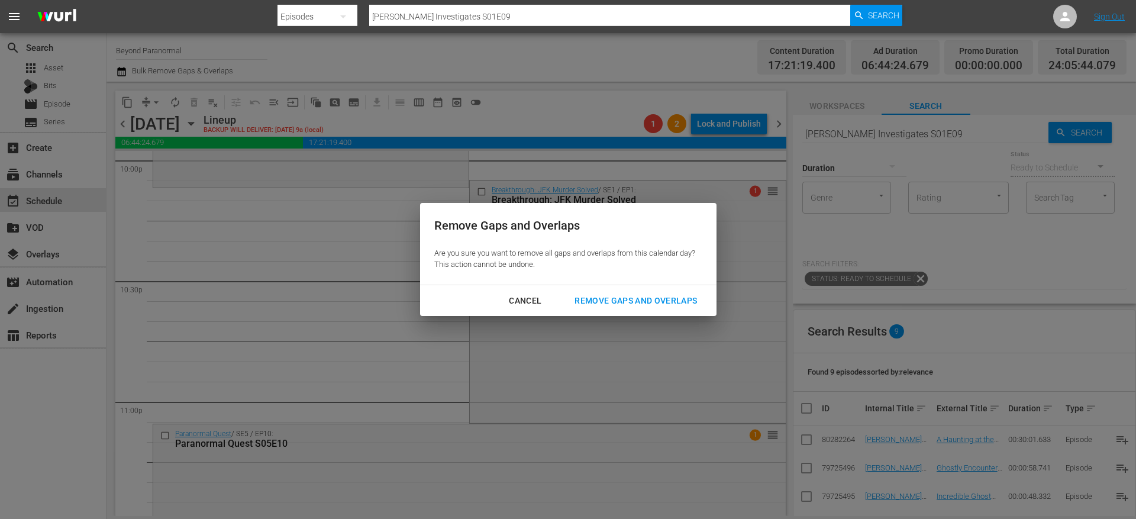
click at [637, 311] on button "Remove Gaps and Overlaps" at bounding box center [635, 301] width 151 height 22
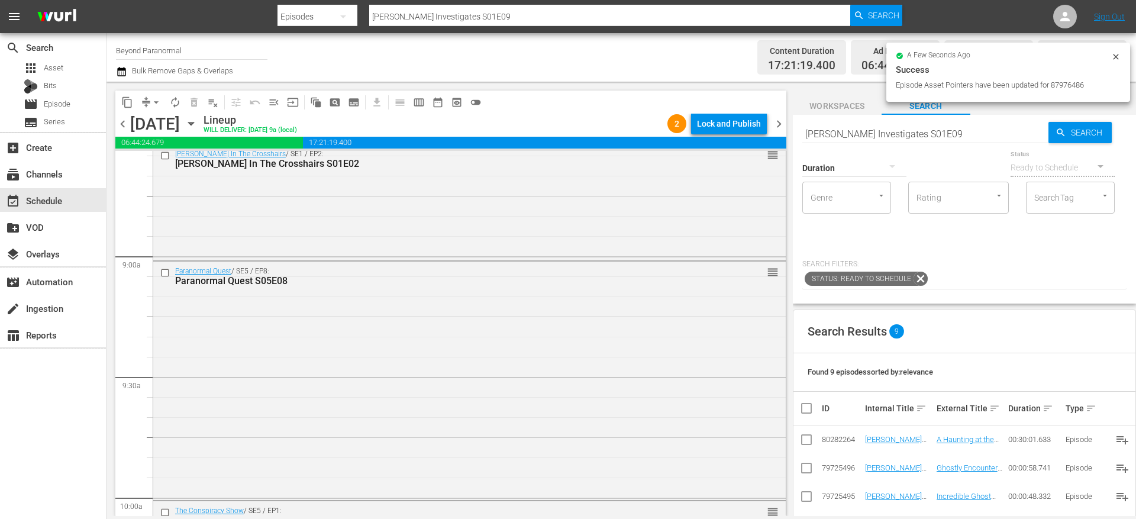
scroll to position [1962, 0]
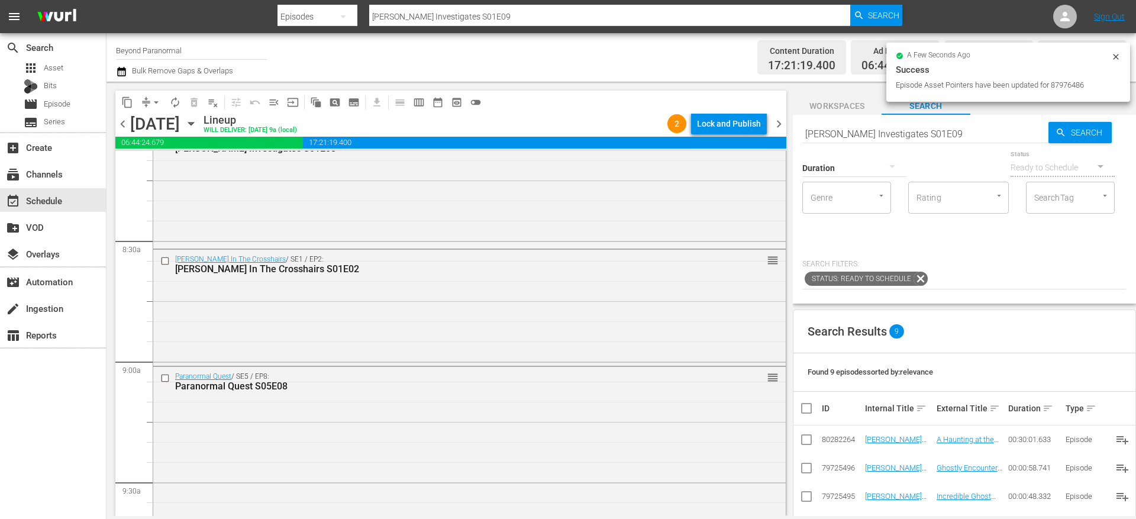
click at [1117, 60] on icon at bounding box center [1115, 56] width 9 height 9
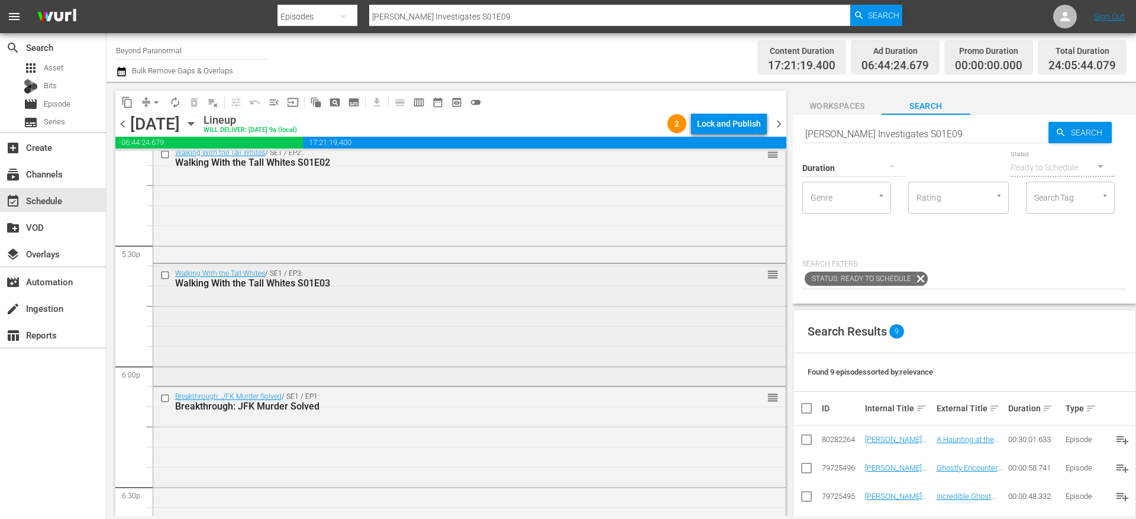
scroll to position [4111, 0]
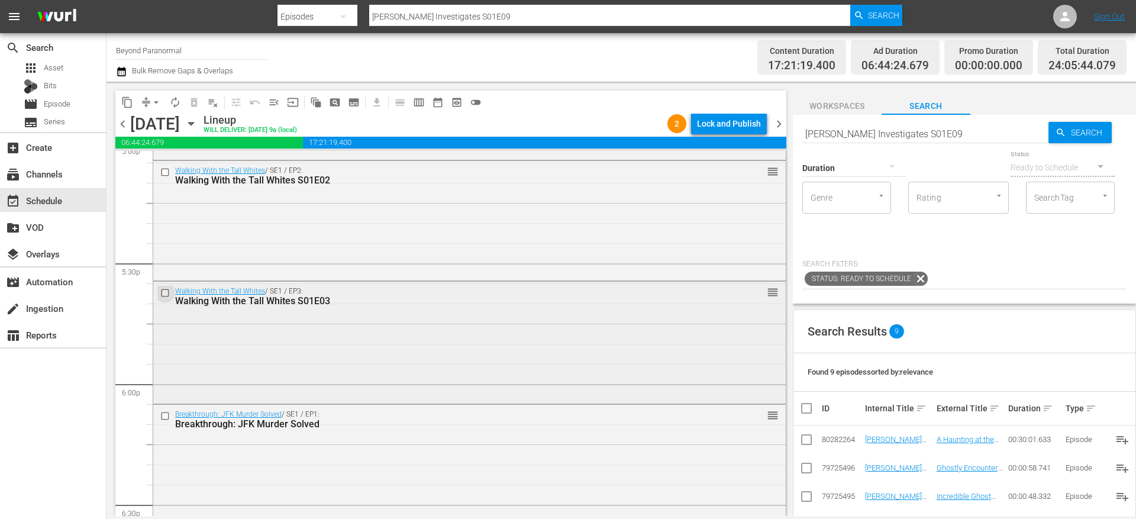
click at [164, 293] on input "checkbox" at bounding box center [166, 293] width 12 height 10
click at [193, 106] on span "delete_forever_outlined" at bounding box center [194, 102] width 12 height 12
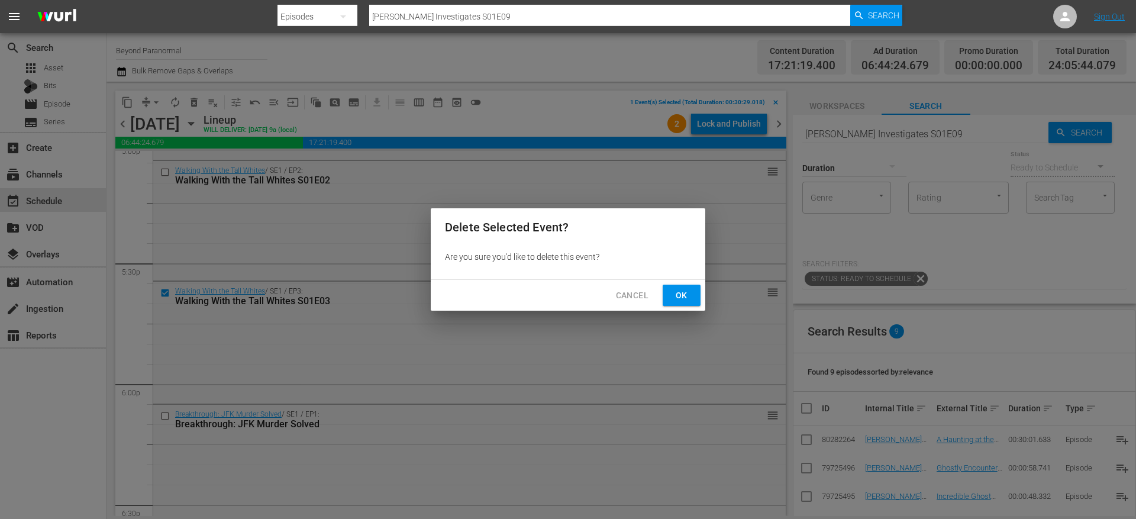
click at [697, 295] on button "Ok" at bounding box center [682, 296] width 38 height 22
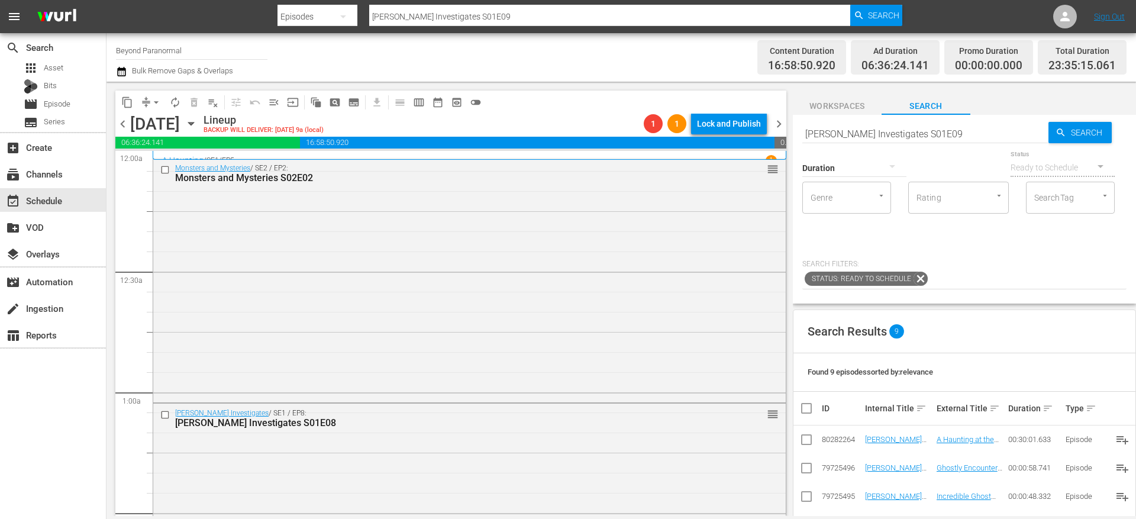
scroll to position [4111, 0]
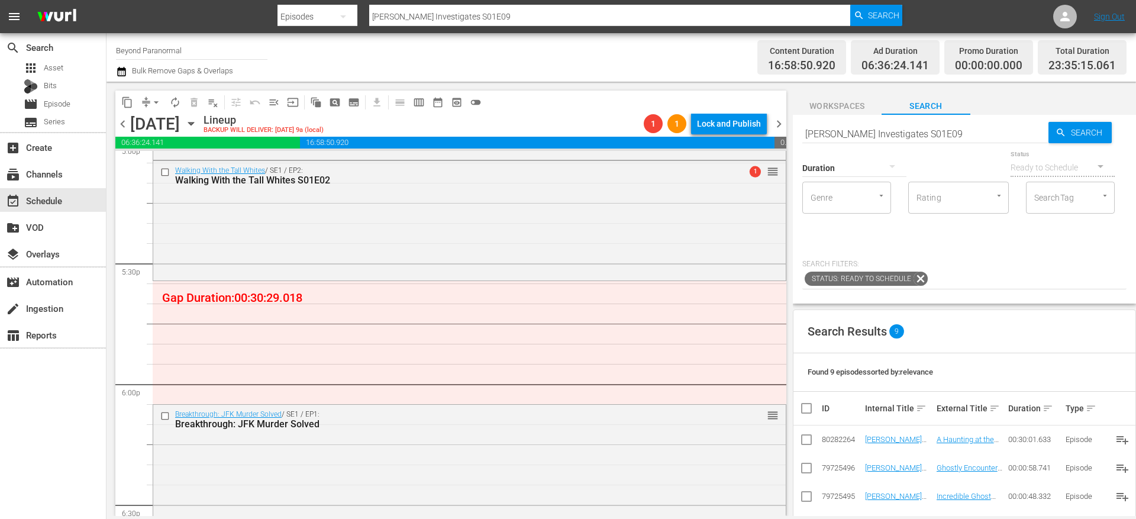
click at [903, 131] on input "[PERSON_NAME] Investigates S01E09" at bounding box center [925, 133] width 246 height 28
type input "unveiled"
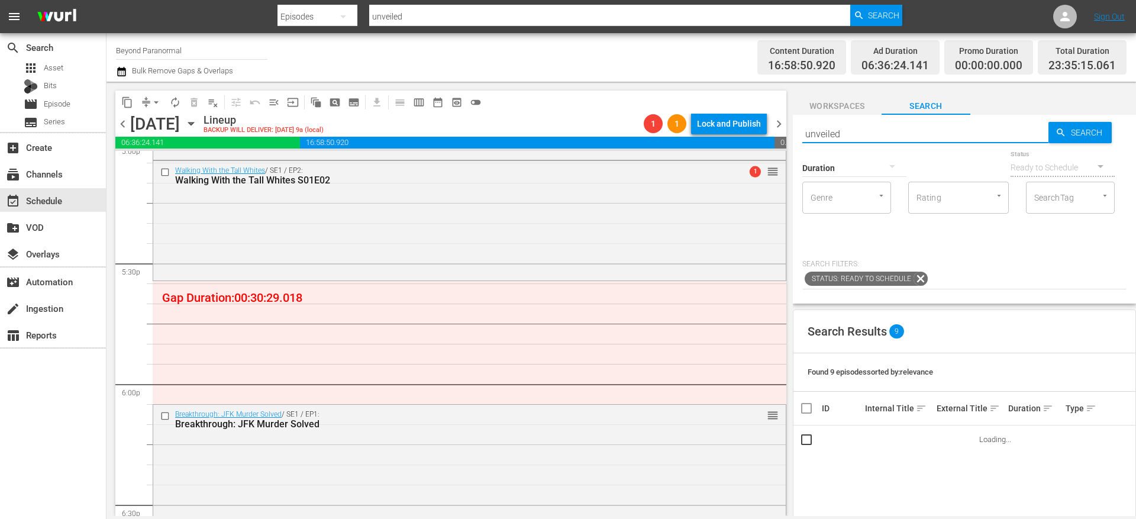
type input "unveiled"
click at [1042, 408] on span "sort" at bounding box center [1047, 408] width 11 height 11
click at [1042, 408] on span "keyboard_arrow_up" at bounding box center [1047, 408] width 11 height 11
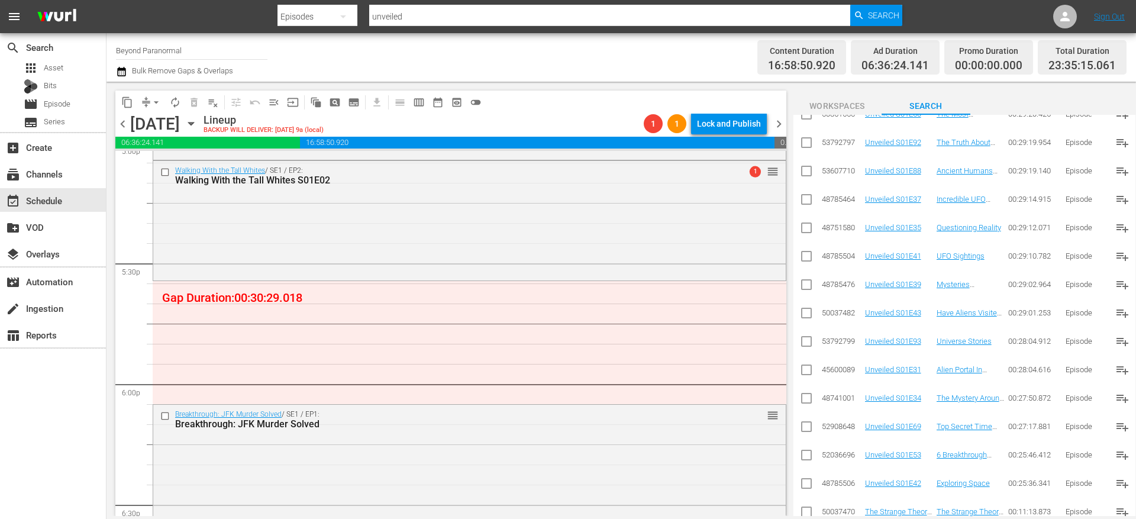
scroll to position [3371, 0]
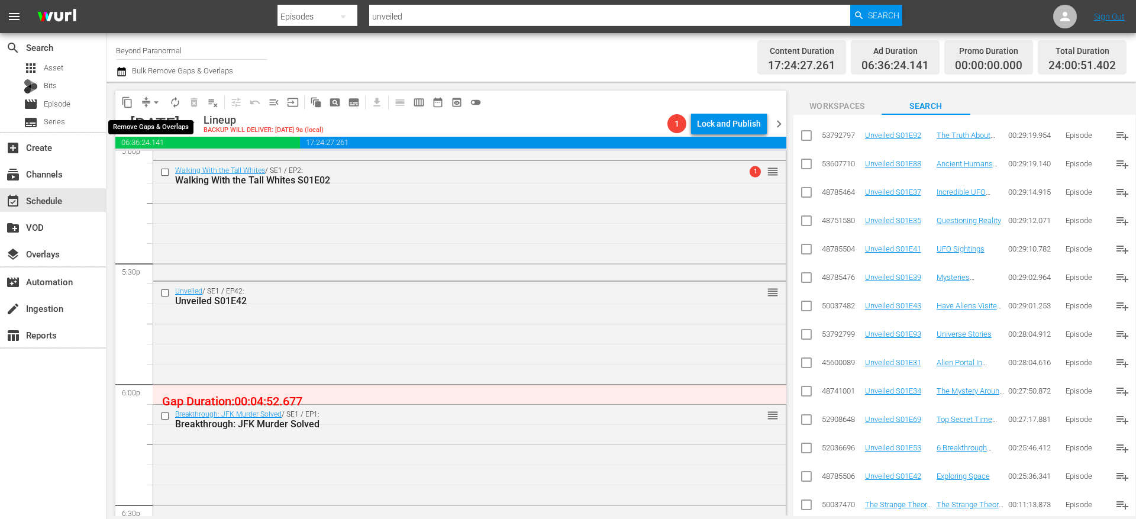
click at [152, 106] on span "arrow_drop_down" at bounding box center [156, 102] width 12 height 12
click at [170, 166] on li "Align to End of Previous Day" at bounding box center [157, 166] width 124 height 20
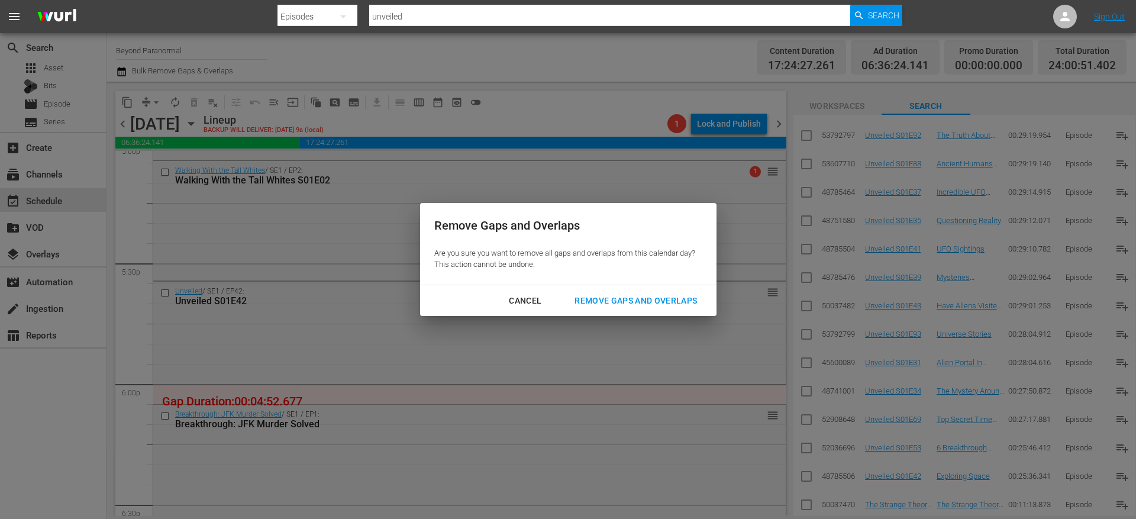
click at [645, 299] on div "Remove Gaps and Overlaps" at bounding box center [635, 300] width 141 height 15
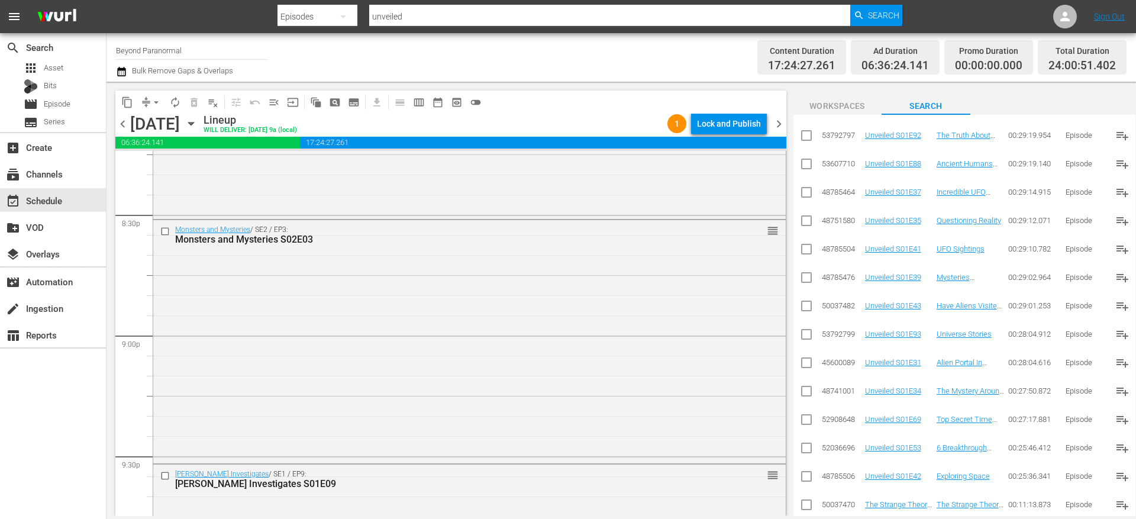
scroll to position [4879, 0]
click at [169, 239] on input "checkbox" at bounding box center [166, 236] width 12 height 10
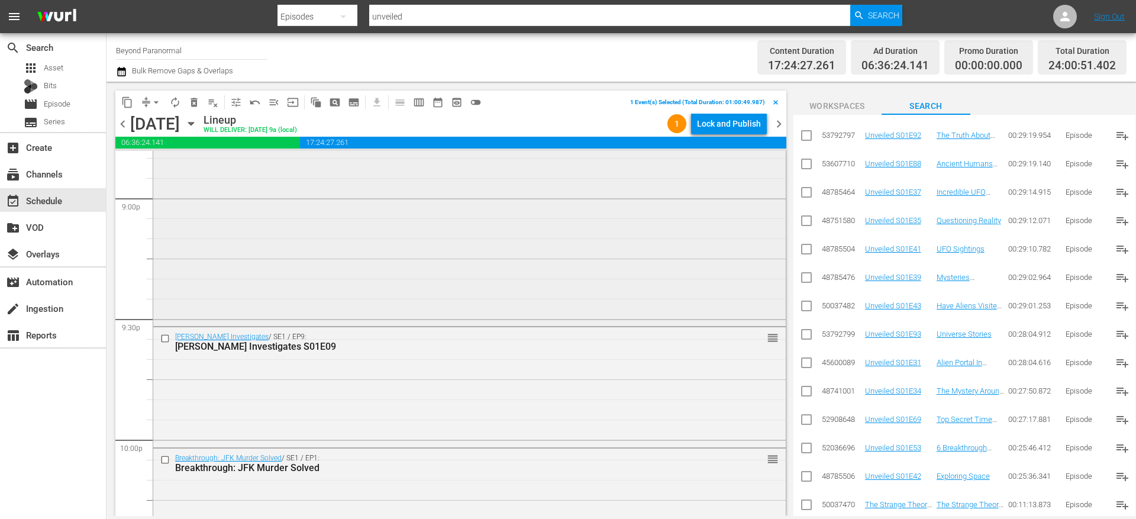
scroll to position [5111, 0]
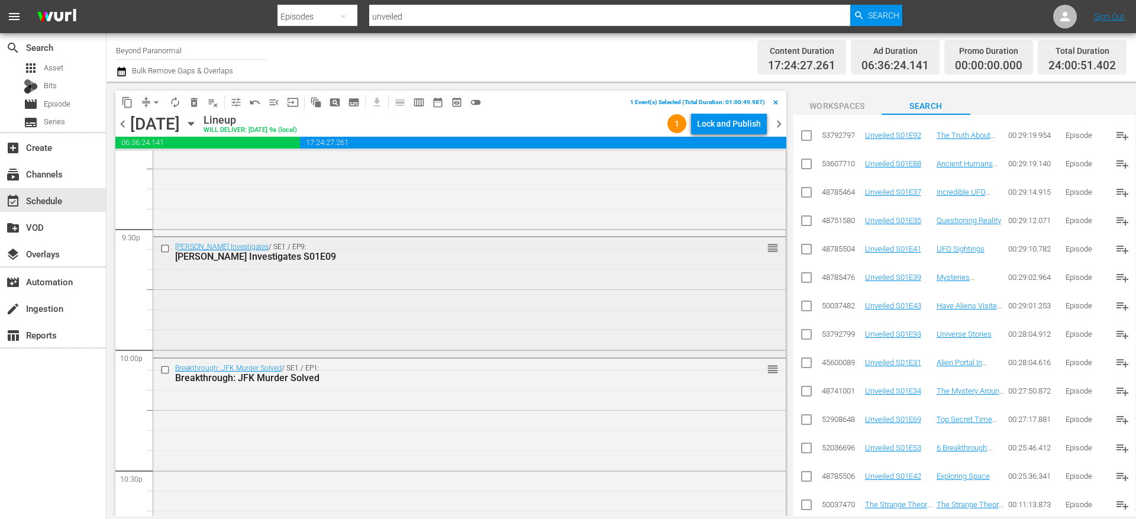
click at [167, 250] on input "checkbox" at bounding box center [166, 249] width 12 height 10
click at [165, 370] on input "checkbox" at bounding box center [166, 369] width 12 height 10
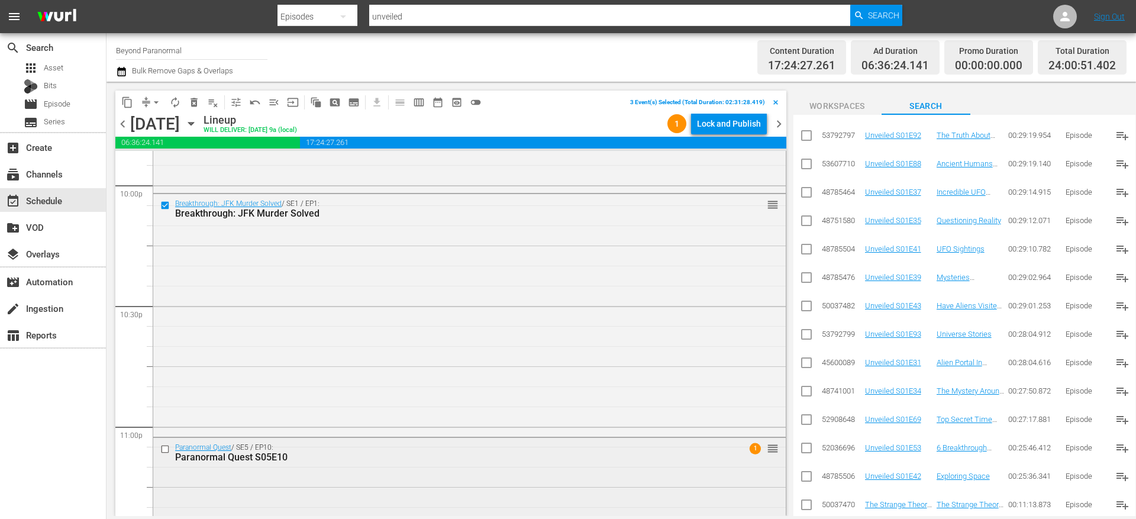
scroll to position [5376, 0]
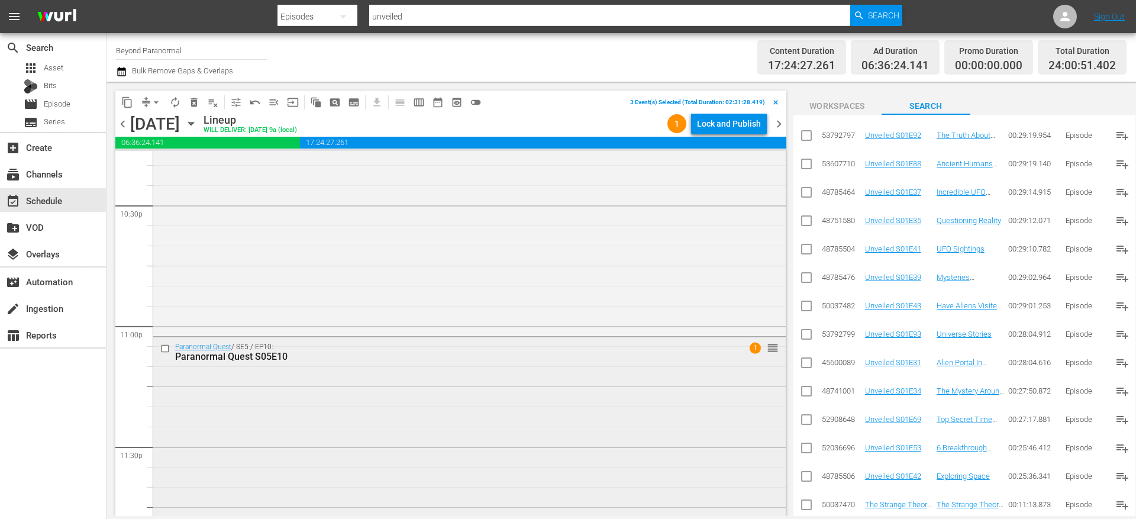
click at [164, 349] on input "checkbox" at bounding box center [166, 348] width 12 height 10
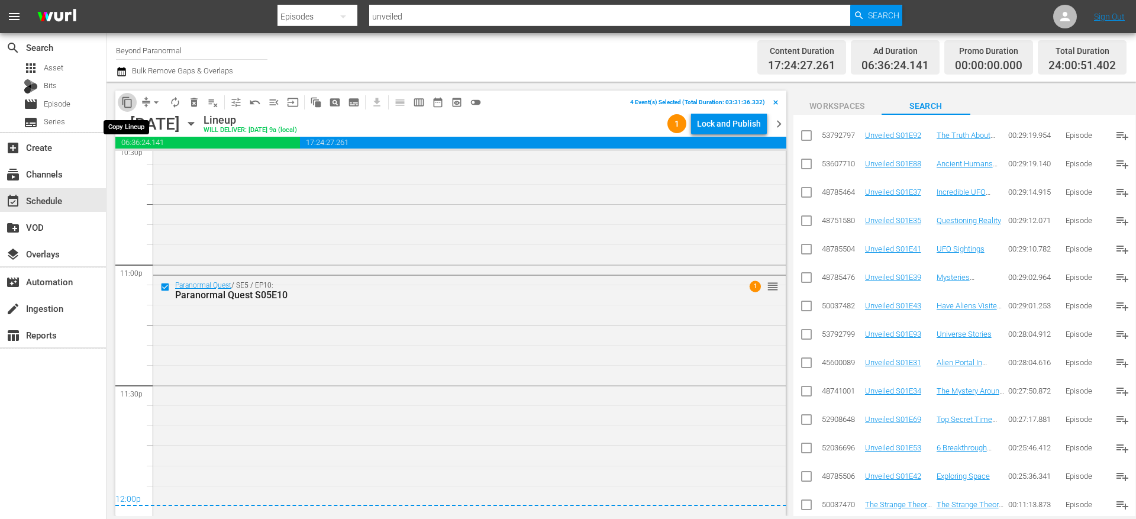
click at [124, 98] on span "content_copy" at bounding box center [127, 102] width 12 height 12
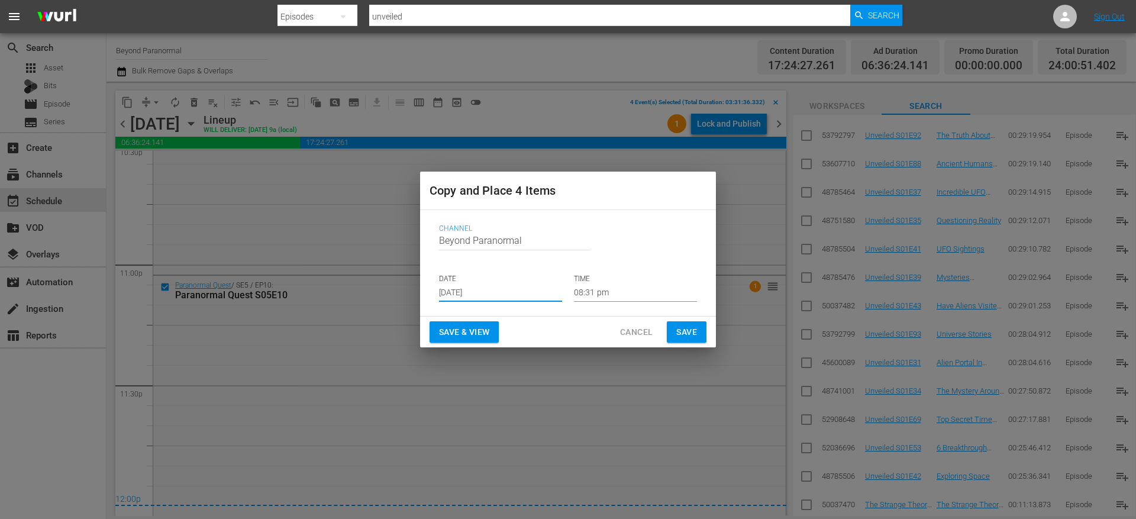
click at [471, 289] on input "[DATE]" at bounding box center [500, 293] width 123 height 18
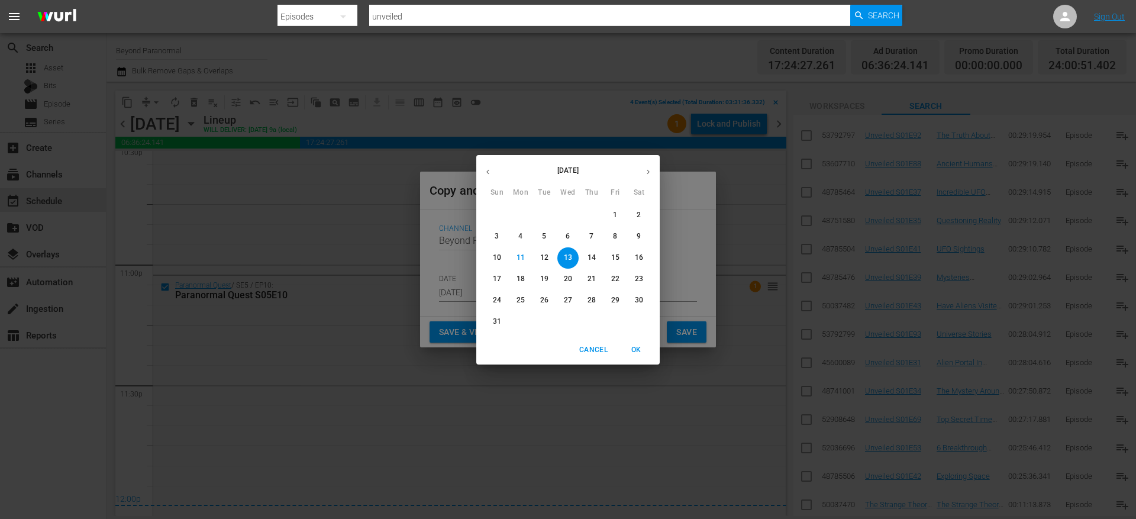
click at [647, 172] on icon "button" at bounding box center [648, 171] width 9 height 9
click at [501, 234] on span "7" at bounding box center [496, 236] width 21 height 10
type input "[DATE]"
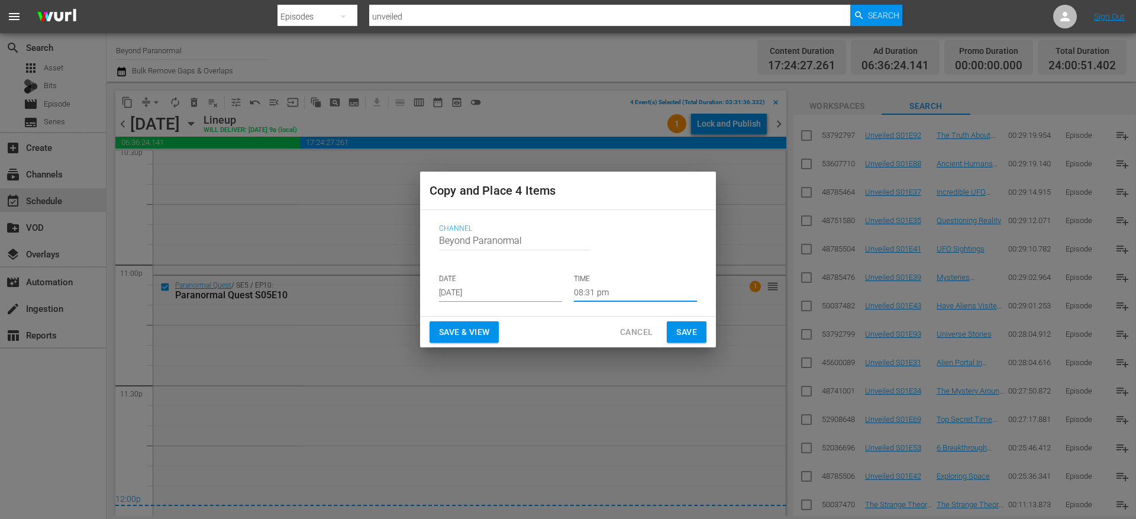
click at [603, 297] on input "08:31 pm" at bounding box center [635, 293] width 123 height 18
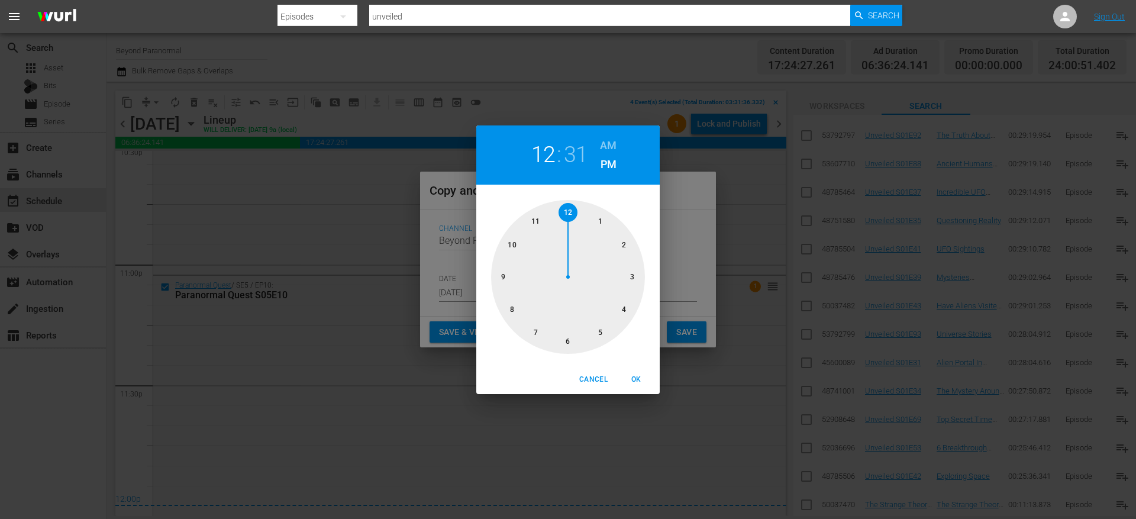
click at [571, 209] on div at bounding box center [568, 277] width 154 height 154
click at [610, 137] on h6 "AM" at bounding box center [608, 145] width 17 height 19
click at [569, 209] on div at bounding box center [568, 277] width 154 height 154
click at [636, 381] on span "OK" at bounding box center [636, 379] width 28 height 12
type input "12:00 am"
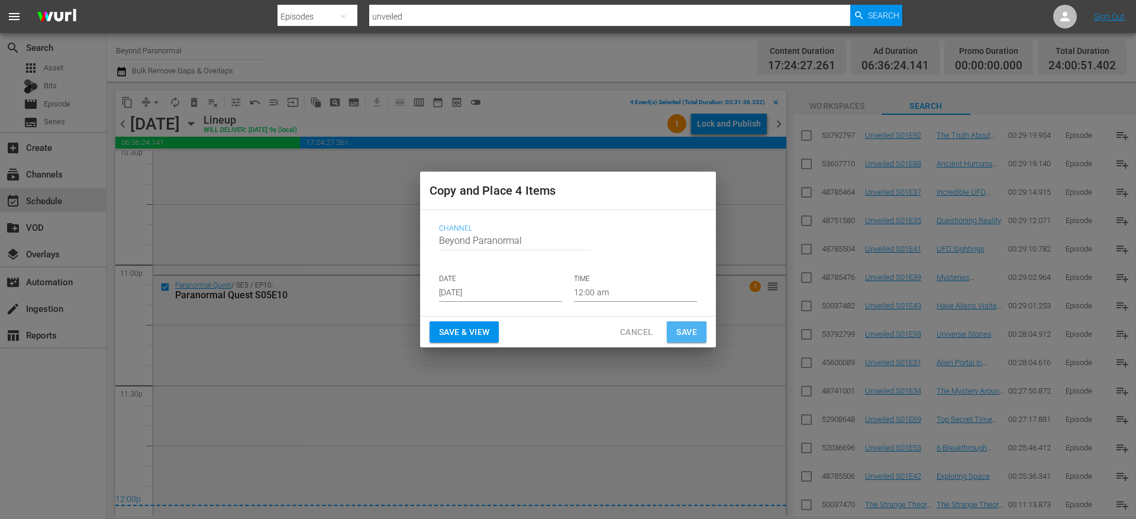
click at [686, 337] on span "Save" at bounding box center [686, 332] width 21 height 15
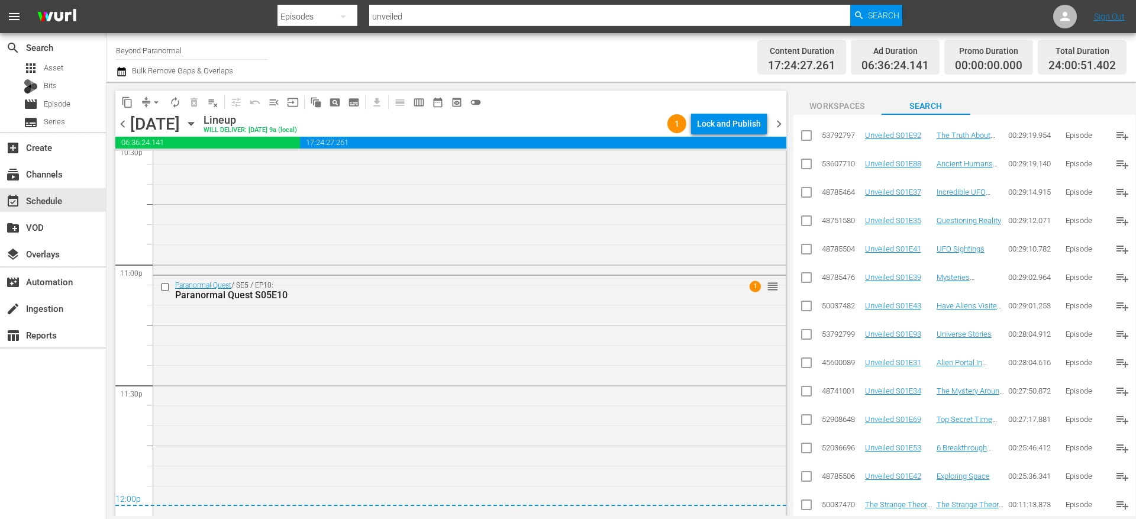
click at [779, 117] on span "chevron_right" at bounding box center [778, 124] width 15 height 15
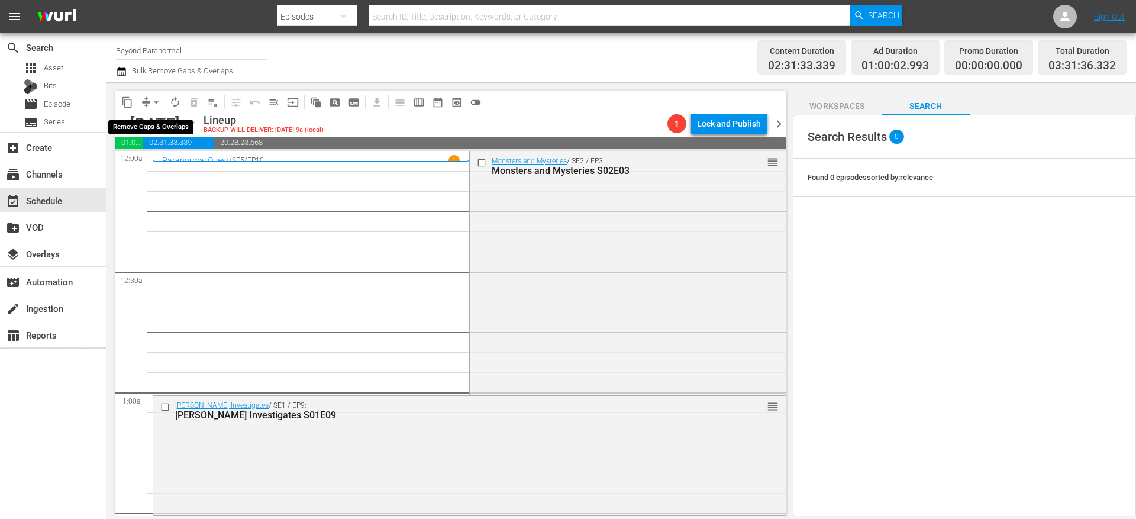
click at [156, 101] on span "arrow_drop_down" at bounding box center [156, 102] width 12 height 12
click at [161, 158] on li "Align to End of Previous Day" at bounding box center [157, 166] width 124 height 20
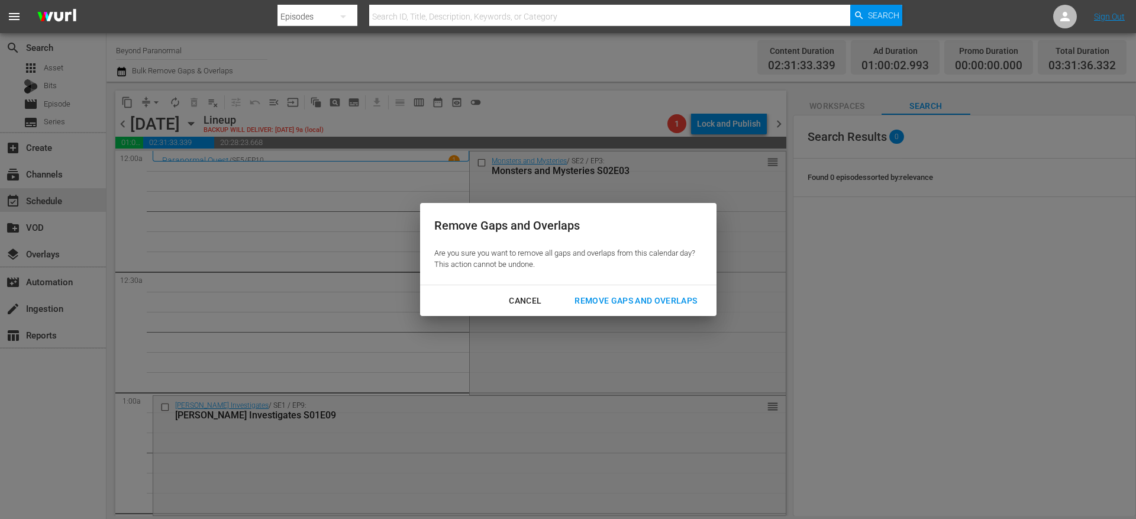
click at [616, 298] on div "Remove Gaps and Overlaps" at bounding box center [635, 300] width 141 height 15
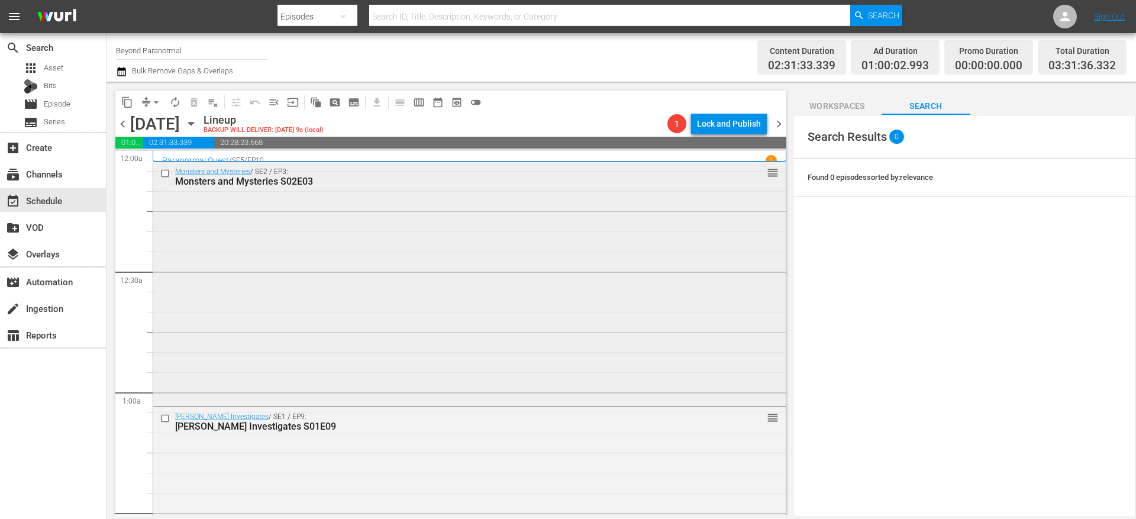
click at [166, 172] on input "checkbox" at bounding box center [166, 174] width 12 height 10
click at [167, 419] on input "checkbox" at bounding box center [166, 418] width 12 height 10
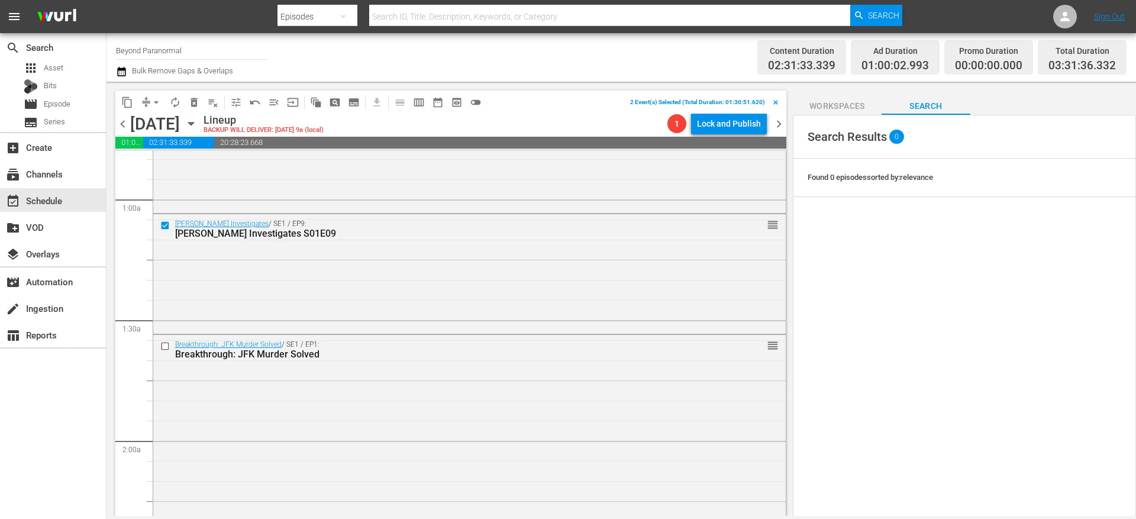
scroll to position [219, 0]
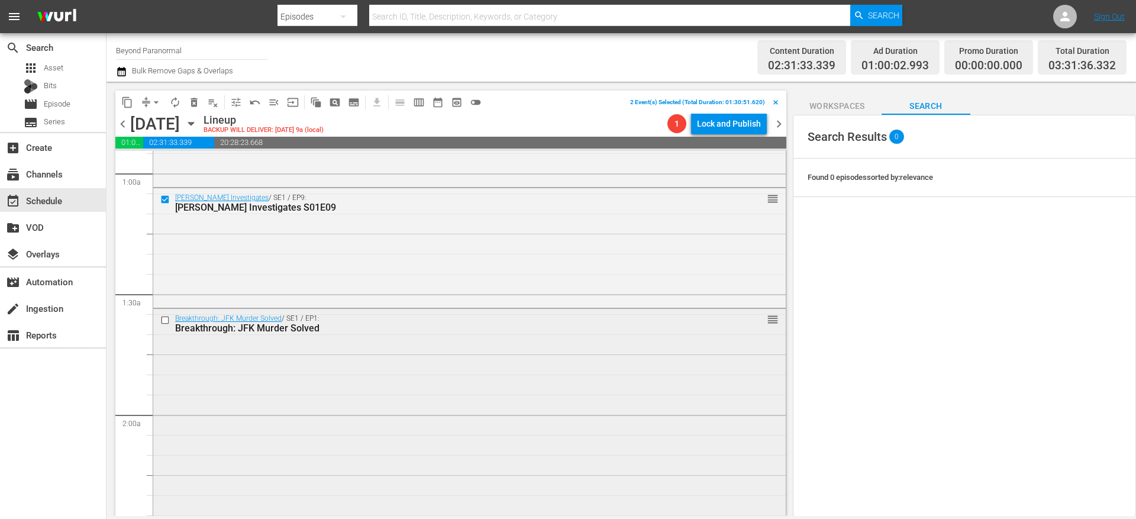
click at [166, 321] on input "checkbox" at bounding box center [166, 320] width 12 height 10
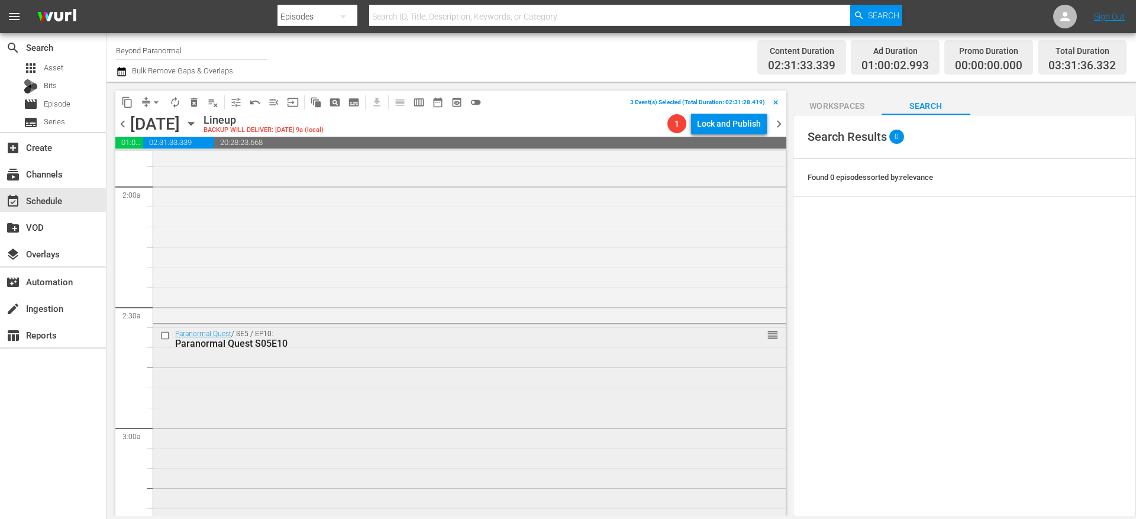
click at [165, 331] on input "checkbox" at bounding box center [166, 336] width 12 height 10
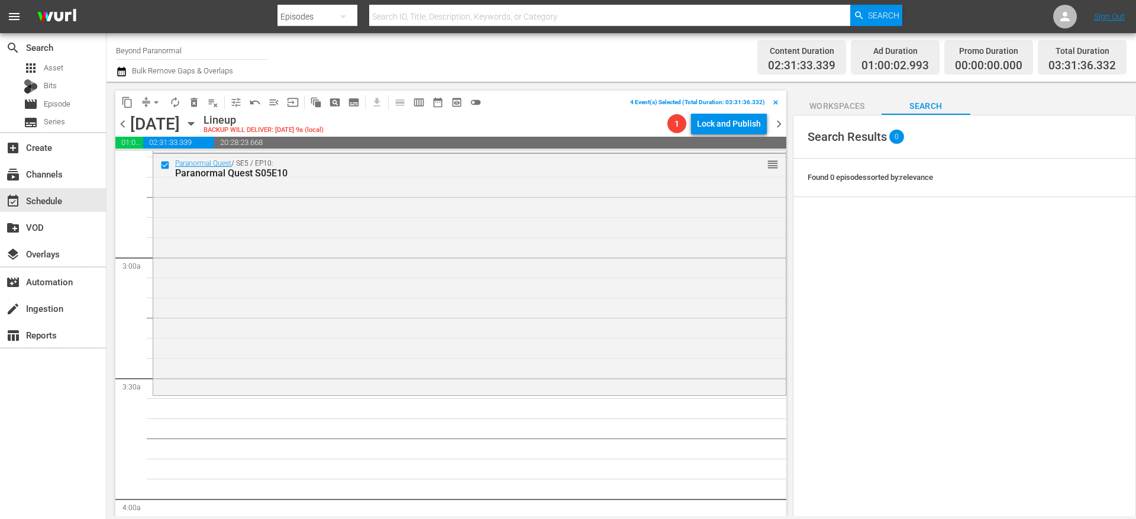
scroll to position [620, 0]
click at [126, 101] on span "content_copy" at bounding box center [127, 102] width 12 height 12
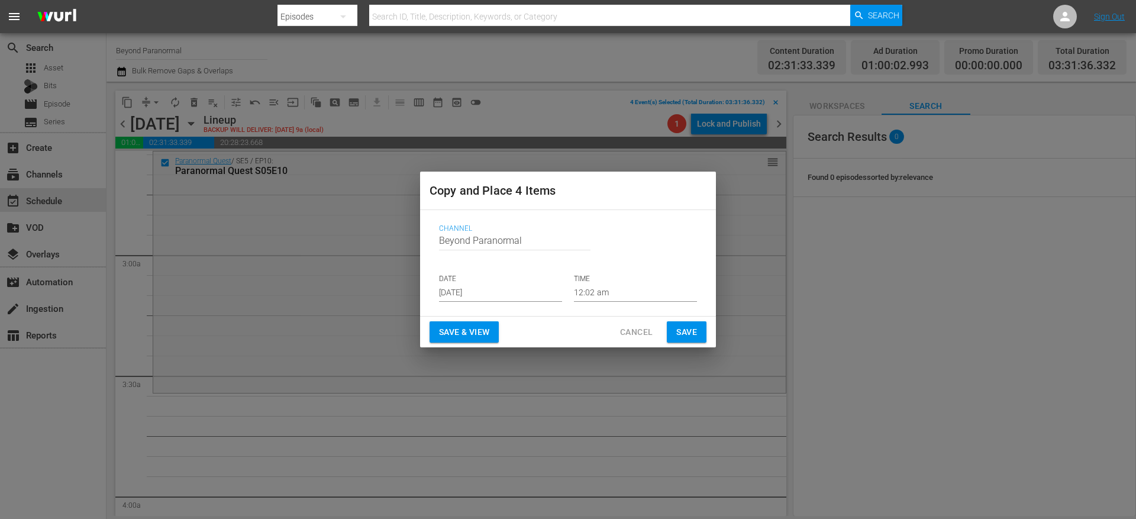
click at [467, 285] on input "[DATE]" at bounding box center [500, 293] width 123 height 18
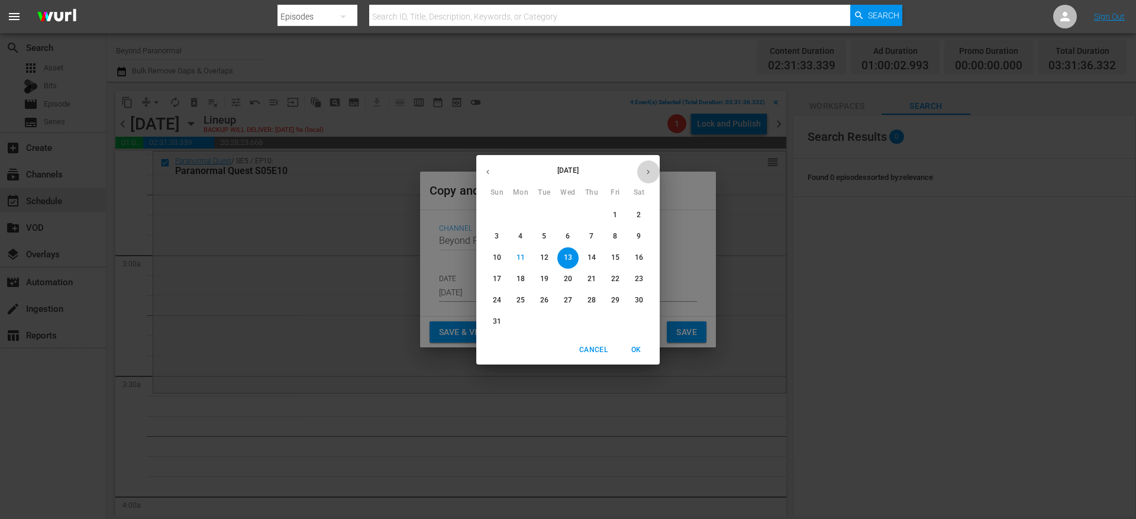
click at [651, 171] on icon "button" at bounding box center [648, 171] width 9 height 9
click at [499, 237] on p "7" at bounding box center [497, 236] width 4 height 10
type input "[DATE]"
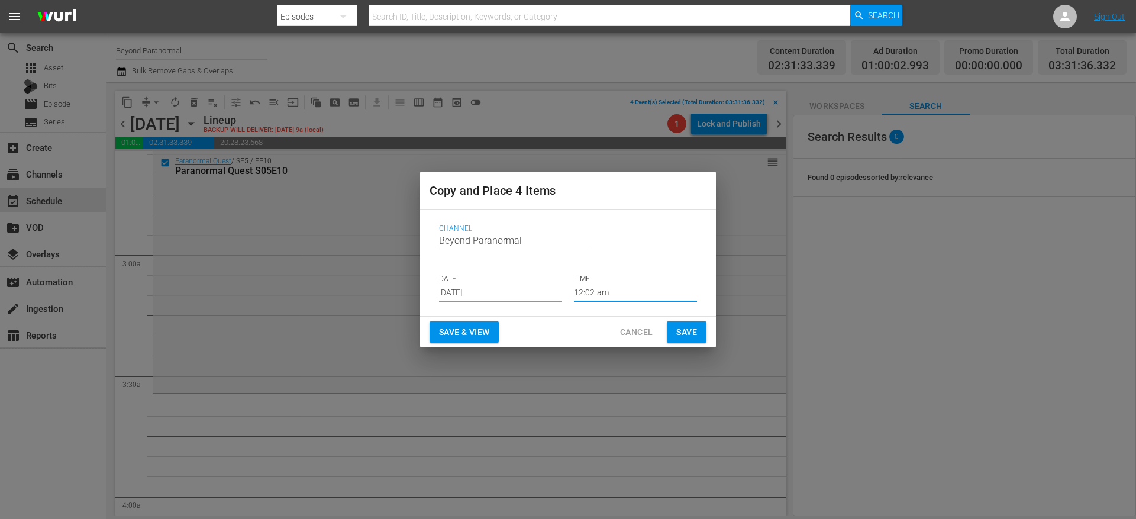
click at [594, 287] on input "12:02 am" at bounding box center [635, 293] width 123 height 18
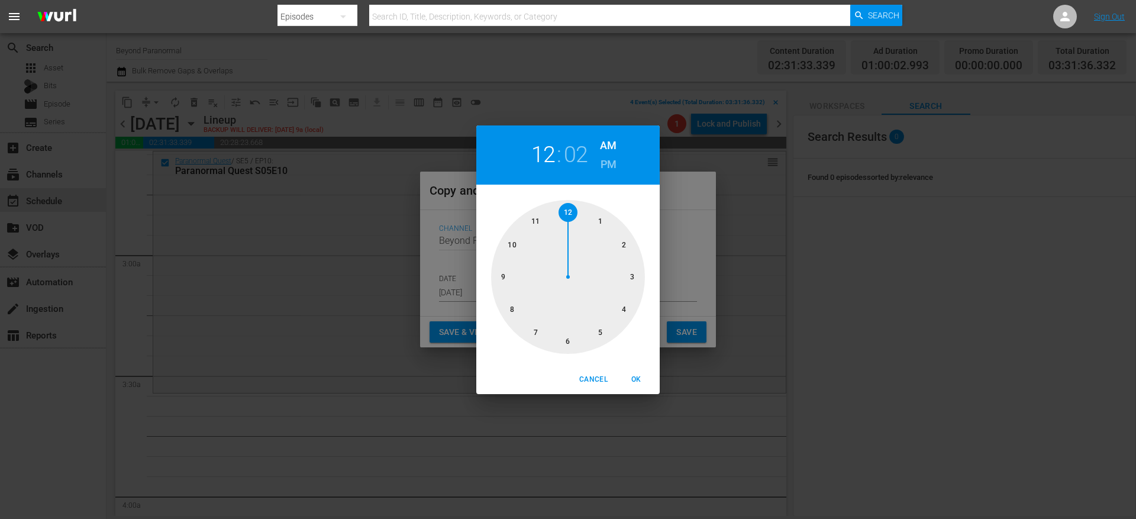
click at [635, 280] on div at bounding box center [568, 277] width 154 height 154
click at [561, 338] on div at bounding box center [568, 277] width 154 height 154
click at [638, 383] on span "OK" at bounding box center [636, 379] width 28 height 12
type input "03:30 am"
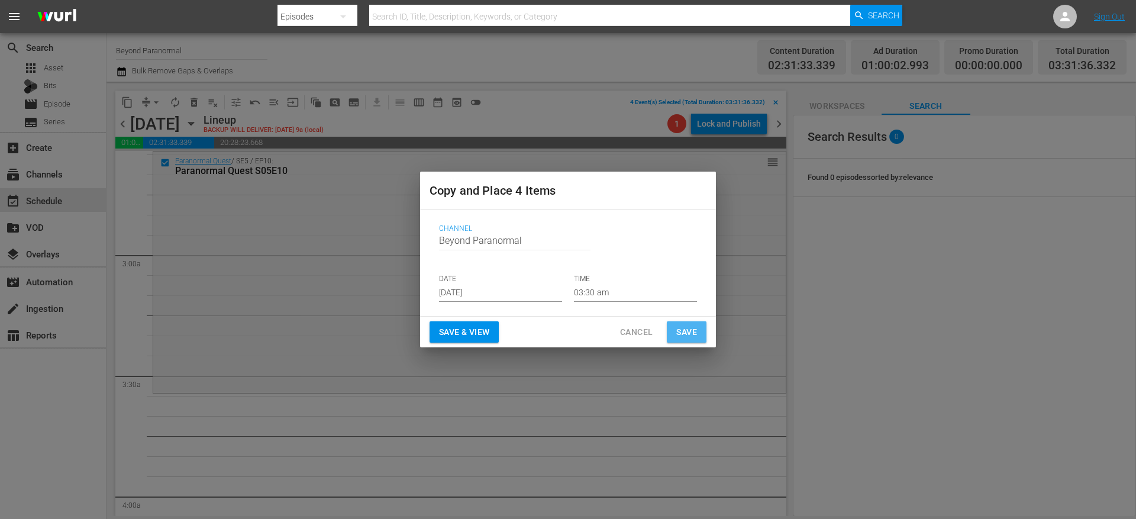
click at [696, 341] on button "Save" at bounding box center [687, 332] width 40 height 22
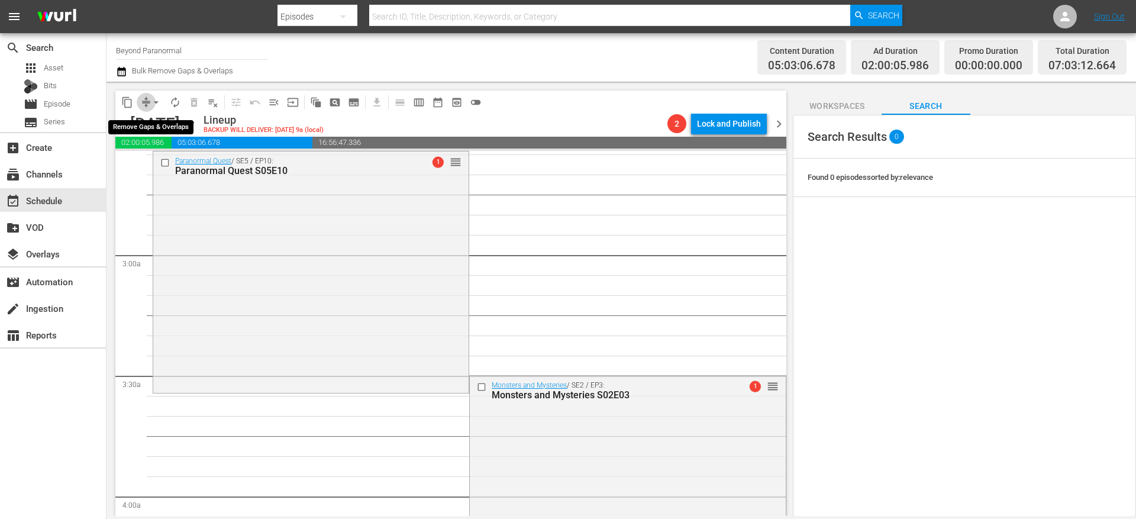
click at [146, 99] on span "compress" at bounding box center [146, 102] width 12 height 12
click at [145, 102] on span "compress" at bounding box center [146, 102] width 12 height 12
click at [150, 103] on span "arrow_drop_down" at bounding box center [156, 102] width 12 height 12
click at [157, 159] on li "Align to End of Previous Day" at bounding box center [157, 166] width 124 height 20
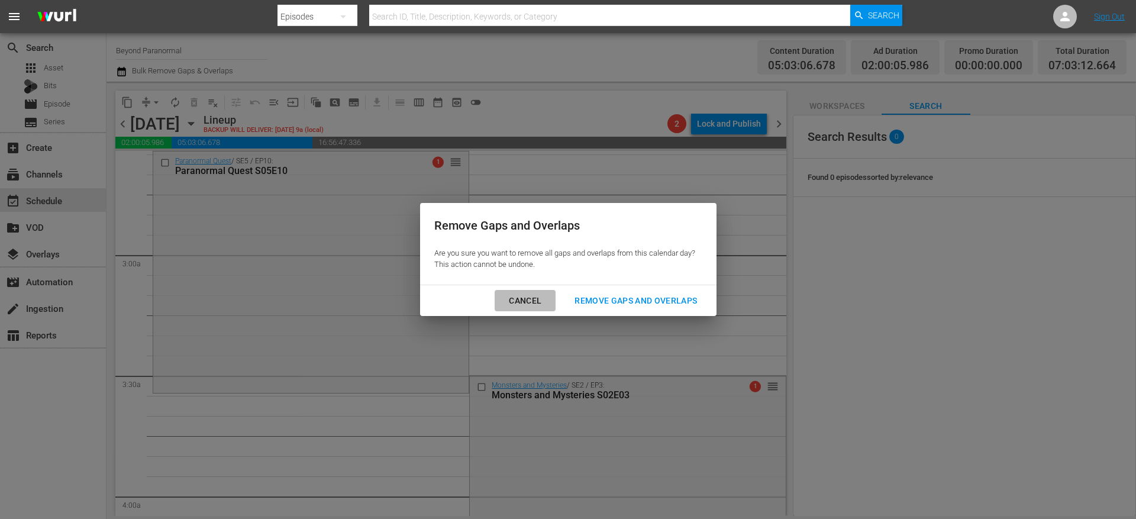
click at [534, 293] on div "Cancel" at bounding box center [524, 300] width 51 height 15
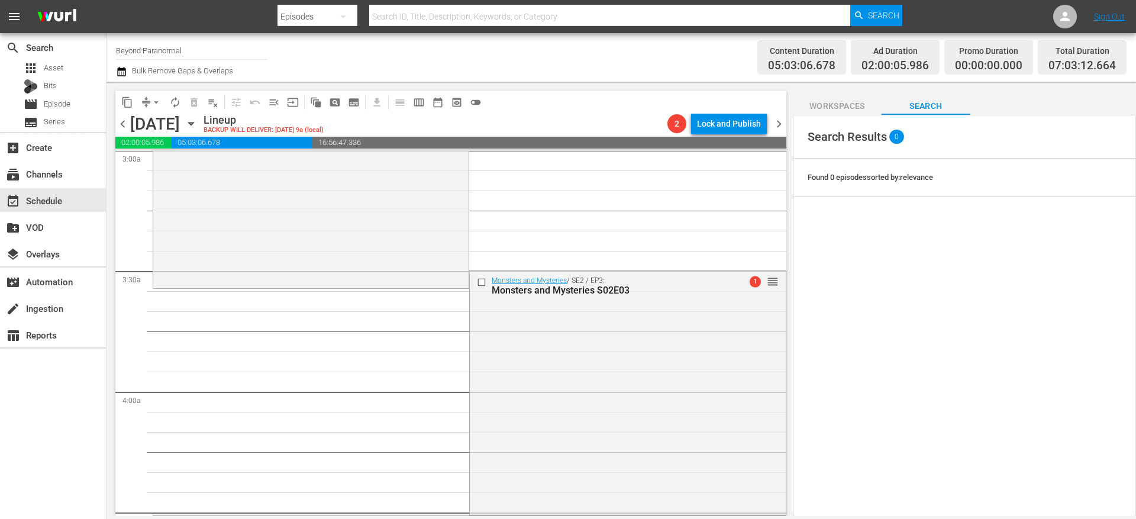
scroll to position [719, 0]
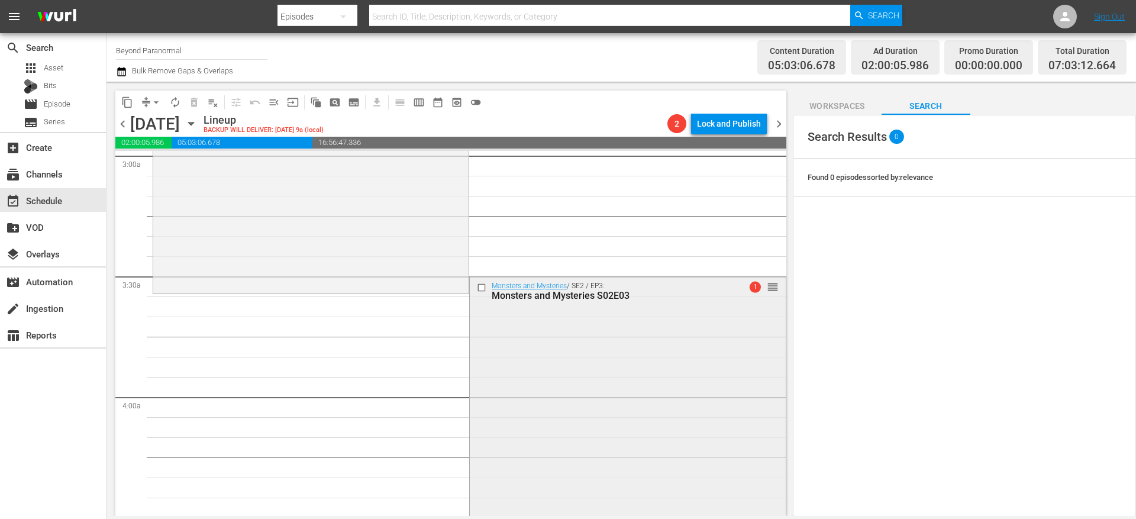
click at [477, 287] on input "checkbox" at bounding box center [483, 288] width 12 height 10
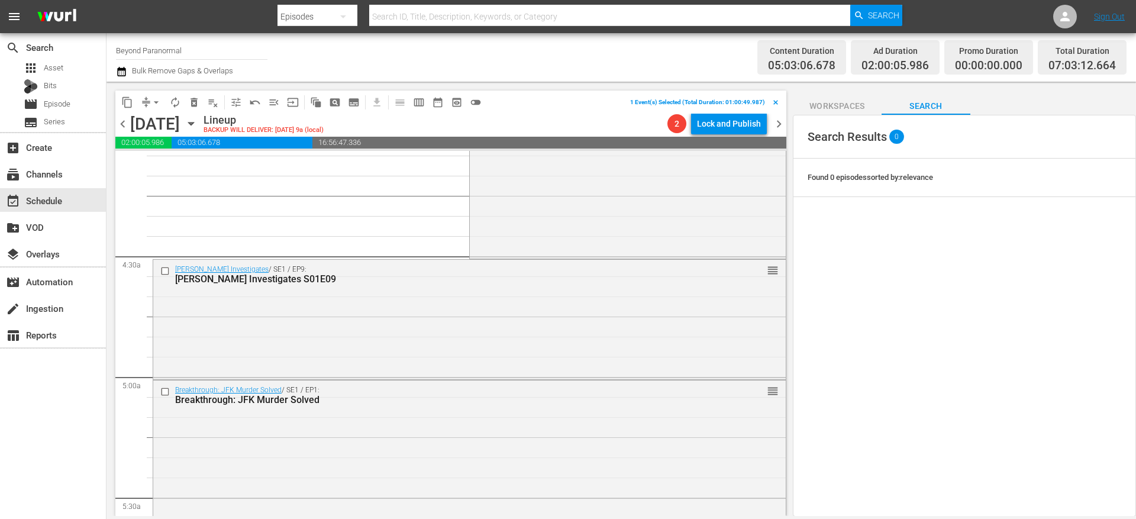
scroll to position [983, 0]
click at [166, 269] on input "checkbox" at bounding box center [166, 269] width 12 height 10
click at [167, 388] on input "checkbox" at bounding box center [166, 390] width 12 height 10
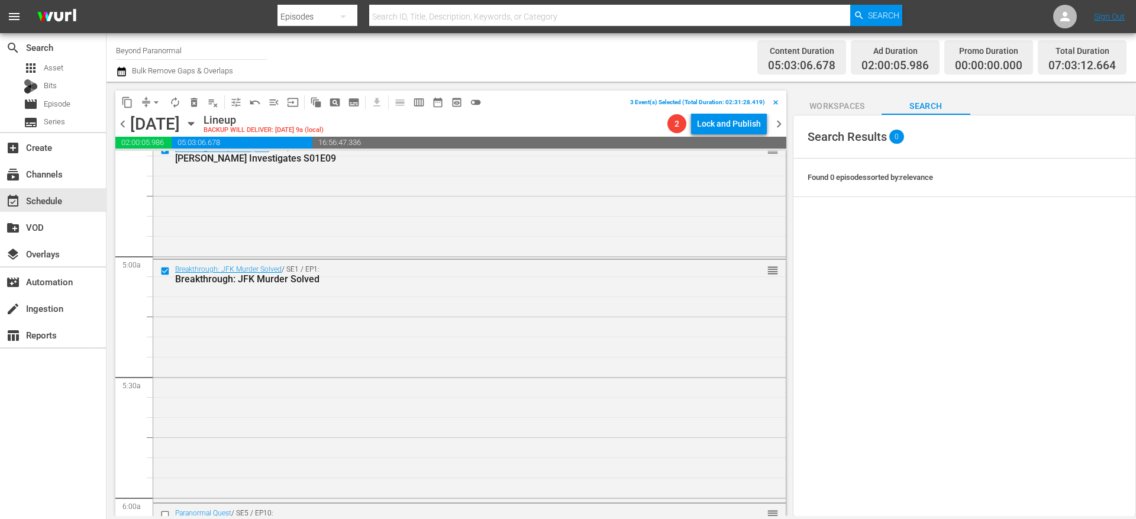
scroll to position [1133, 0]
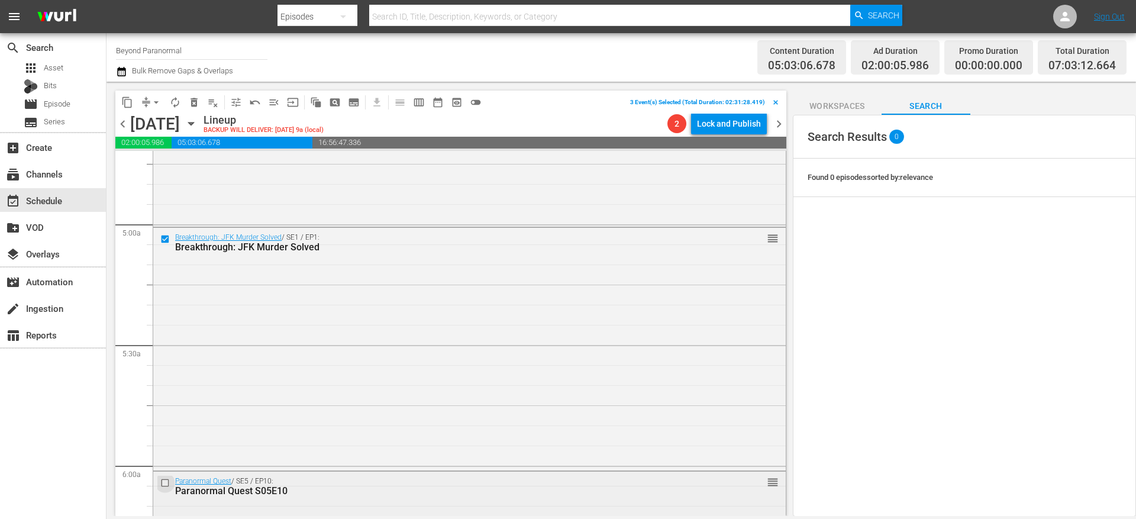
click at [165, 481] on input "checkbox" at bounding box center [166, 483] width 12 height 10
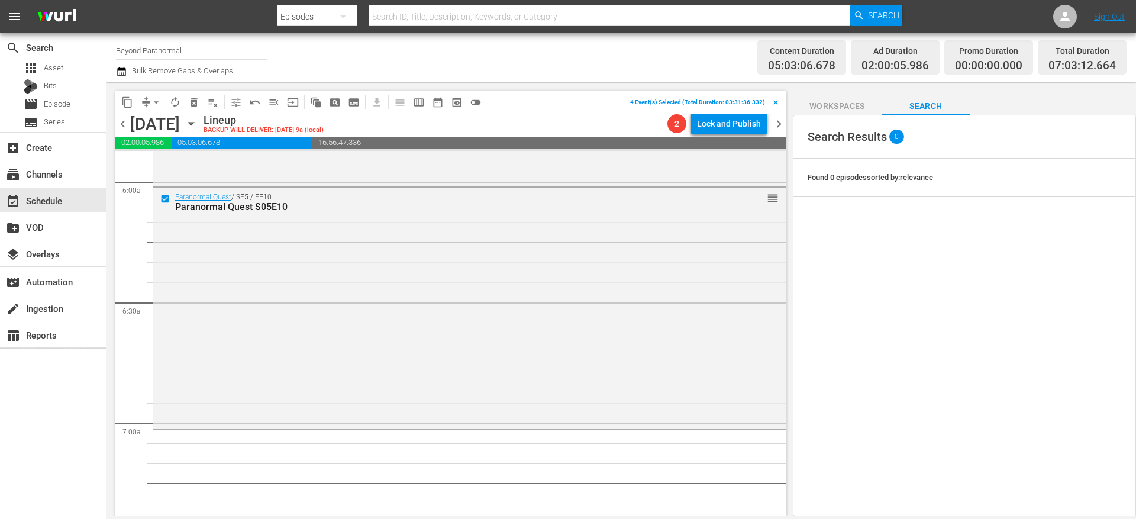
scroll to position [1482, 0]
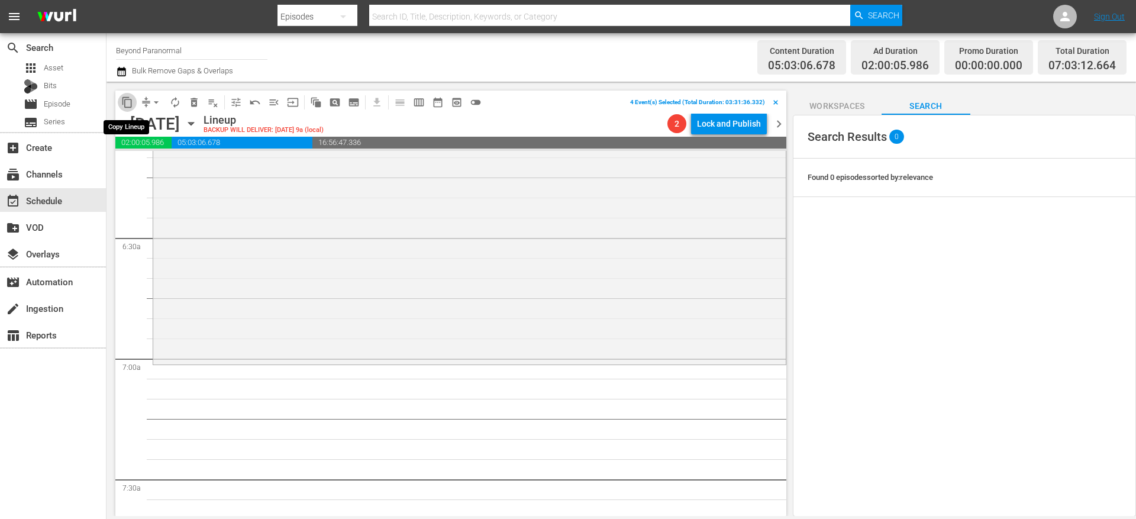
click at [128, 102] on span "content_copy" at bounding box center [127, 102] width 12 height 12
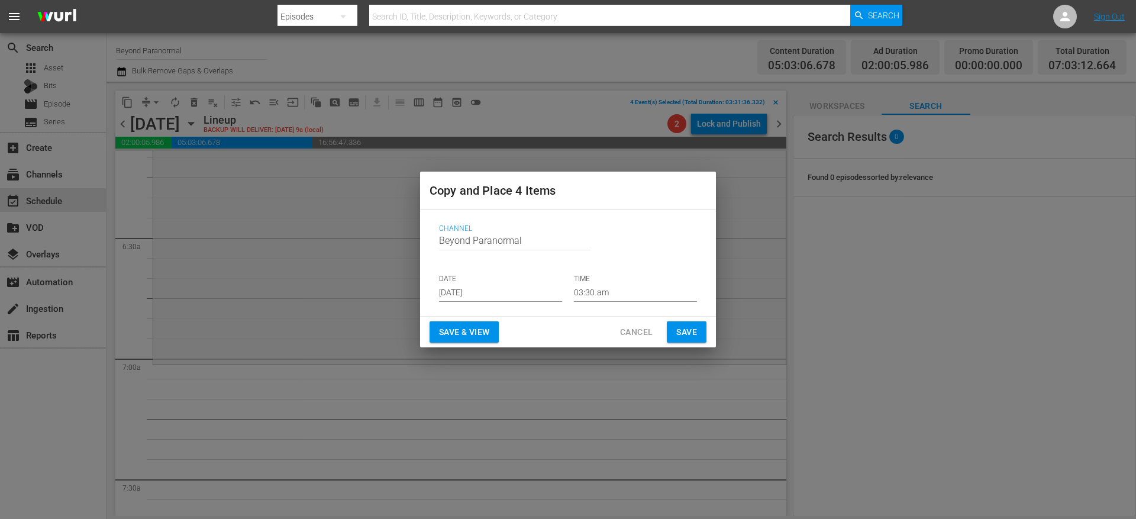
click at [455, 280] on p "DATE" at bounding box center [500, 279] width 123 height 10
click at [473, 292] on input "[DATE]" at bounding box center [500, 293] width 123 height 18
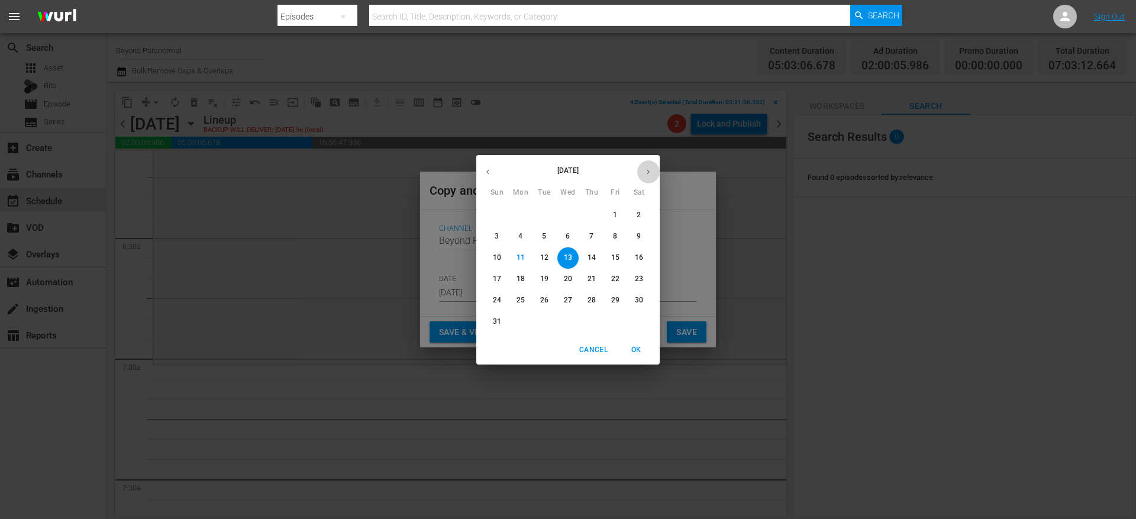
click at [645, 179] on button "button" at bounding box center [648, 171] width 23 height 23
click at [498, 237] on p "7" at bounding box center [497, 236] width 4 height 10
type input "[DATE]"
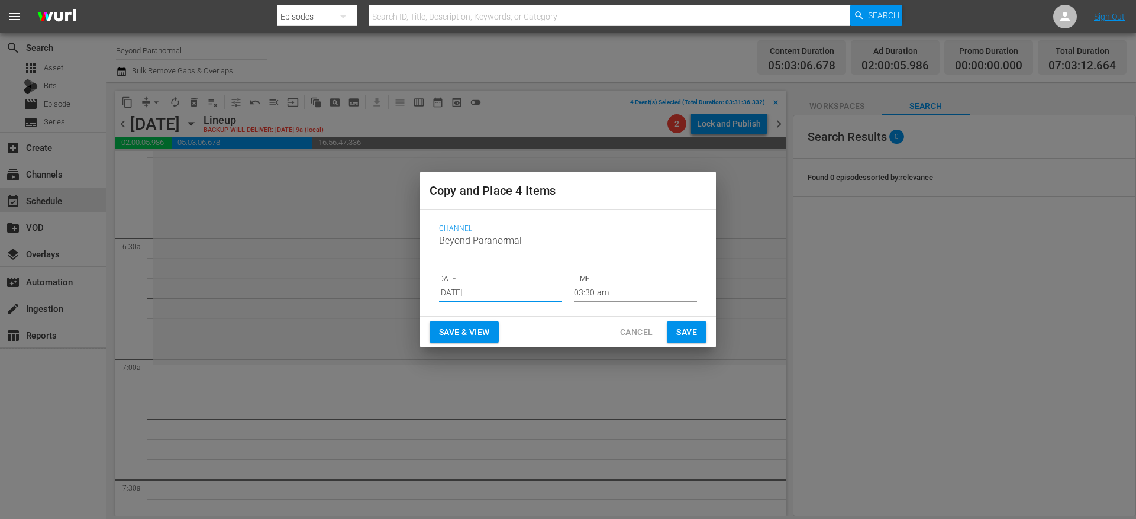
click at [608, 289] on input "03:30 am" at bounding box center [635, 293] width 123 height 18
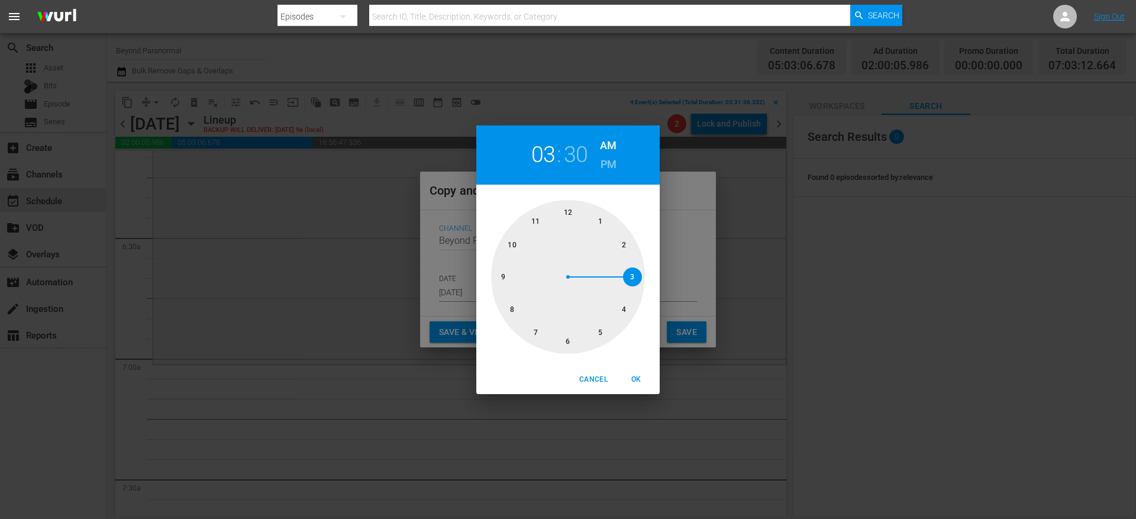
click at [538, 329] on div at bounding box center [568, 277] width 154 height 154
click at [580, 212] on div at bounding box center [568, 277] width 154 height 154
click at [637, 379] on span "OK" at bounding box center [636, 379] width 28 height 12
type input "07:00 am"
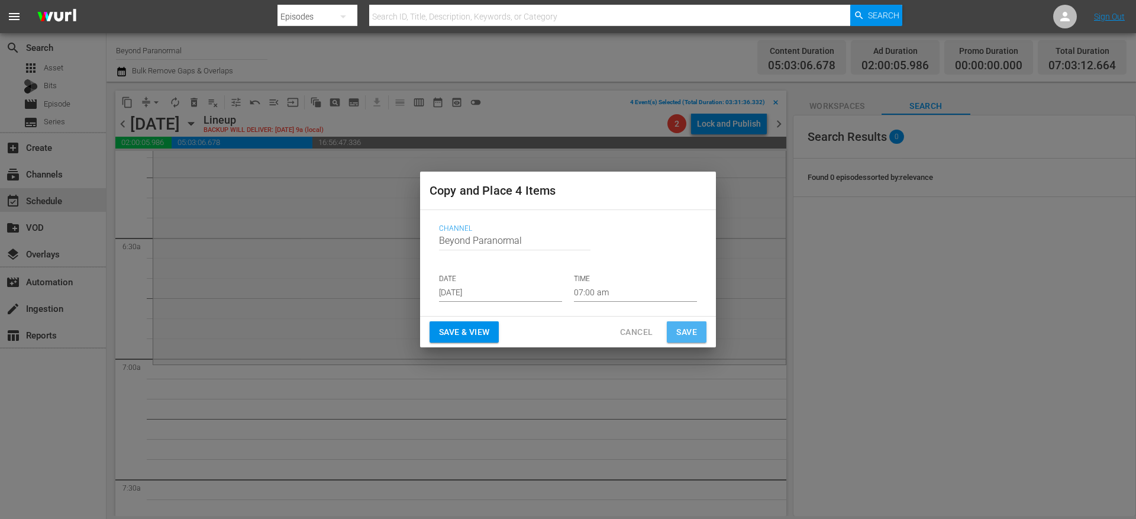
click at [693, 330] on span "Save" at bounding box center [686, 332] width 21 height 15
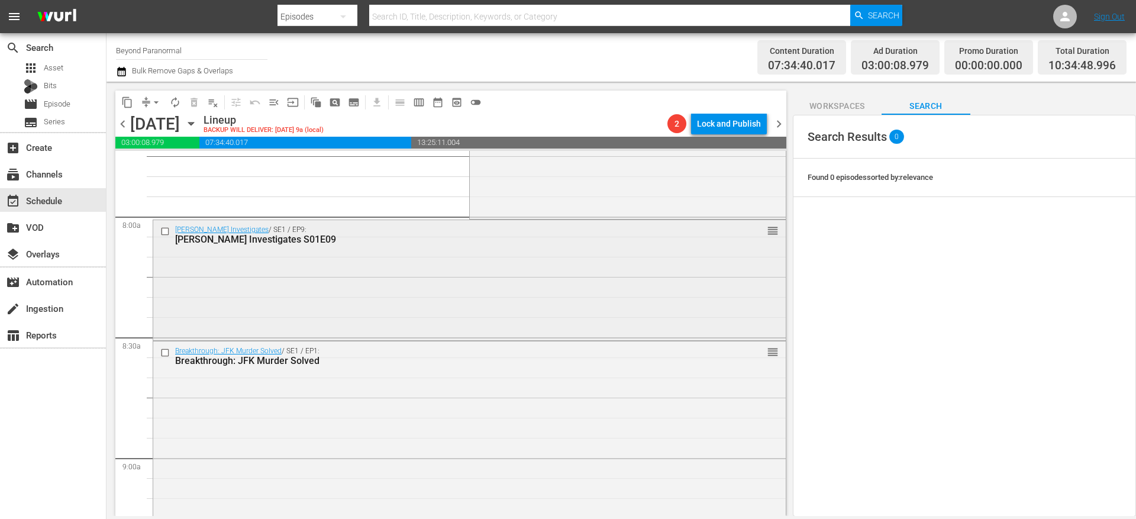
scroll to position [1623, 0]
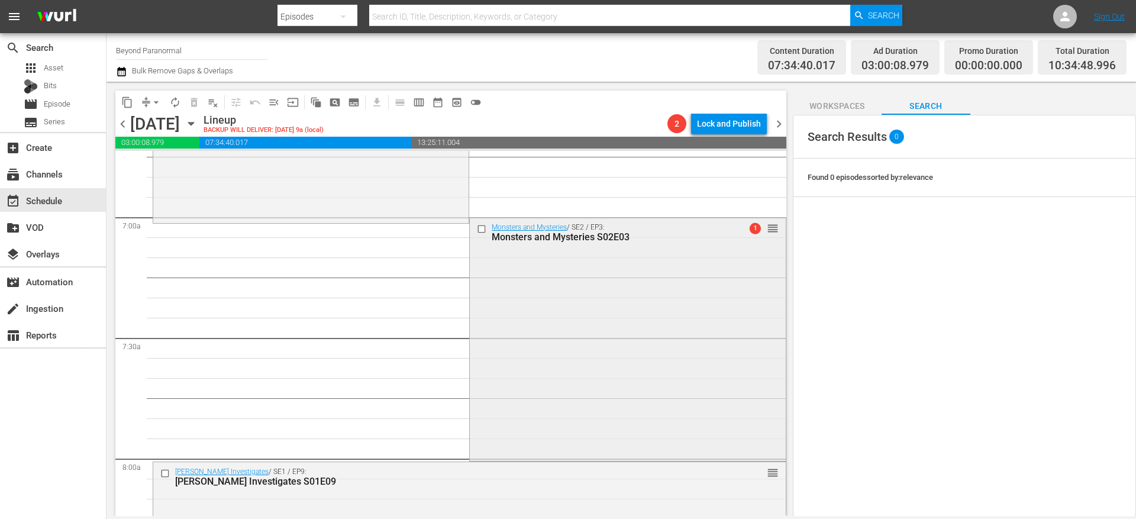
click at [478, 228] on input "checkbox" at bounding box center [483, 229] width 12 height 10
click at [169, 473] on input "checkbox" at bounding box center [166, 474] width 12 height 10
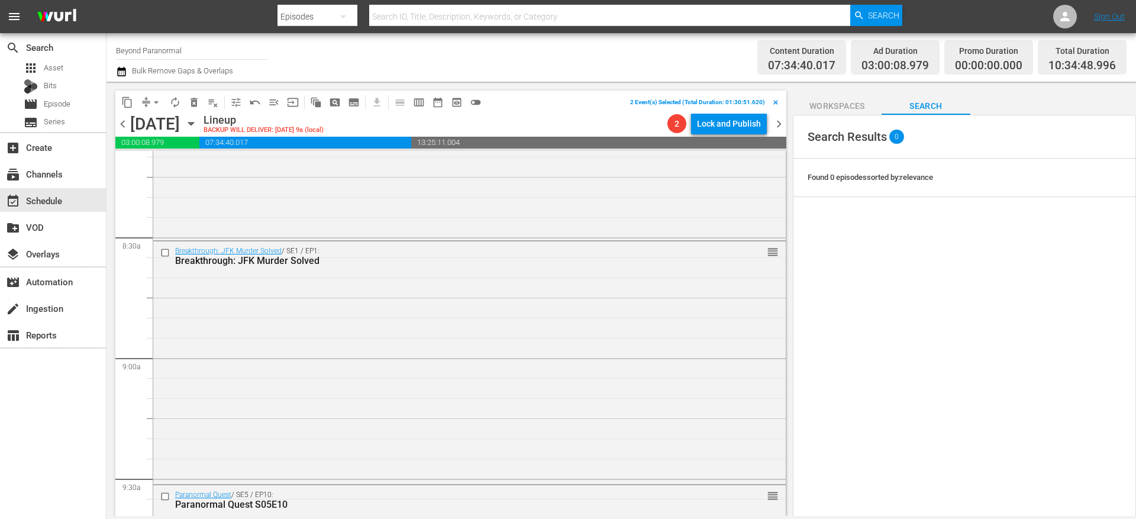
scroll to position [1966, 0]
click at [164, 253] on input "checkbox" at bounding box center [166, 251] width 12 height 10
click at [164, 252] on input "checkbox" at bounding box center [166, 251] width 12 height 10
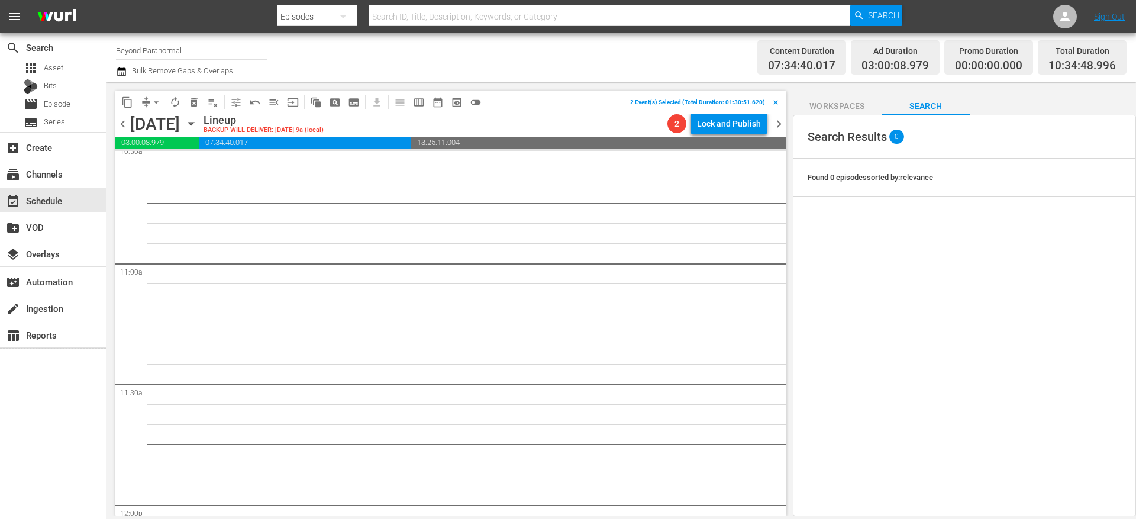
scroll to position [2525, 0]
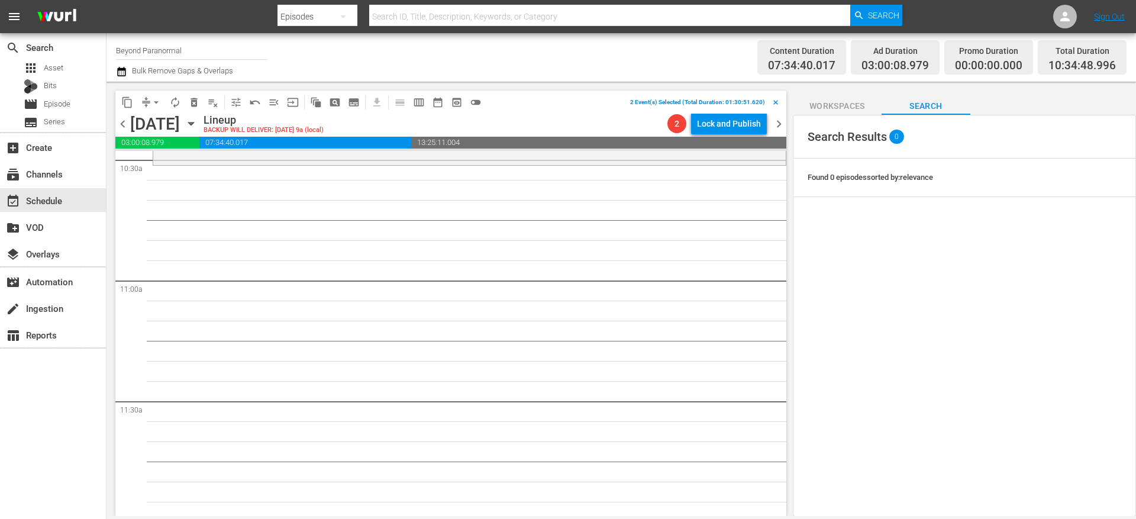
click at [121, 106] on span "content_copy" at bounding box center [127, 102] width 12 height 12
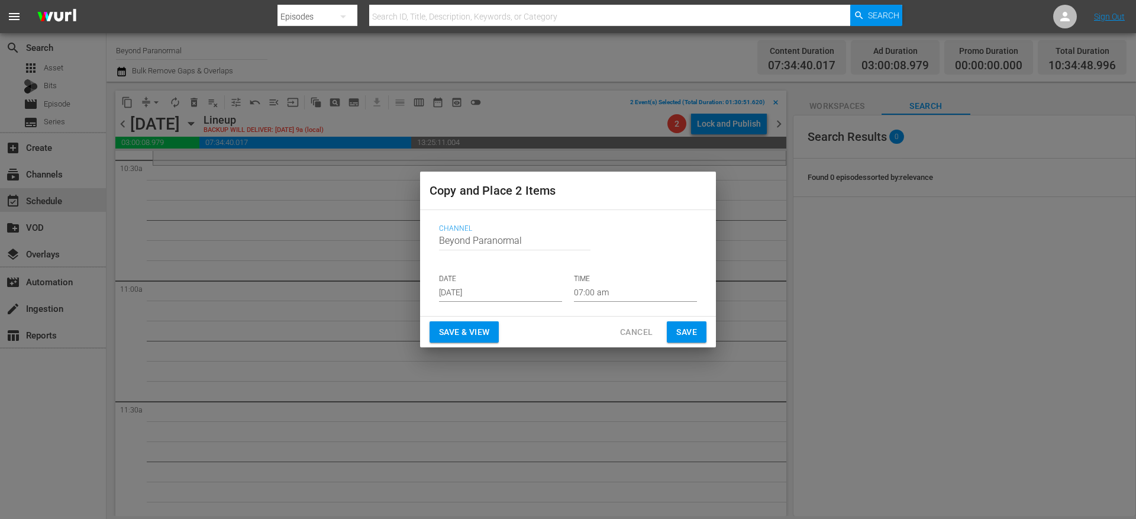
click at [455, 292] on input "[DATE]" at bounding box center [500, 293] width 123 height 18
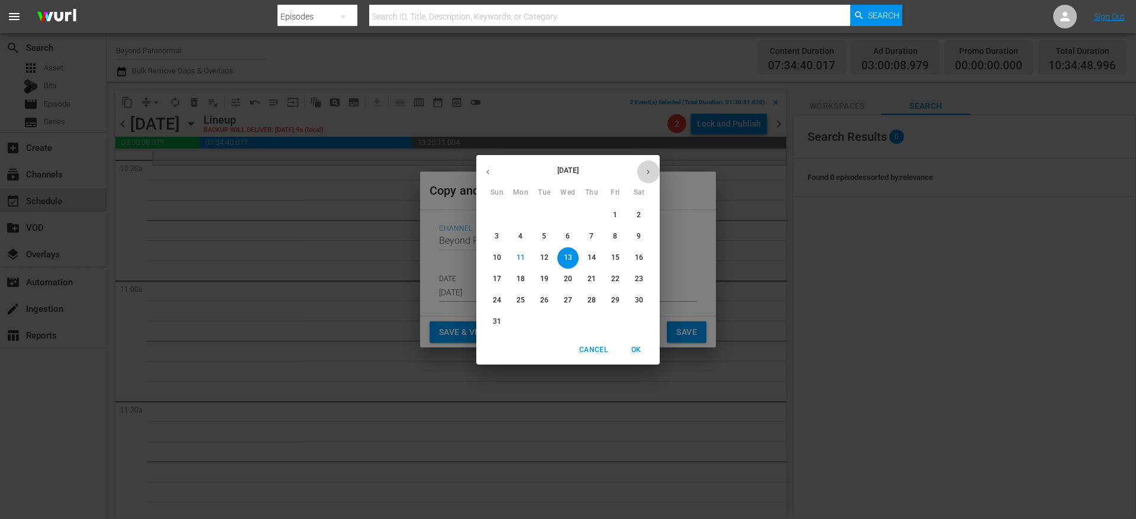
click at [650, 177] on button "button" at bounding box center [648, 171] width 23 height 23
click at [496, 234] on p "7" at bounding box center [497, 236] width 4 height 10
type input "[DATE]"
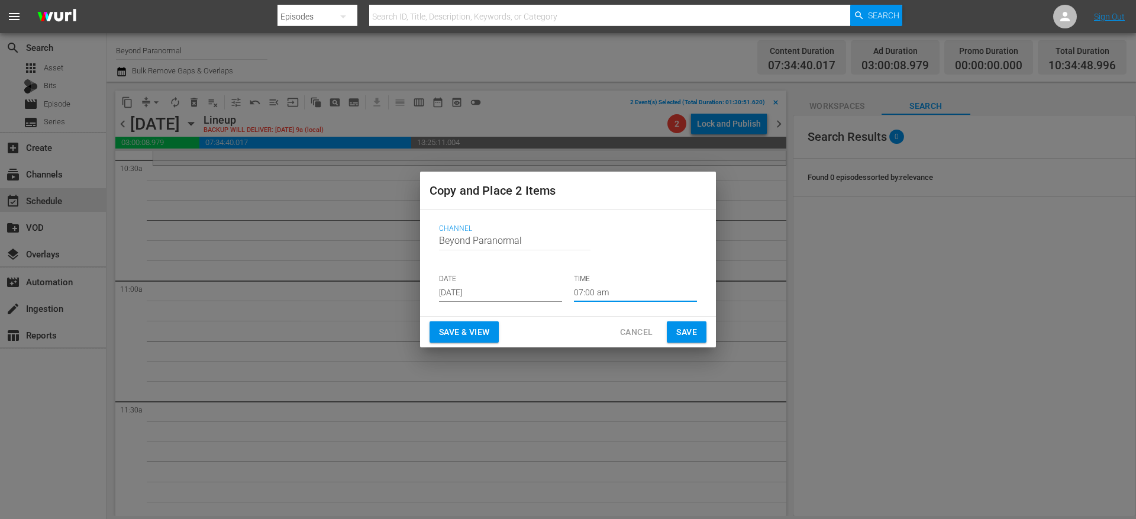
click at [607, 293] on input "07:00 am" at bounding box center [635, 293] width 123 height 18
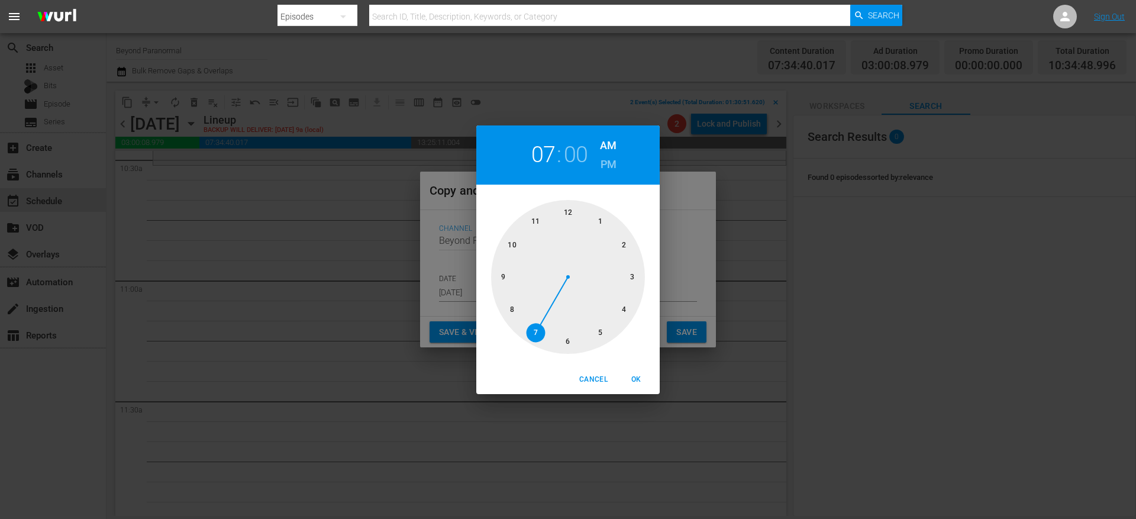
click at [509, 245] on div at bounding box center [568, 277] width 154 height 154
click at [563, 336] on div at bounding box center [568, 277] width 154 height 154
click at [638, 381] on span "OK" at bounding box center [636, 379] width 28 height 12
type input "10:30 am"
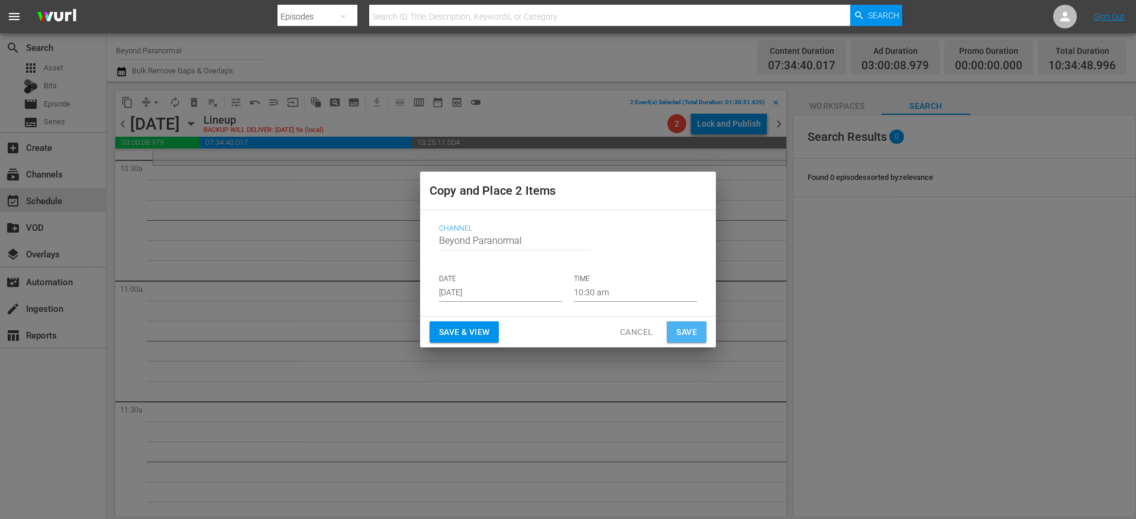
click at [689, 328] on span "Save" at bounding box center [686, 332] width 21 height 15
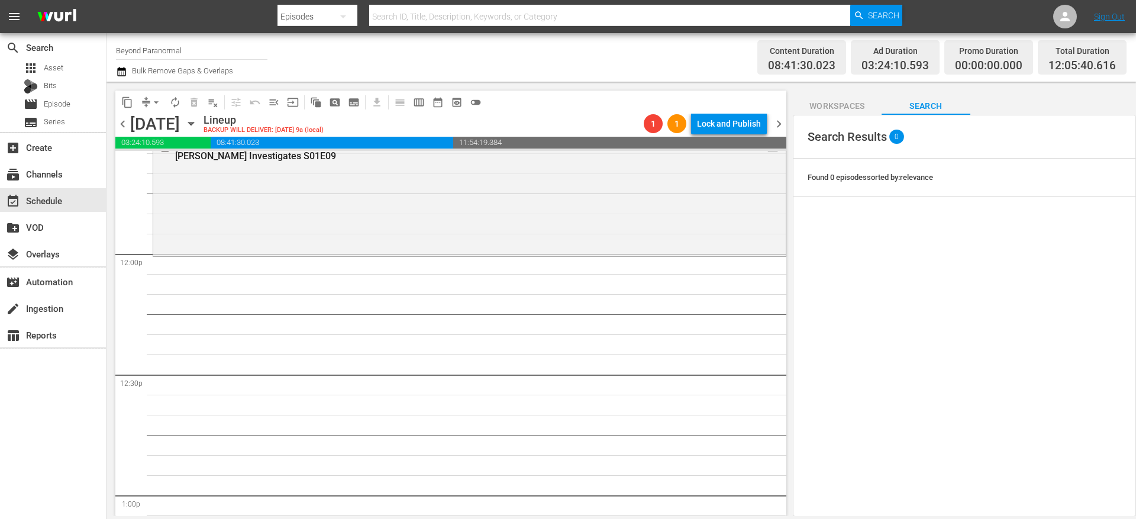
scroll to position [0, 0]
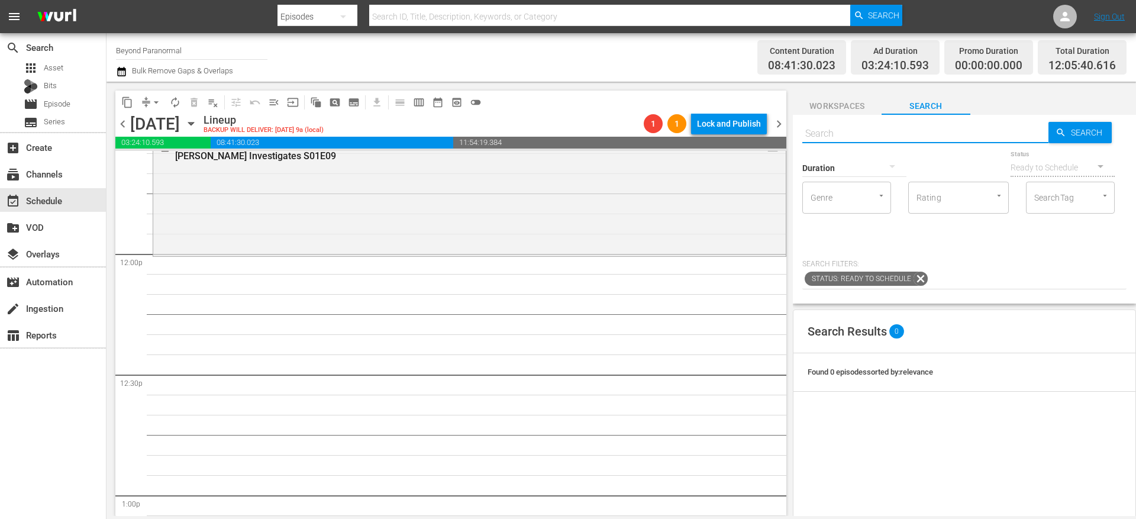
click at [864, 130] on input "text" at bounding box center [925, 133] width 246 height 28
paste input "Walking With the Tall Whites S01E01"
type input "Walking With the Tall Whites S01E01"
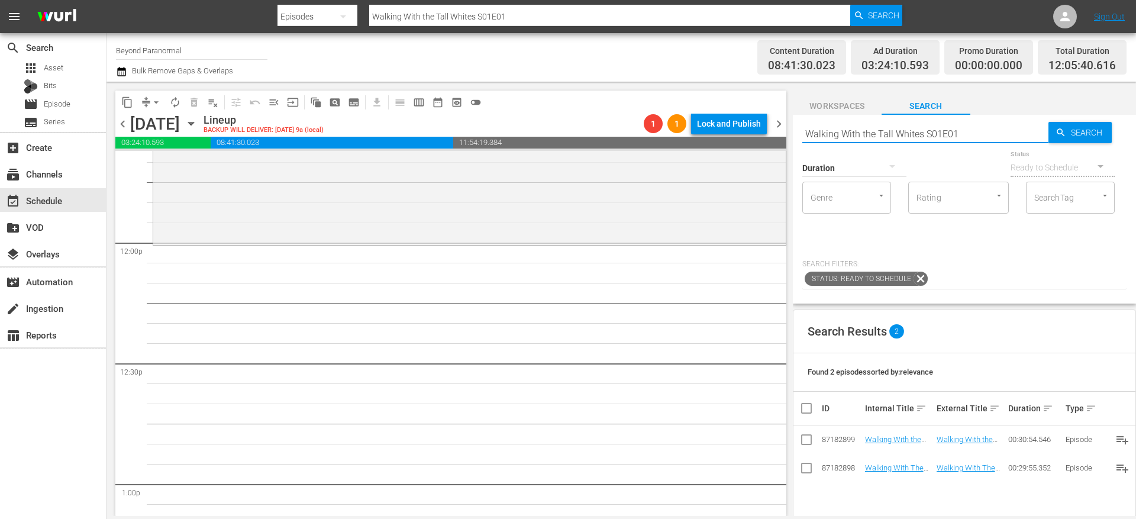
scroll to position [2816, 0]
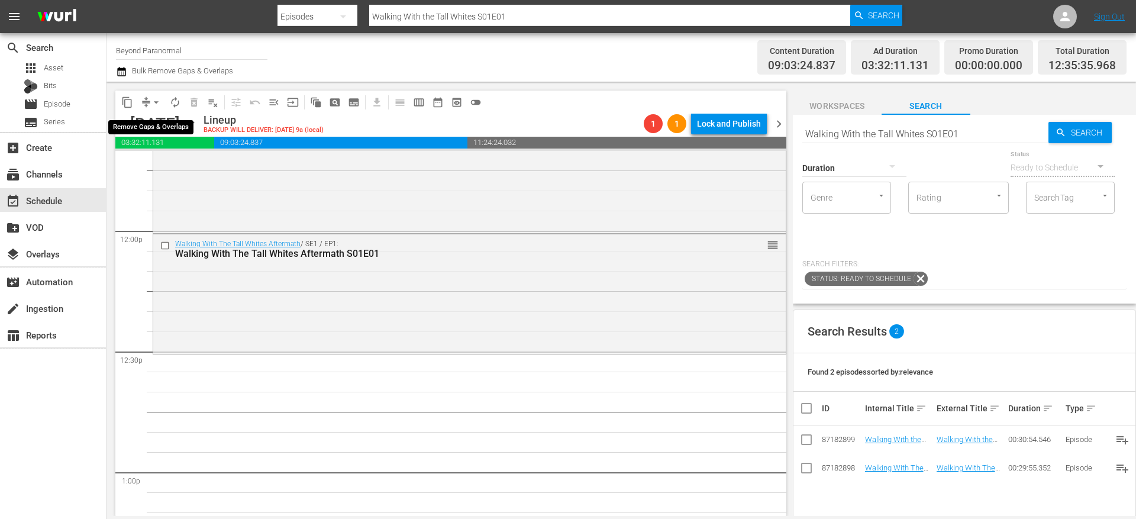
click at [148, 96] on button "arrow_drop_down" at bounding box center [156, 102] width 19 height 19
click at [167, 161] on li "Align to End of Previous Day" at bounding box center [157, 166] width 124 height 20
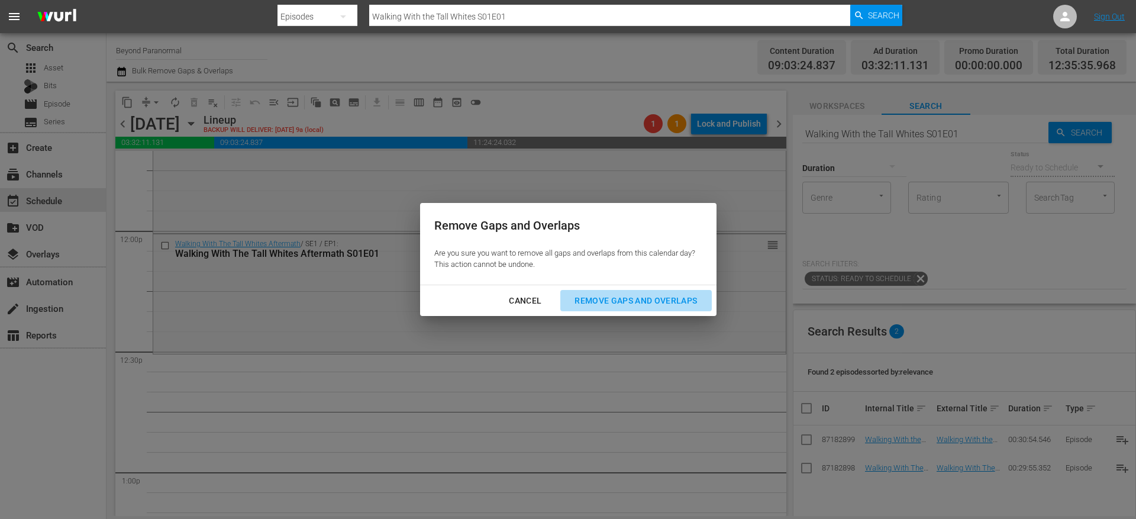
click at [588, 298] on div "Remove Gaps and Overlaps" at bounding box center [635, 300] width 141 height 15
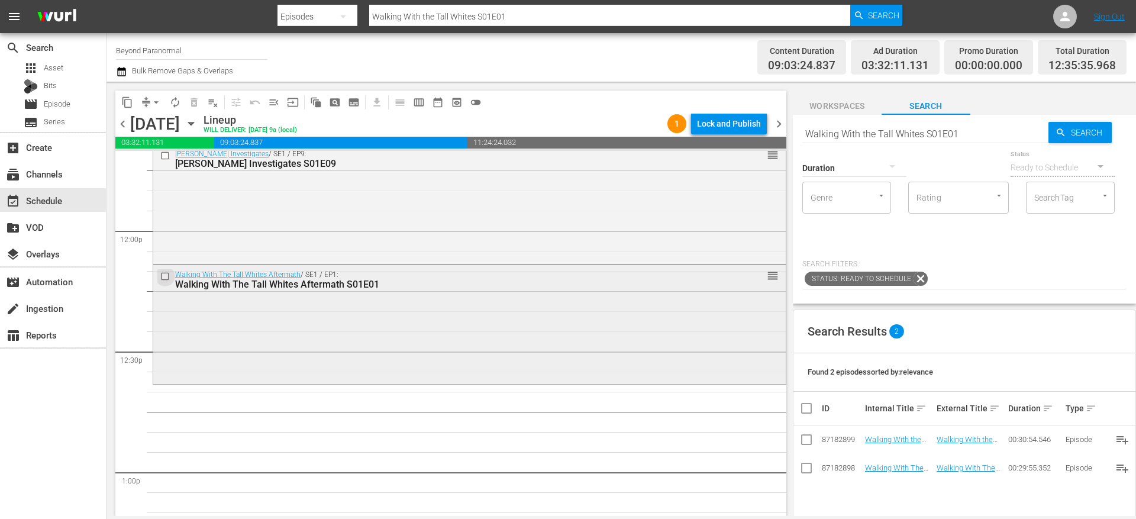
click at [166, 277] on input "checkbox" at bounding box center [166, 277] width 12 height 10
click at [195, 104] on span "delete_forever_outlined" at bounding box center [194, 102] width 12 height 12
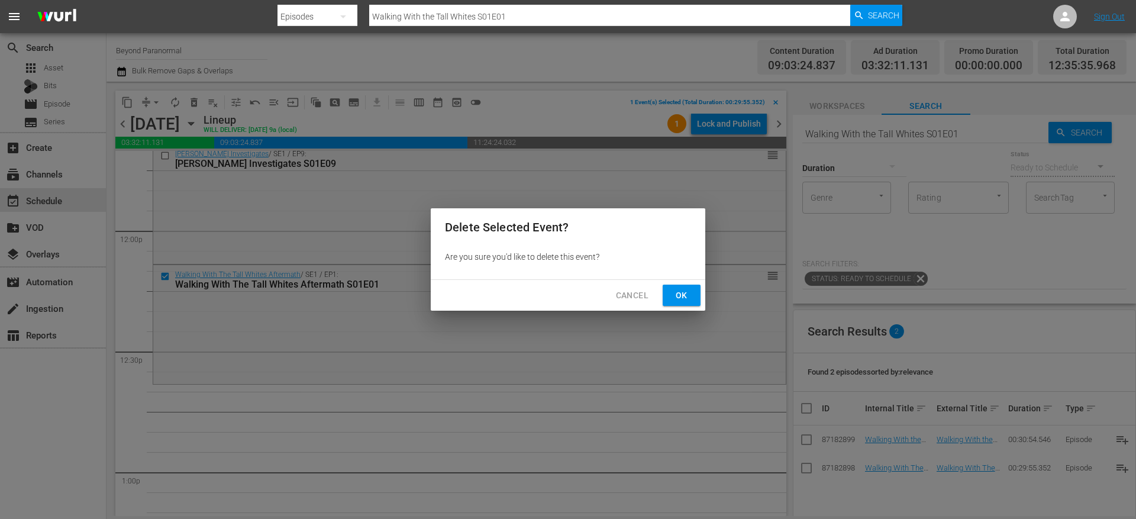
click at [687, 296] on span "Ok" at bounding box center [681, 295] width 19 height 15
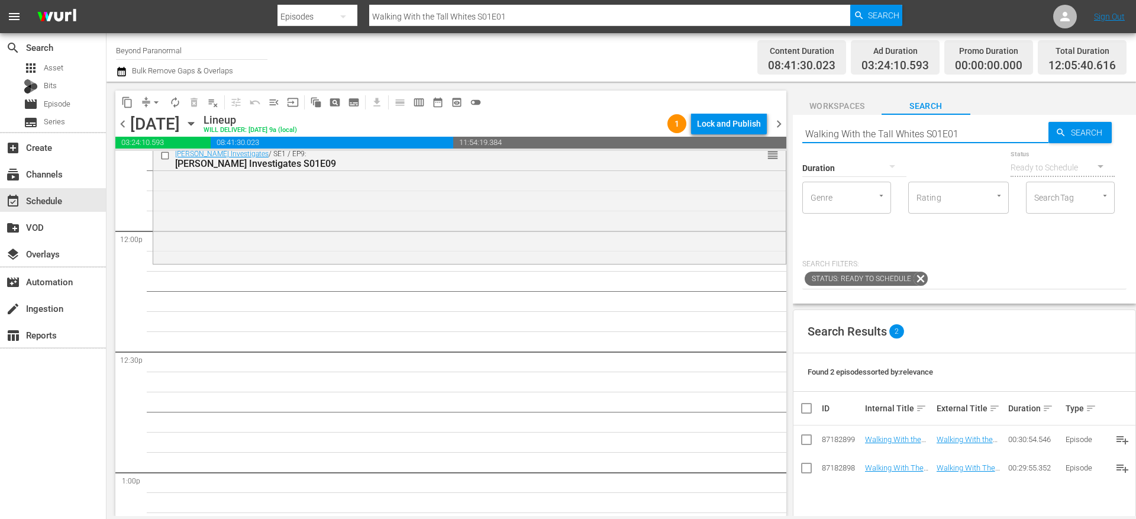
click at [828, 134] on input "Walking With the Tall Whites S01E01" at bounding box center [925, 133] width 246 height 28
type input "unveiled"
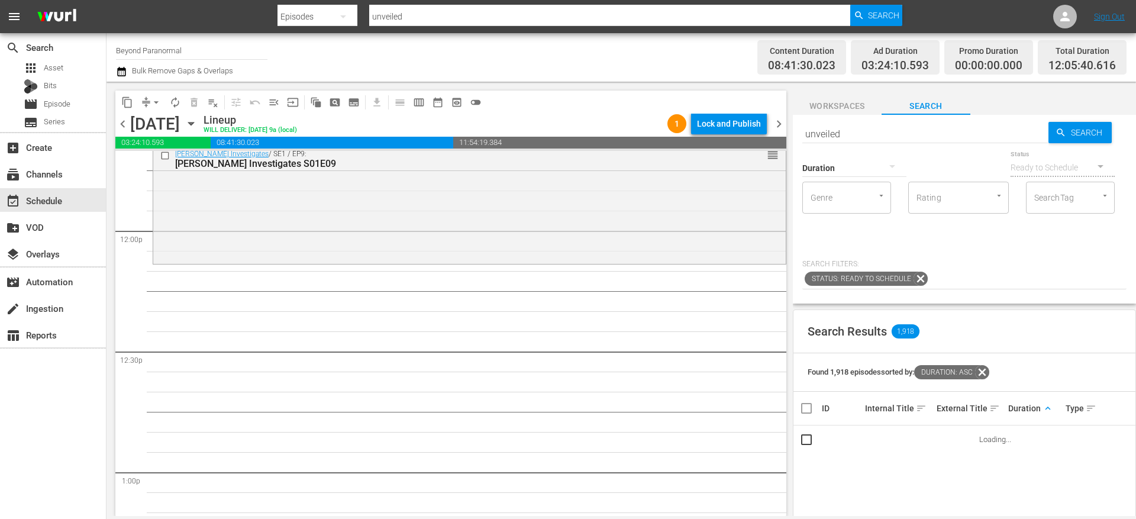
click at [1042, 409] on span "keyboard_arrow_up" at bounding box center [1047, 408] width 11 height 11
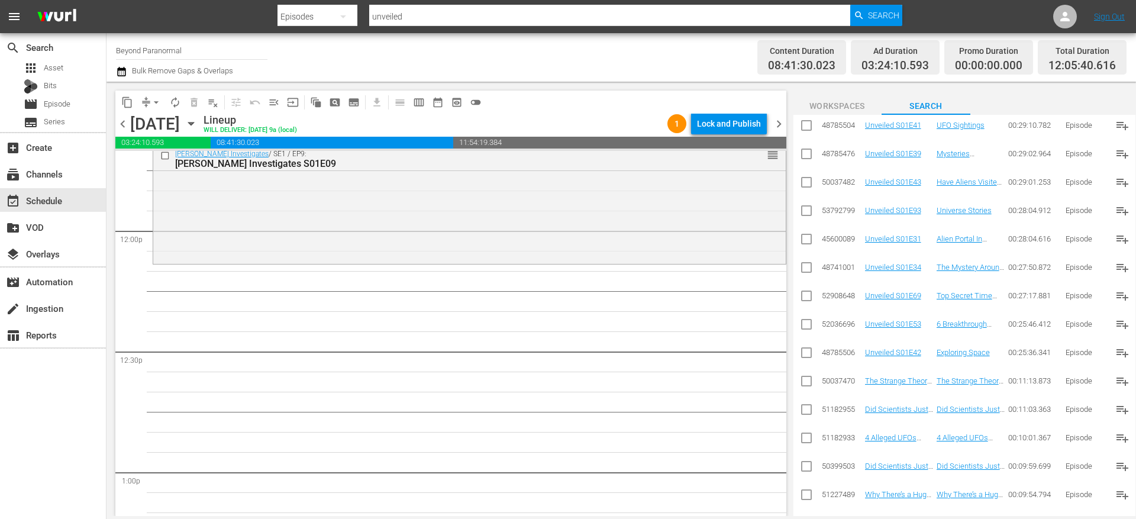
scroll to position [3488, 0]
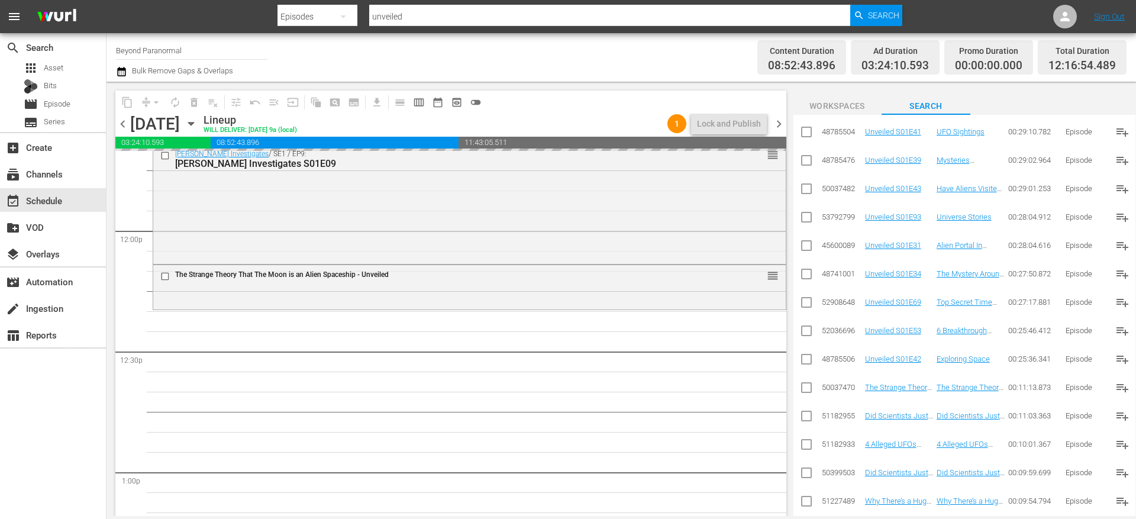
drag, startPoint x: 883, startPoint y: 410, endPoint x: 554, endPoint y: 11, distance: 517.2
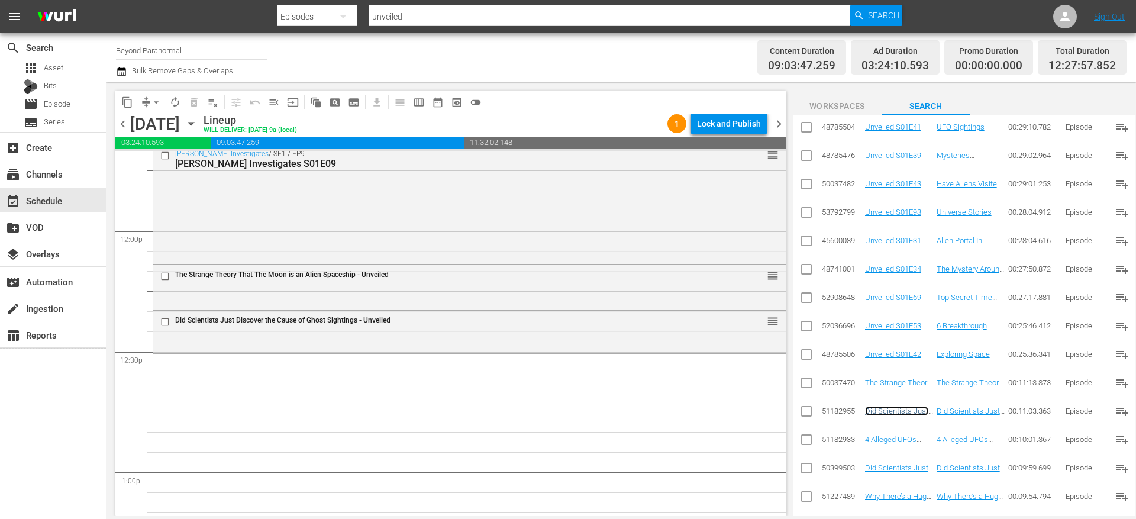
scroll to position [3511, 0]
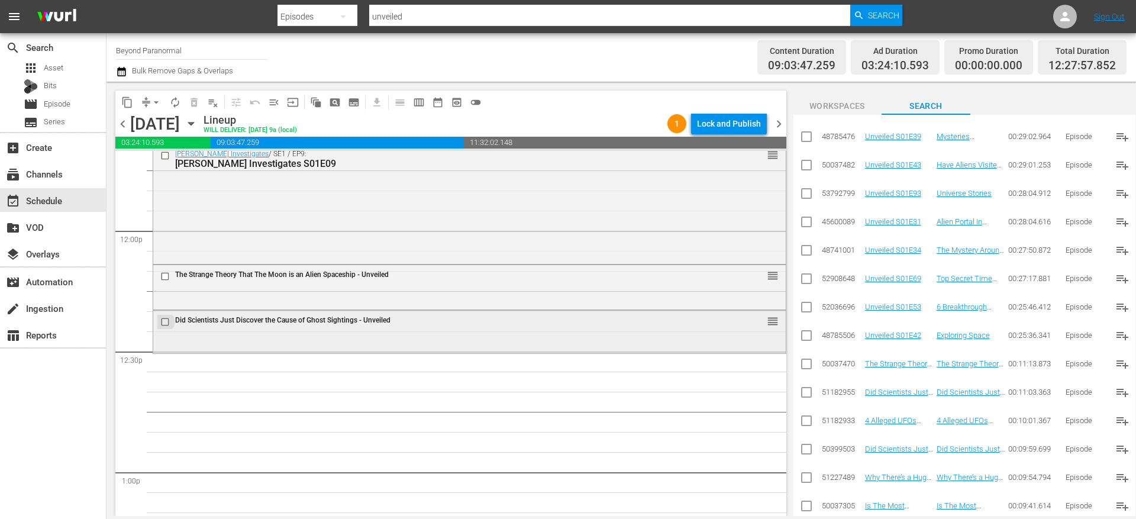
click at [164, 321] on input "checkbox" at bounding box center [166, 321] width 12 height 10
click at [198, 105] on span "delete_forever_outlined" at bounding box center [194, 102] width 12 height 12
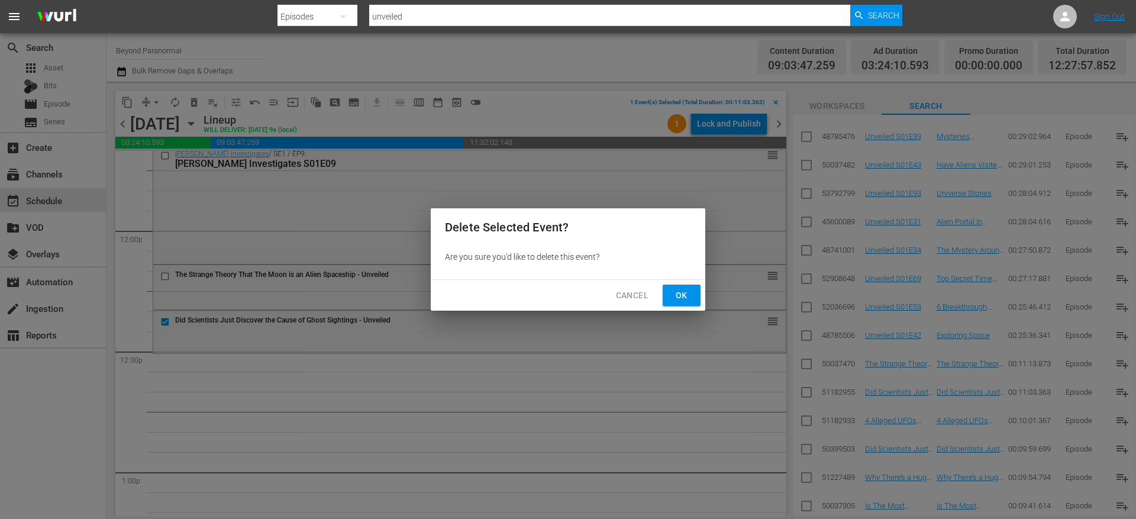
click at [682, 292] on span "Ok" at bounding box center [681, 295] width 19 height 15
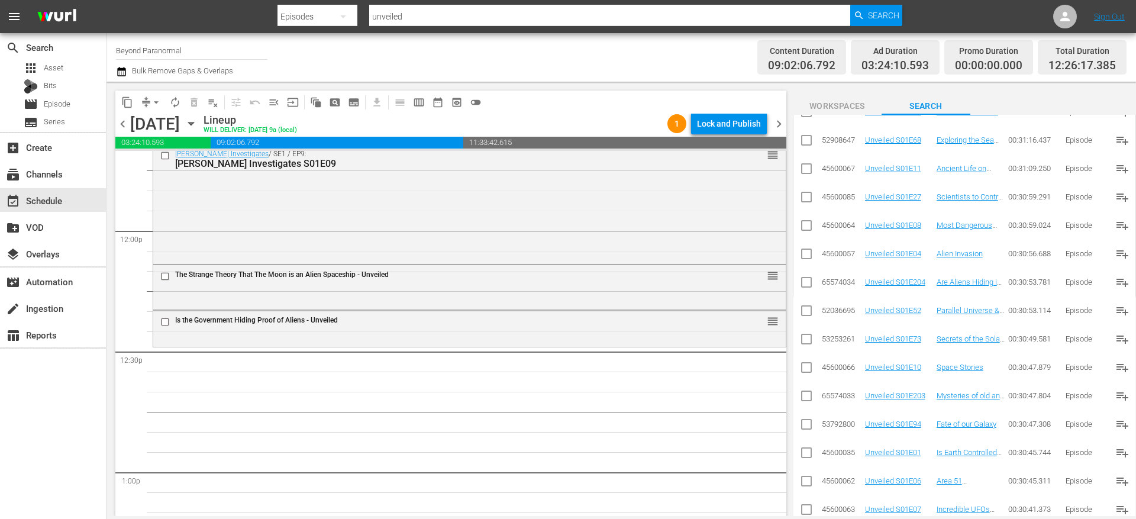
scroll to position [0, 0]
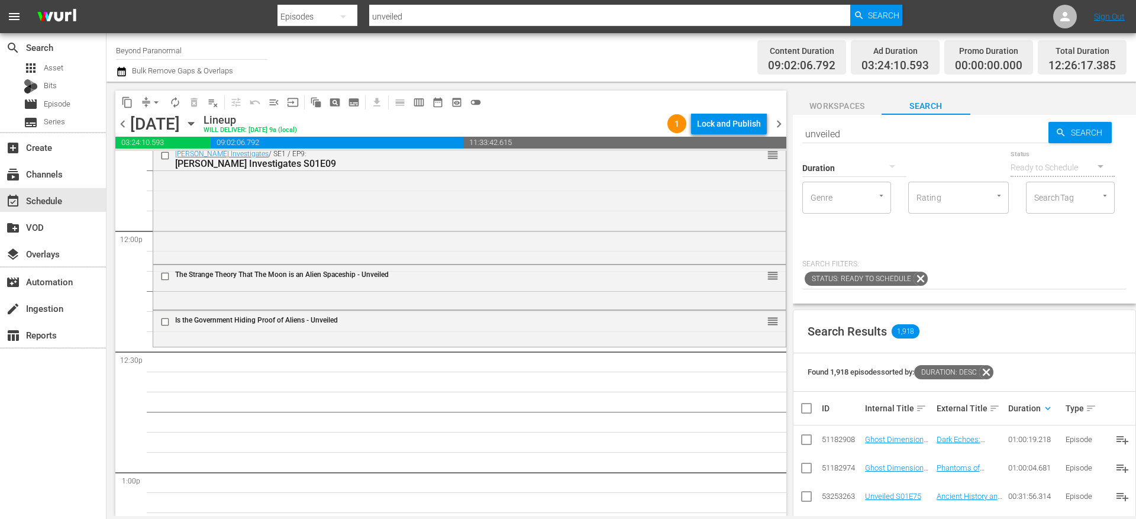
click at [860, 134] on input "unveiled" at bounding box center [925, 133] width 246 height 28
paste input "Aliens Uncovered S01E01"
type input "Aliens Uncovered S01E01"
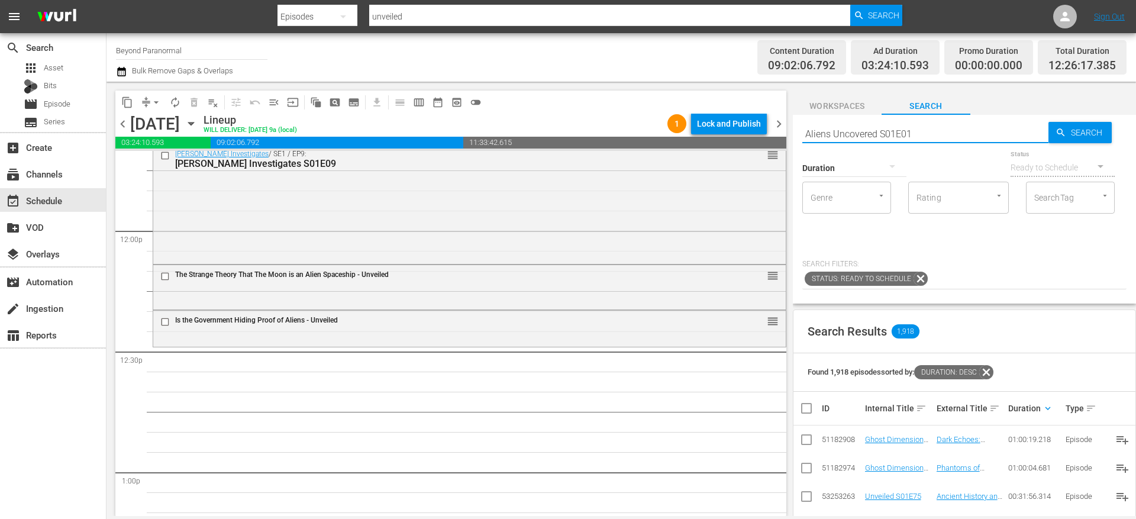
type input "Aliens Uncovered S01E01"
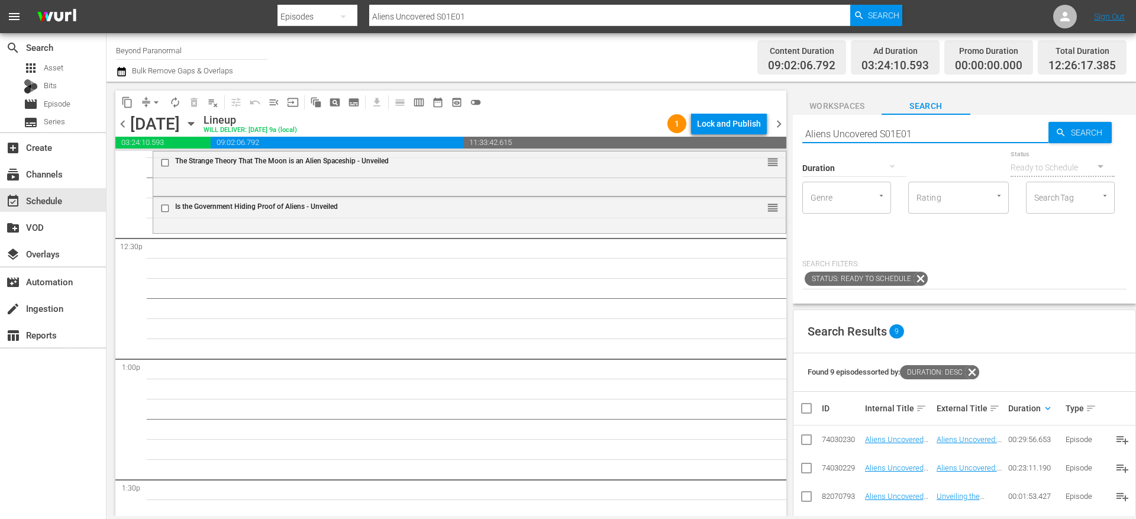
click at [902, 126] on input "Aliens Uncovered S01E01" at bounding box center [925, 133] width 246 height 28
paste input ": ET or Man-Made Part"
type input "Aliens Uncovered: ET or Man-Made Part 1"
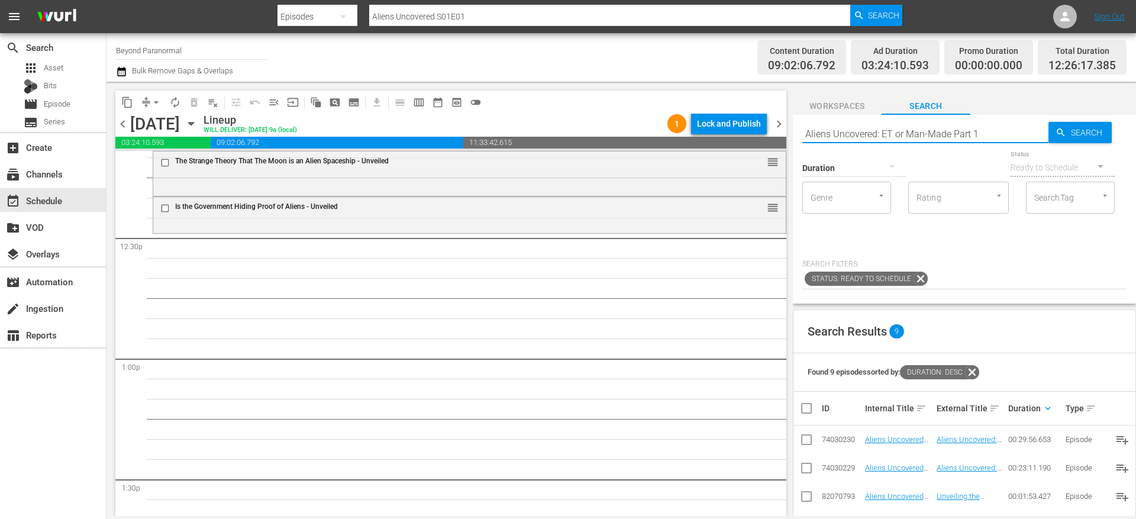
type input "Aliens Uncovered: ET or Man-Made Part 1"
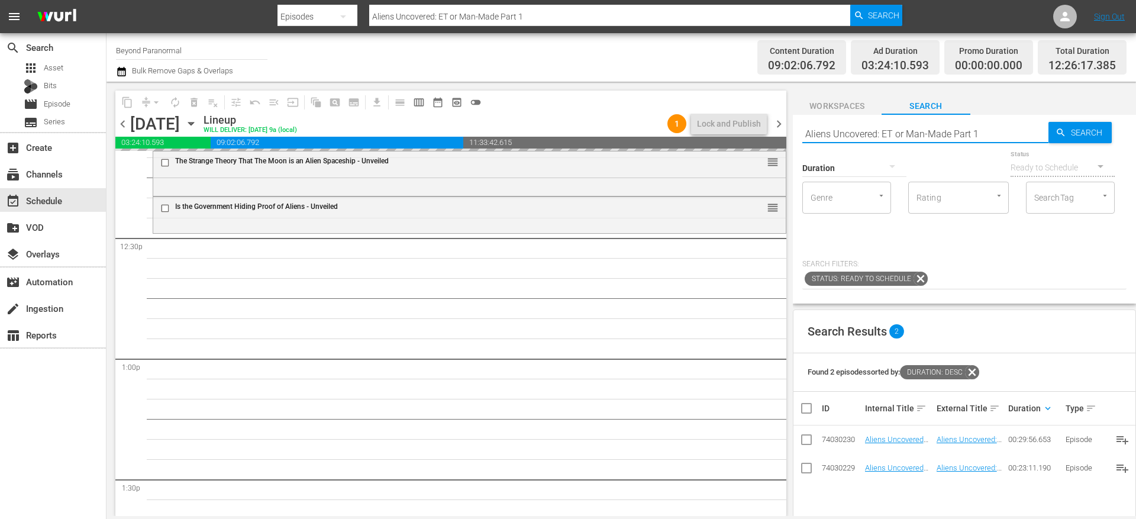
click at [991, 133] on input "Aliens Uncovered: ET or Man-Made Part 1" at bounding box center [925, 133] width 246 height 28
type input "Aliens Uncovered: ET or Man-Made Part 2"
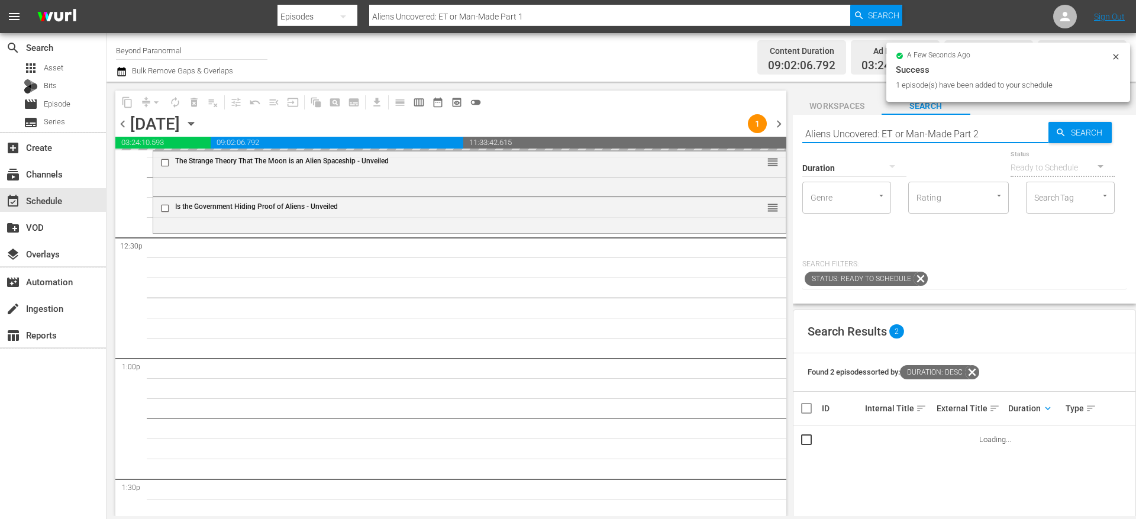
type input "Aliens Uncovered: ET or Man-Made Part 2"
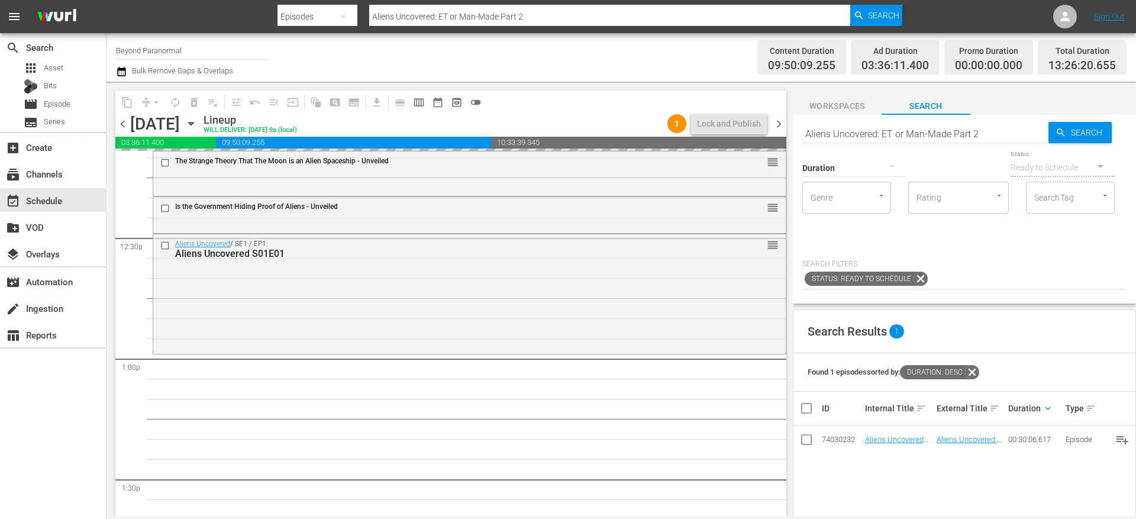
click at [985, 134] on input "Aliens Uncovered: ET or Man-Made Part 2" at bounding box center [925, 133] width 246 height 28
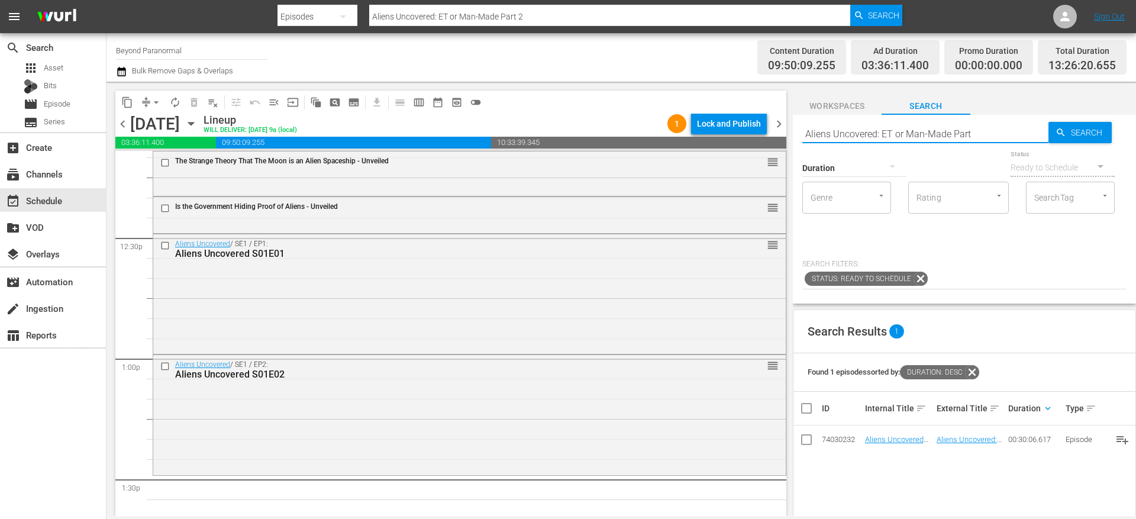
type input "Aliens Uncovered: ET or Man-Made Part 3"
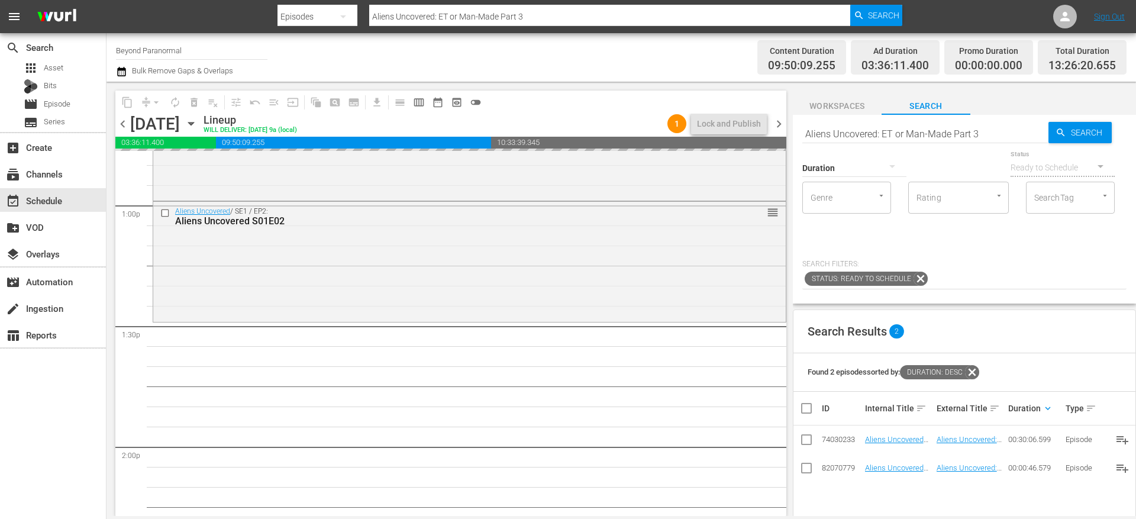
click at [989, 135] on input "Aliens Uncovered: ET or Man-Made Part 3" at bounding box center [925, 133] width 246 height 28
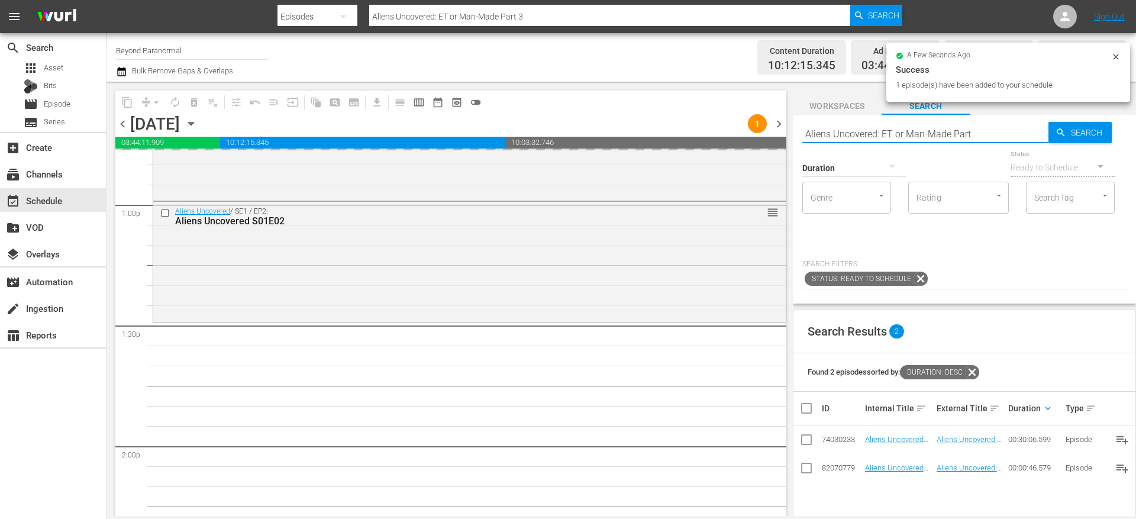
type input "Aliens Uncovered: ET or Man-Made Part 4"
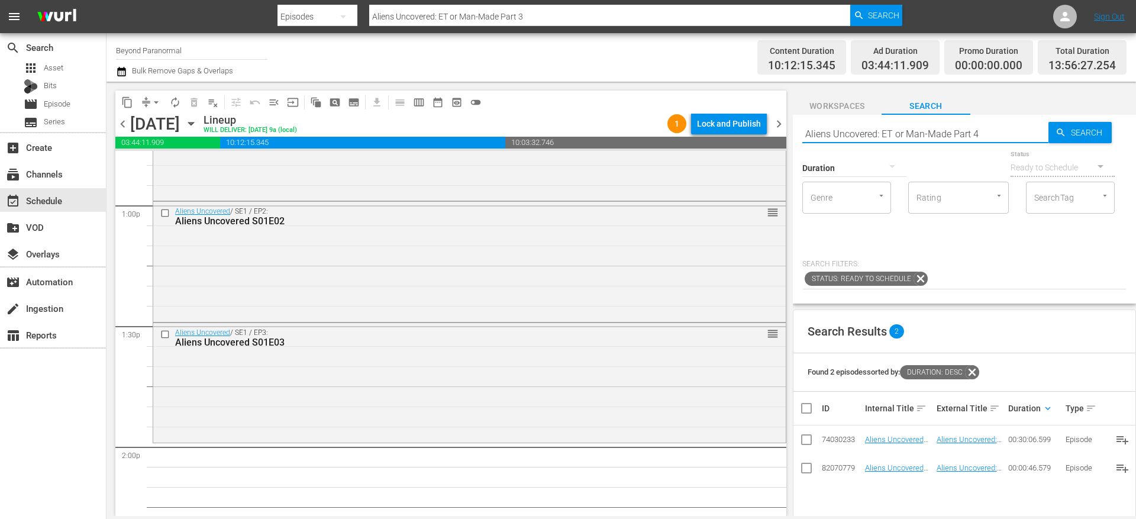
type input "Aliens Uncovered: ET or Man-Made Part 4"
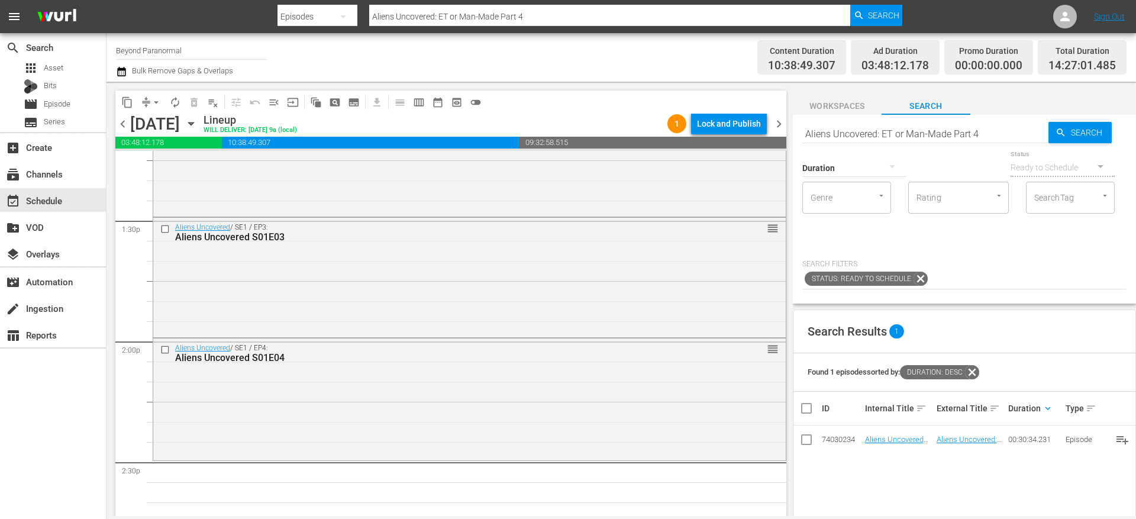
click at [874, 127] on input "Aliens Uncovered: ET or Man-Made Part 4" at bounding box center [925, 133] width 246 height 28
paste input "Portal Encounters Part 1"
type input "Aliens Uncovered: Portal Encounters Part 1"
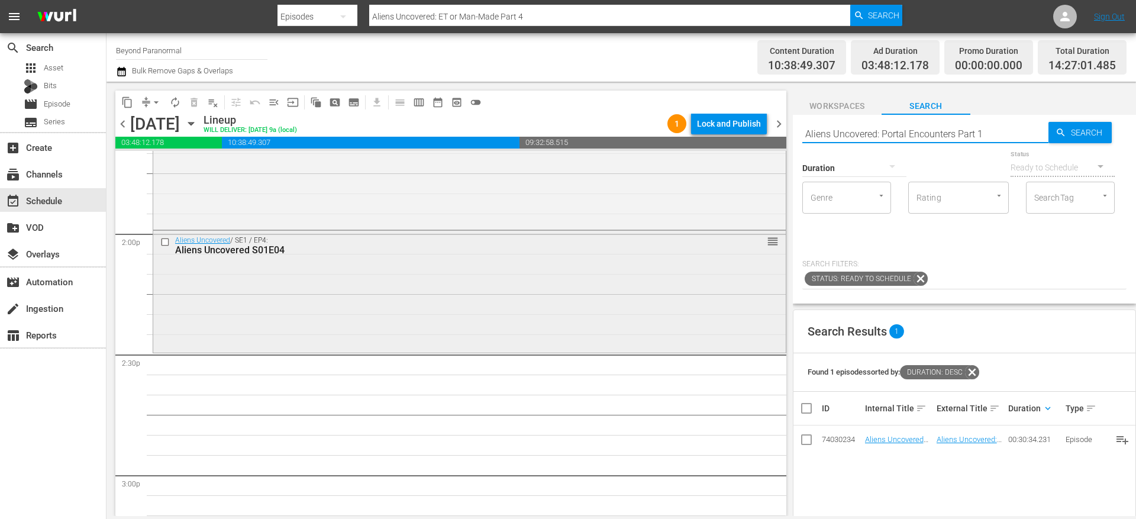
type input "Aliens Uncovered: Portal Encounters Part 1"
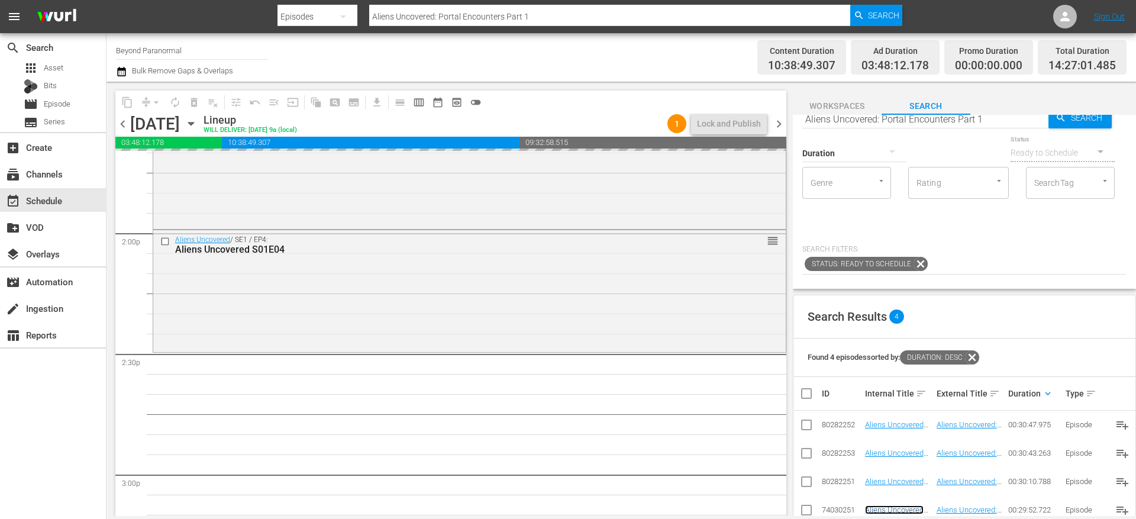
scroll to position [0, 0]
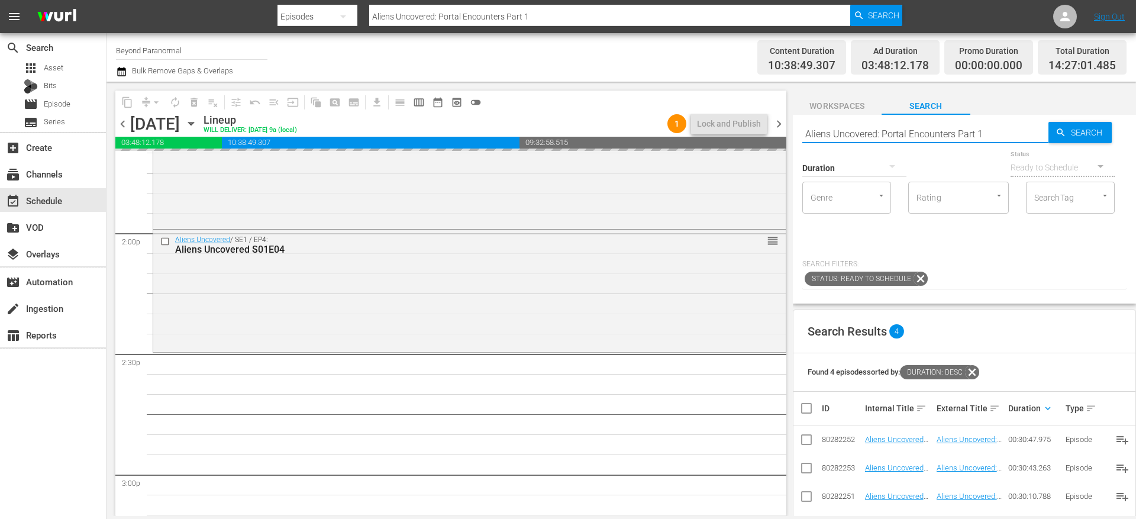
click at [997, 133] on input "Aliens Uncovered: Portal Encounters Part 1" at bounding box center [925, 133] width 246 height 28
type input "Aliens Uncovered: Portal Encounters Part 2"
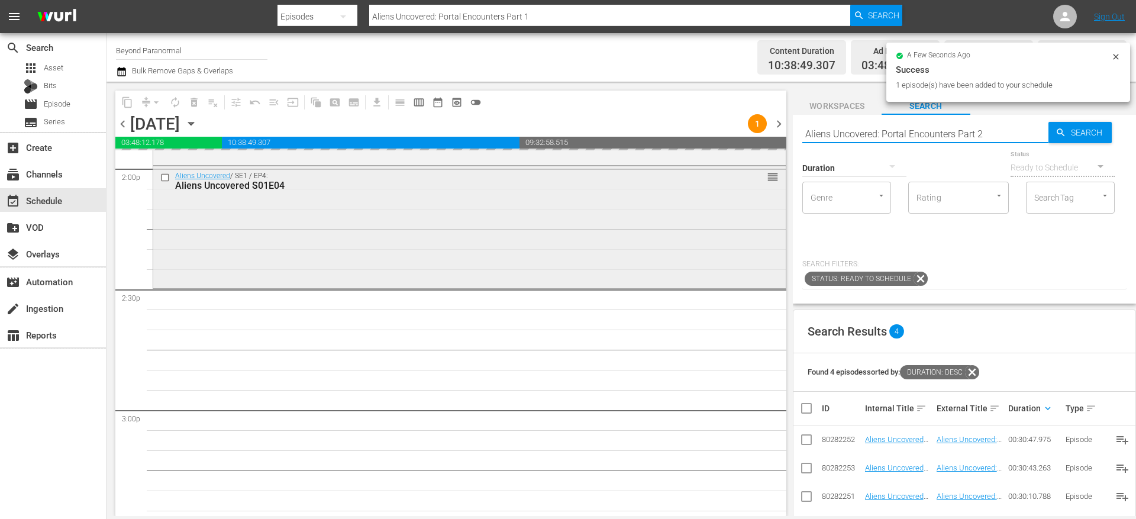
type input "Aliens Uncovered: Portal Encounters Part 2"
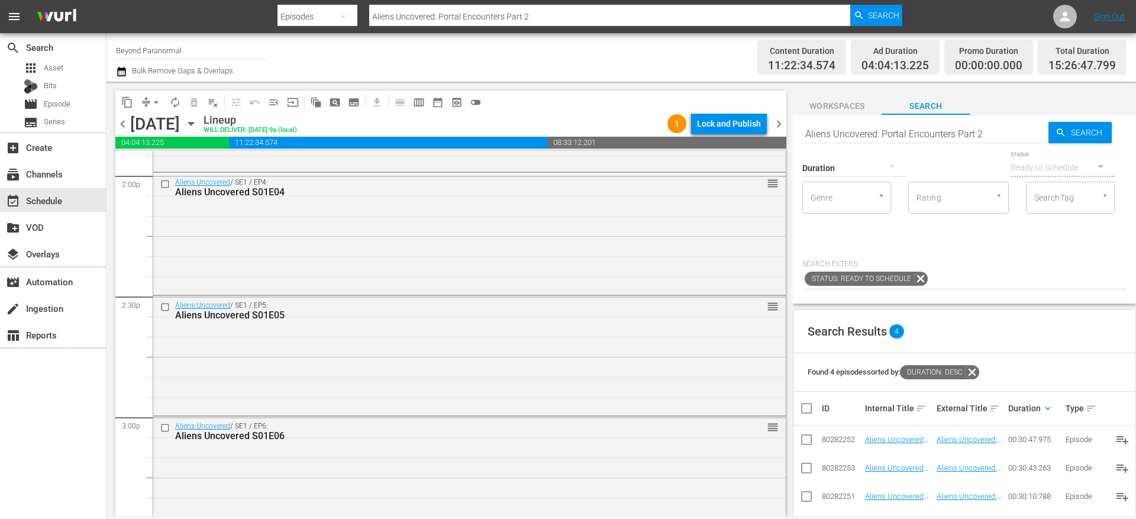
click at [996, 136] on input "Aliens Uncovered: Portal Encounters Part 2" at bounding box center [925, 133] width 246 height 28
type input "Aliens Uncovered: Portal Encounters Part 3"
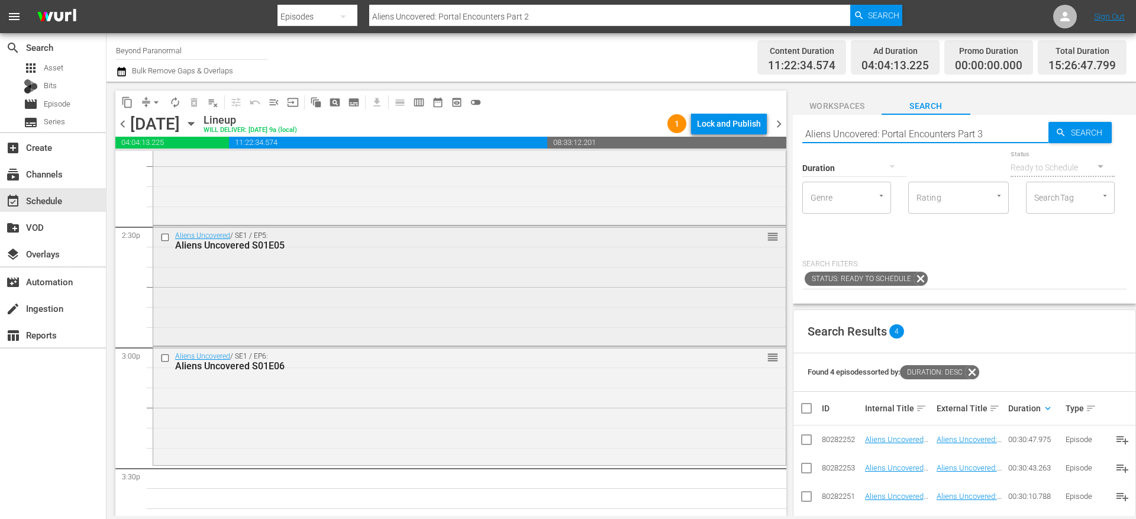
type input "Aliens Uncovered: Portal Encounters Part 3"
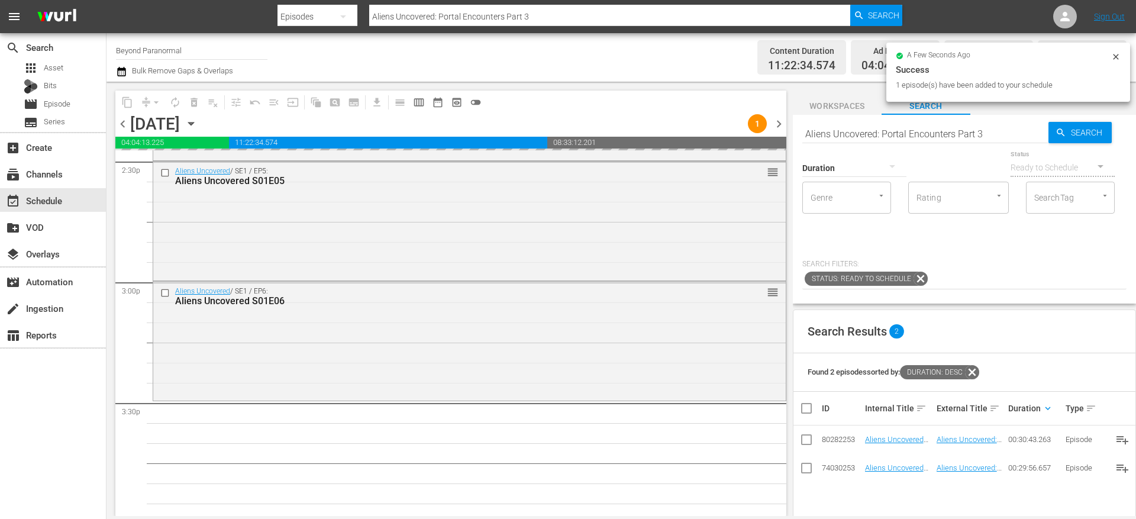
click at [994, 132] on input "Aliens Uncovered: Portal Encounters Part 3" at bounding box center [925, 133] width 246 height 28
type input "Aliens Uncovered: Portal Encounters Part 4"
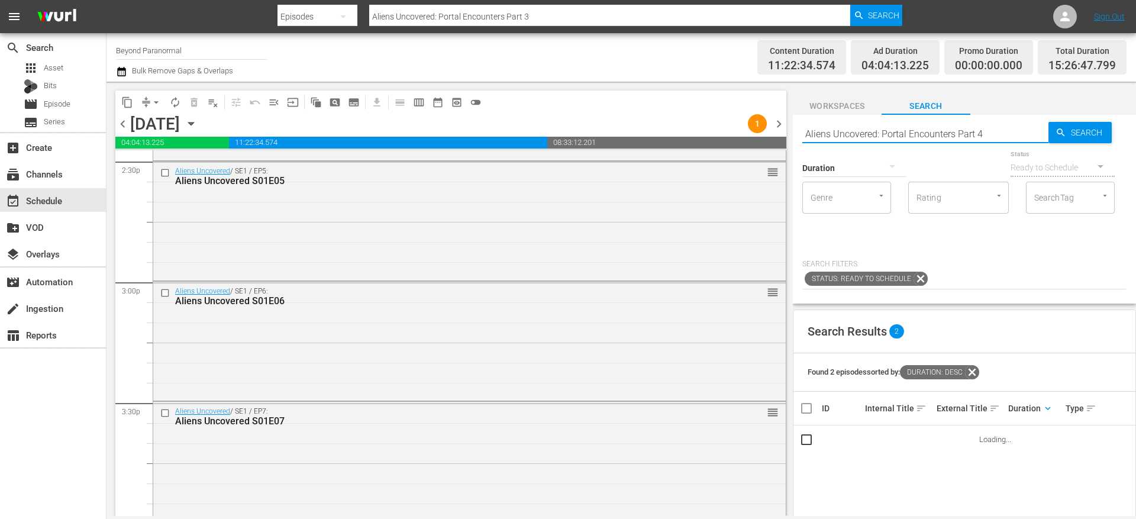
type input "Aliens Uncovered: Portal Encounters Part 4"
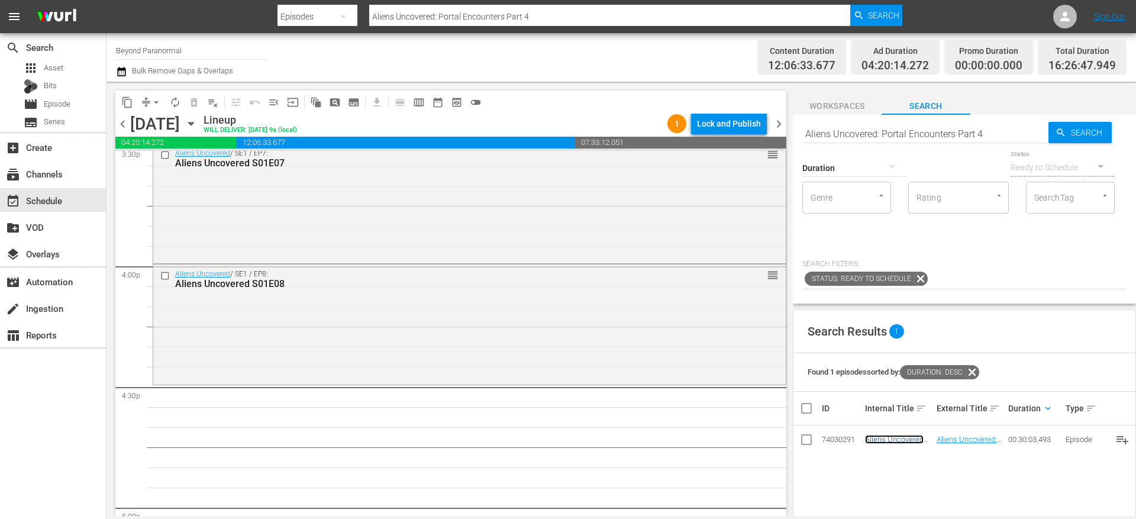
scroll to position [3747, 0]
click at [889, 130] on input "Aliens Uncovered: Portal Encounters Part 4" at bounding box center [925, 133] width 246 height 28
paste input "Close Encounters Part 1"
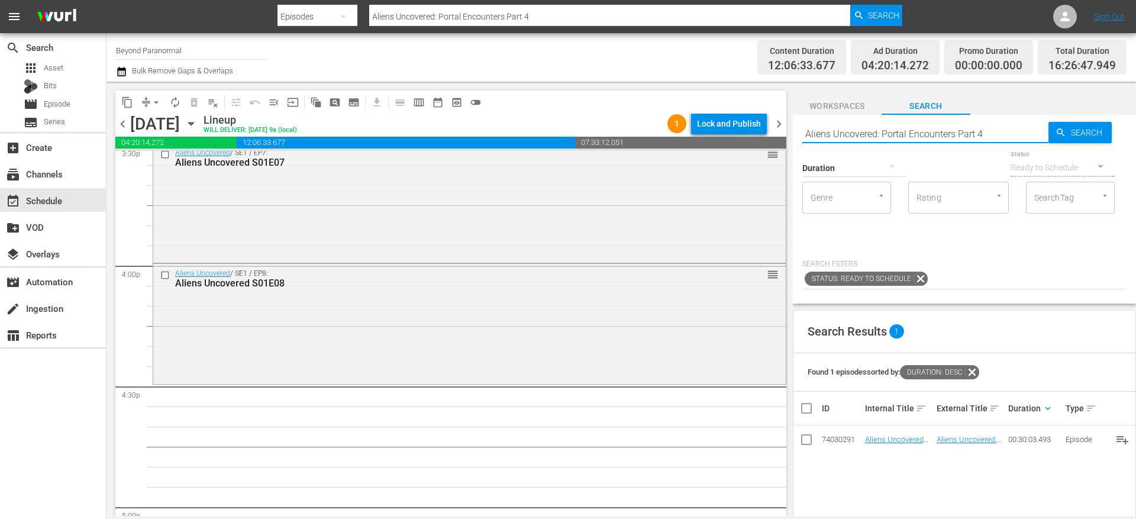
type input "Aliens Uncovered: Close Encounters Part 1"
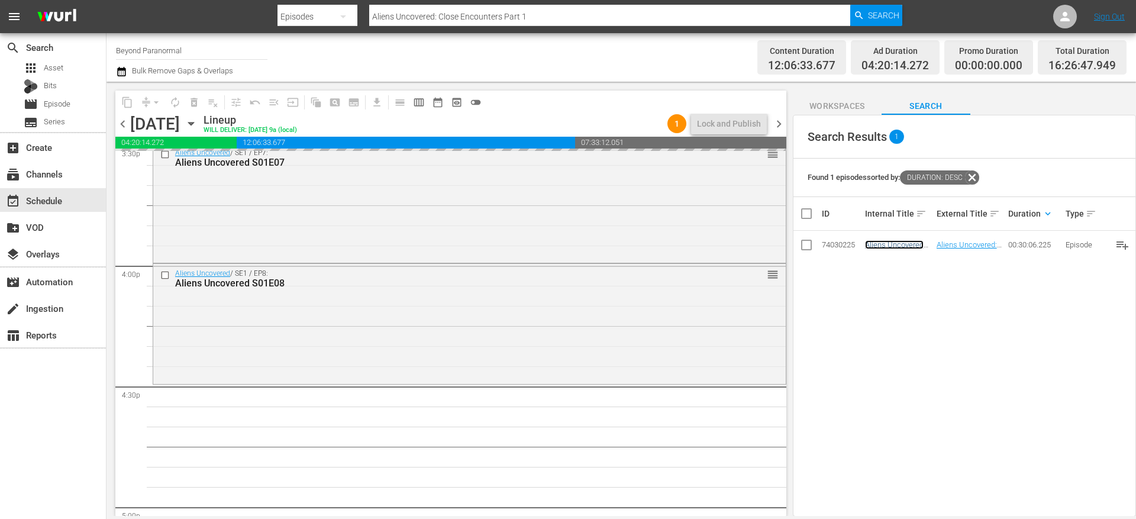
scroll to position [0, 0]
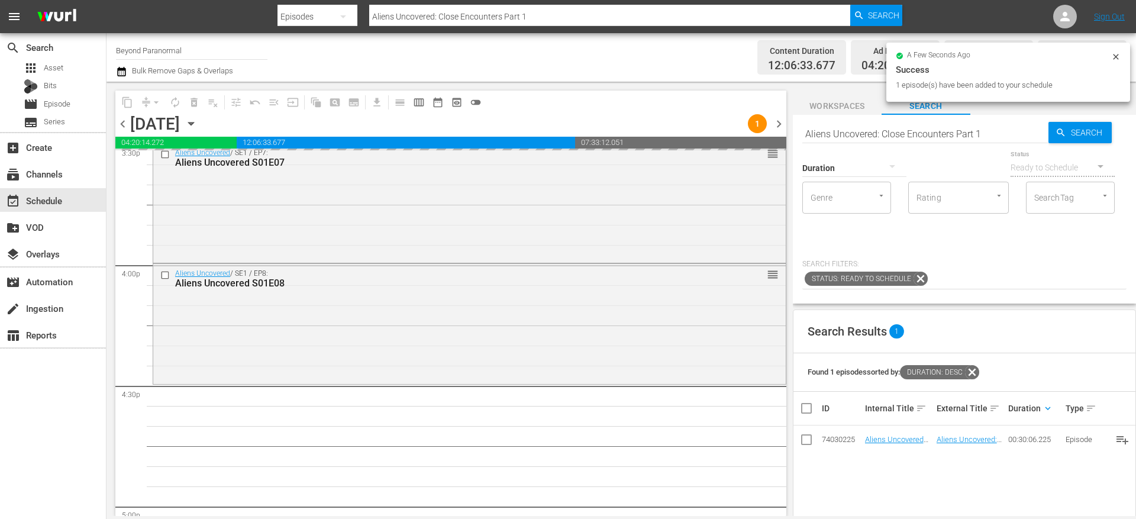
click at [985, 131] on input "Aliens Uncovered: Close Encounters Part 1" at bounding box center [925, 133] width 246 height 28
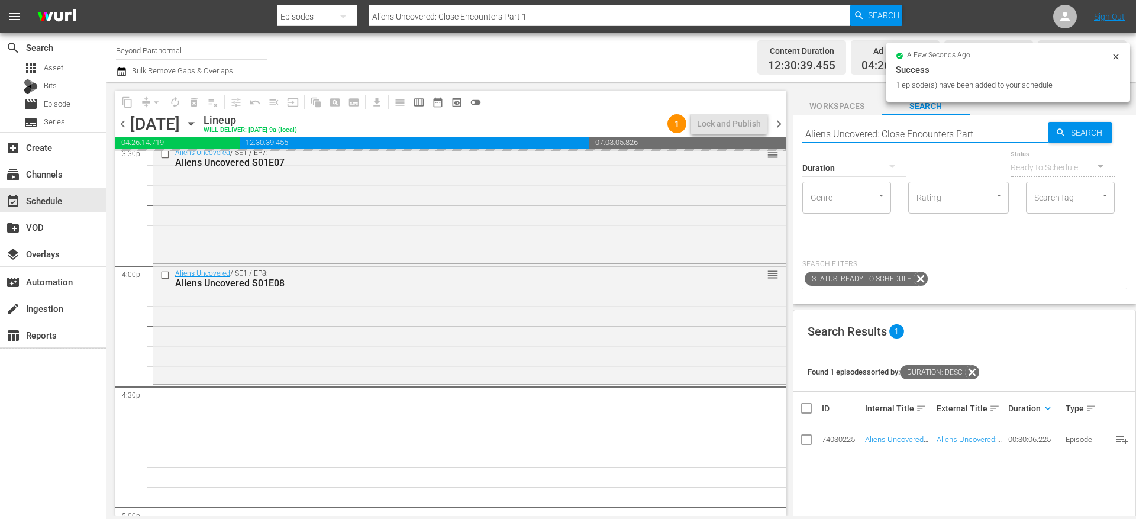
type input "Aliens Uncovered: Close Encounters Part 2"
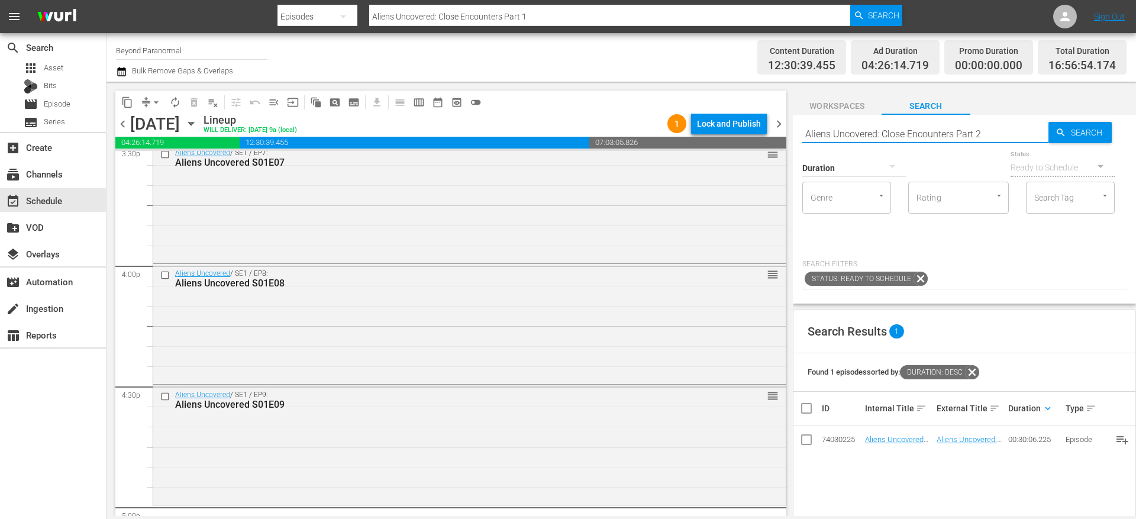
type input "Aliens Uncovered: Close Encounters Part 2"
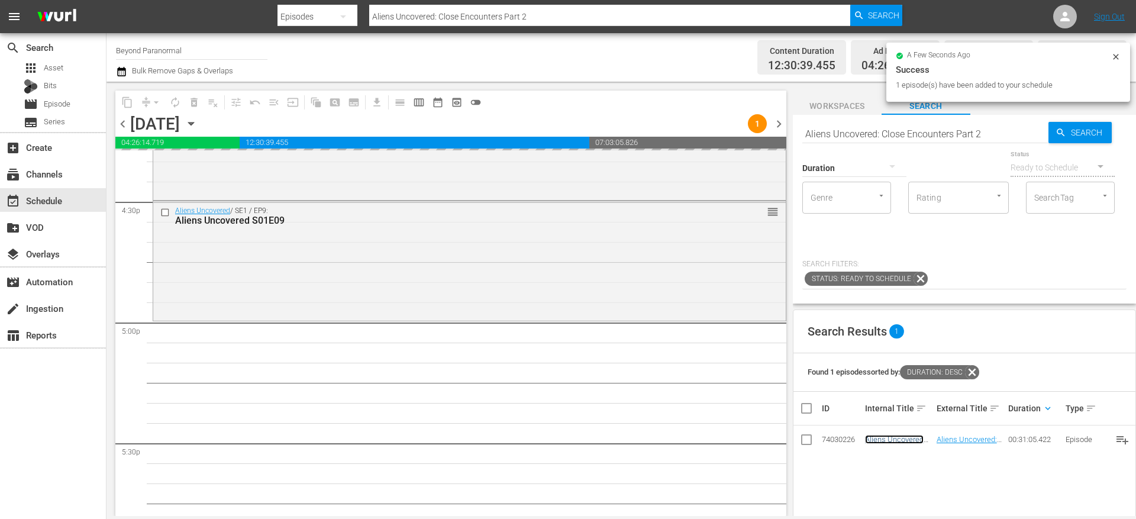
scroll to position [3931, 0]
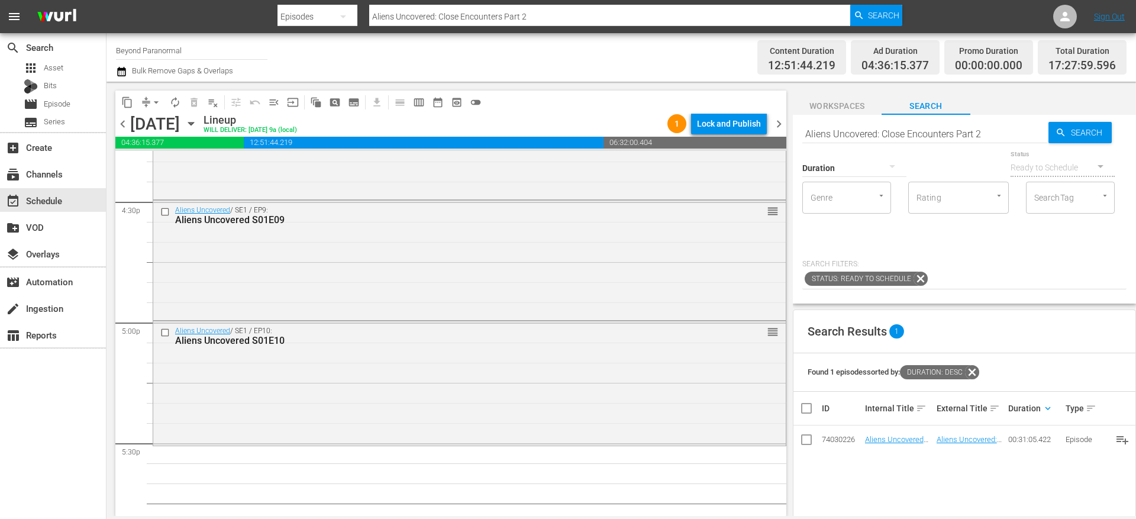
click at [987, 131] on input "Aliens Uncovered: Close Encounters Part 2" at bounding box center [925, 133] width 246 height 28
type input "Aliens Uncovered: Close Encounters Part 3"
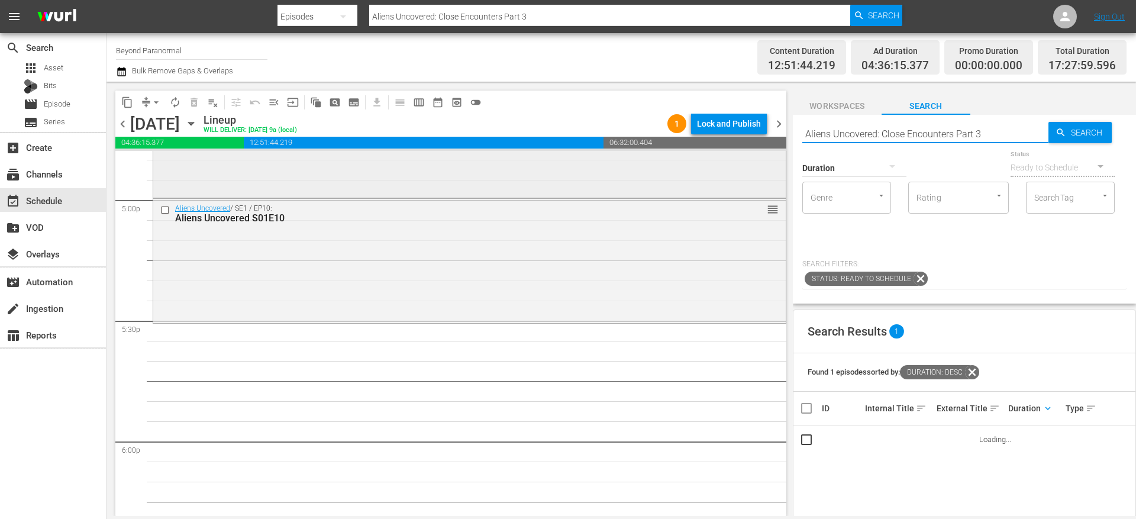
scroll to position [4056, 0]
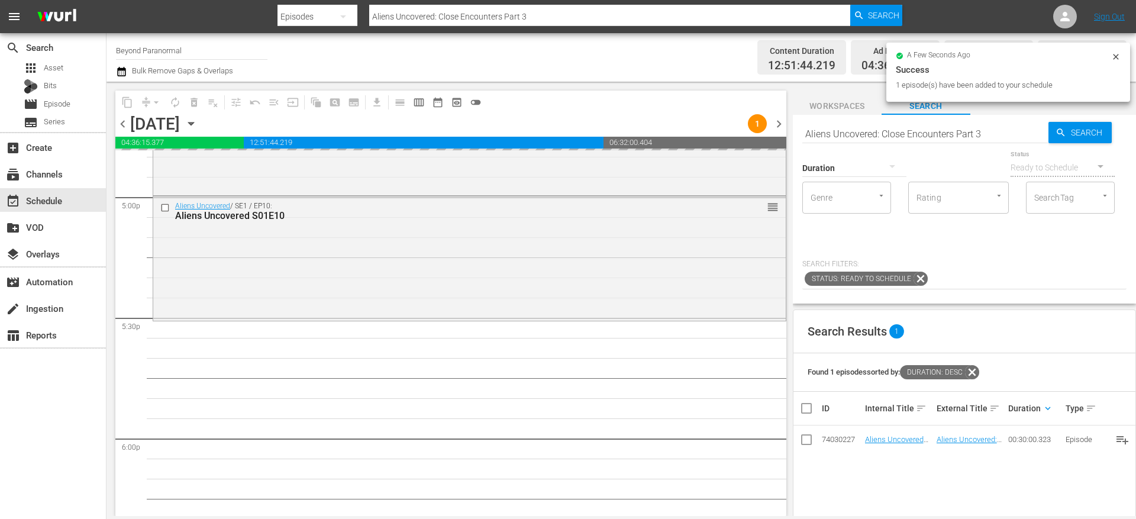
click at [991, 127] on input "Aliens Uncovered: Close Encounters Part 3" at bounding box center [925, 133] width 246 height 28
click at [986, 133] on input "Aliens Uncovered: Close Encounters Part 3" at bounding box center [925, 133] width 246 height 28
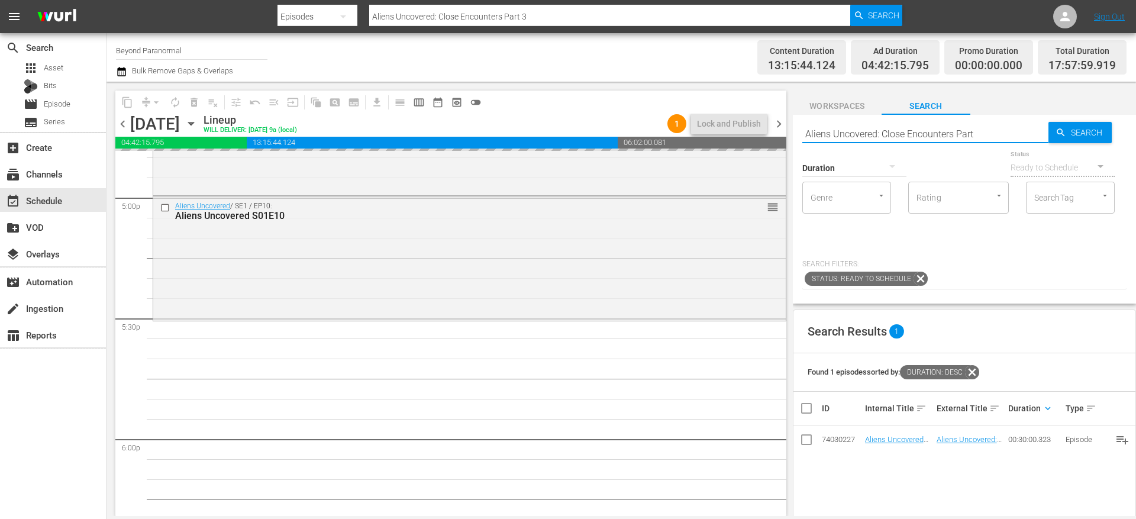
type input "Aliens Uncovered: Close Encounters Part 4"
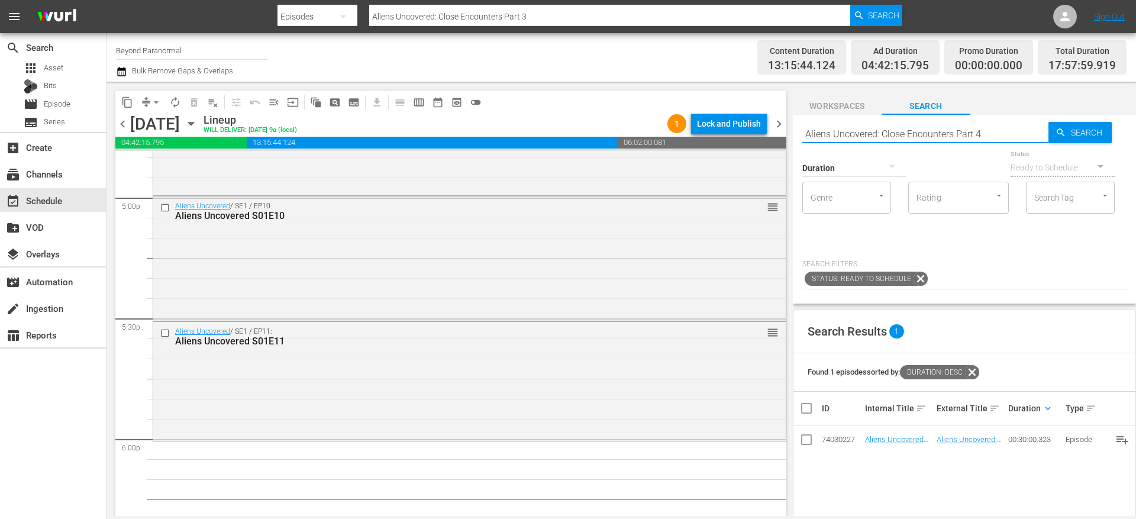
type input "Aliens Uncovered: Close Encounters Part 4"
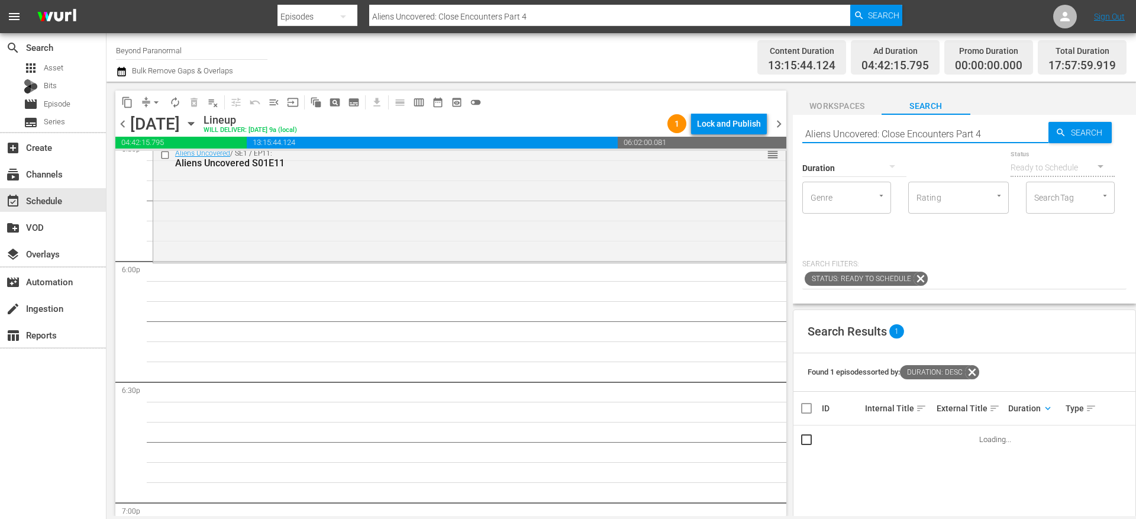
scroll to position [4238, 0]
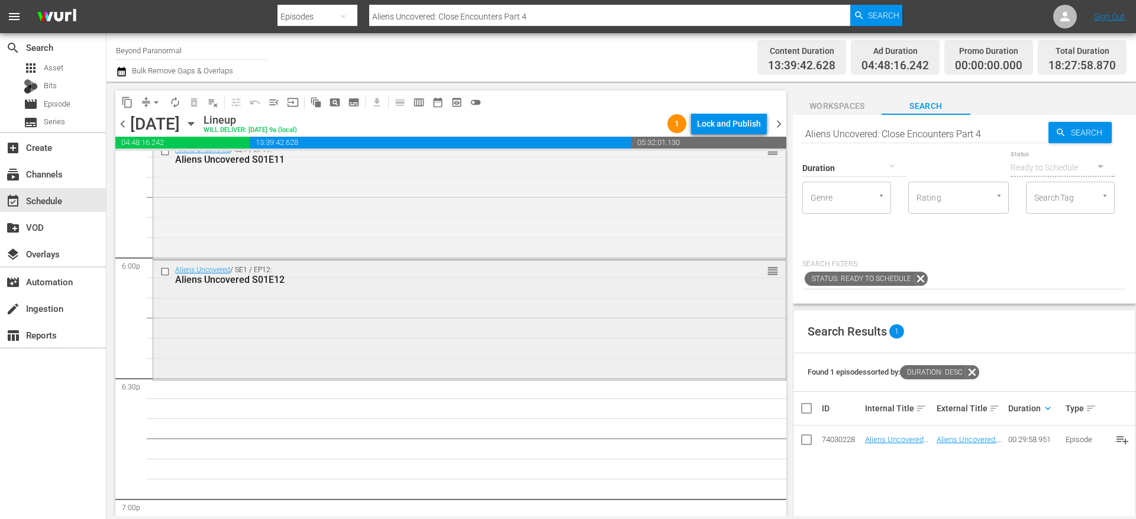
click at [166, 273] on input "checkbox" at bounding box center [166, 272] width 12 height 10
click at [195, 106] on span "delete_forever_outlined" at bounding box center [194, 102] width 12 height 12
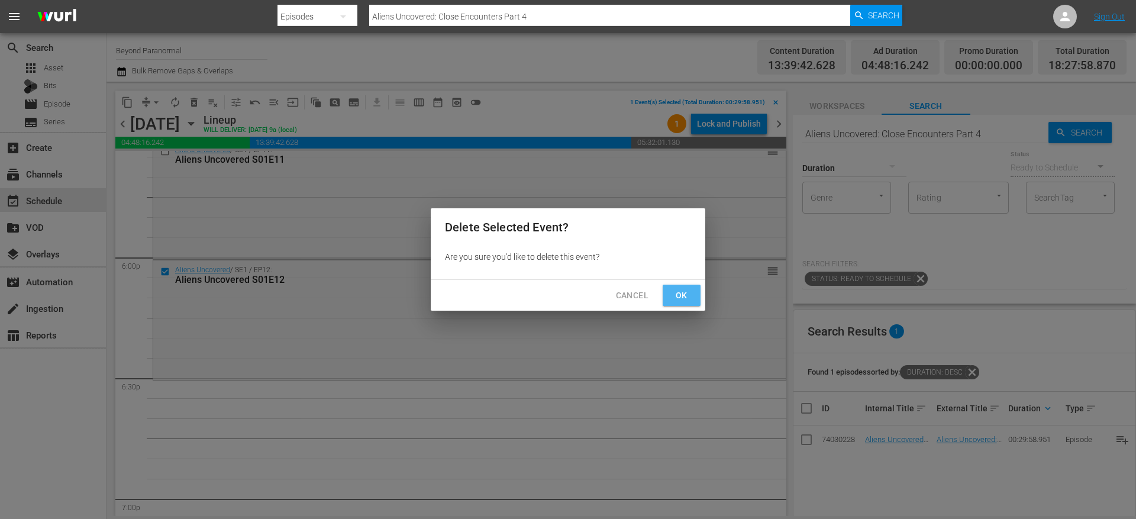
click at [684, 298] on span "Ok" at bounding box center [681, 295] width 19 height 15
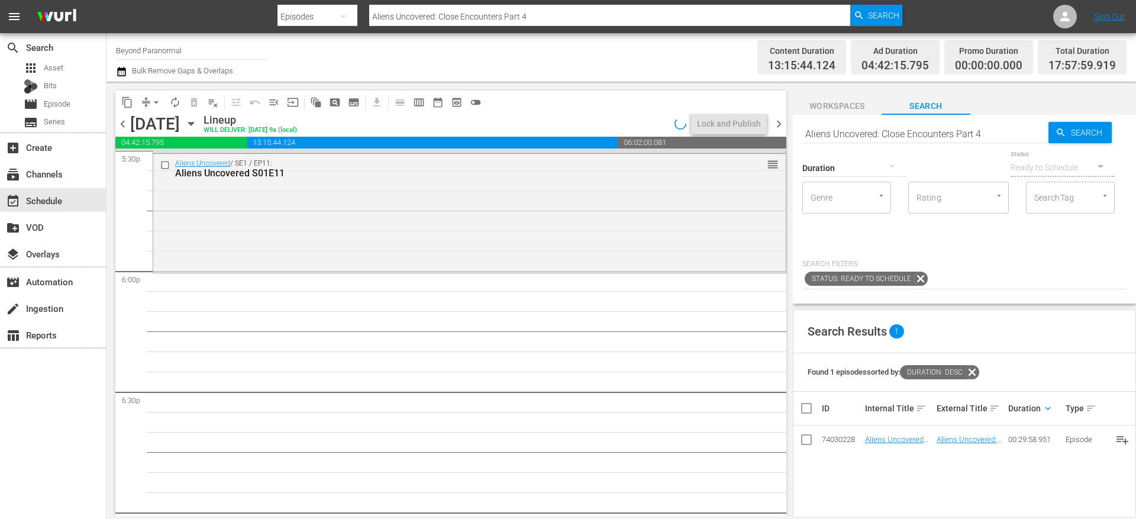
scroll to position [4225, 0]
click at [865, 128] on input "Aliens Uncovered: Close Encounters Part 4" at bounding box center [925, 133] width 246 height 28
paste input "Breakthrough: JFK Murder Solved S01E02"
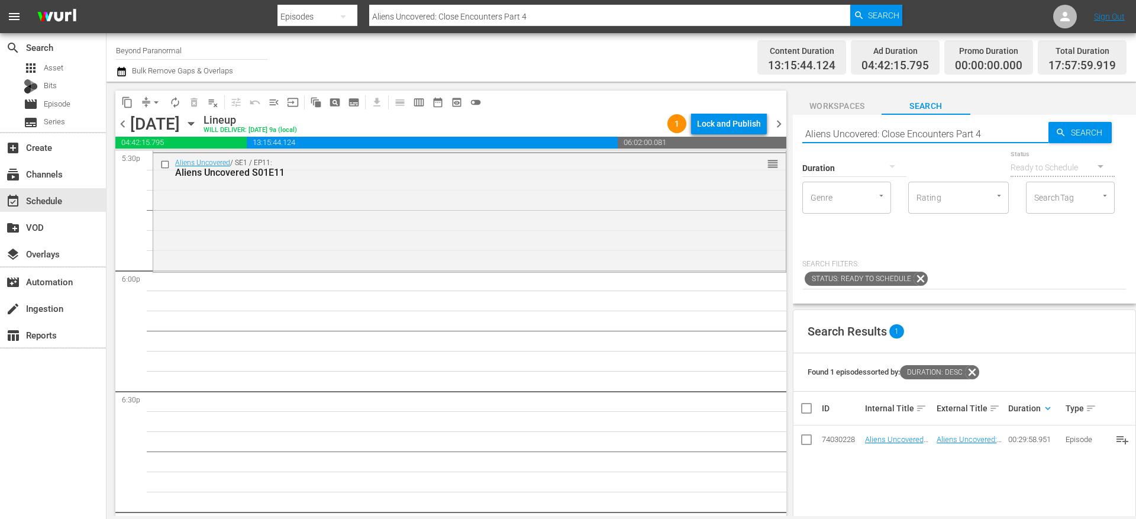
type input "Breakthrough: JFK Murder Solved S01E02"
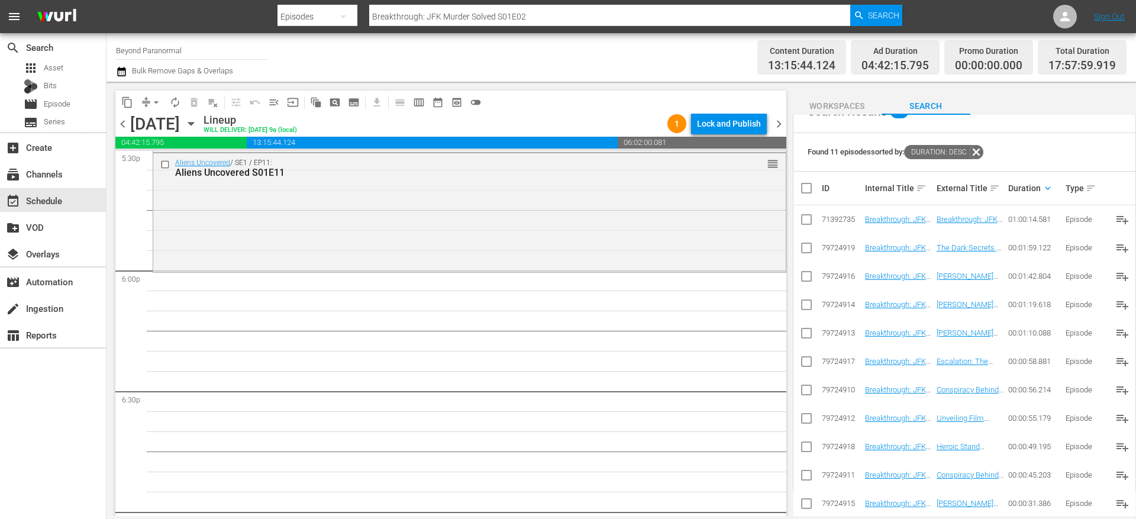
scroll to position [0, 0]
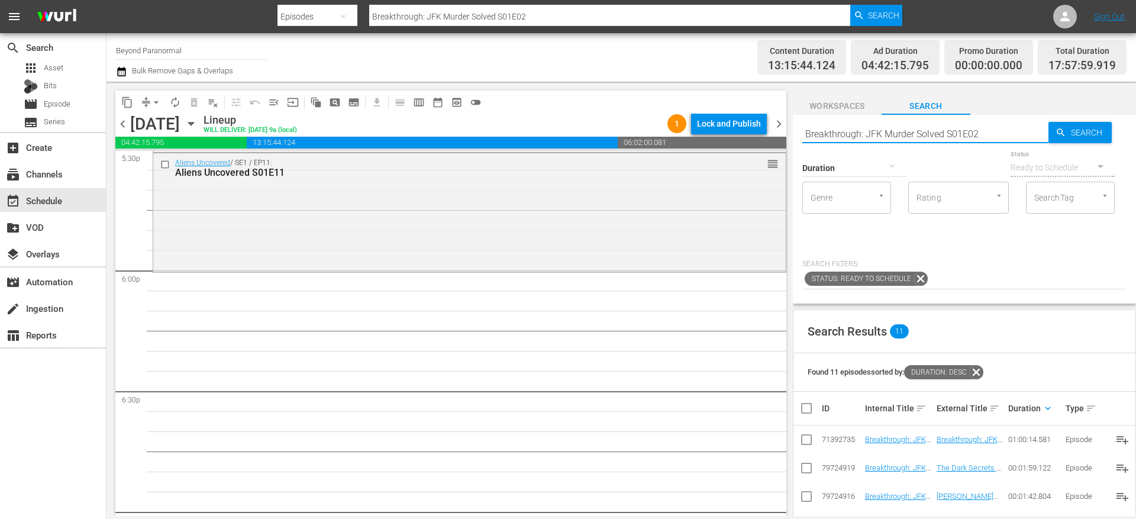
click at [855, 130] on input "Breakthrough: JFK Murder Solved S01E02" at bounding box center [925, 133] width 246 height 28
paste input "Aliens Uncovered: Close Encounters Part 4"
type input "Aliens Uncovered: Close Encounters Part 4"
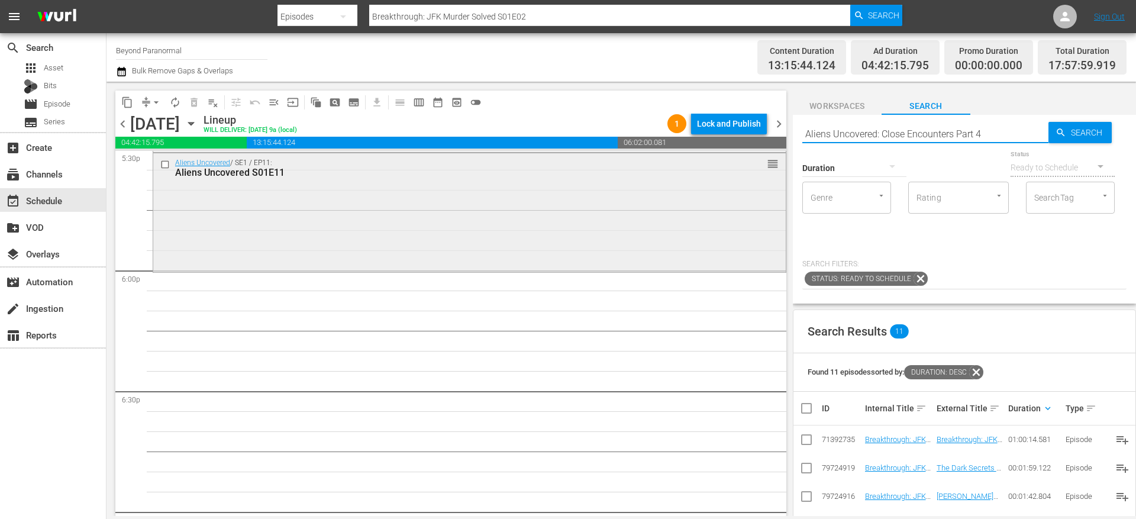
type input "Aliens Uncovered: Close Encounters Part 4"
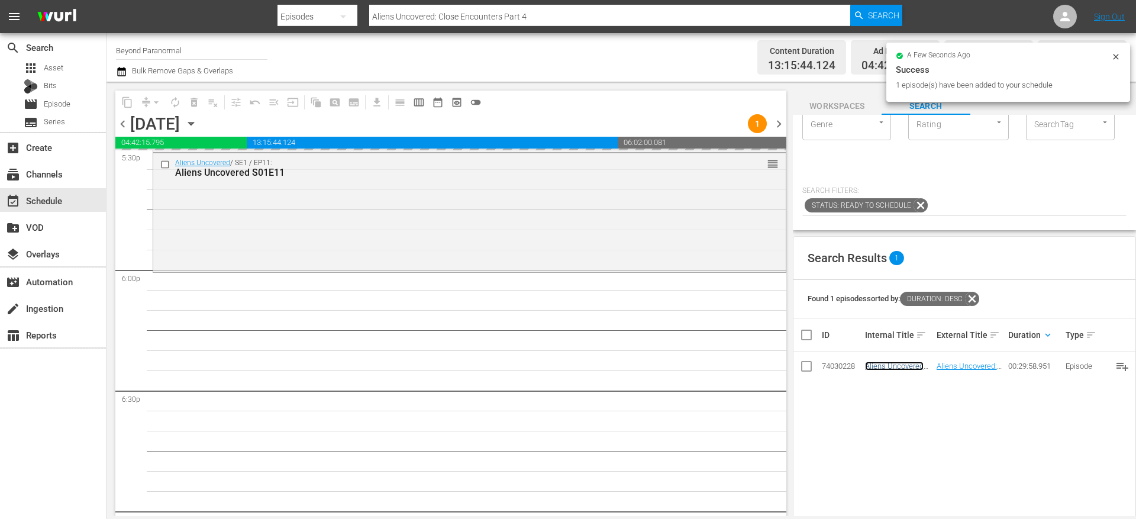
scroll to position [10, 0]
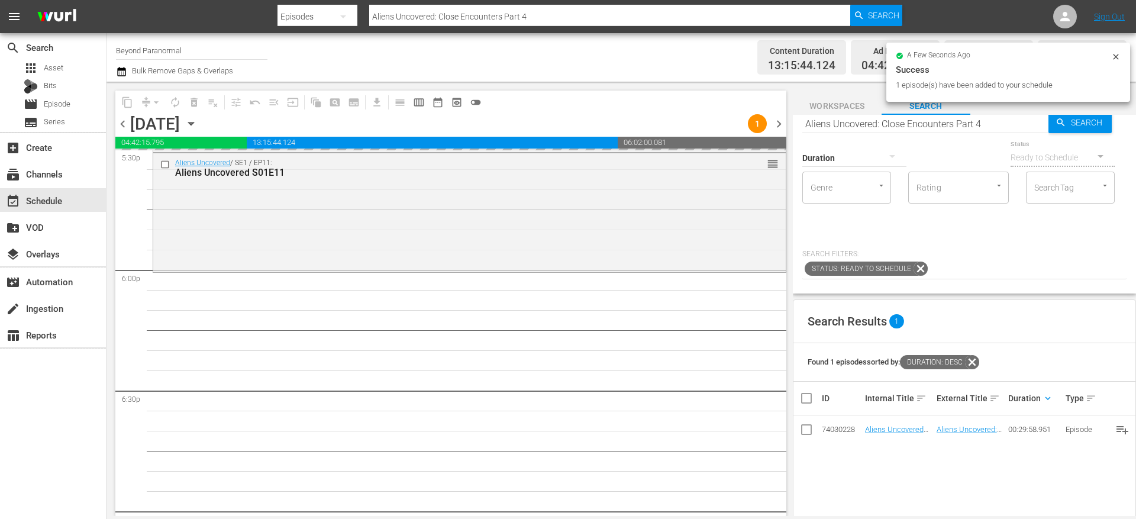
click at [852, 122] on input "Aliens Uncovered: Close Encounters Part 4" at bounding box center [925, 123] width 246 height 28
paste input "Breakthrough: JFK Murder Solved S01E02"
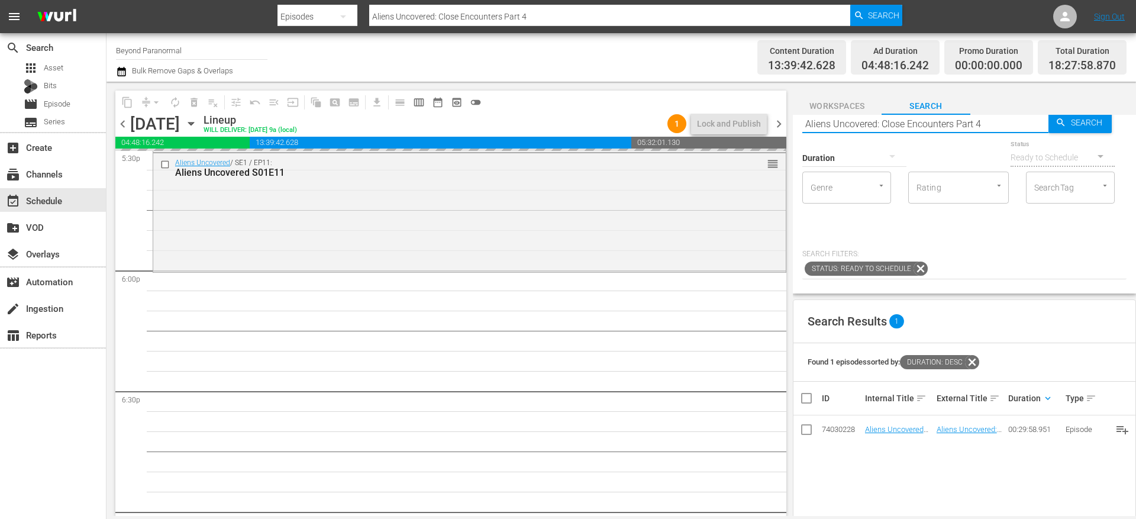
type input "Breakthrough: JFK Murder Solved S01E02"
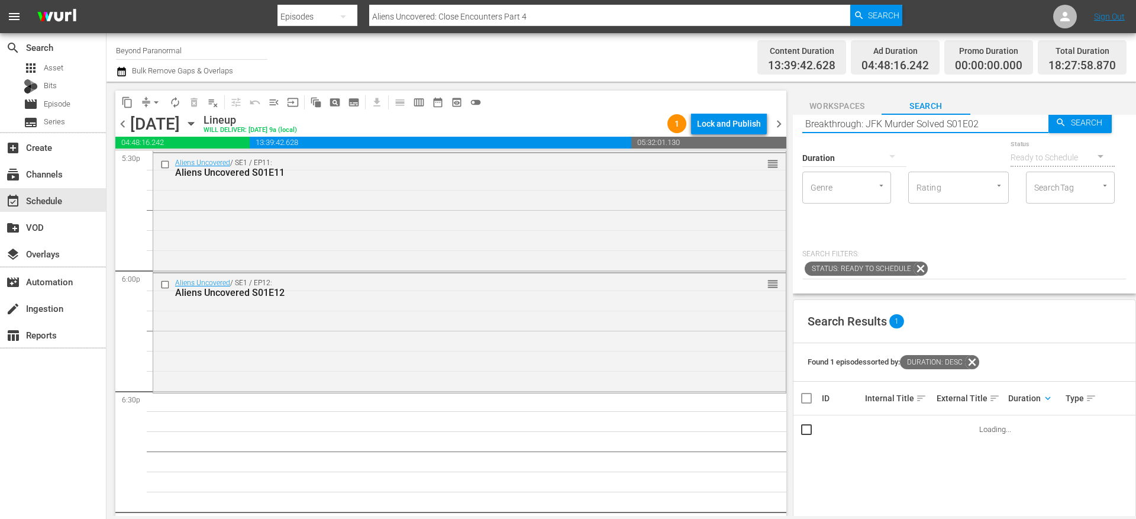
type input "Breakthrough: JFK Murder Solved S01E02"
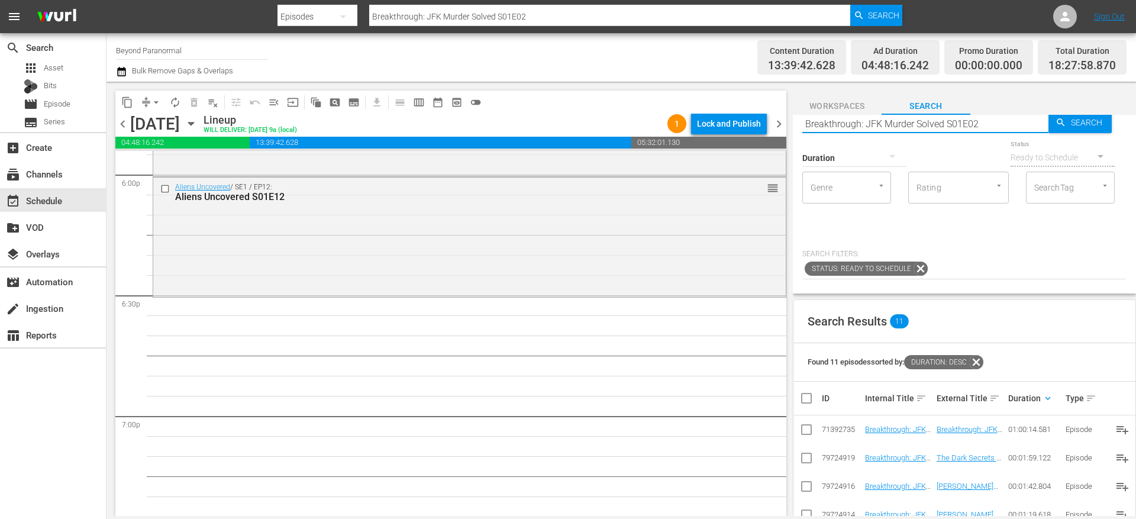
scroll to position [220, 0]
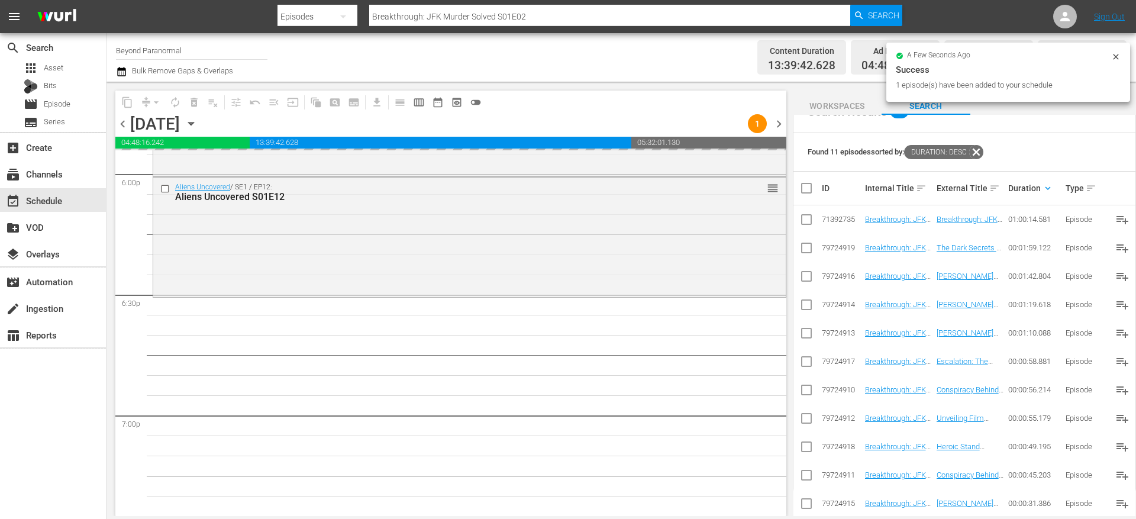
drag, startPoint x: 893, startPoint y: 505, endPoint x: 518, endPoint y: 30, distance: 605.2
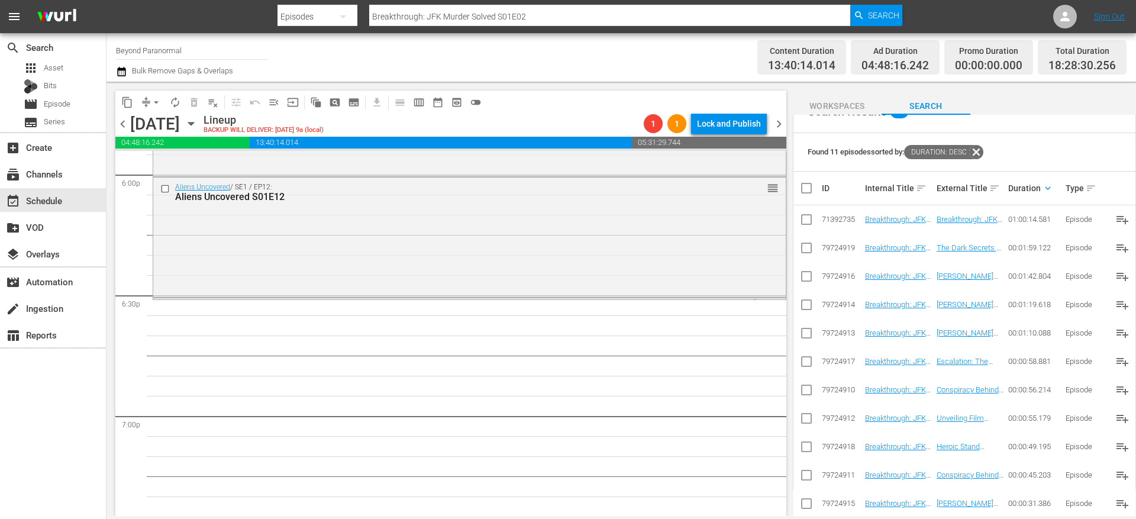
click at [674, 299] on div "Breakthrough: JFK Murder Solved / SE1 / EP2: Breakthrough: JFK Murder Solved" at bounding box center [447, 303] width 545 height 8
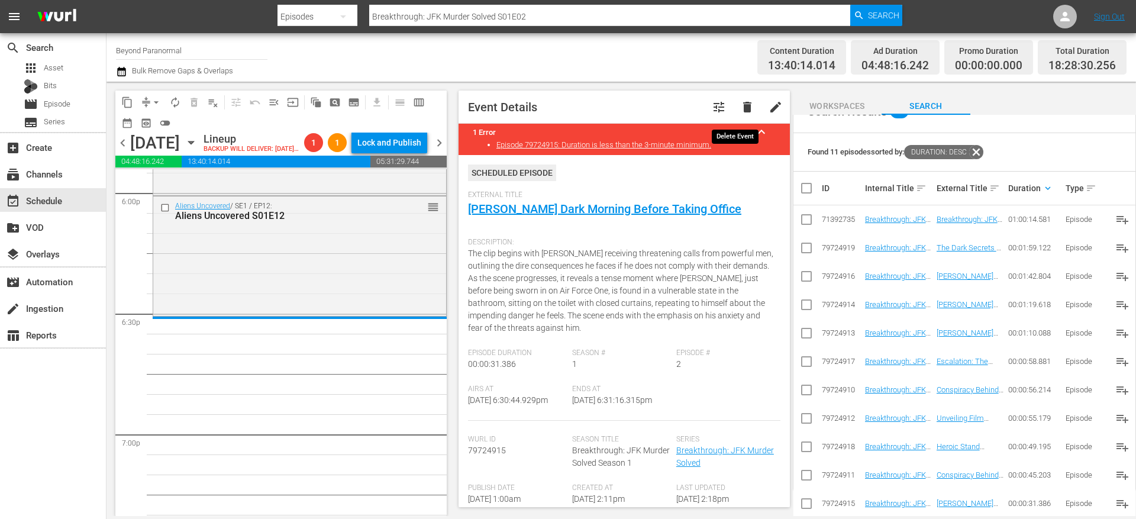
click at [741, 103] on span "delete" at bounding box center [747, 107] width 14 height 14
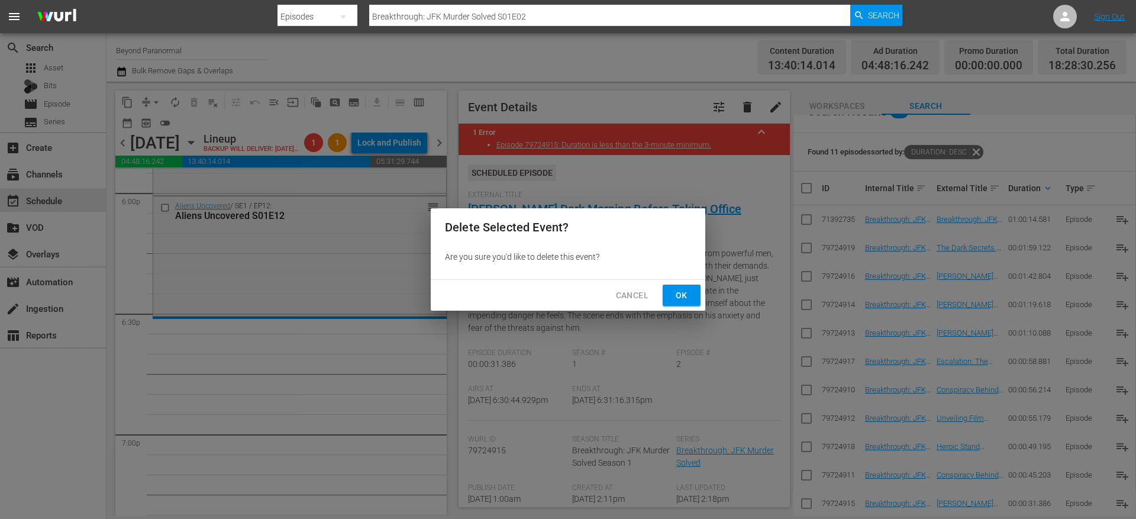
click at [689, 297] on span "Ok" at bounding box center [681, 295] width 19 height 15
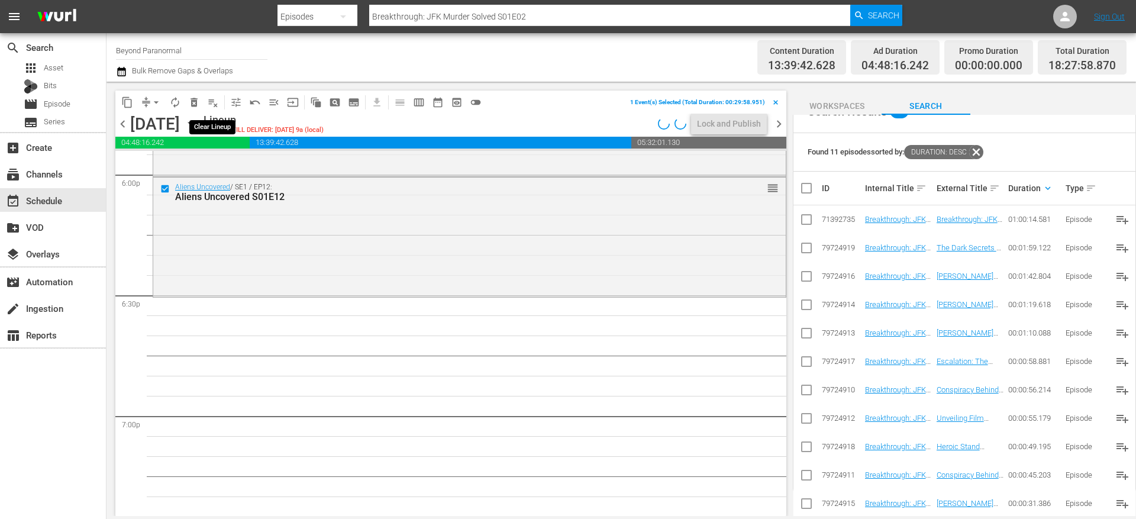
click at [195, 102] on span "delete_forever_outlined" at bounding box center [194, 102] width 12 height 12
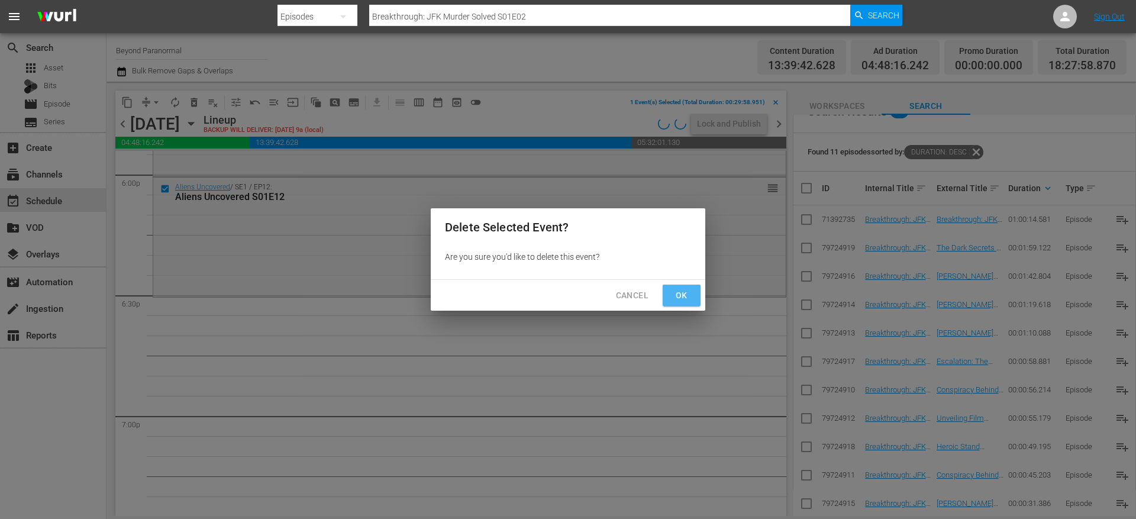
click at [675, 295] on span "Ok" at bounding box center [681, 295] width 19 height 15
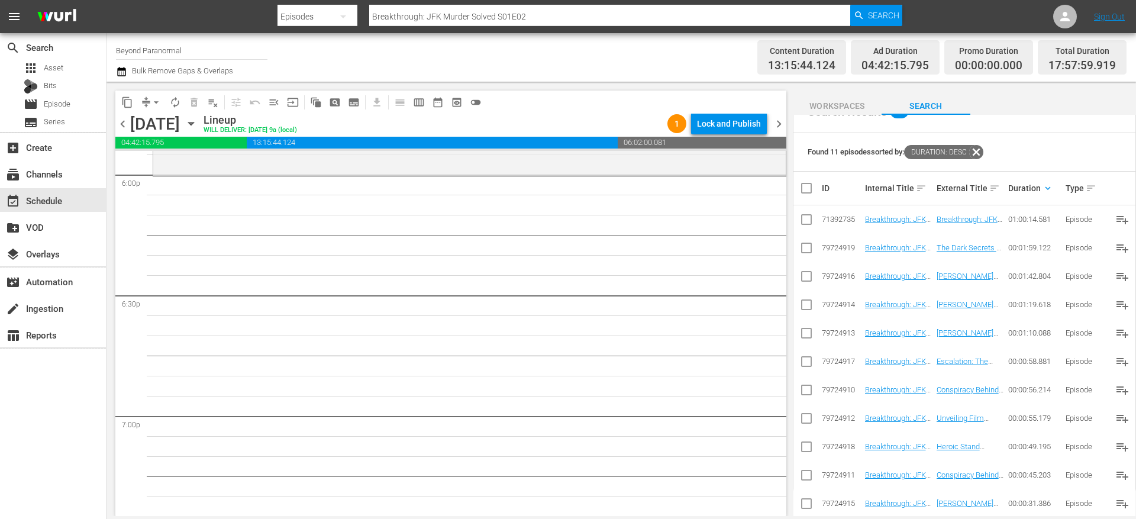
click at [1012, 141] on div "Found 11 episodes sorted by: Duration: desc" at bounding box center [964, 152] width 342 height 38
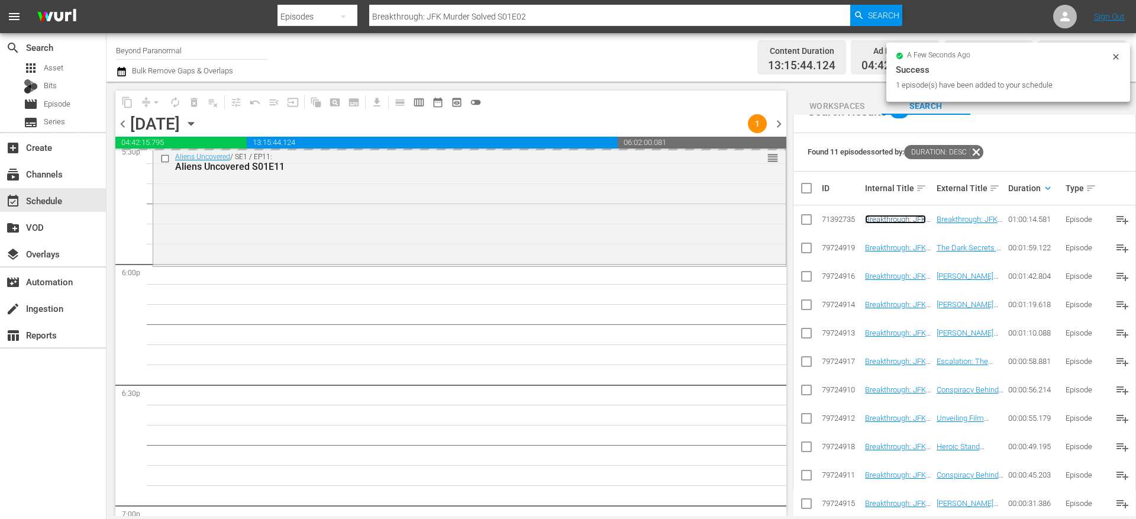
scroll to position [0, 0]
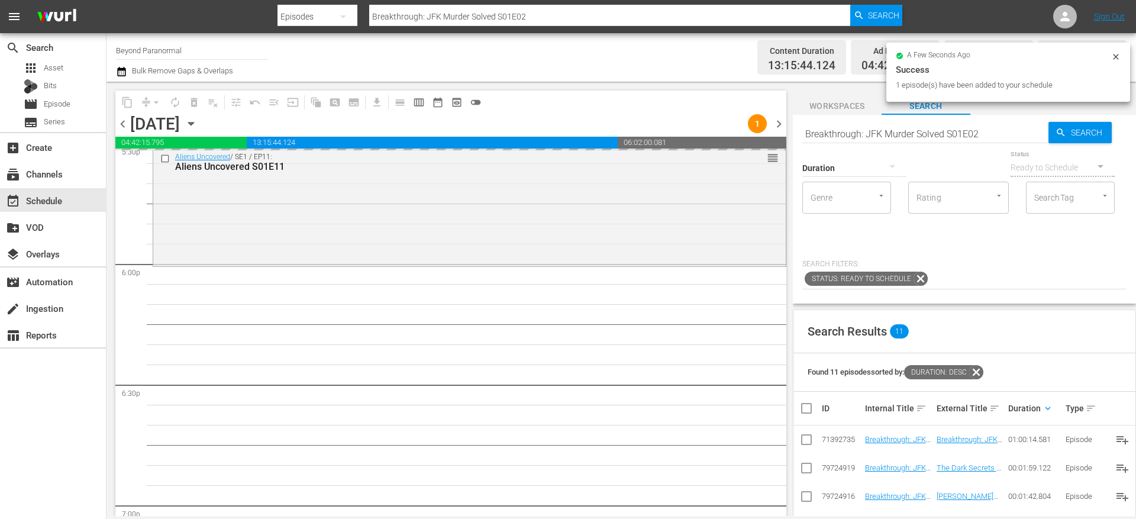
click at [857, 131] on input "Breakthrough: JFK Murder Solved S01E02" at bounding box center [925, 133] width 246 height 28
click at [857, 130] on input "Breakthrough: JFK Murder Solved S01E02" at bounding box center [925, 133] width 246 height 28
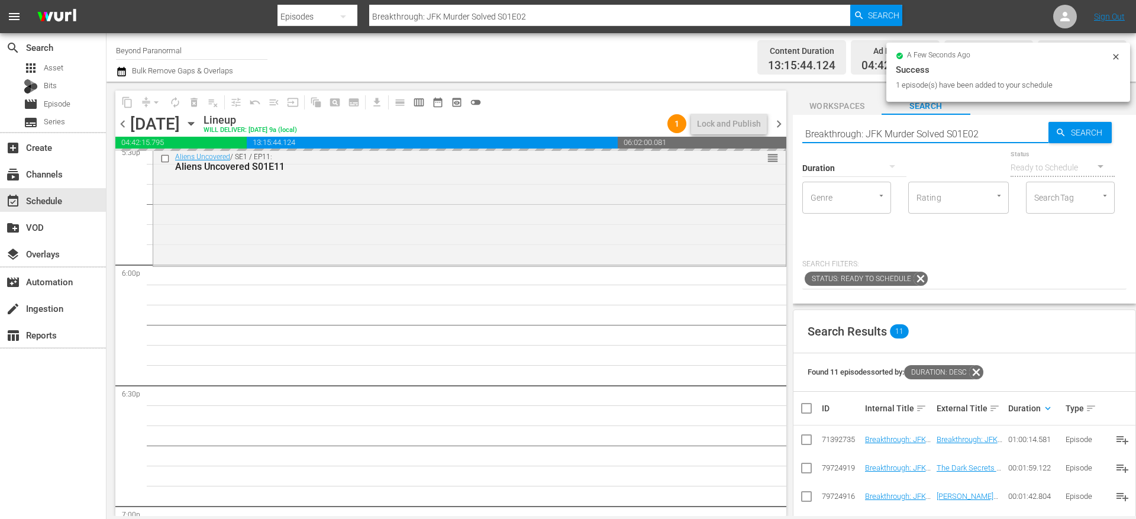
paste input "Paranormal Quest S05E11"
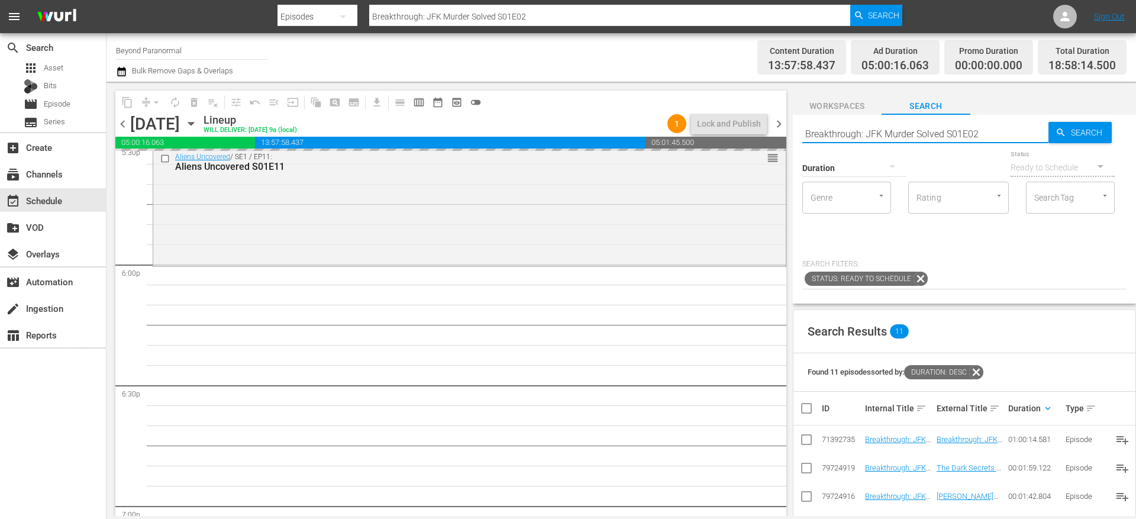
type input "Paranormal Quest S05E11"
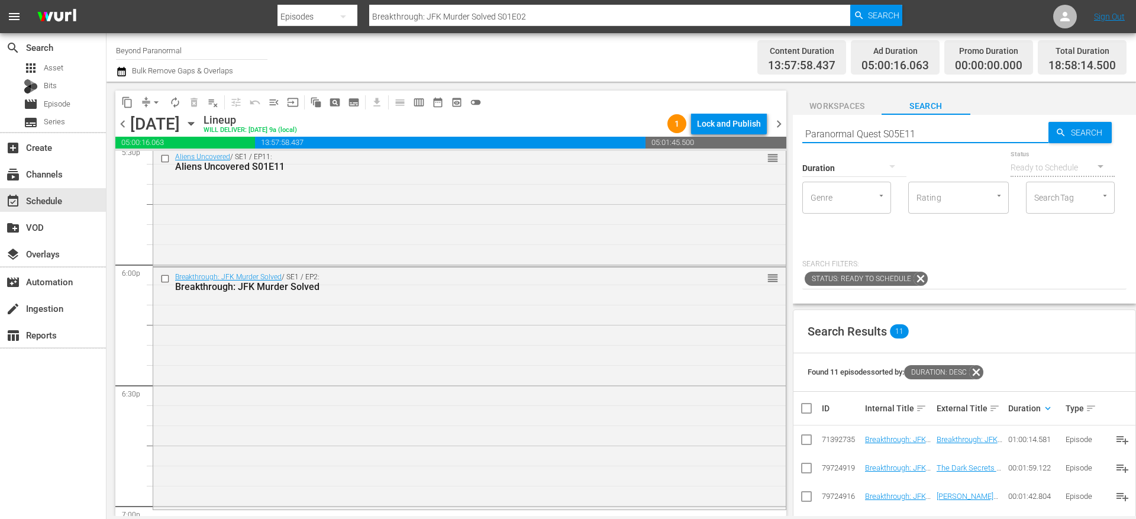
type input "Paranormal Quest S05E11"
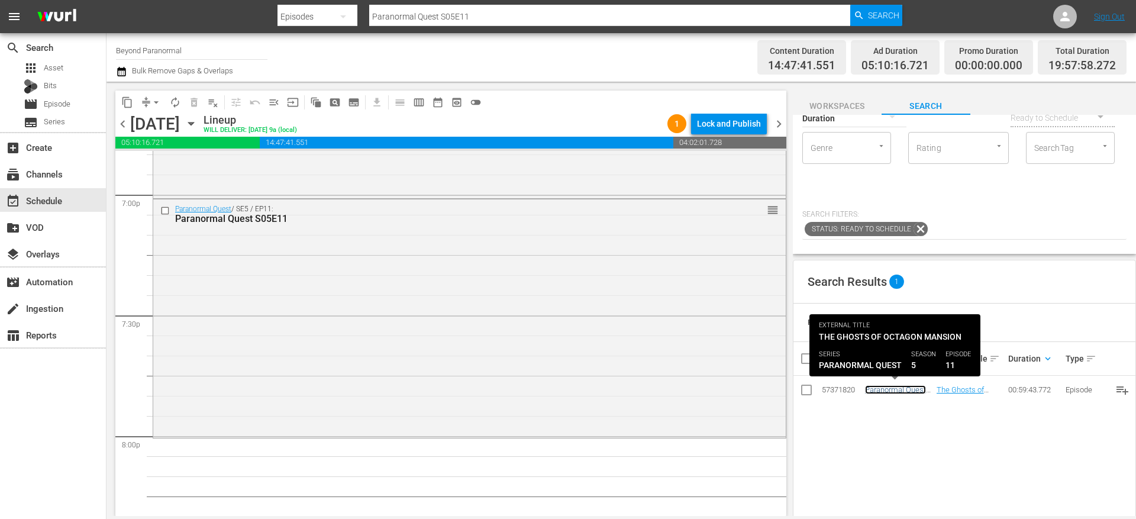
scroll to position [4544, 0]
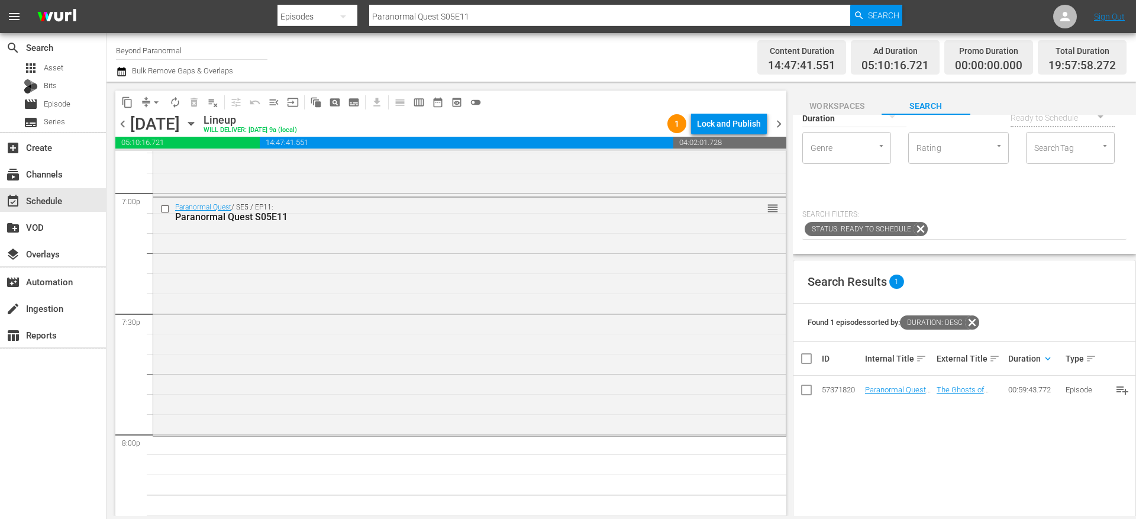
drag, startPoint x: 887, startPoint y: 390, endPoint x: 612, endPoint y: 16, distance: 464.2
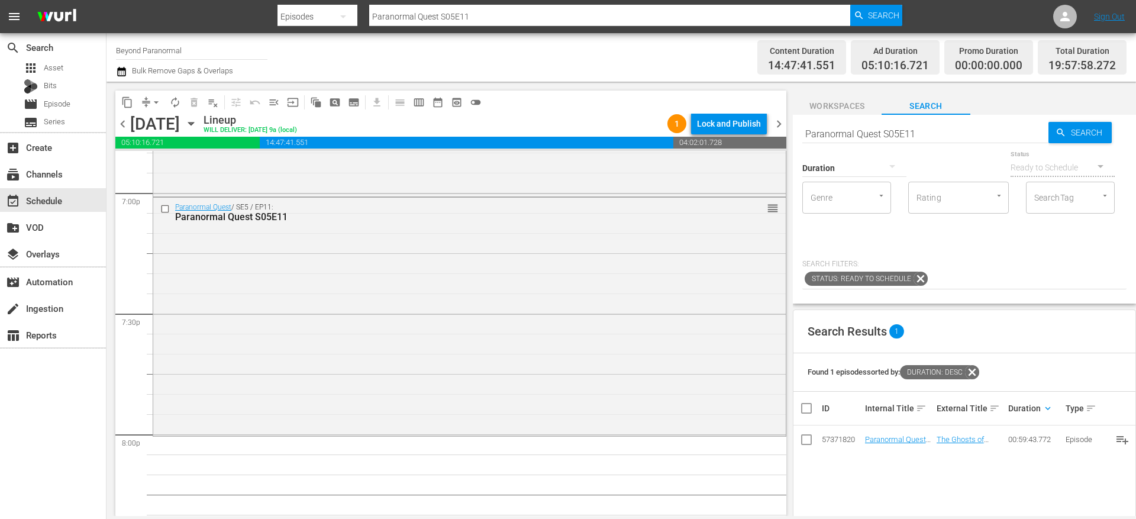
click at [846, 125] on input "Paranormal Quest S05E11" at bounding box center [925, 133] width 246 height 28
paste input "Avatars Of The Astral Worlds S01E02"
type input "Avatars Of The Astral Worlds S01E02"
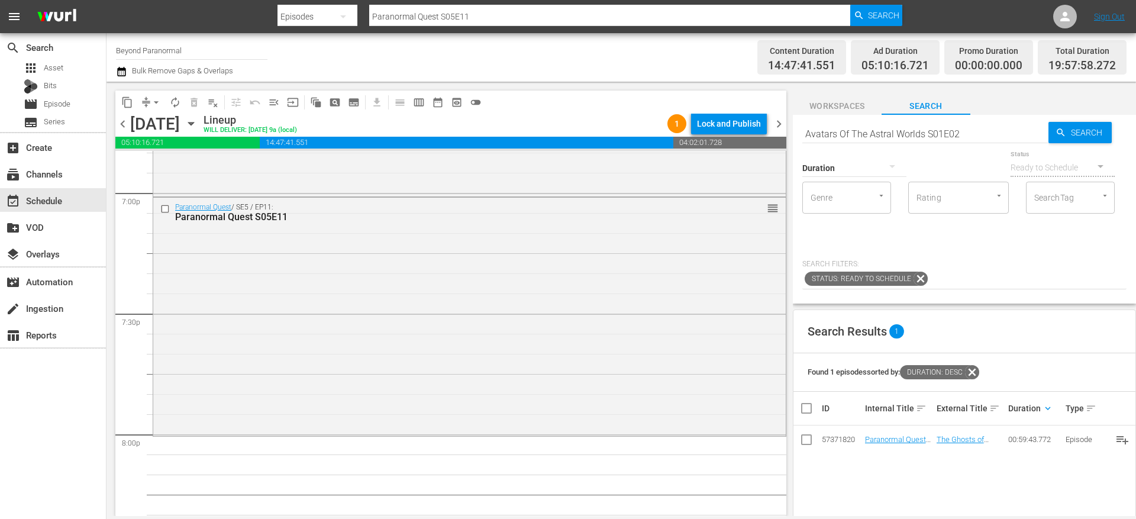
type input "Avatars Of The Astral Worlds S01E02"
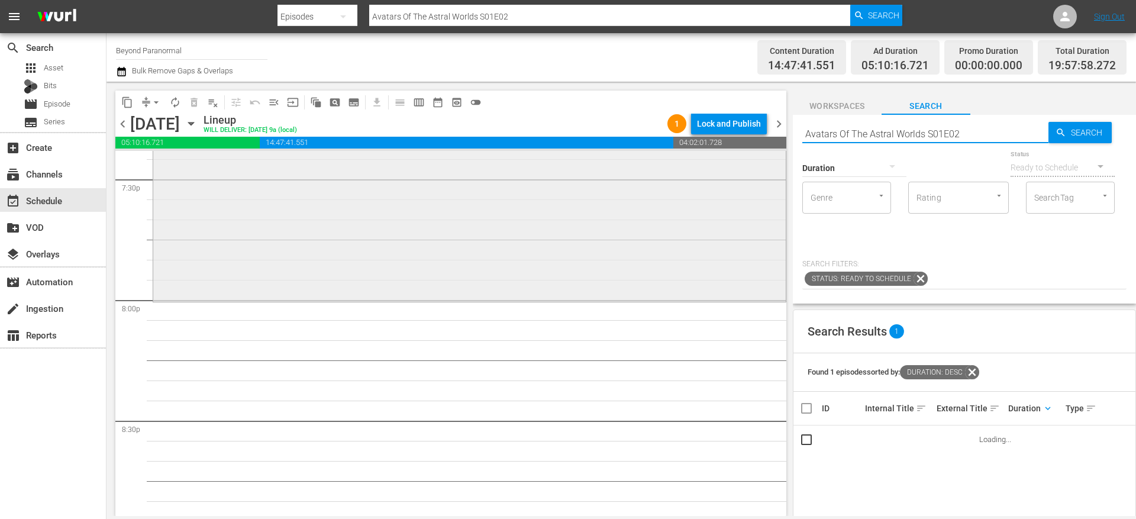
scroll to position [4679, 0]
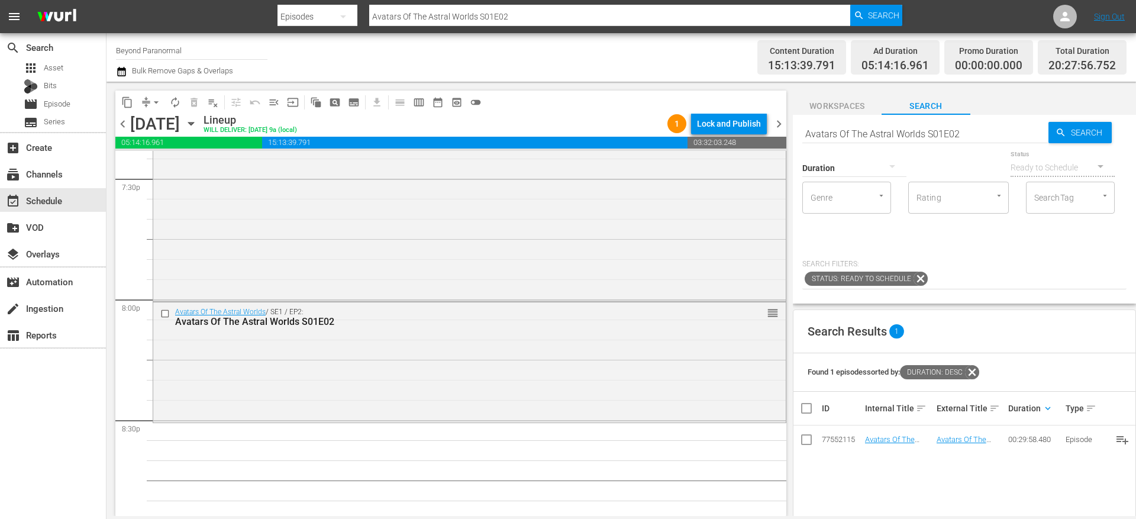
click at [857, 124] on input "Avatars Of The Astral Worlds S01E02" at bounding box center [925, 133] width 246 height 28
click at [857, 125] on input "Avatars Of The Astral Worlds S01E02" at bounding box center [925, 133] width 246 height 28
paste input "Monsters and Mysteries S02E04"
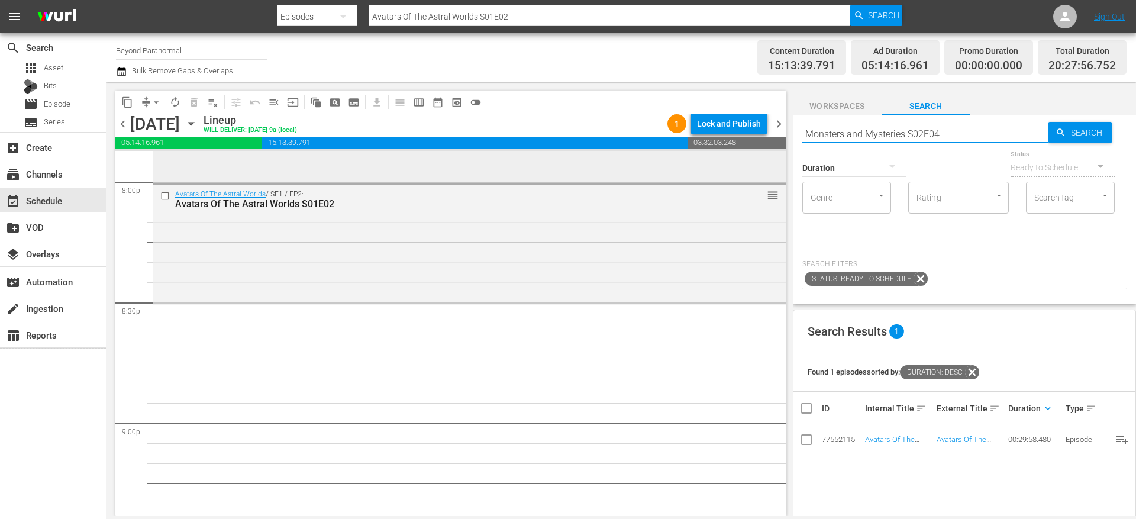
scroll to position [4801, 0]
type input "Monsters and Mysteries S02E04"
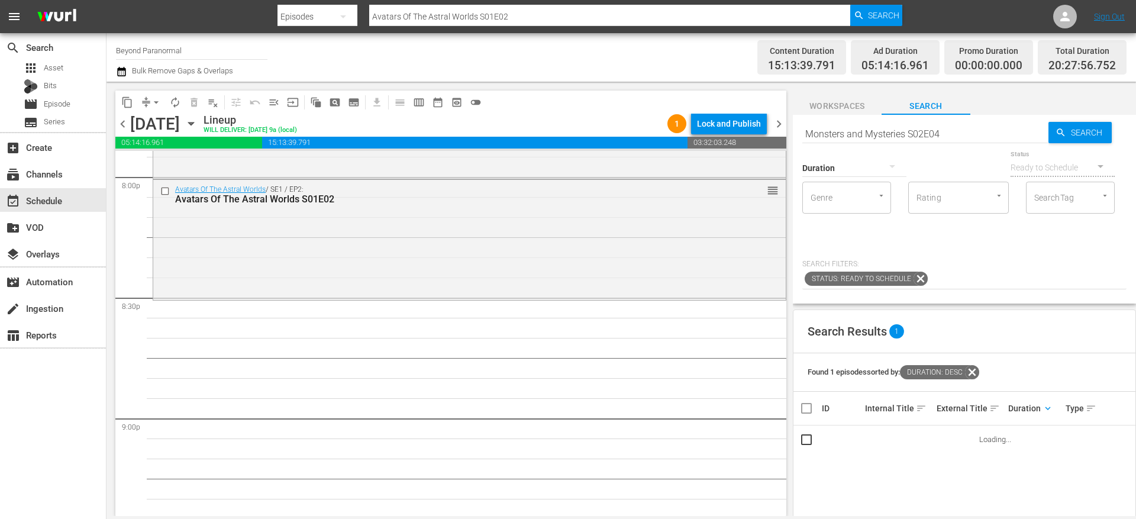
type input "Monsters and Mysteries S02E04"
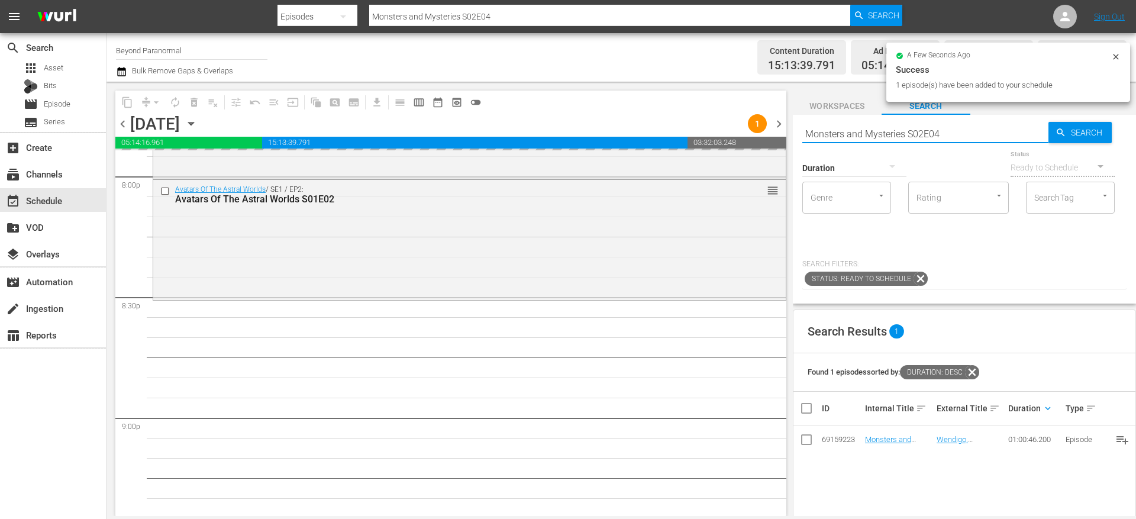
click at [853, 137] on input "Monsters and Mysteries S02E04" at bounding box center [925, 133] width 246 height 28
paste input "[PERSON_NAME] Investigates S01E10"
type input "[PERSON_NAME] Investigates S01E10"
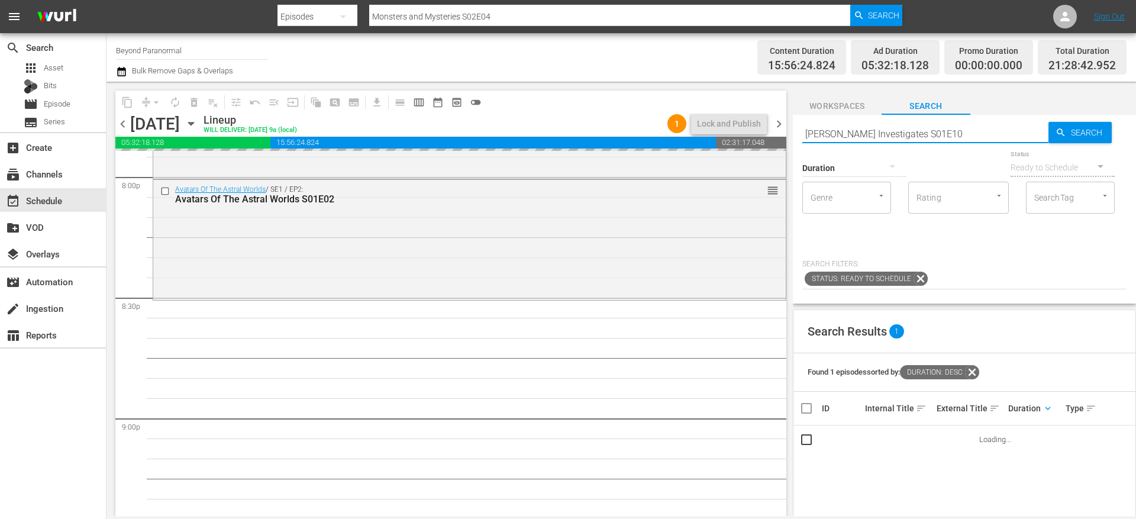
type input "[PERSON_NAME] Investigates S01E10"
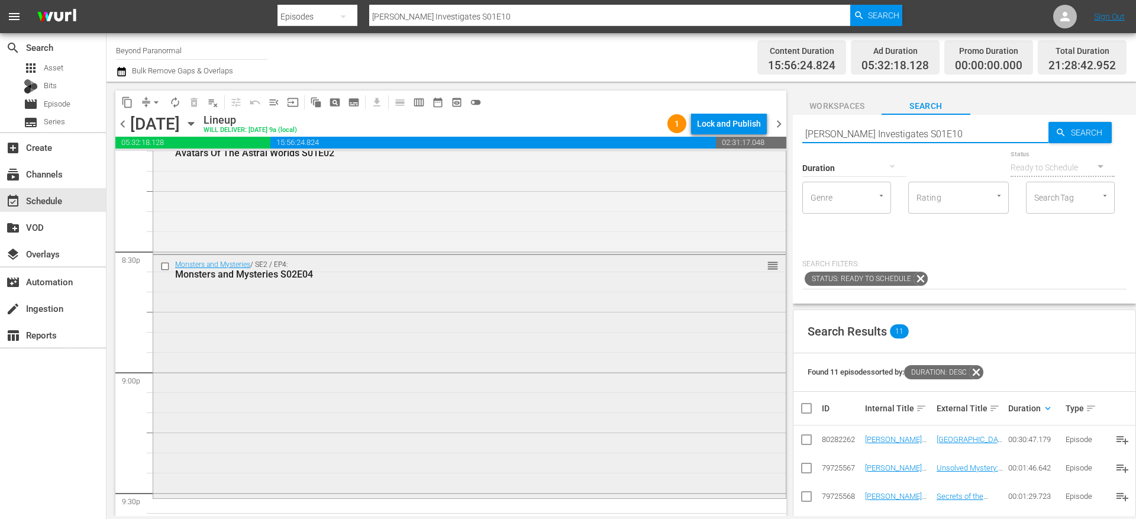
scroll to position [4989, 0]
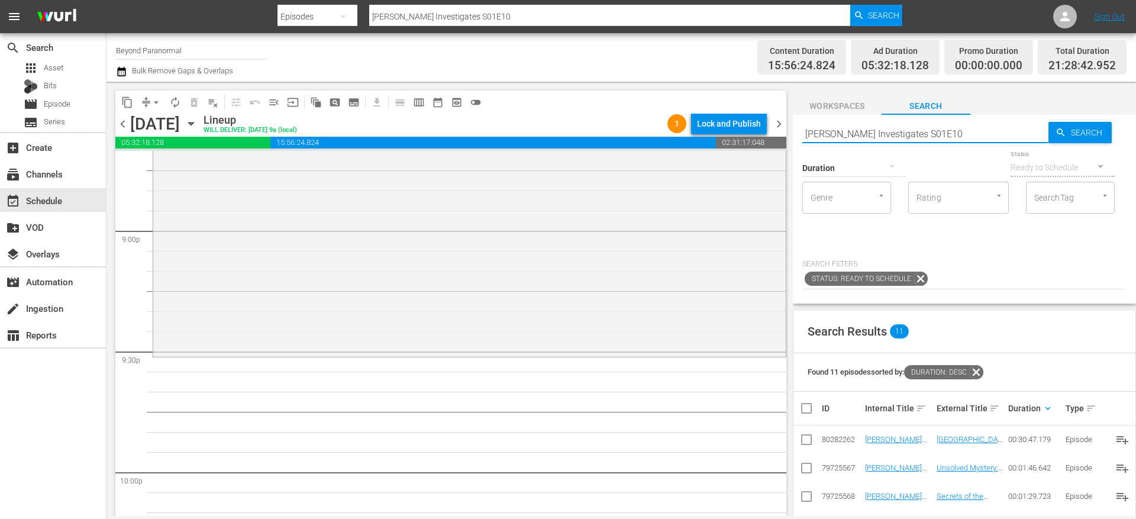
type input "[PERSON_NAME] Investigates S01E10"
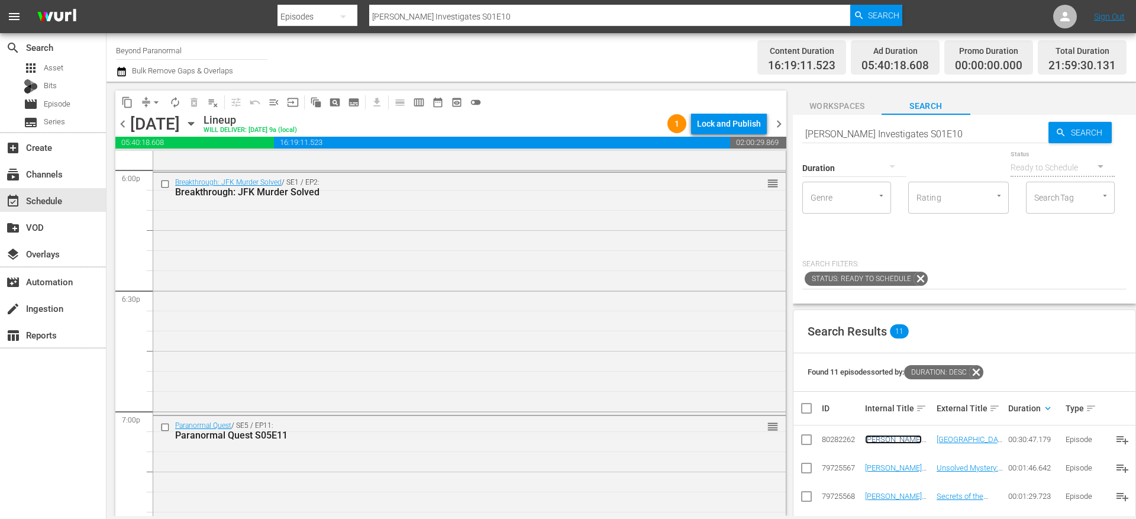
scroll to position [4276, 0]
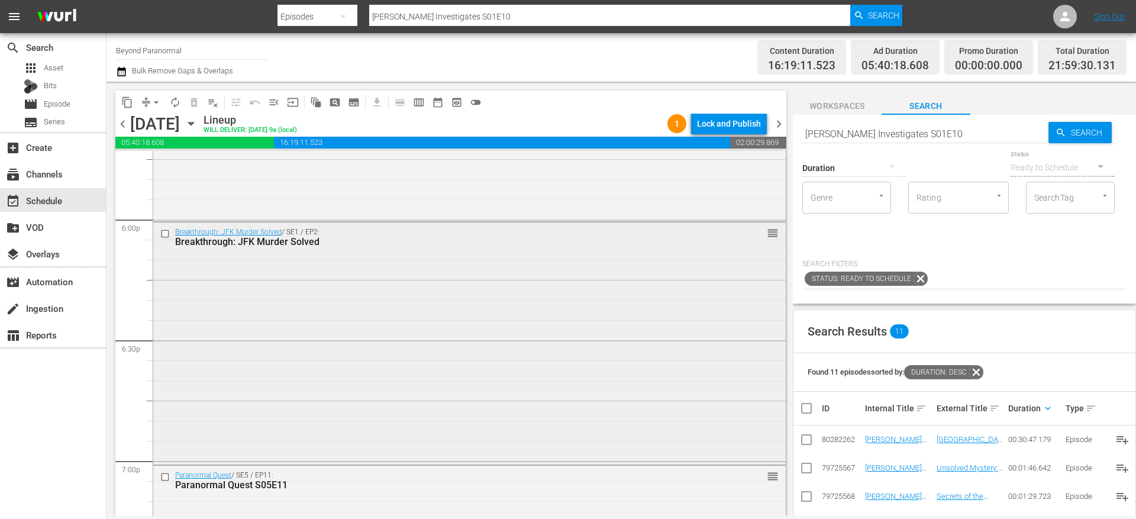
click at [168, 233] on input "checkbox" at bounding box center [166, 234] width 12 height 10
click at [166, 474] on input "checkbox" at bounding box center [166, 476] width 12 height 10
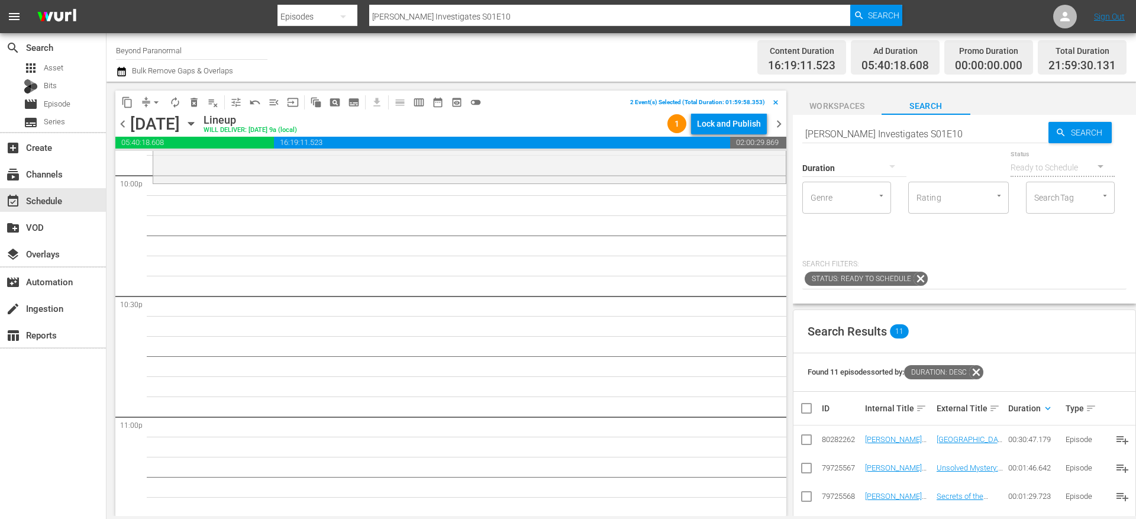
scroll to position [5286, 0]
click at [127, 101] on span "content_copy" at bounding box center [127, 102] width 12 height 12
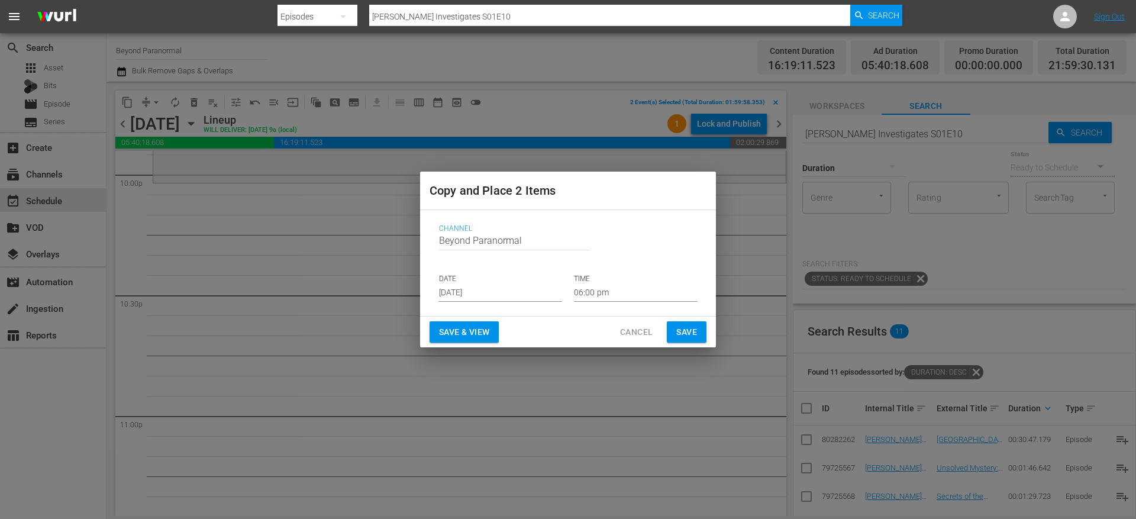
click at [474, 293] on input "[DATE]" at bounding box center [500, 293] width 123 height 18
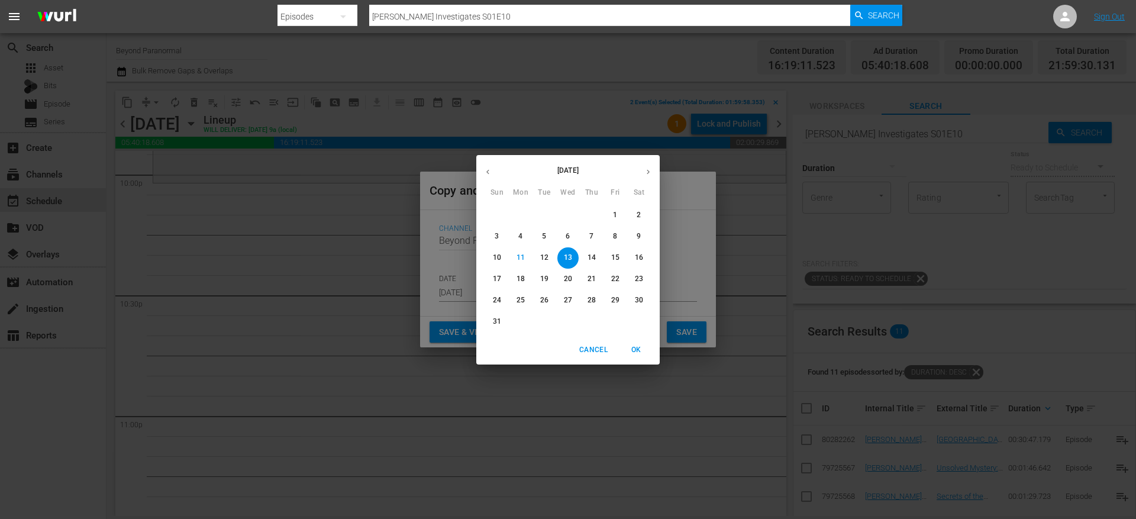
click at [645, 173] on icon "button" at bounding box center [648, 171] width 9 height 9
click at [495, 235] on p "7" at bounding box center [497, 236] width 4 height 10
type input "[DATE]"
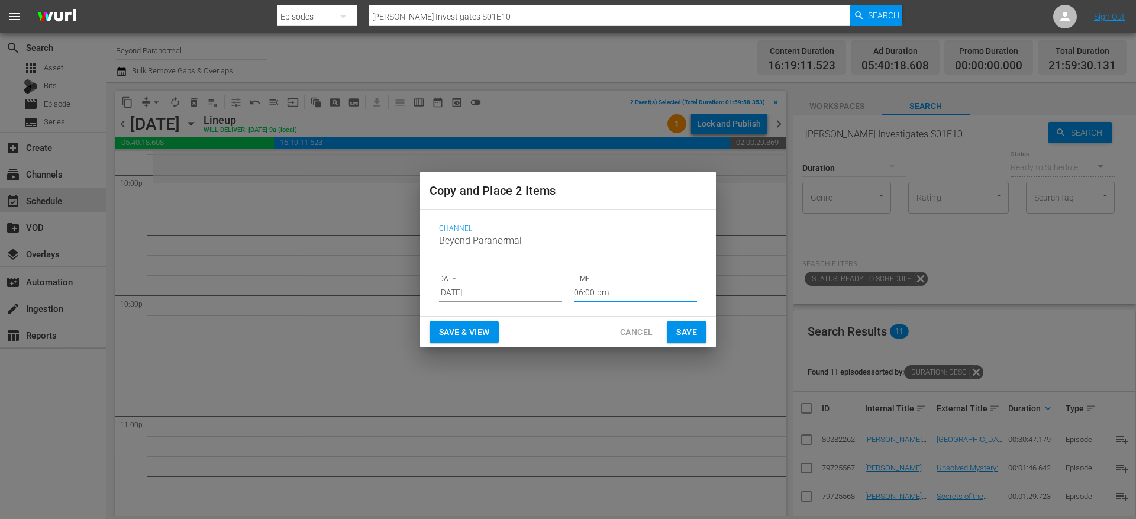
click at [593, 294] on input "06:00 pm" at bounding box center [635, 293] width 123 height 18
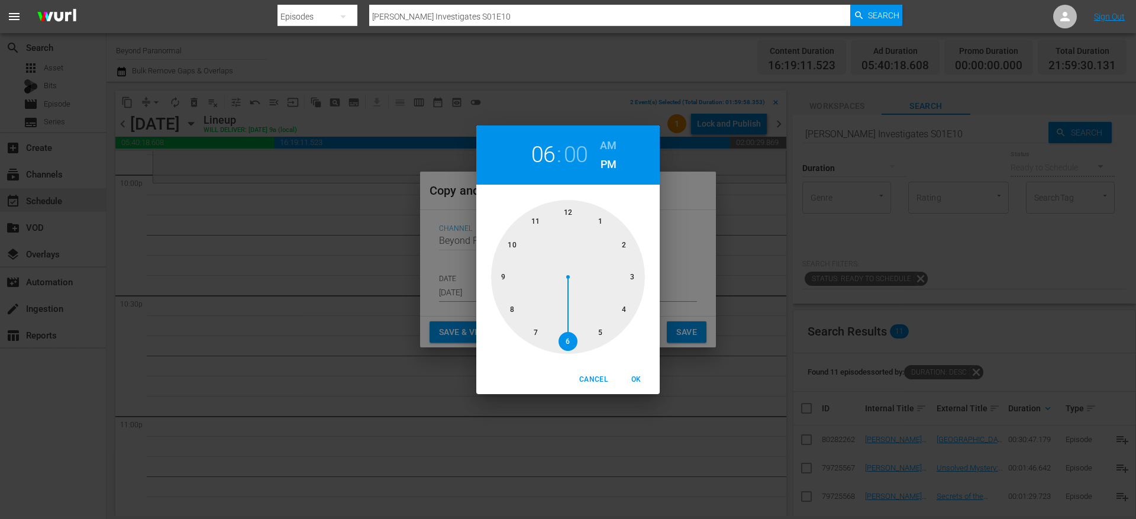
click at [513, 243] on div at bounding box center [568, 277] width 154 height 154
click at [640, 376] on span "OK" at bounding box center [636, 379] width 28 height 12
type input "10:00 pm"
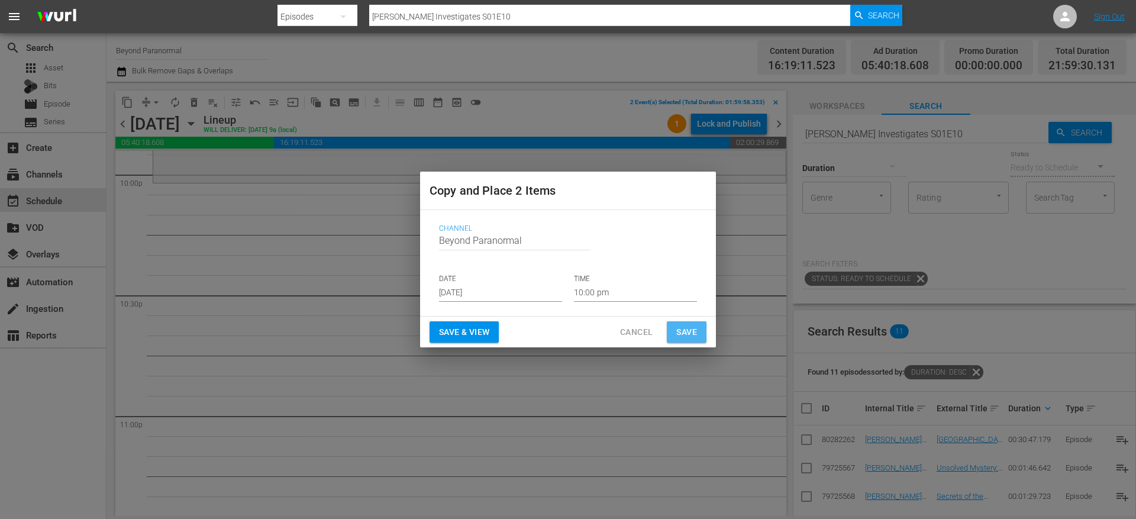
click at [681, 338] on span "Save" at bounding box center [686, 332] width 21 height 15
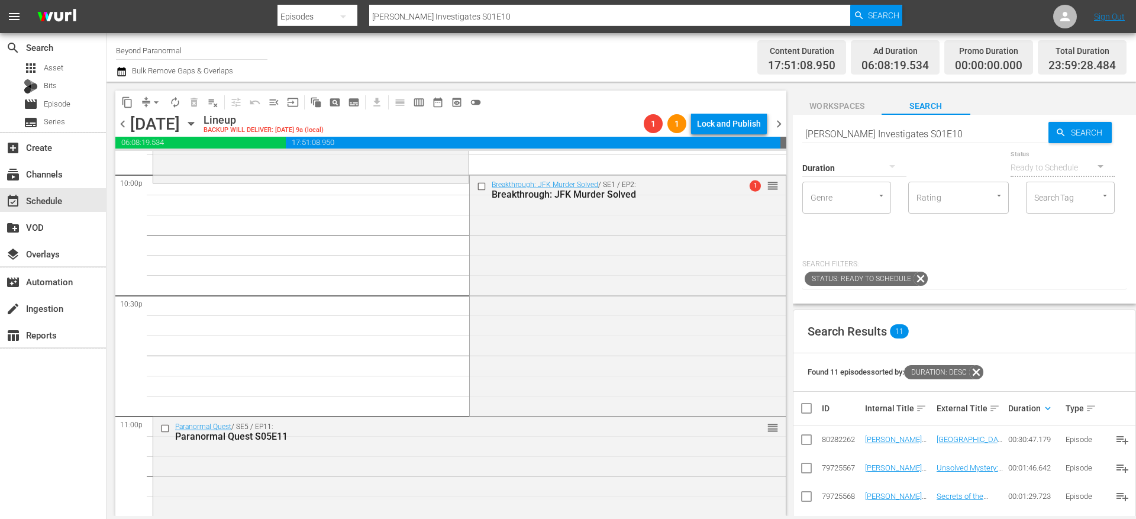
click at [150, 99] on span "arrow_drop_down" at bounding box center [156, 102] width 12 height 12
click at [172, 170] on li "Align to End of Previous Day" at bounding box center [157, 166] width 124 height 20
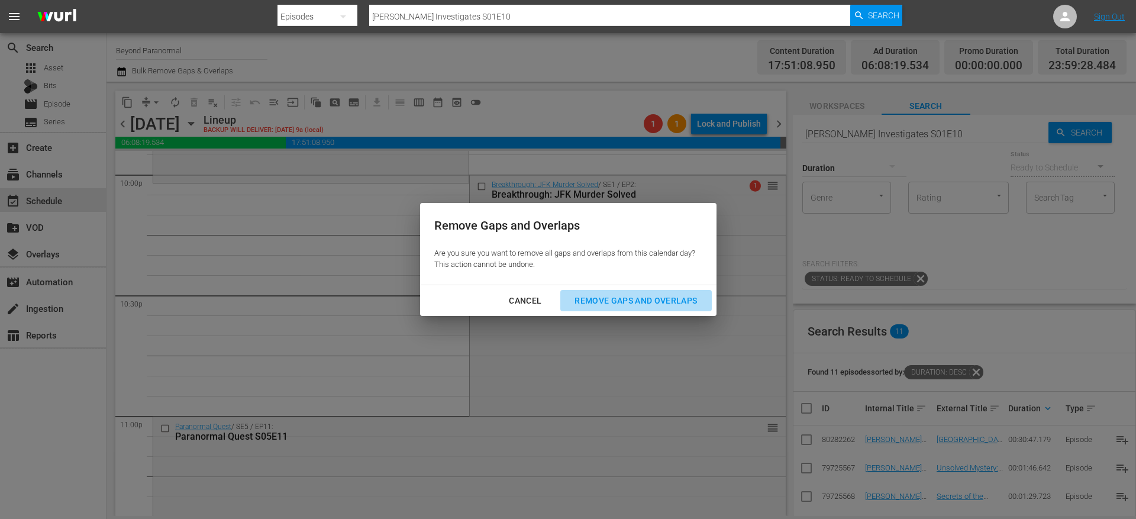
click at [681, 302] on div "Remove Gaps and Overlaps" at bounding box center [635, 300] width 141 height 15
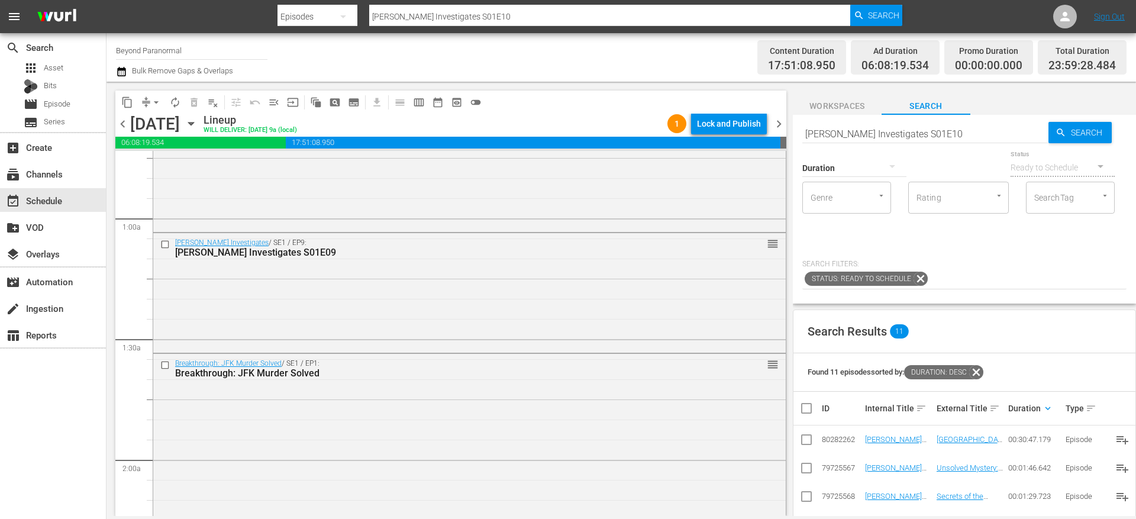
scroll to position [0, 0]
